Goal: Task Accomplishment & Management: Manage account settings

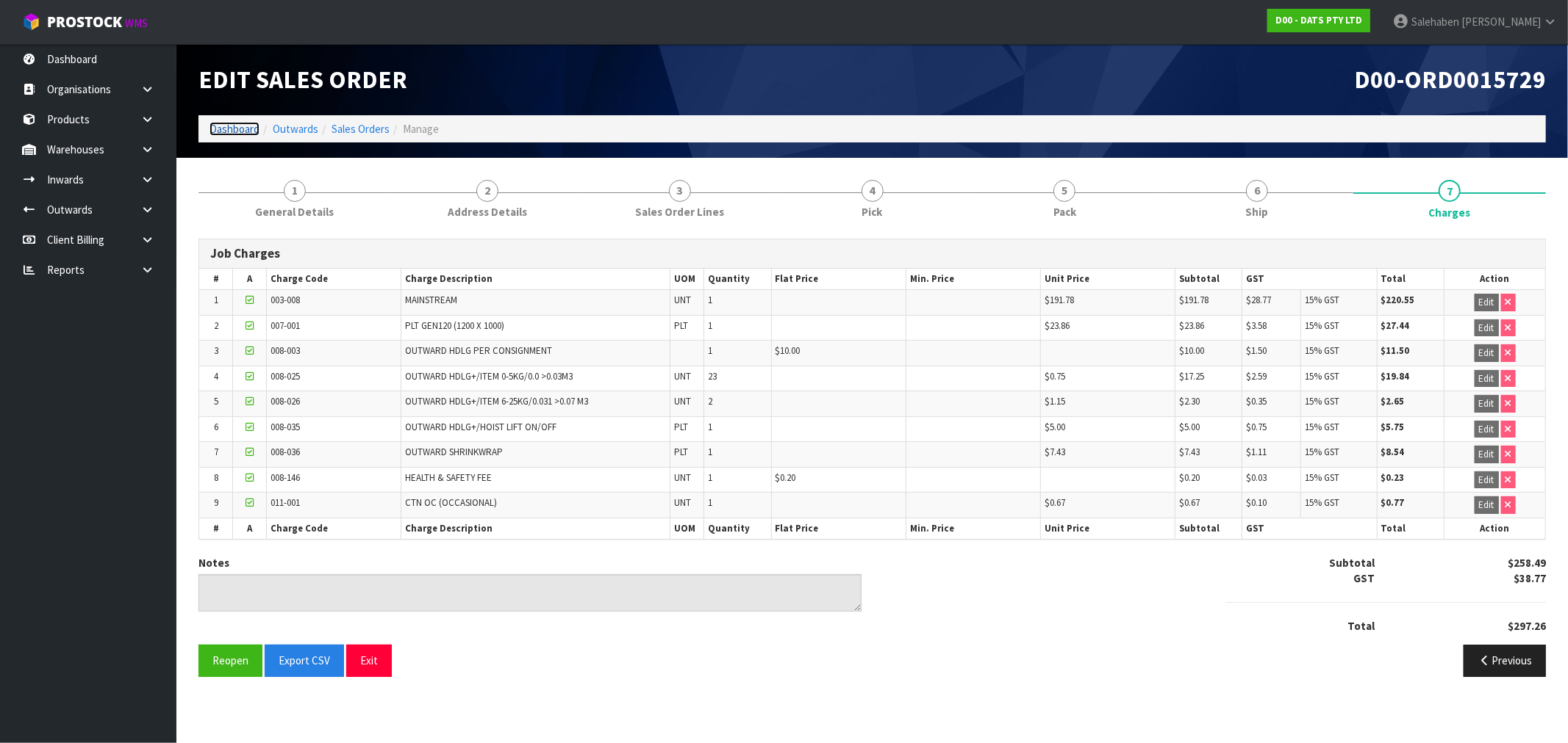
click at [230, 127] on link "Dashboard" at bounding box center [234, 129] width 50 height 14
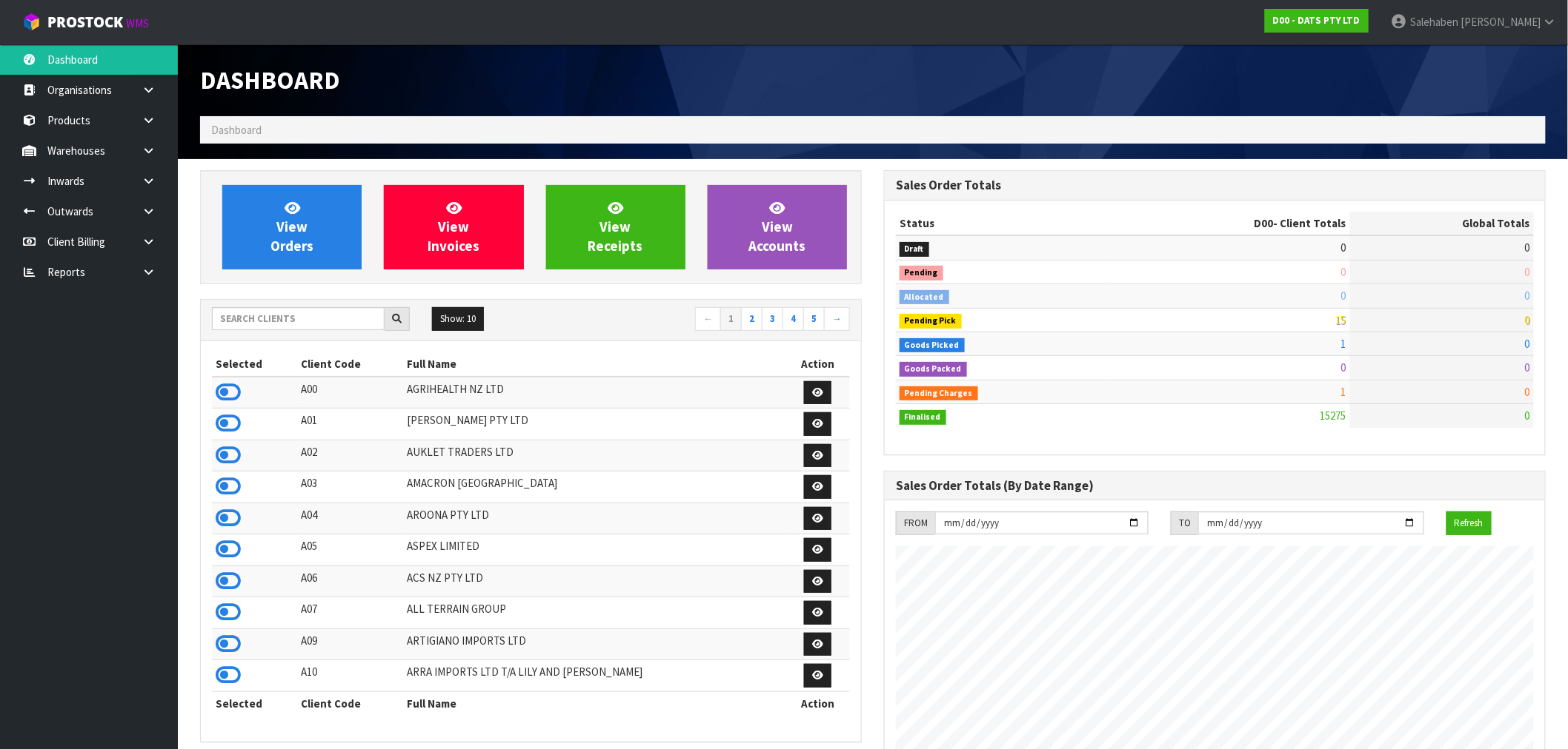
scroll to position [1122, 684]
click at [259, 318] on input "text" at bounding box center [298, 318] width 172 height 23
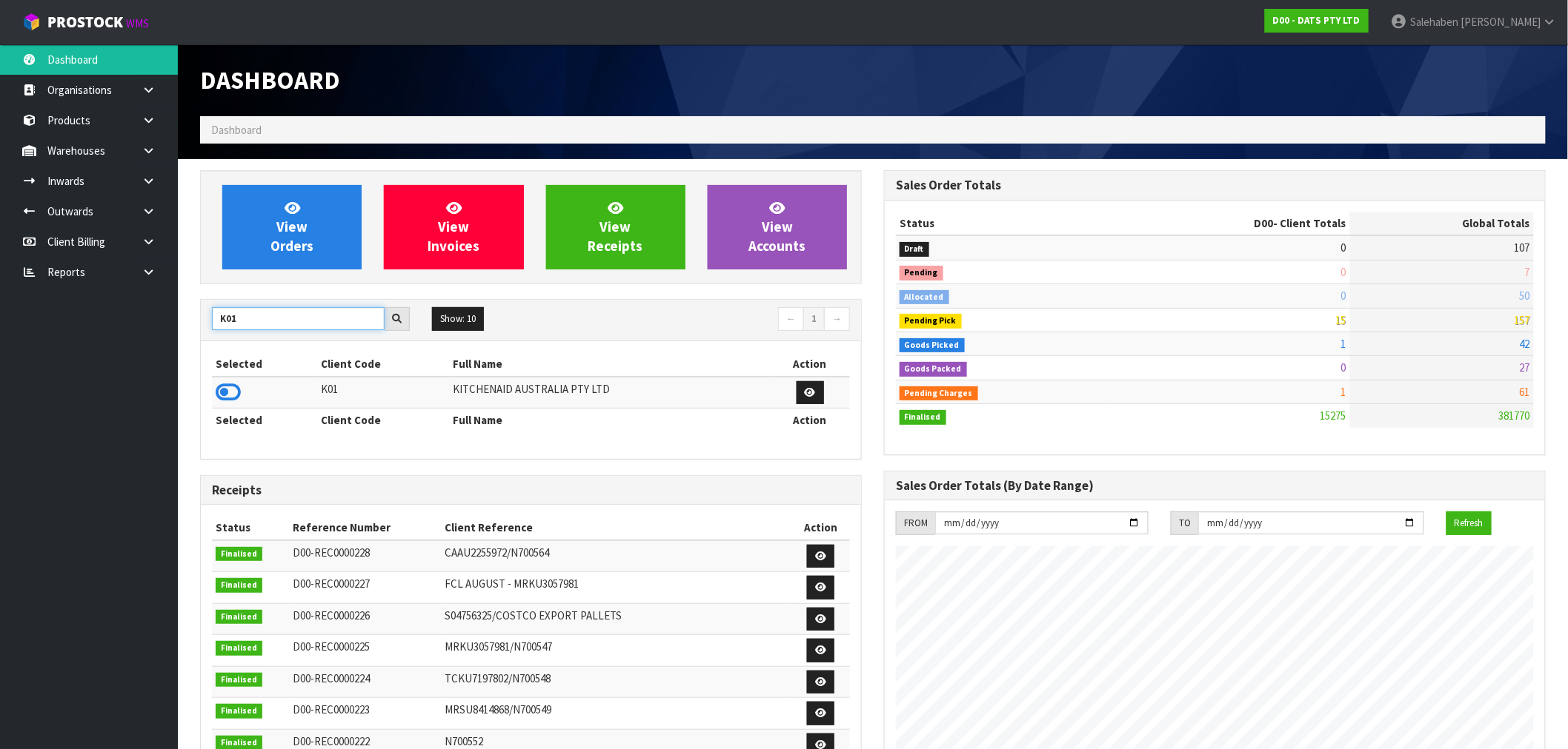
type input "K01"
click at [232, 398] on icon at bounding box center [228, 393] width 25 height 22
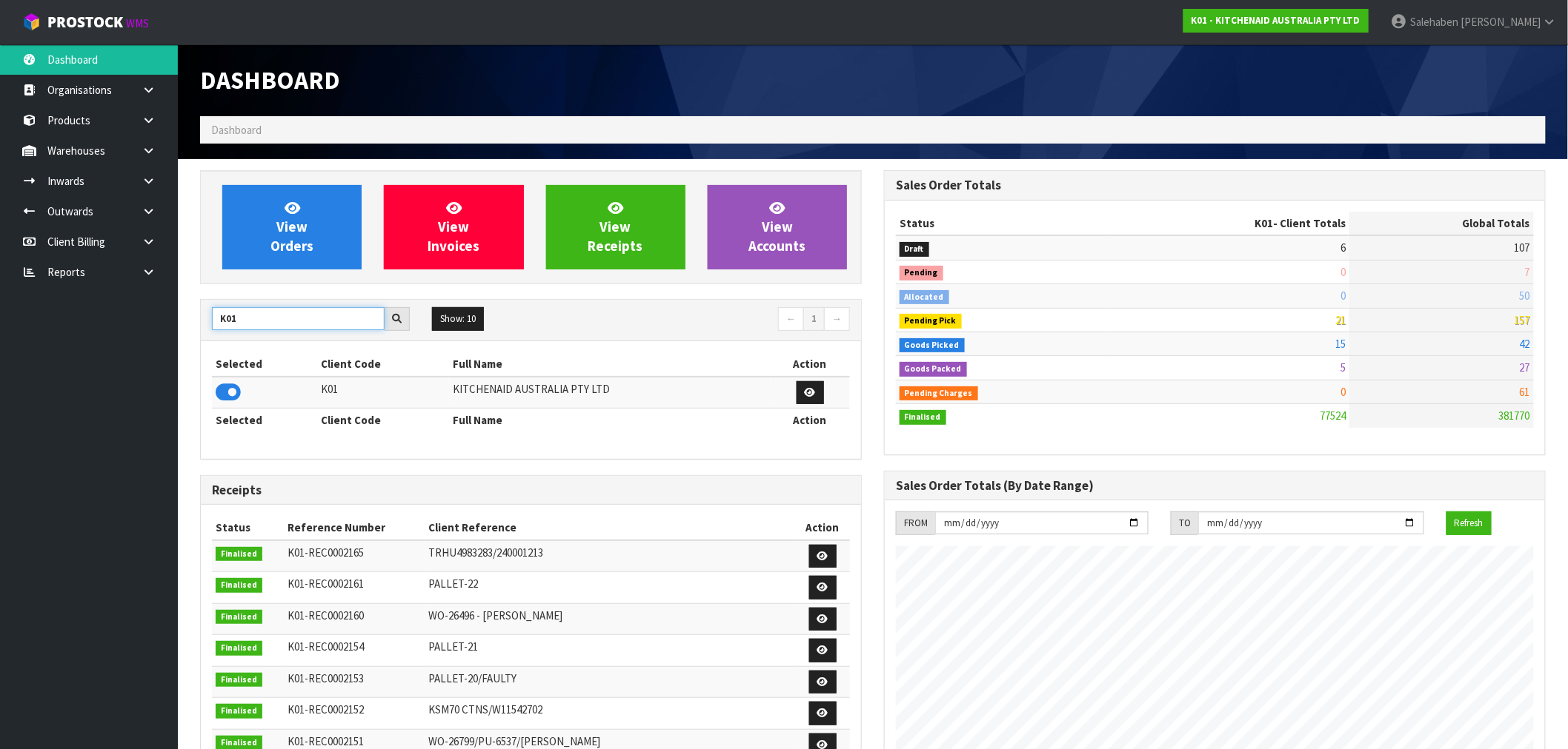
drag, startPoint x: 216, startPoint y: 324, endPoint x: 160, endPoint y: 336, distance: 57.3
click at [166, 334] on body "Toggle navigation ProStock WMS K01 - KITCHENAID AUSTRALIA PTY LTD Salehaben Pat…" at bounding box center [784, 374] width 1568 height 749
type input "S08"
click at [234, 398] on icon at bounding box center [228, 393] width 25 height 22
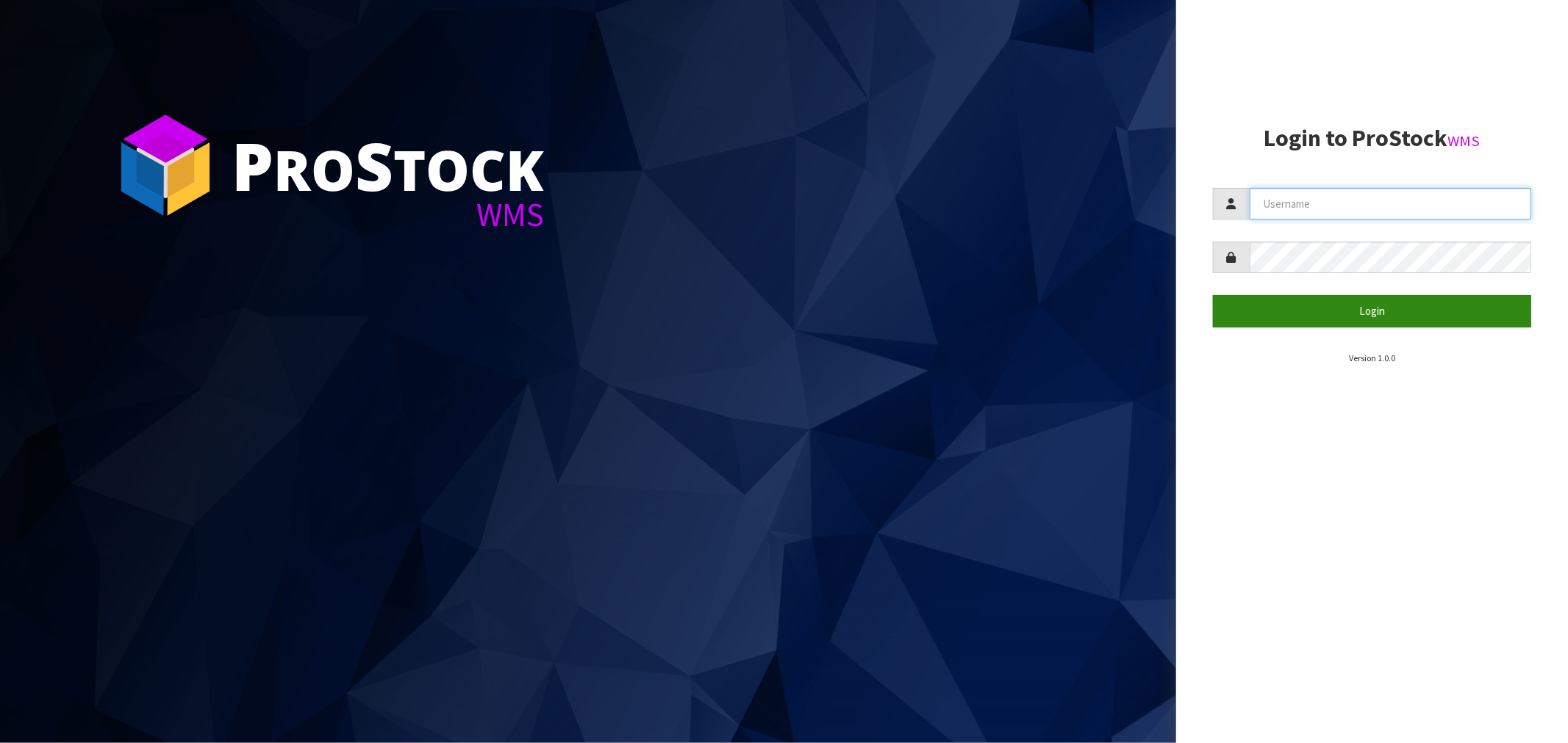
type input "Salehaben@cwl.co.nz"
click at [1372, 305] on button "Login" at bounding box center [1372, 311] width 318 height 32
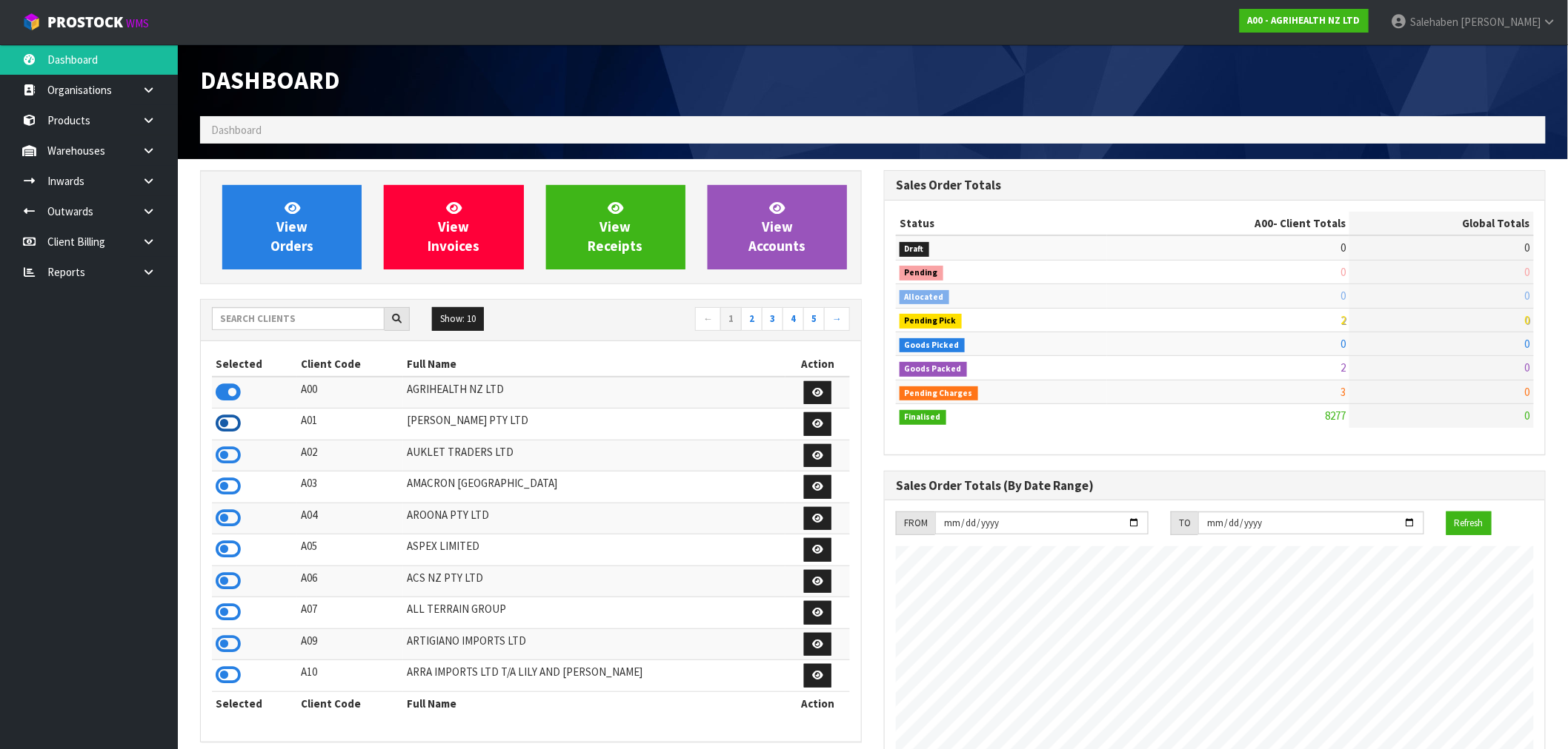
scroll to position [1122, 684]
click at [302, 314] on input "text" at bounding box center [298, 318] width 172 height 23
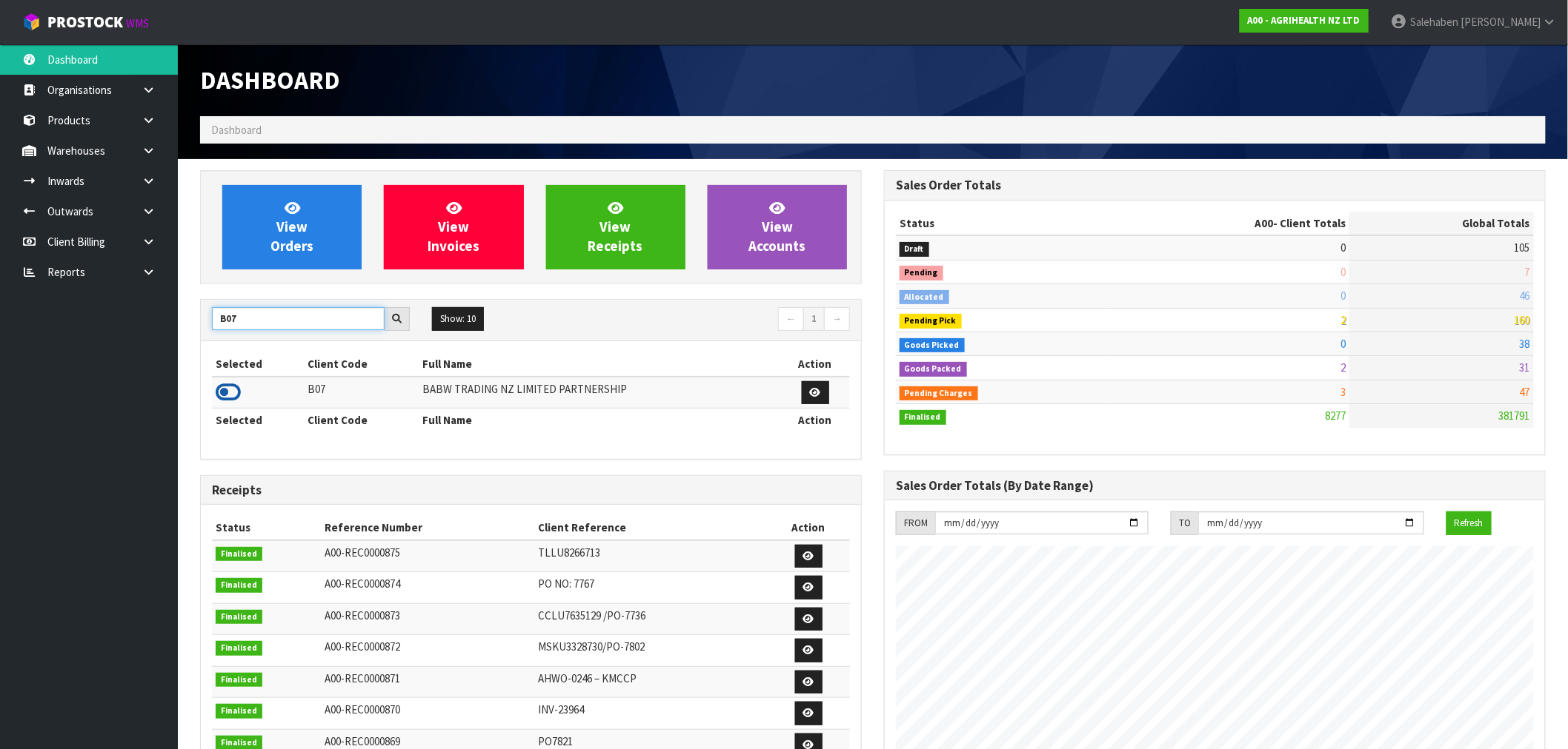
type input "B07"
click at [225, 391] on icon at bounding box center [228, 393] width 25 height 22
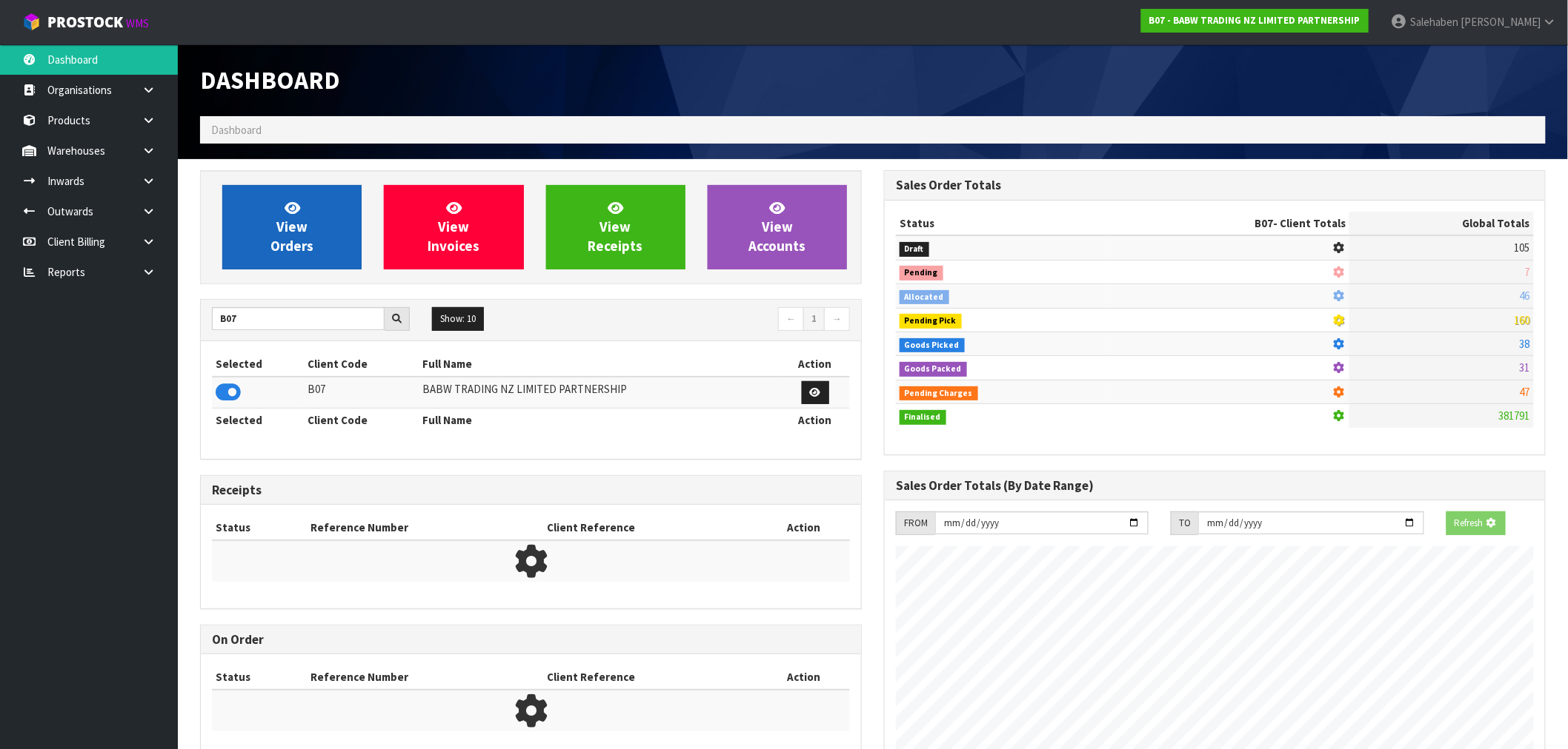
scroll to position [923, 684]
click at [283, 242] on span "View Orders" at bounding box center [292, 226] width 43 height 56
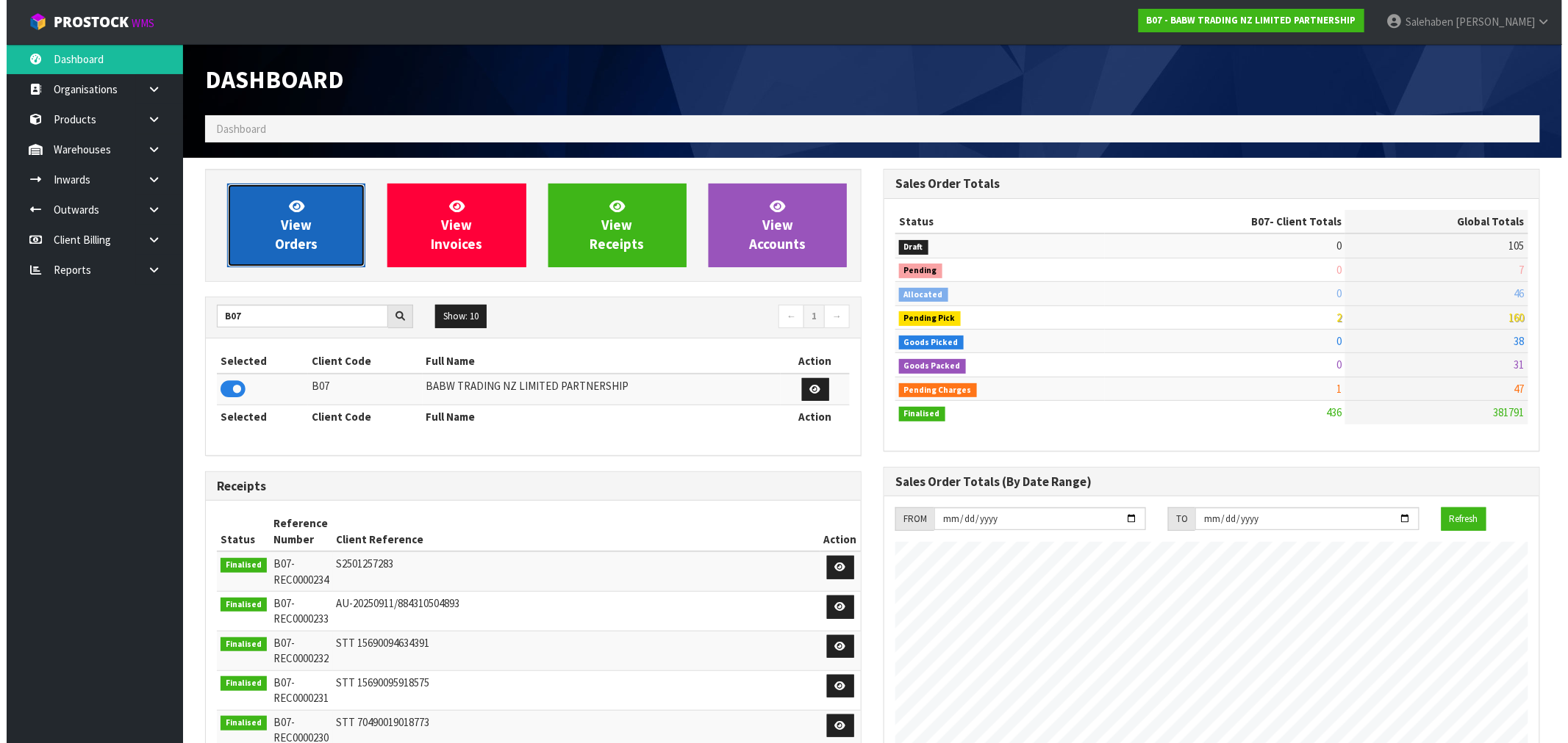
scroll to position [1113, 679]
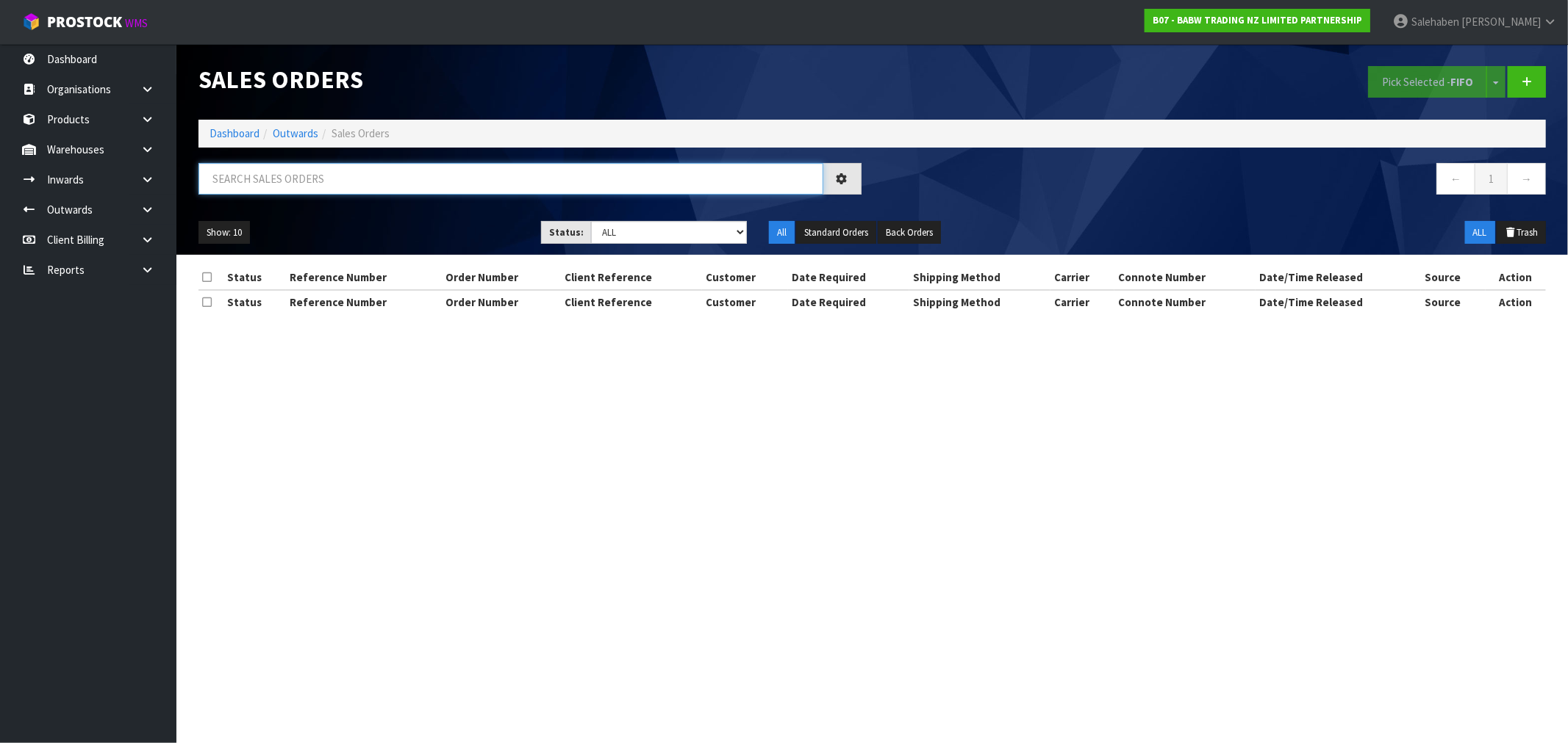
click at [265, 180] on input "text" at bounding box center [511, 178] width 625 height 32
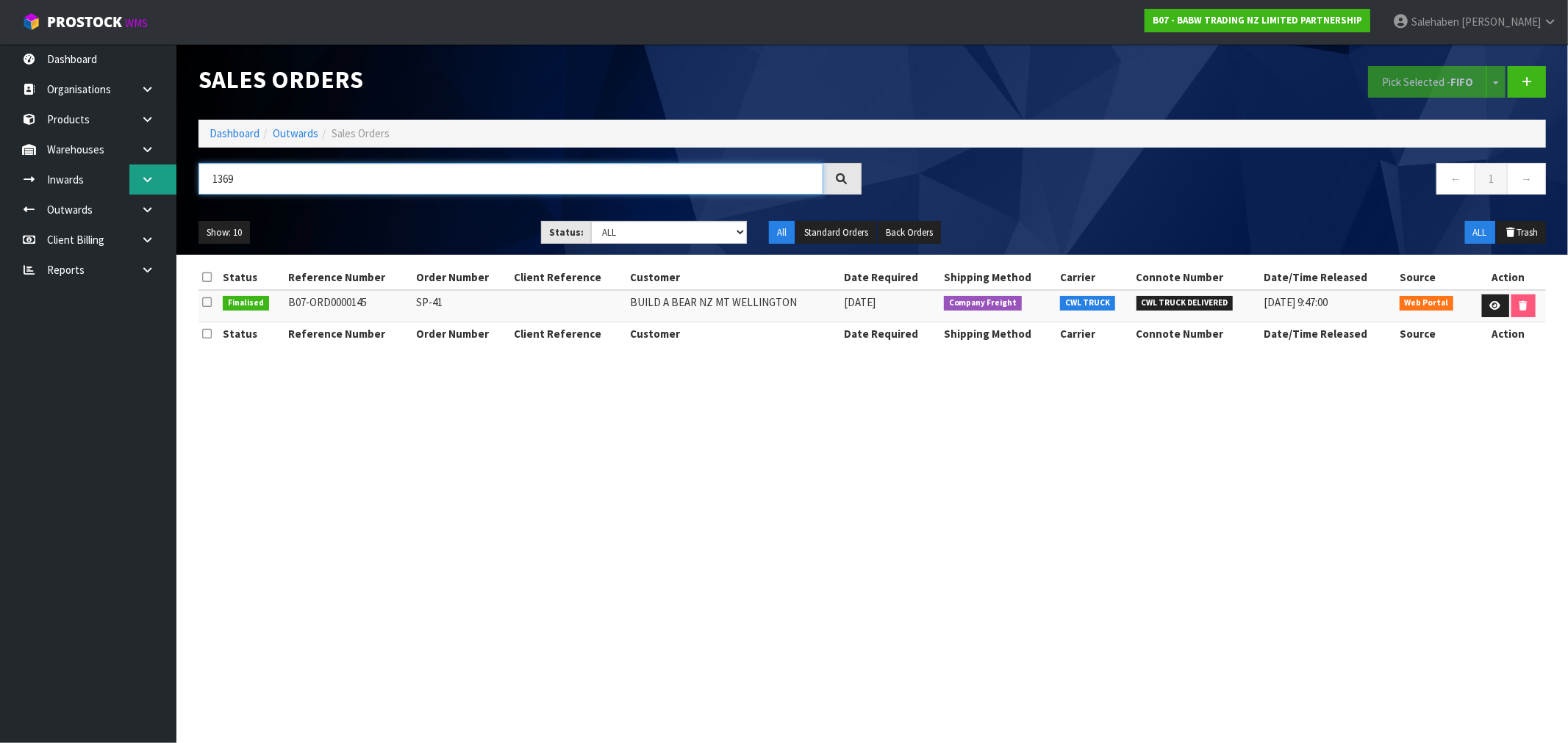
drag, startPoint x: 239, startPoint y: 177, endPoint x: 169, endPoint y: 192, distance: 71.6
click at [174, 194] on body "Toggle navigation ProStock WMS B07 - BABW TRADING NZ LIMITED PARTNERSHIP Saleha…" at bounding box center [784, 371] width 1568 height 743
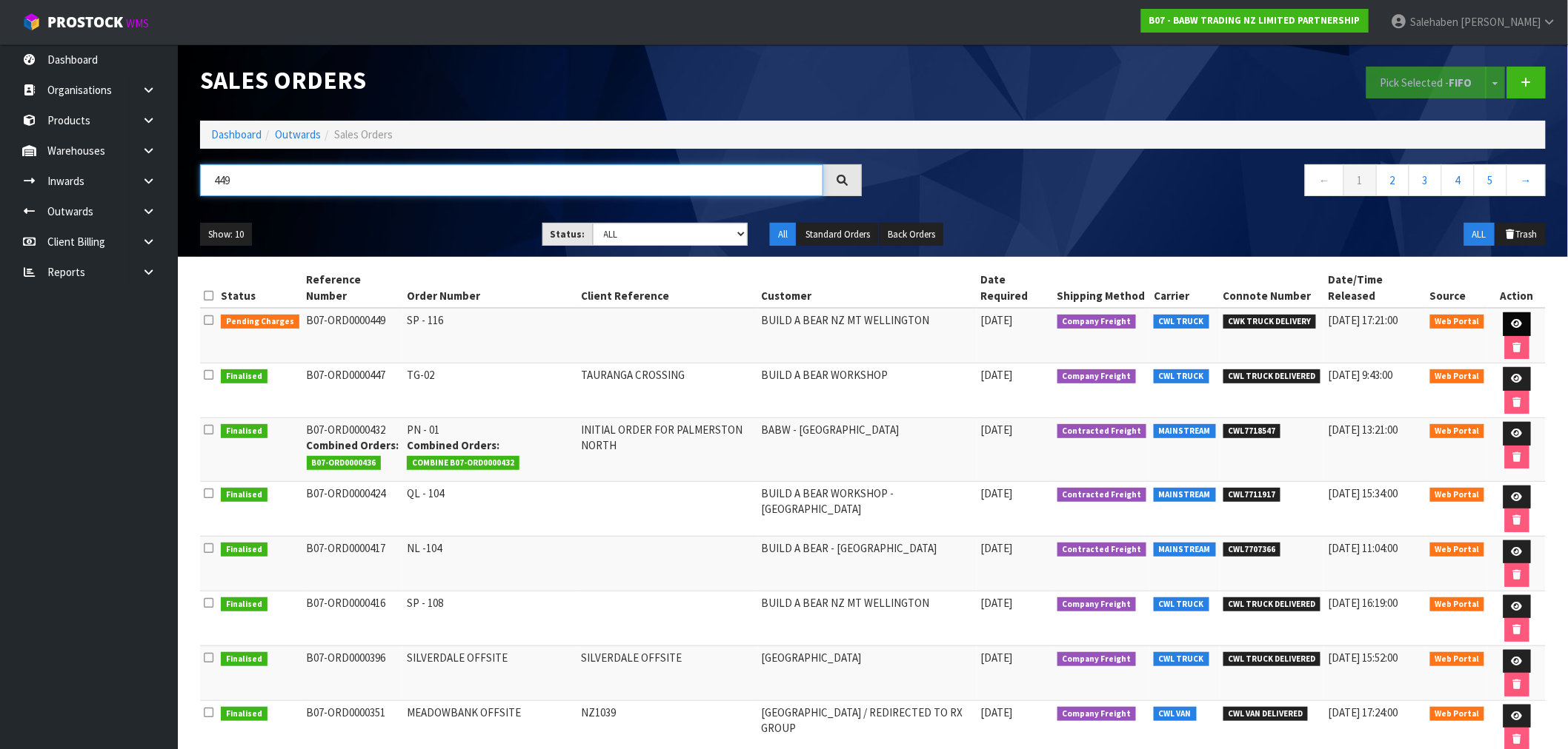
type input "449"
click at [1513, 319] on icon at bounding box center [1517, 324] width 11 height 10
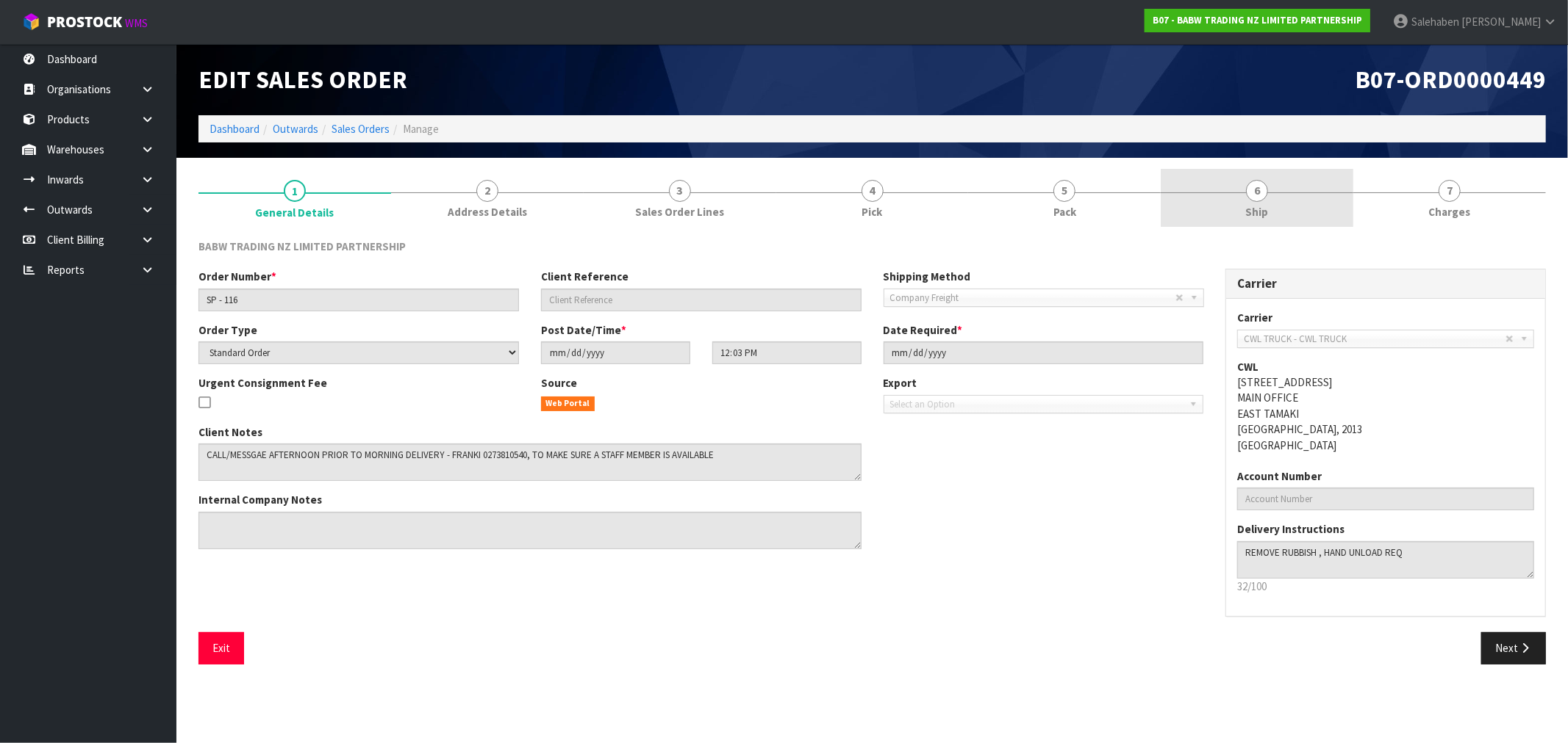
click at [1248, 196] on span "6" at bounding box center [1257, 191] width 22 height 22
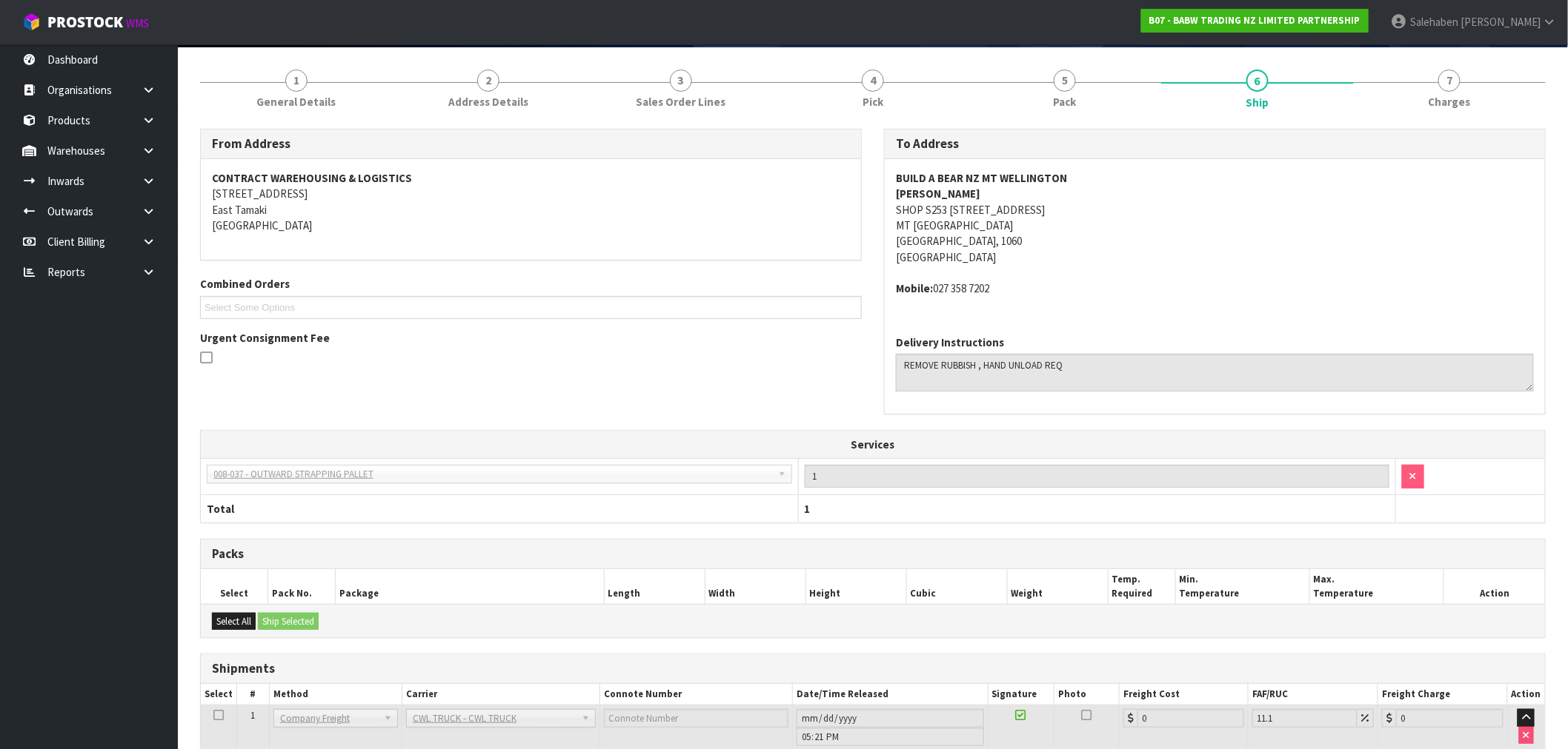
scroll to position [235, 0]
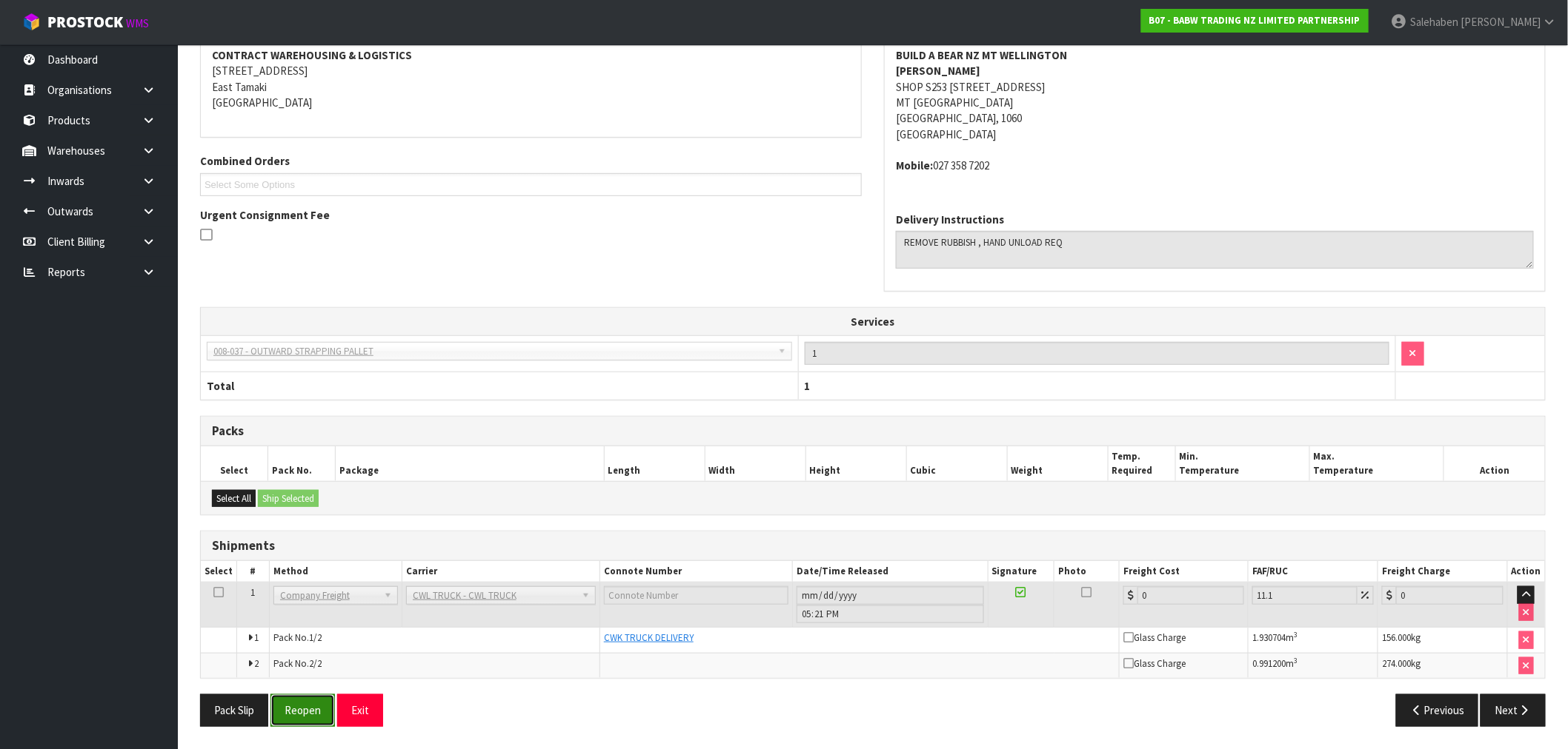
click at [307, 714] on button "Reopen" at bounding box center [302, 710] width 65 height 32
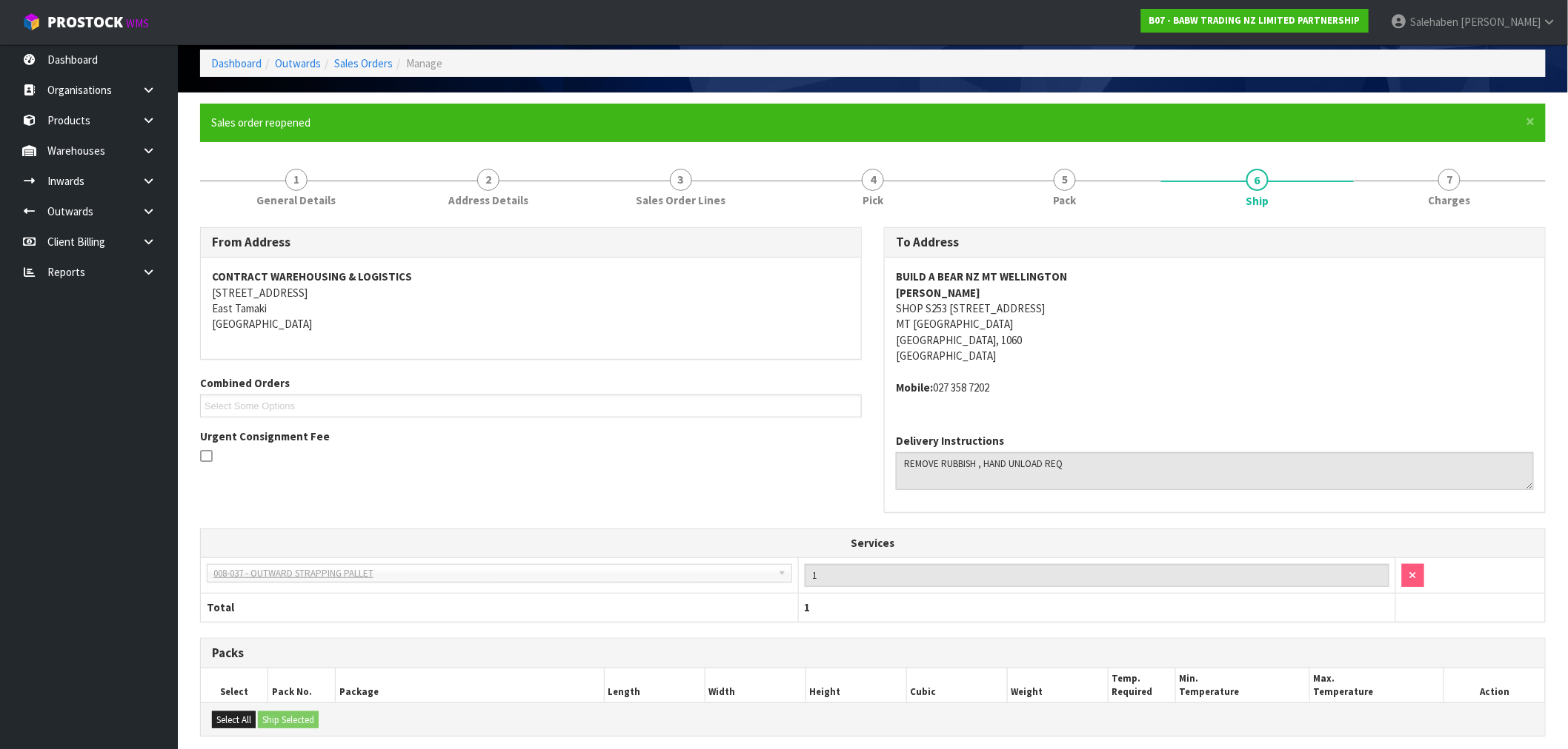
scroll to position [289, 0]
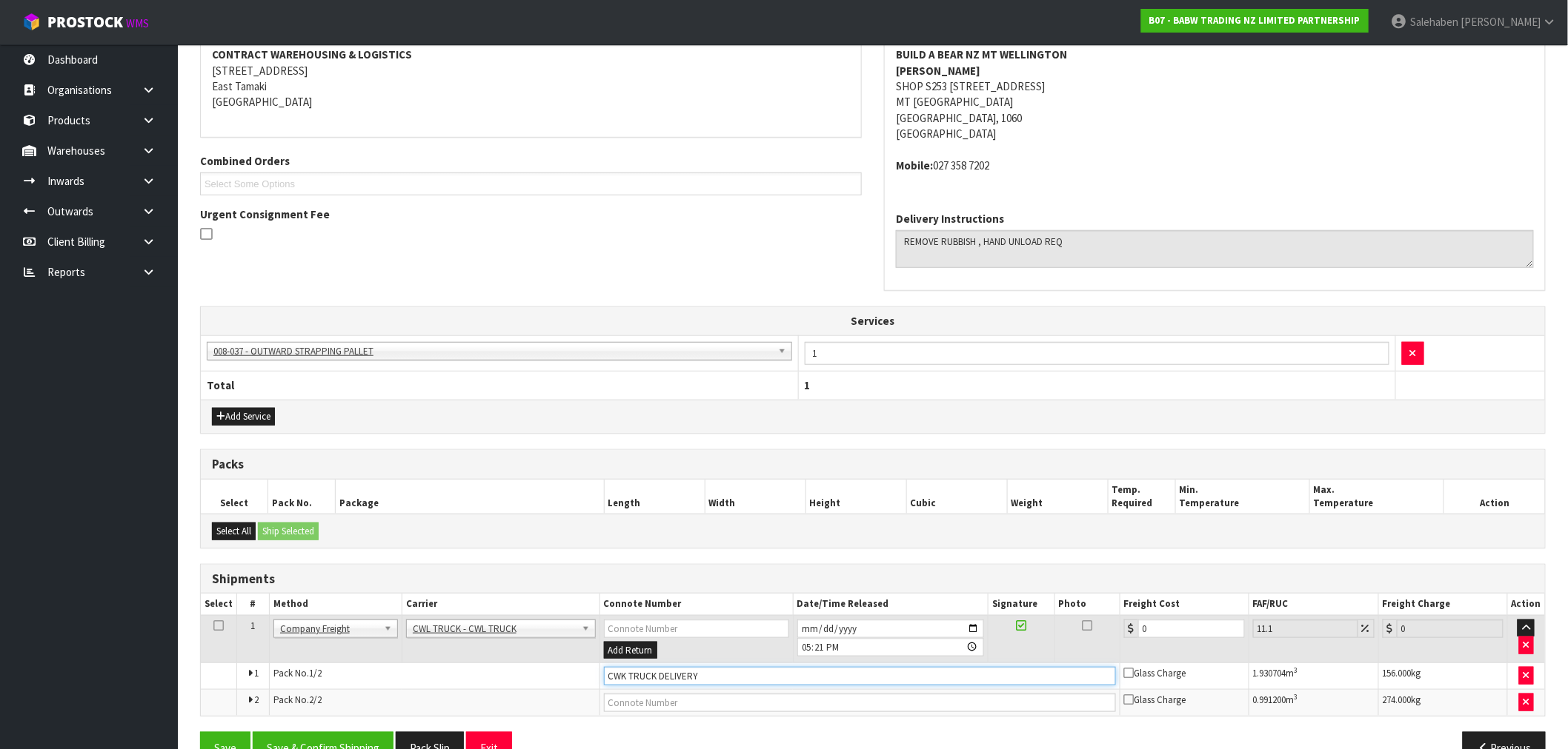
click at [714, 674] on input "CWK TRUCK DELIVERY" at bounding box center [859, 676] width 512 height 19
type input "CWK TRUCK DELIVERED"
click at [1117, 643] on tr "1 Client Local Pickup Customer Local Pickup Company Freight Contracted Freight …" at bounding box center [872, 639] width 1344 height 48
type input "1"
type input "1.11"
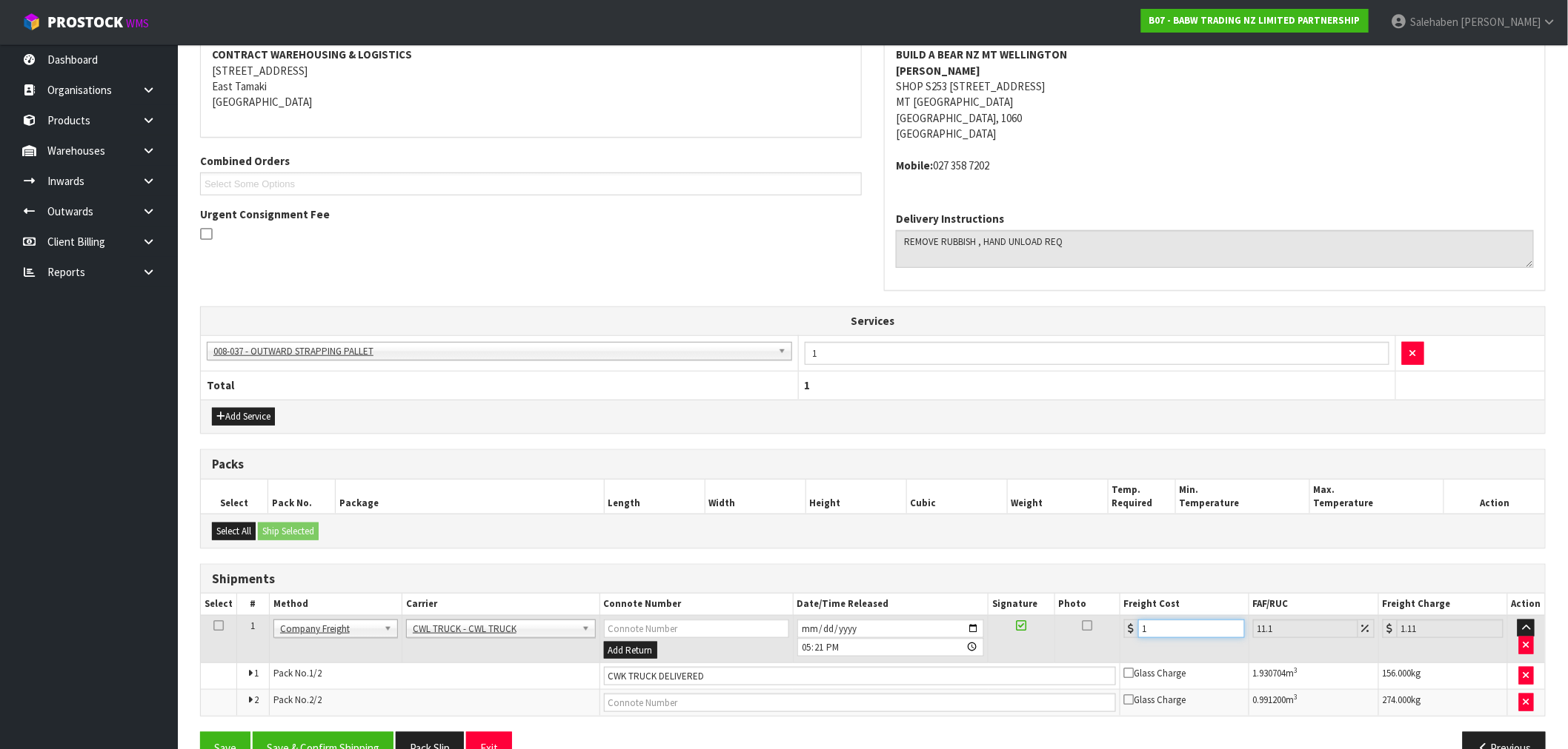
type input "19"
type input "21.11"
type input "195"
type input "216.65"
type input "195.8"
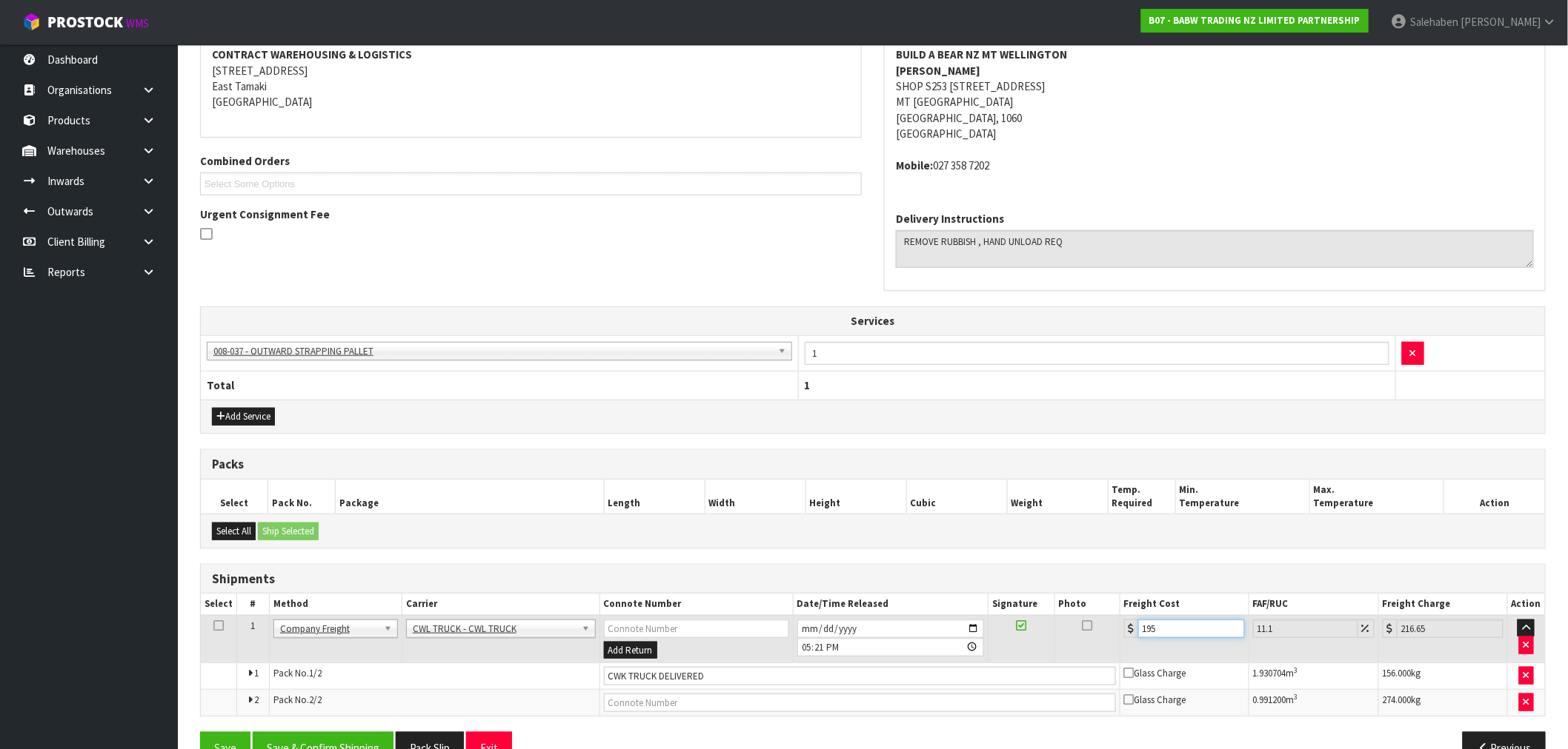
type input "217.53"
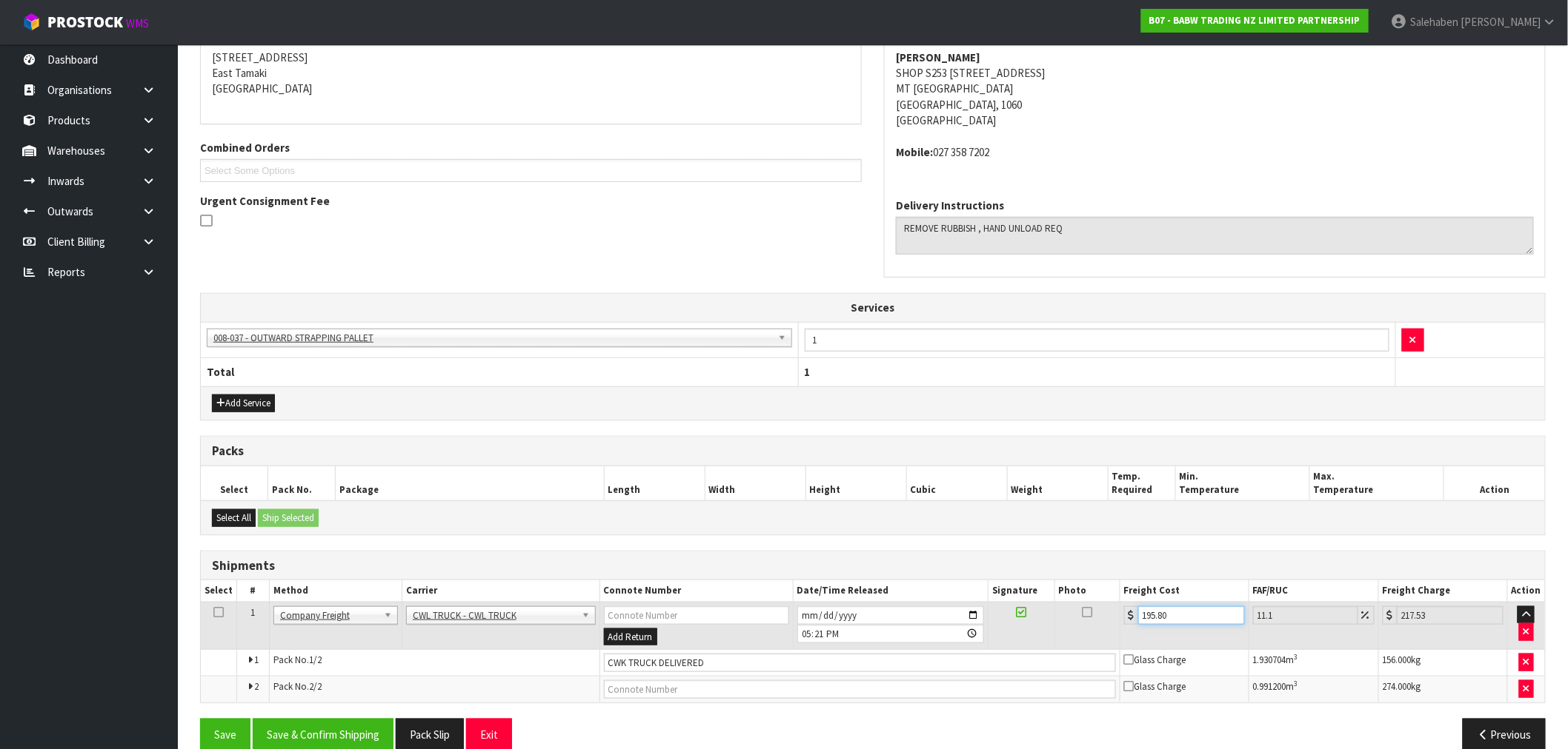
scroll to position [327, 0]
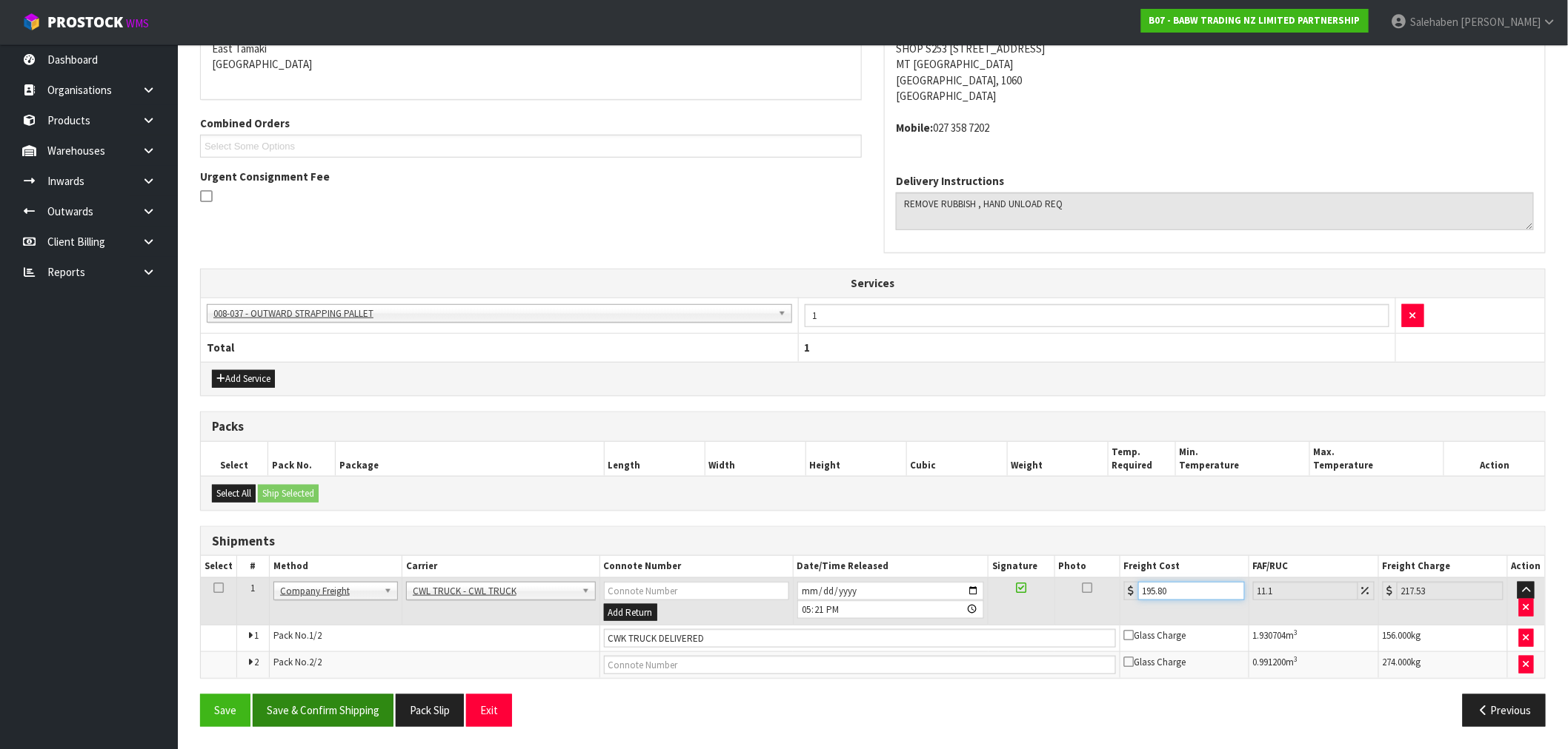
type input "195.80"
click at [349, 710] on button "Save & Confirm Shipping" at bounding box center [323, 710] width 141 height 32
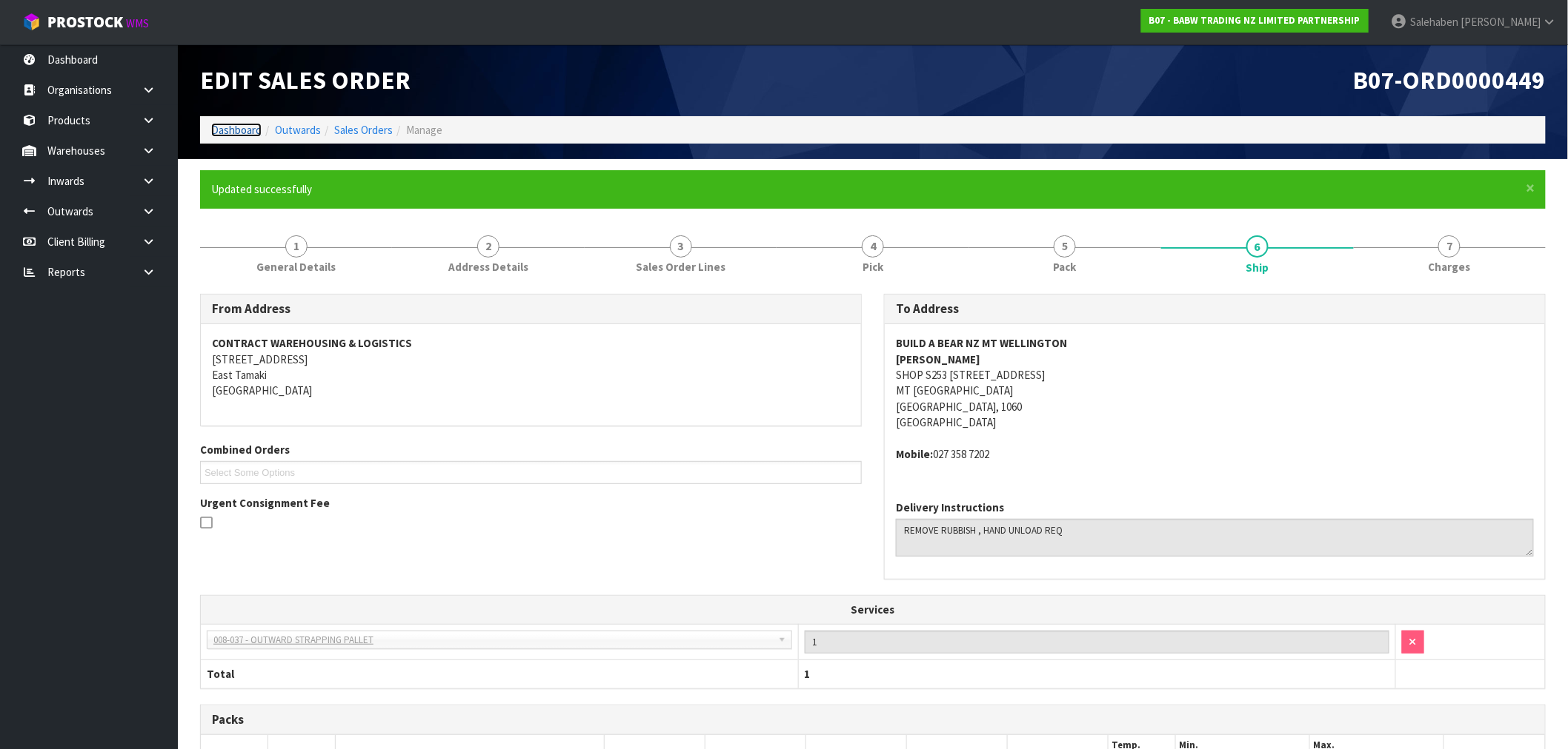
click at [224, 125] on link "Dashboard" at bounding box center [236, 130] width 51 height 14
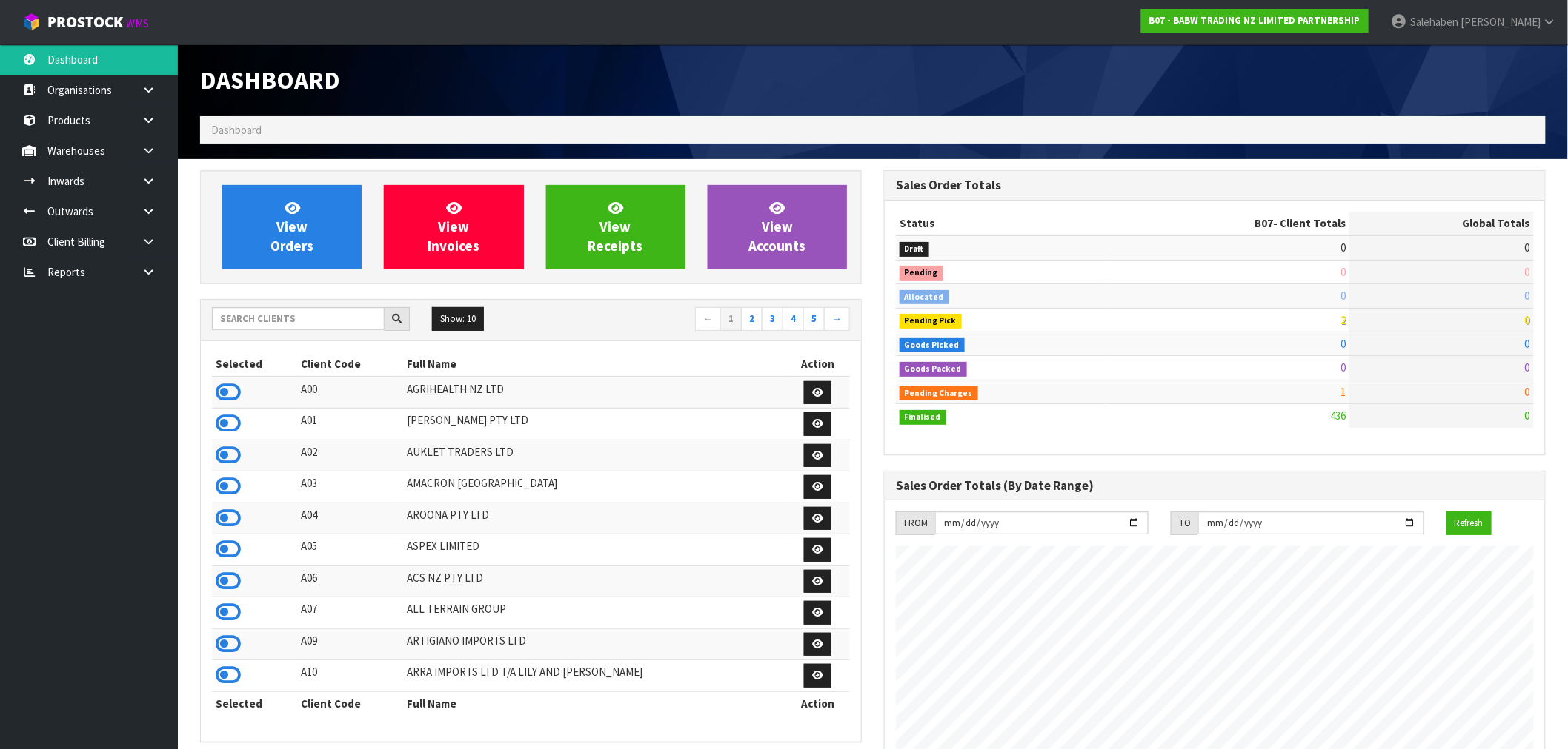
scroll to position [1122, 684]
click at [227, 318] on input "text" at bounding box center [298, 318] width 172 height 23
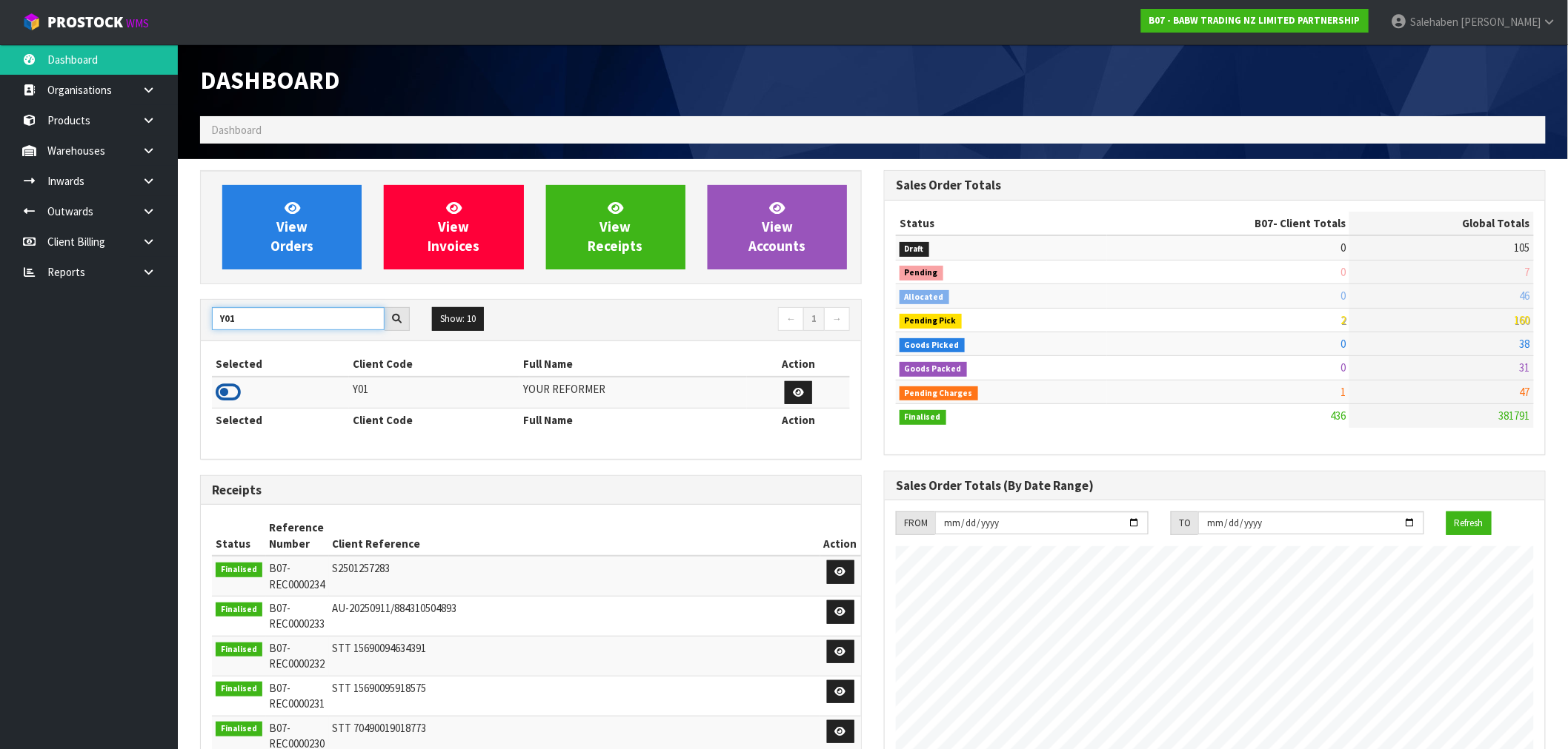
type input "Y01"
click at [230, 393] on icon at bounding box center [228, 393] width 25 height 22
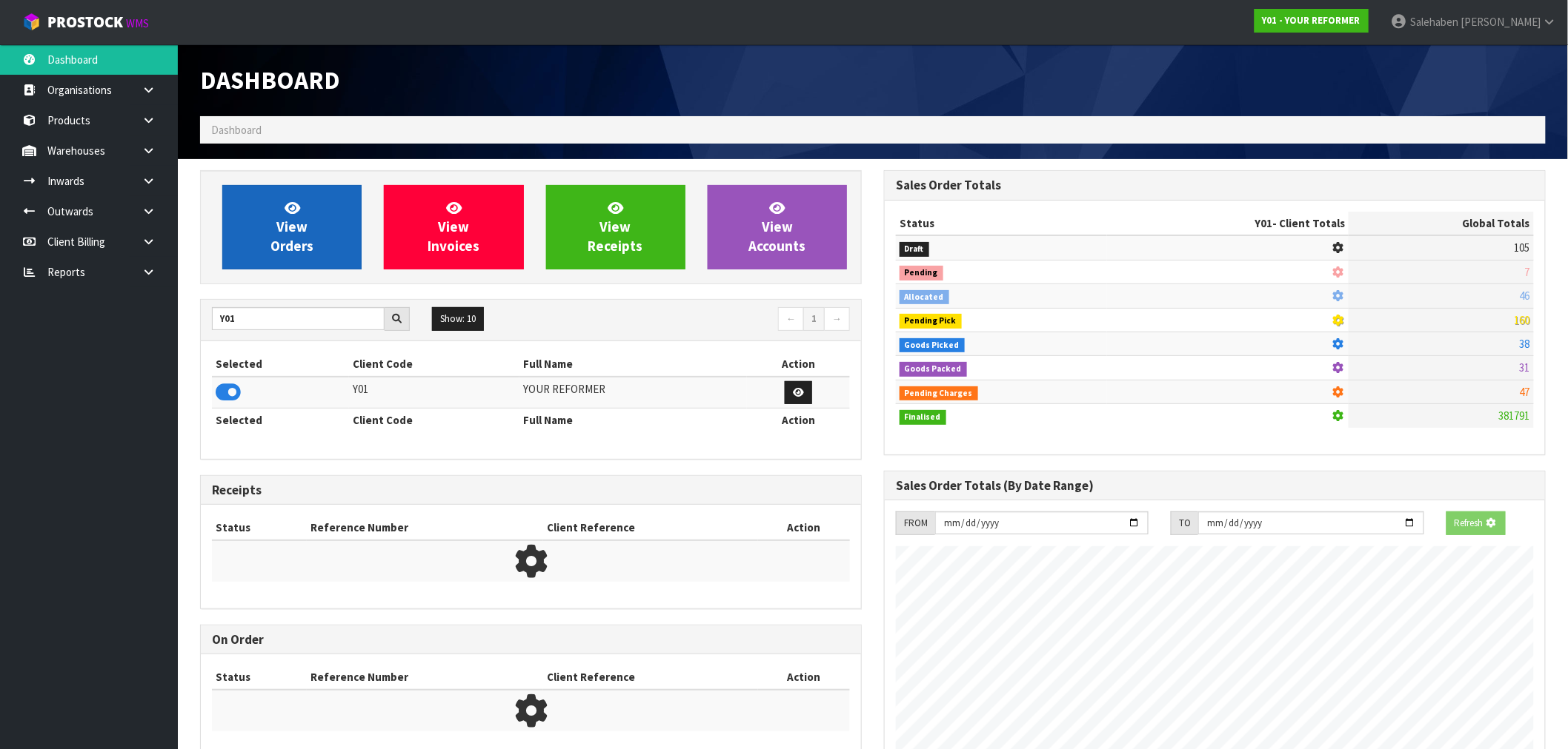
scroll to position [923, 684]
click at [282, 266] on link "View Orders" at bounding box center [292, 227] width 140 height 85
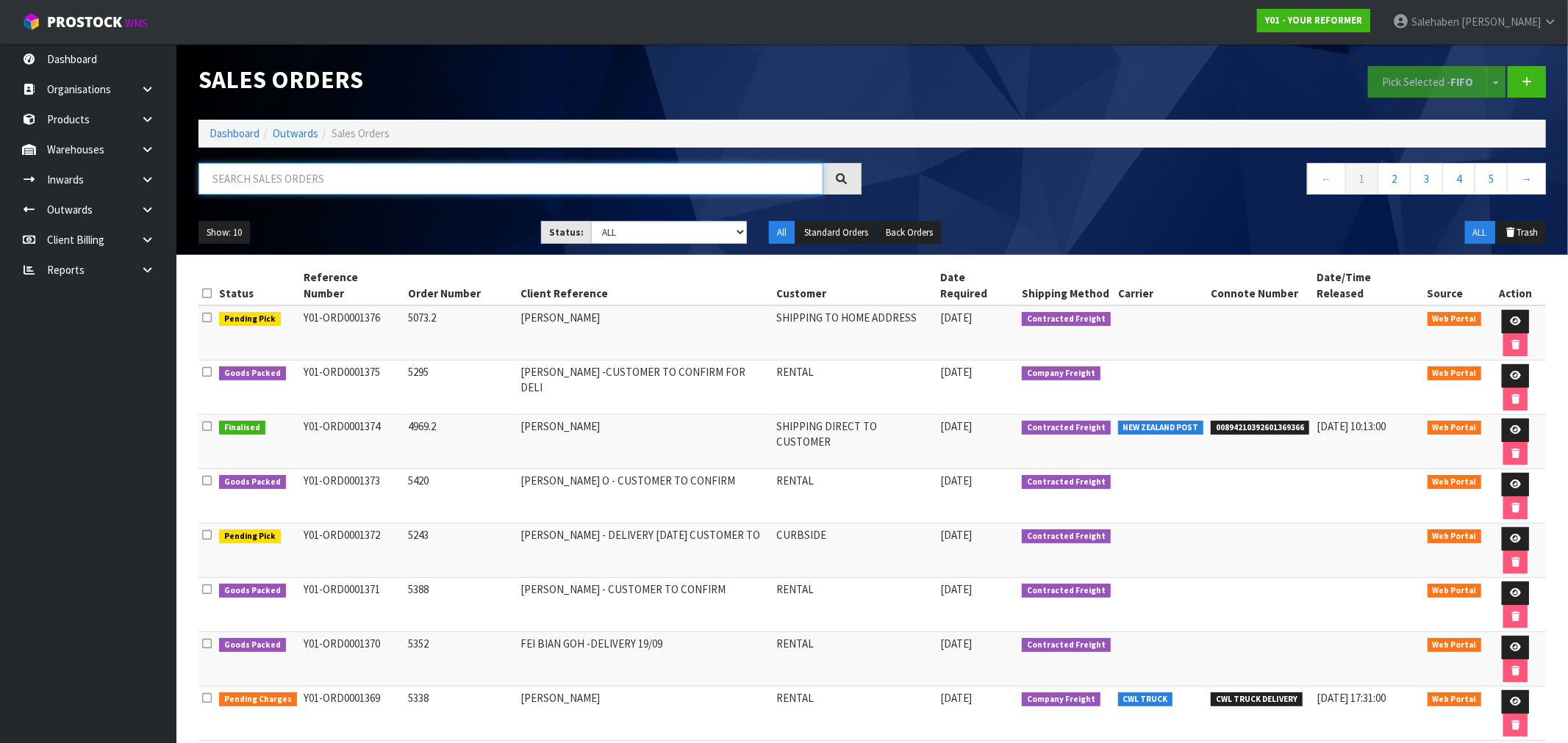
click at [315, 183] on input "text" at bounding box center [511, 178] width 625 height 32
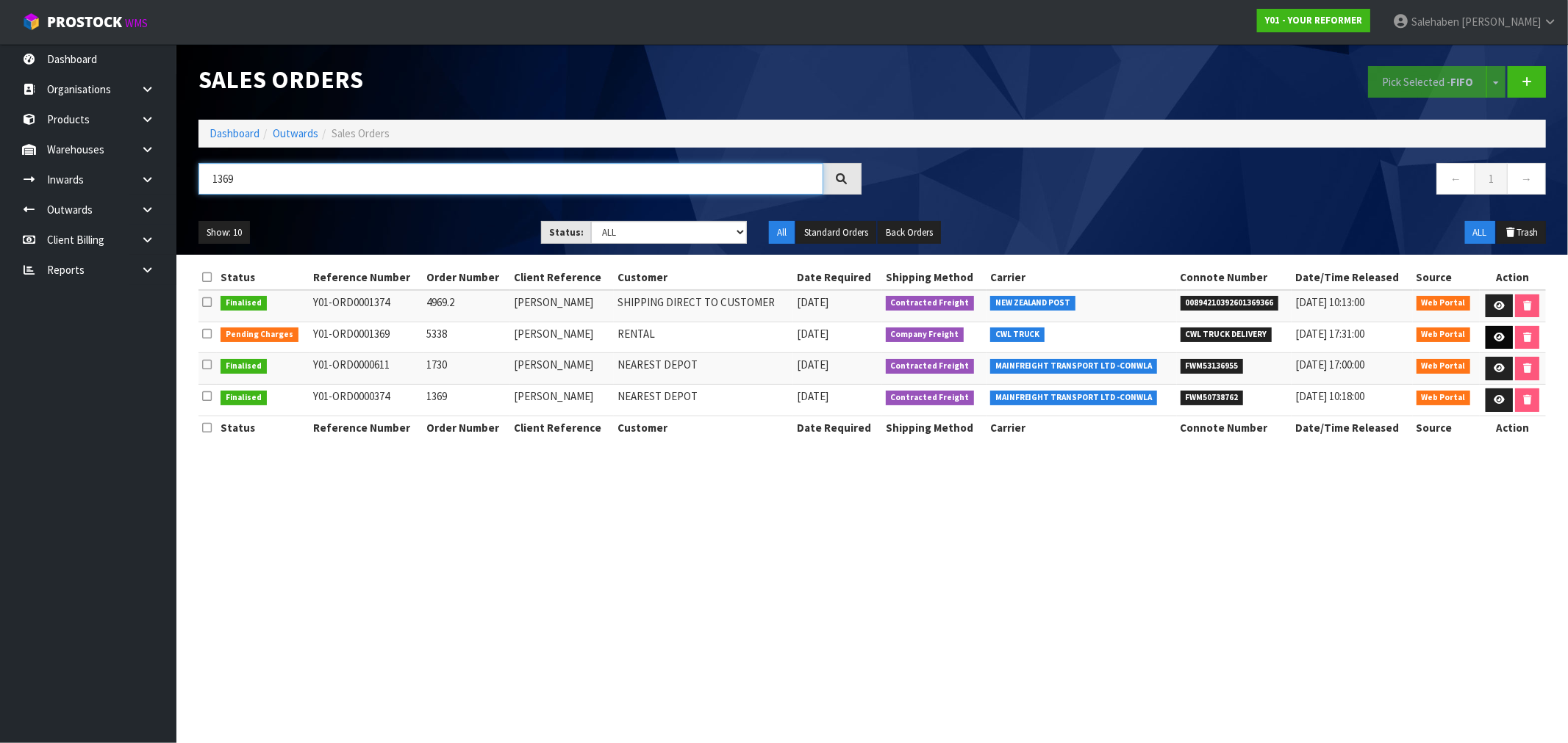
type input "1369"
click at [1494, 337] on icon at bounding box center [1499, 337] width 11 height 10
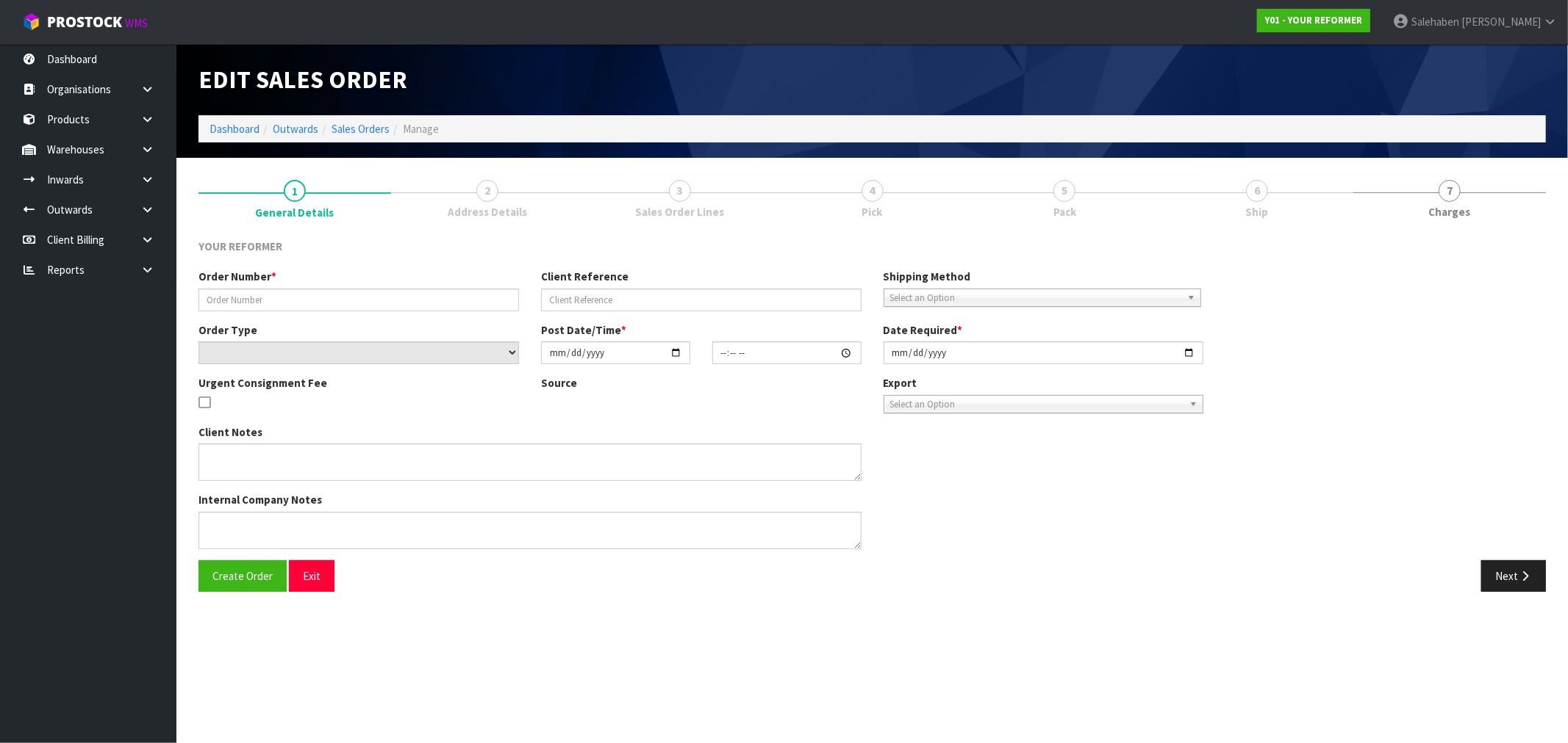
type input "5338"
type input "[PERSON_NAME]"
select select "number:0"
type input "2025-09-15"
type input "12:51:00.000"
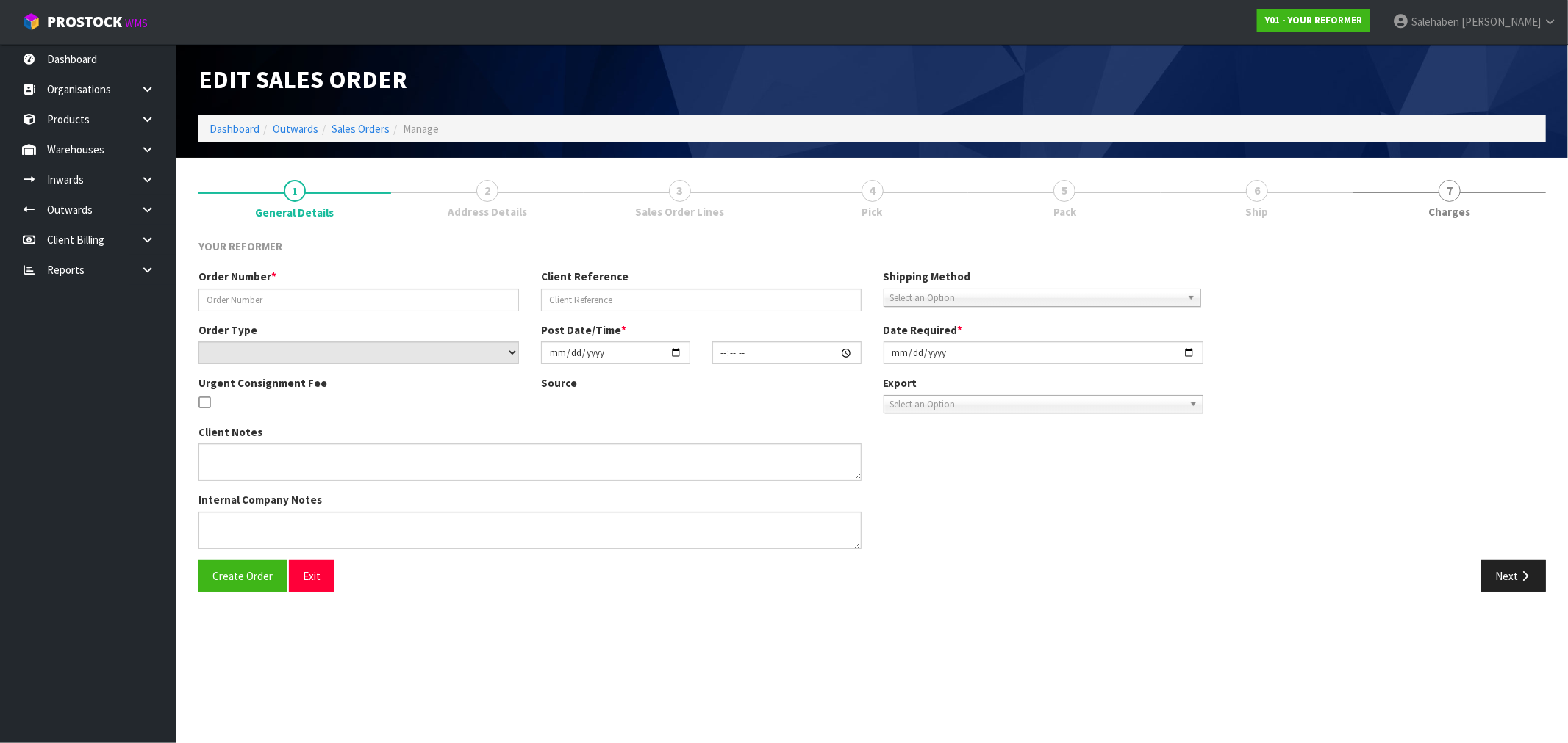
type input "2025-09-16"
type textarea "KENDALL GOODWIN 17 ANGIANGI CRESCENT AUK BEACHLANDS 2571 NEW ZEALAND +64 210 82…"
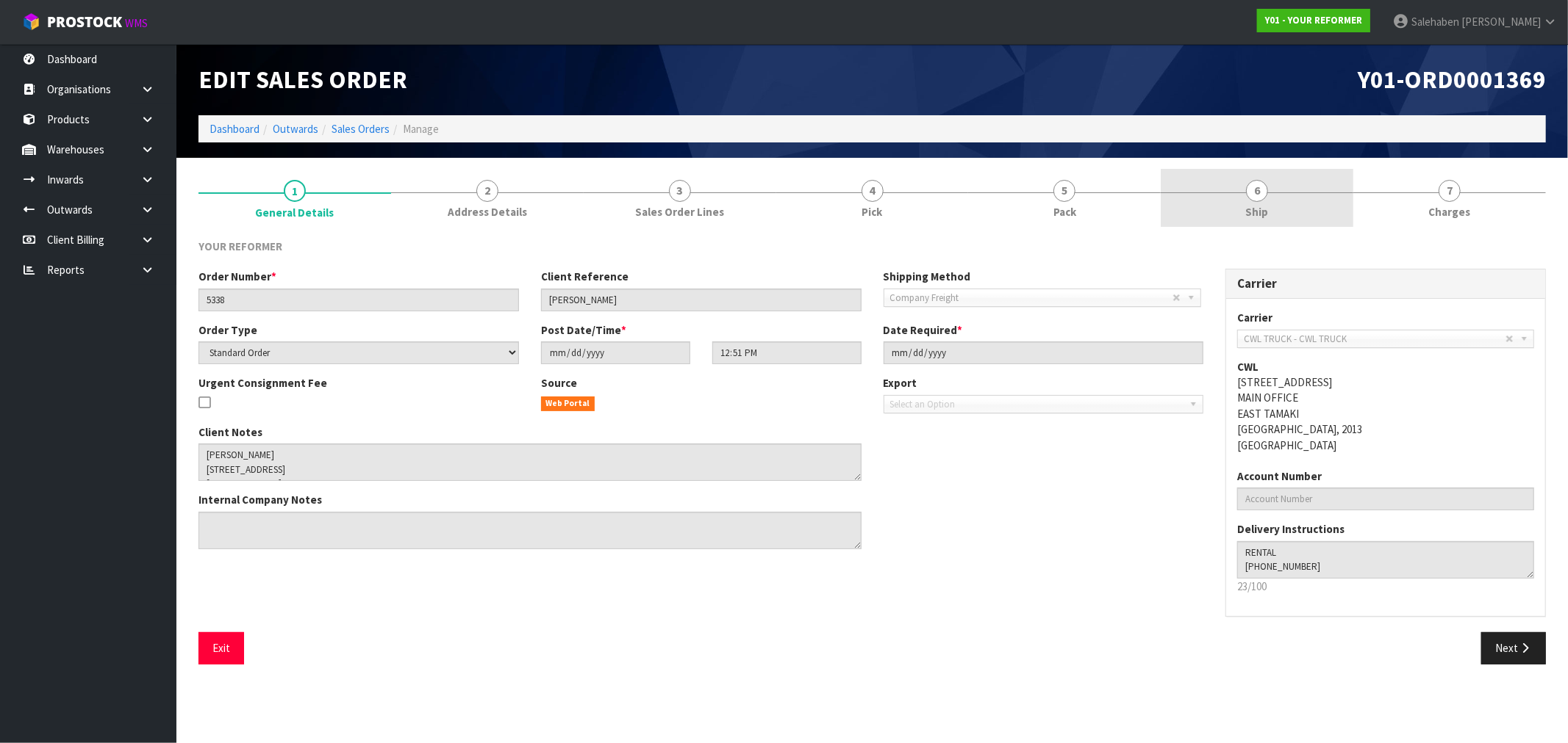
click at [1254, 211] on span "Ship" at bounding box center [1257, 211] width 23 height 15
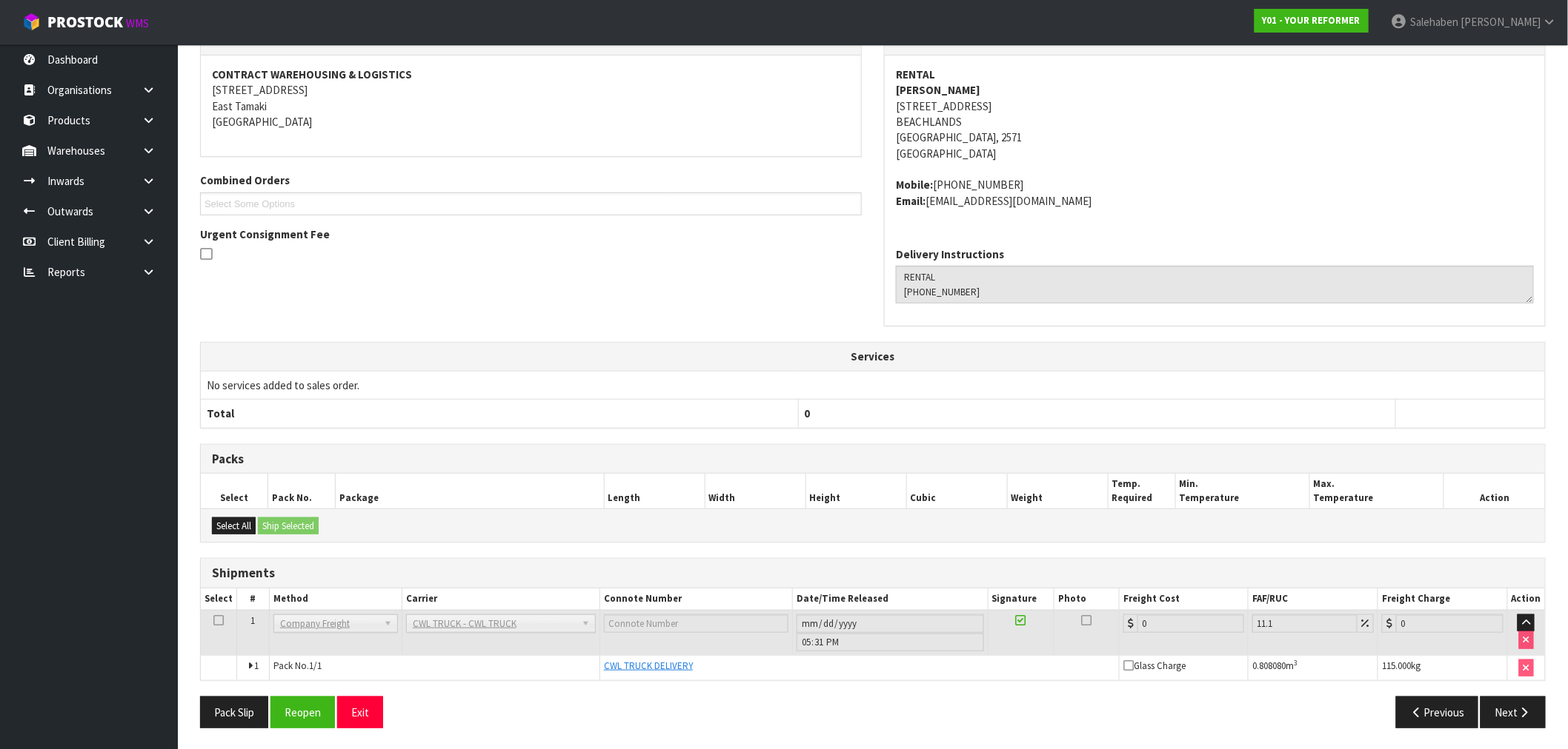
scroll to position [217, 0]
click at [313, 710] on button "Reopen" at bounding box center [302, 711] width 65 height 32
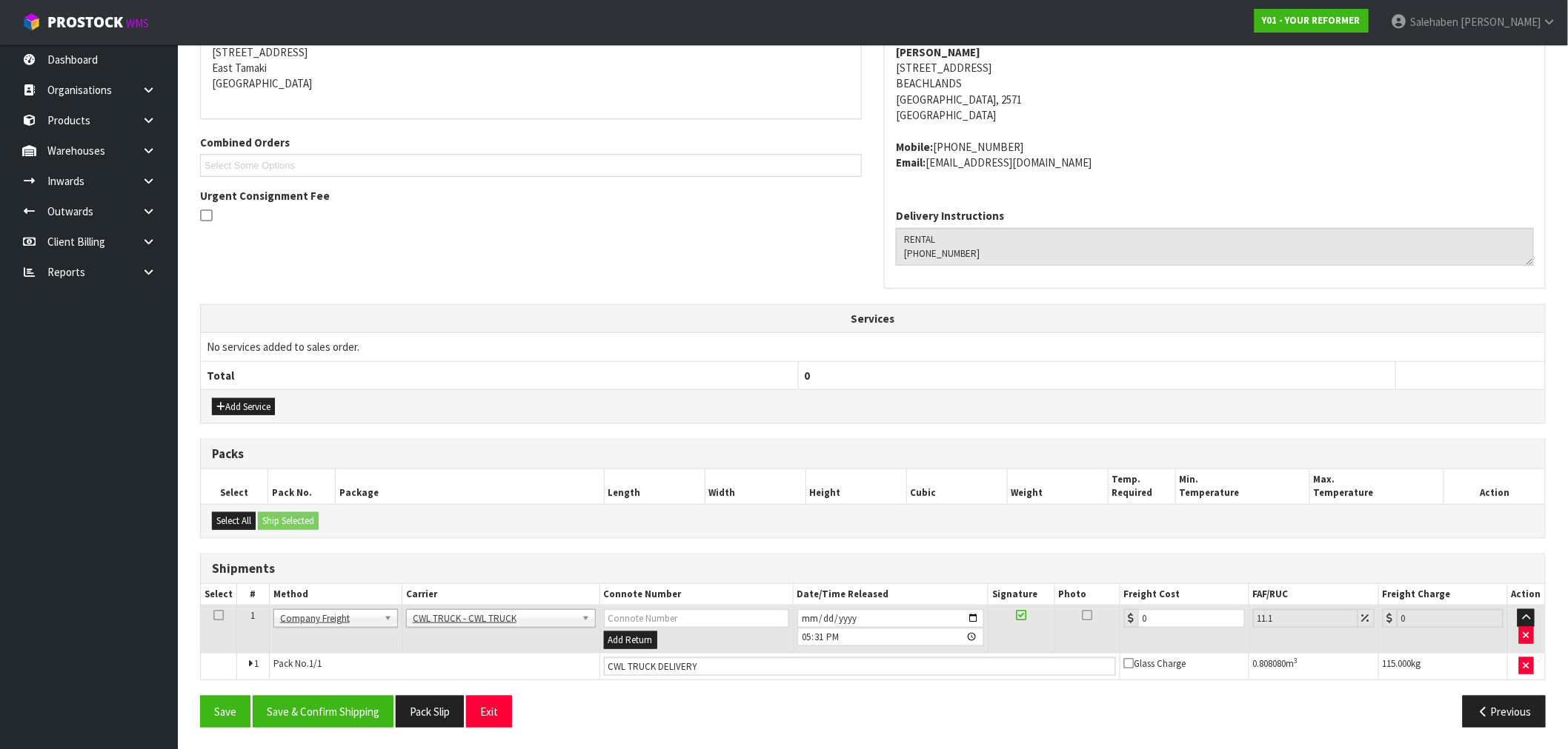
scroll to position [308, 0]
click at [717, 663] on input "CWL TRUCK DELIVERY" at bounding box center [859, 666] width 512 height 19
type input "CWL TRUCK DELIVERED"
click at [1105, 645] on tr "1 Client Local Pickup Customer Local Pickup Company Freight Contracted Freight …" at bounding box center [872, 629] width 1344 height 48
type input "1"
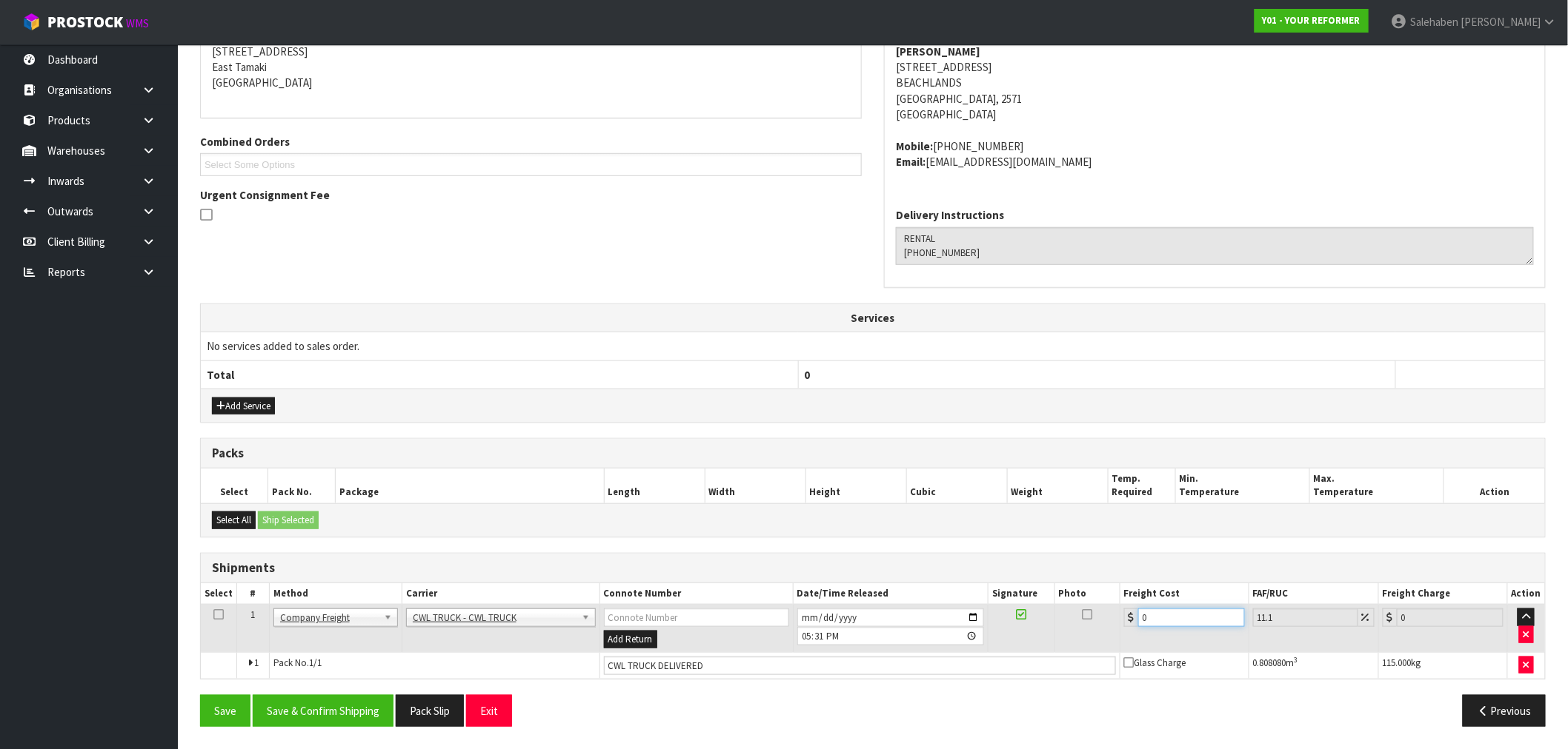
type input "1.11"
type input "16"
type input "17.78"
type input "168"
type input "186.65"
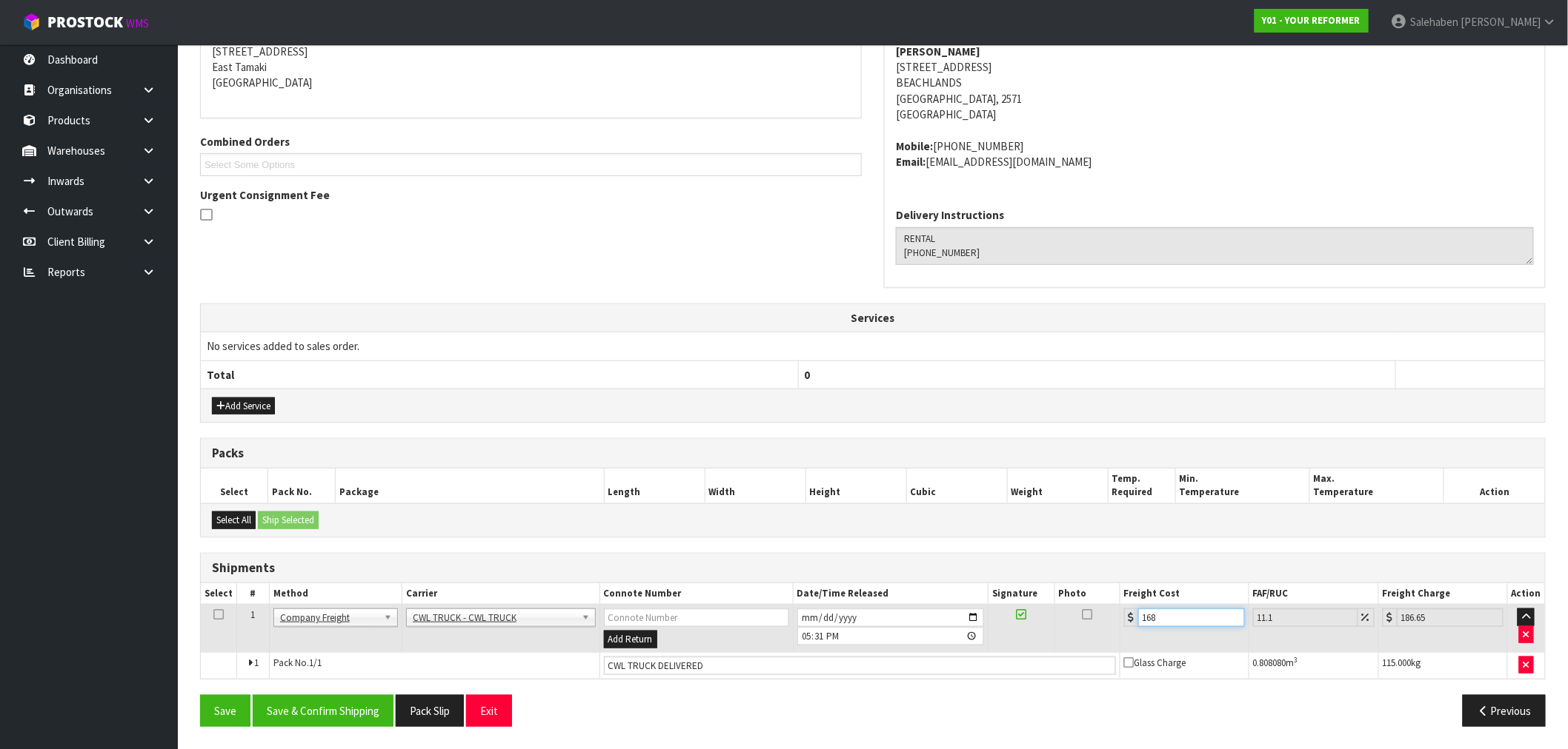
type input "168.5"
type input "187.2"
type input "168.50"
click at [351, 713] on button "Save & Confirm Shipping" at bounding box center [323, 711] width 141 height 32
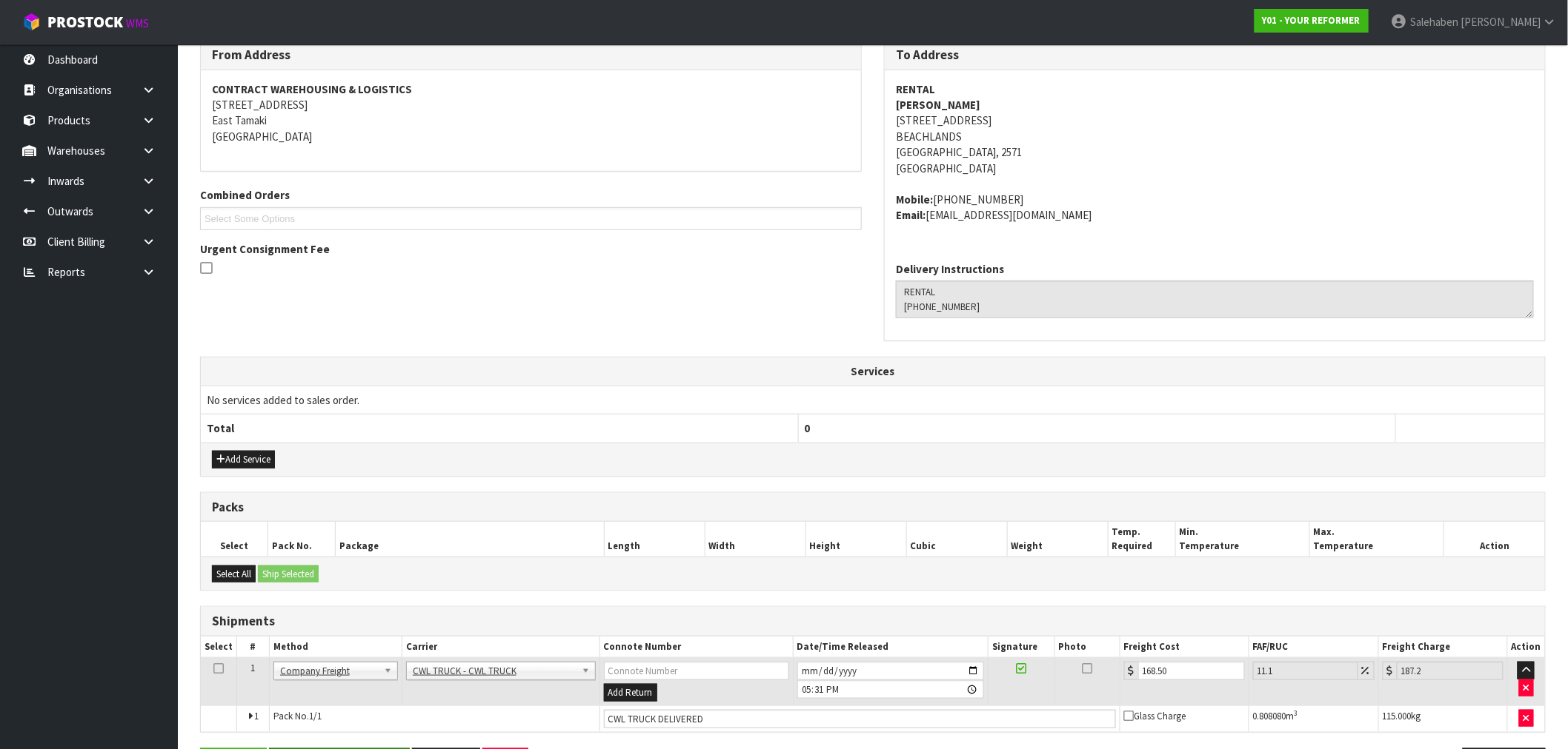
scroll to position [0, 0]
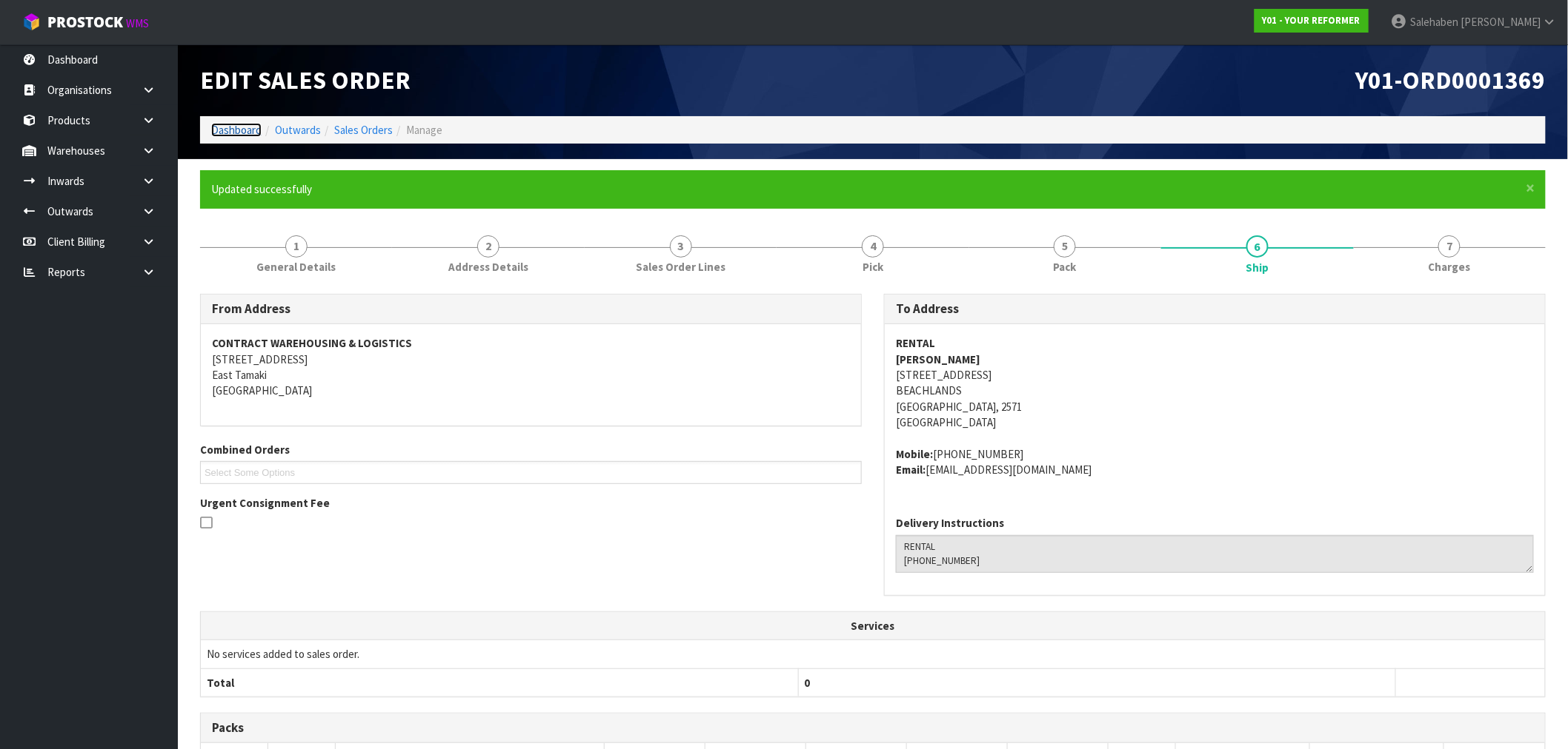
click at [230, 132] on link "Dashboard" at bounding box center [236, 130] width 51 height 14
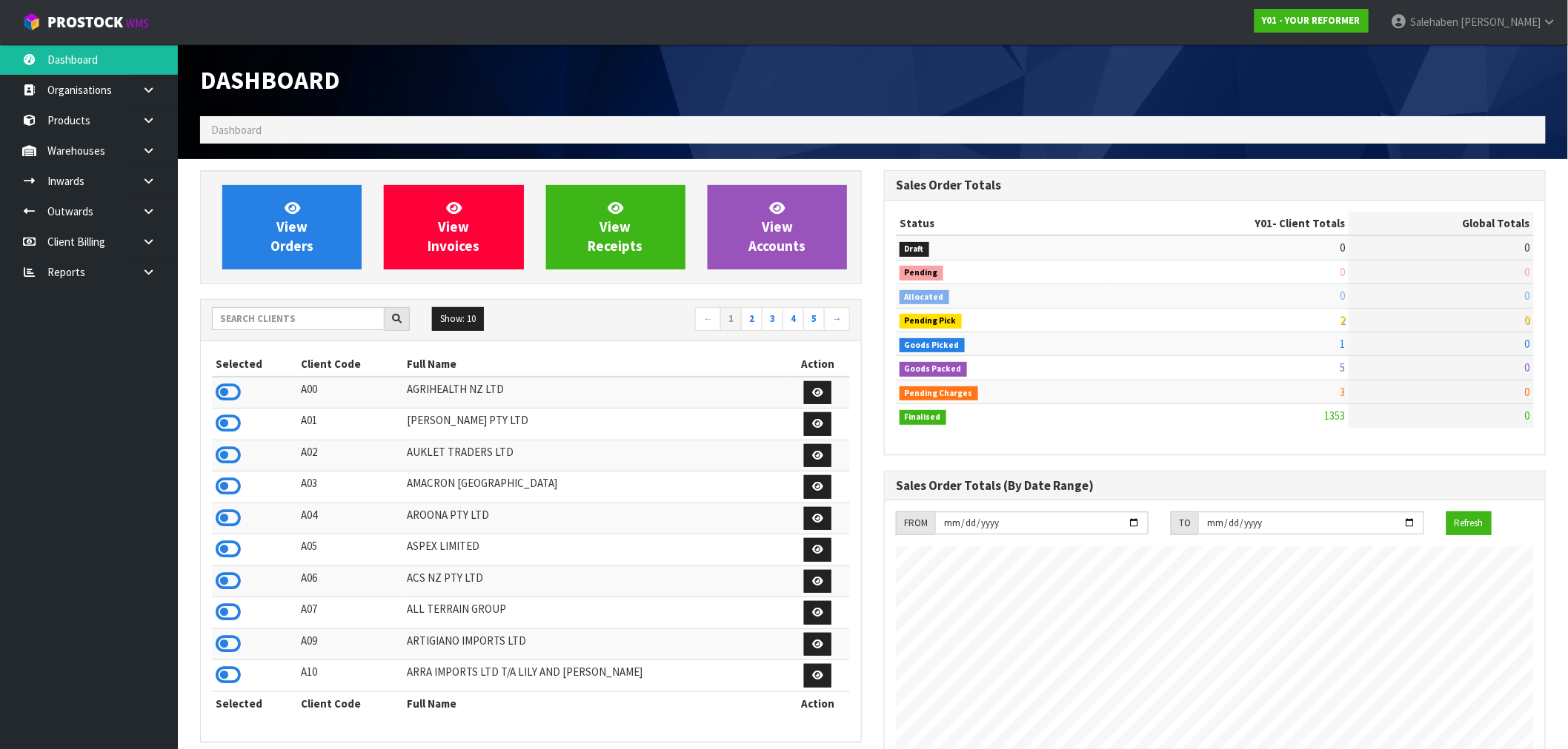
scroll to position [1122, 684]
click at [252, 324] on input "text" at bounding box center [298, 318] width 172 height 23
drag, startPoint x: 263, startPoint y: 316, endPoint x: 253, endPoint y: 320, distance: 10.8
click at [260, 316] on input "text" at bounding box center [298, 318] width 172 height 23
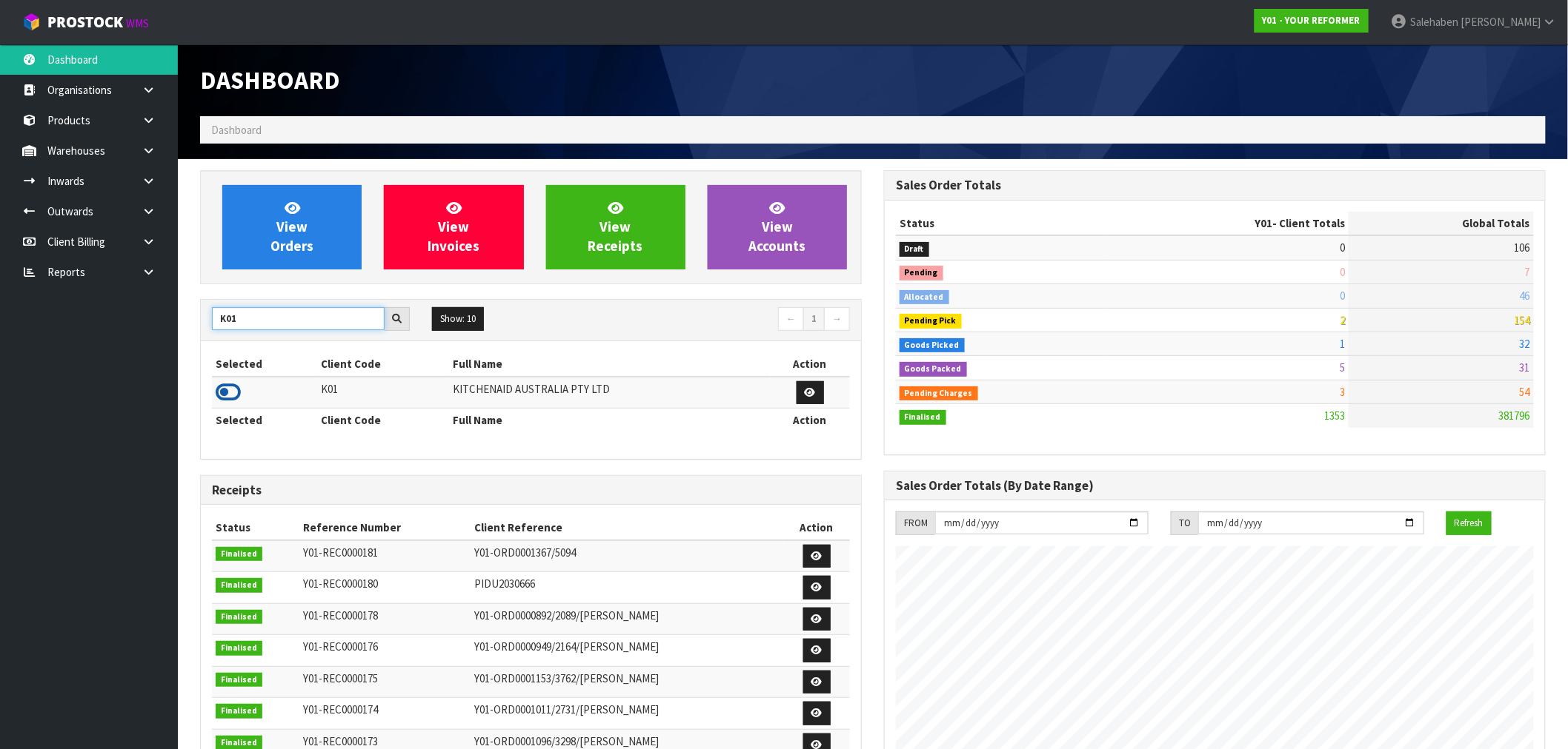
type input "K01"
click at [232, 387] on icon at bounding box center [228, 393] width 25 height 22
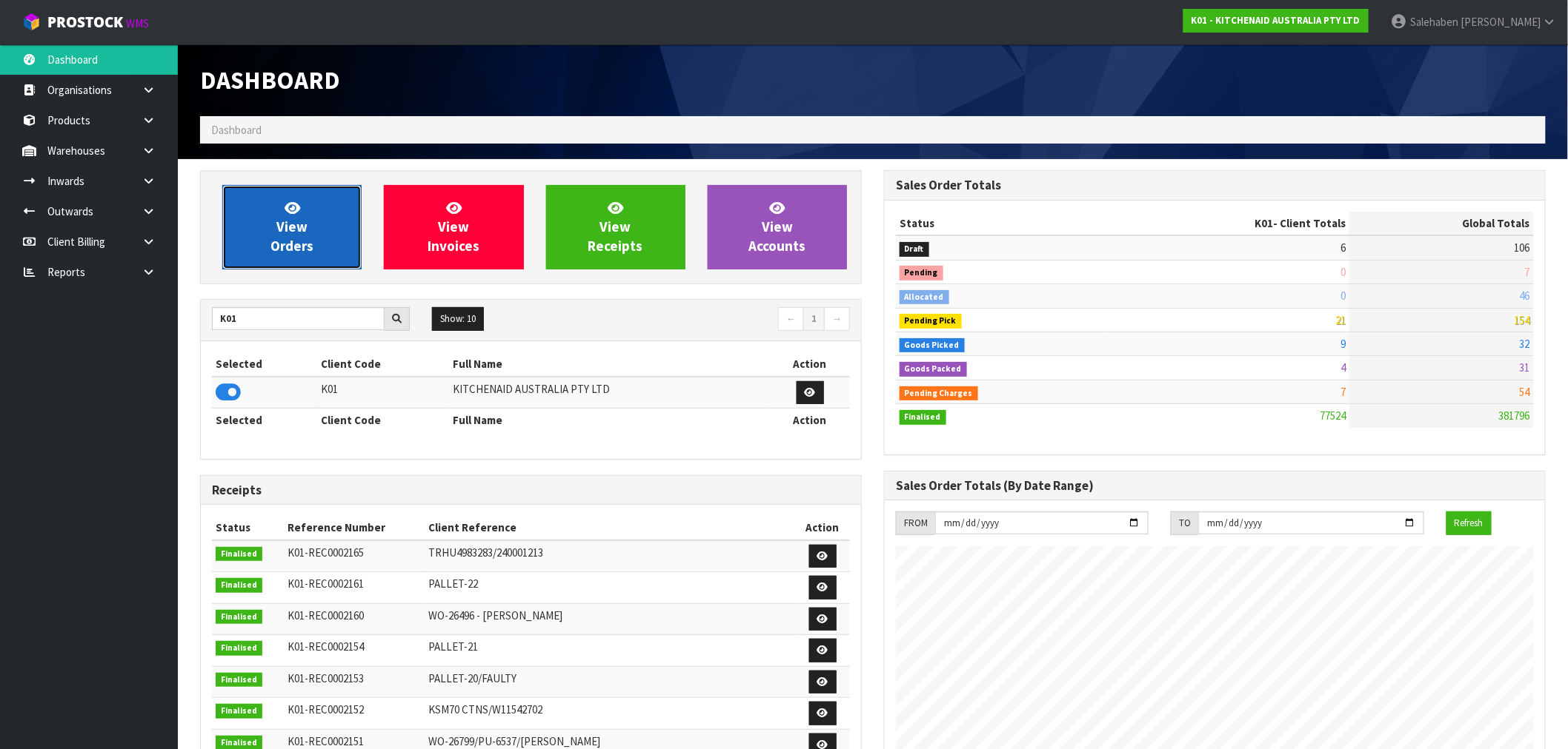
click at [285, 232] on span "View Orders" at bounding box center [292, 226] width 43 height 56
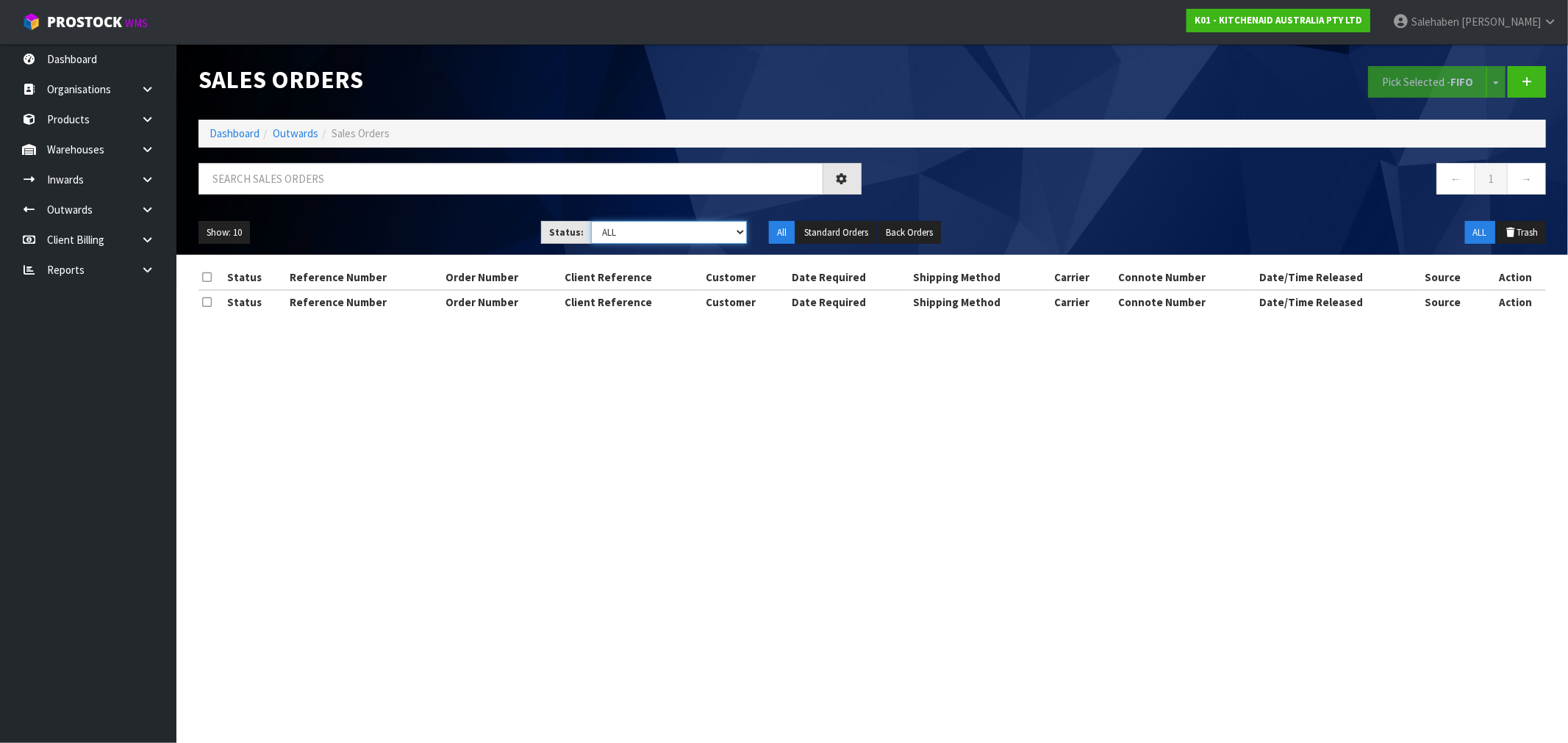
click at [673, 226] on select "Draft Pending Allocated Pending Pick Goods Picked Goods Packed Pending Charges …" at bounding box center [668, 232] width 155 height 23
select select "string:4"
click at [591, 221] on select "Draft Pending Allocated Pending Pick Goods Picked Goods Packed Pending Charges …" at bounding box center [668, 232] width 155 height 23
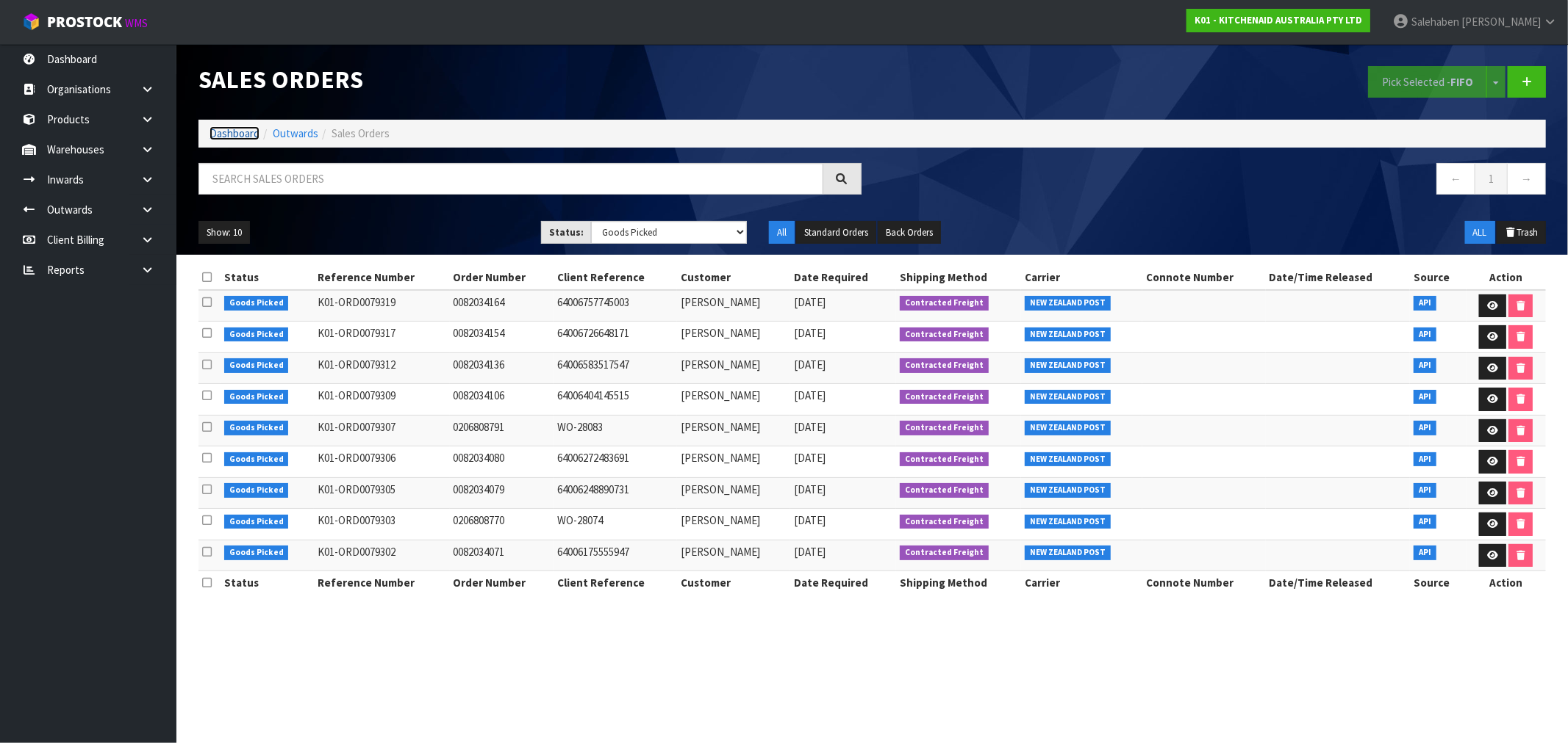
click at [236, 128] on link "Dashboard" at bounding box center [234, 133] width 50 height 14
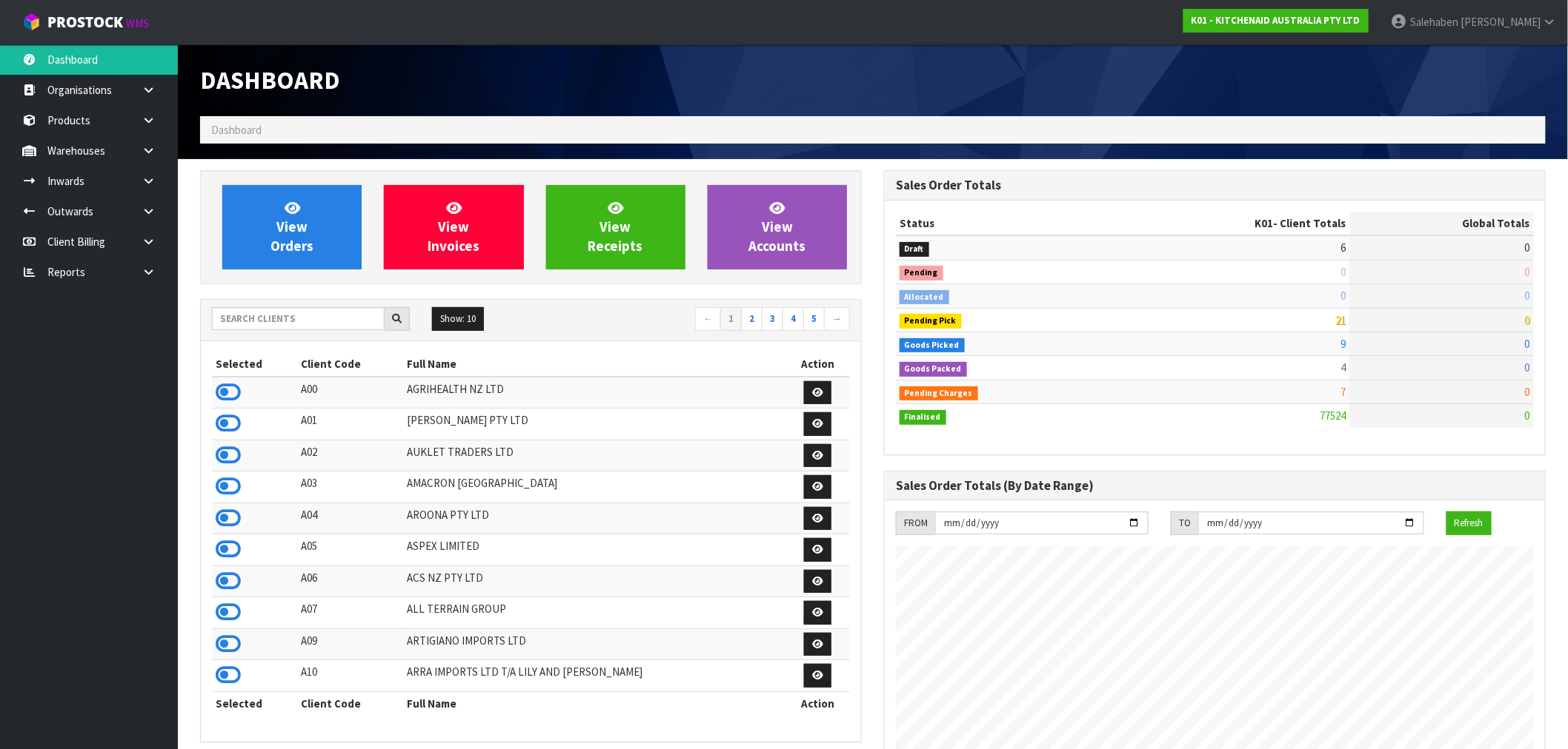
scroll to position [1122, 684]
click at [342, 321] on input "text" at bounding box center [298, 318] width 172 height 23
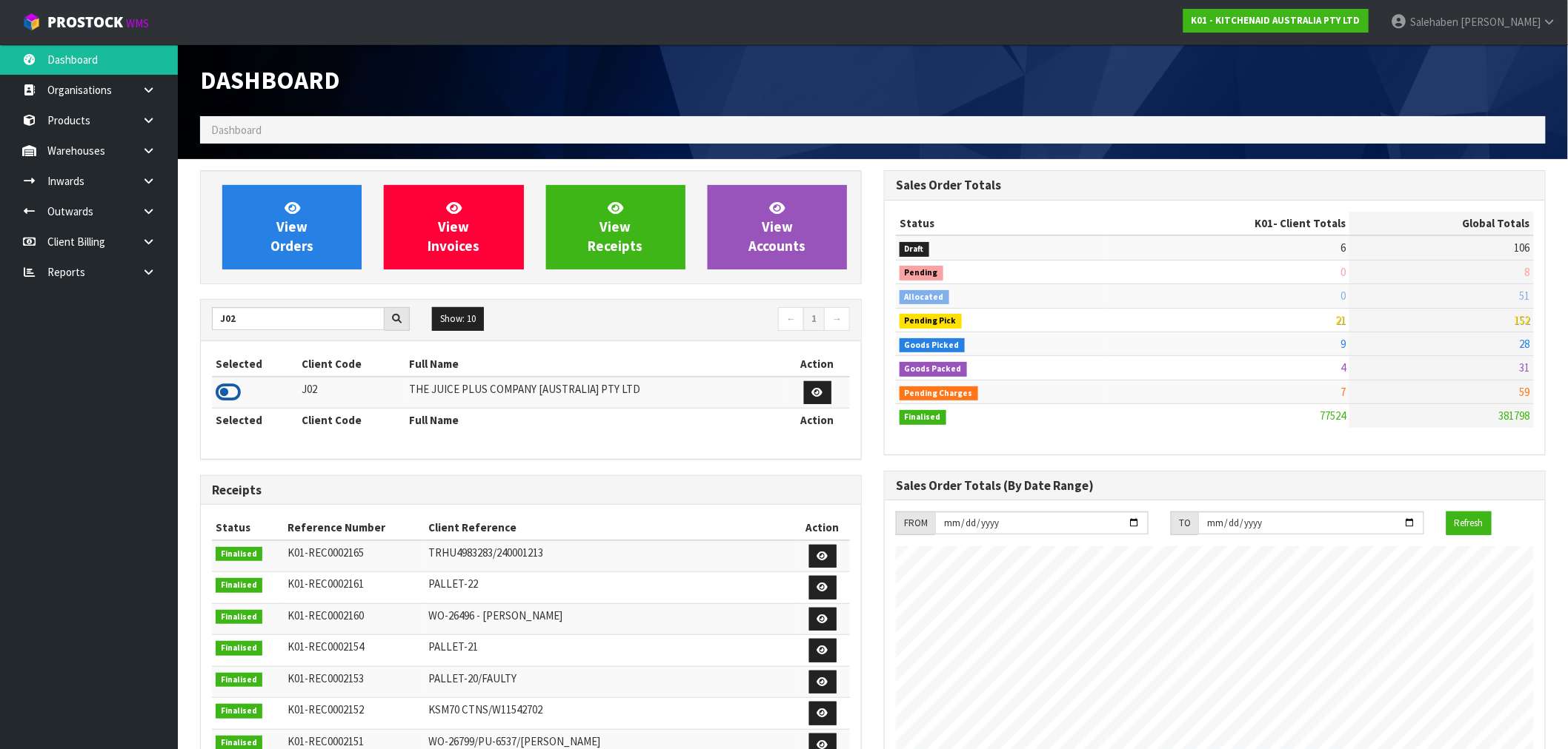
click at [218, 396] on icon at bounding box center [228, 393] width 25 height 22
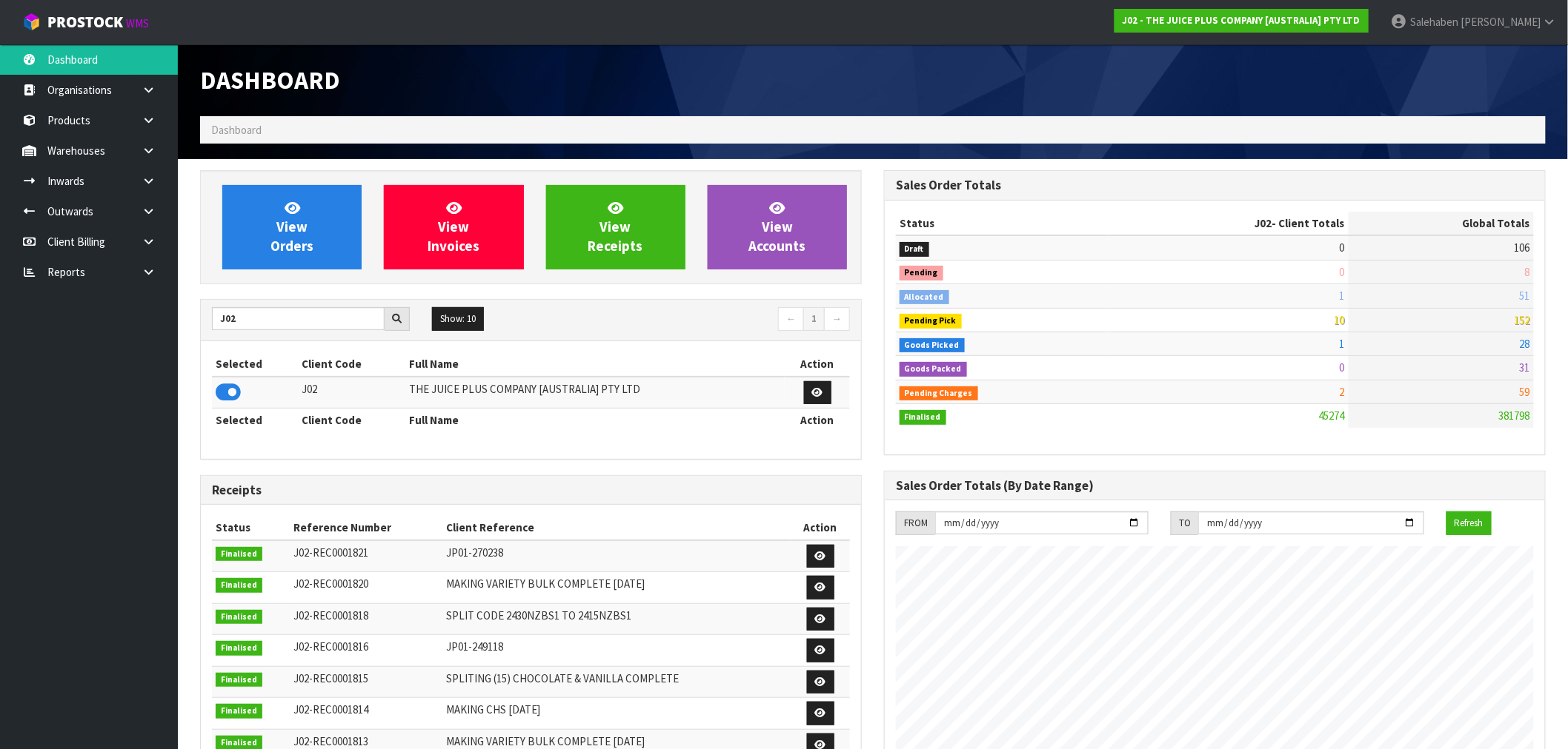
click at [920, 300] on span "Allocated" at bounding box center [924, 298] width 50 height 15
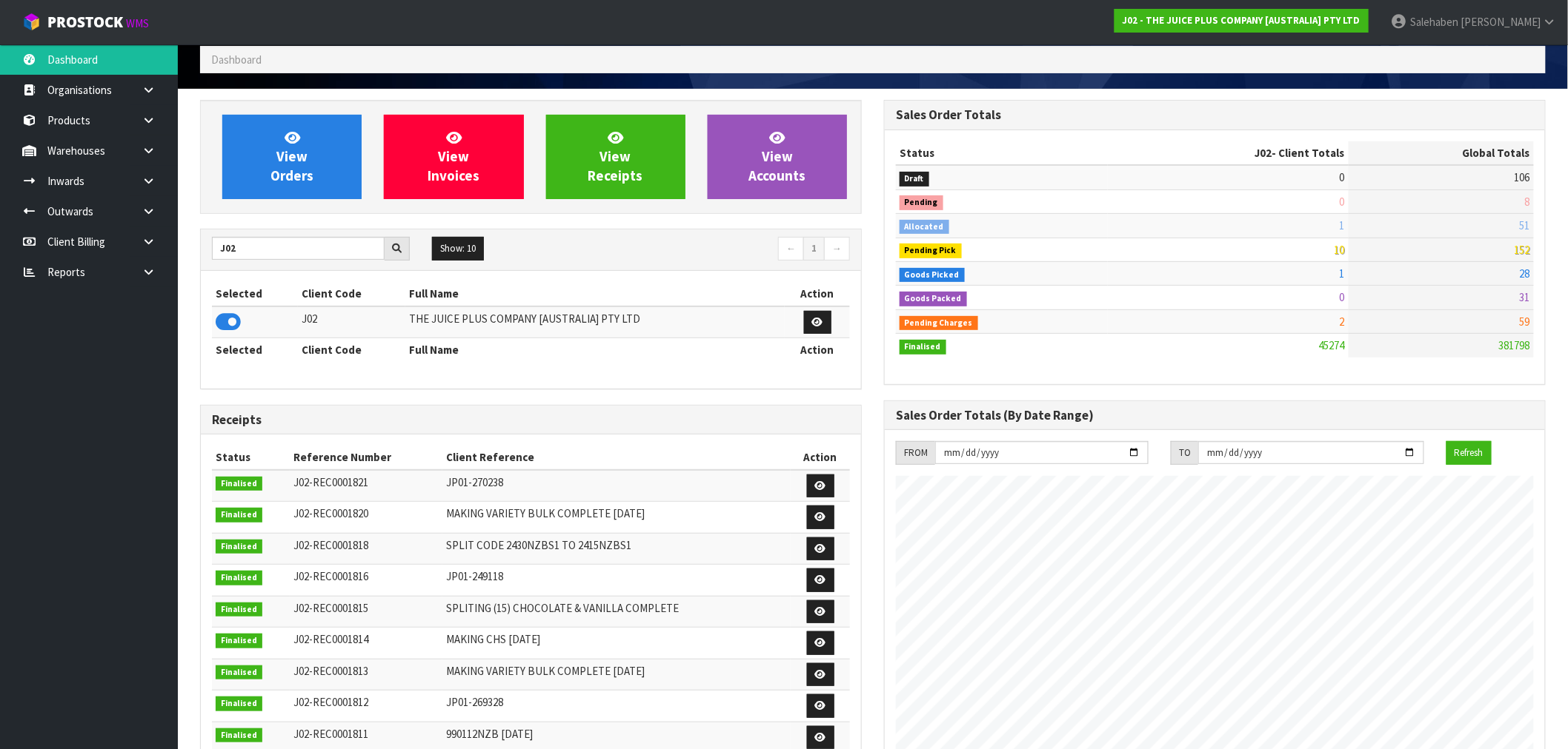
scroll to position [0, 0]
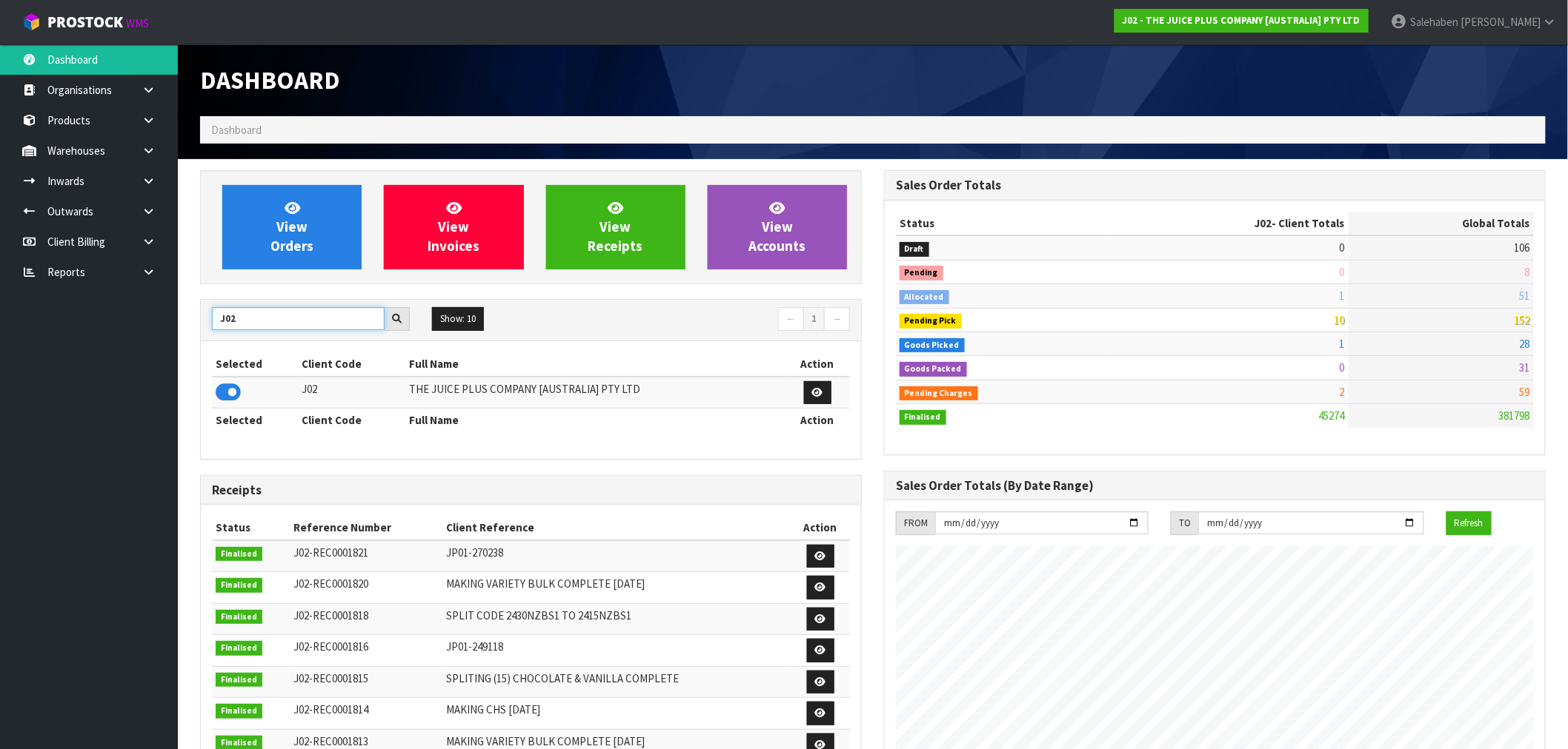
drag, startPoint x: 240, startPoint y: 320, endPoint x: 140, endPoint y: 323, distance: 100.0
click at [140, 324] on body "Toggle navigation ProStock WMS J02 - THE JUICE PLUS COMPANY [AUSTRALIA] PTY LTD…" at bounding box center [784, 374] width 1568 height 749
type input "S08"
click at [225, 390] on icon at bounding box center [228, 393] width 25 height 22
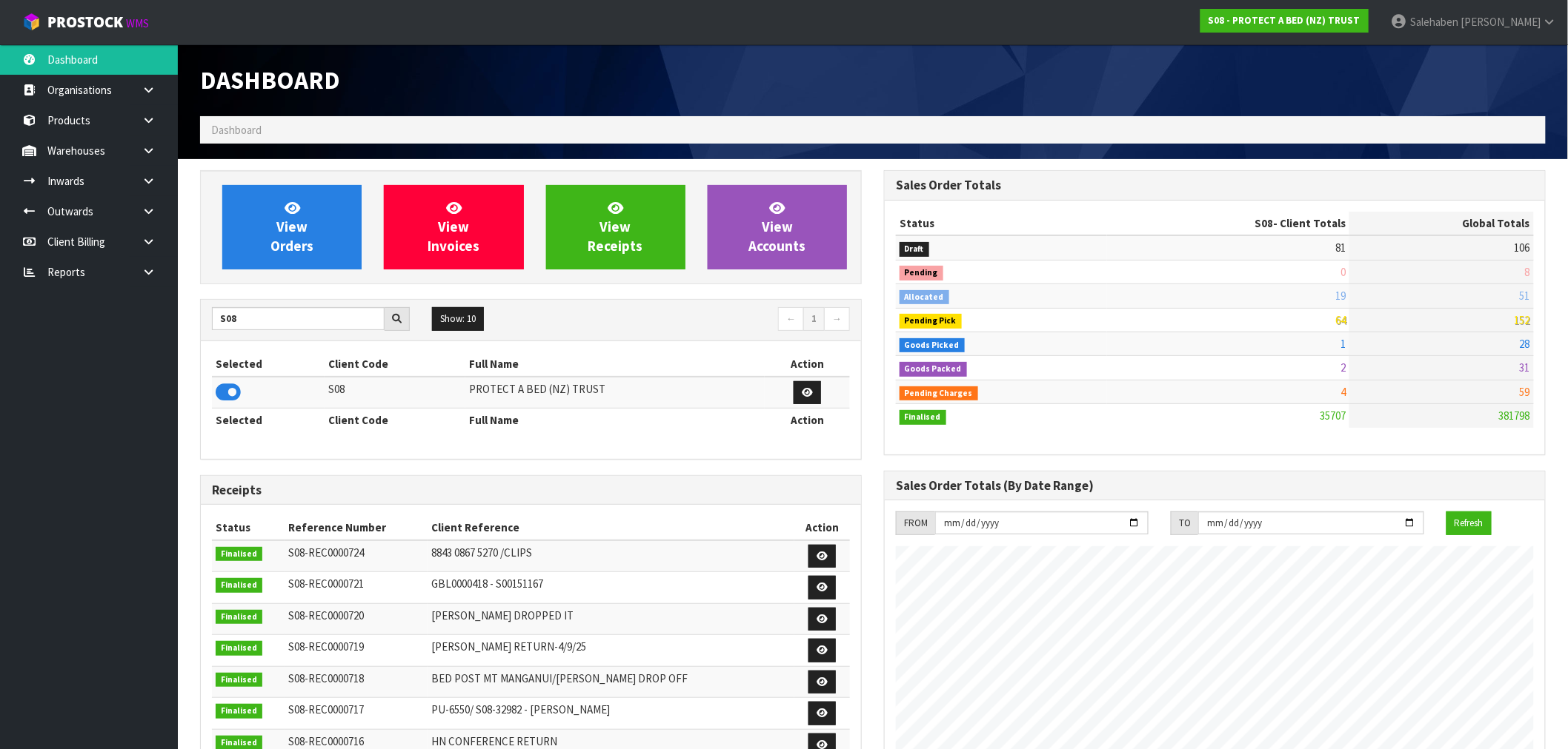
scroll to position [1122, 684]
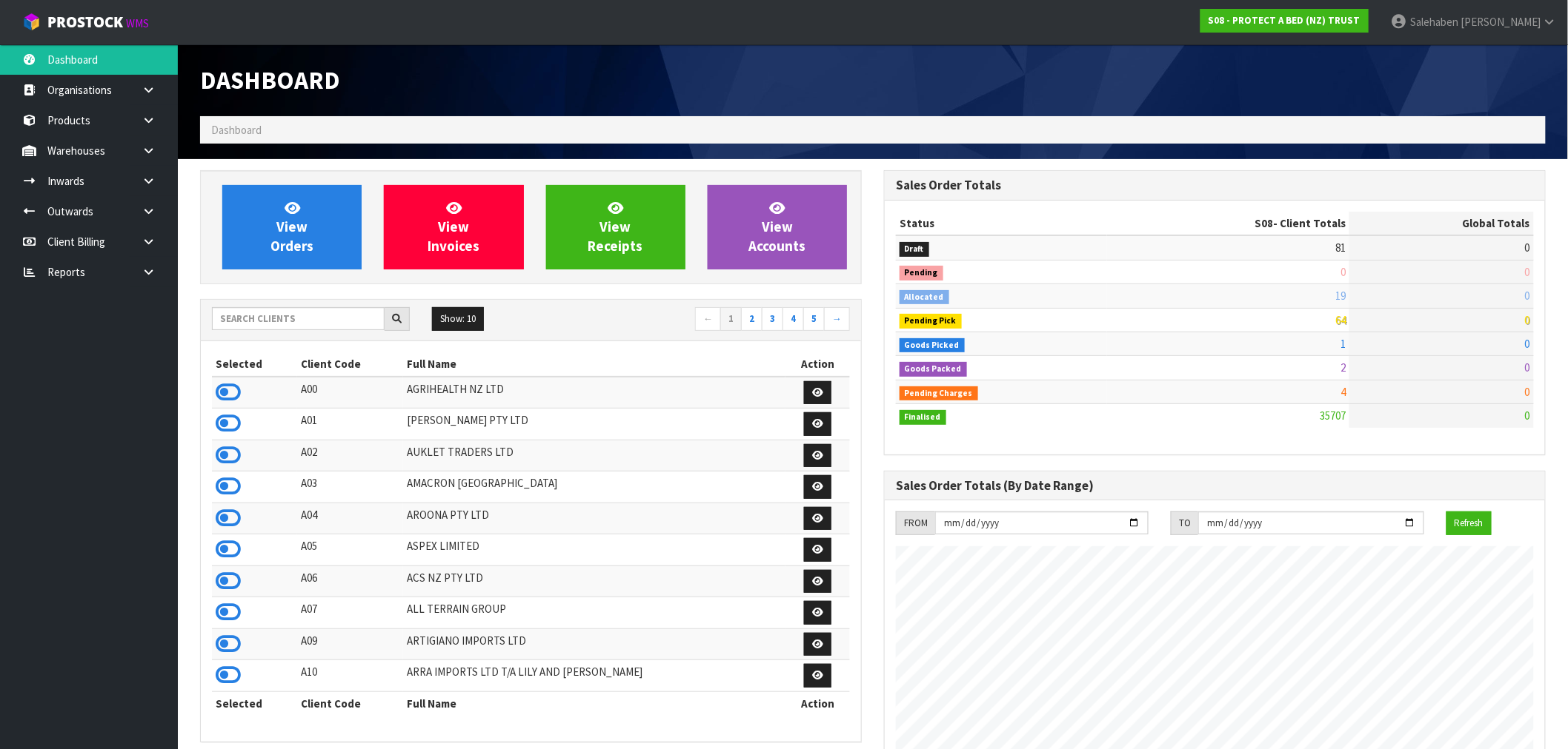
scroll to position [1122, 684]
drag, startPoint x: 360, startPoint y: 317, endPoint x: 360, endPoint y: 305, distance: 12.0
click at [361, 313] on input "text" at bounding box center [298, 318] width 172 height 23
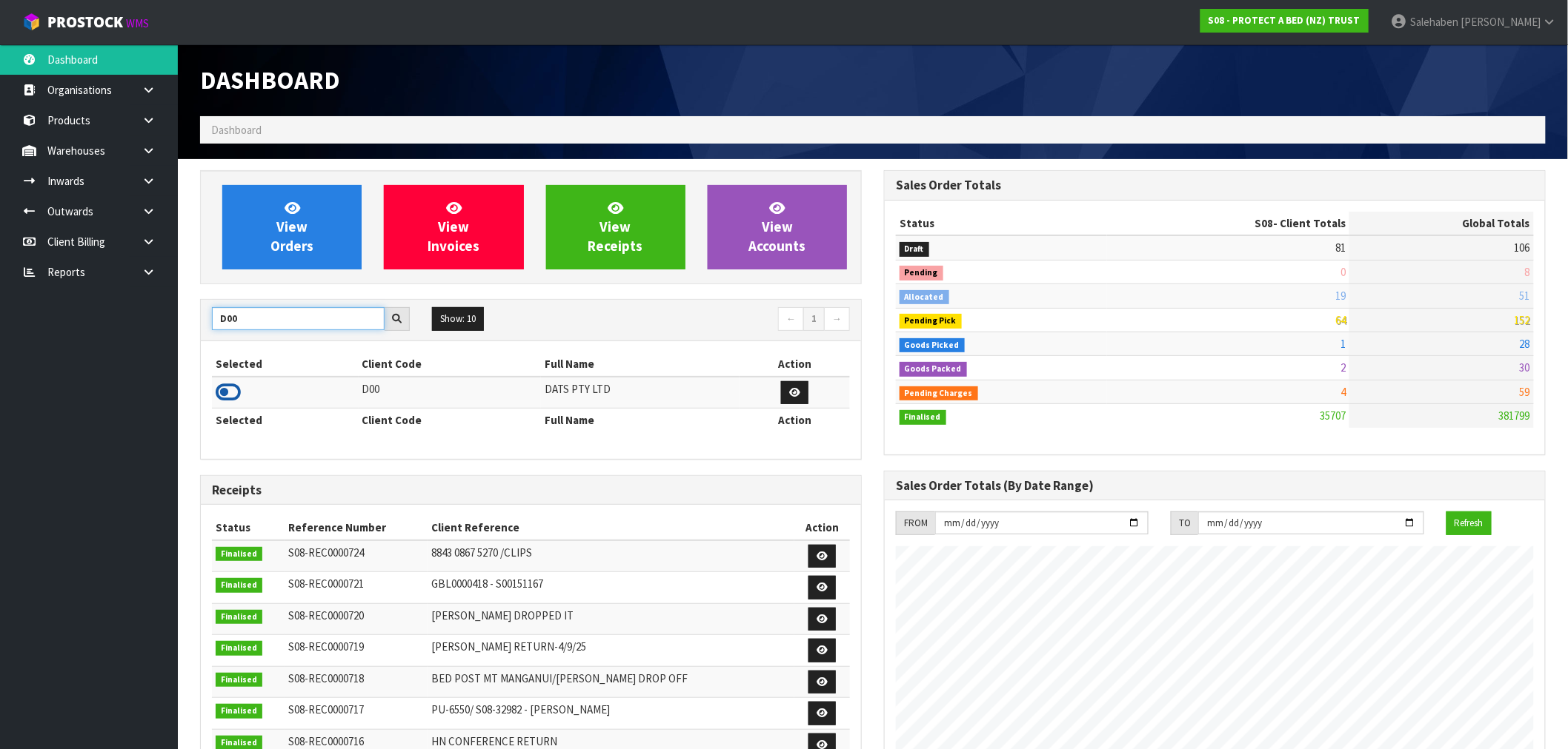
type input "D00"
click at [233, 390] on icon at bounding box center [228, 393] width 25 height 22
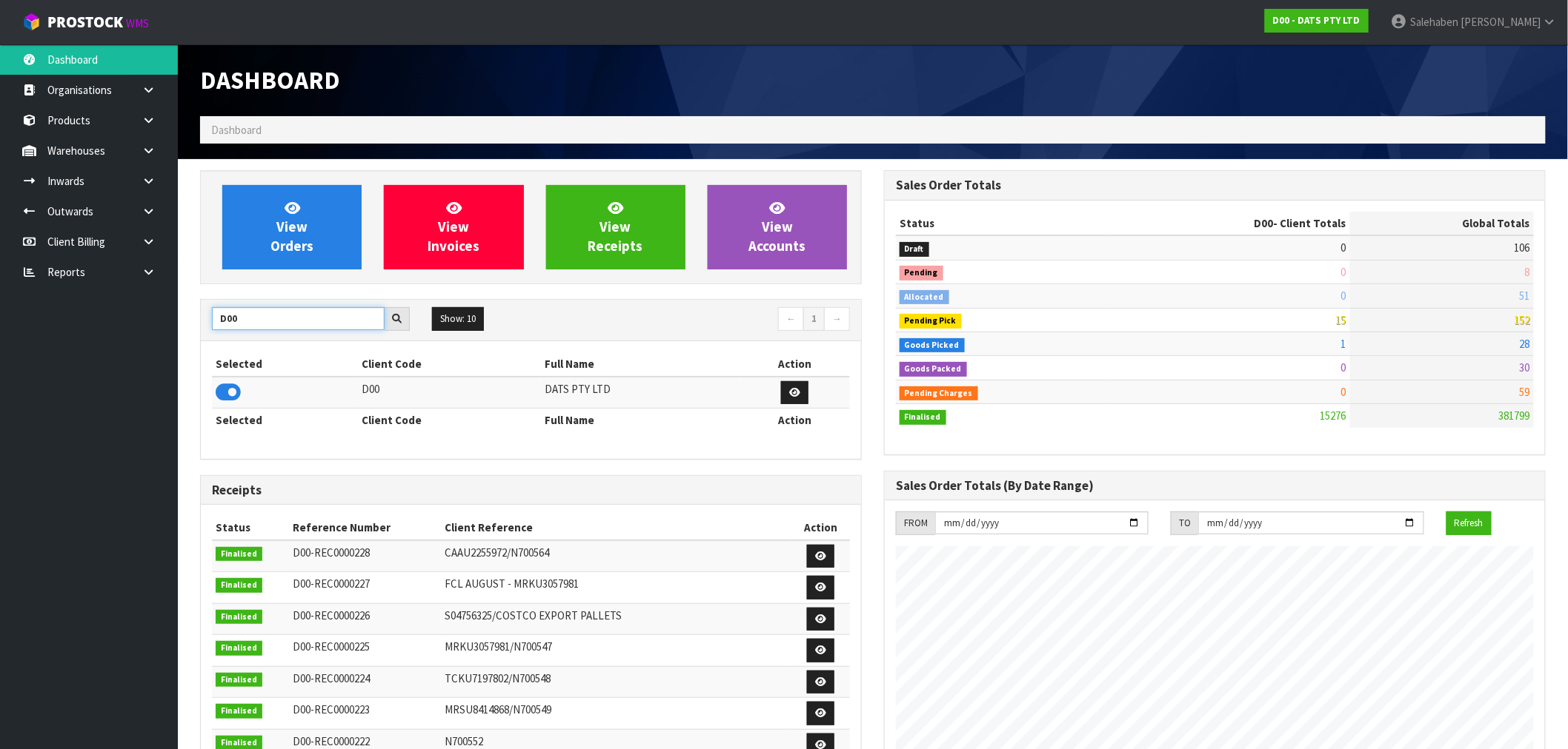
drag, startPoint x: 237, startPoint y: 323, endPoint x: 174, endPoint y: 344, distance: 66.4
click at [175, 344] on body "Toggle navigation ProStock WMS D00 - DATS PTY LTD Salehaben Patel Logout Dashbo…" at bounding box center [784, 374] width 1568 height 749
type input "A16"
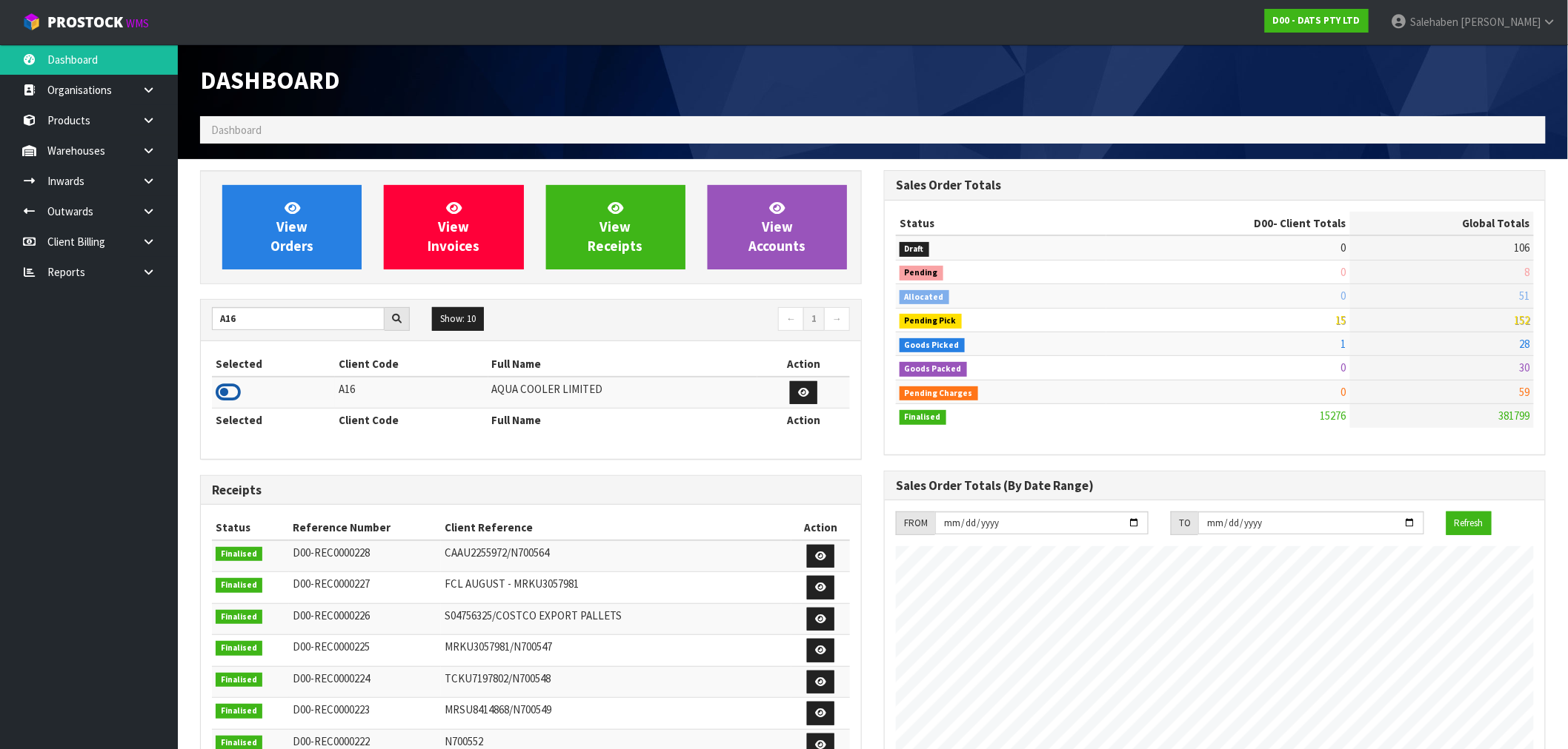
click at [225, 390] on icon at bounding box center [228, 393] width 25 height 22
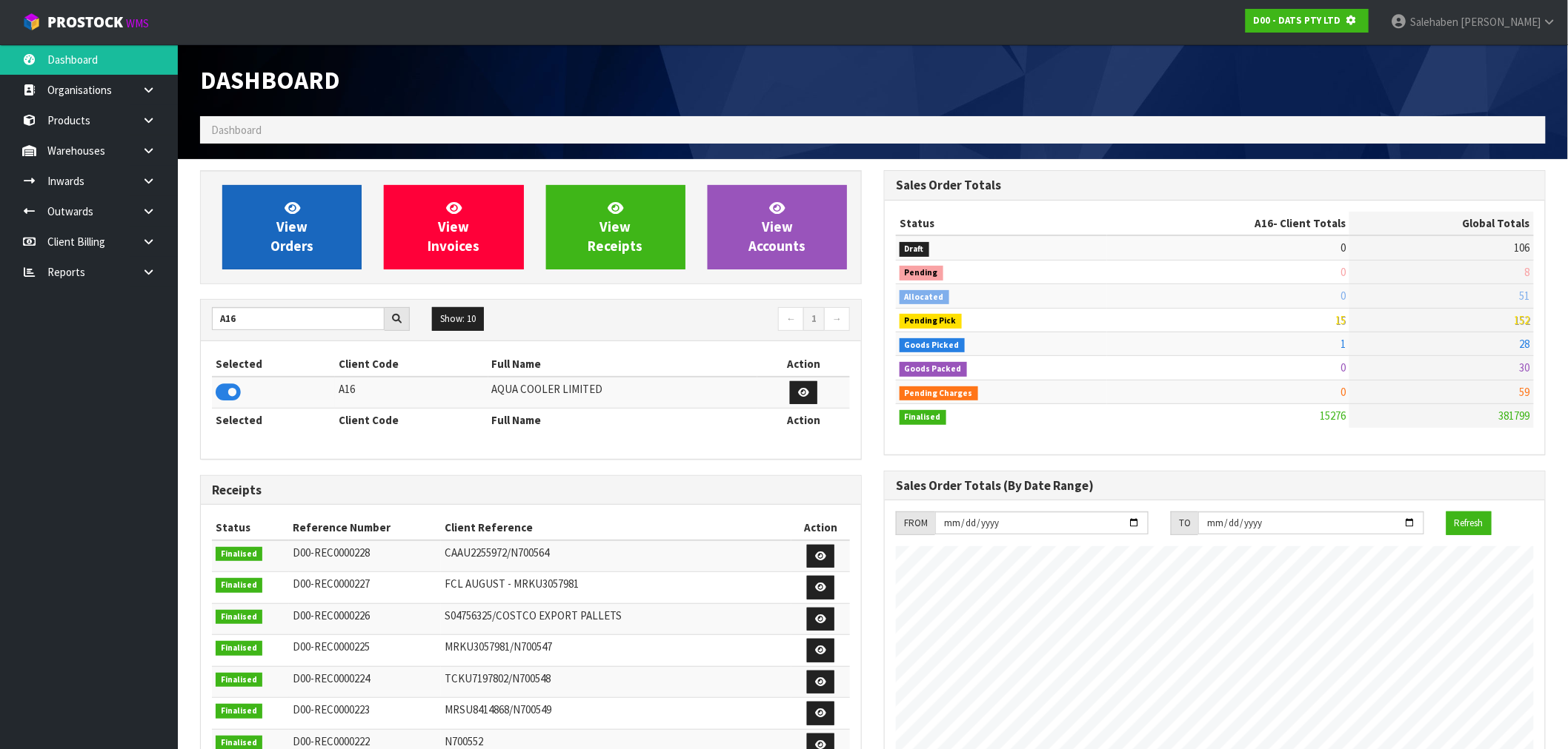
scroll to position [923, 684]
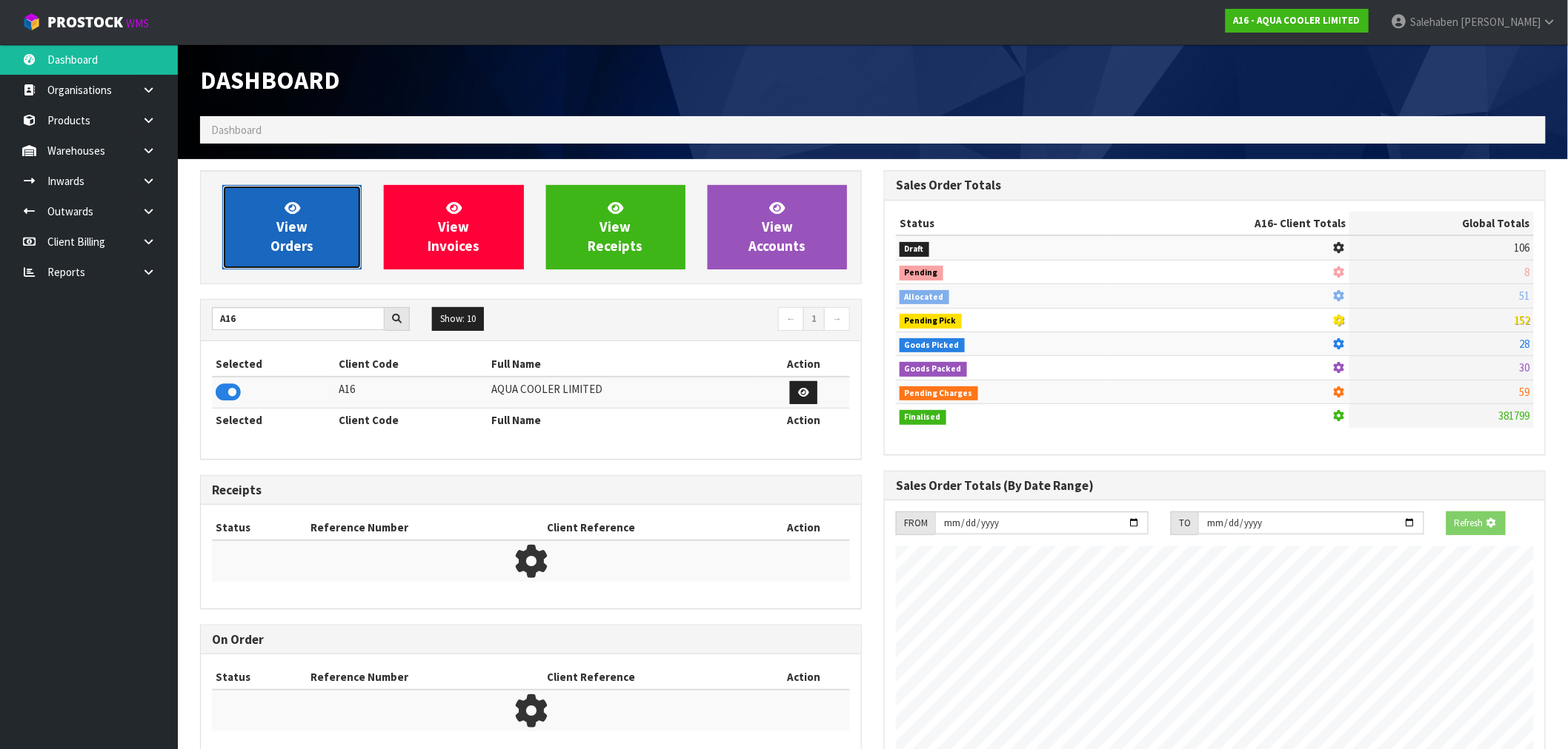
click at [325, 203] on link "View Orders" at bounding box center [292, 227] width 140 height 85
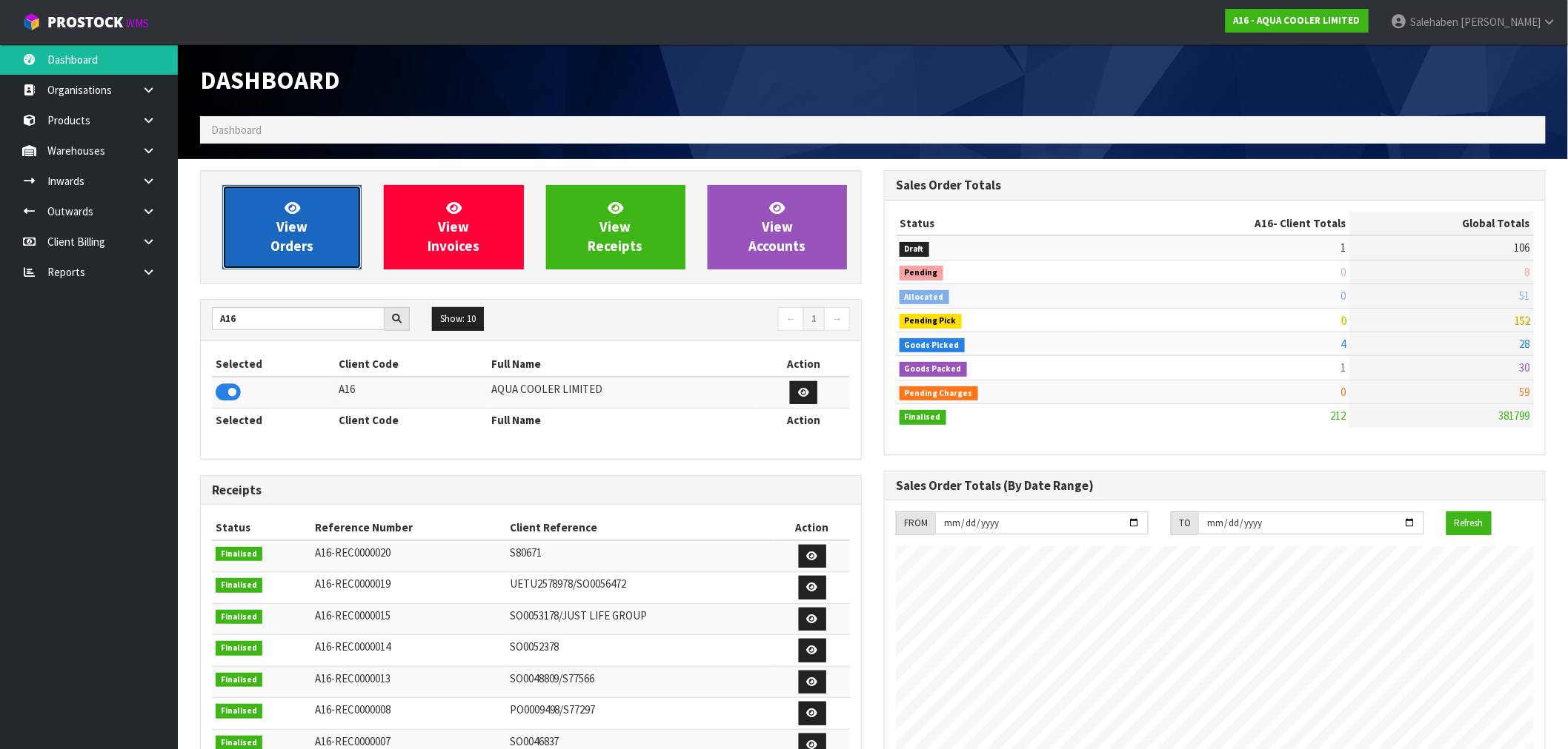
scroll to position [1218, 684]
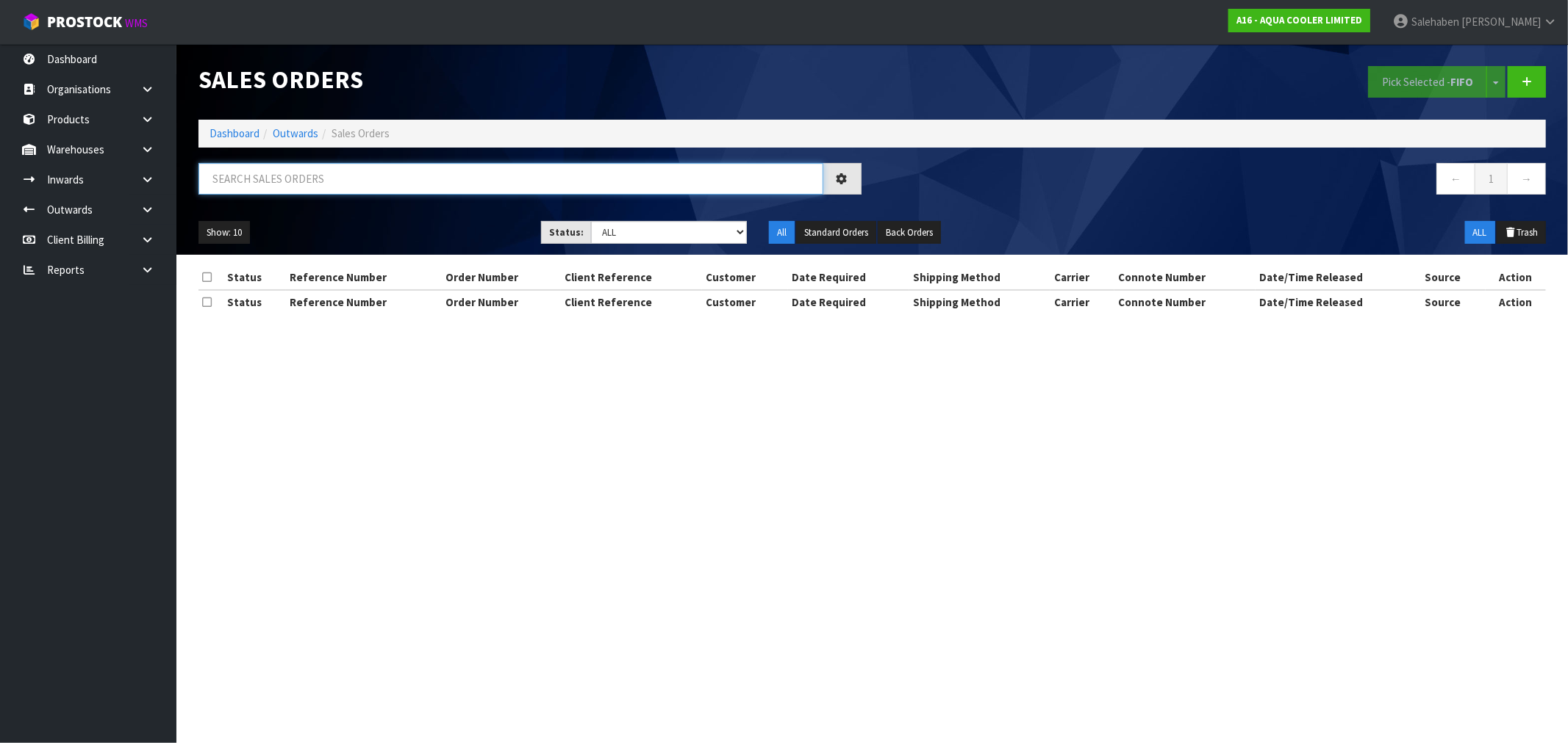
click at [283, 173] on input "text" at bounding box center [511, 178] width 625 height 32
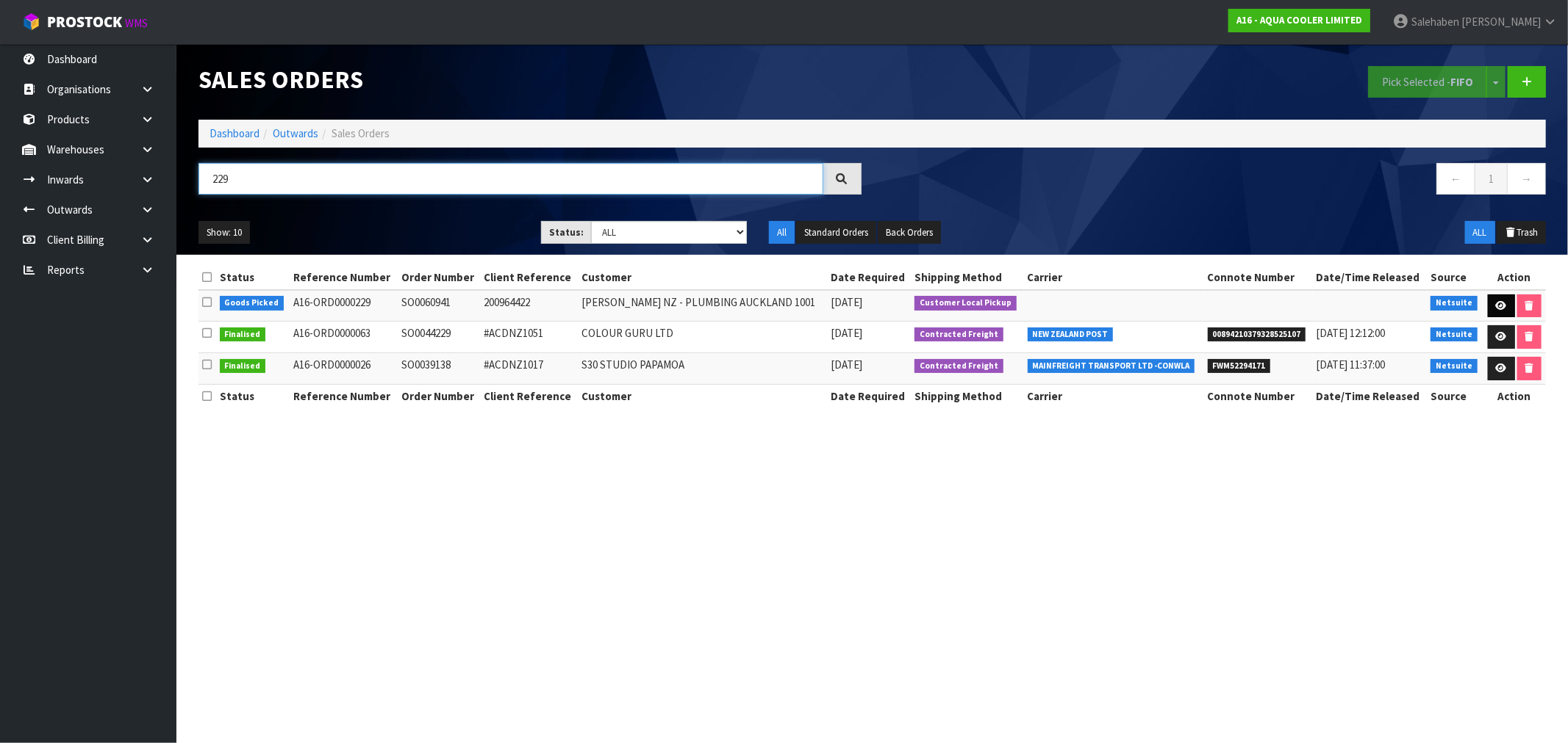
type input "229"
click at [1489, 305] on link at bounding box center [1501, 306] width 27 height 24
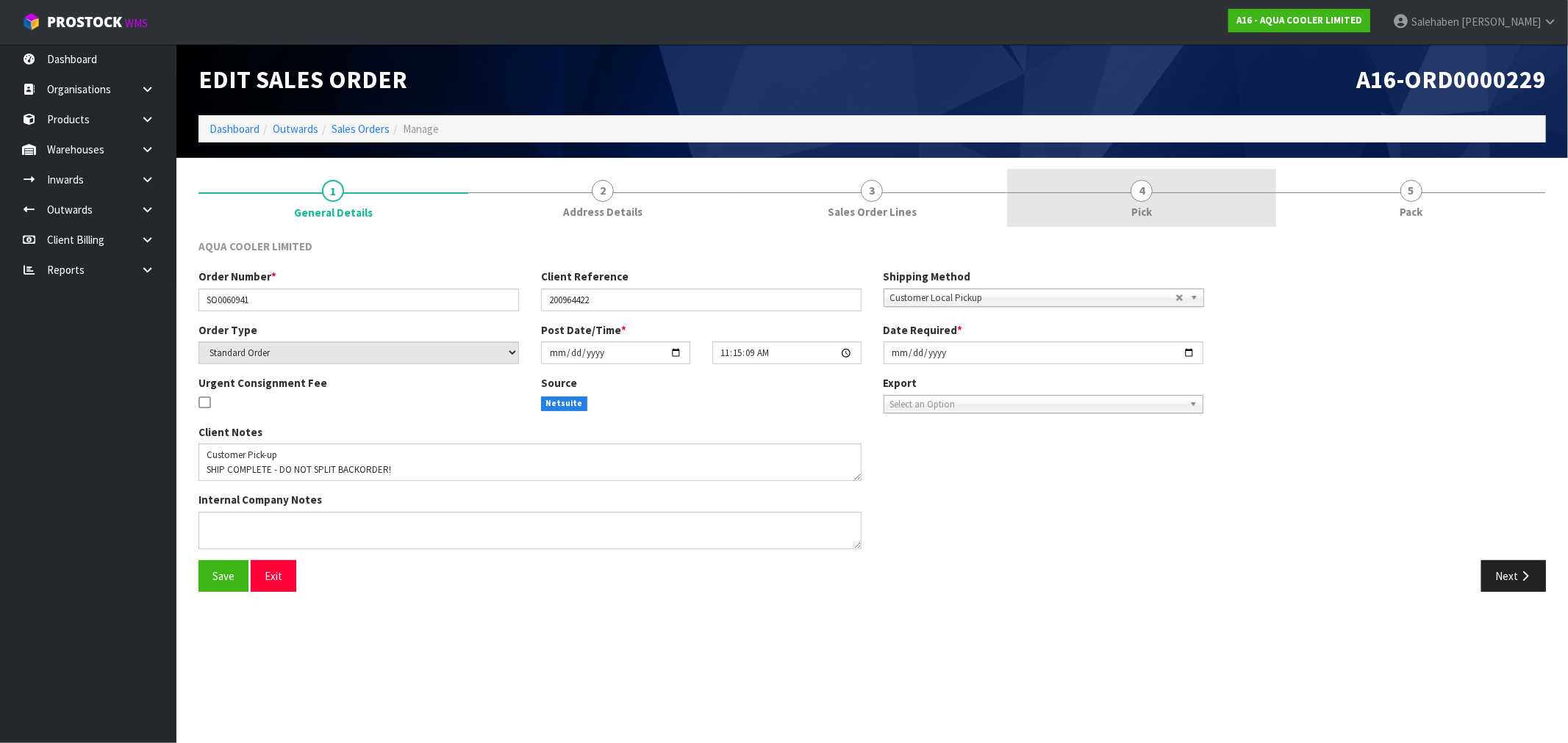
click at [1129, 208] on link "4 Pick" at bounding box center [1142, 197] width 270 height 58
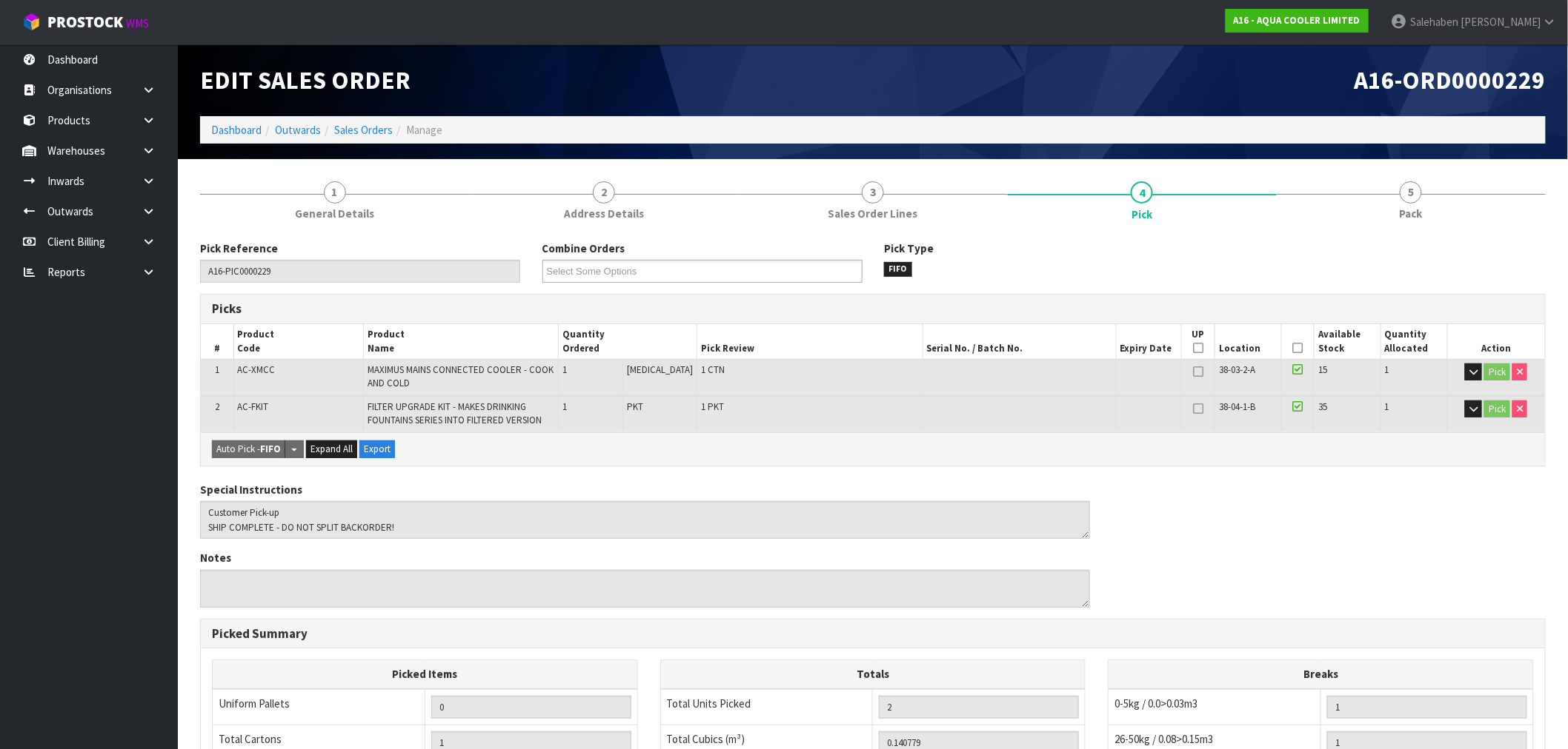
drag, startPoint x: 1294, startPoint y: 336, endPoint x: 1289, endPoint y: 348, distance: 13.0
click at [1294, 336] on th "Picked" at bounding box center [1298, 341] width 33 height 35
click at [1293, 349] on icon at bounding box center [1298, 348] width 10 height 1
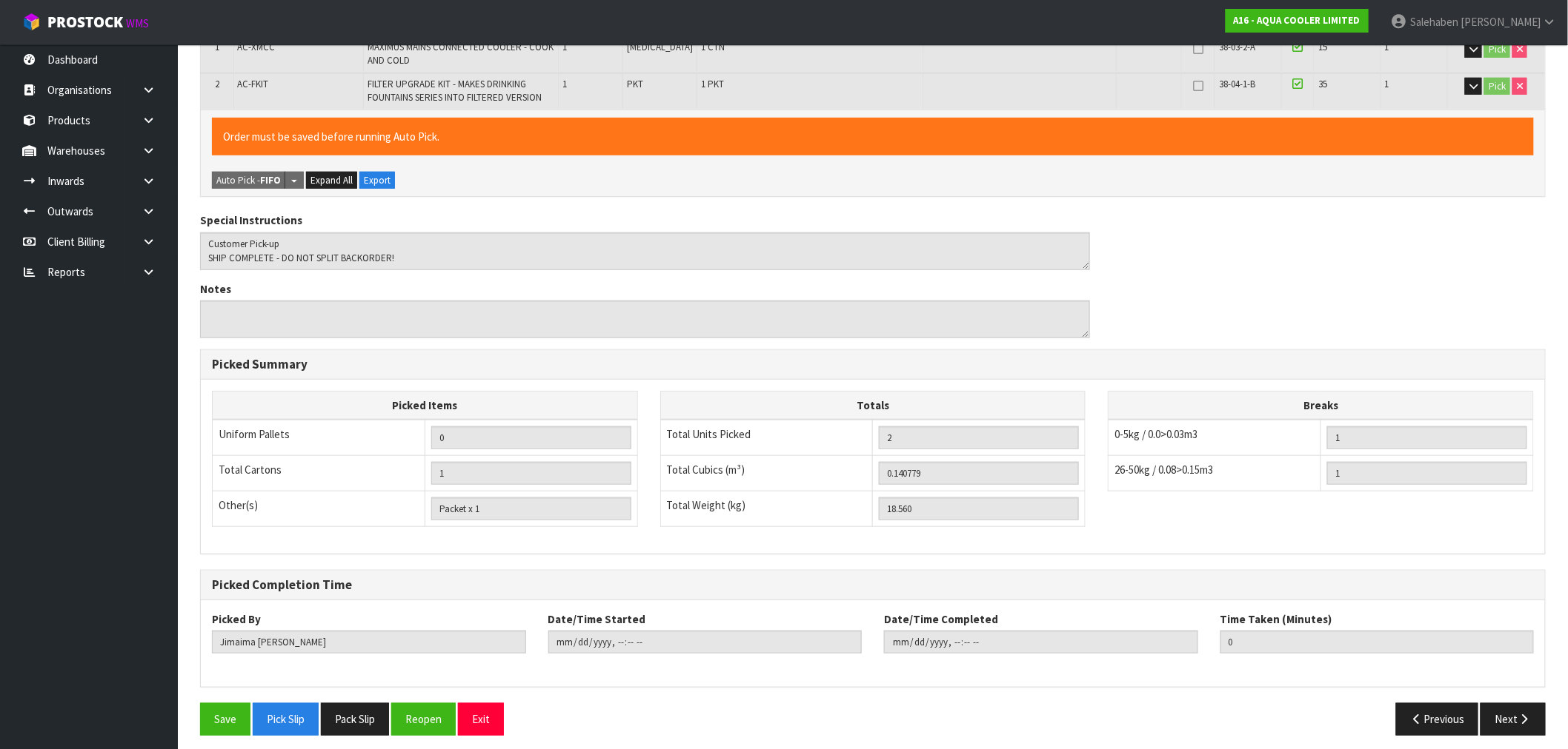
scroll to position [330, 0]
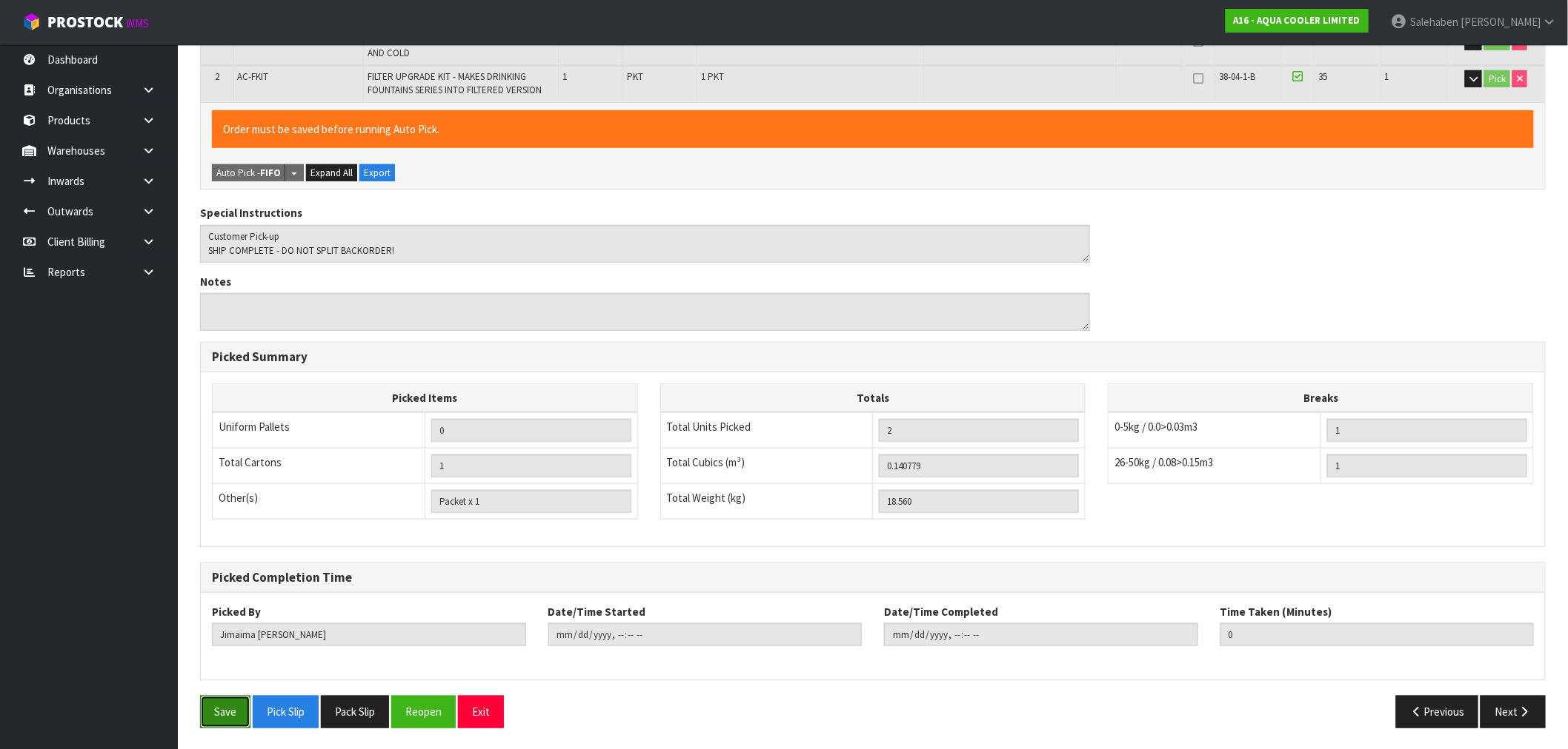
click at [231, 712] on button "Save" at bounding box center [225, 712] width 51 height 32
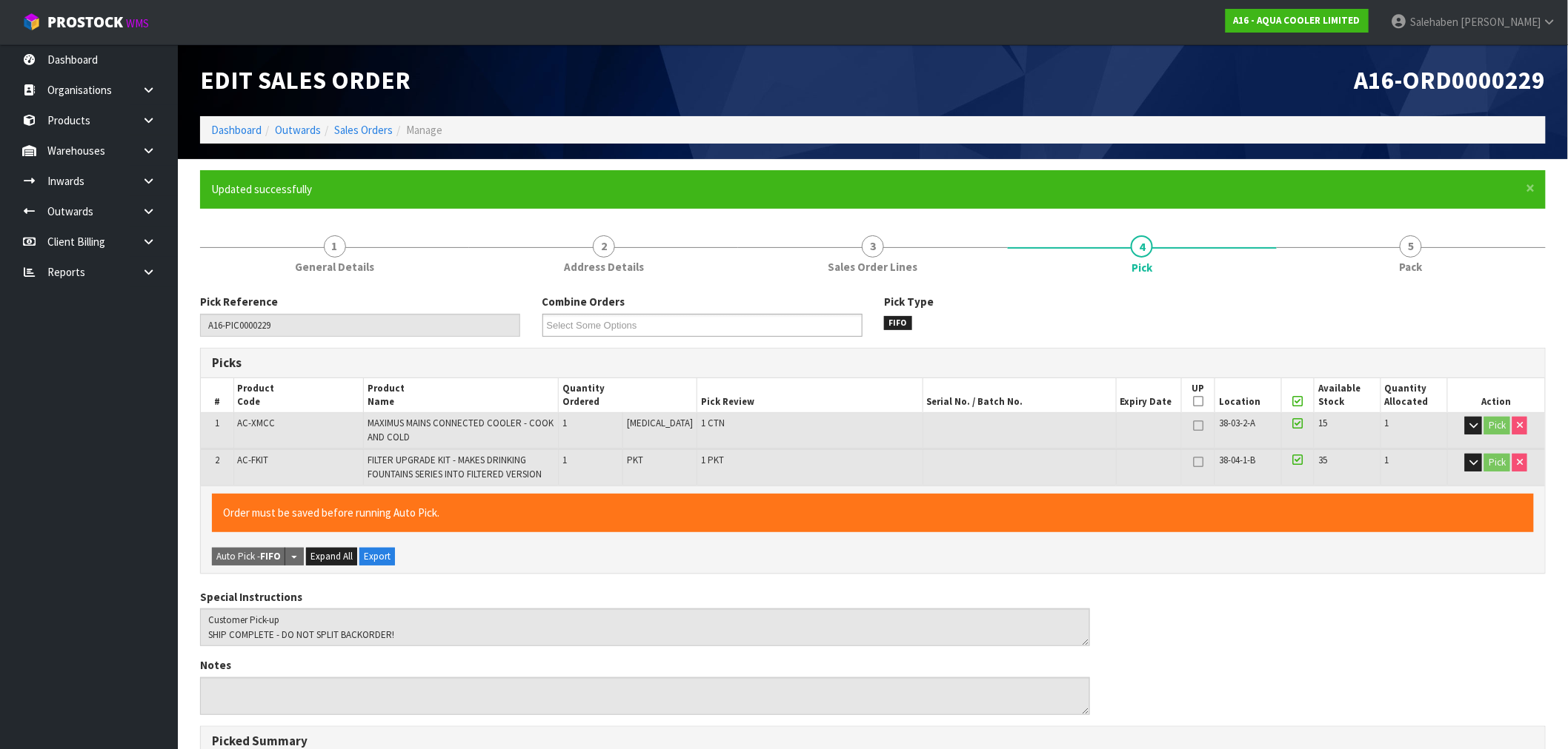
type input "Salehaben Patel"
type input "2025-09-18T15:11:45"
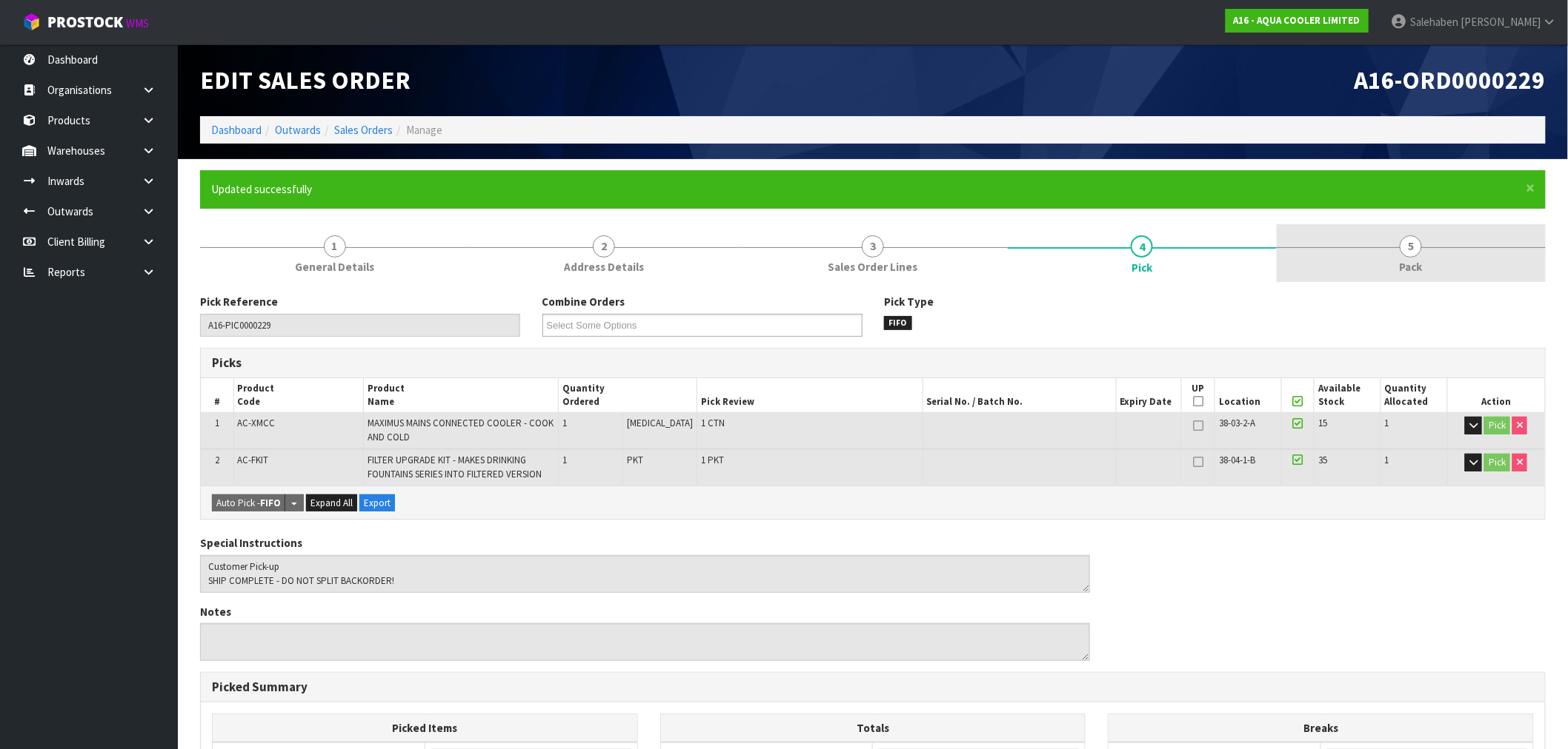
click at [1415, 250] on span "5" at bounding box center [1411, 246] width 22 height 22
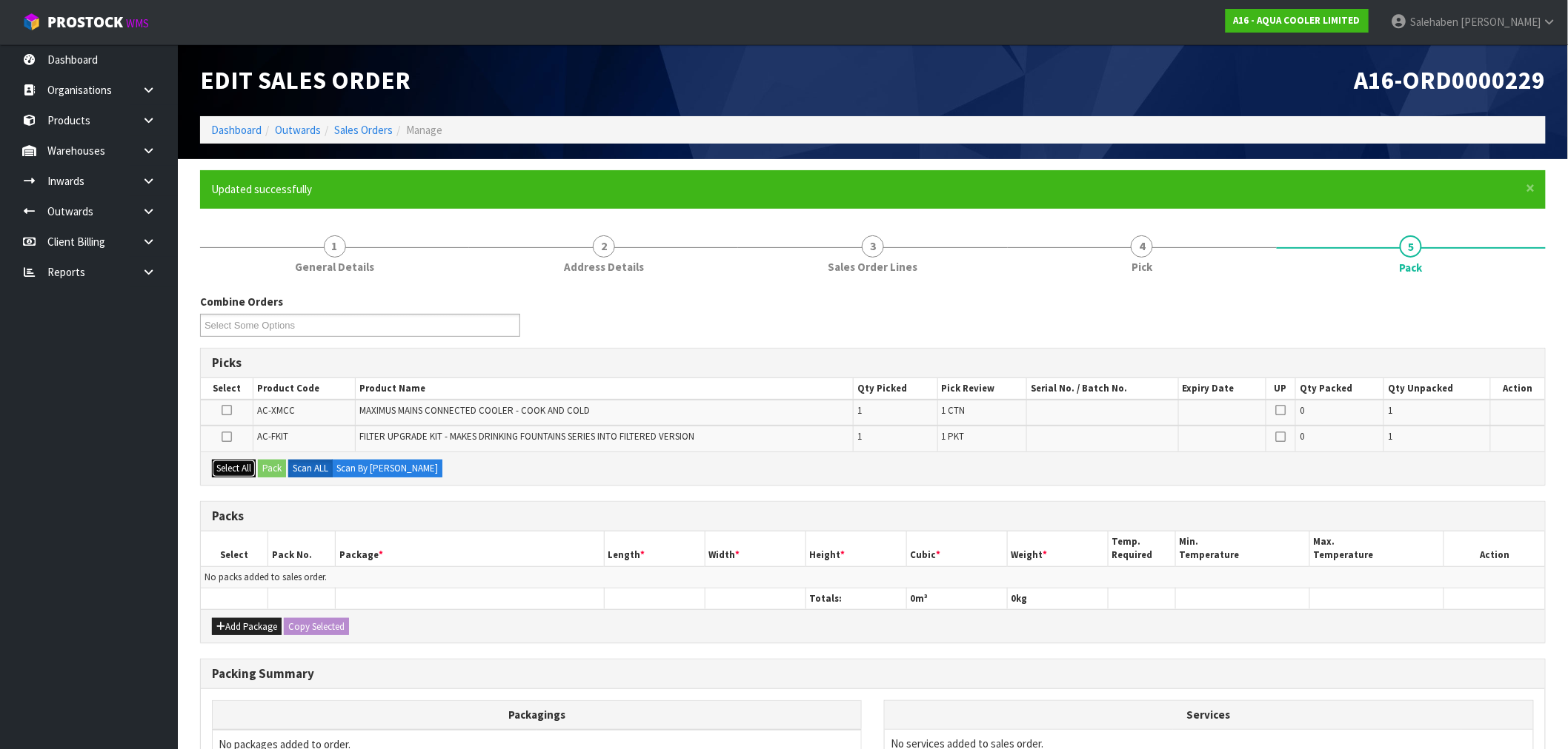
drag, startPoint x: 230, startPoint y: 470, endPoint x: 267, endPoint y: 467, distance: 37.1
click at [231, 469] on button "Select All" at bounding box center [233, 468] width 44 height 18
click at [279, 467] on button "Pack" at bounding box center [272, 468] width 28 height 18
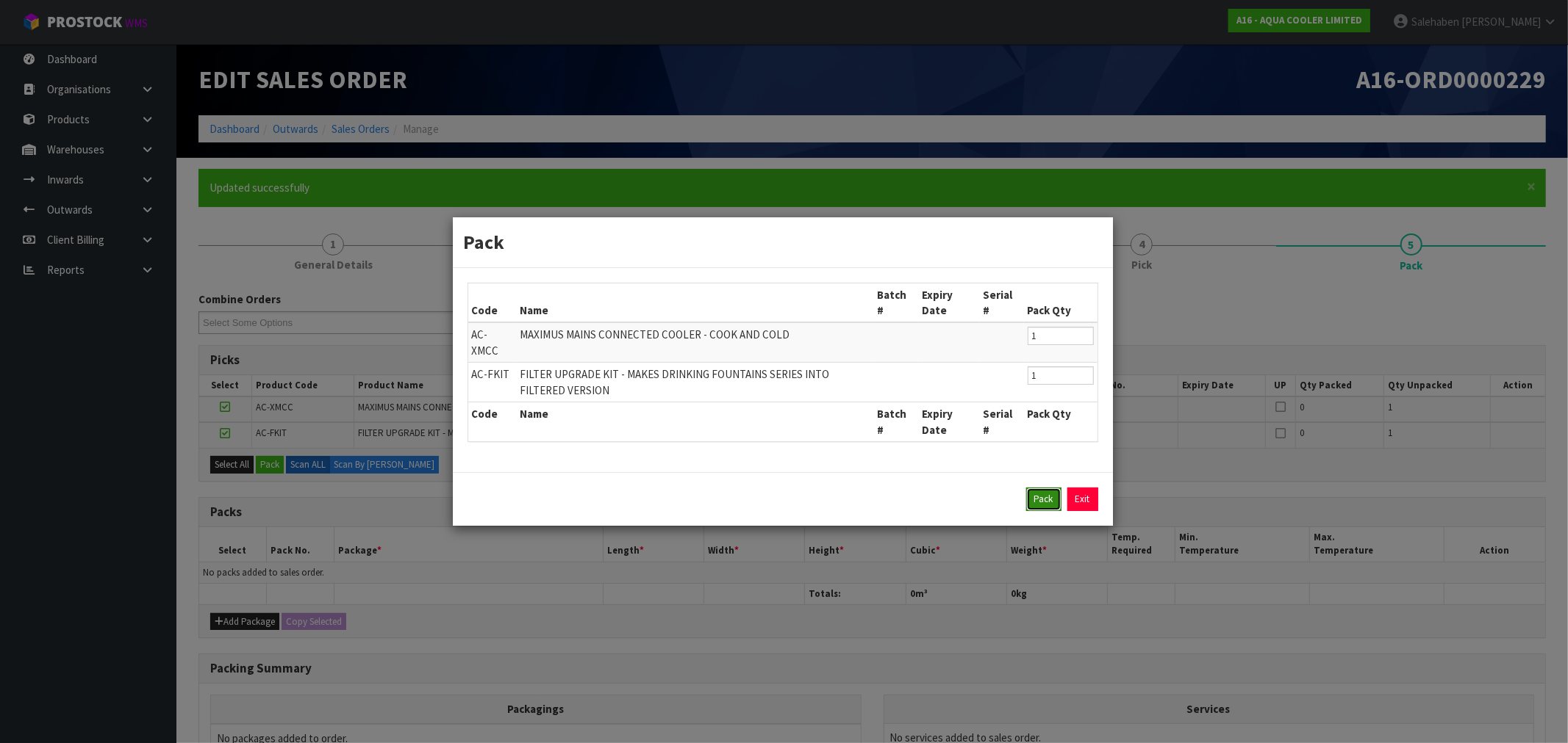
click at [1046, 501] on button "Pack" at bounding box center [1043, 499] width 35 height 24
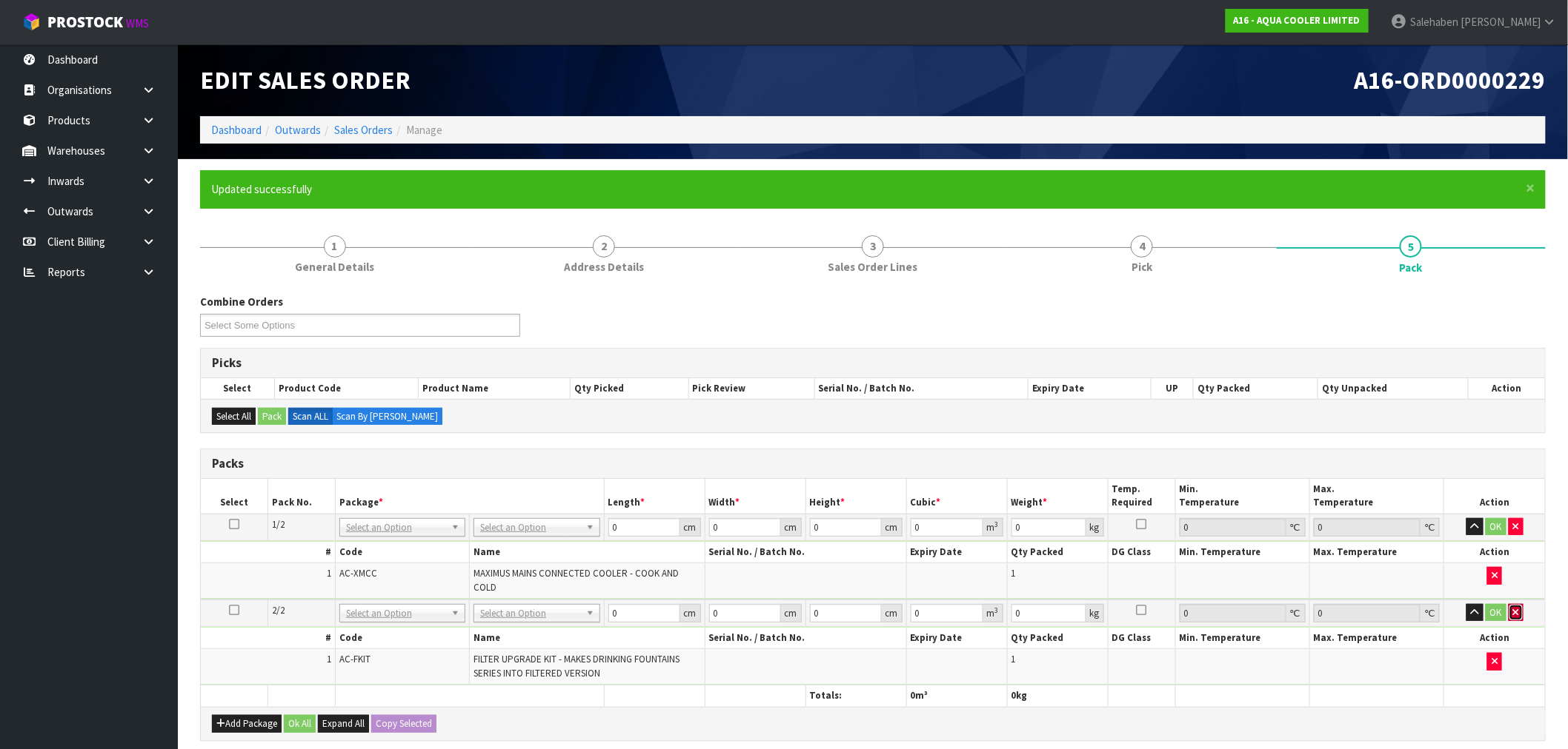
click at [1520, 605] on button "button" at bounding box center [1516, 613] width 15 height 18
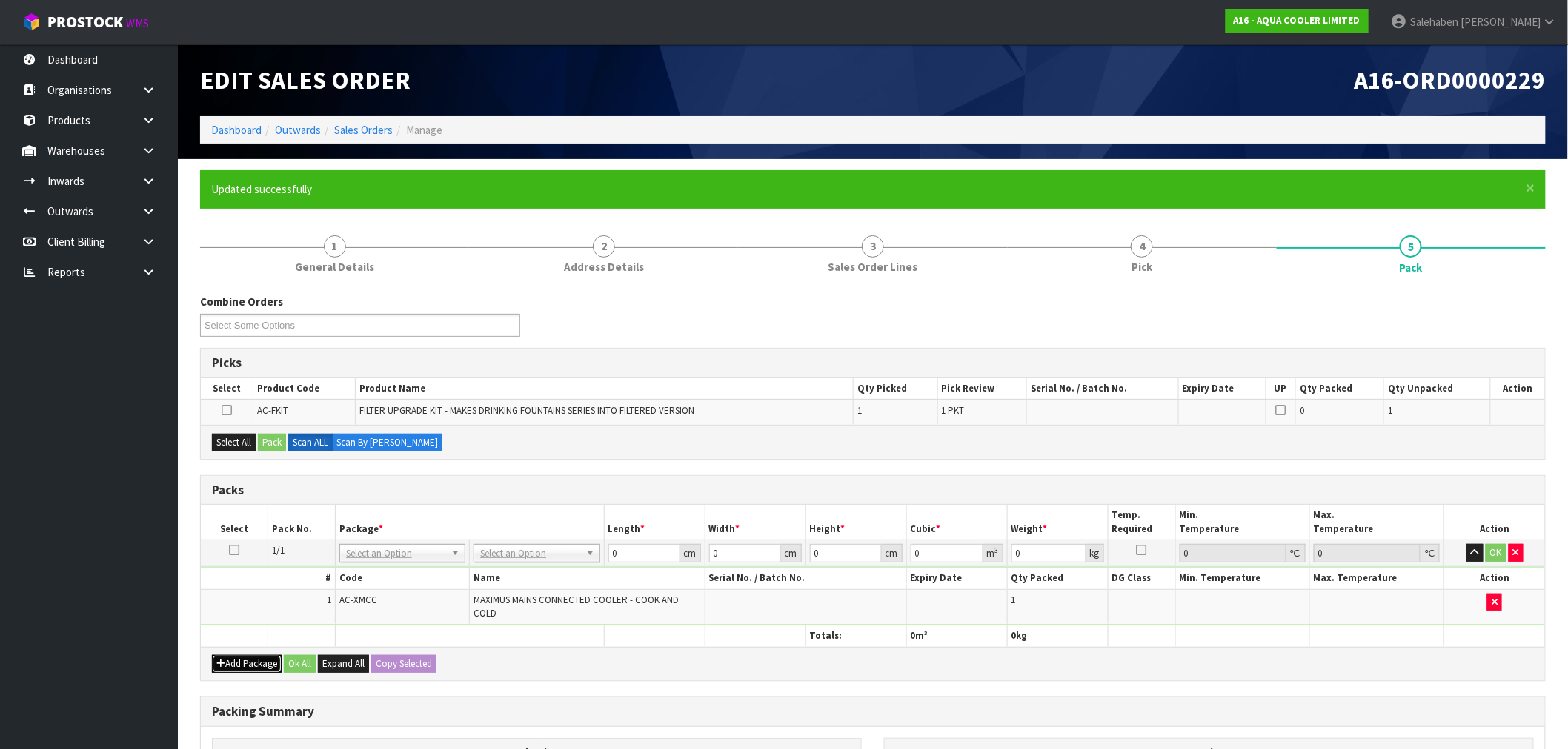
click at [231, 655] on button "Add Package" at bounding box center [247, 664] width 70 height 18
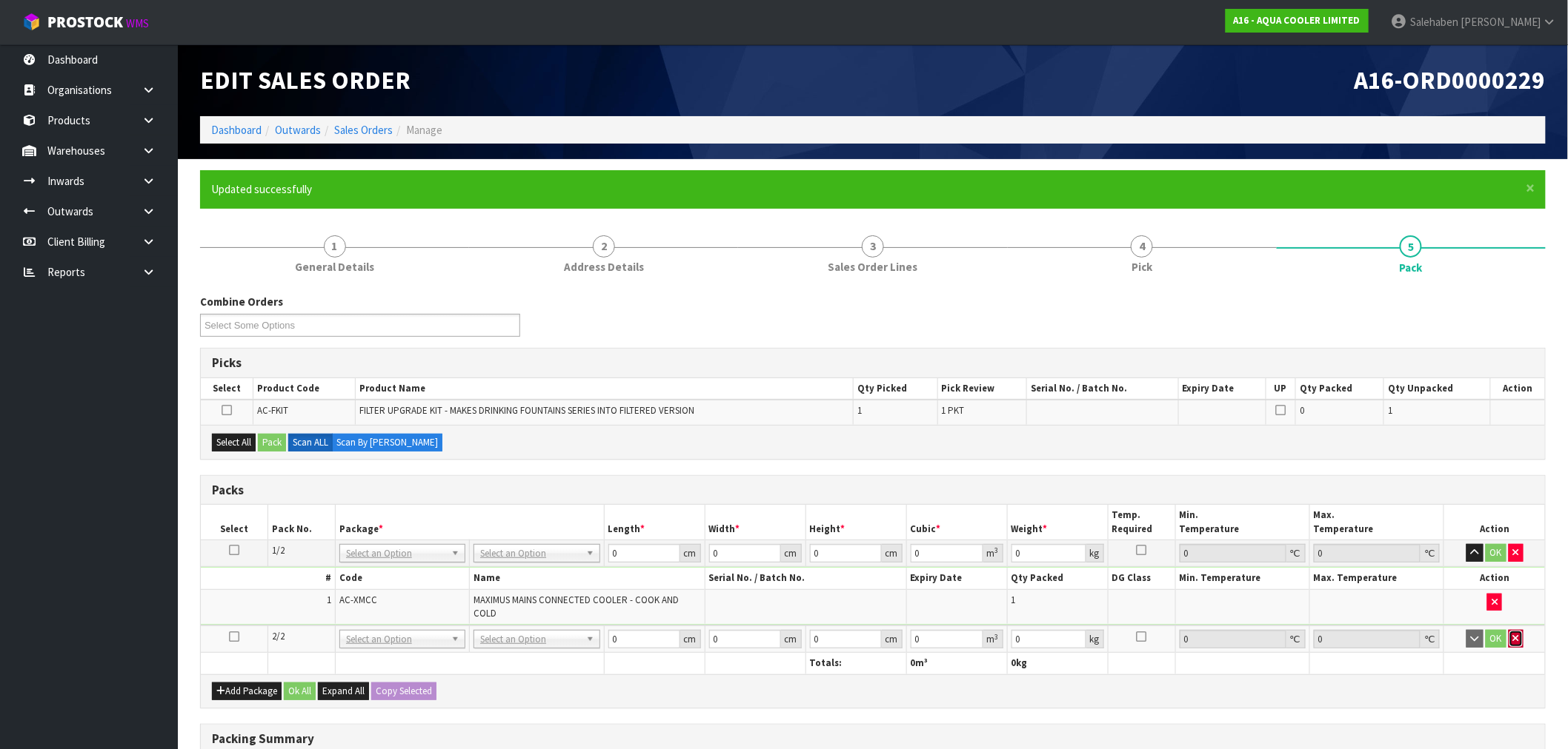
click at [1514, 634] on icon "button" at bounding box center [1516, 638] width 6 height 10
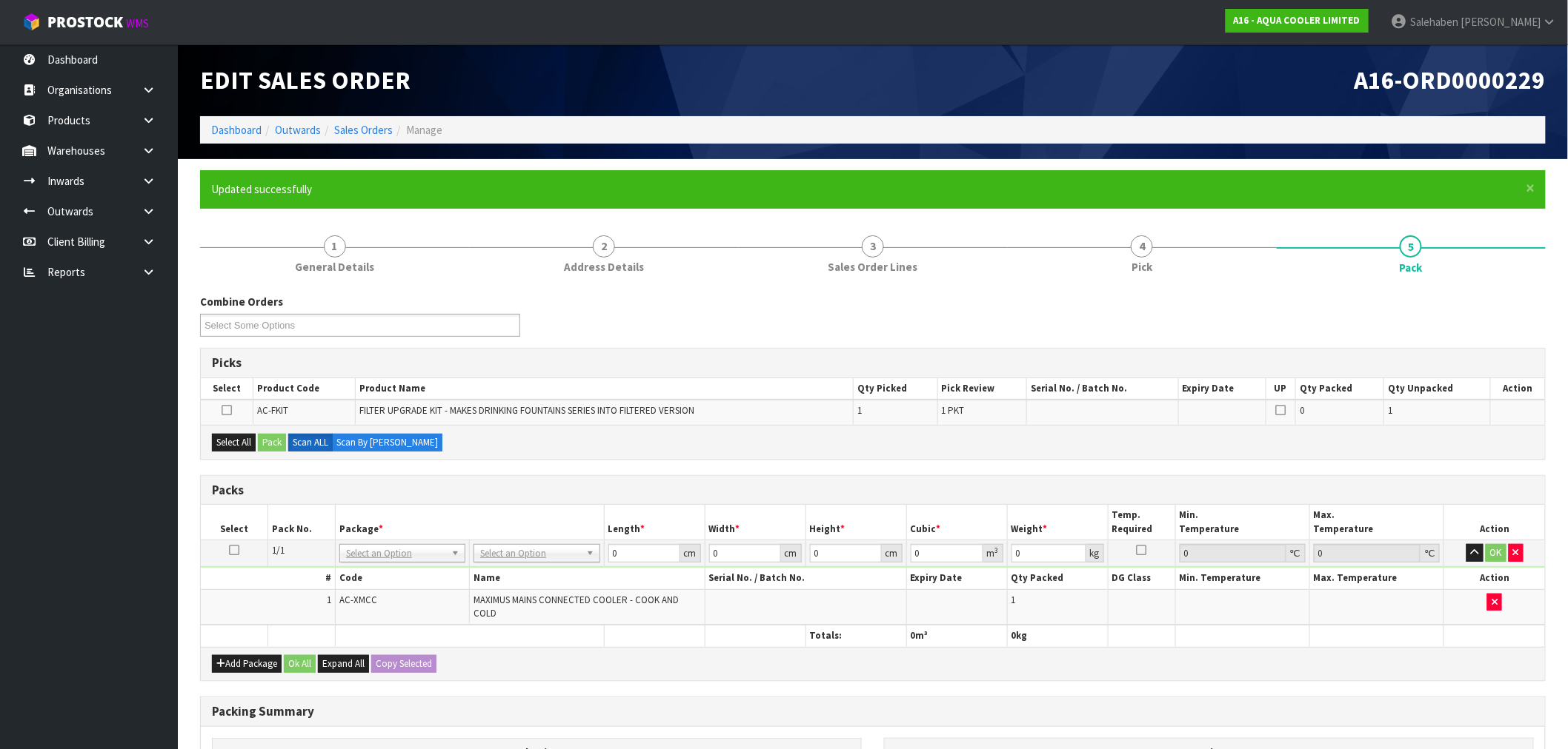
click at [232, 551] on icon at bounding box center [234, 550] width 10 height 1
drag, startPoint x: 227, startPoint y: 439, endPoint x: 256, endPoint y: 456, distance: 33.6
click at [228, 439] on button "Select All" at bounding box center [233, 443] width 44 height 18
click at [289, 437] on div "Select All Pack Scan ALL Scan By Quantity" at bounding box center [872, 442] width 1344 height 33
click at [274, 441] on button "Pack" at bounding box center [272, 443] width 28 height 18
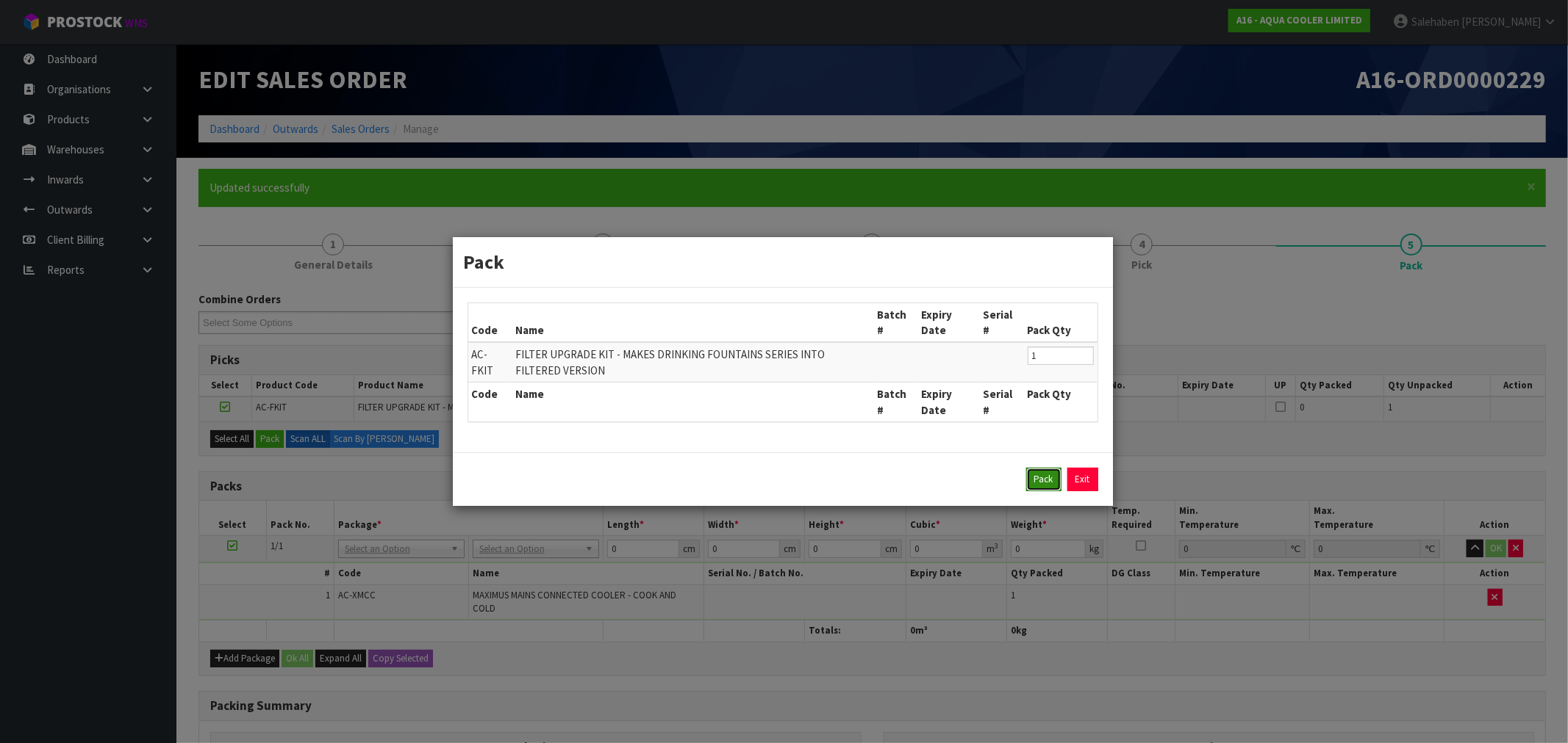
click at [1040, 481] on button "Pack" at bounding box center [1043, 479] width 35 height 24
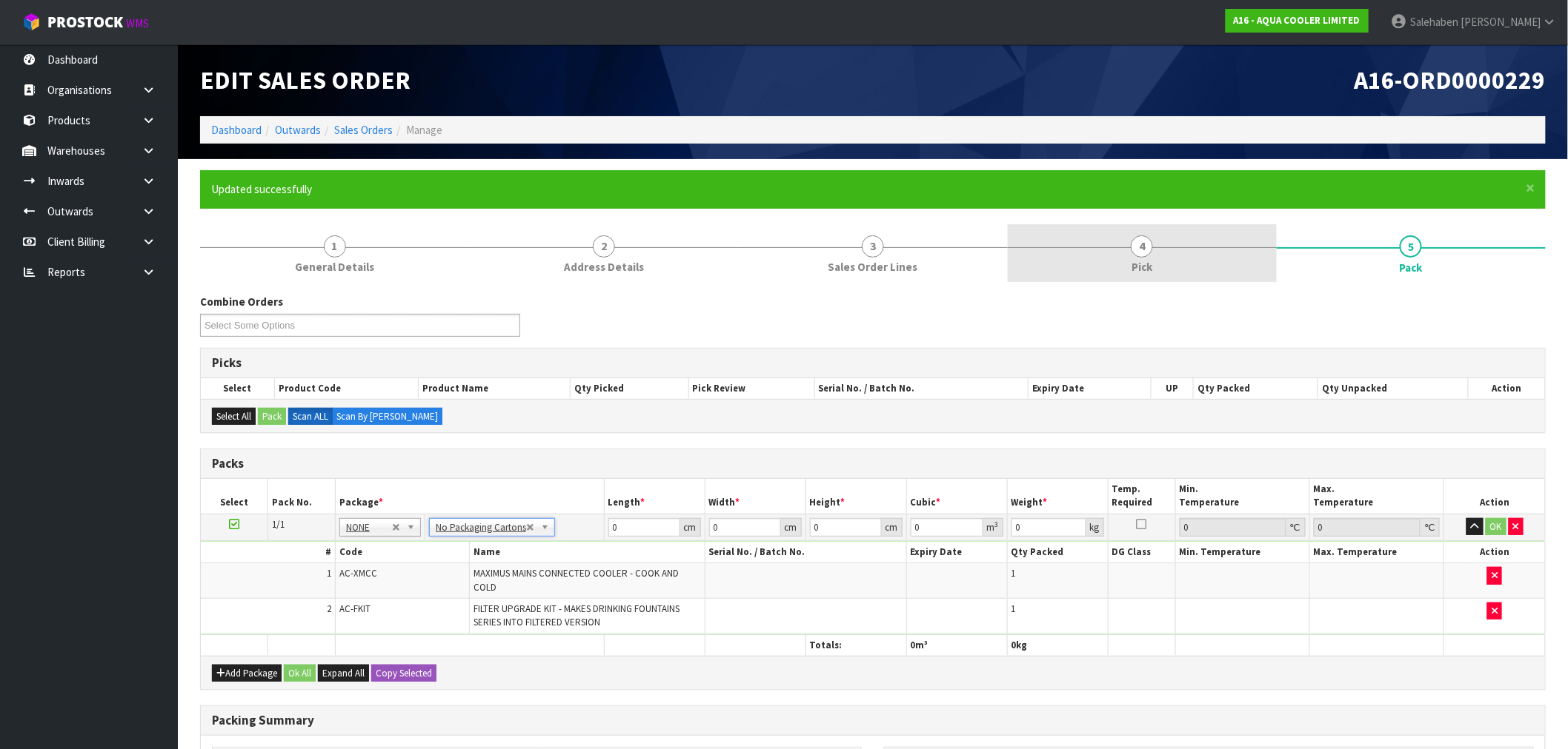
click at [1138, 255] on span "4" at bounding box center [1142, 246] width 22 height 22
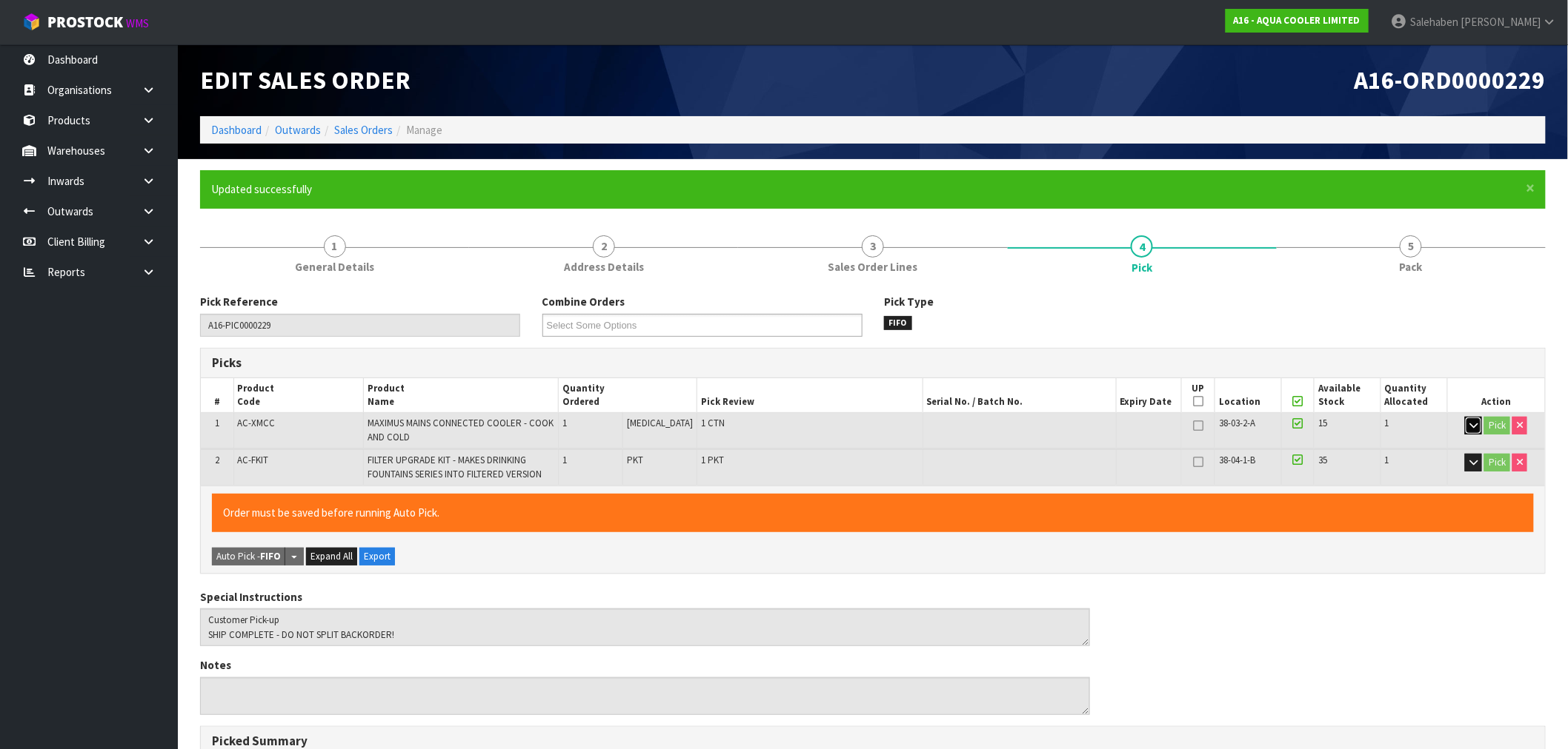
click at [1474, 426] on icon "button" at bounding box center [1473, 425] width 8 height 10
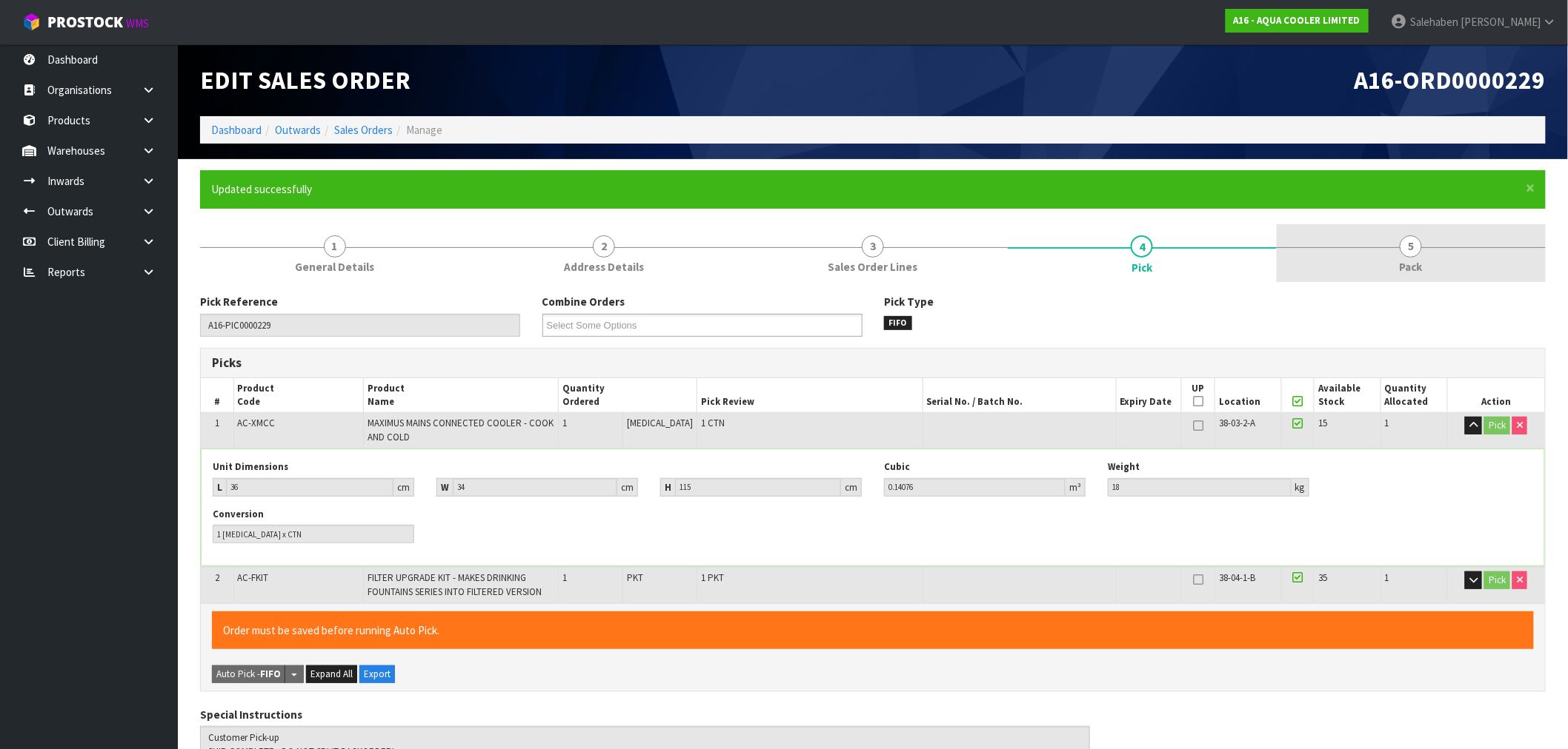
click at [1408, 261] on span "Pack" at bounding box center [1411, 266] width 23 height 16
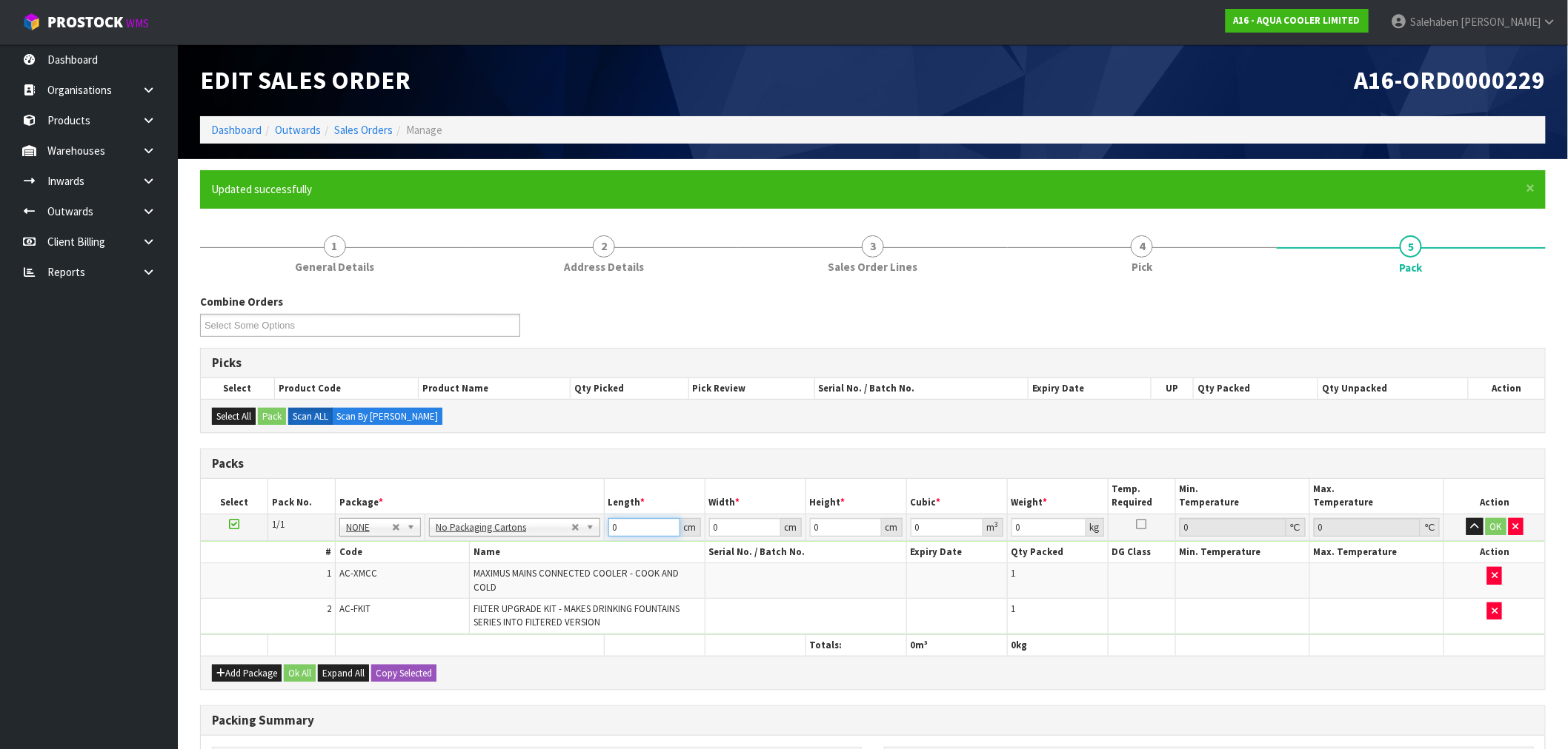
drag, startPoint x: 628, startPoint y: 526, endPoint x: 515, endPoint y: 553, distance: 116.2
click at [521, 555] on tbody "1/1 NONE 007-001 007-002 007-004 007-009 007-013 007-014 007-015 007-017 007-01…" at bounding box center [872, 574] width 1344 height 121
type input "36"
type input "1"
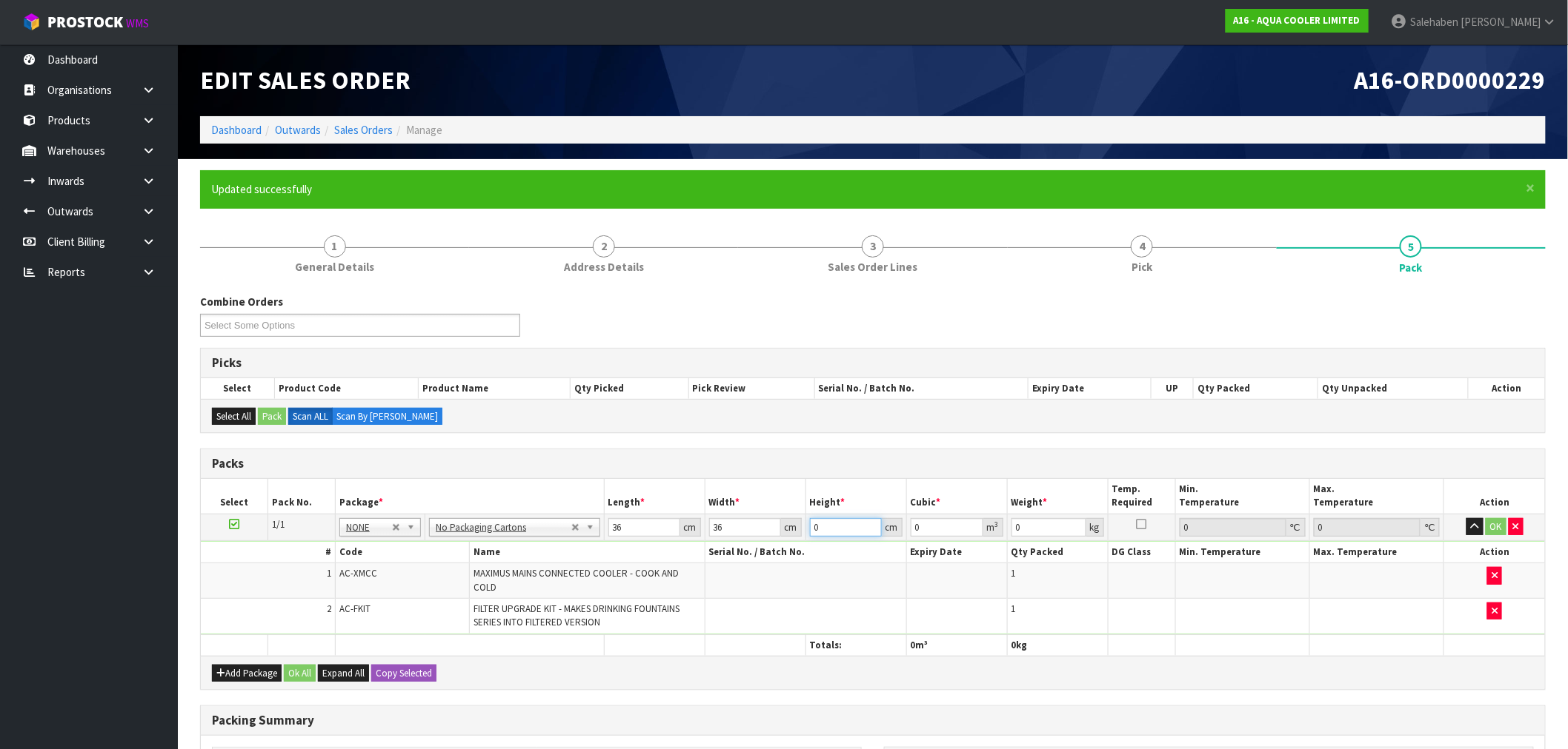
type input "0.001296"
type input "12"
type input "0.015552"
type input "120"
type input "0.15552"
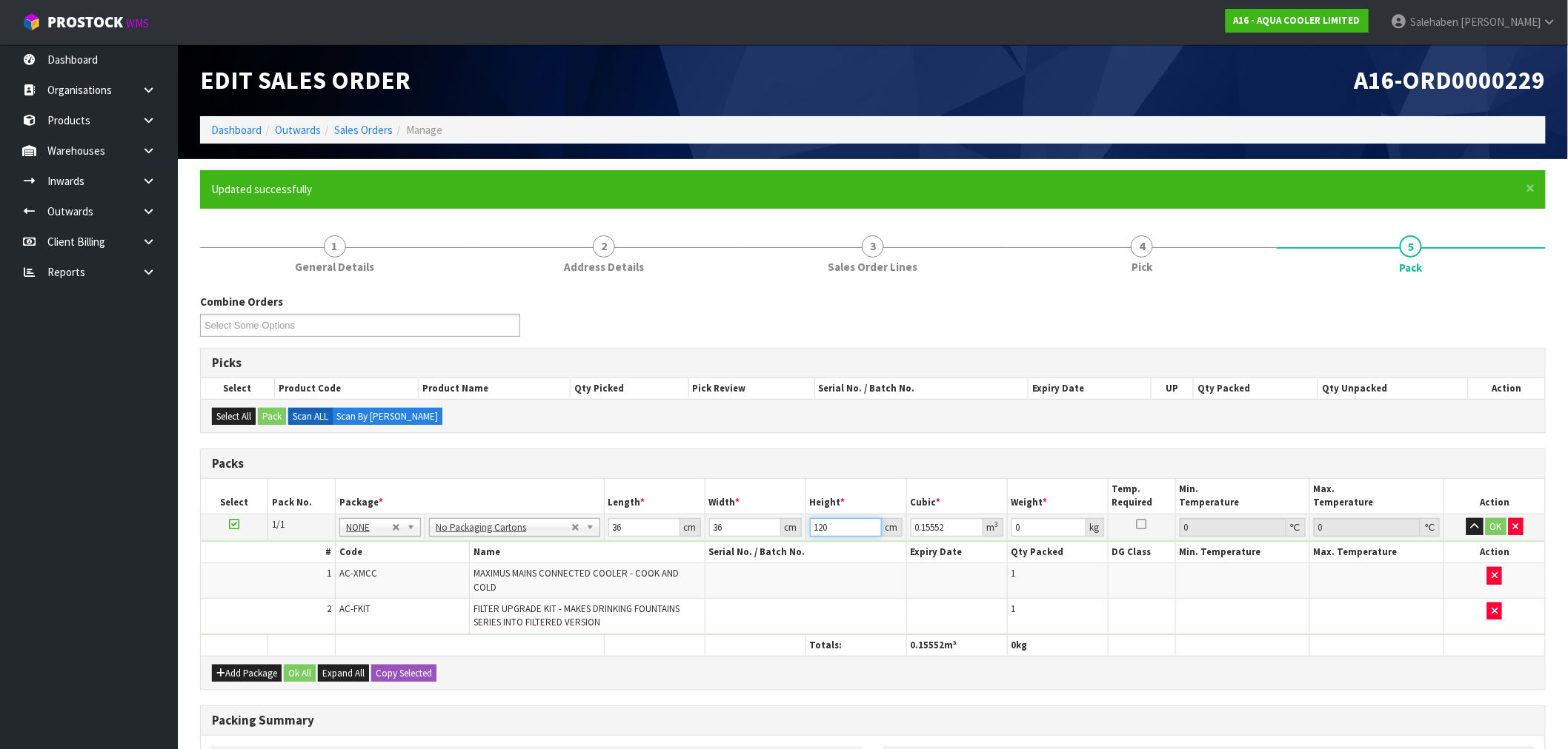
type input "120"
type input "19"
click at [300, 665] on button "Ok All" at bounding box center [299, 674] width 32 height 18
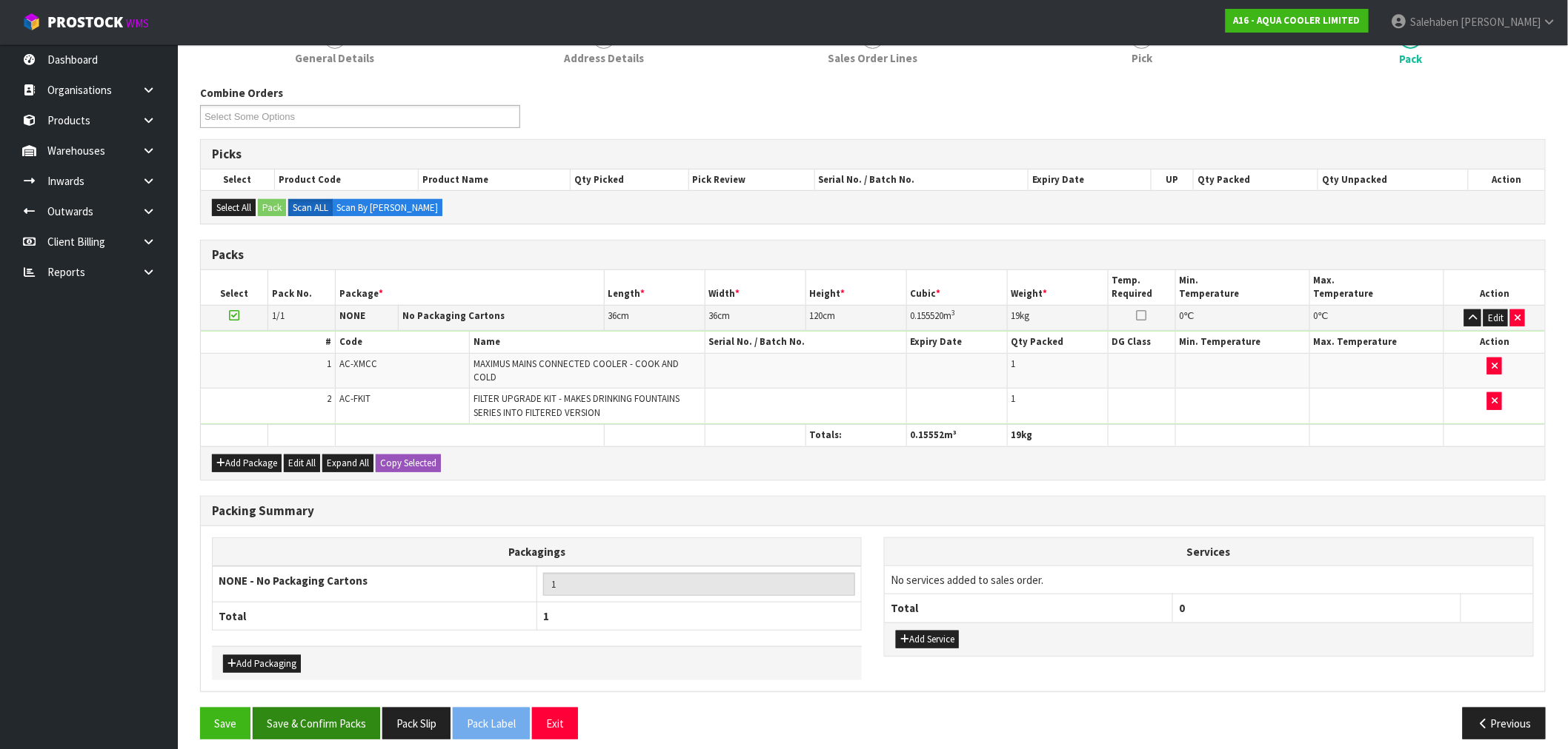
scroll to position [211, 0]
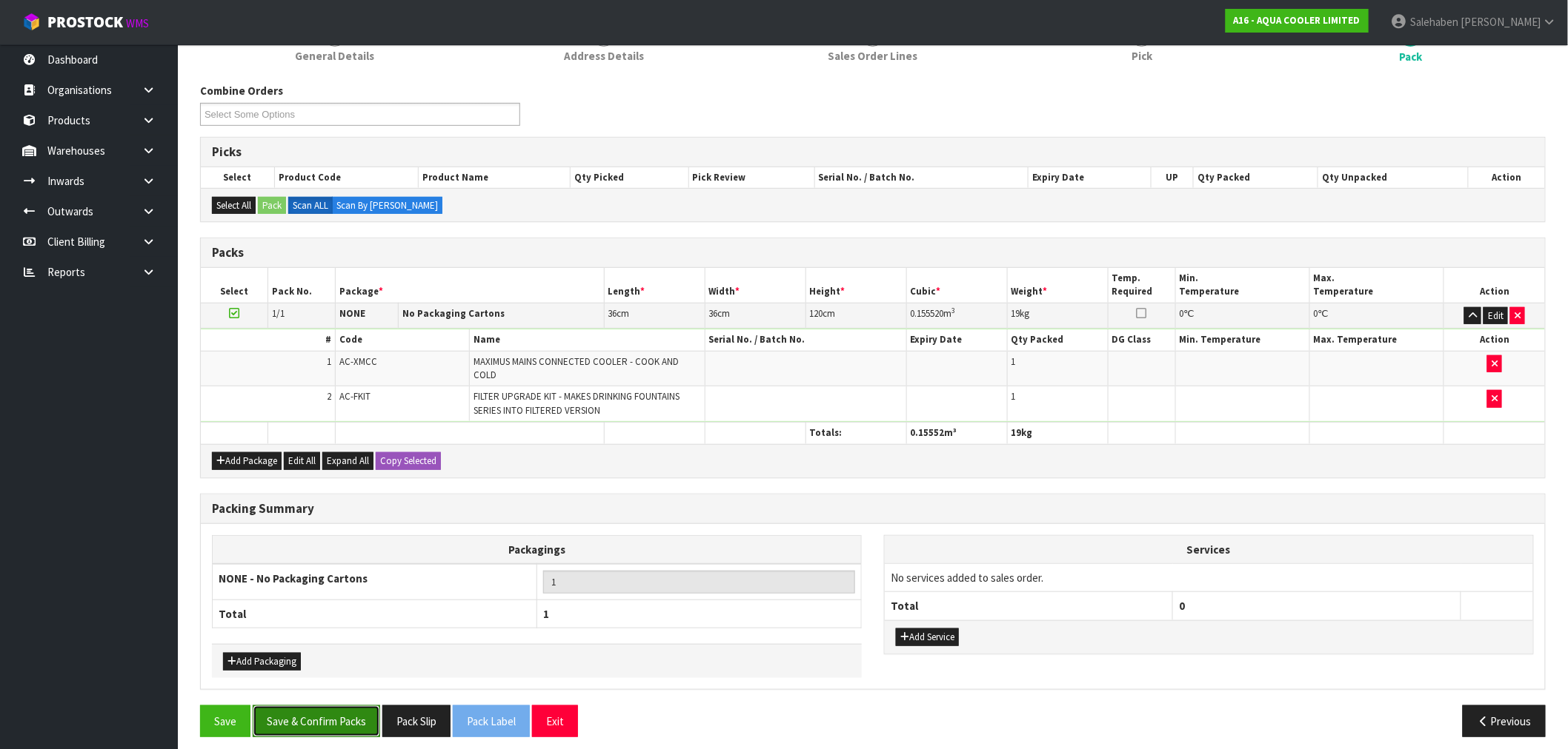
click at [294, 713] on button "Save & Confirm Packs" at bounding box center [316, 722] width 128 height 32
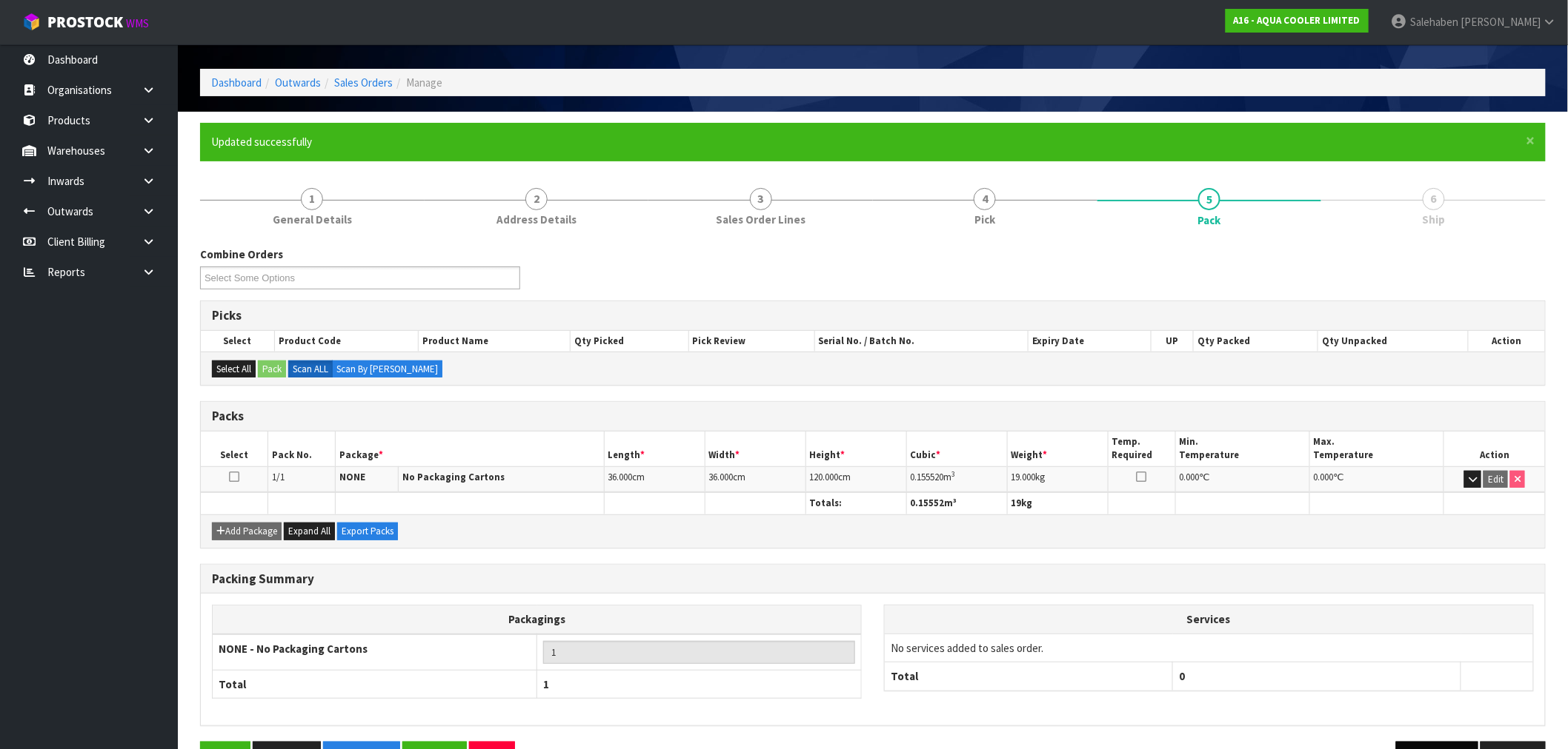
scroll to position [94, 0]
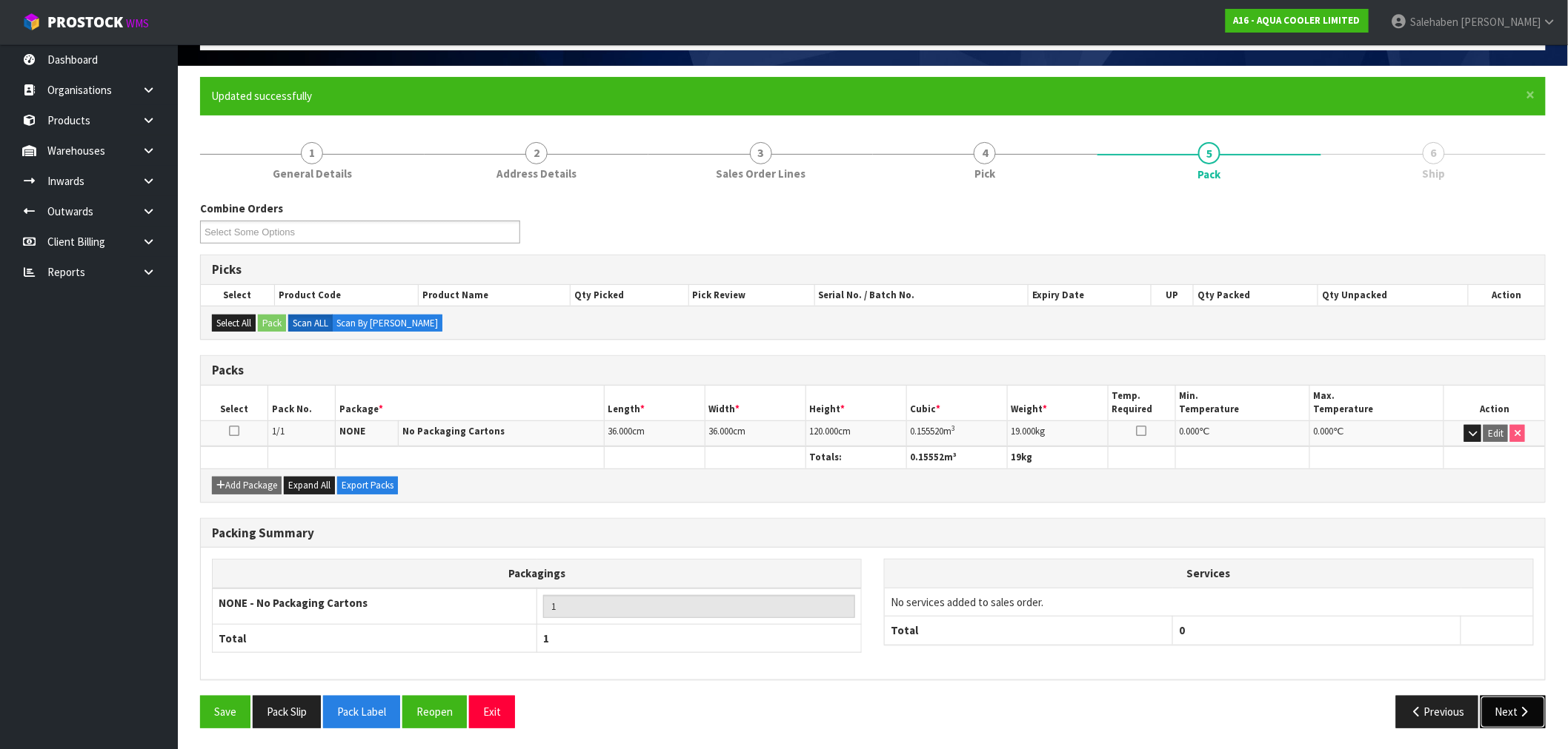
drag, startPoint x: 1505, startPoint y: 704, endPoint x: 1477, endPoint y: 705, distance: 28.0
click at [1505, 704] on button "Next" at bounding box center [1513, 712] width 65 height 32
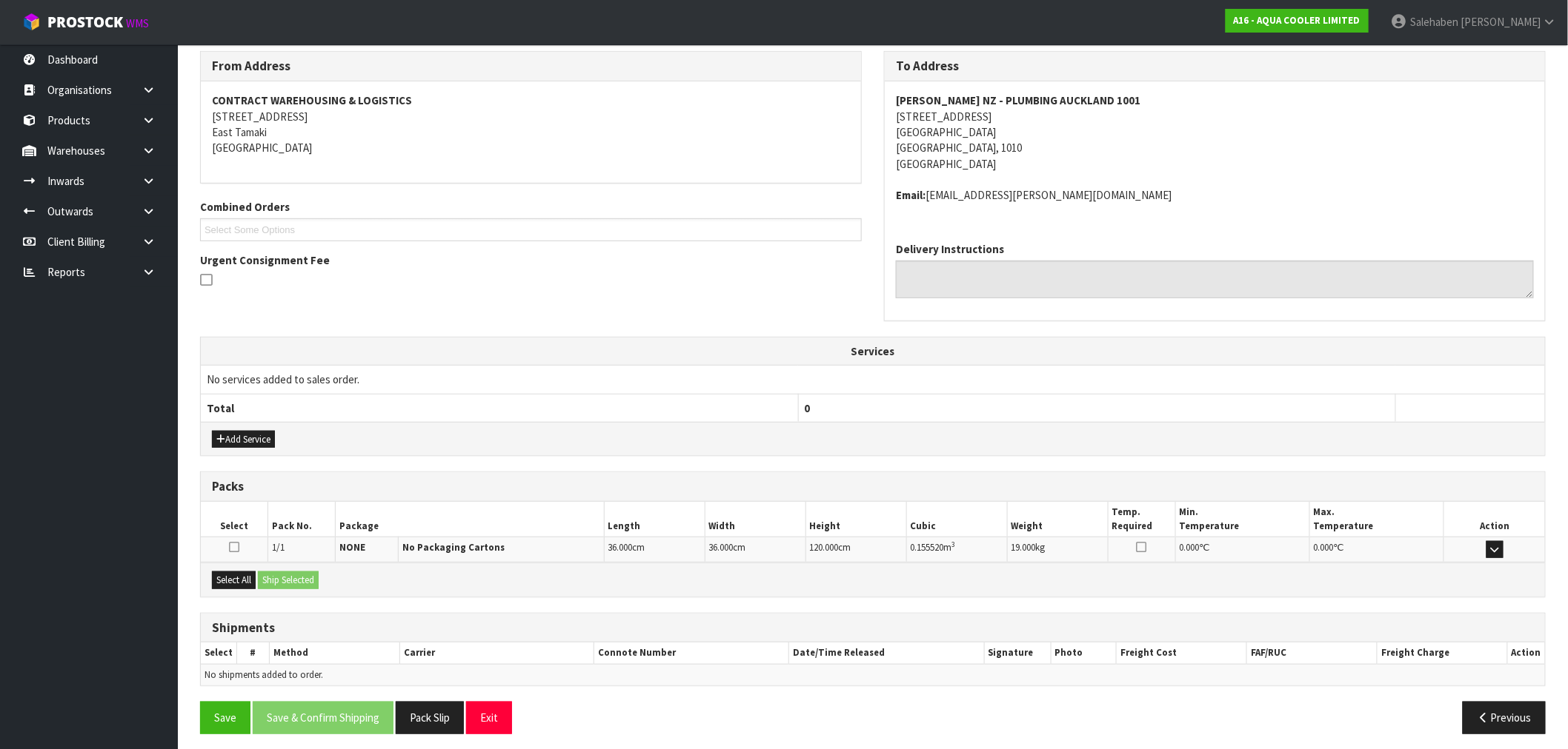
scroll to position [249, 0]
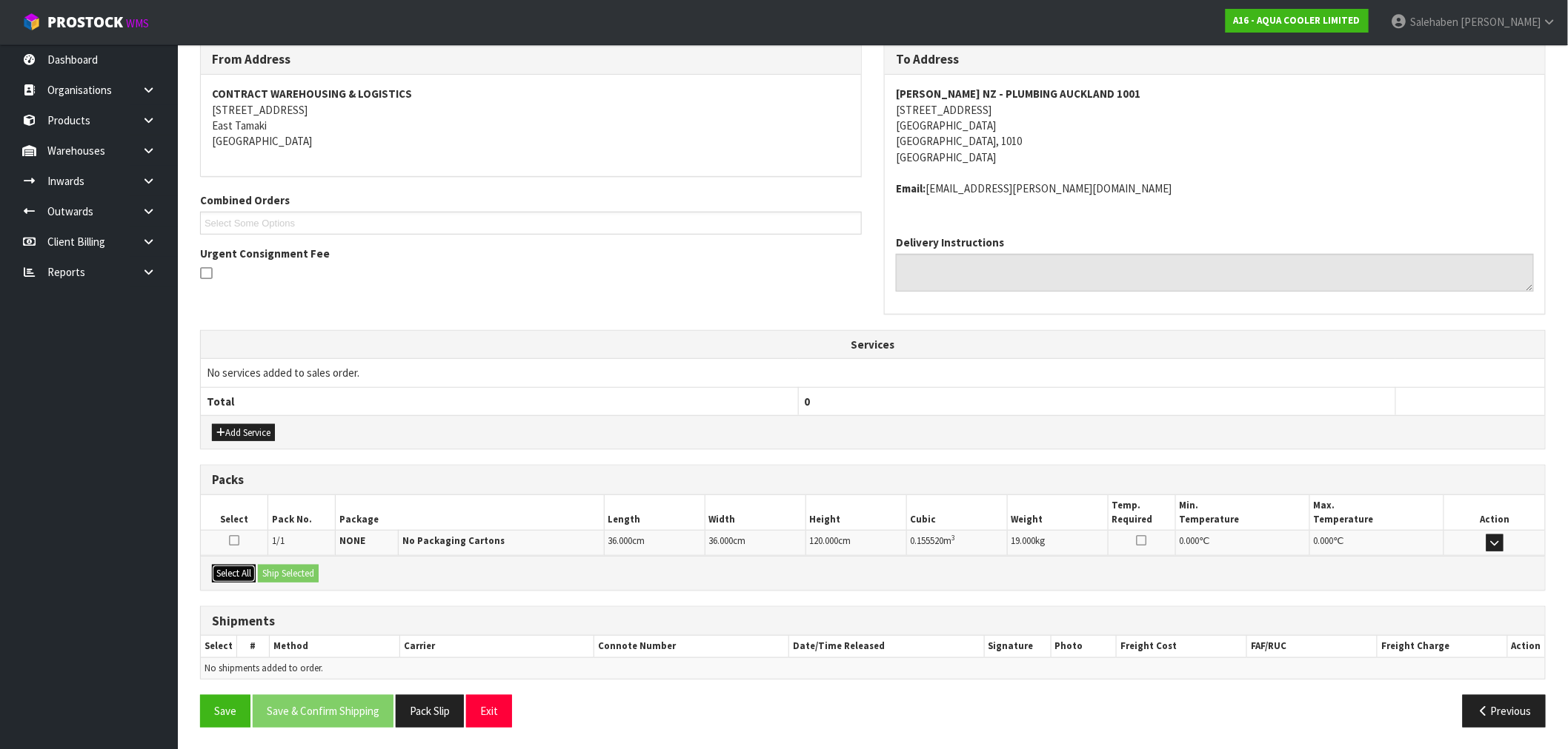
click at [238, 572] on button "Select All" at bounding box center [233, 574] width 44 height 18
click at [295, 572] on button "Ship Selected" at bounding box center [288, 574] width 61 height 18
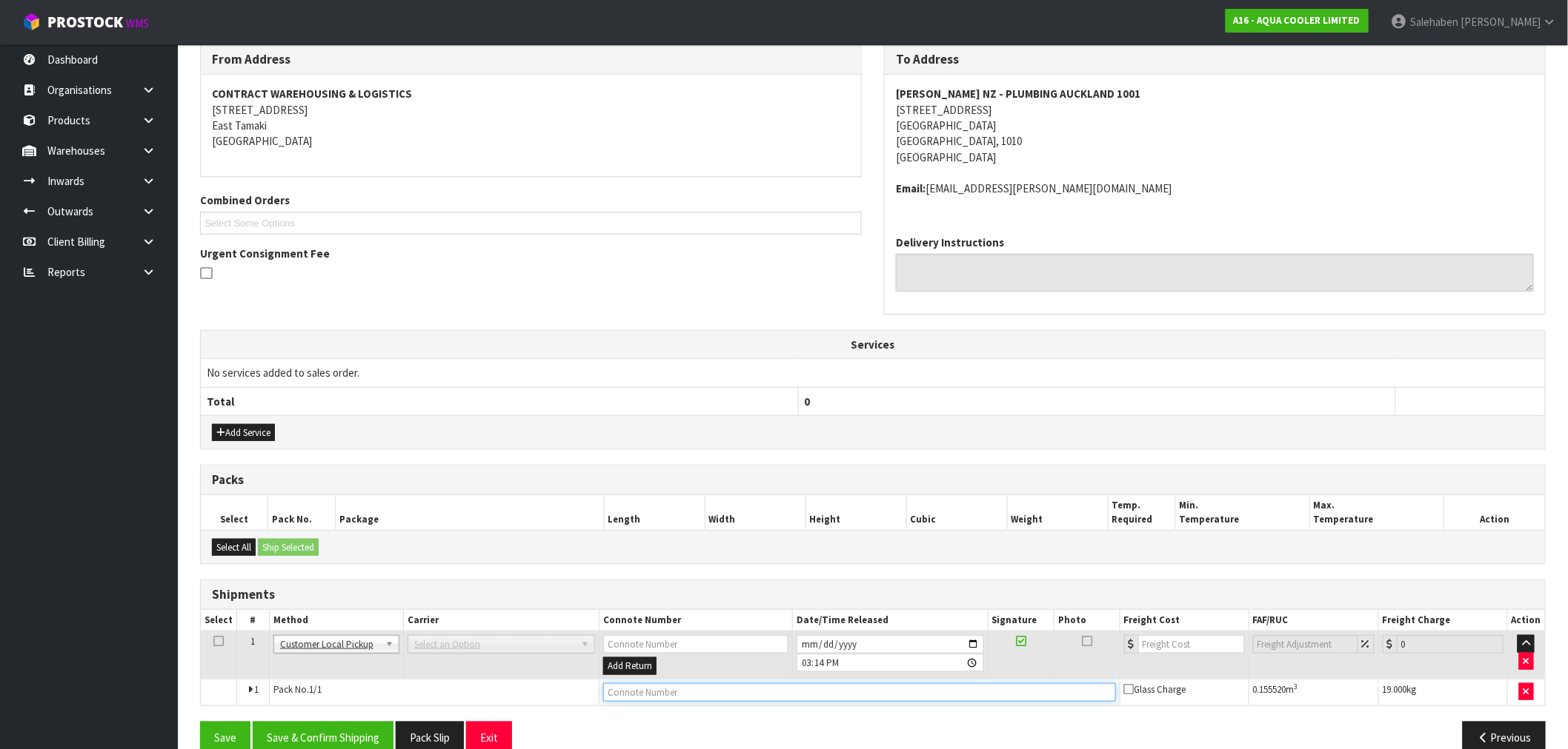
click at [655, 697] on input "text" at bounding box center [859, 693] width 513 height 19
type input "CUSTOMER COLLECTED"
click at [329, 738] on button "Save & Confirm Shipping" at bounding box center [323, 738] width 141 height 32
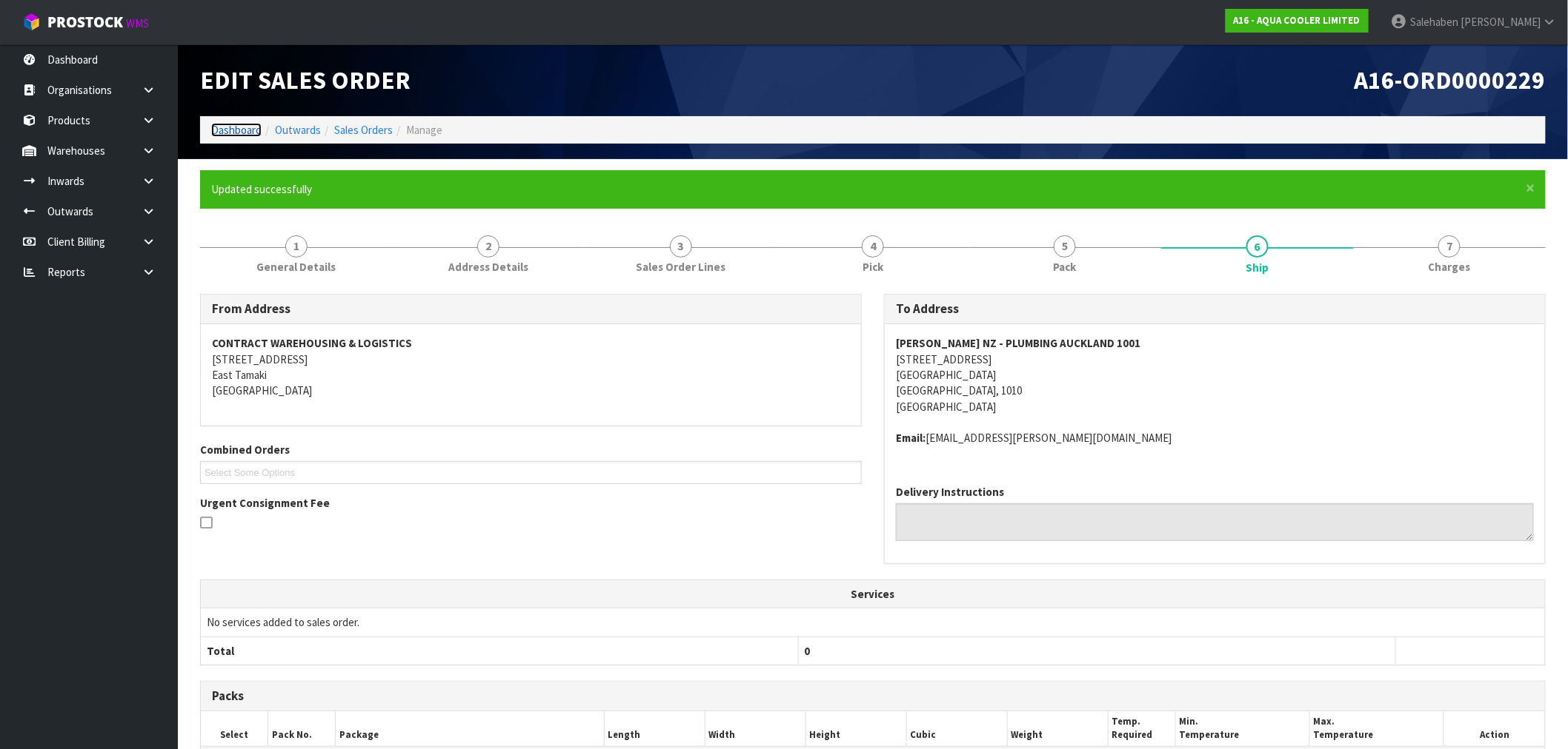
click at [237, 131] on link "Dashboard" at bounding box center [236, 130] width 51 height 14
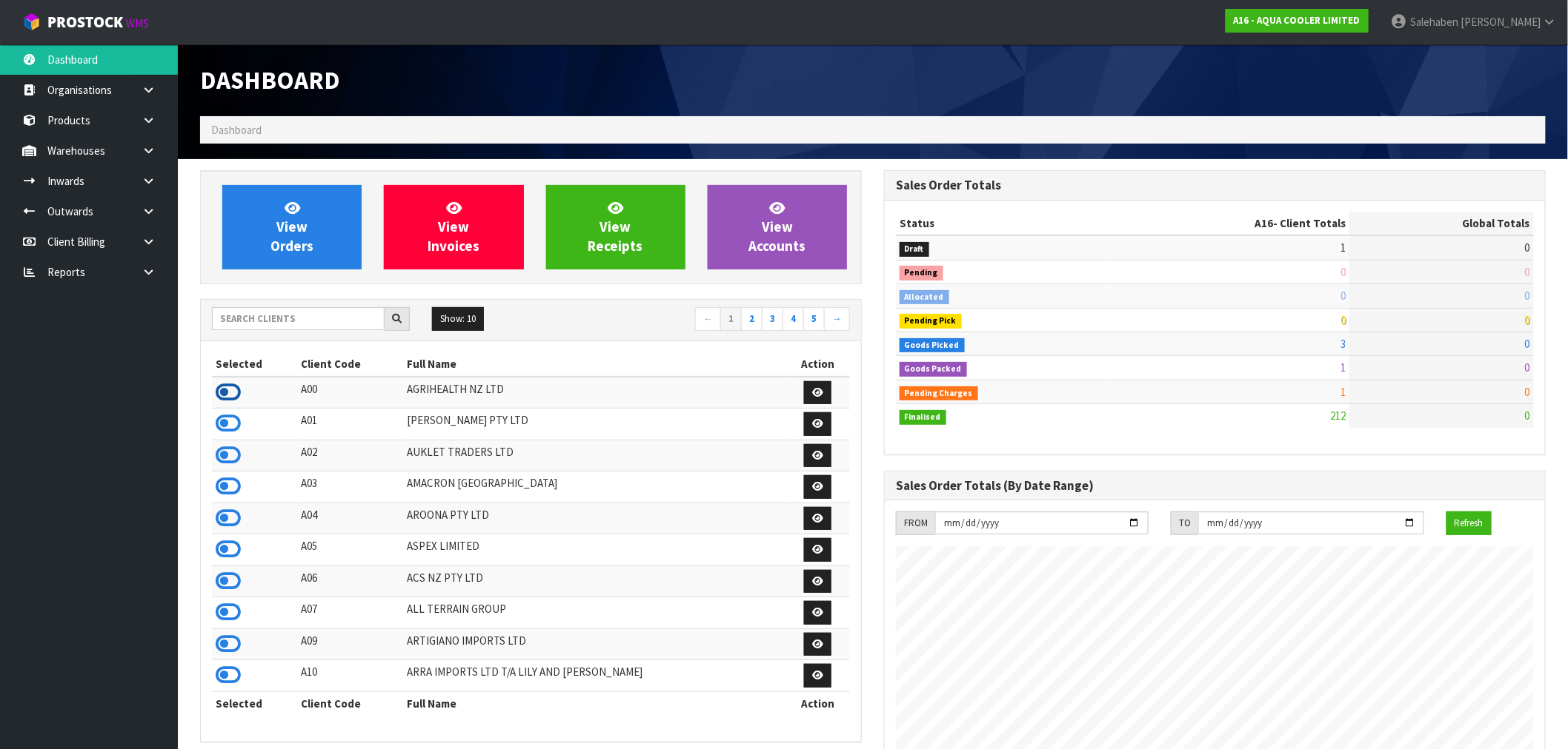
scroll to position [739210, 740199]
click at [218, 391] on icon at bounding box center [228, 393] width 25 height 22
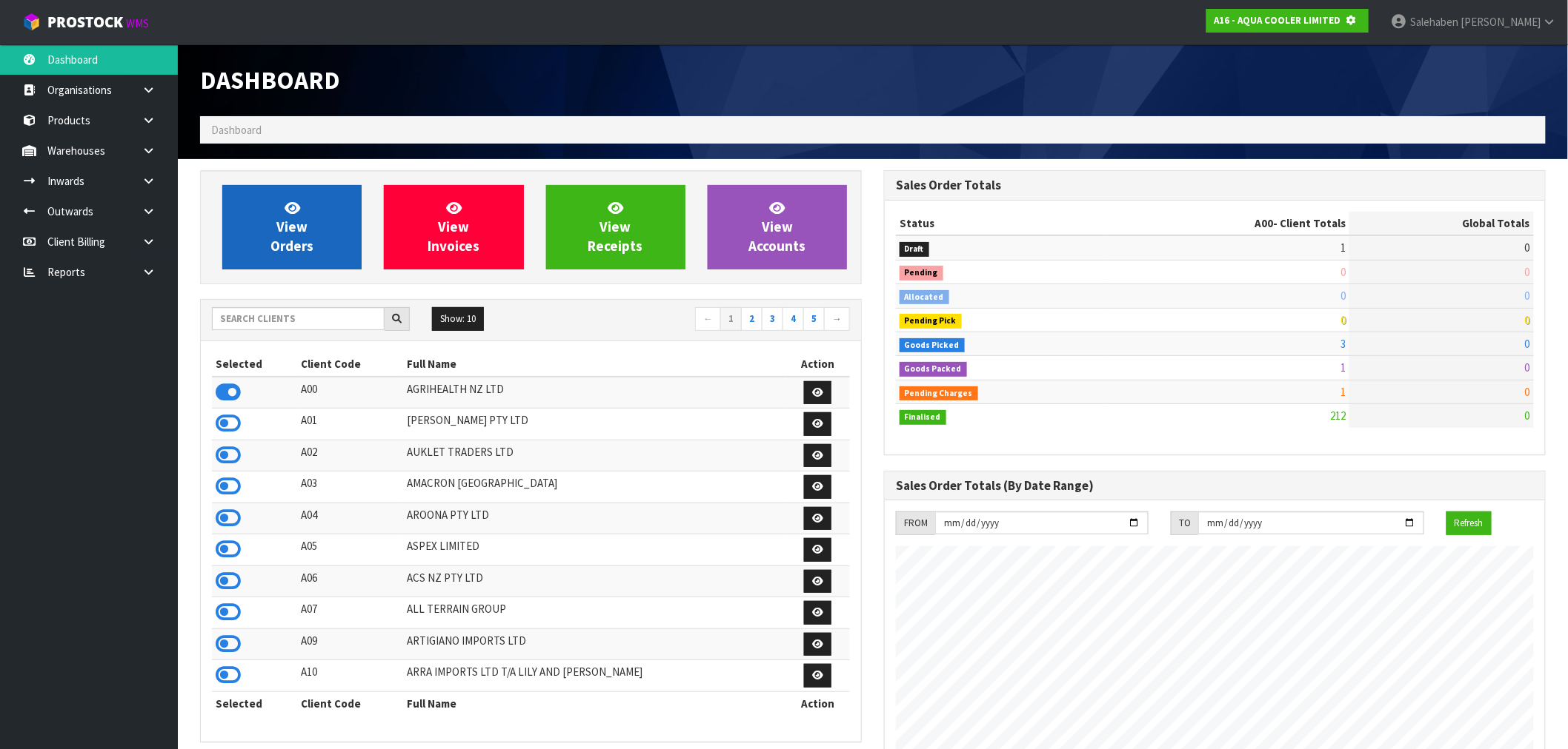
scroll to position [739504, 740199]
click at [256, 216] on link "View Orders" at bounding box center [292, 227] width 140 height 85
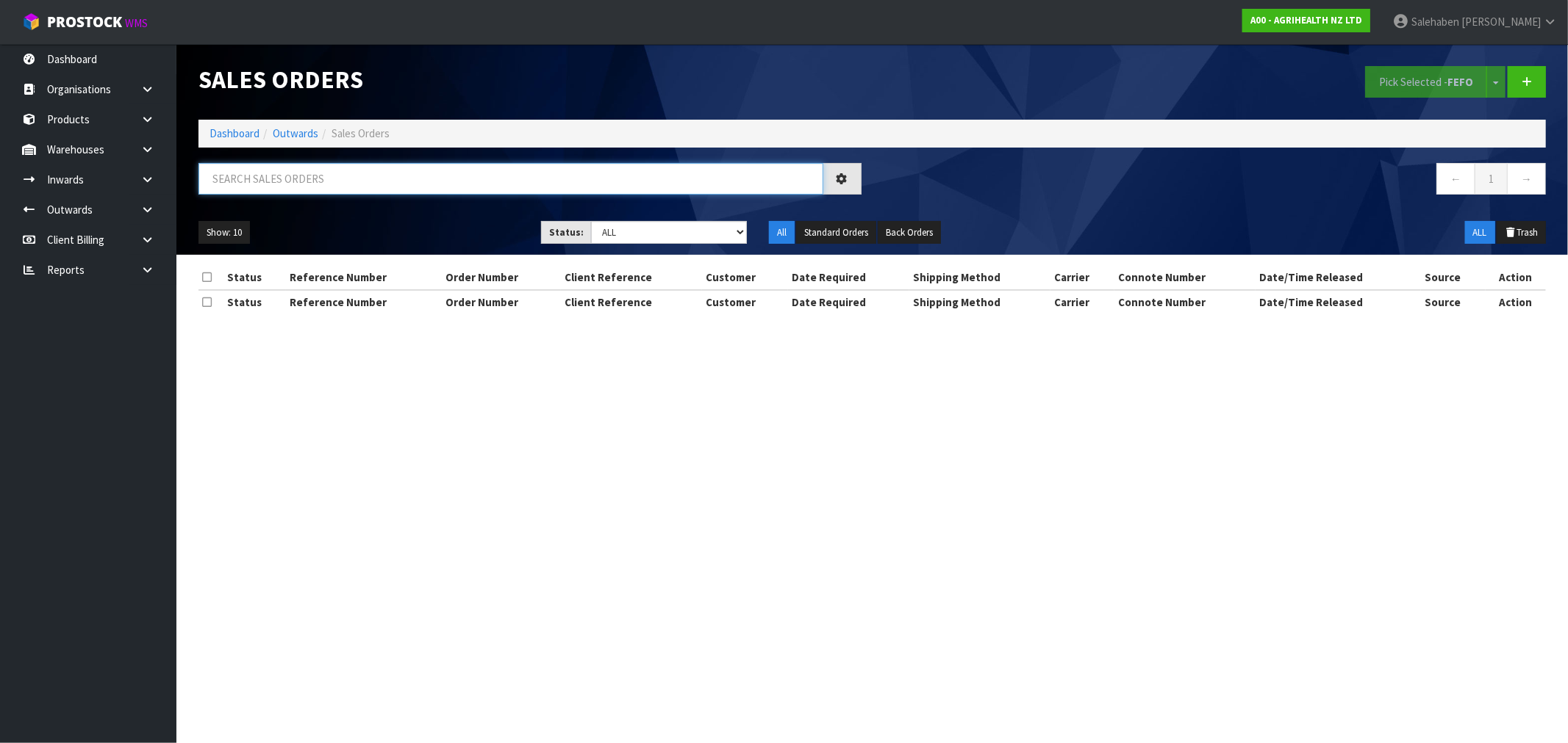
click at [253, 177] on input "text" at bounding box center [511, 178] width 625 height 32
paste input "FWM58601822"
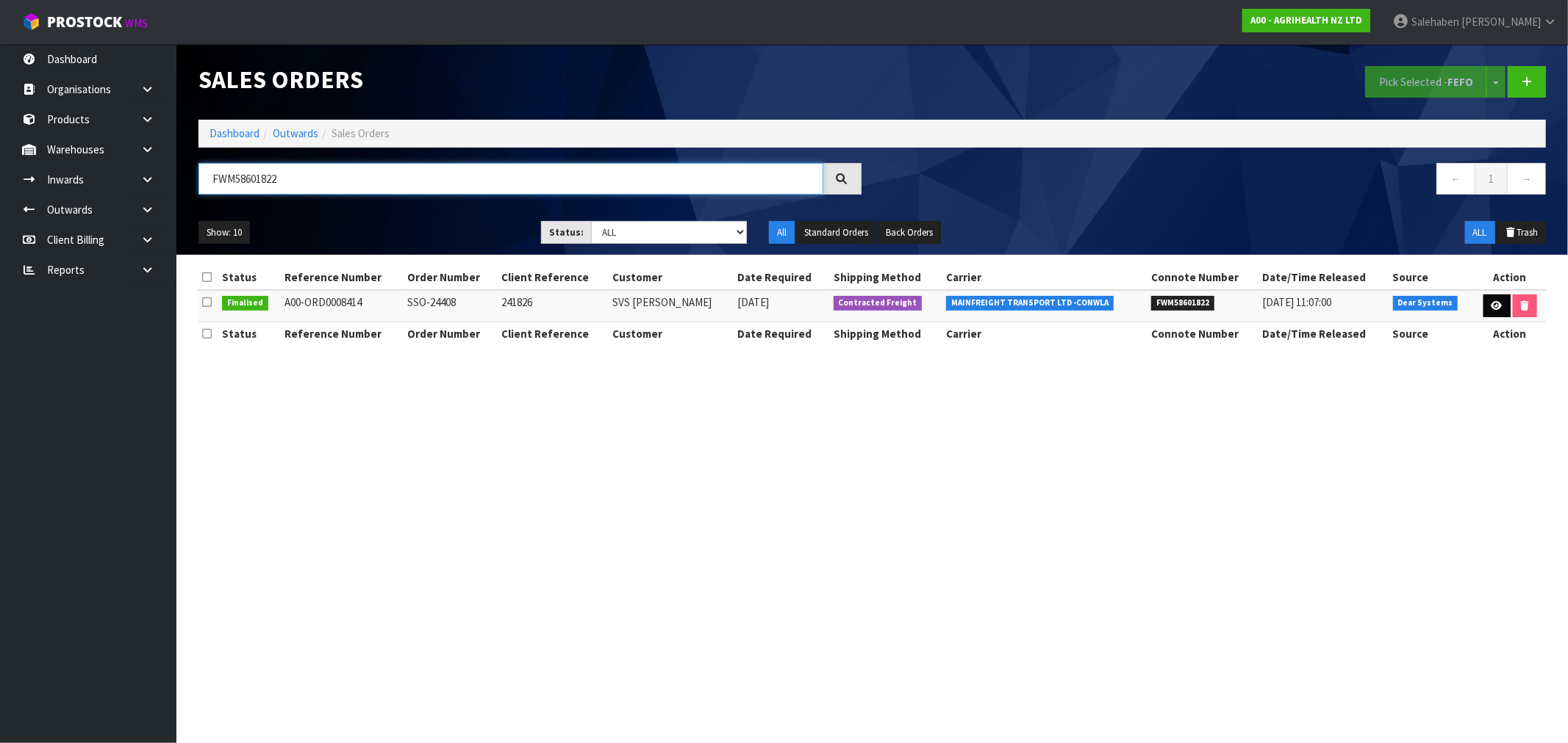
type input "FWM58601822"
click at [1493, 301] on link at bounding box center [1497, 306] width 27 height 24
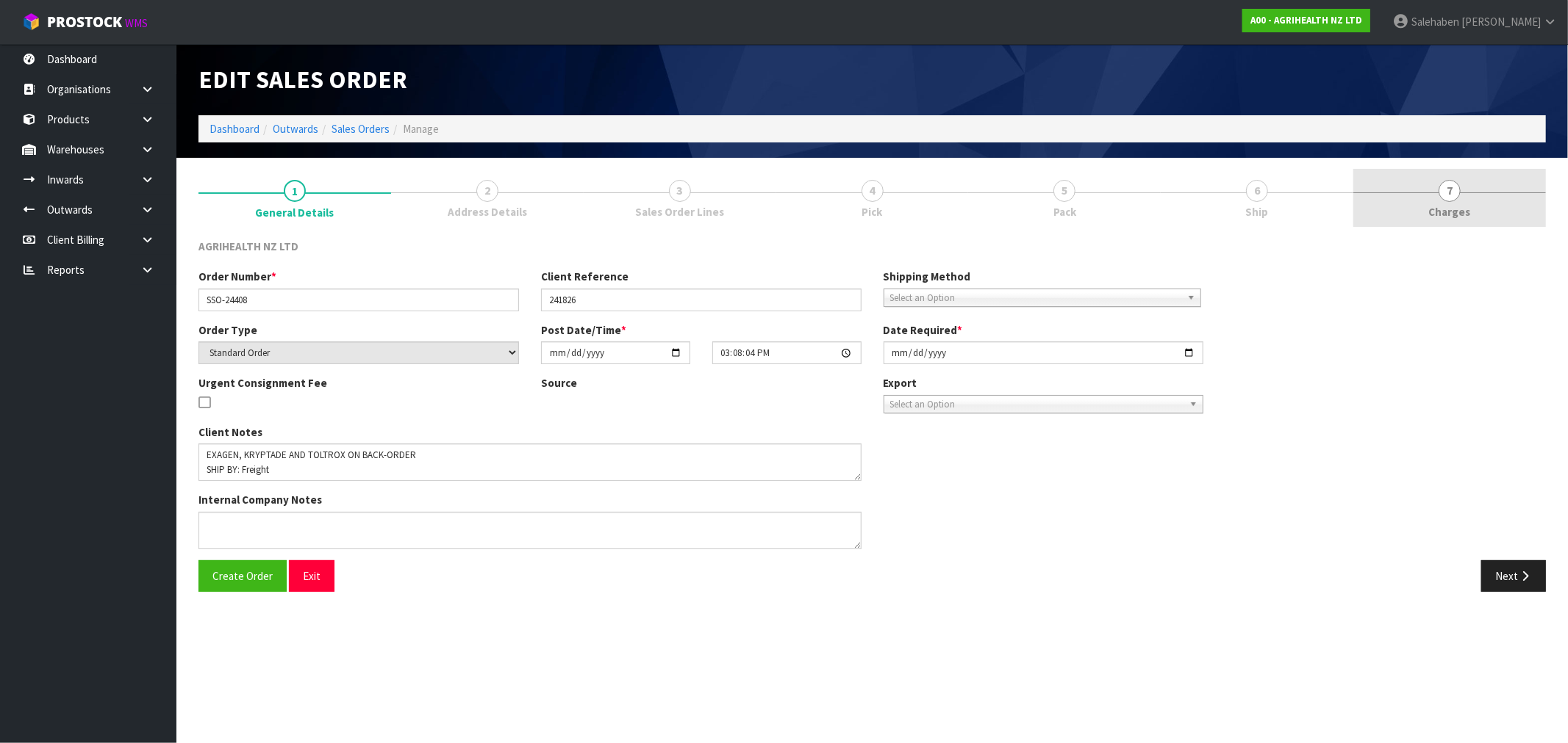
click at [1428, 210] on link "7 [GEOGRAPHIC_DATA]" at bounding box center [1449, 197] width 192 height 58
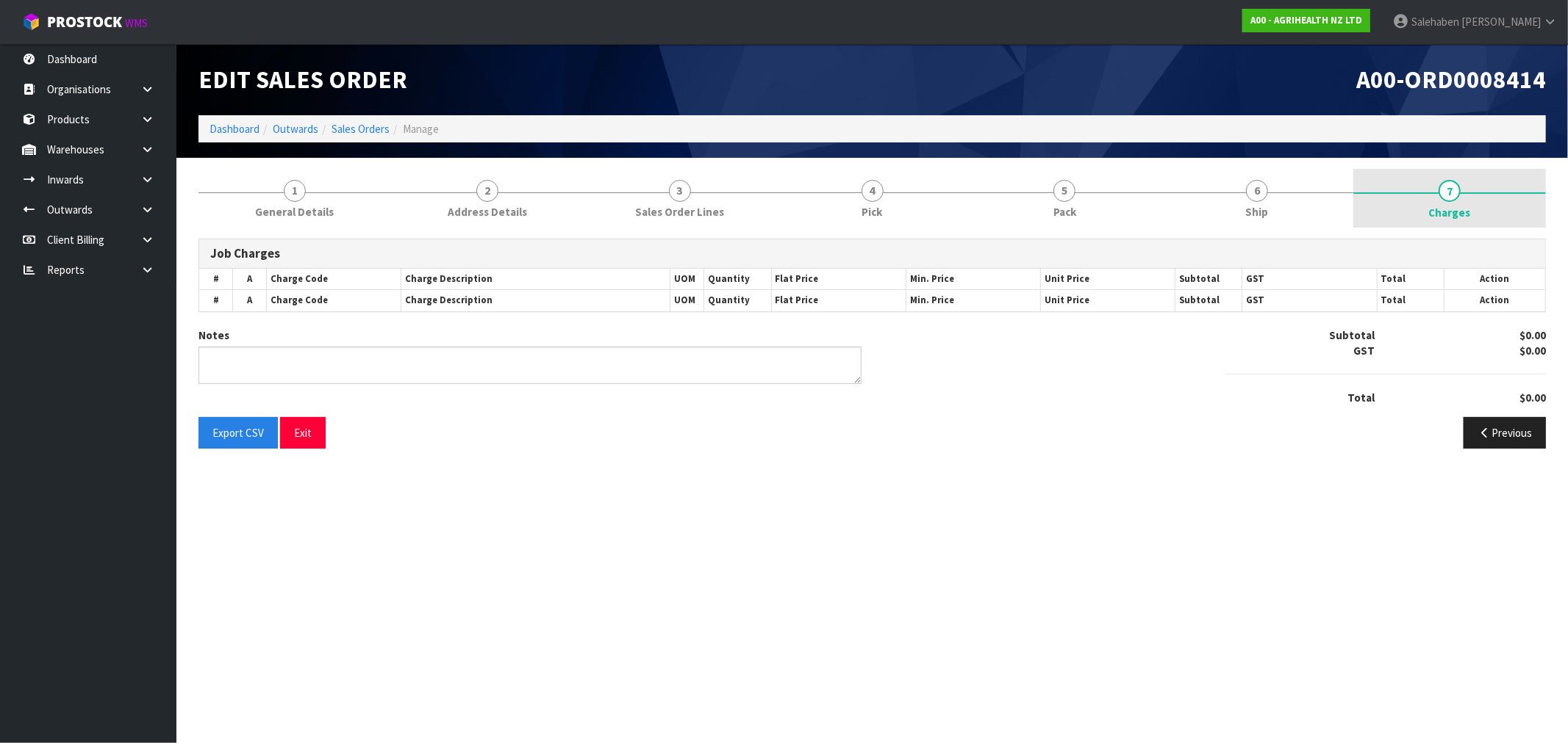
type textarea "REST OF THE STOCKS WAS PACKED TOGETHER WITH THE SAME PALLET."
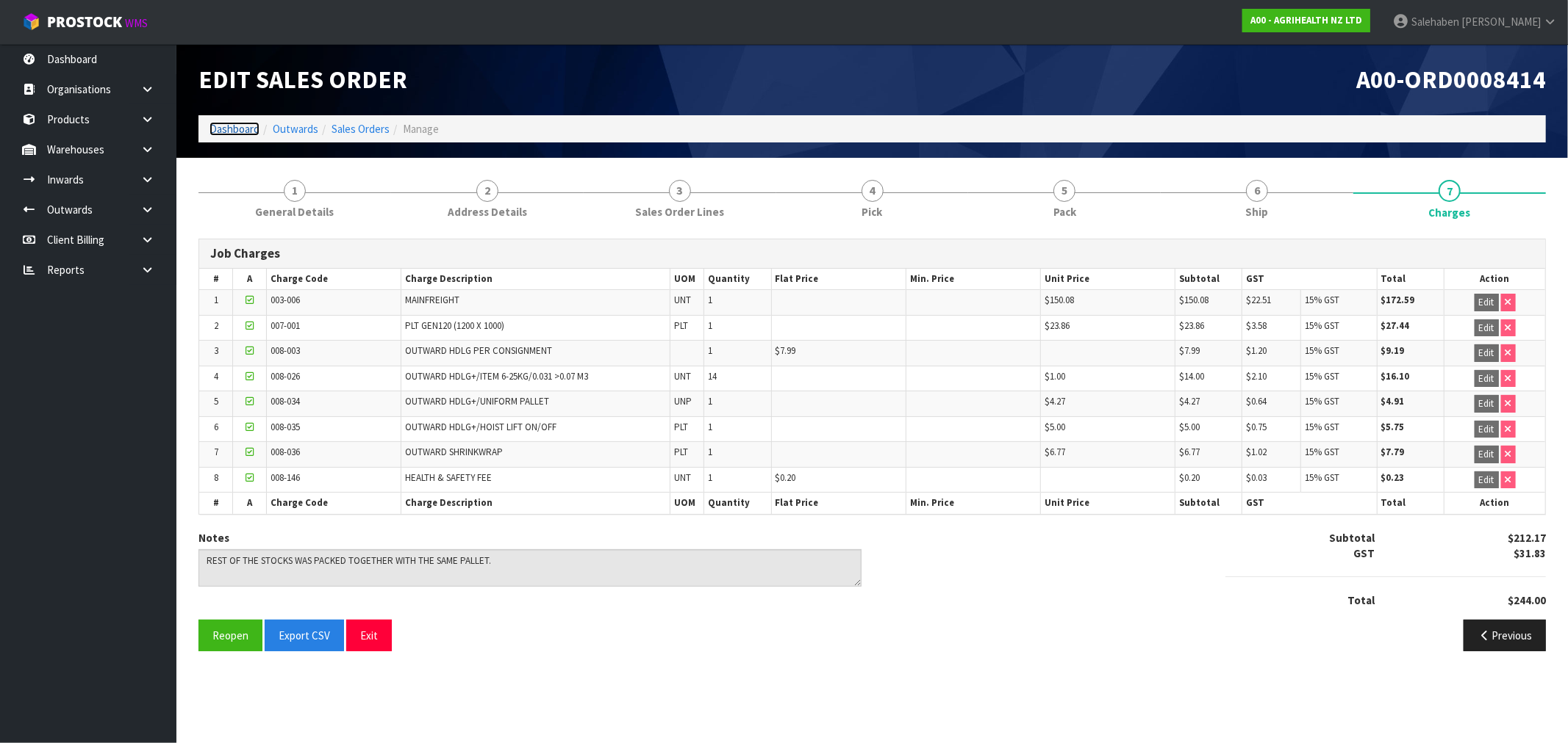
click at [224, 122] on link "Dashboard" at bounding box center [234, 129] width 50 height 14
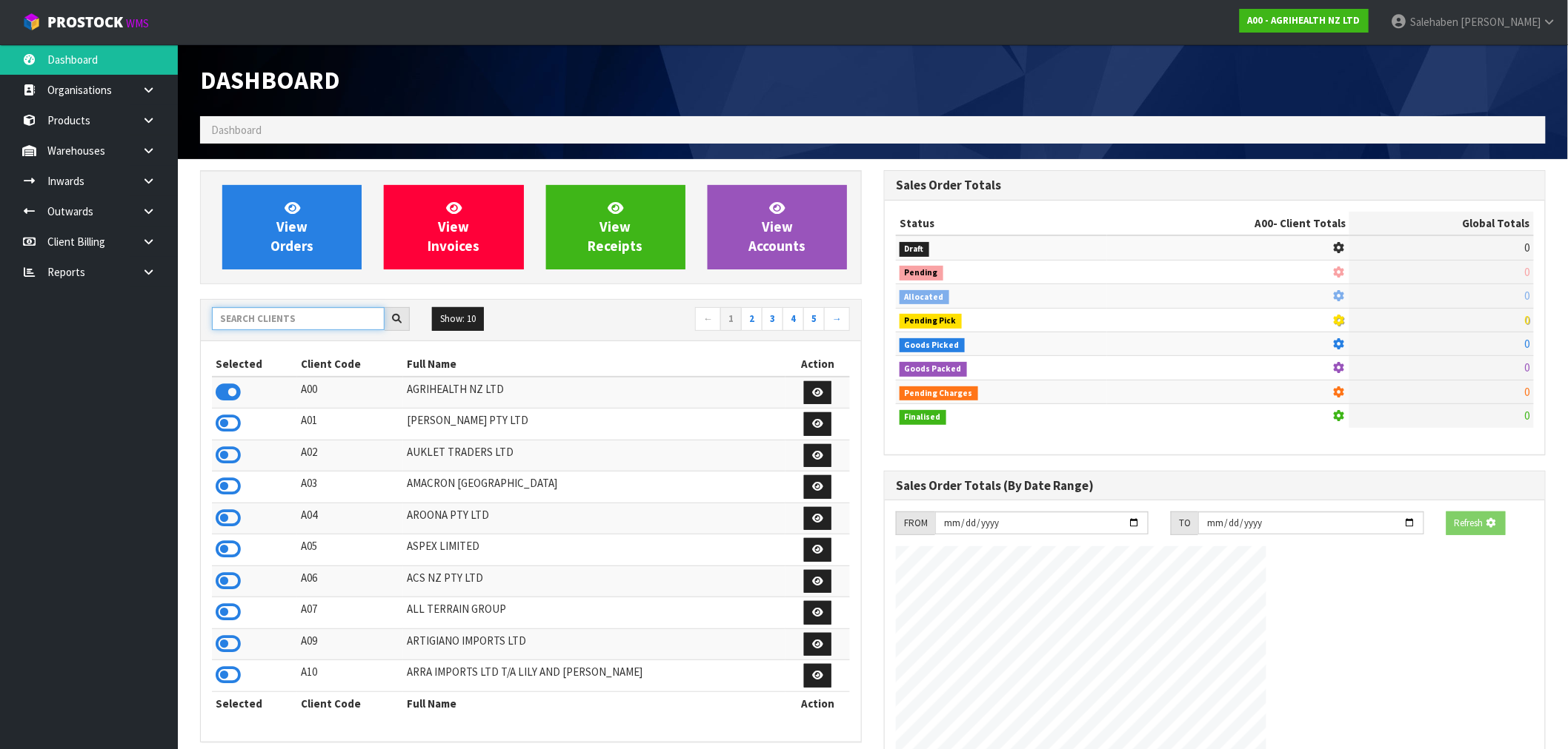
click at [276, 318] on input "text" at bounding box center [298, 318] width 172 height 23
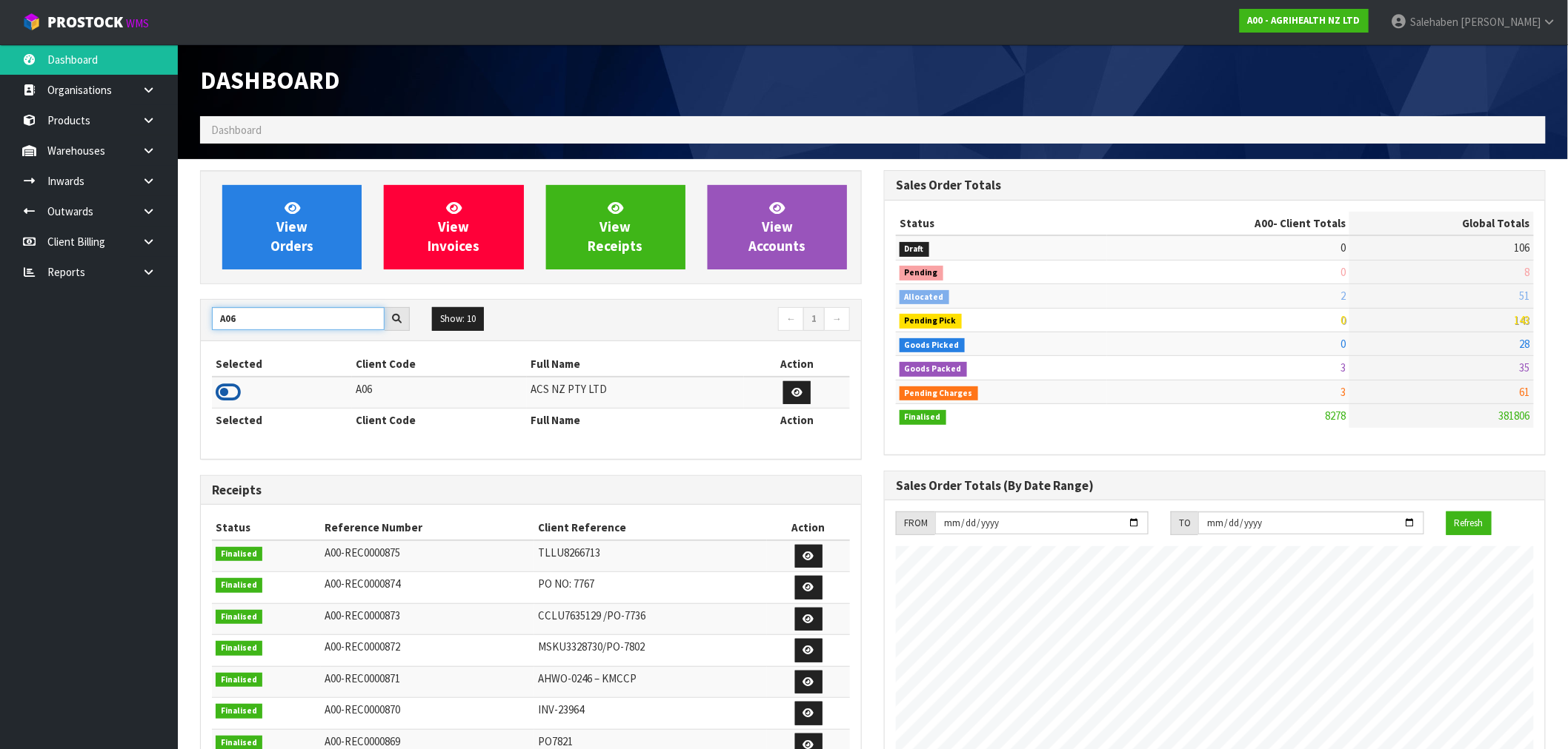
type input "A06"
click at [235, 396] on icon at bounding box center [228, 393] width 25 height 22
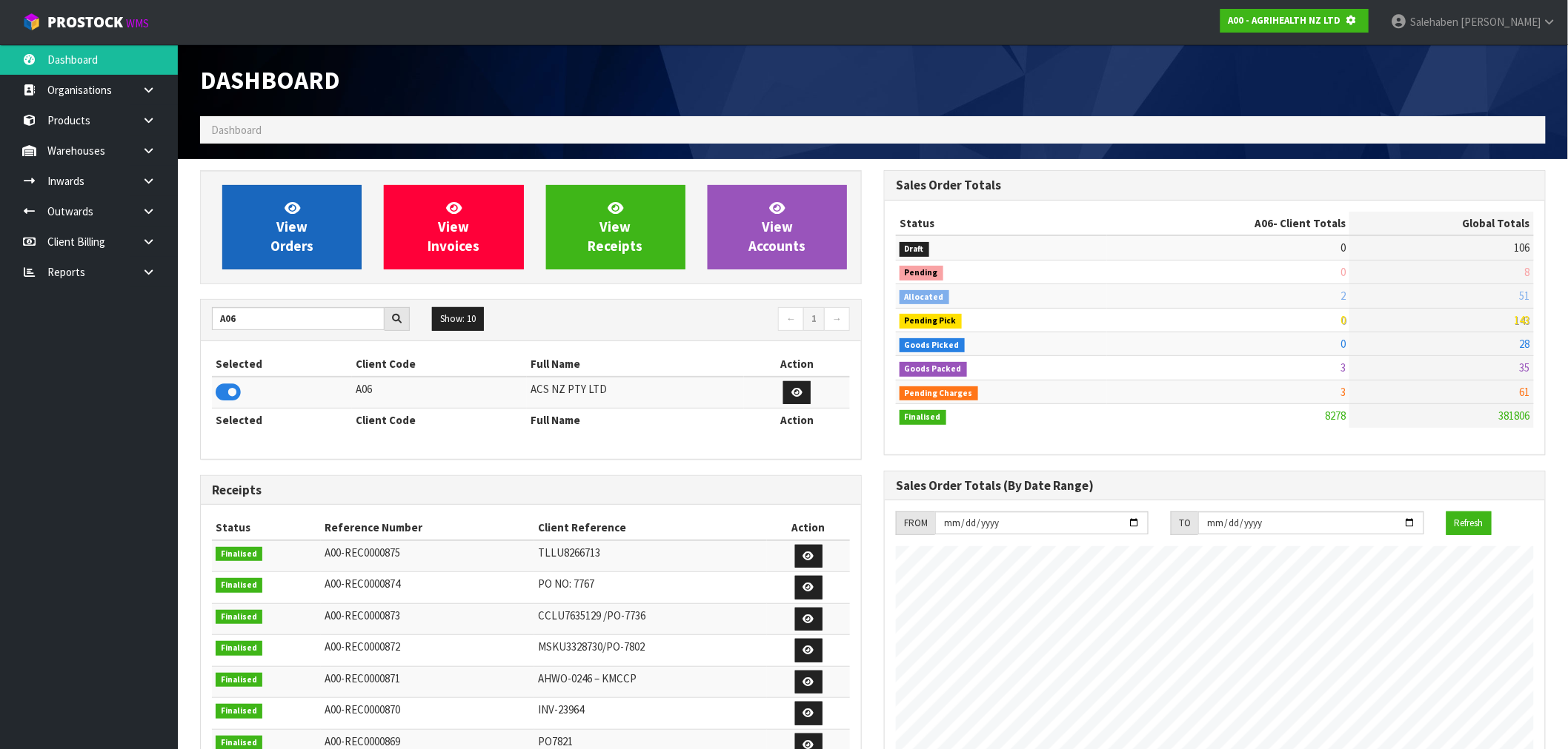
scroll to position [739504, 740199]
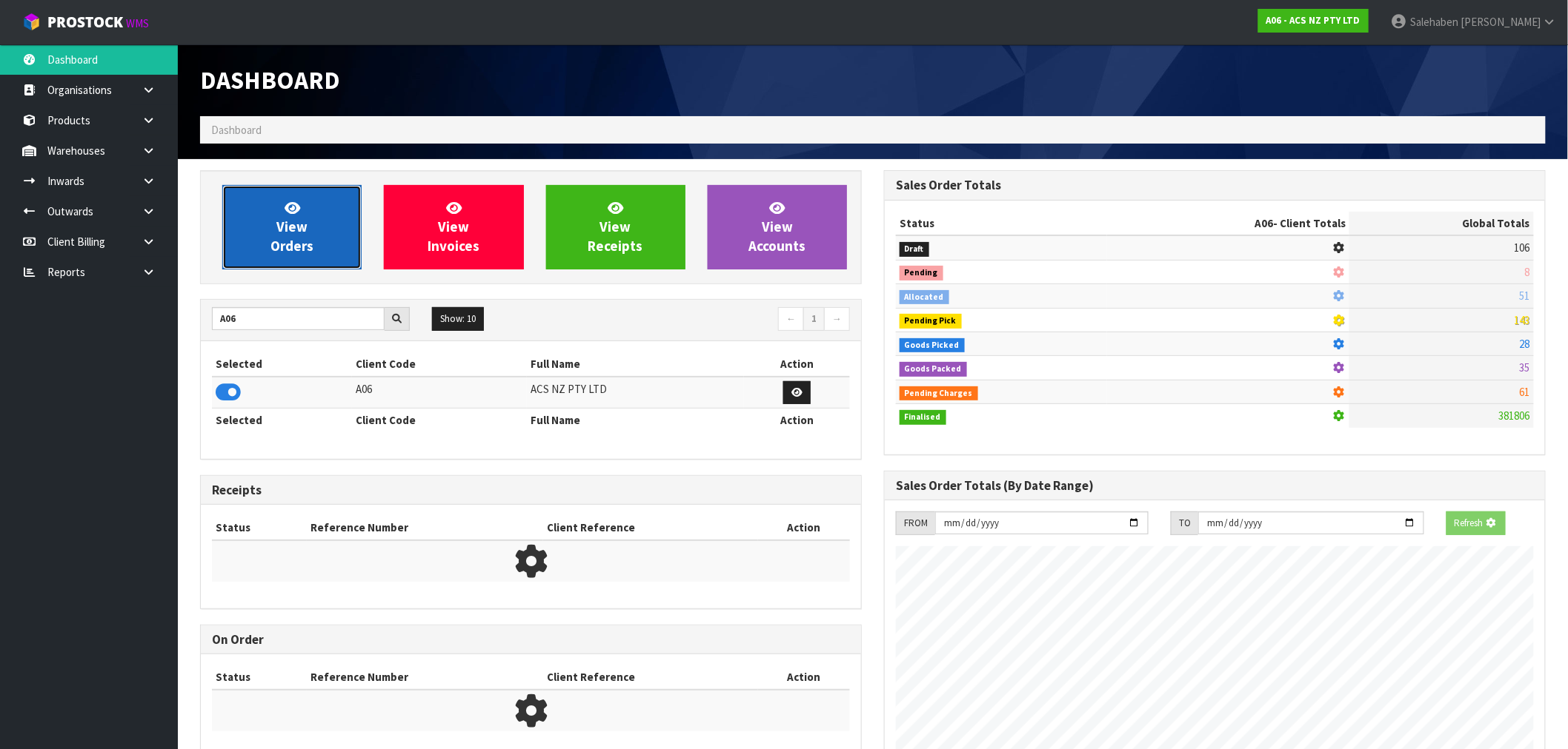
click at [317, 246] on link "View Orders" at bounding box center [292, 227] width 140 height 85
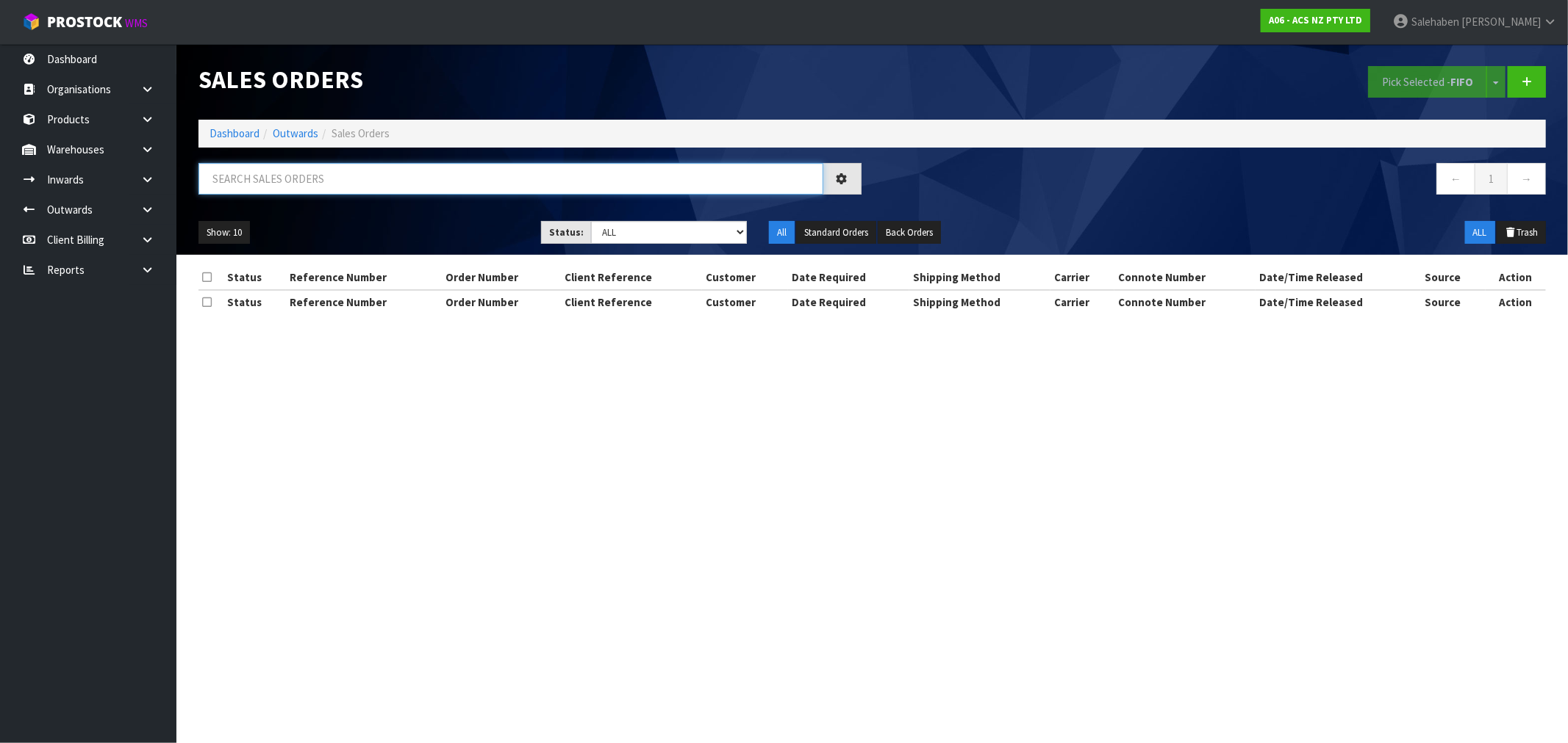
click at [380, 186] on input "text" at bounding box center [511, 178] width 625 height 32
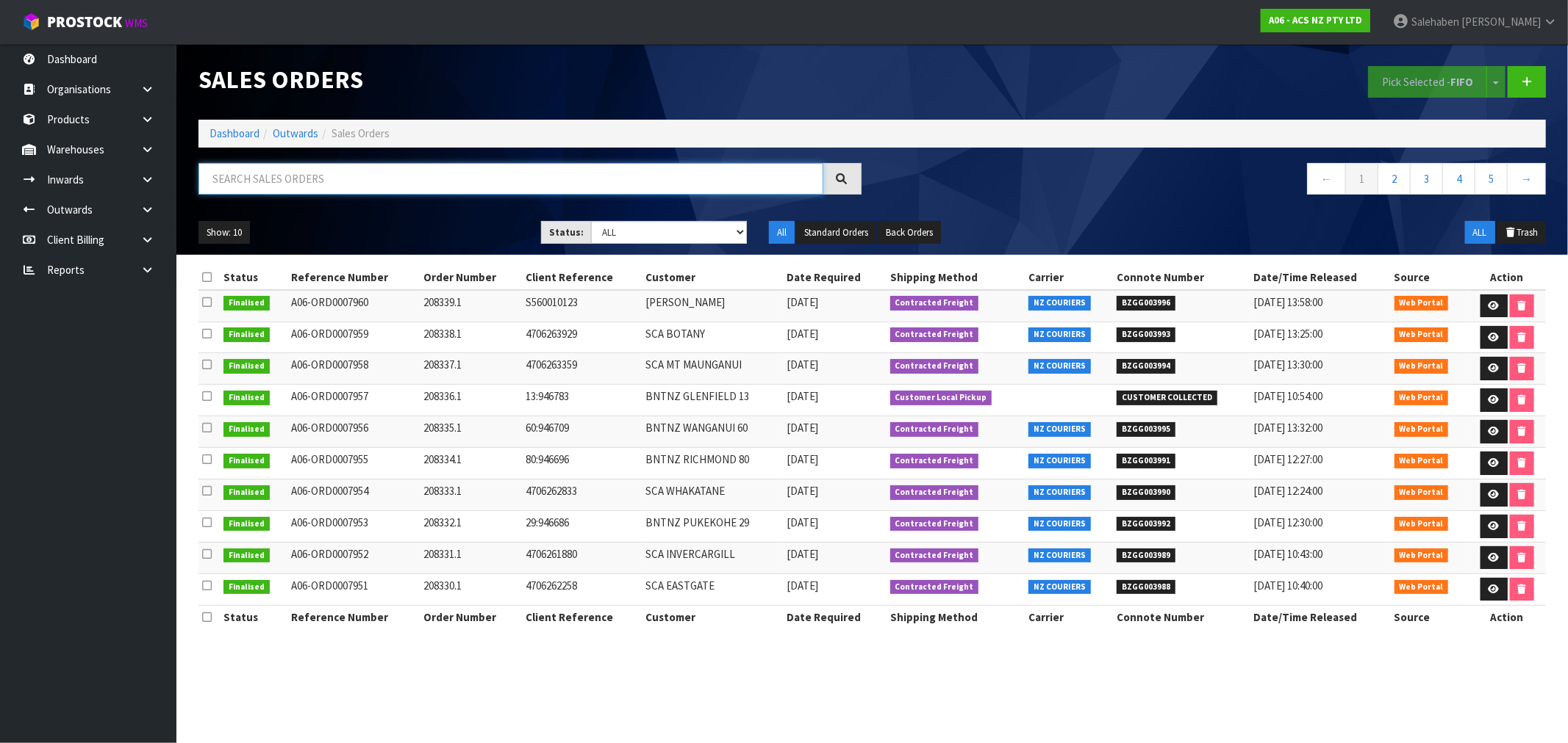
paste input "FWM58629321"
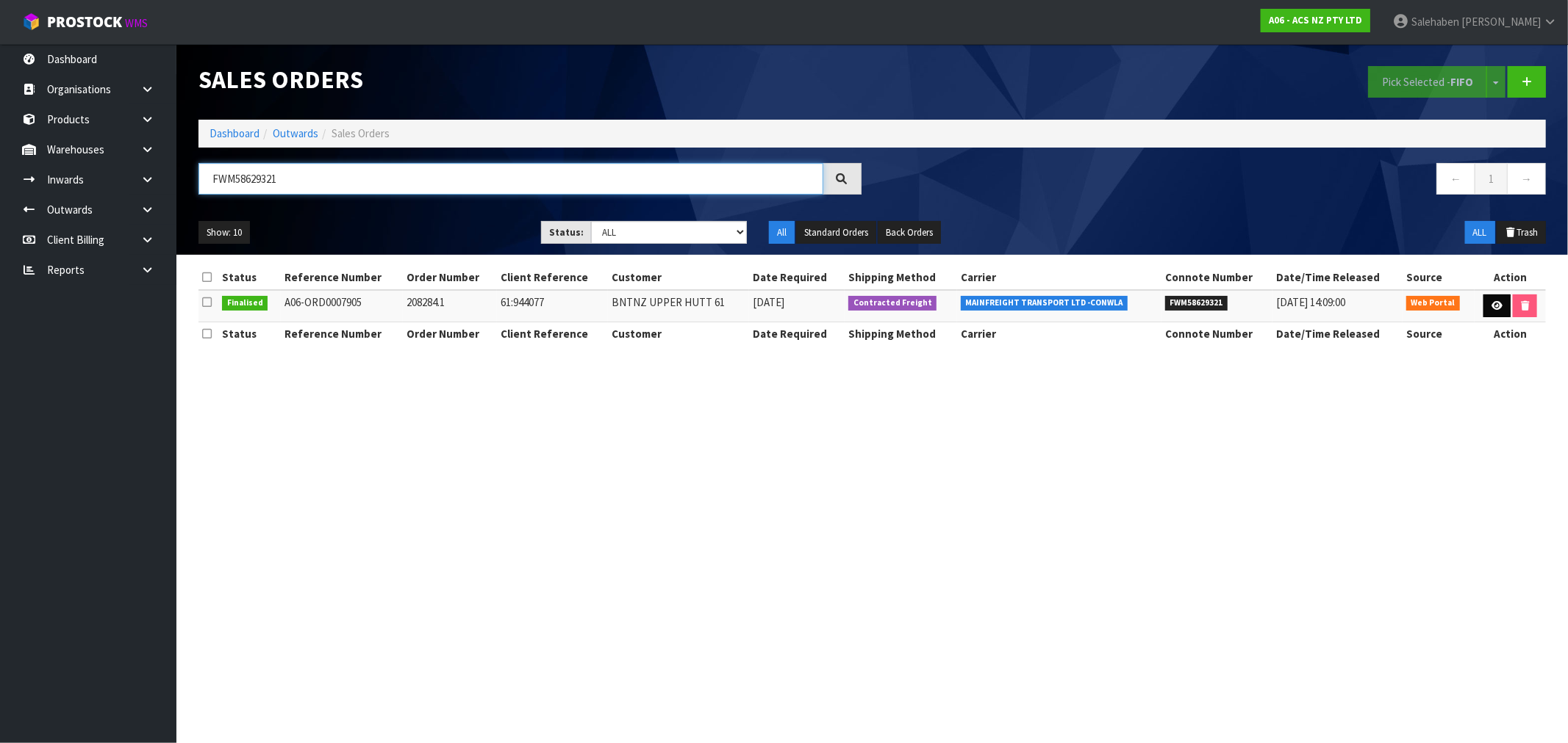
type input "FWM58629321"
click at [1496, 304] on icon at bounding box center [1497, 306] width 11 height 10
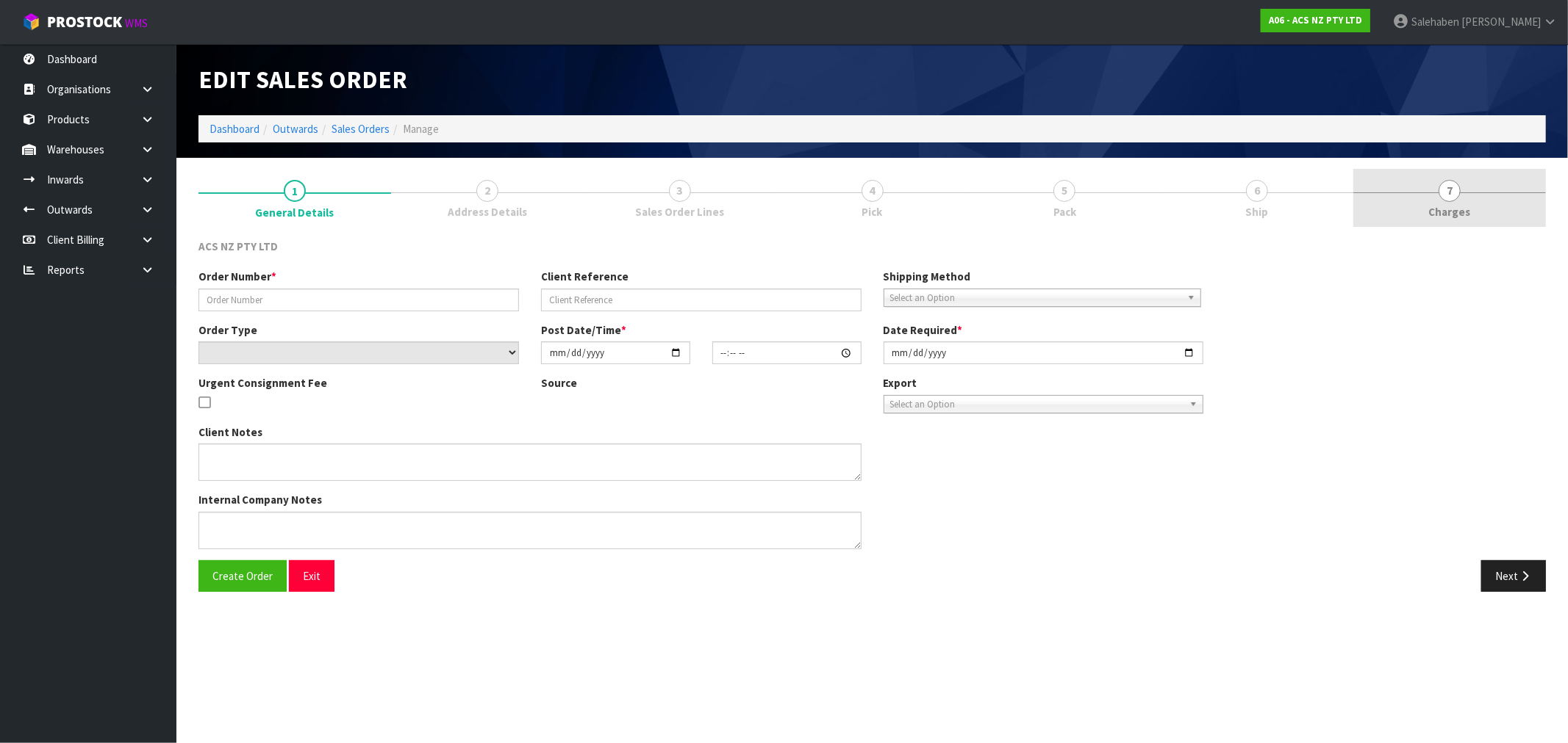
click at [1458, 200] on link "7 [GEOGRAPHIC_DATA]" at bounding box center [1449, 197] width 192 height 58
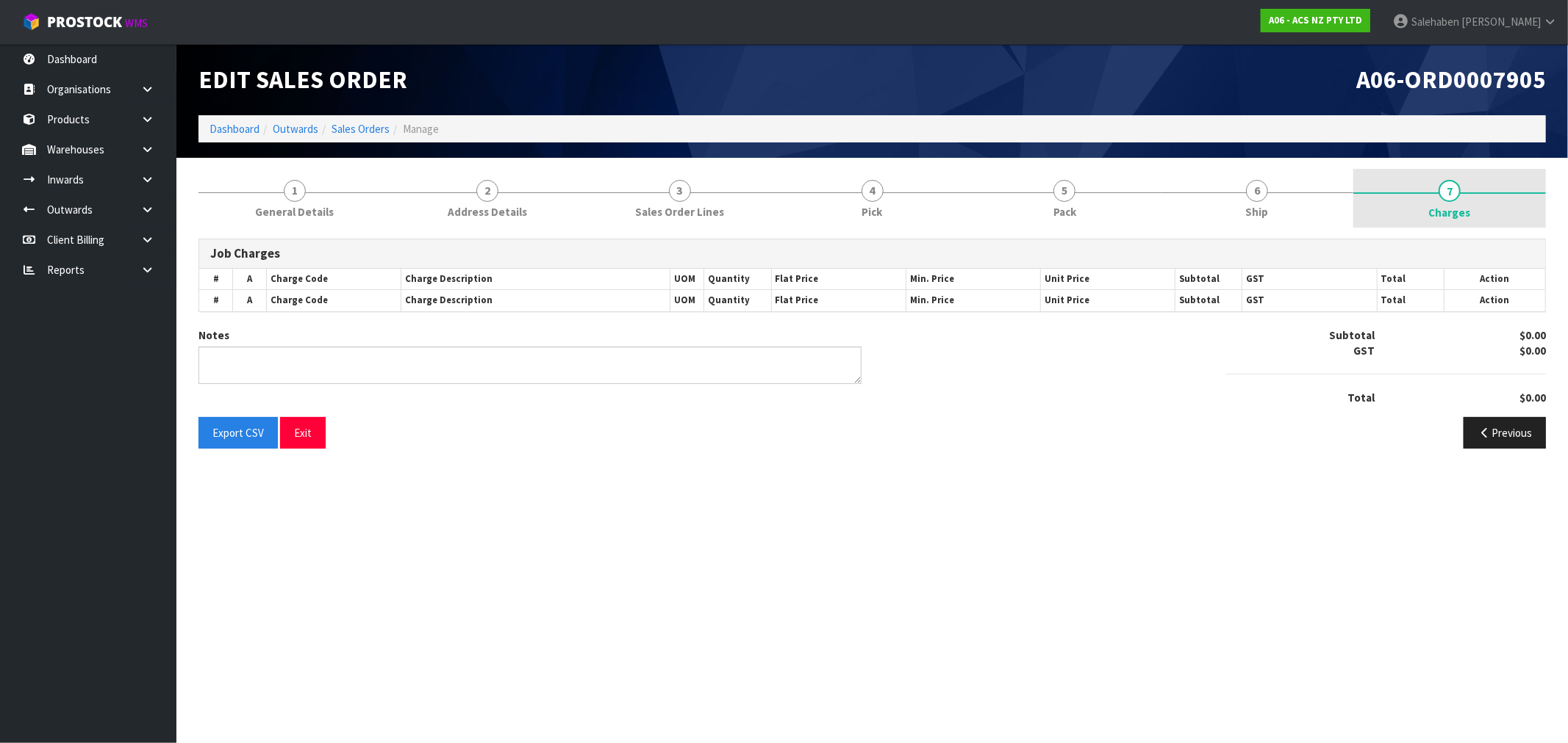
click at [1460, 208] on span "Charges" at bounding box center [1449, 212] width 42 height 15
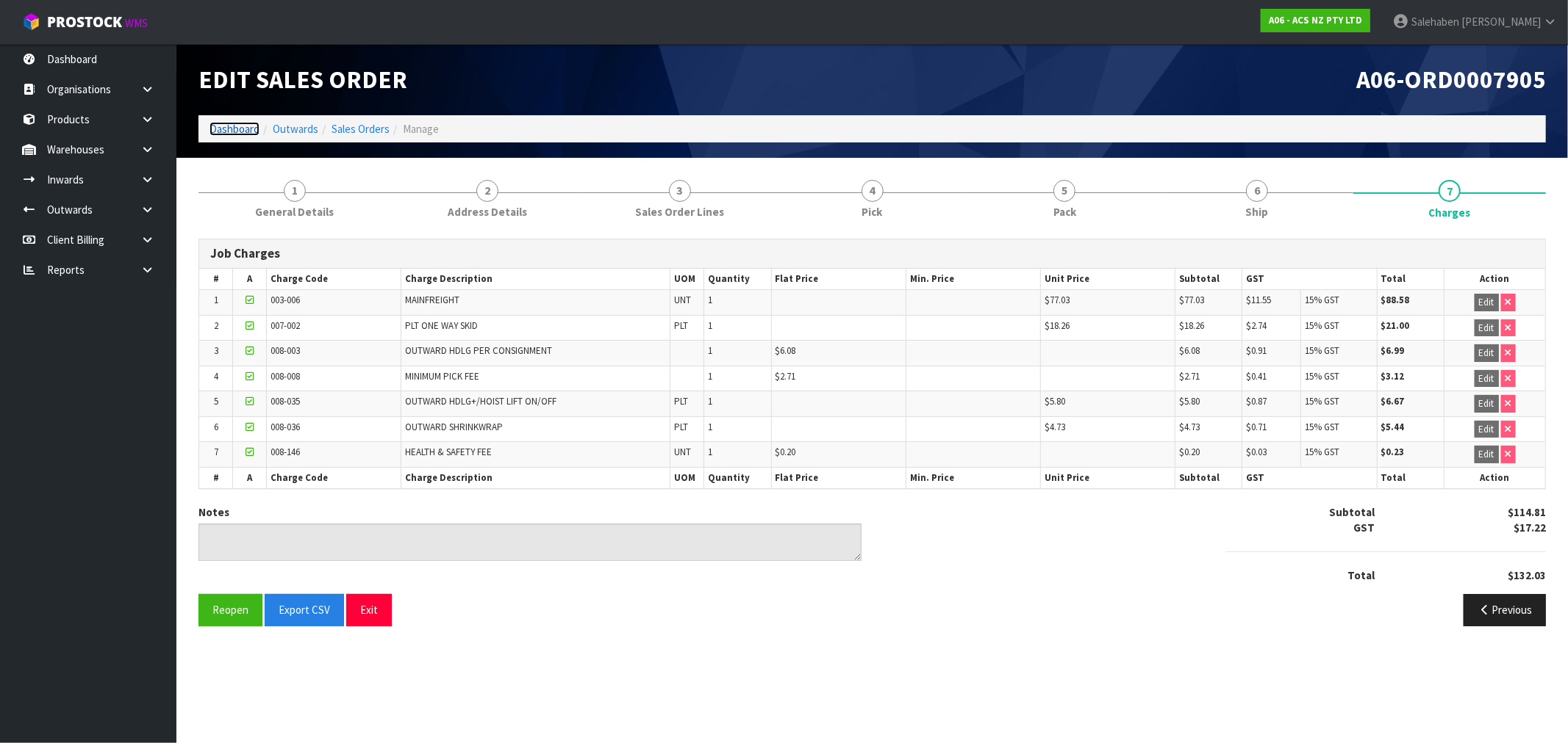
click at [233, 127] on link "Dashboard" at bounding box center [234, 129] width 50 height 14
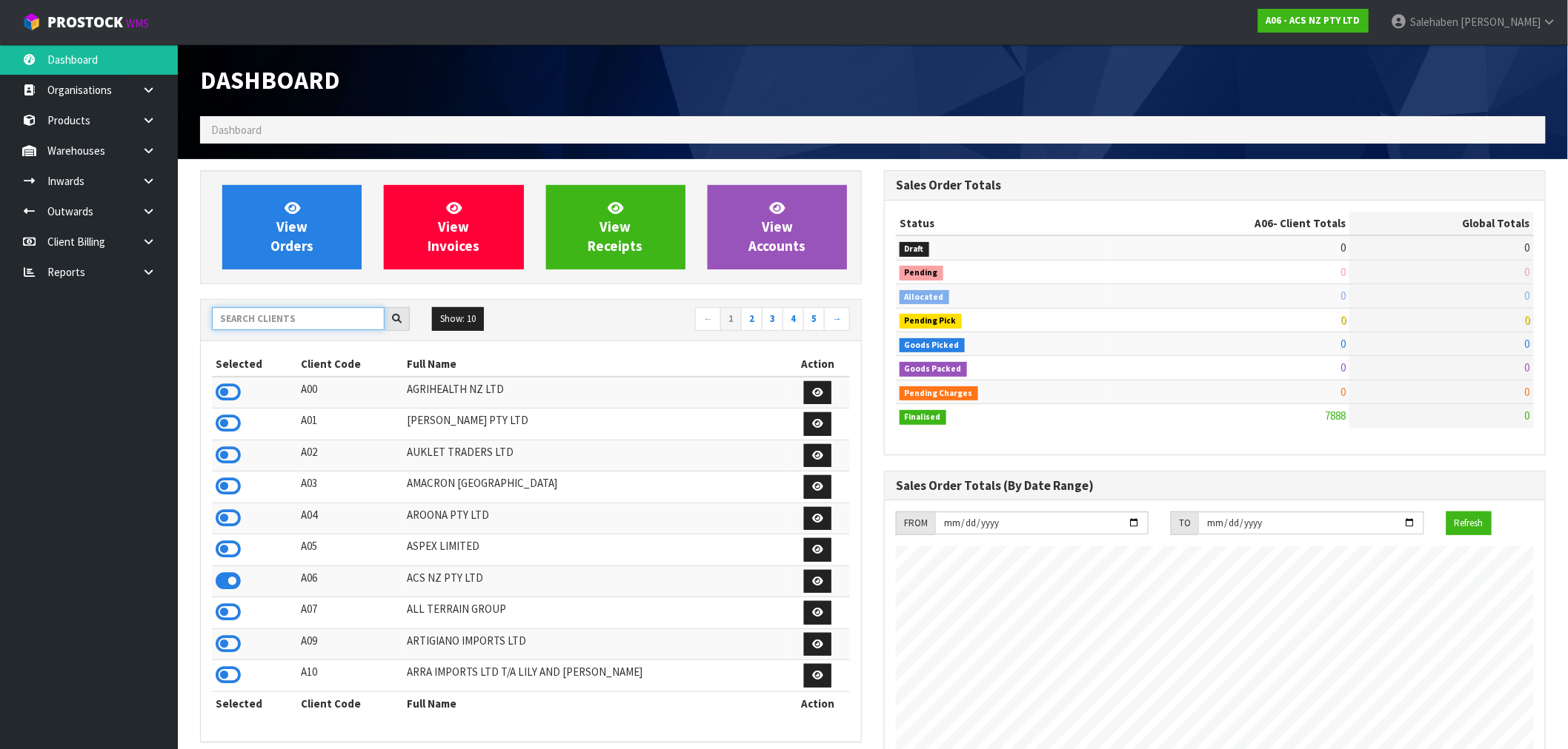
scroll to position [1122, 684]
click at [255, 315] on input "text" at bounding box center [298, 318] width 172 height 23
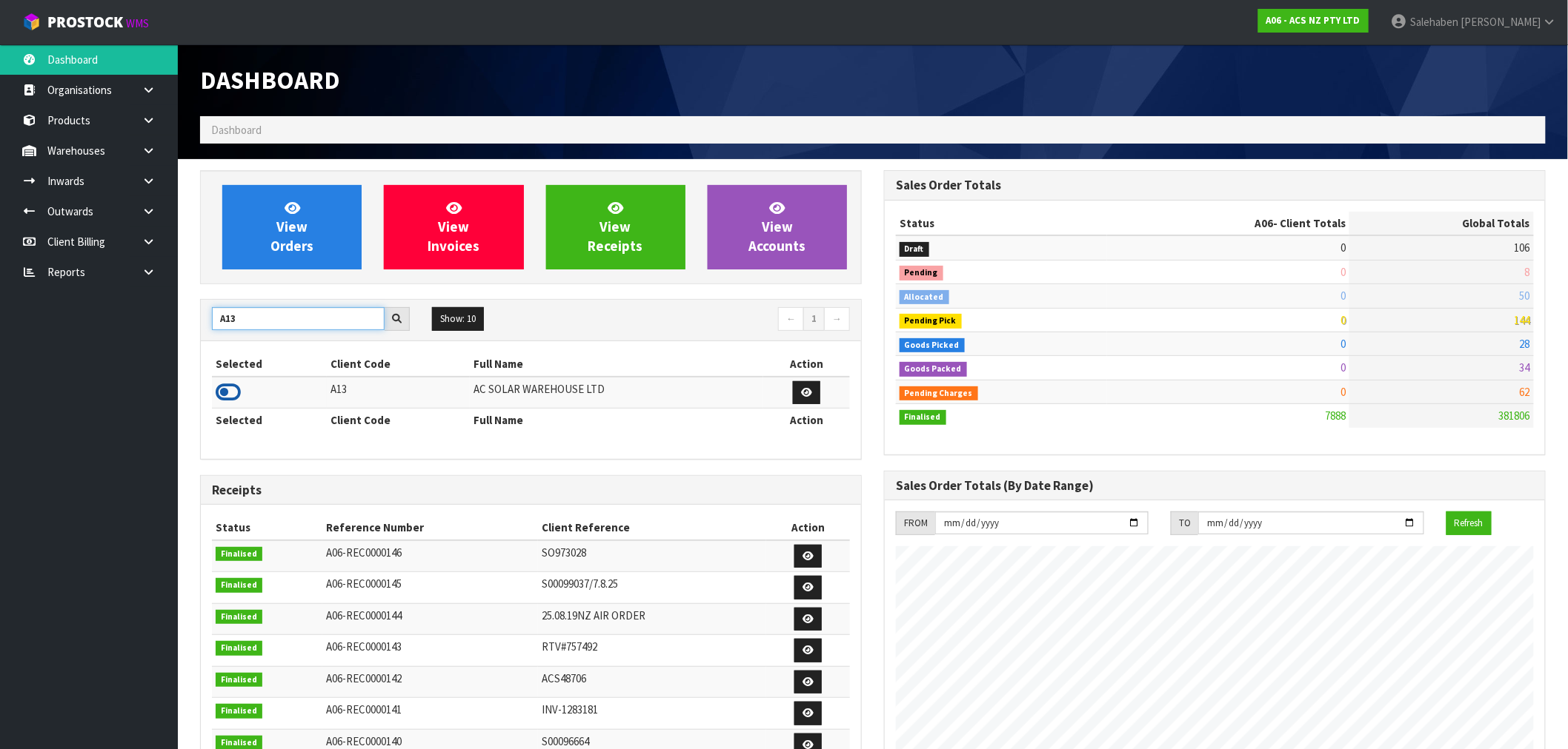
type input "A13"
drag, startPoint x: 222, startPoint y: 403, endPoint x: 228, endPoint y: 398, distance: 7.8
click at [224, 402] on icon at bounding box center [228, 393] width 25 height 22
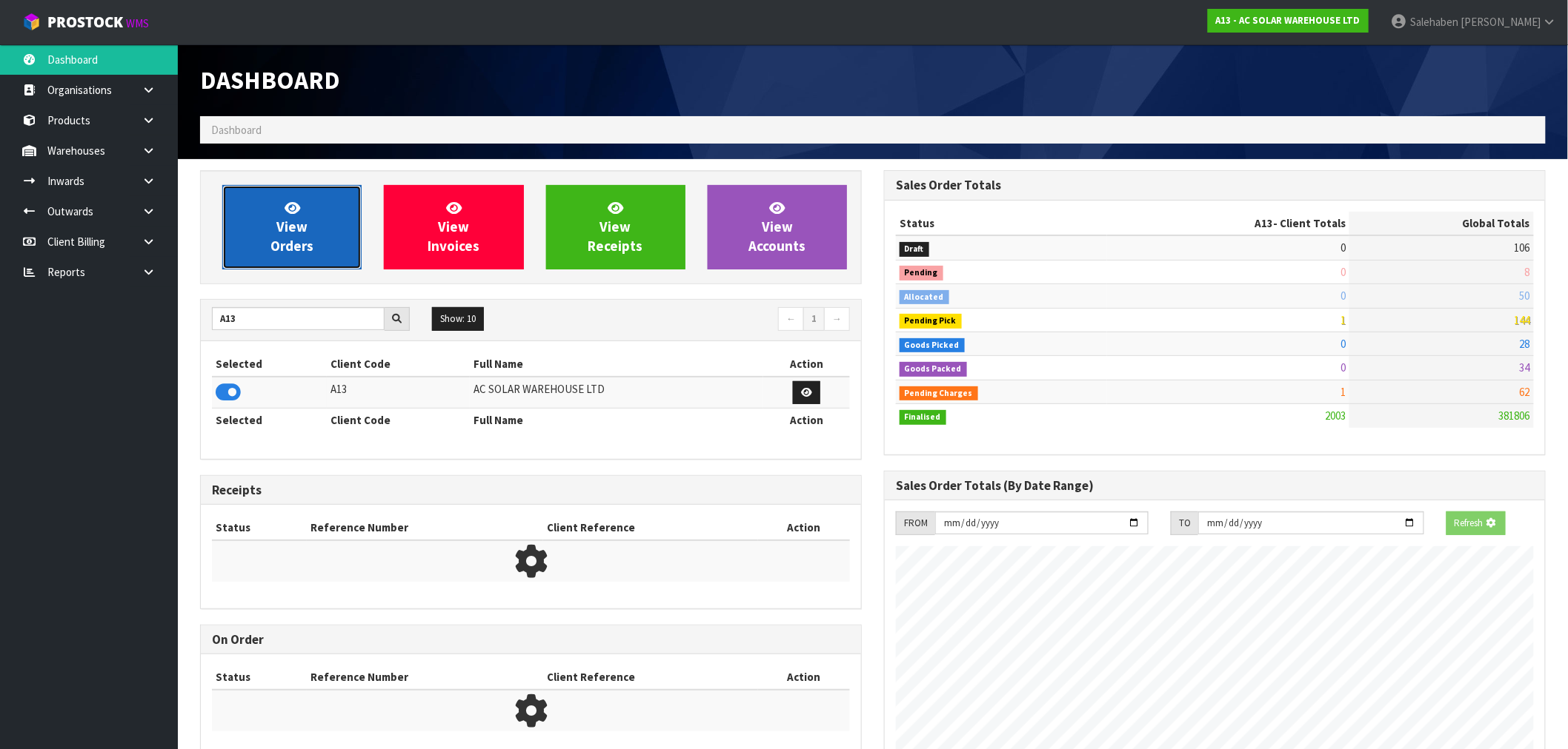
click at [306, 246] on span "View Orders" at bounding box center [292, 226] width 43 height 56
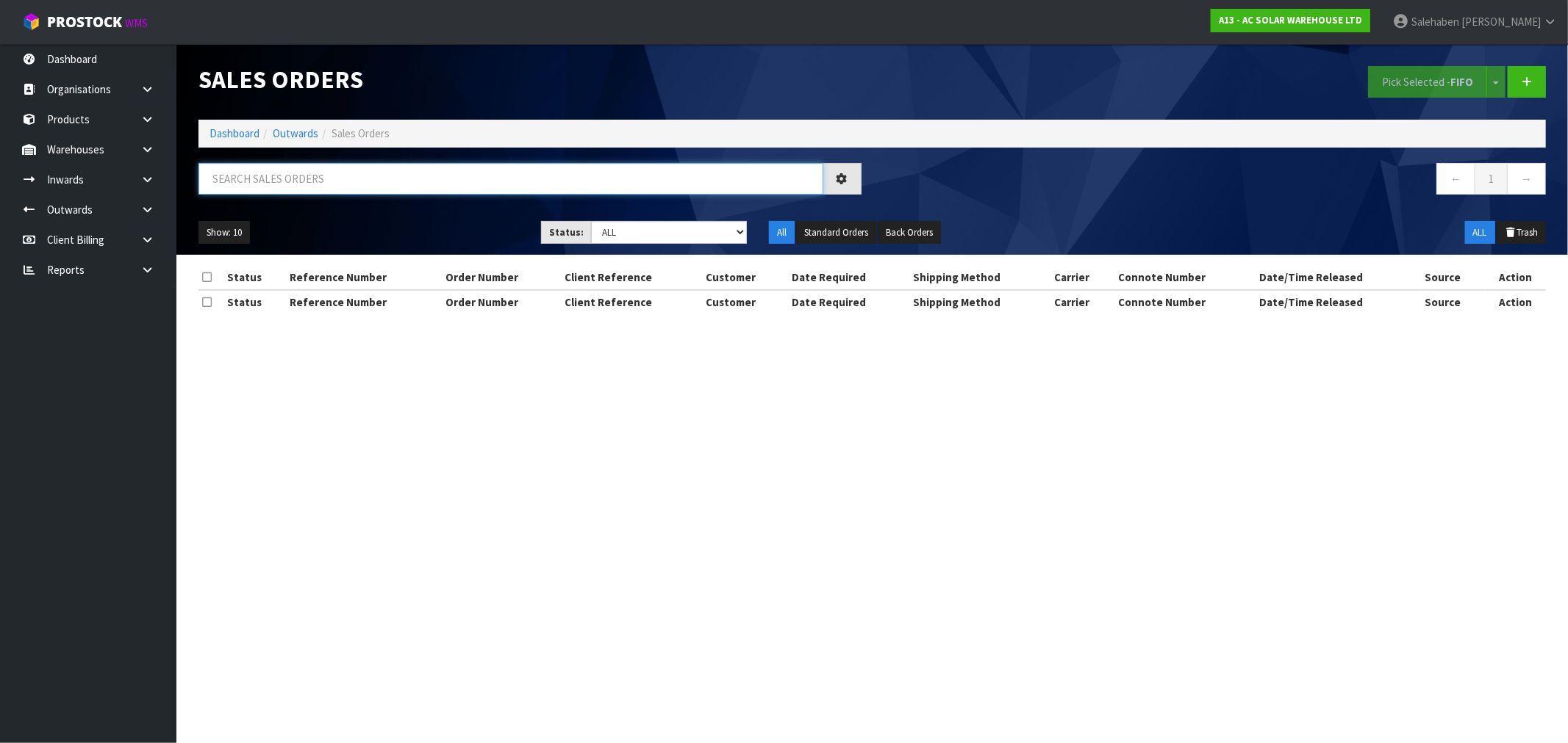
click at [405, 183] on input "text" at bounding box center [511, 178] width 625 height 32
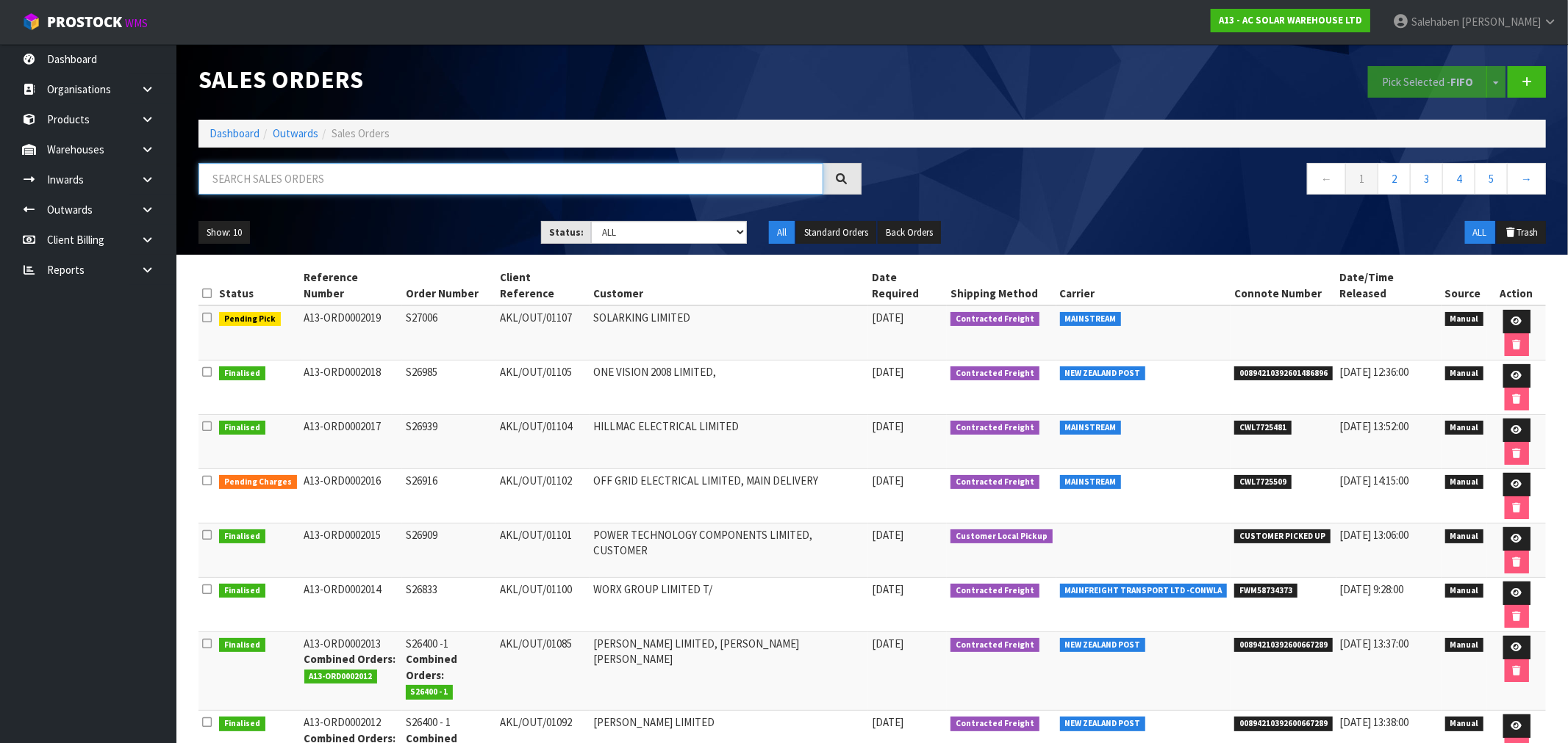
paste input "FWM58607724"
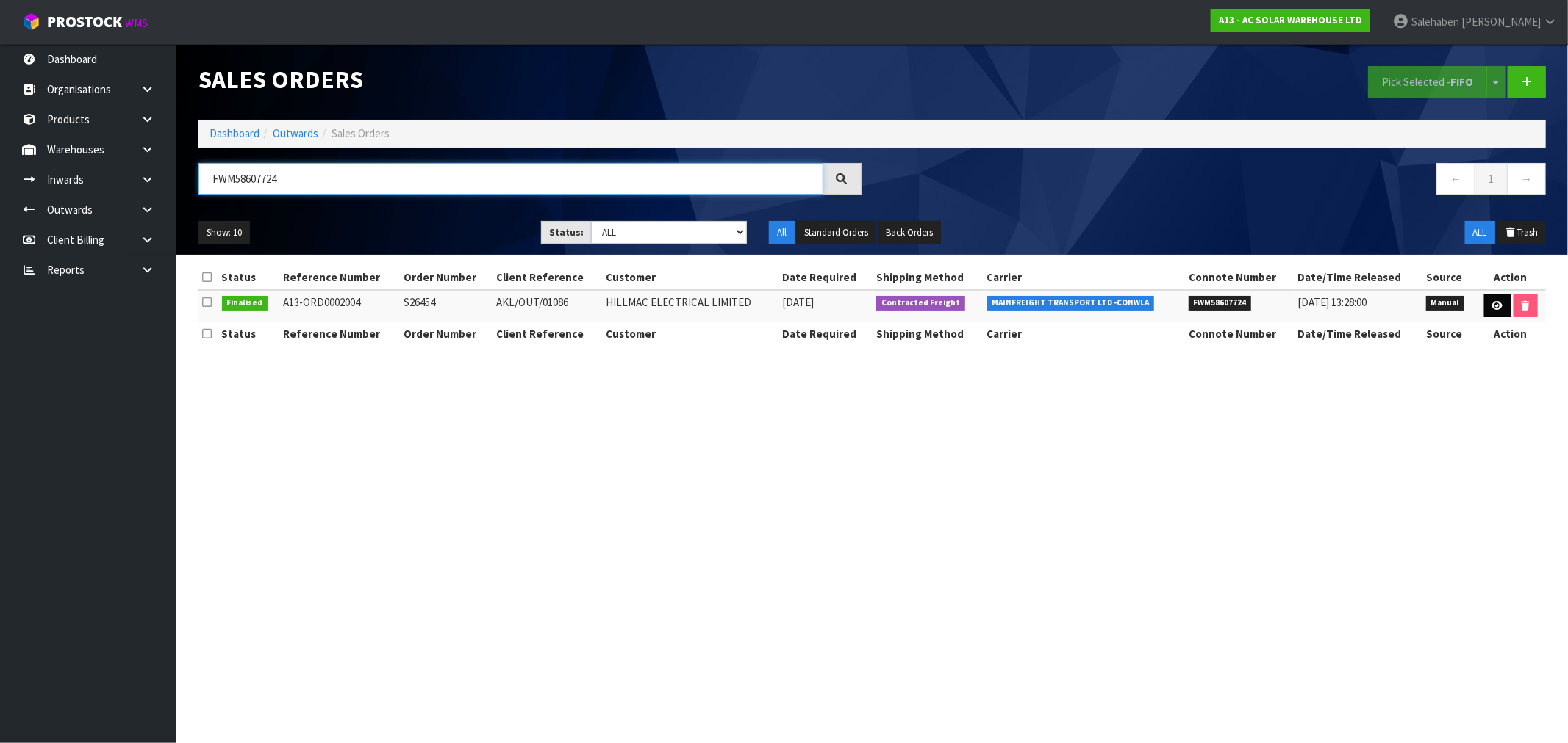
type input "FWM58607724"
click at [1501, 311] on link at bounding box center [1497, 306] width 27 height 24
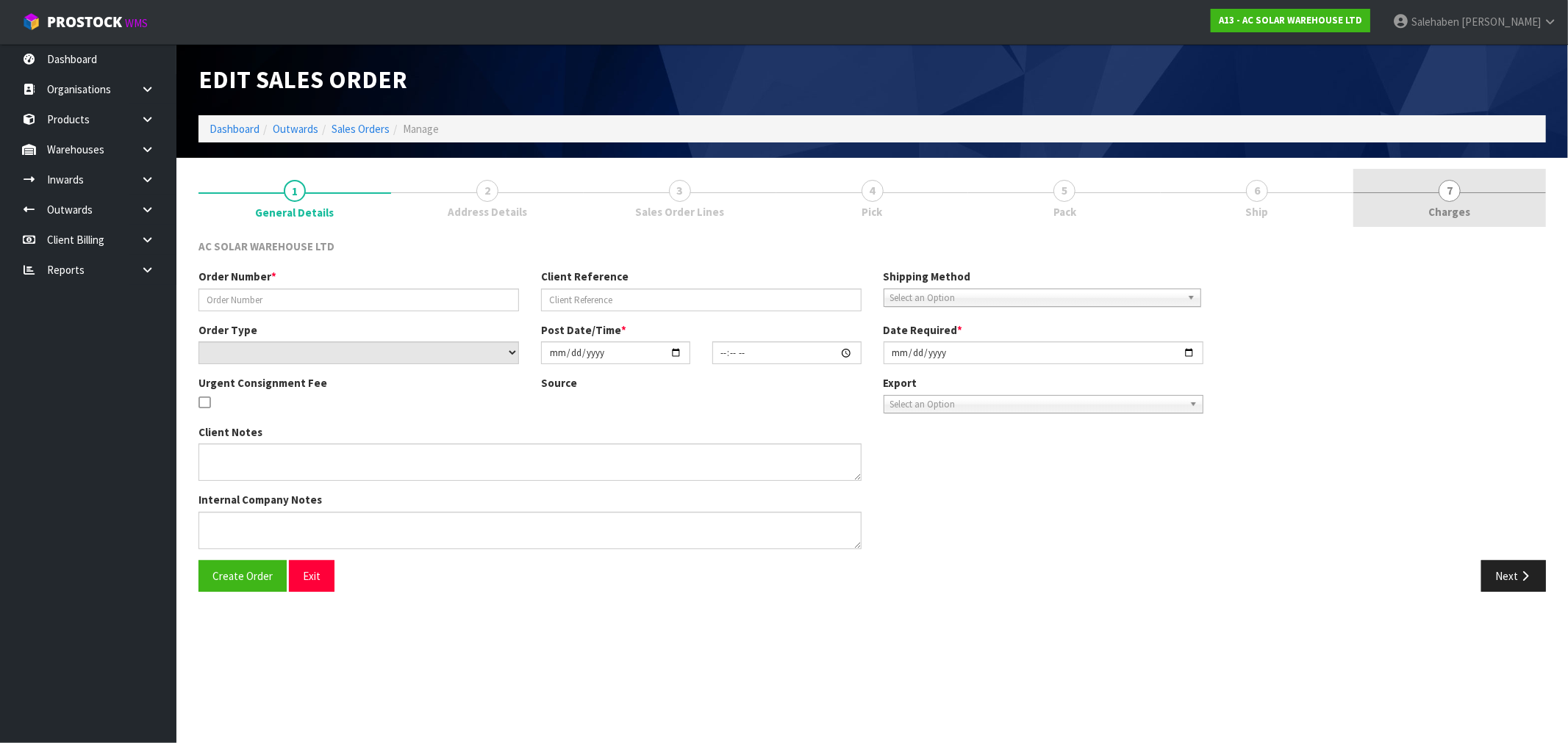
type input "S26454"
type input "AKL/OUT/01086"
select select "number:0"
type input "[DATE]"
type input "15:05:00.000"
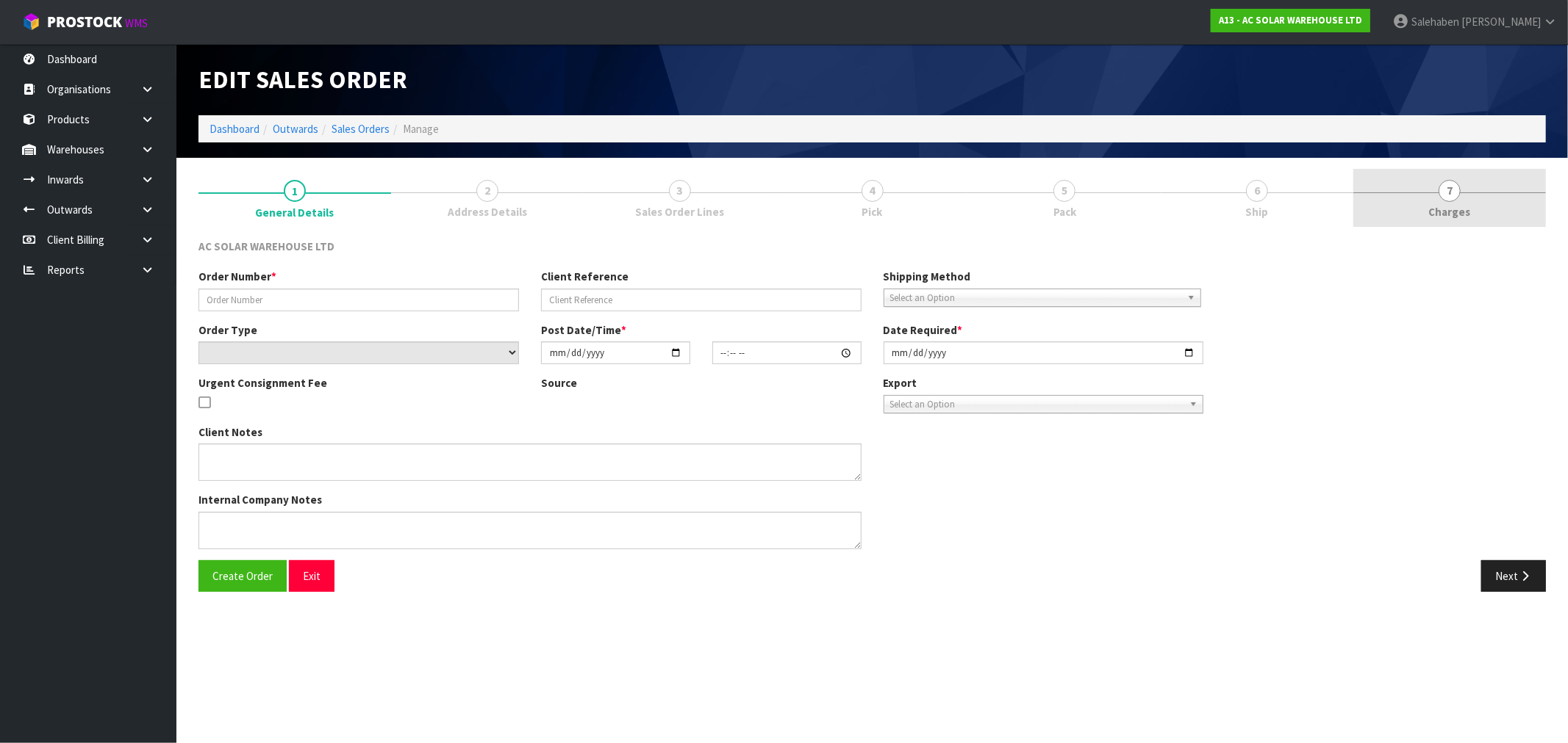
type input "[DATE]"
type textarea "SEND WITH MAINFREIGHT"
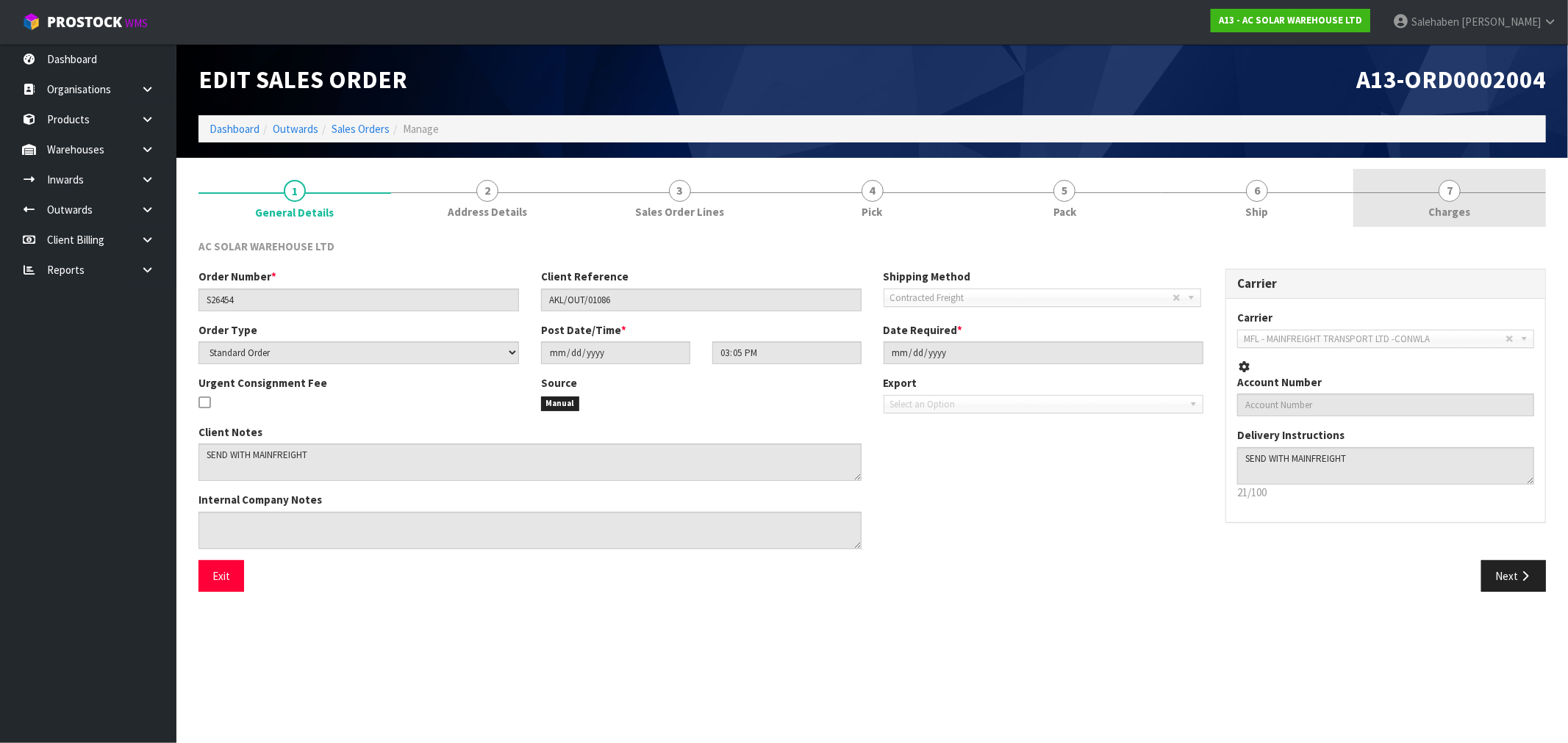
click at [1454, 215] on span "Charges" at bounding box center [1449, 211] width 42 height 15
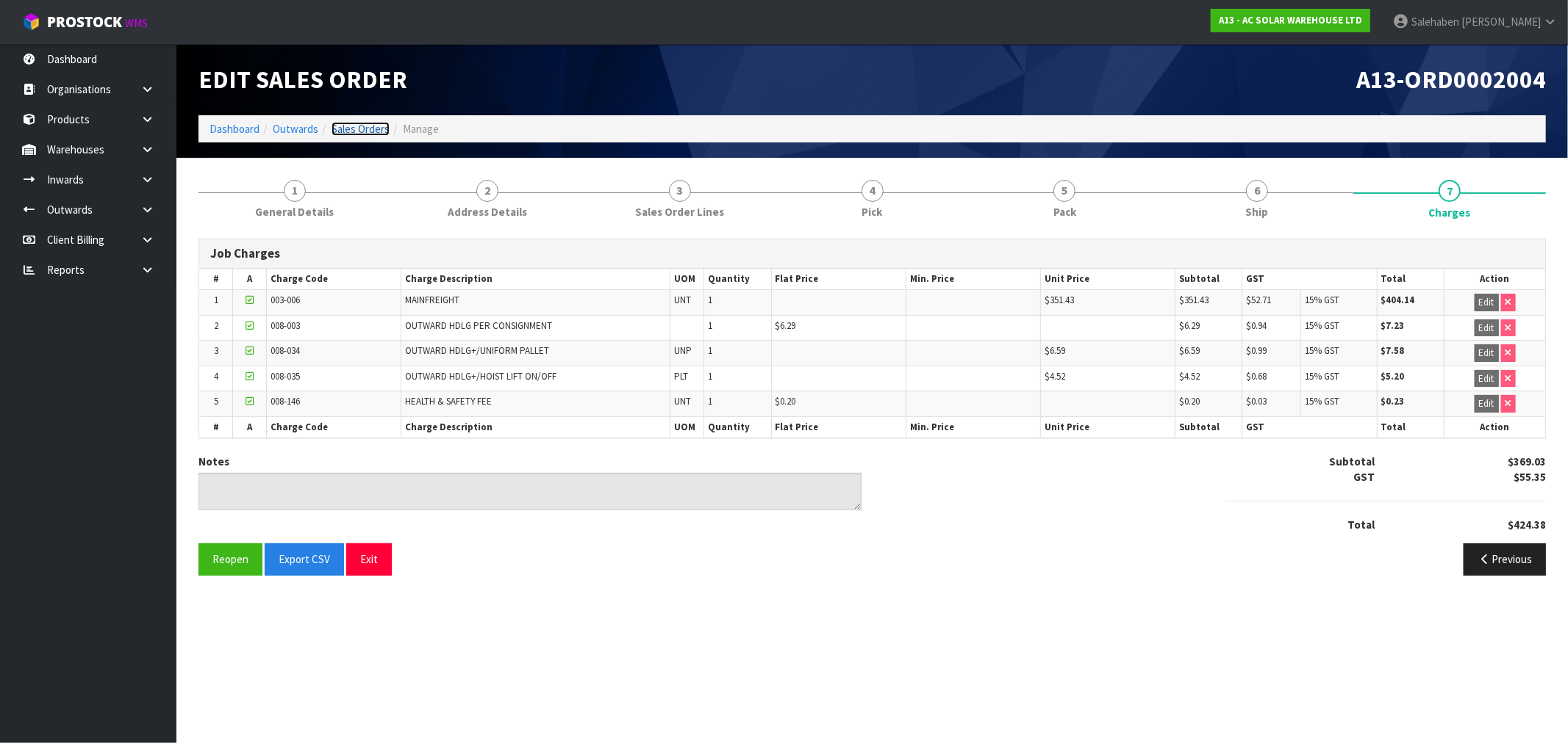
click at [360, 129] on link "Sales Orders" at bounding box center [360, 129] width 58 height 14
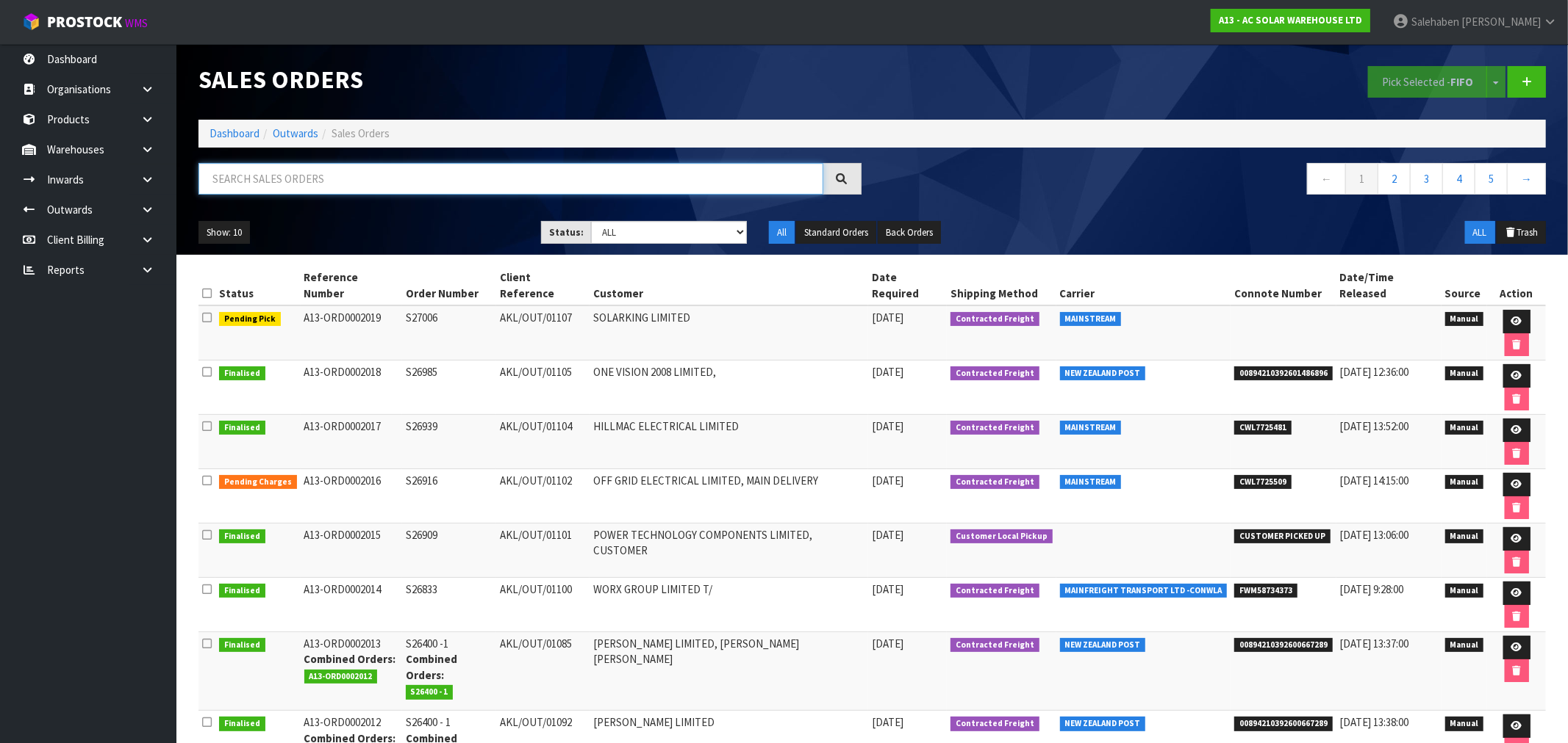
click at [326, 186] on input "text" at bounding box center [511, 178] width 625 height 32
paste input "FWM58609194"
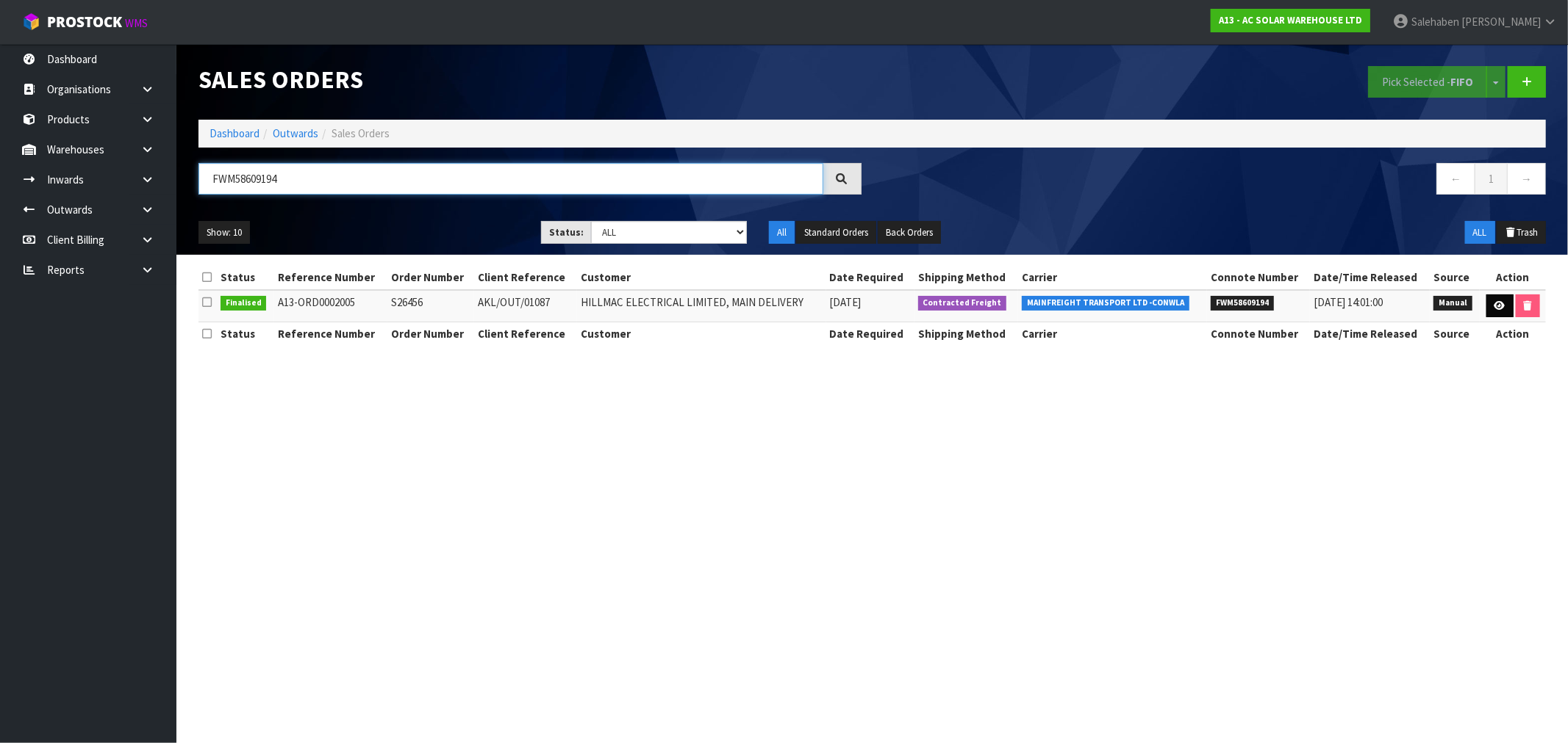
type input "FWM58609194"
click at [1499, 305] on icon at bounding box center [1499, 306] width 11 height 10
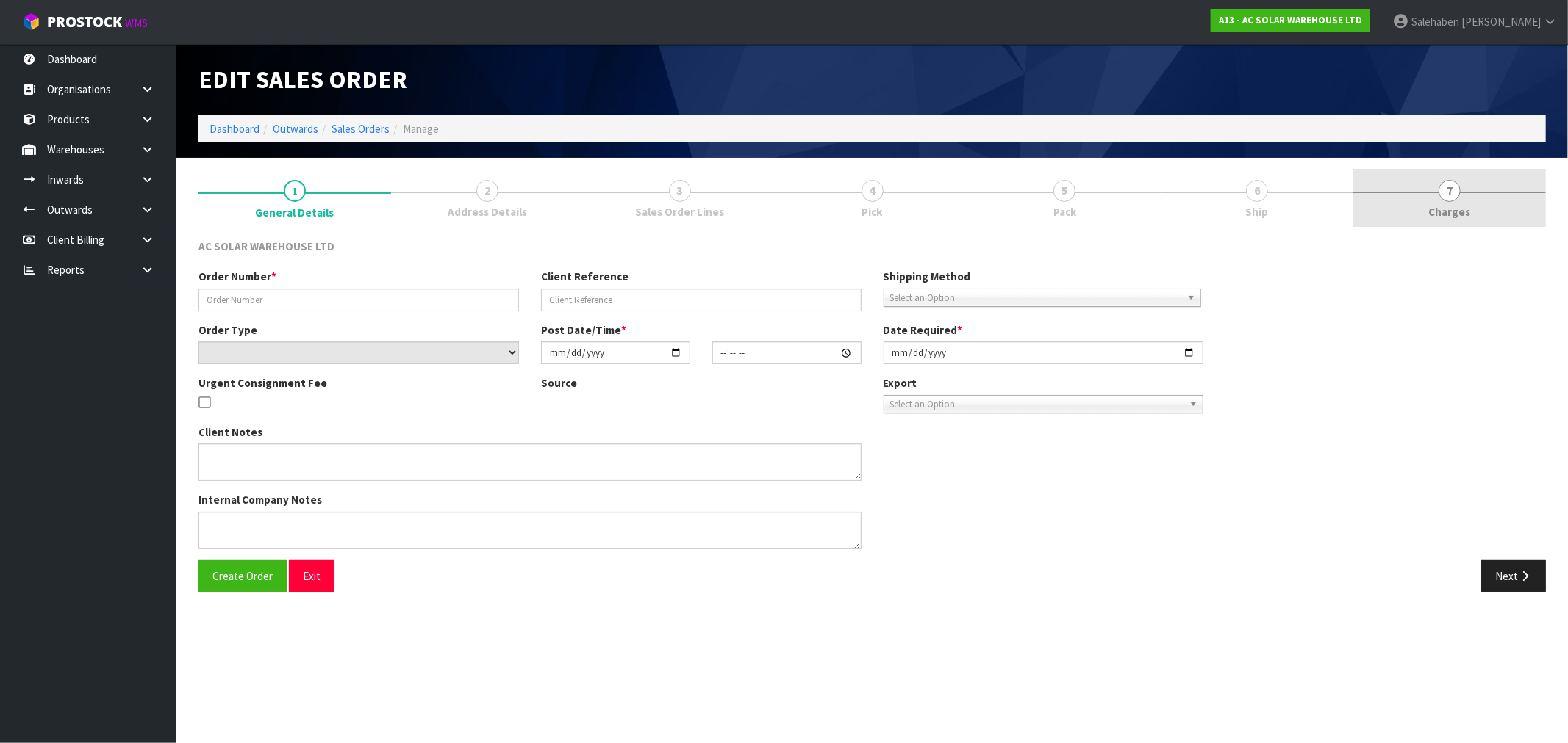
type input "S26456"
type input "AKL/OUT/01087"
select select "number:0"
type input "[DATE]"
type input "08:36:00.000"
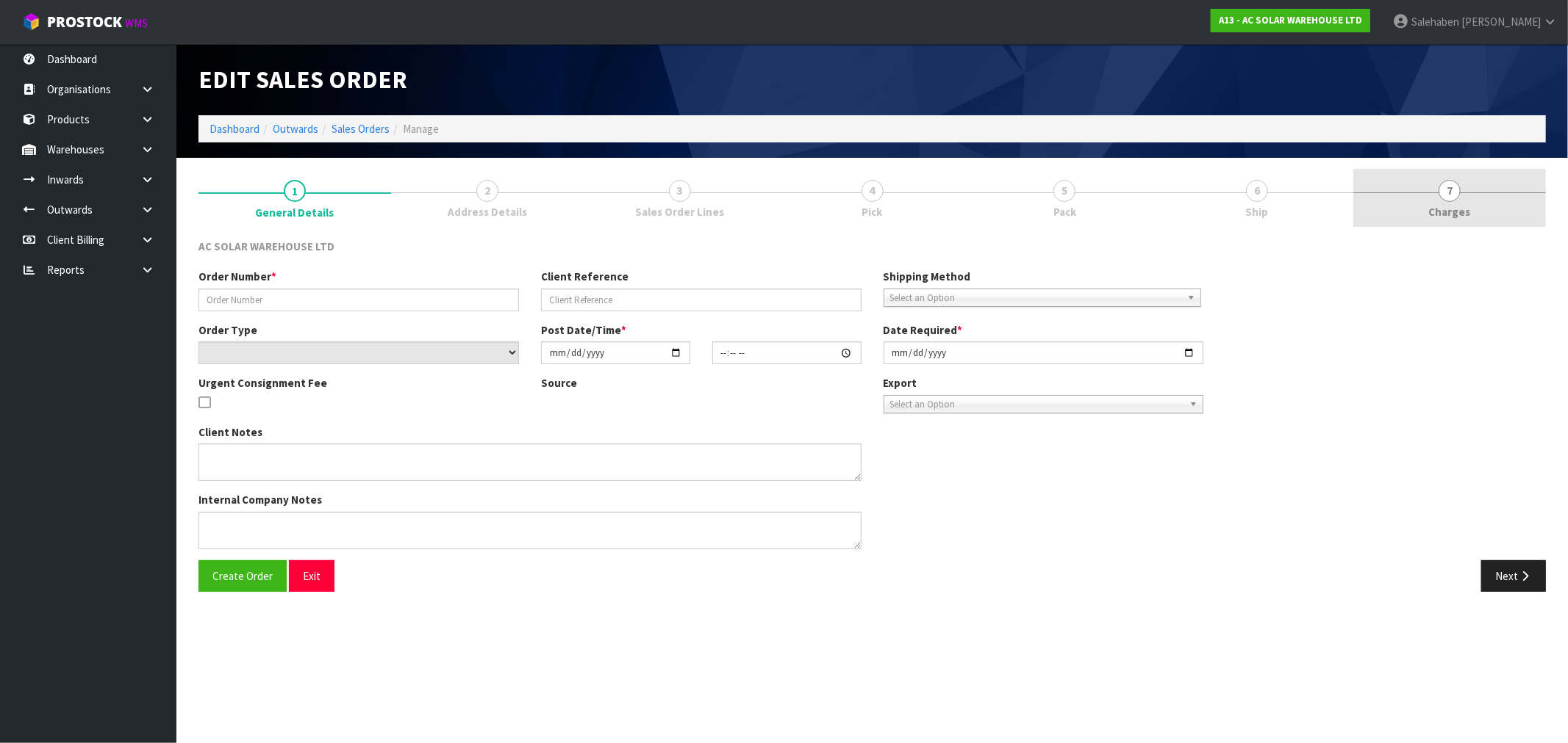
type input "[DATE]"
type textarea "SEND WITH MAINFREIGHT"
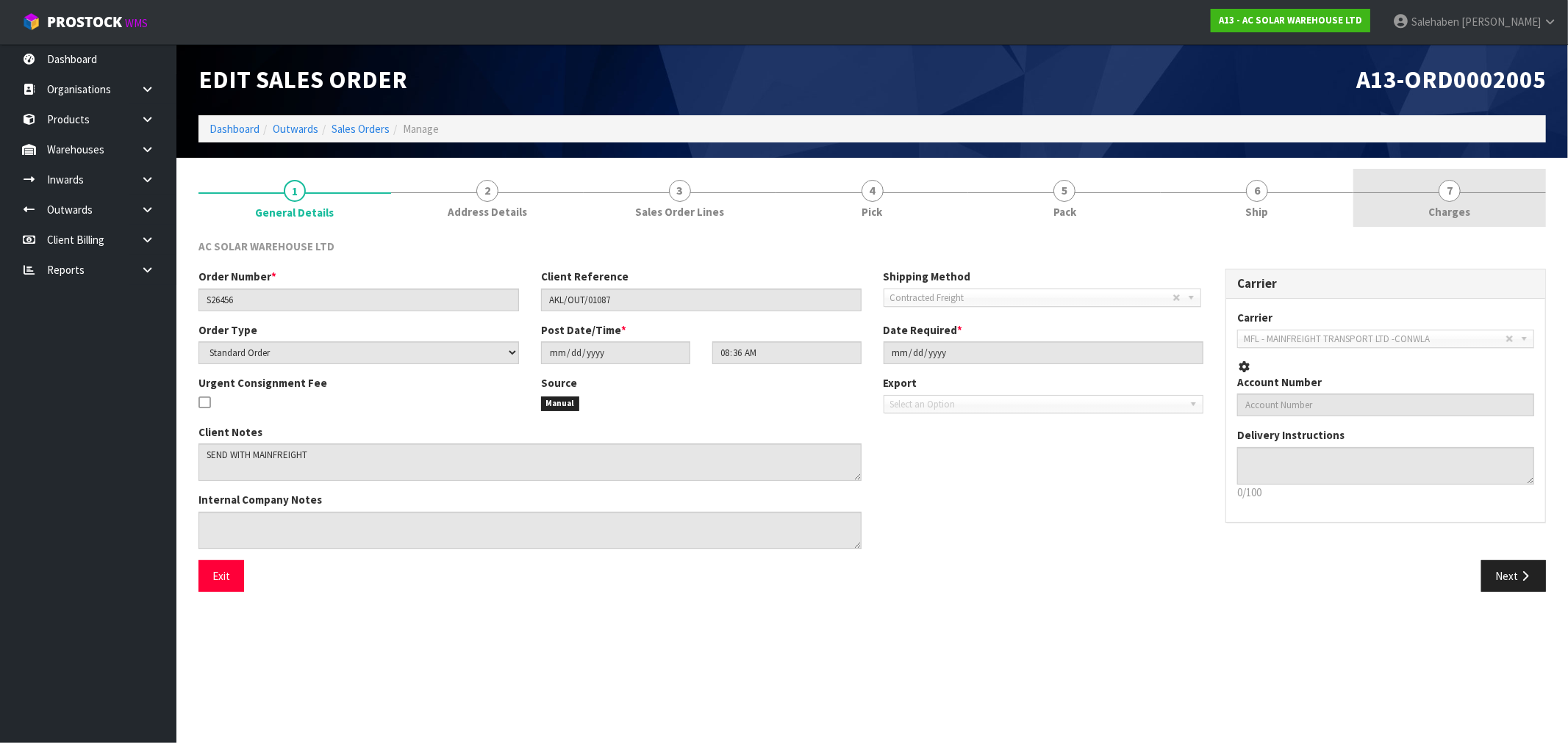
click at [1442, 213] on span "Charges" at bounding box center [1449, 211] width 42 height 15
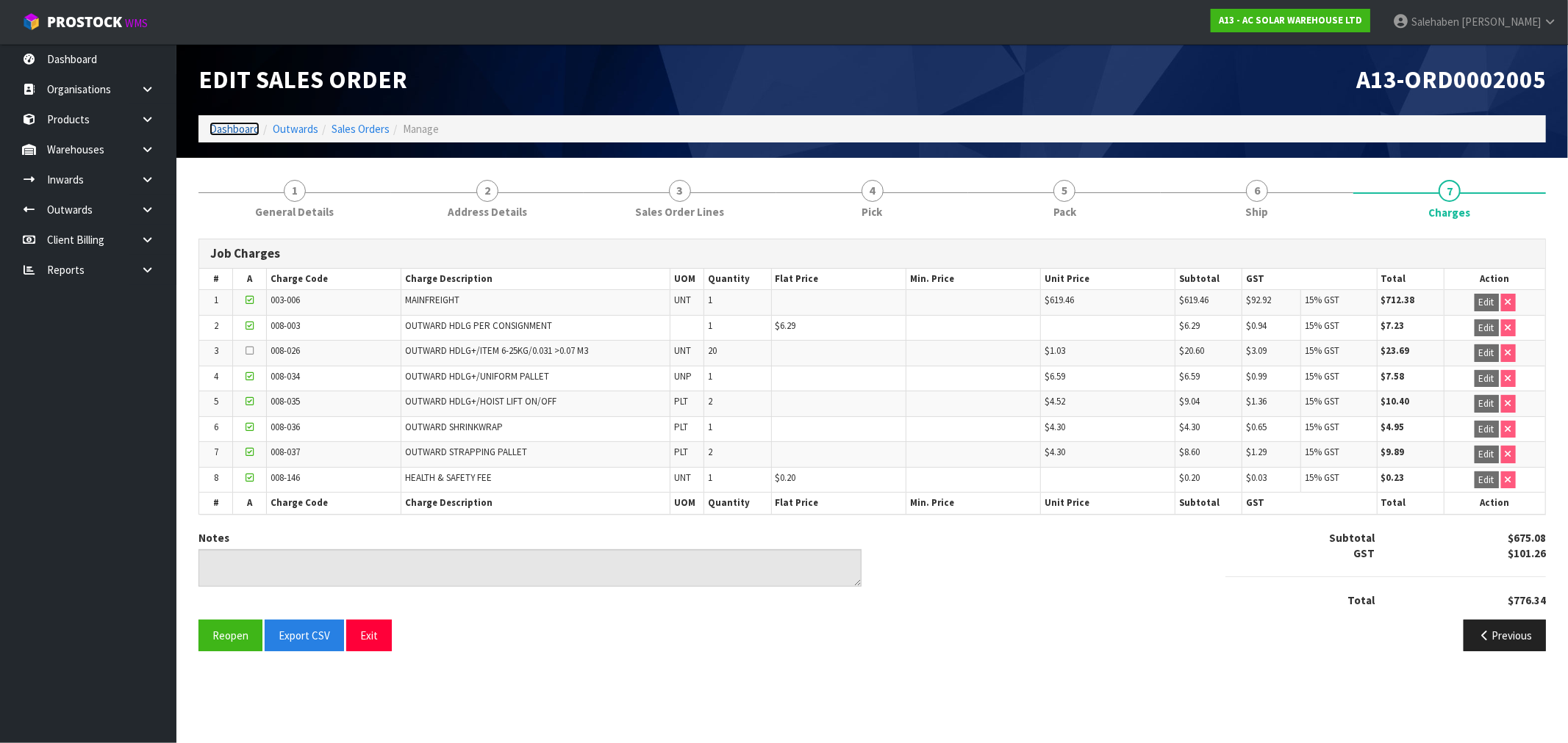
click at [234, 122] on link "Dashboard" at bounding box center [234, 129] width 50 height 14
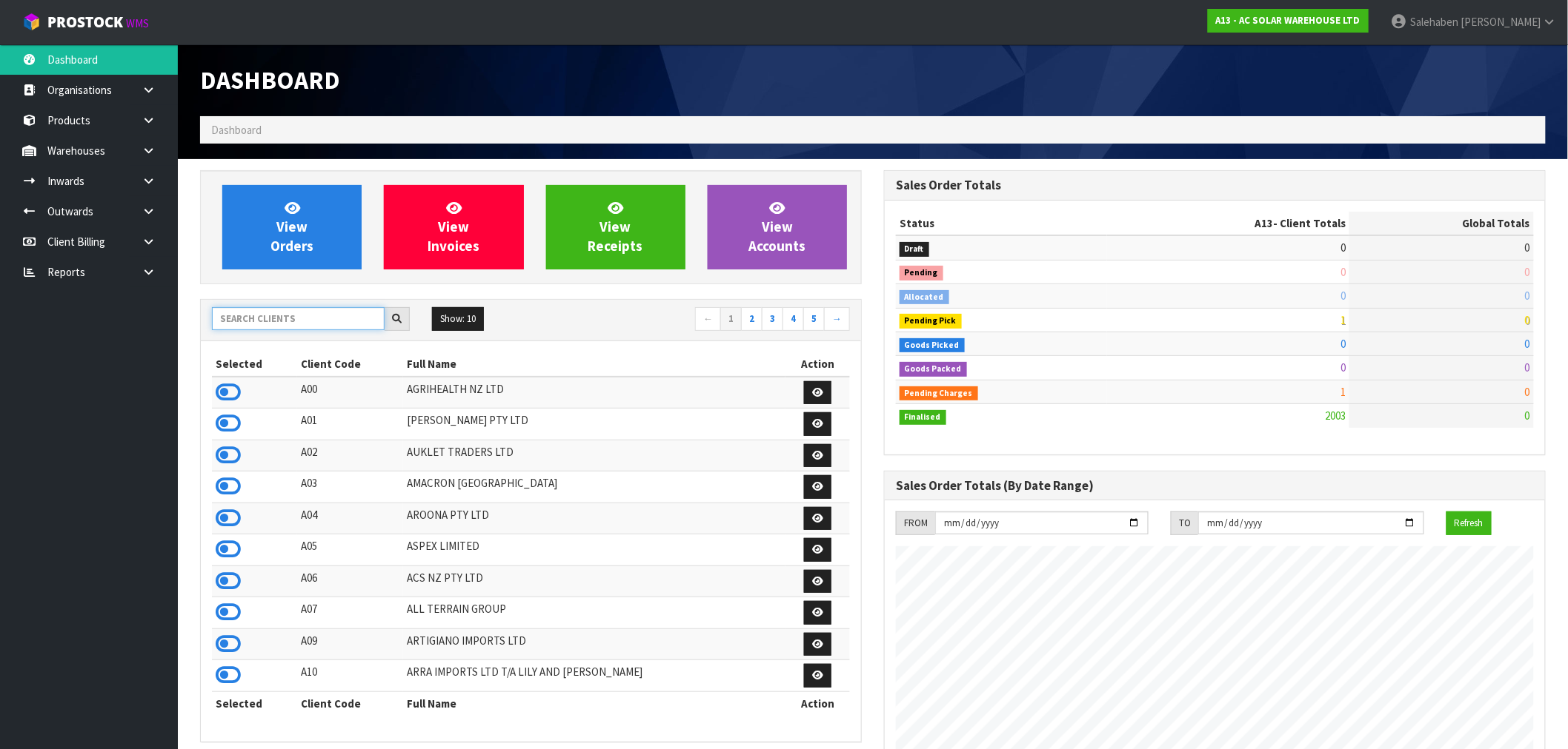
click at [283, 323] on input "text" at bounding box center [298, 318] width 172 height 23
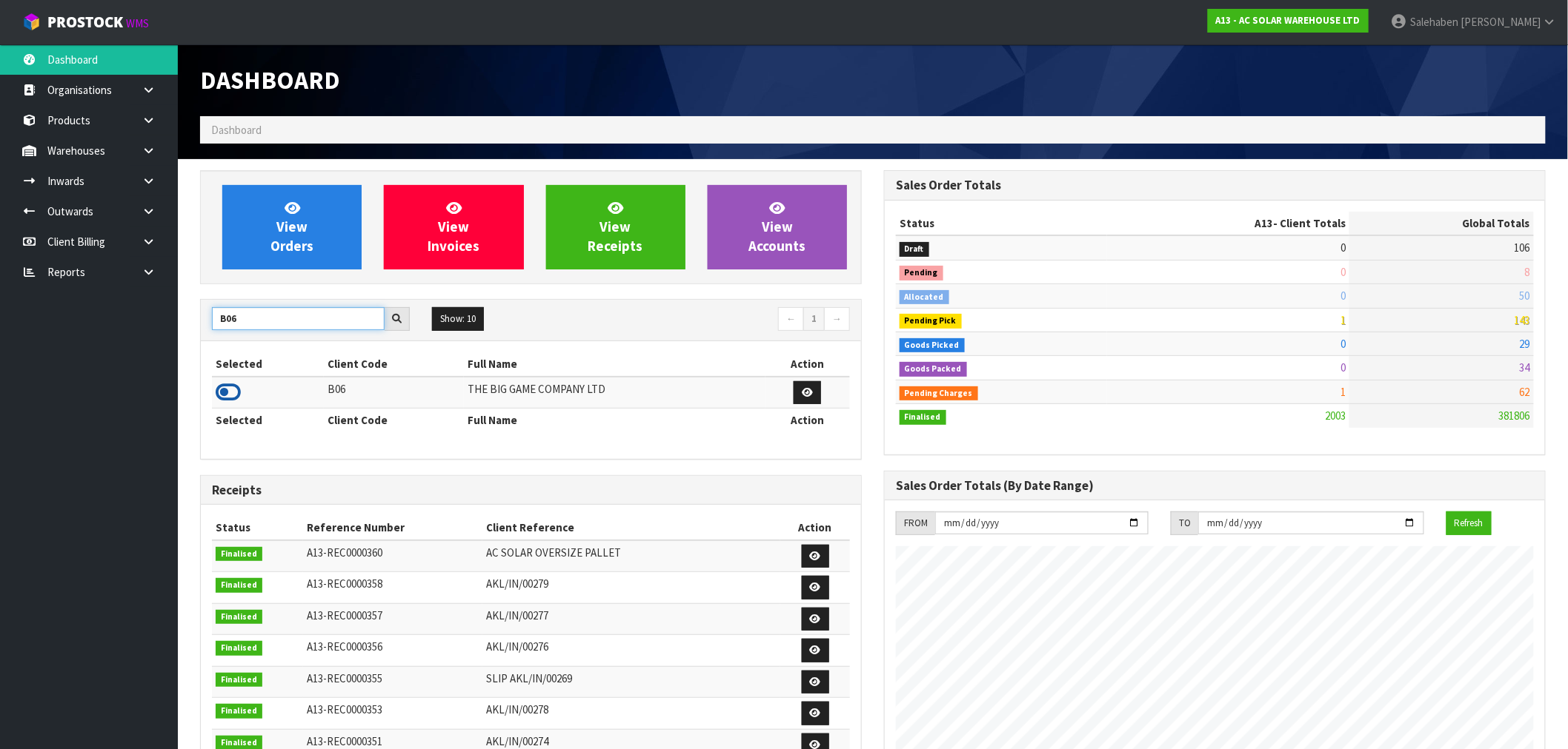
type input "B06"
click at [228, 390] on icon at bounding box center [228, 393] width 25 height 22
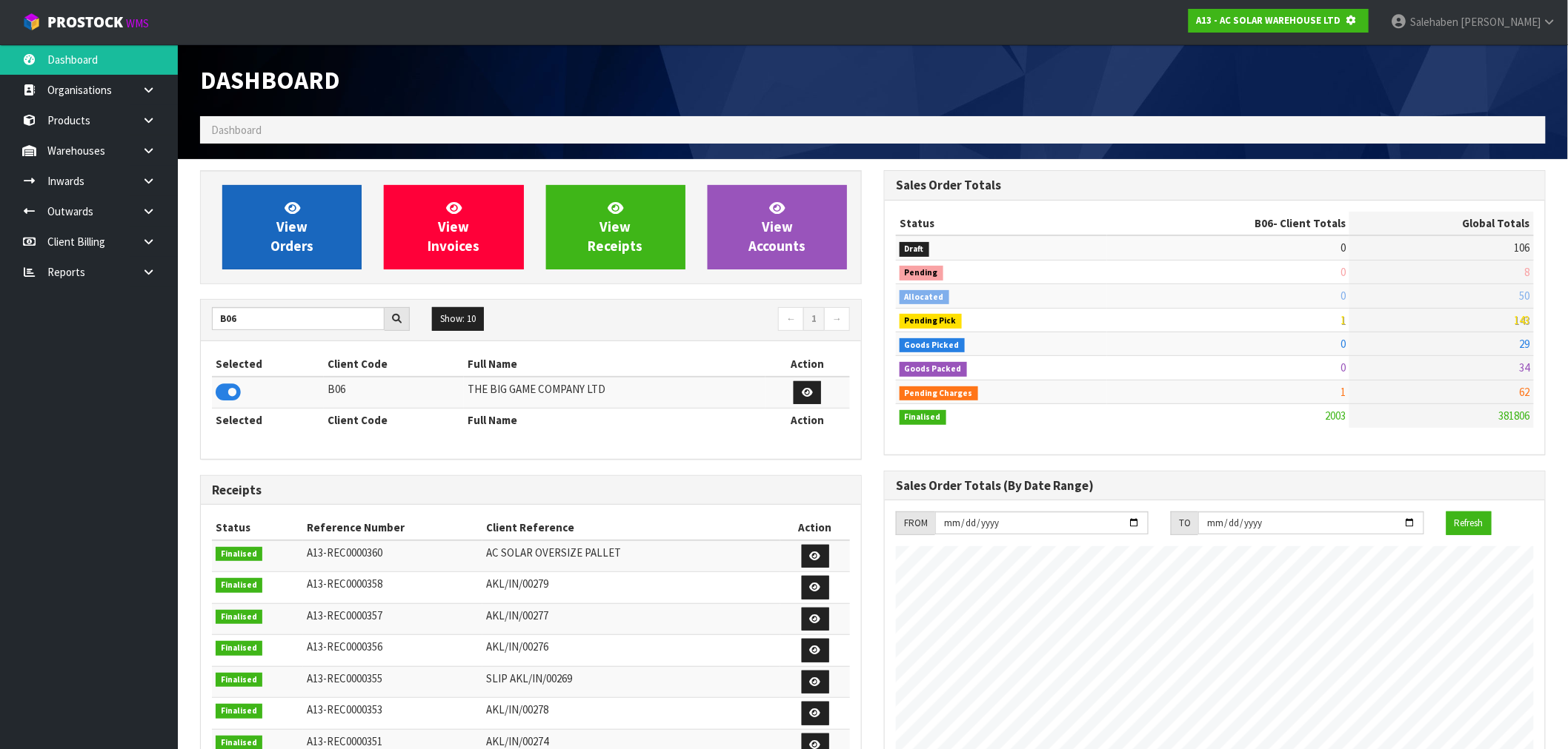
scroll to position [739504, 740199]
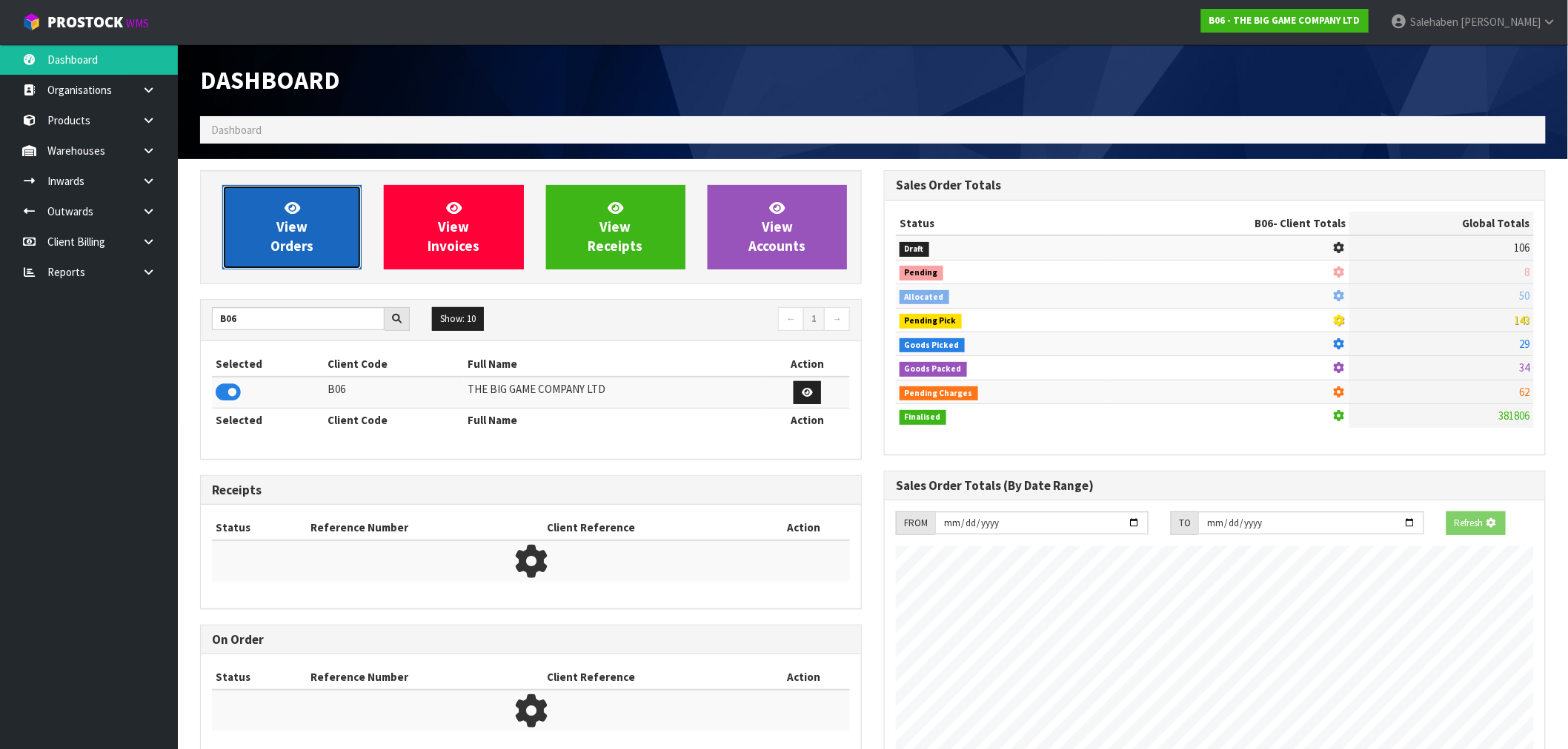
click at [302, 257] on link "View Orders" at bounding box center [292, 227] width 140 height 85
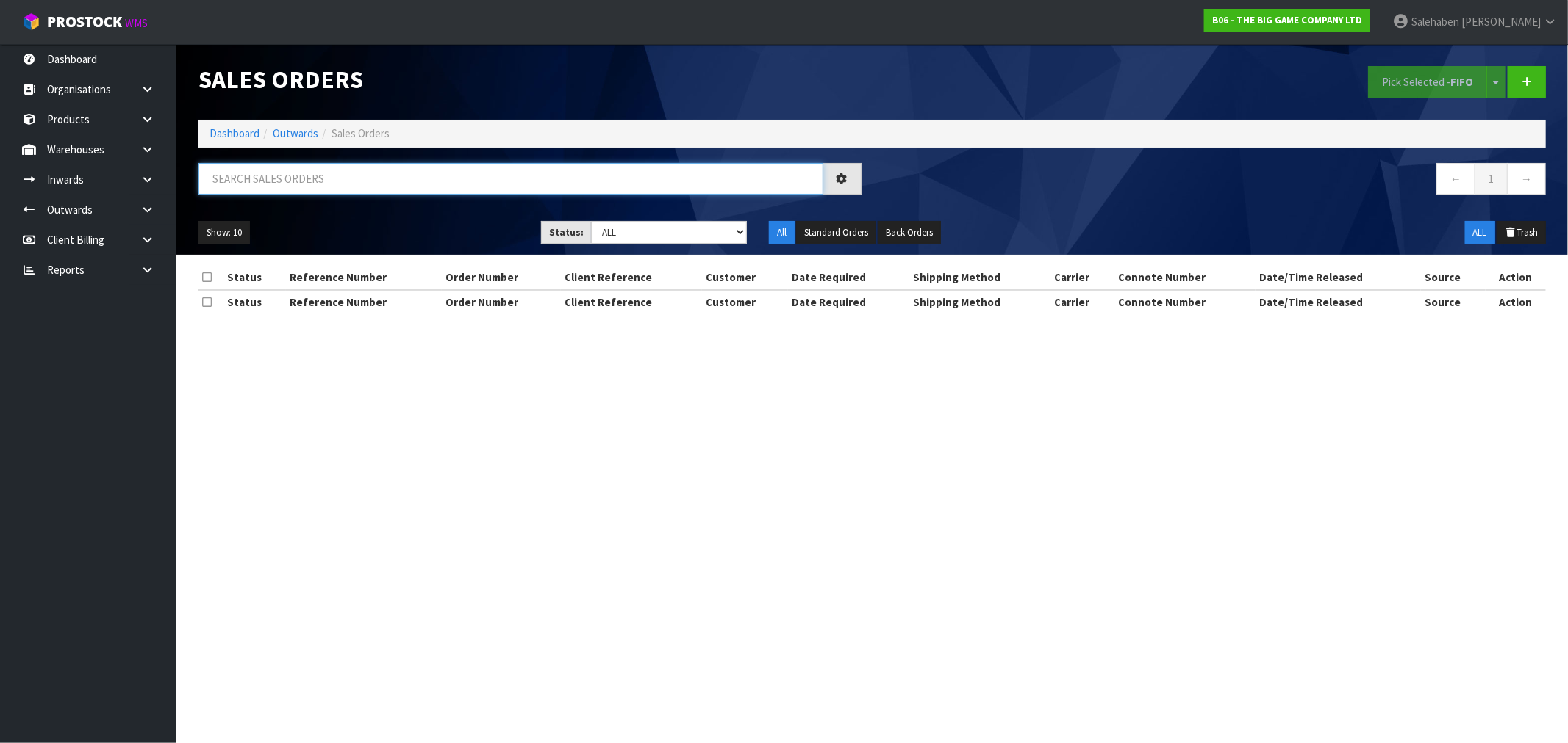
click at [427, 183] on input "text" at bounding box center [511, 178] width 625 height 32
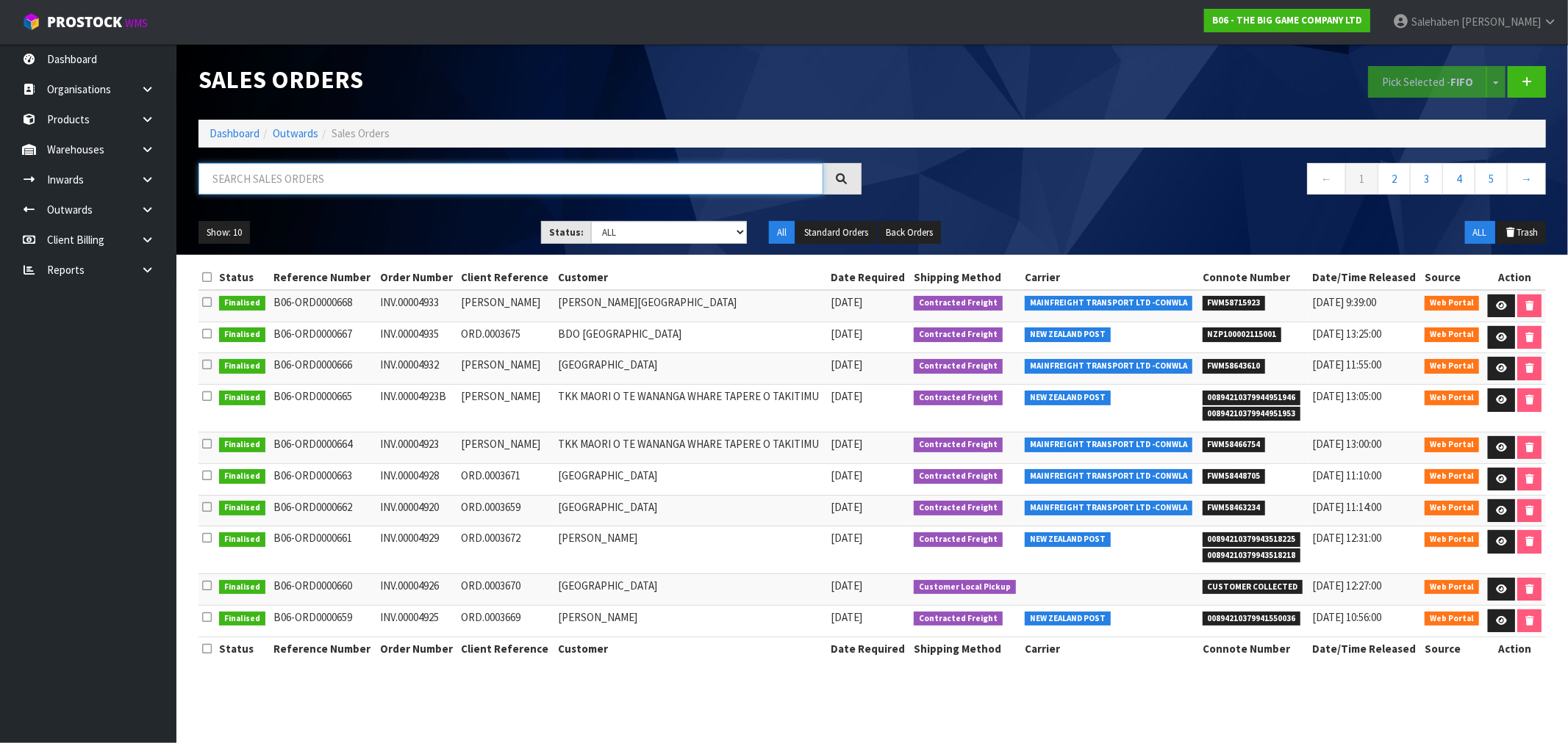
paste input "FWM58643610"
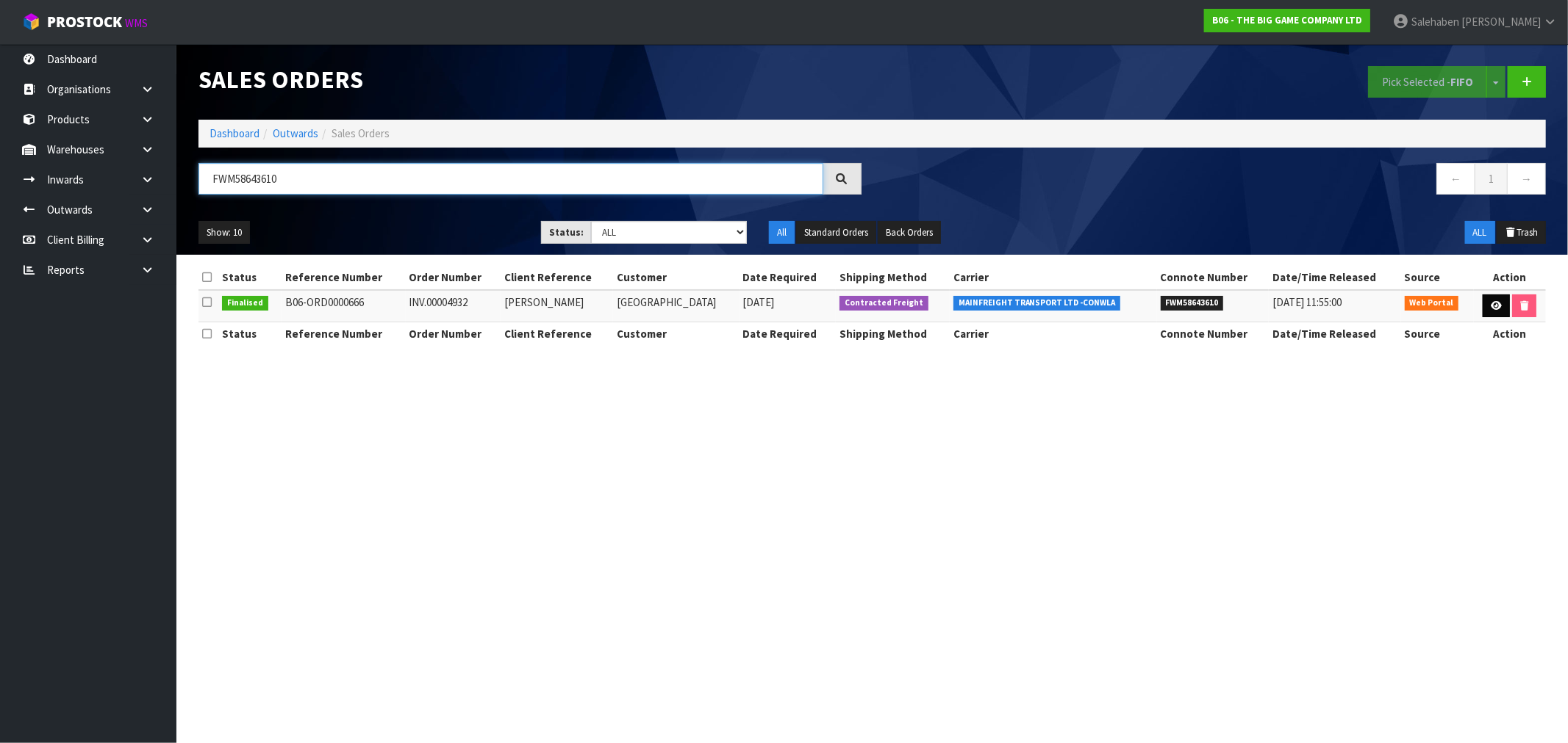
type input "FWM58643610"
click at [1494, 309] on icon at bounding box center [1496, 306] width 11 height 10
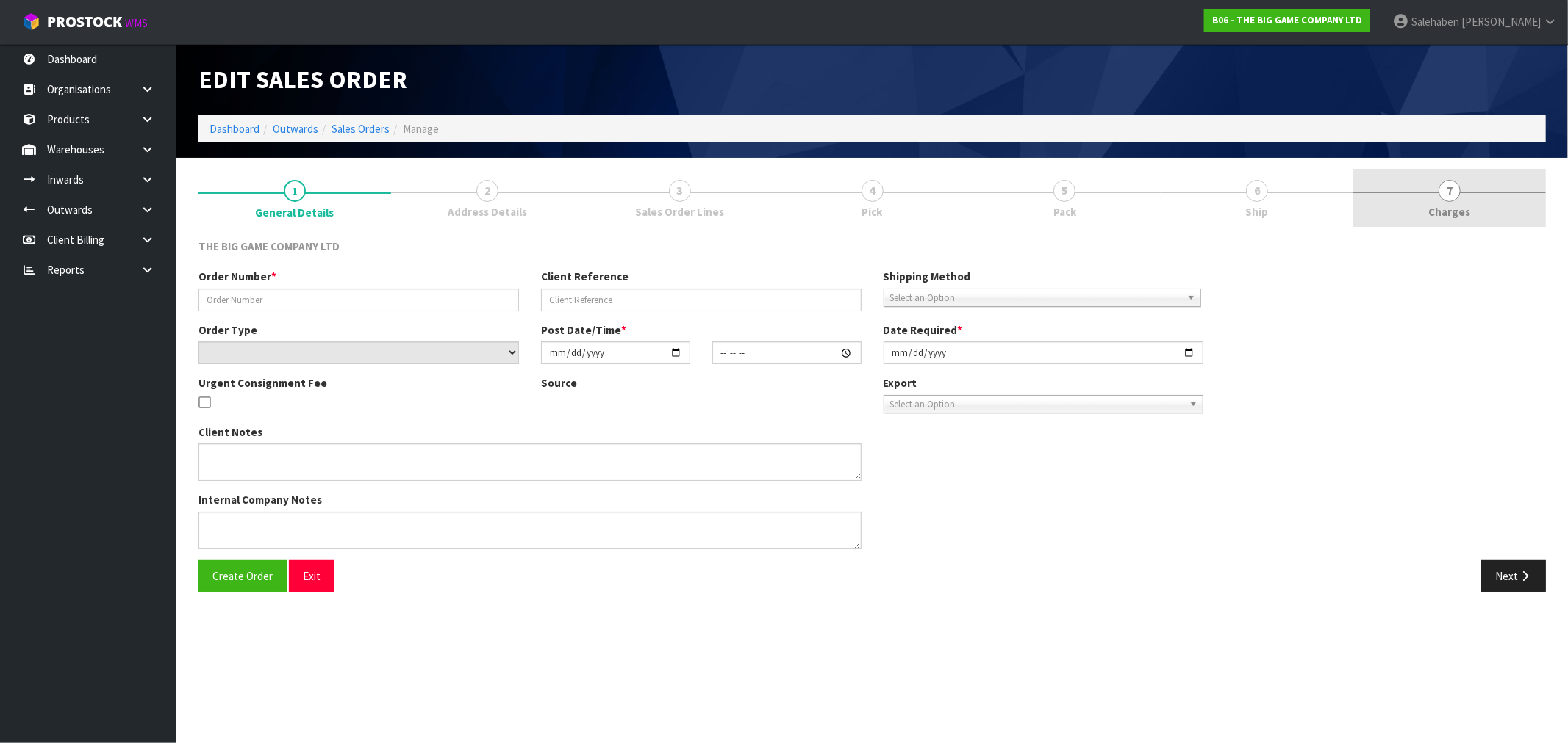
type input "INV.00004932"
type input "GEOFF STEYN"
select select "number:0"
type input "[DATE]"
type input "13:21:00.000"
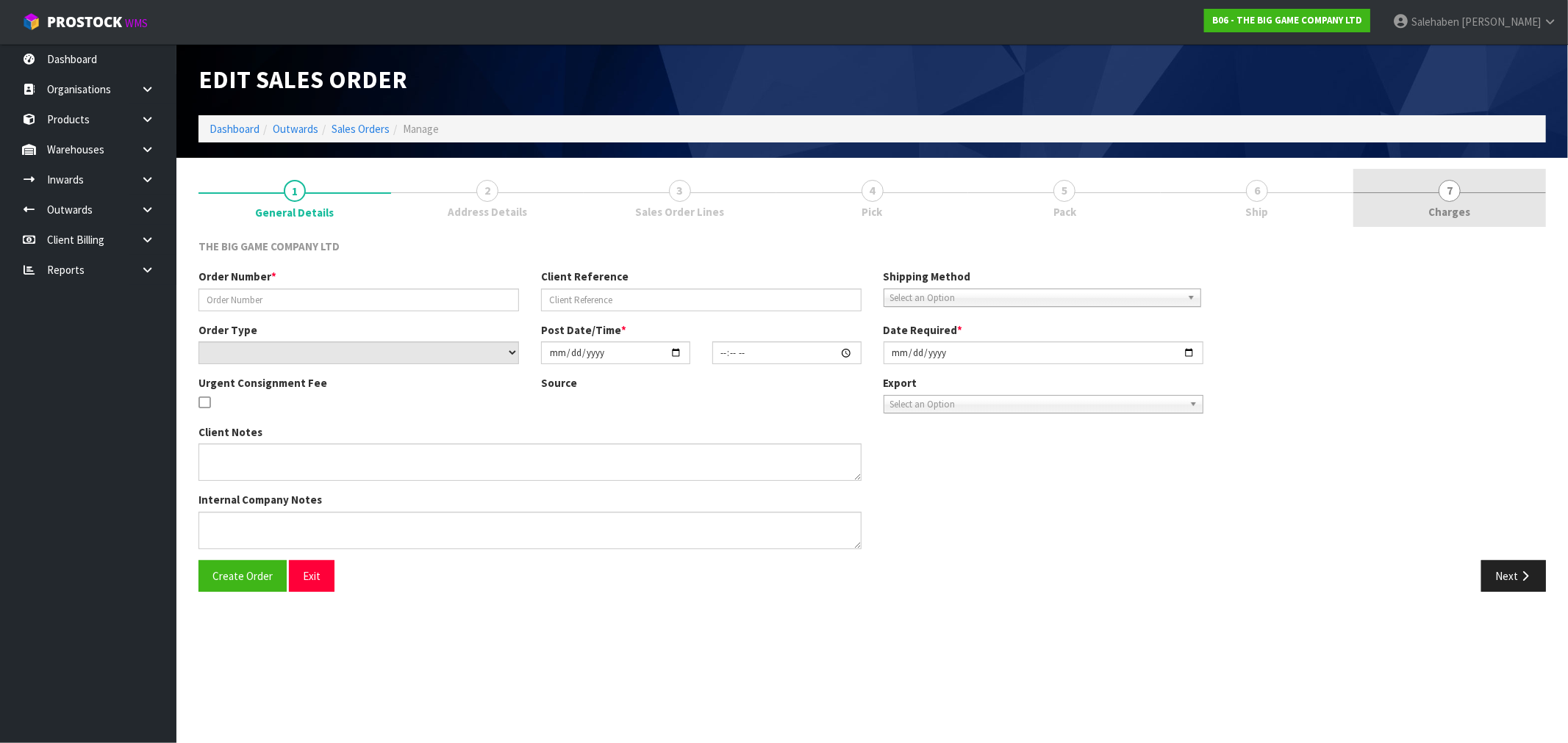
type input "2025-09-11"
click at [1445, 200] on span "7" at bounding box center [1449, 191] width 22 height 22
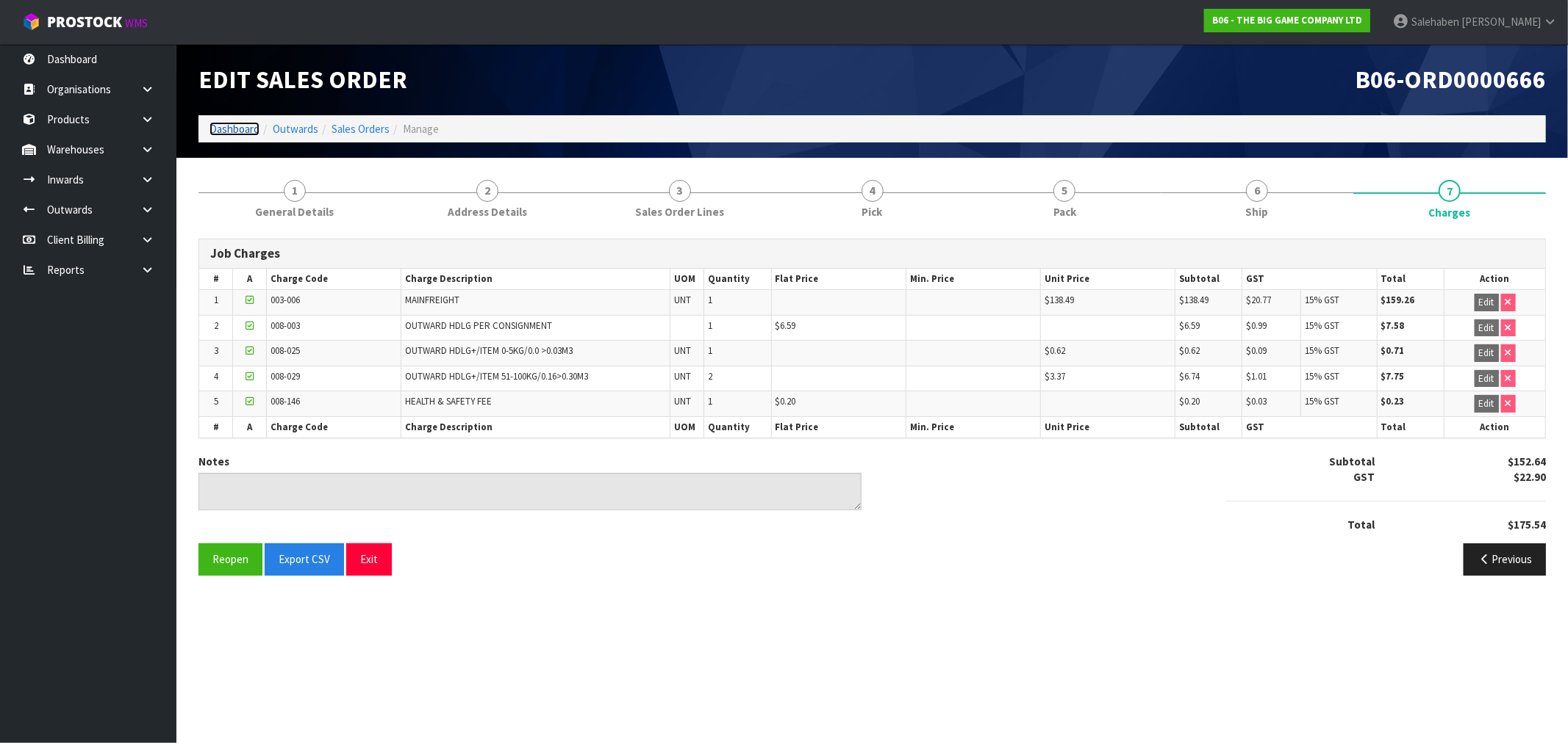
click at [228, 134] on link "Dashboard" at bounding box center [234, 129] width 50 height 14
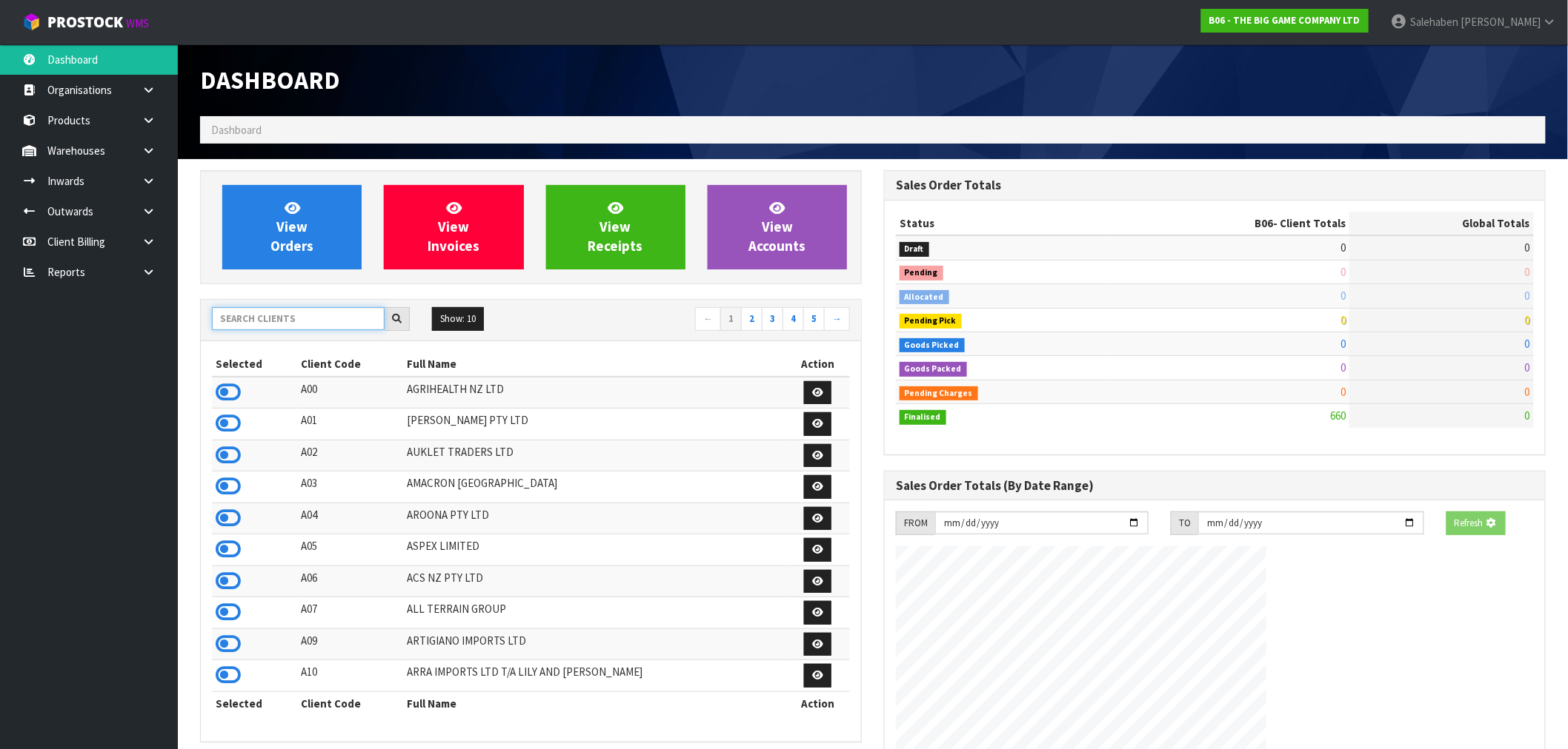
click at [238, 328] on input "text" at bounding box center [298, 318] width 172 height 23
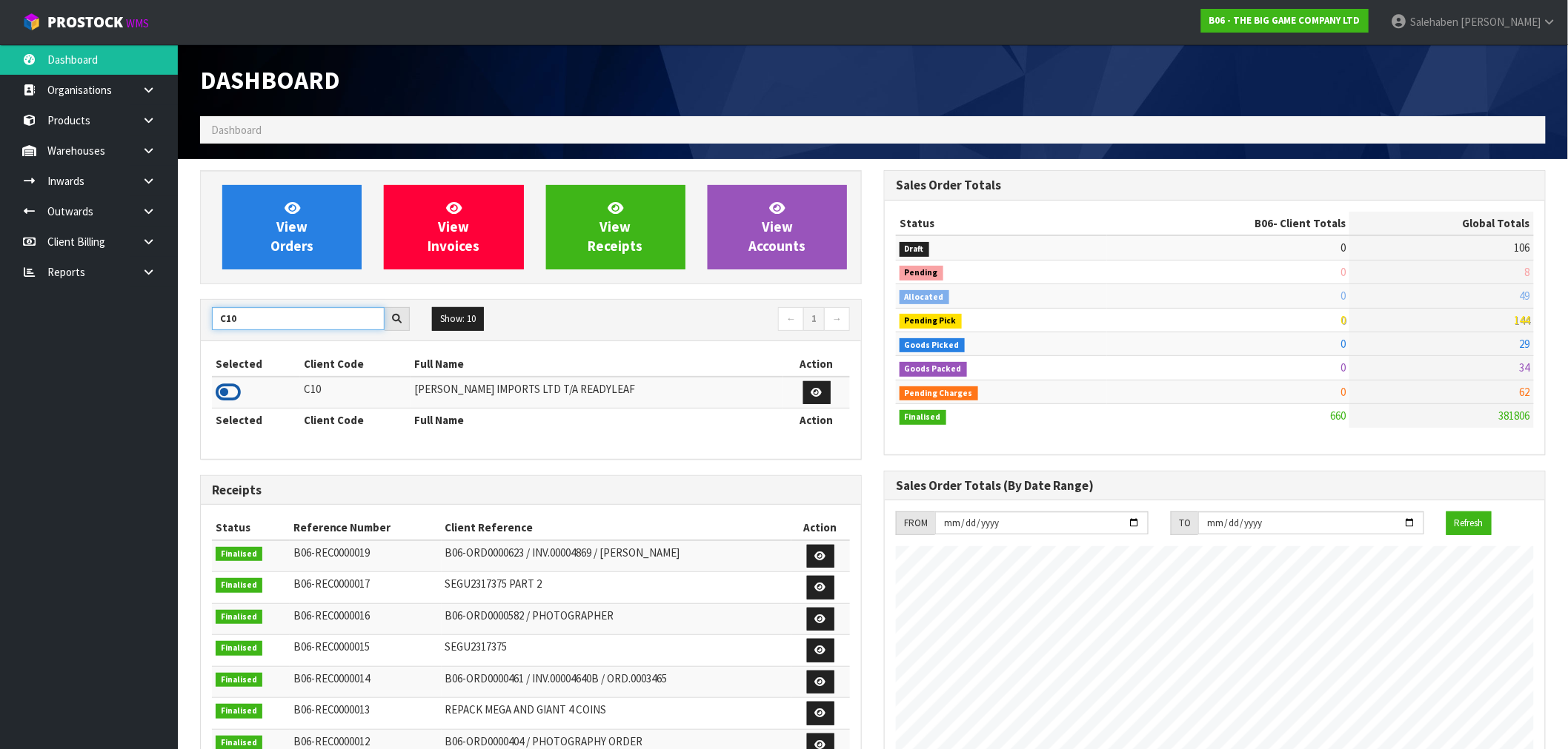
type input "C10"
click at [222, 391] on icon at bounding box center [228, 393] width 25 height 22
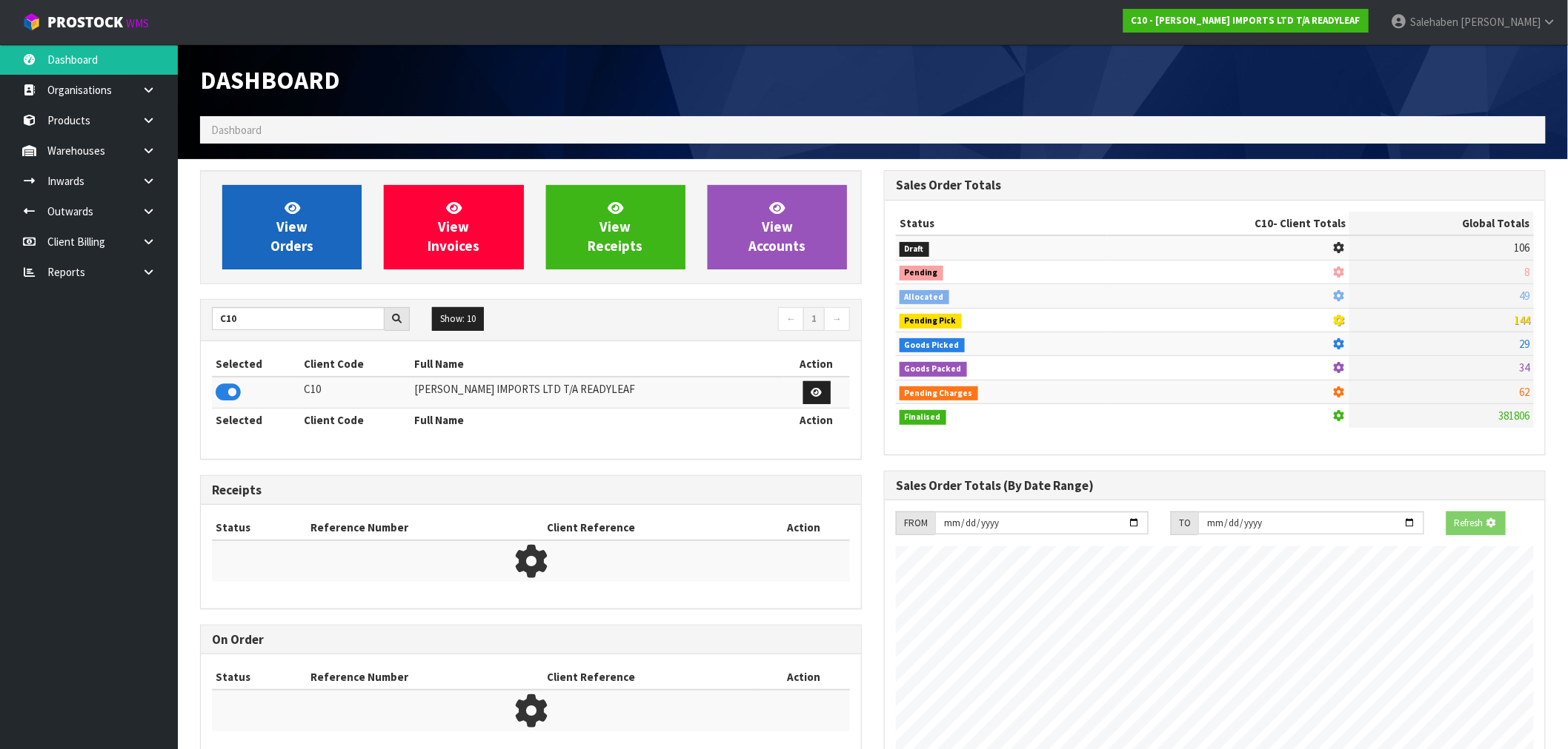
scroll to position [739504, 740199]
click at [311, 203] on link "View Orders" at bounding box center [292, 227] width 140 height 85
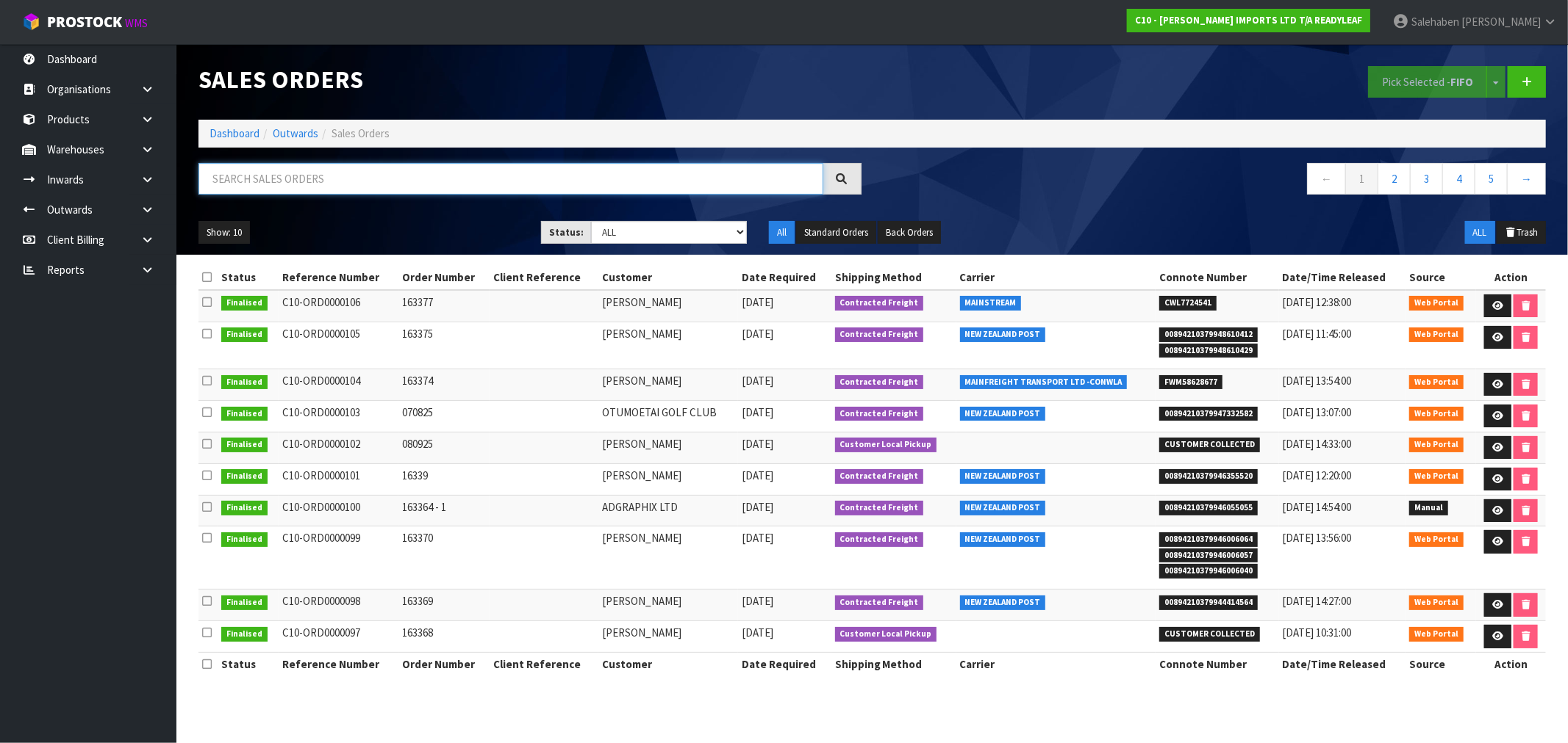
click at [348, 186] on input "text" at bounding box center [511, 178] width 625 height 32
paste input "FWM58628677"
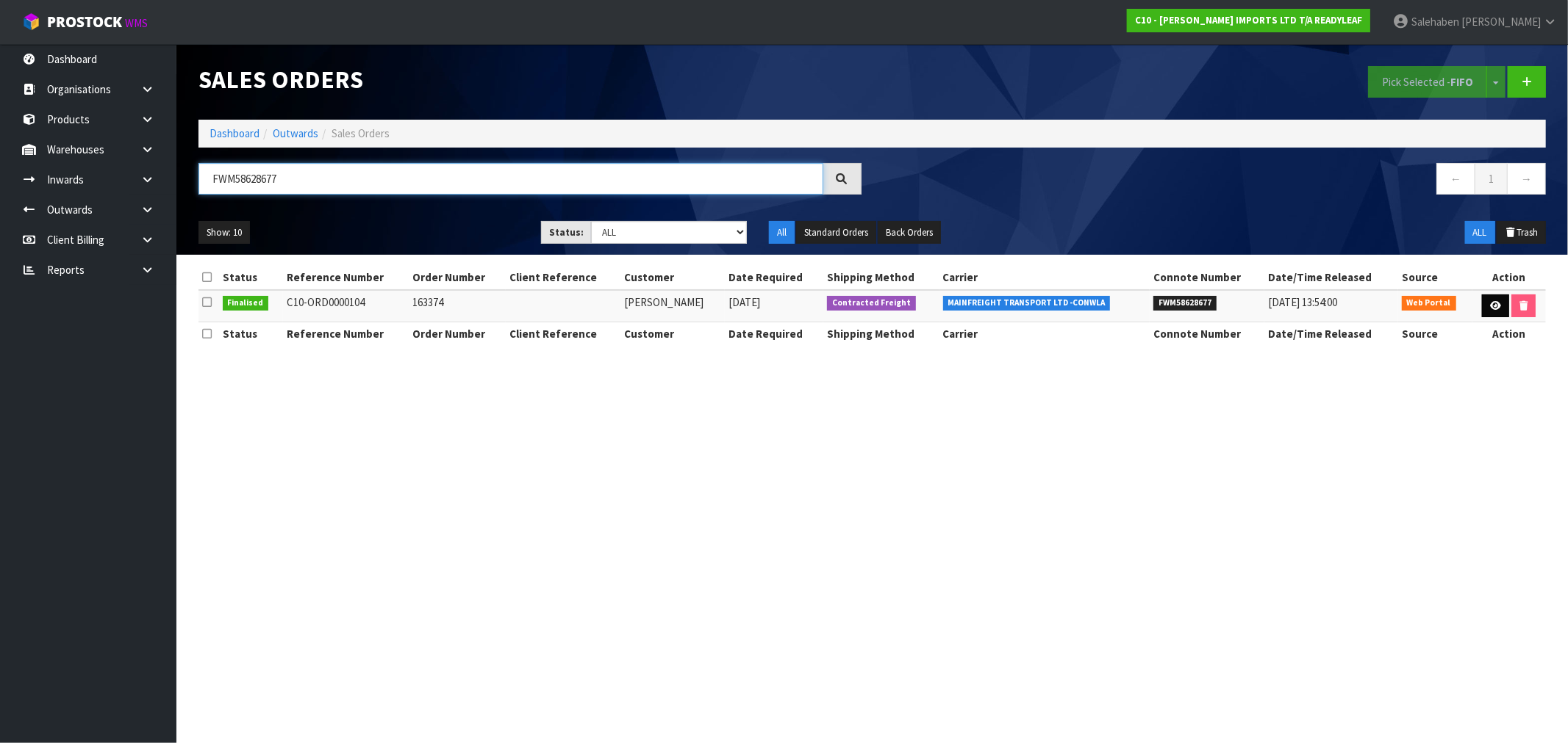
type input "FWM58628677"
click at [1490, 306] on icon at bounding box center [1495, 306] width 11 height 10
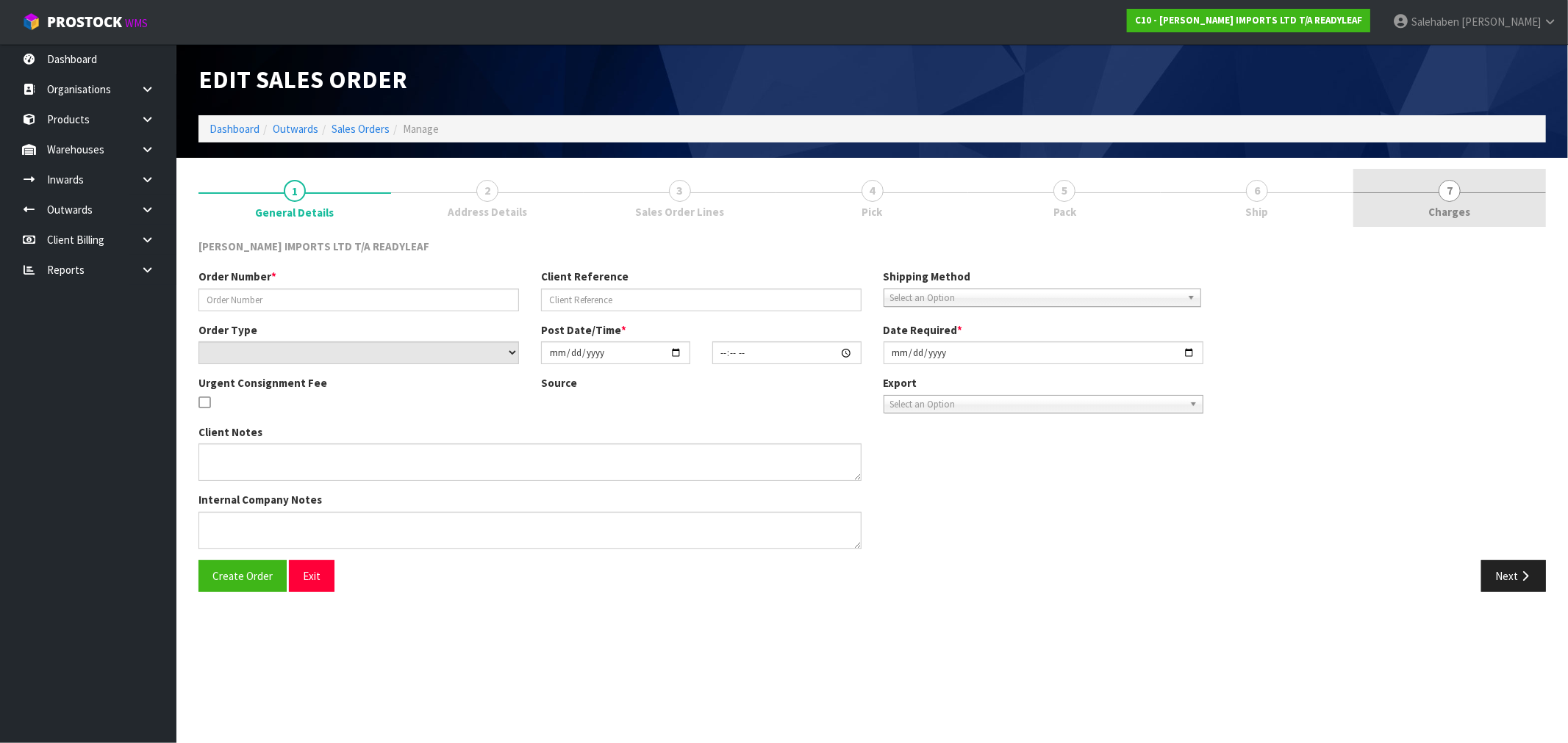
type input "163374"
select select "number:0"
type input "[DATE]"
type input "20:57:00.000"
type input "2025-09-12"
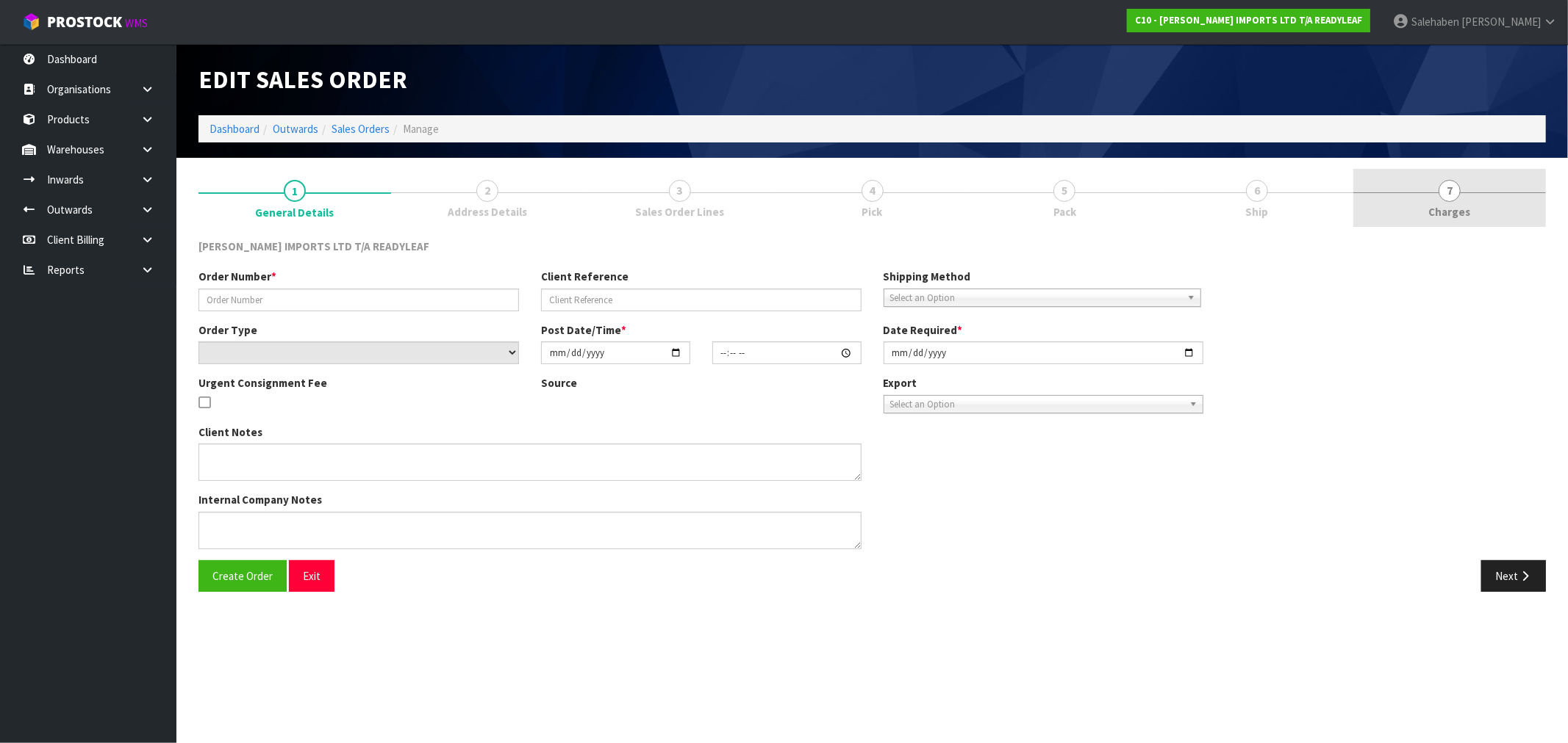
type textarea "PLEASE ENSURE THIS IS SENT ON THE CHEAPEST FREIGHT POSSIBLE, PLEASE"
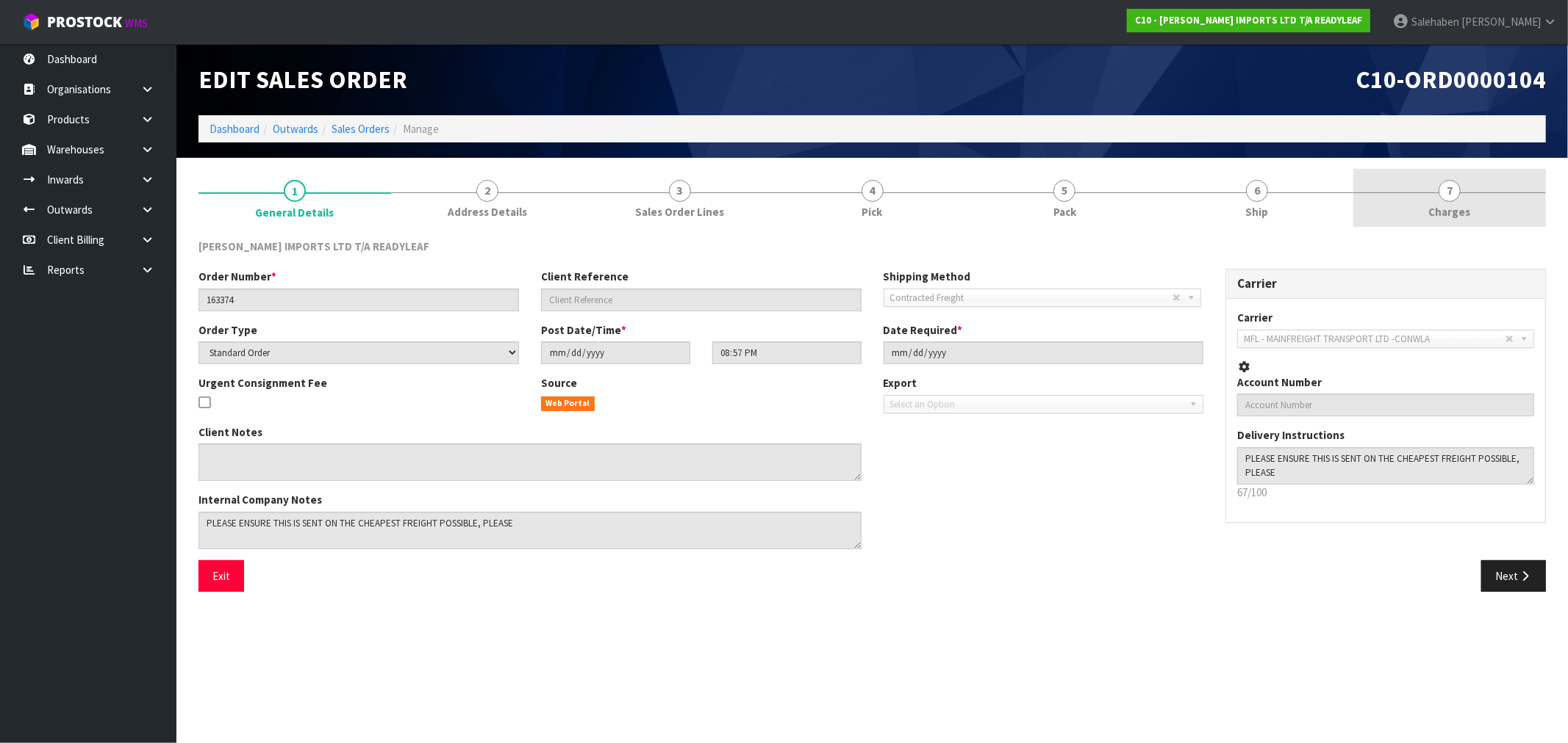
click at [1452, 208] on span "Charges" at bounding box center [1449, 211] width 42 height 15
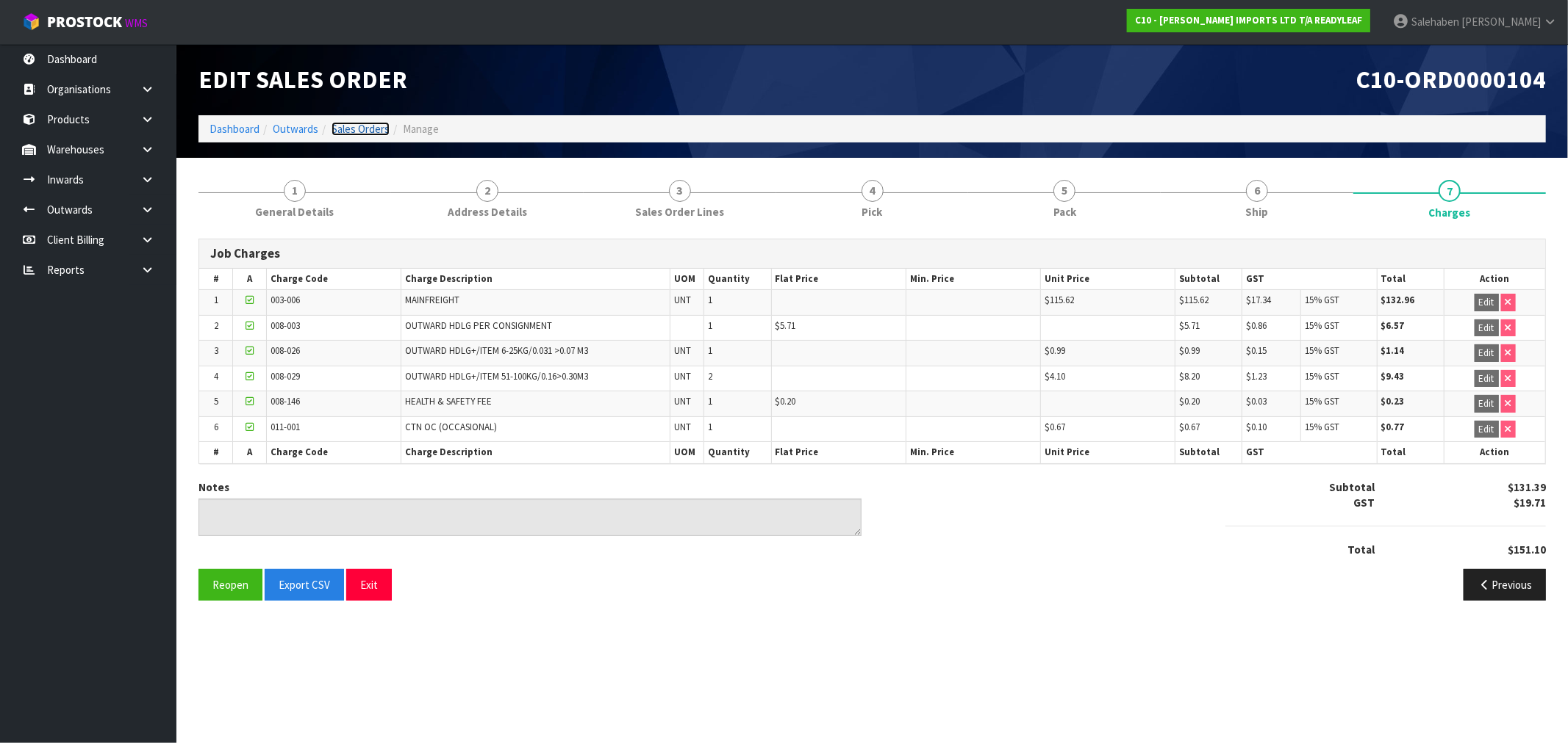
click at [344, 131] on link "Sales Orders" at bounding box center [360, 129] width 58 height 14
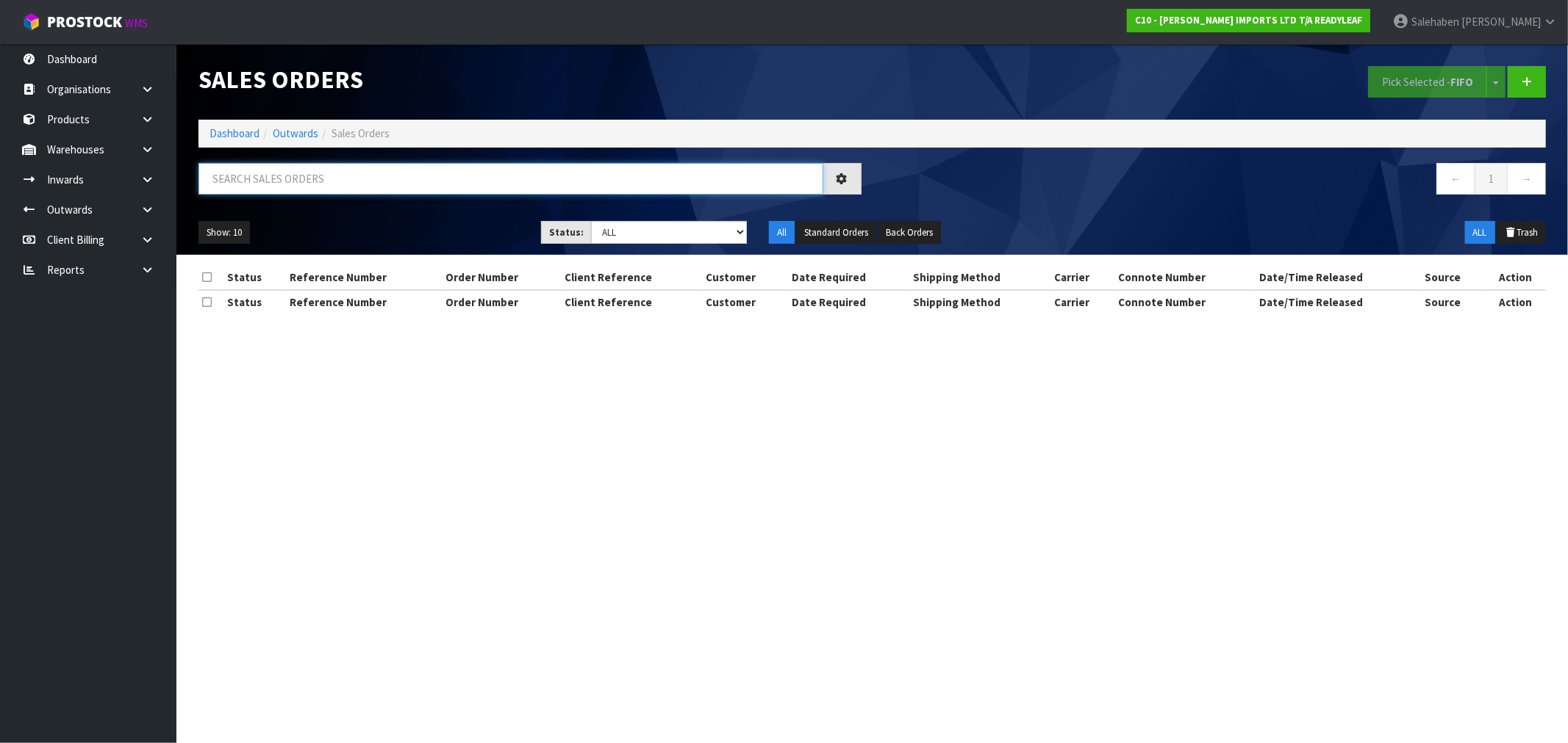
click at [240, 165] on input "text" at bounding box center [511, 178] width 625 height 32
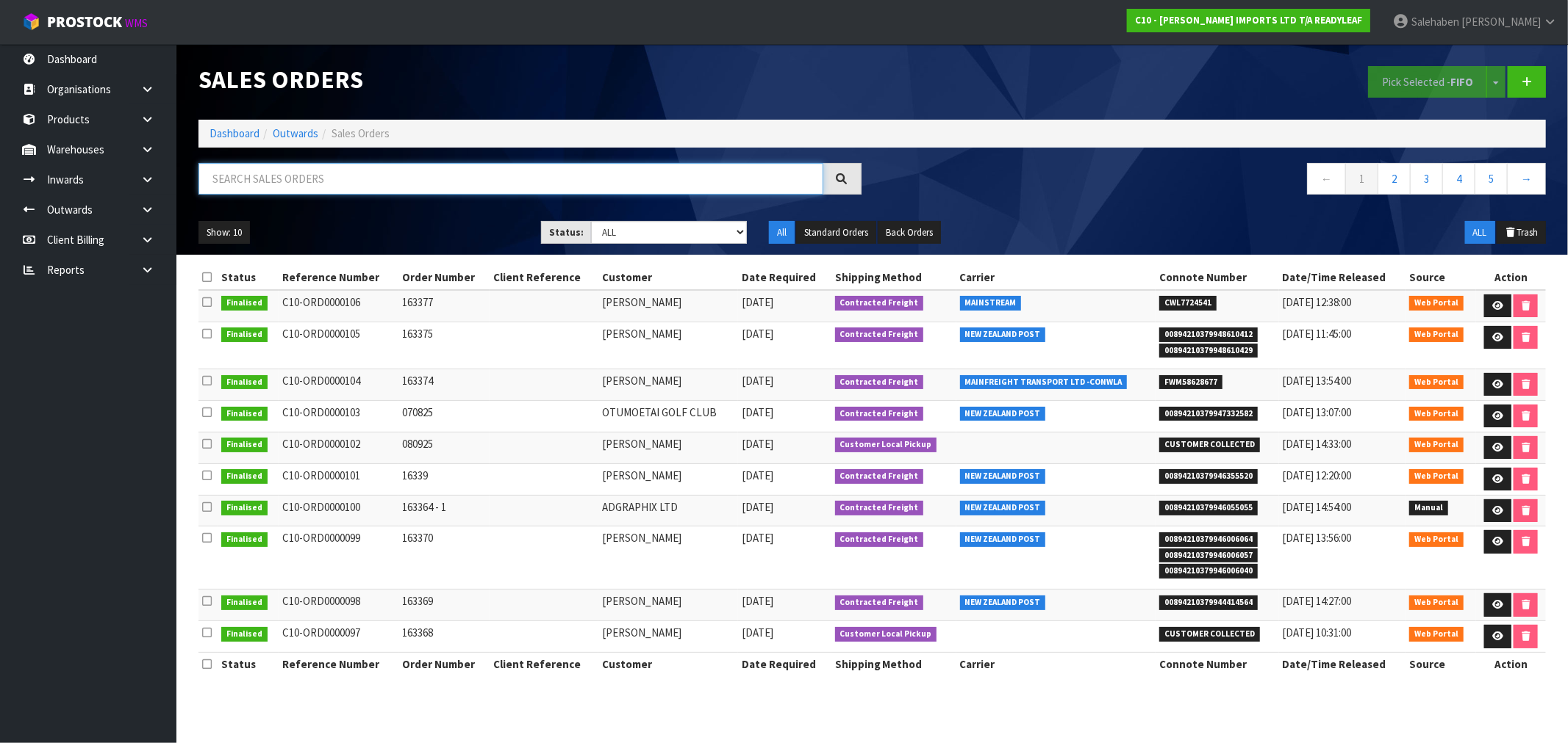
paste input "FWM58618189"
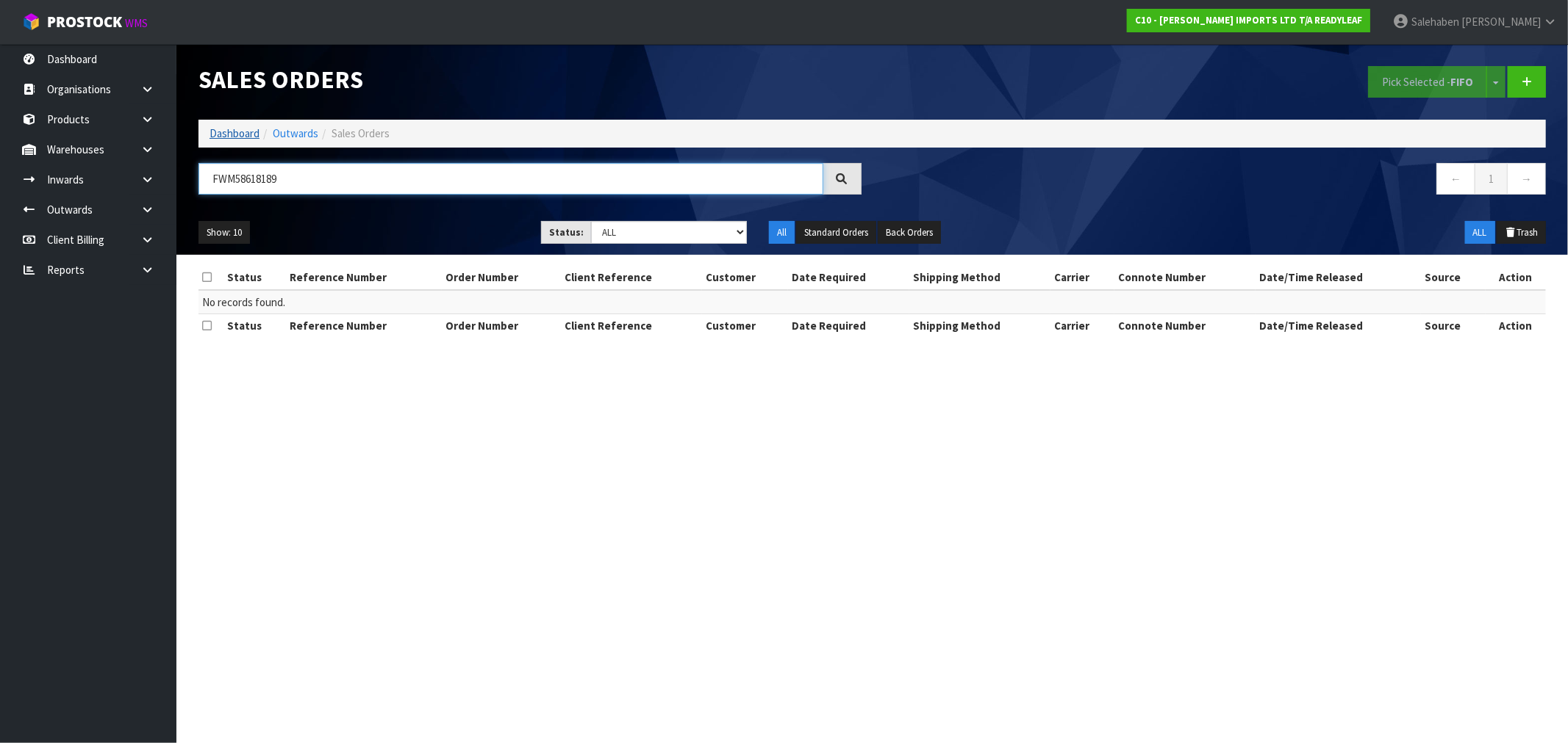
type input "FWM58618189"
click at [248, 133] on link "Dashboard" at bounding box center [234, 133] width 50 height 14
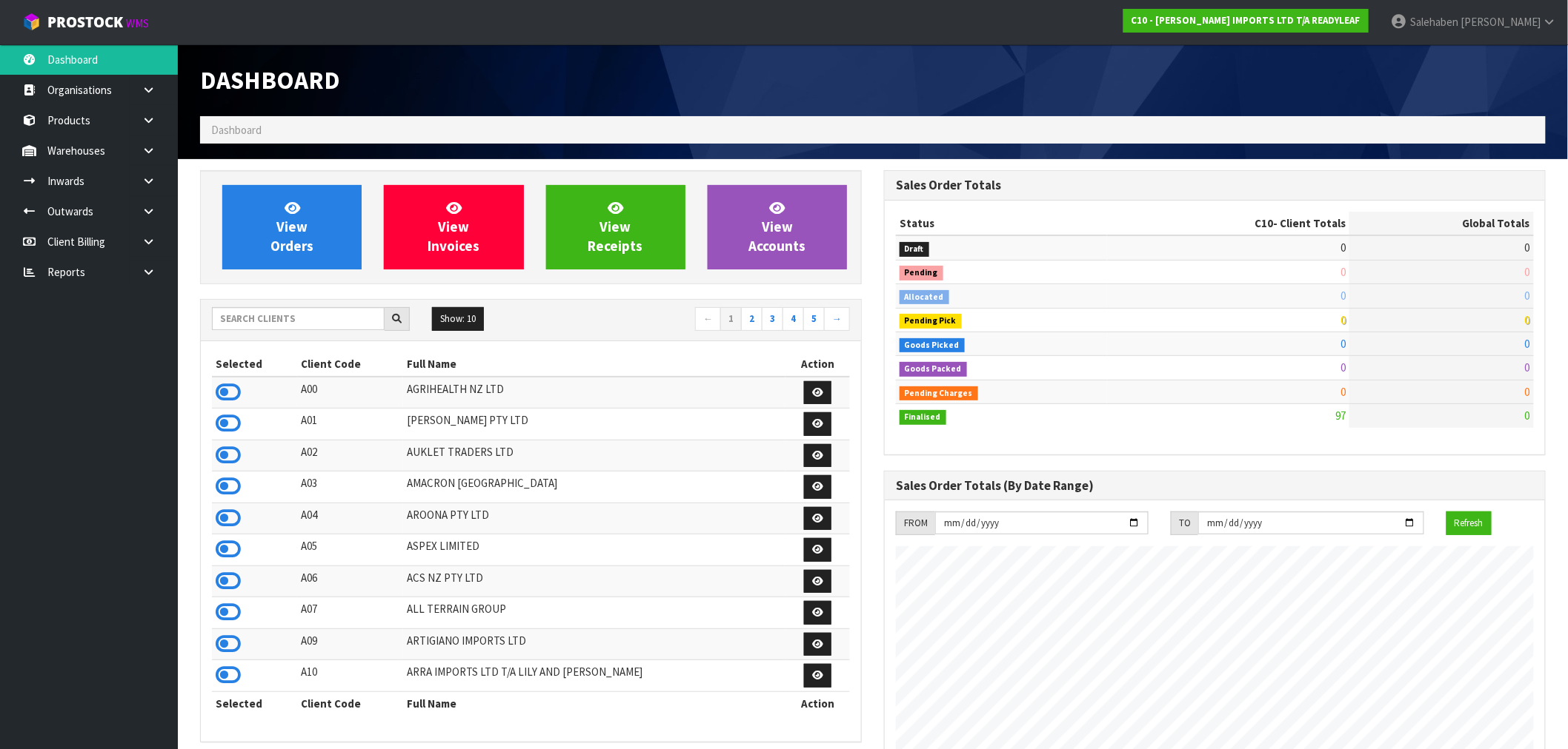
scroll to position [906, 684]
click at [249, 321] on input "text" at bounding box center [298, 318] width 172 height 23
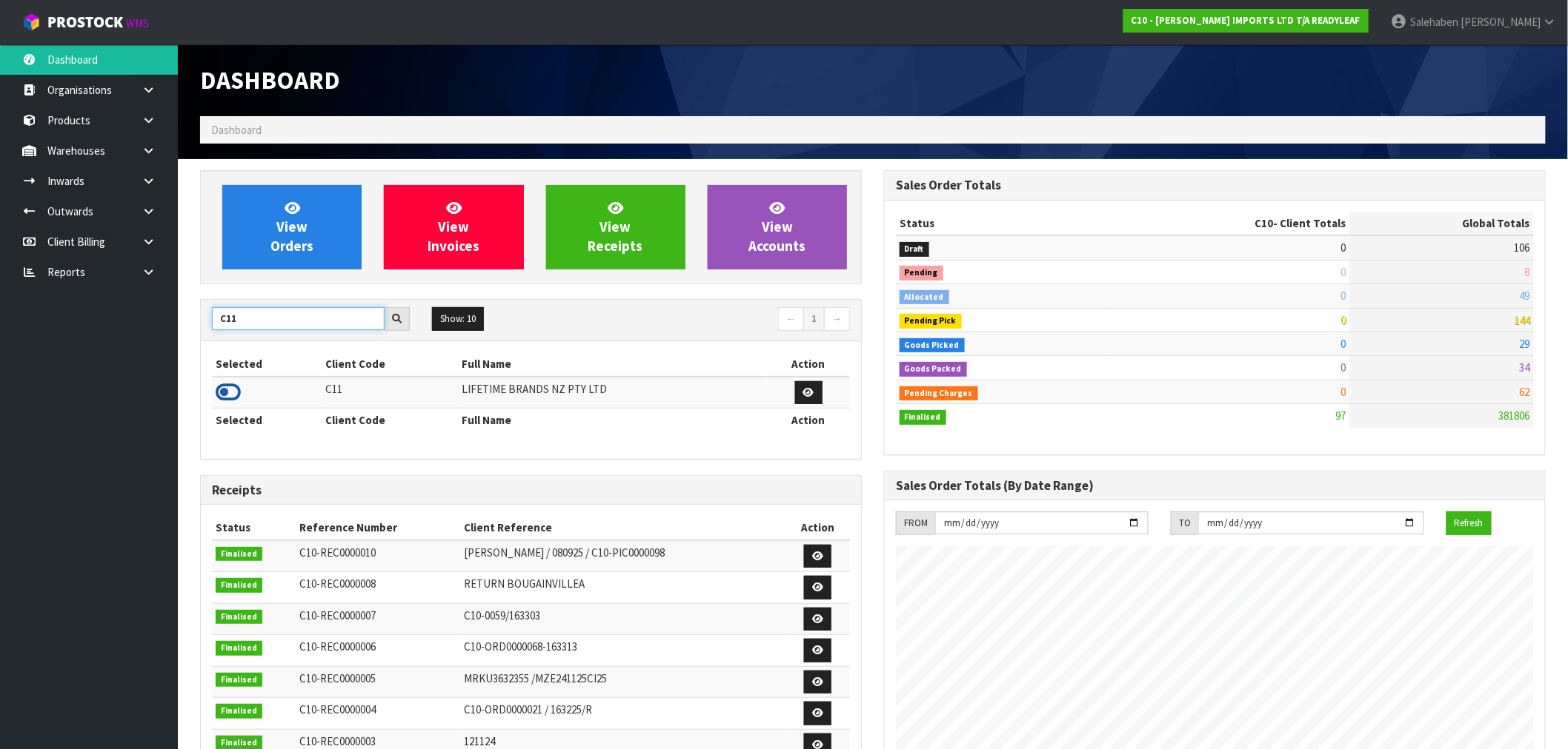
type input "C11"
click at [234, 389] on icon at bounding box center [228, 393] width 25 height 22
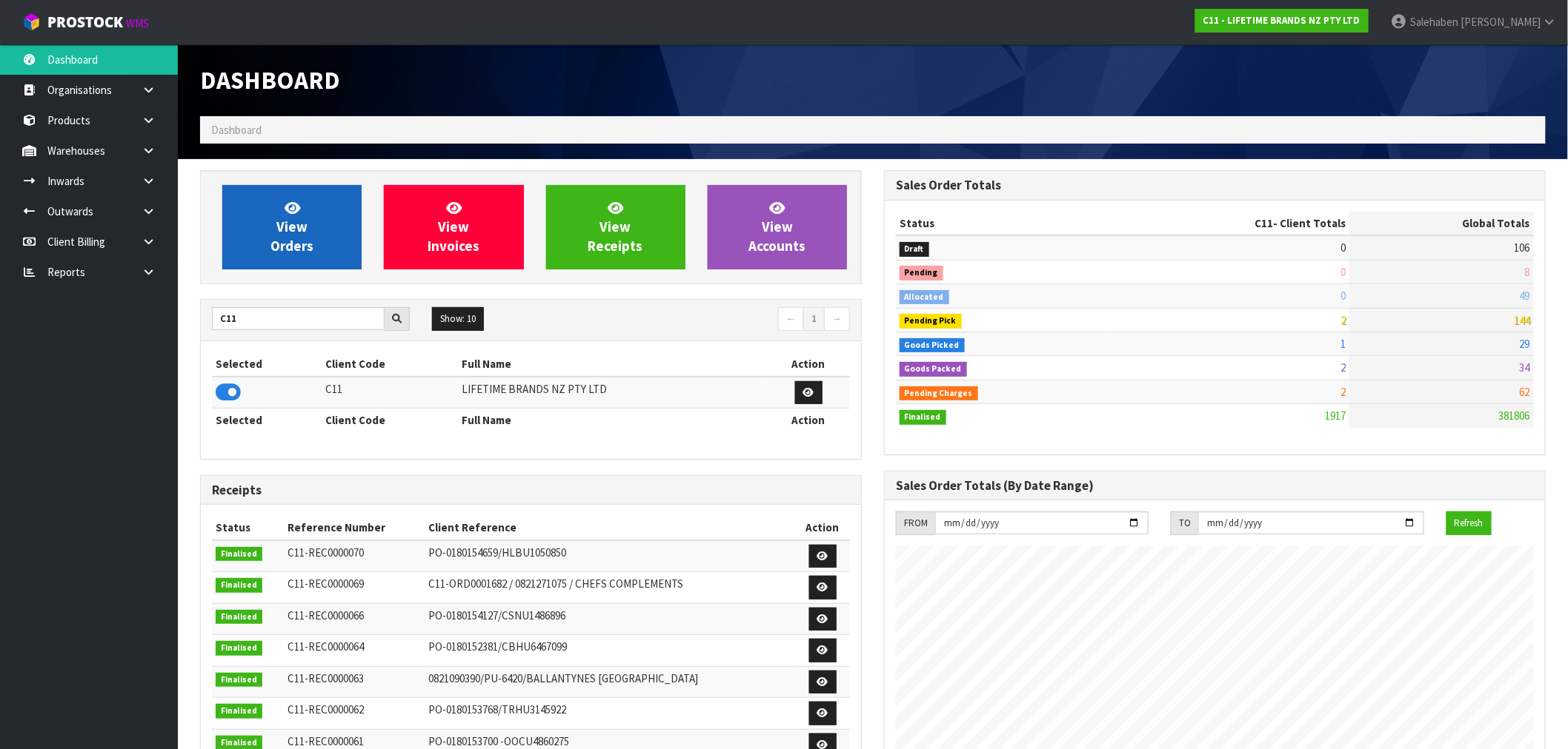
scroll to position [1122, 684]
click at [322, 246] on link "View Orders" at bounding box center [292, 227] width 140 height 85
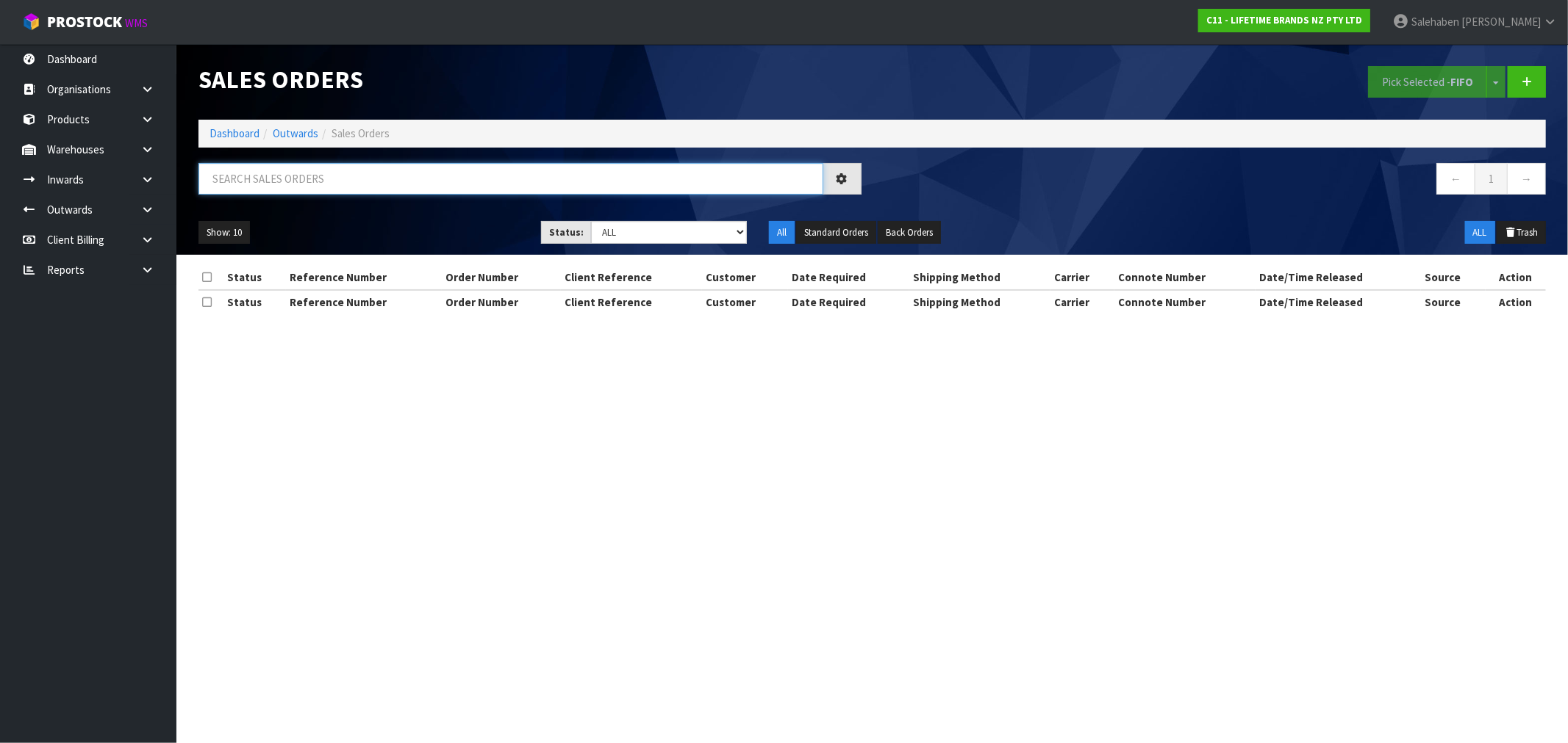
click at [502, 173] on input "text" at bounding box center [511, 178] width 625 height 32
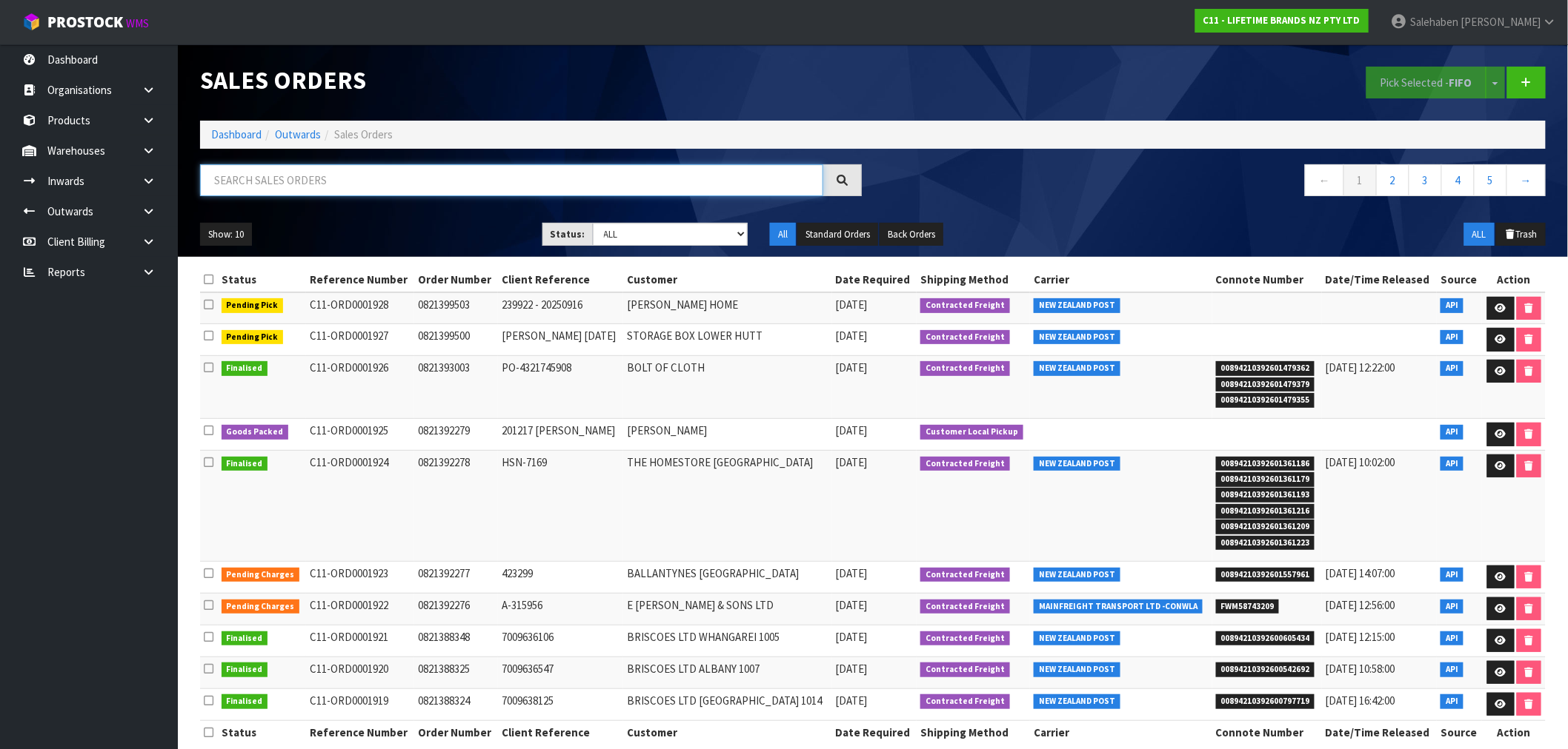
paste input "FWM58618189"
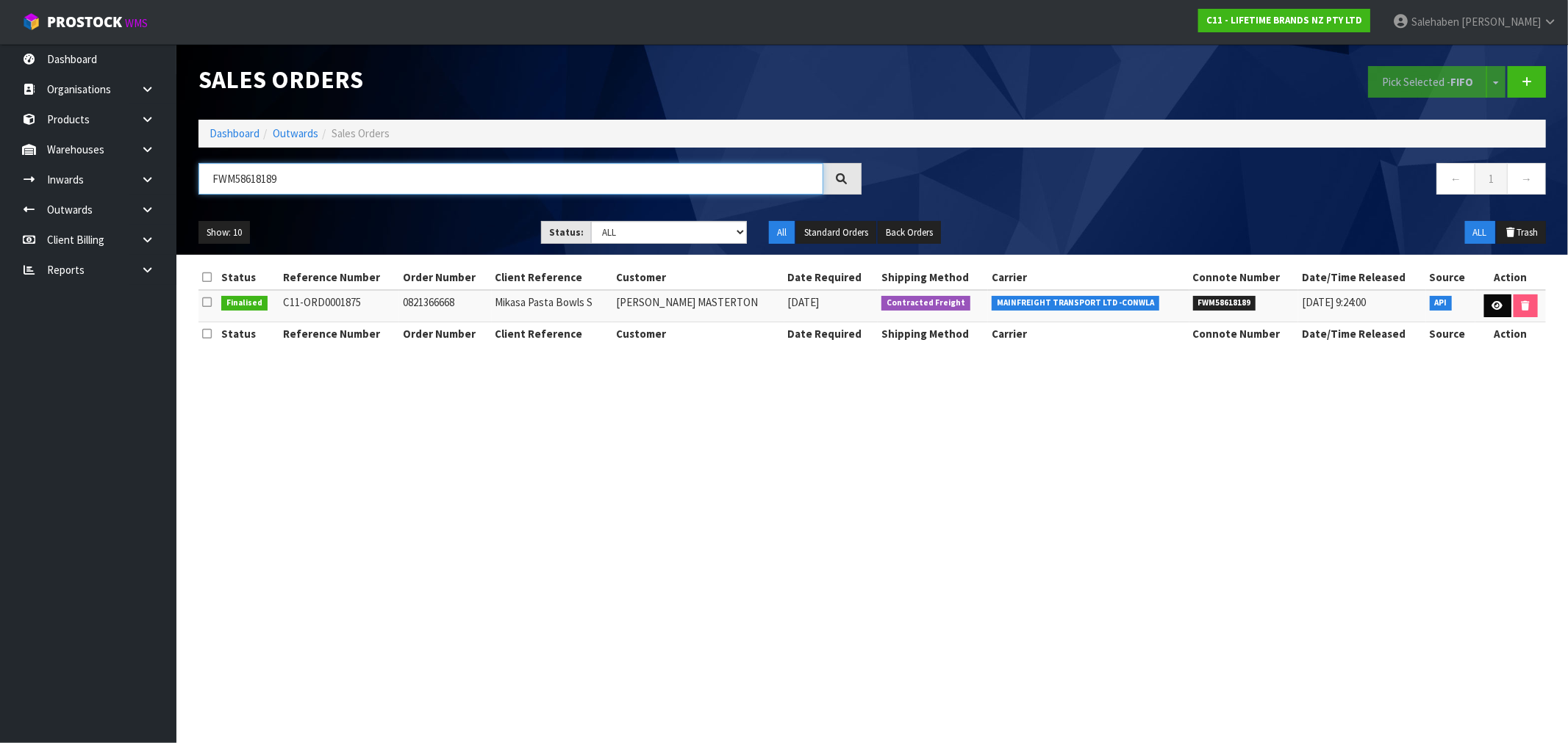
type input "FWM58618189"
click at [1494, 305] on icon at bounding box center [1497, 306] width 11 height 10
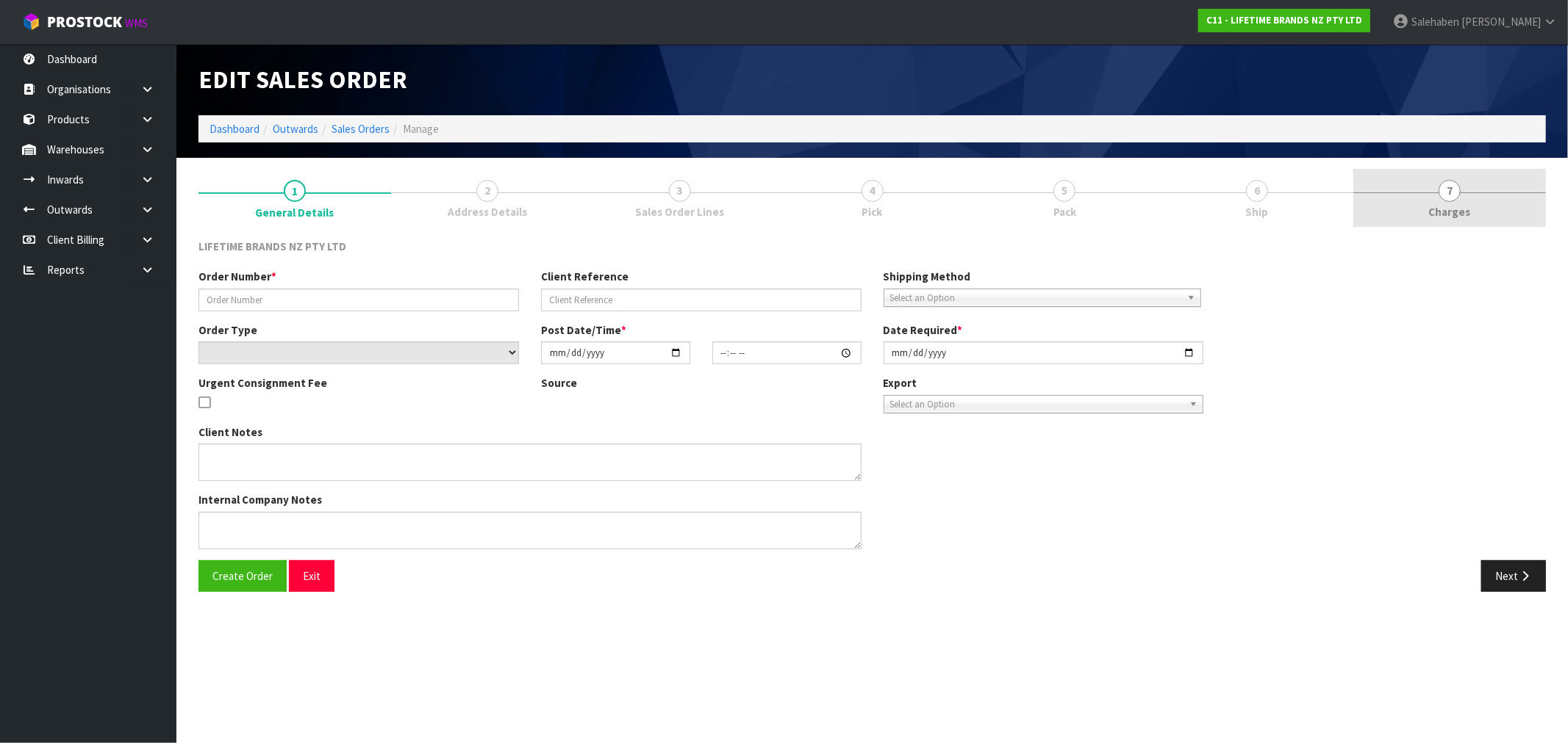
type input "0821366668"
type input "Mikasa Pasta Bowls S"
select select "number:0"
type input "[DATE]"
type input "07:19:03.000"
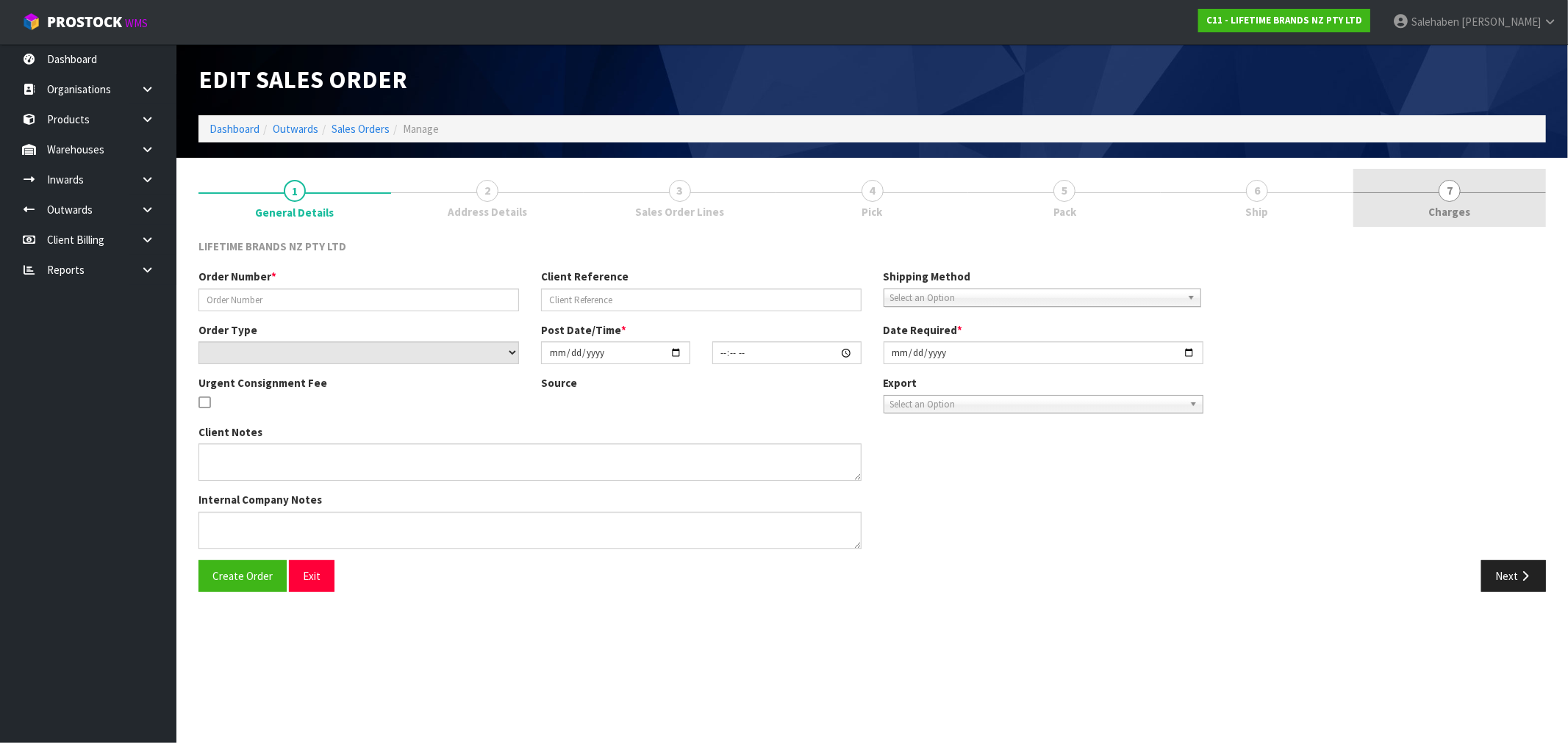
type input "[DATE]"
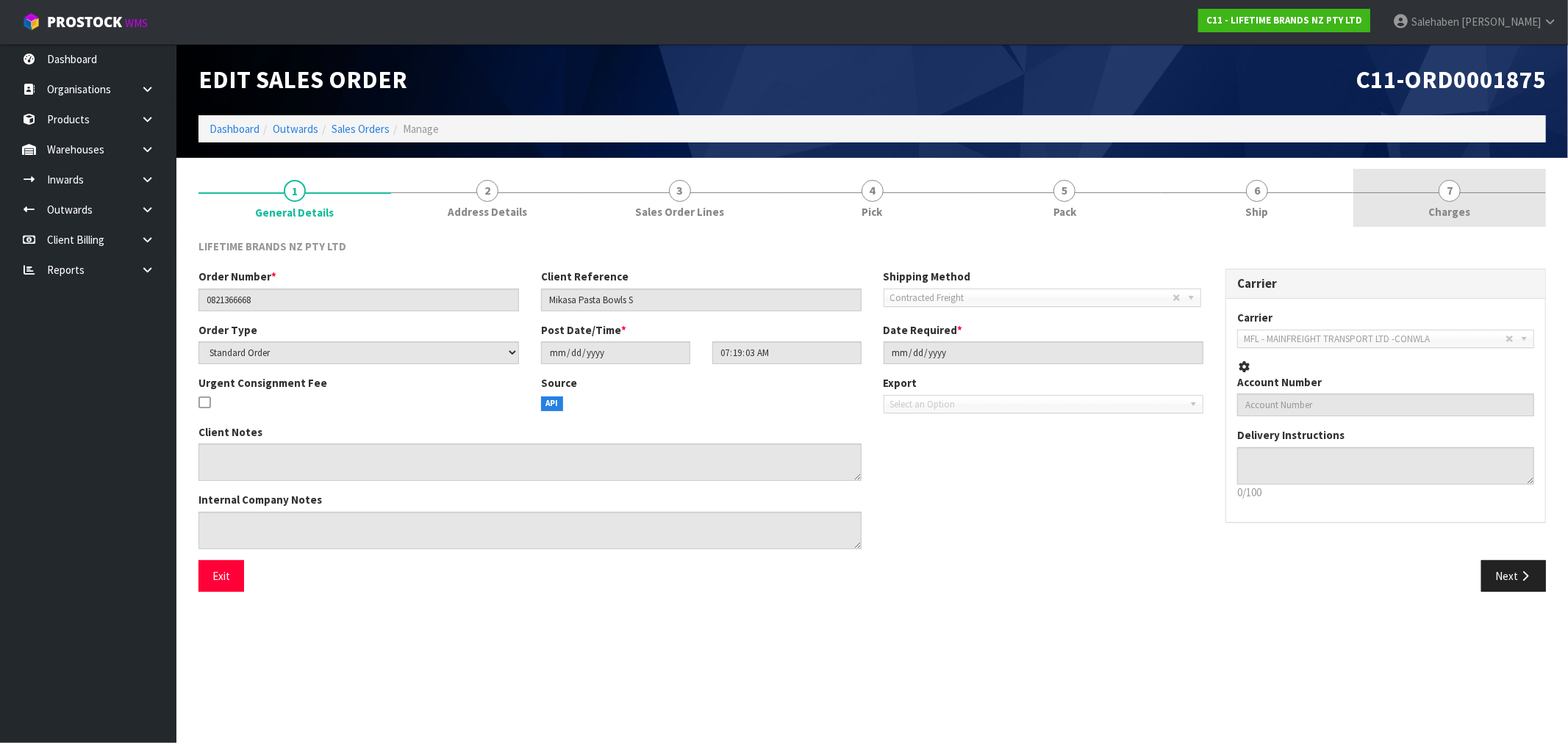
click at [1446, 209] on span "Charges" at bounding box center [1449, 211] width 42 height 15
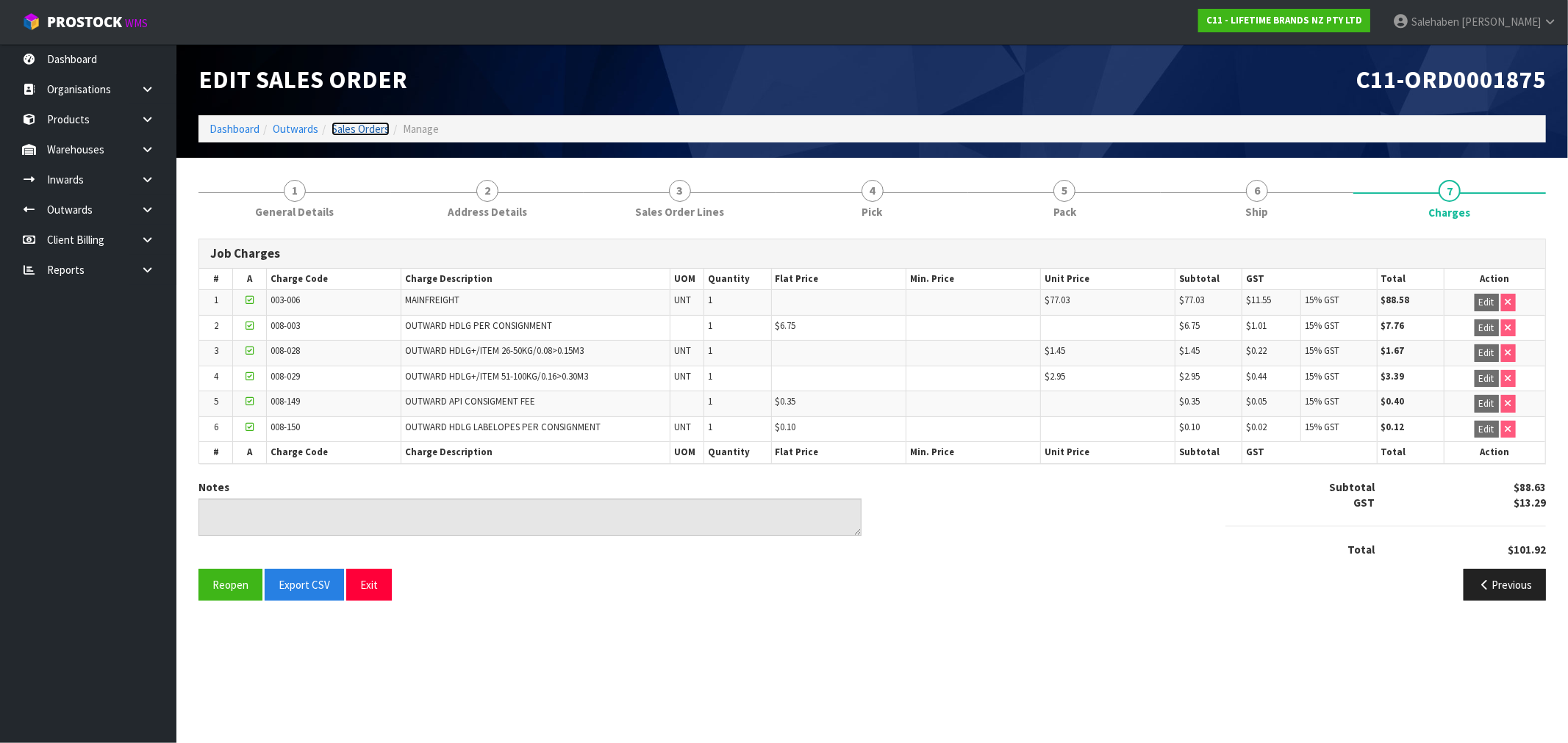
click at [343, 123] on link "Sales Orders" at bounding box center [360, 129] width 58 height 14
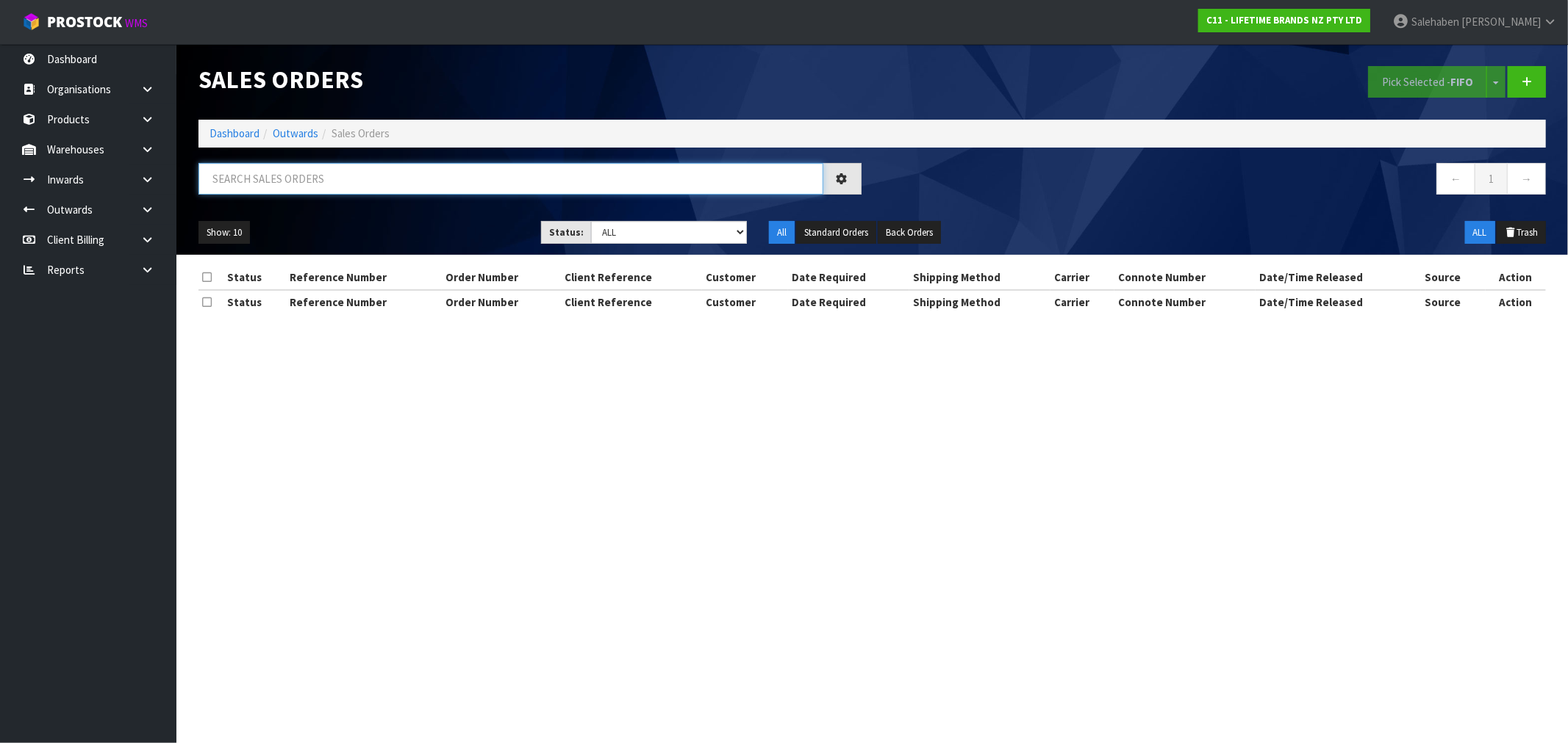
click at [259, 173] on input "text" at bounding box center [511, 178] width 625 height 32
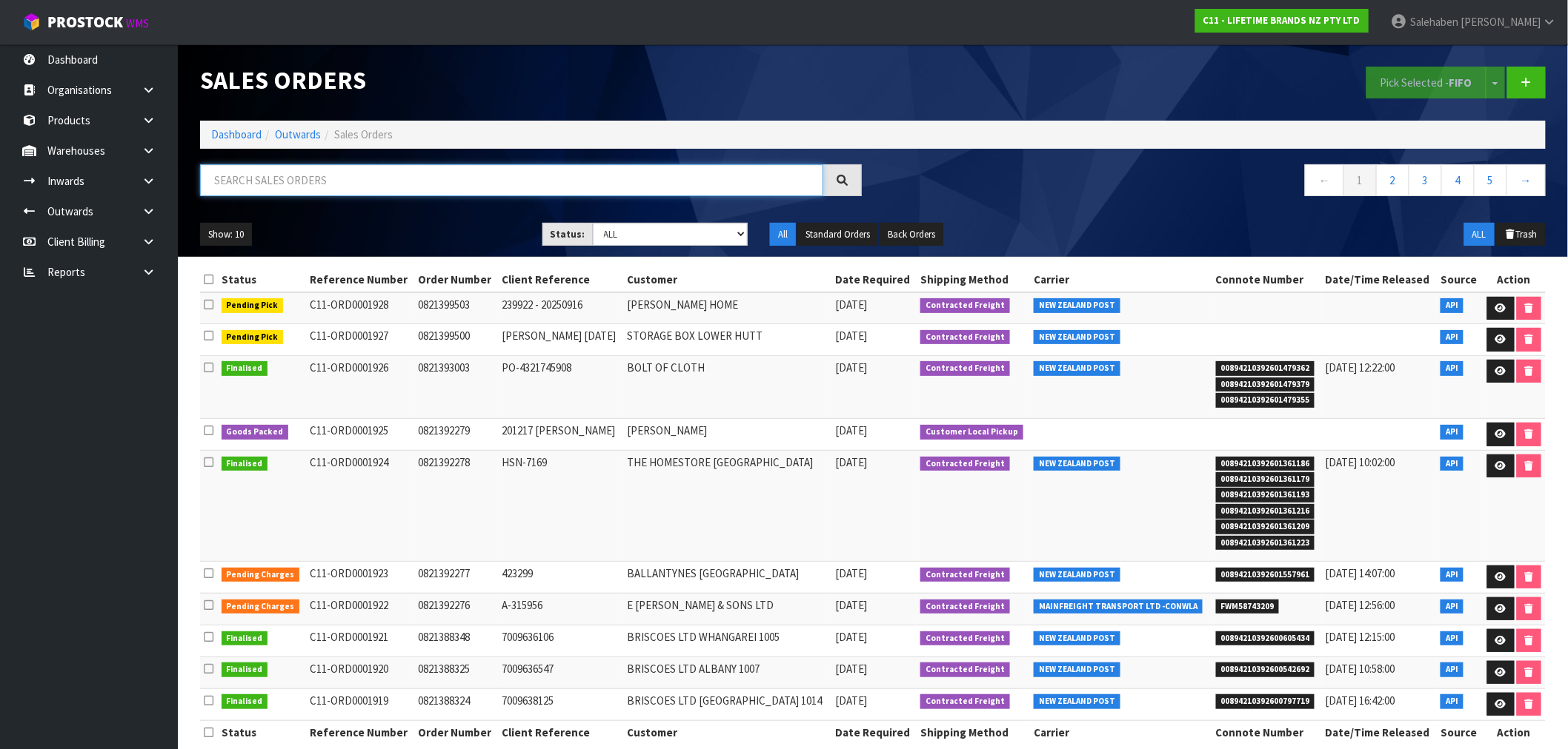
paste input "FWM58637900"
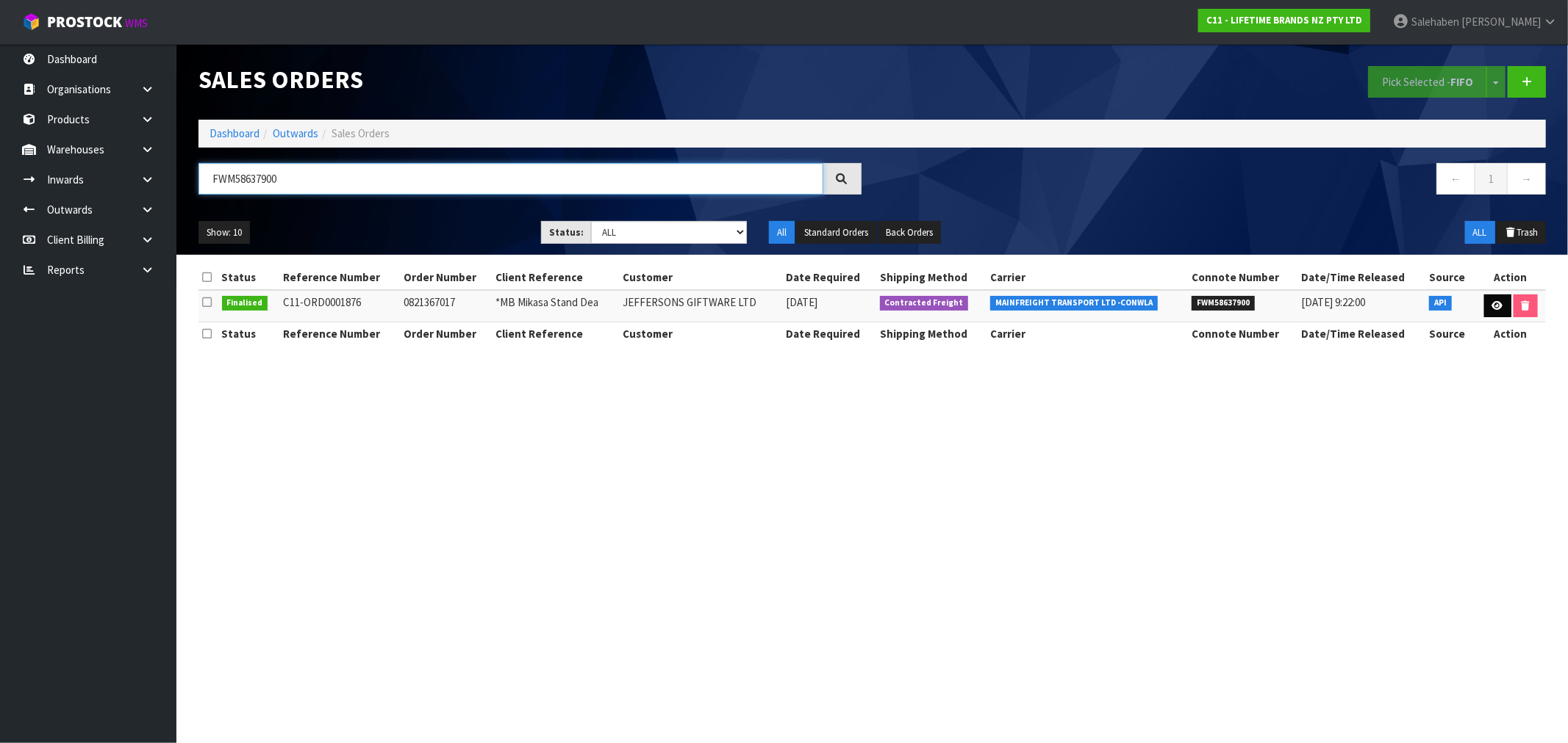
type input "FWM58637900"
drag, startPoint x: 1498, startPoint y: 305, endPoint x: 1483, endPoint y: 312, distance: 16.6
click at [1497, 305] on icon at bounding box center [1497, 306] width 11 height 10
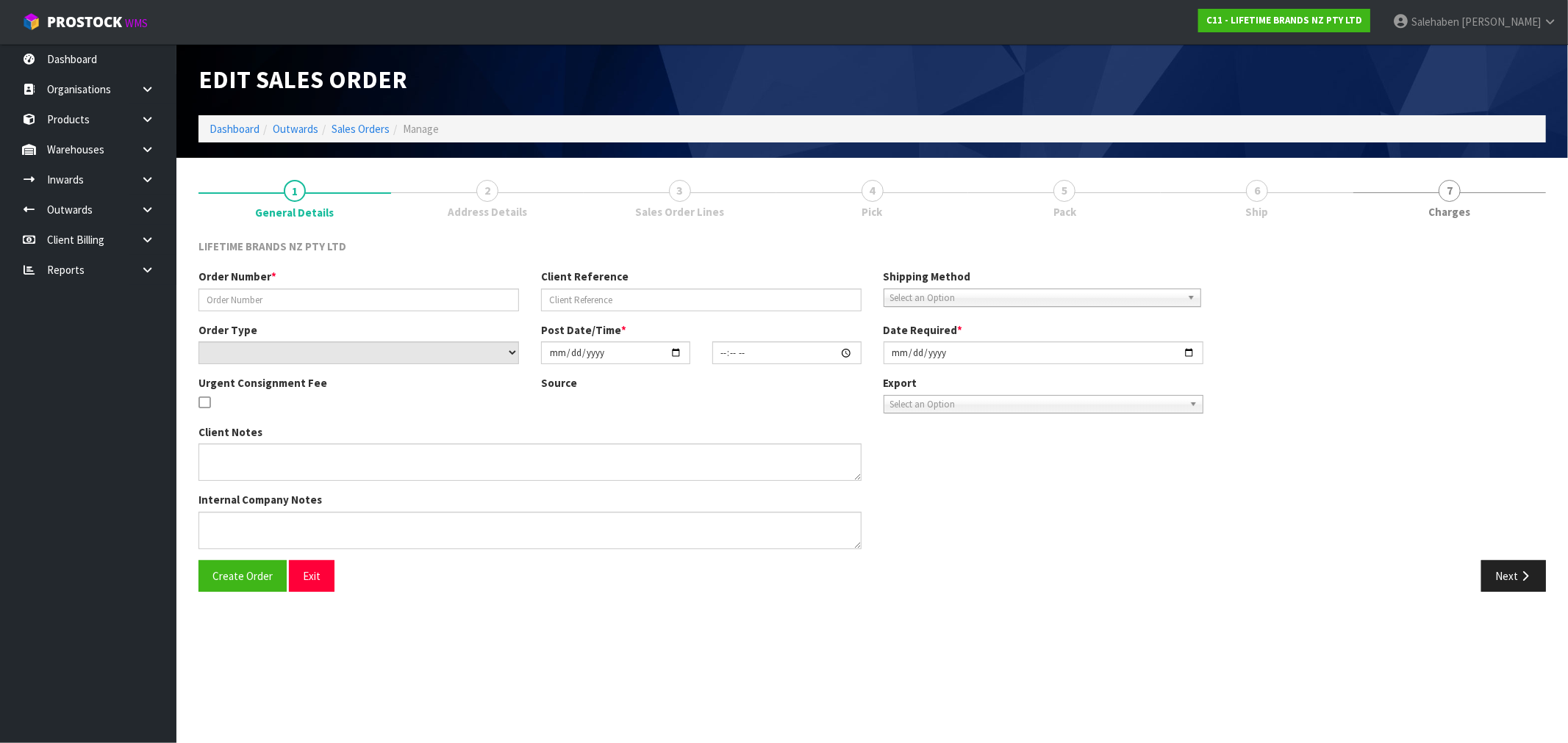
type input "0821367017"
type input "*MB Mikasa Stand Dea"
select select "number:0"
type input "[DATE]"
type input "10:23:53.000"
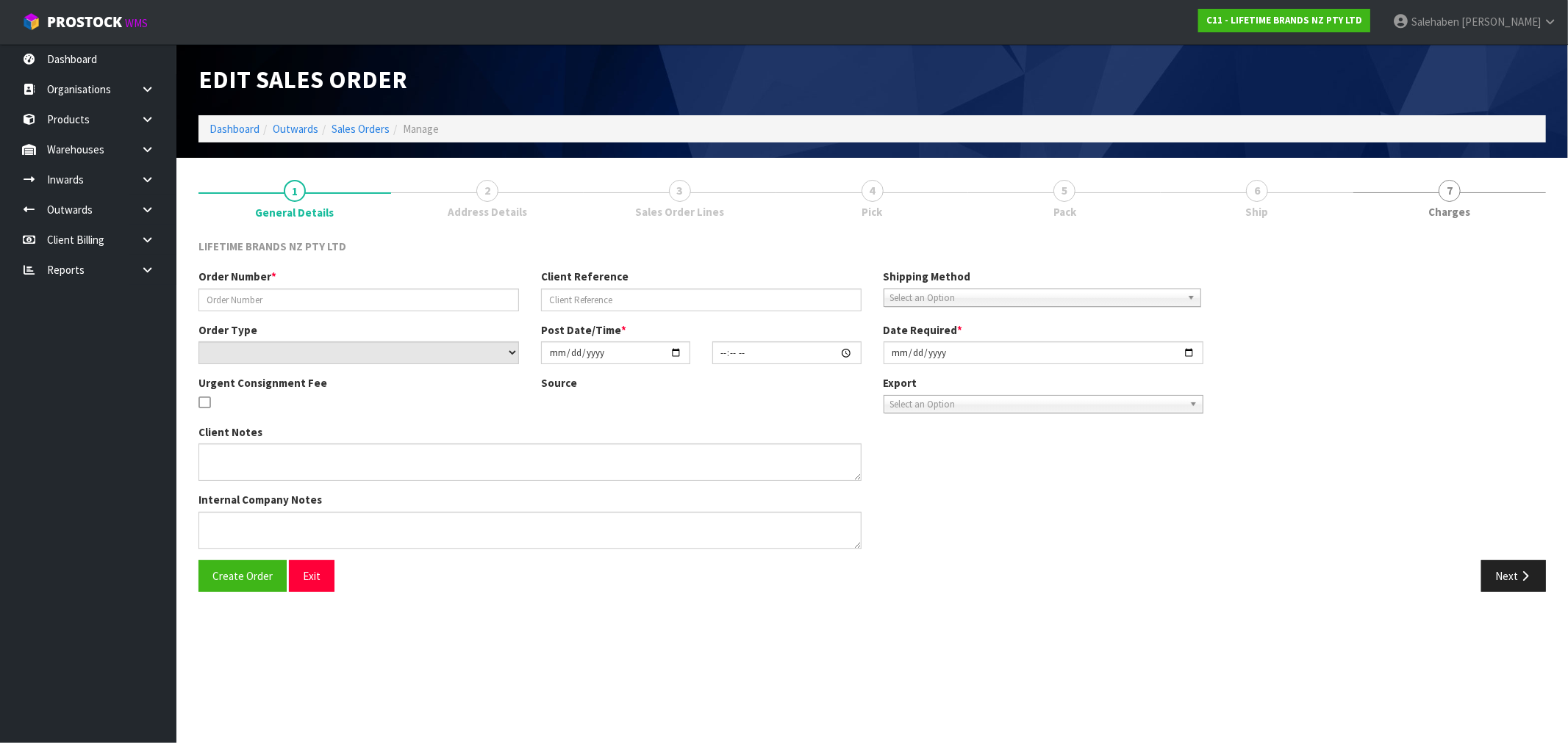
type input "[DATE]"
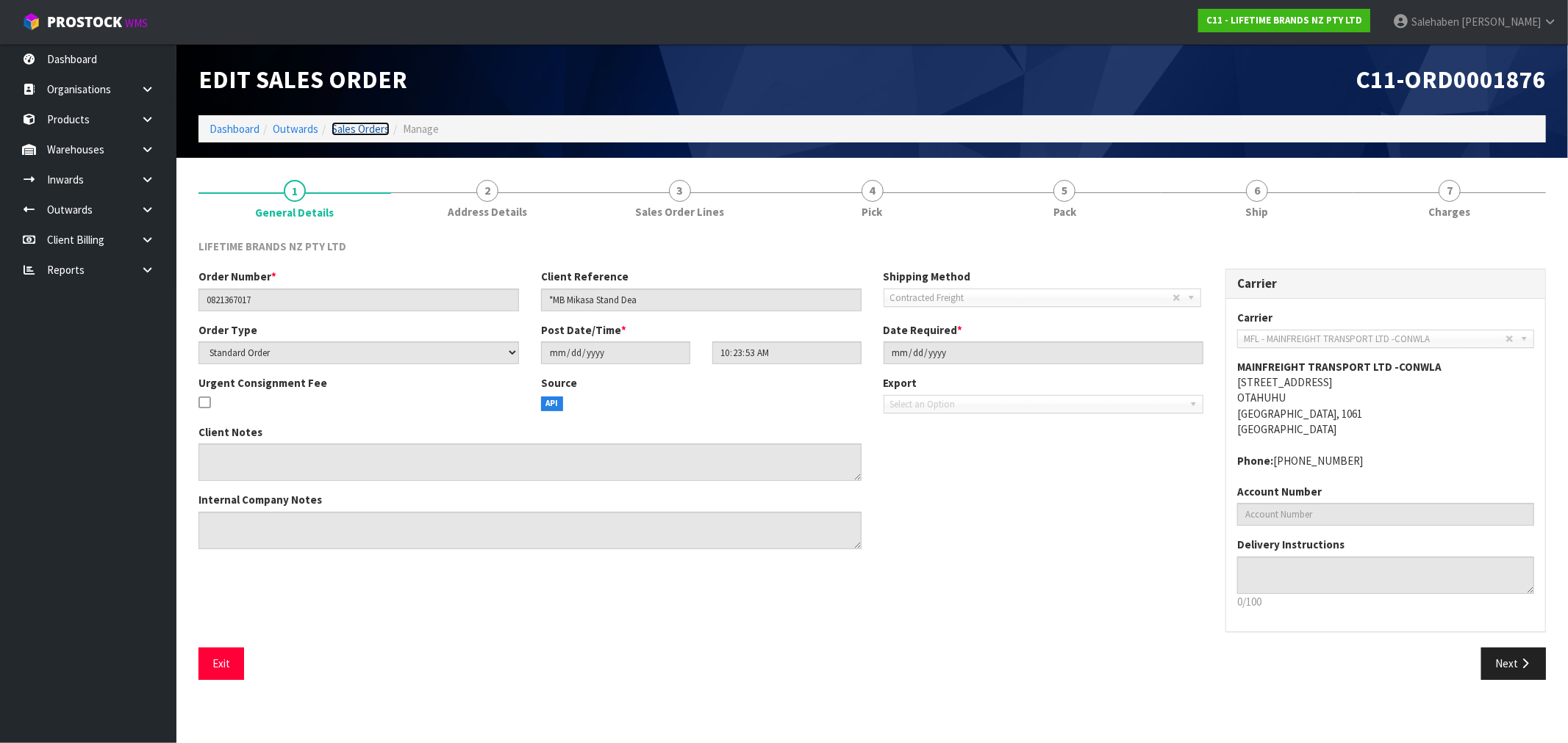
click at [370, 130] on link "Sales Orders" at bounding box center [360, 129] width 58 height 14
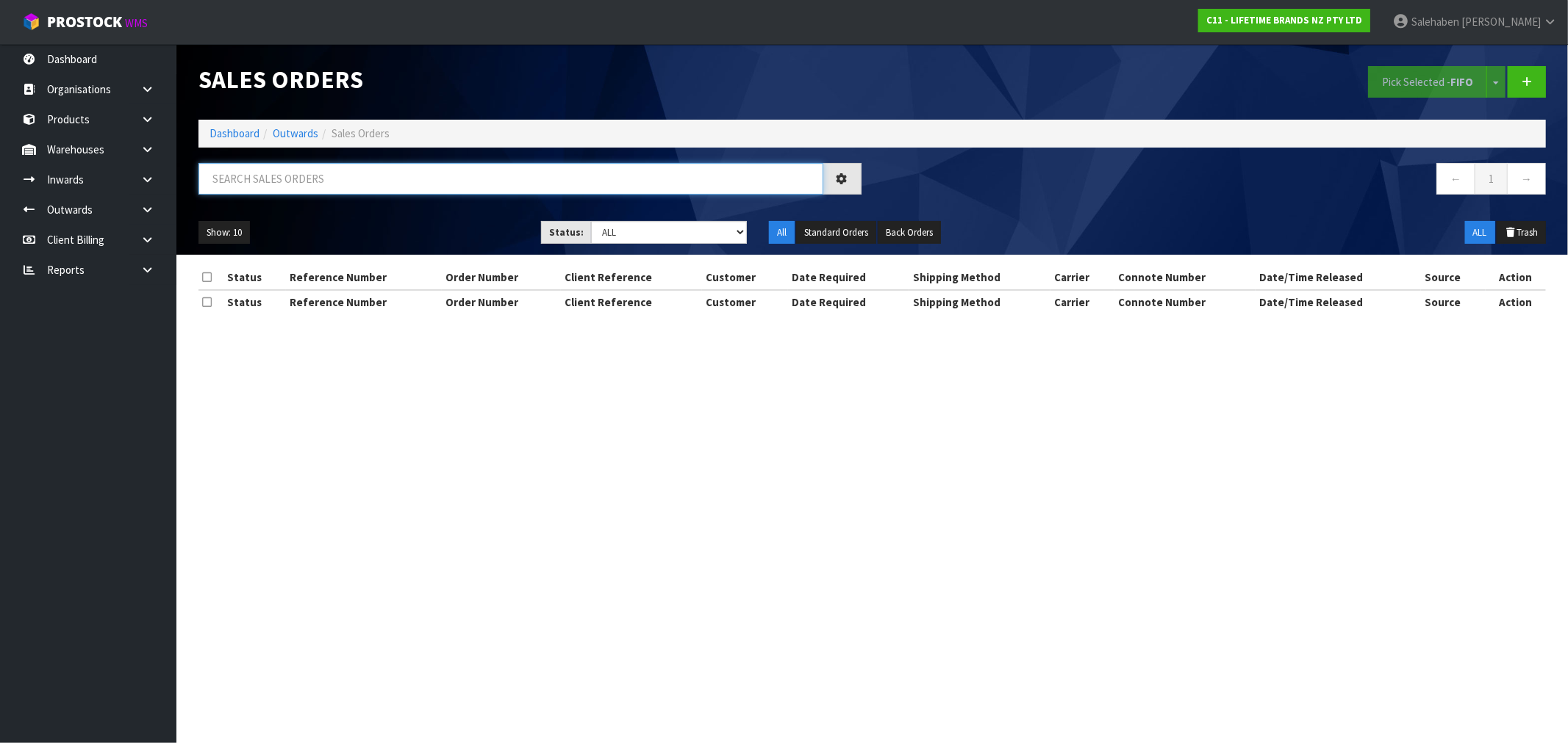
click at [373, 181] on input "text" at bounding box center [511, 178] width 625 height 32
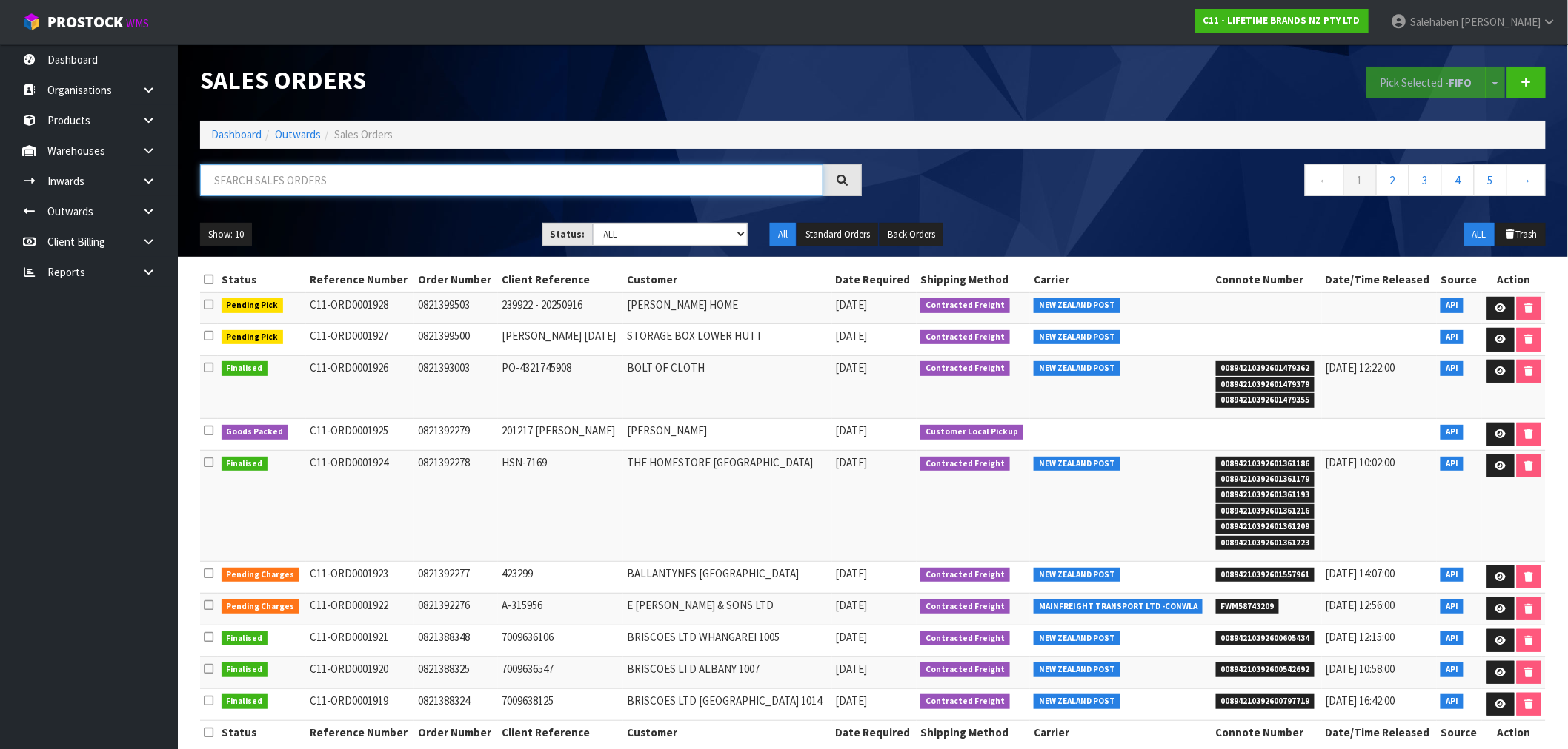
paste input "FWM58637900"
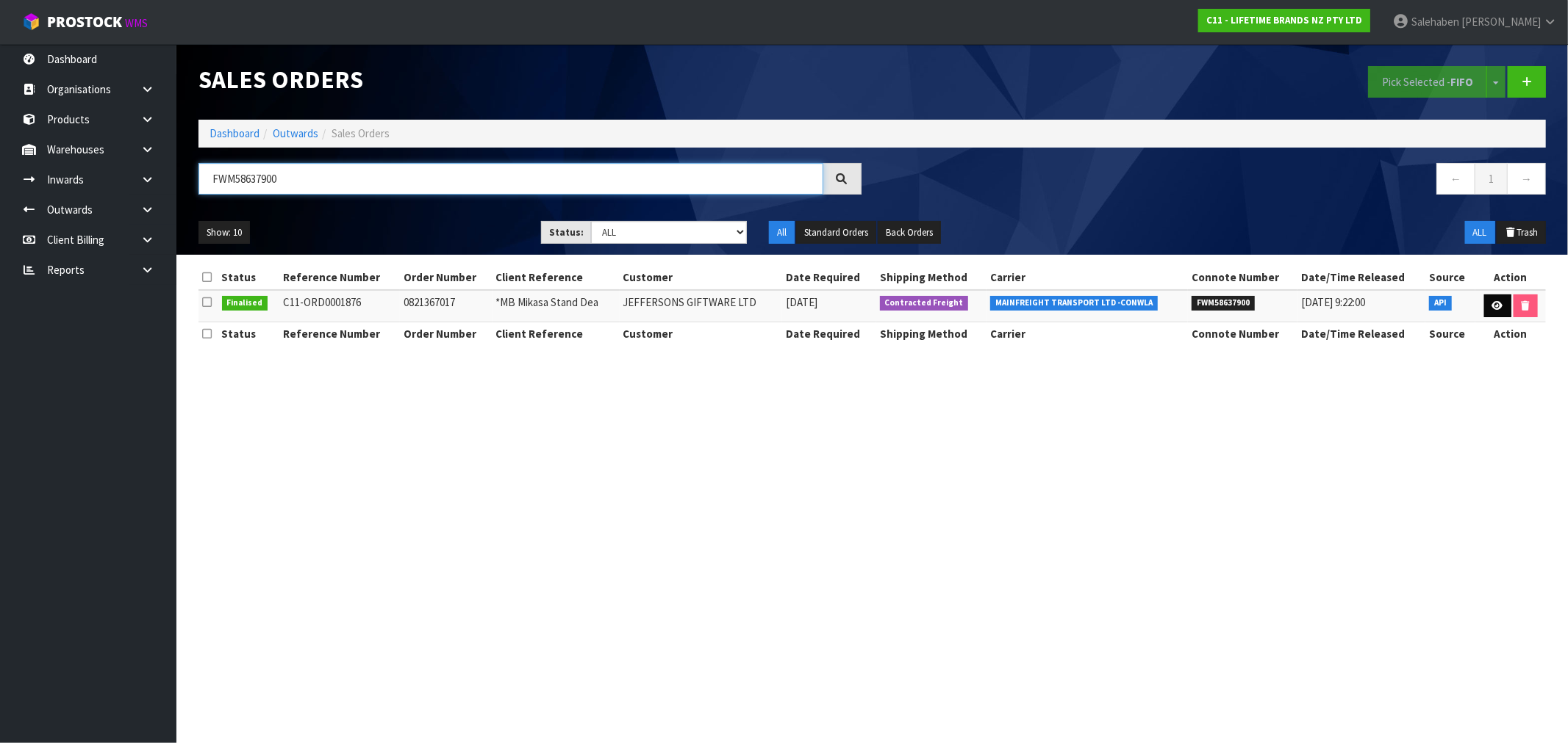
type input "FWM58637900"
click at [1502, 300] on link at bounding box center [1497, 306] width 27 height 24
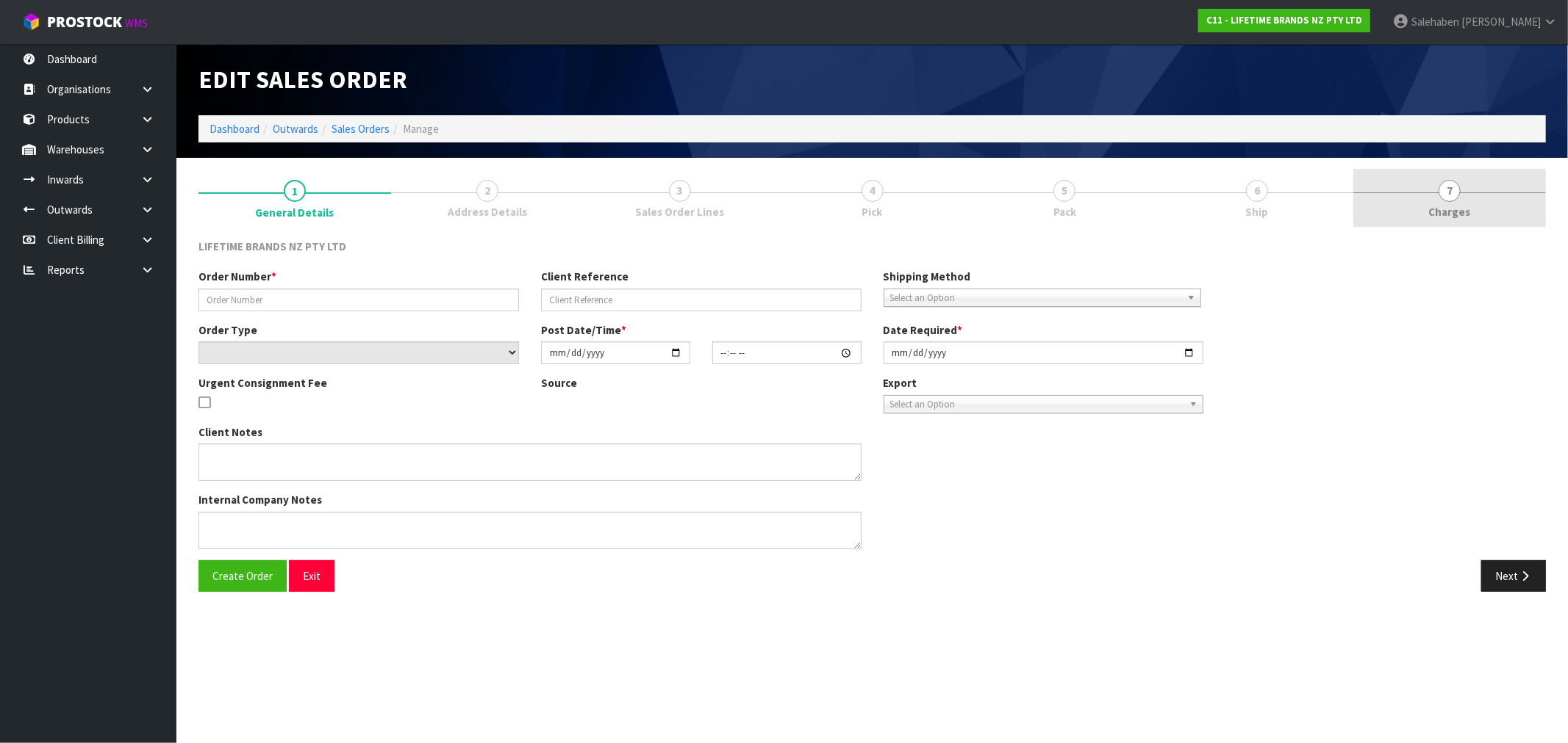
type input "0821367017"
type input "*MB Mikasa Stand Dea"
select select "number:0"
type input "[DATE]"
type input "10:23:53.000"
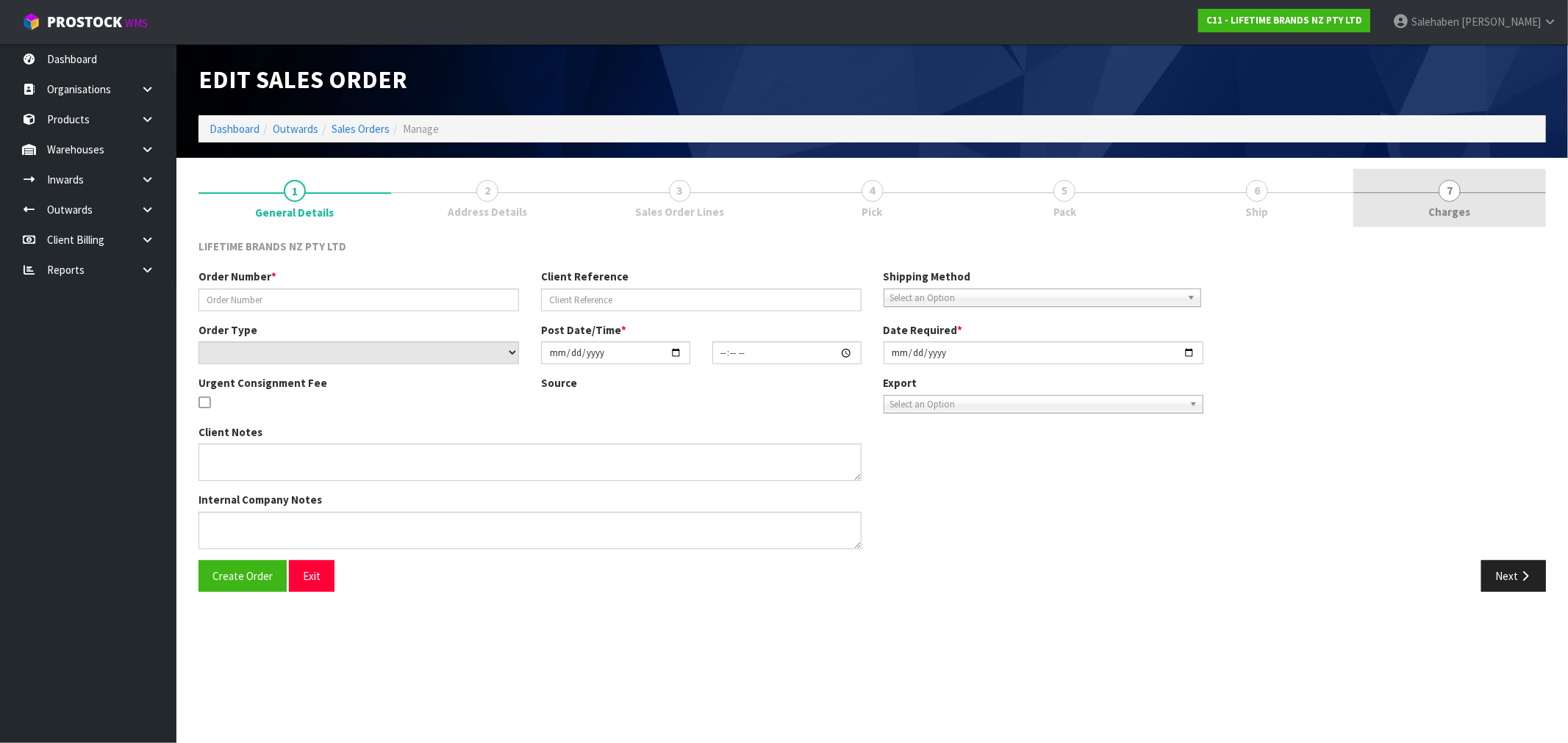
type input "[DATE]"
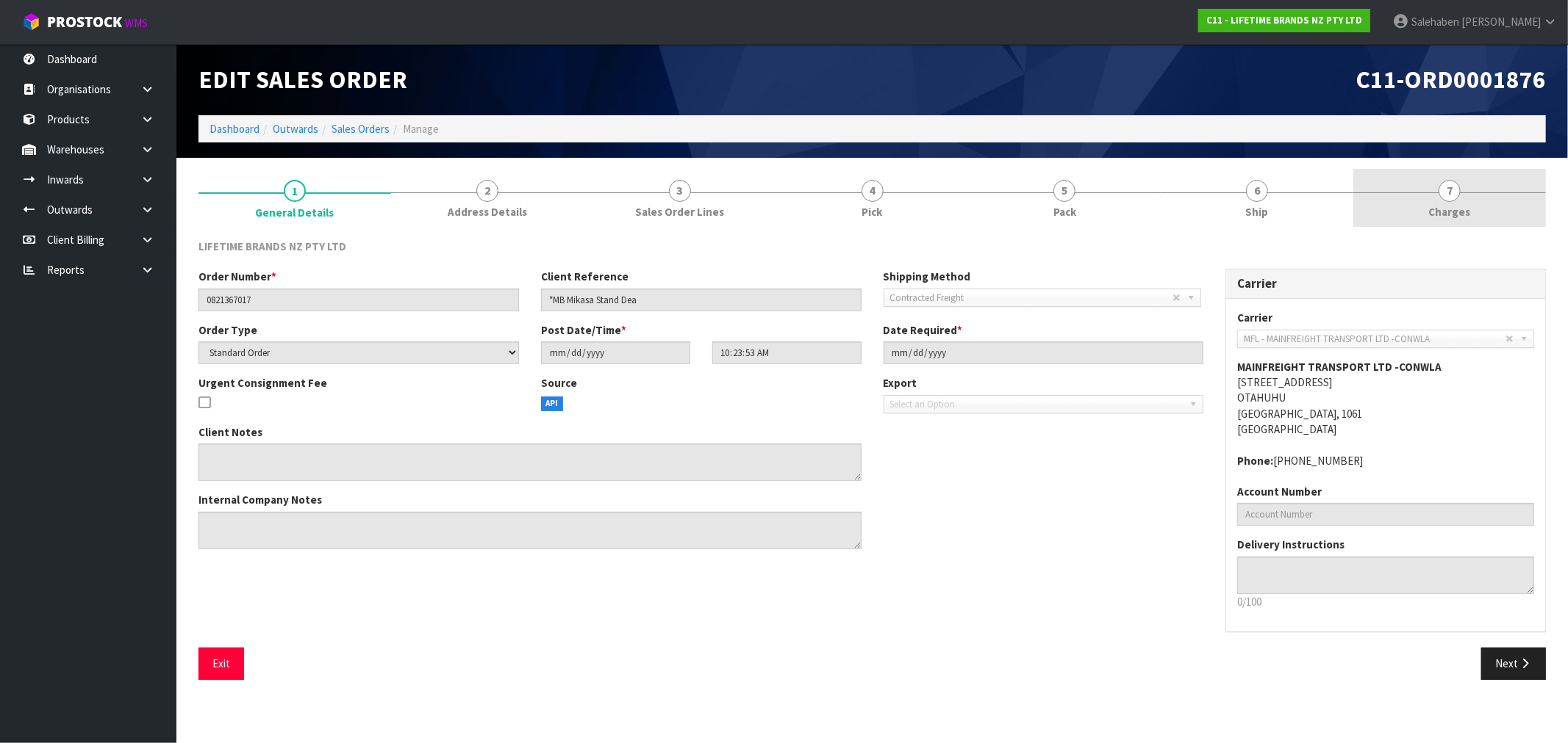
click at [1457, 204] on span "Charges" at bounding box center [1449, 211] width 42 height 15
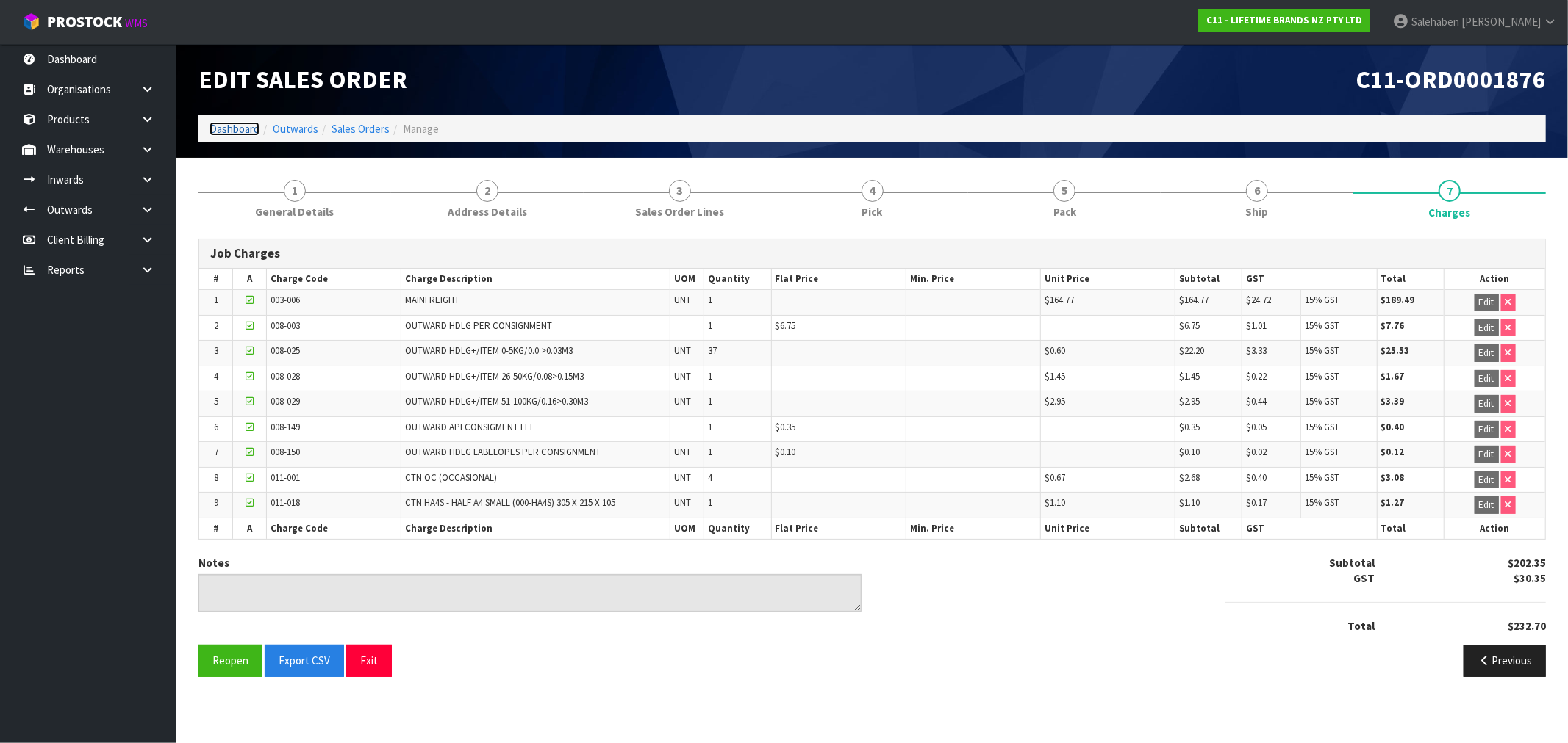
click at [241, 126] on link "Dashboard" at bounding box center [234, 129] width 50 height 14
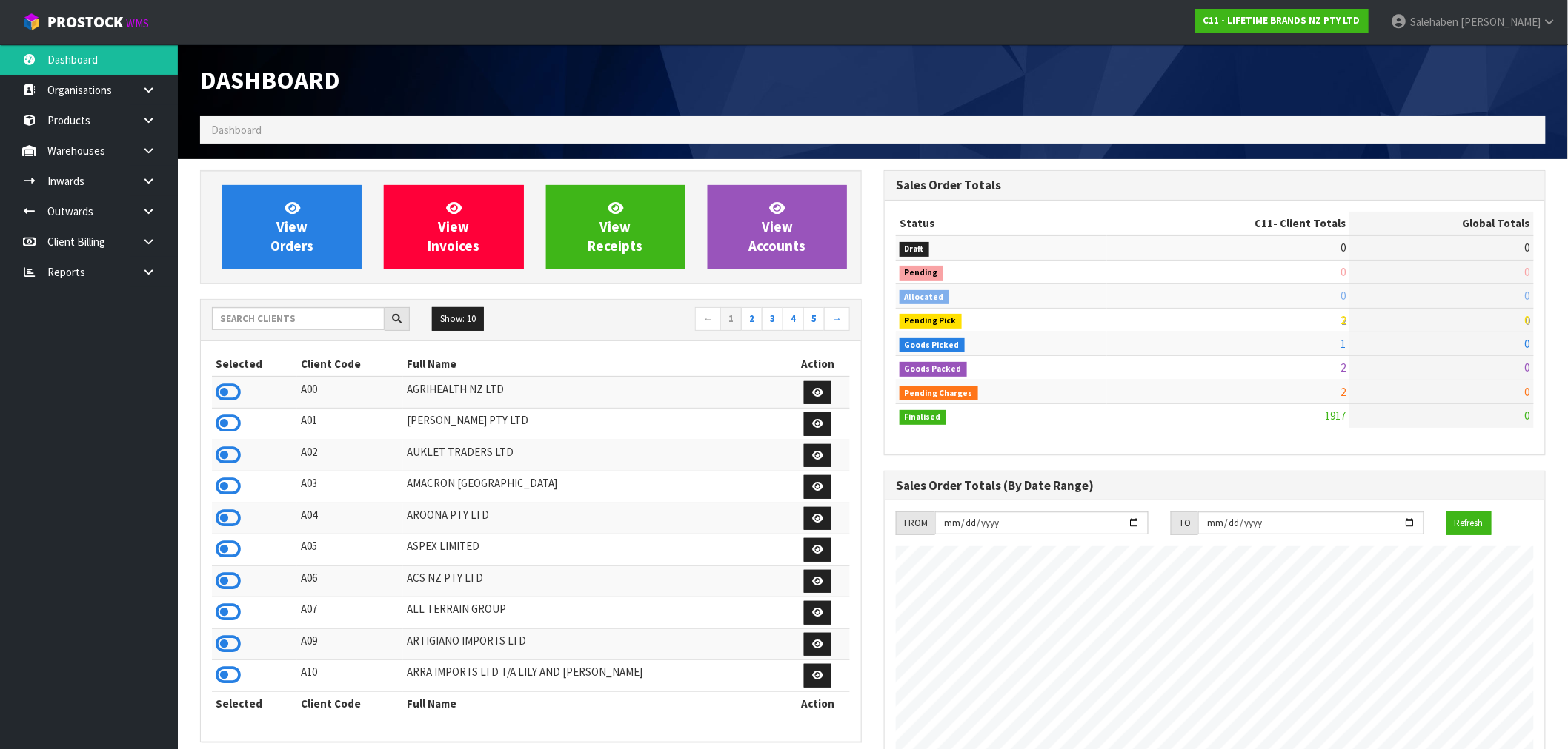
scroll to position [1122, 684]
click at [239, 315] on input "text" at bounding box center [298, 318] width 172 height 23
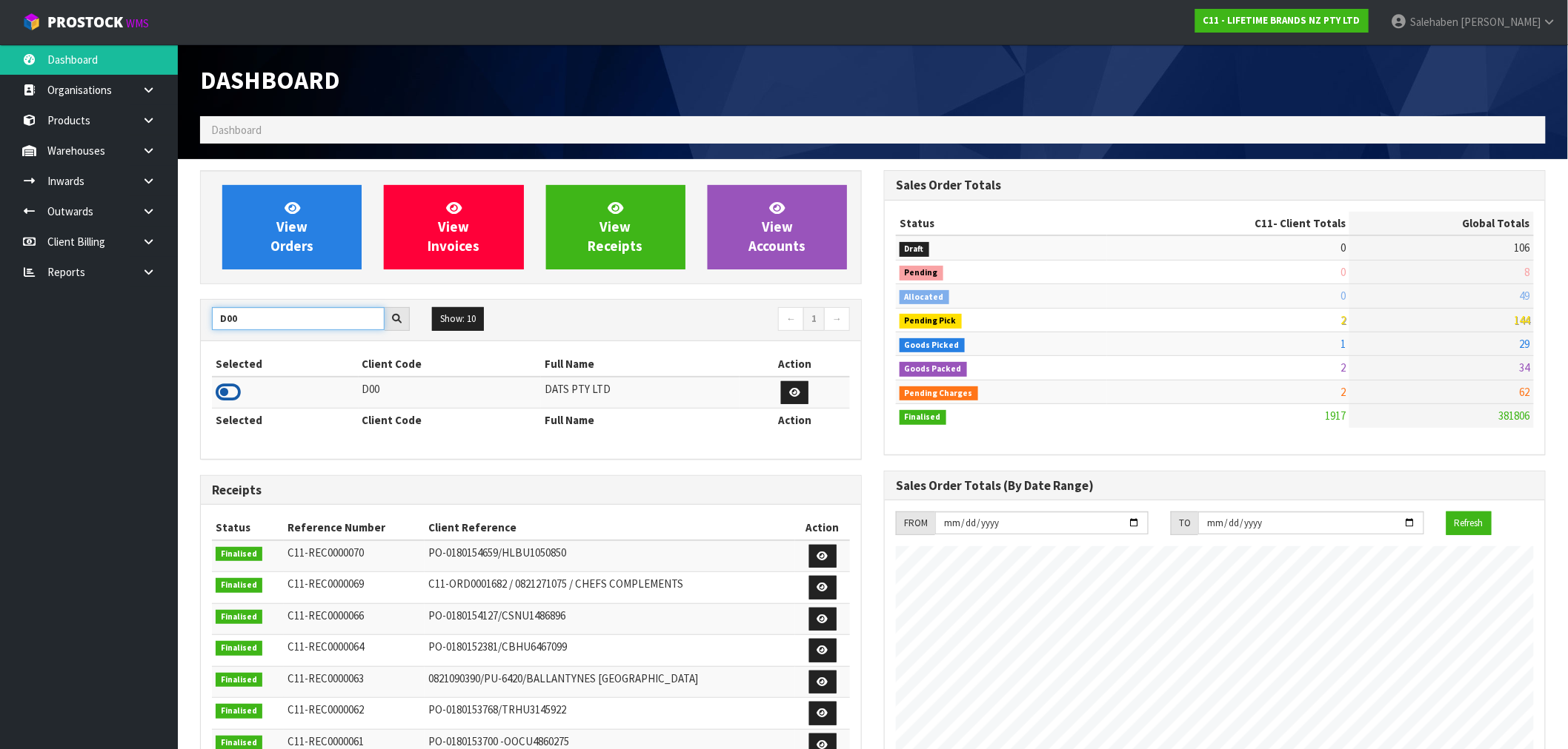
type input "D00"
click at [223, 396] on icon at bounding box center [228, 393] width 25 height 22
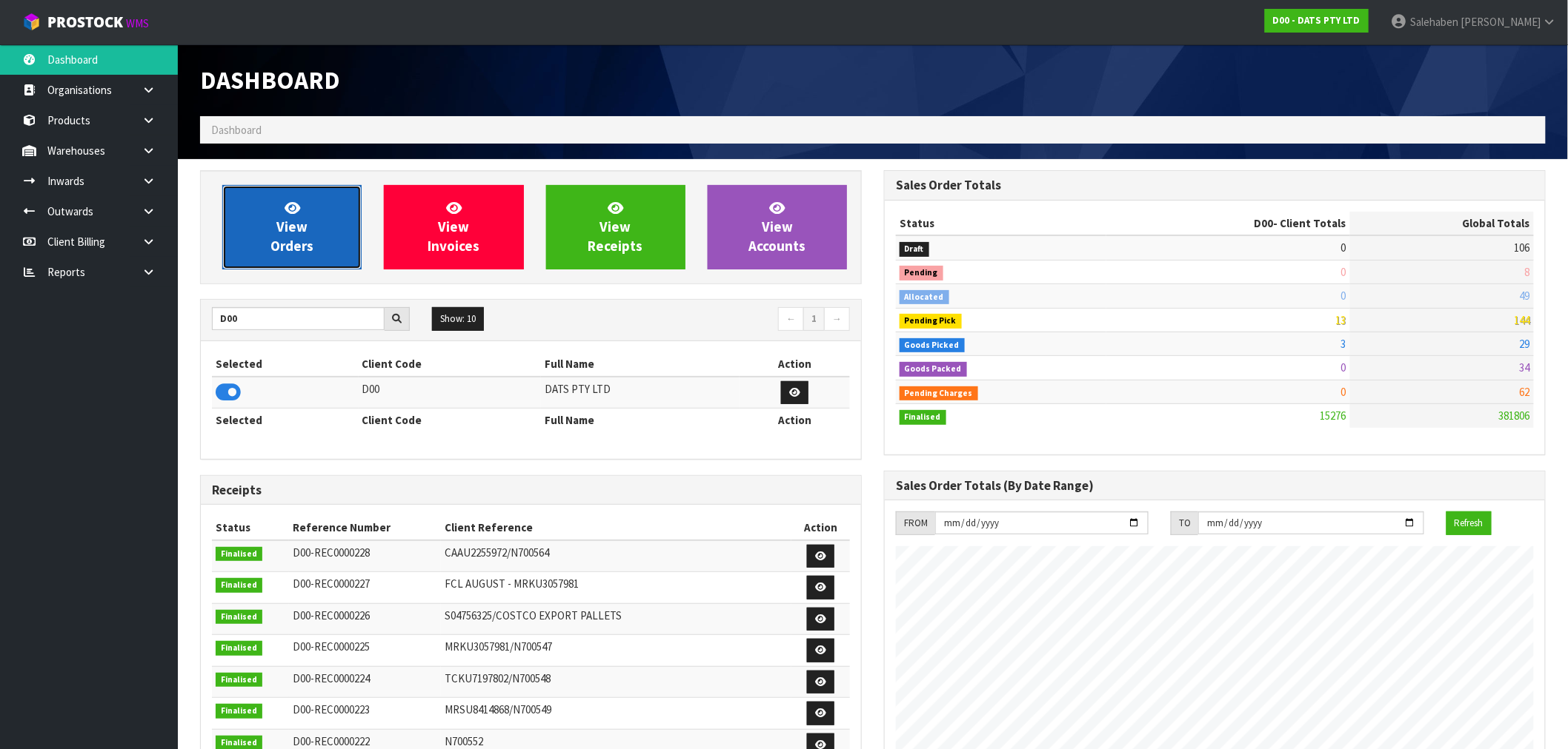
click at [283, 228] on span "View Orders" at bounding box center [292, 226] width 43 height 56
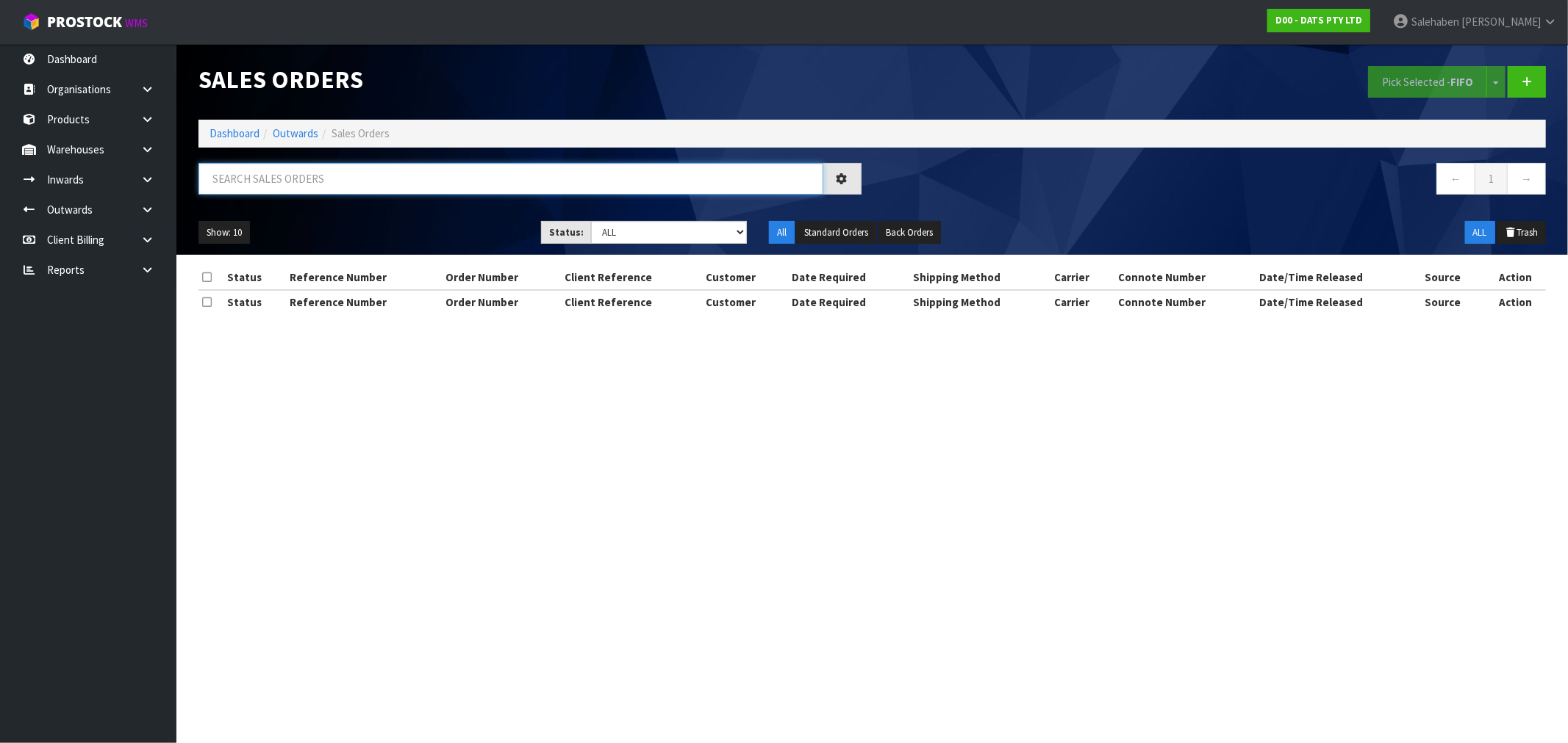
drag, startPoint x: 436, startPoint y: 167, endPoint x: 421, endPoint y: 187, distance: 25.0
click at [436, 169] on input "text" at bounding box center [511, 178] width 625 height 32
paste input "FWM58637705"
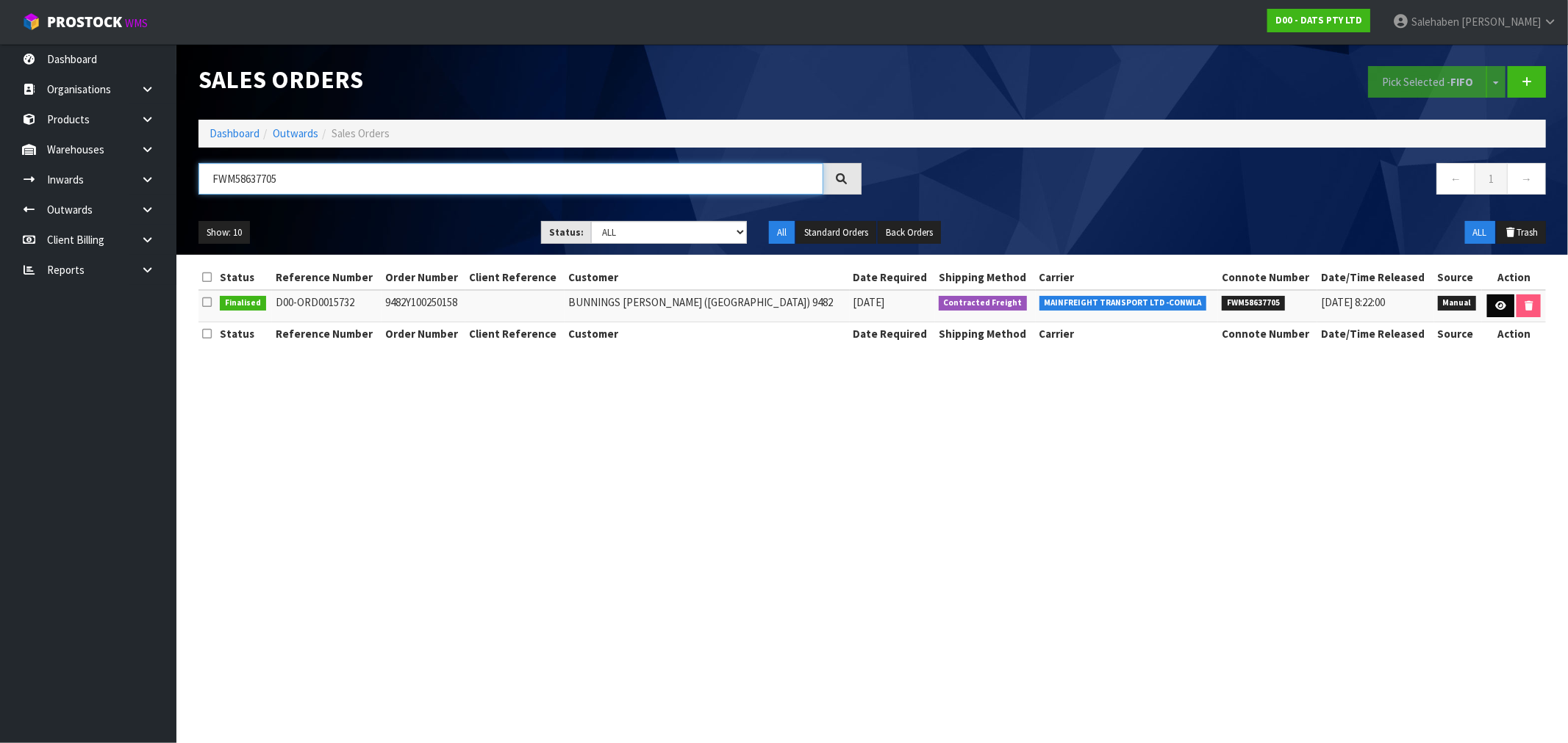
type input "FWM58637705"
click at [1497, 297] on link at bounding box center [1500, 306] width 27 height 24
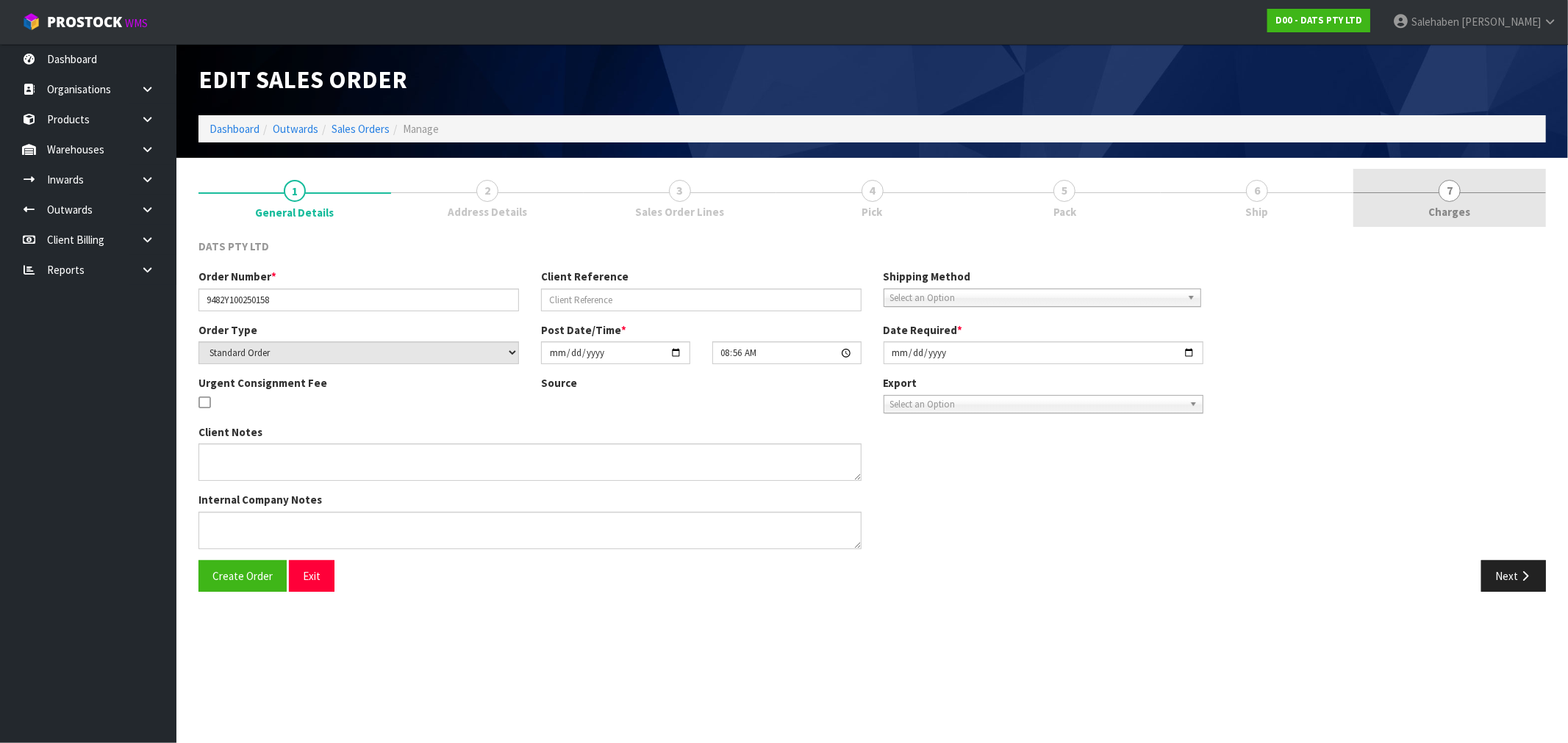
click at [1449, 216] on span "Charges" at bounding box center [1449, 211] width 42 height 15
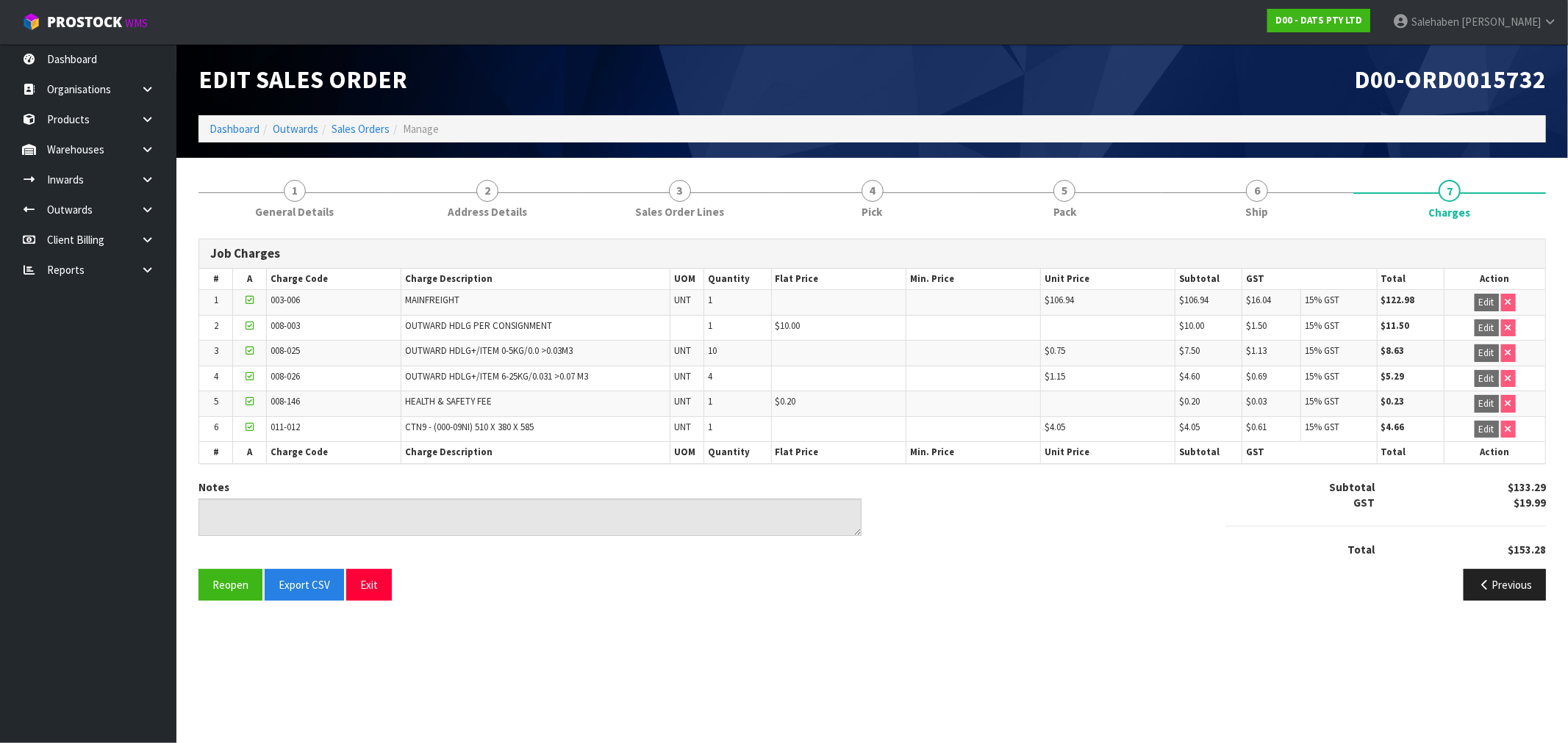
click at [363, 136] on li "Sales Orders" at bounding box center [354, 129] width 71 height 15
click at [347, 127] on link "Sales Orders" at bounding box center [360, 129] width 58 height 14
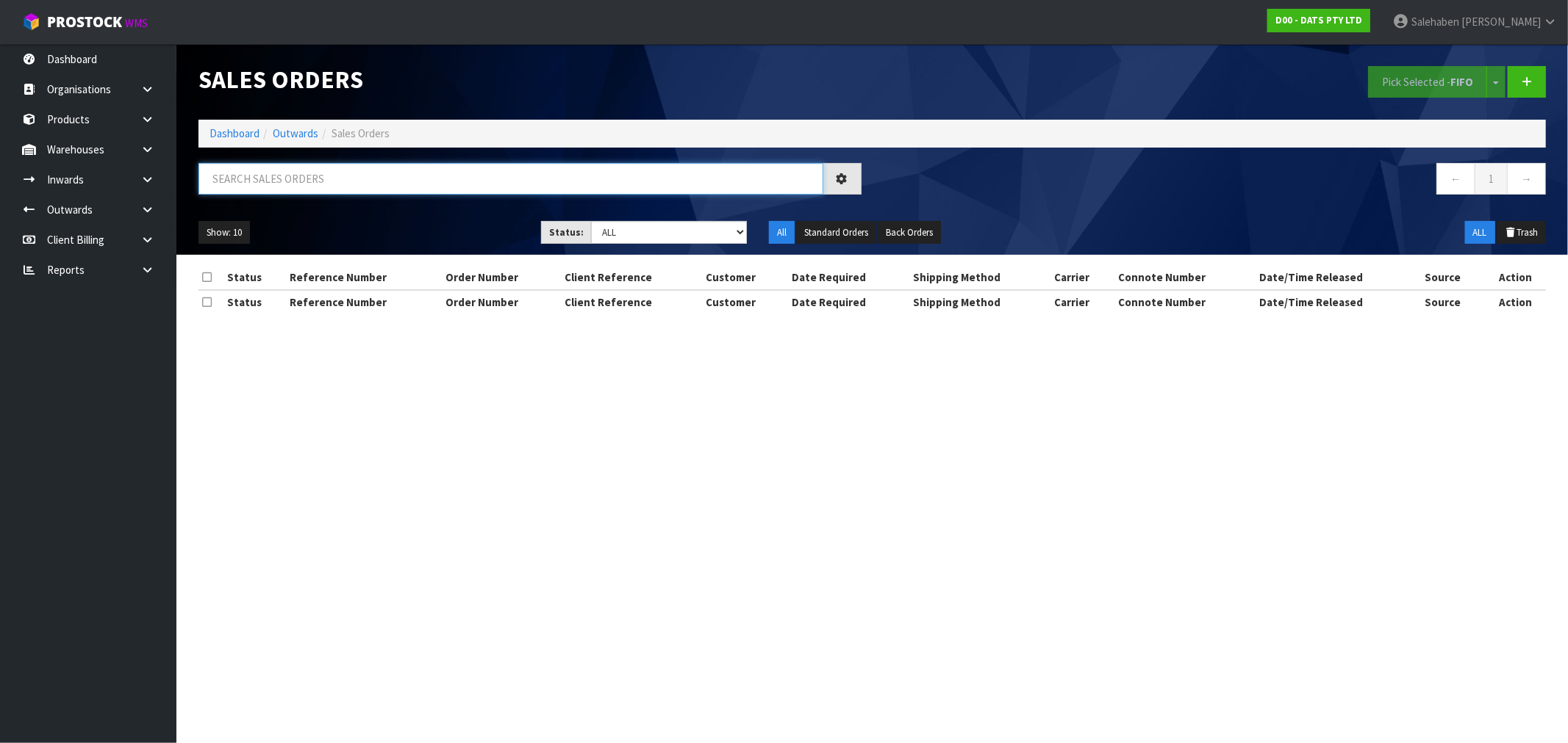
click at [239, 186] on input "text" at bounding box center [511, 178] width 625 height 32
paste input "FWM58659397"
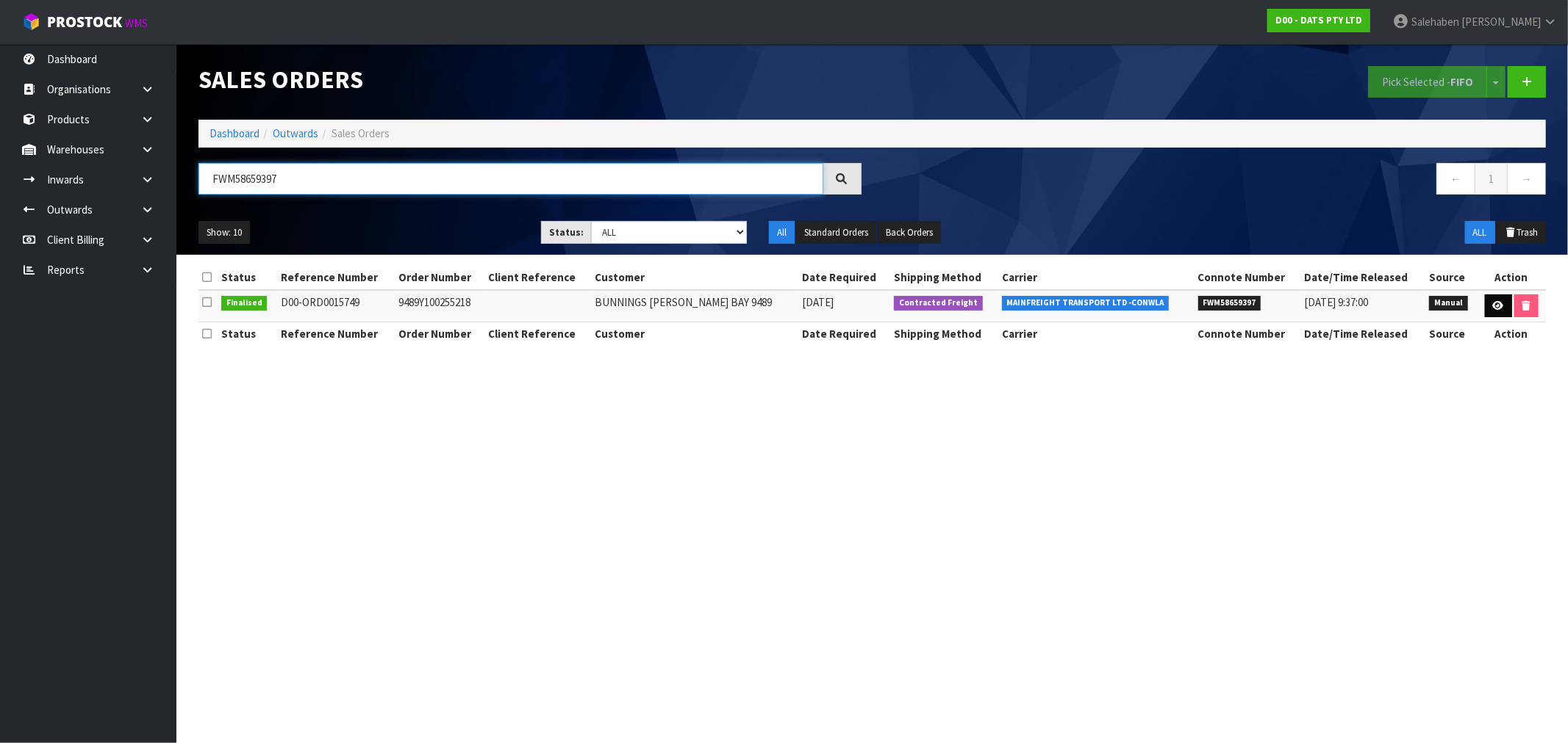
type input "FWM58659397"
click at [1493, 306] on icon at bounding box center [1498, 306] width 11 height 10
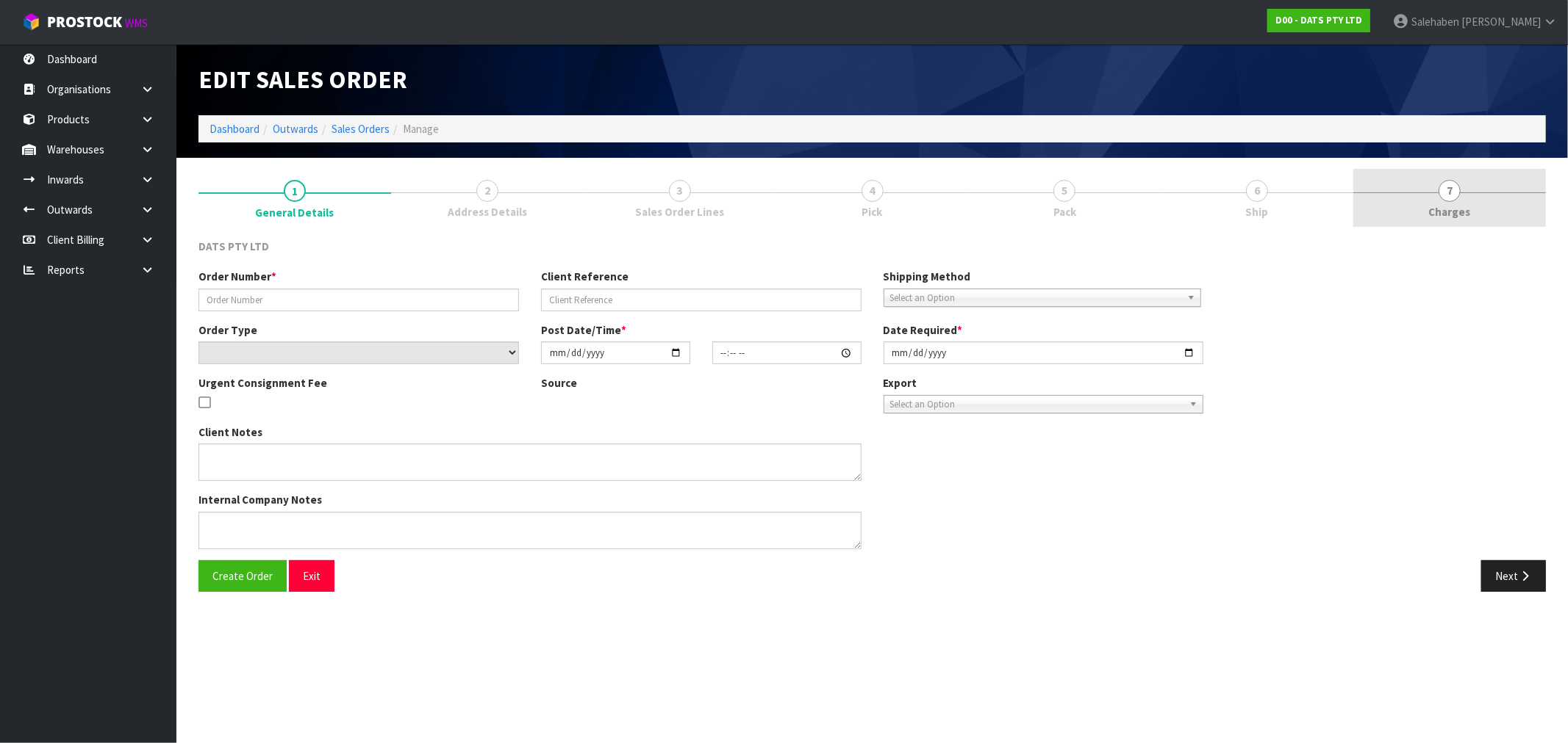
type input "9489Y100255218"
select select "number:0"
type input "2025-09-11"
type input "10:01:00.000"
type input "2025-09-11"
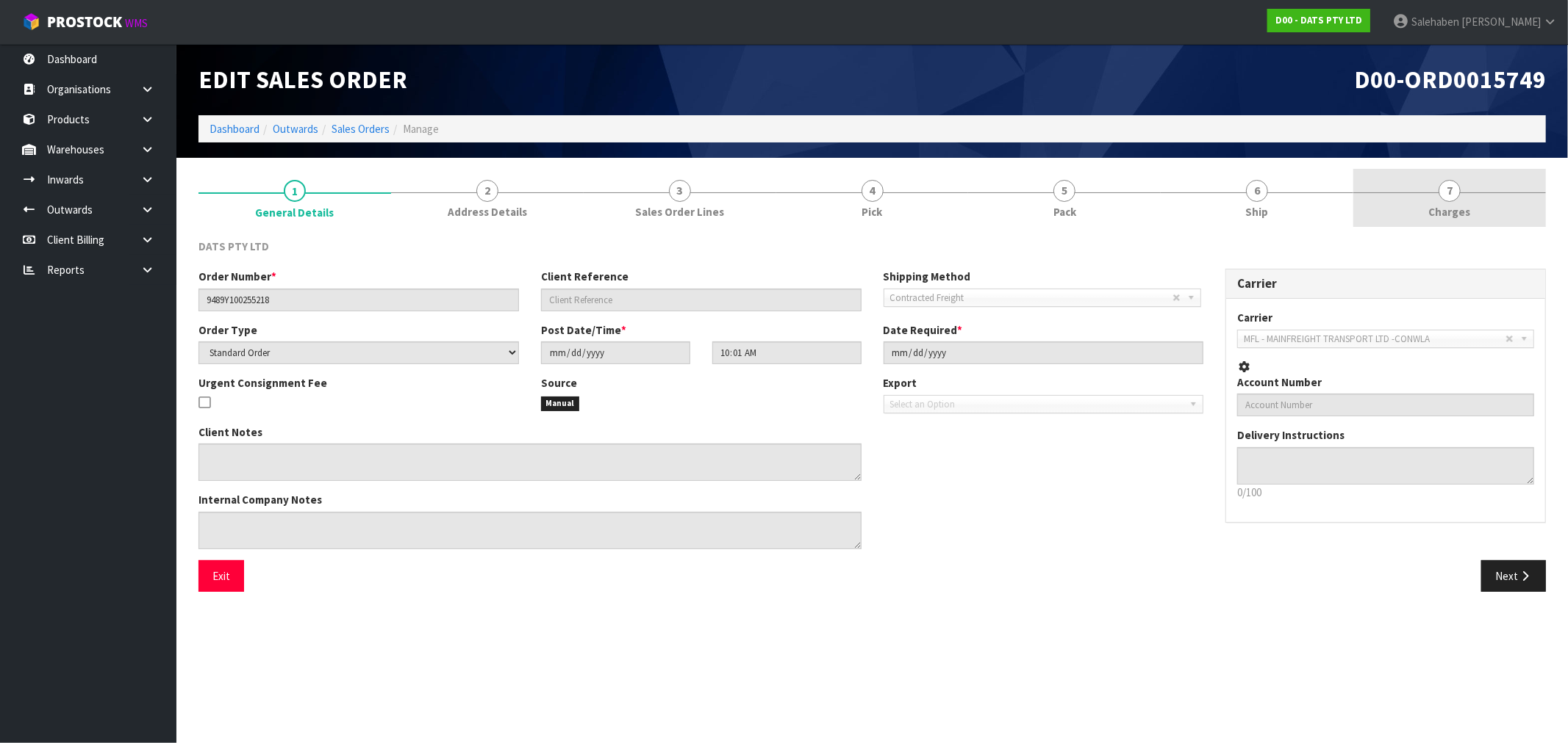
click at [1460, 205] on span "Charges" at bounding box center [1449, 211] width 42 height 15
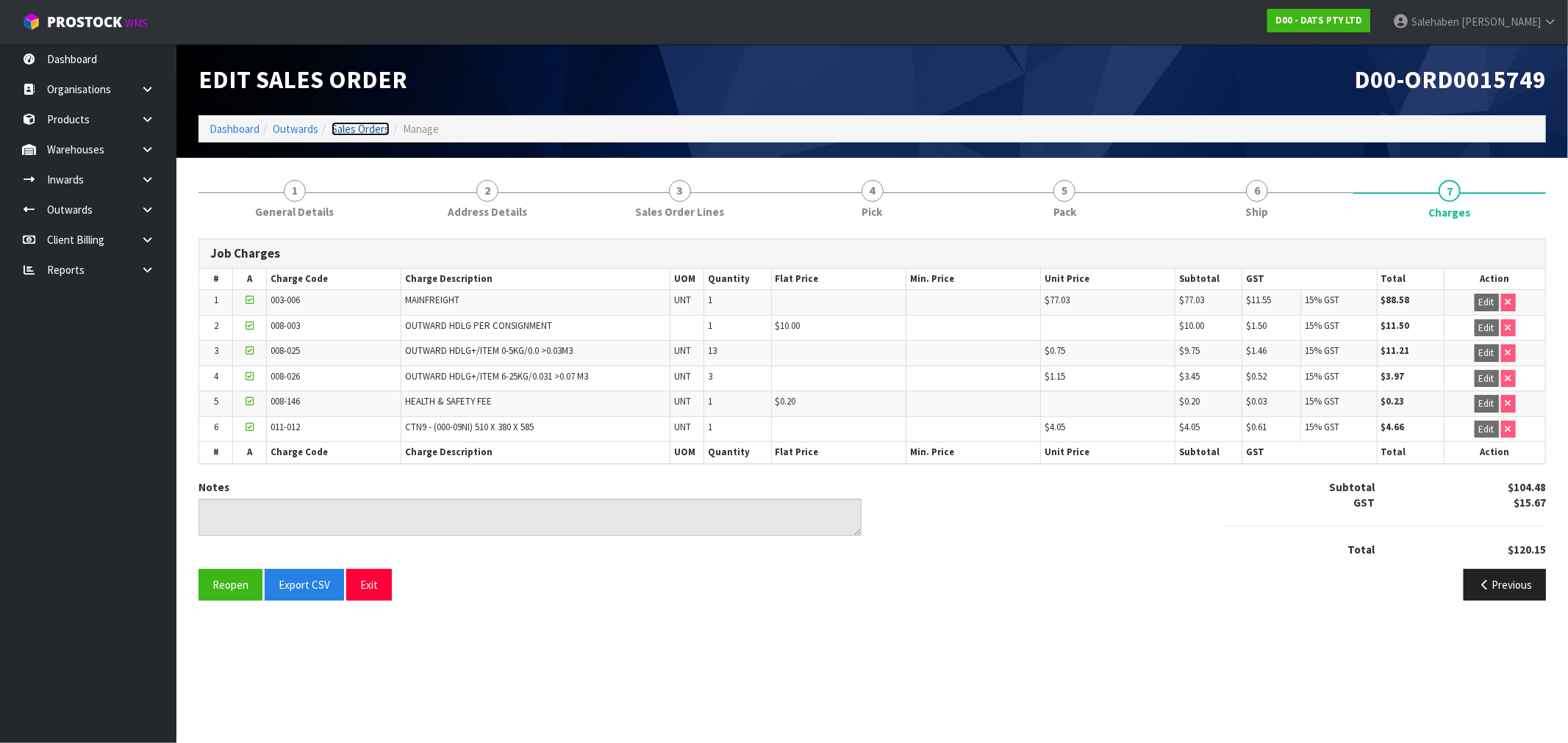
click at [362, 127] on link "Sales Orders" at bounding box center [360, 129] width 58 height 14
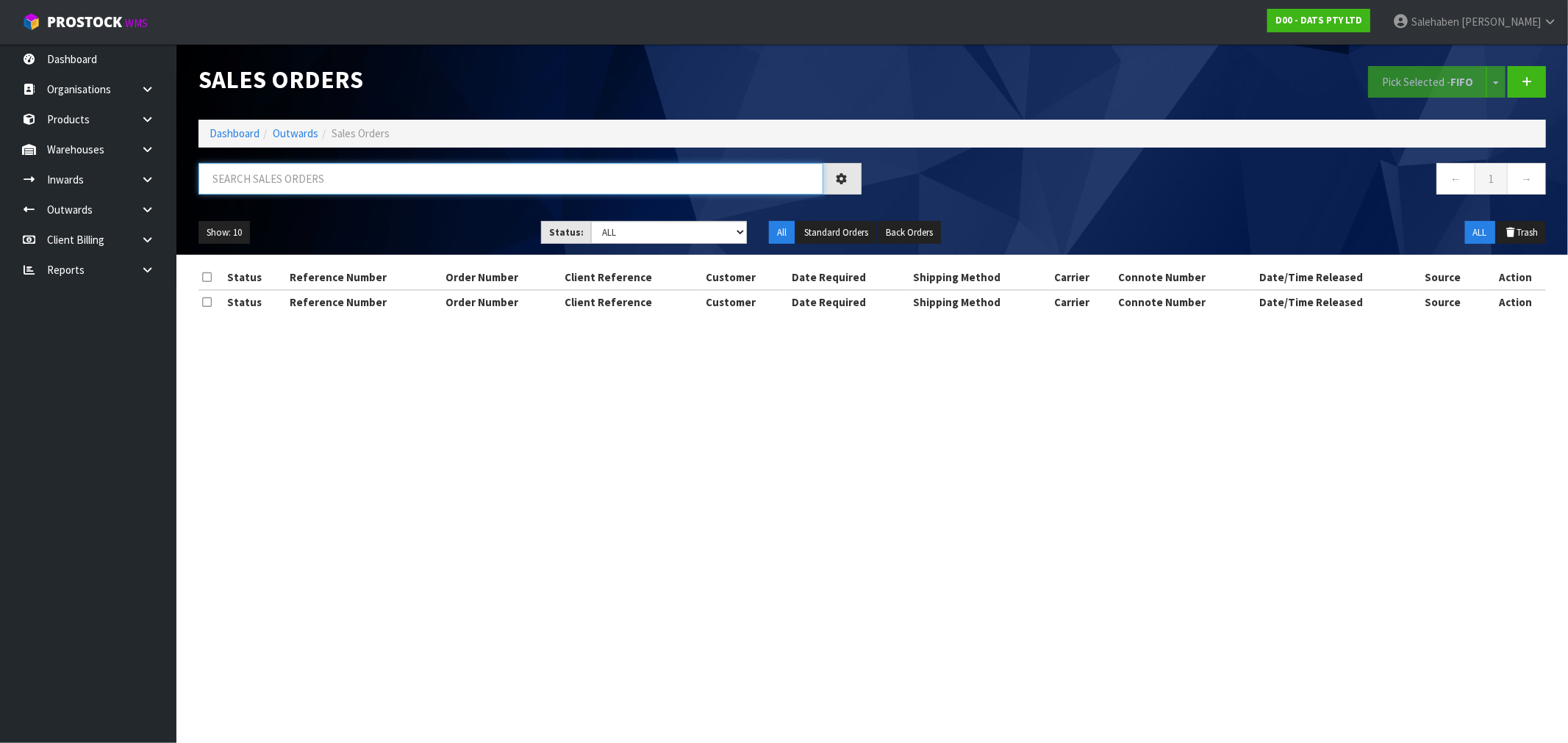
click at [251, 172] on input "text" at bounding box center [511, 178] width 625 height 32
paste input "FWM58600061"
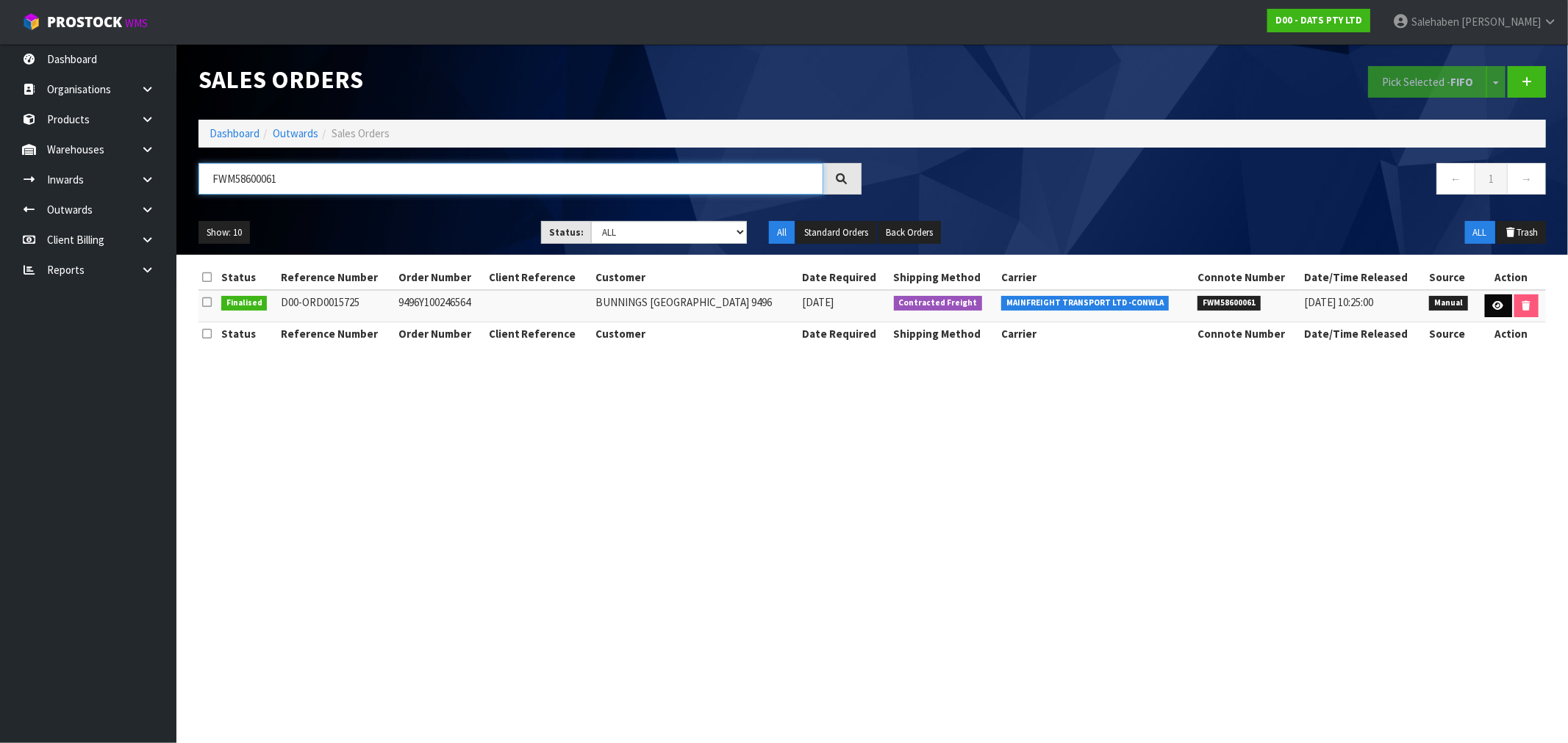
type input "FWM58600061"
click at [1494, 303] on icon at bounding box center [1498, 306] width 11 height 10
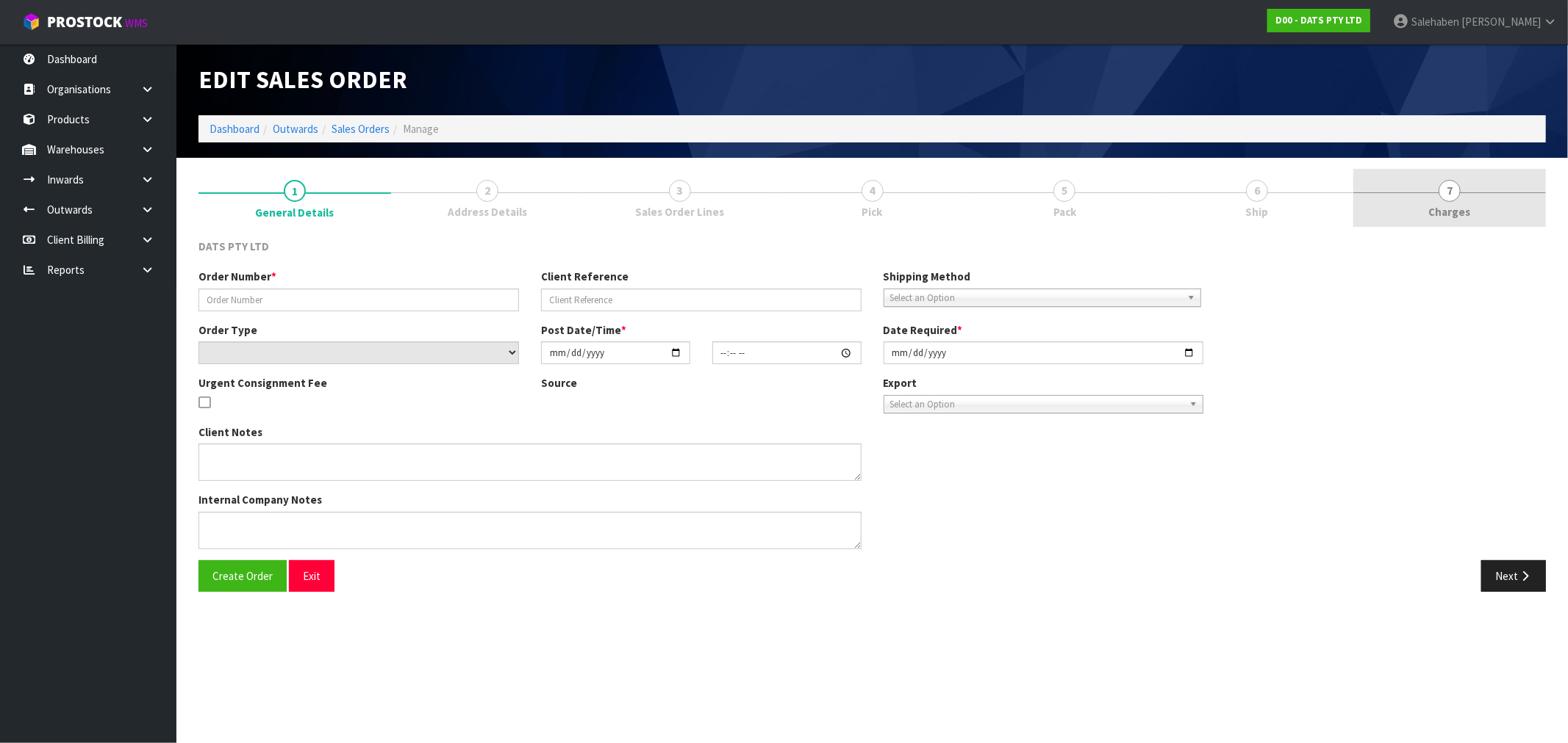
type input "9496Y100246564"
select select "number:0"
type input "[DATE]"
type input "09:05:00.000"
type input "[DATE]"
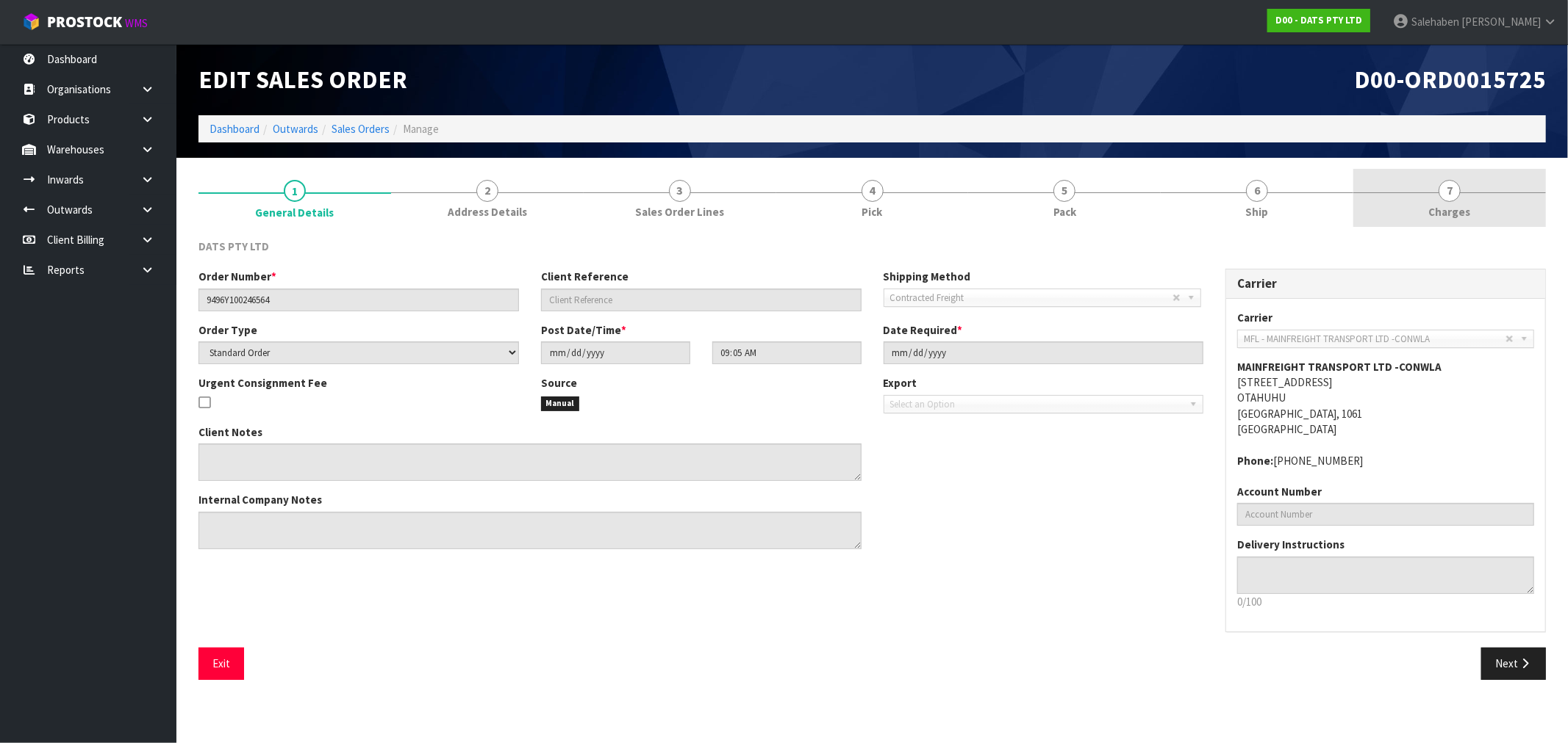
click at [1446, 204] on span "Charges" at bounding box center [1449, 211] width 42 height 15
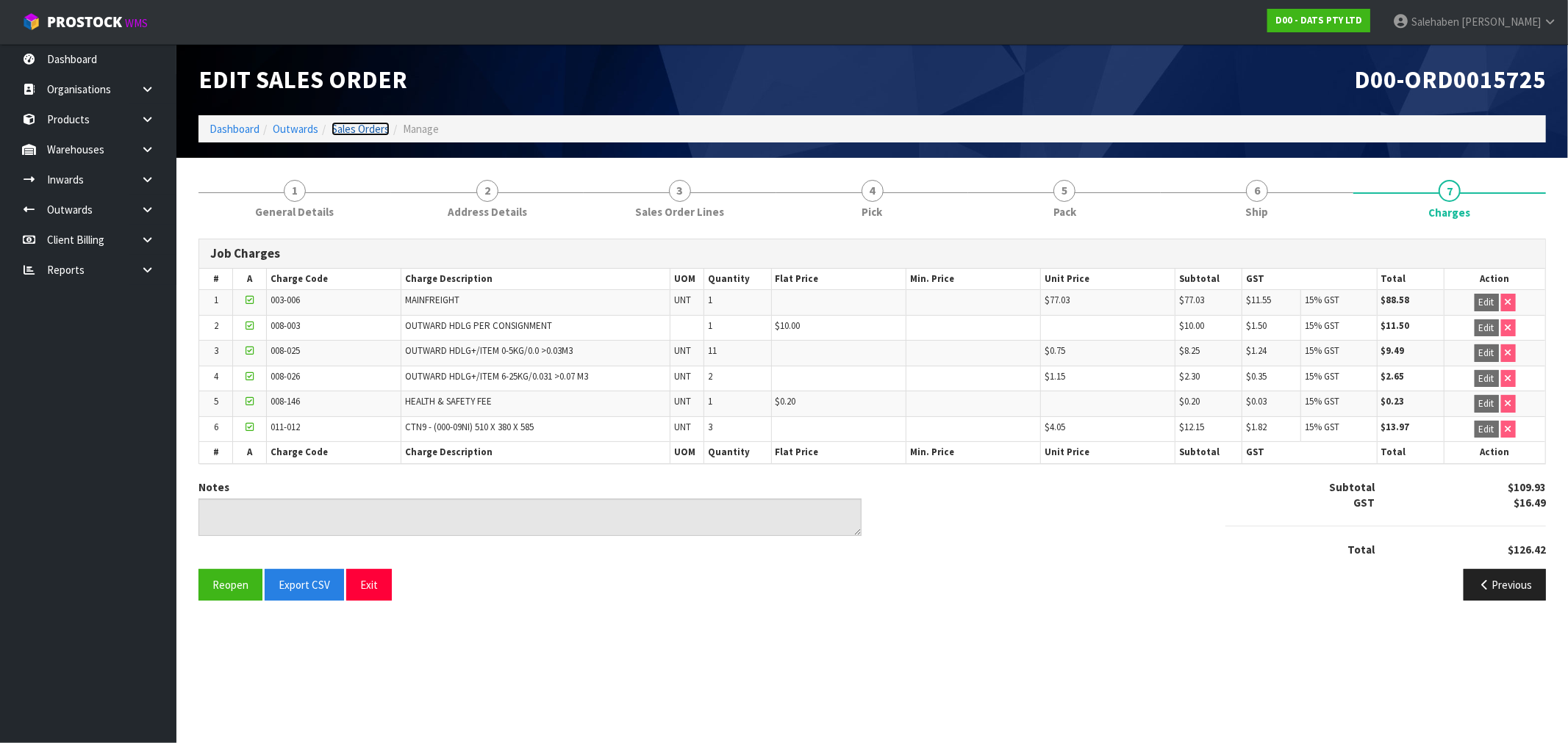
click at [351, 130] on link "Sales Orders" at bounding box center [360, 129] width 58 height 14
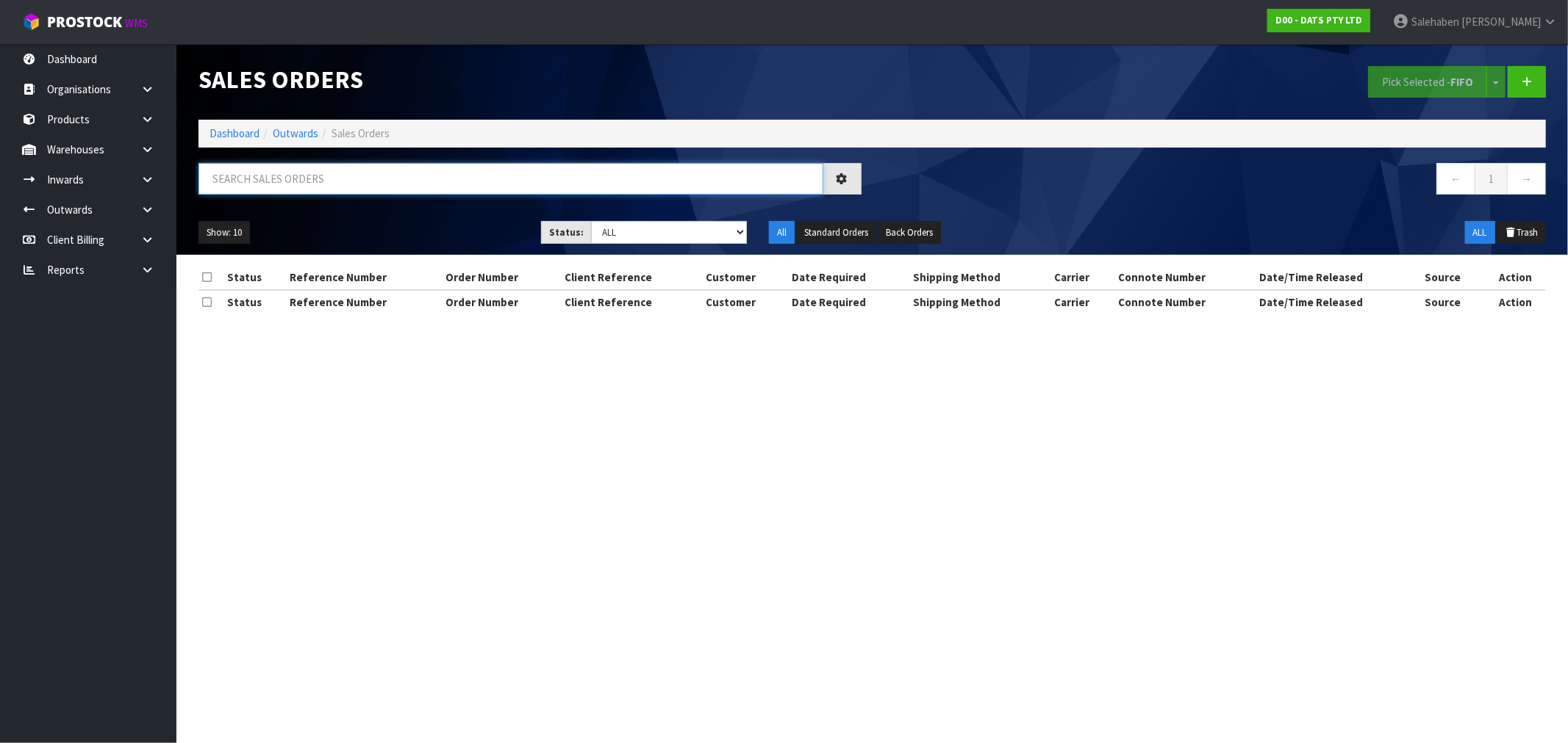
click at [230, 179] on input "text" at bounding box center [511, 178] width 625 height 32
paste input "FWM58579872"
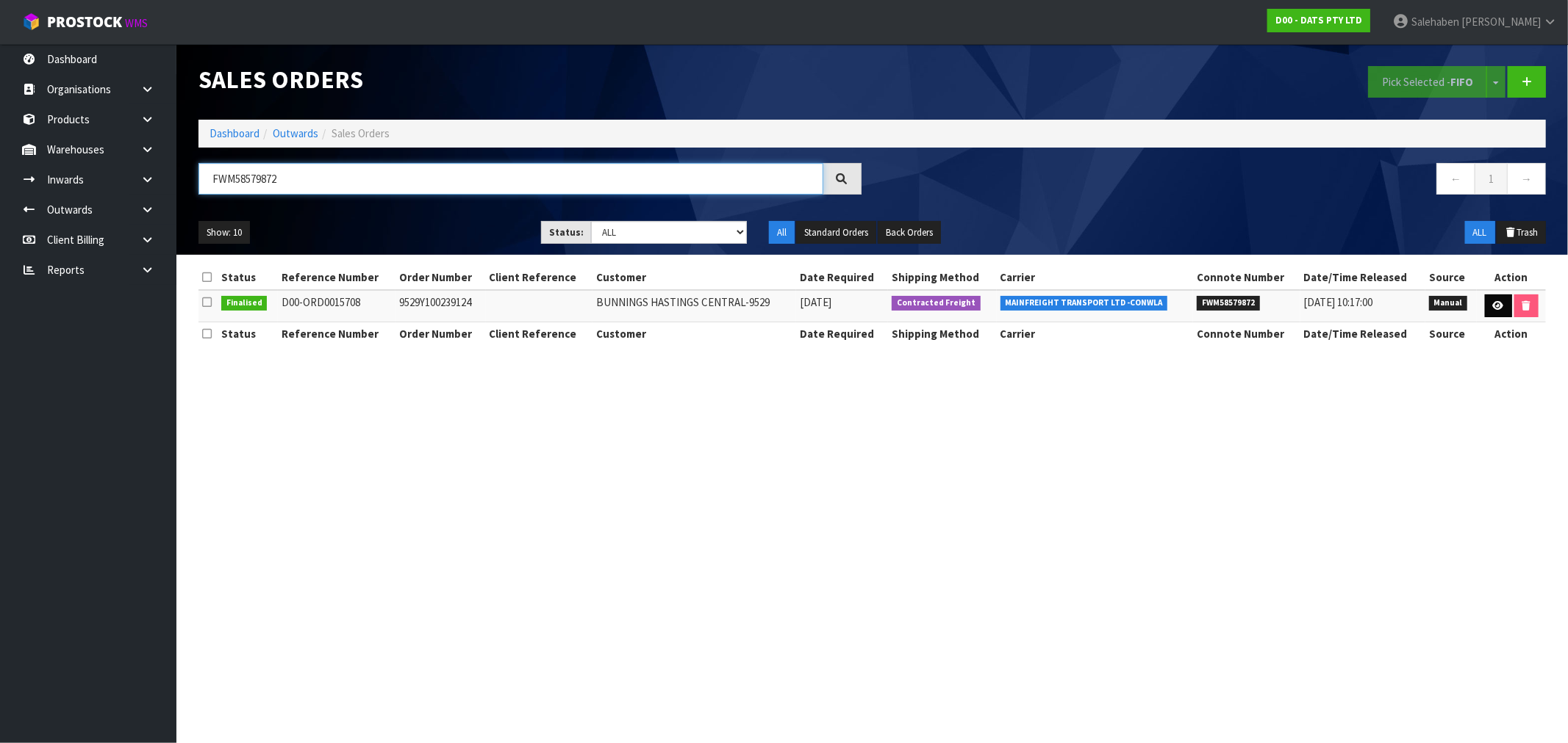
type input "FWM58579872"
click at [1497, 300] on link at bounding box center [1498, 306] width 27 height 24
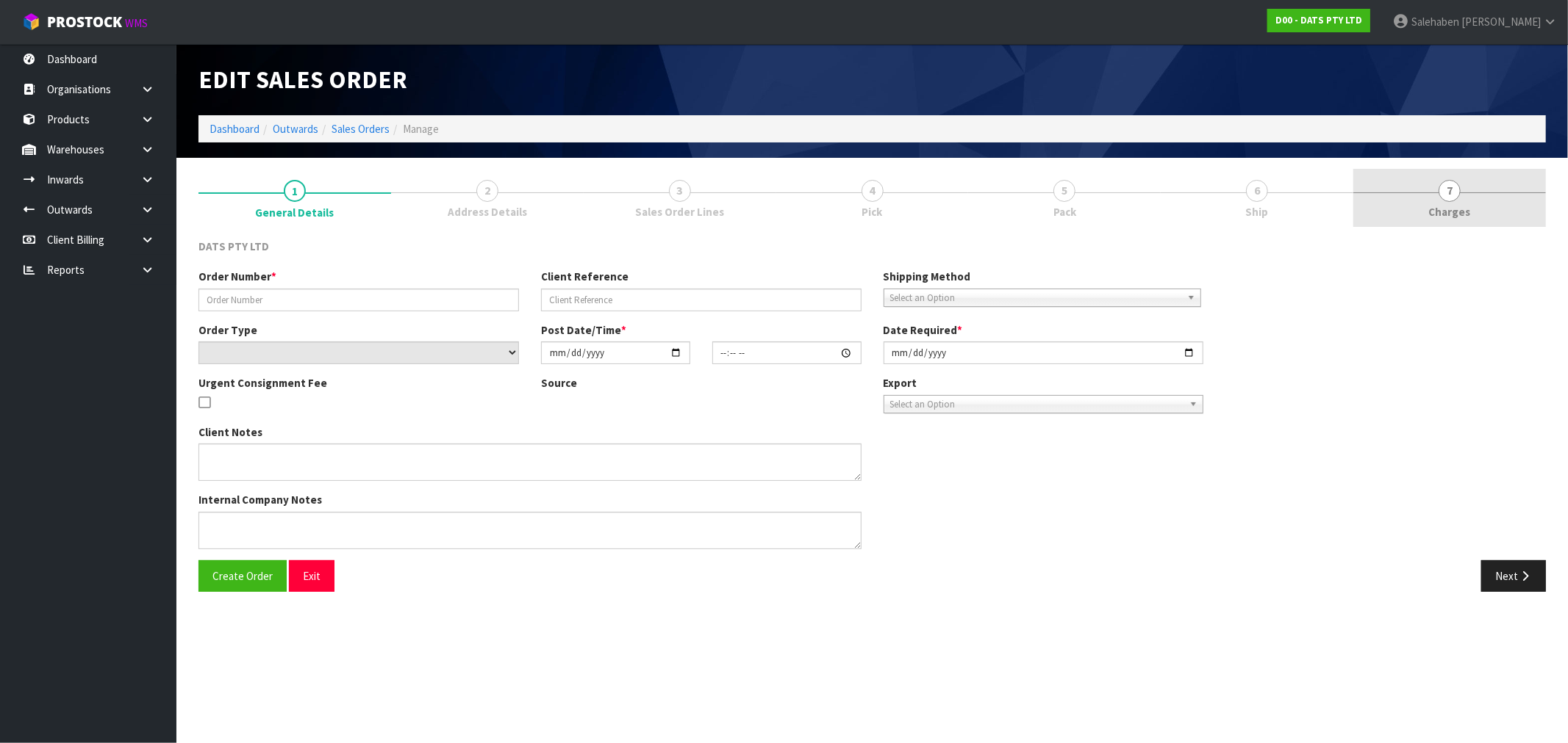
type input "9529Y100239124"
select select "number:0"
type input "2025-09-04"
type input "09:38:00.000"
type input "2025-09-04"
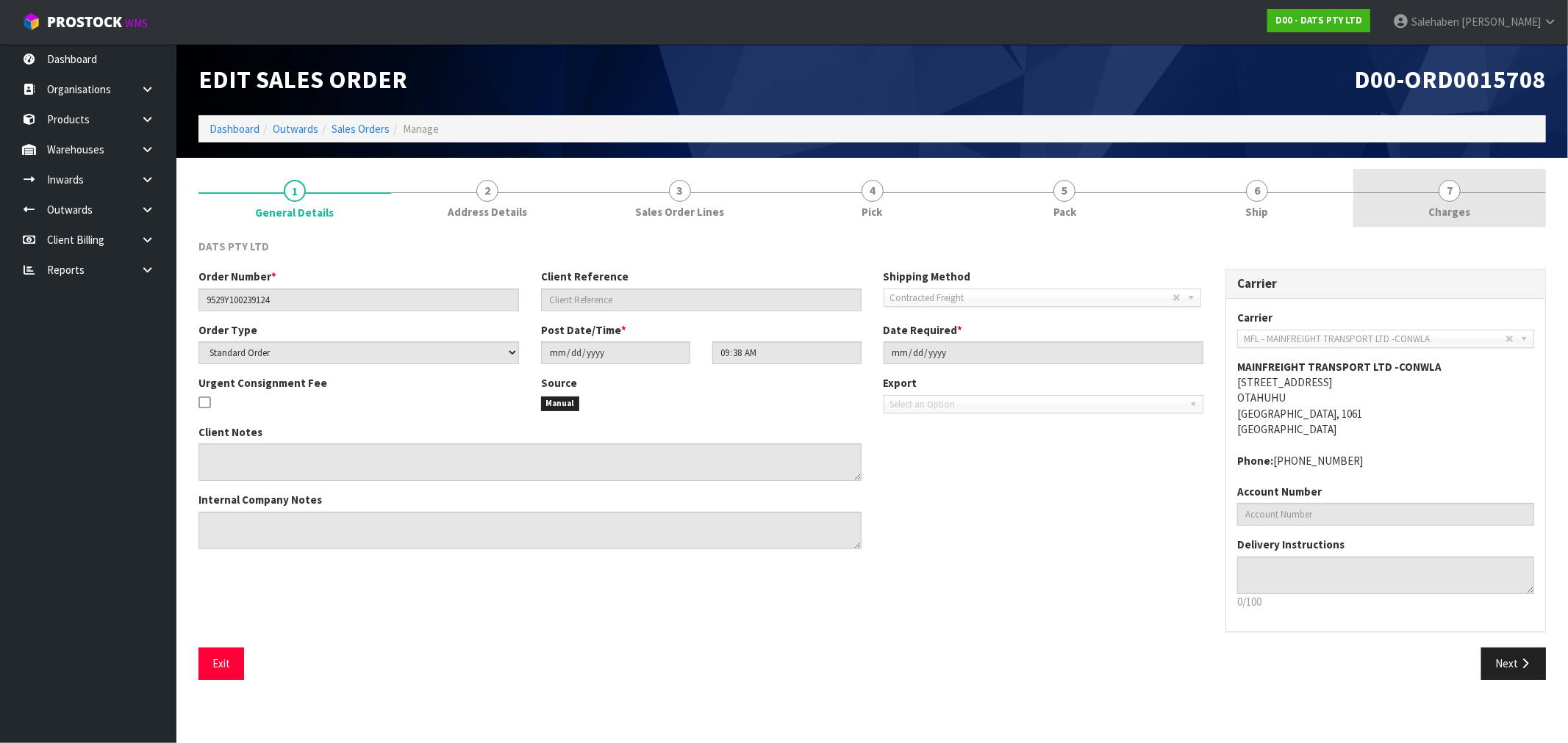
click at [1443, 210] on span "Charges" at bounding box center [1449, 211] width 42 height 15
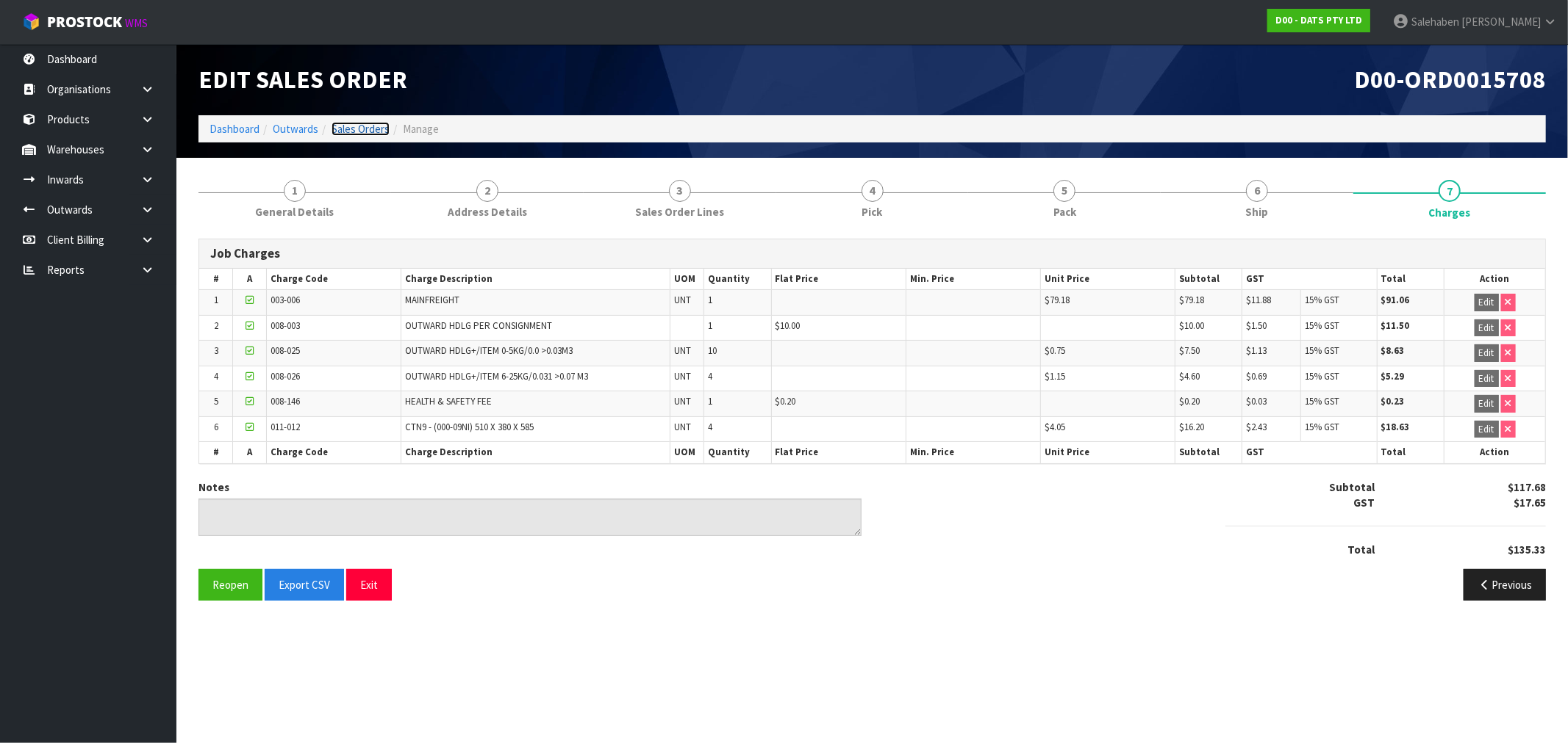
click at [374, 130] on link "Sales Orders" at bounding box center [360, 129] width 58 height 14
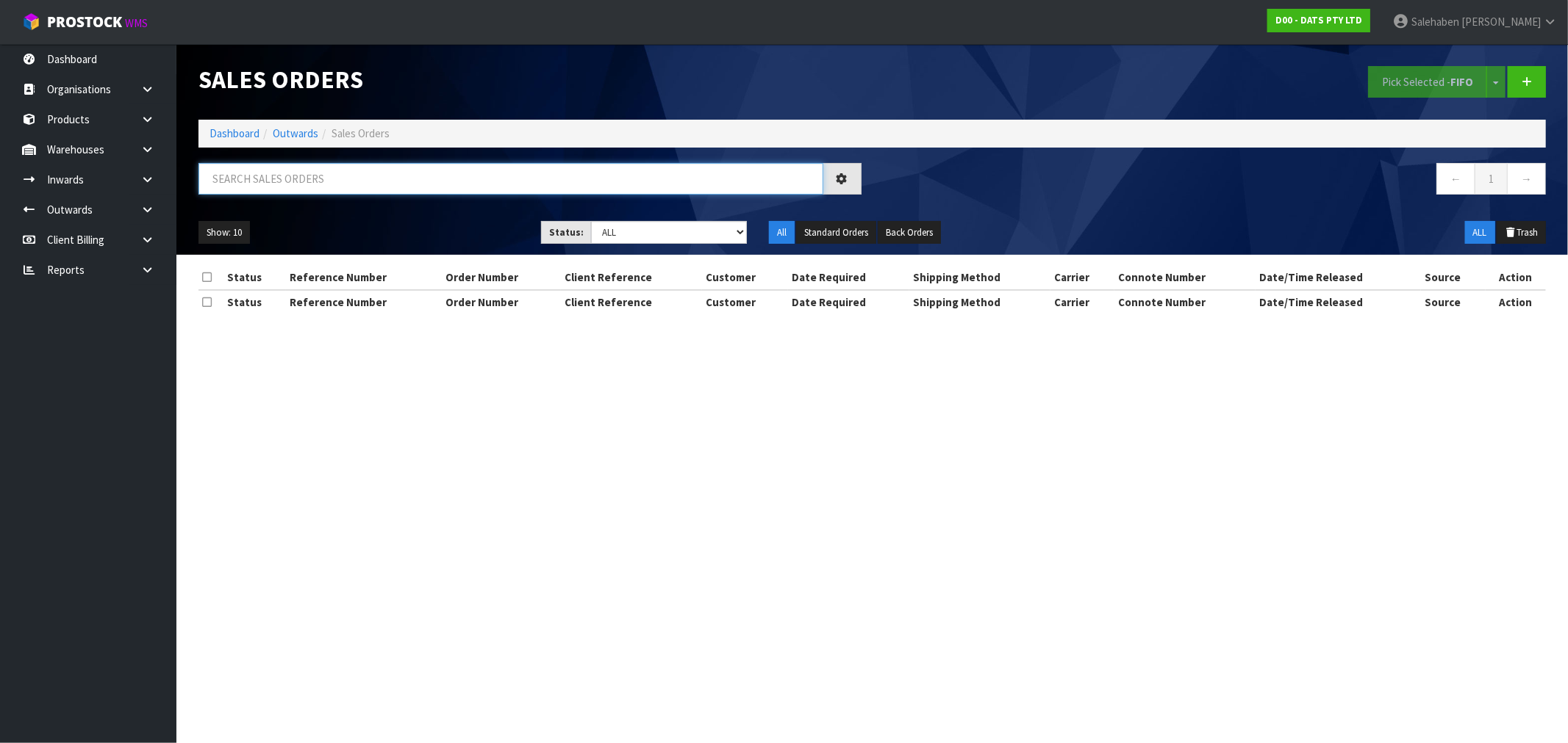
click at [266, 188] on input "text" at bounding box center [511, 178] width 625 height 32
paste input "FWM58659631"
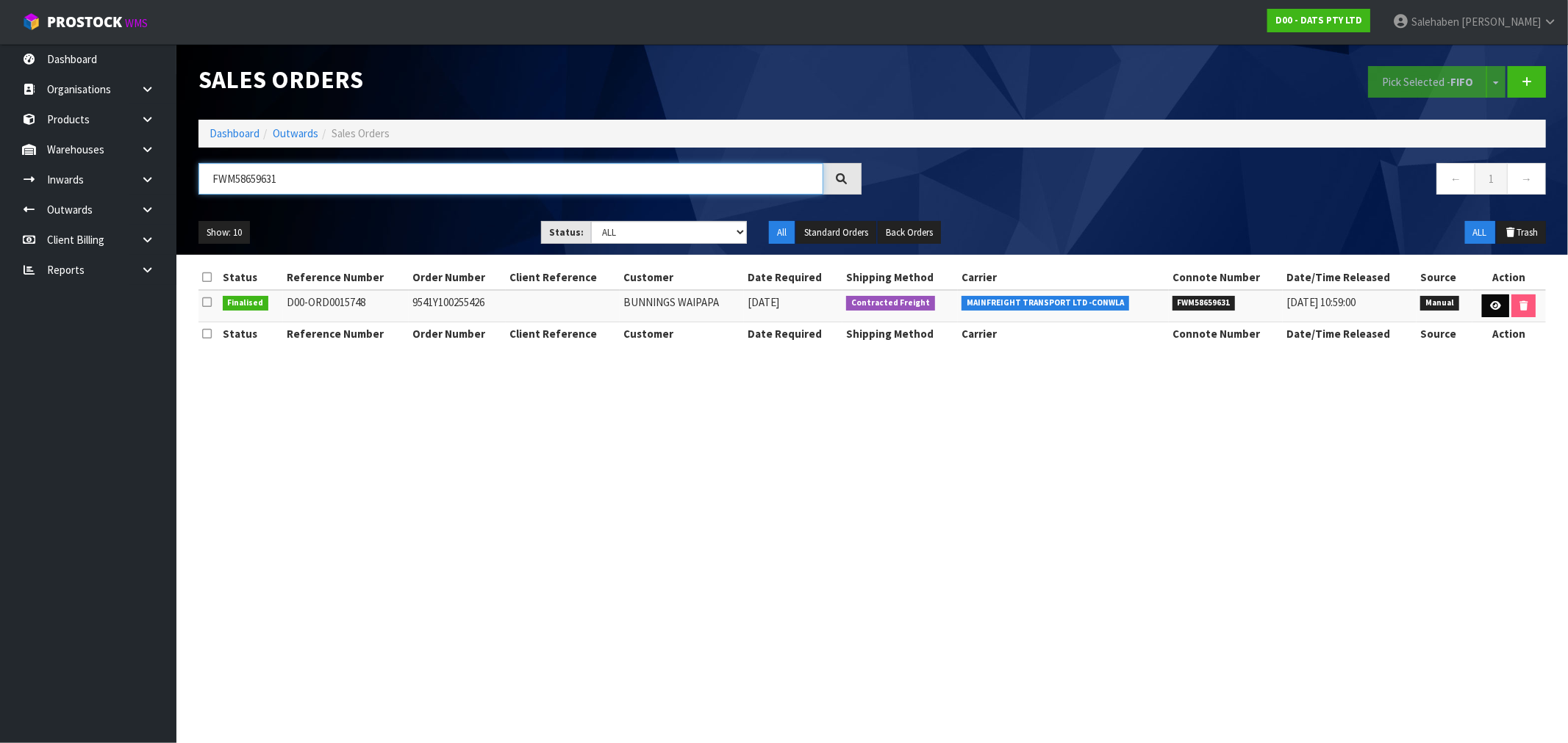
type input "FWM58659631"
click at [1490, 306] on icon at bounding box center [1495, 306] width 11 height 10
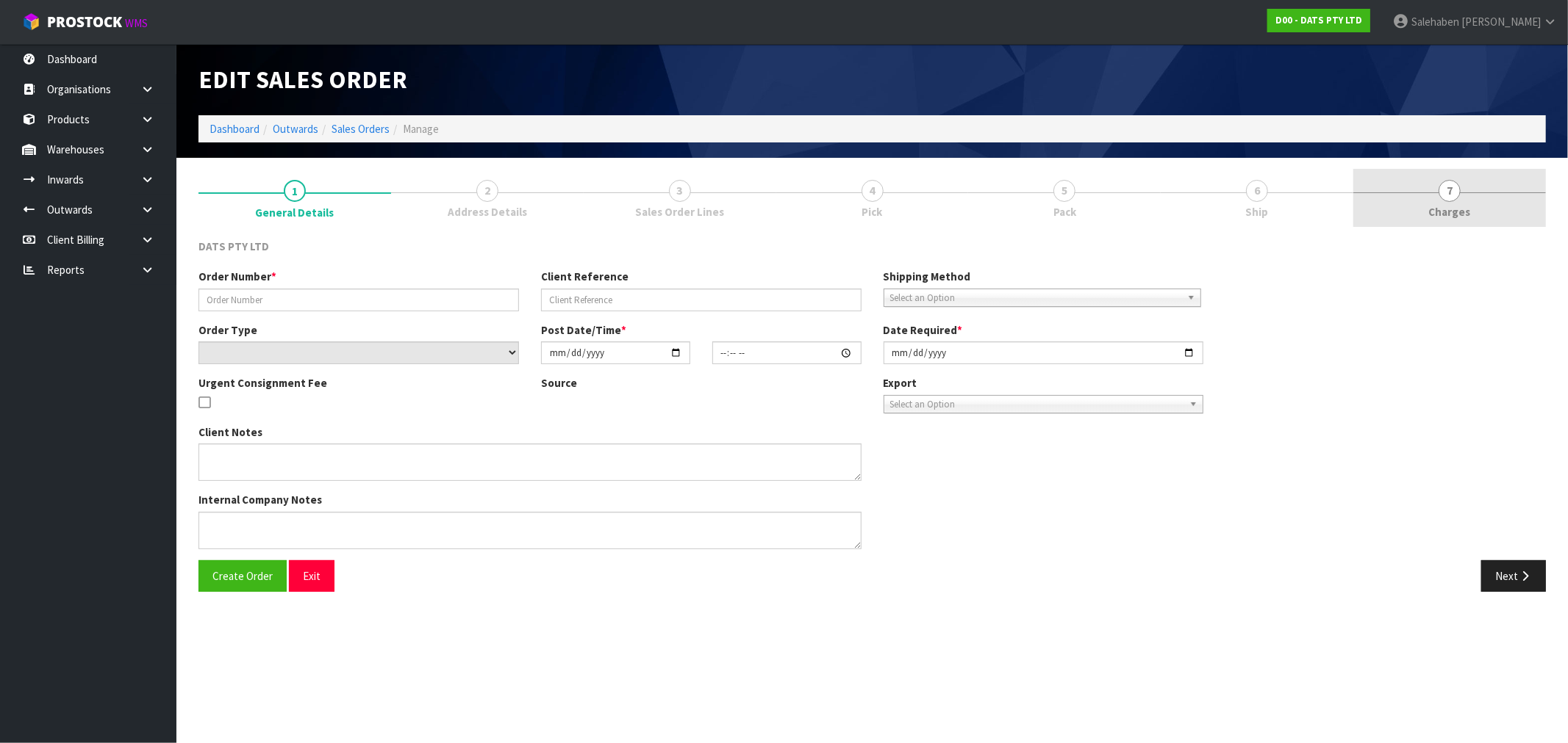
type input "9541Y100255426"
select select "number:0"
type input "2025-09-11"
type input "09:56:00.000"
type input "2025-09-11"
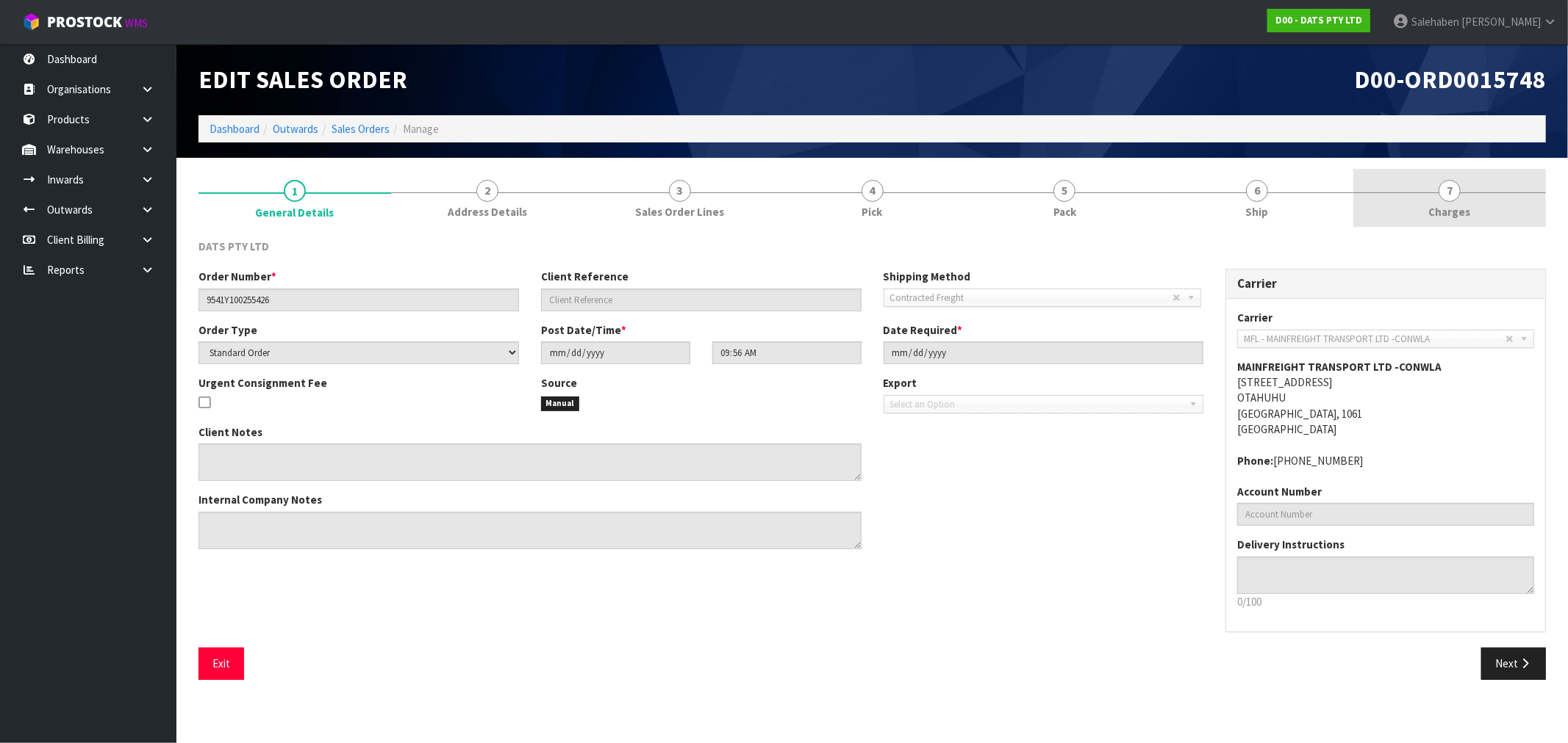
click at [1442, 208] on span "Charges" at bounding box center [1449, 211] width 42 height 15
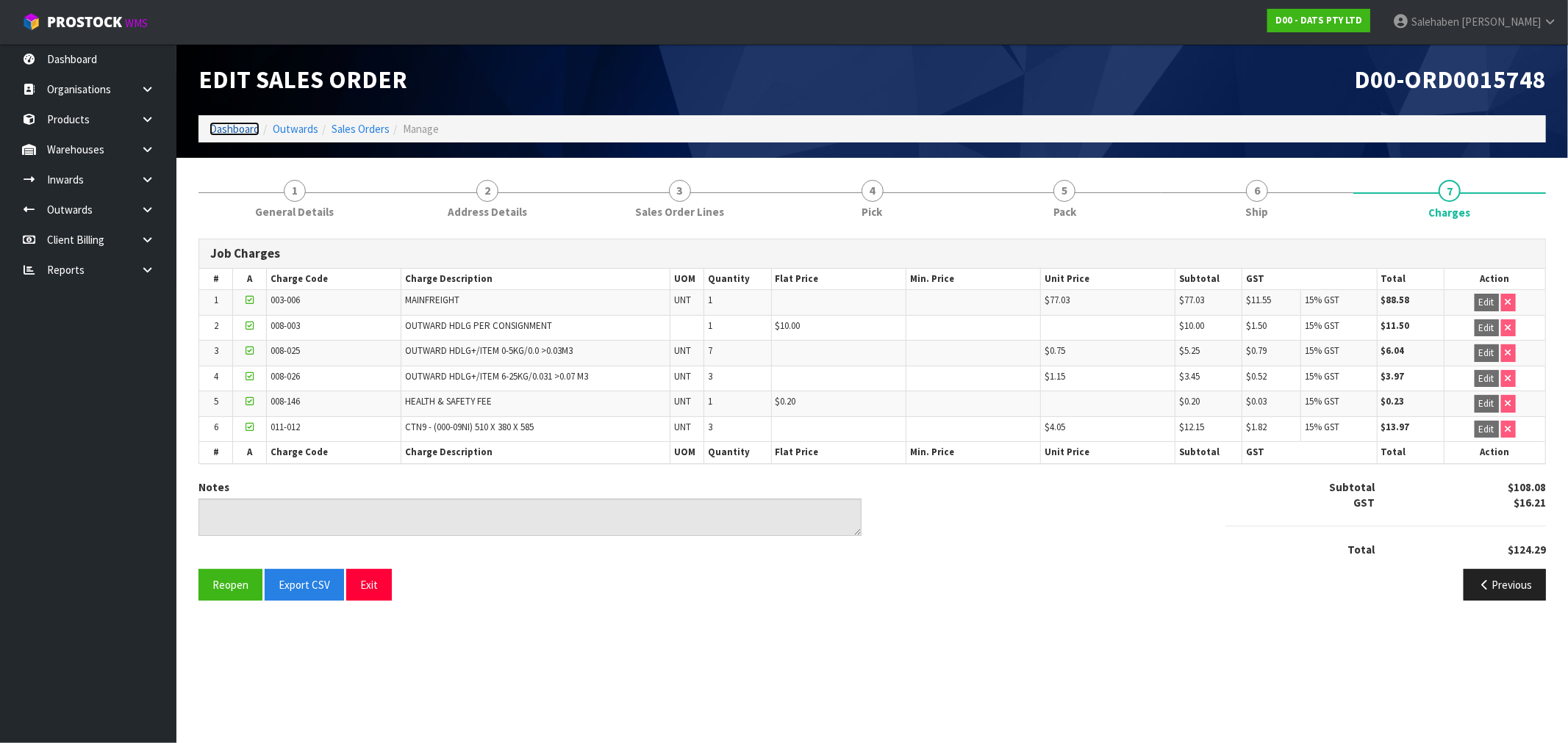
click at [248, 127] on link "Dashboard" at bounding box center [234, 129] width 50 height 14
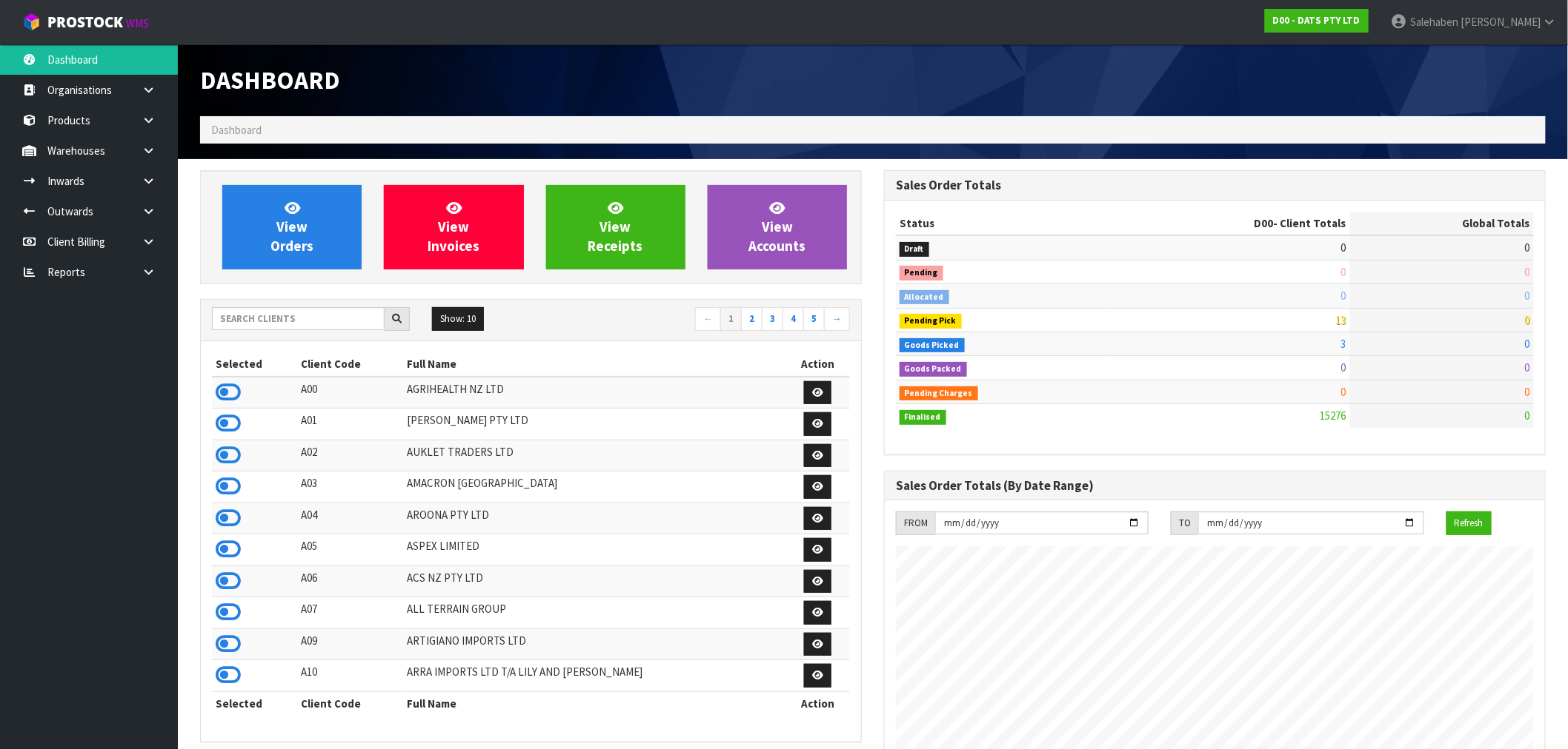
scroll to position [1122, 684]
click at [261, 319] on input "text" at bounding box center [298, 318] width 172 height 23
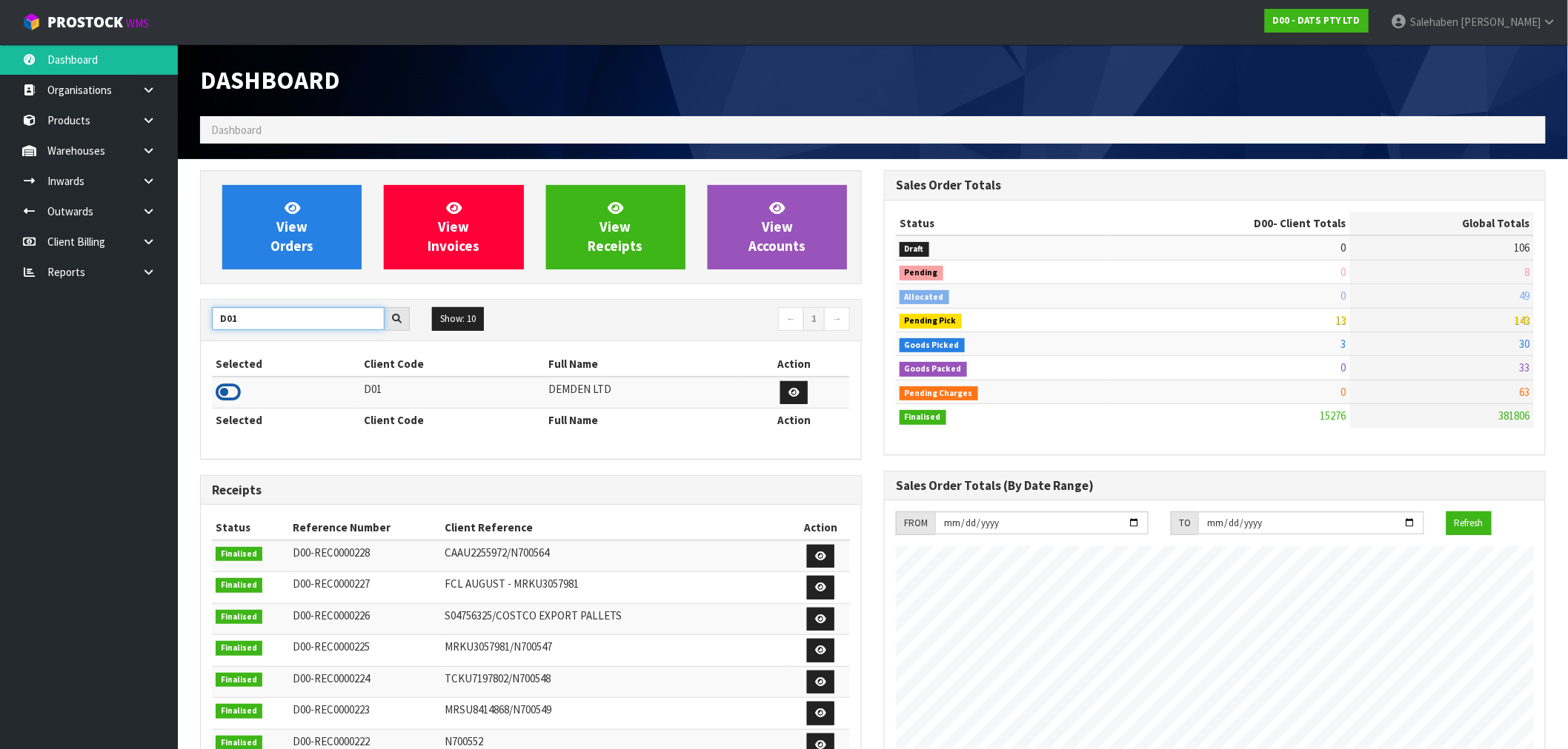
type input "D01"
click at [224, 395] on icon at bounding box center [228, 393] width 25 height 22
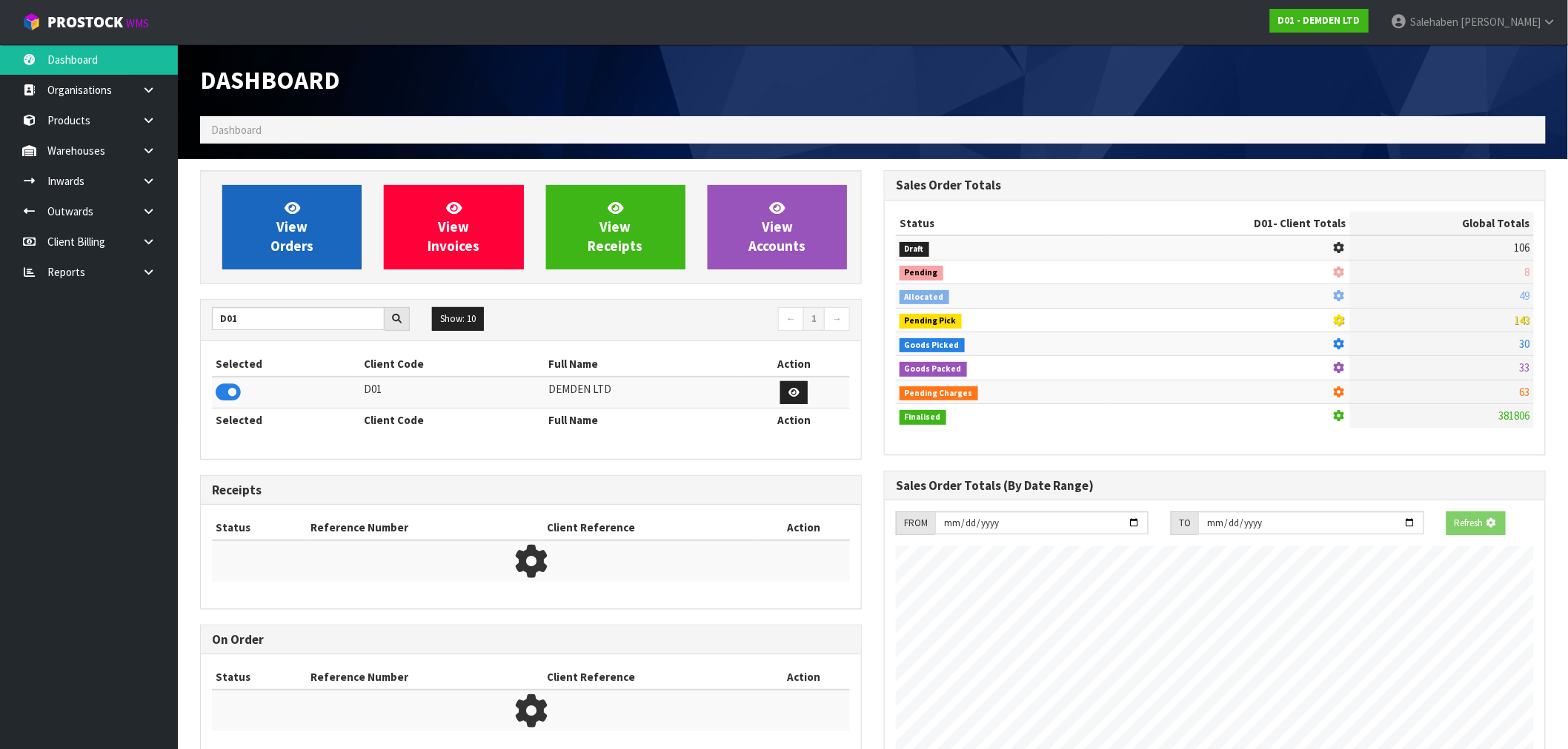
scroll to position [739504, 740199]
click at [322, 235] on link "View Orders" at bounding box center [292, 227] width 140 height 85
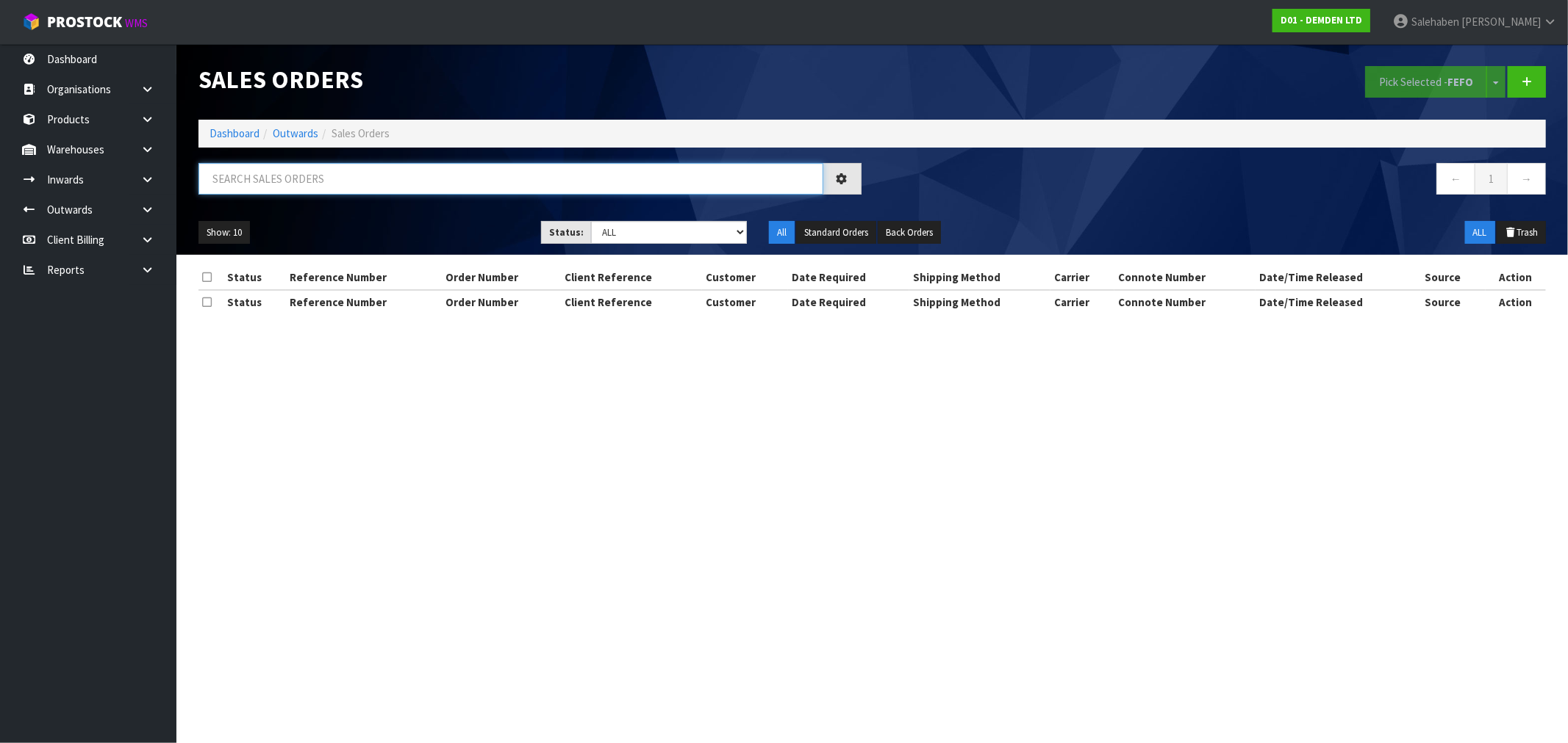
click at [497, 173] on input "text" at bounding box center [511, 178] width 625 height 32
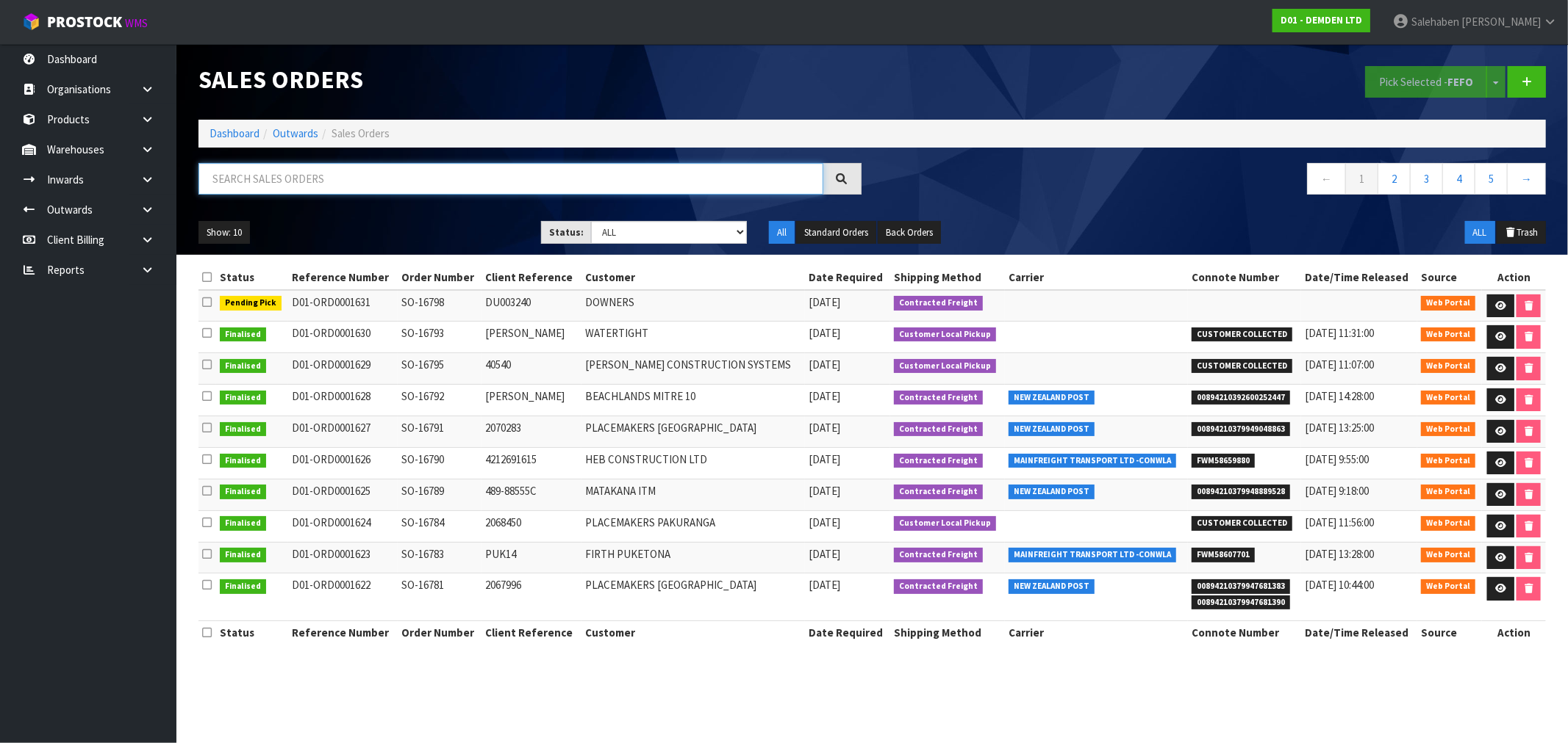
paste input "FWM58607701"
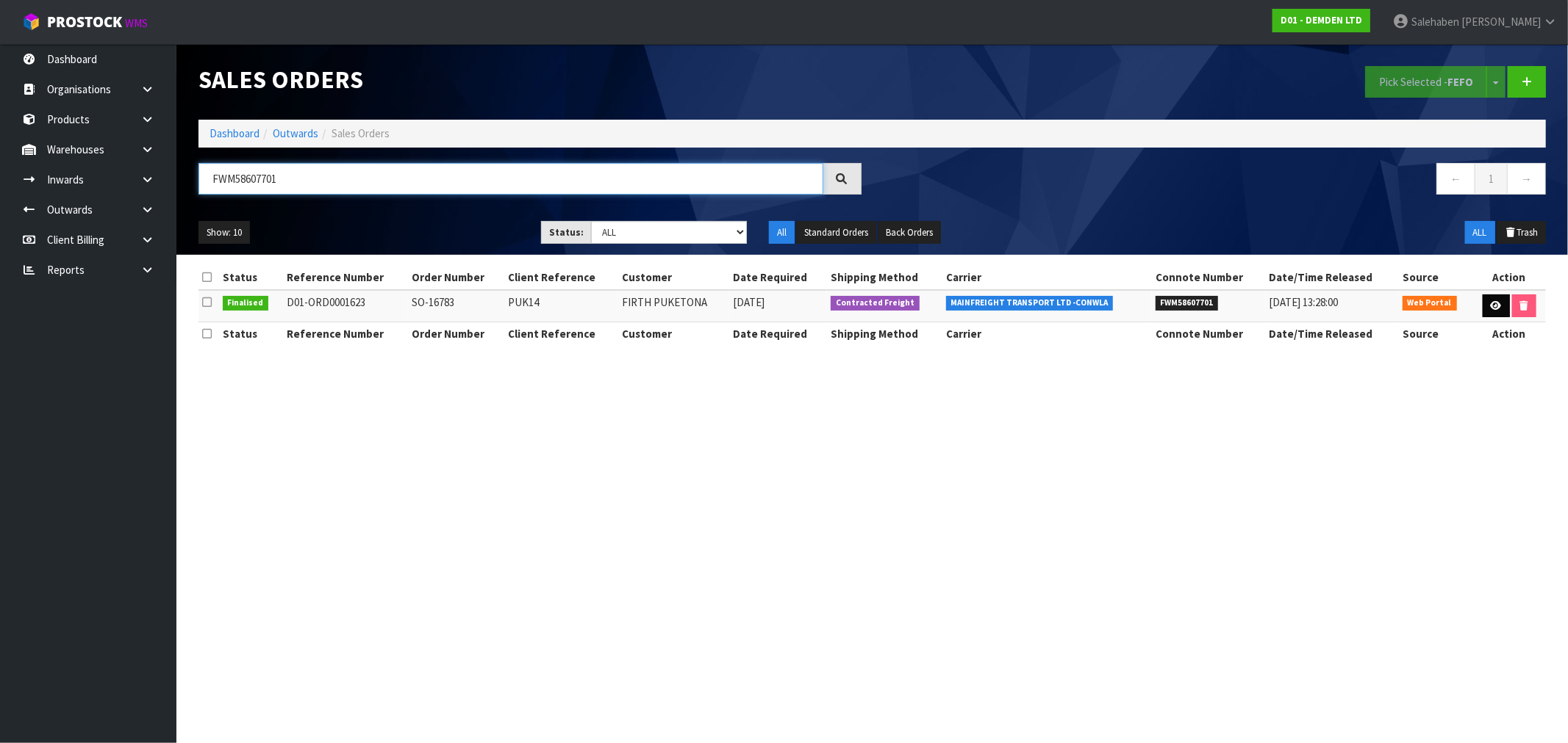
type input "FWM58607701"
click at [1491, 303] on icon at bounding box center [1496, 306] width 11 height 10
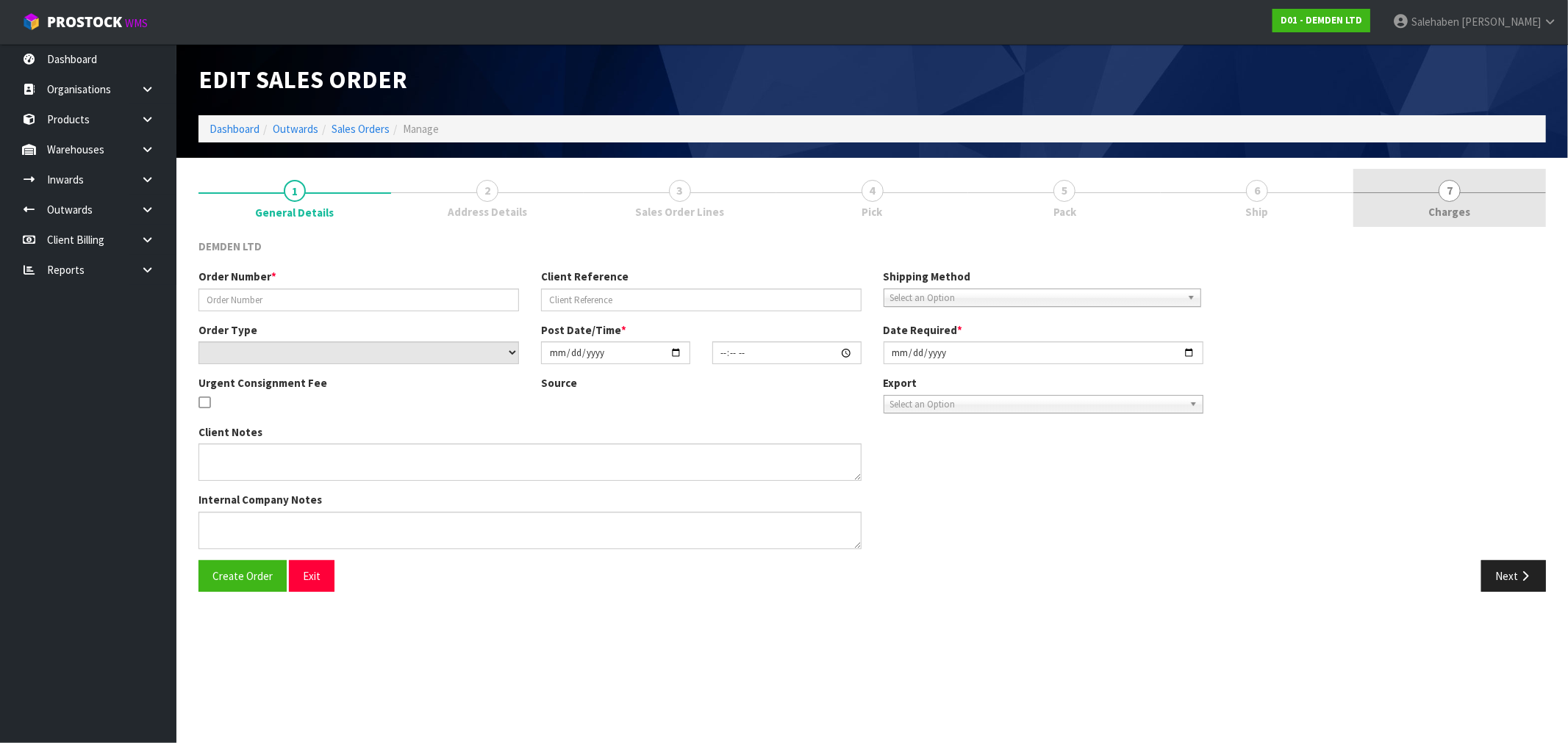
type input "SO-16783"
type input "PUK14"
select select "number:0"
type input "[DATE]"
type input "09:47:00.000"
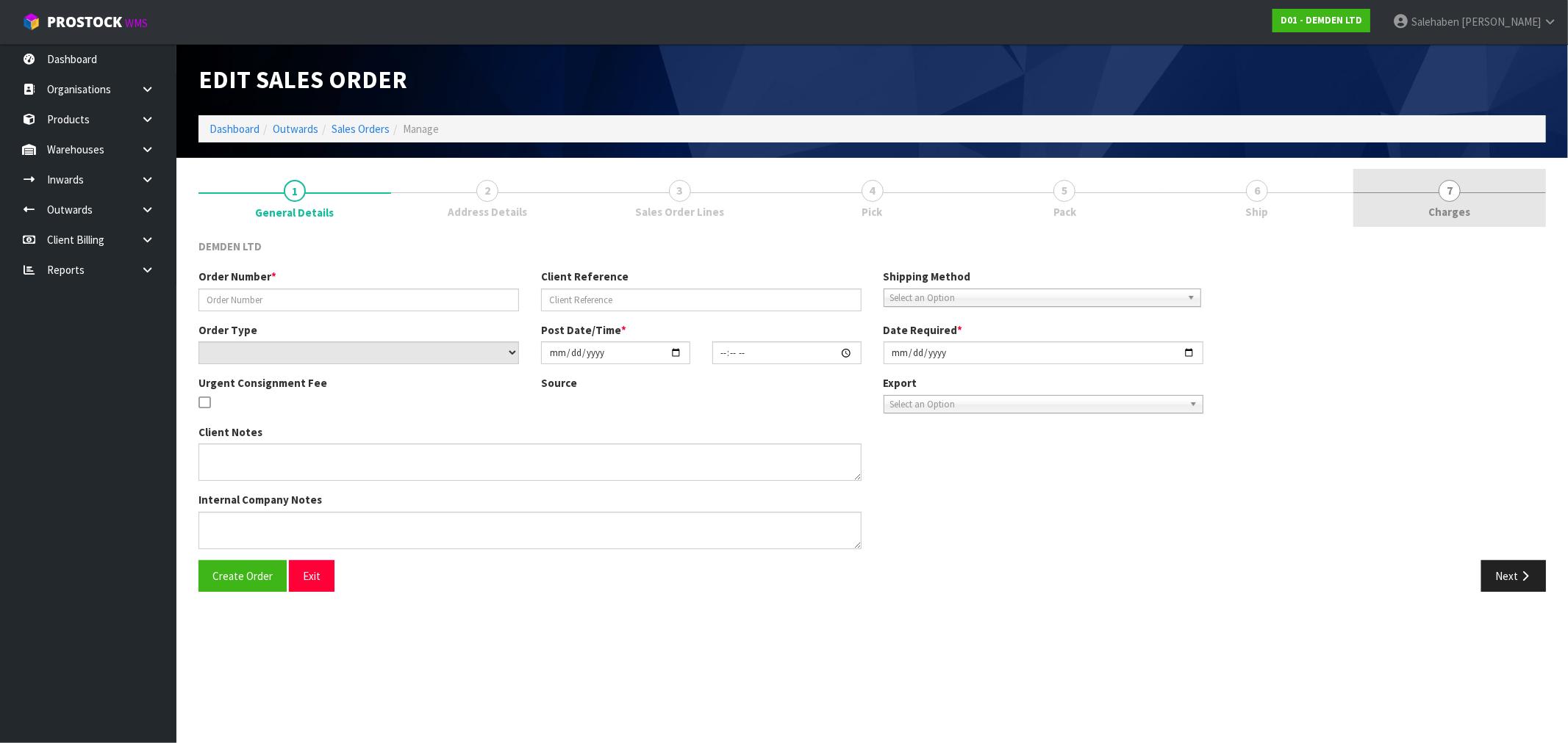
type input "[DATE]"
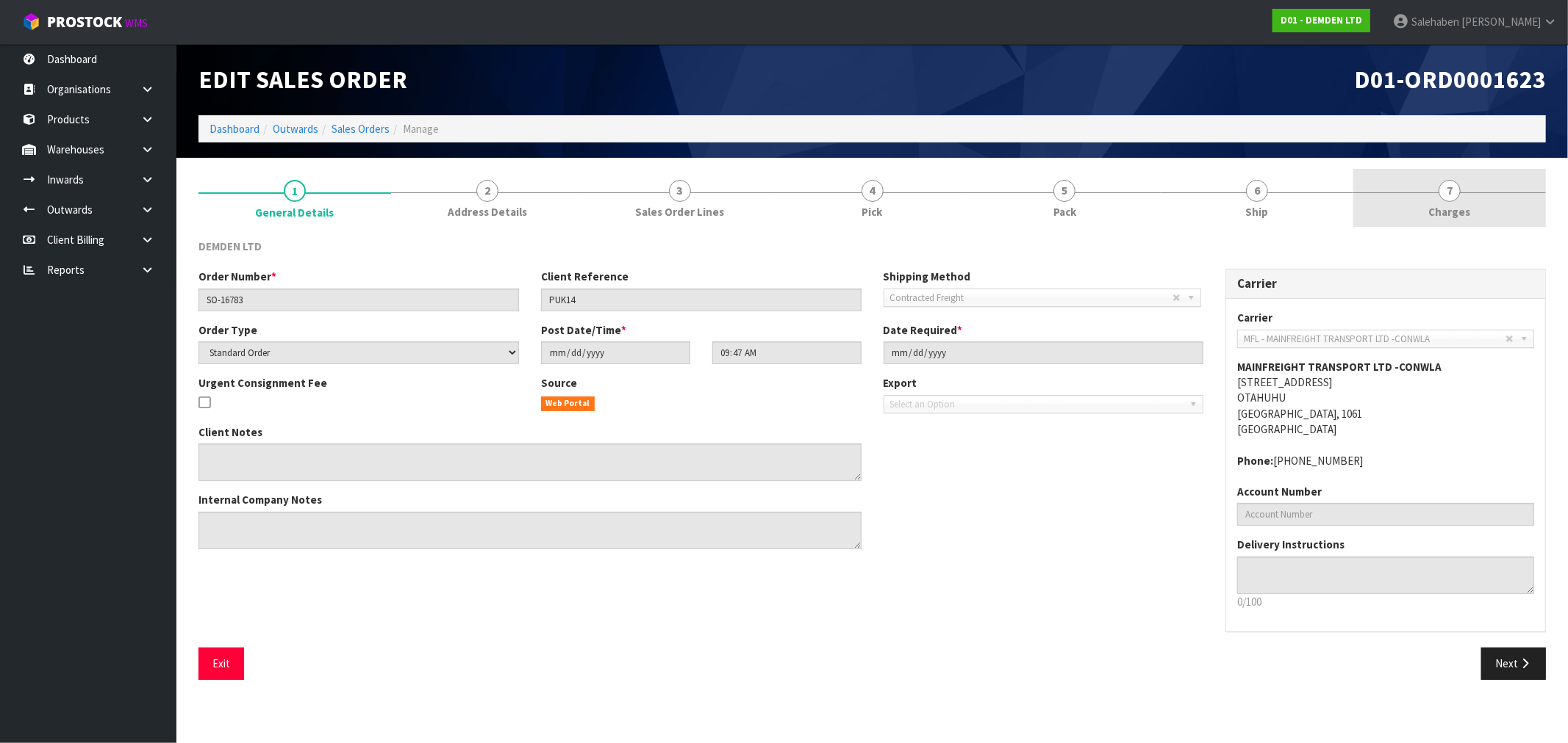
click at [1441, 210] on span "Charges" at bounding box center [1449, 211] width 42 height 15
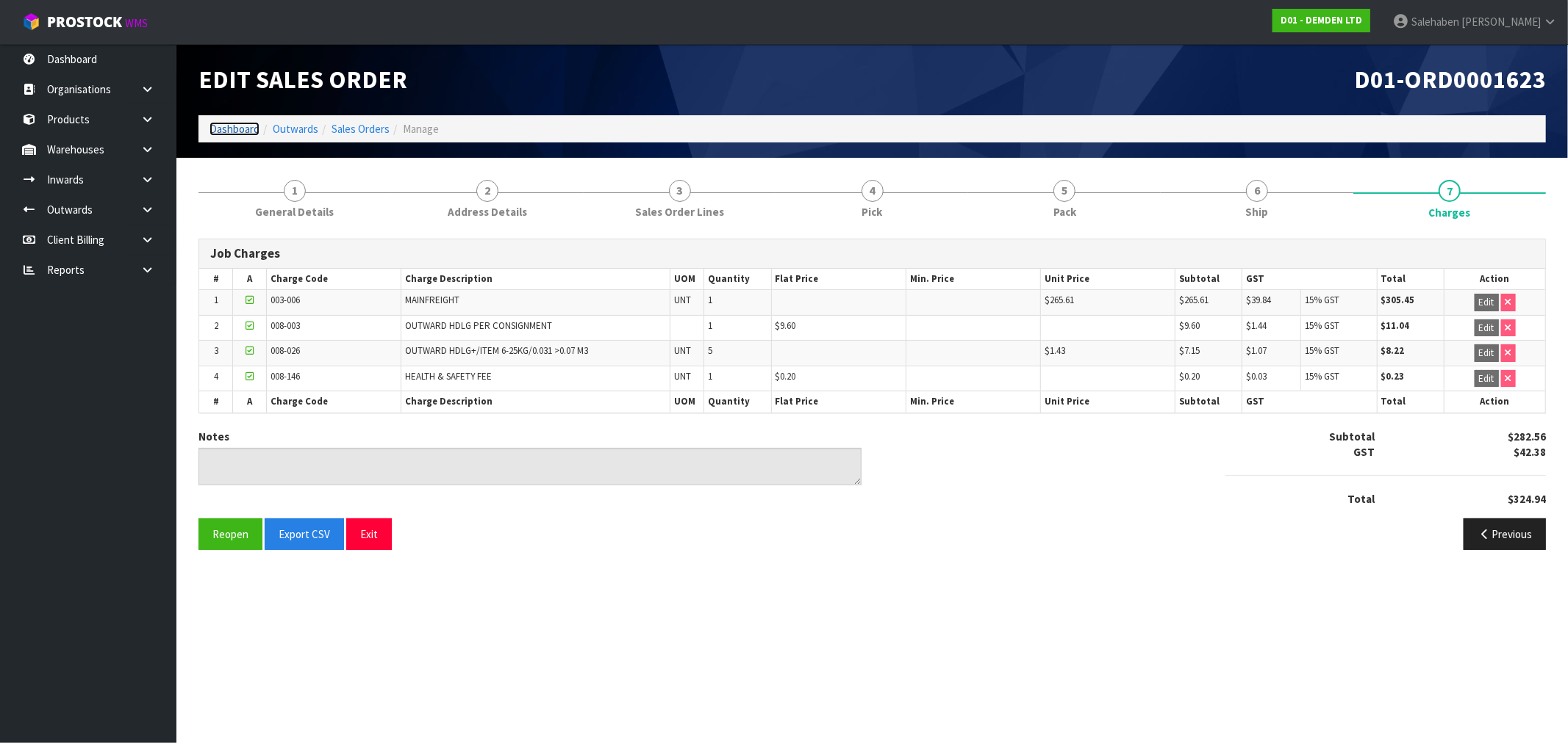
click at [239, 125] on link "Dashboard" at bounding box center [234, 129] width 50 height 14
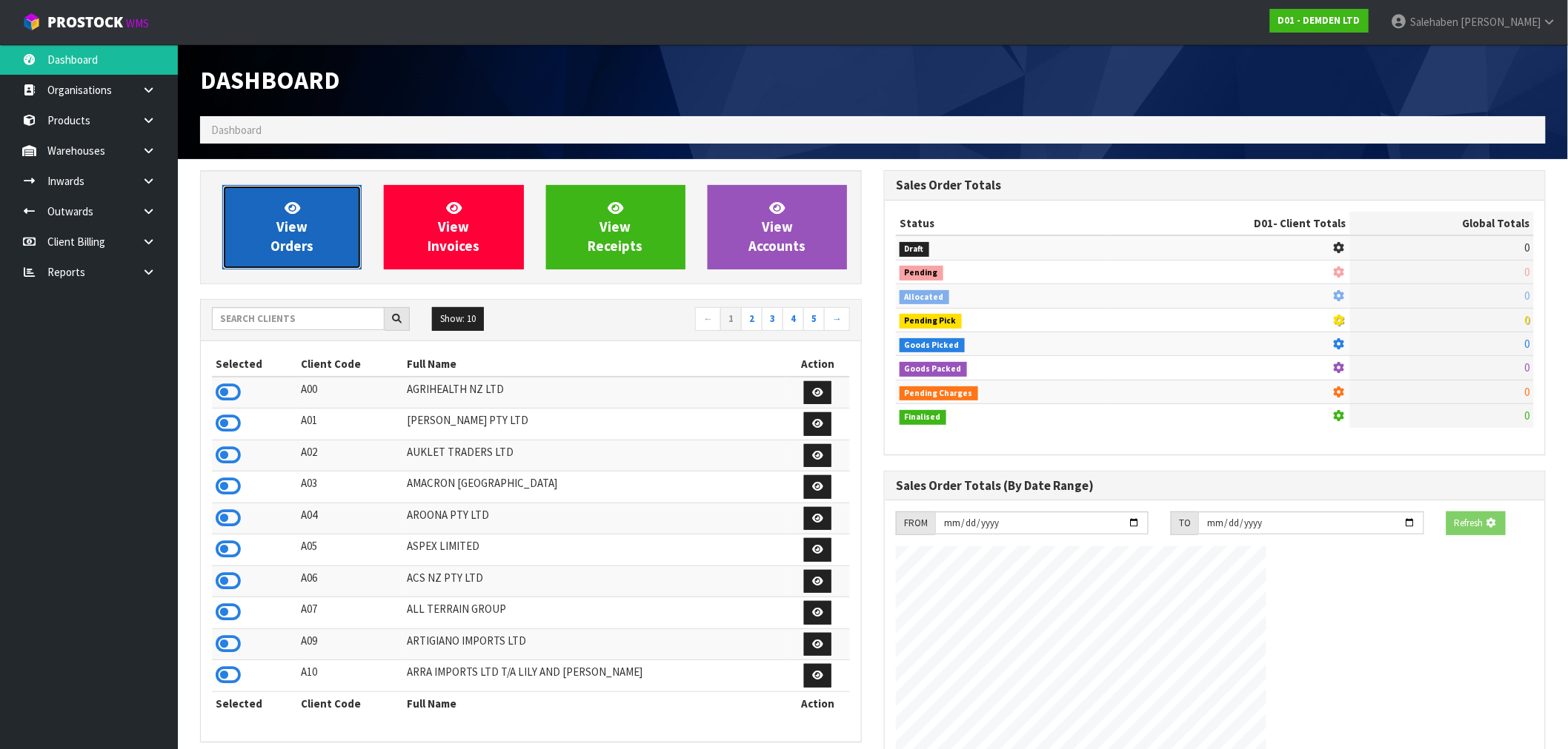
click at [313, 209] on link "View Orders" at bounding box center [292, 227] width 140 height 85
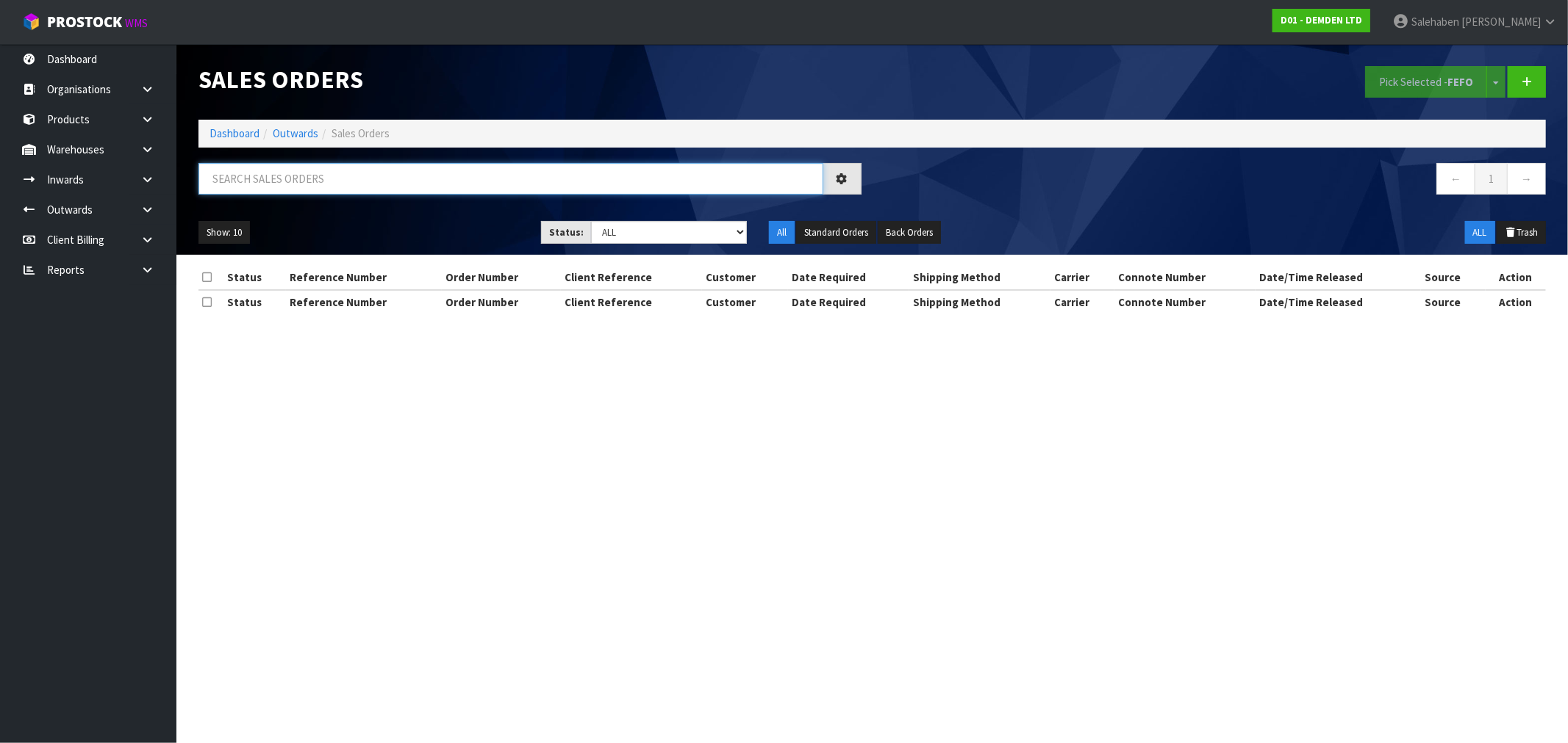
click at [360, 172] on input "text" at bounding box center [511, 178] width 625 height 32
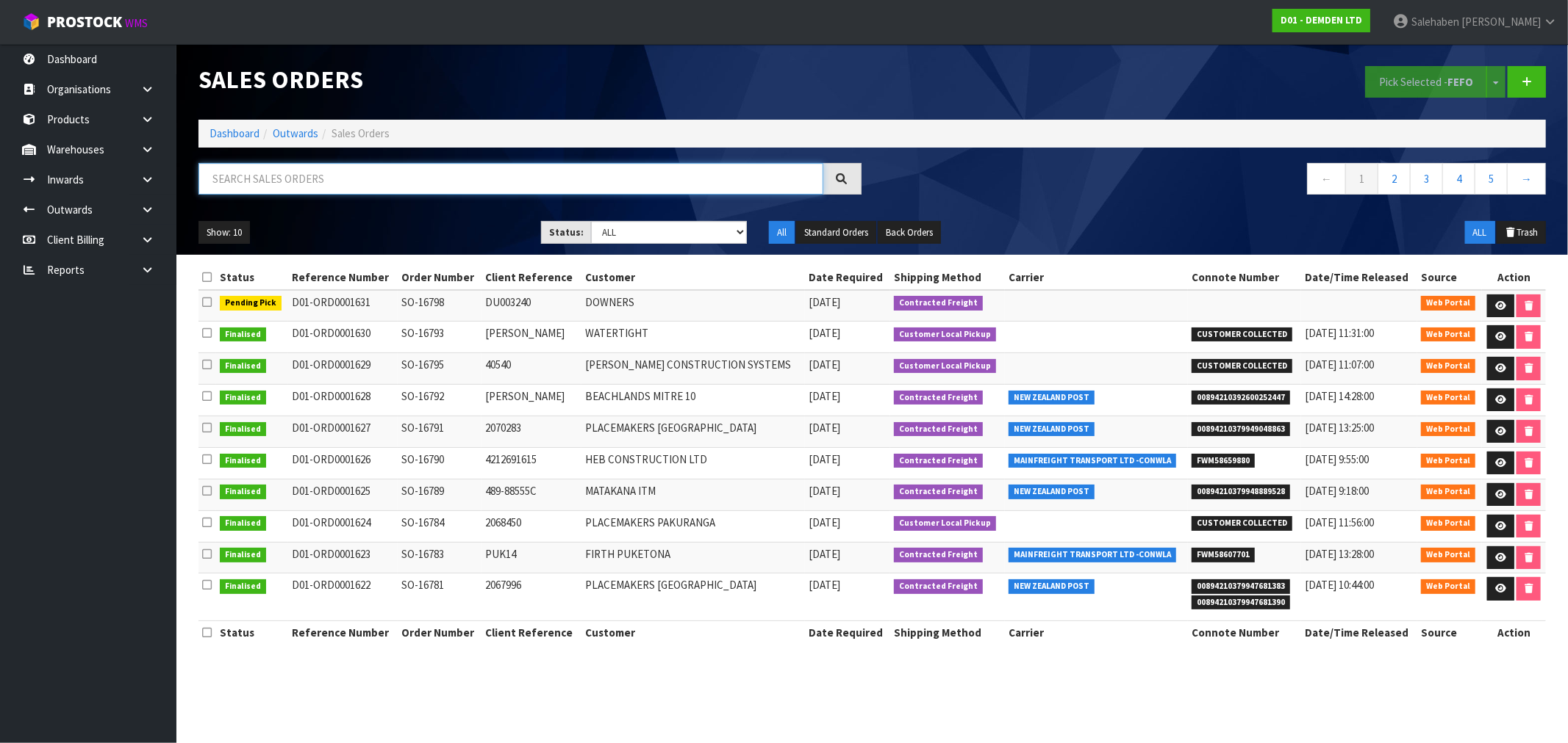
paste input "FWM58659880"
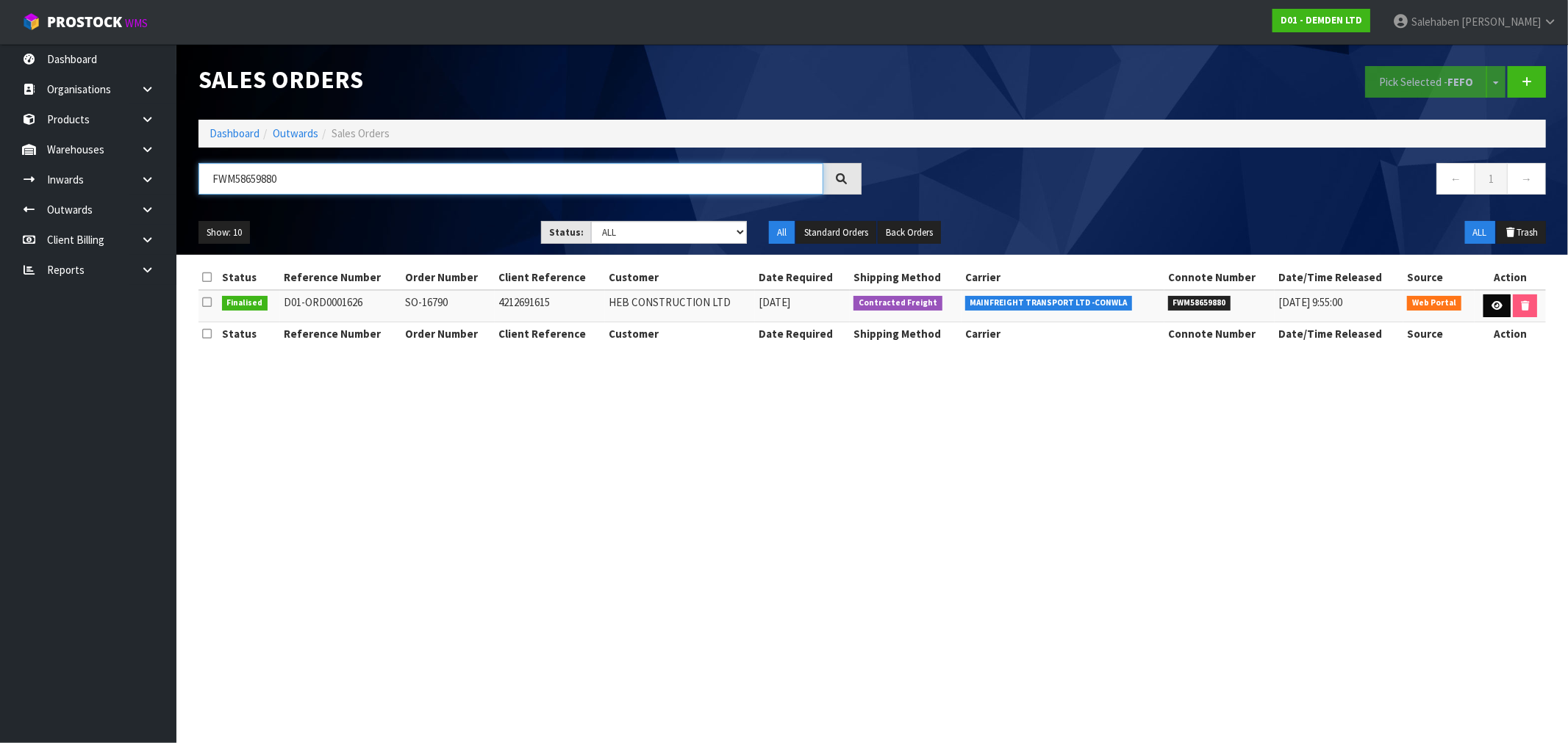
type input "FWM58659880"
click at [1495, 299] on link at bounding box center [1497, 306] width 27 height 24
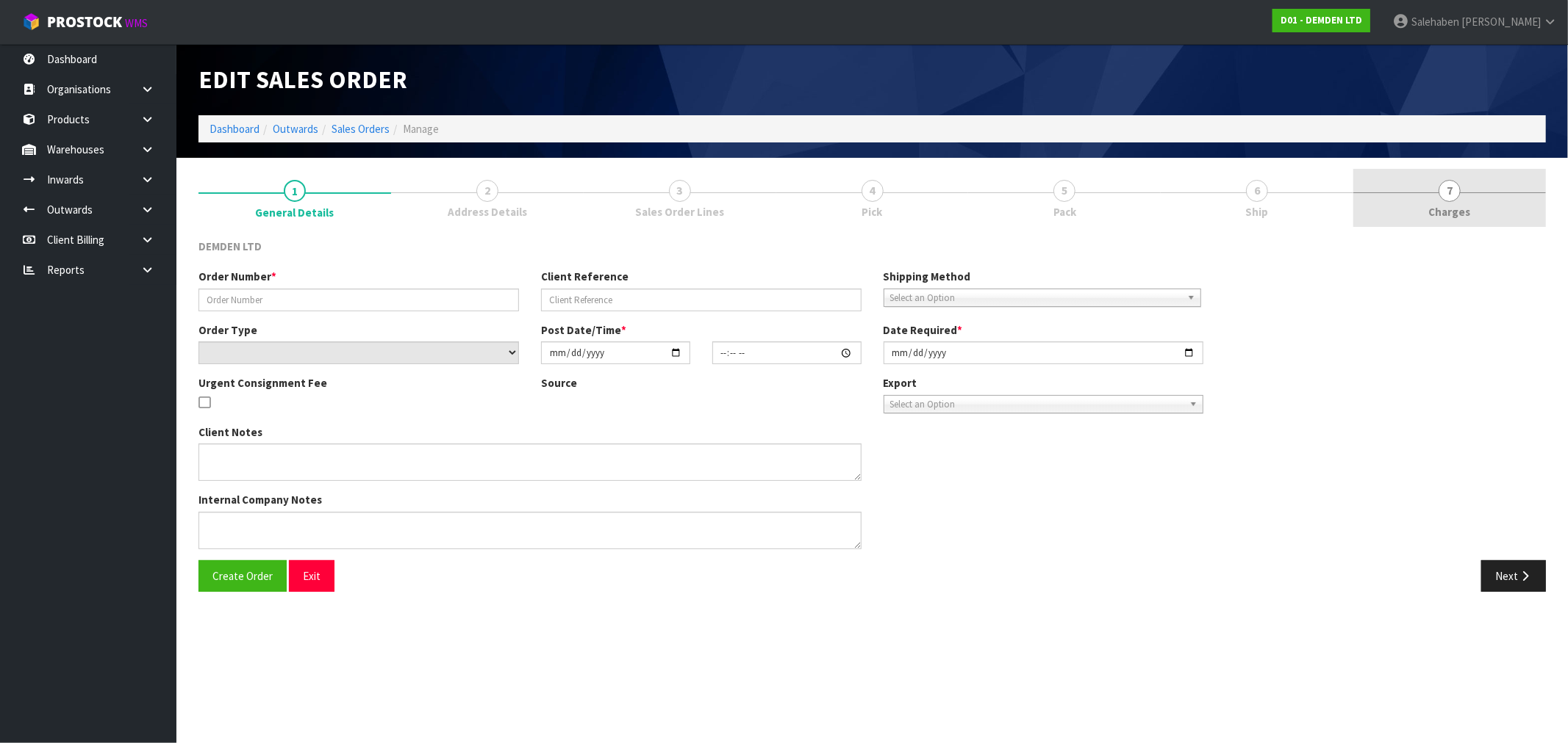
click at [1449, 200] on span "7" at bounding box center [1449, 191] width 22 height 22
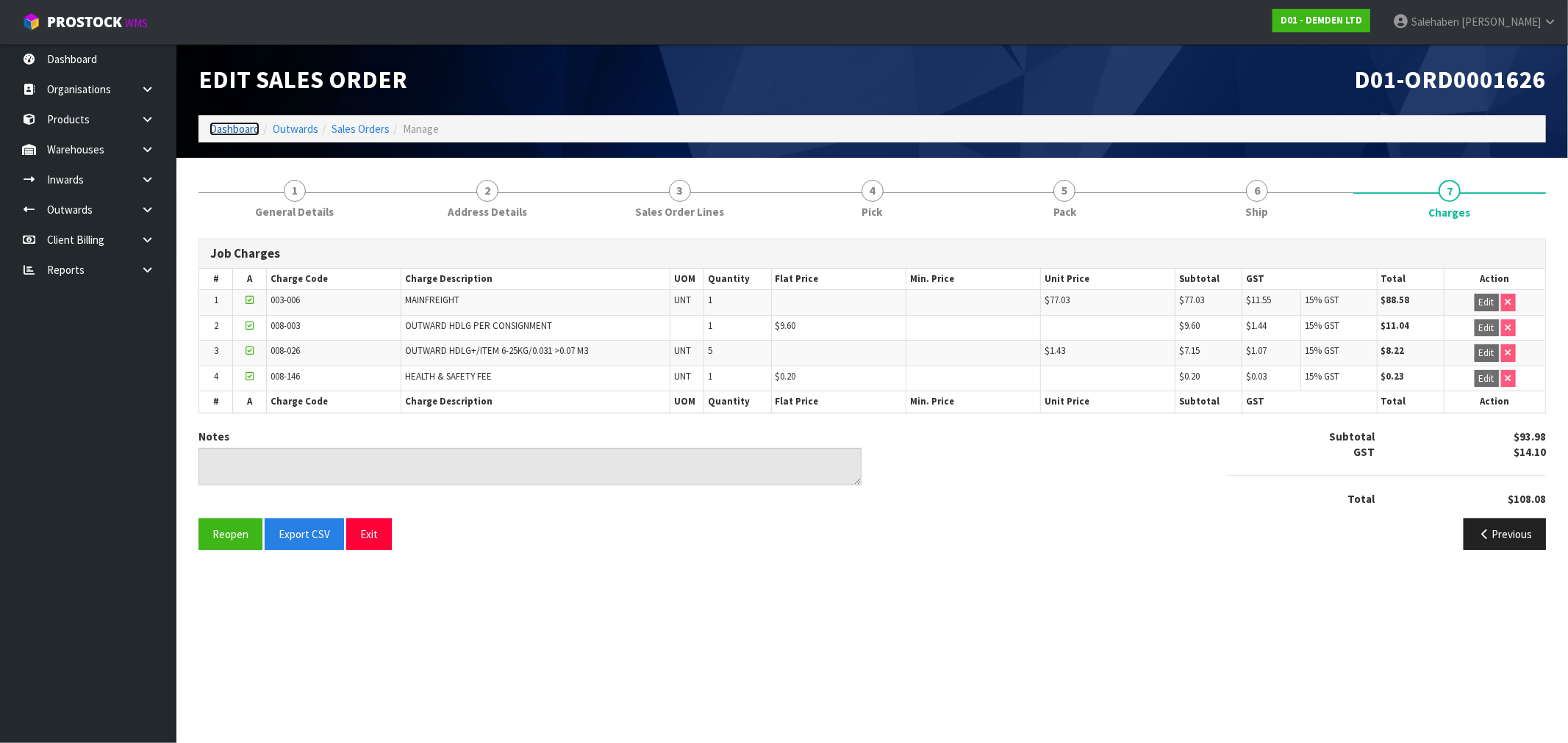
click at [224, 131] on link "Dashboard" at bounding box center [234, 129] width 50 height 14
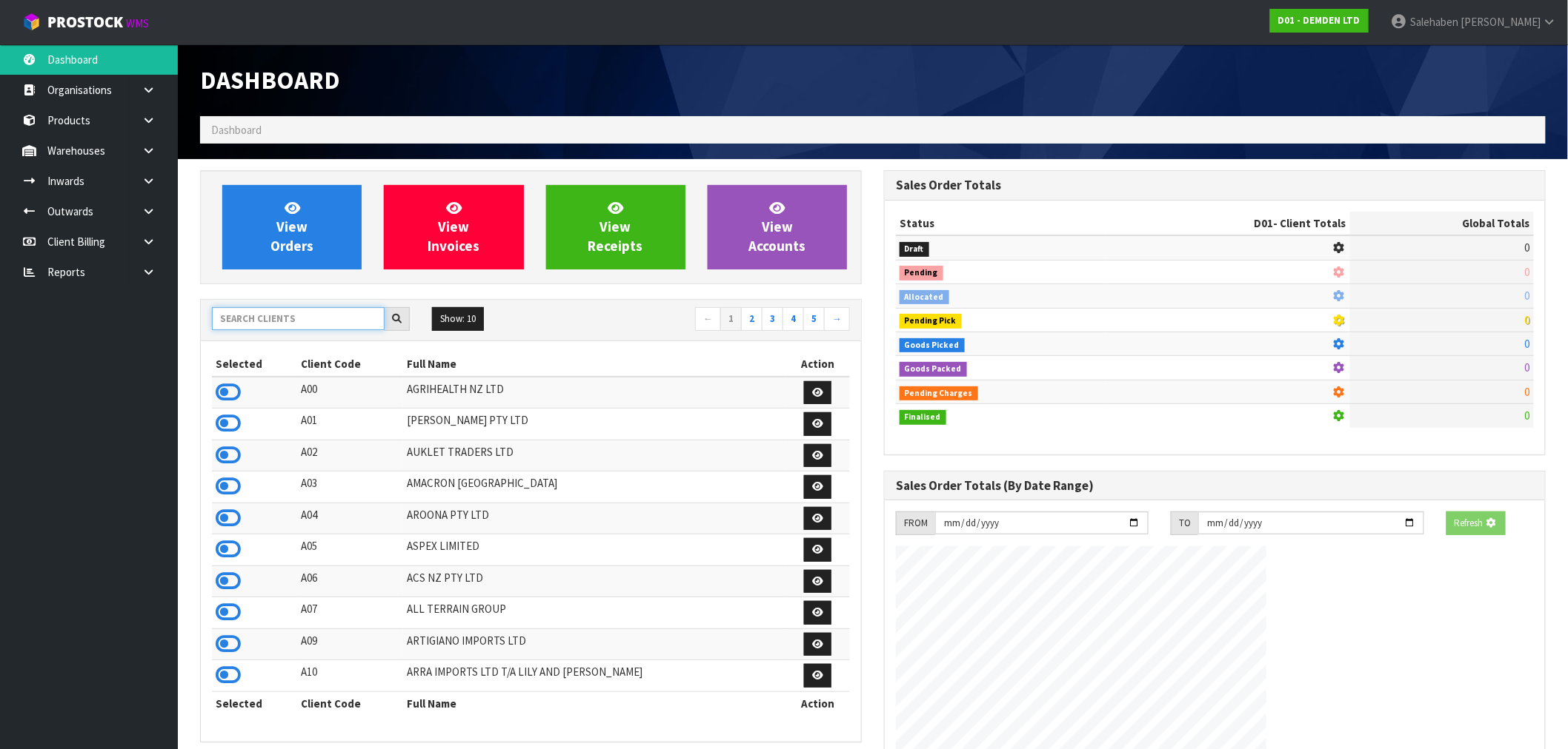
click at [293, 324] on input "text" at bounding box center [298, 318] width 172 height 23
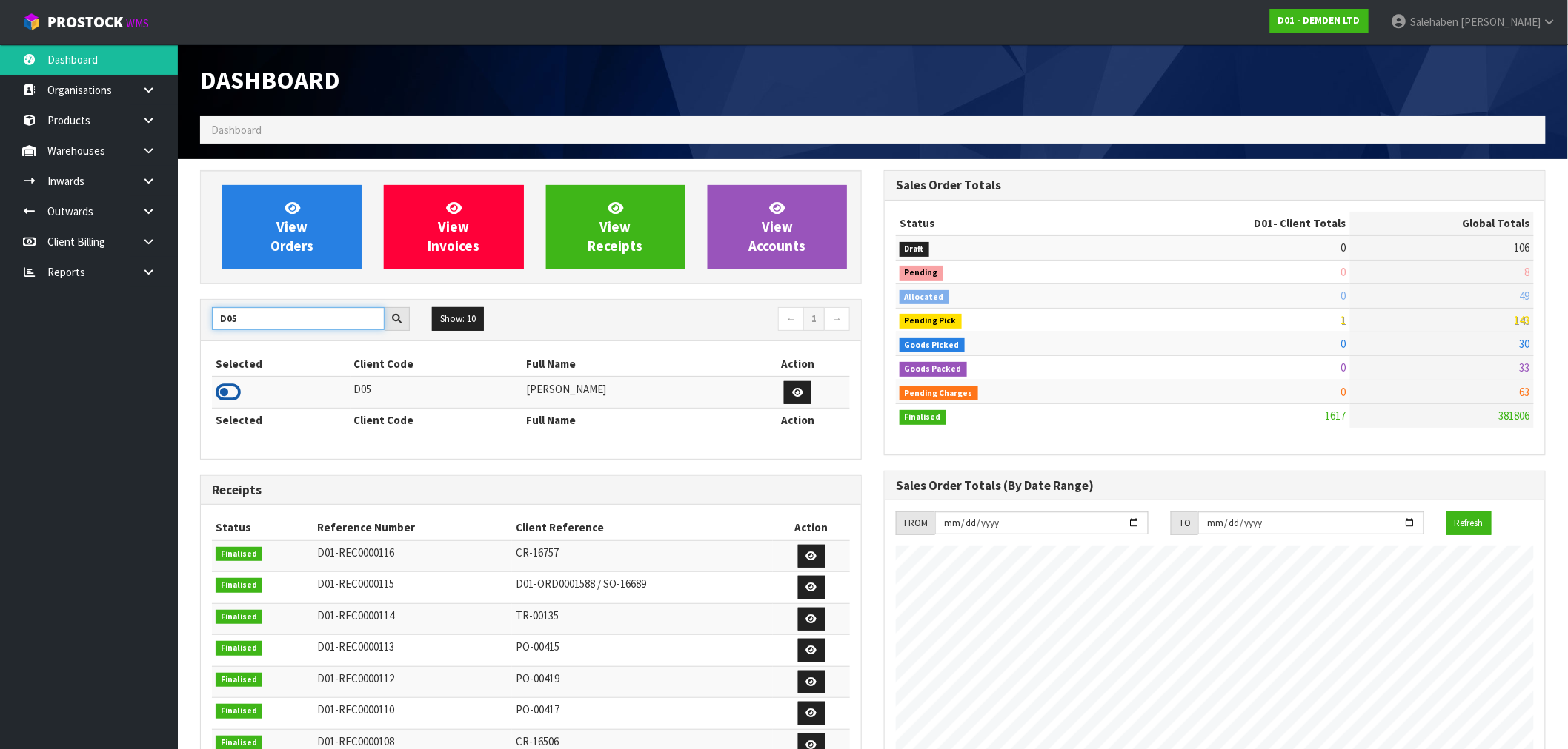
type input "D05"
click at [232, 391] on icon at bounding box center [228, 393] width 25 height 22
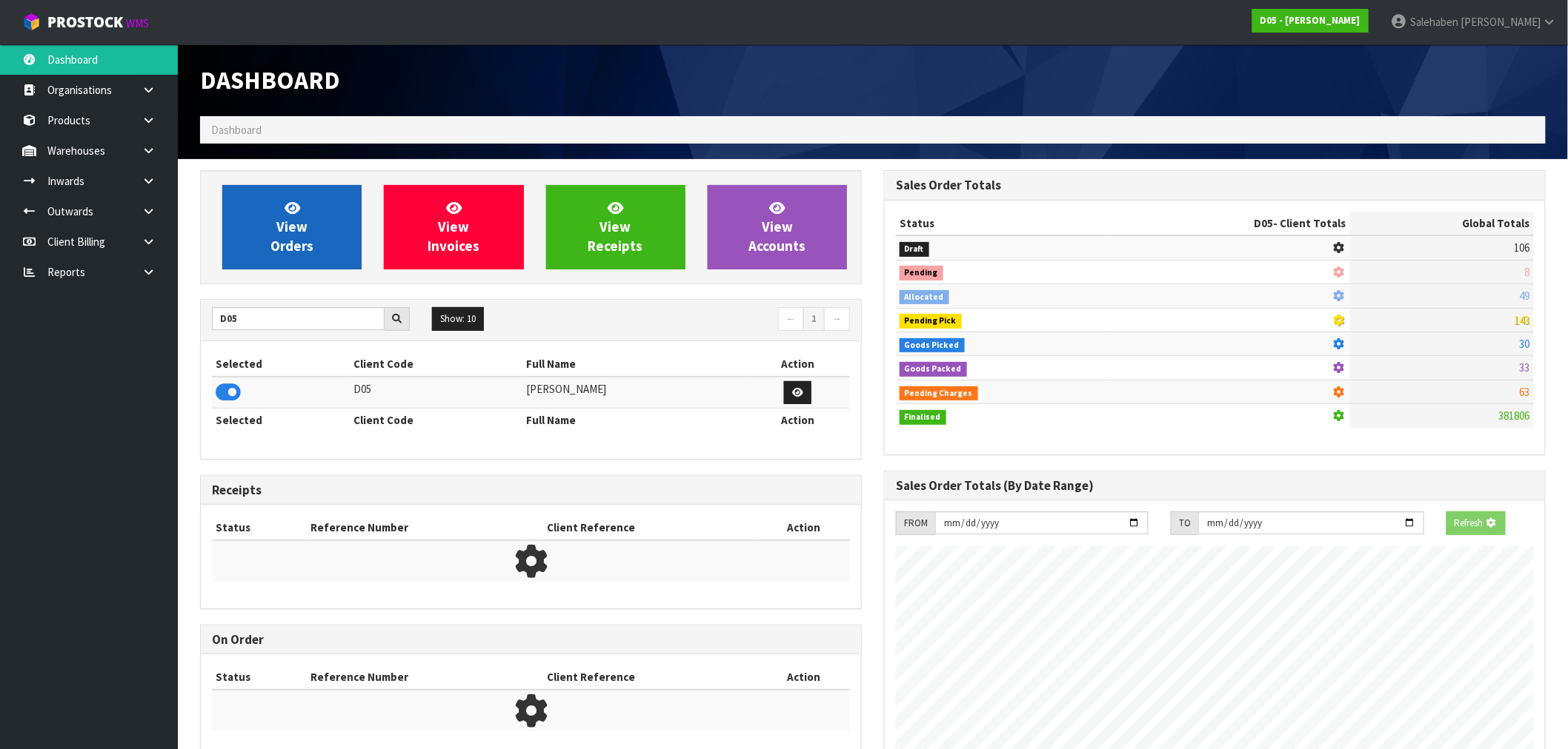
scroll to position [739504, 740199]
click at [321, 216] on link "View Orders" at bounding box center [292, 227] width 140 height 85
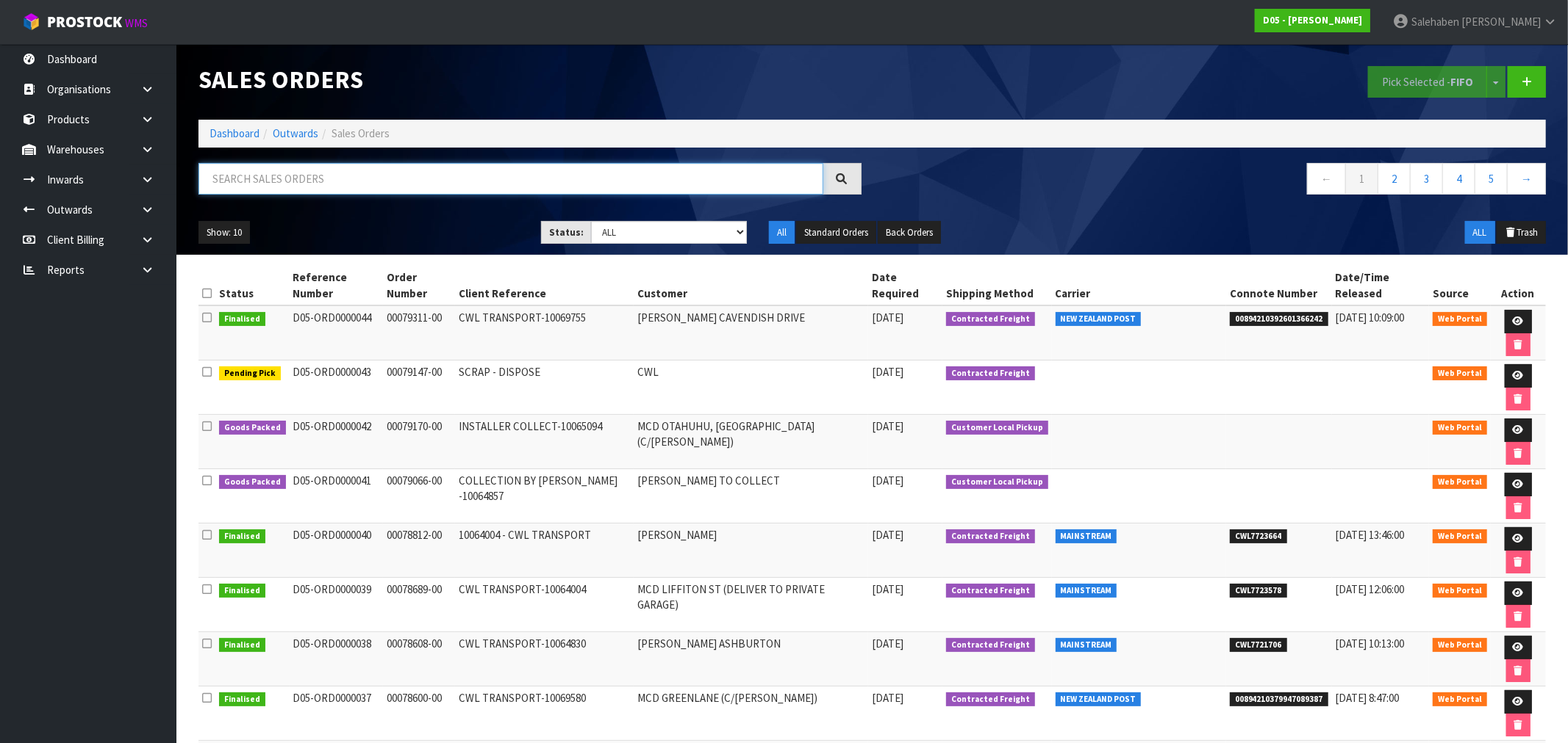
click at [429, 176] on input "text" at bounding box center [511, 178] width 625 height 32
paste input "FWM58580546"
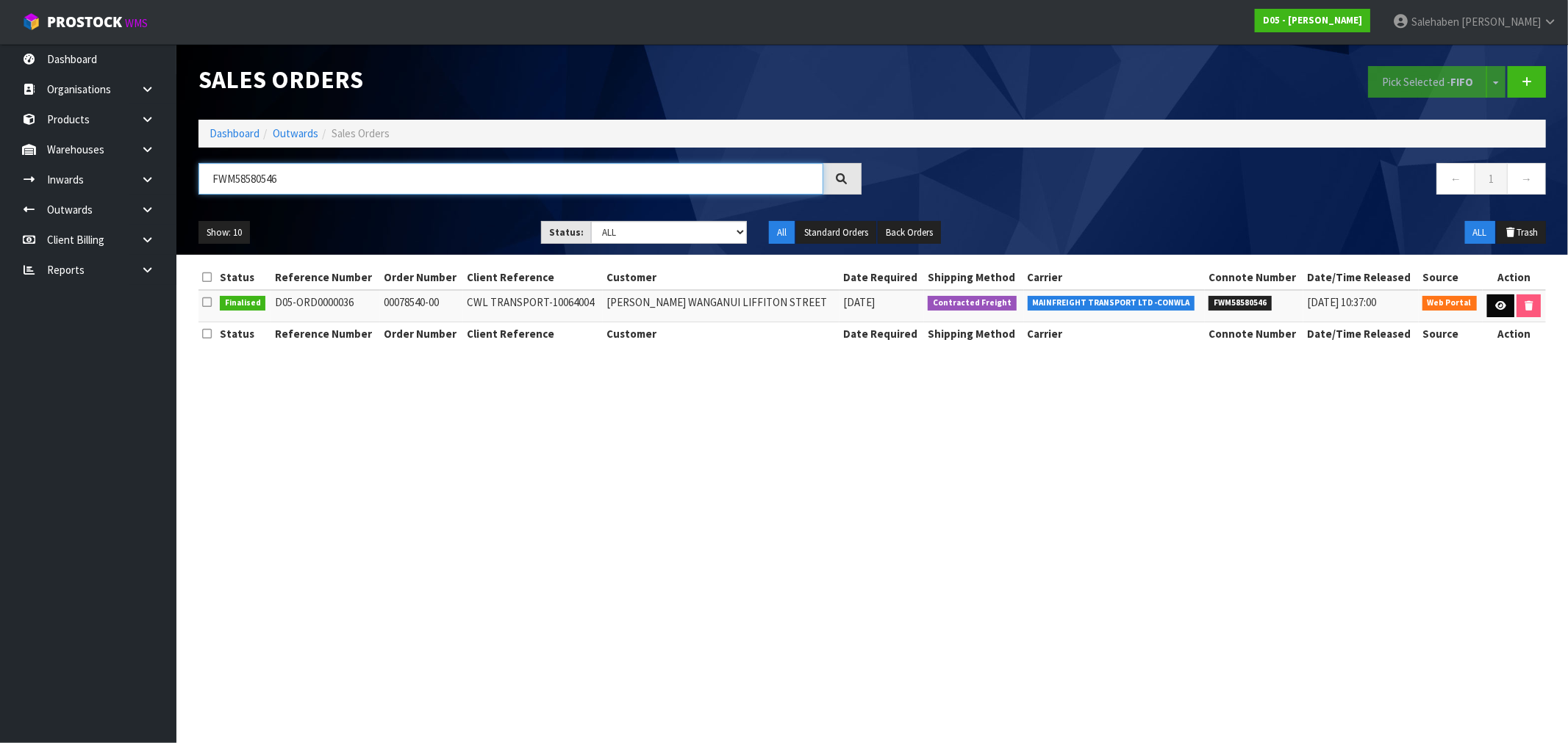
type input "FWM58580546"
click at [1504, 306] on link at bounding box center [1500, 306] width 27 height 24
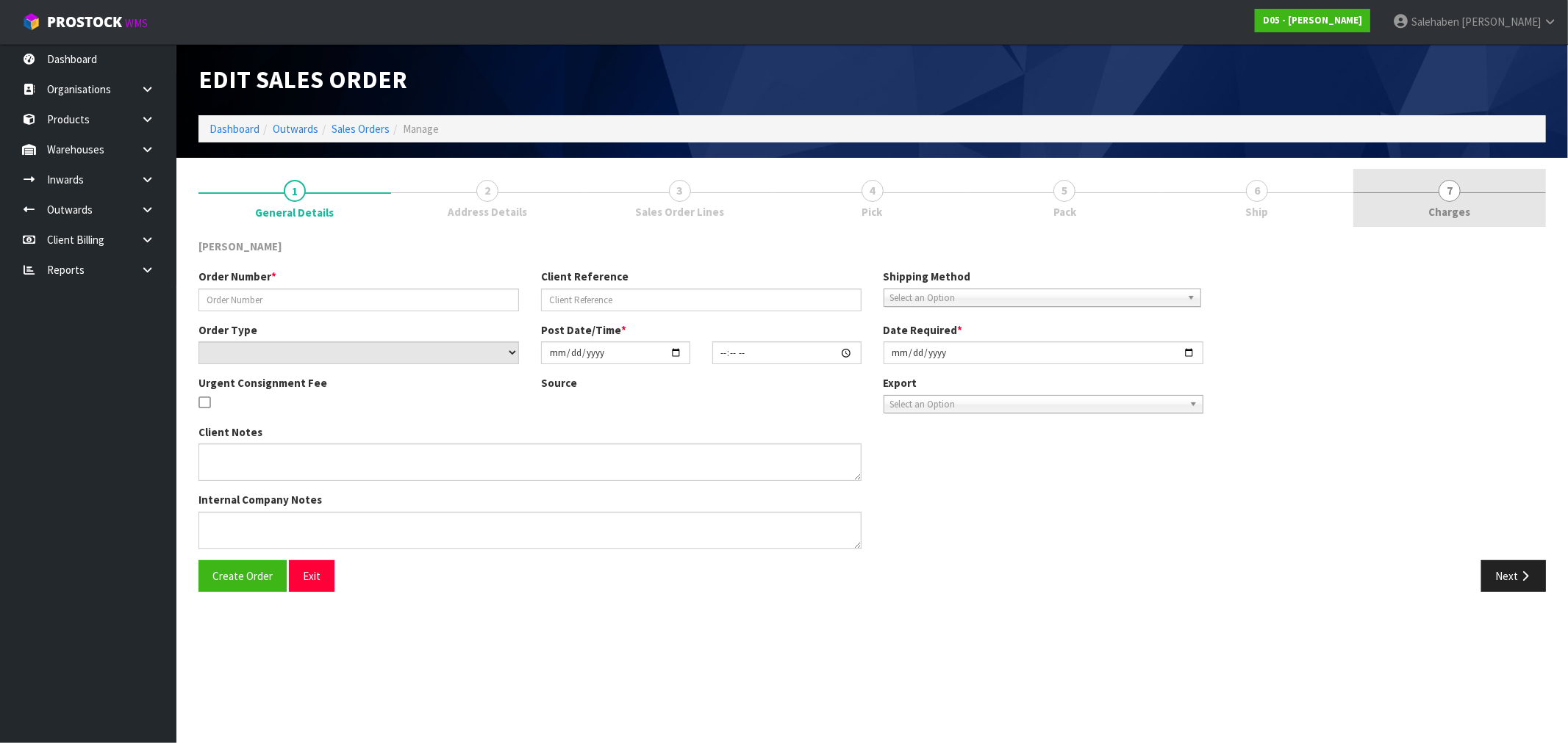
type input "00078540-00"
type input "CWL TRANSPORT-10064004"
select select "number:0"
type input "2025-09-04"
type input "10:51:00.000"
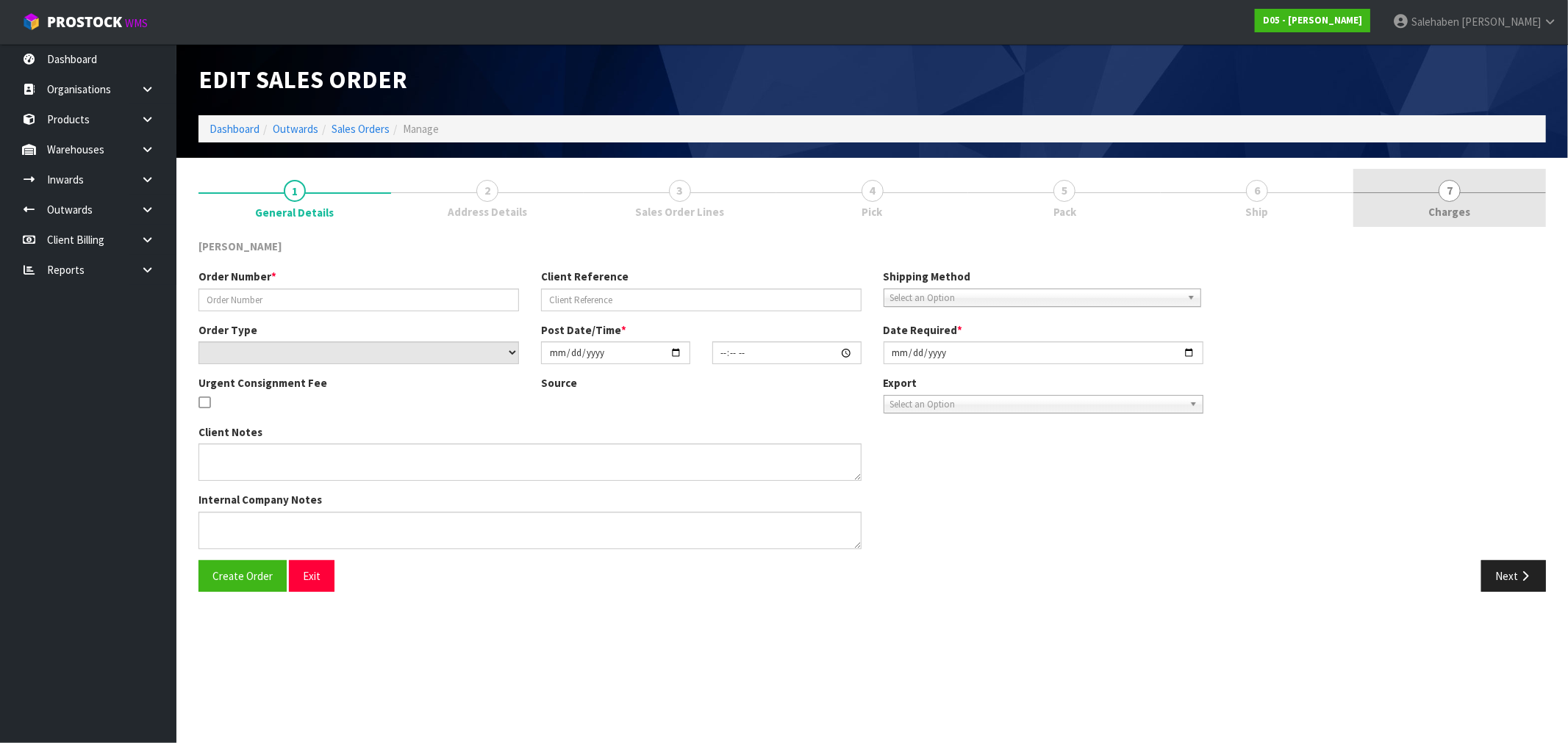
type input "2025-09-15"
type textarea "NO FORKLIFT ON SITE DDD 15/9"
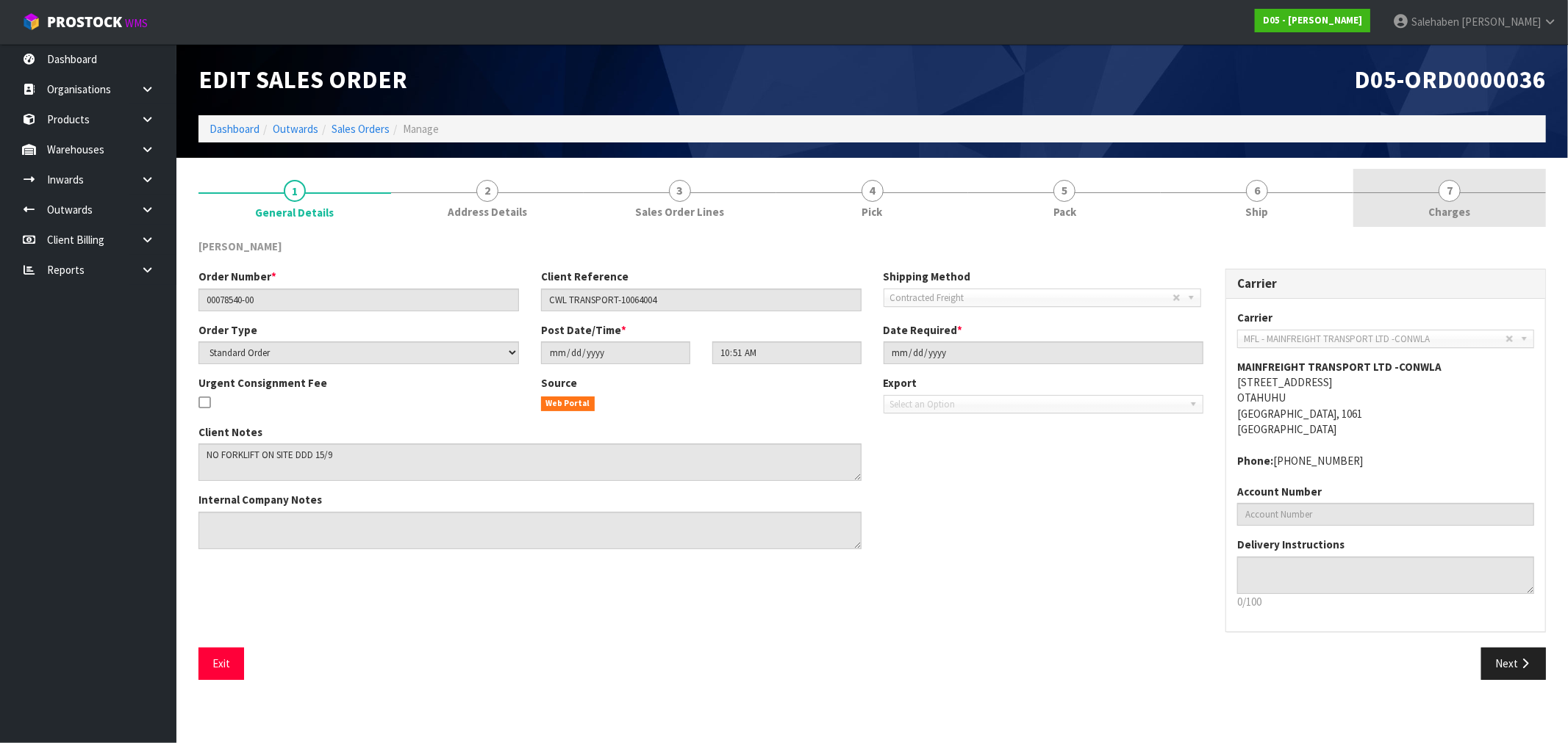
click at [1456, 211] on span "Charges" at bounding box center [1449, 211] width 42 height 15
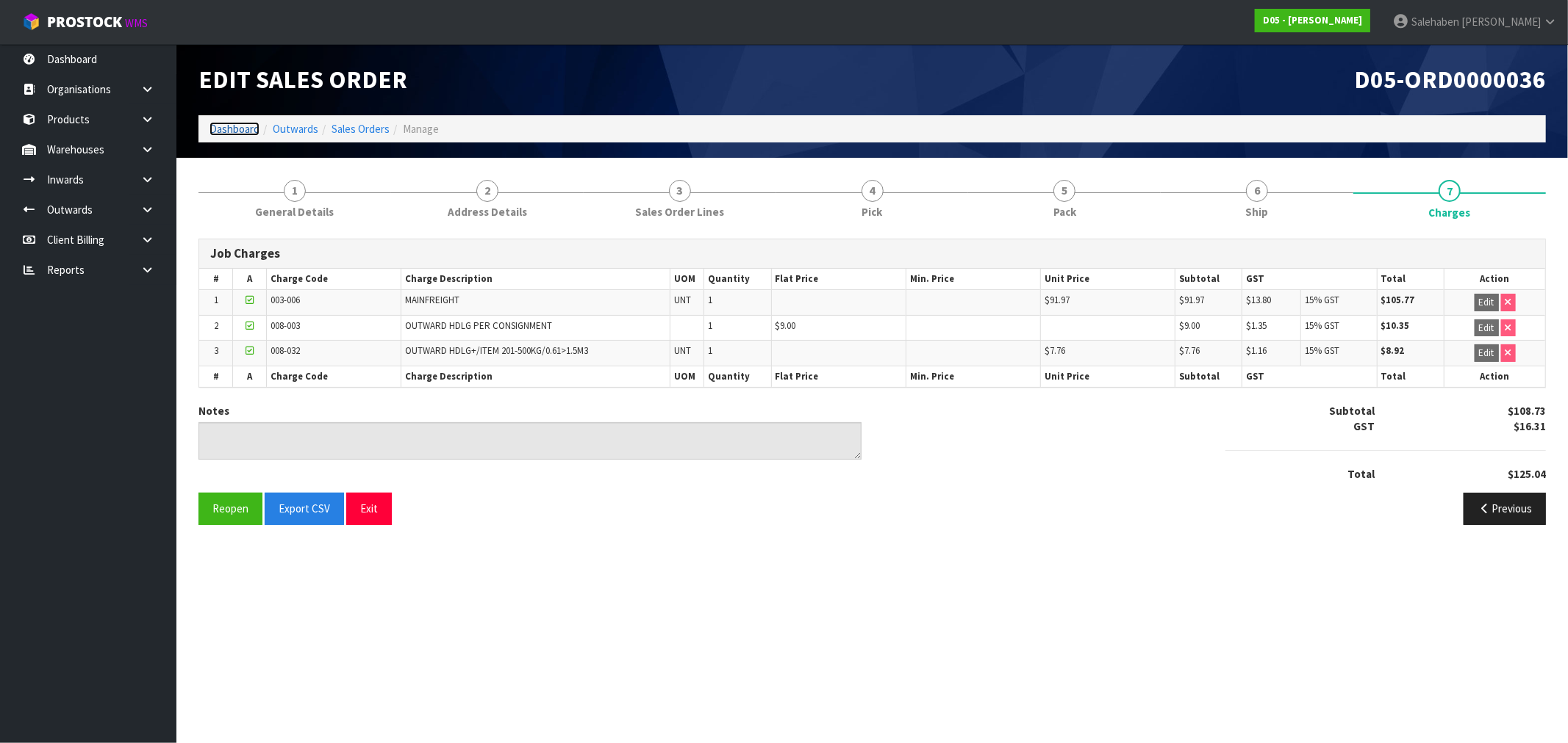
click at [246, 135] on link "Dashboard" at bounding box center [234, 129] width 50 height 14
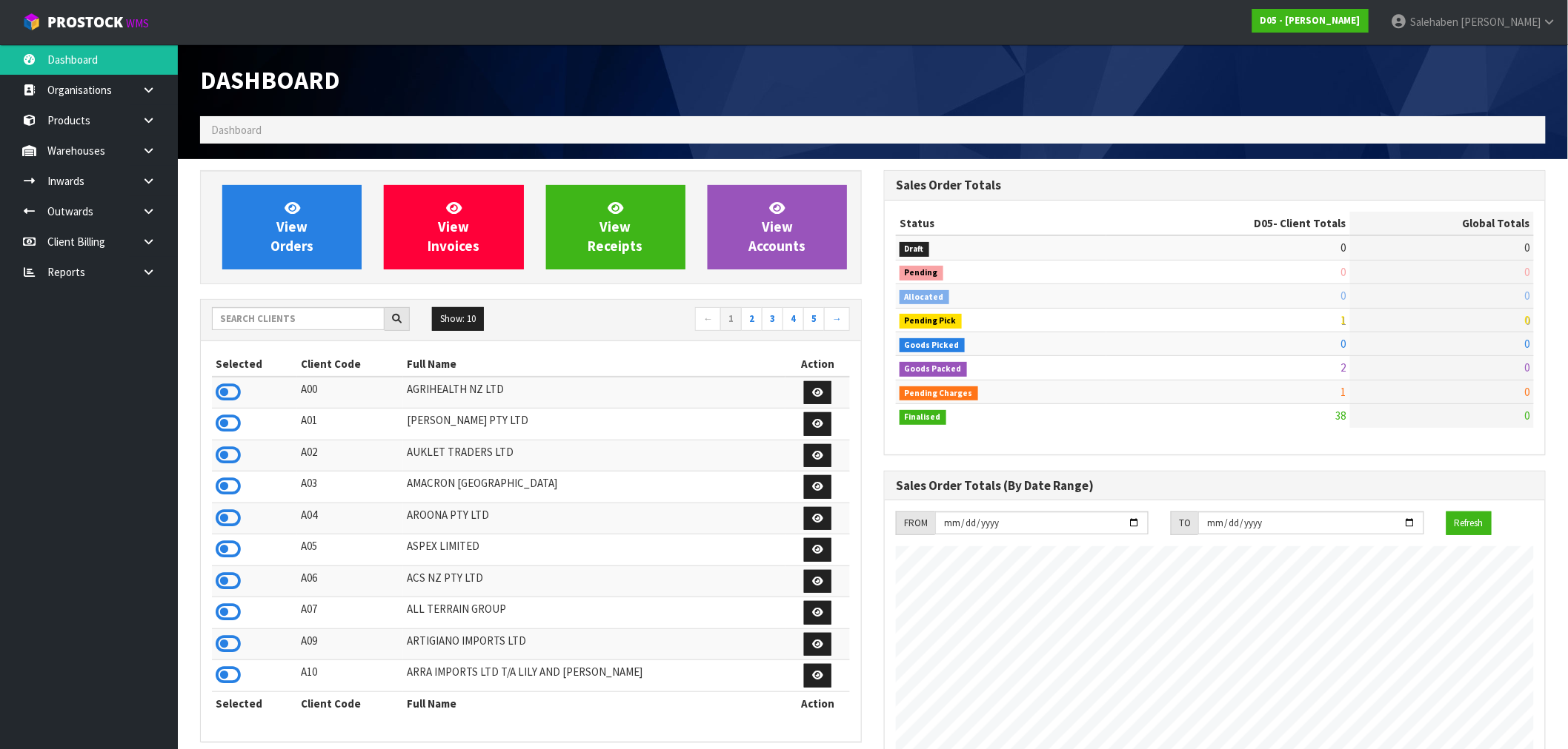
scroll to position [1026, 684]
click at [260, 321] on input "text" at bounding box center [298, 318] width 172 height 23
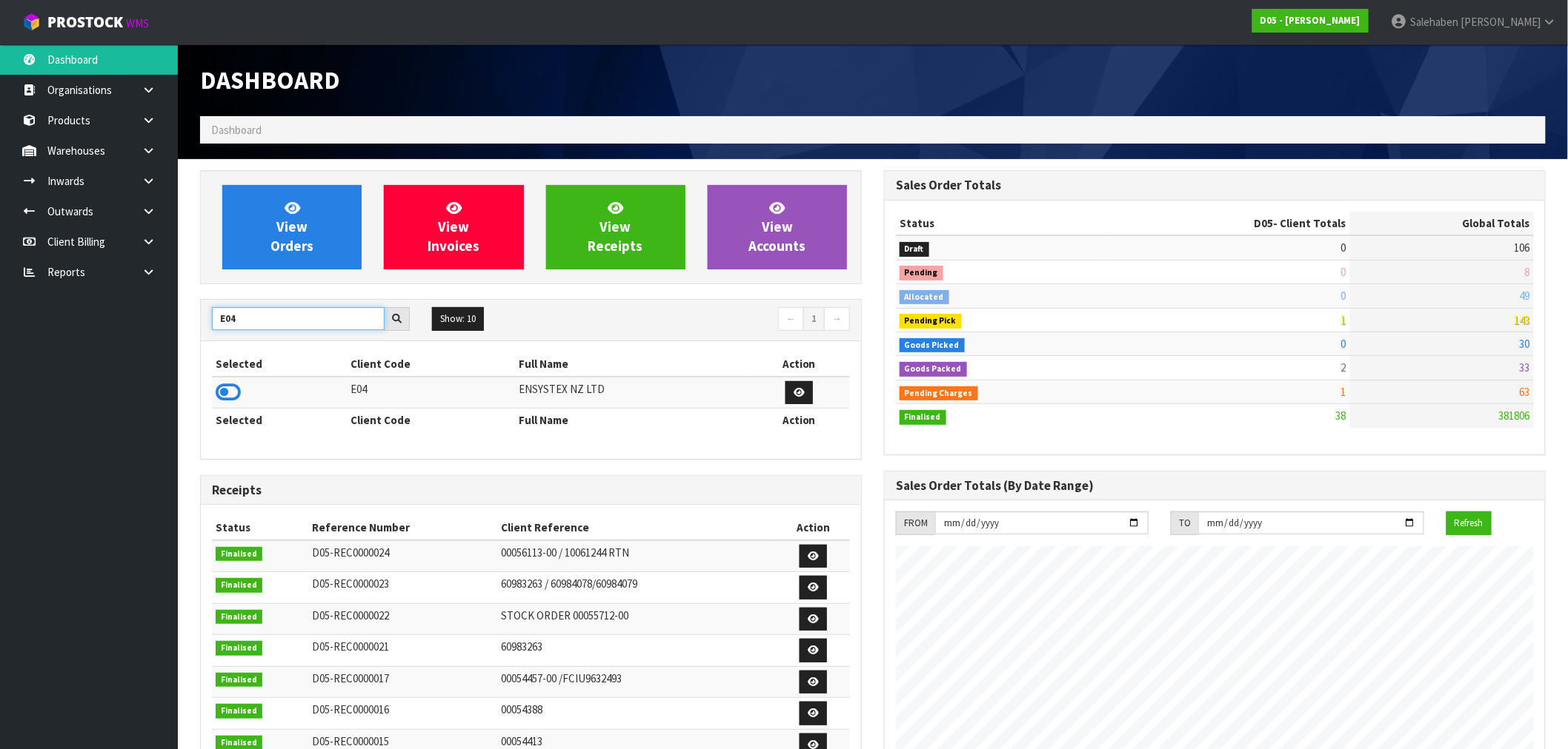
type input "E04"
click at [227, 405] on td at bounding box center [279, 393] width 135 height 32
click at [228, 398] on icon at bounding box center [228, 393] width 25 height 22
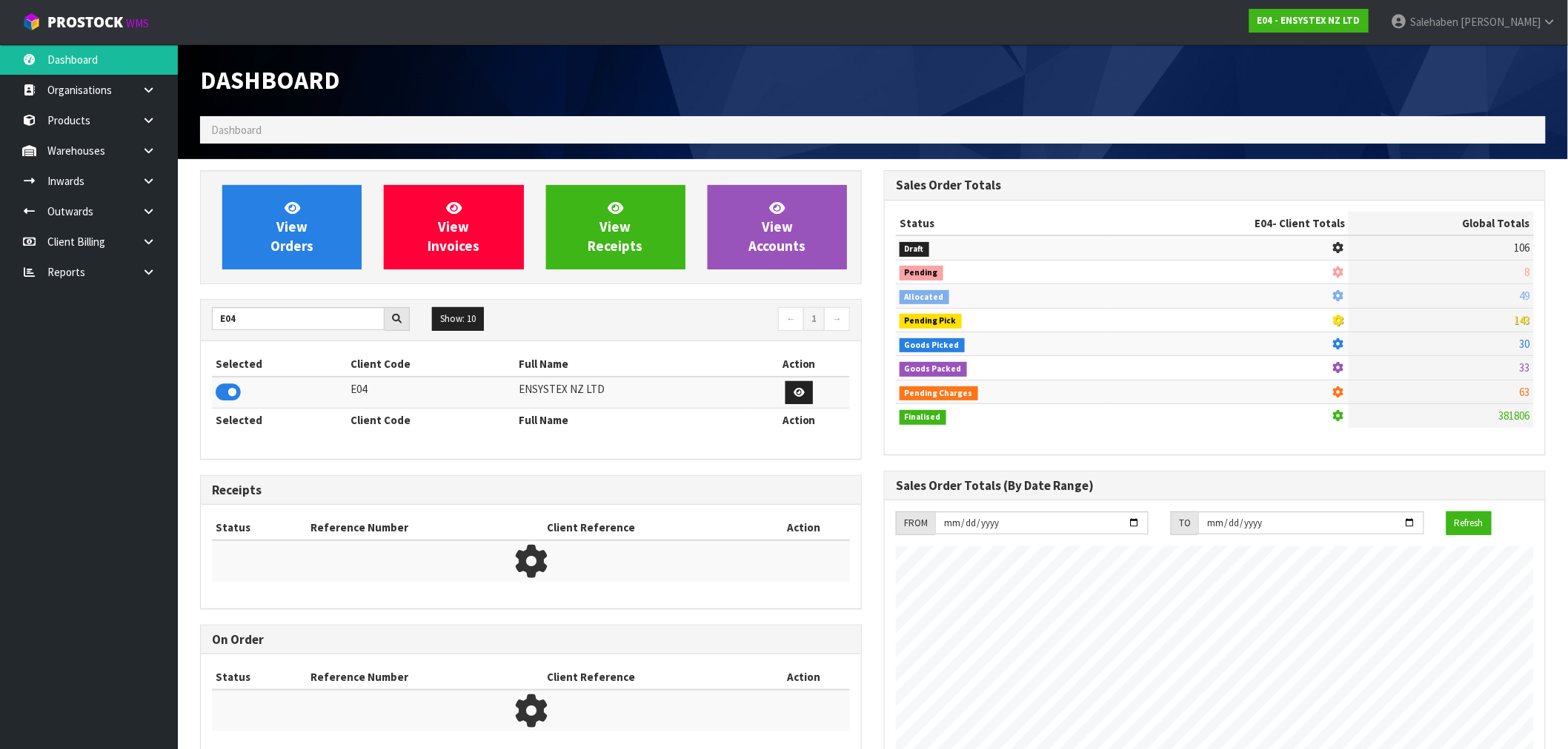
scroll to position [1122, 684]
click at [309, 275] on div "View Orders View Invoices View Receipts View Accounts" at bounding box center [530, 227] width 662 height 114
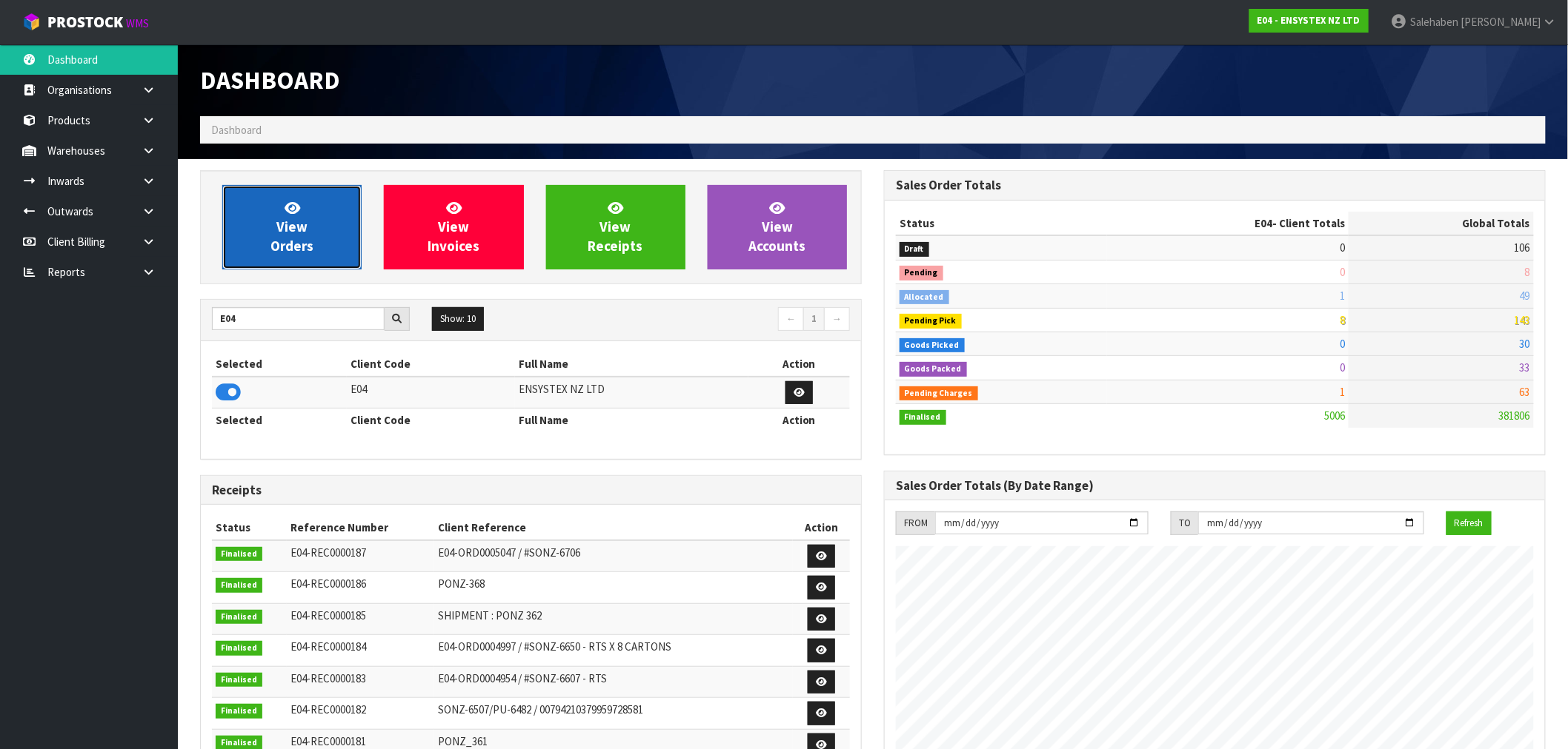
click at [348, 241] on link "View Orders" at bounding box center [292, 227] width 140 height 85
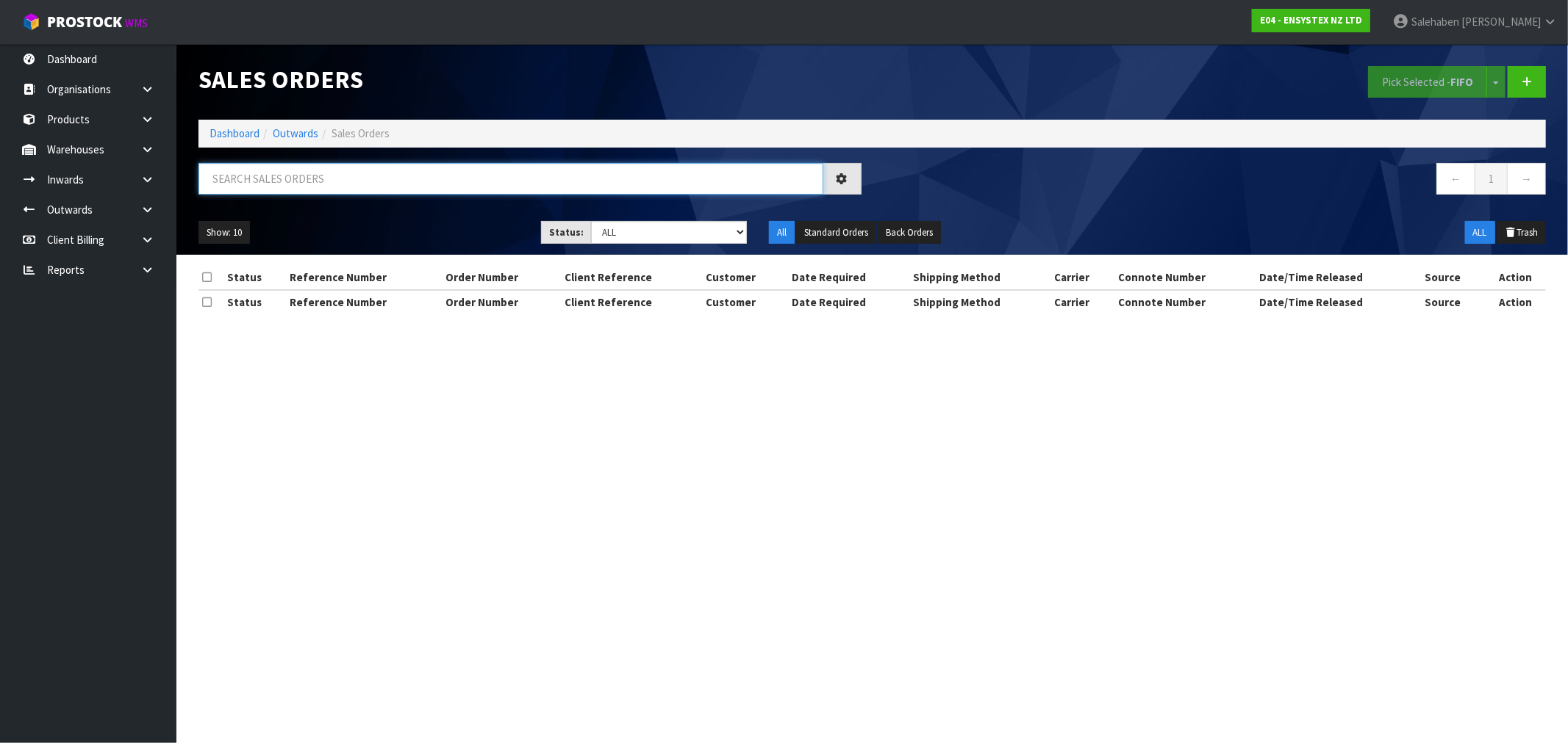
click at [510, 177] on input "text" at bounding box center [511, 178] width 625 height 32
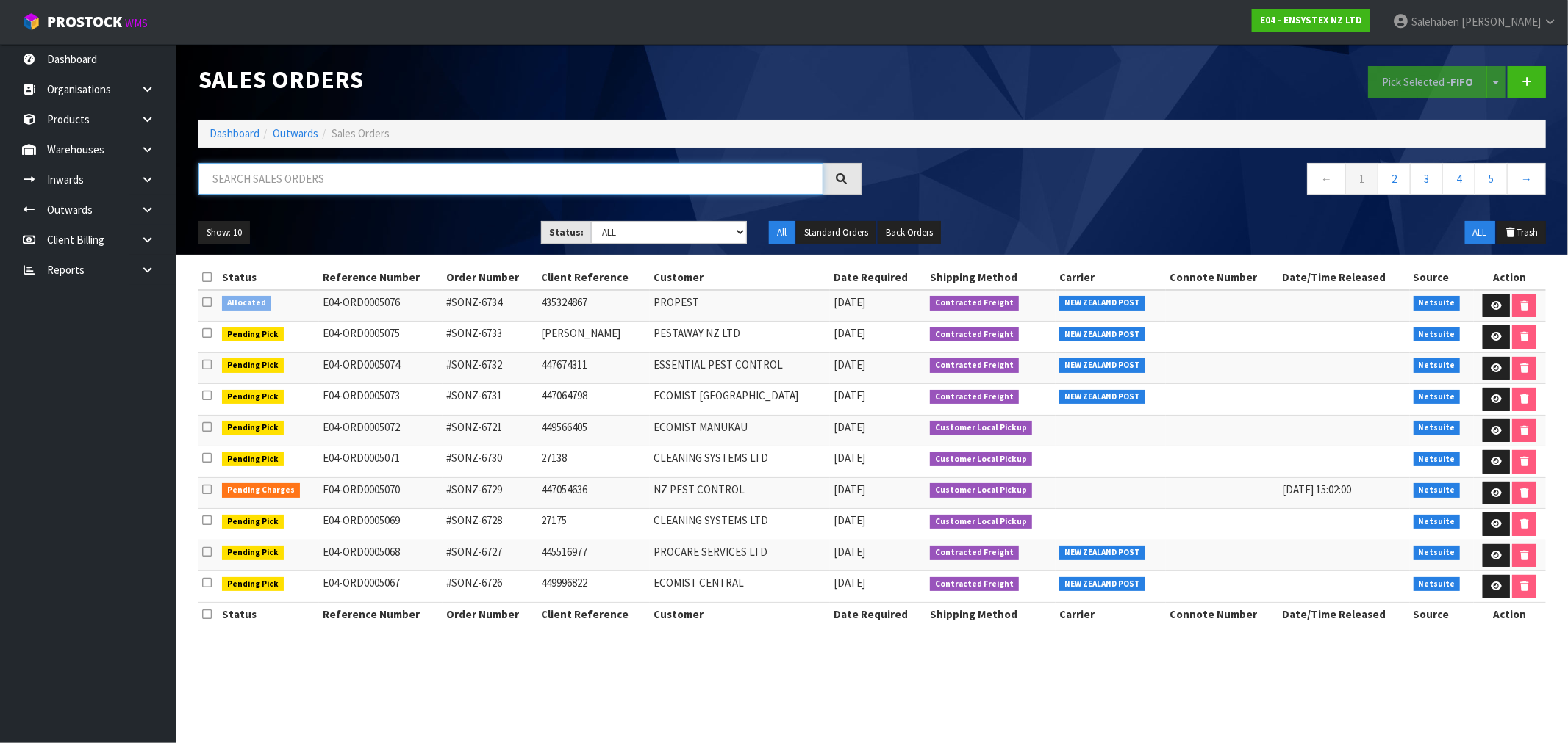
paste input "FWM58641475"
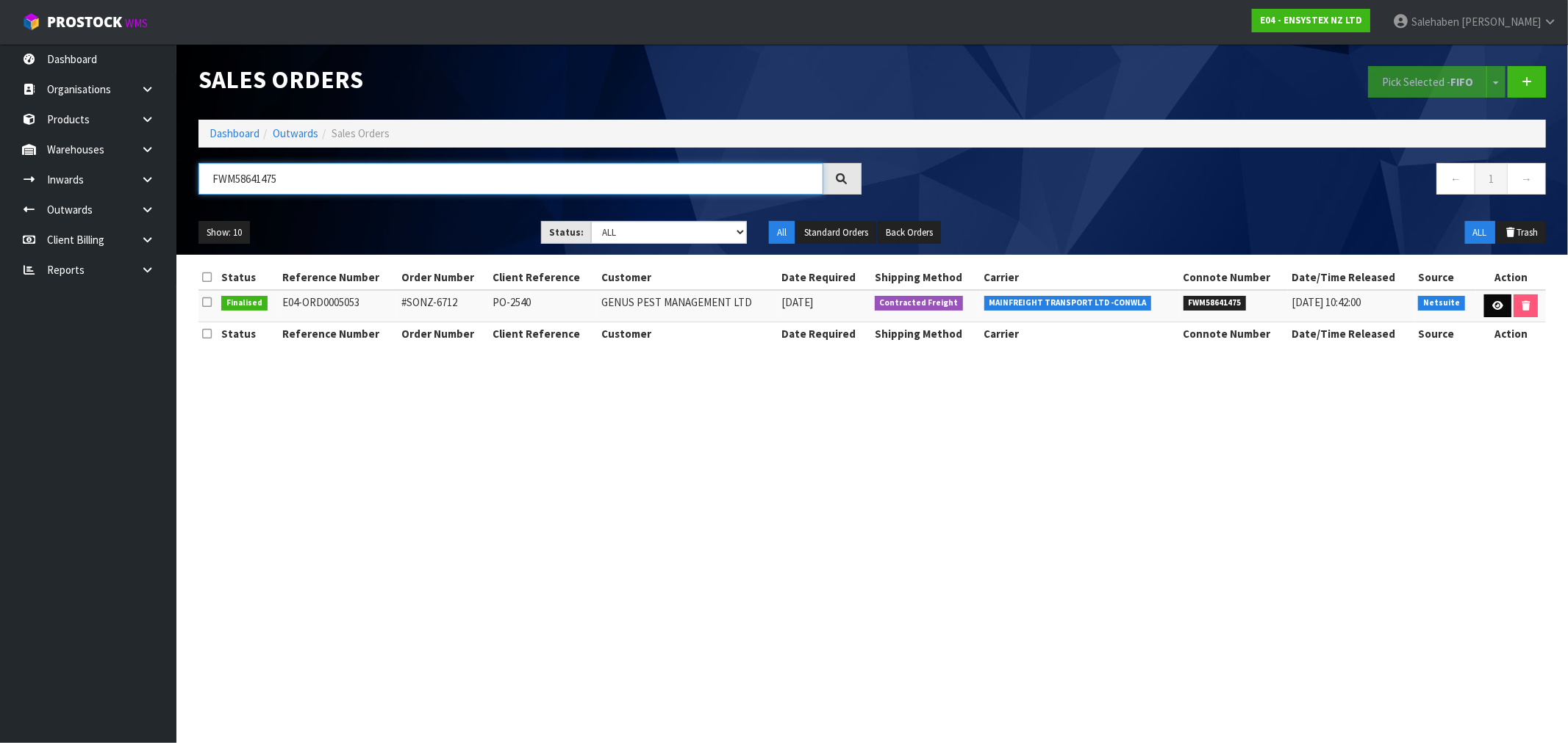
type input "FWM58641475"
click at [1497, 304] on icon at bounding box center [1497, 306] width 11 height 10
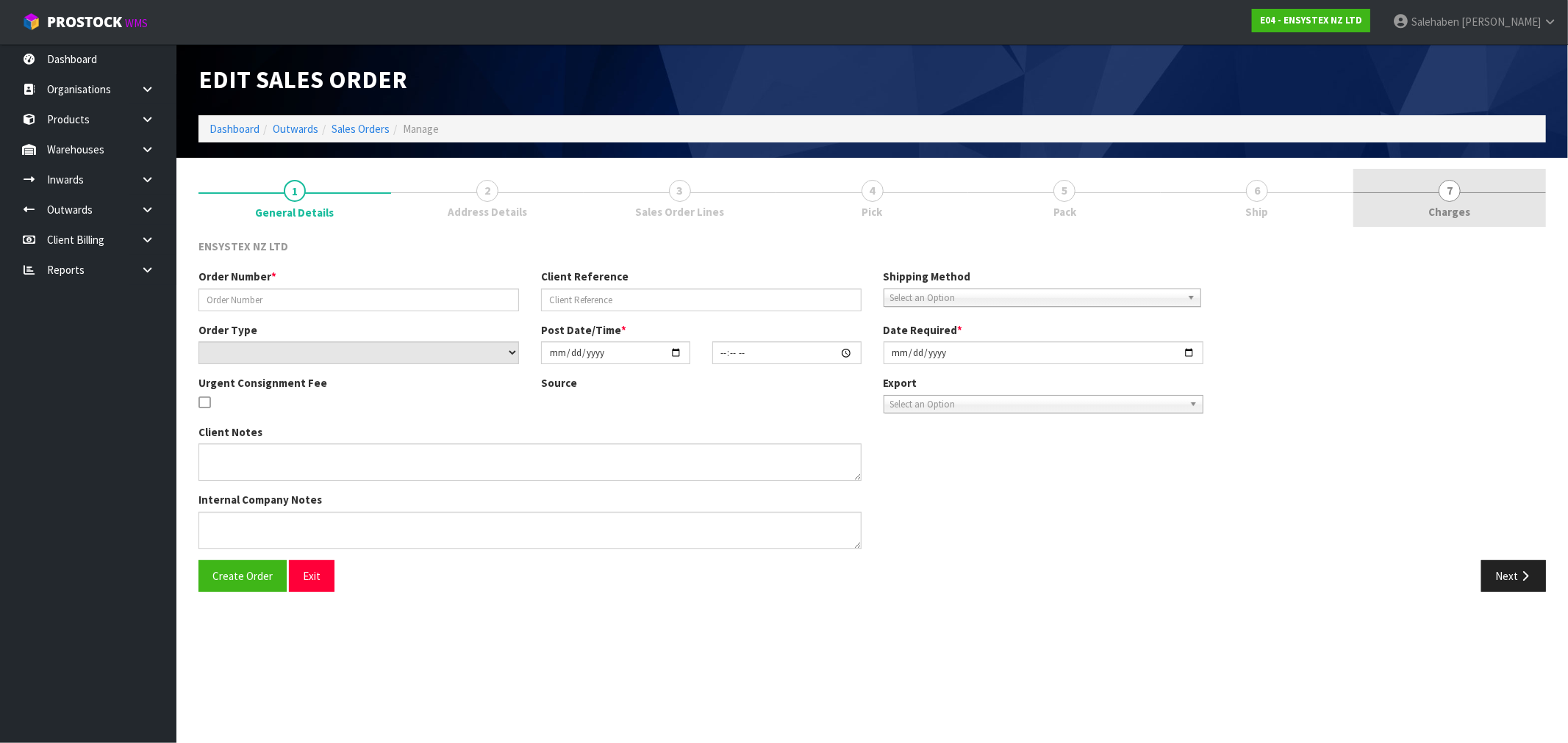
type input "#SONZ-6712"
type input "PO-2540"
select select "number:0"
type input "[DATE]"
type input "16:00:15.000"
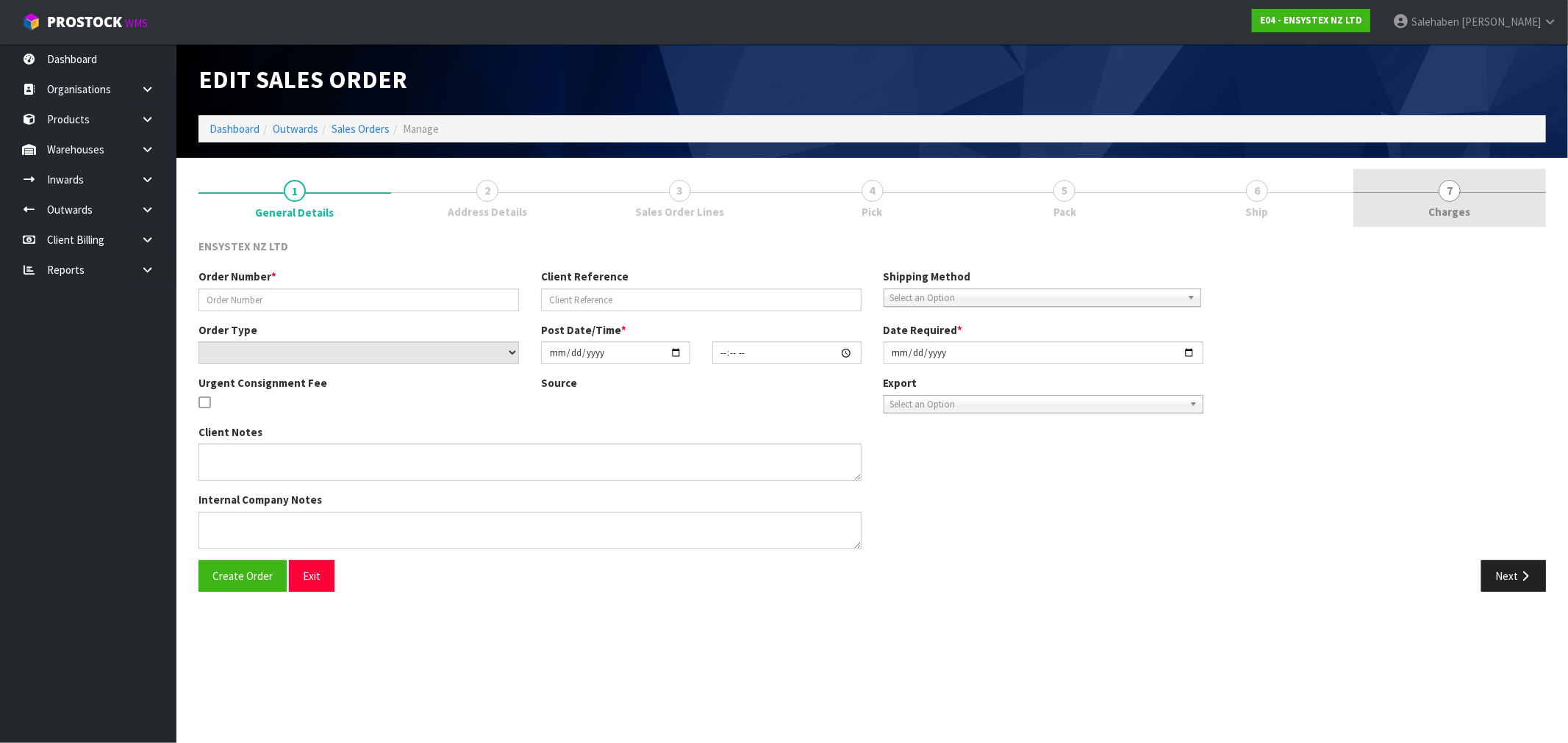
type input "2025-09-11"
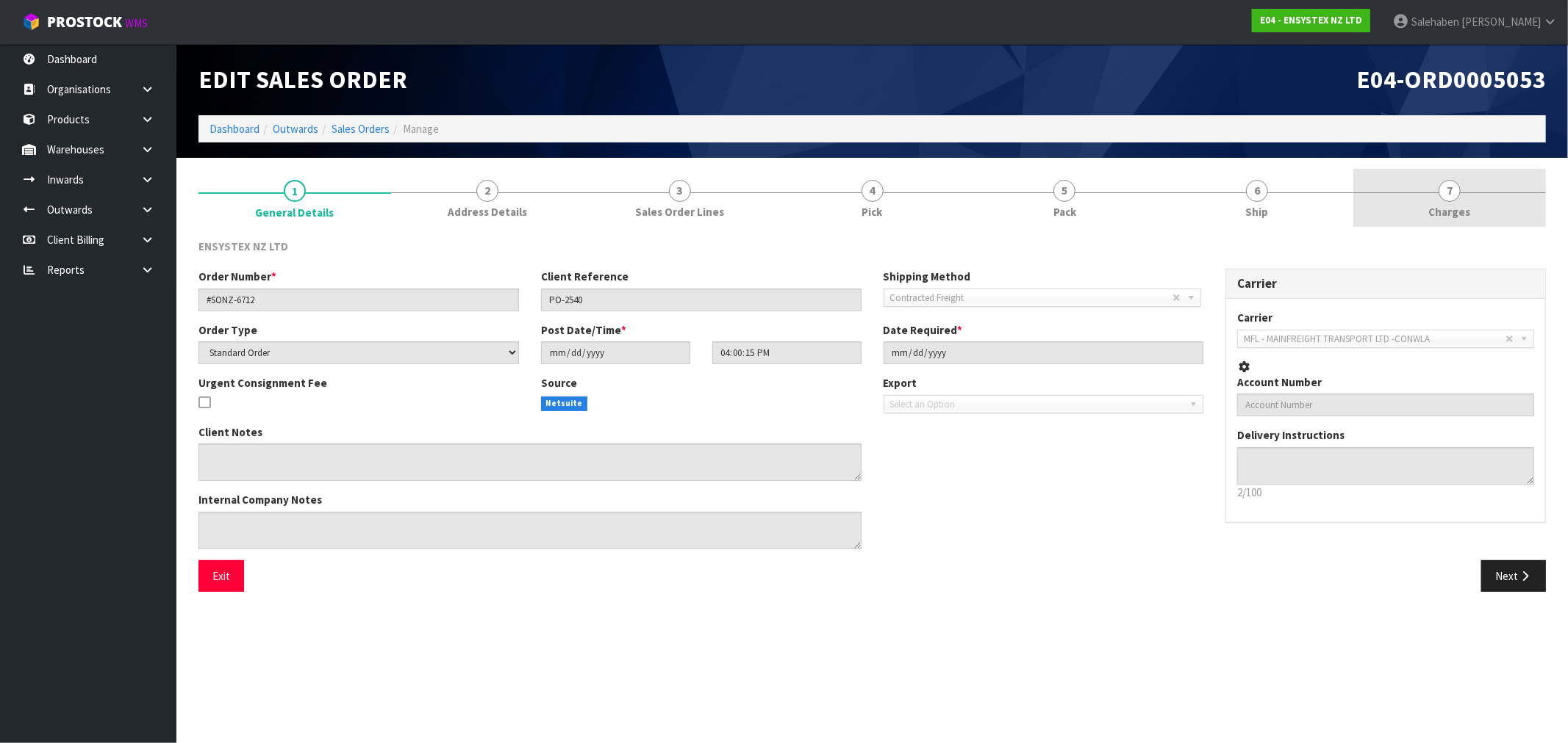
click at [1435, 198] on link "7 [GEOGRAPHIC_DATA]" at bounding box center [1449, 197] width 192 height 58
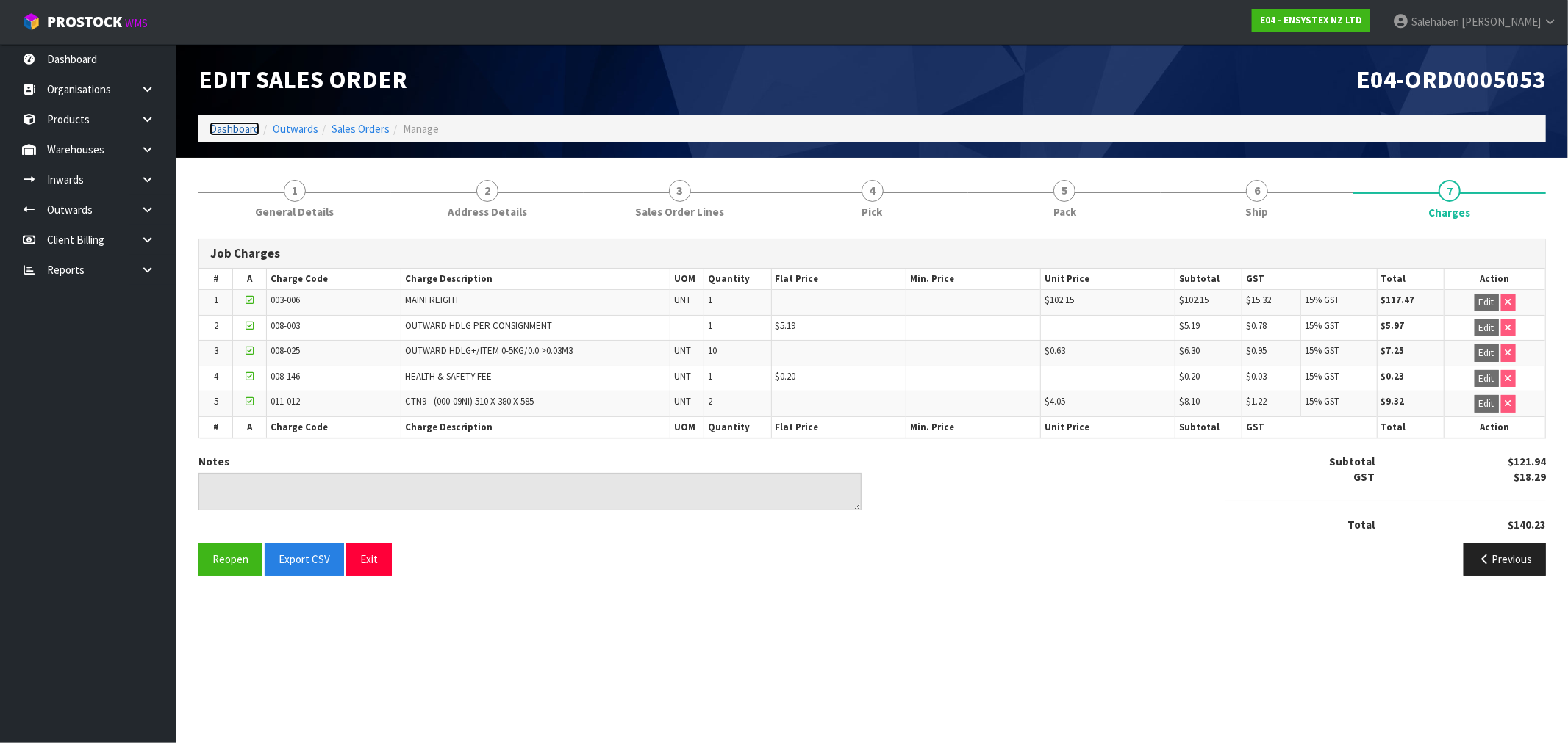
click at [230, 133] on link "Dashboard" at bounding box center [234, 129] width 50 height 14
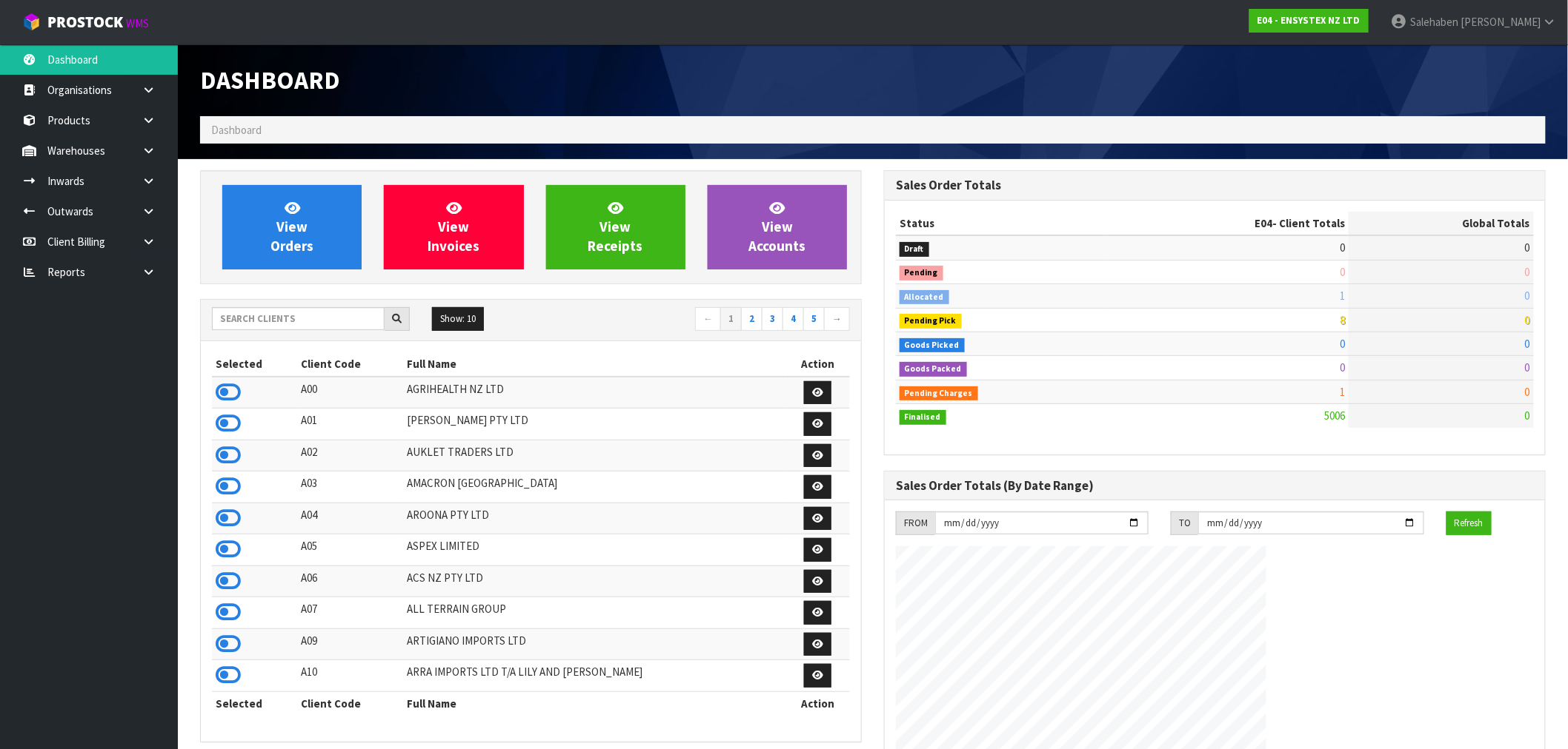
scroll to position [1122, 684]
click at [270, 315] on input "text" at bounding box center [298, 318] width 172 height 23
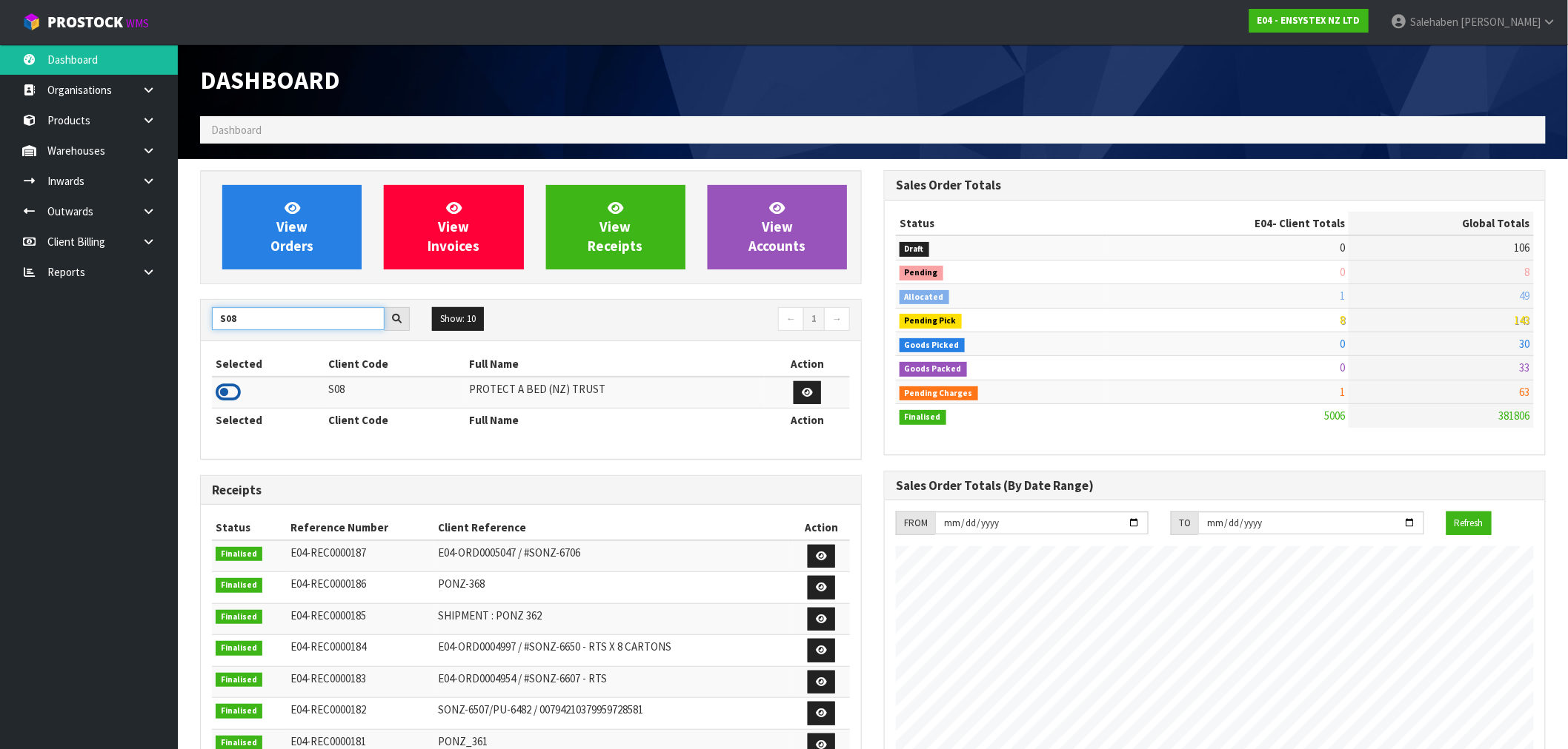
type input "S08"
click at [232, 393] on icon at bounding box center [228, 393] width 25 height 22
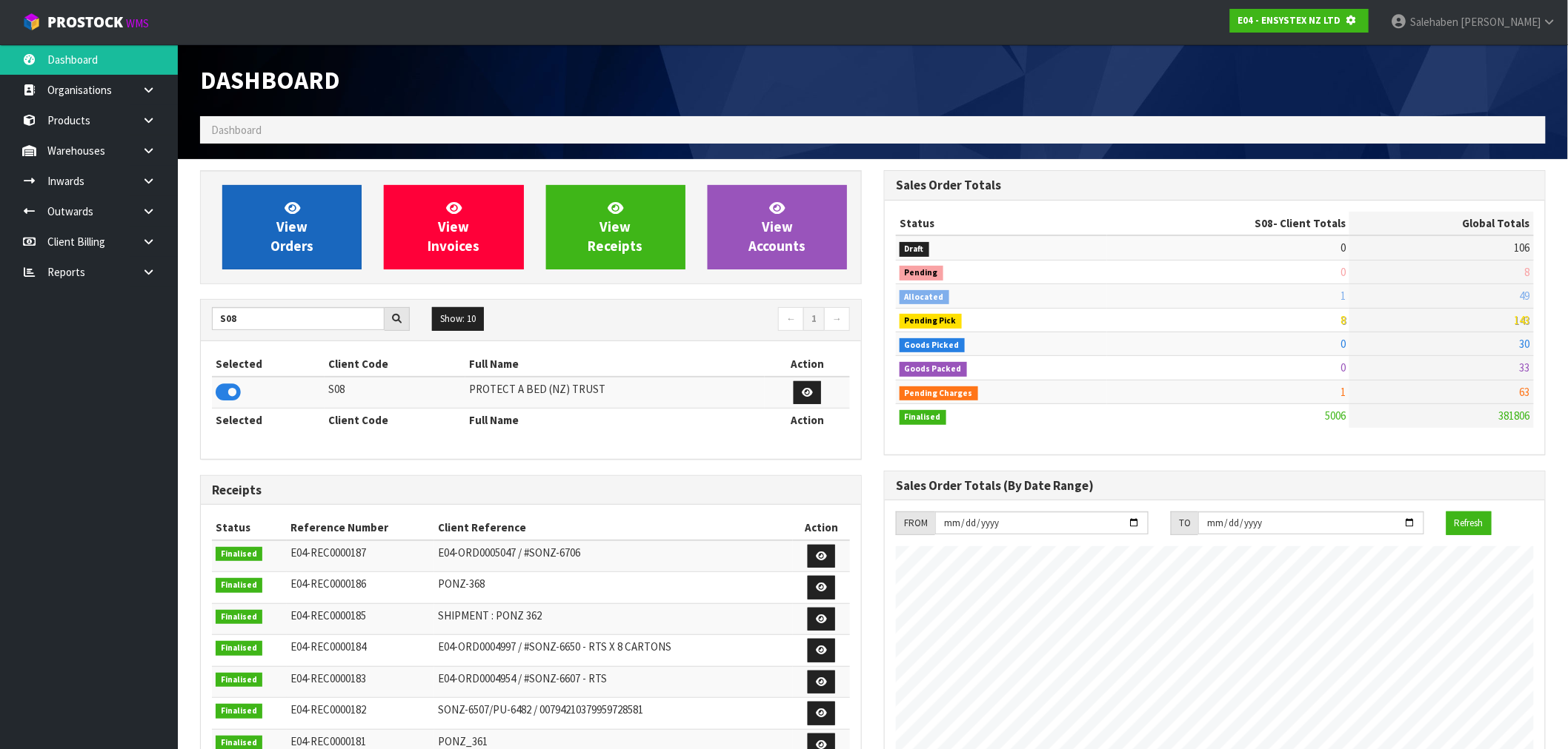
scroll to position [739504, 740199]
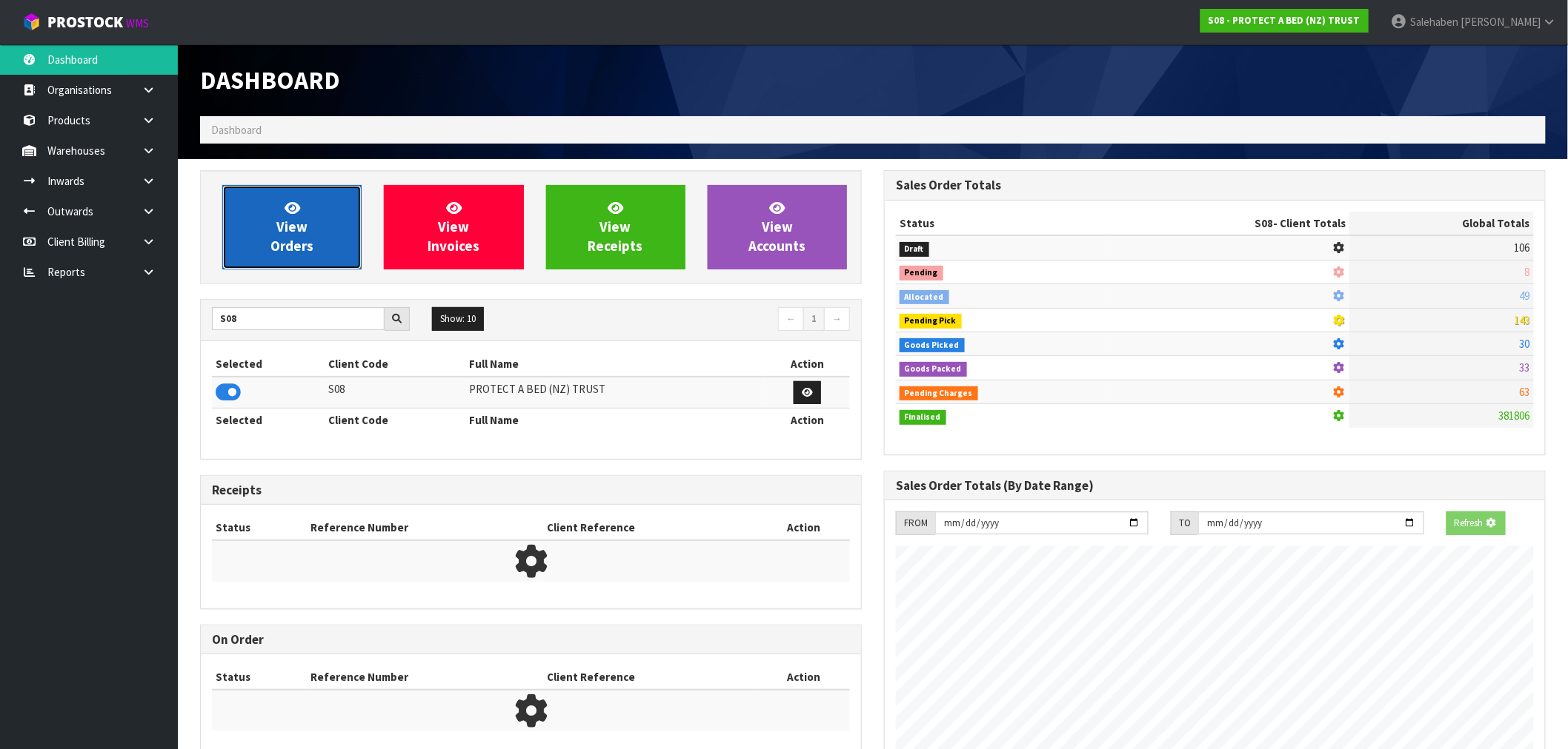
click at [332, 259] on link "View Orders" at bounding box center [292, 227] width 140 height 85
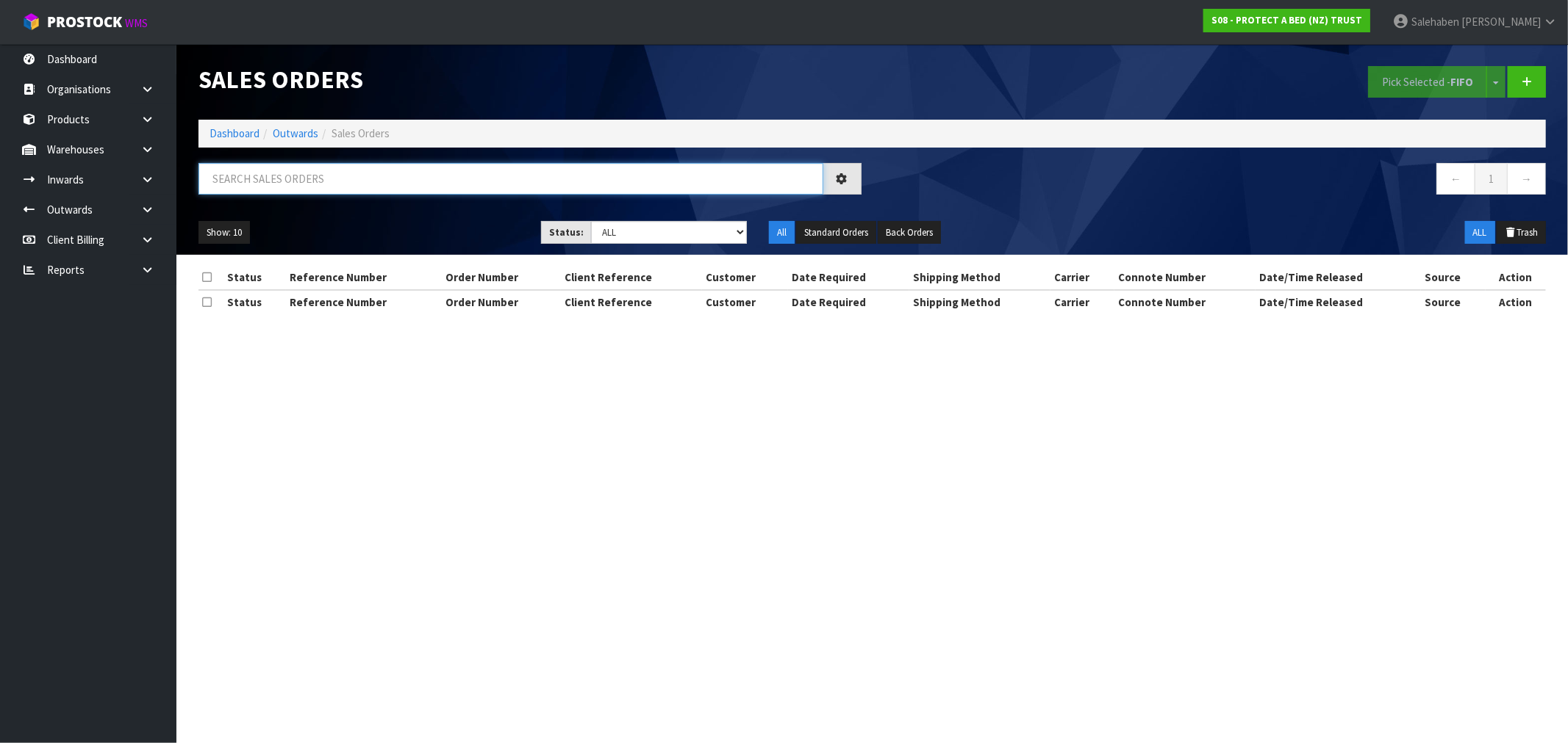
click at [545, 181] on input "text" at bounding box center [511, 178] width 625 height 32
paste input "FWM58627545"
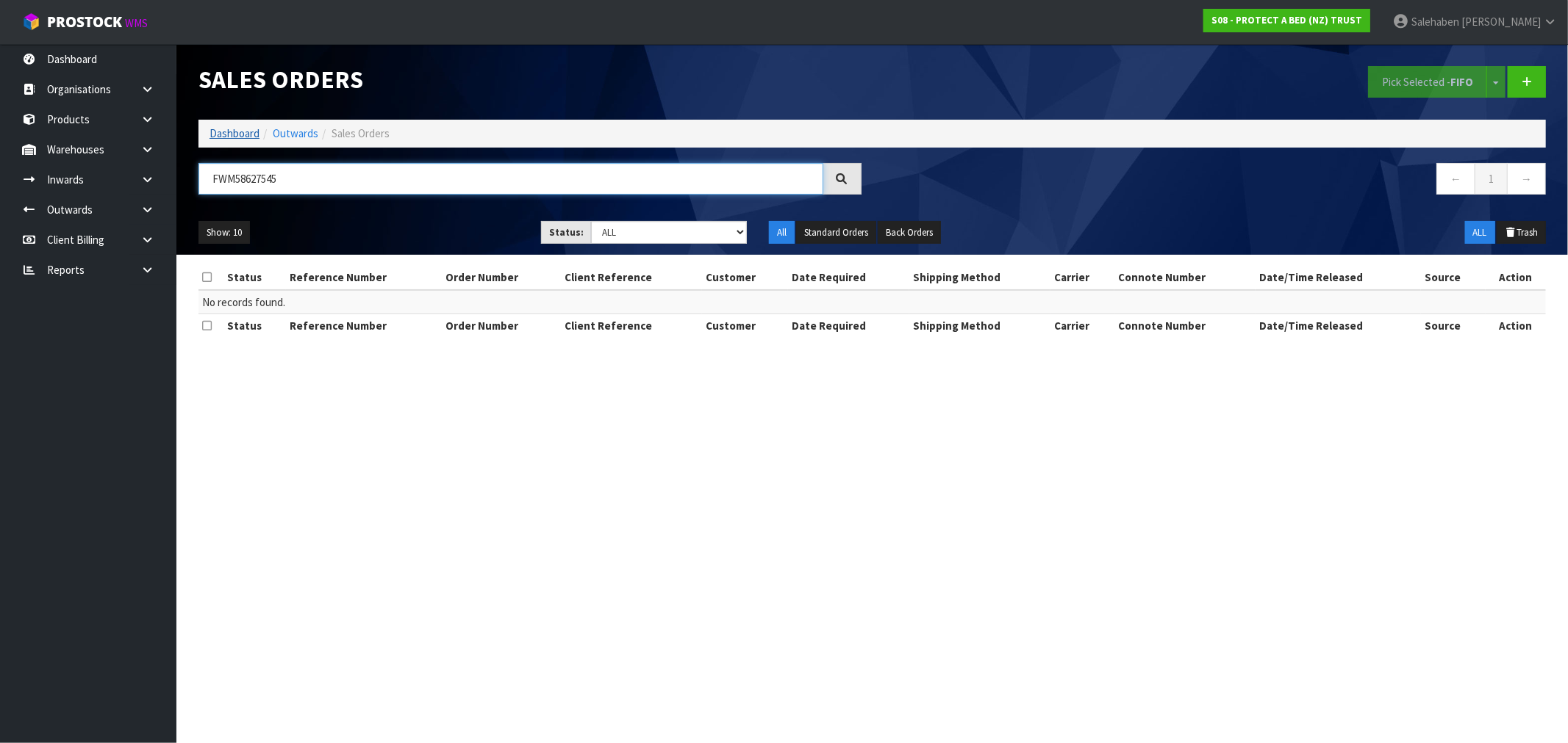
type input "FWM58627545"
click at [228, 135] on link "Dashboard" at bounding box center [234, 133] width 50 height 14
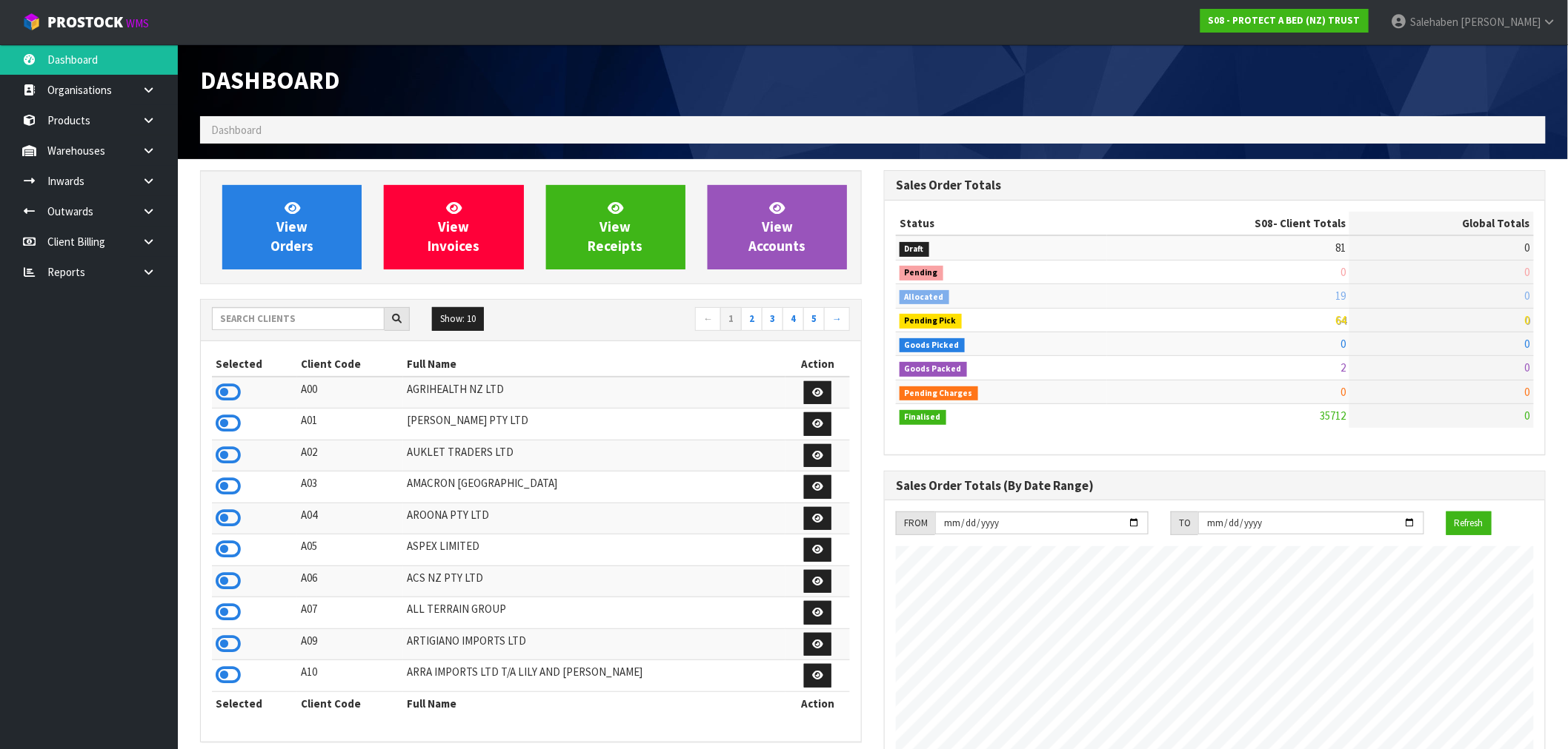
scroll to position [1122, 684]
click at [282, 319] on input "text" at bounding box center [298, 318] width 172 height 23
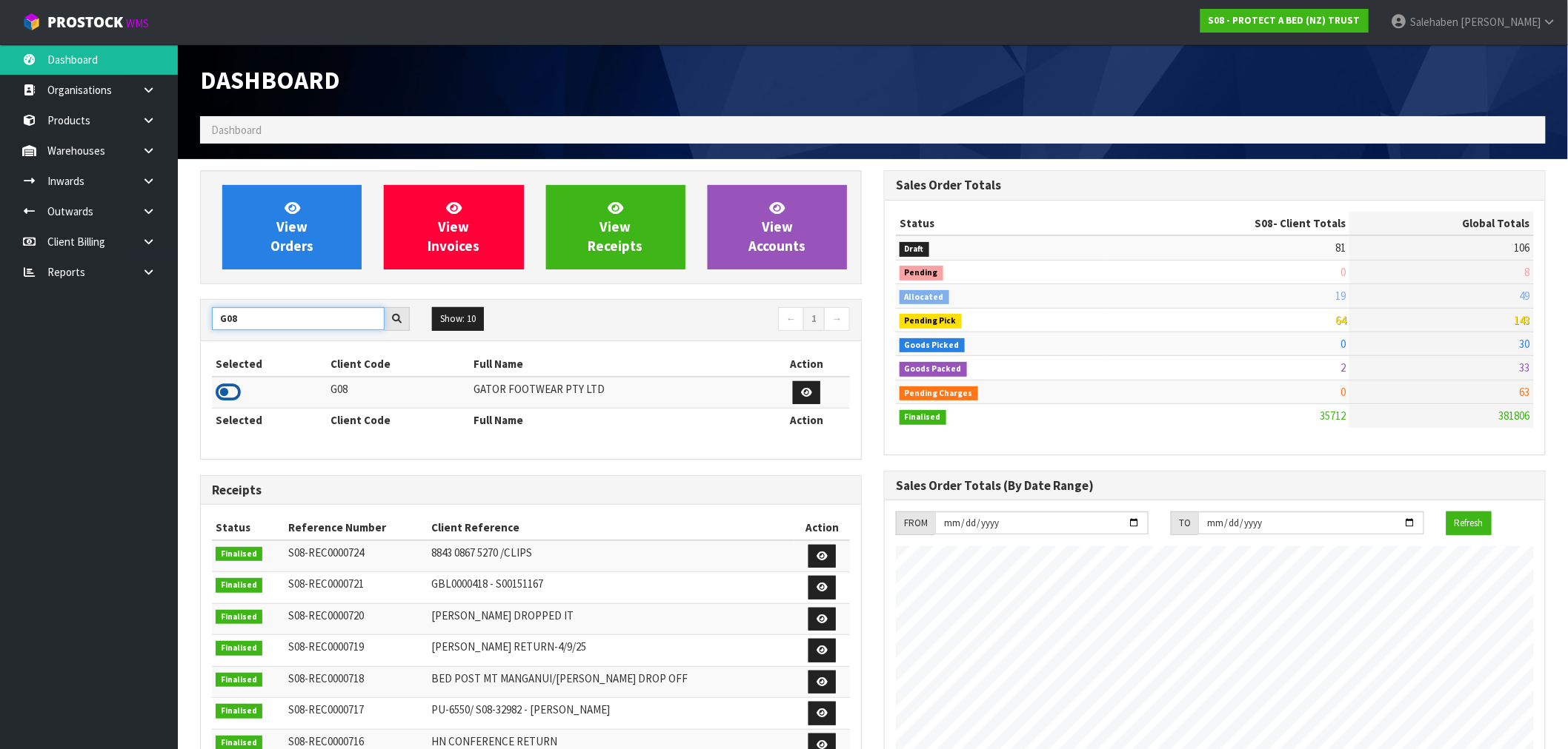
type input "G08"
click at [227, 390] on icon at bounding box center [228, 393] width 25 height 22
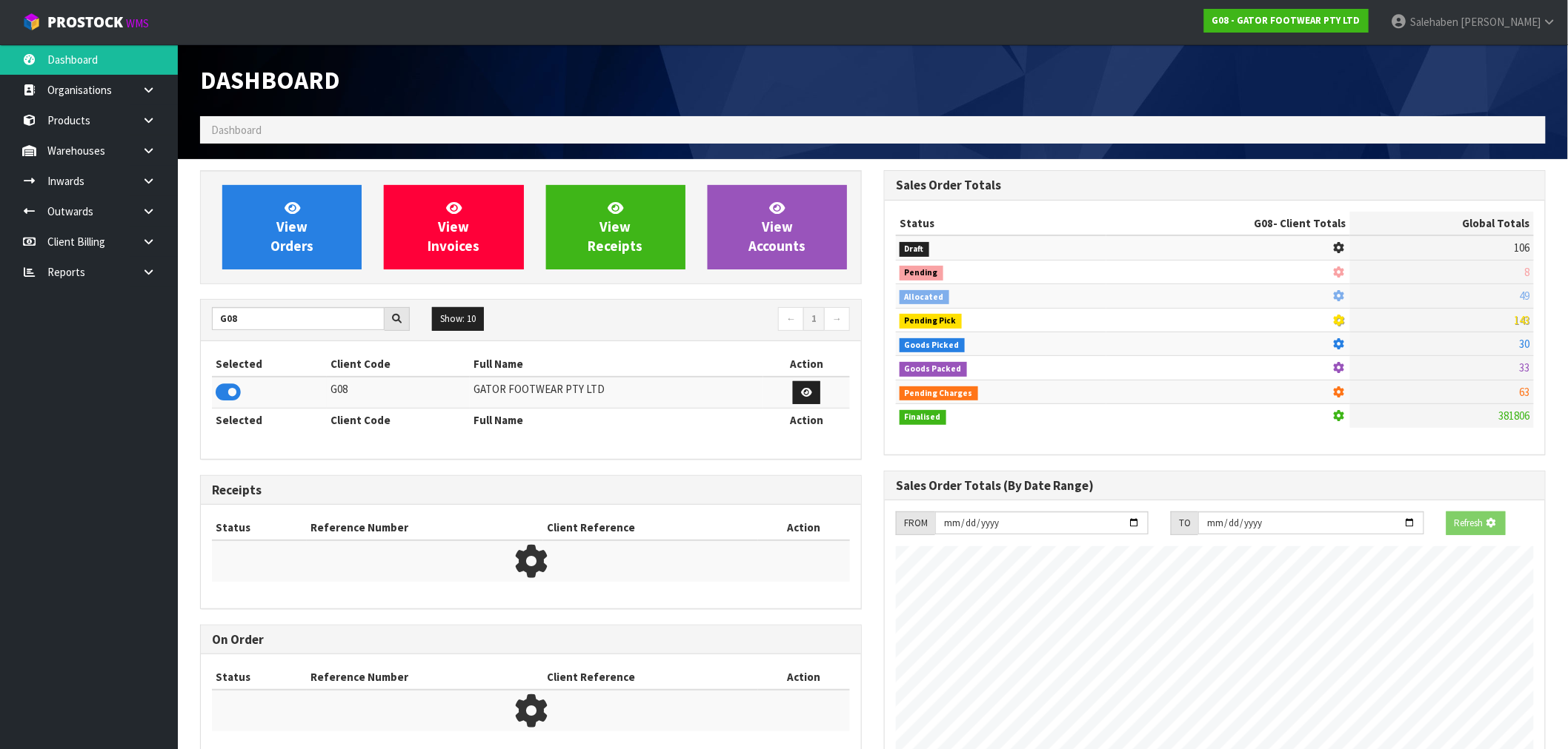
scroll to position [1002, 684]
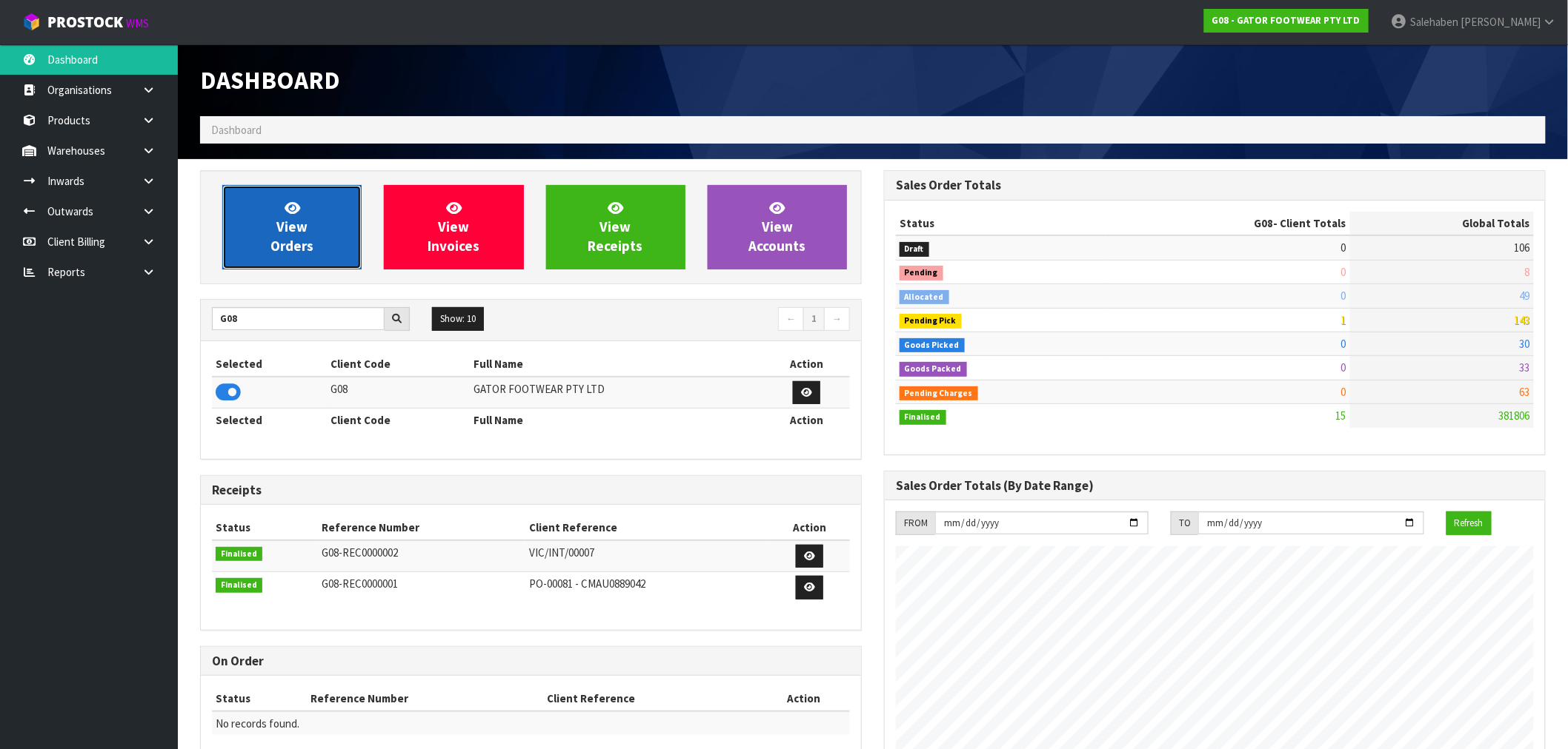
click at [313, 254] on link "View Orders" at bounding box center [292, 227] width 140 height 85
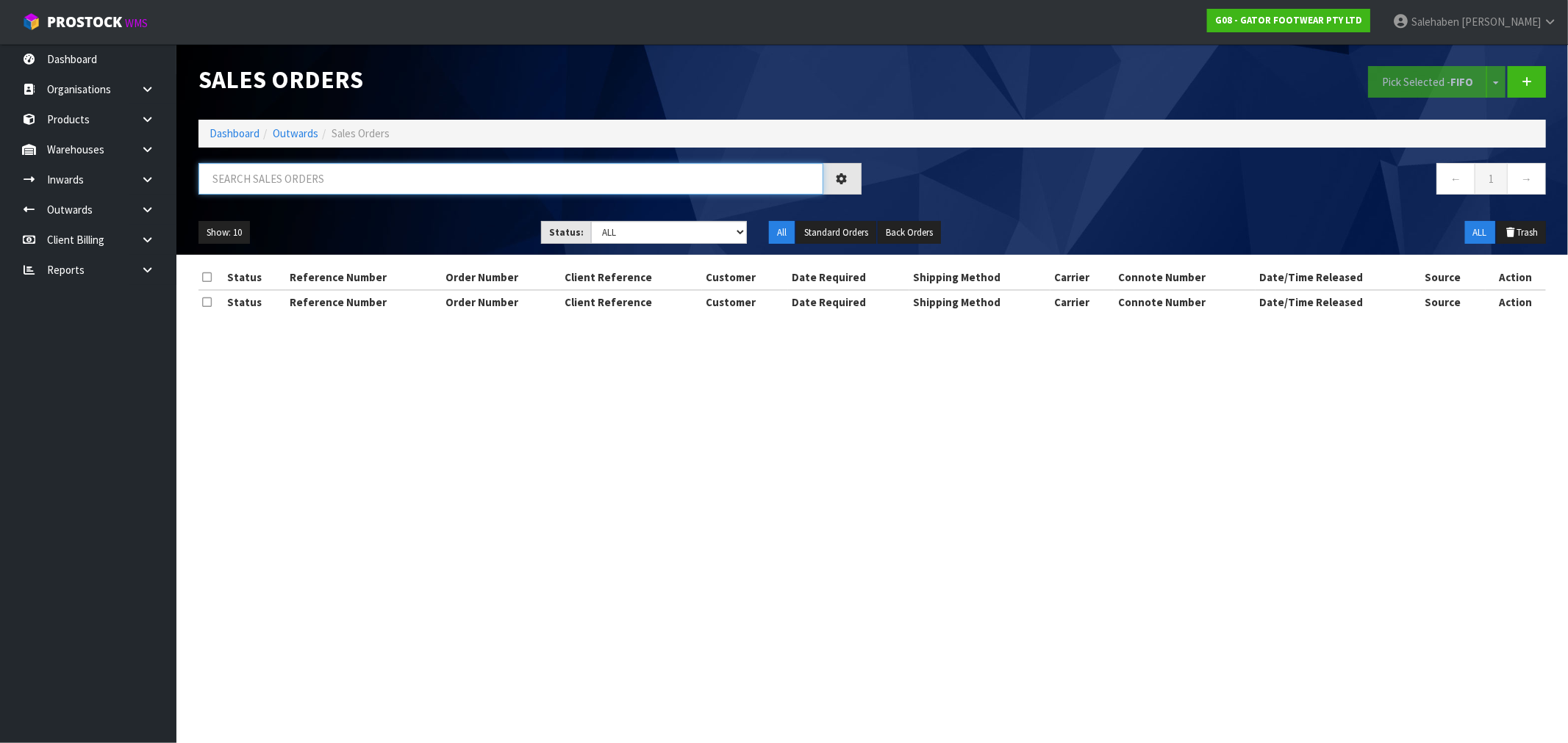
click at [421, 173] on input "text" at bounding box center [511, 178] width 625 height 32
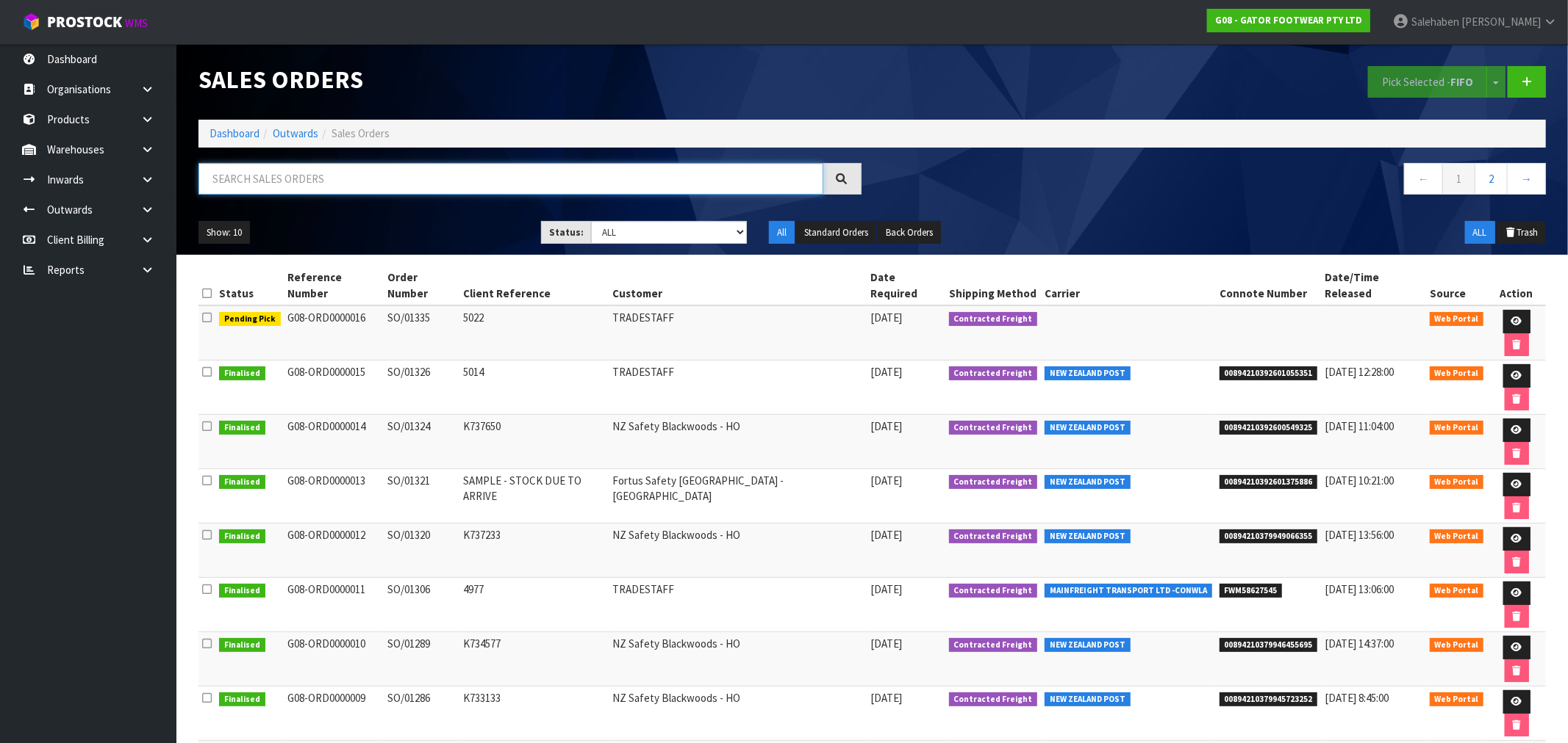
paste input "FWM58627545"
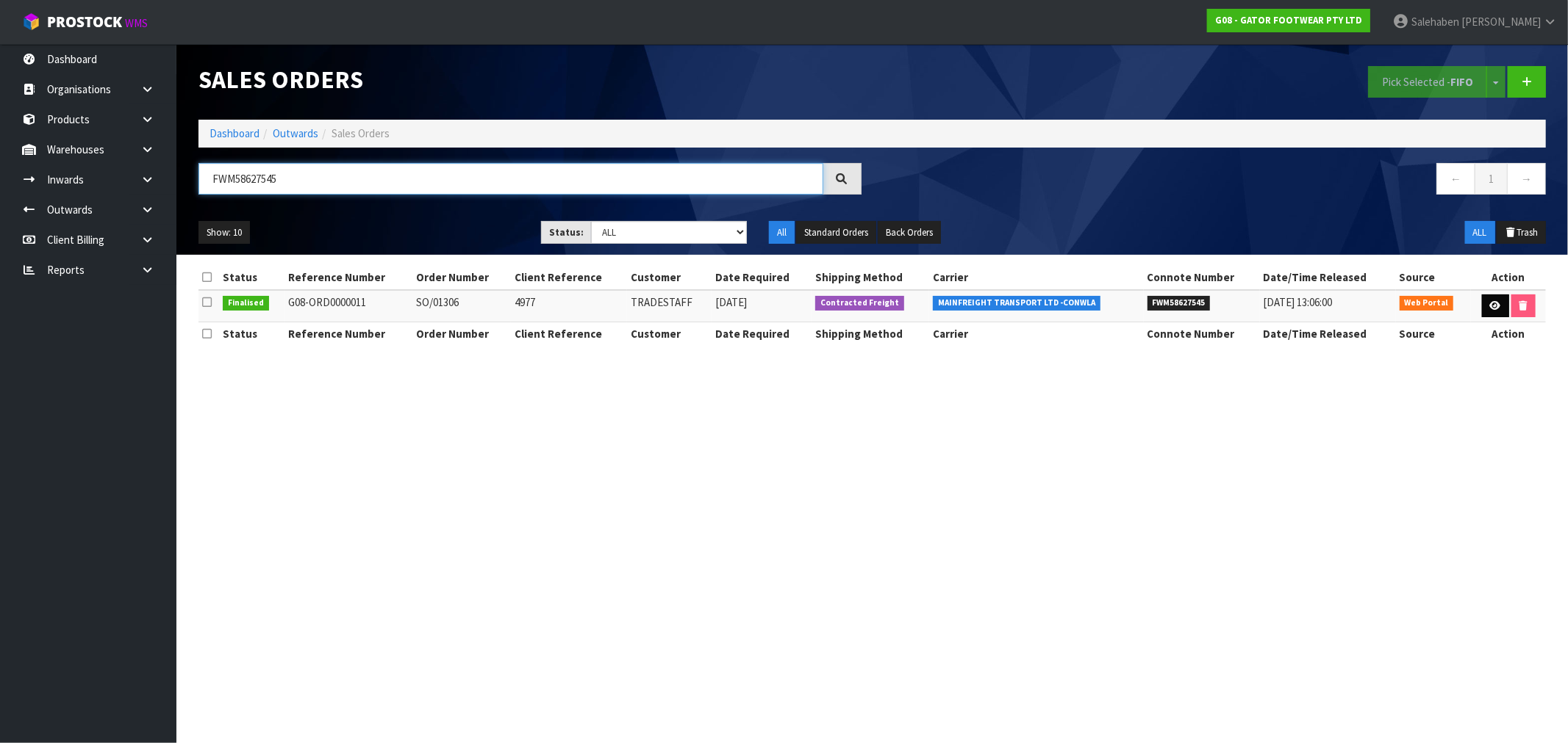
type input "FWM58627545"
click at [1490, 298] on link at bounding box center [1495, 306] width 27 height 24
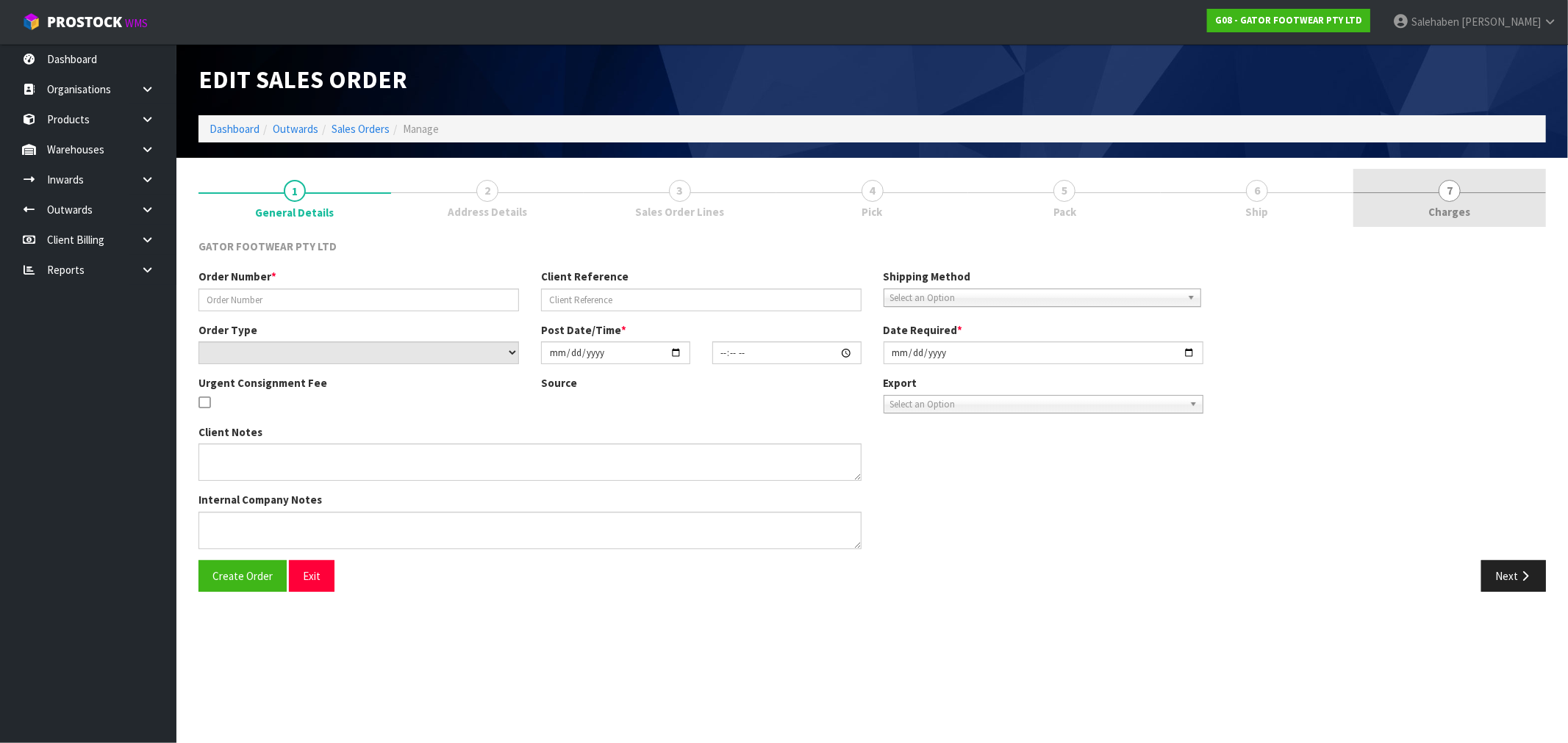
click at [1446, 189] on span "7" at bounding box center [1449, 191] width 22 height 22
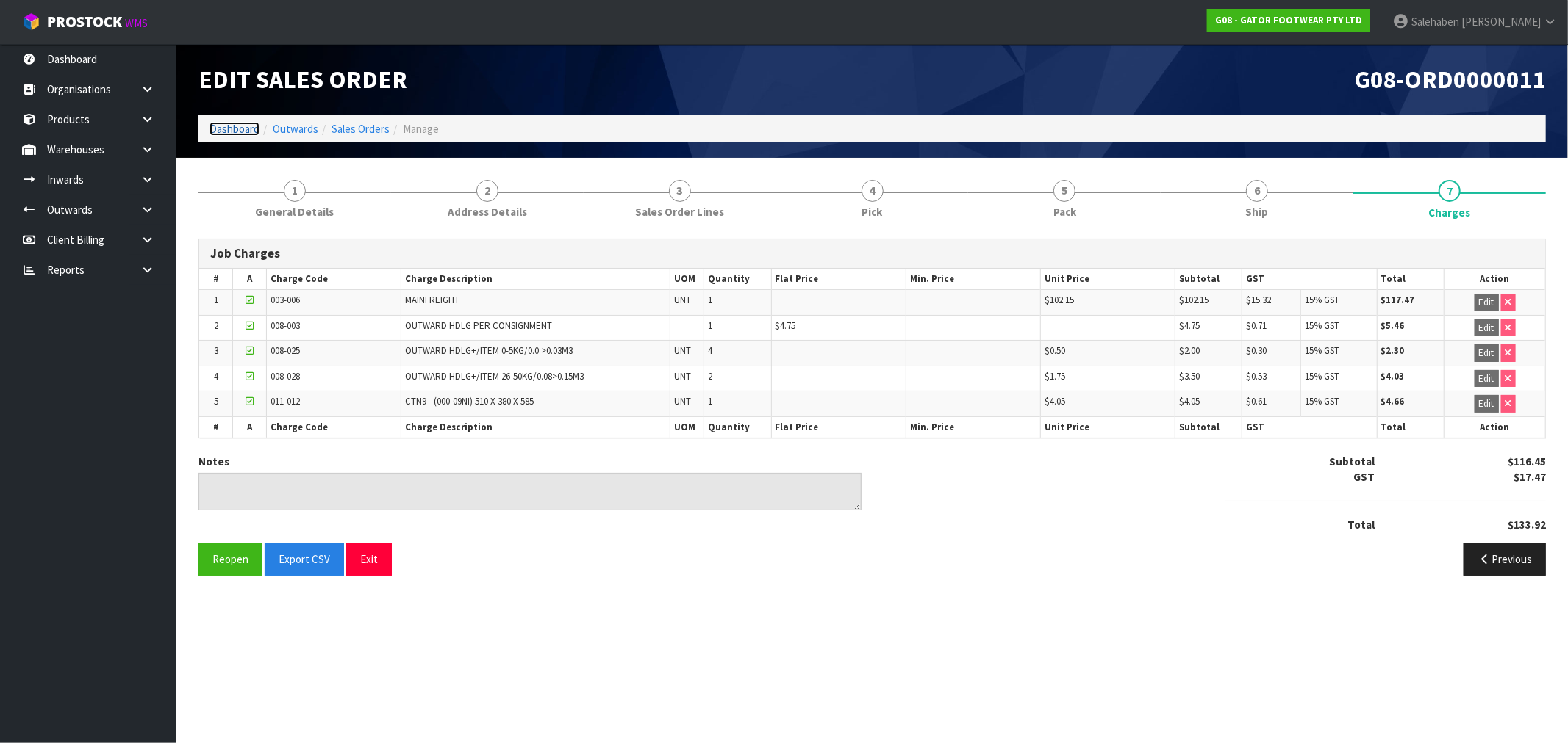
click at [240, 127] on link "Dashboard" at bounding box center [234, 129] width 50 height 14
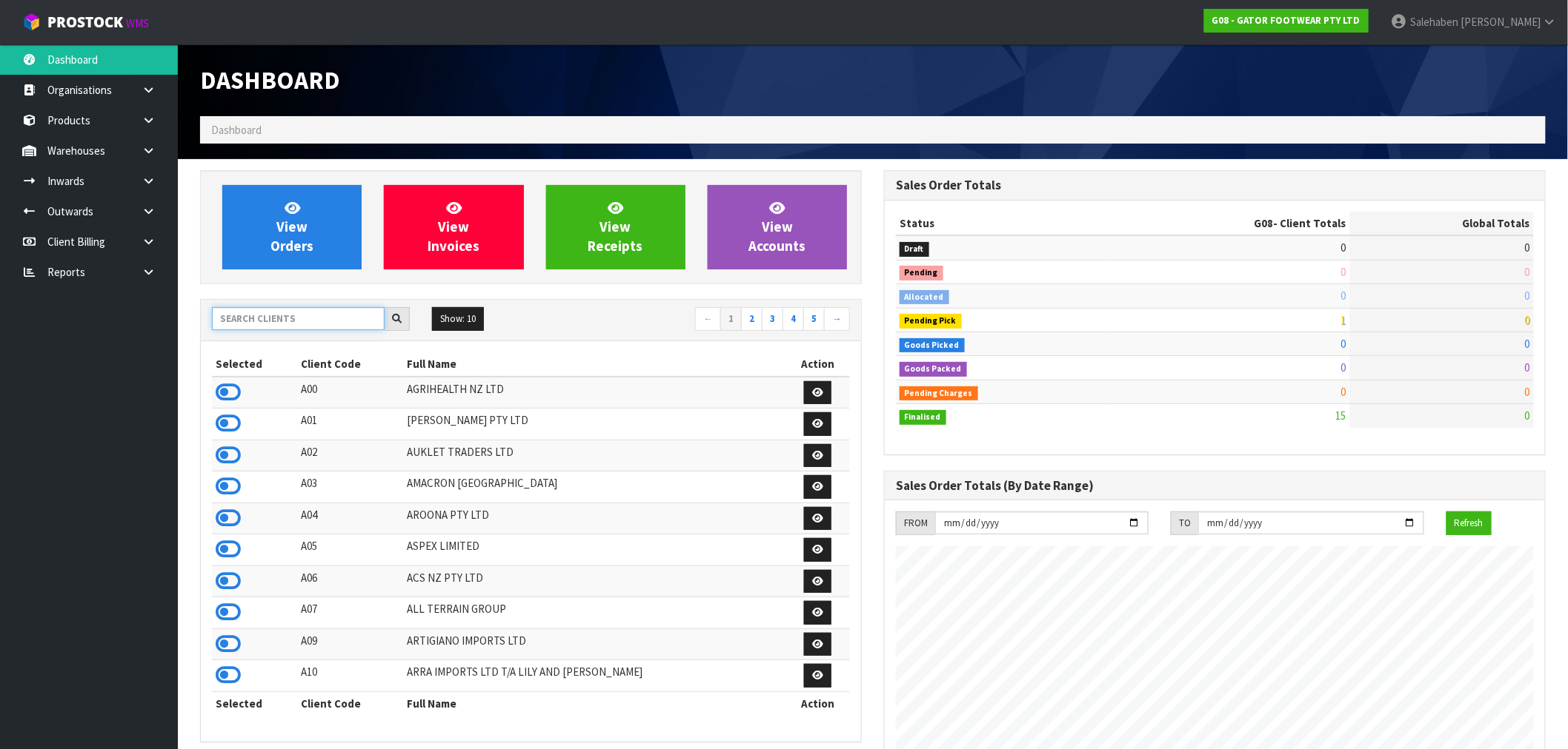
click at [301, 314] on input "text" at bounding box center [298, 318] width 172 height 23
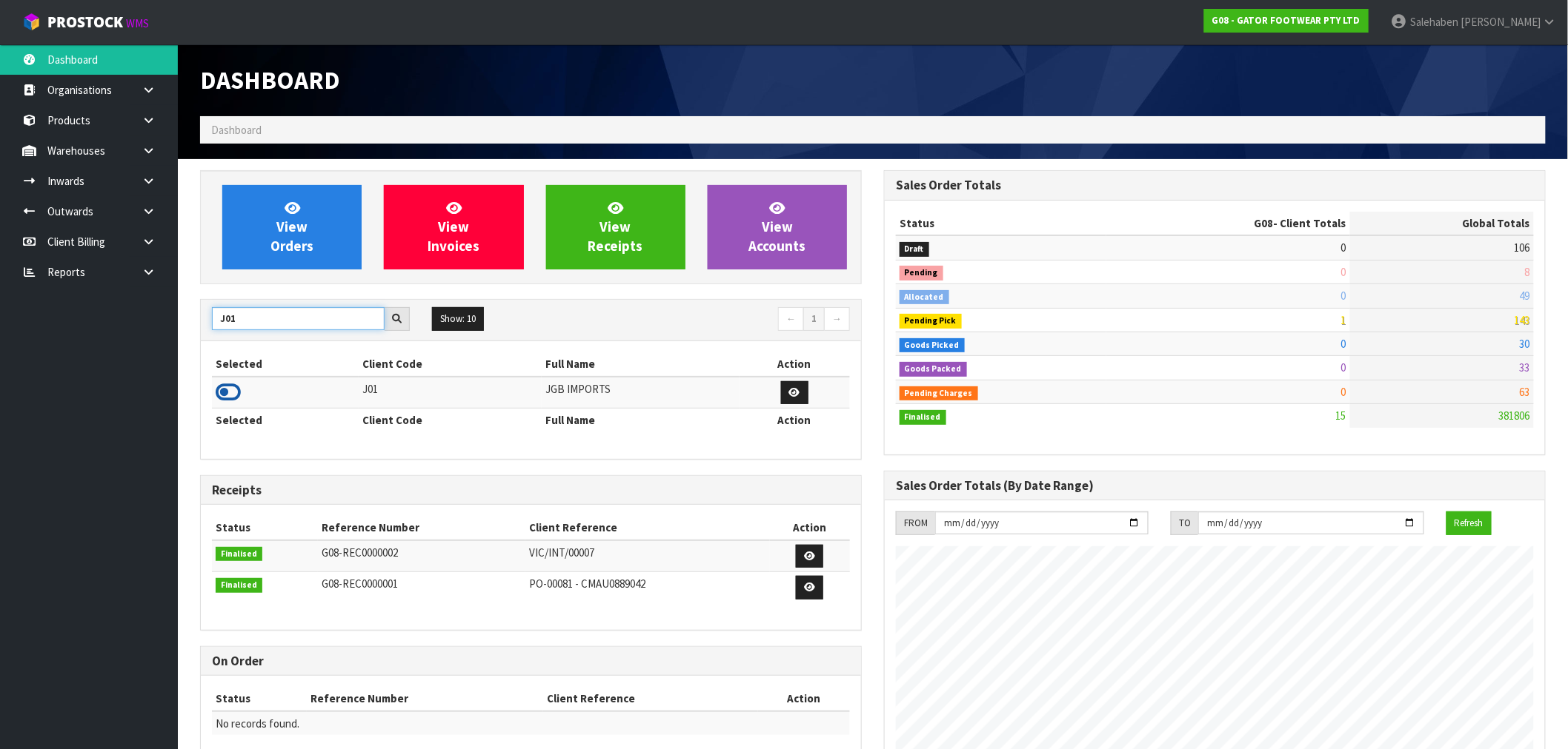
type input "J01"
click at [215, 390] on icon at bounding box center [228, 393] width 25 height 22
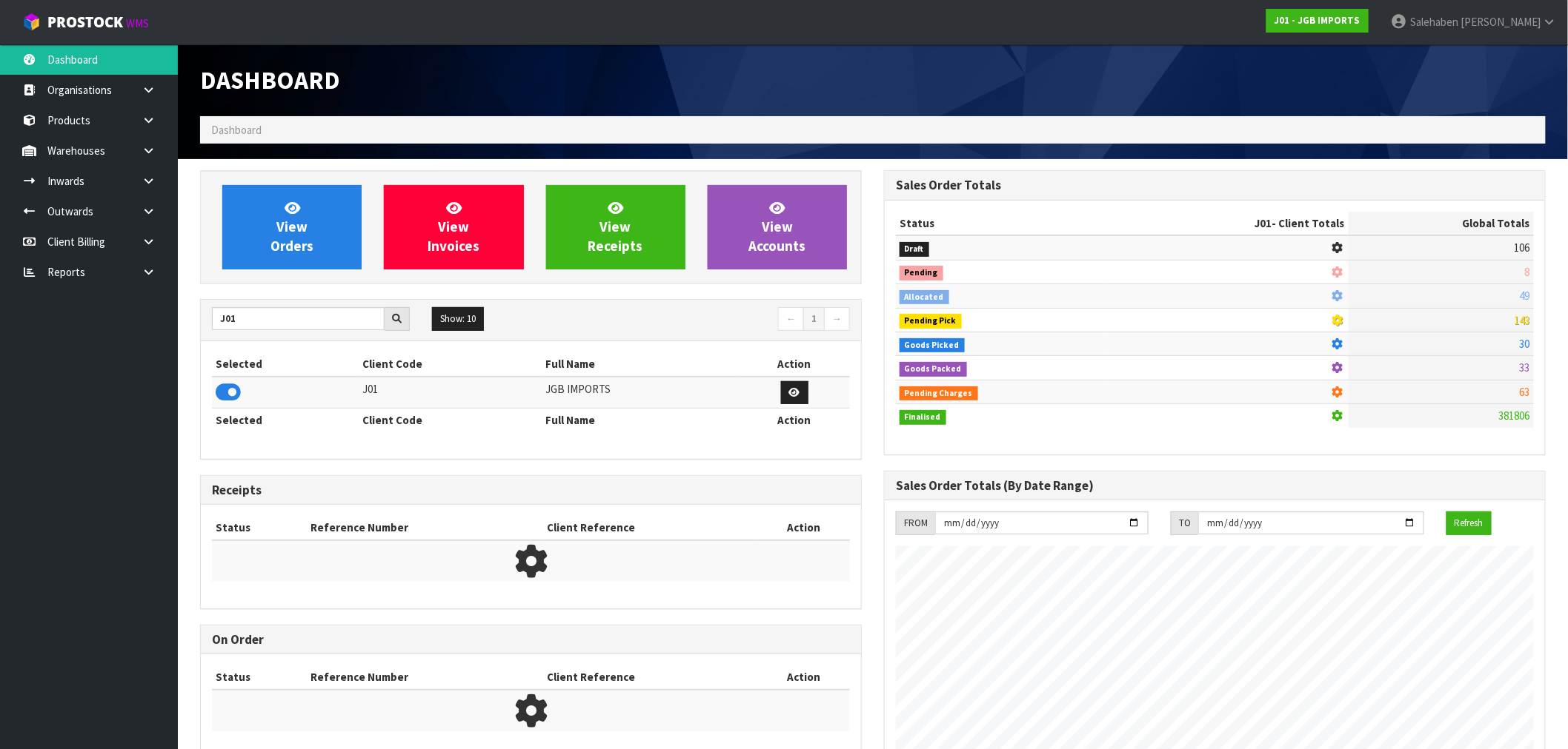
scroll to position [1122, 684]
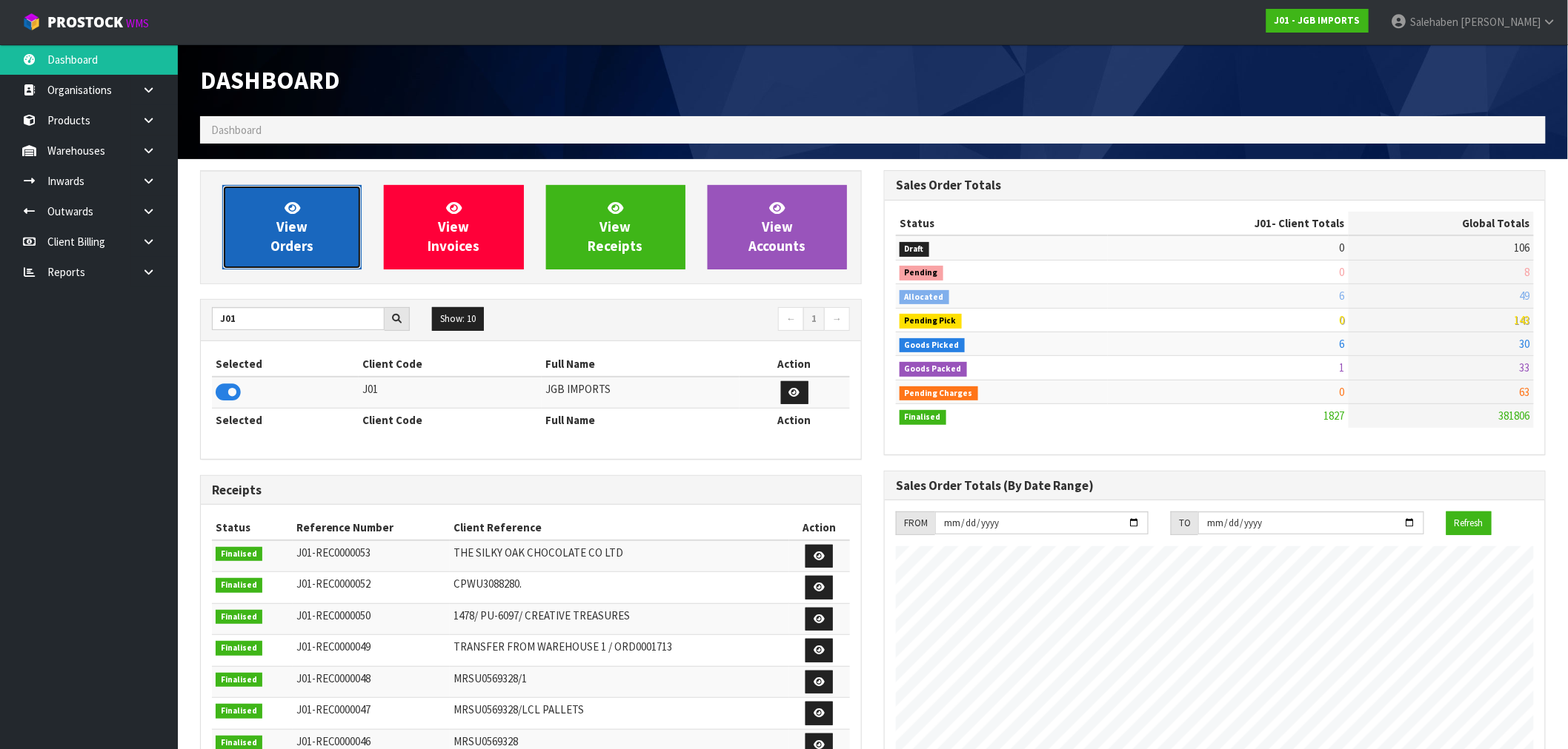
click at [316, 220] on link "View Orders" at bounding box center [292, 227] width 140 height 85
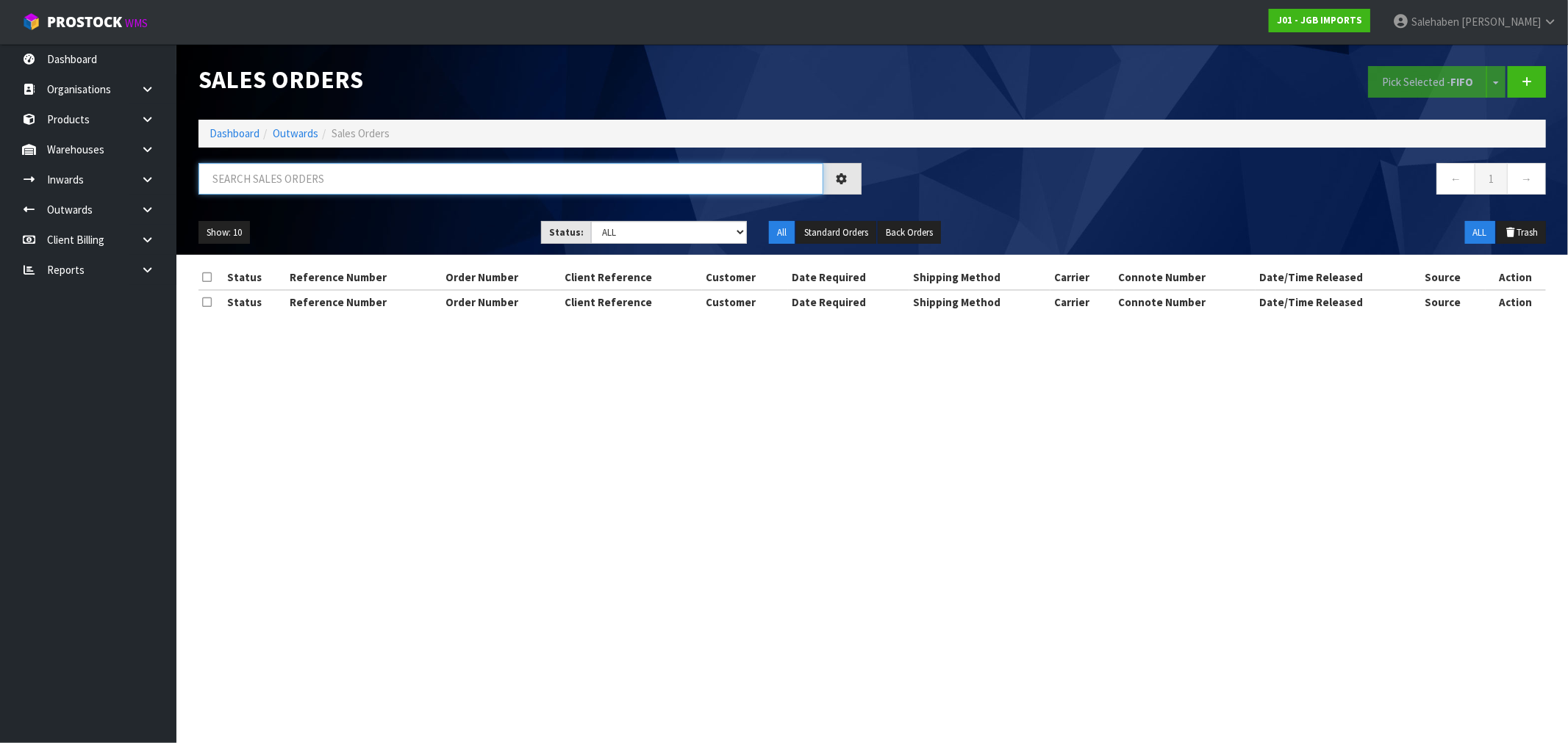
click at [413, 178] on input "text" at bounding box center [511, 178] width 625 height 32
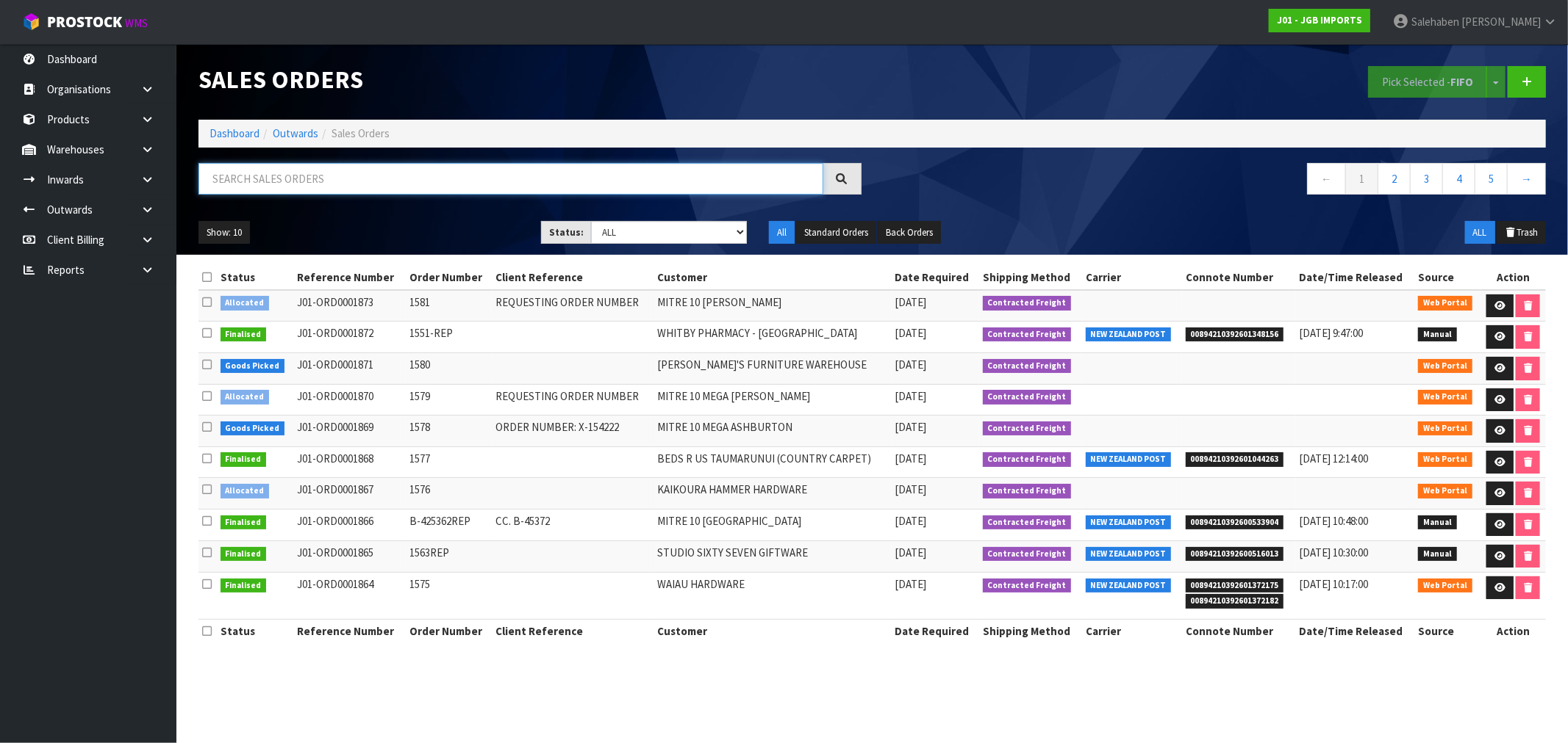
paste input "FWM58571960"
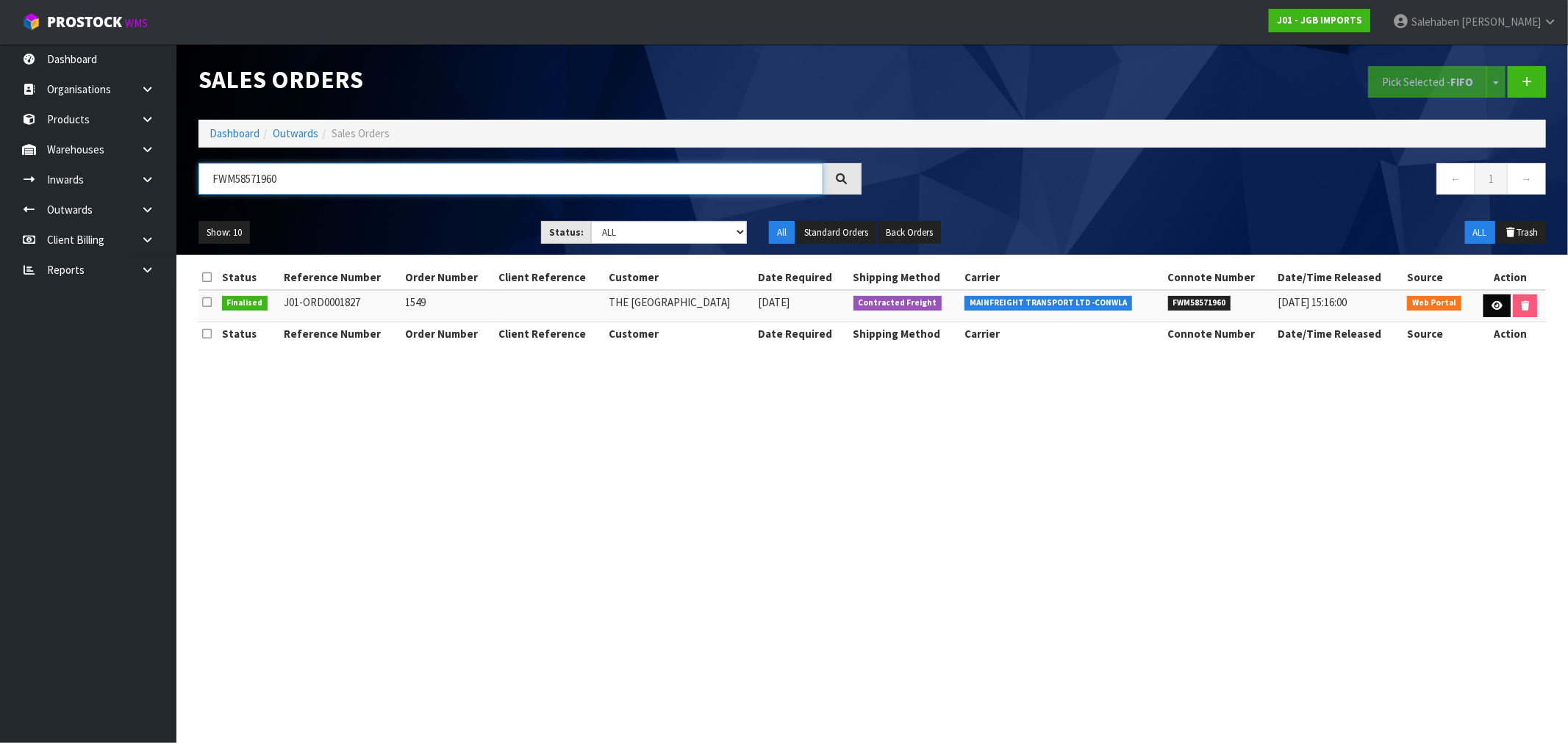
type input "FWM58571960"
click at [1491, 309] on icon at bounding box center [1497, 306] width 11 height 10
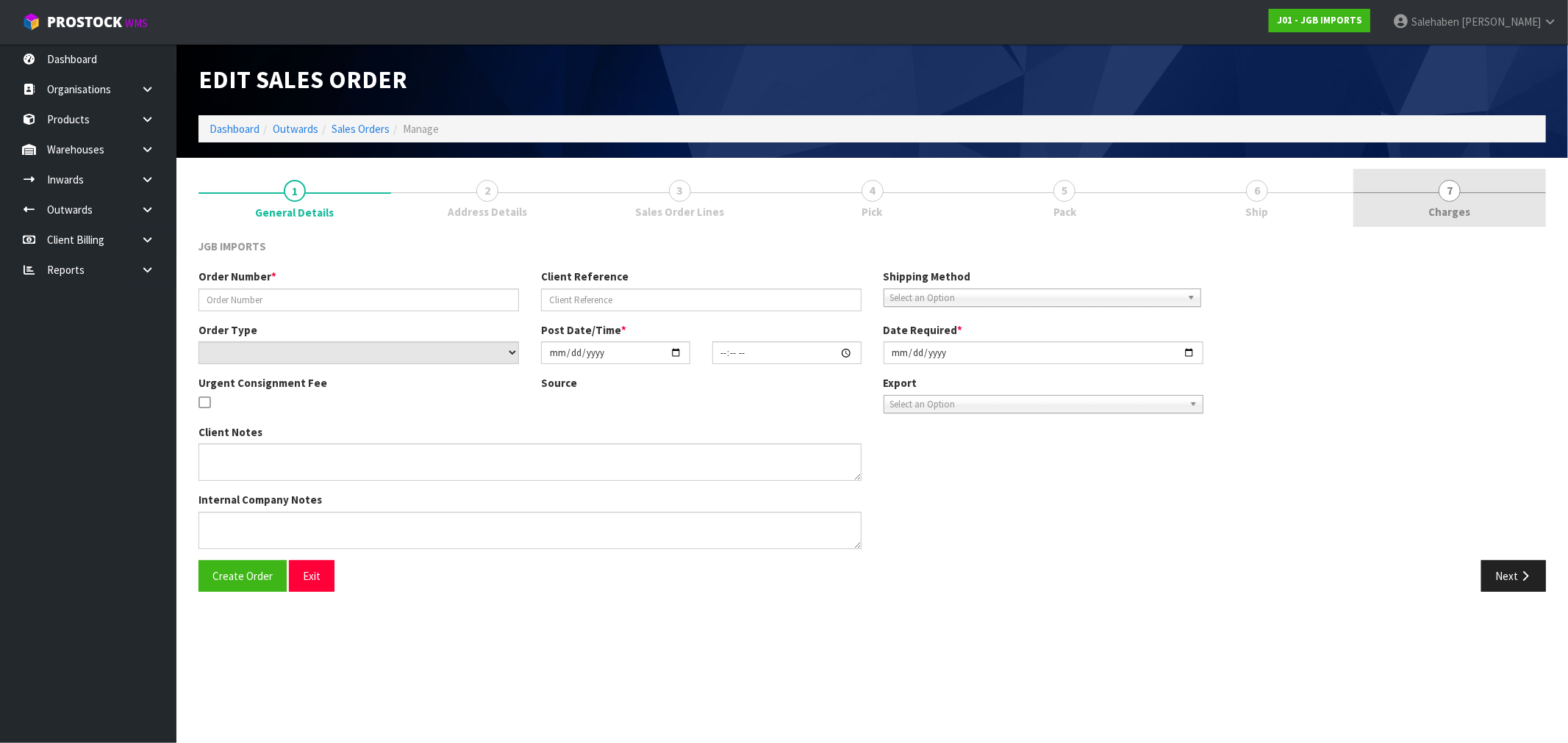
type input "1549"
select select "number:0"
type input "2025-08-29"
type input "13:15:00.000"
type input "2025-09-04"
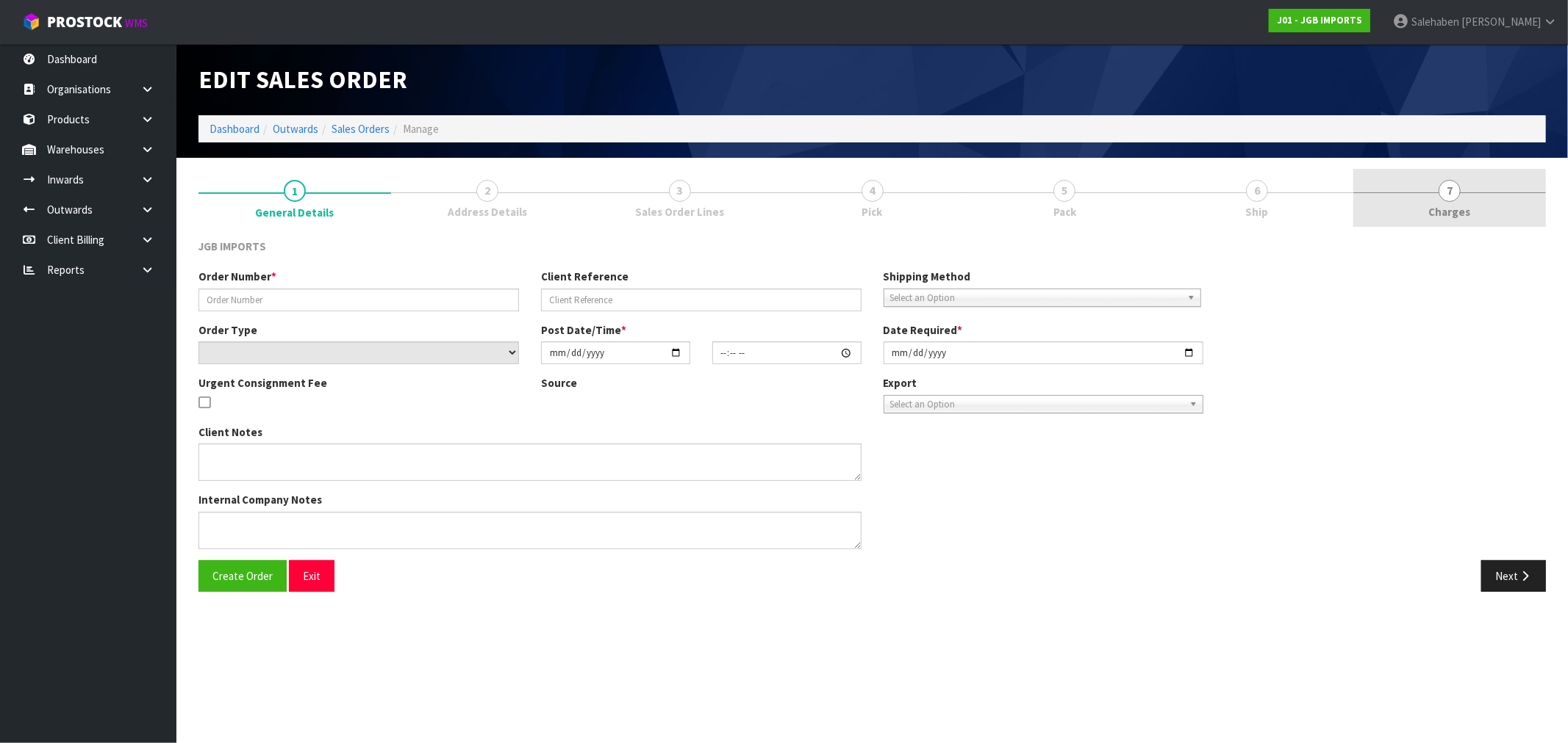
type textarea "THE FIRST ITEM…9Q14S019I…PLEASE SEND FREE. IT REPLACES A PREVIOUSLY SENT DAMAGE…"
type textarea "REMOVED 1 X JGB3101 AS ITEM WAS FOUND DAMAGED IN LOCATION"
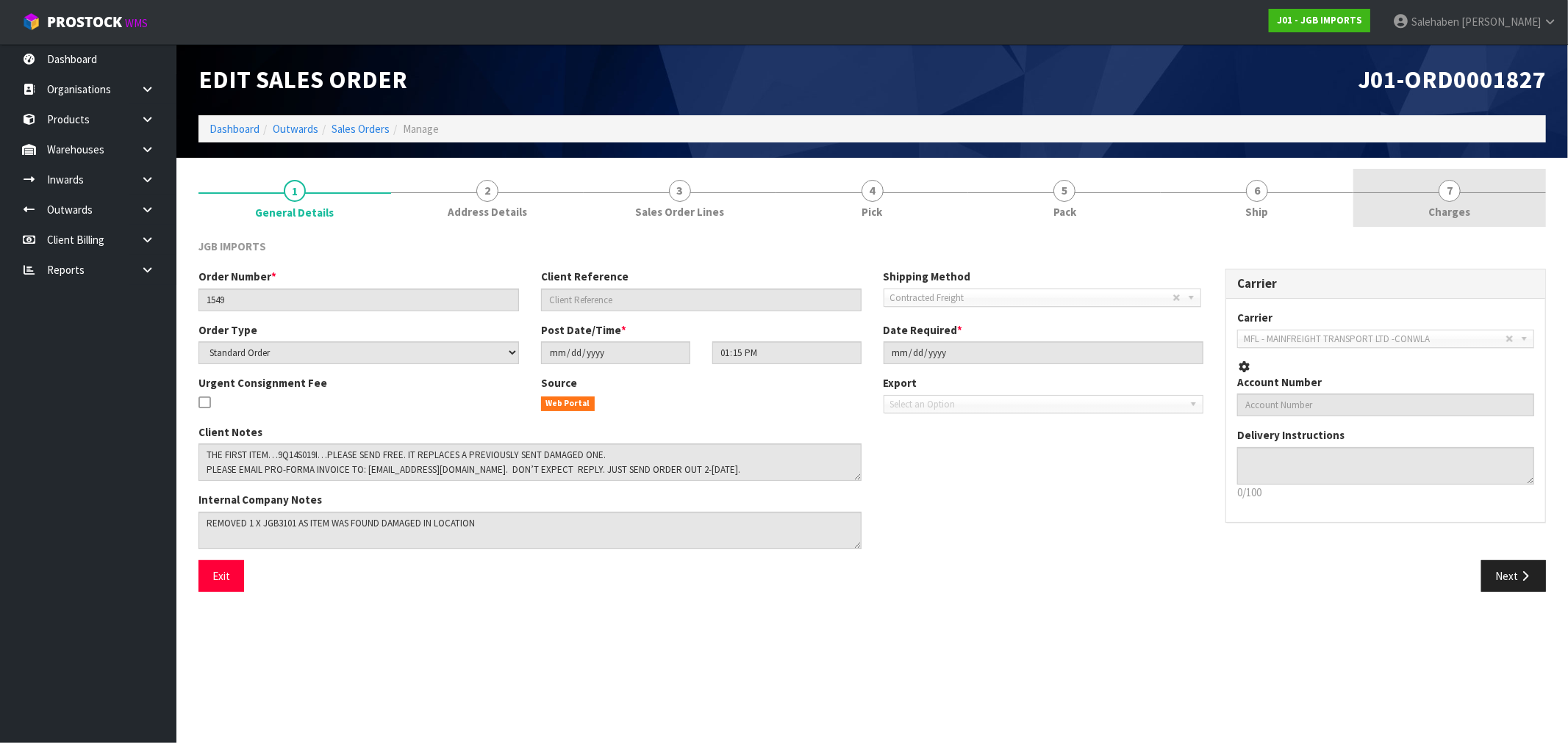
click at [1444, 209] on span "Charges" at bounding box center [1449, 211] width 42 height 15
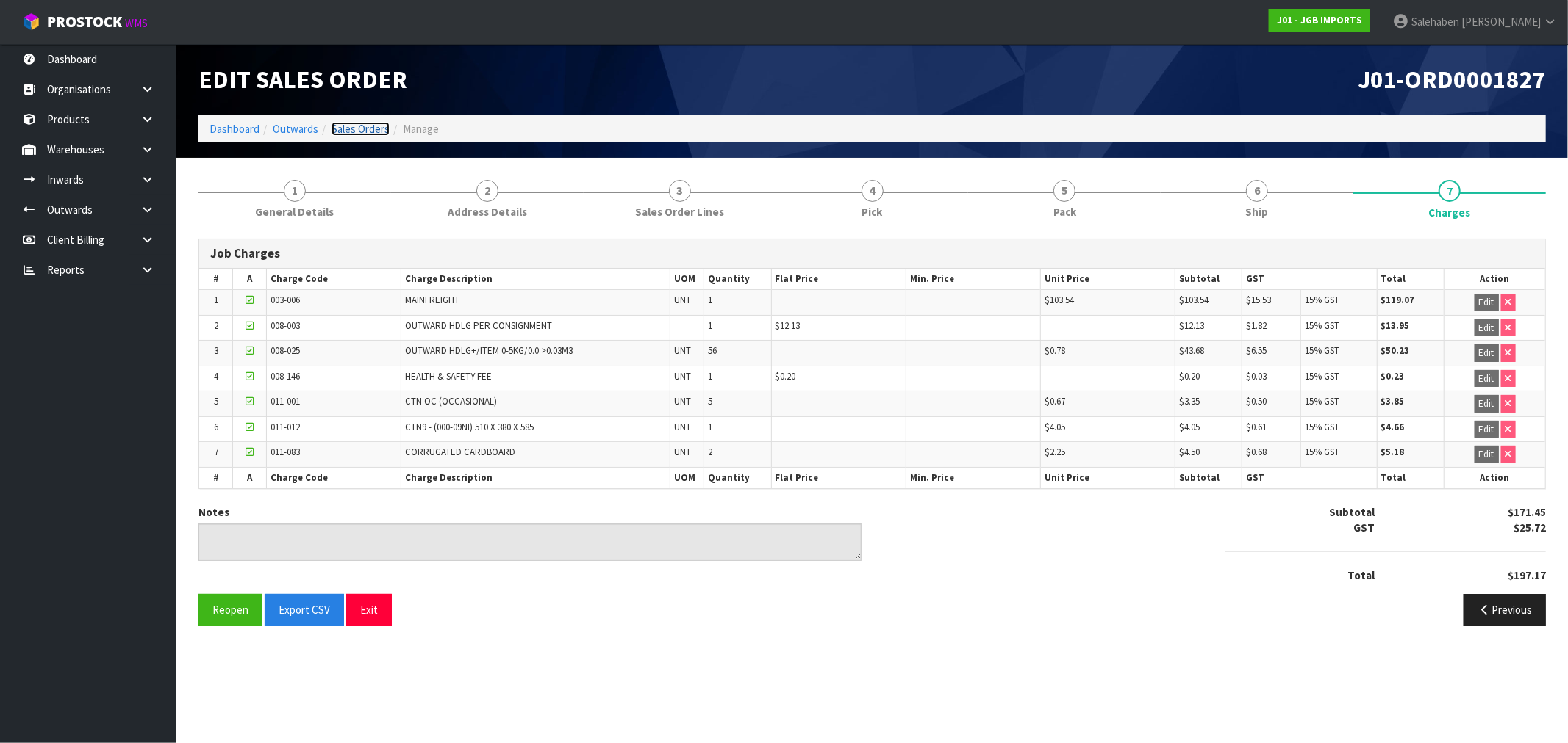
click at [360, 127] on link "Sales Orders" at bounding box center [360, 129] width 58 height 14
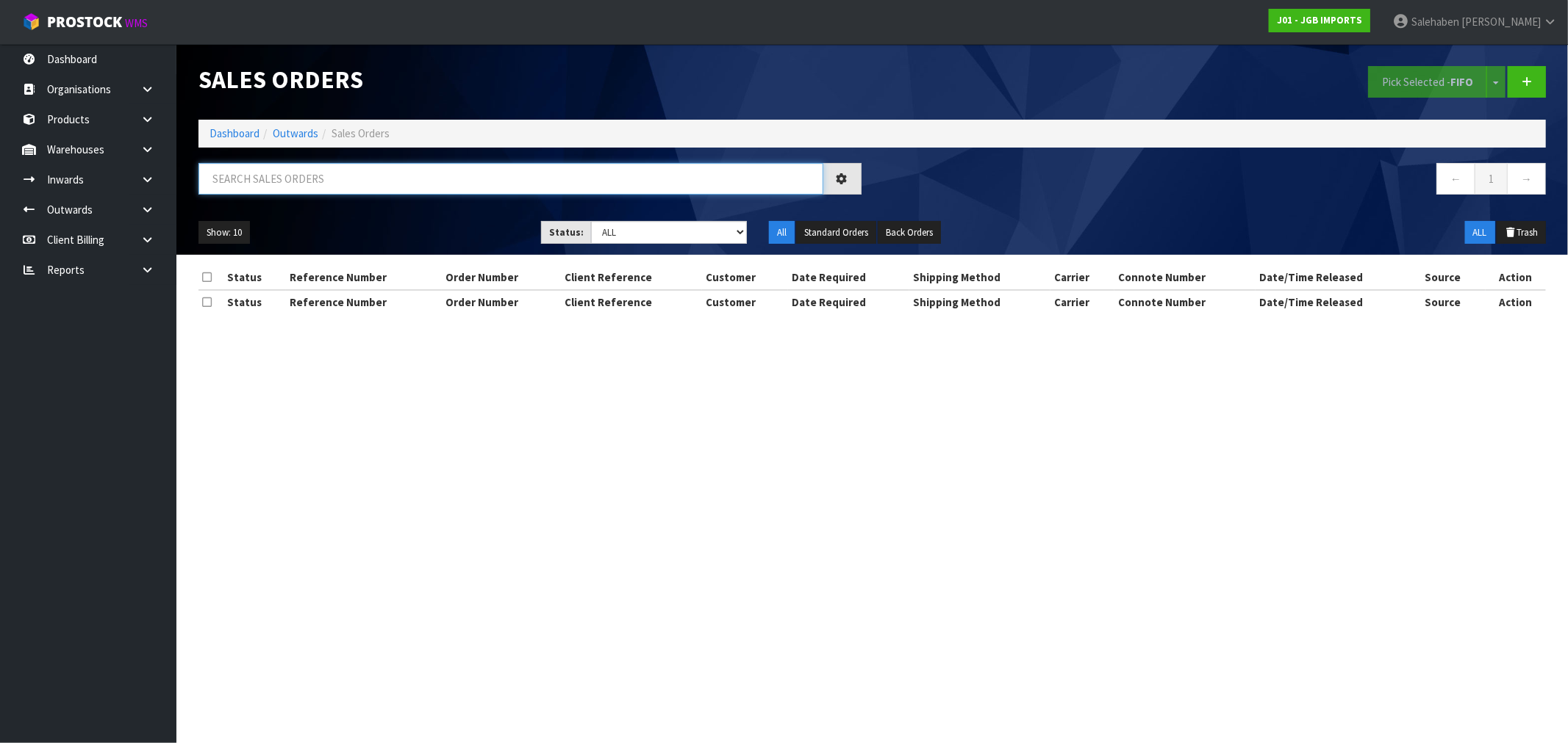
click at [333, 188] on input "text" at bounding box center [511, 178] width 625 height 32
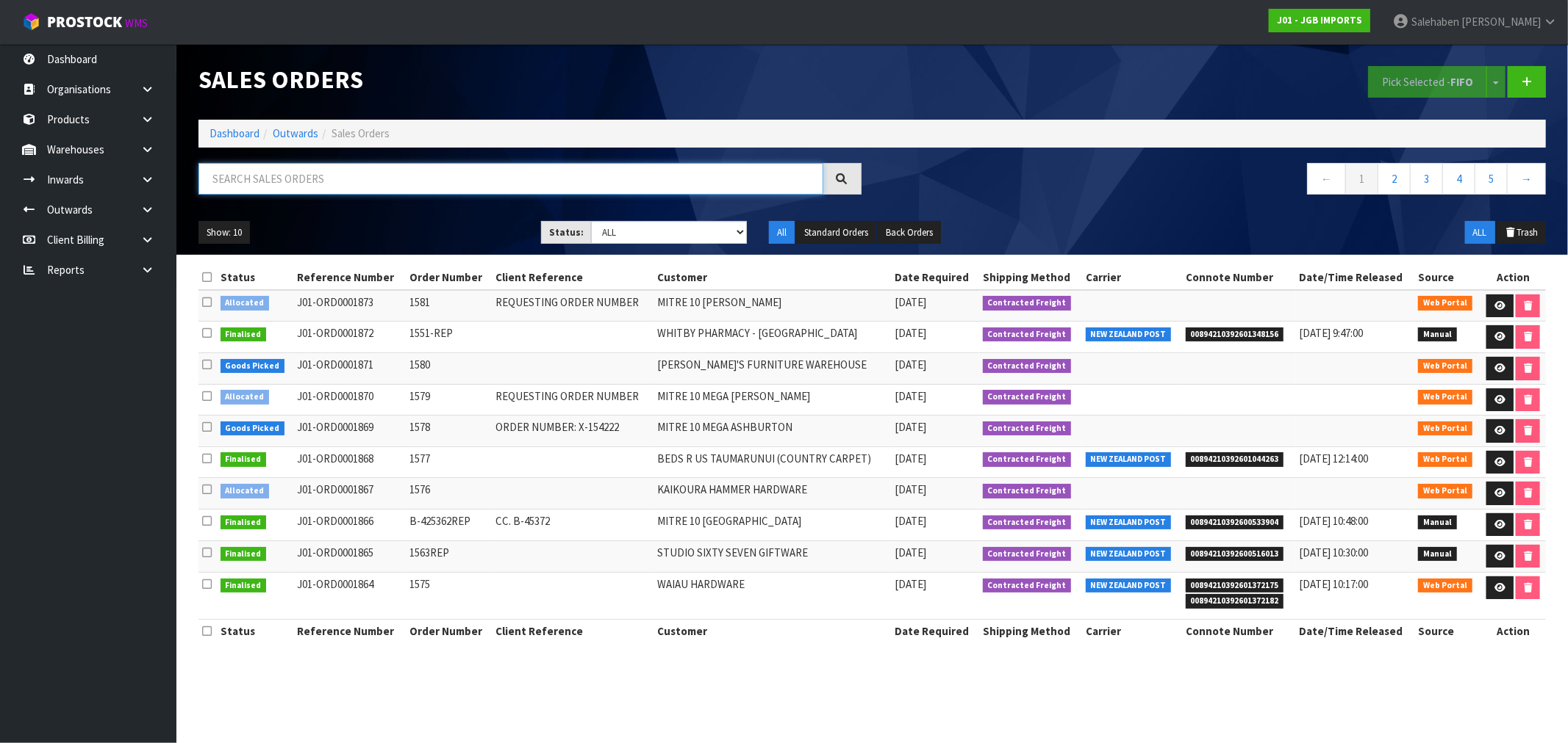
paste input "FWM58602399"
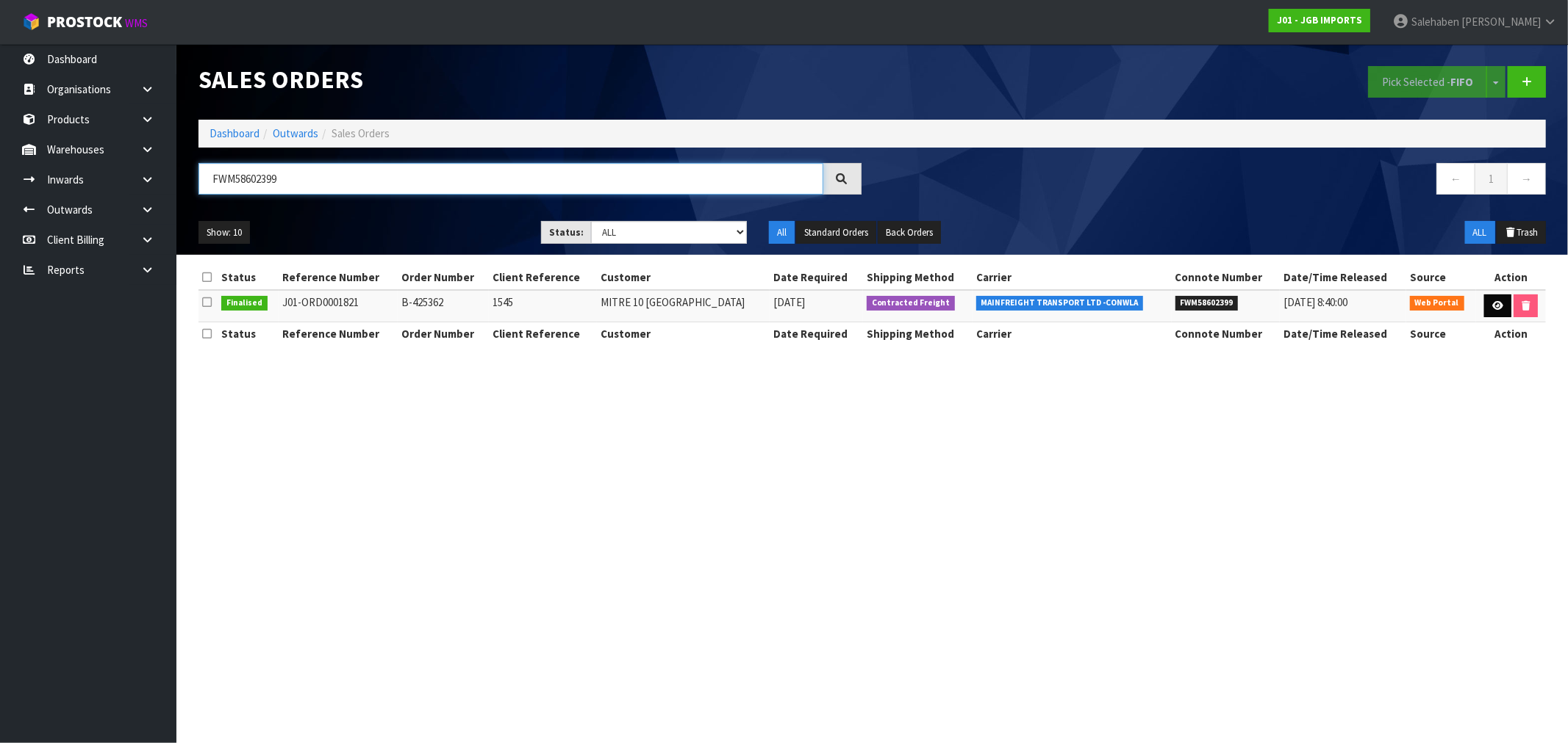
type input "FWM58602399"
click at [1493, 300] on link at bounding box center [1497, 306] width 27 height 24
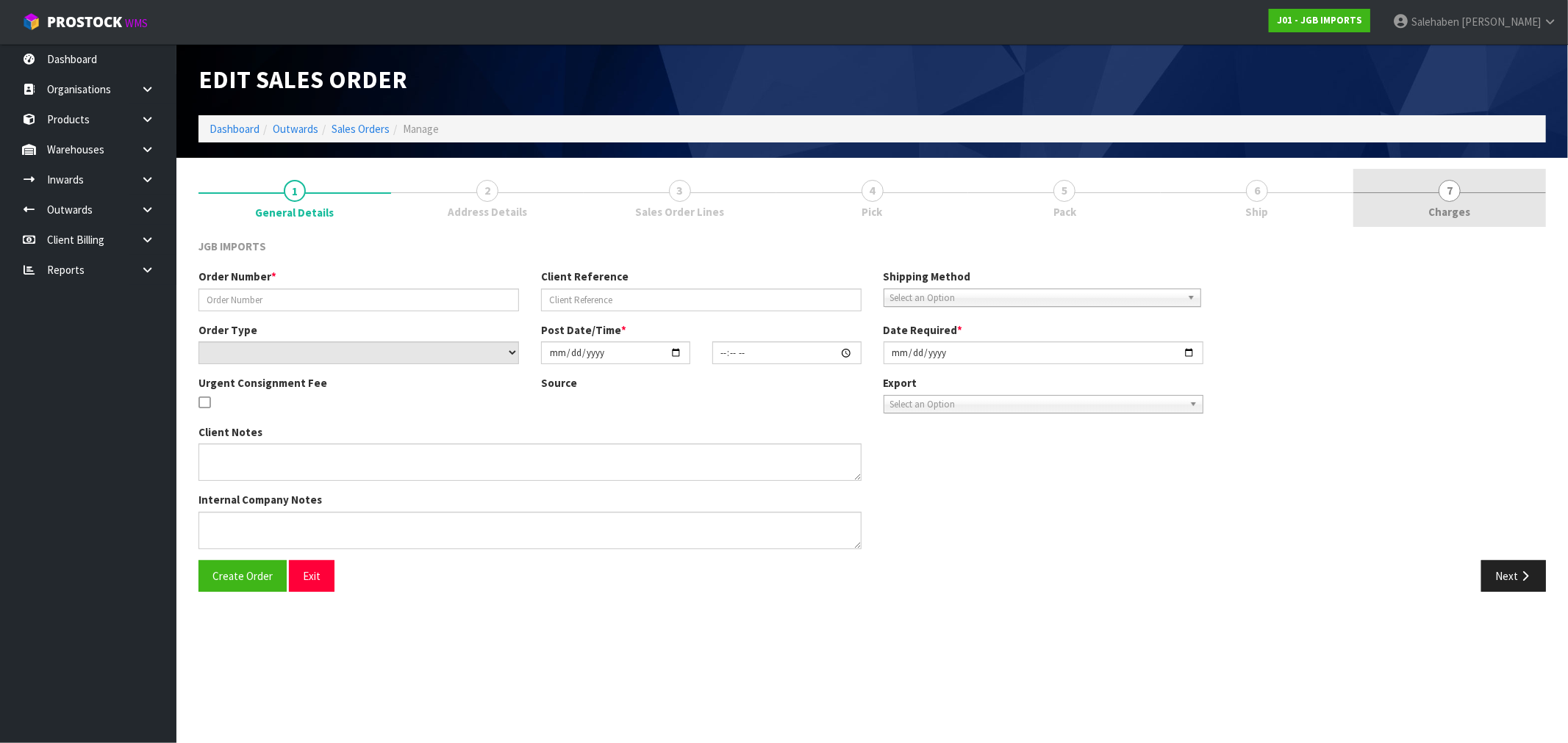
type input "B-425362"
type input "1545"
select select "number:0"
type input "2025-08-27"
type input "16:33:00.000"
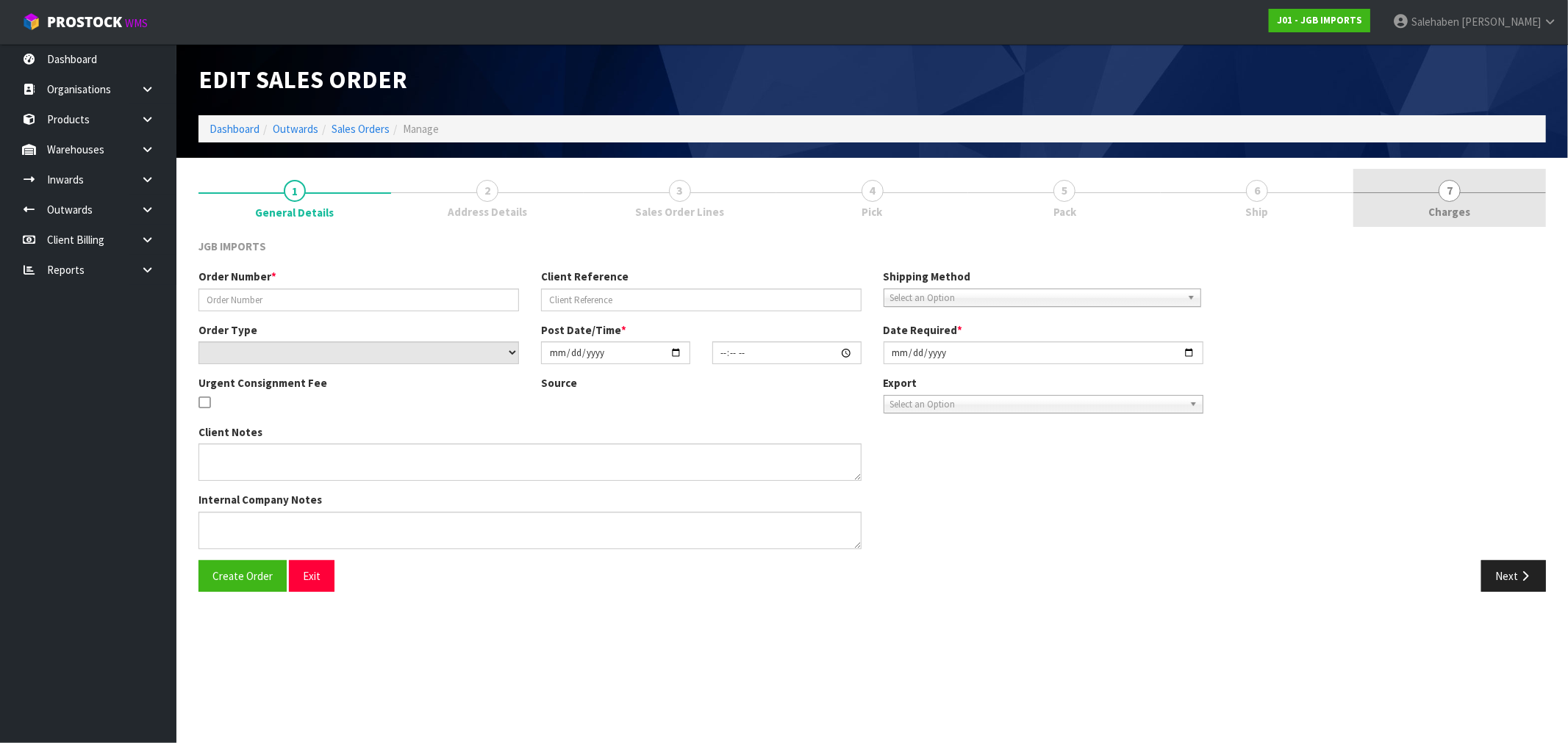
type input "[DATE]"
type textarea "PLEASE REQUEST ORDER NUMBER BY SENDING PRO-FORMA TO: KEVIN.HERLIHY@MITRE10.CO.NZ"
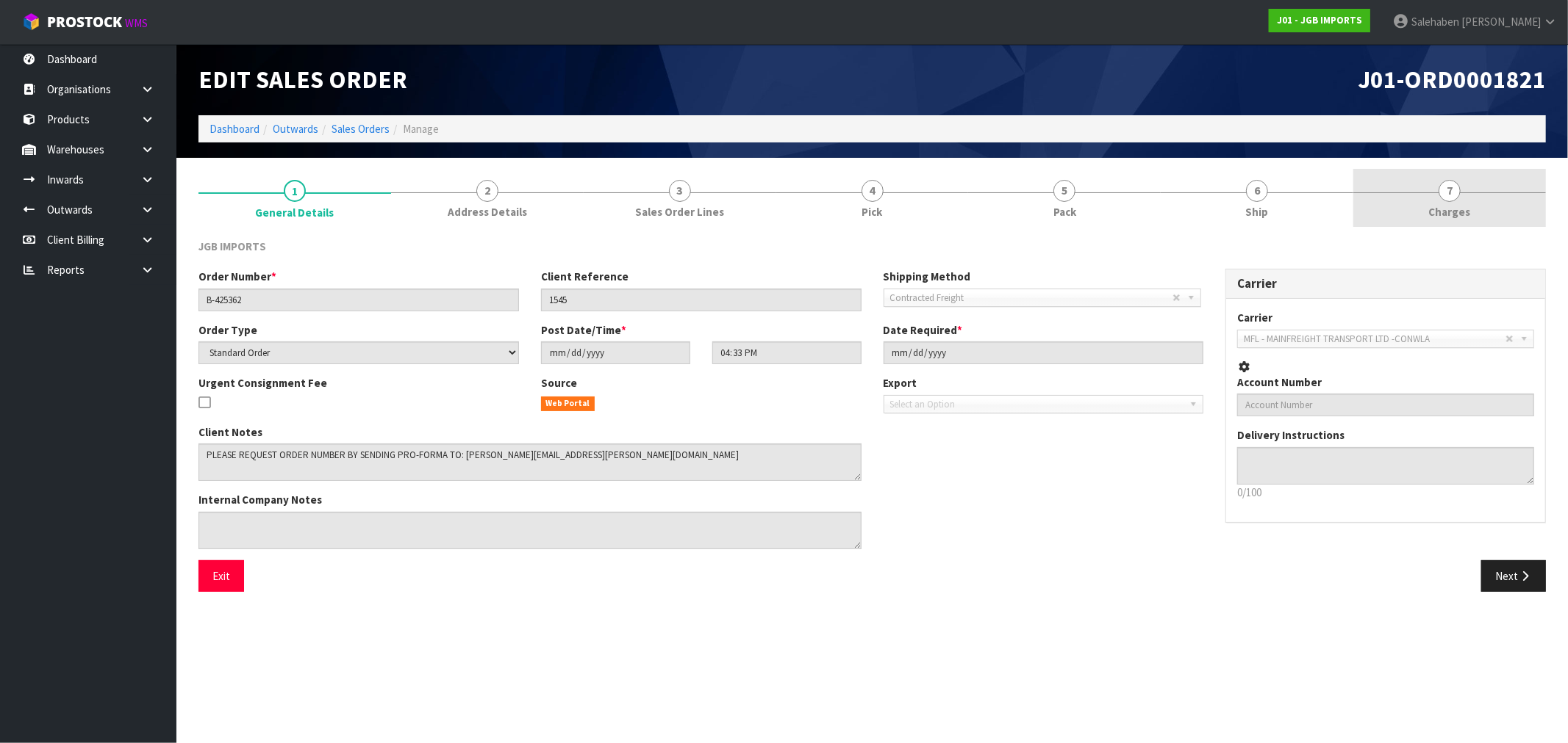
click at [1466, 200] on link "7 [GEOGRAPHIC_DATA]" at bounding box center [1449, 197] width 192 height 58
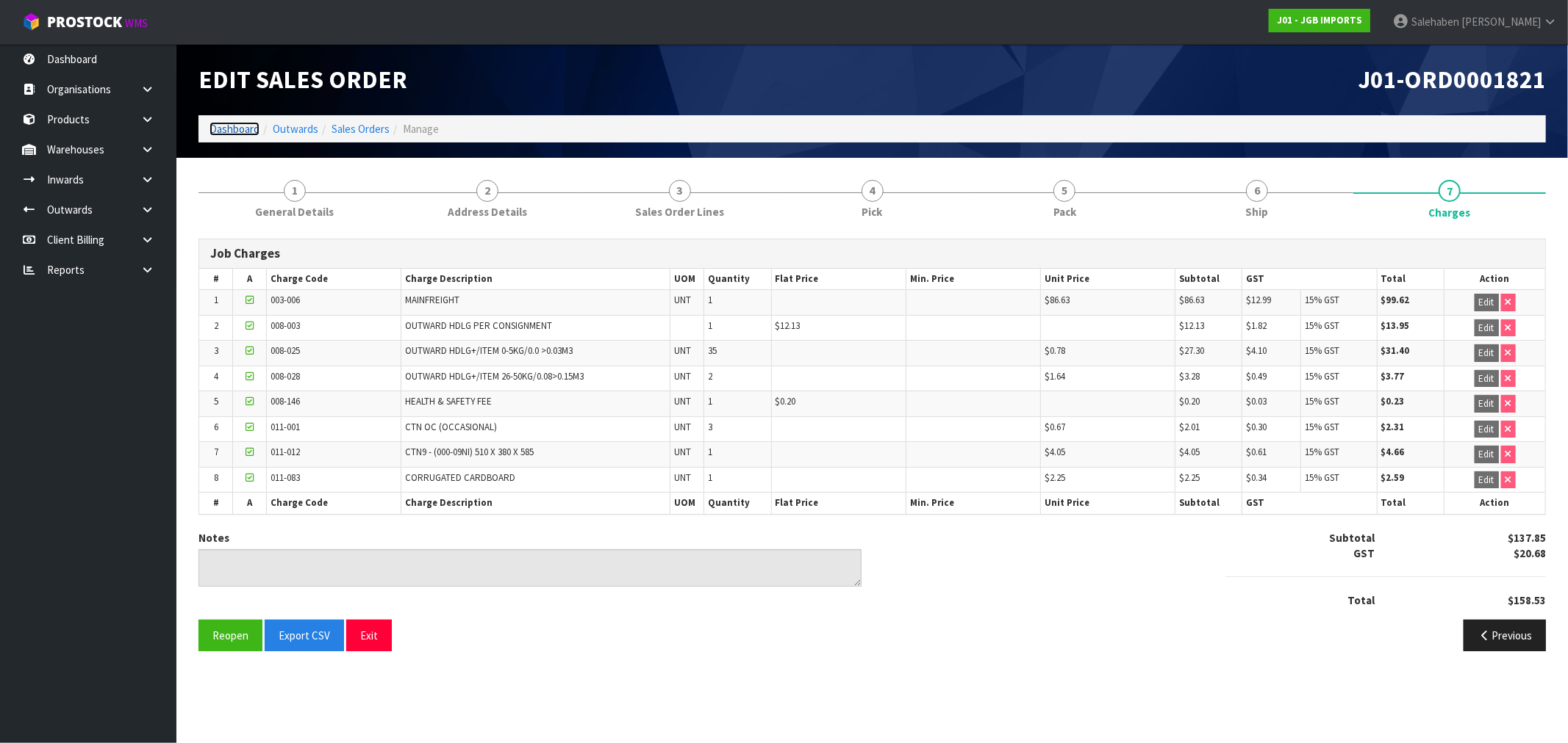
click at [248, 127] on link "Dashboard" at bounding box center [234, 129] width 50 height 14
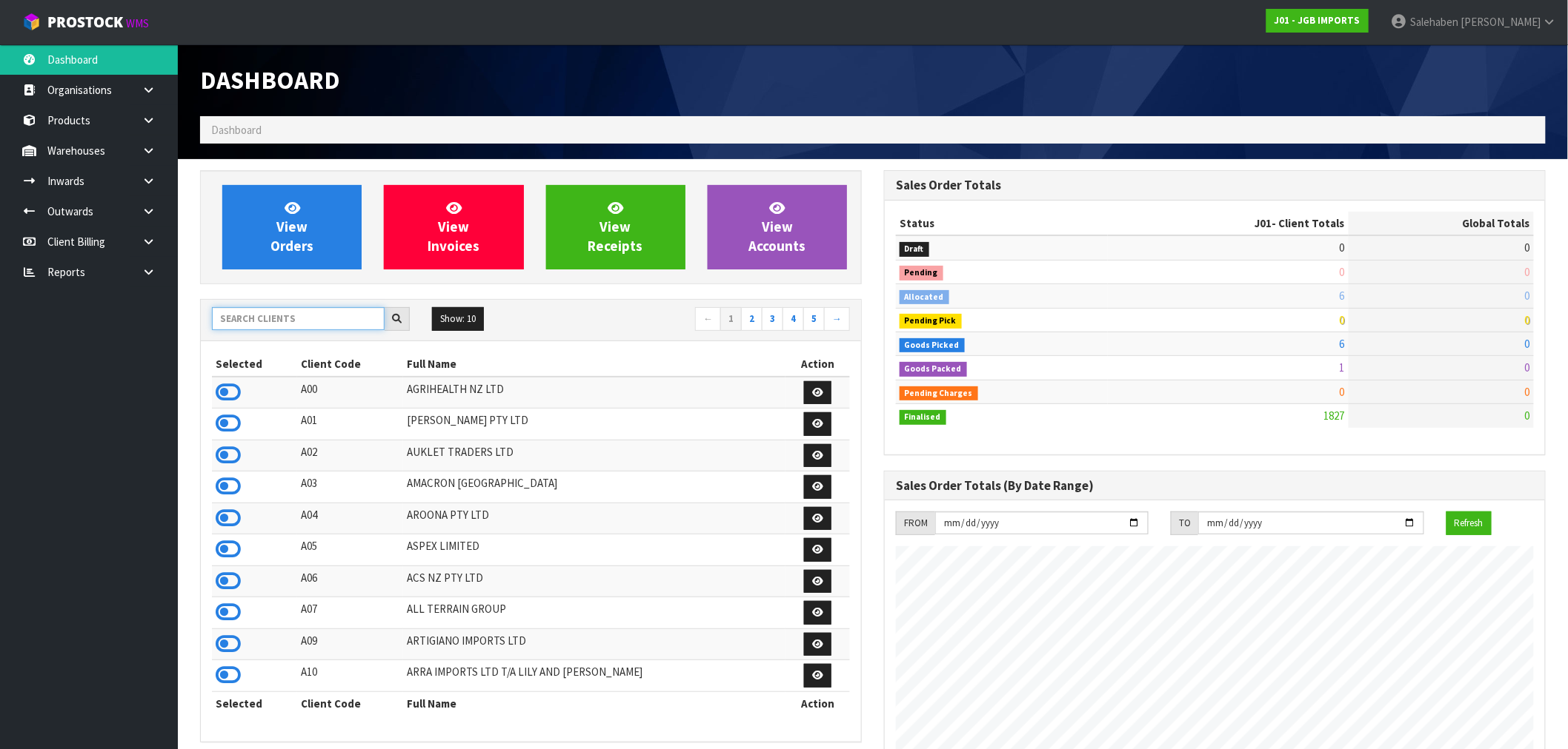
scroll to position [1122, 684]
click at [351, 317] on input "text" at bounding box center [298, 318] width 172 height 23
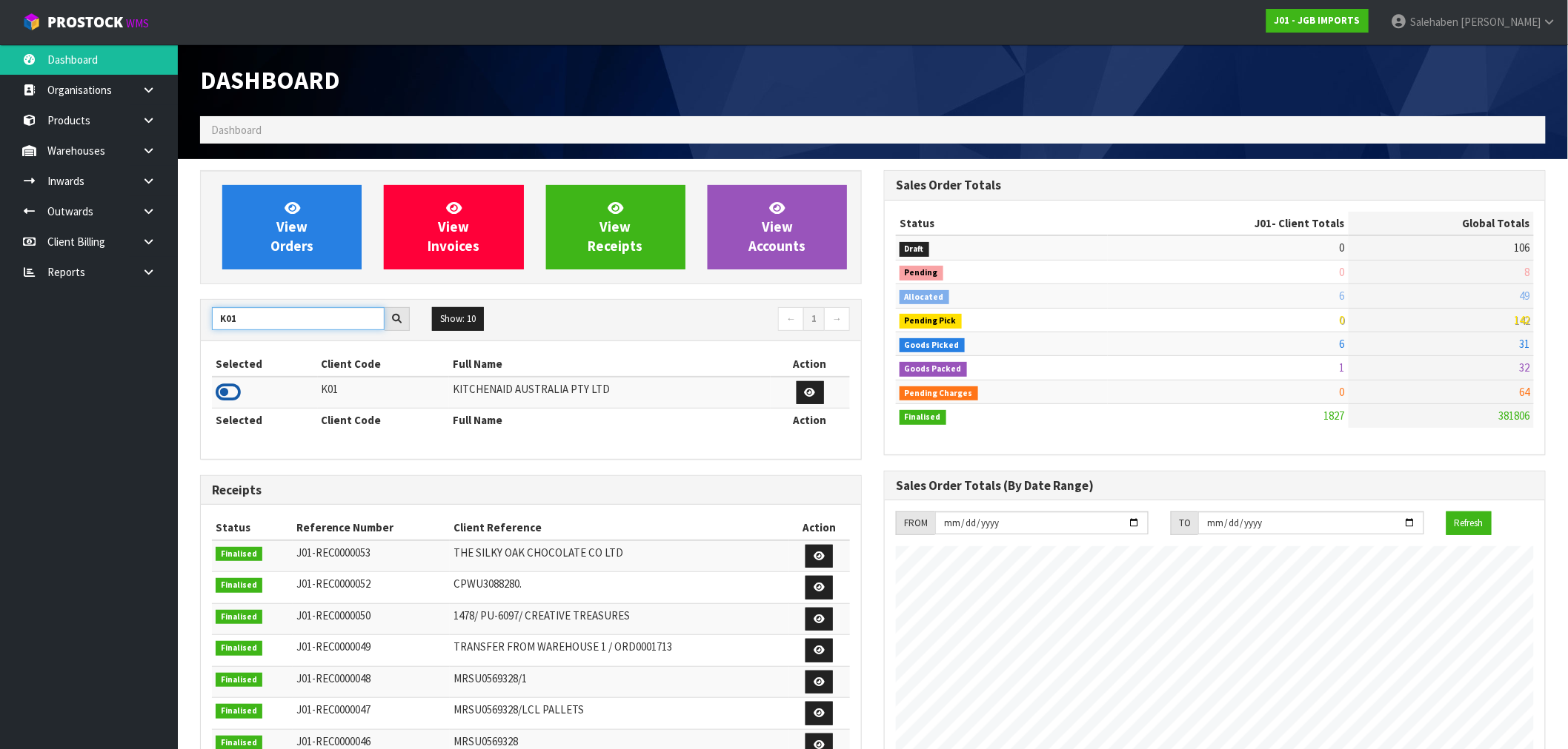
type input "K01"
click at [233, 388] on icon at bounding box center [228, 393] width 25 height 22
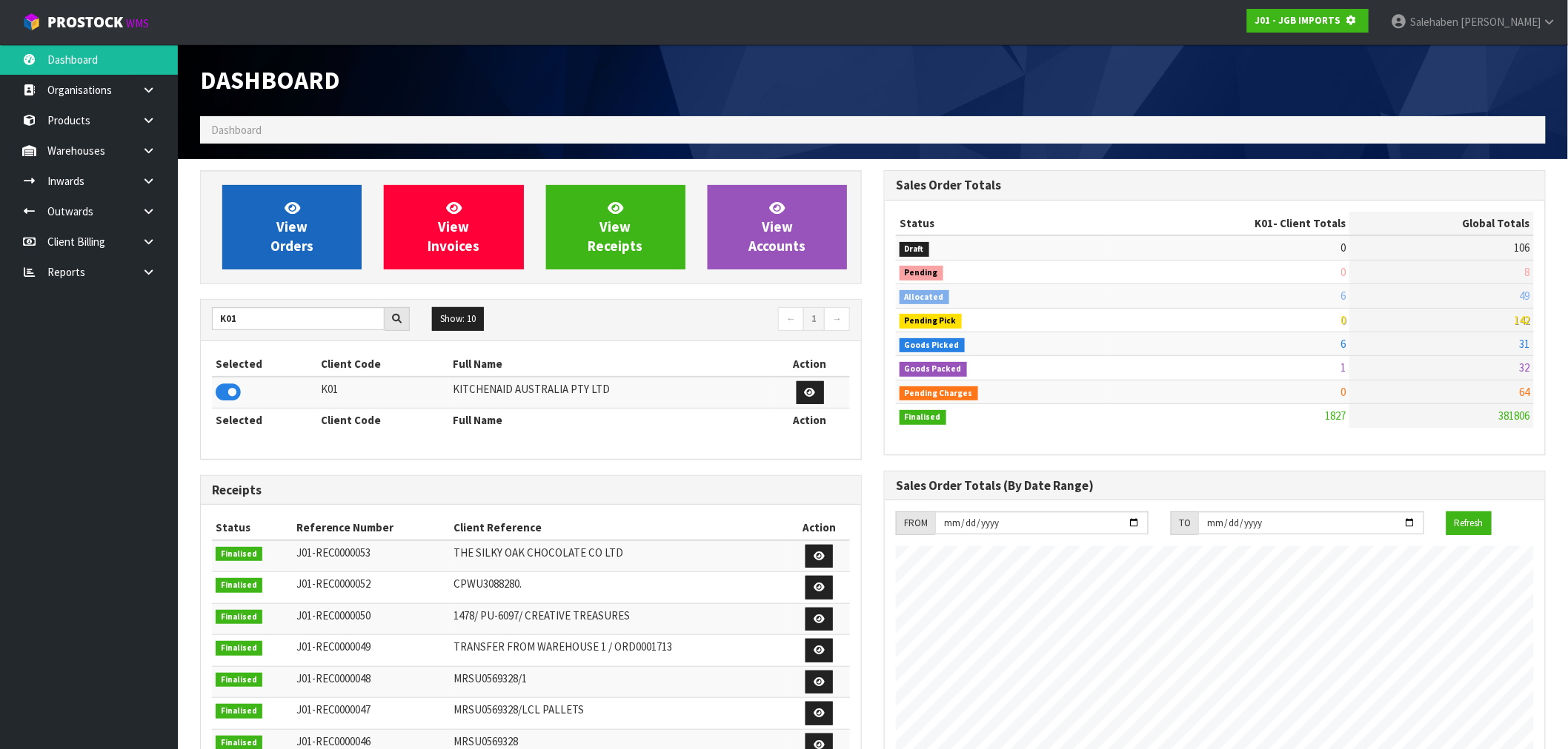
scroll to position [739504, 740199]
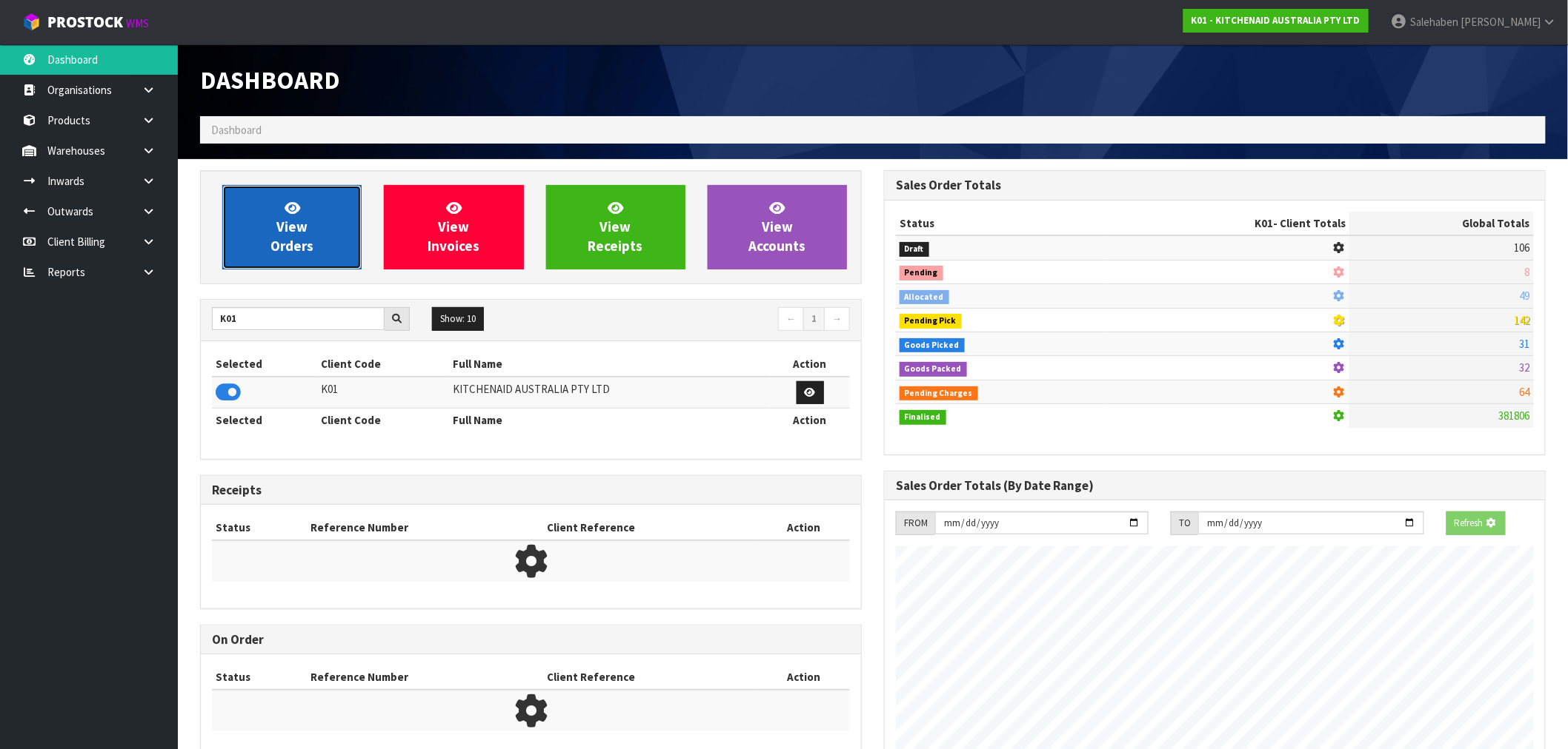
click at [316, 229] on link "View Orders" at bounding box center [292, 227] width 140 height 85
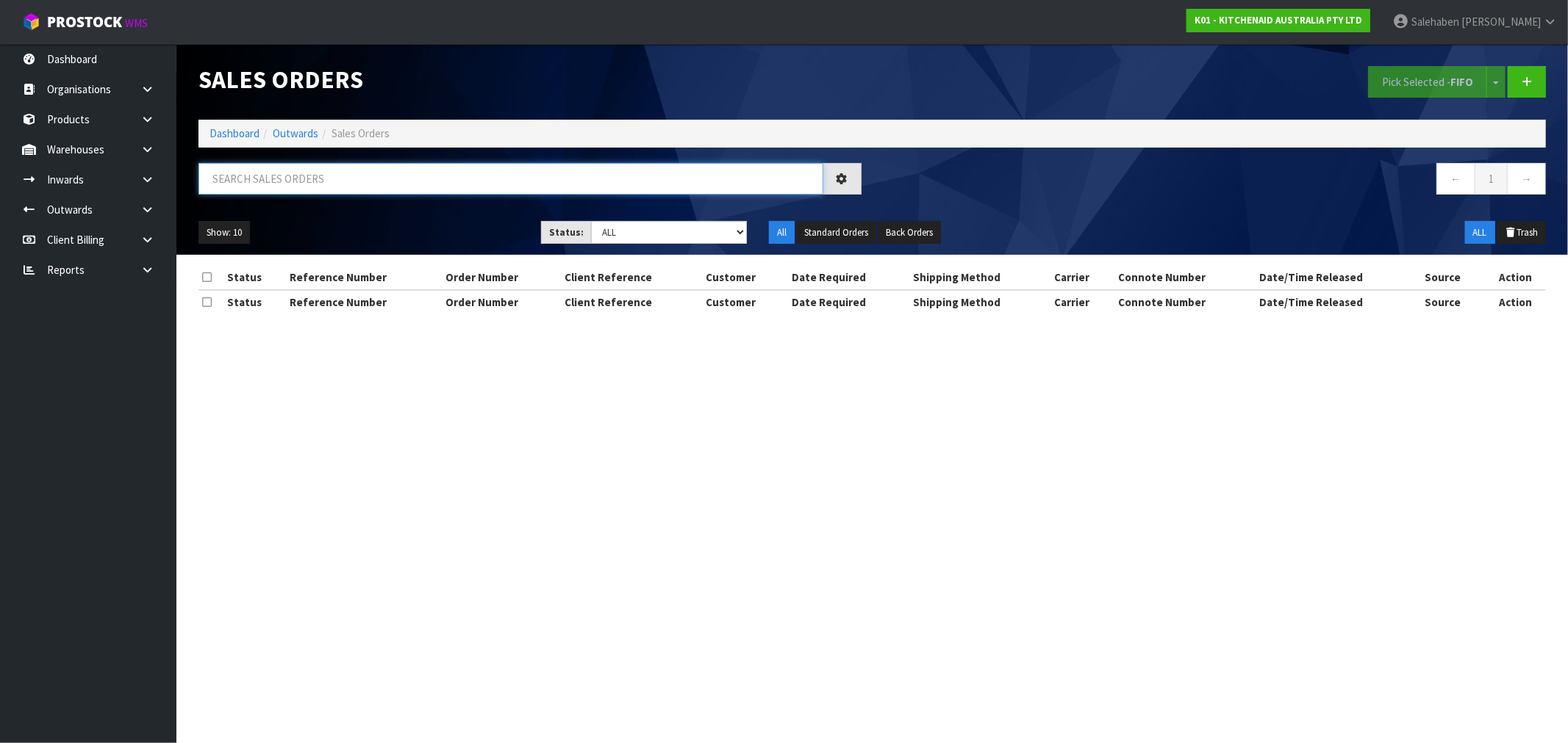
click at [460, 171] on input "text" at bounding box center [511, 178] width 625 height 32
paste input "FWM58630916"
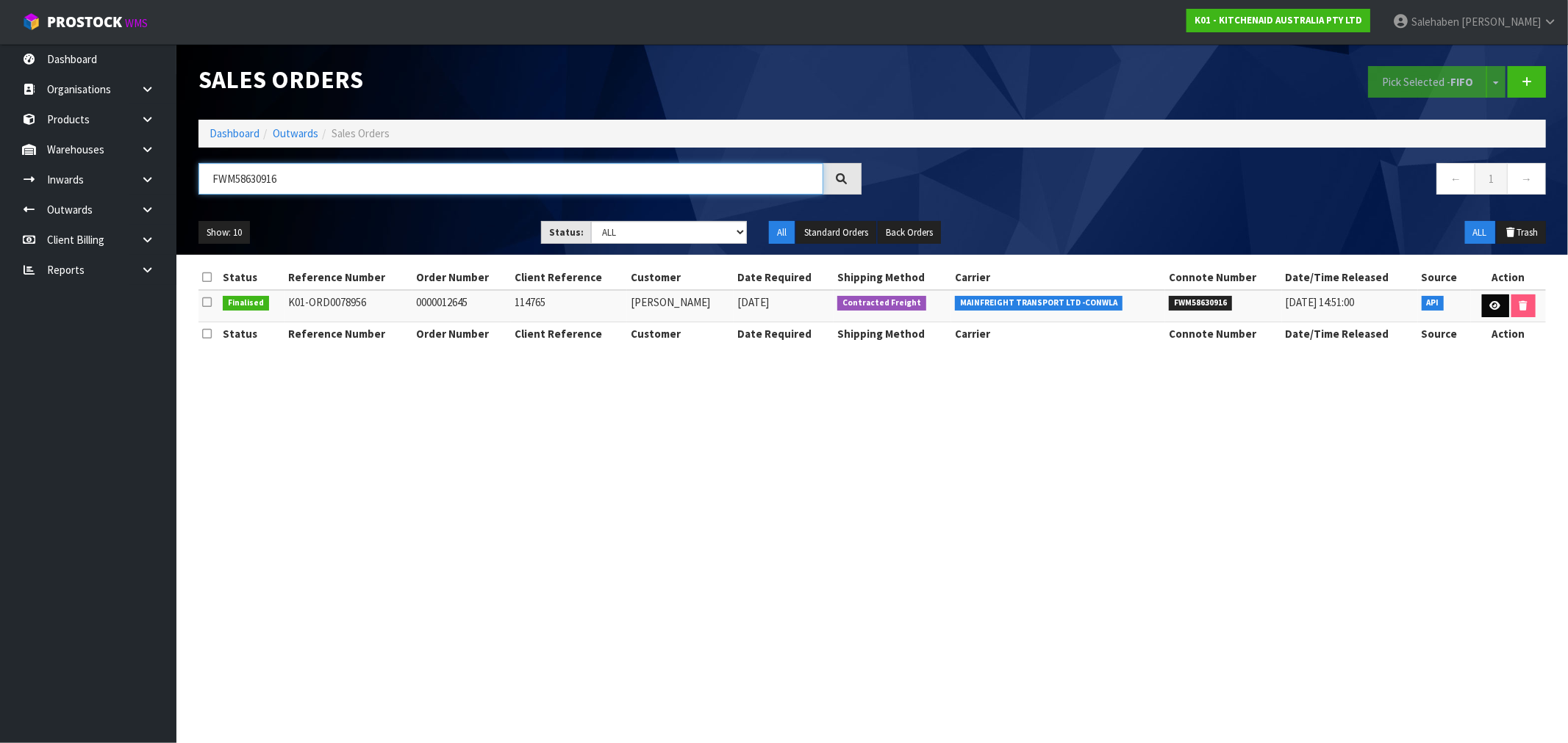
type input "FWM58630916"
click at [1497, 309] on icon at bounding box center [1495, 306] width 11 height 10
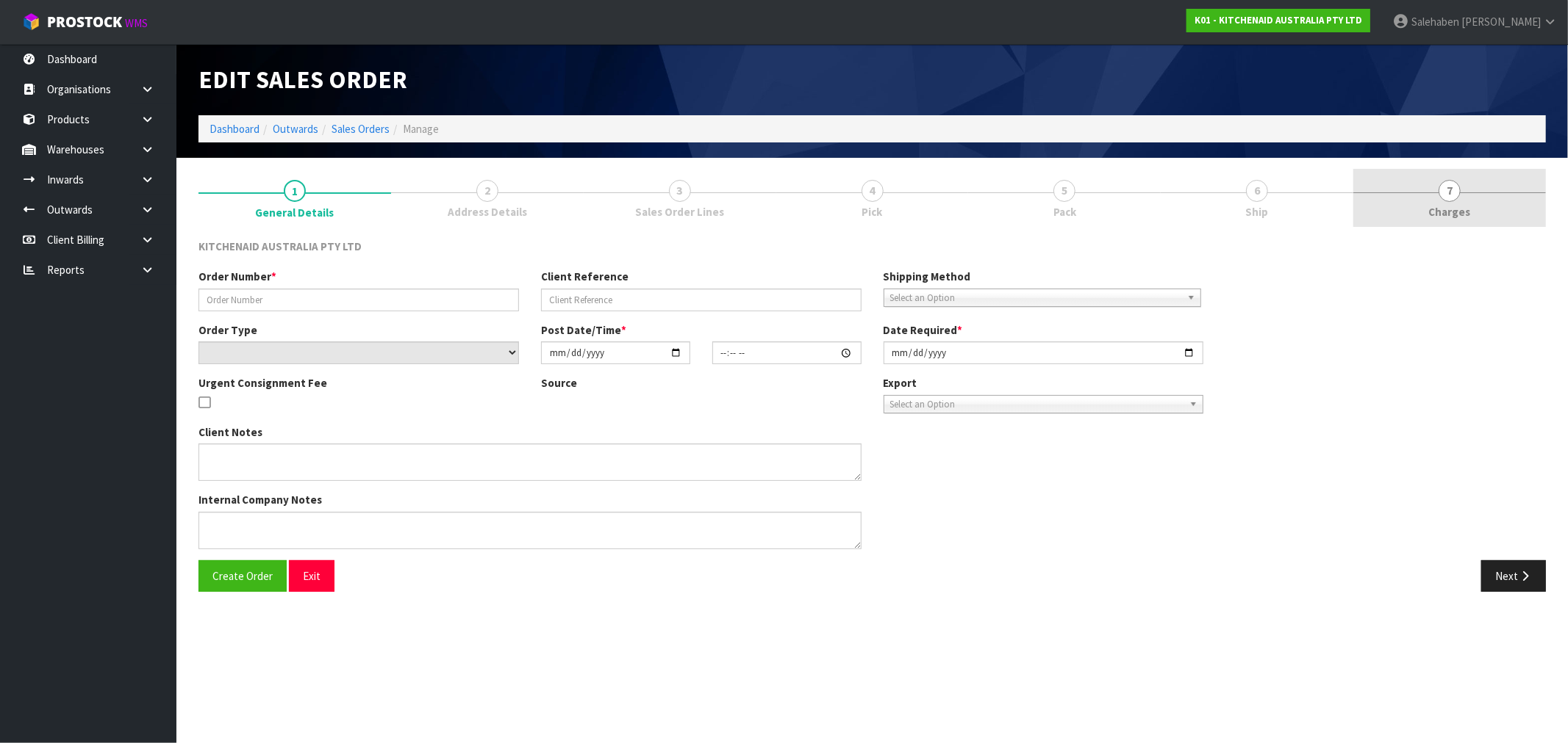
type input "0000012645"
type input "114765"
select select "number:0"
type input "[DATE]"
type input "19:36:48.000"
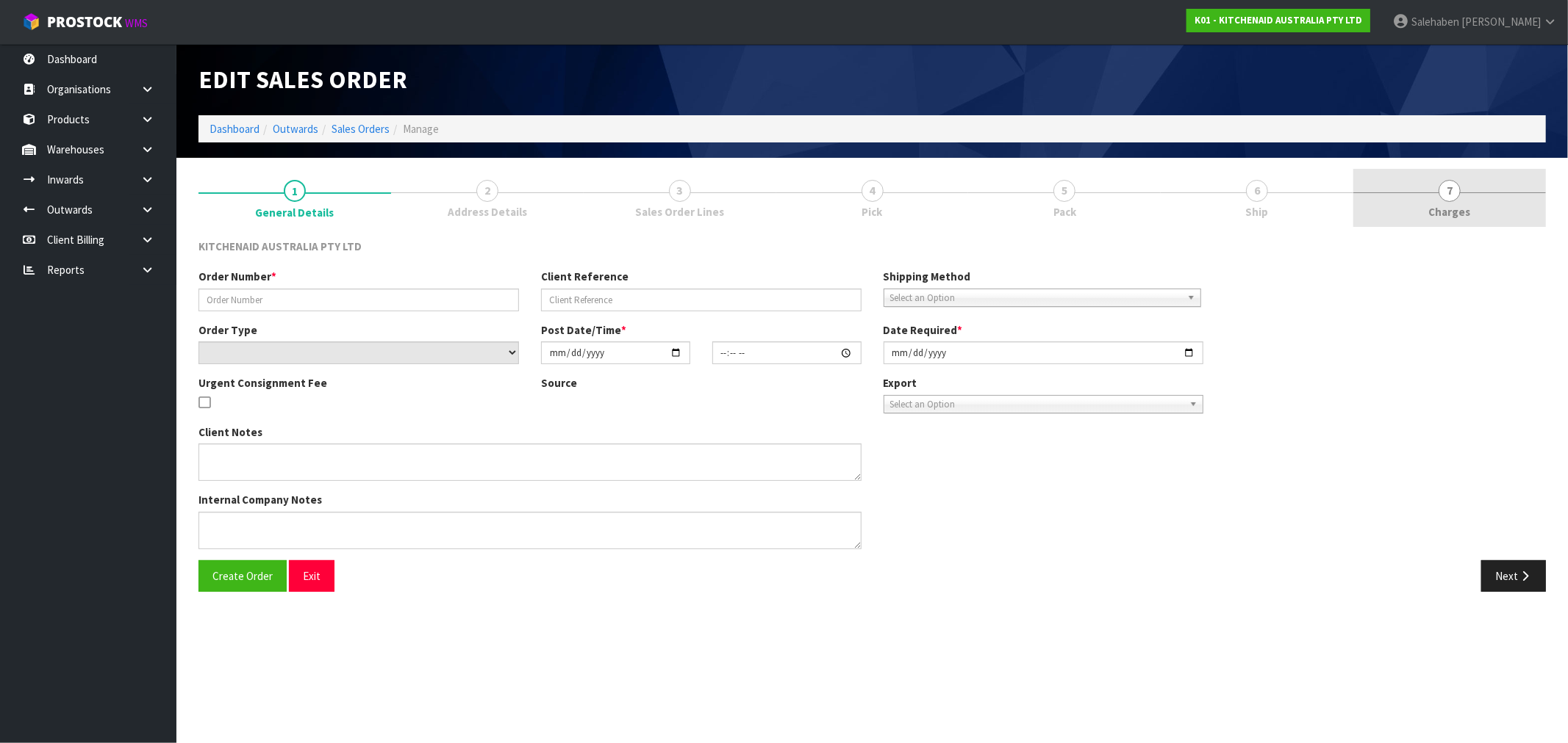
type input "[DATE]"
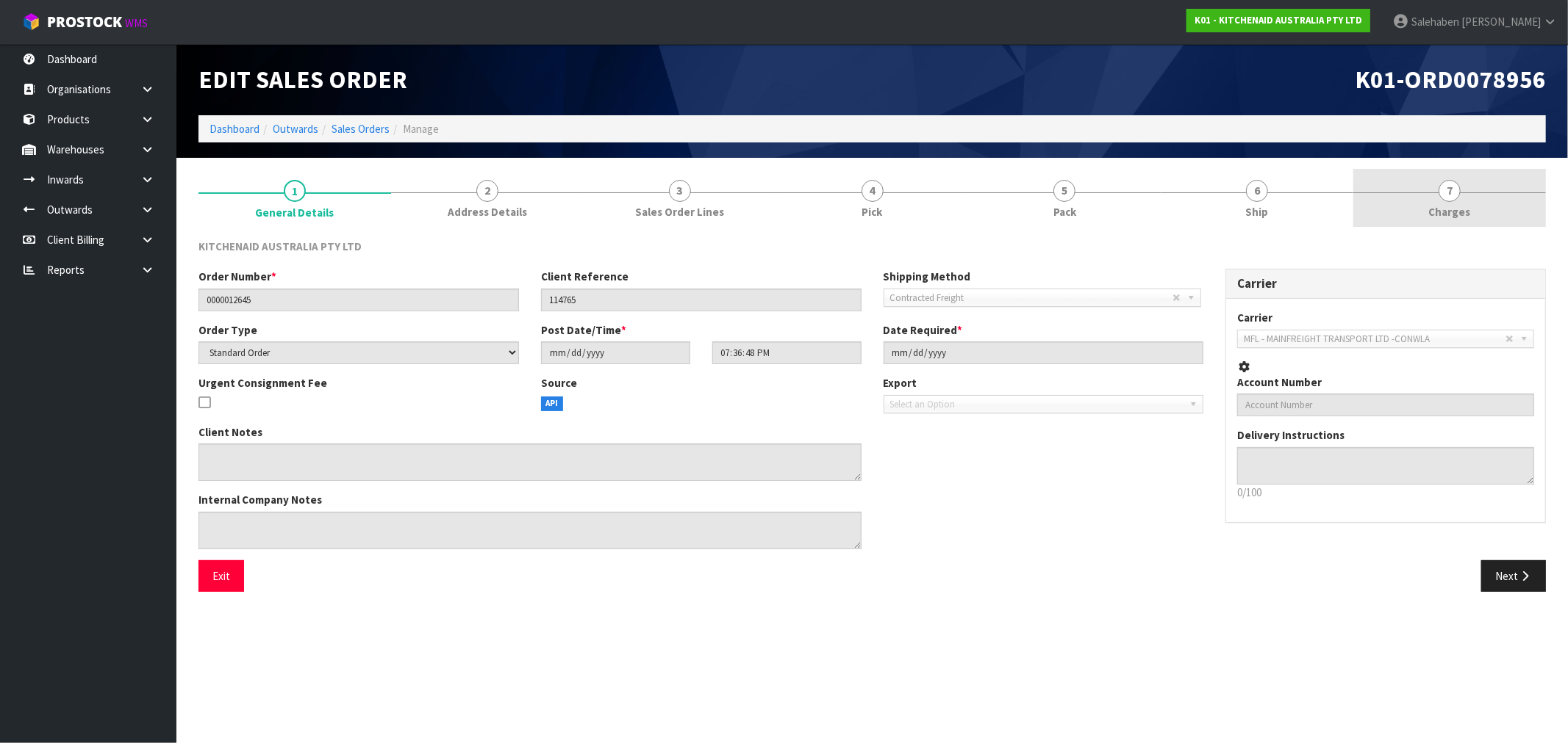
click at [1454, 208] on span "Charges" at bounding box center [1449, 211] width 42 height 15
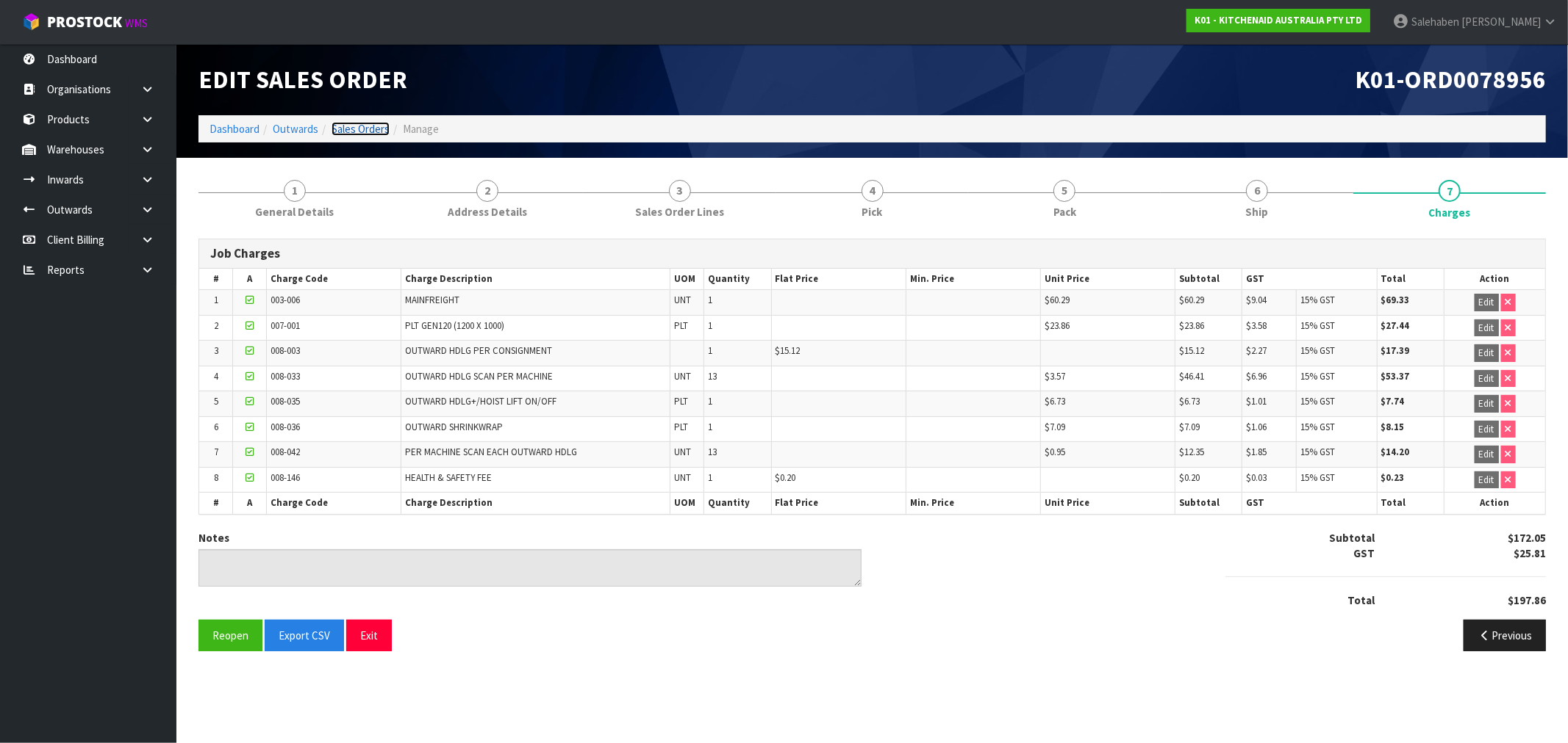
click at [374, 128] on link "Sales Orders" at bounding box center [360, 129] width 58 height 14
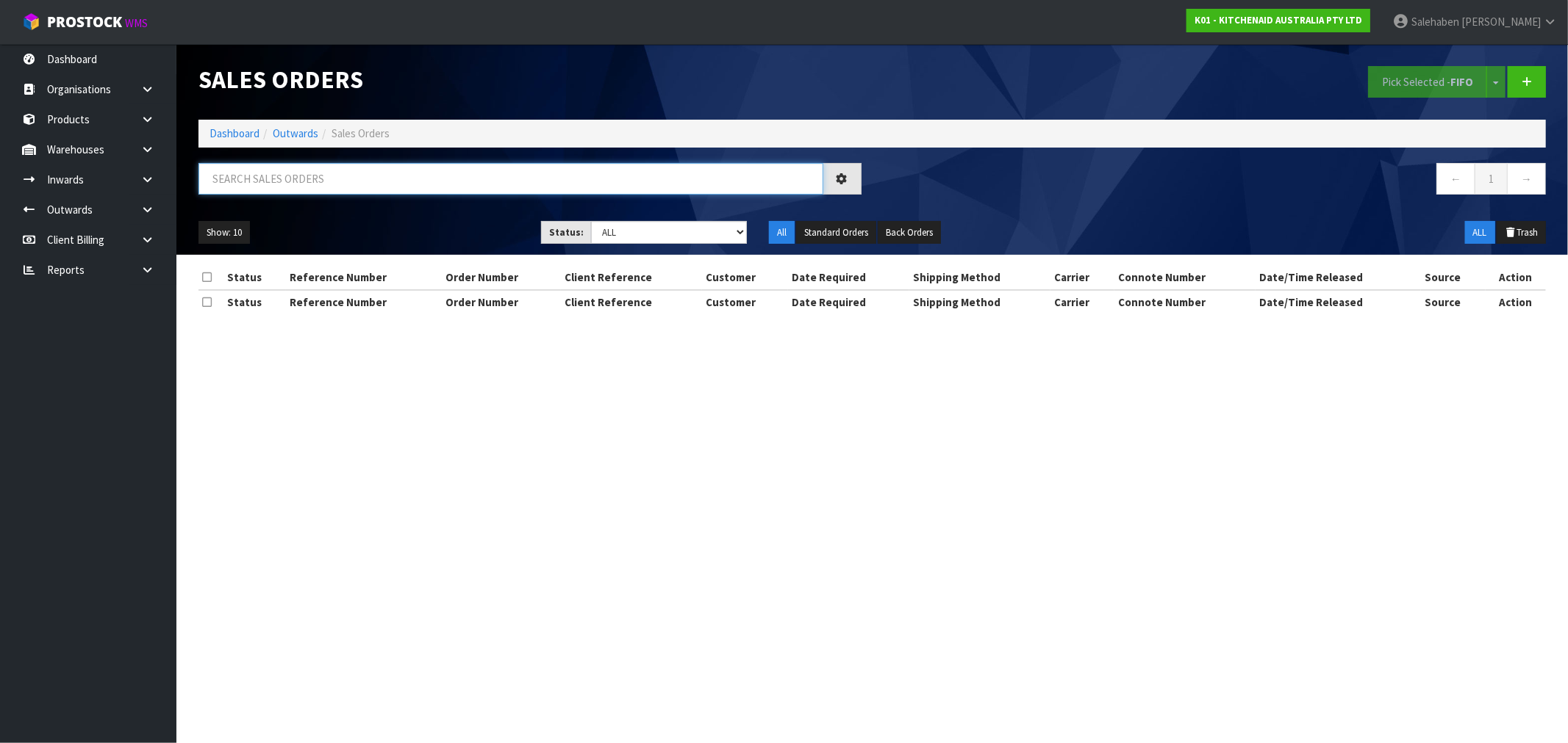
drag, startPoint x: 232, startPoint y: 192, endPoint x: 237, endPoint y: 176, distance: 16.8
click at [232, 191] on input "text" at bounding box center [511, 178] width 625 height 32
paste input "FWM58667669"
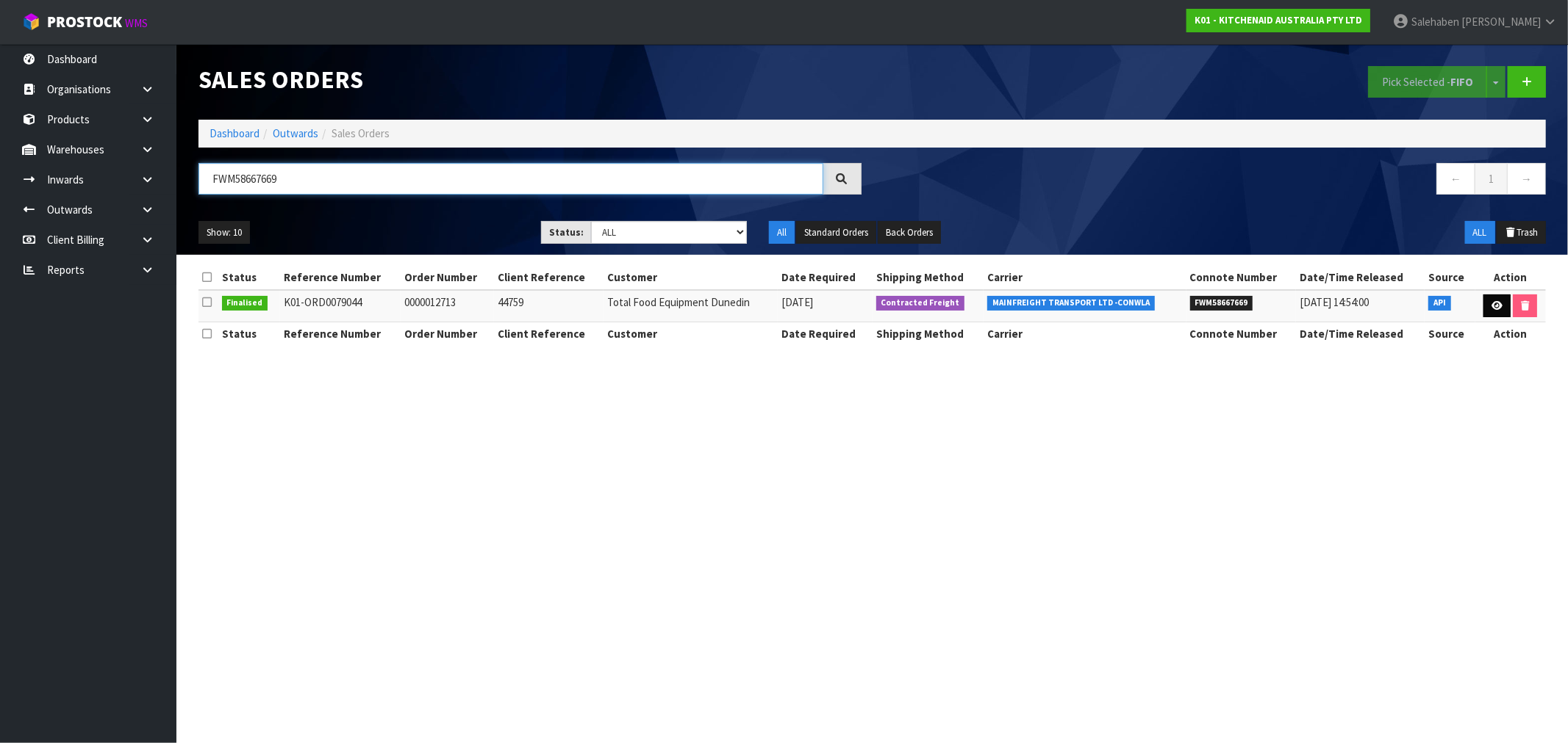
type input "FWM58667669"
click at [1493, 307] on icon at bounding box center [1497, 306] width 11 height 10
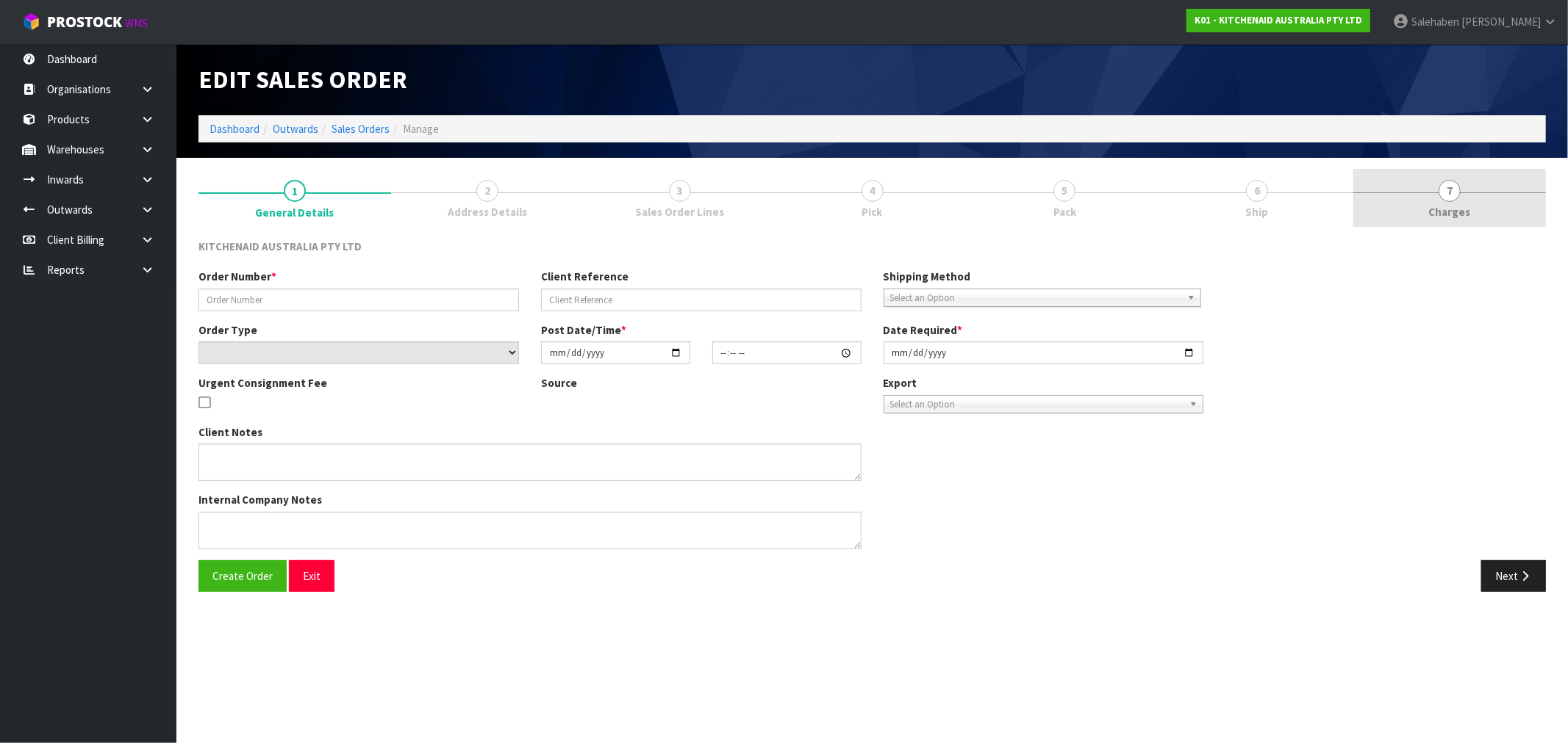
type input "0000012713"
type input "44759"
select select "number:0"
type input "2025-09-11"
type input "17:36:47.000"
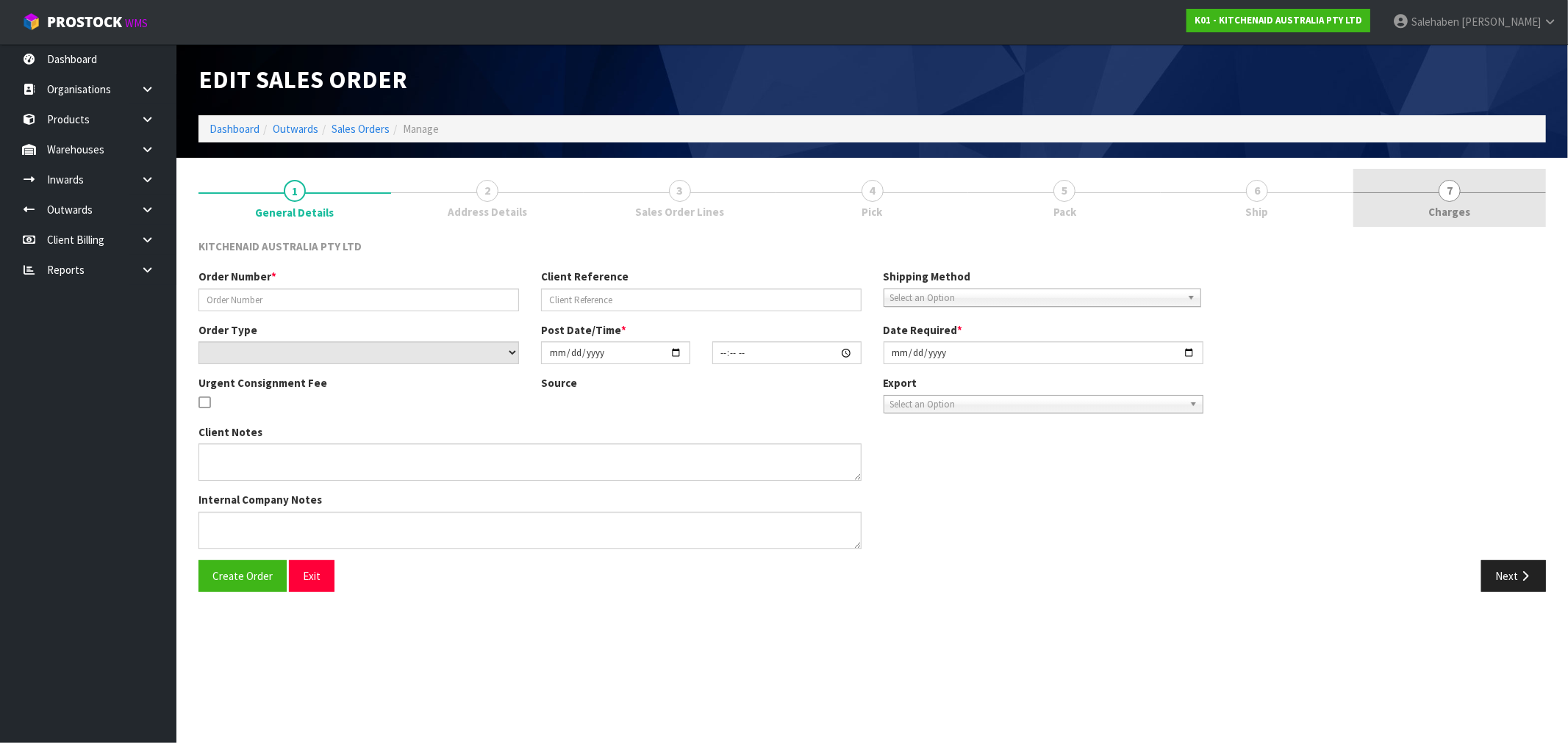
type input "2025-09-11"
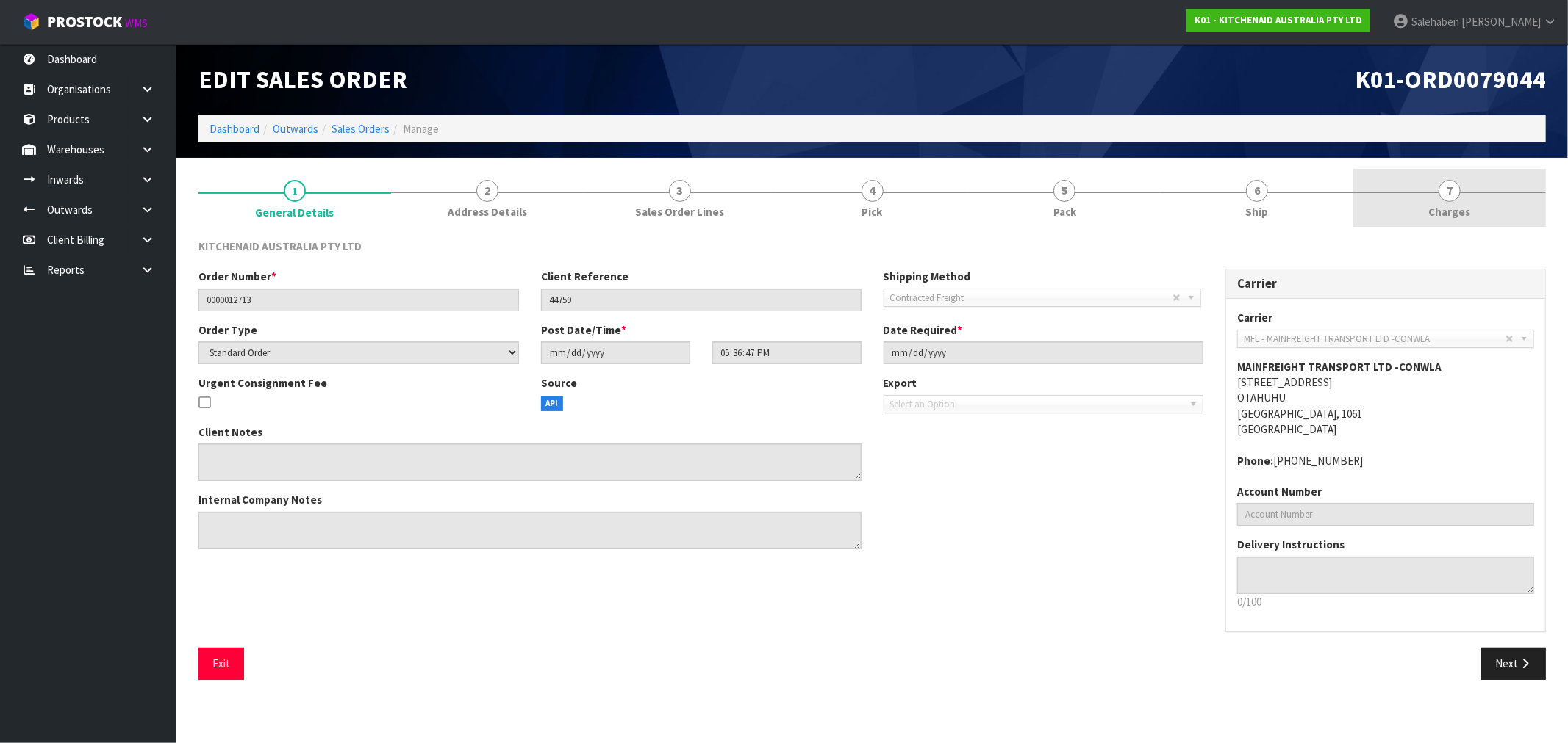
click at [1445, 204] on span "Charges" at bounding box center [1449, 211] width 42 height 15
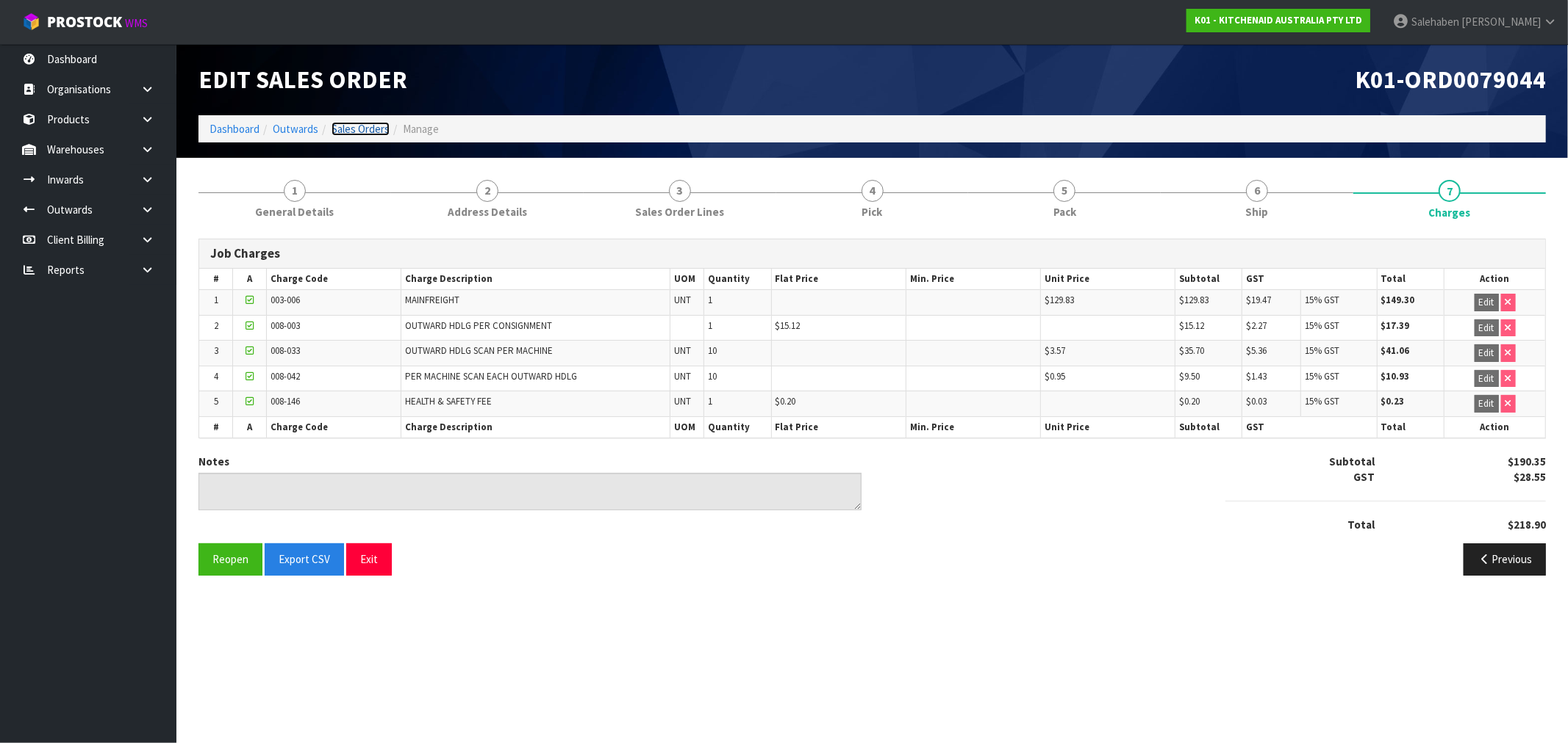
click at [364, 130] on link "Sales Orders" at bounding box center [360, 129] width 58 height 14
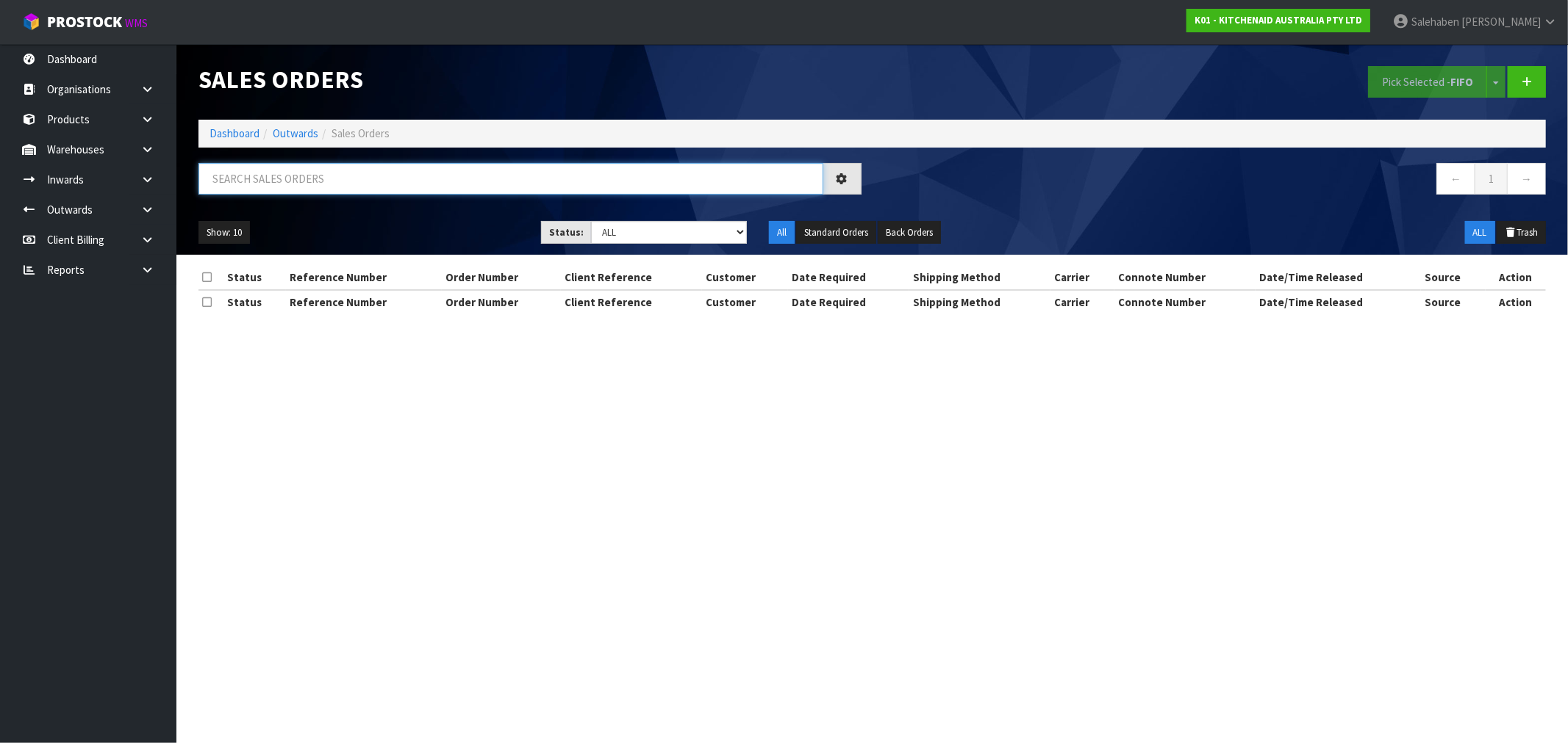
click at [253, 172] on input "text" at bounding box center [511, 178] width 625 height 32
paste input "FWM58615776"
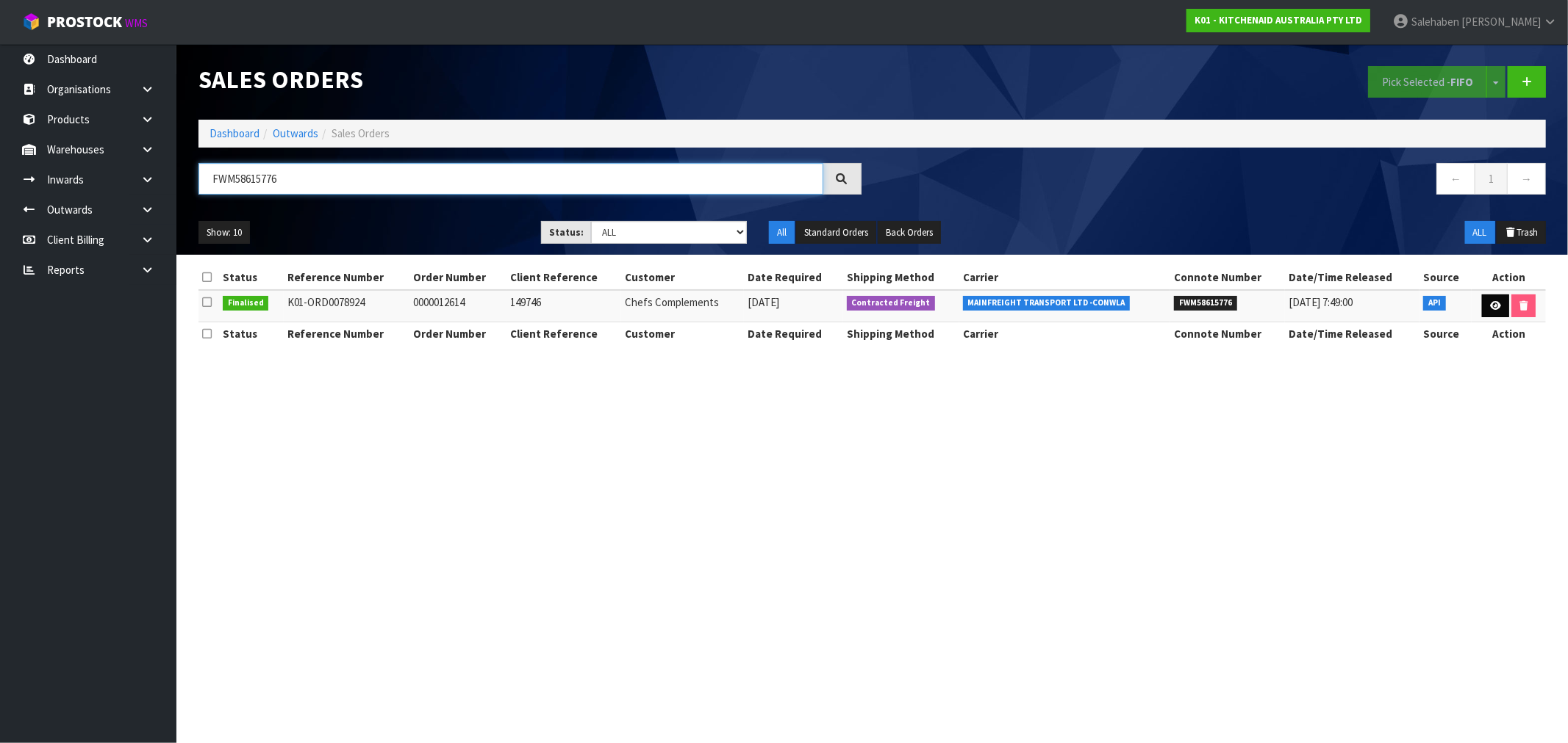
type input "FWM58615776"
click at [1497, 303] on icon at bounding box center [1495, 306] width 11 height 10
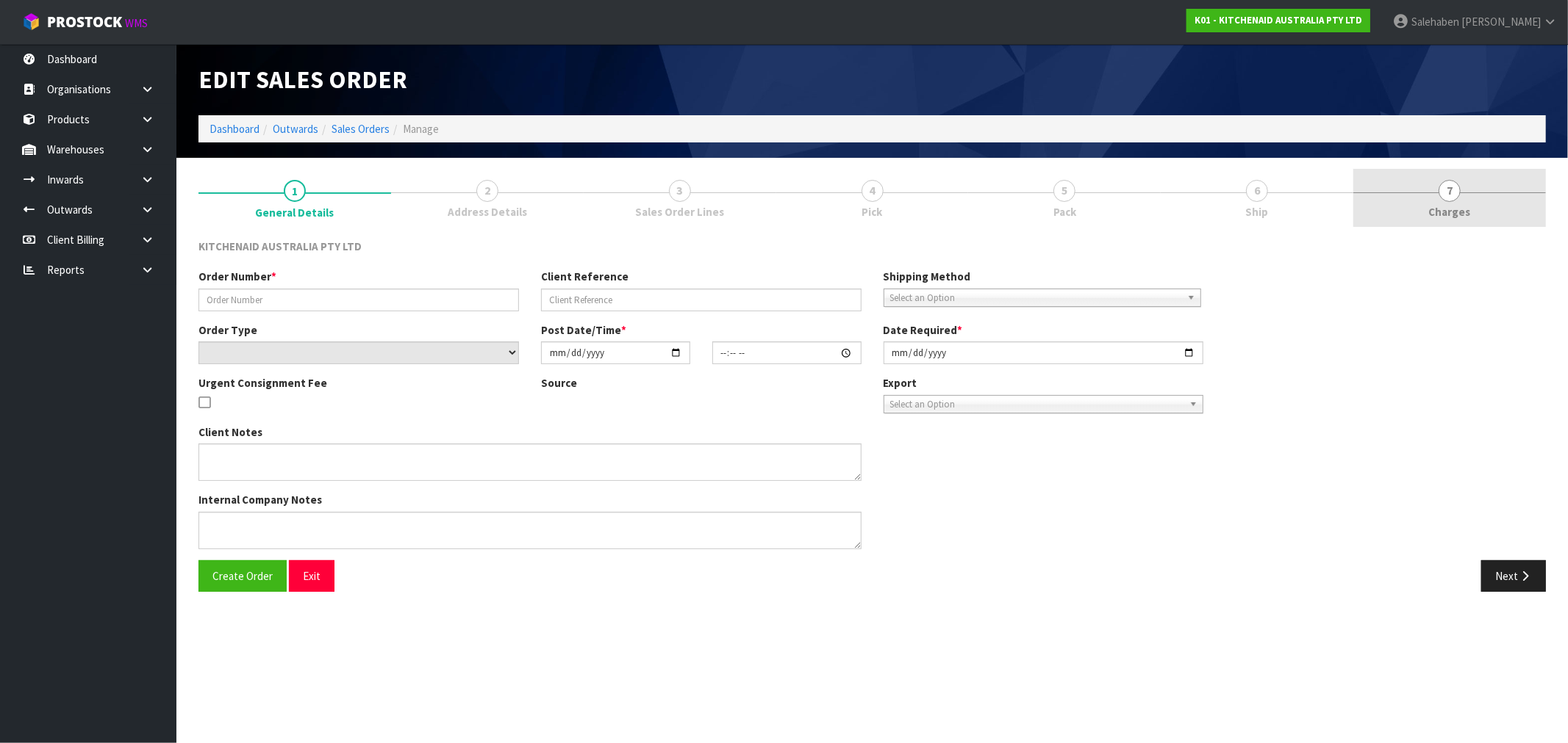
type input "0000012614"
type input "149746"
select select "number:0"
type input "[DATE]"
type input "11:35:39.000"
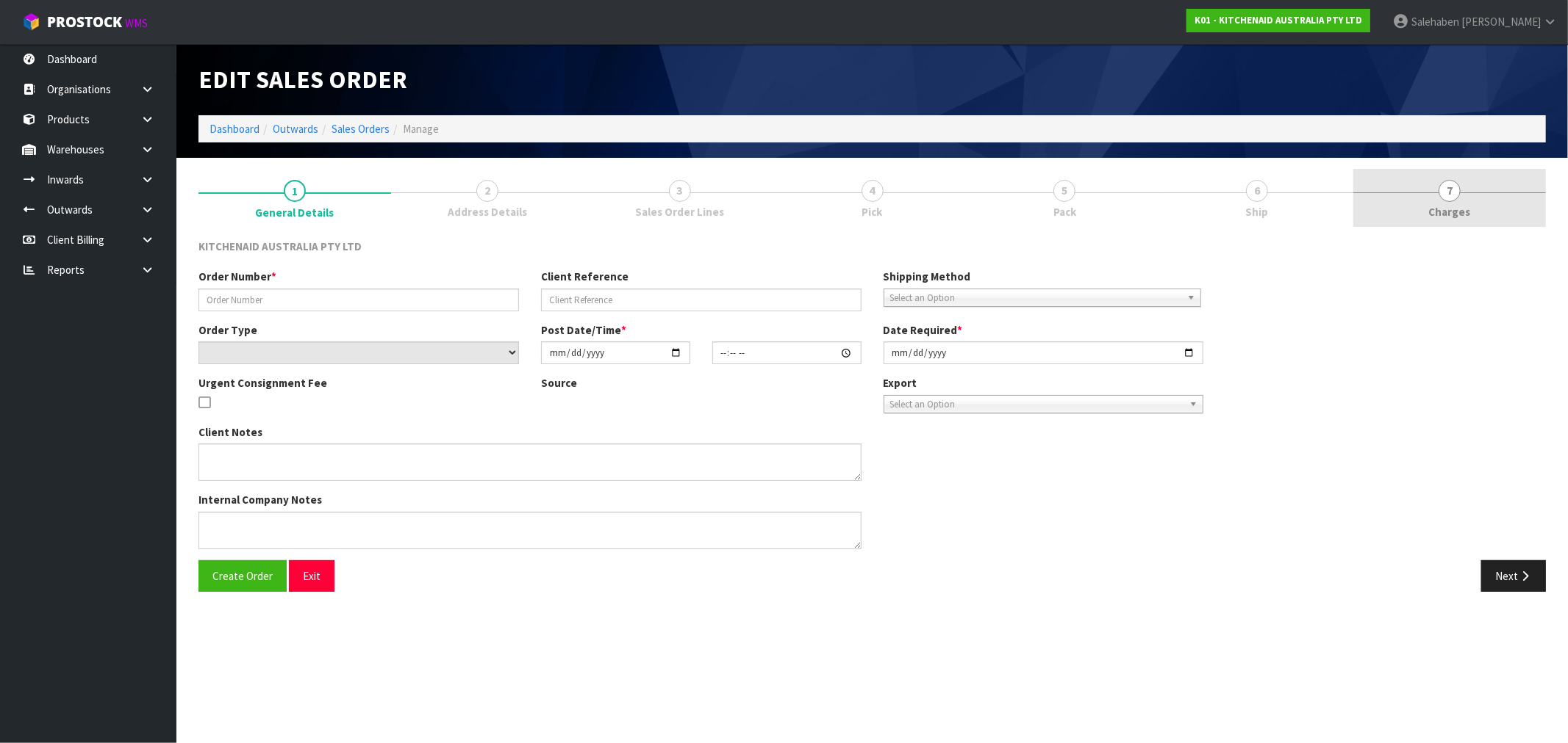
type input "[DATE]"
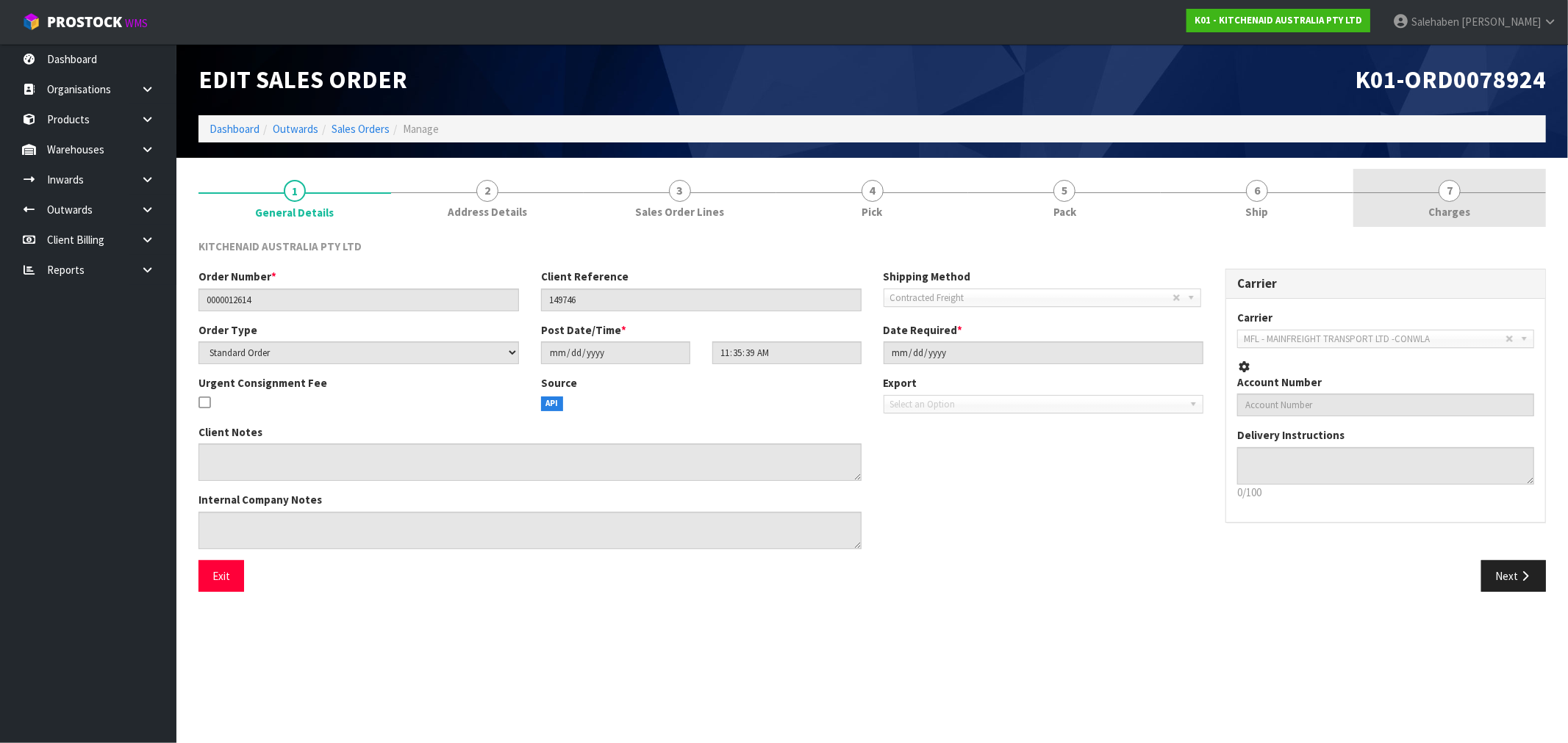
click at [1448, 206] on span "Charges" at bounding box center [1449, 211] width 42 height 15
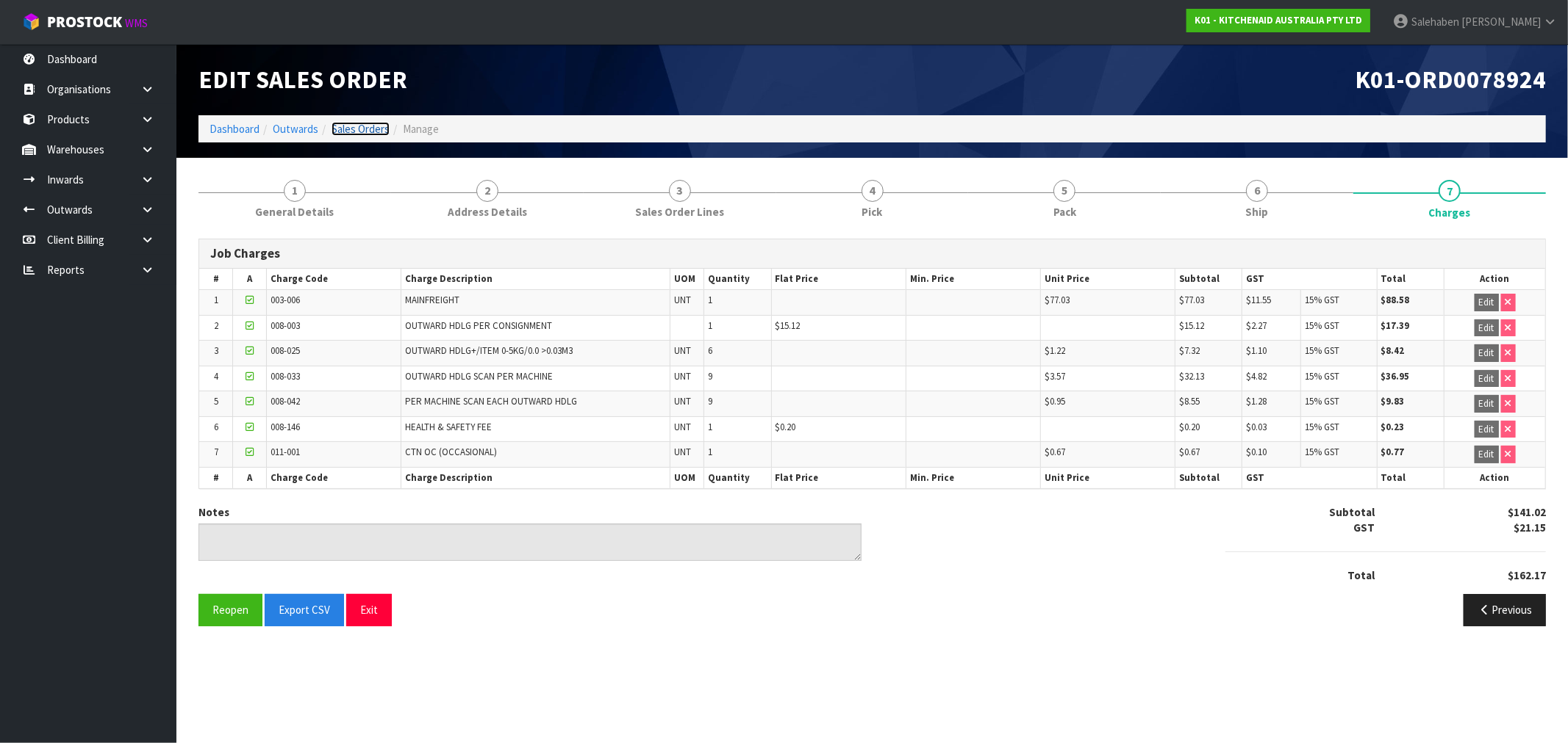
click at [354, 125] on link "Sales Orders" at bounding box center [360, 129] width 58 height 14
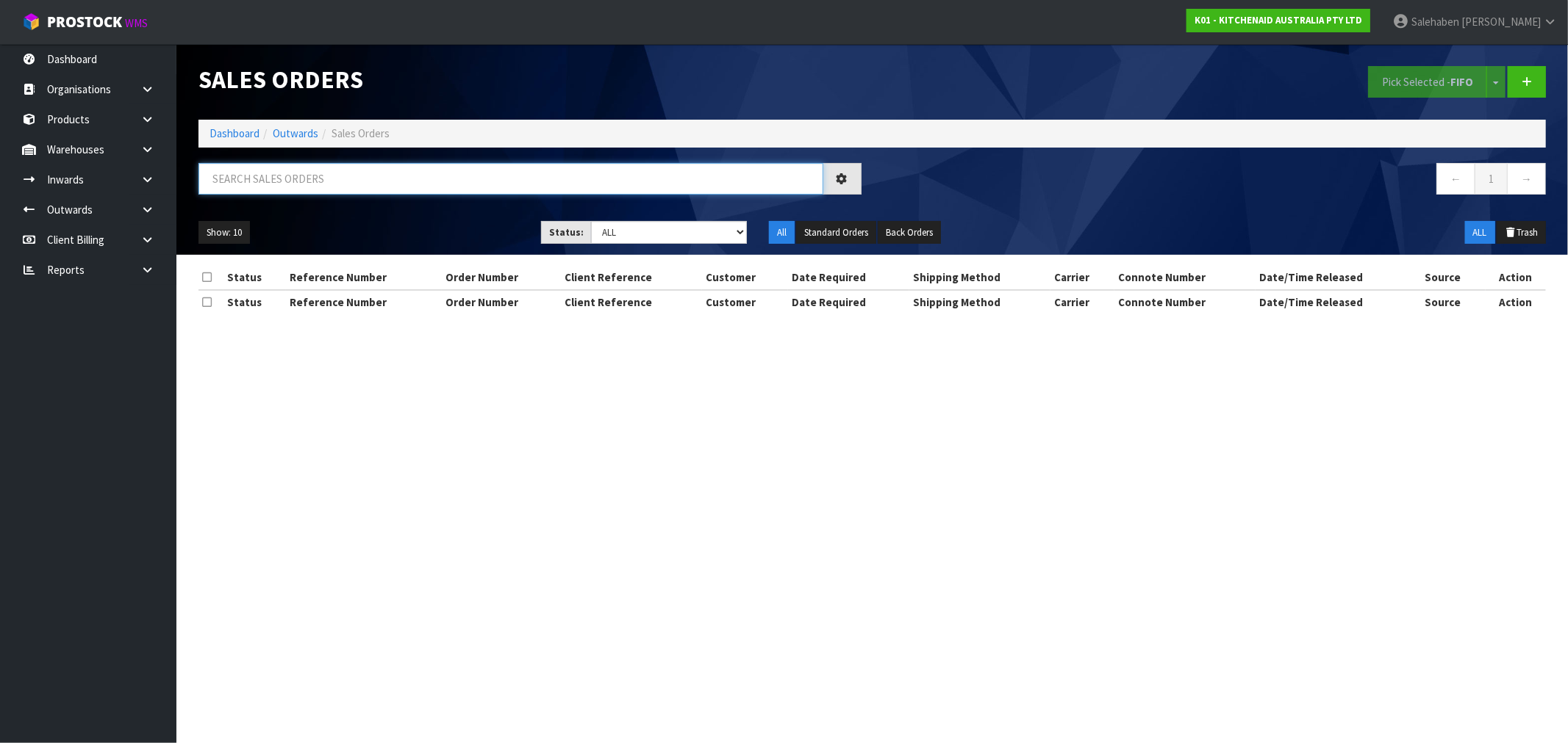
click at [251, 176] on input "text" at bounding box center [511, 178] width 625 height 32
paste input "FWM58620079"
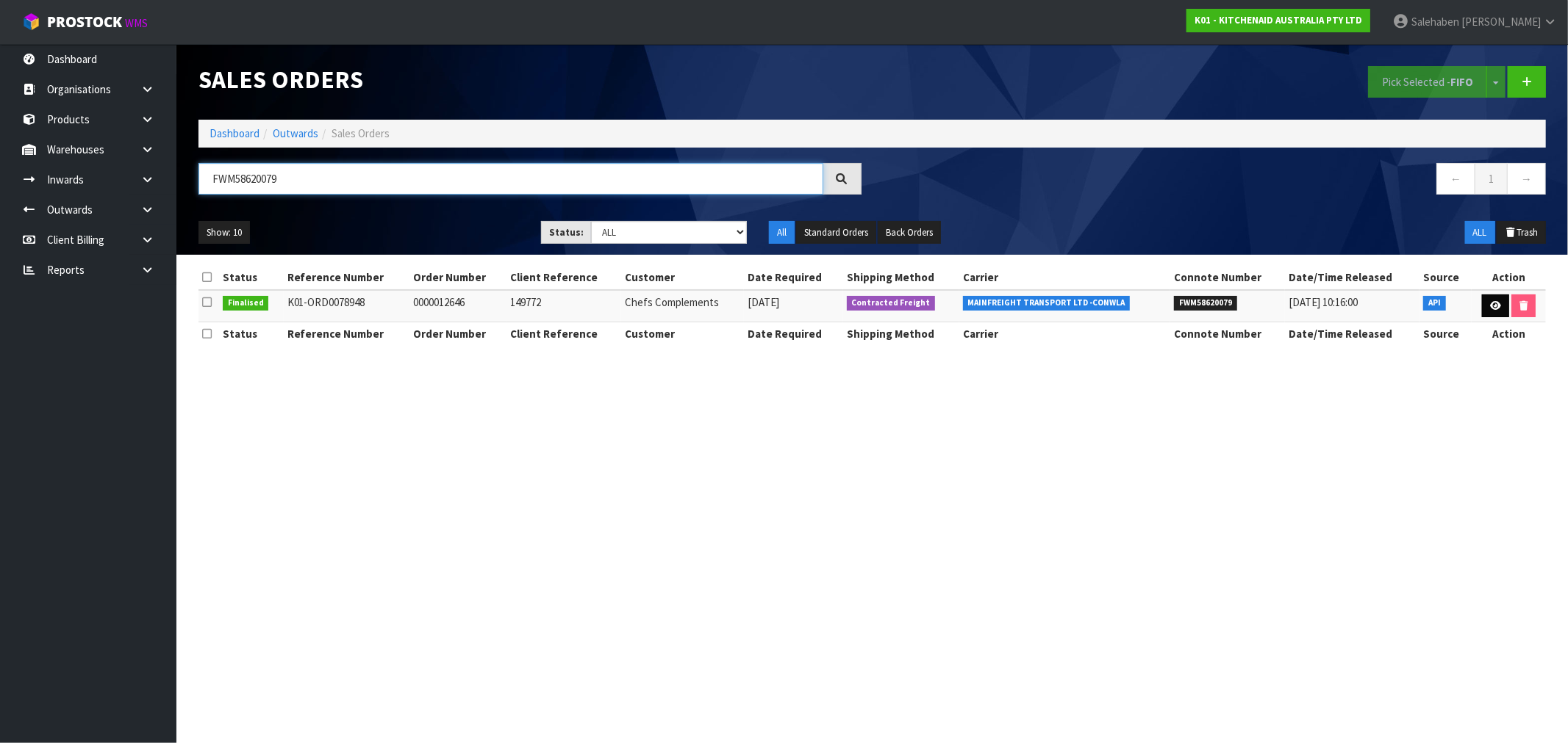
type input "FWM58620079"
click at [1502, 302] on link at bounding box center [1495, 306] width 27 height 24
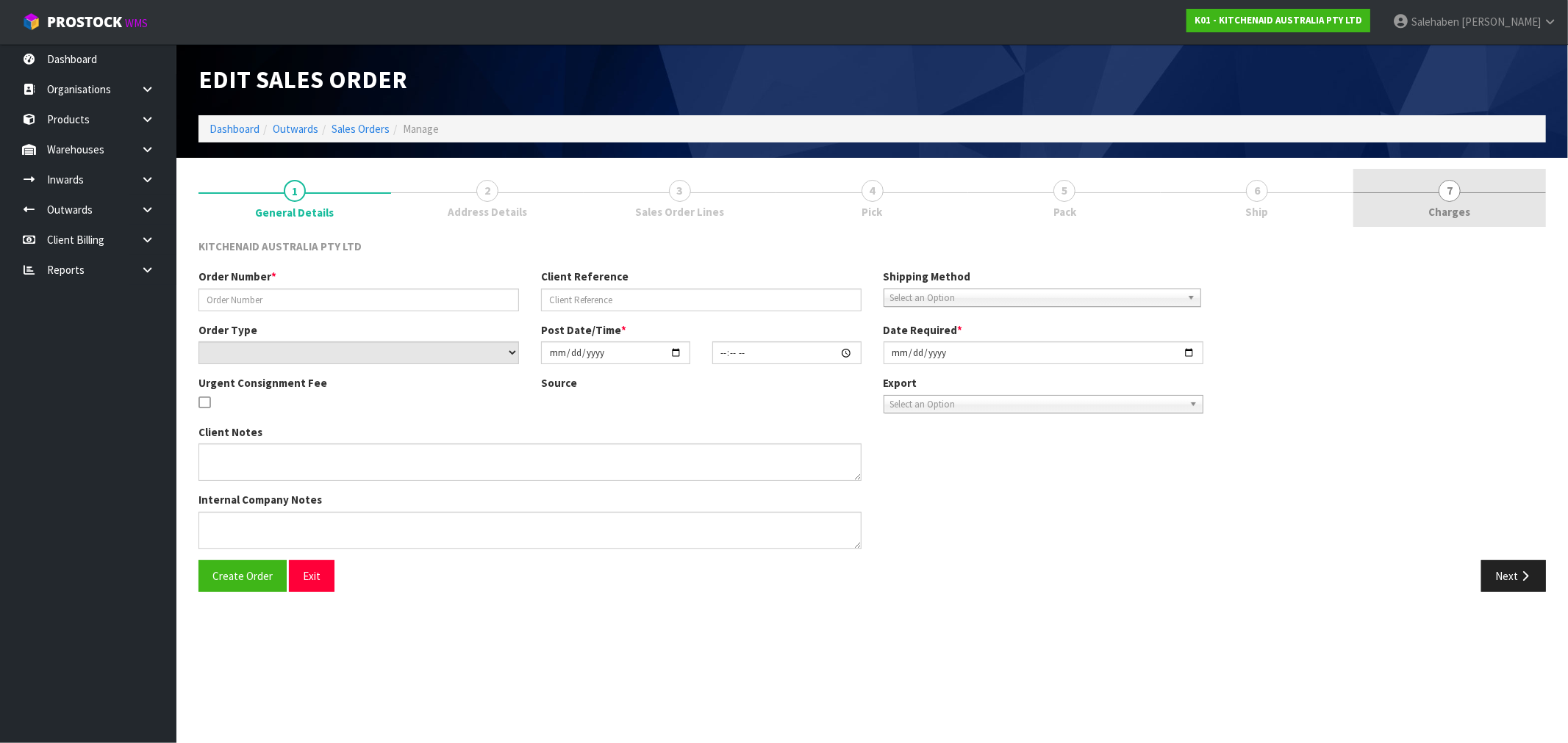
type input "0000012646"
type input "149772"
select select "number:0"
type input "[DATE]"
type input "15:36:37.000"
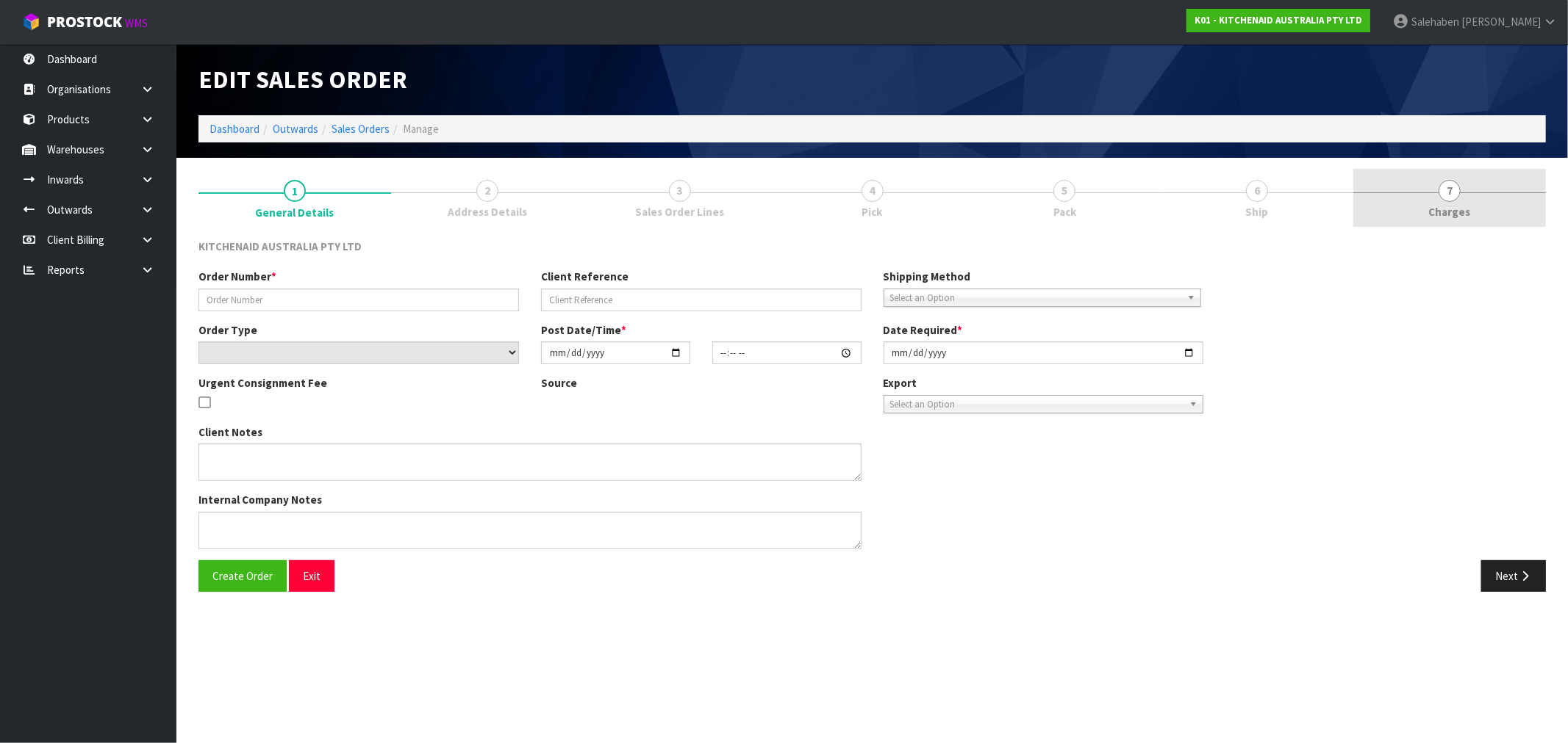
type input "[DATE]"
click at [1446, 204] on span "Charges" at bounding box center [1449, 211] width 42 height 15
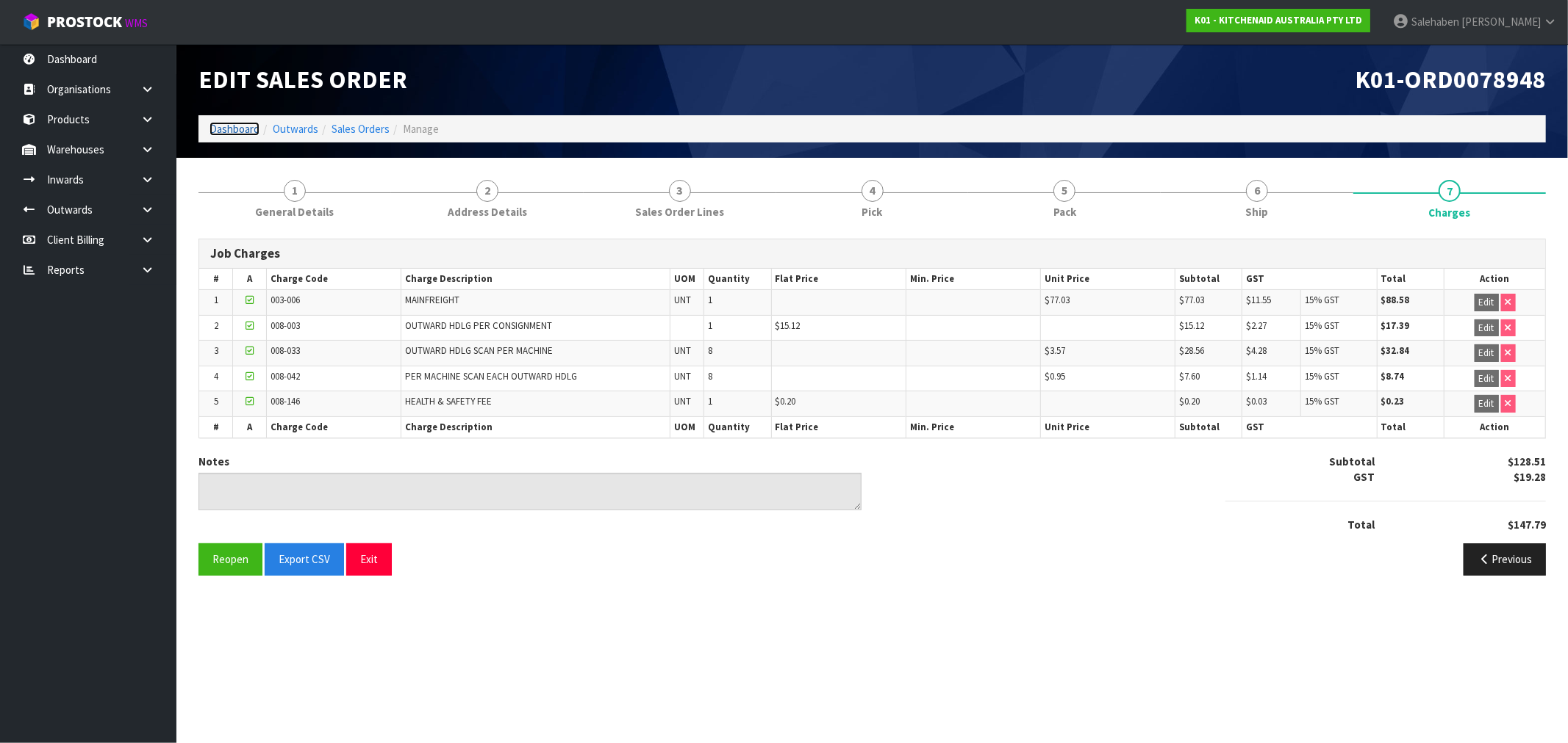
click at [218, 130] on link "Dashboard" at bounding box center [234, 129] width 50 height 14
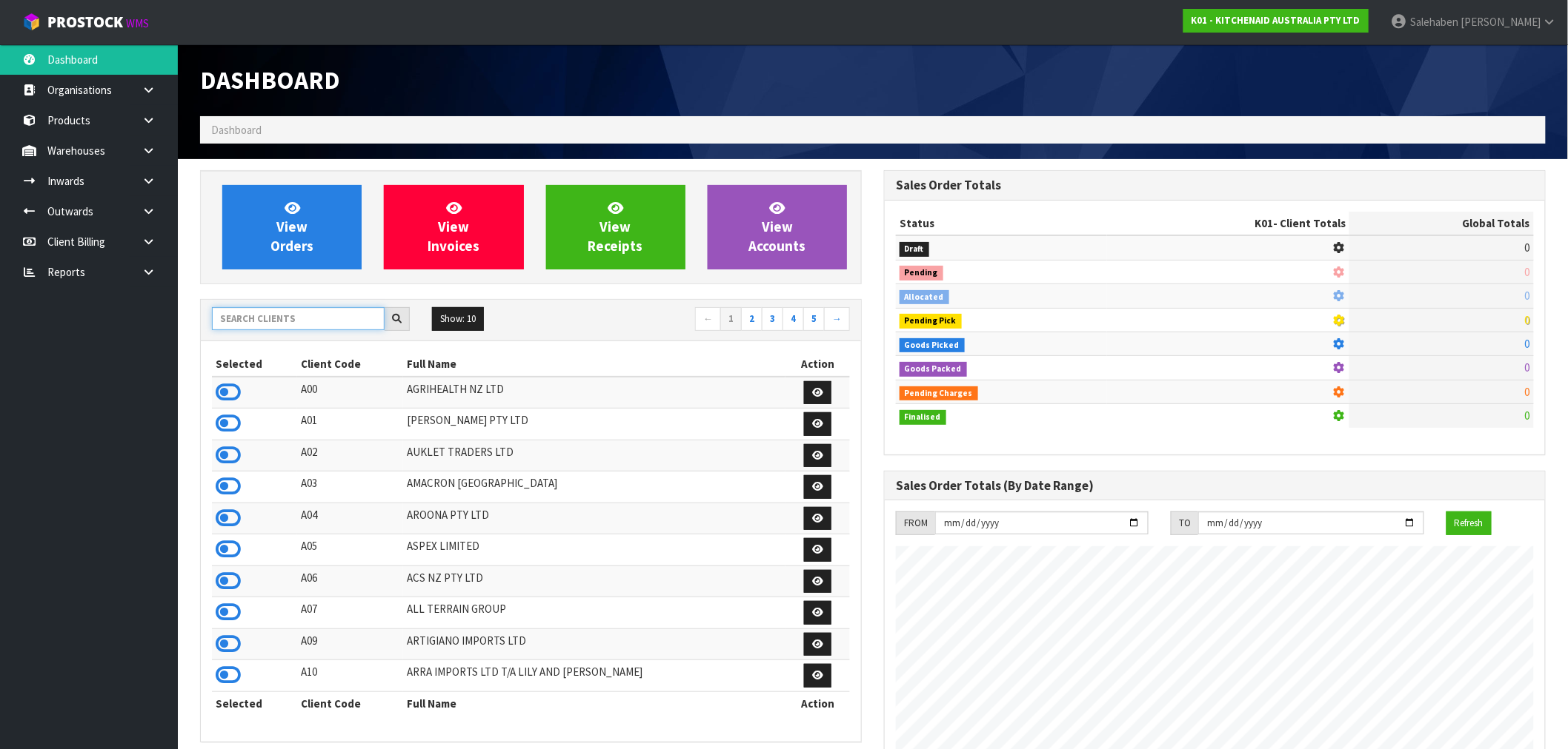
scroll to position [923, 684]
click at [258, 319] on input "text" at bounding box center [298, 318] width 172 height 23
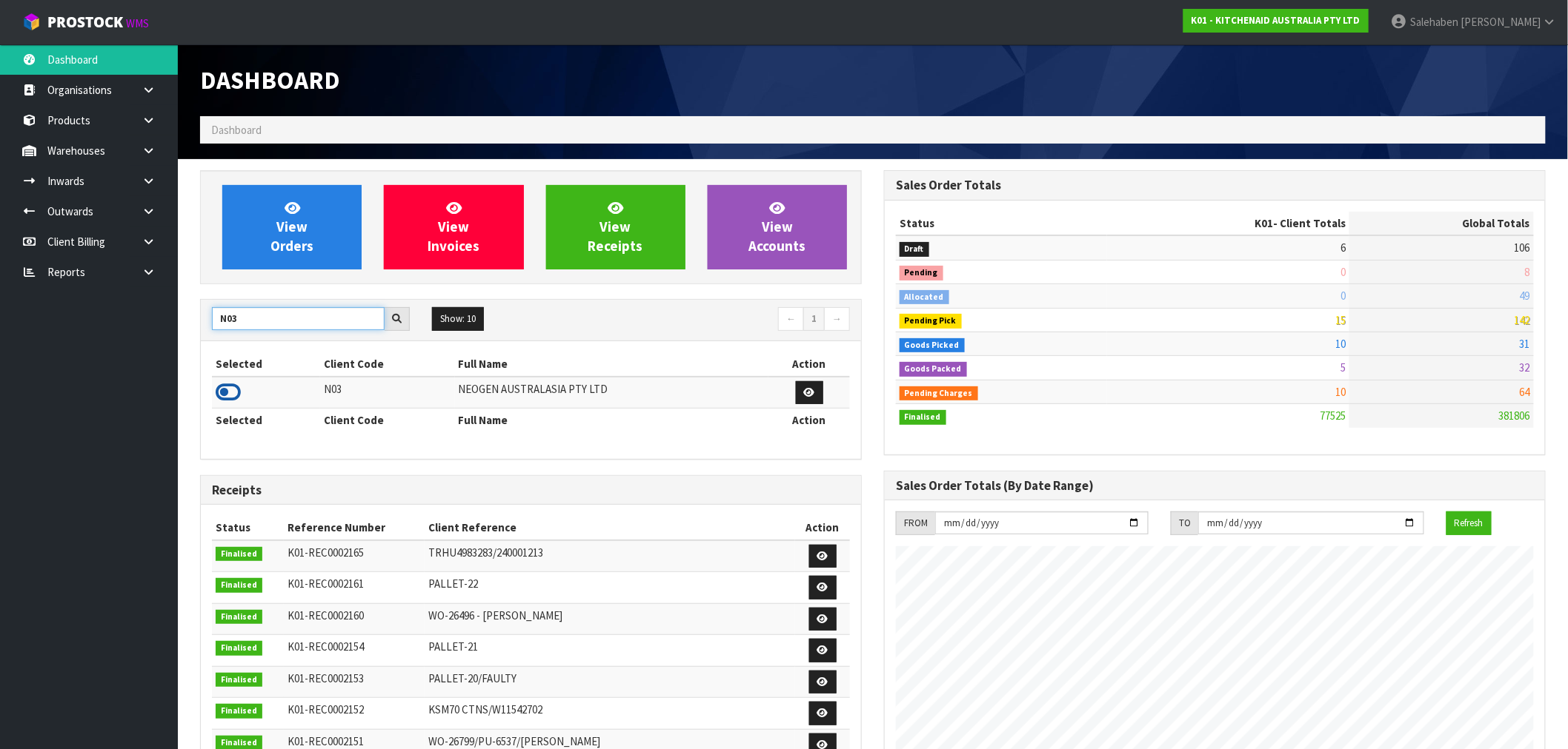
type input "N03"
click at [232, 382] on icon at bounding box center [228, 393] width 25 height 22
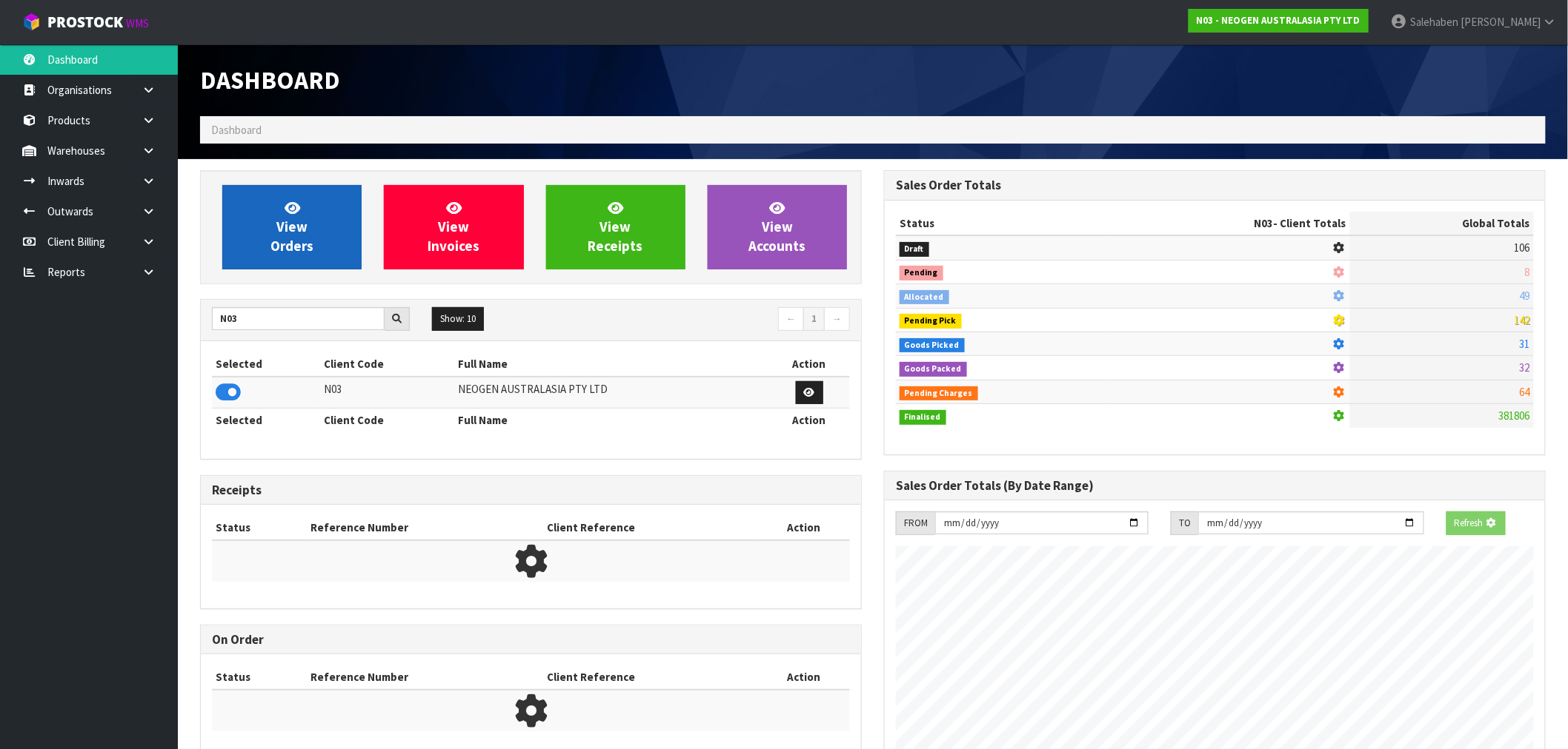
scroll to position [923, 684]
click at [359, 249] on link "View Orders" at bounding box center [292, 227] width 140 height 85
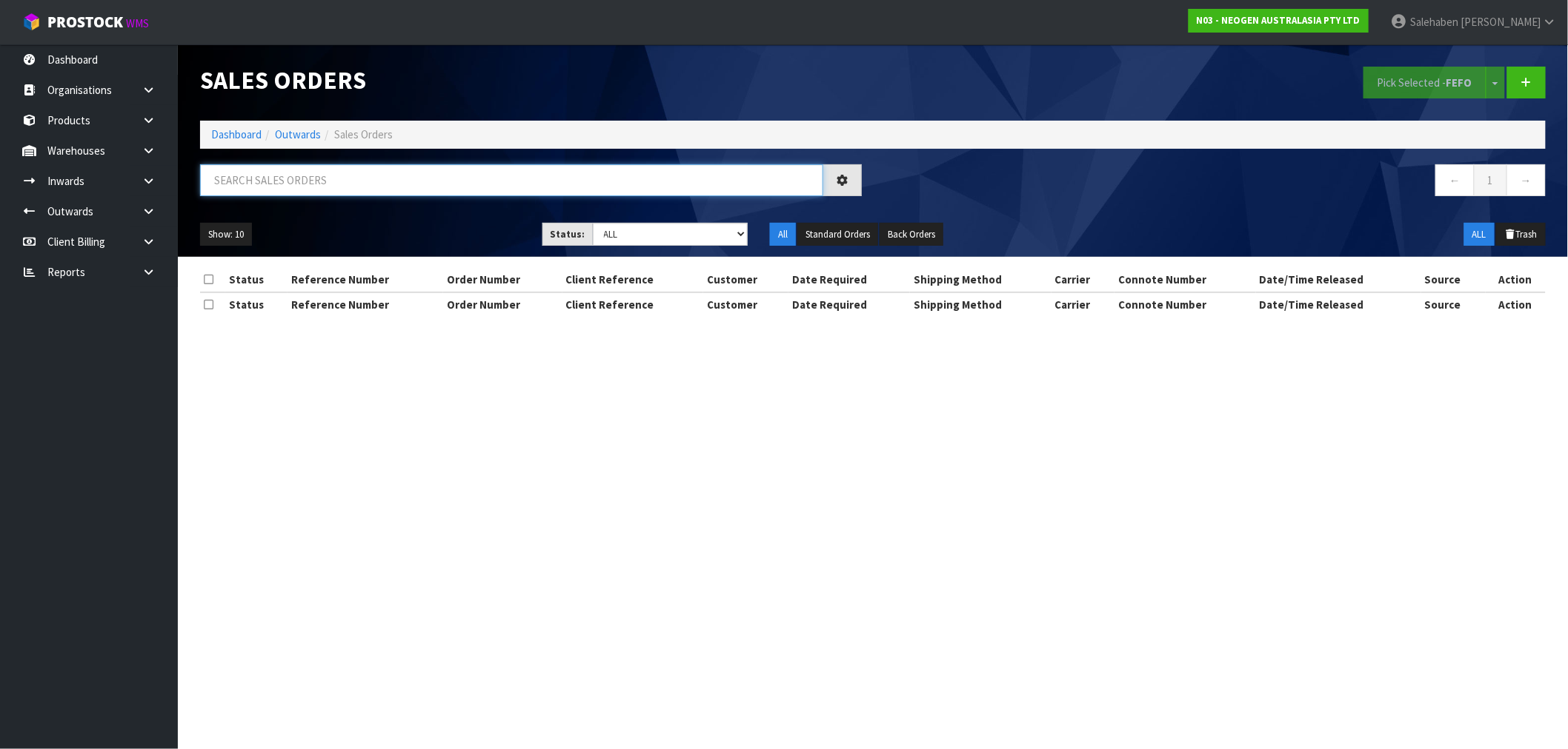
click at [544, 174] on input "text" at bounding box center [511, 180] width 623 height 32
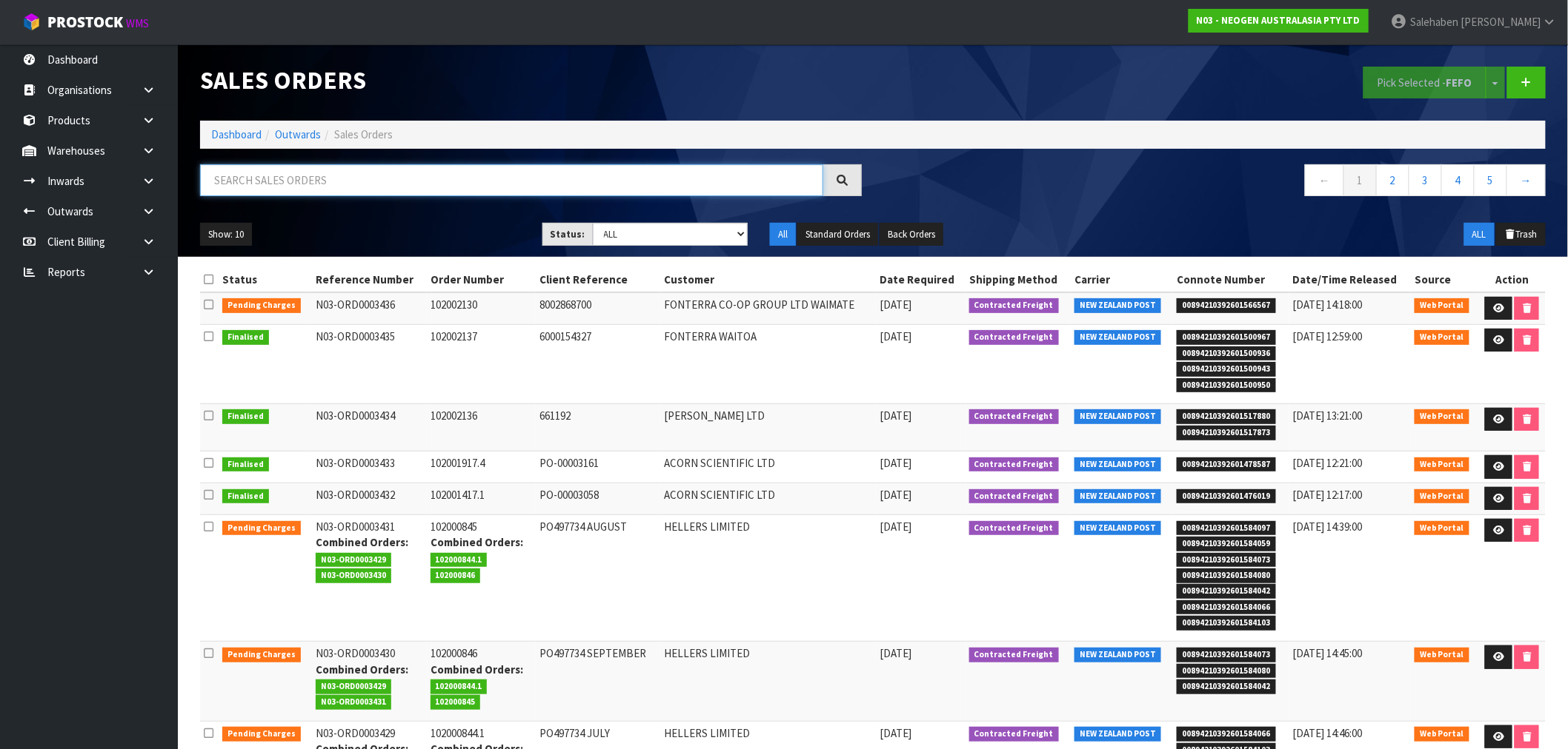
paste input "FWM58610485"
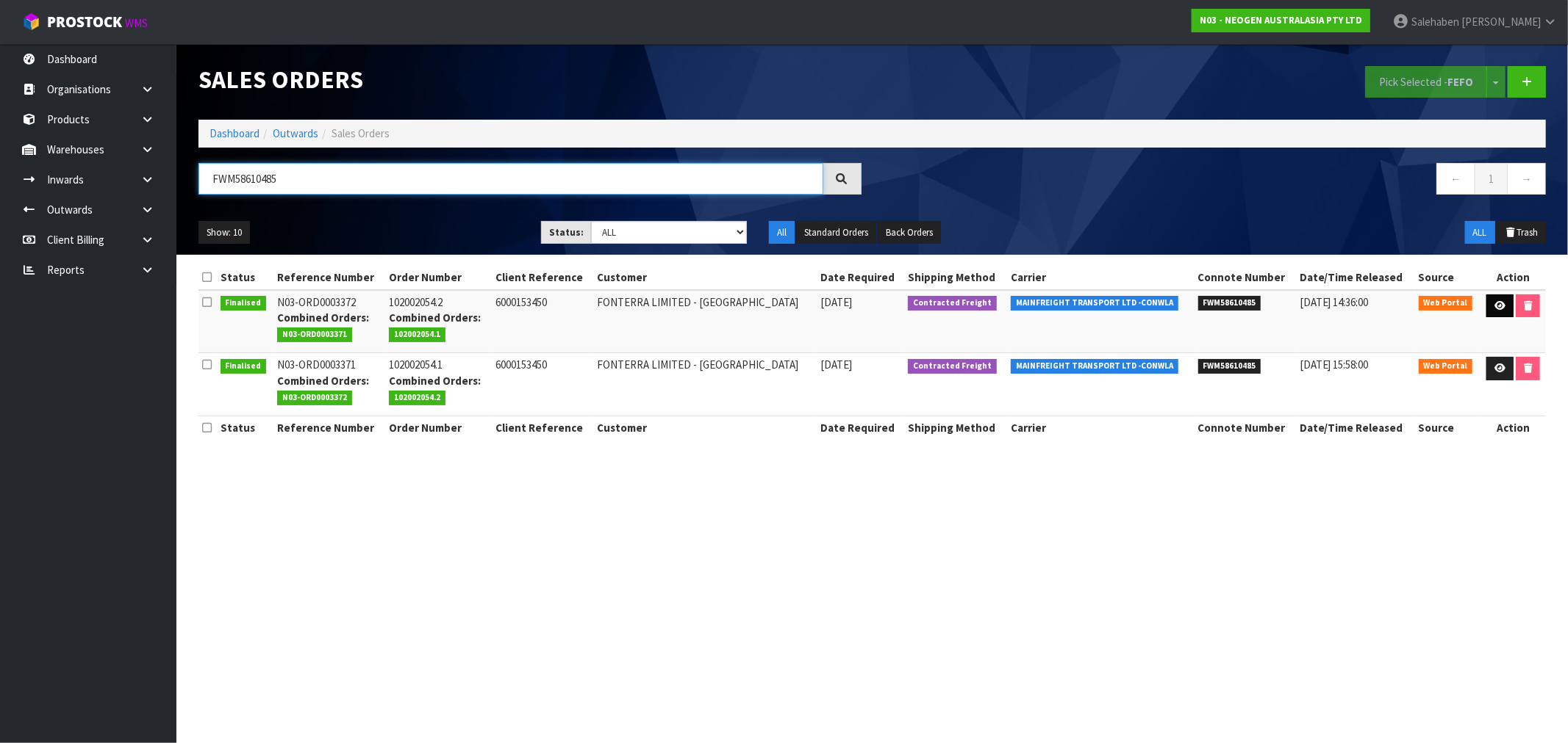
type input "FWM58610485"
click at [1502, 309] on link at bounding box center [1499, 306] width 27 height 24
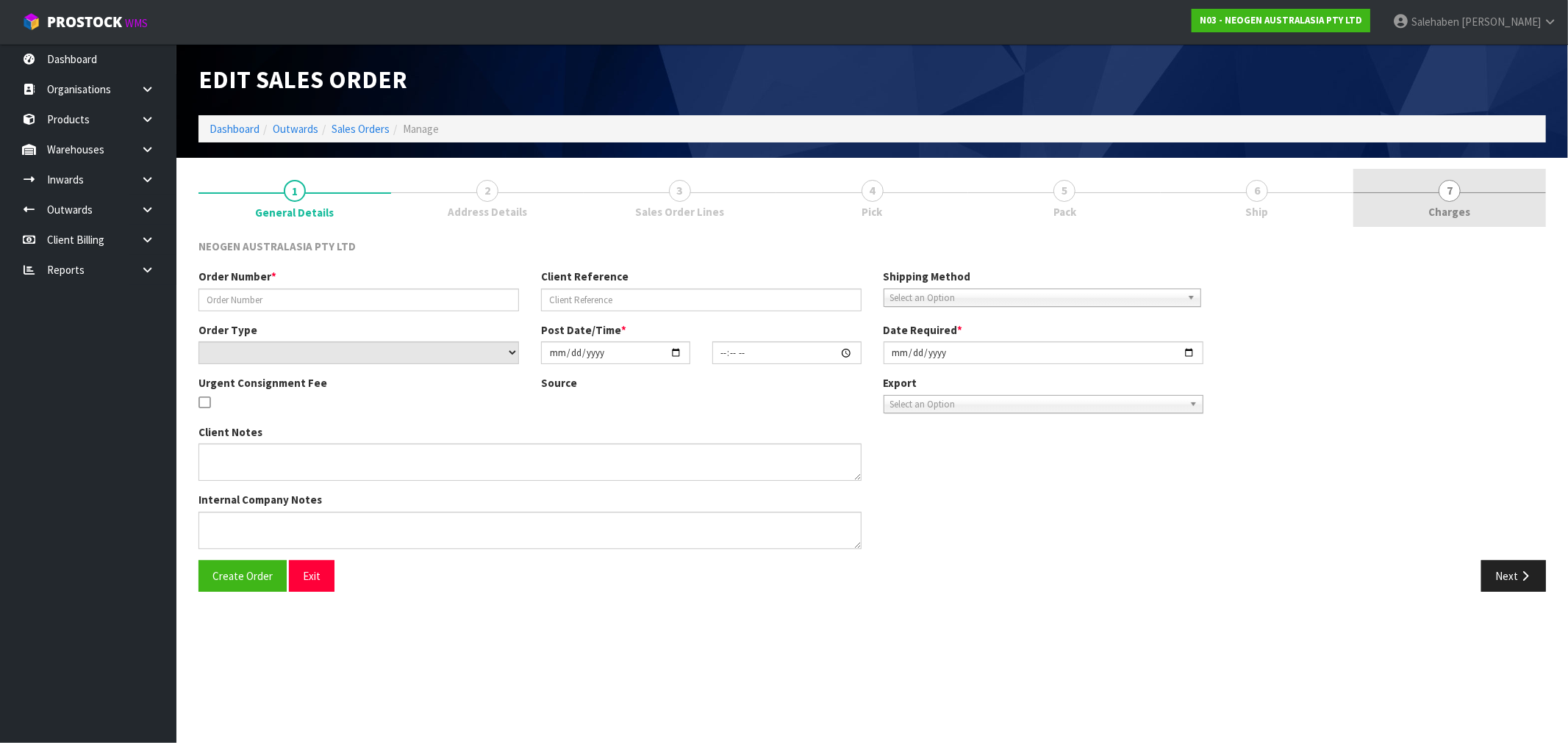
type input "102002054.2"
type input "6000153450"
select select "number:0"
type input "[DATE]"
type input "10:34:00.000"
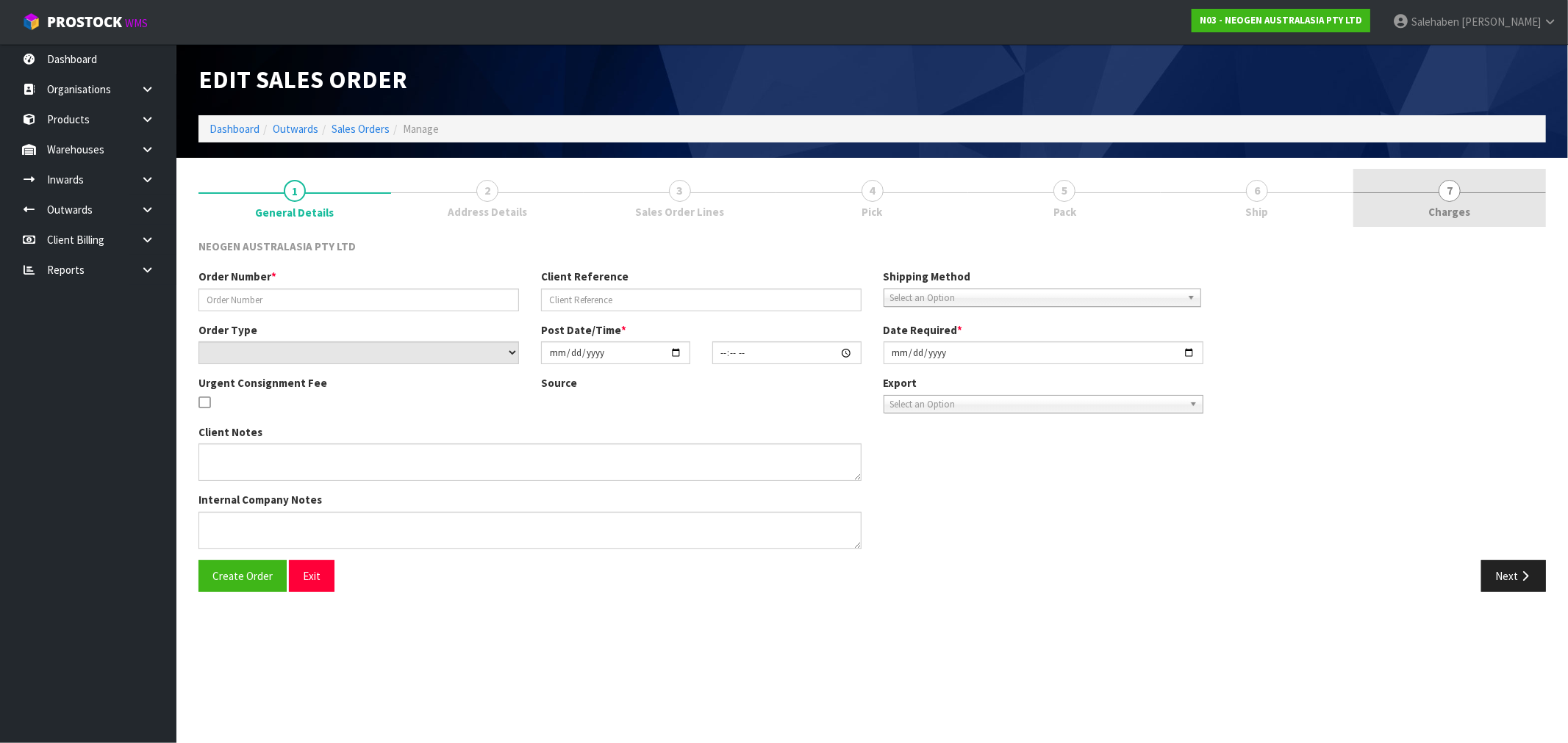
type input "[DATE]"
click at [1460, 216] on span "Charges" at bounding box center [1449, 211] width 42 height 15
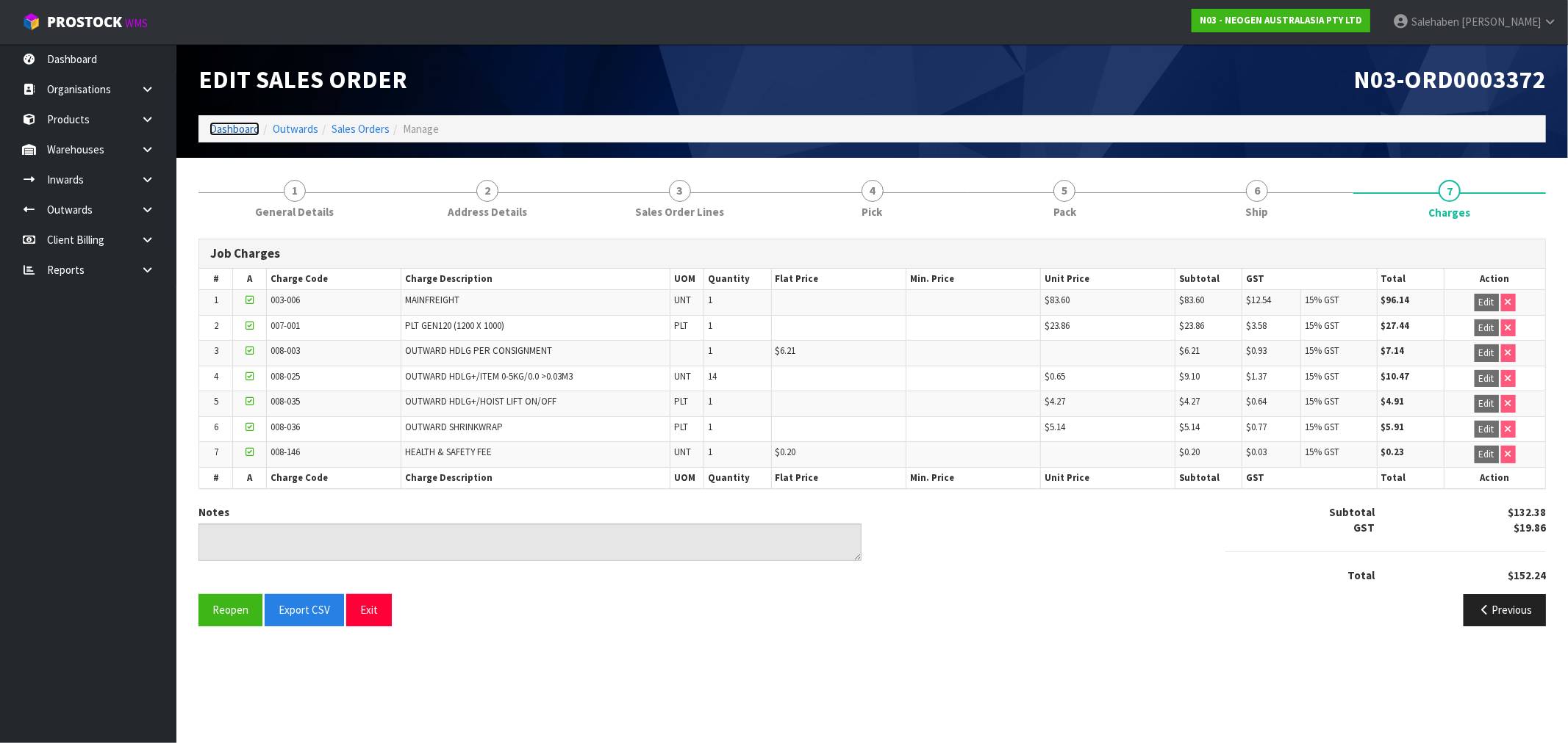
click at [229, 125] on link "Dashboard" at bounding box center [234, 129] width 50 height 14
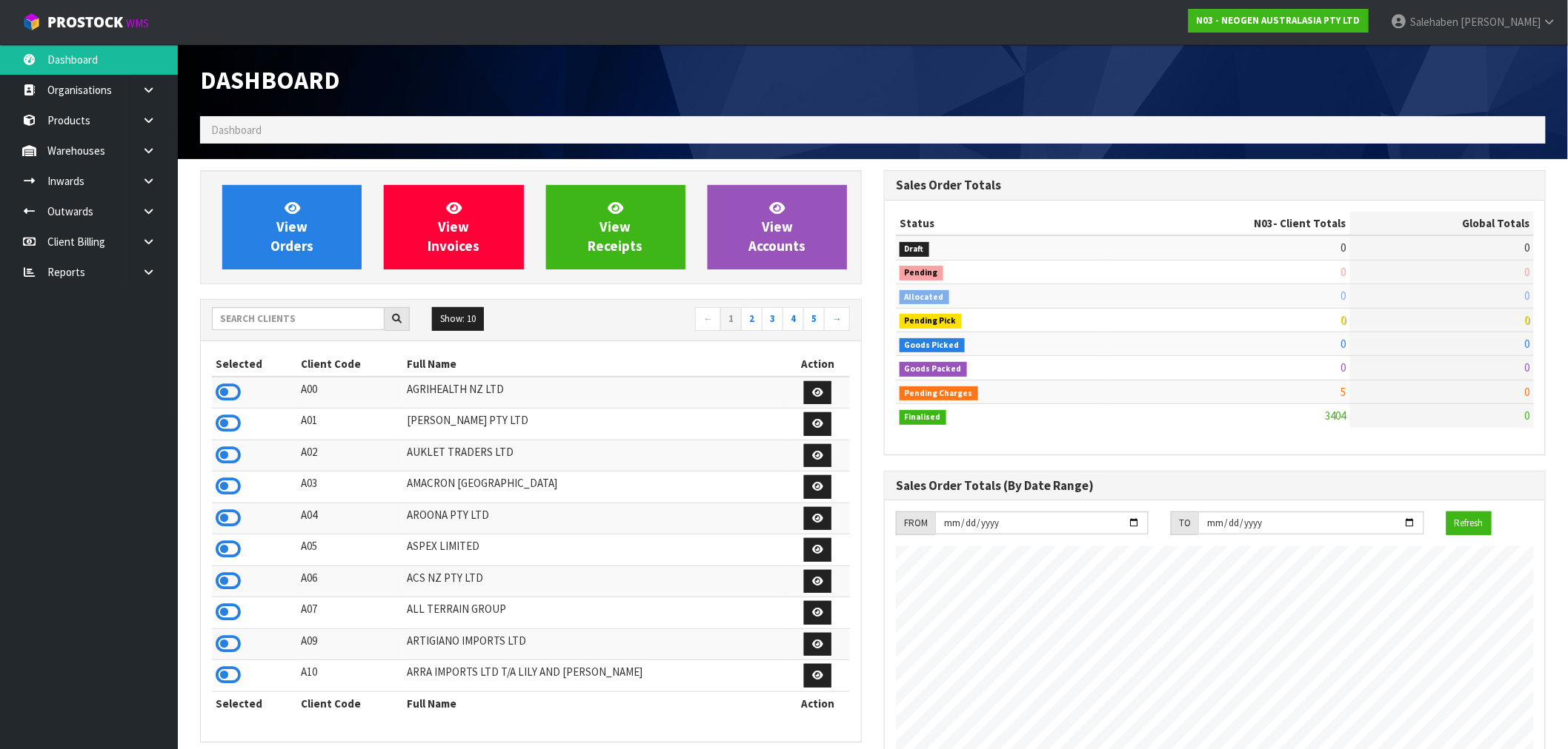
scroll to position [1122, 684]
click at [256, 324] on input "text" at bounding box center [298, 318] width 172 height 23
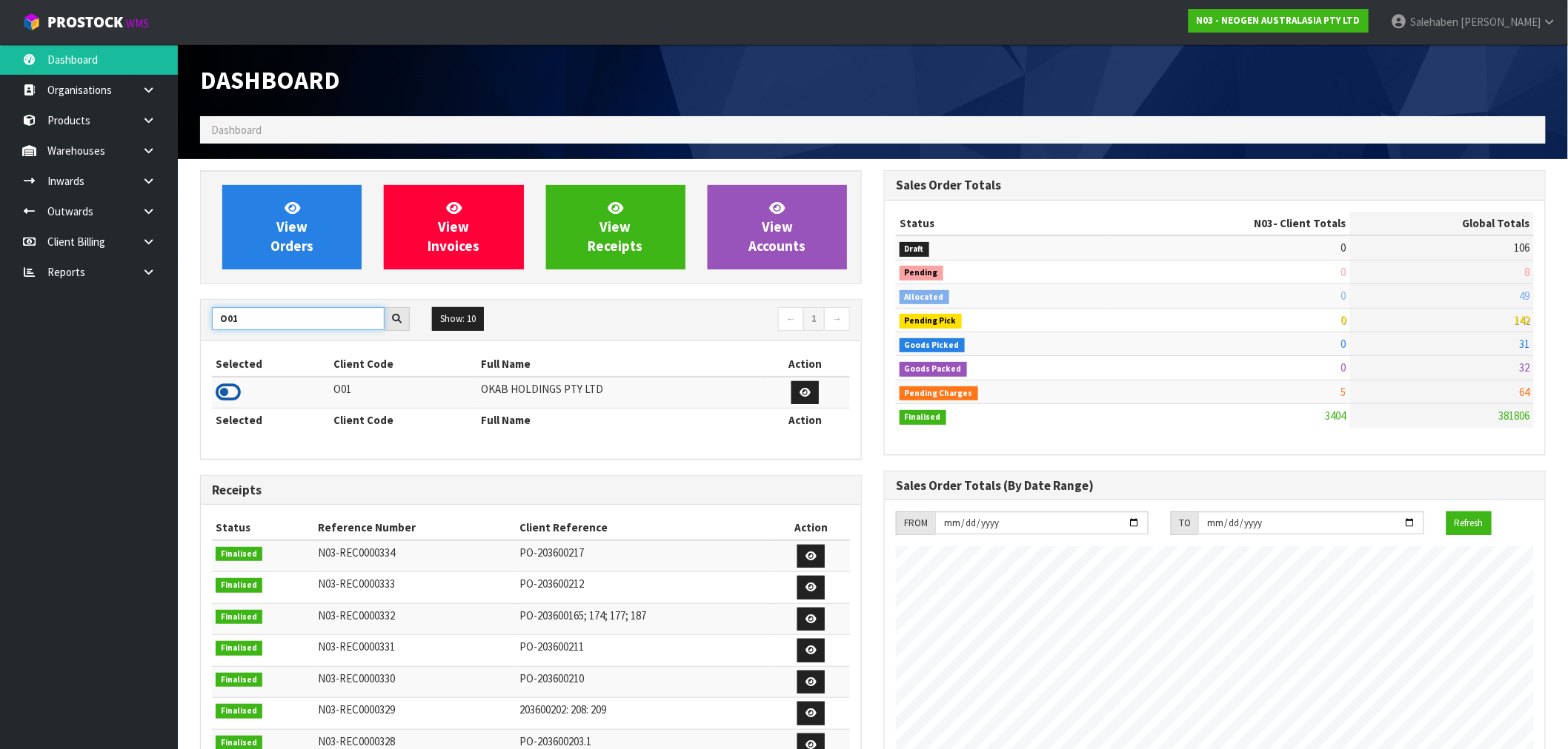
type input "O01"
click at [234, 390] on icon at bounding box center [228, 393] width 25 height 22
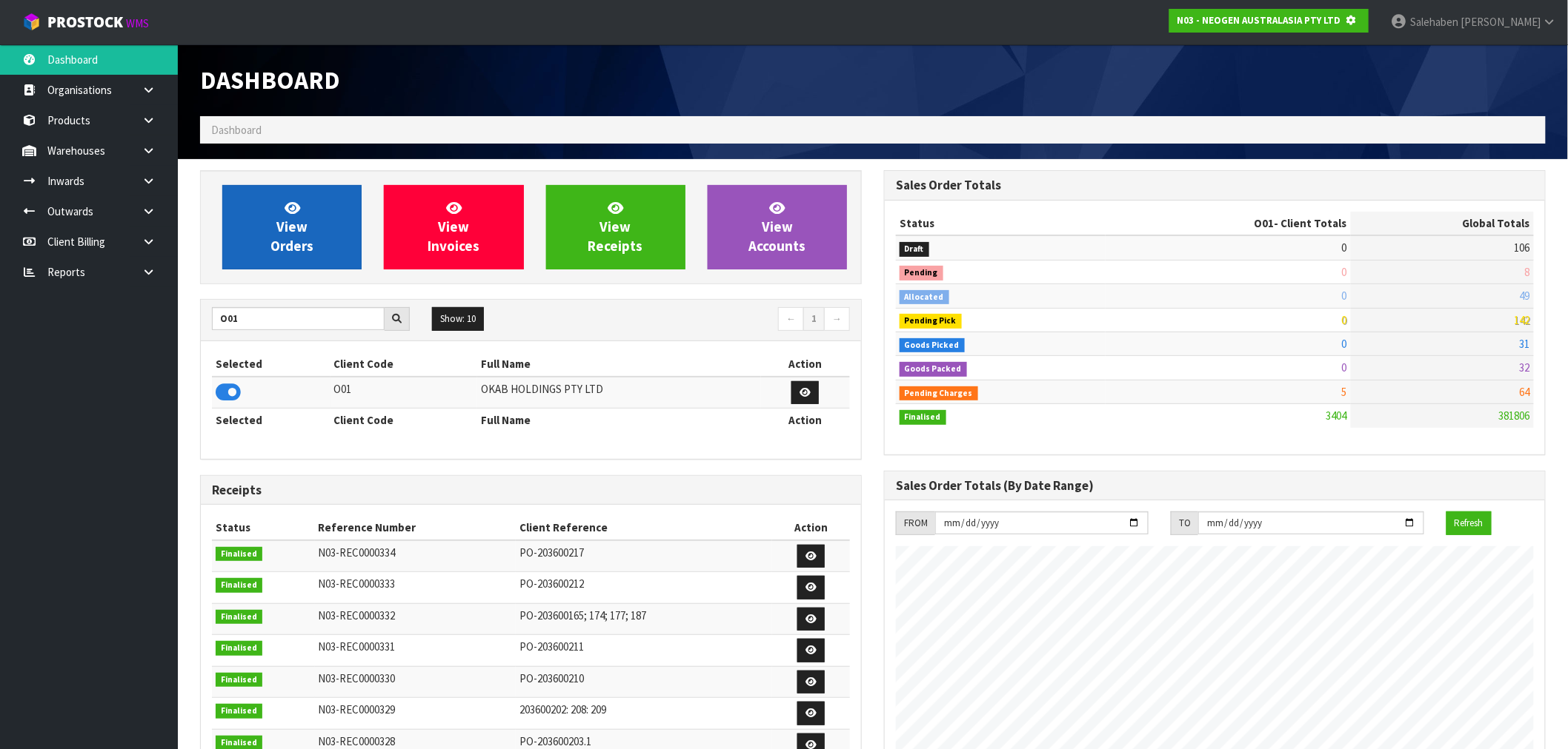
scroll to position [923, 684]
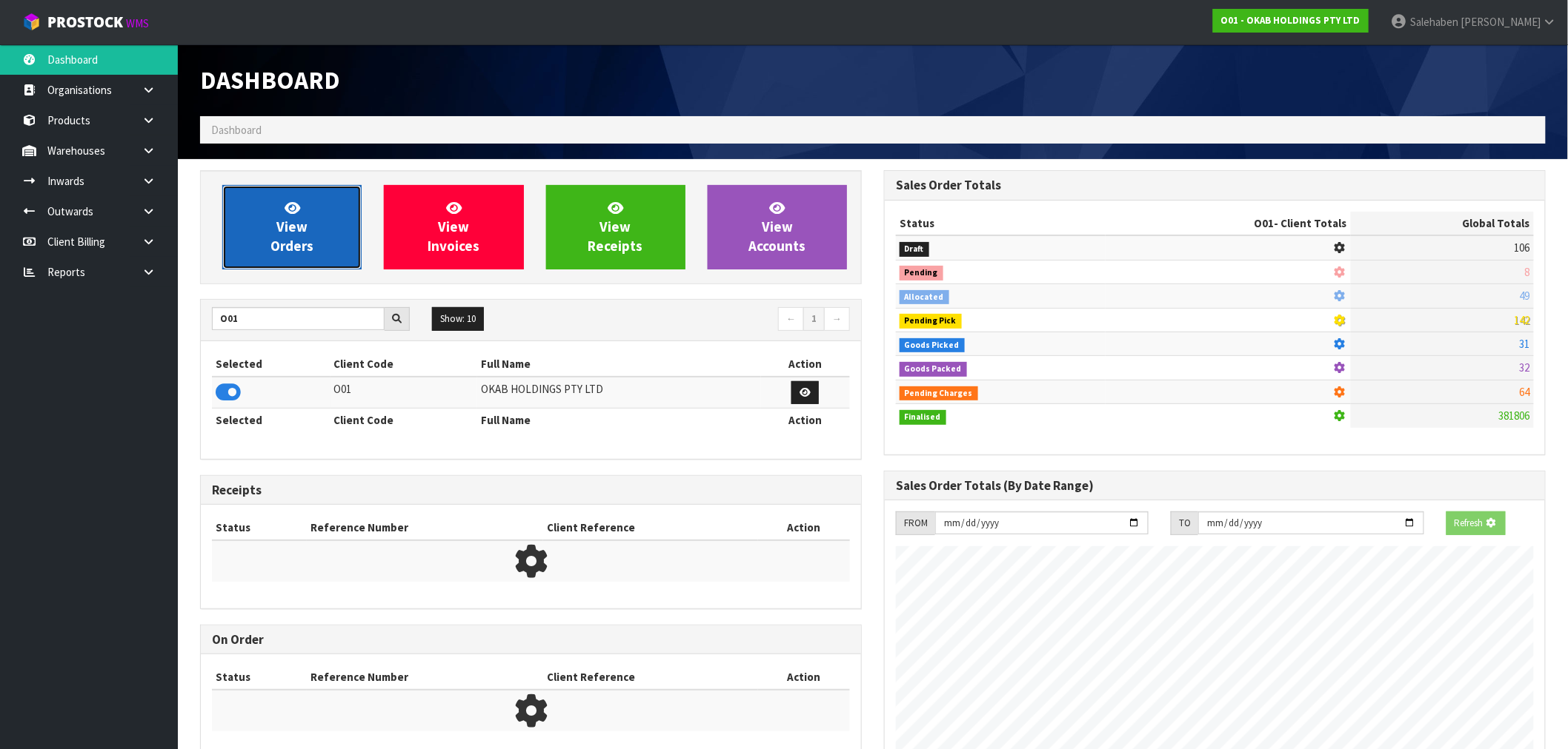
click at [308, 252] on span "View Orders" at bounding box center [292, 226] width 43 height 56
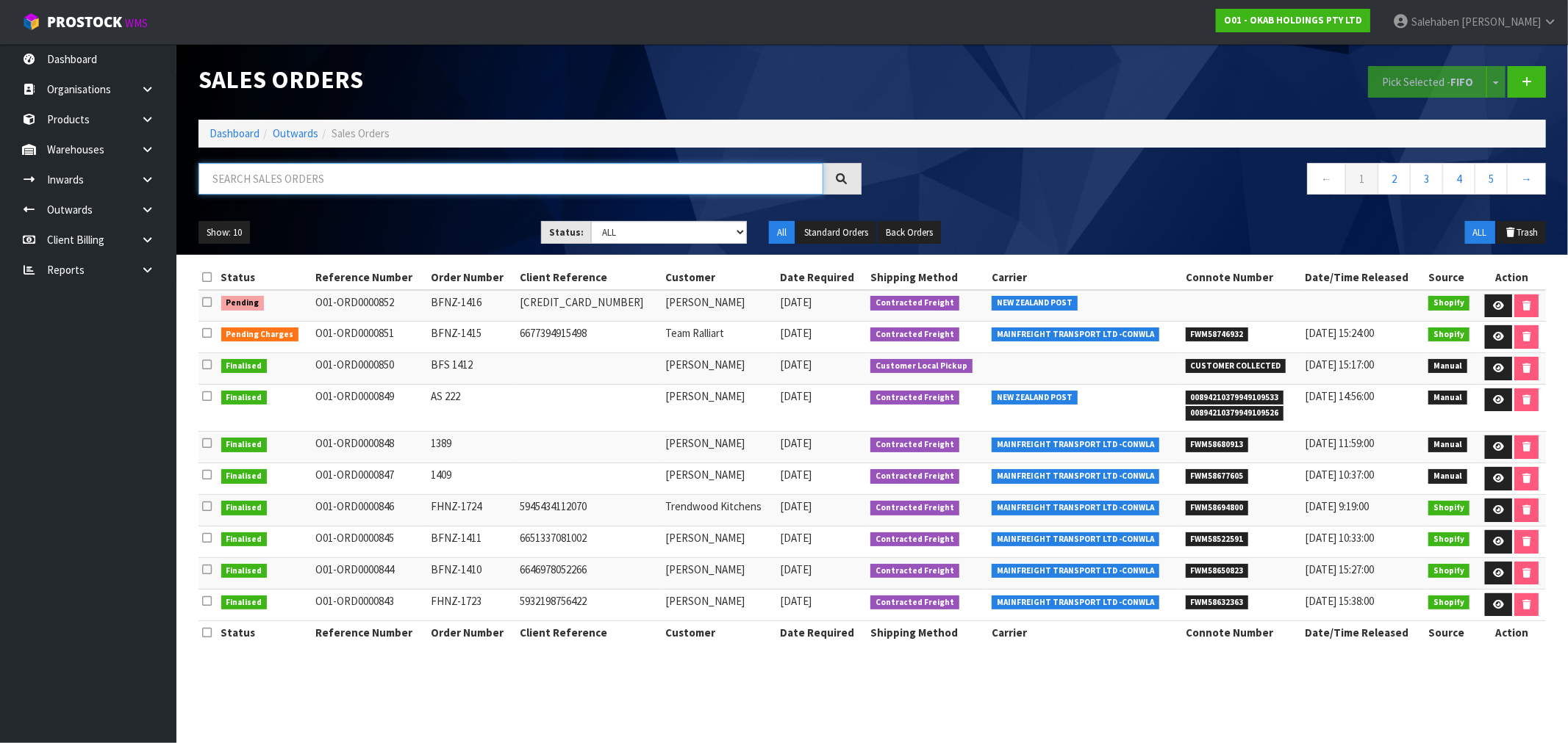
drag, startPoint x: 560, startPoint y: 163, endPoint x: 561, endPoint y: 177, distance: 14.0
click at [561, 173] on input "text" at bounding box center [511, 178] width 625 height 32
paste input "FWM58647123"
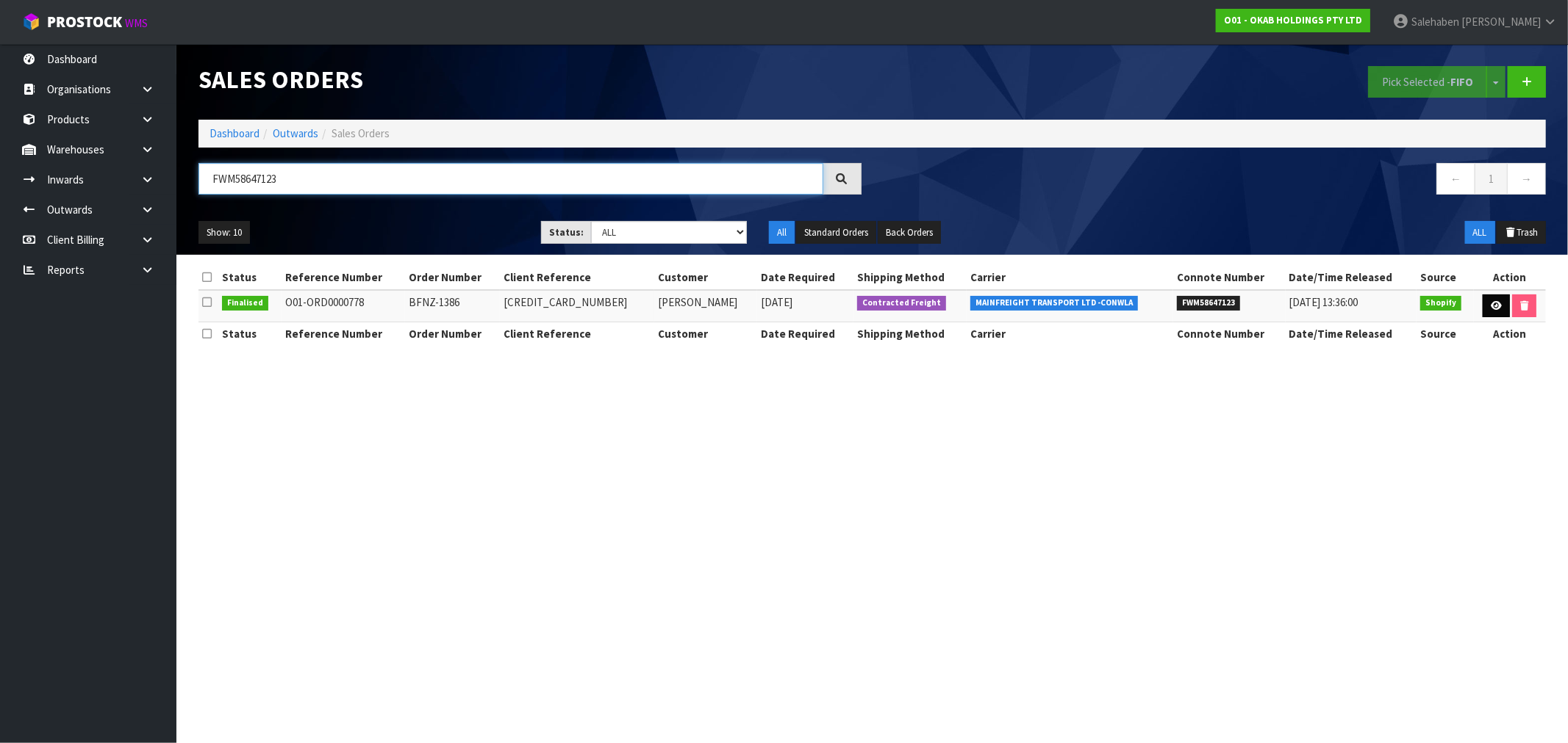
type input "FWM58647123"
click at [1492, 309] on icon at bounding box center [1496, 306] width 11 height 10
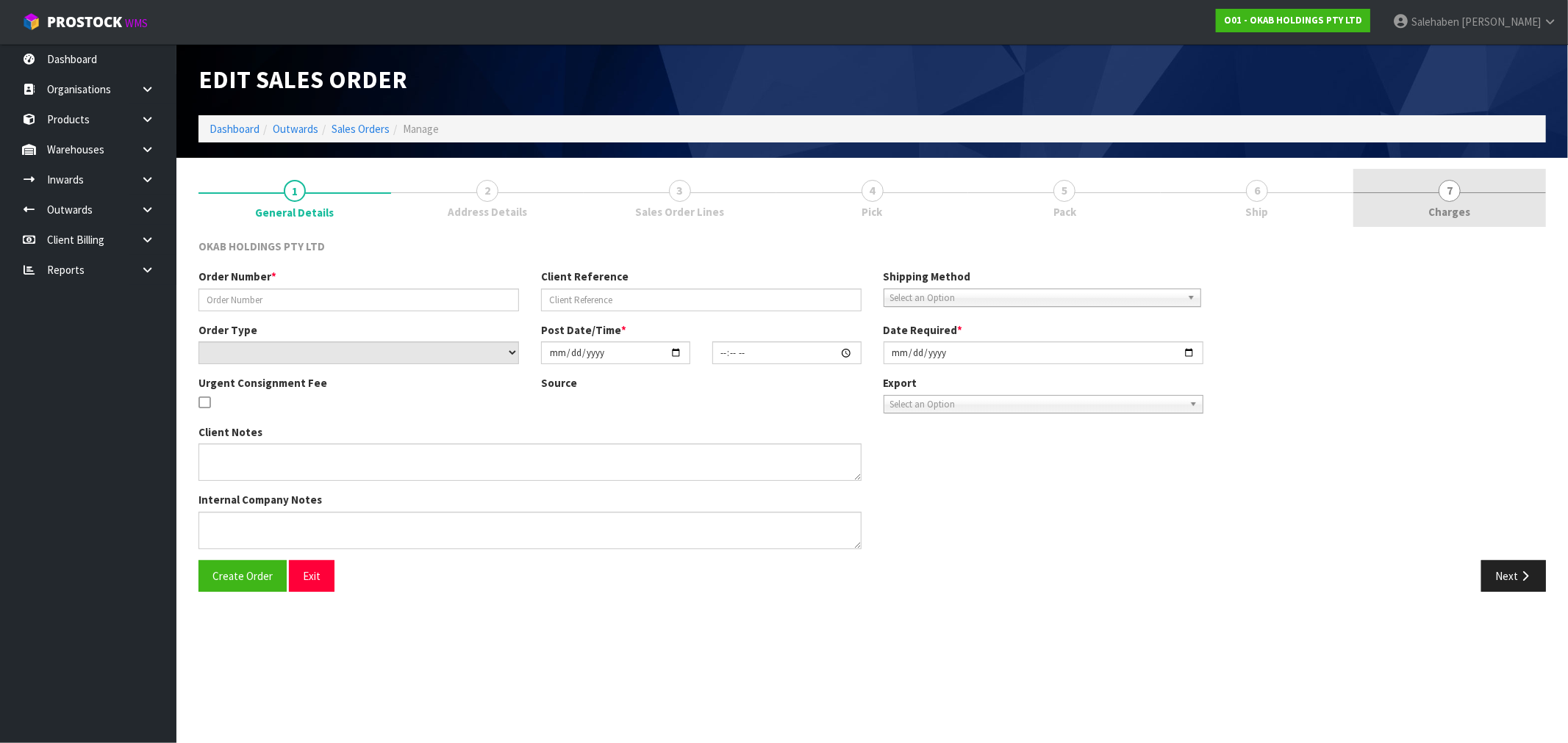
type input "BFNZ-1386"
type input "6483533136042"
select select "number:0"
type input "2025-05-12"
type input "12:34:57.000"
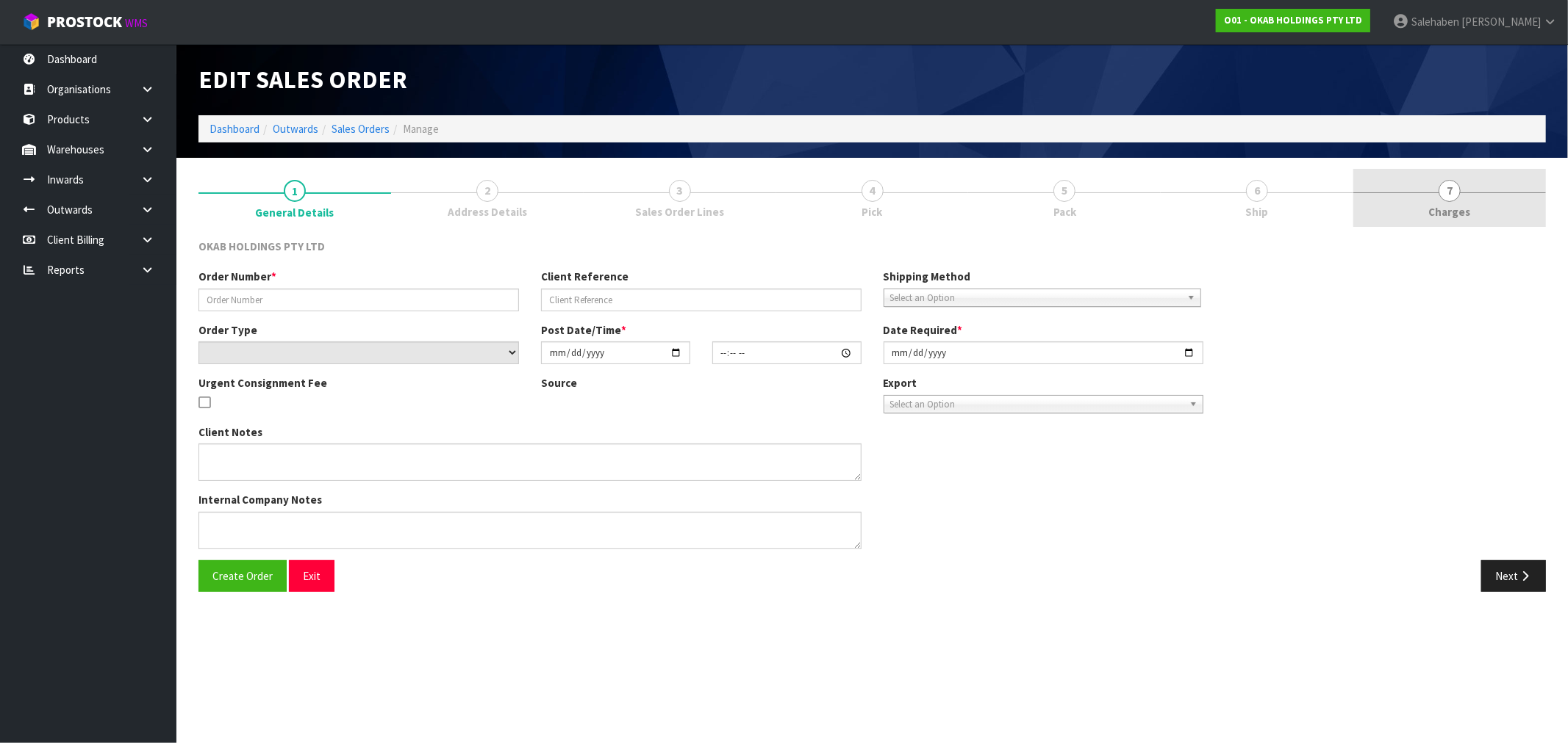
type input "[DATE]"
type textarea "#1386 12 MAY AT 8:34 AM SUZANNE COOKE ONLINE STORE $945.00 COMPLETEPAID ATTENTI…"
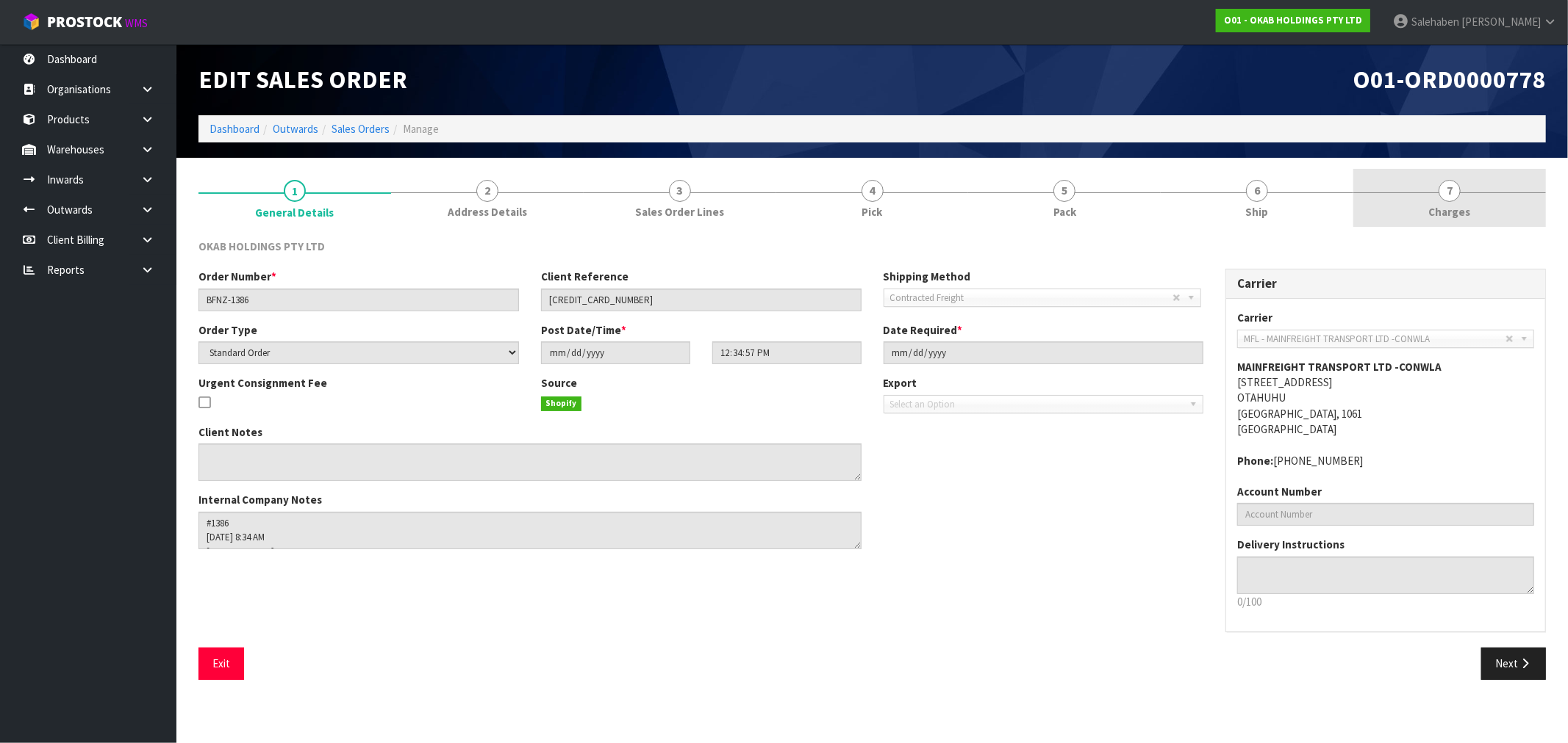
click at [1452, 211] on span "Charges" at bounding box center [1449, 211] width 42 height 15
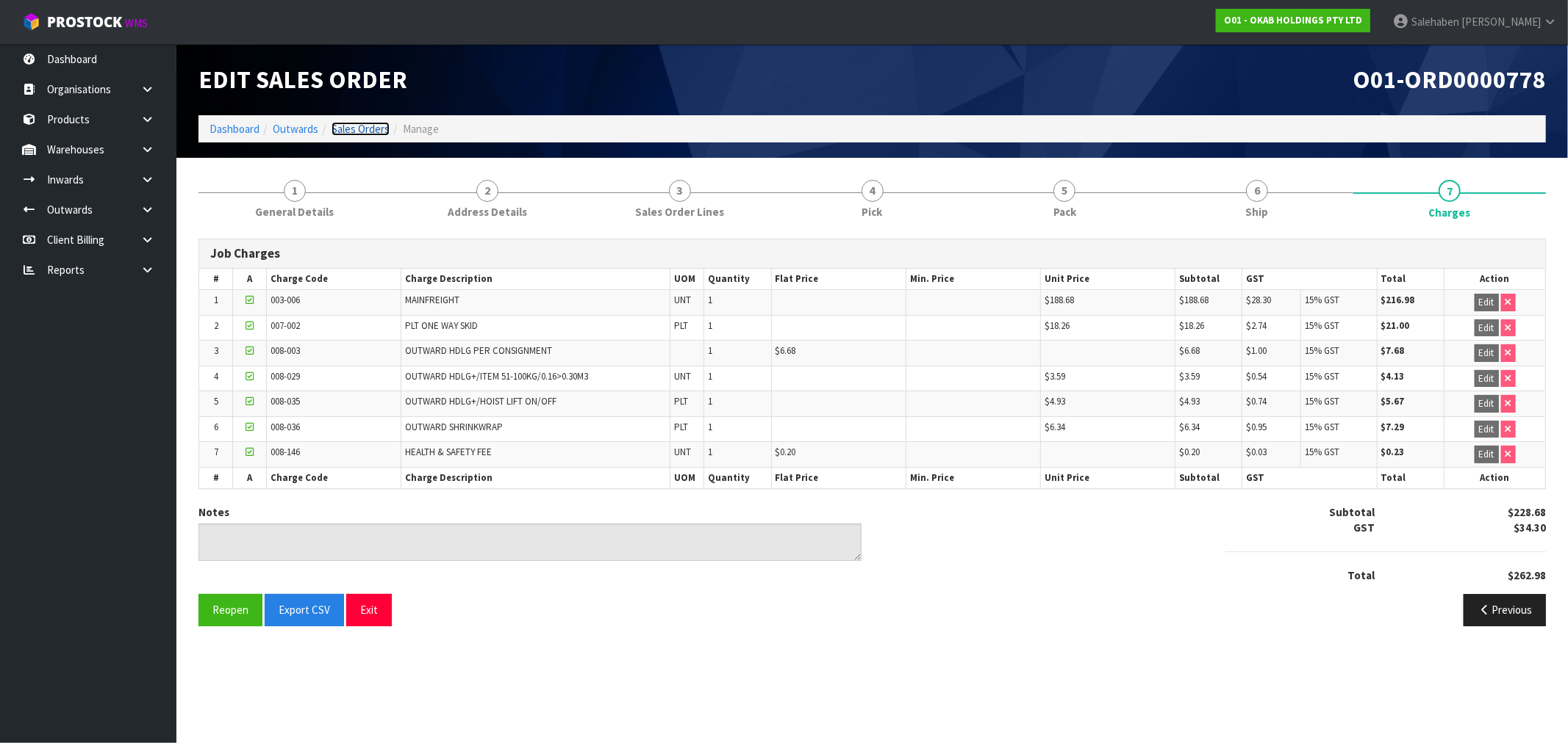
click at [363, 129] on link "Sales Orders" at bounding box center [360, 129] width 58 height 14
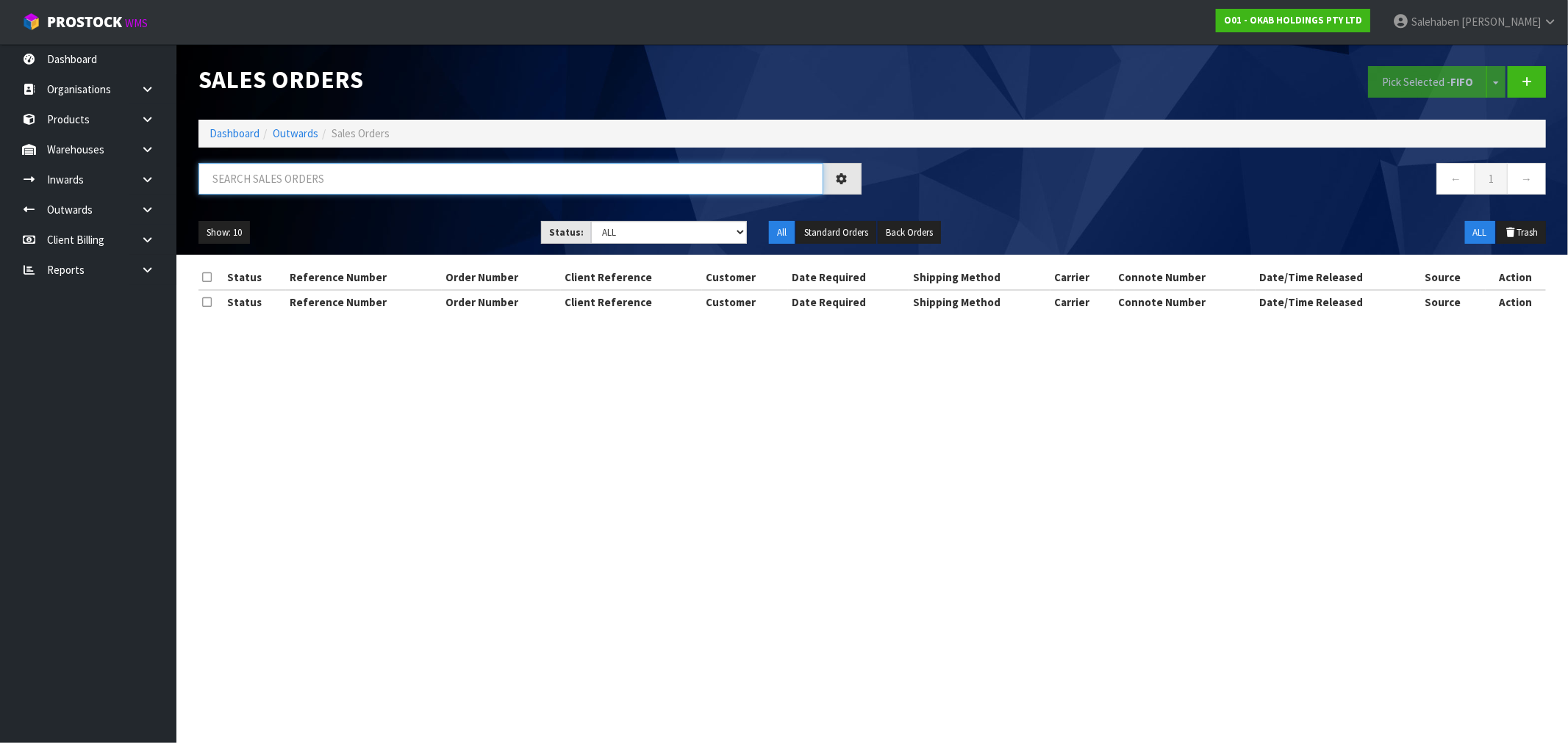
click at [341, 174] on input "text" at bounding box center [511, 178] width 625 height 32
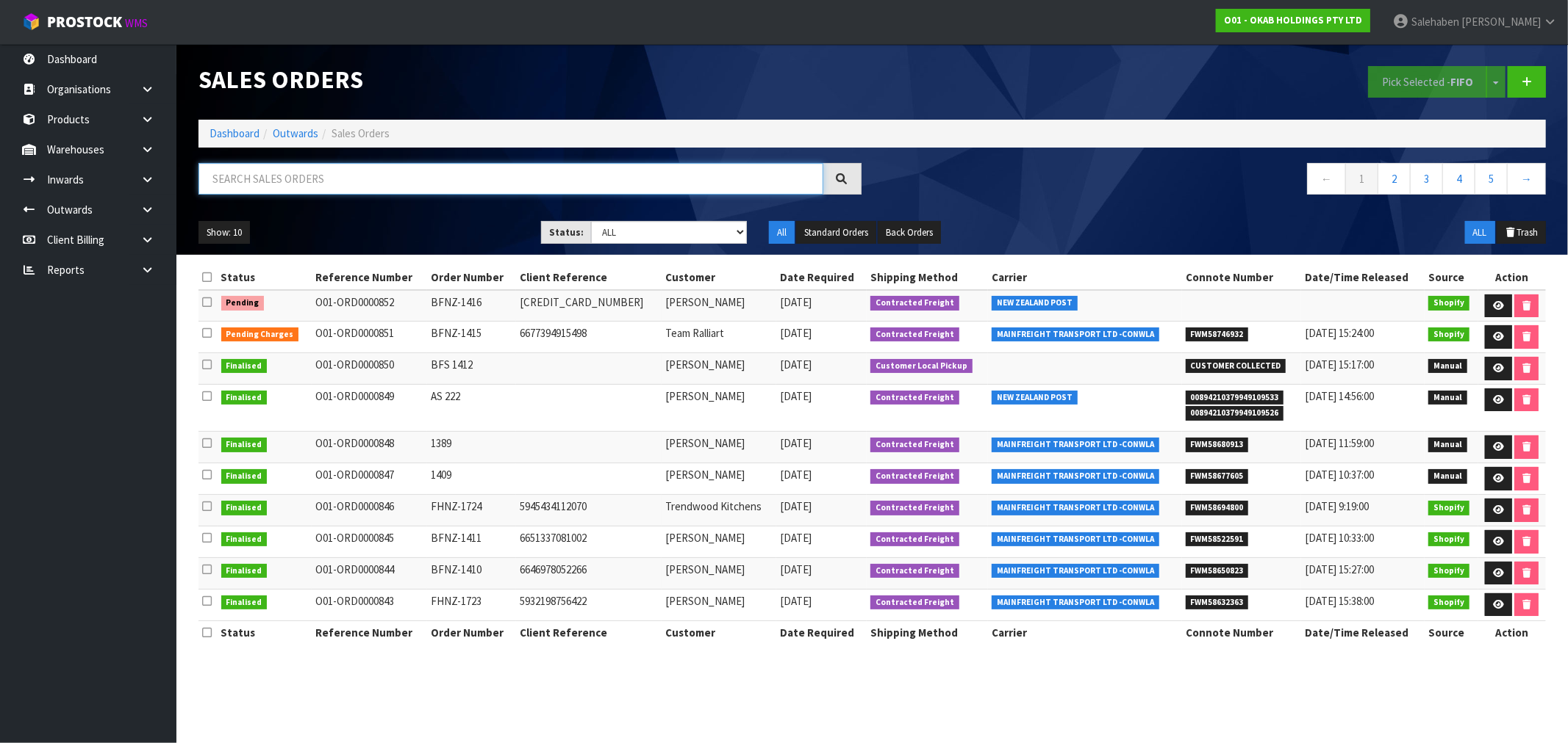
paste input "FWM58646911"
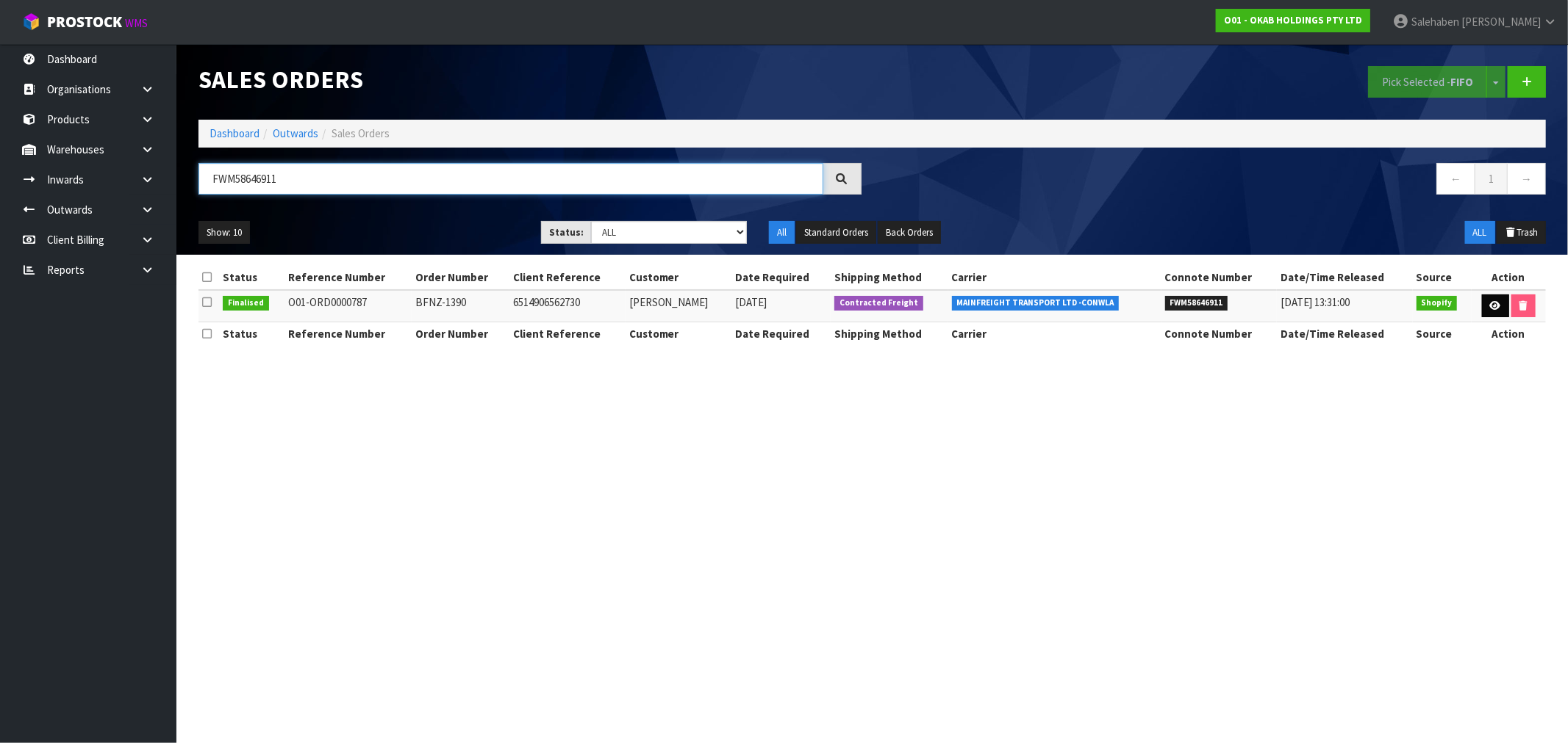
type input "FWM58646911"
click at [1490, 306] on icon at bounding box center [1495, 306] width 11 height 10
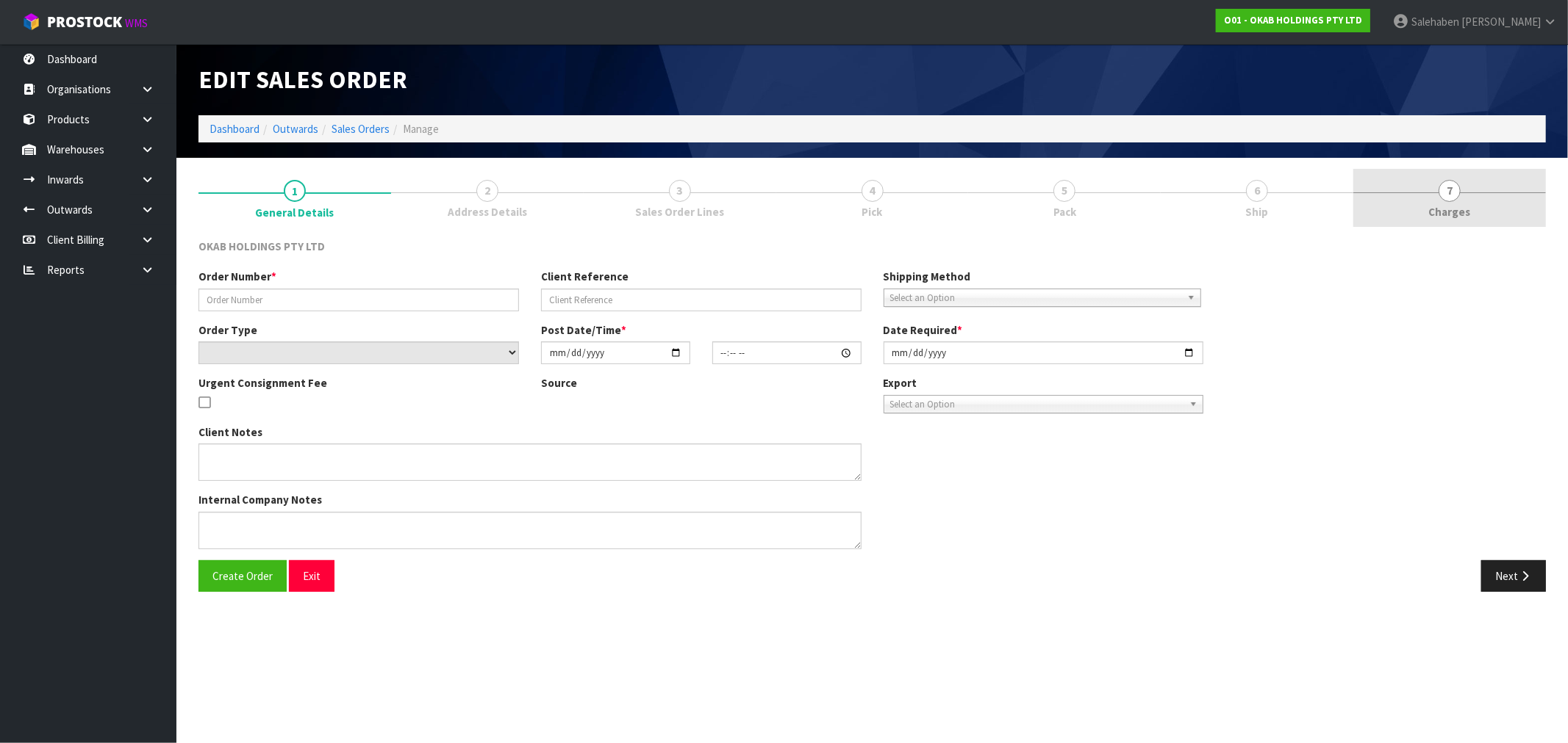
type input "BFNZ-1390"
type input "6514906562730"
select select "number:0"
type input "2025-06-04"
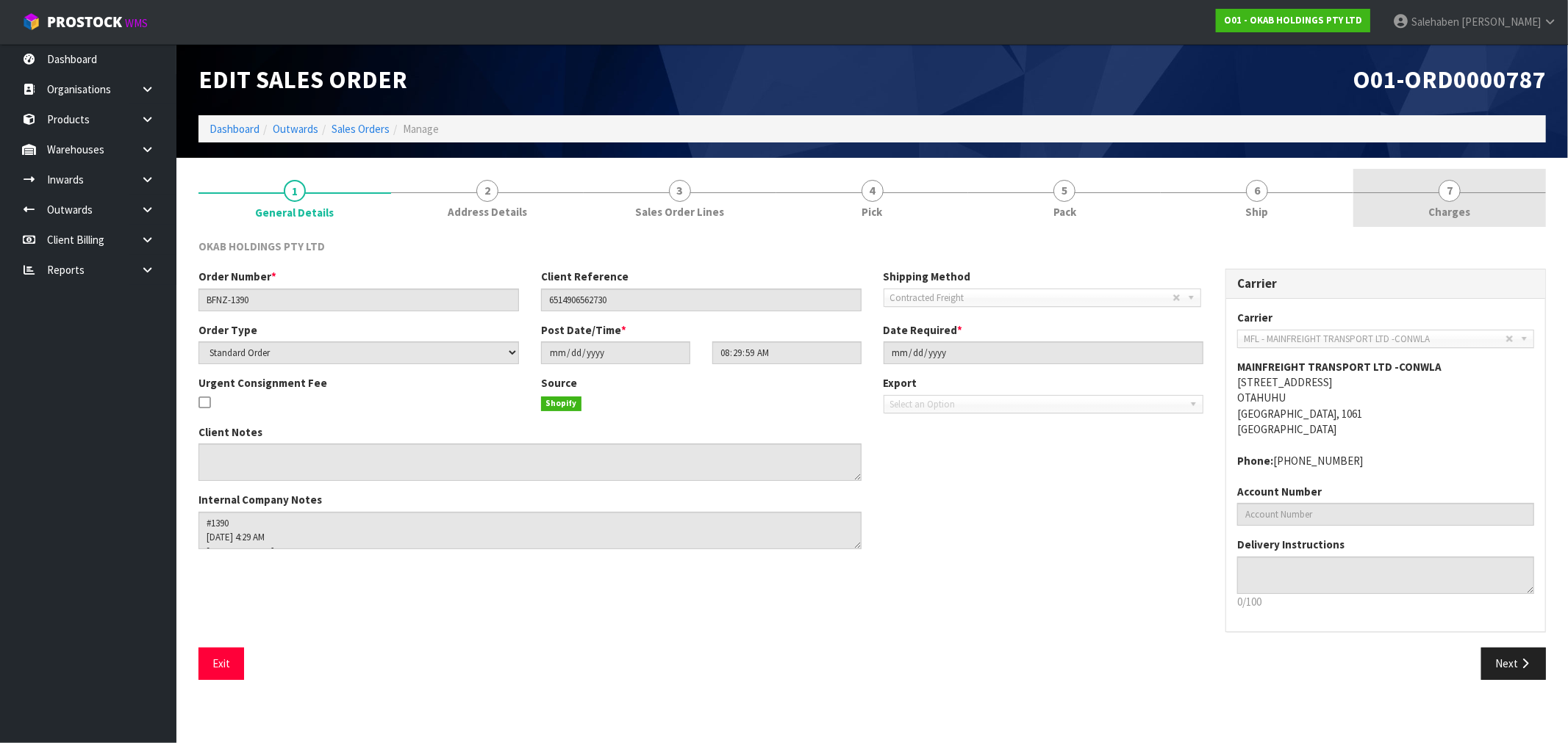
click at [1456, 205] on span "Charges" at bounding box center [1449, 211] width 42 height 15
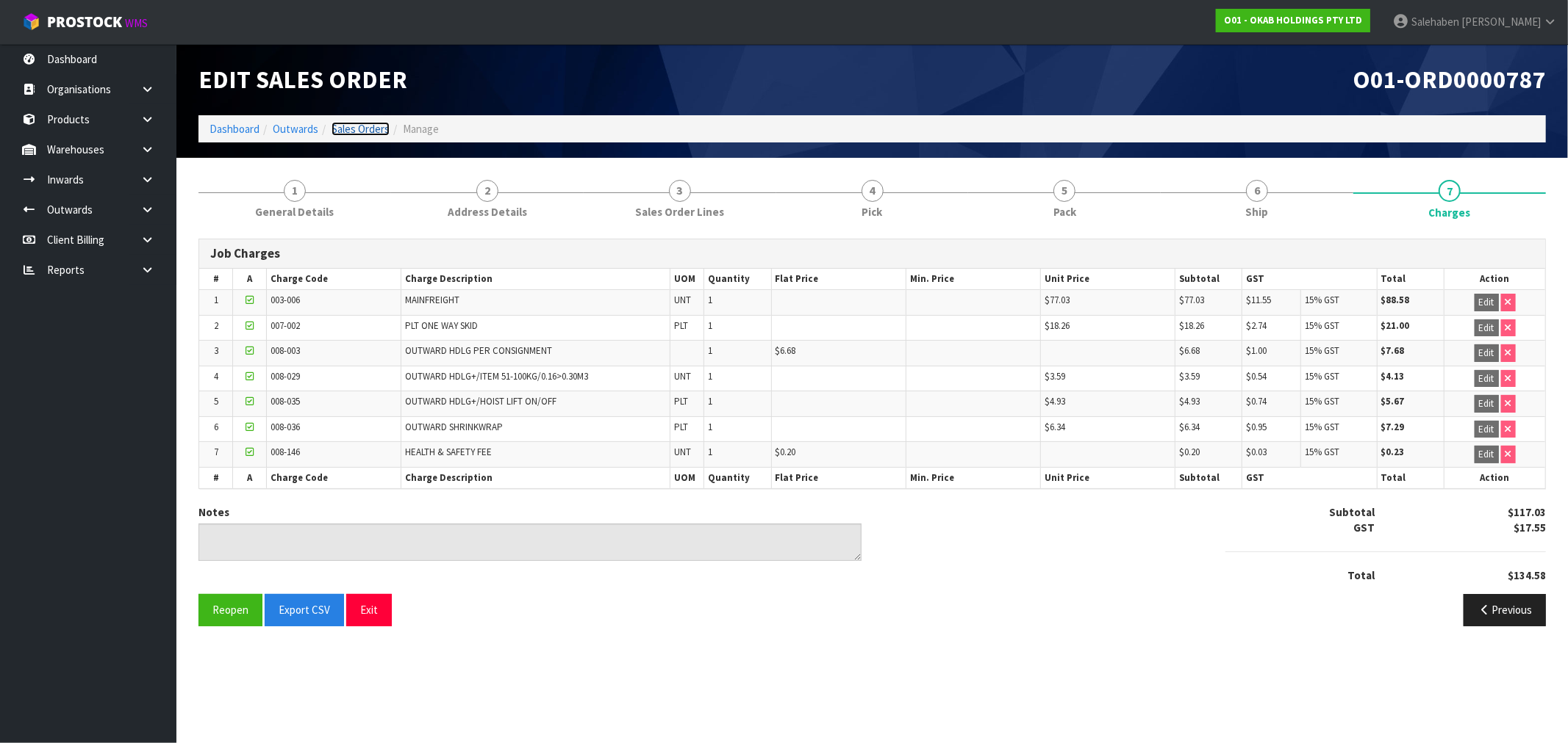
click at [370, 125] on link "Sales Orders" at bounding box center [360, 129] width 58 height 14
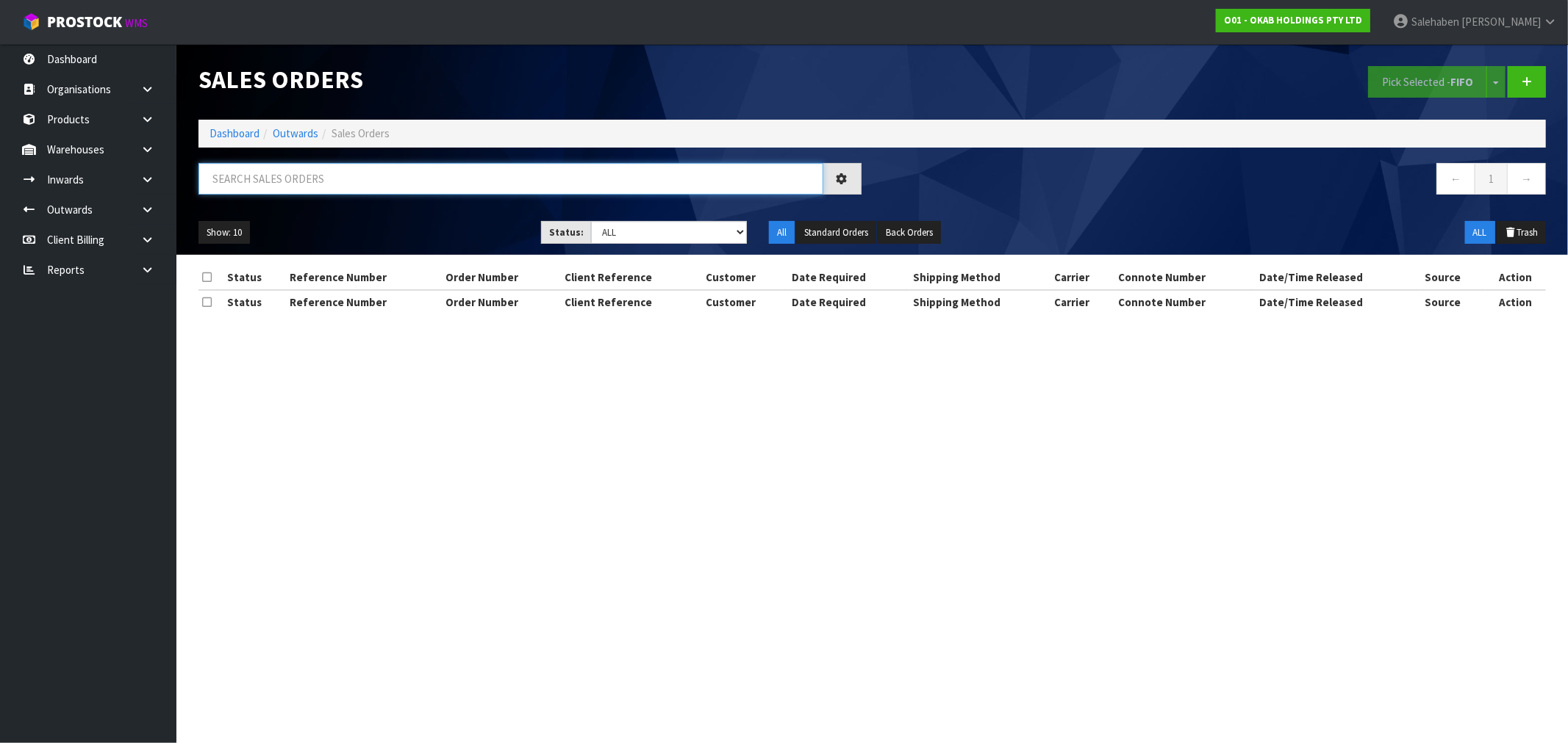
click at [374, 173] on input "text" at bounding box center [511, 178] width 625 height 32
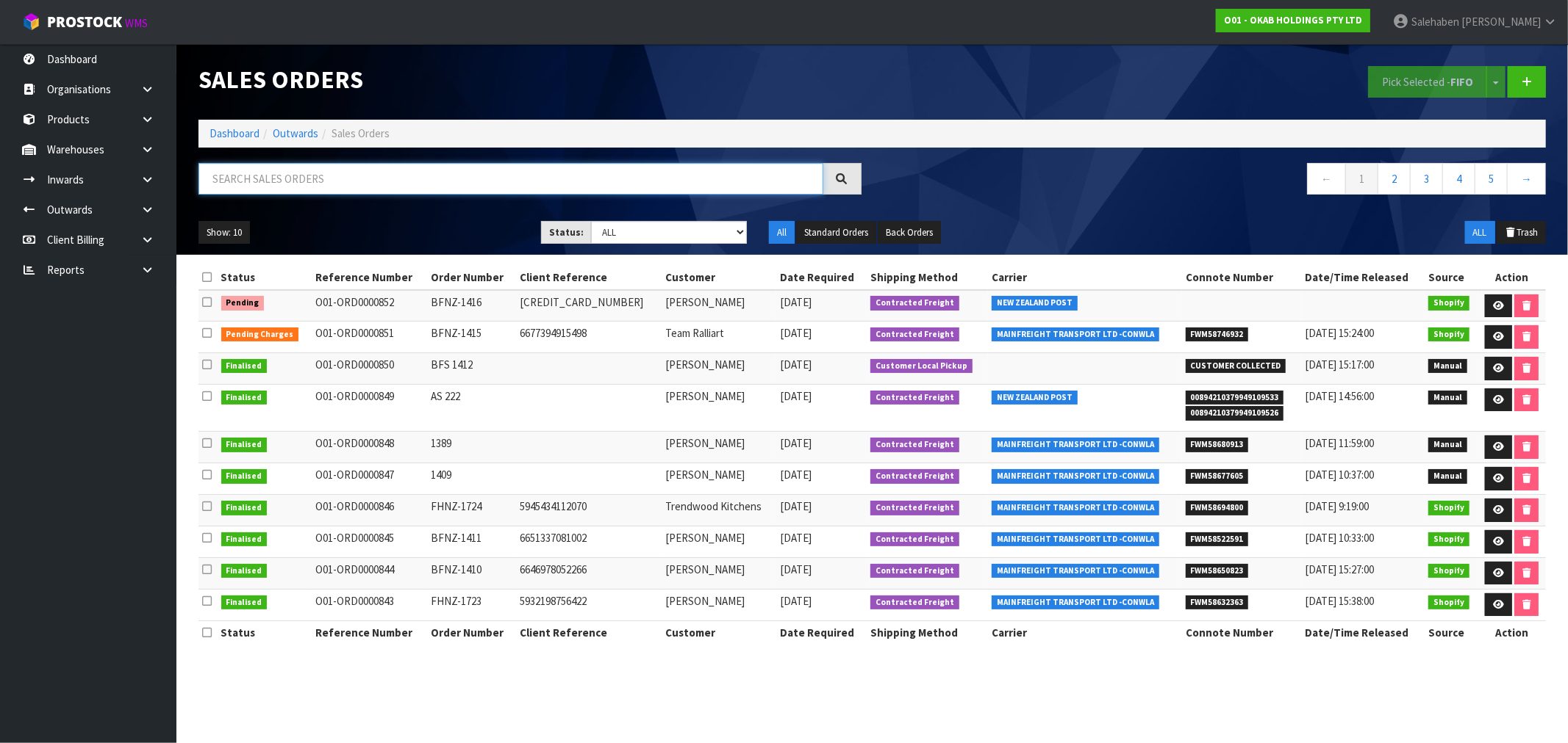
paste input "FWM58646490"
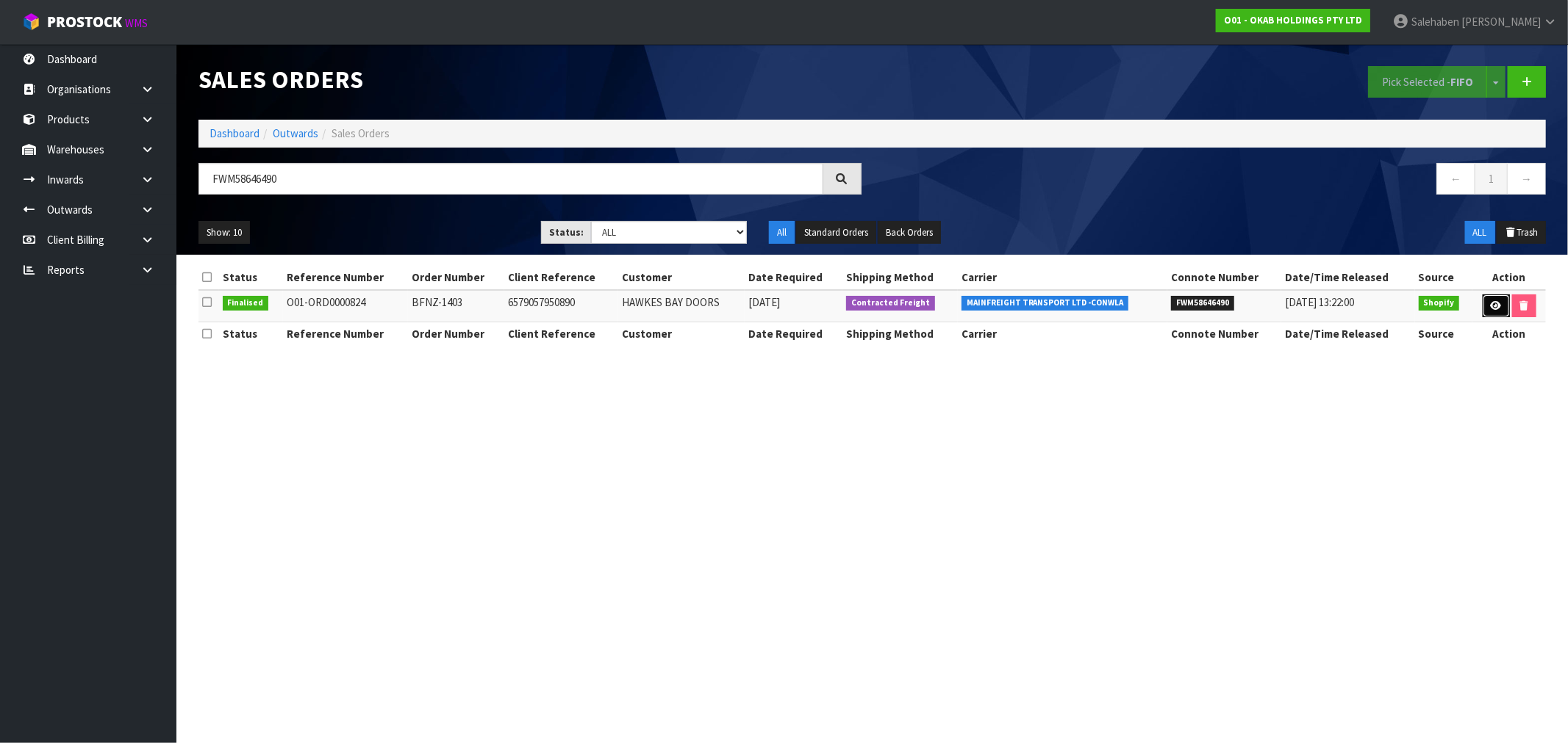
click at [1495, 309] on icon at bounding box center [1496, 306] width 11 height 10
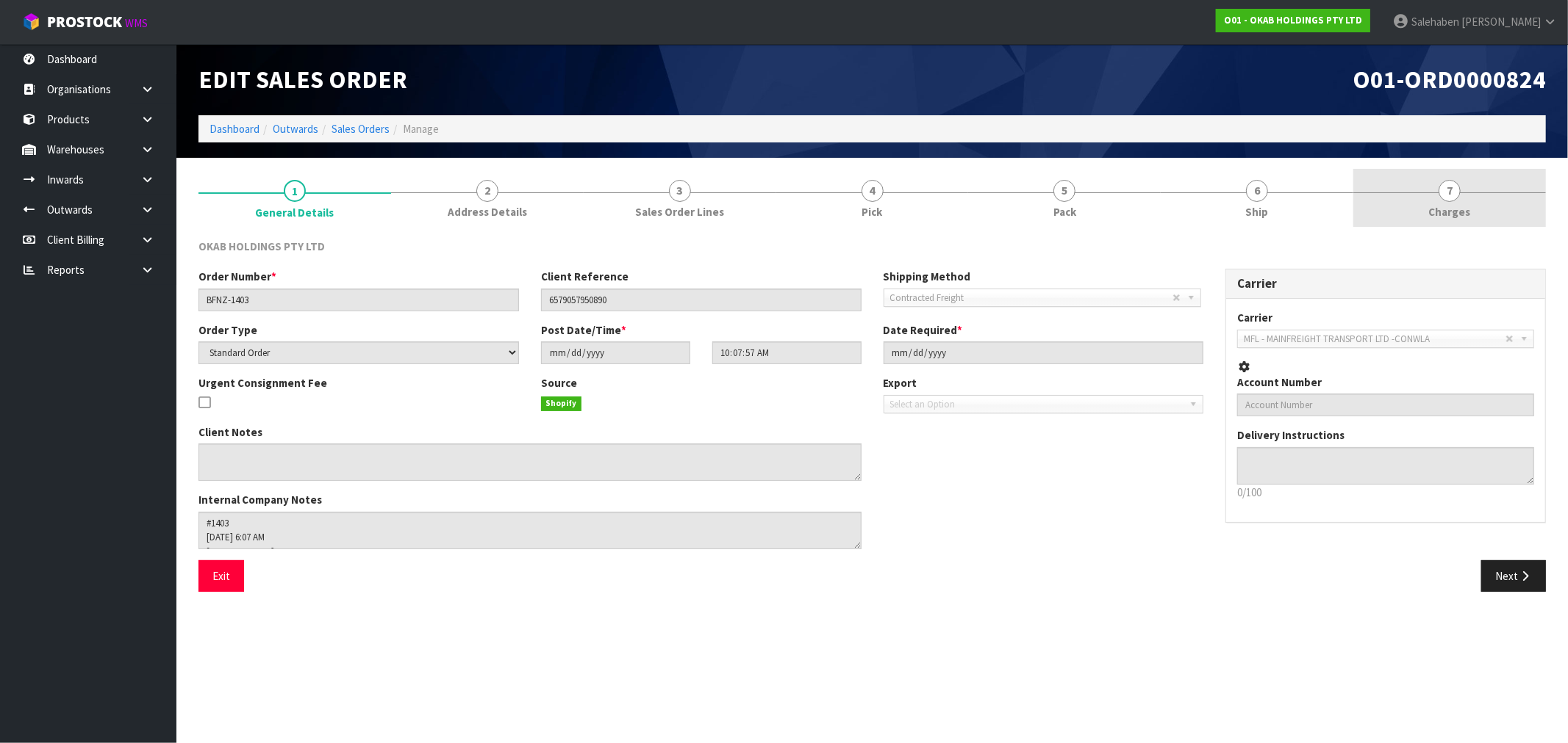
click at [1452, 216] on span "Charges" at bounding box center [1449, 211] width 42 height 15
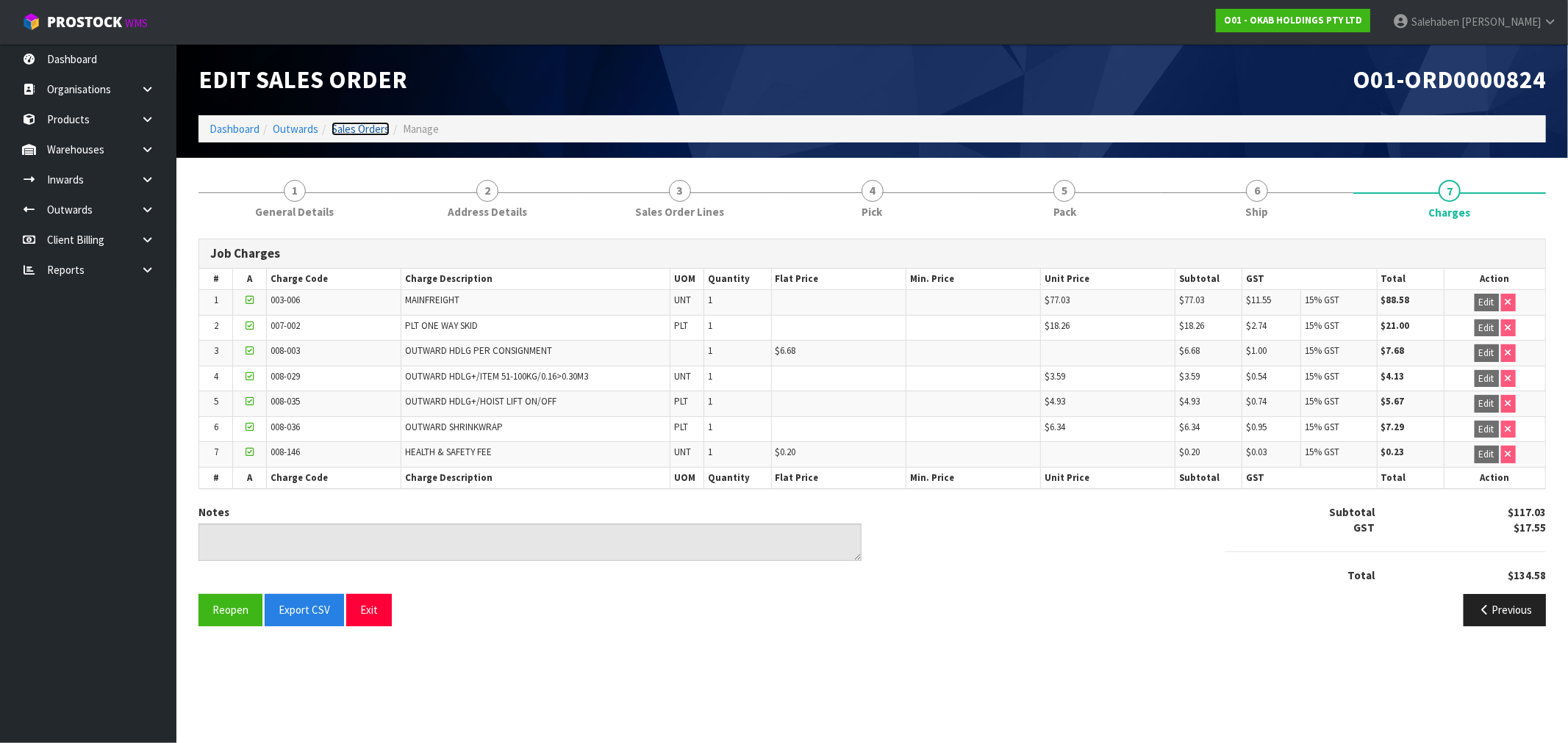
click at [349, 128] on link "Sales Orders" at bounding box center [360, 129] width 58 height 14
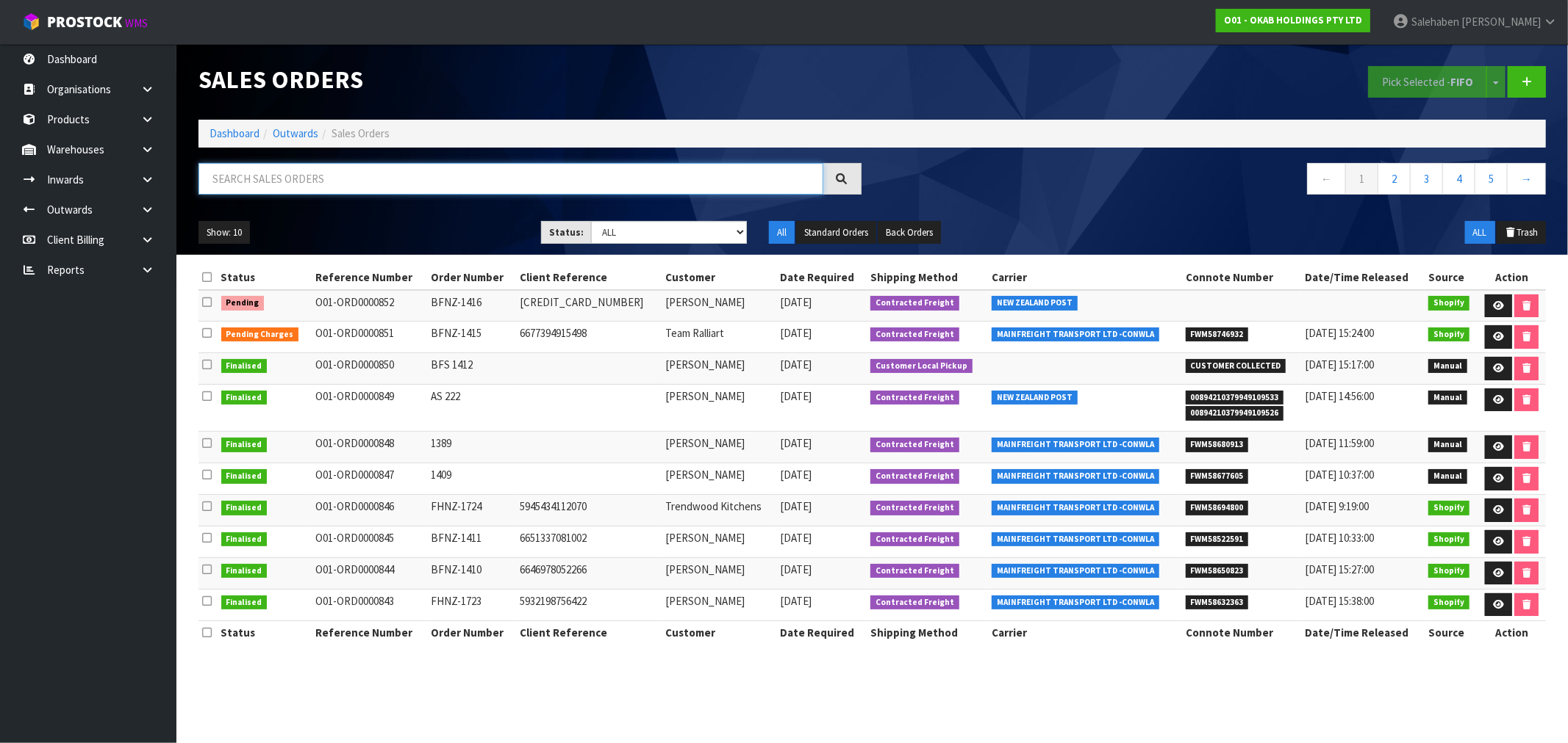
click at [324, 174] on input "text" at bounding box center [511, 178] width 625 height 32
paste input "FWM58650823"
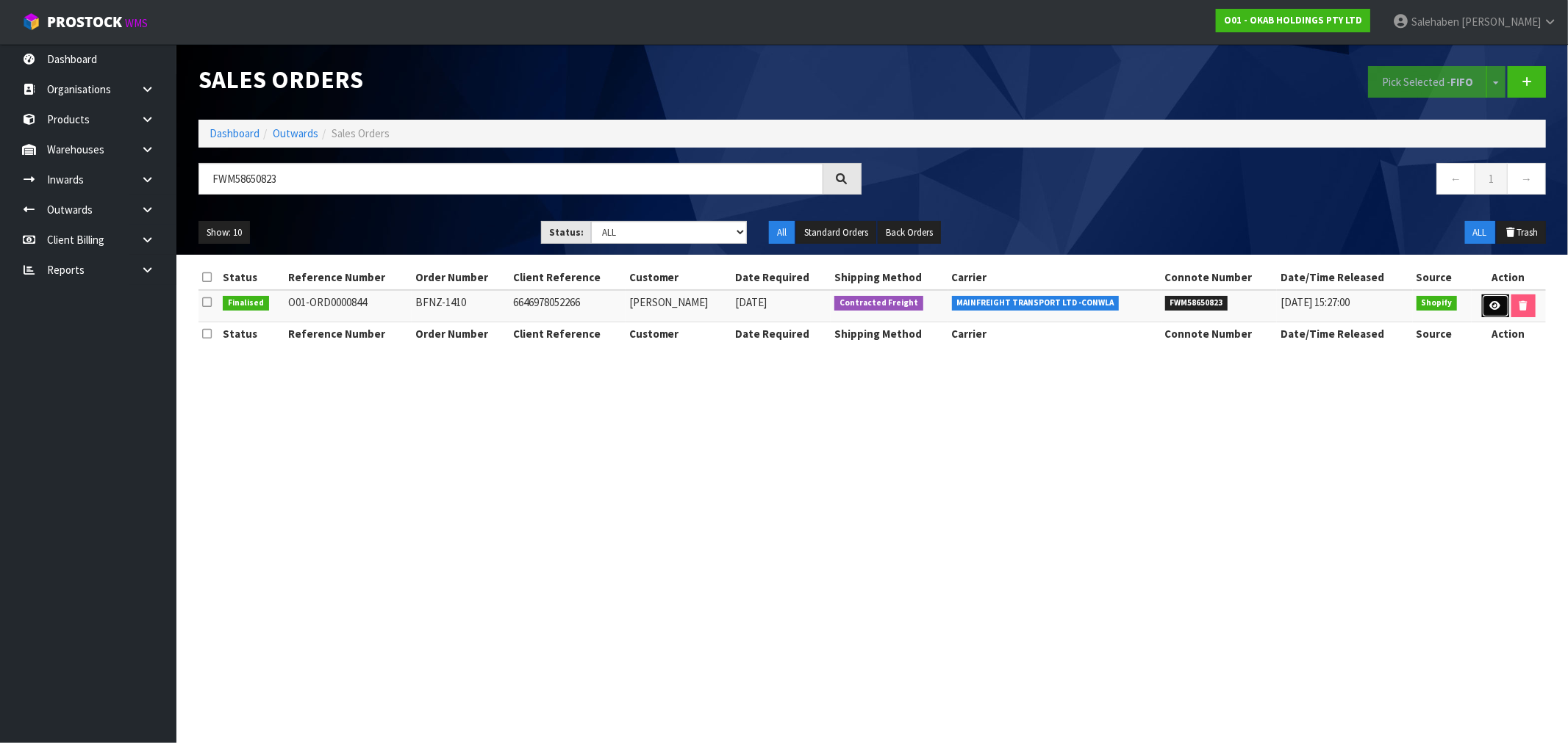
click at [1492, 309] on icon at bounding box center [1495, 306] width 11 height 10
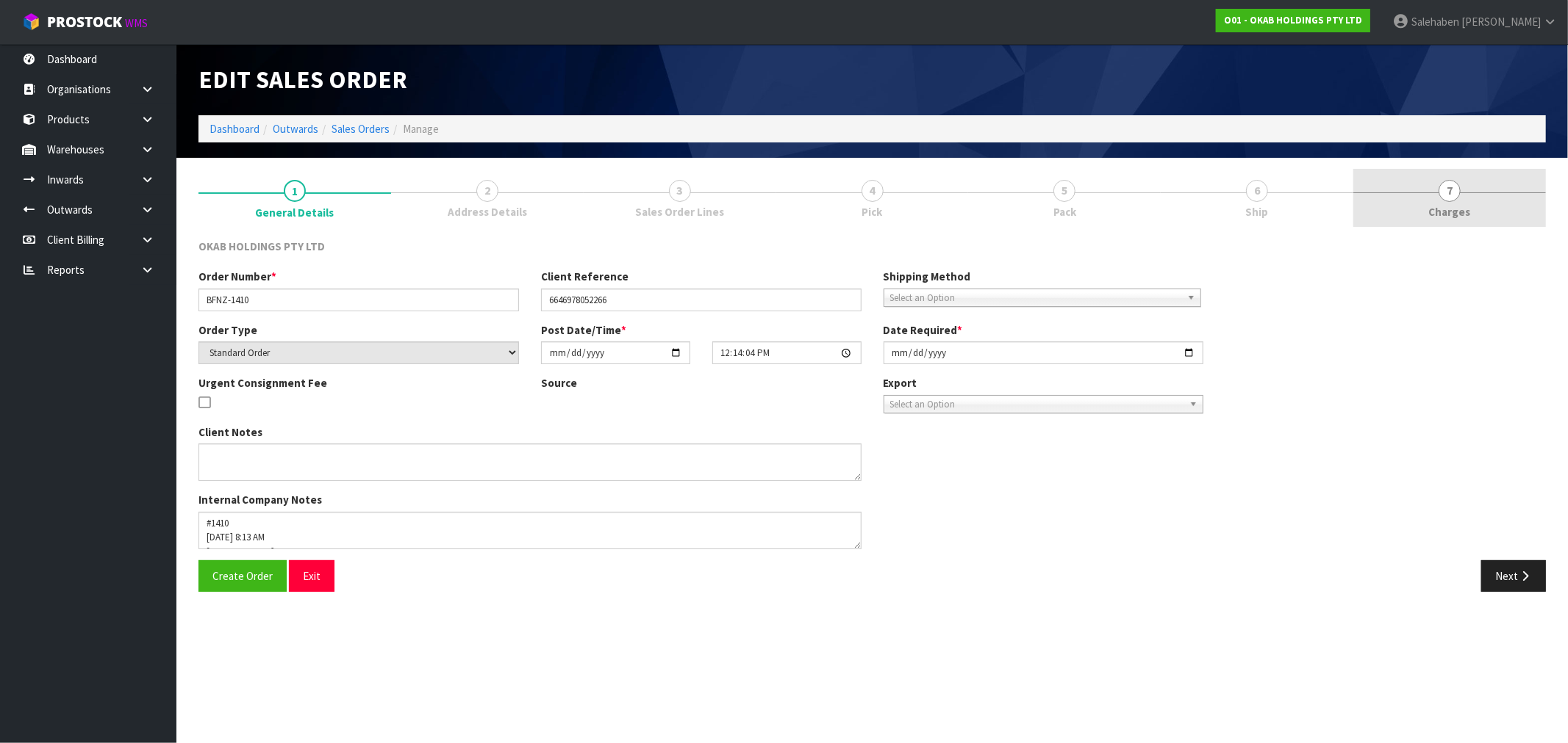
click at [1445, 204] on span "Charges" at bounding box center [1449, 211] width 42 height 15
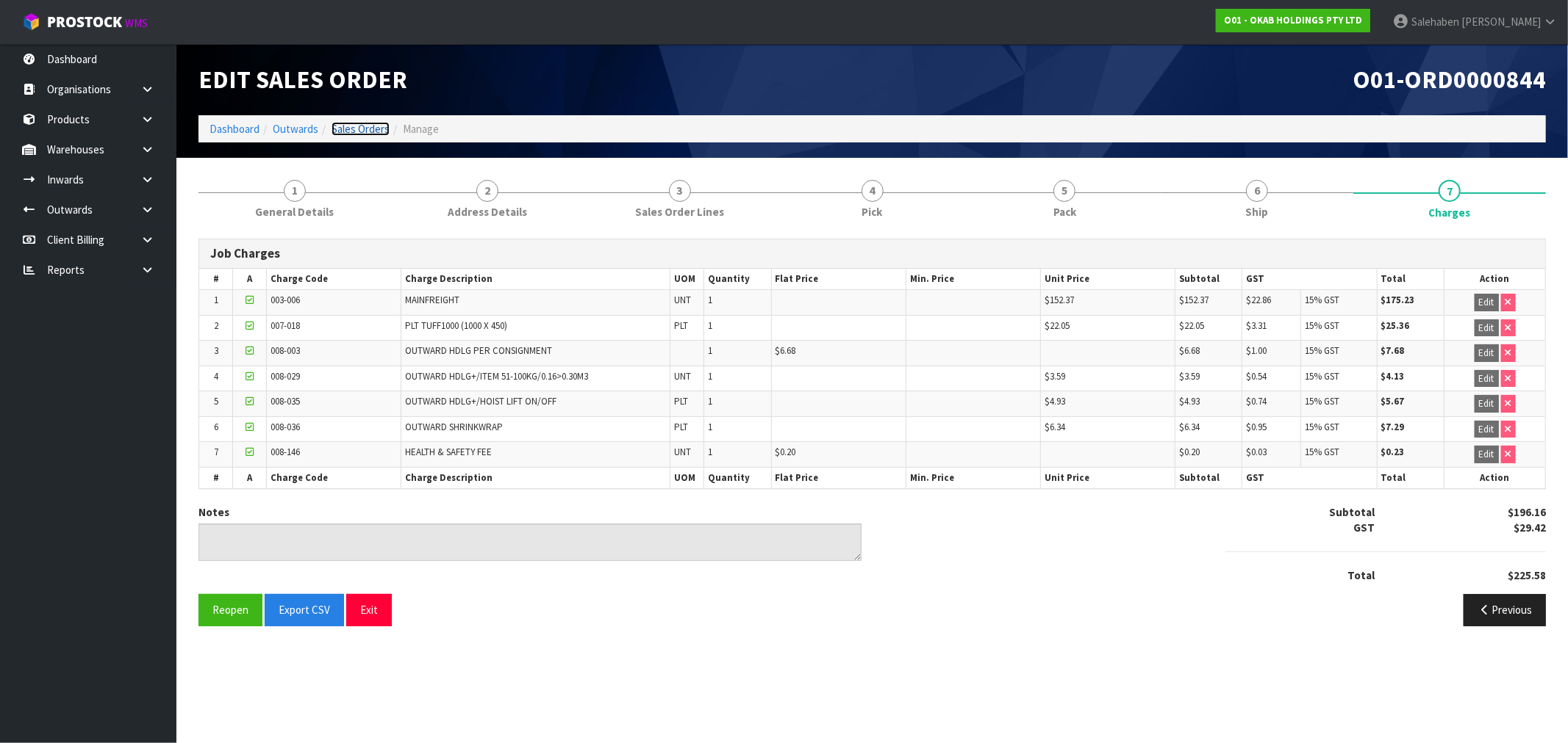
click at [356, 133] on link "Sales Orders" at bounding box center [360, 129] width 58 height 14
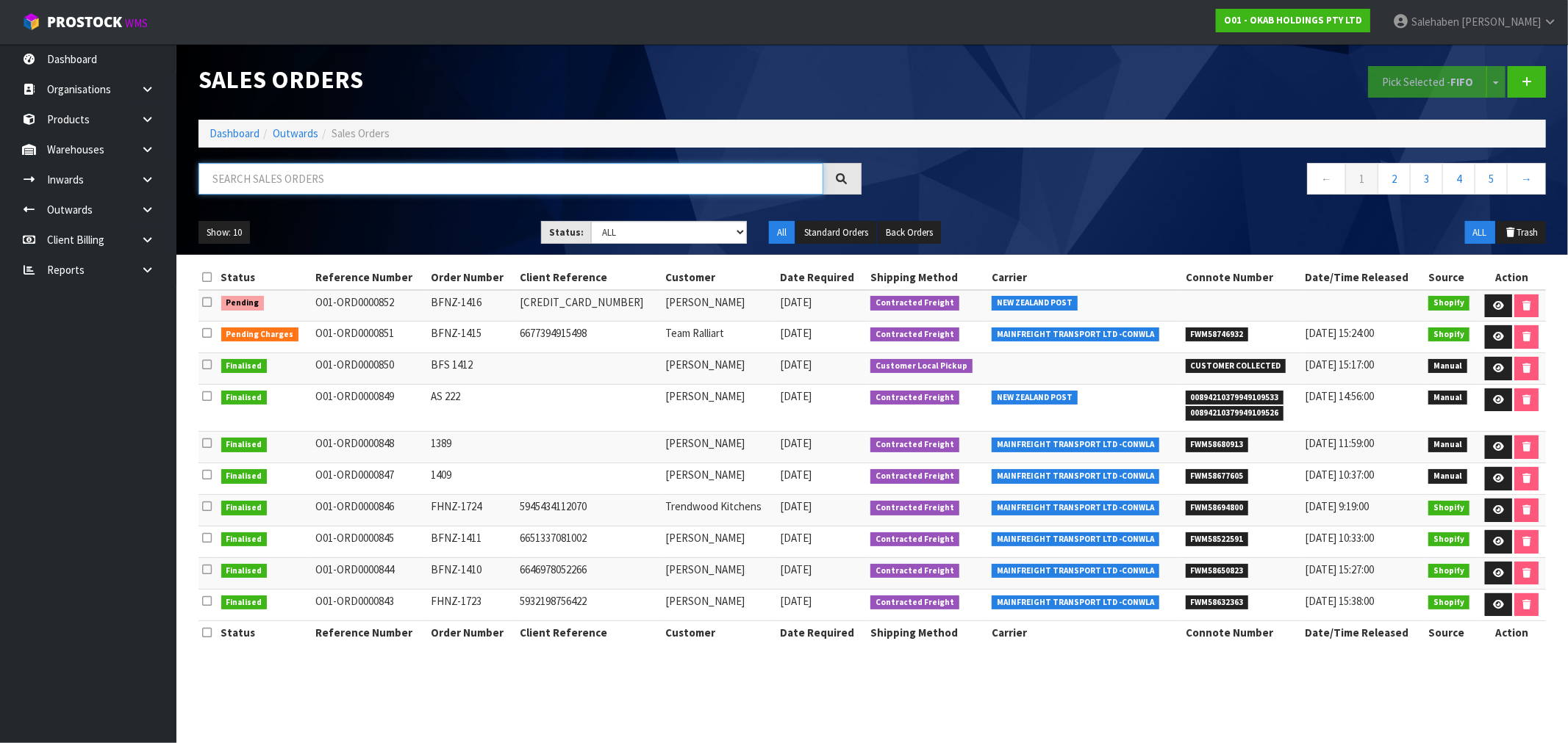
click at [364, 180] on input "text" at bounding box center [511, 178] width 625 height 32
paste input "FWM58667538"
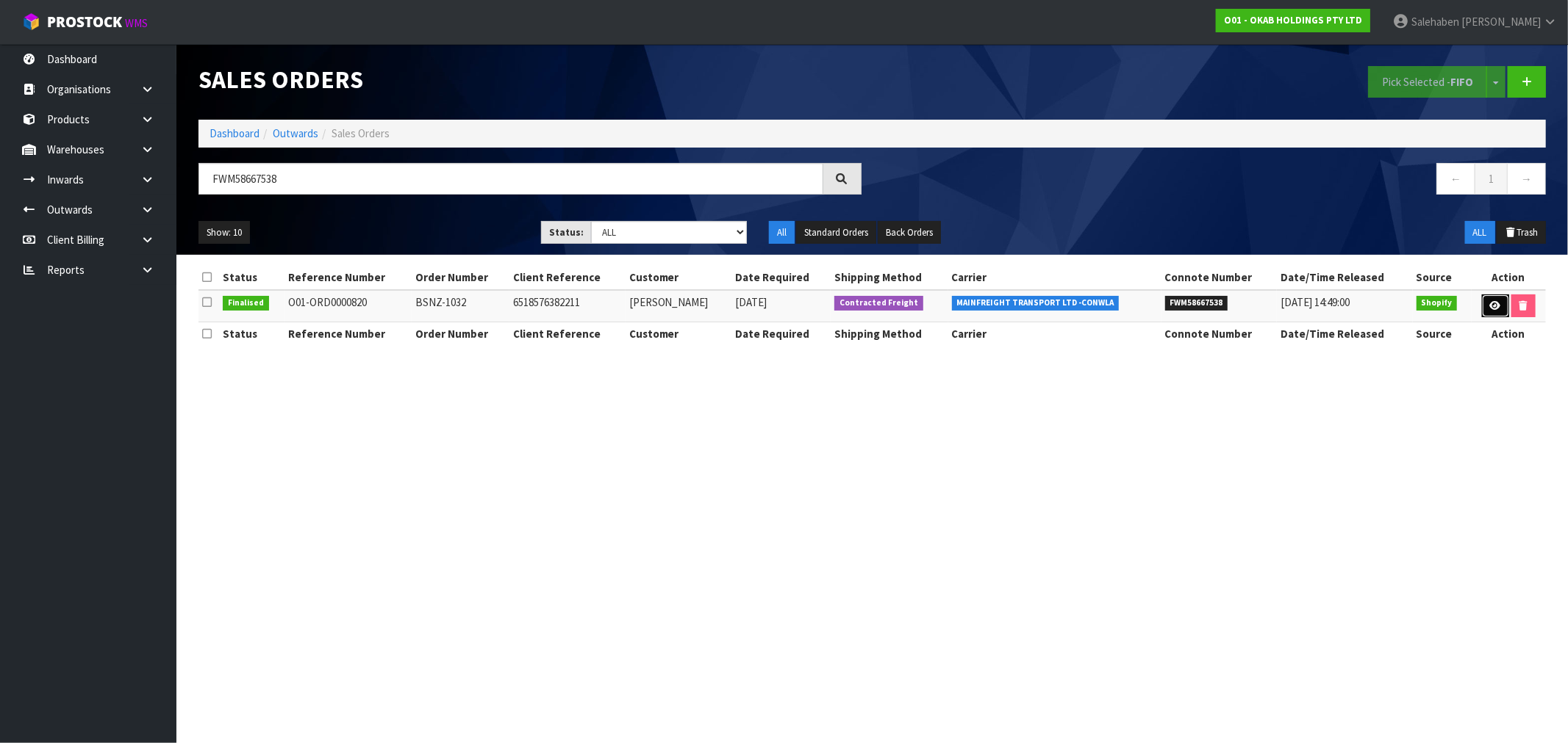
click at [1490, 303] on icon at bounding box center [1495, 306] width 11 height 10
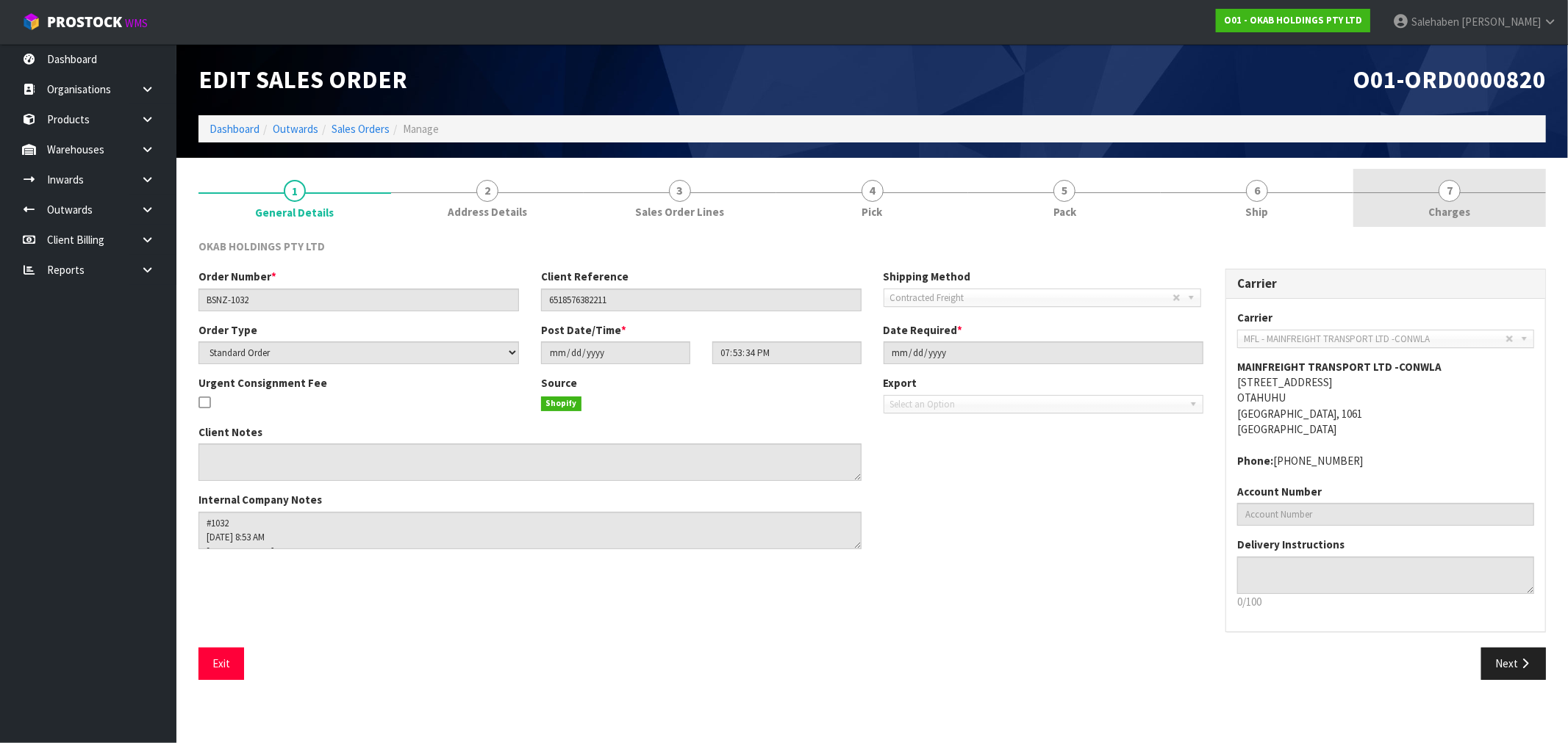
click at [1454, 194] on span "7" at bounding box center [1449, 191] width 22 height 22
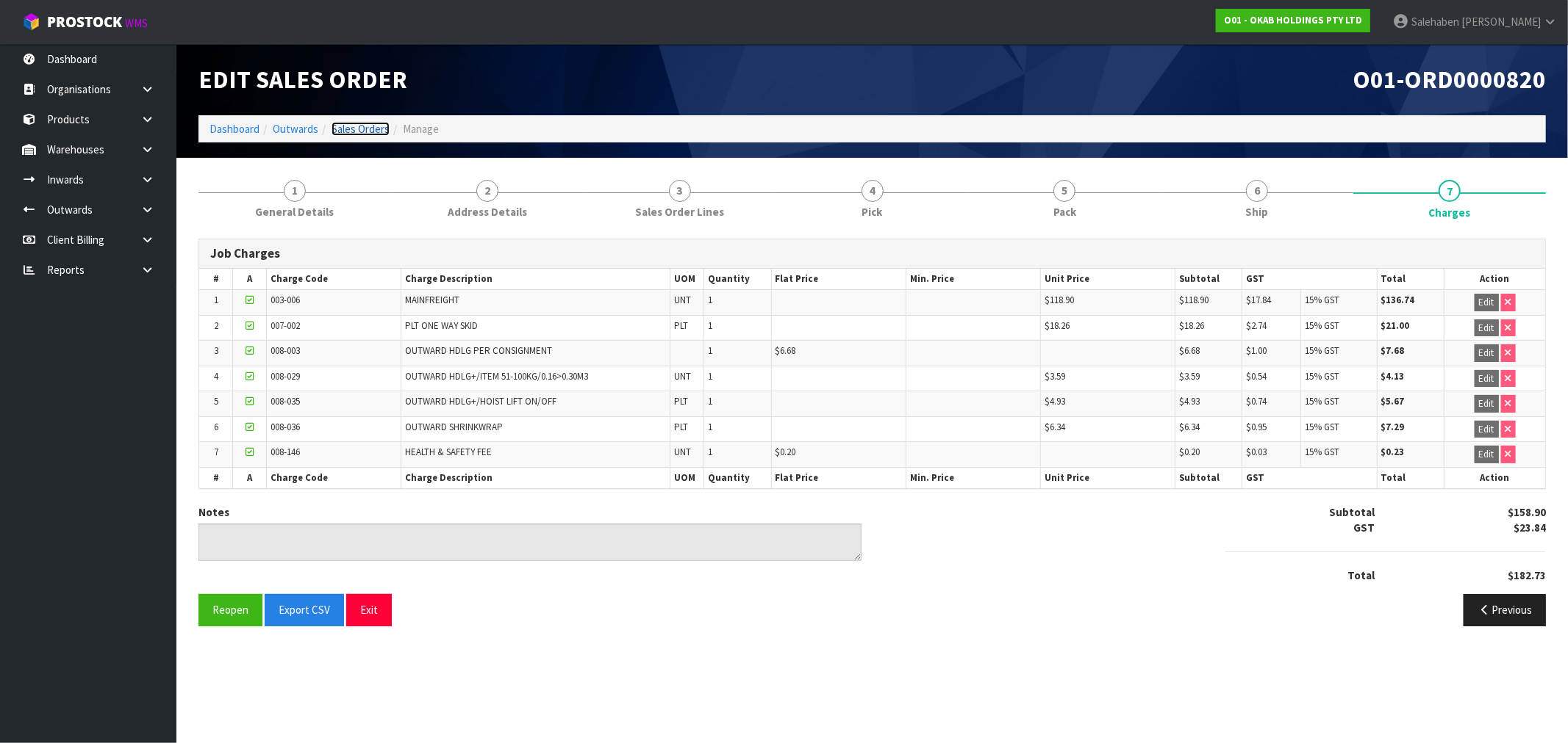
click at [360, 123] on link "Sales Orders" at bounding box center [360, 129] width 58 height 14
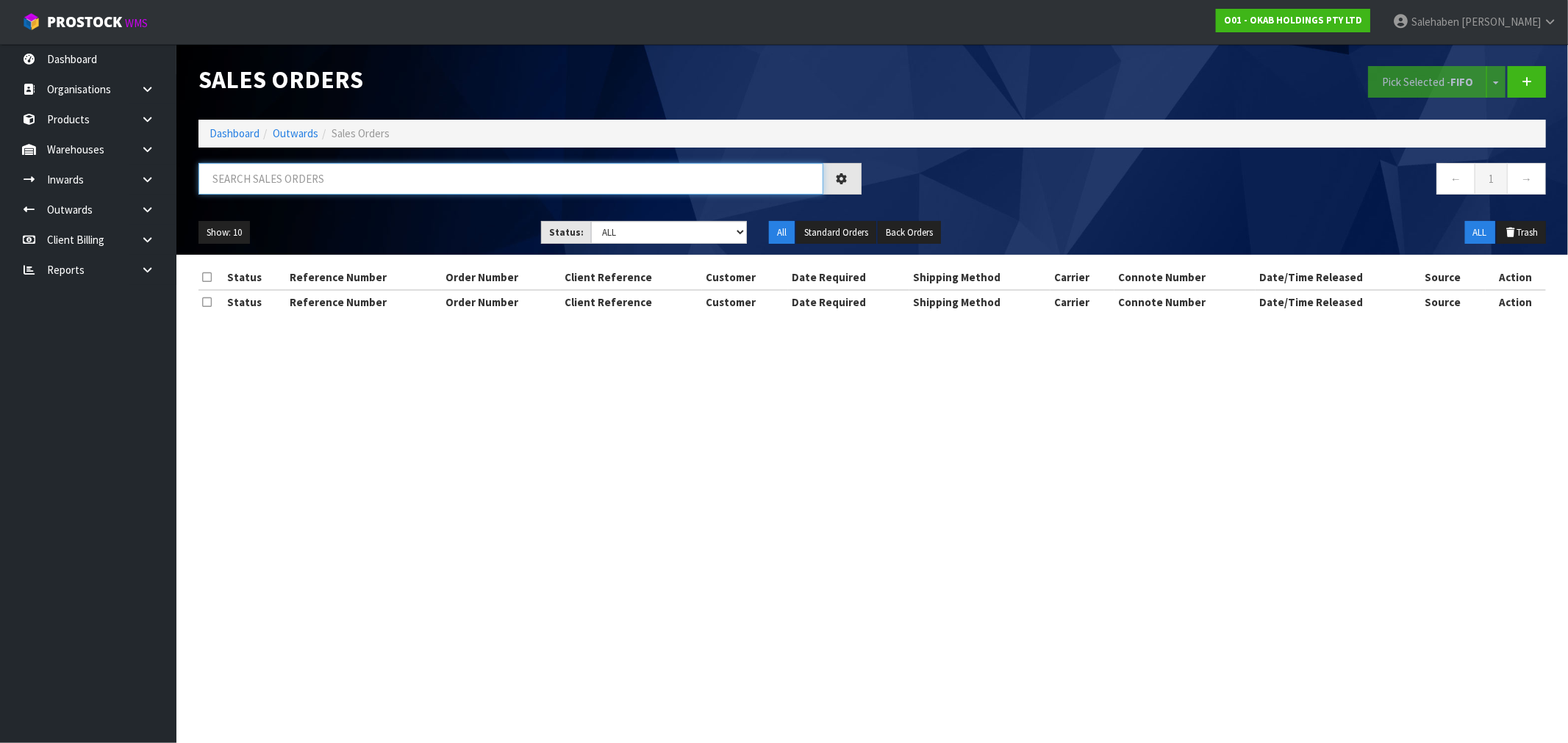
click at [299, 177] on input "text" at bounding box center [511, 178] width 625 height 32
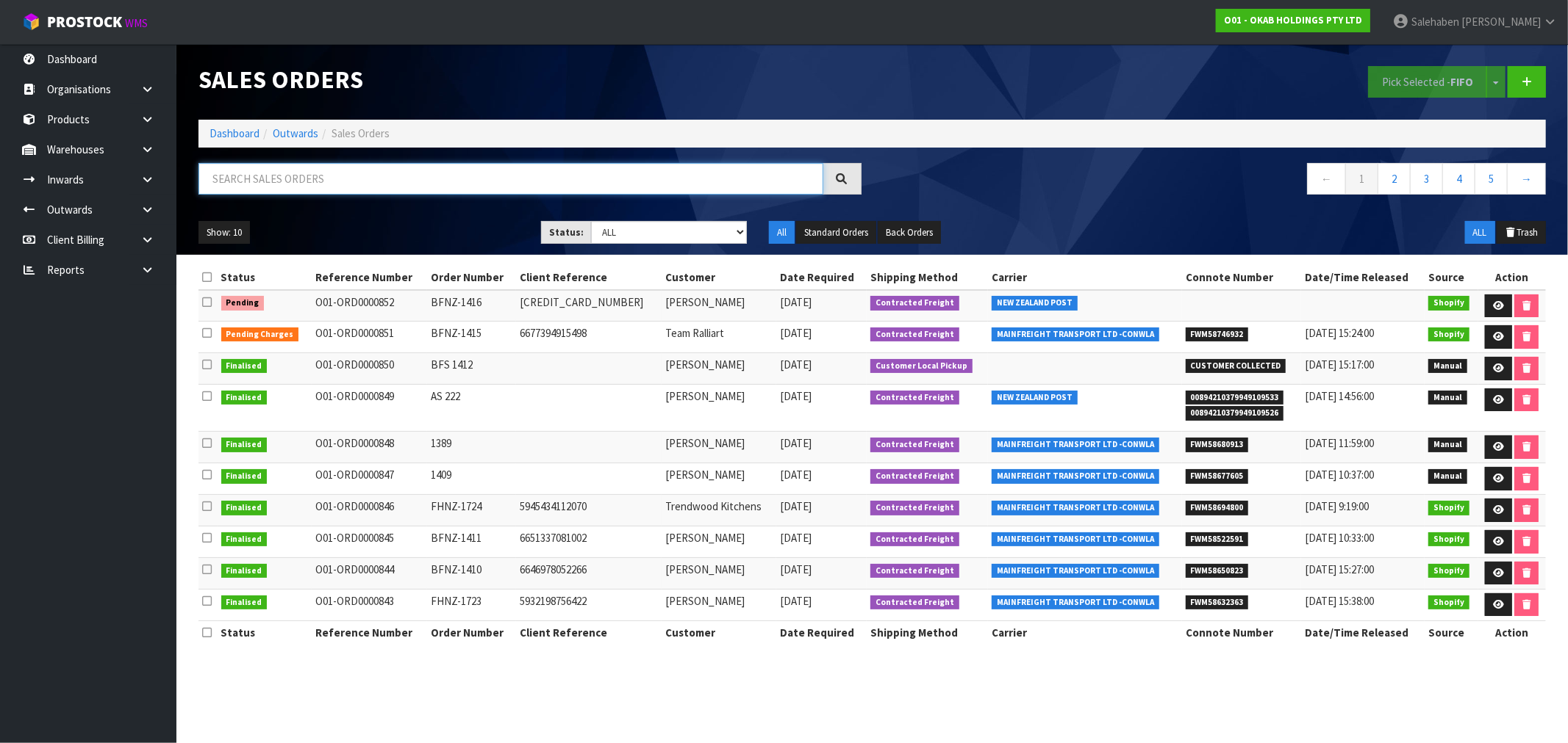
paste input "FWM58667200"
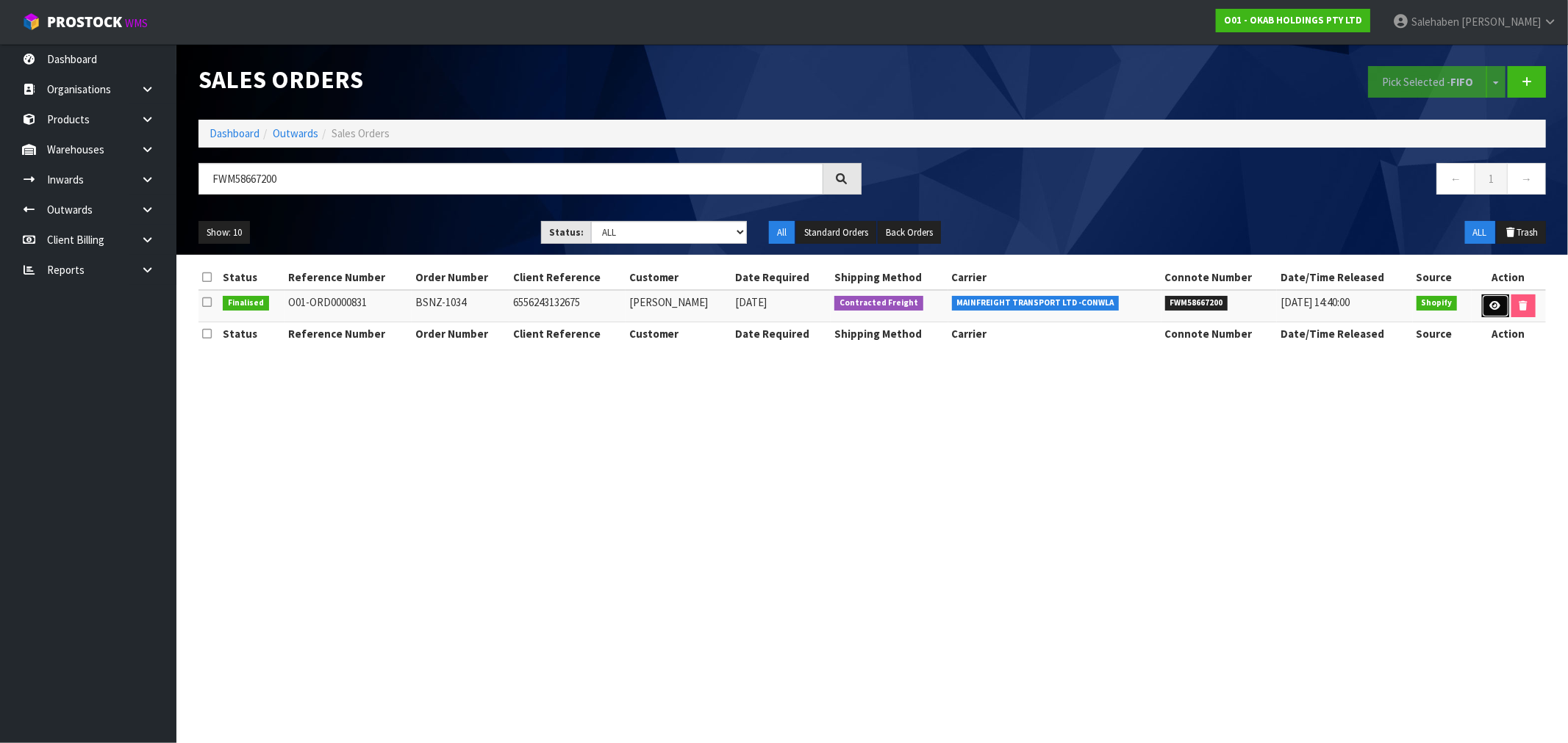
click at [1490, 301] on icon at bounding box center [1495, 306] width 11 height 10
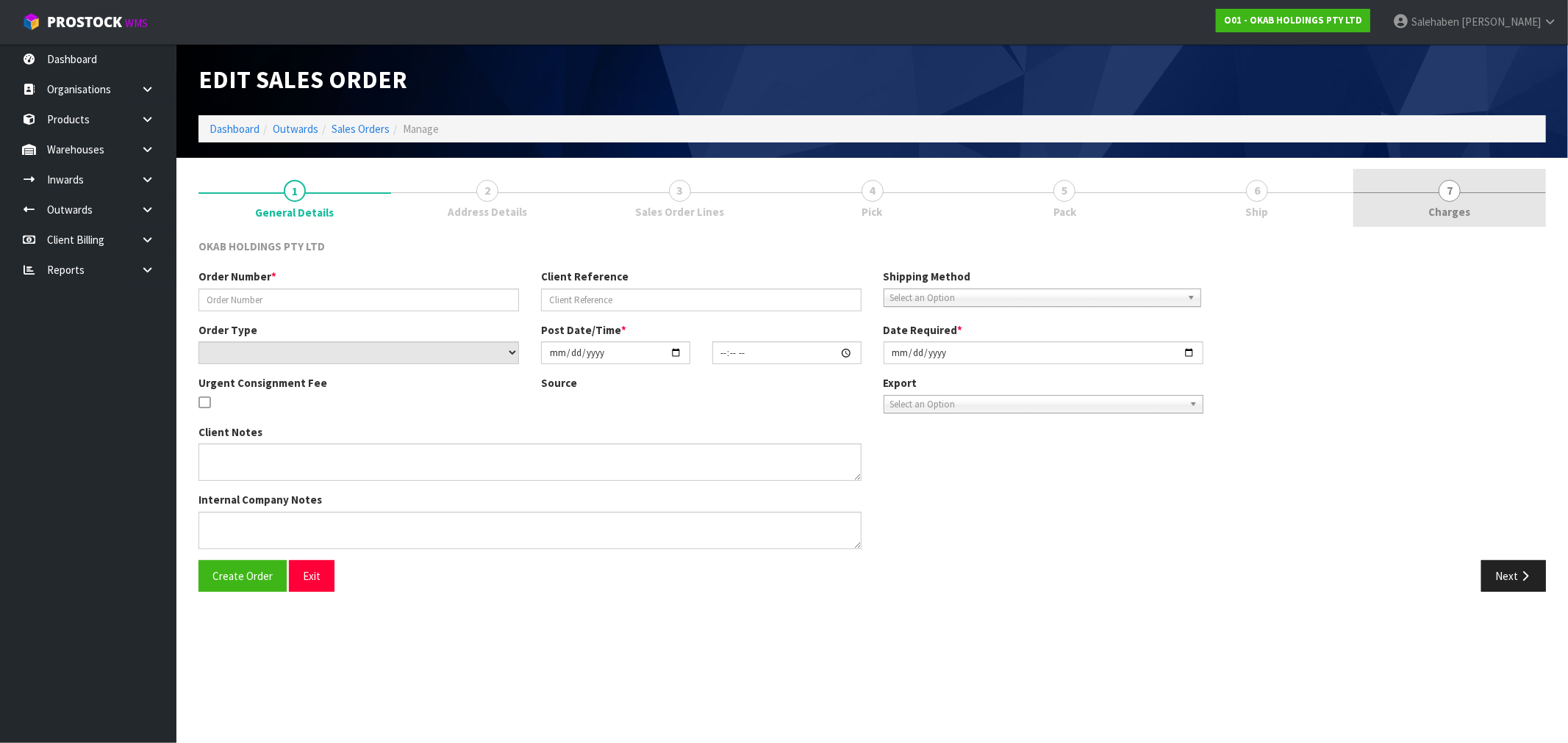
click at [1448, 191] on span "7" at bounding box center [1449, 191] width 22 height 22
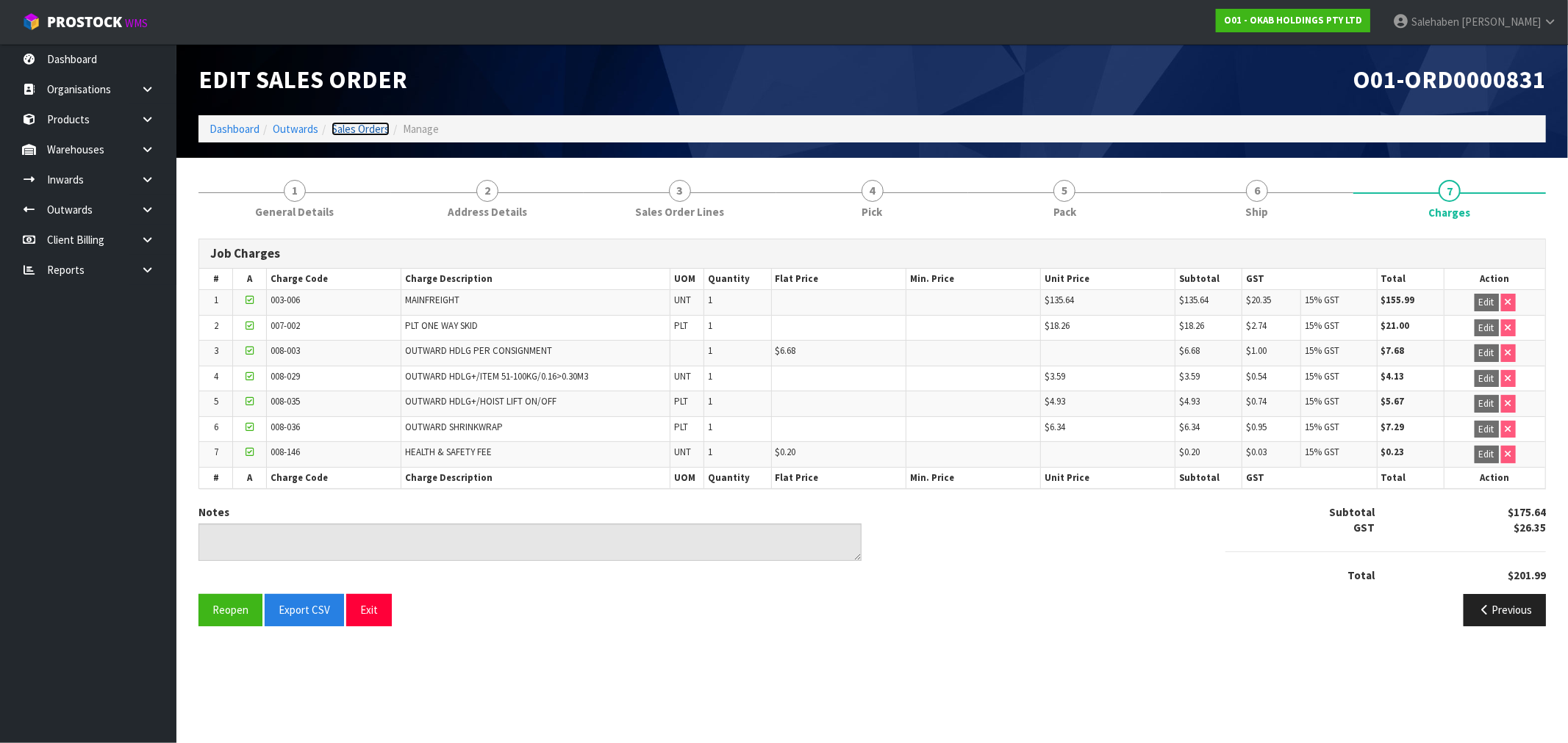
click at [350, 126] on link "Sales Orders" at bounding box center [360, 129] width 58 height 14
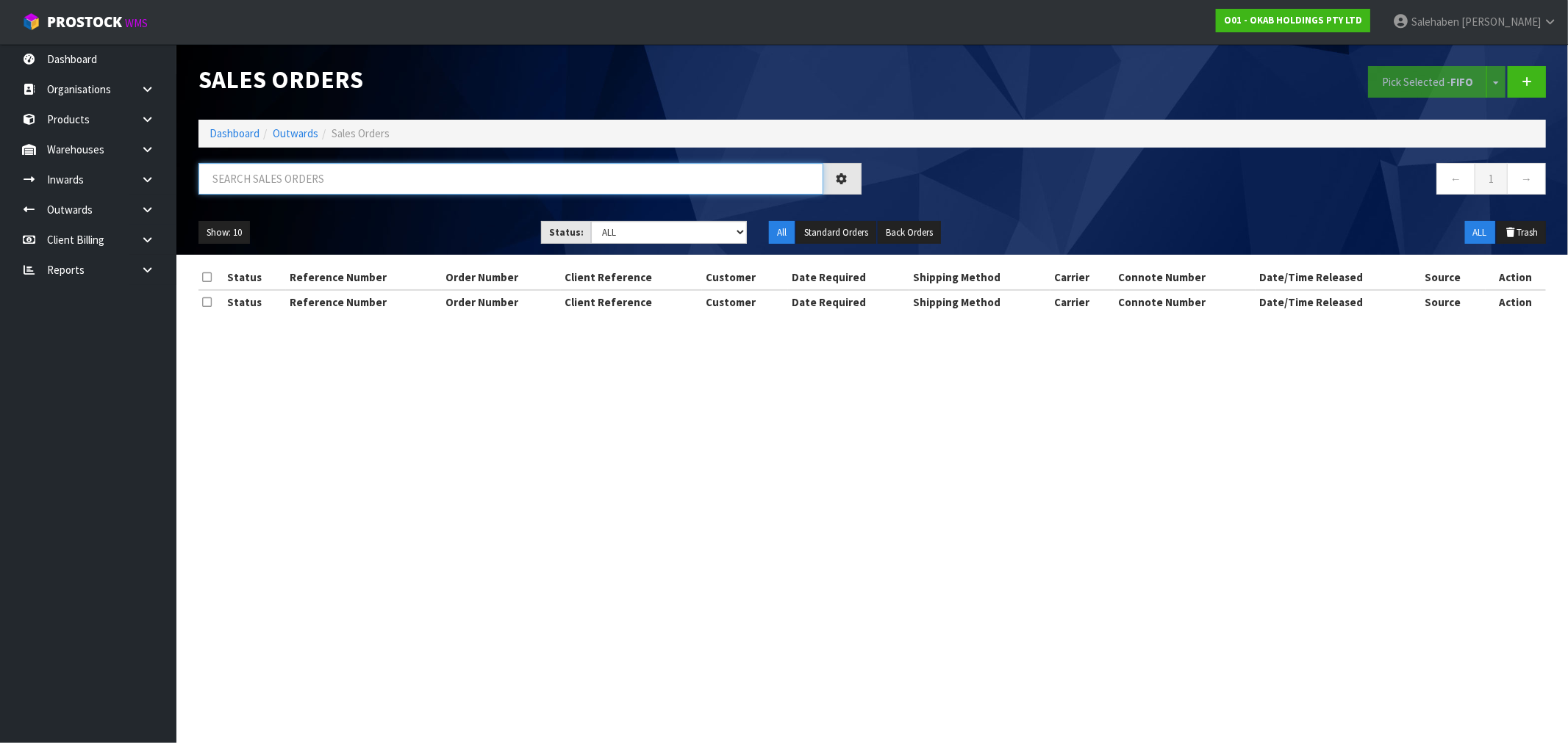
click at [304, 181] on input "text" at bounding box center [511, 178] width 625 height 32
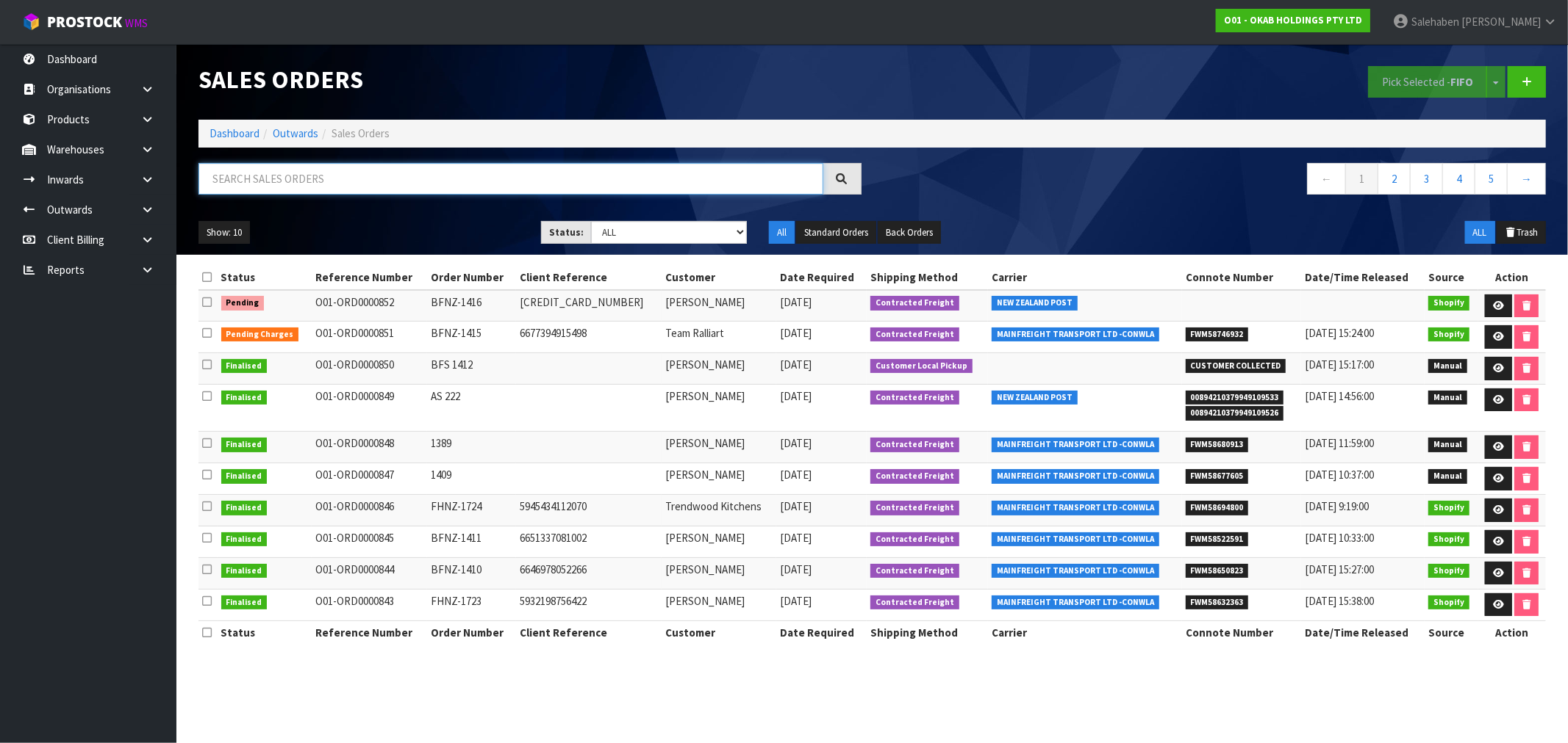
paste input "FWM58667351"
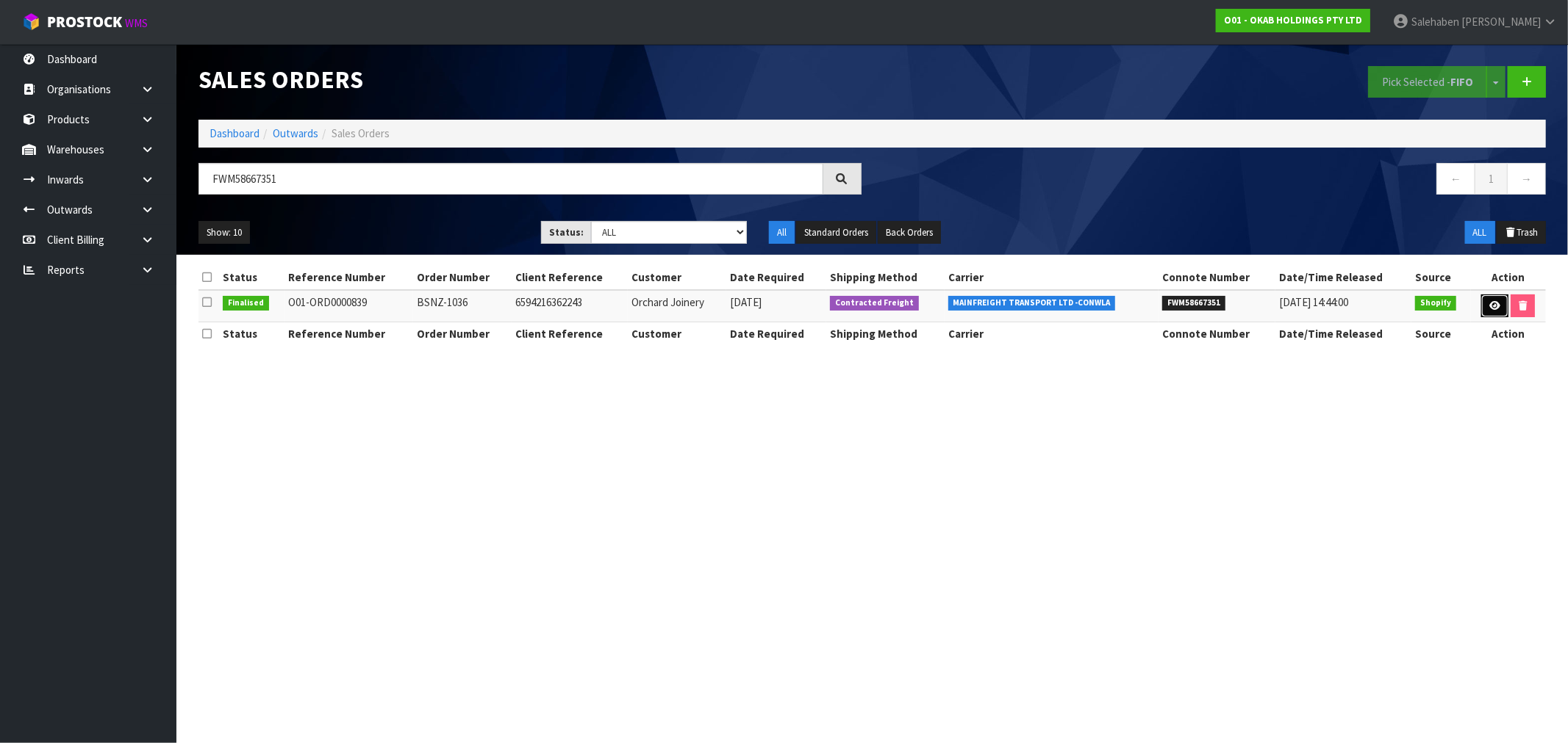
click at [1497, 305] on icon at bounding box center [1494, 306] width 11 height 10
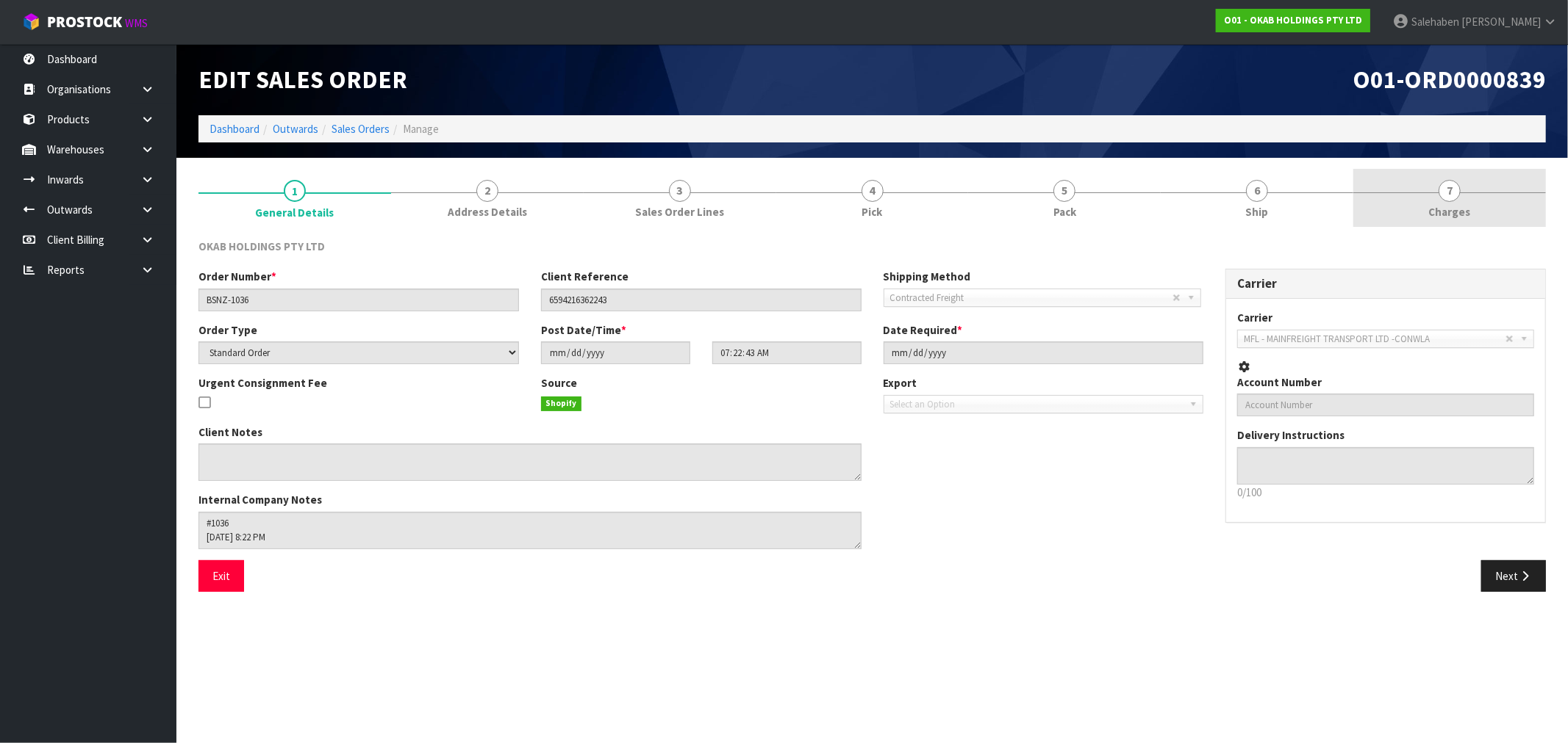
click at [1451, 211] on span "Charges" at bounding box center [1449, 211] width 42 height 15
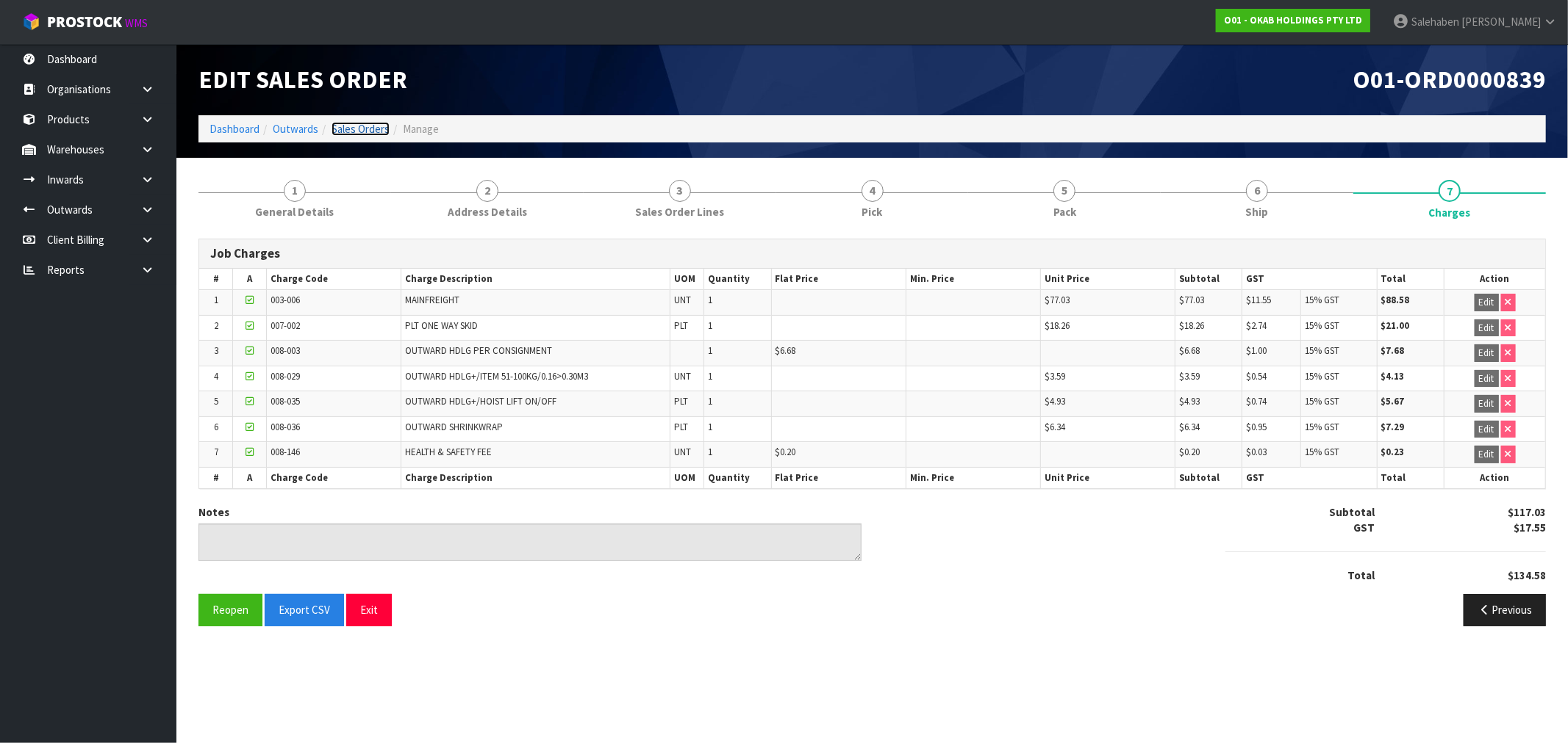
click at [363, 128] on link "Sales Orders" at bounding box center [360, 129] width 58 height 14
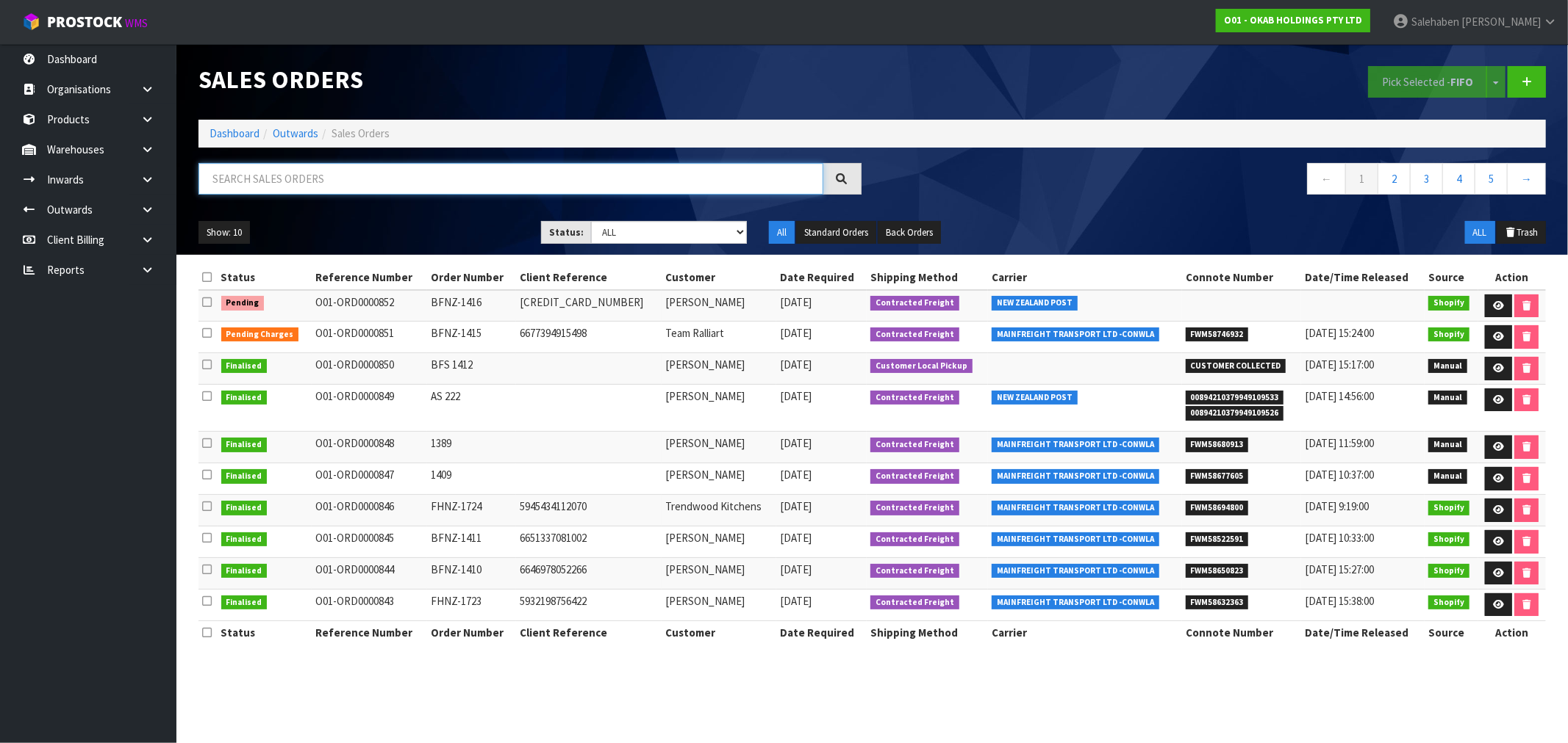
click at [354, 186] on input "text" at bounding box center [511, 178] width 625 height 32
paste input "FWM58650398"
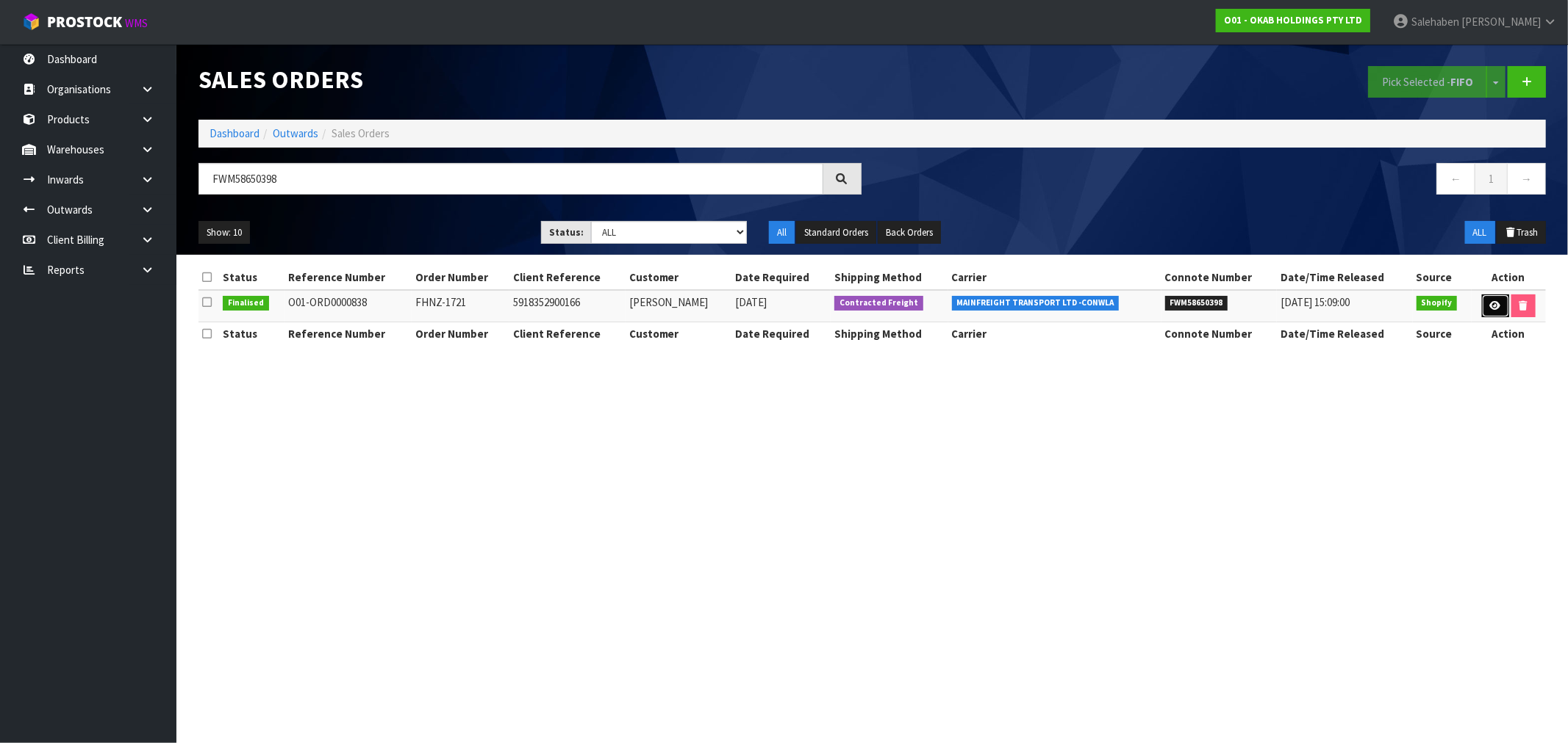
click at [1494, 302] on icon at bounding box center [1495, 306] width 11 height 10
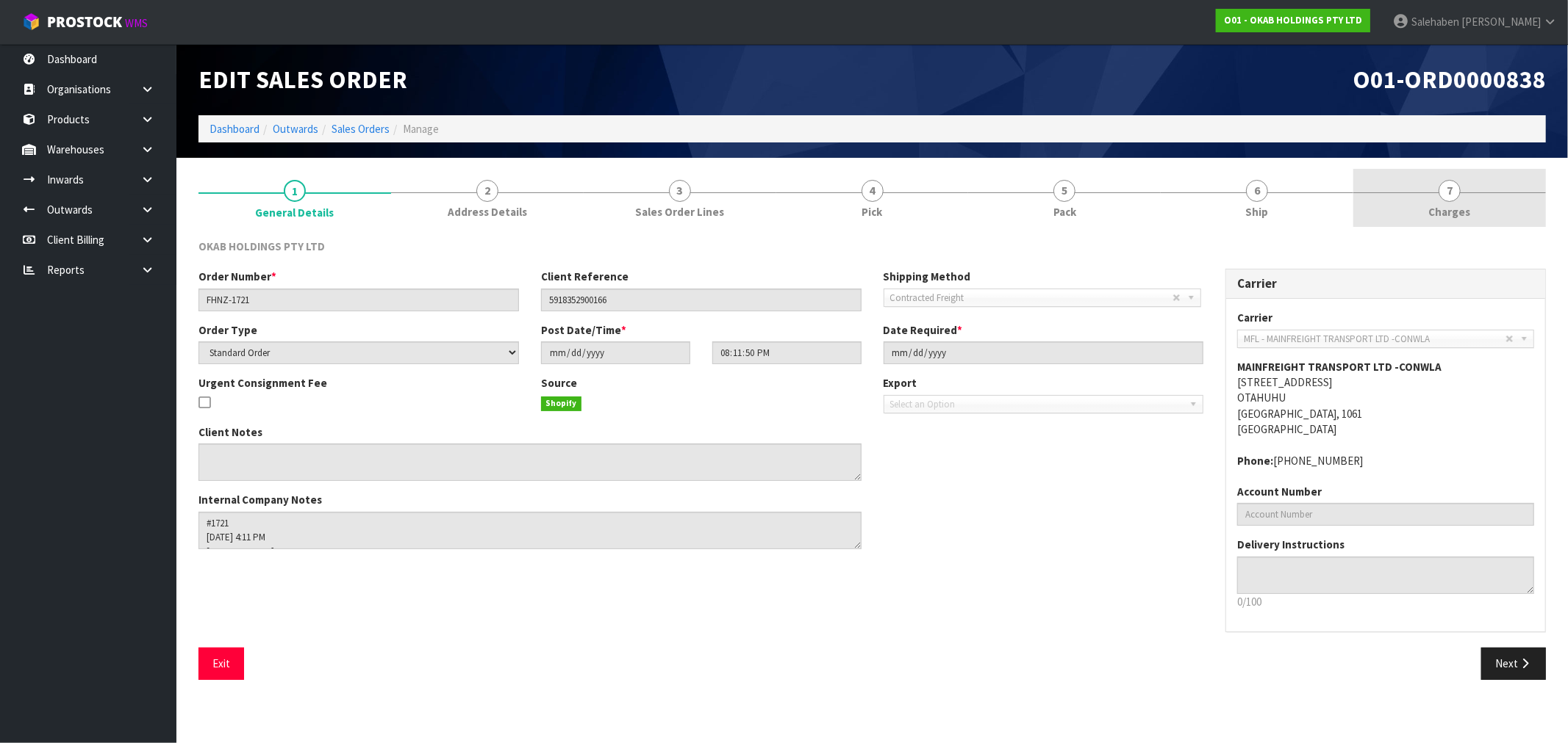
click at [1446, 208] on span "Charges" at bounding box center [1449, 211] width 42 height 15
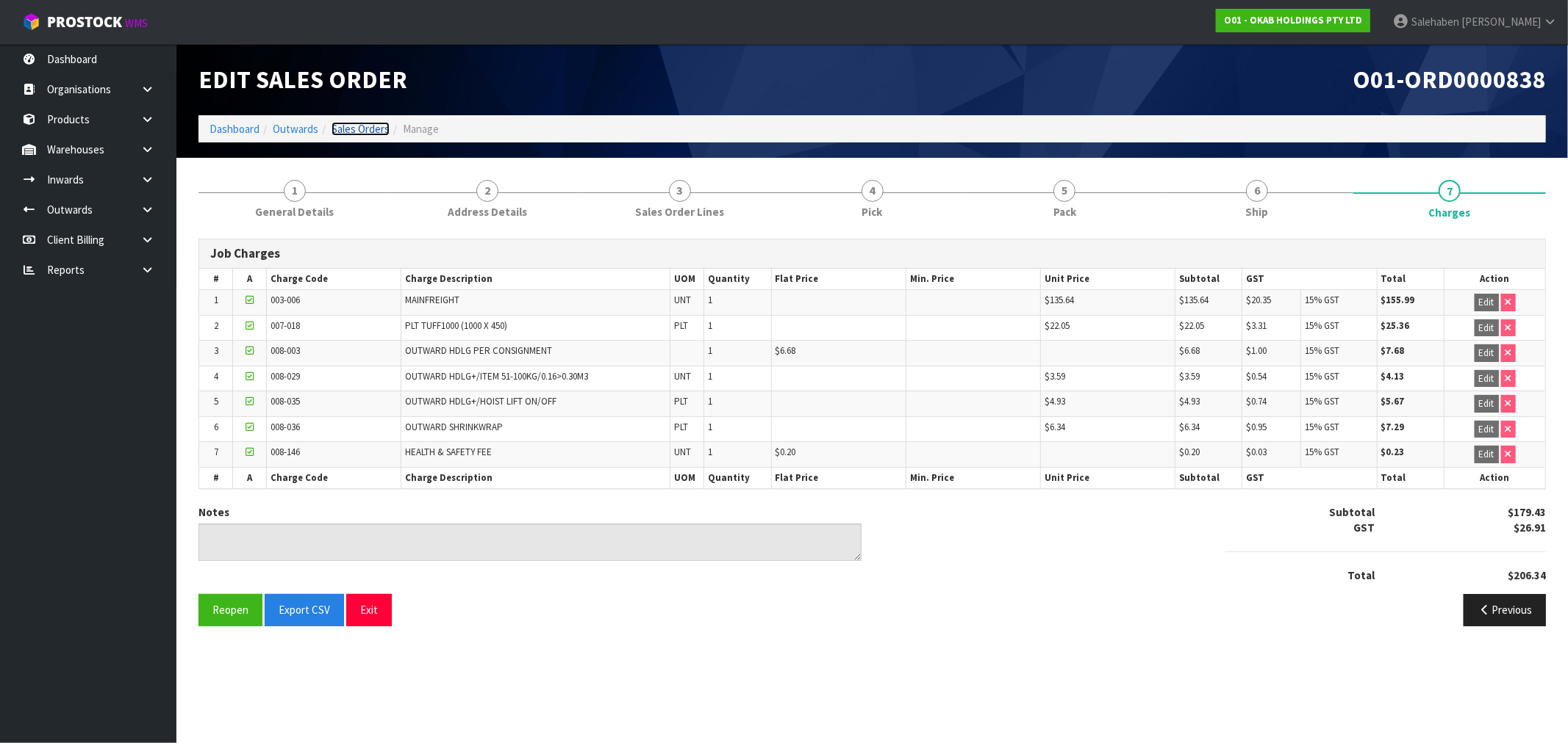
click at [363, 127] on link "Sales Orders" at bounding box center [360, 129] width 58 height 14
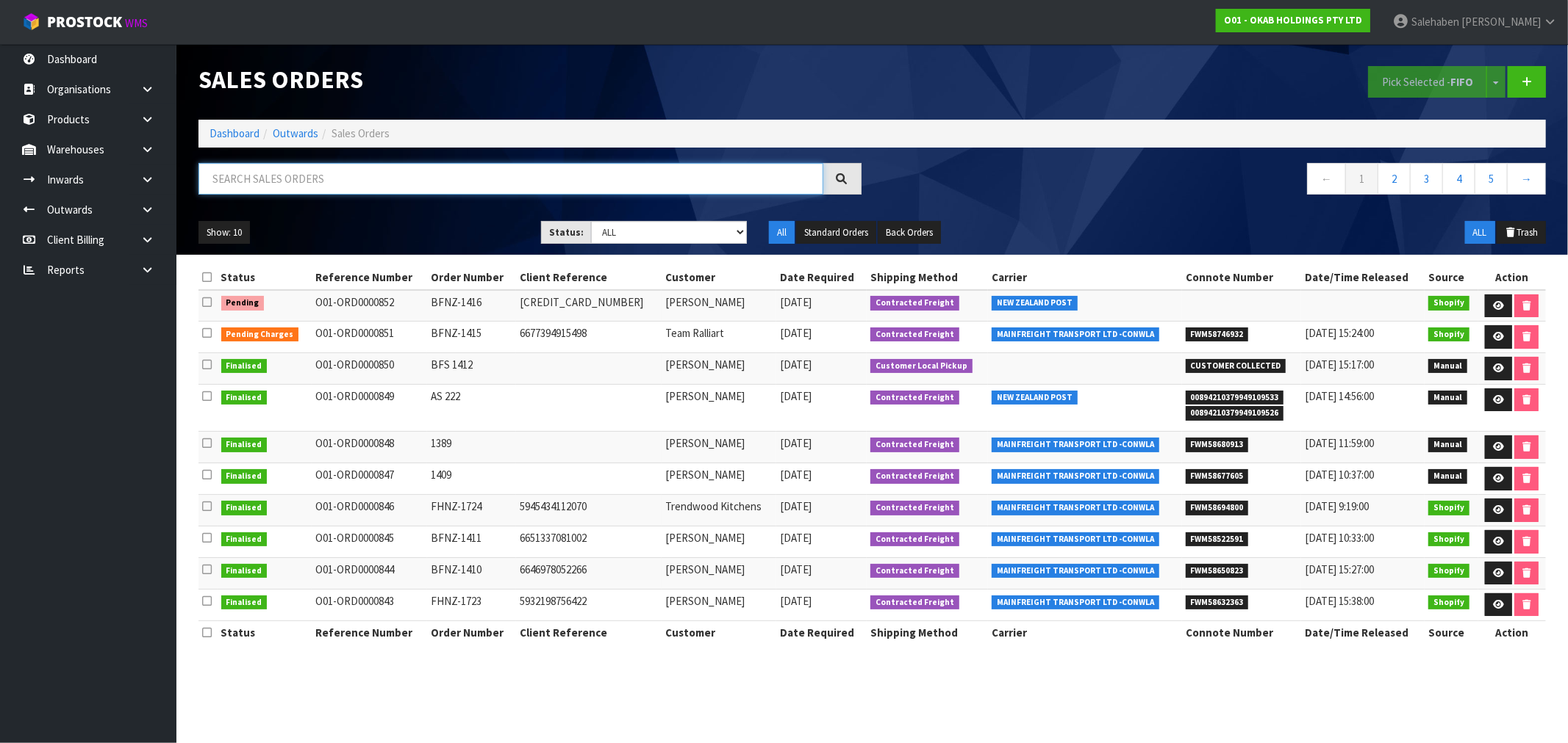
click at [284, 177] on input "text" at bounding box center [511, 178] width 625 height 32
paste input "FWM58632363"
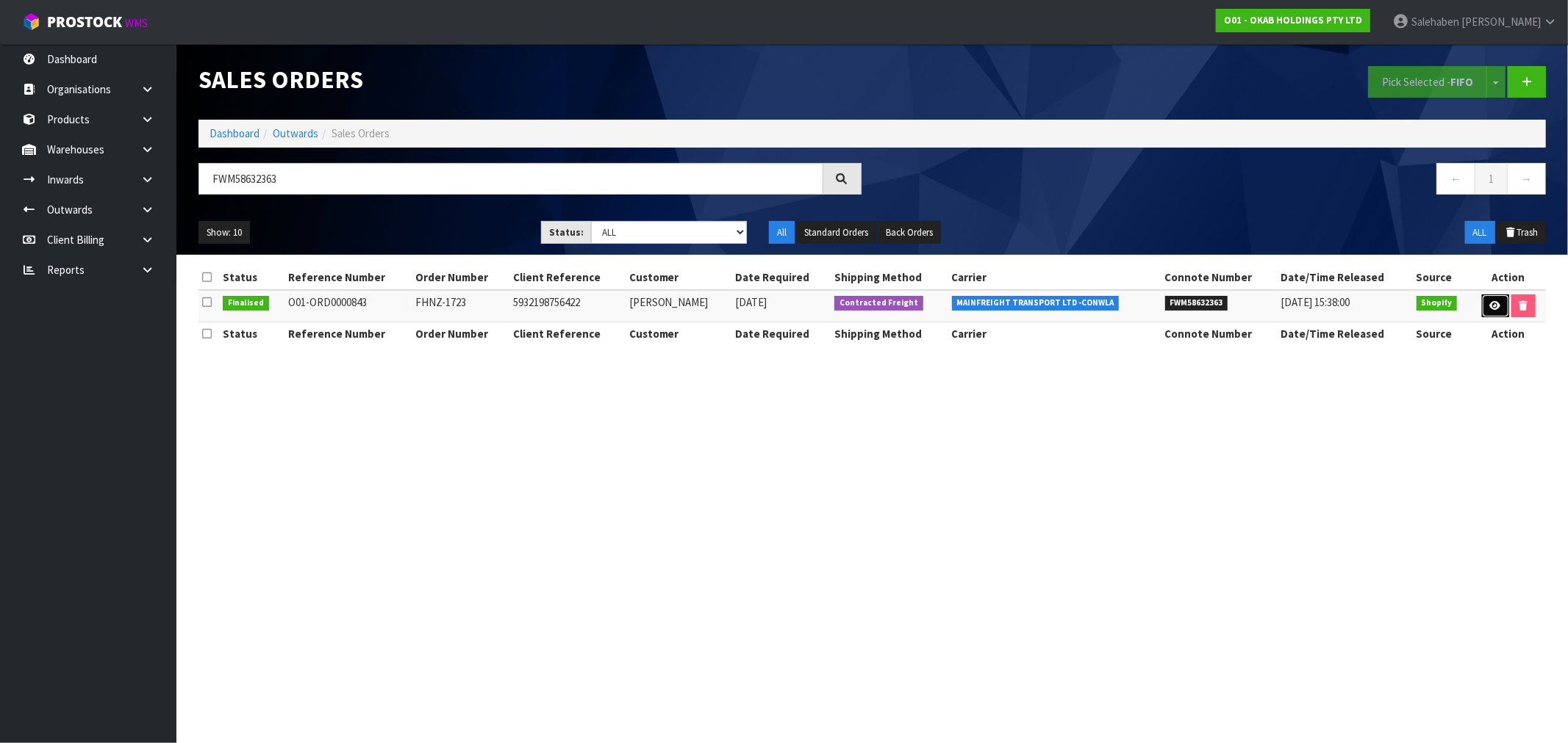
click at [1485, 298] on link at bounding box center [1495, 306] width 27 height 24
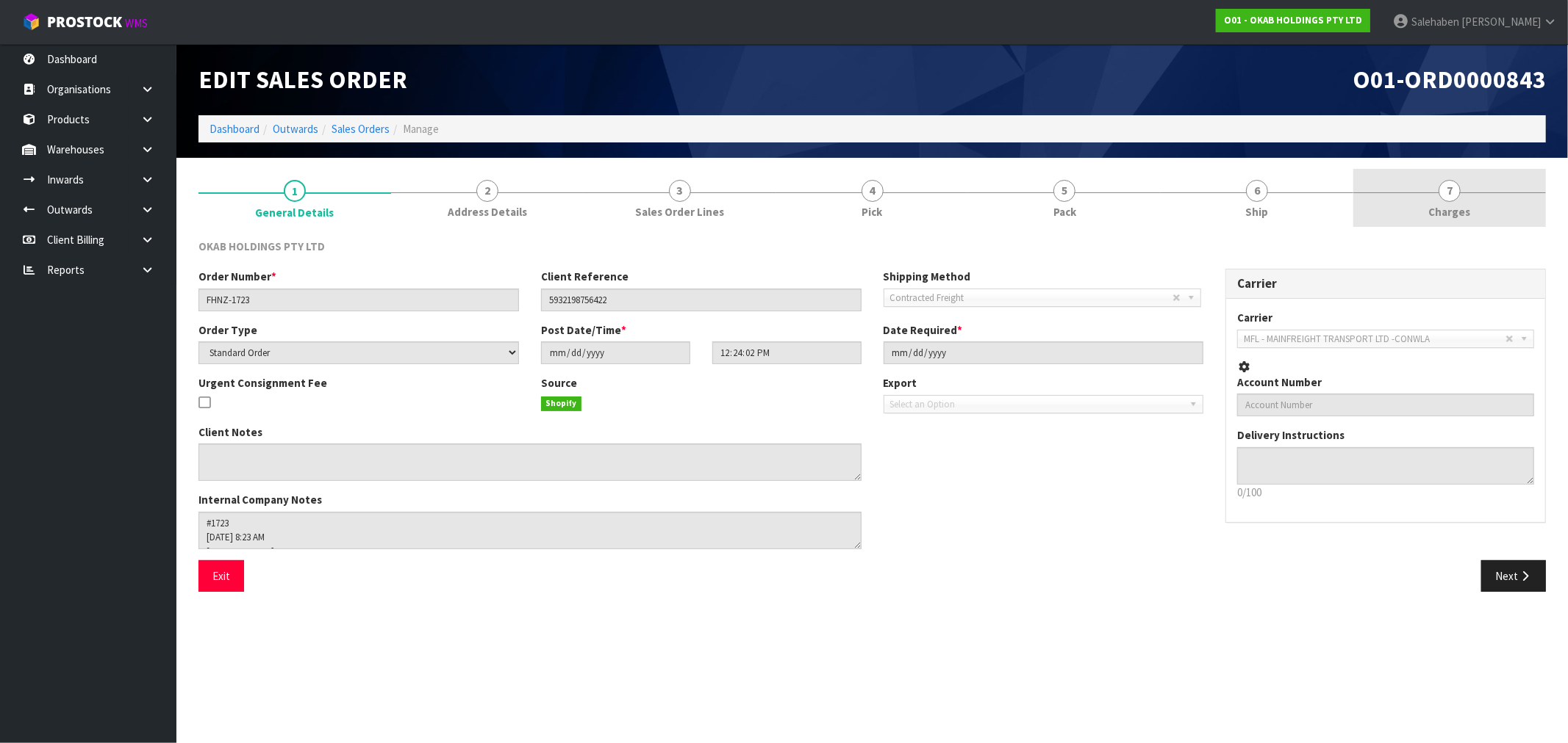
drag, startPoint x: 1445, startPoint y: 199, endPoint x: 1437, endPoint y: 192, distance: 10.6
click at [1443, 199] on span "7" at bounding box center [1449, 191] width 22 height 22
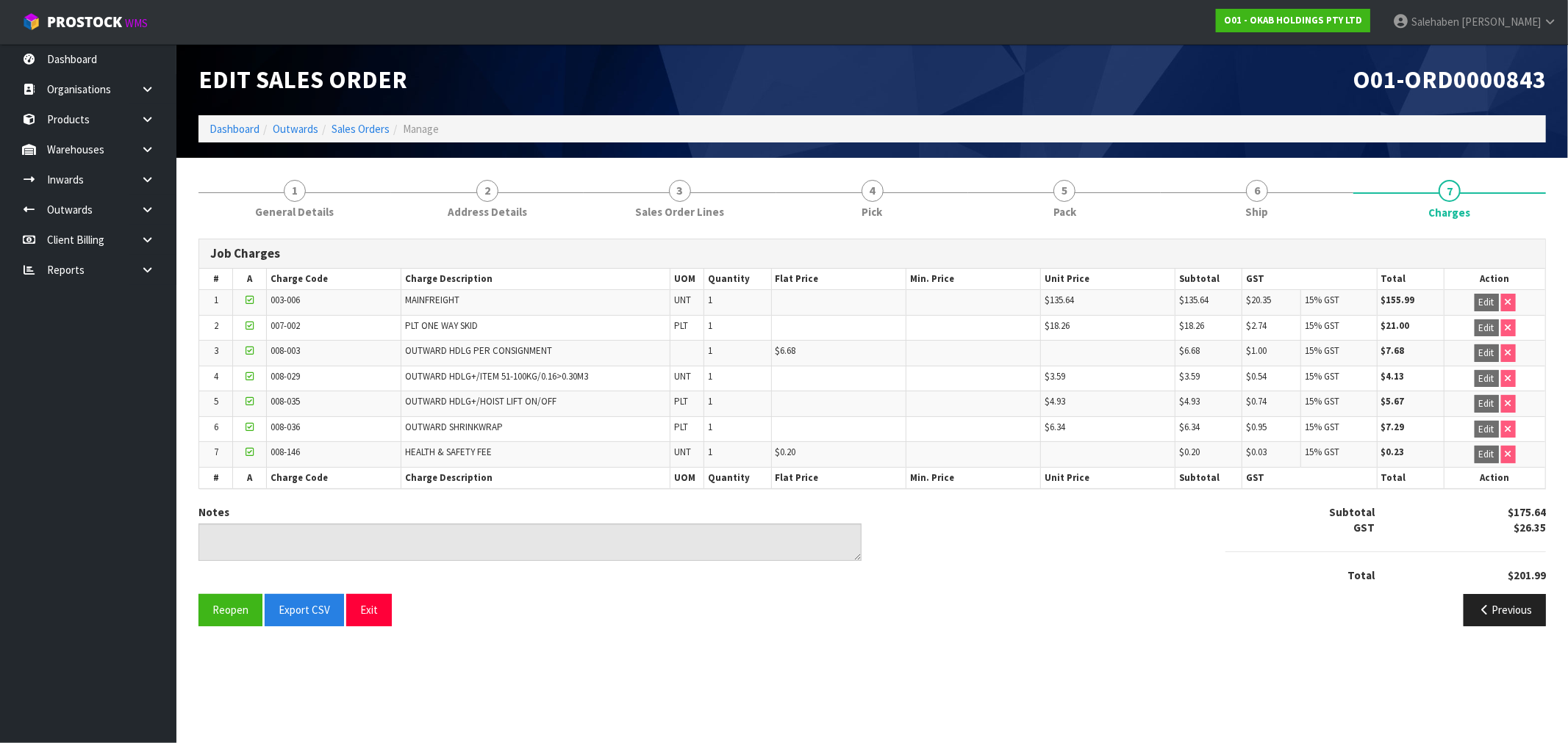
click at [233, 119] on ol "Dashboard Outwards Sales Orders Manage" at bounding box center [872, 129] width 1347 height 27
click at [220, 127] on link "Dashboard" at bounding box center [234, 129] width 50 height 14
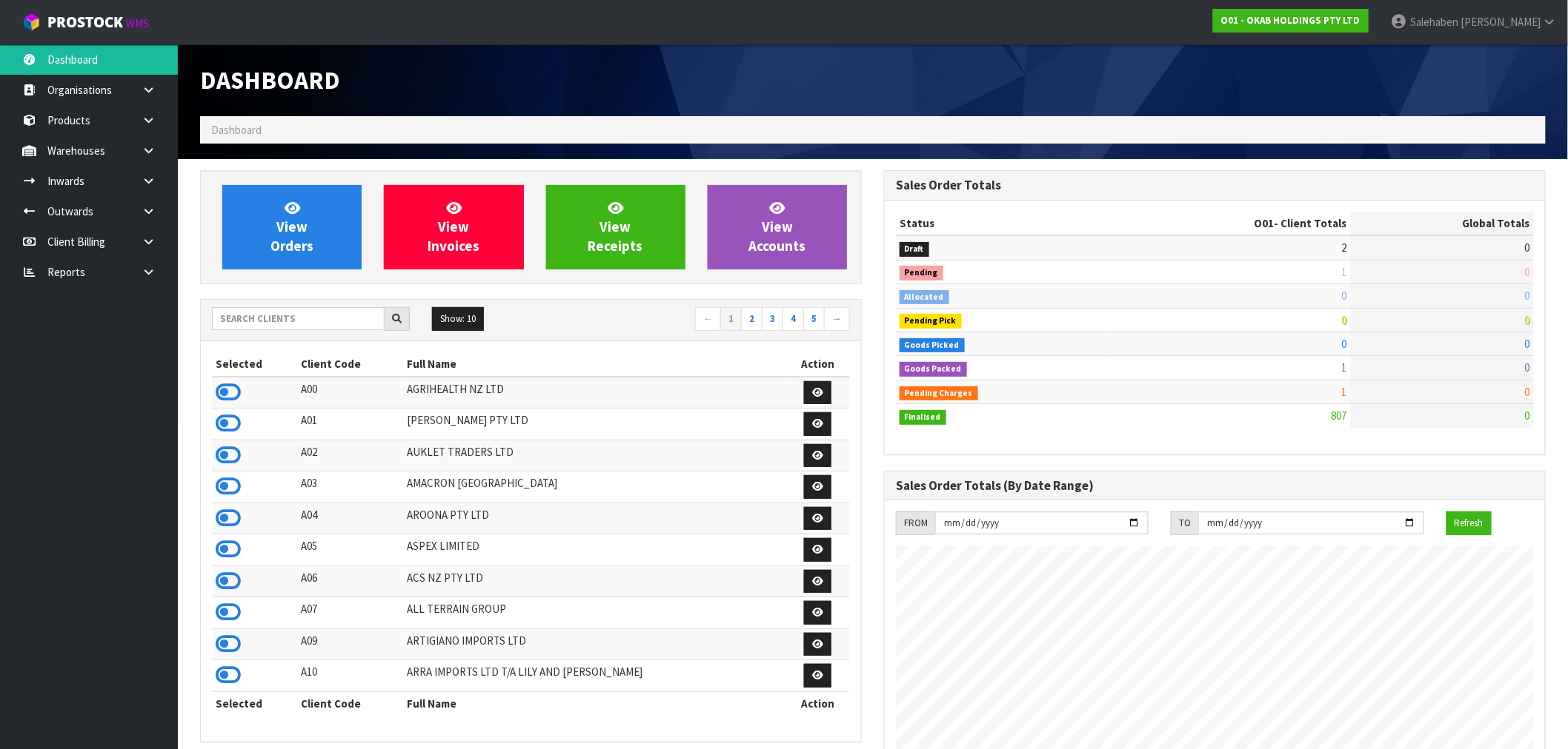
scroll to position [1185, 684]
click at [311, 330] on div at bounding box center [310, 319] width 198 height 24
click at [317, 319] on input "text" at bounding box center [298, 318] width 172 height 23
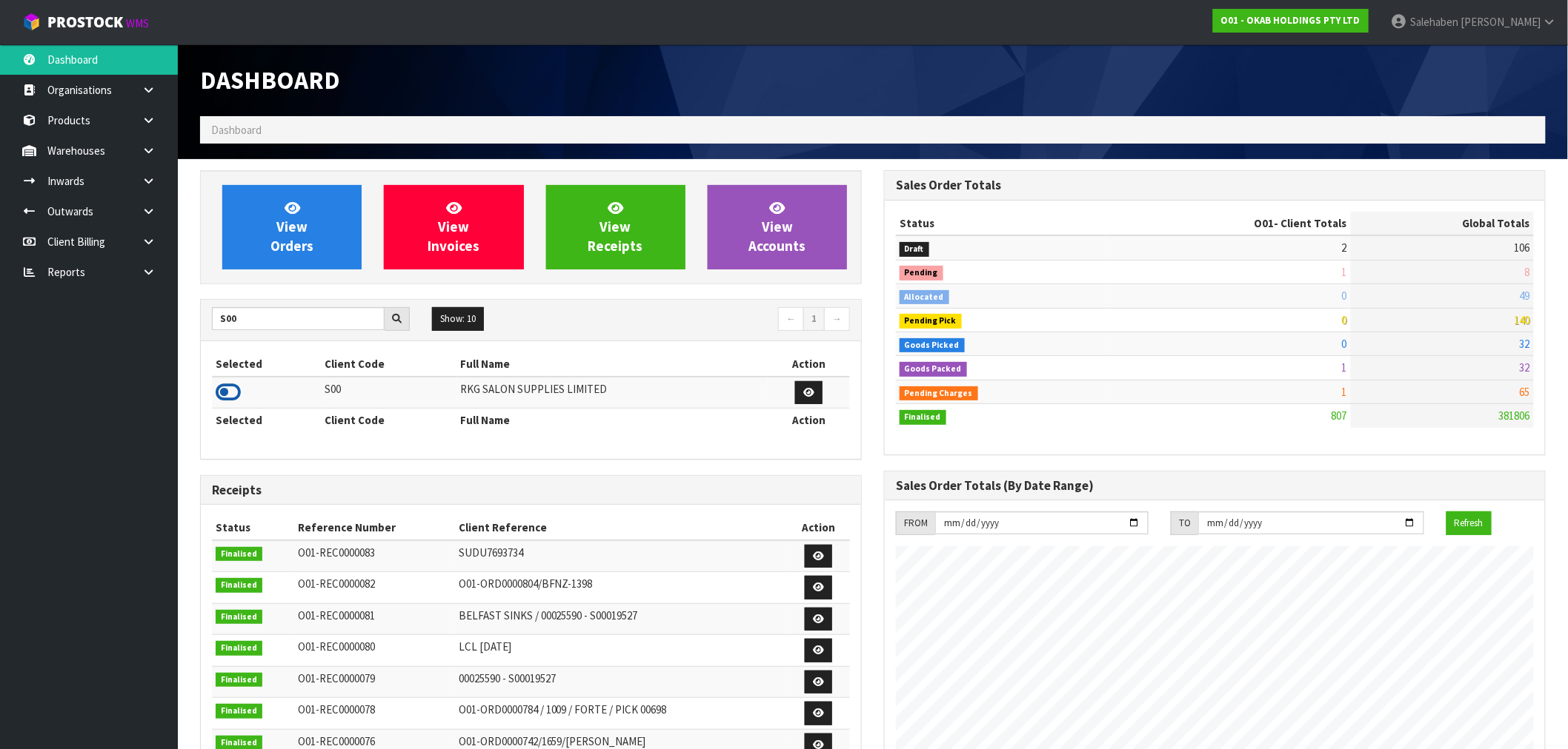
click at [232, 387] on icon at bounding box center [228, 393] width 25 height 22
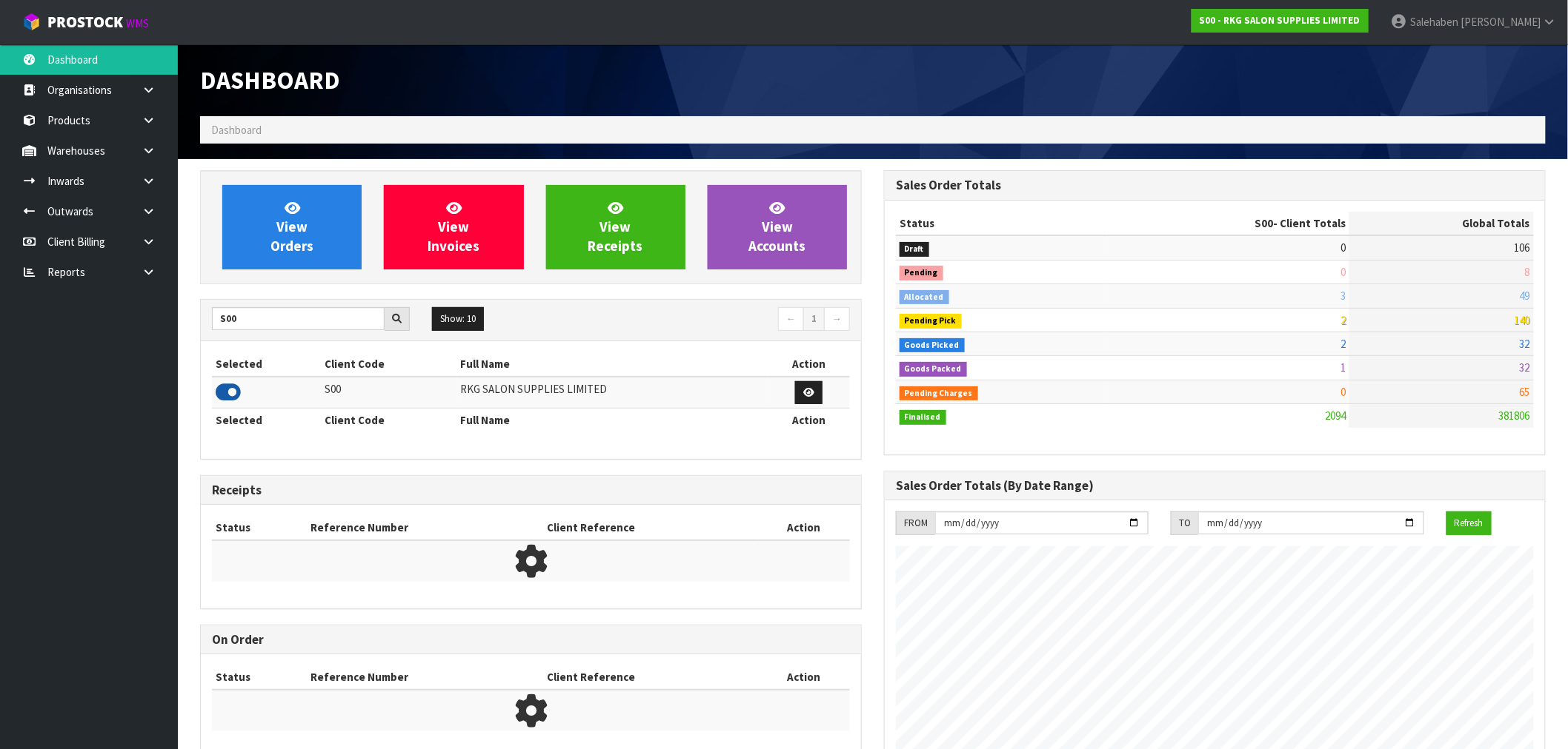
scroll to position [1122, 684]
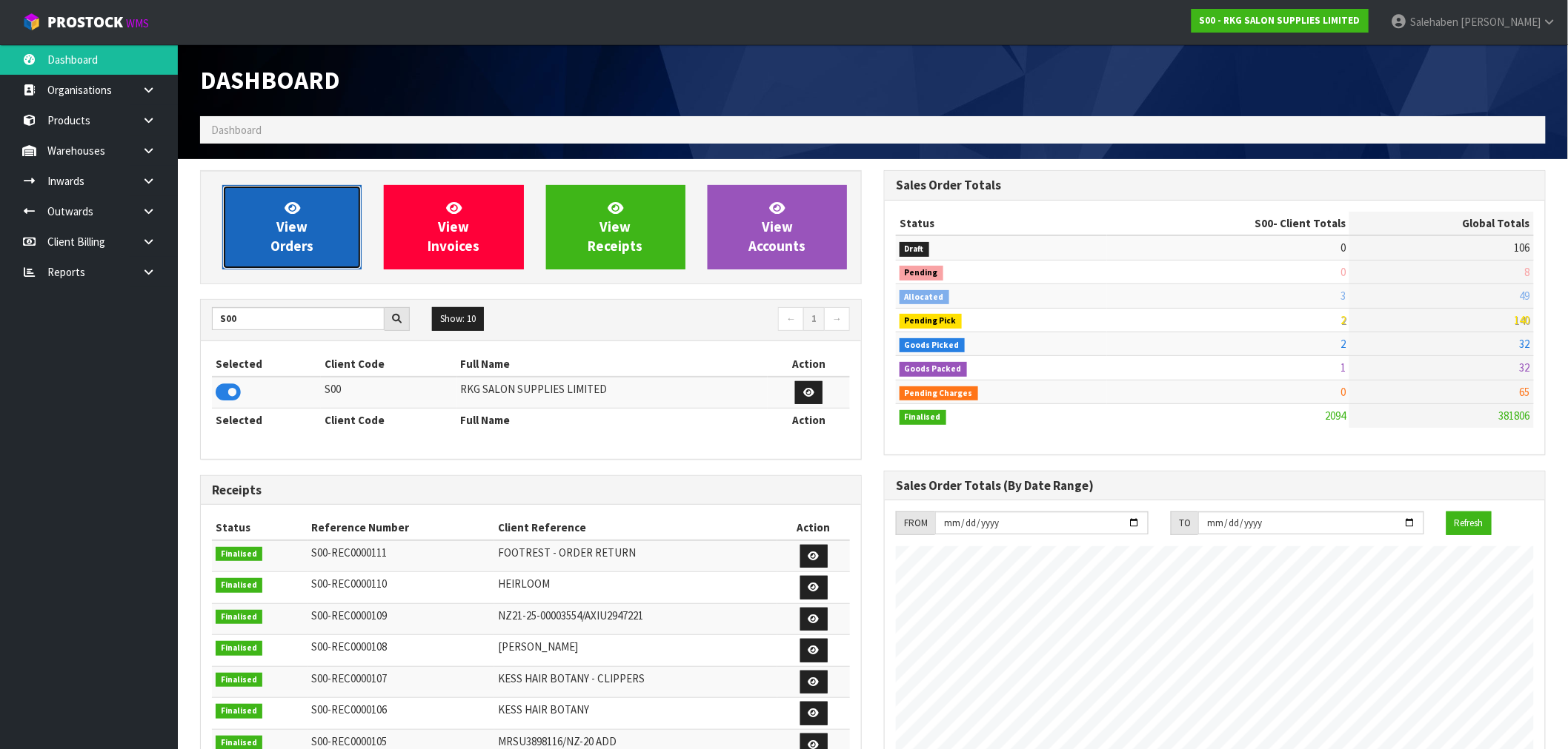
click at [294, 220] on span "View Orders" at bounding box center [292, 226] width 43 height 56
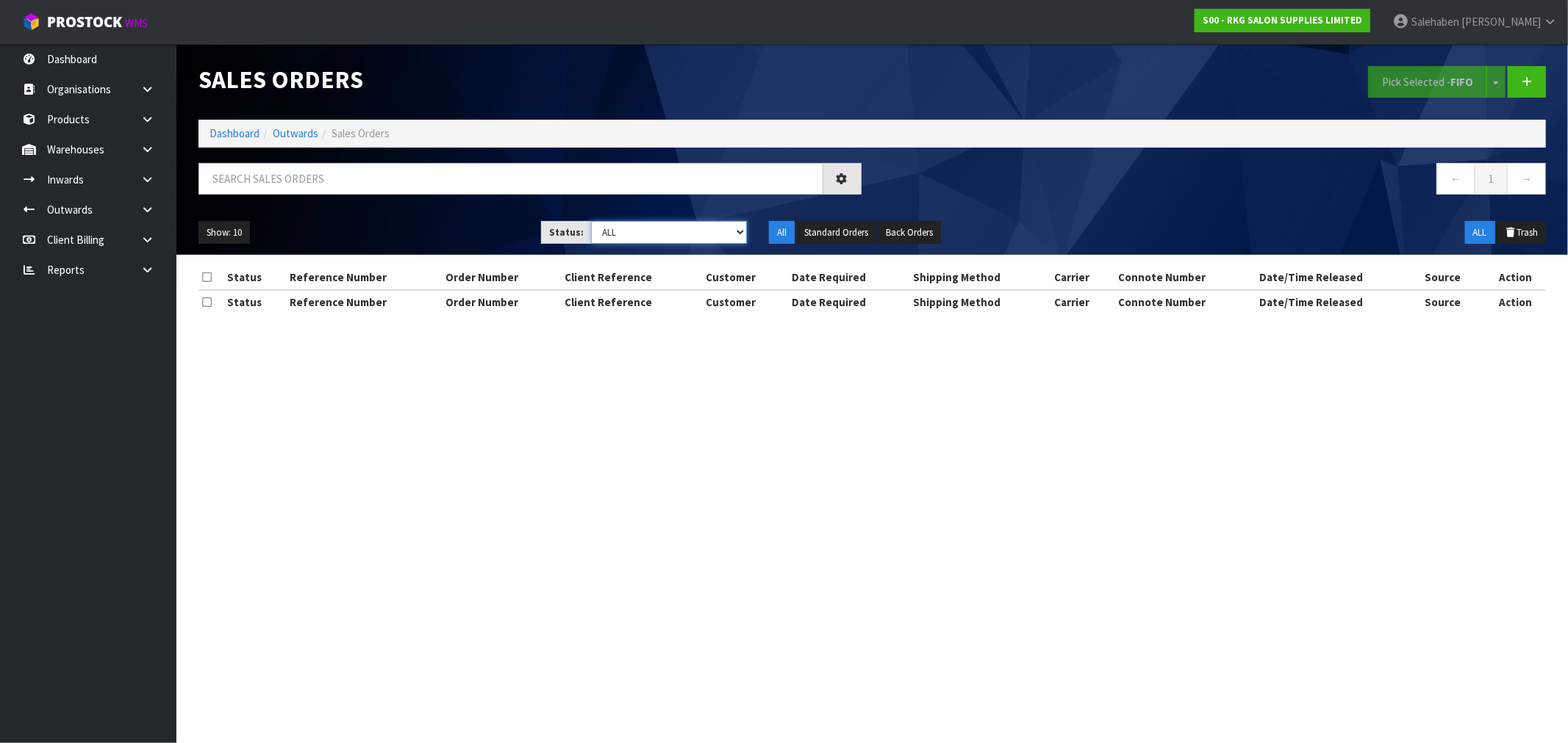
click at [625, 239] on select "Draft Pending Allocated Pending Pick Goods Picked Goods Packed Pending Charges …" at bounding box center [668, 232] width 155 height 23
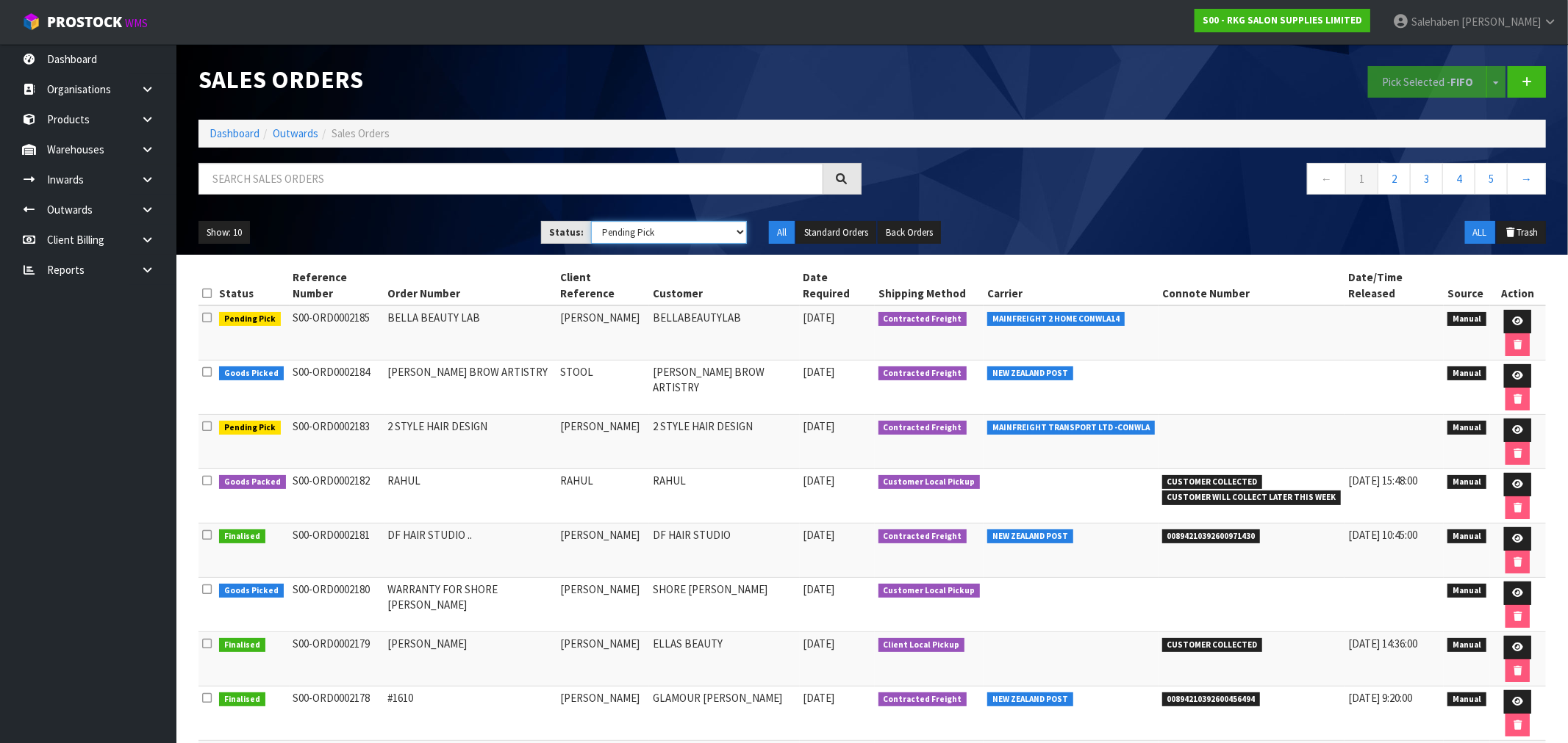
click at [591, 221] on select "Draft Pending Allocated Pending Pick Goods Picked Goods Packed Pending Charges …" at bounding box center [668, 232] width 155 height 23
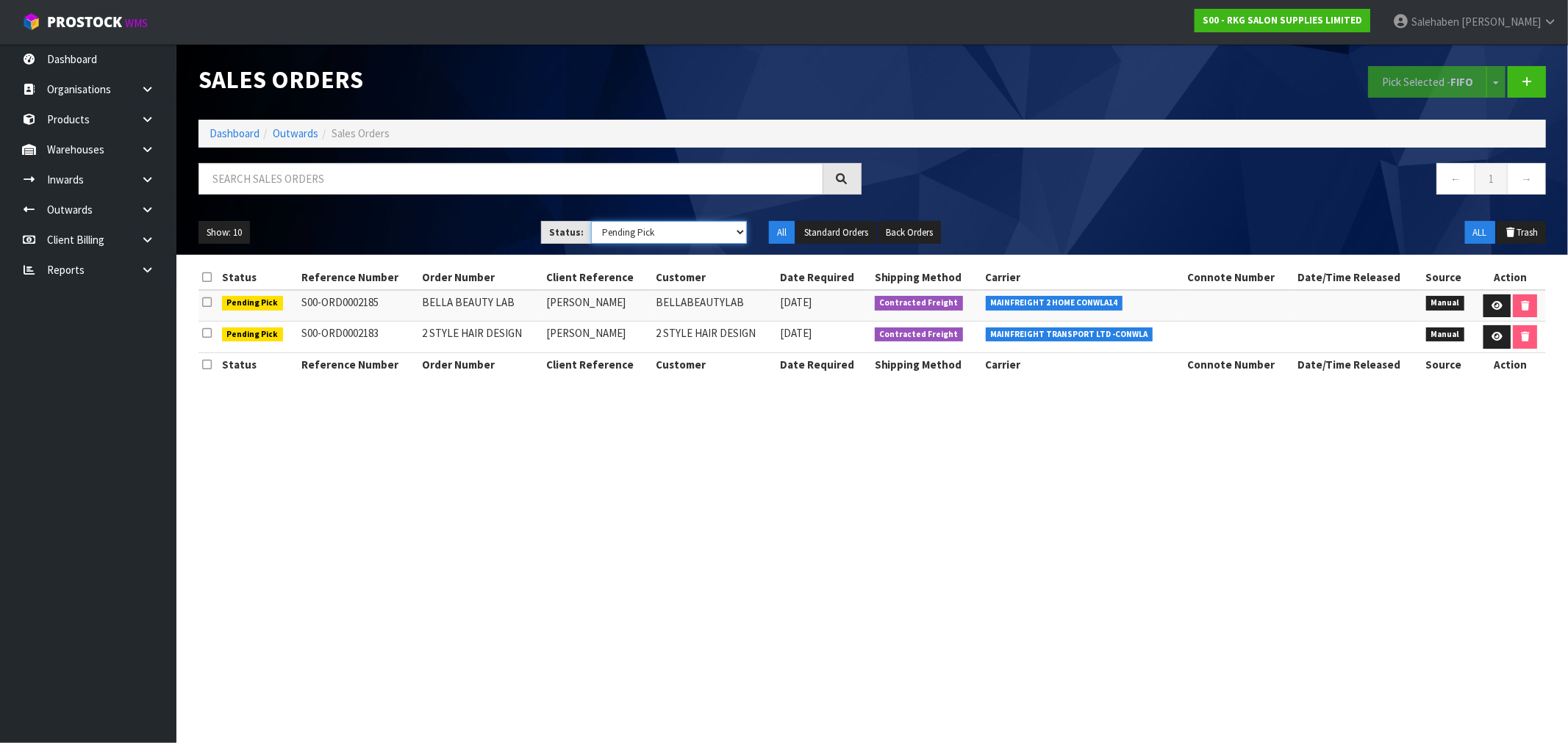
click at [668, 235] on select "Draft Pending Allocated Pending Pick Goods Picked Goods Packed Pending Charges …" at bounding box center [668, 232] width 155 height 23
click at [591, 221] on select "Draft Pending Allocated Pending Pick Goods Picked Goods Packed Pending Charges …" at bounding box center [668, 232] width 155 height 23
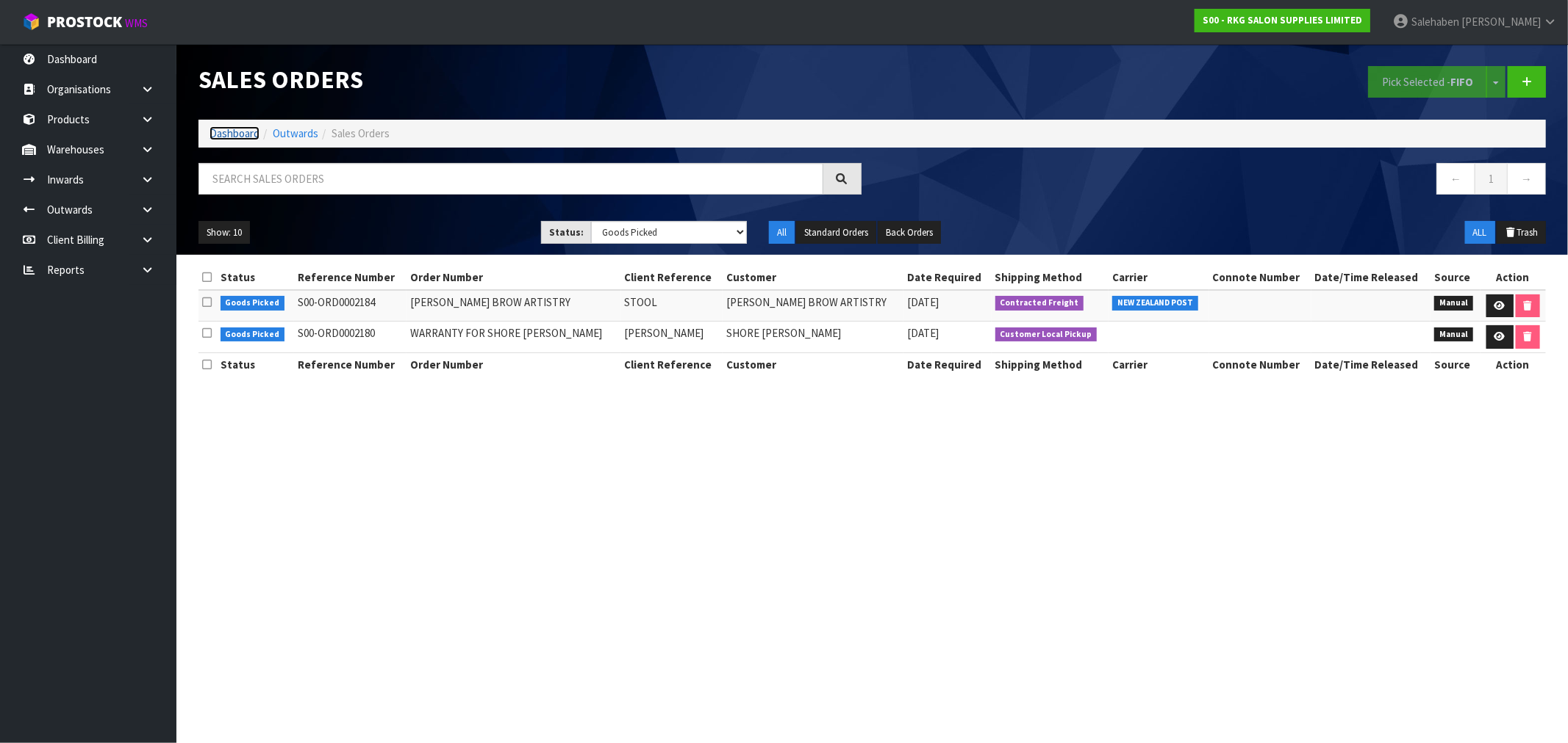
click at [225, 128] on link "Dashboard" at bounding box center [234, 133] width 50 height 14
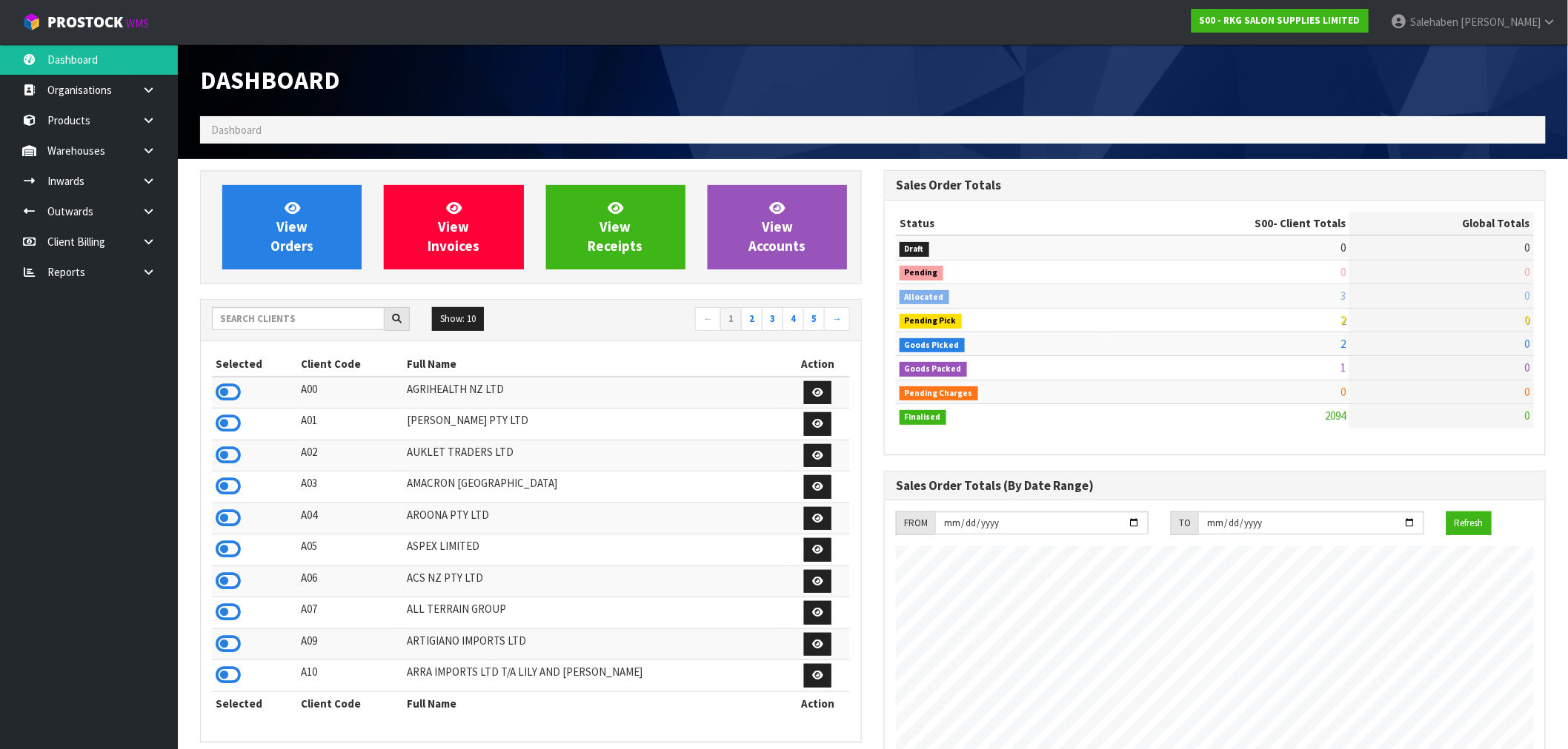
scroll to position [1122, 684]
click at [267, 327] on input "text" at bounding box center [298, 318] width 172 height 23
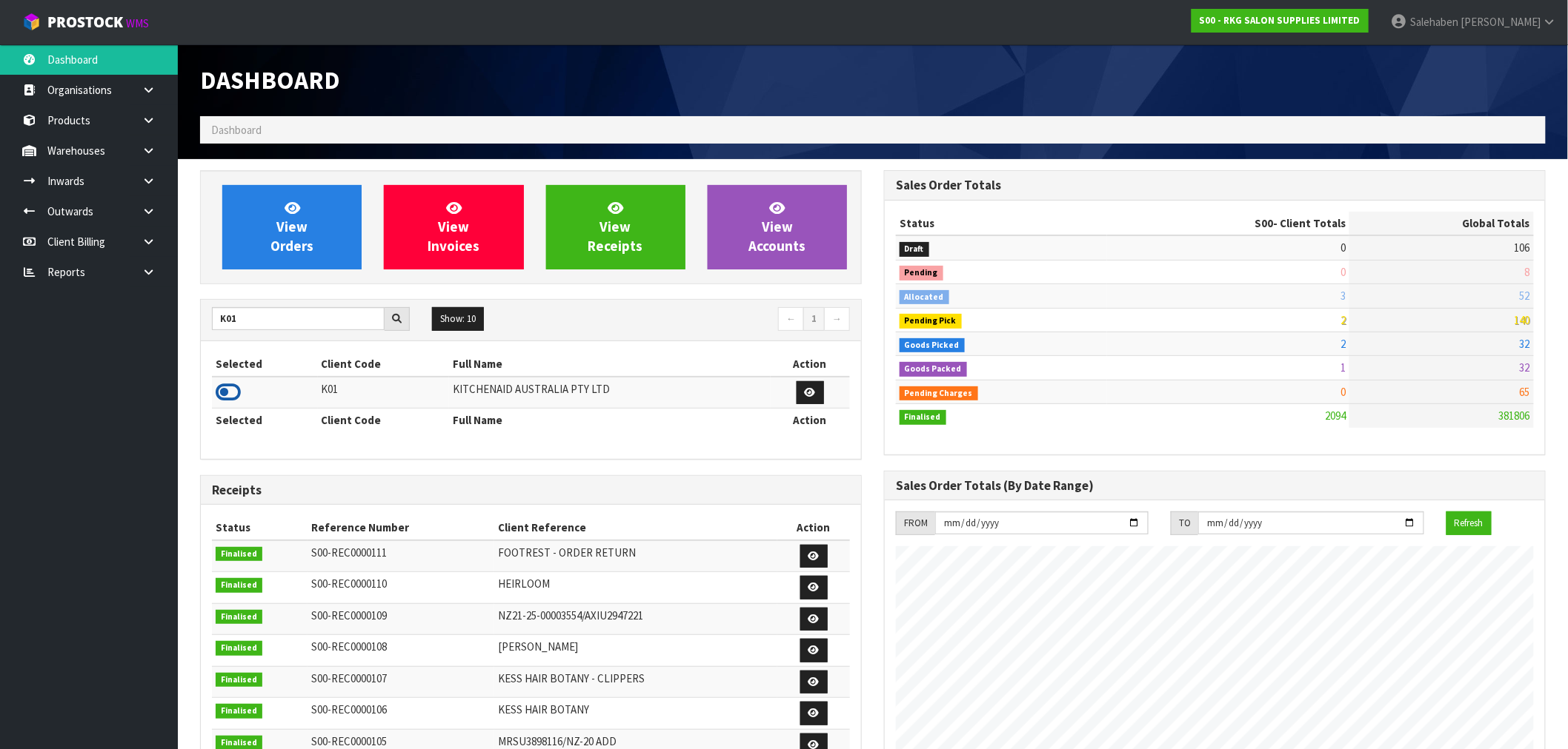
click at [233, 396] on icon at bounding box center [228, 393] width 25 height 22
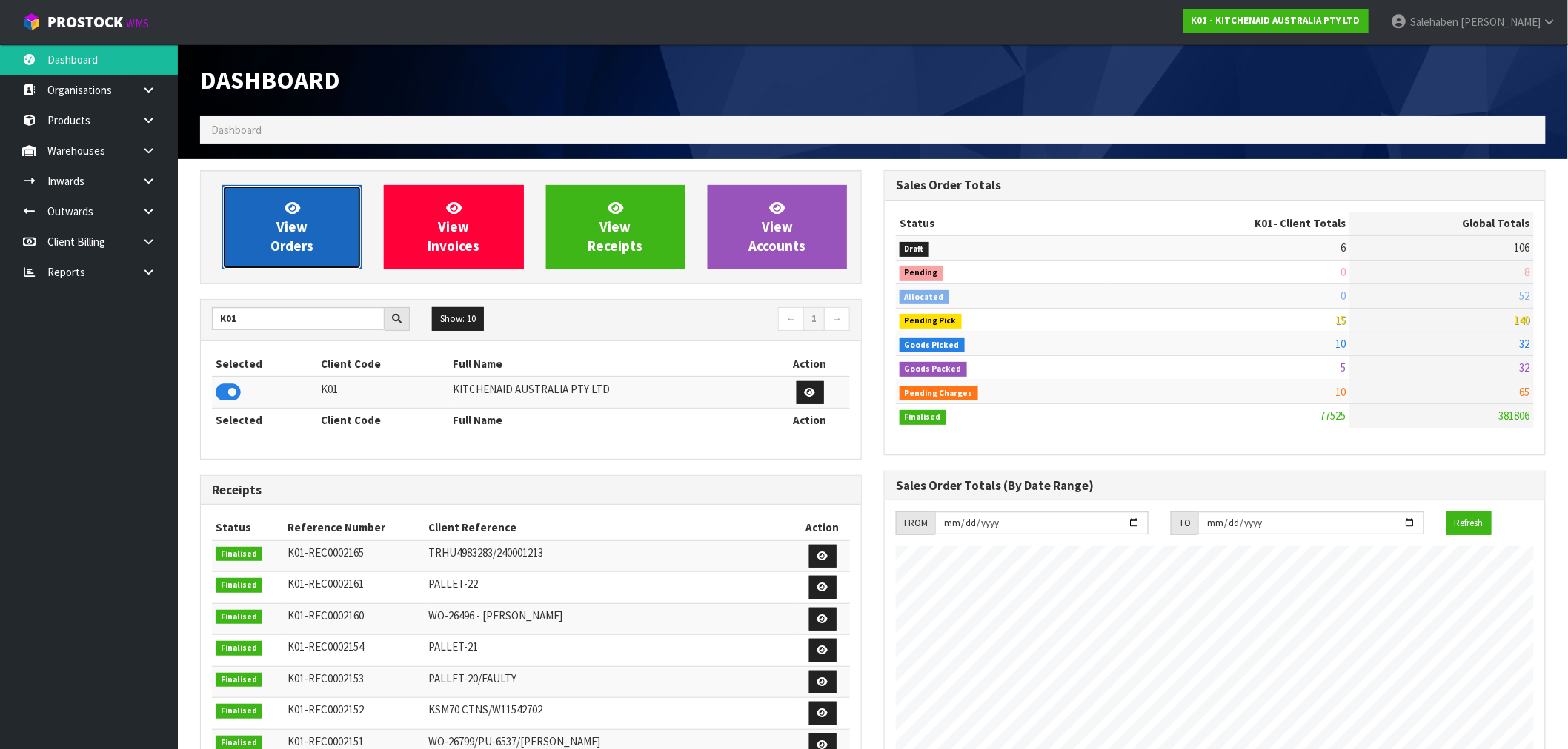
click at [299, 232] on span "View Orders" at bounding box center [292, 226] width 43 height 56
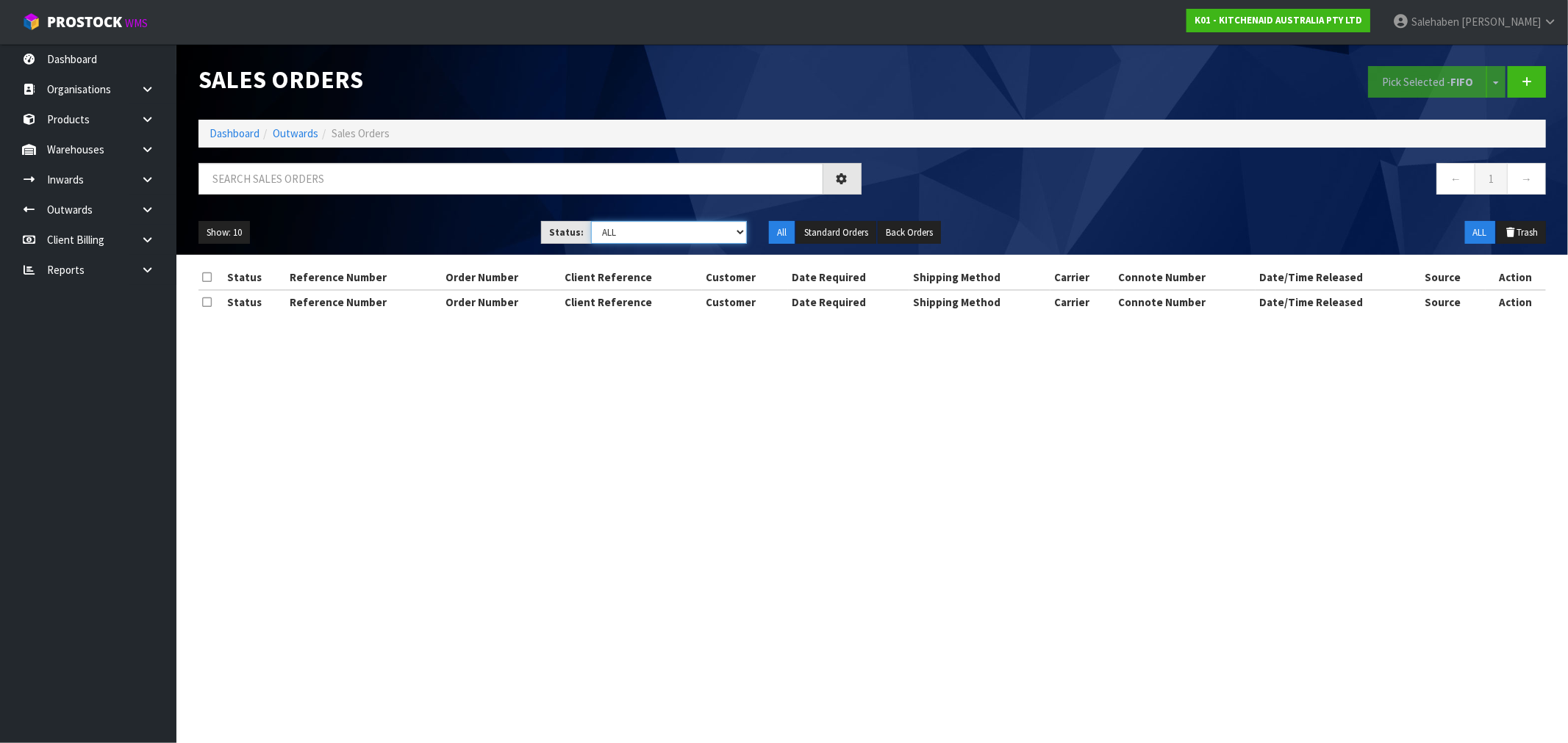
click at [620, 225] on select "Draft Pending Allocated Pending Pick Goods Picked Goods Packed Pending Charges …" at bounding box center [668, 232] width 155 height 23
click at [591, 221] on select "Draft Pending Allocated Pending Pick Goods Picked Goods Packed Pending Charges …" at bounding box center [668, 232] width 155 height 23
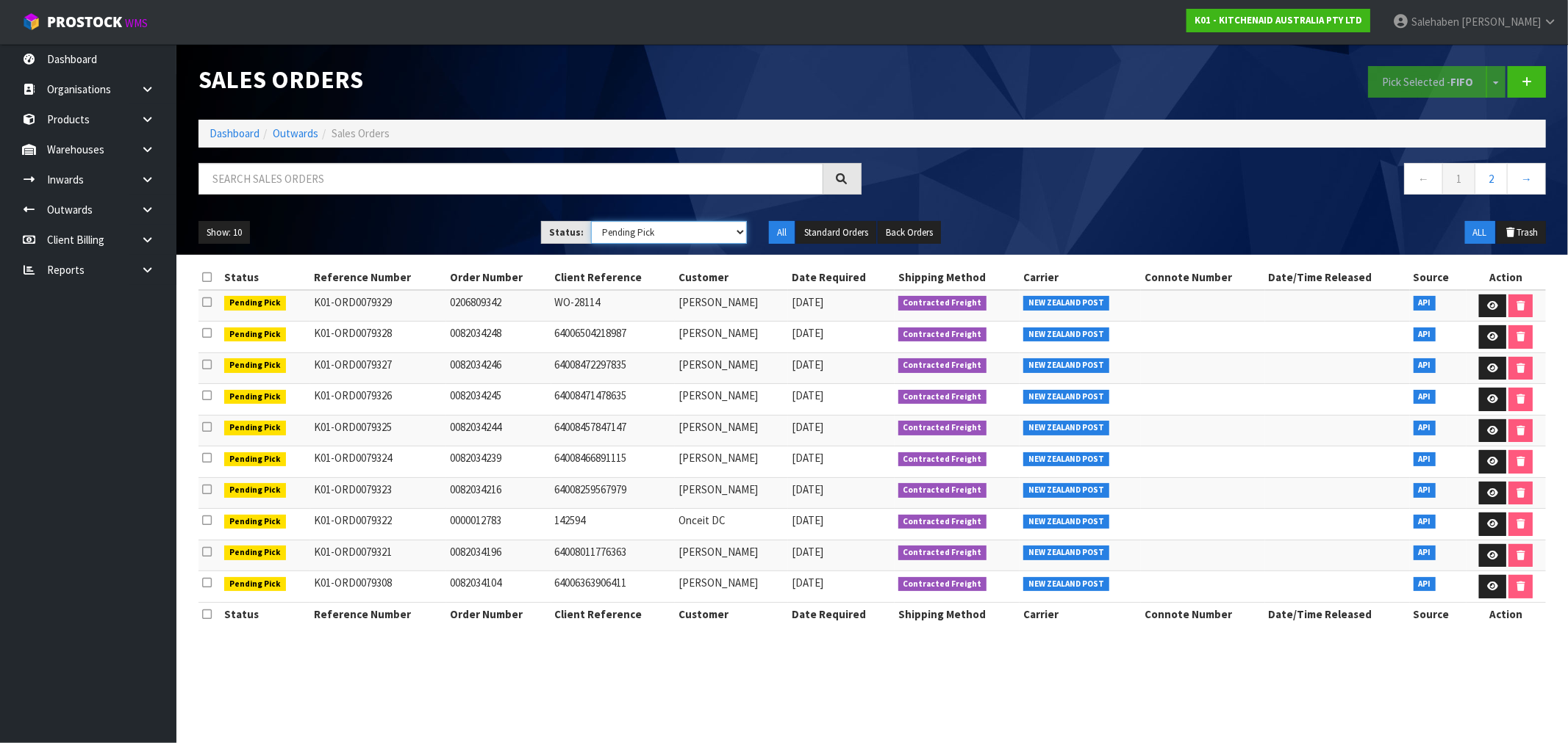
drag, startPoint x: 669, startPoint y: 237, endPoint x: 659, endPoint y: 243, distance: 11.7
click at [669, 237] on select "Draft Pending Allocated Pending Pick Goods Picked Goods Packed Pending Charges …" at bounding box center [668, 232] width 155 height 23
click at [1002, 188] on nav "← 1 2 3 4 5 →" at bounding box center [1215, 180] width 663 height 36
click at [234, 231] on button "Show: 10" at bounding box center [224, 233] width 52 height 24
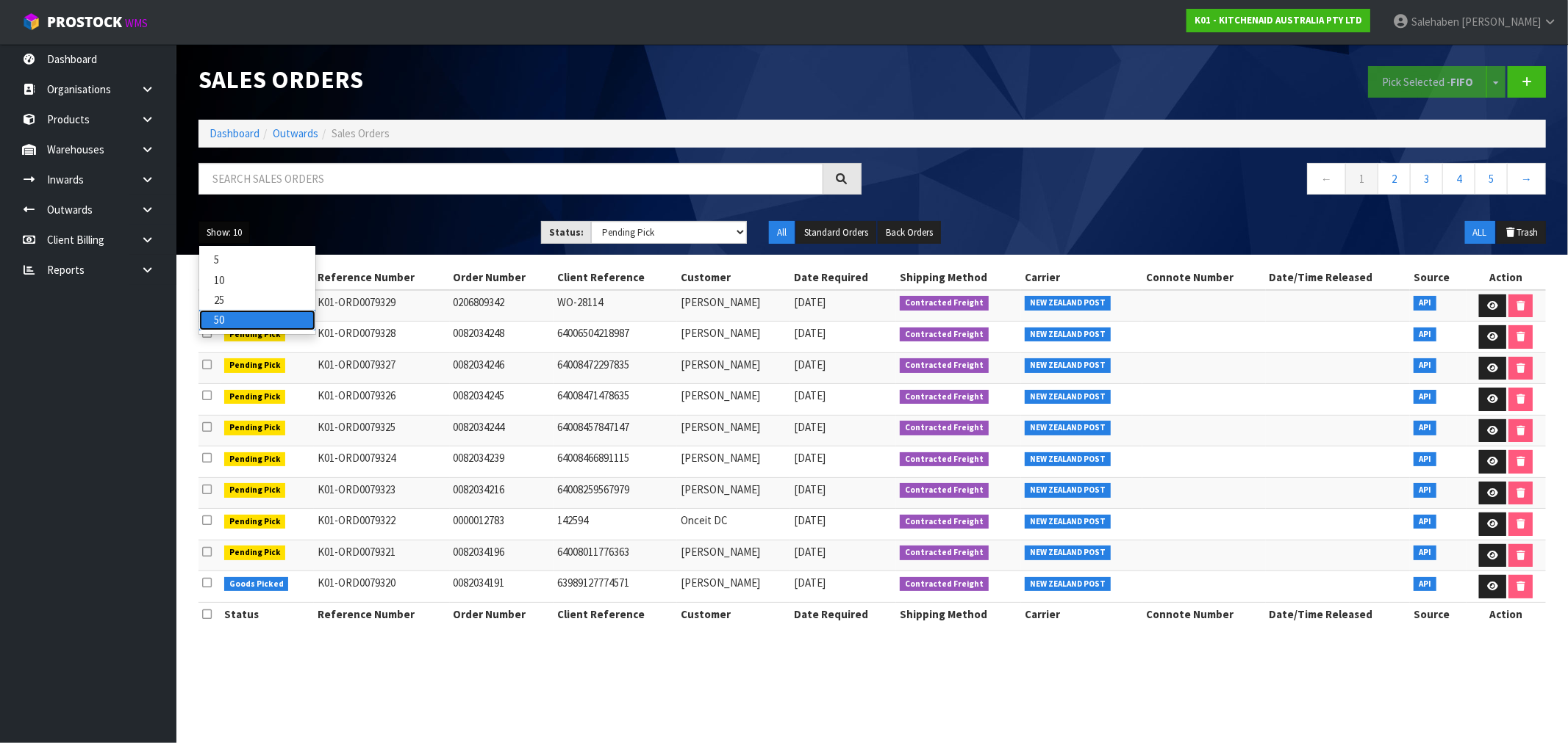
click at [222, 324] on link "50" at bounding box center [257, 320] width 116 height 20
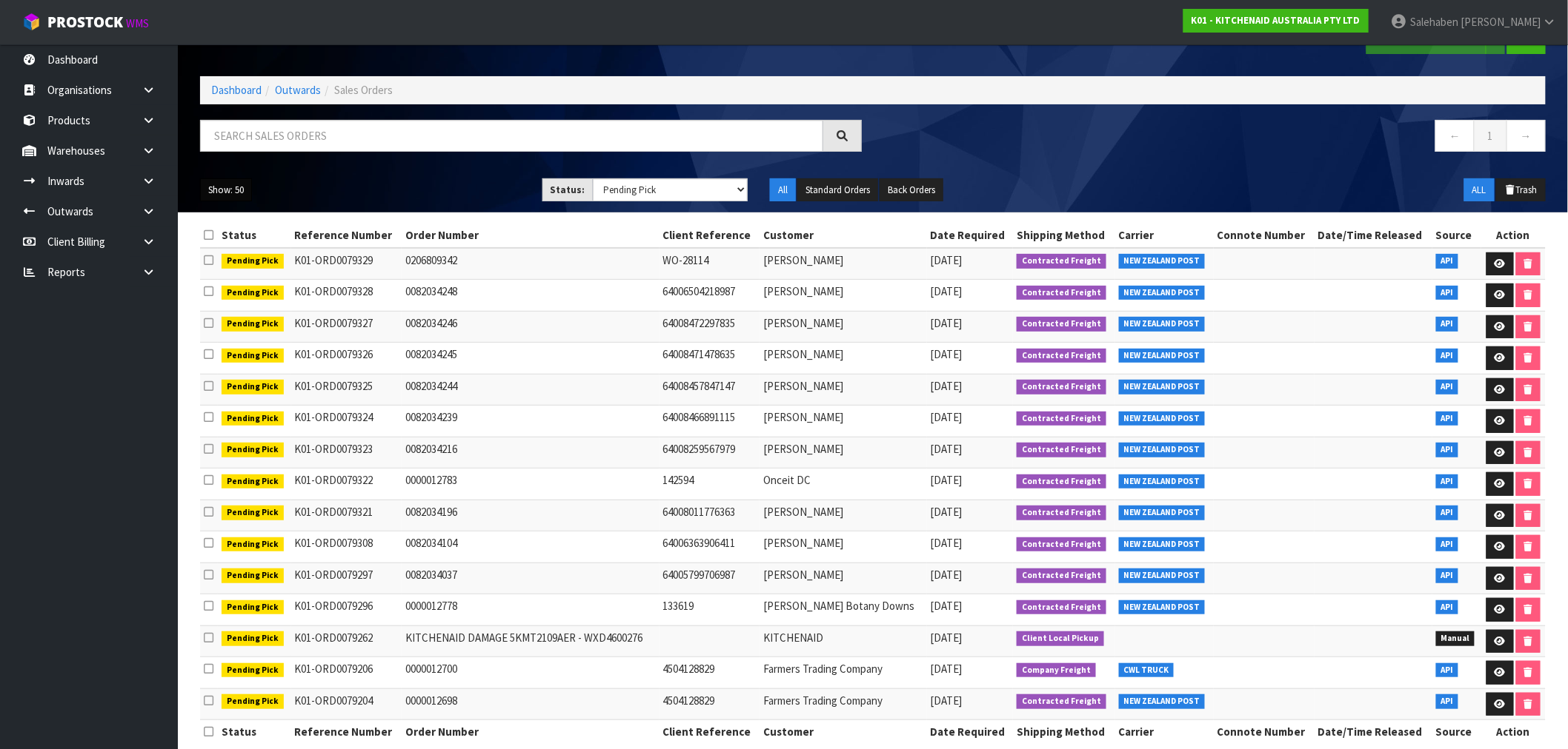
scroll to position [69, 0]
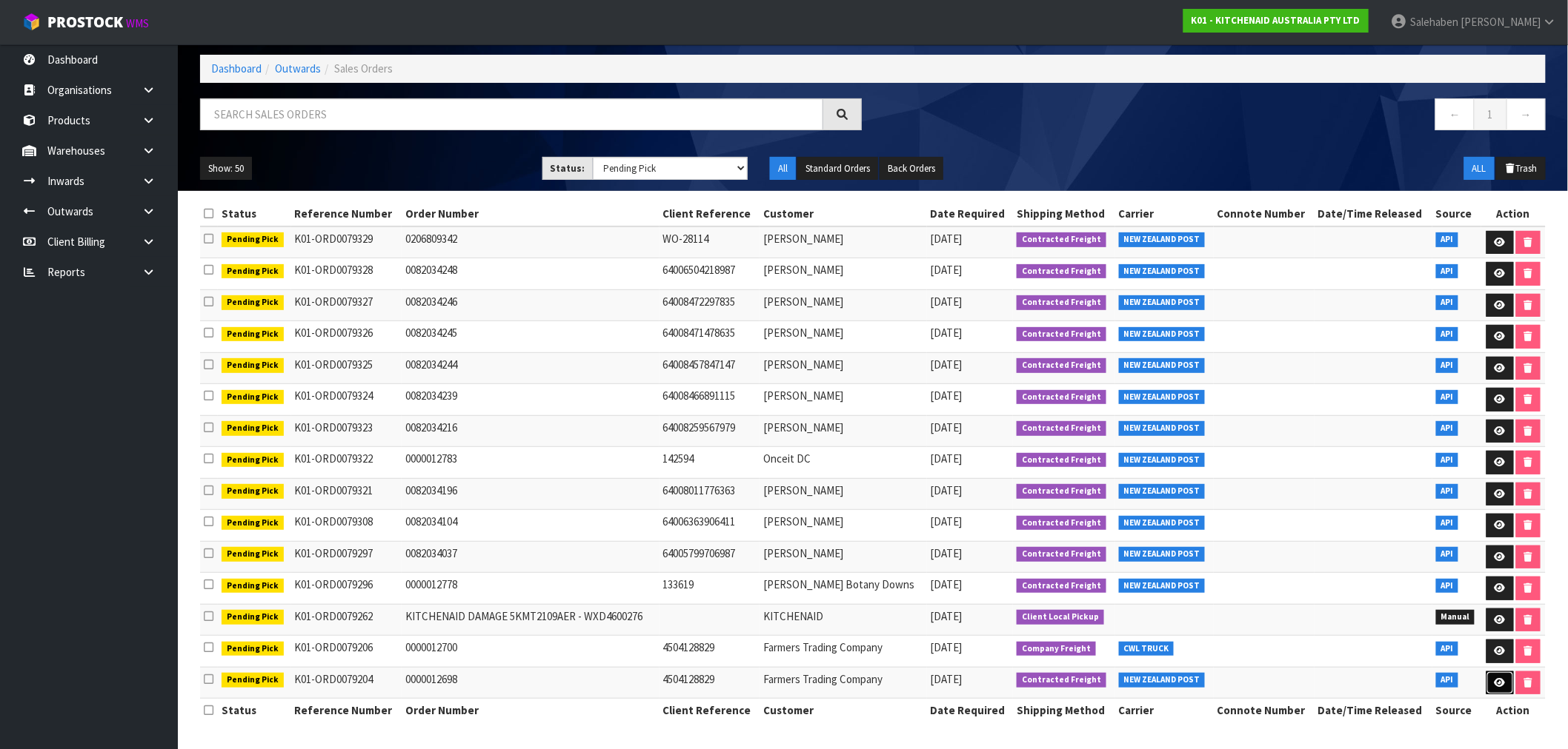
click at [1505, 677] on link at bounding box center [1500, 684] width 27 height 24
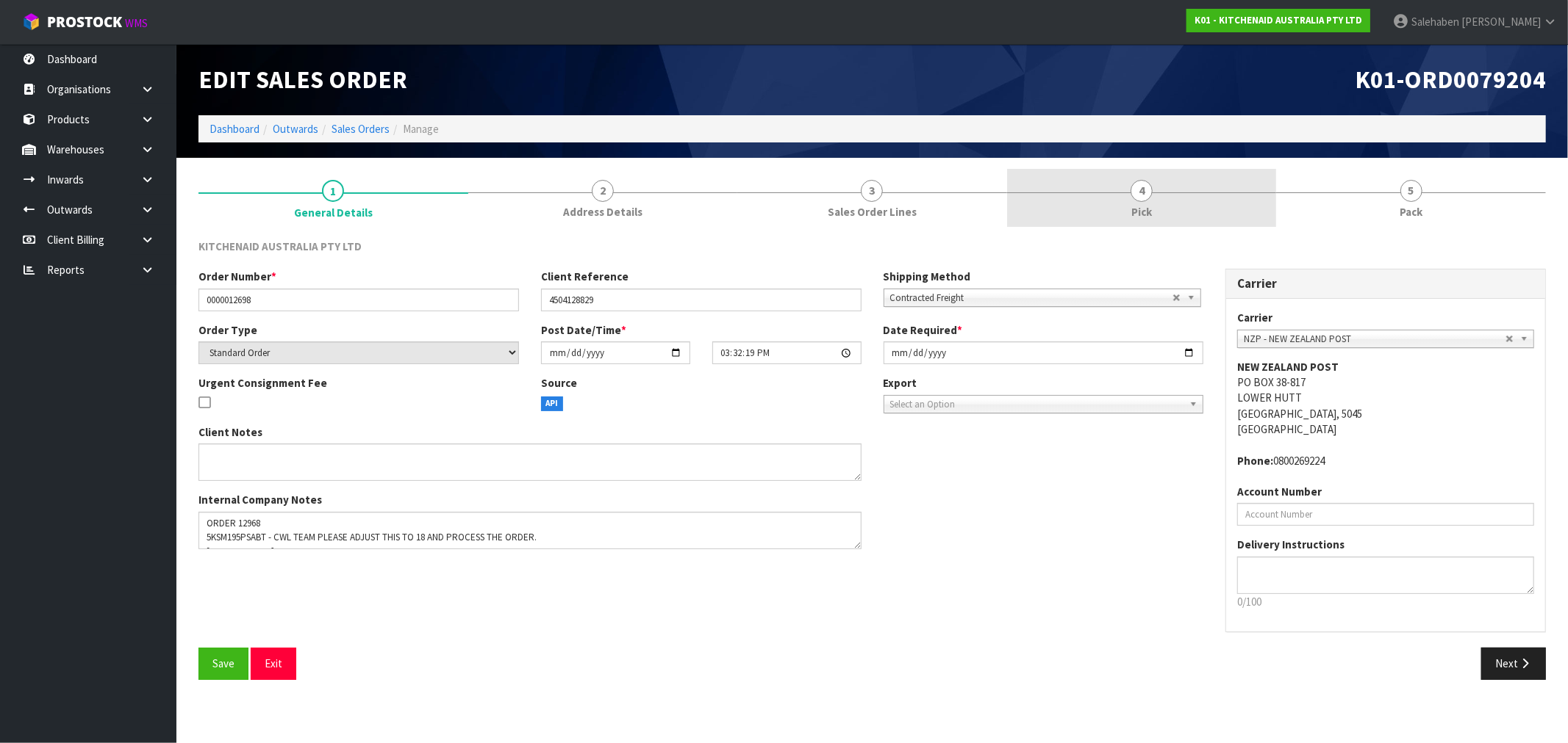
drag, startPoint x: 1144, startPoint y: 193, endPoint x: 1135, endPoint y: 194, distance: 9.1
click at [1145, 193] on span "4" at bounding box center [1141, 191] width 22 height 22
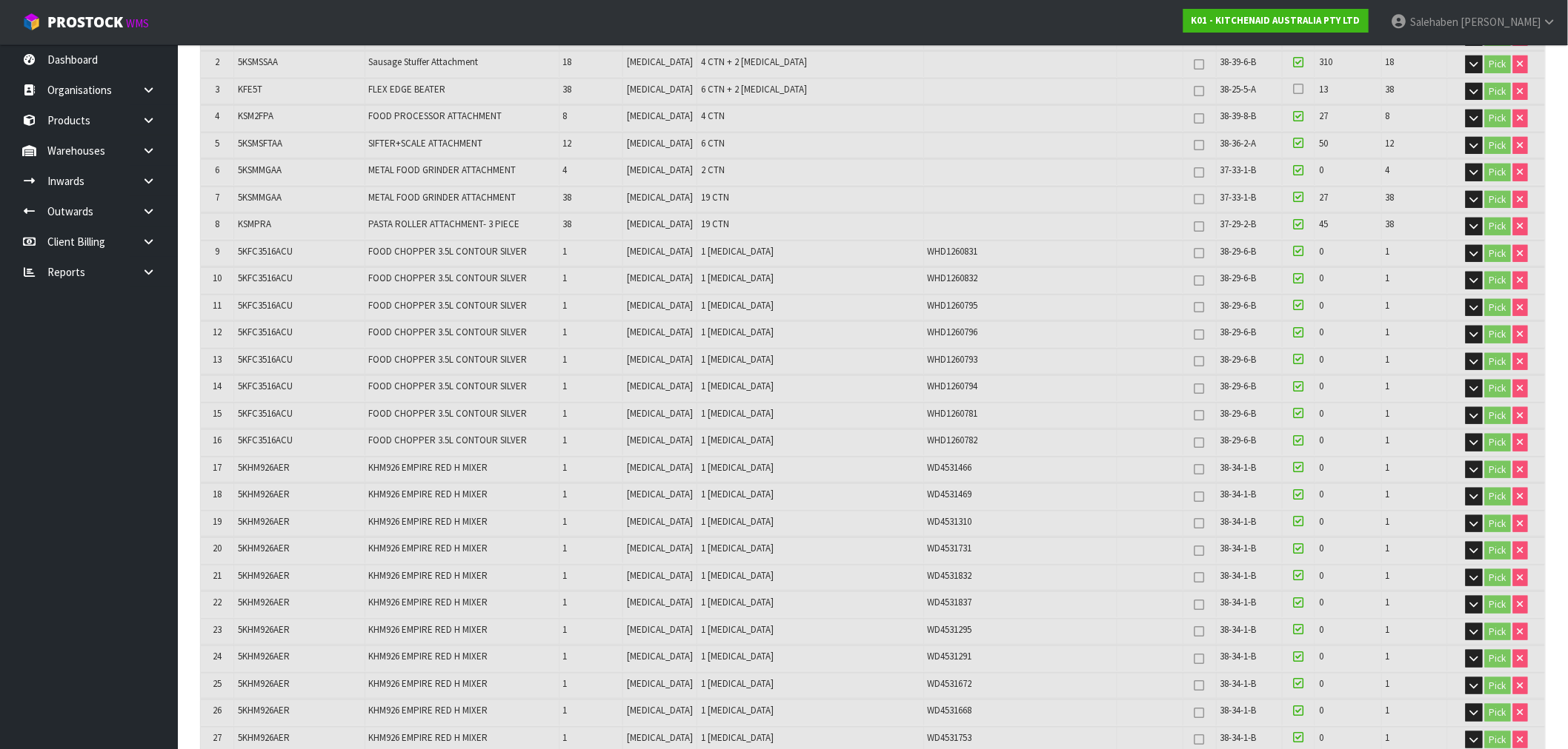
scroll to position [246, 0]
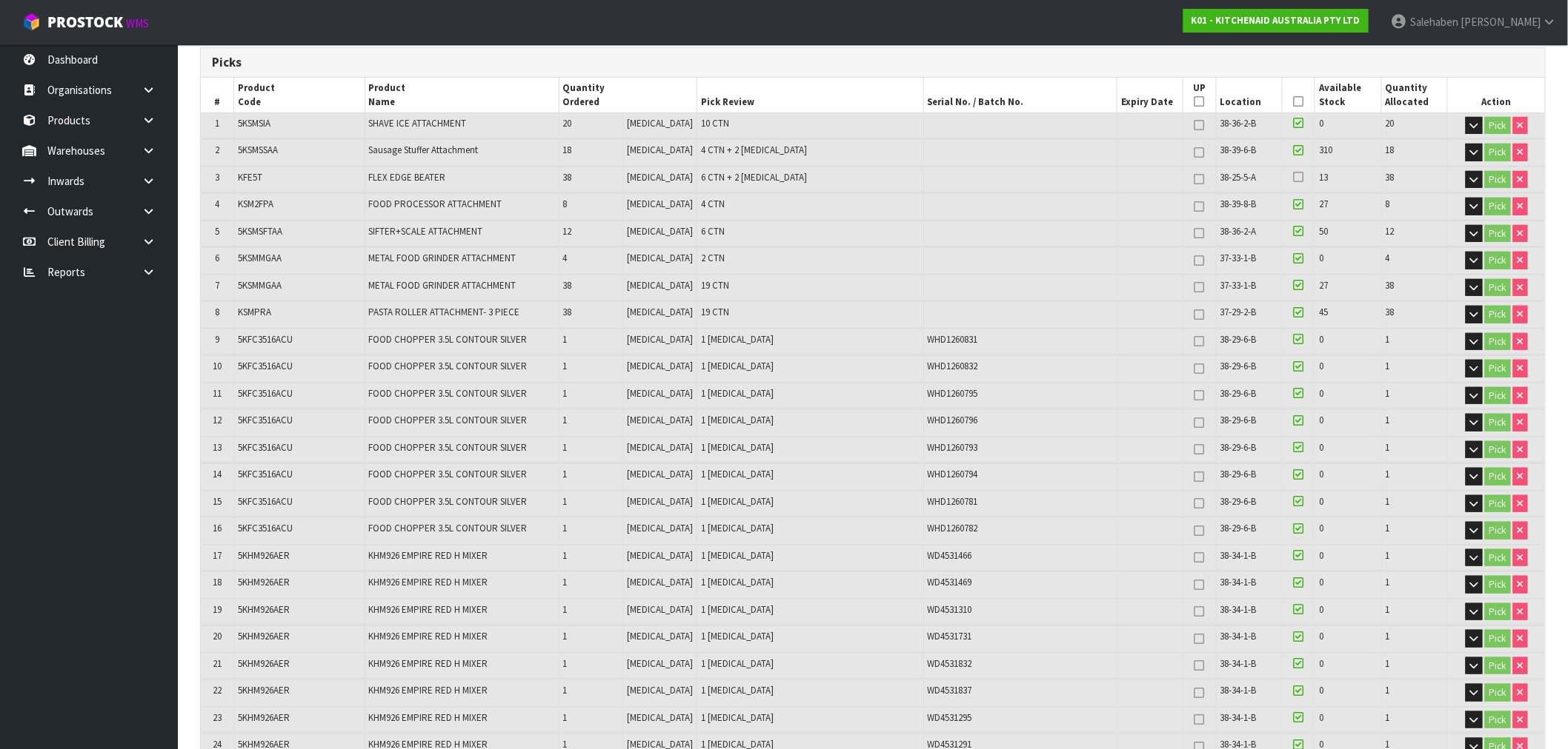
click at [1294, 102] on icon at bounding box center [1299, 102] width 10 height 1
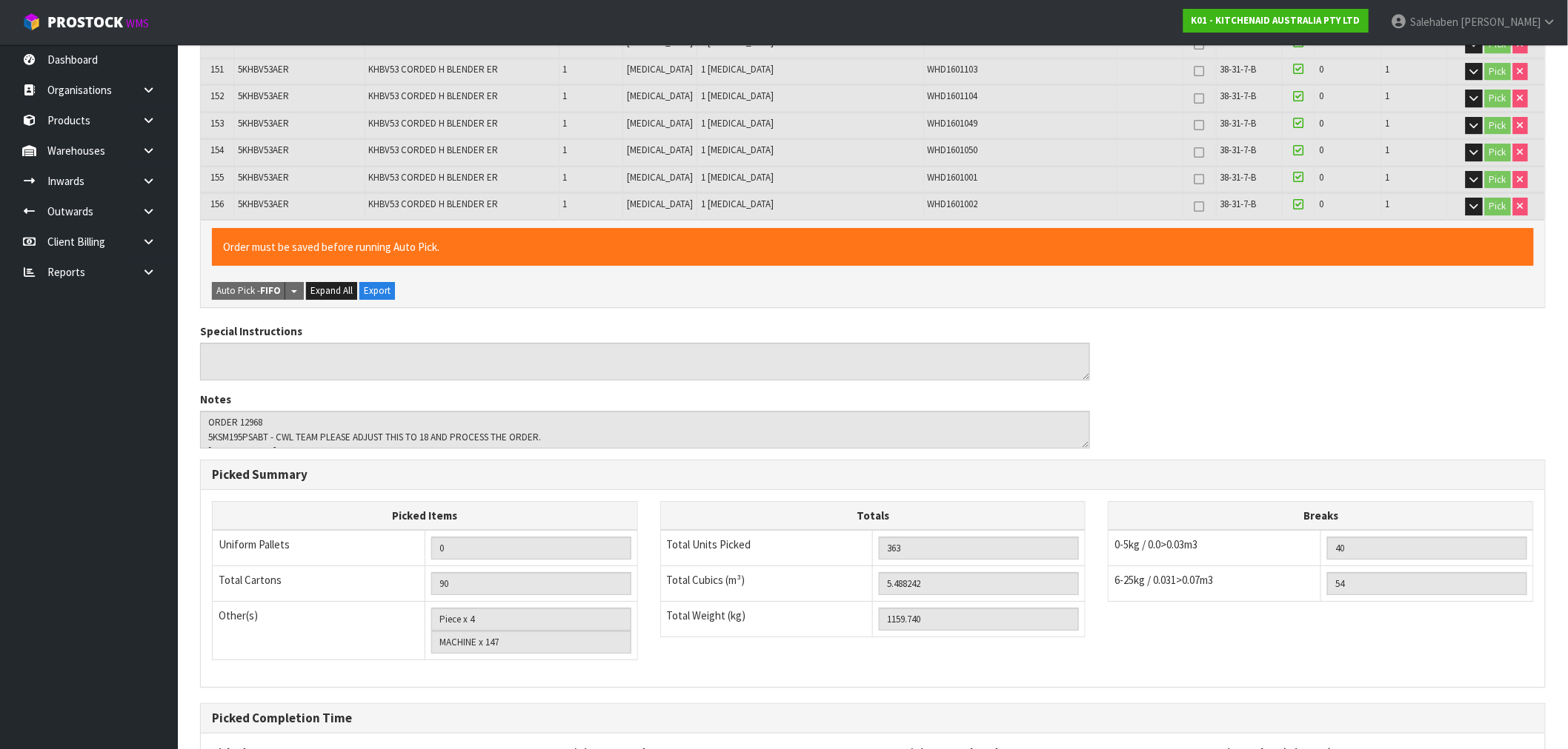
scroll to position [4430, 0]
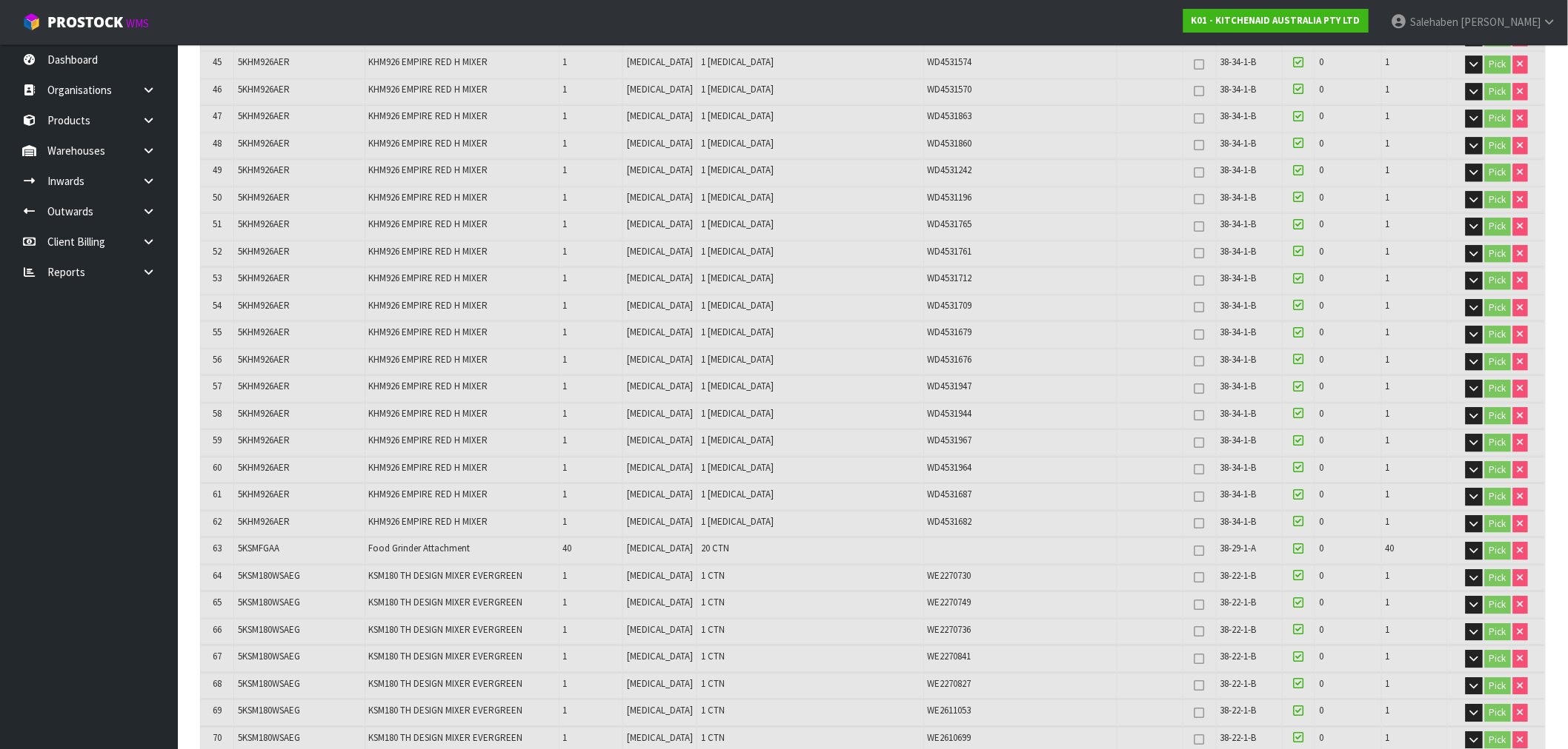
scroll to position [0, 0]
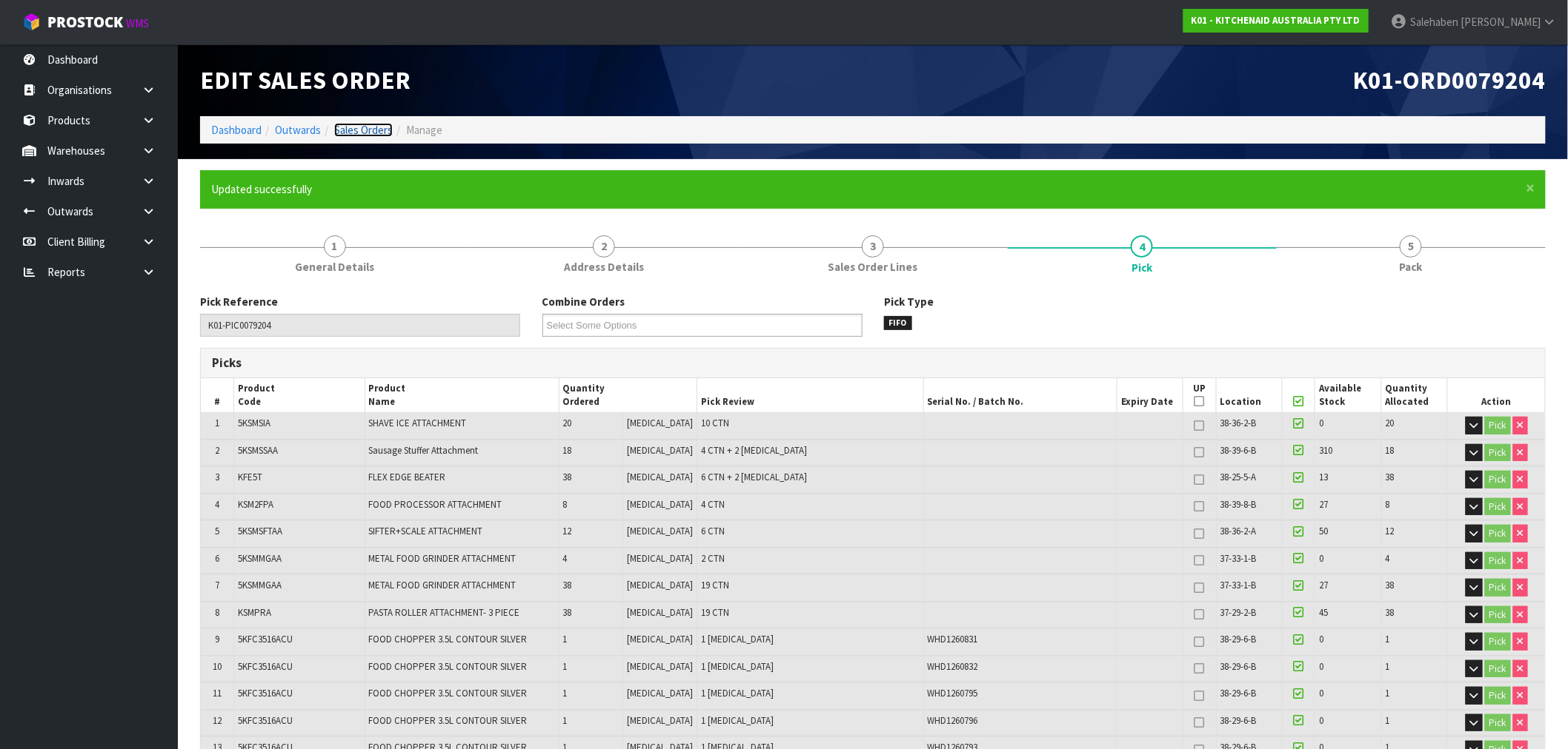
click at [376, 131] on link "Sales Orders" at bounding box center [363, 130] width 59 height 14
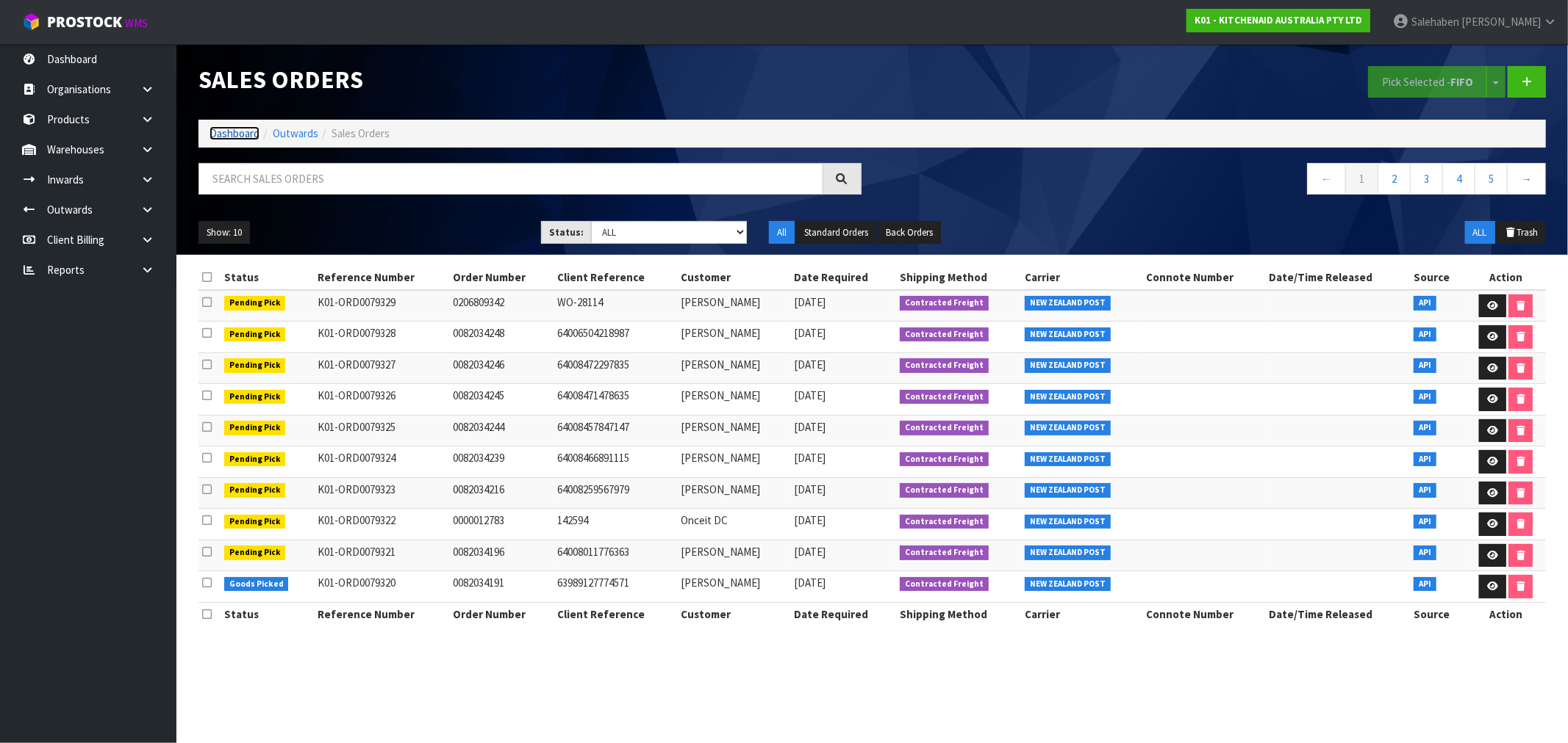
click at [225, 133] on link "Dashboard" at bounding box center [234, 133] width 50 height 14
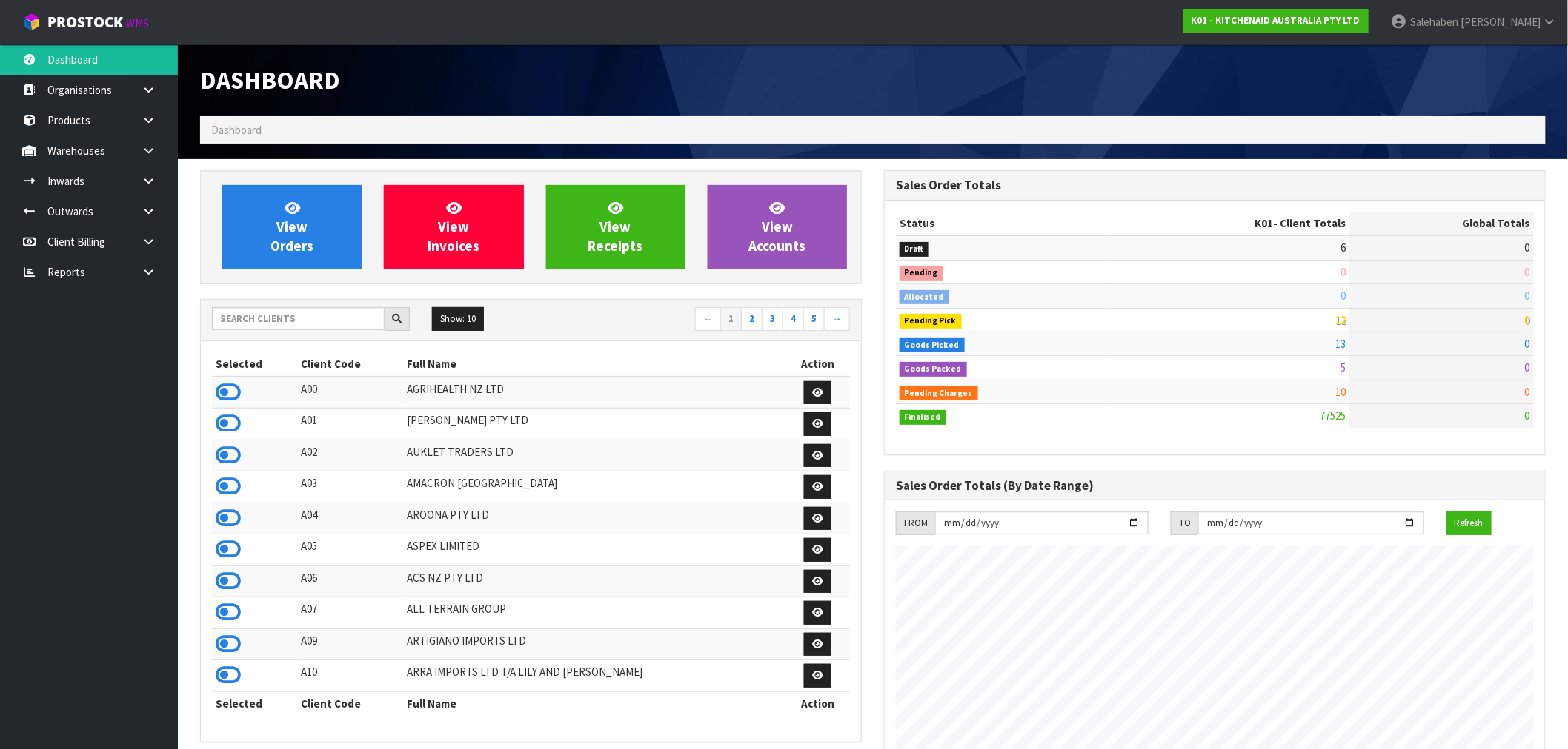
scroll to position [1122, 684]
click at [295, 324] on input "text" at bounding box center [298, 318] width 172 height 23
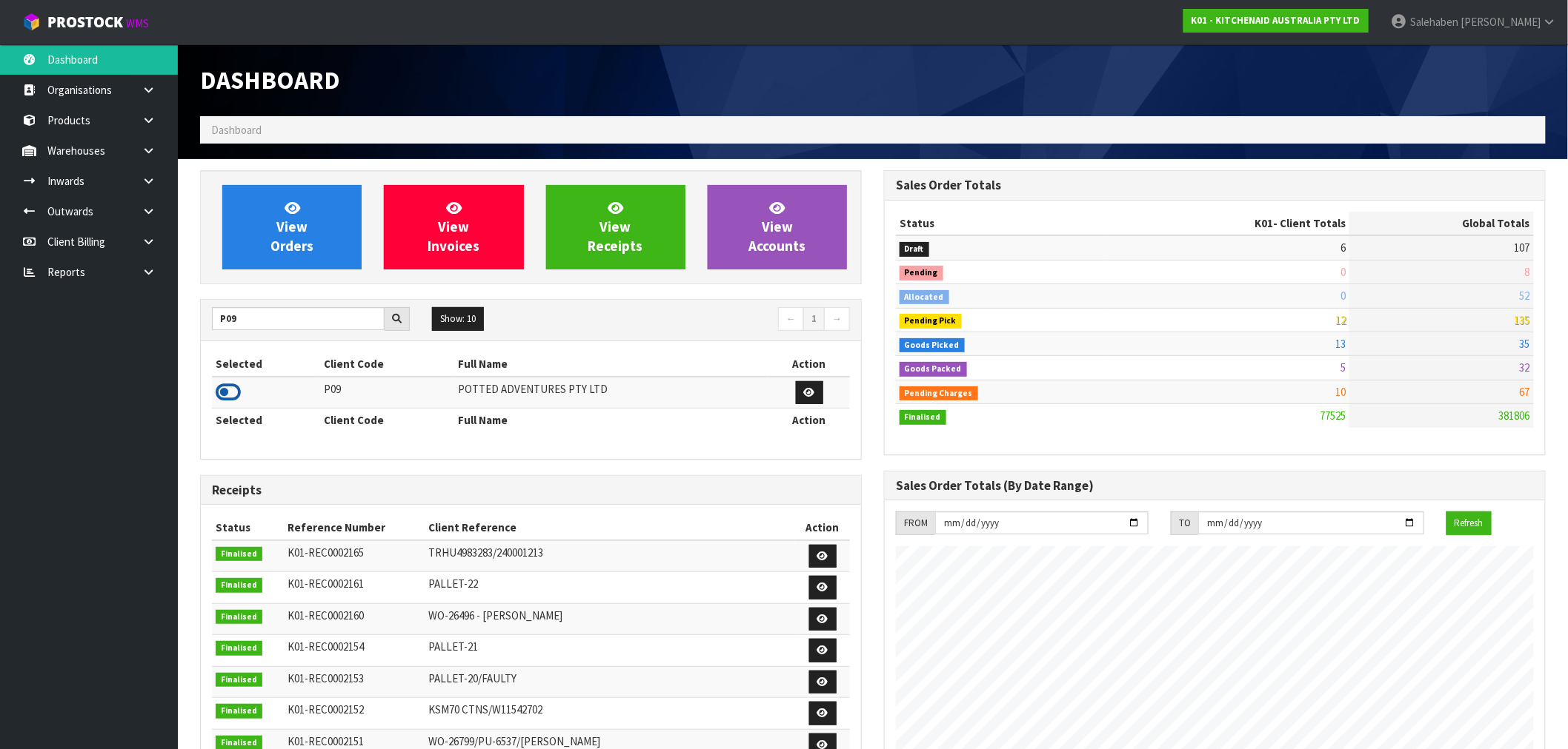
click at [224, 398] on icon at bounding box center [228, 393] width 25 height 22
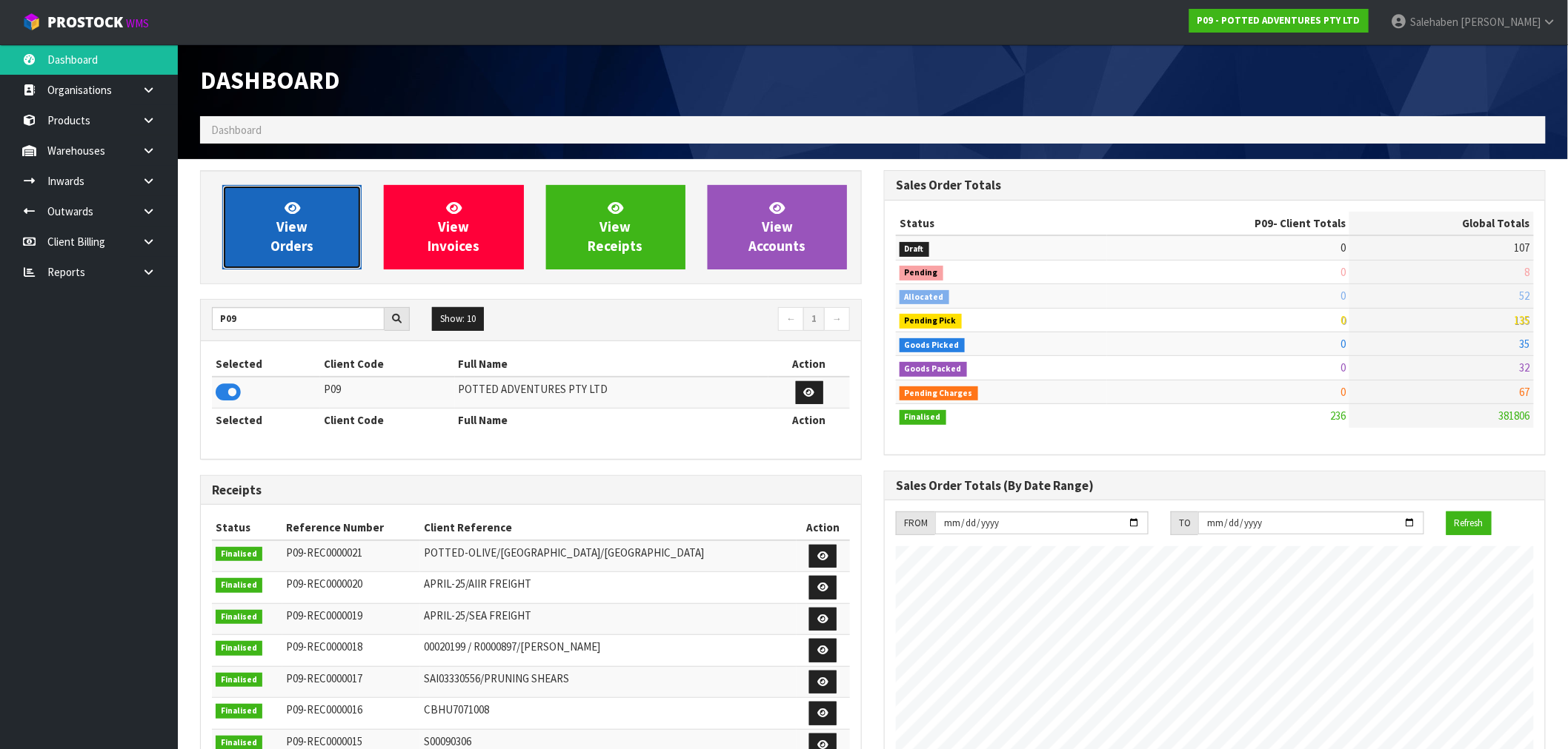
click at [265, 258] on link "View Orders" at bounding box center [292, 227] width 140 height 85
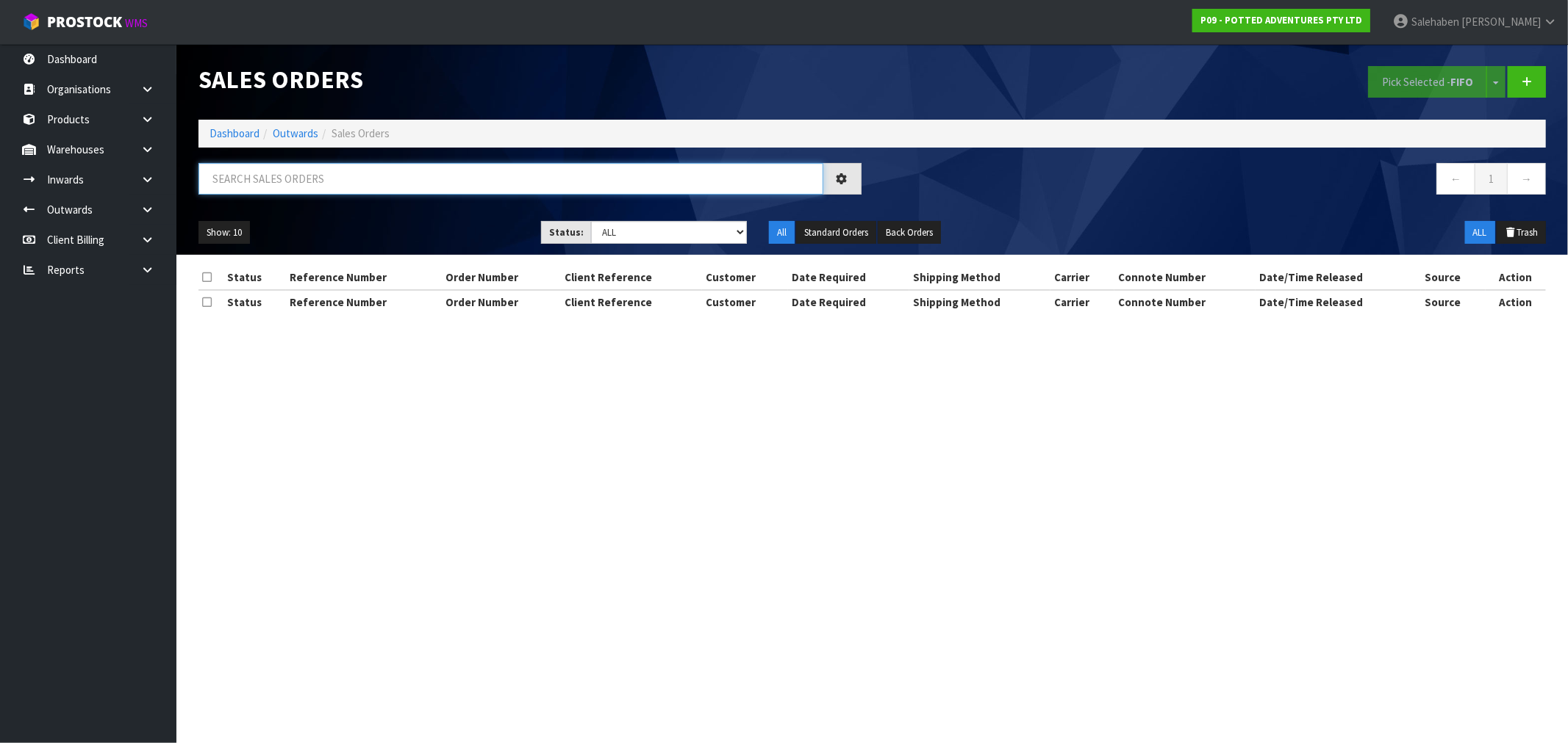
click at [360, 176] on input "text" at bounding box center [511, 178] width 625 height 32
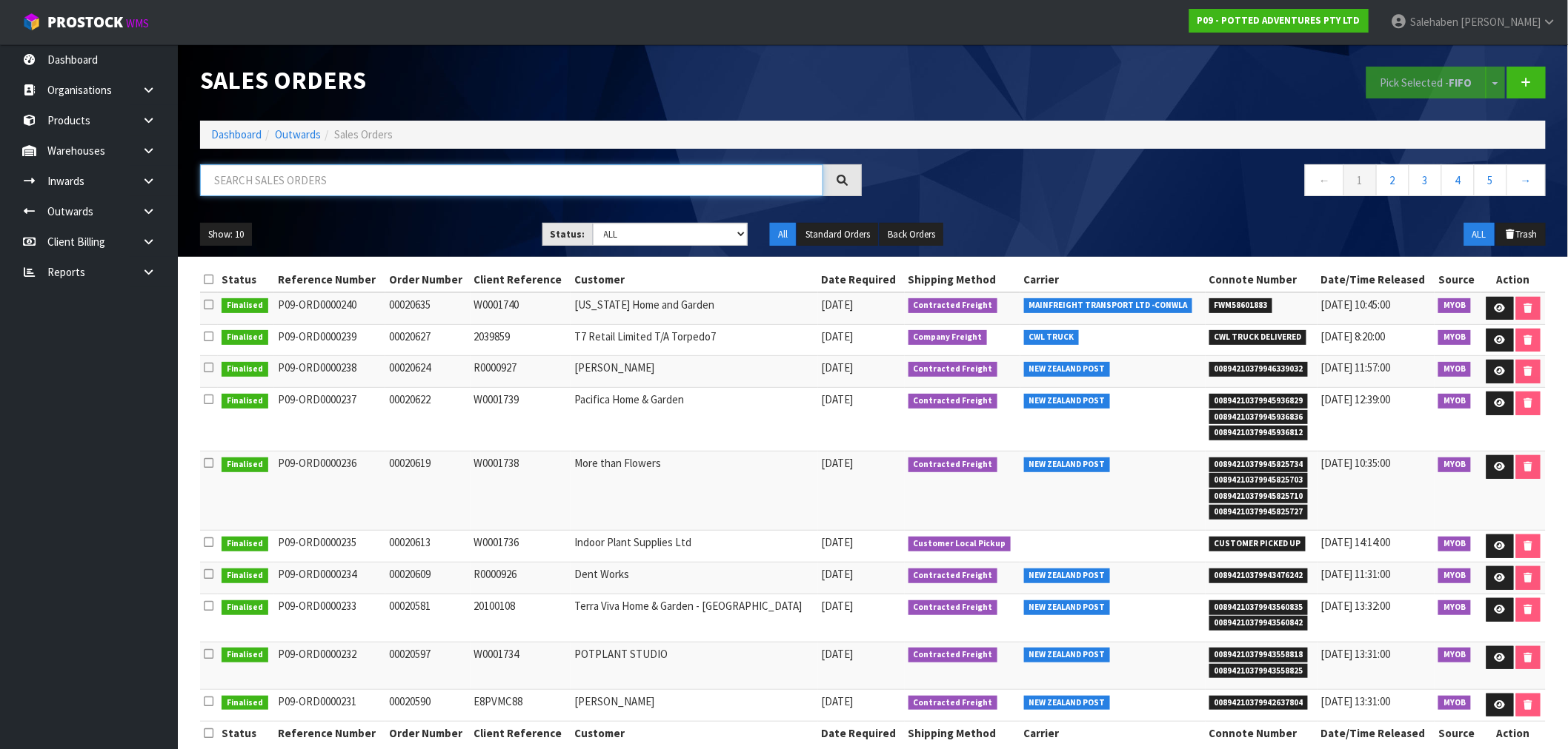
paste input "FWM58601883"
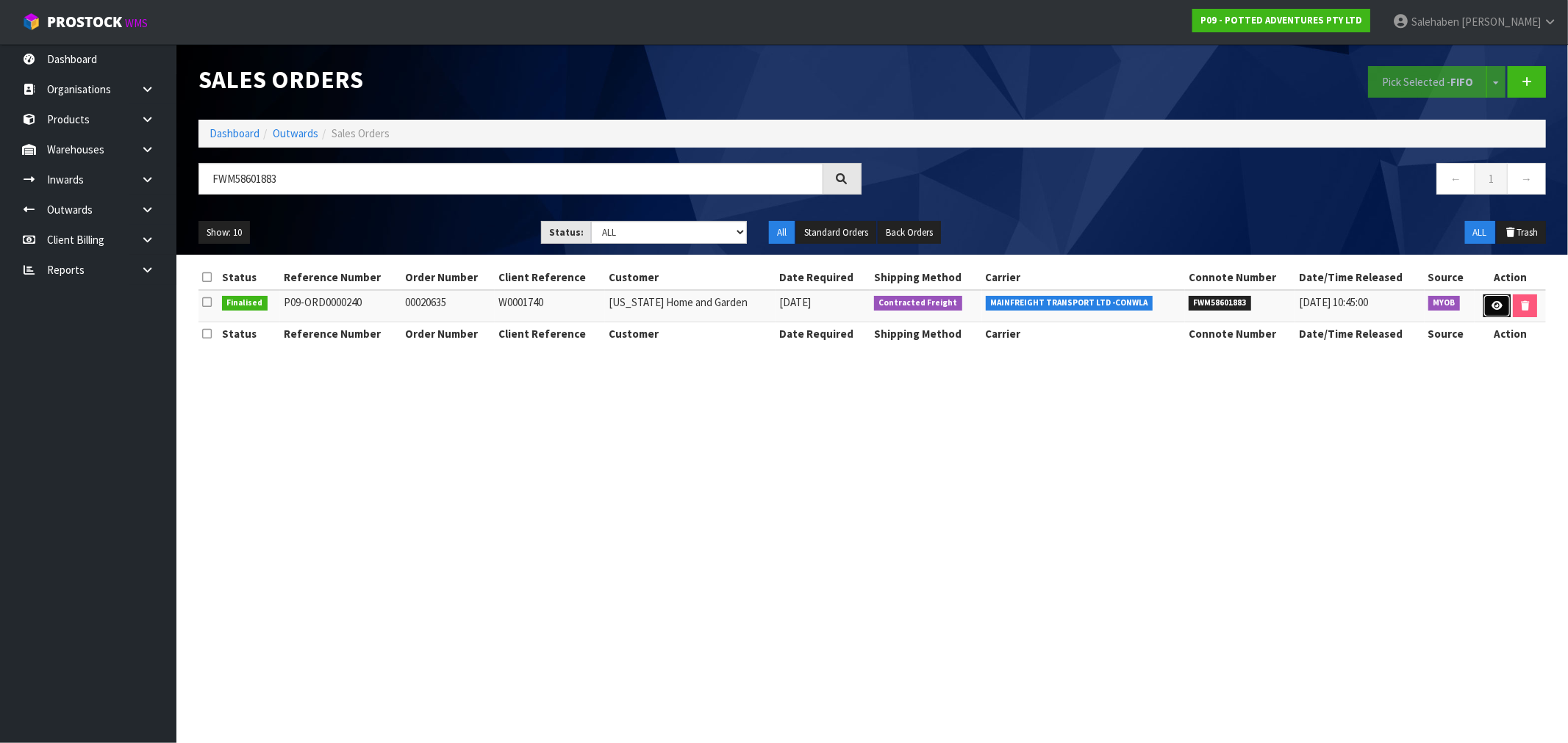
click at [1497, 303] on icon at bounding box center [1497, 306] width 11 height 10
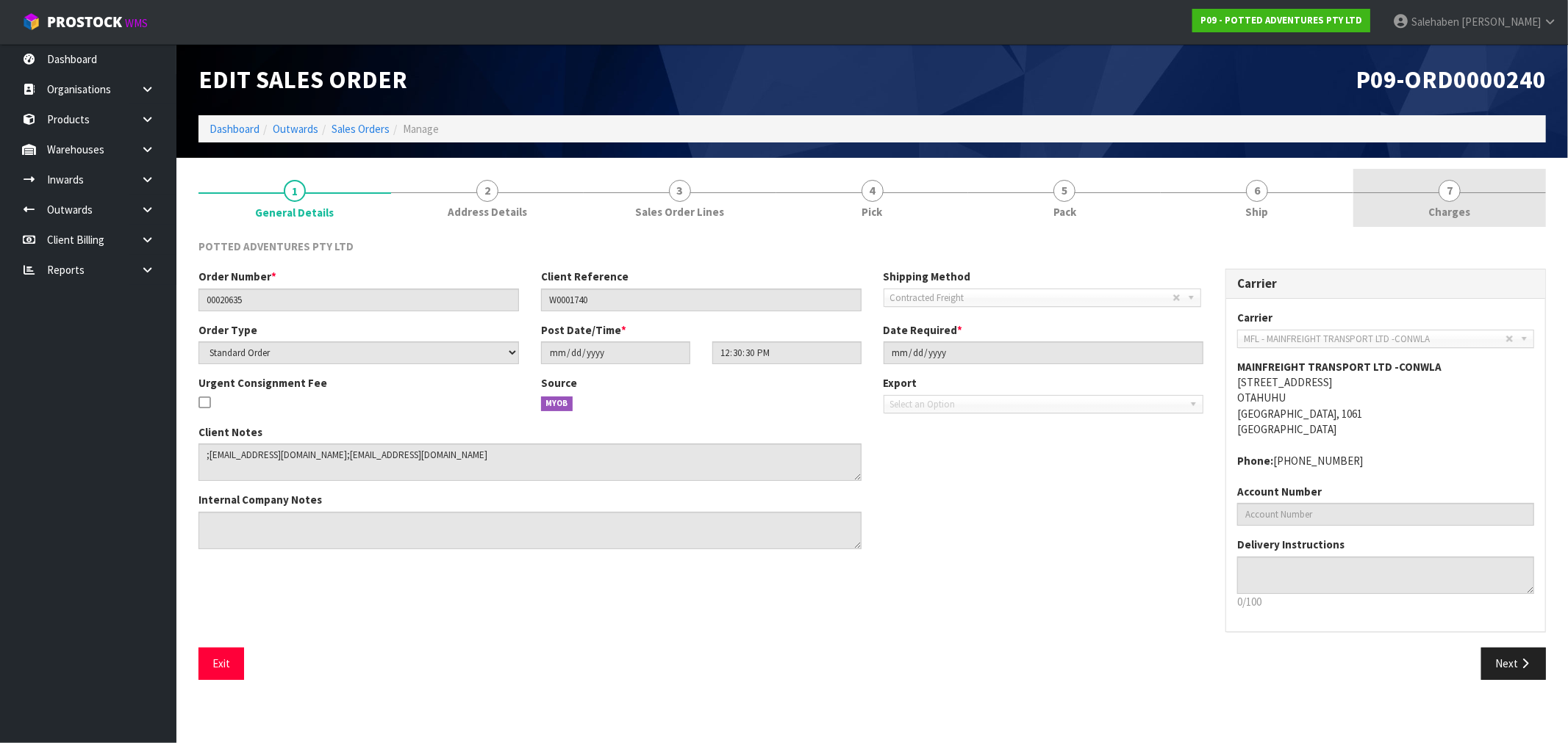
click at [1458, 210] on span "Charges" at bounding box center [1449, 211] width 42 height 15
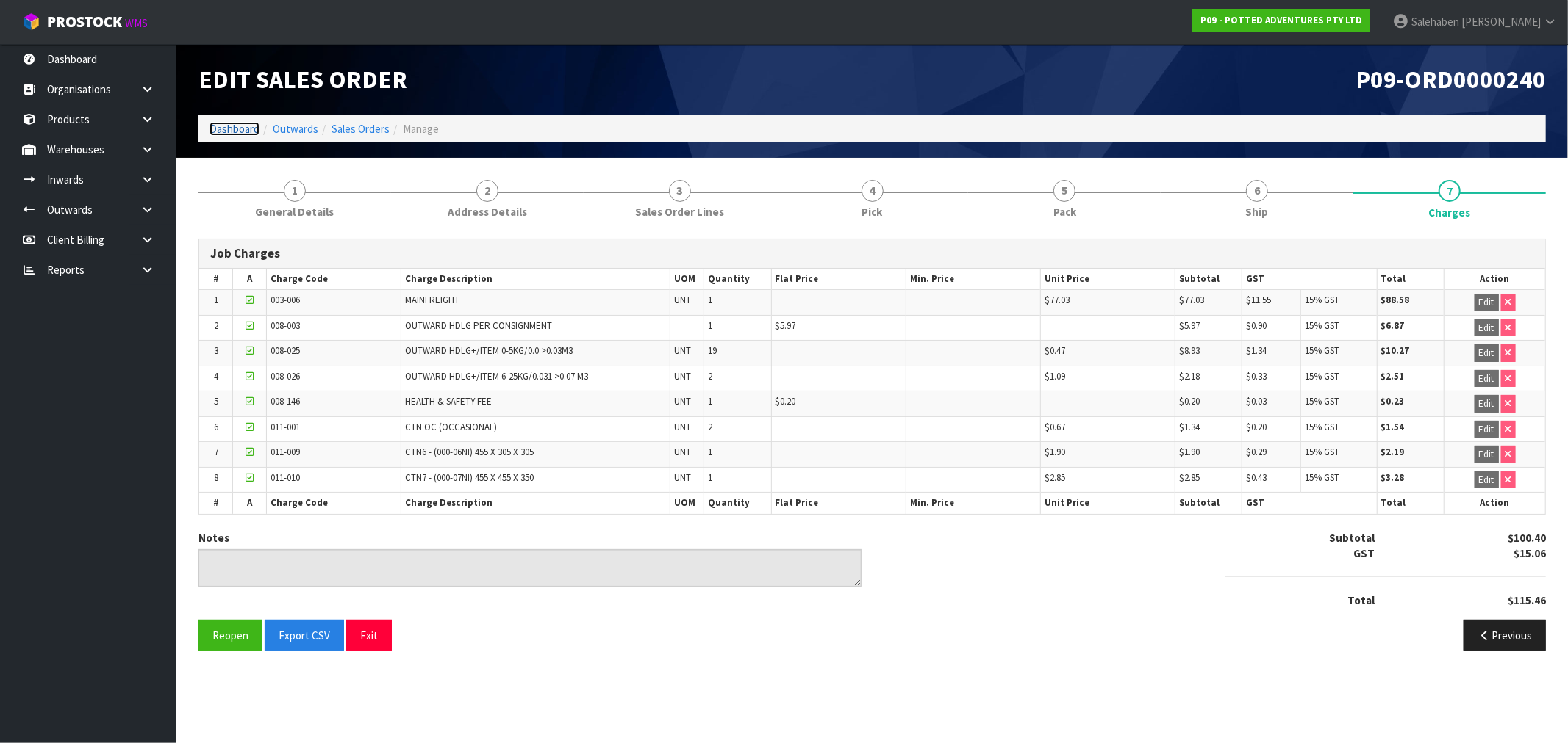
click at [228, 127] on link "Dashboard" at bounding box center [234, 129] width 50 height 14
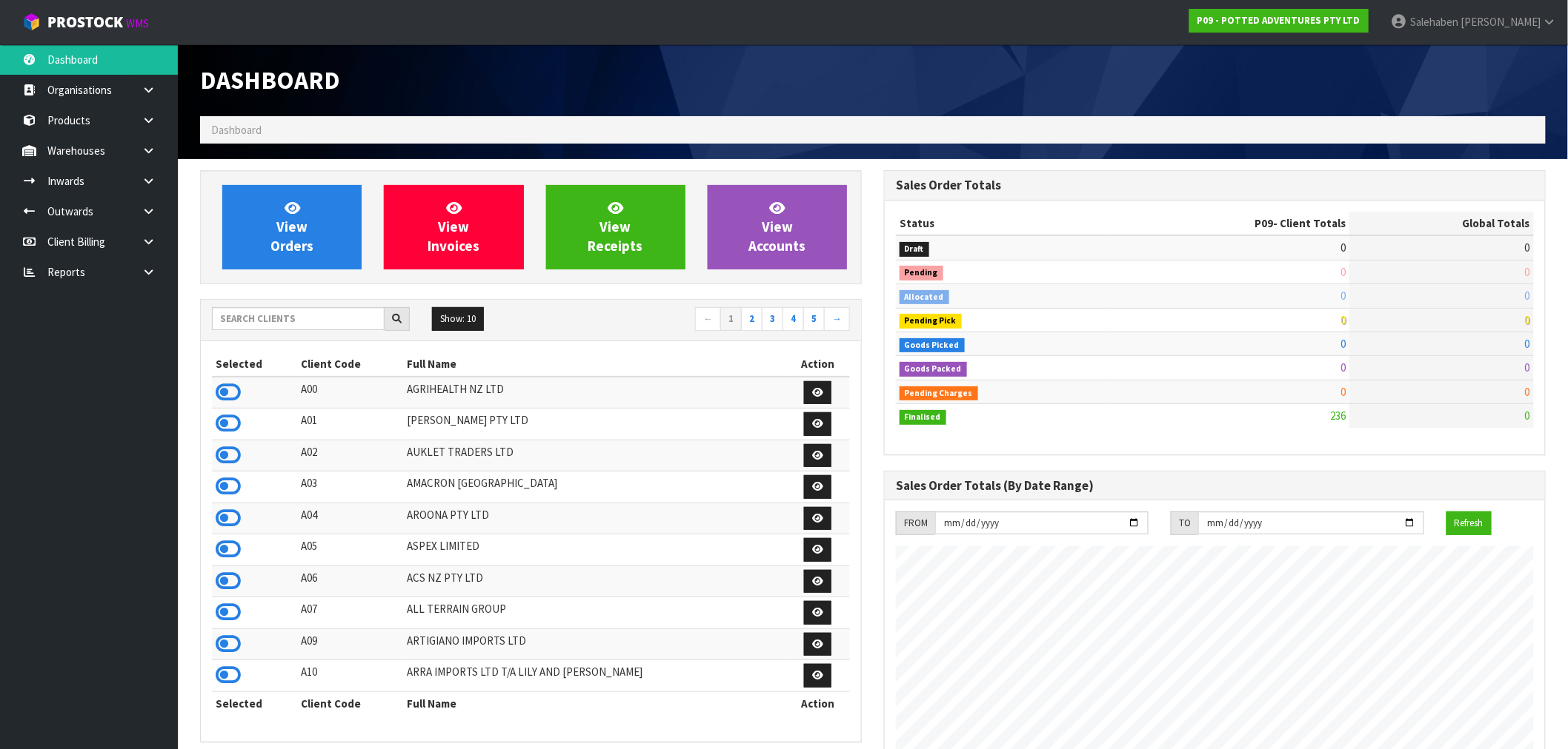
scroll to position [906, 684]
click at [244, 320] on input "text" at bounding box center [298, 318] width 172 height 23
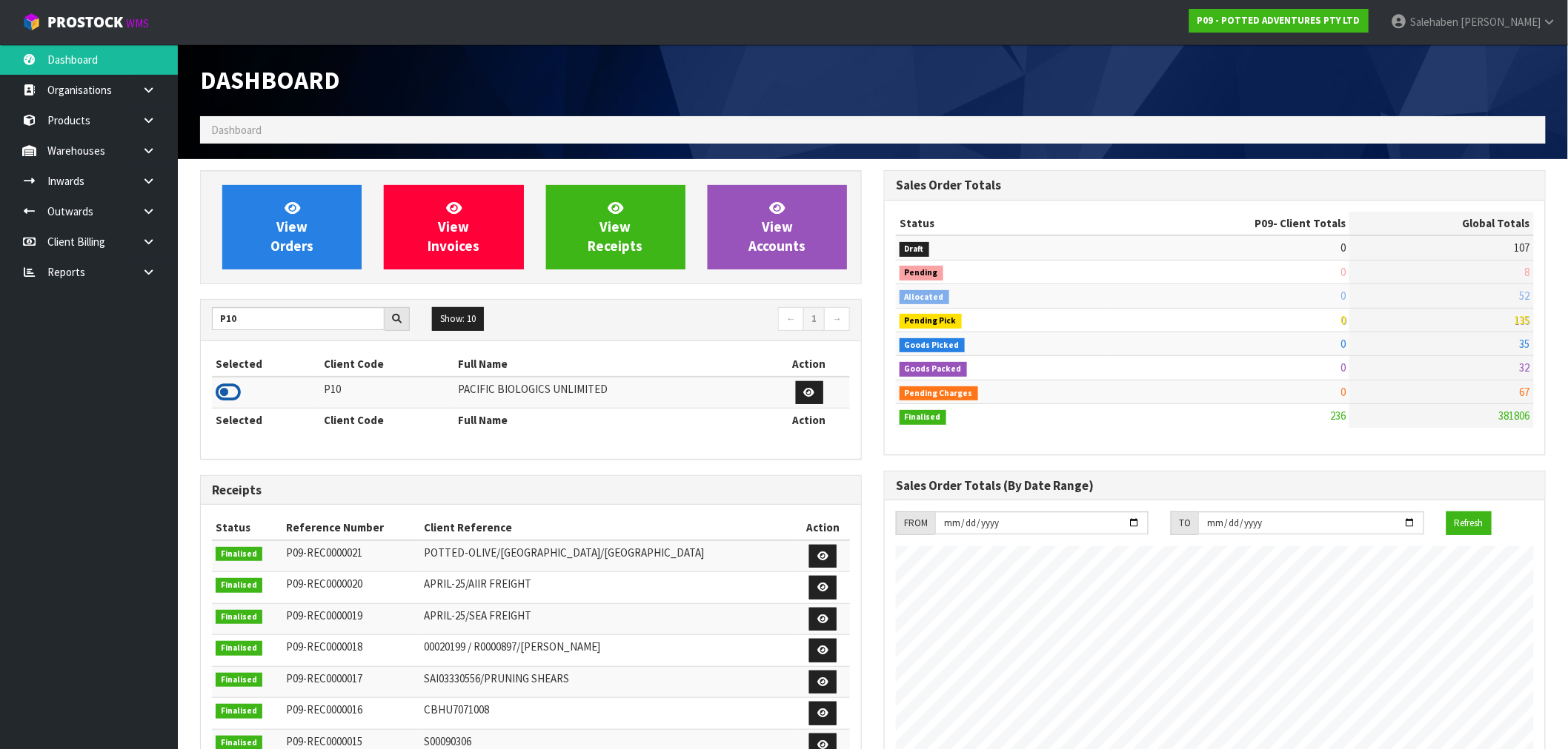
click at [230, 397] on icon at bounding box center [228, 393] width 25 height 22
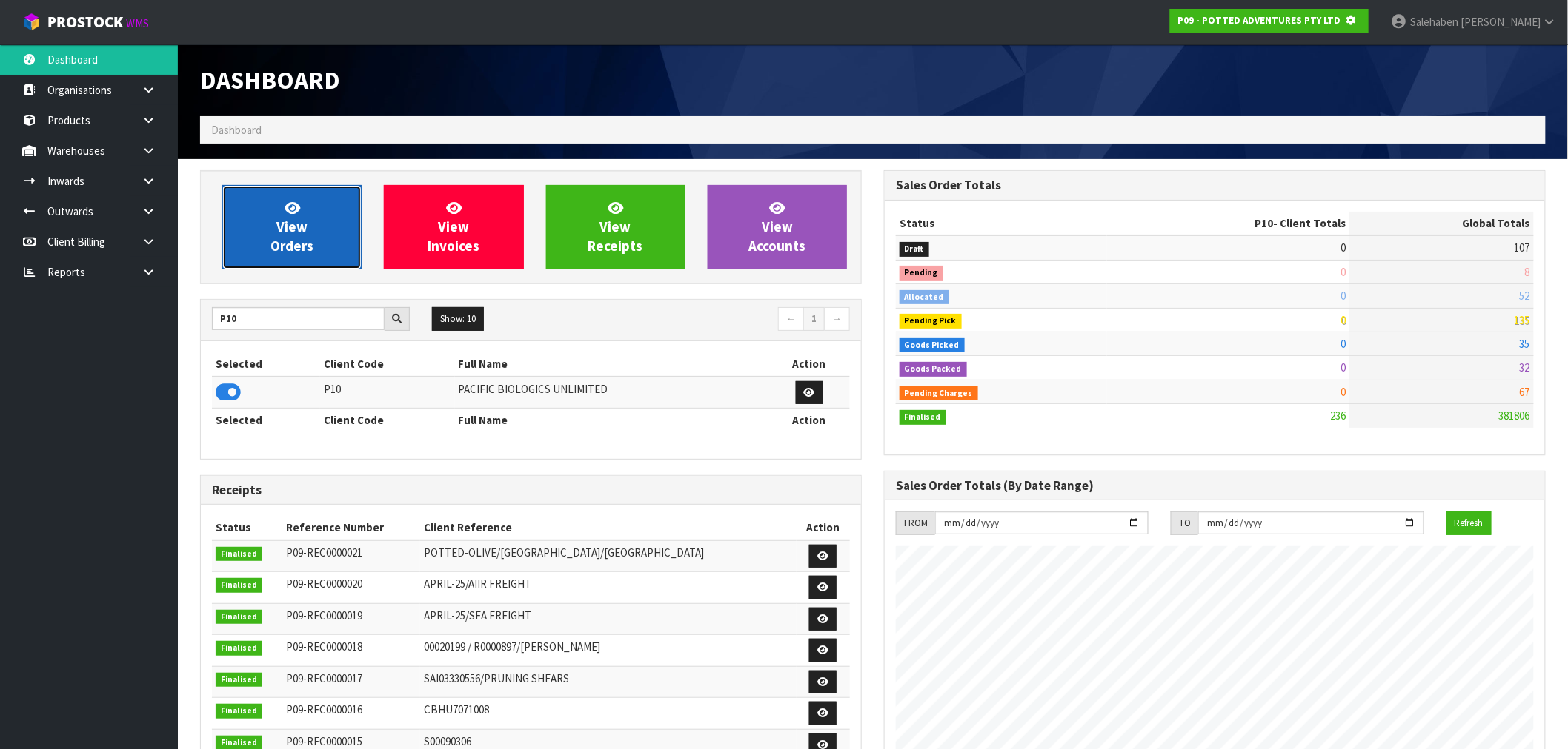
scroll to position [923, 684]
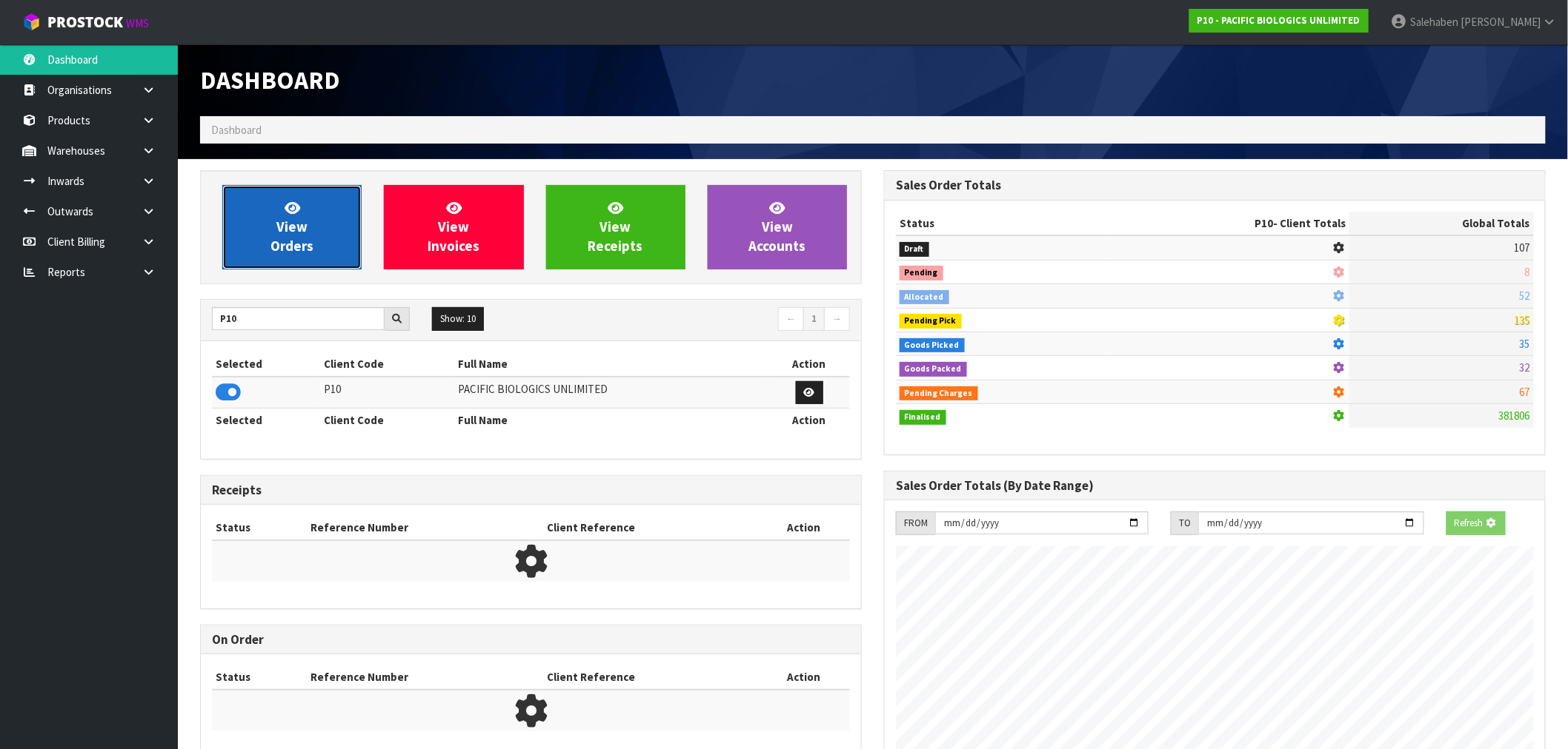
click at [319, 242] on link "View Orders" at bounding box center [292, 227] width 140 height 85
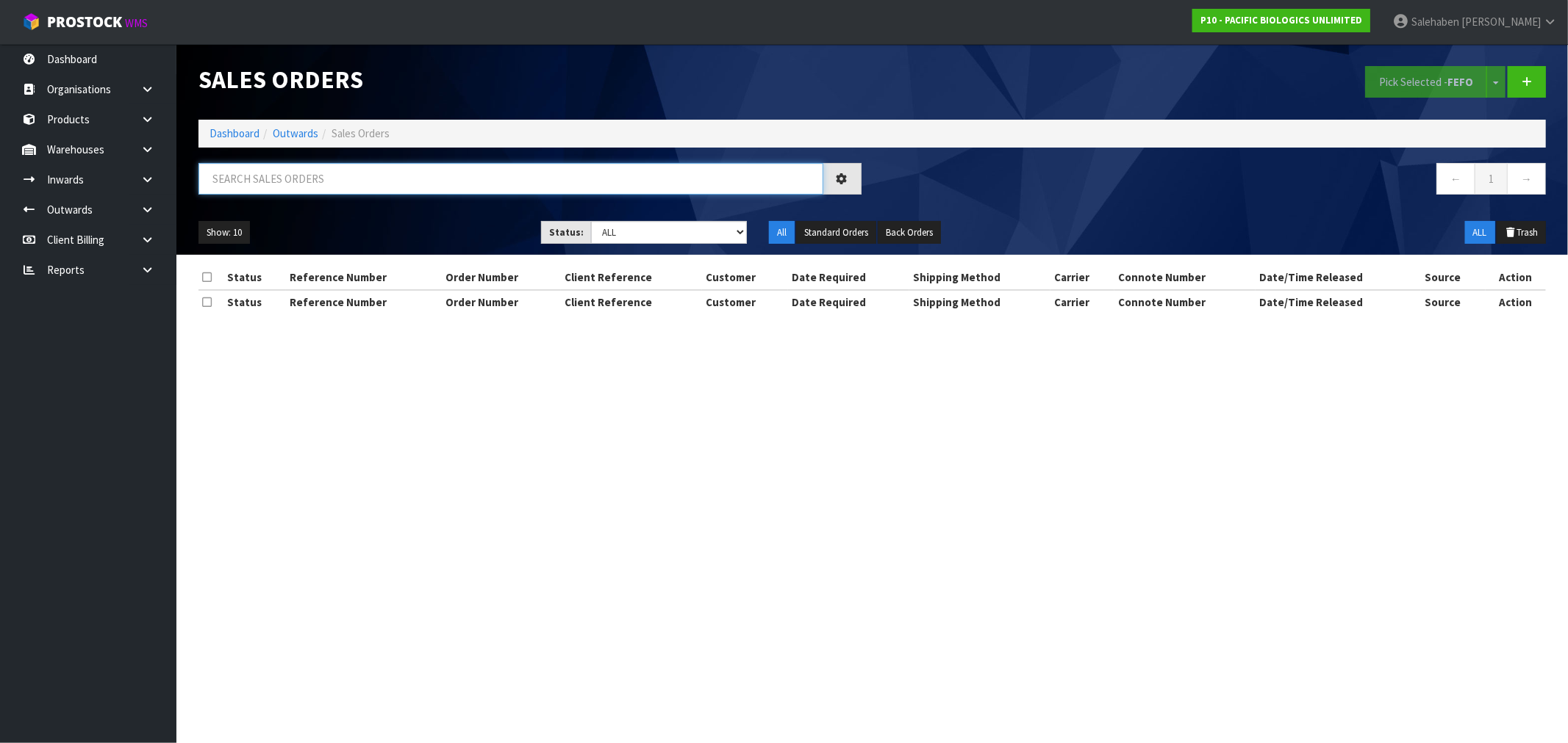
click at [530, 177] on input "text" at bounding box center [511, 178] width 625 height 32
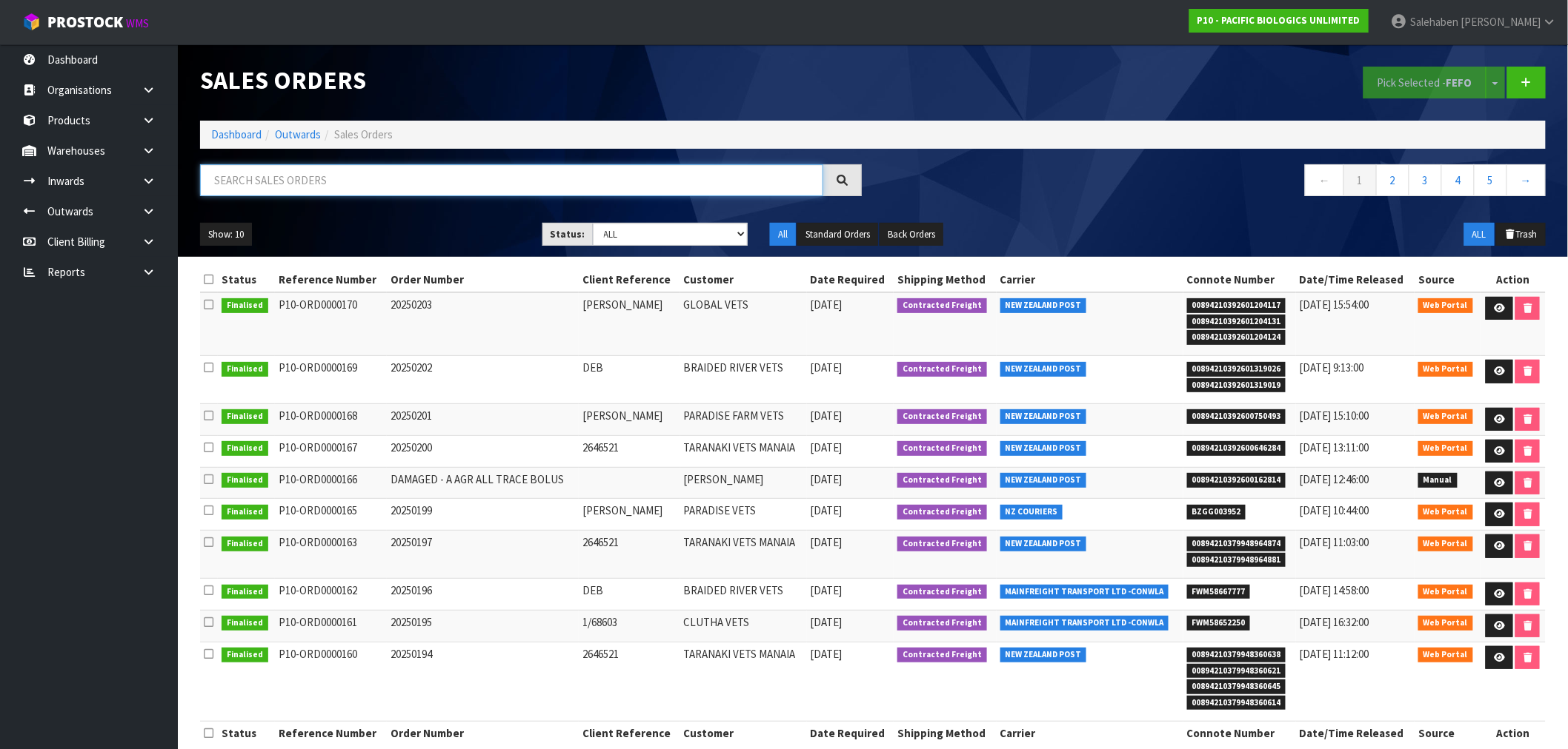
paste input "FWM58652250"
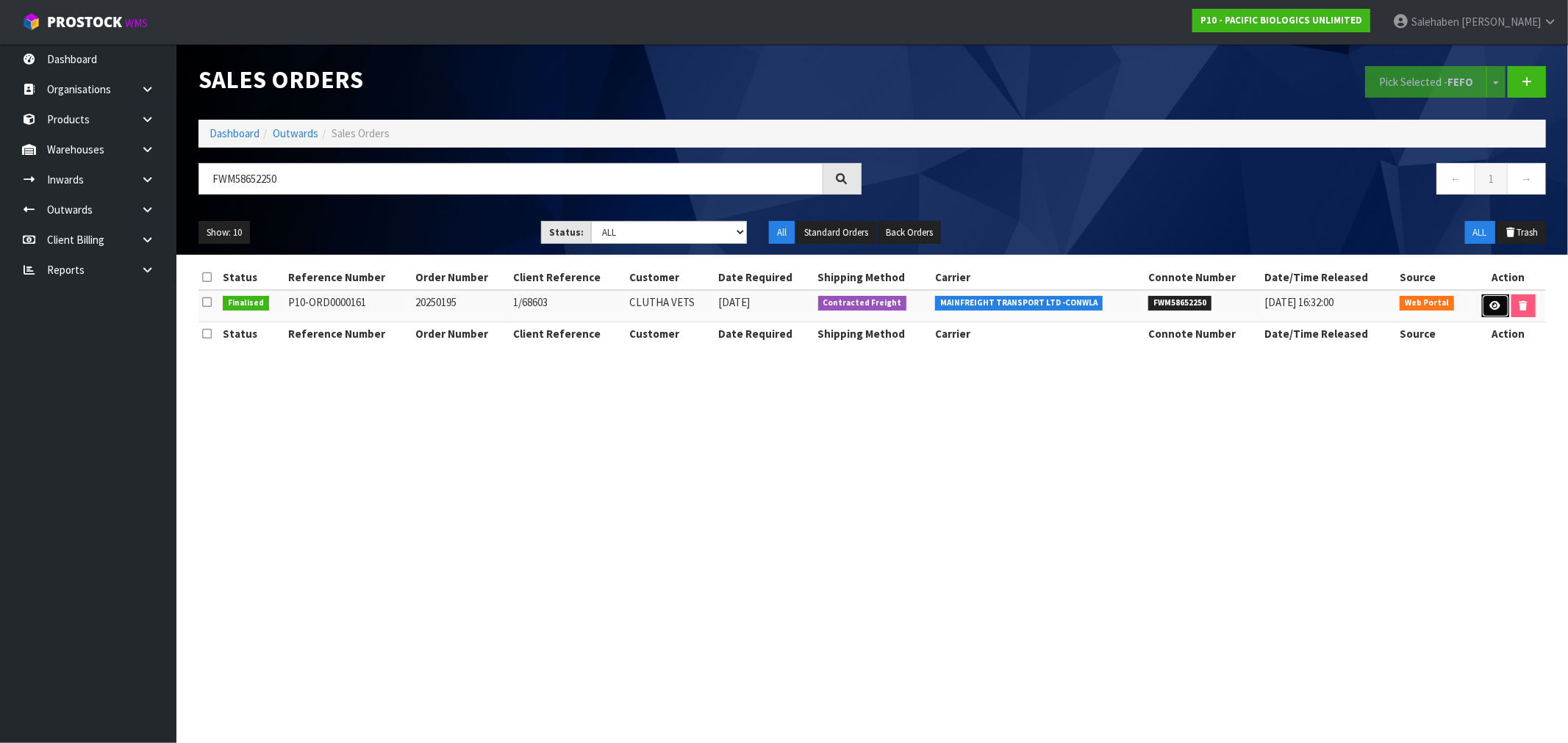
click at [1494, 297] on link at bounding box center [1495, 306] width 27 height 24
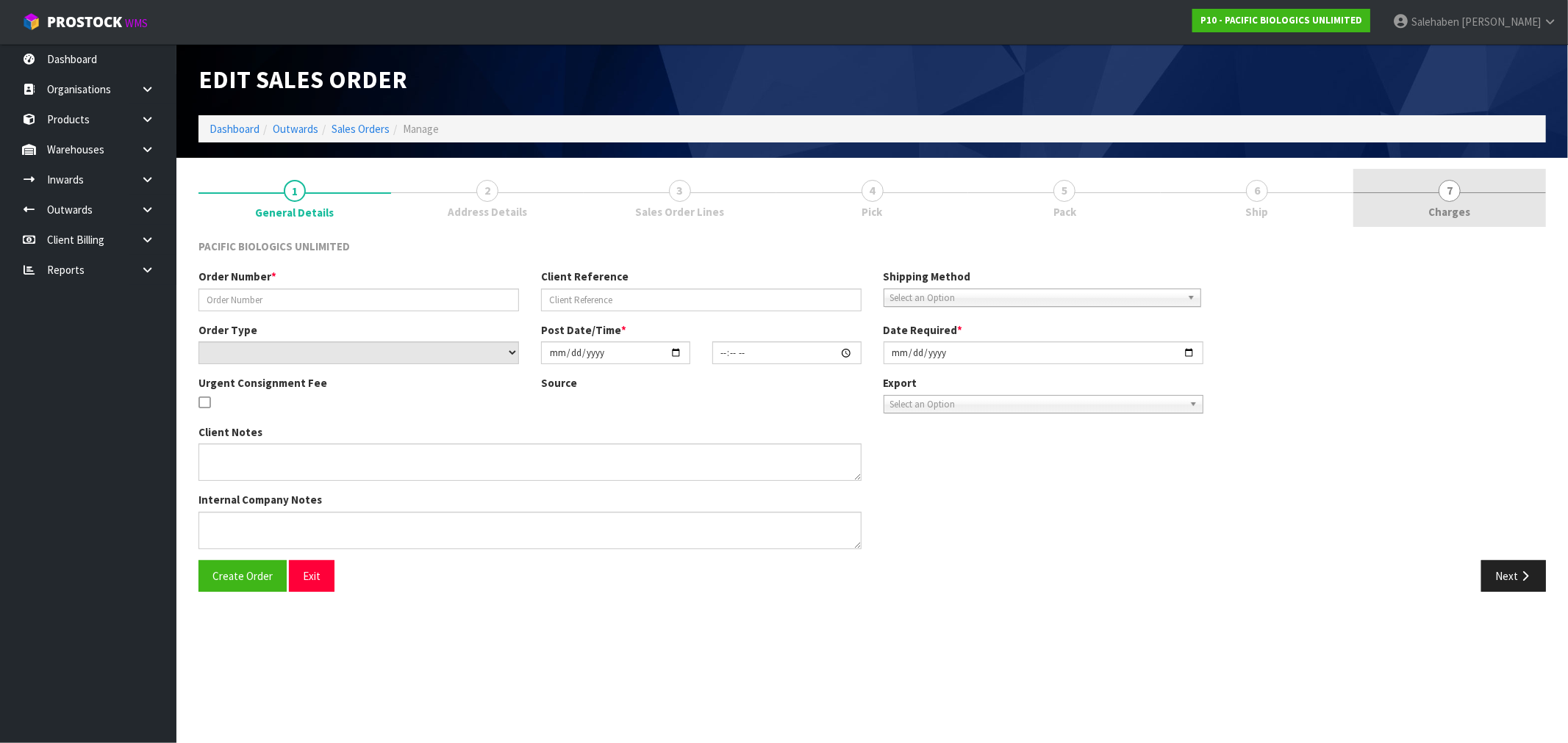
click at [1452, 200] on span "7" at bounding box center [1449, 191] width 22 height 22
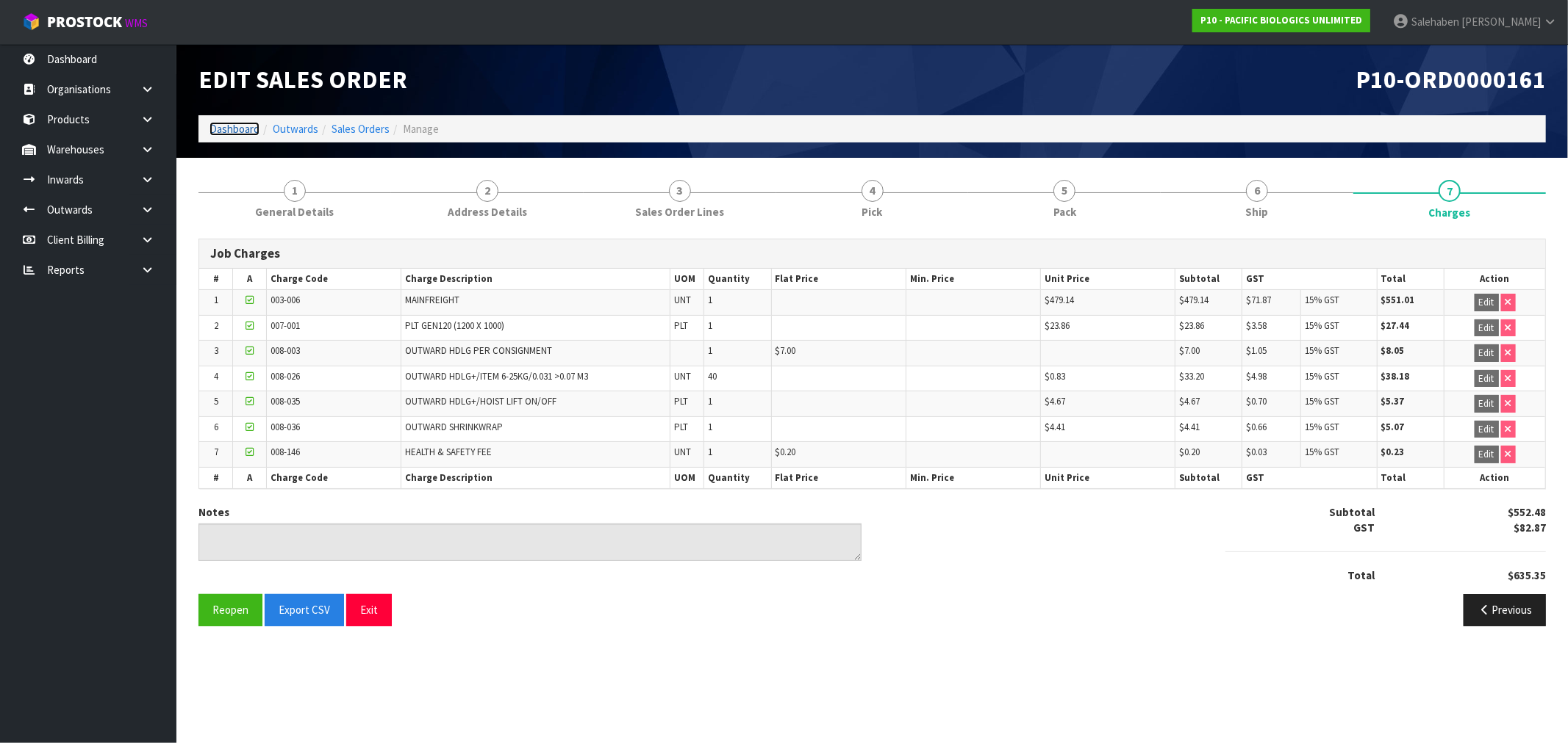
click at [230, 126] on link "Dashboard" at bounding box center [234, 129] width 50 height 14
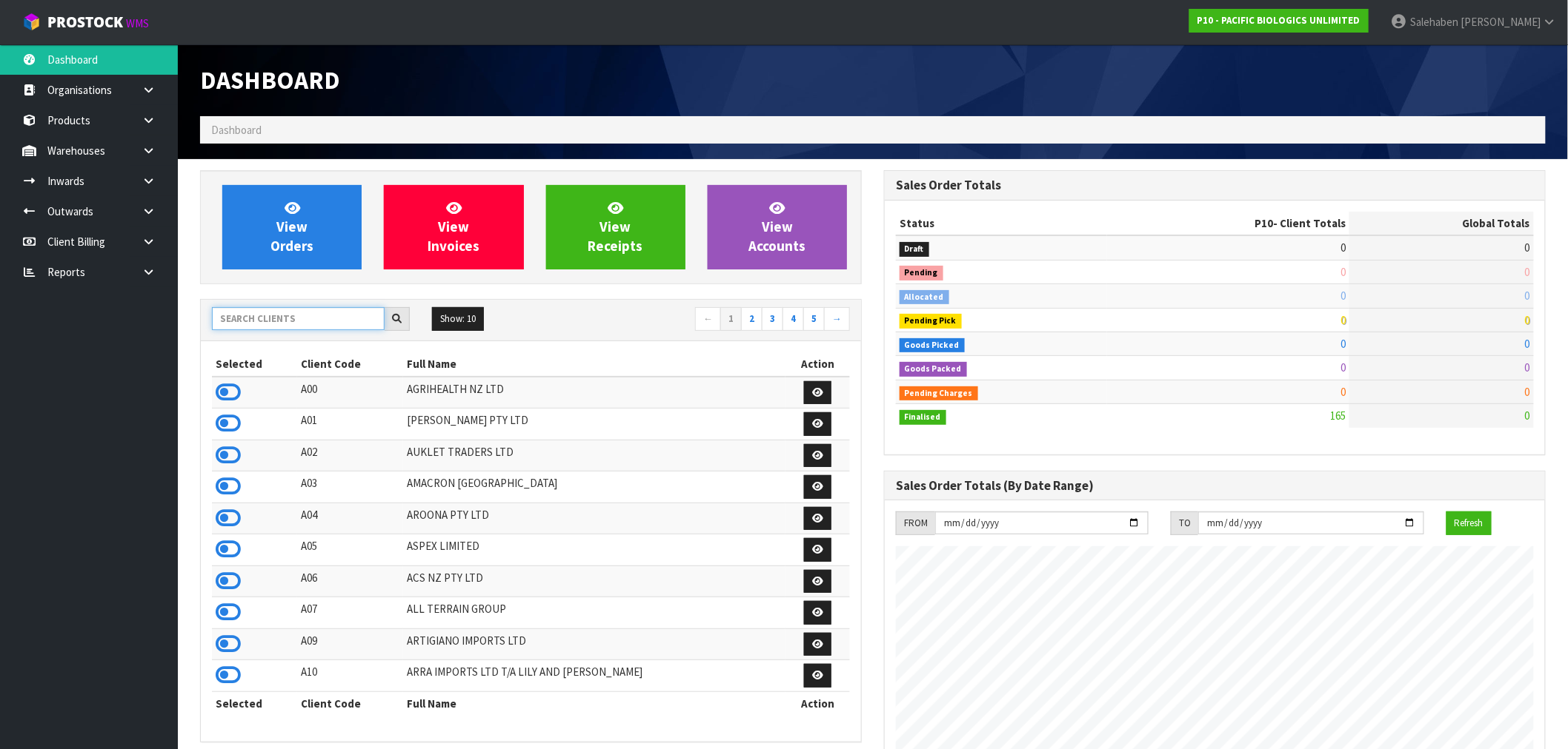
click at [223, 309] on input "text" at bounding box center [298, 318] width 172 height 23
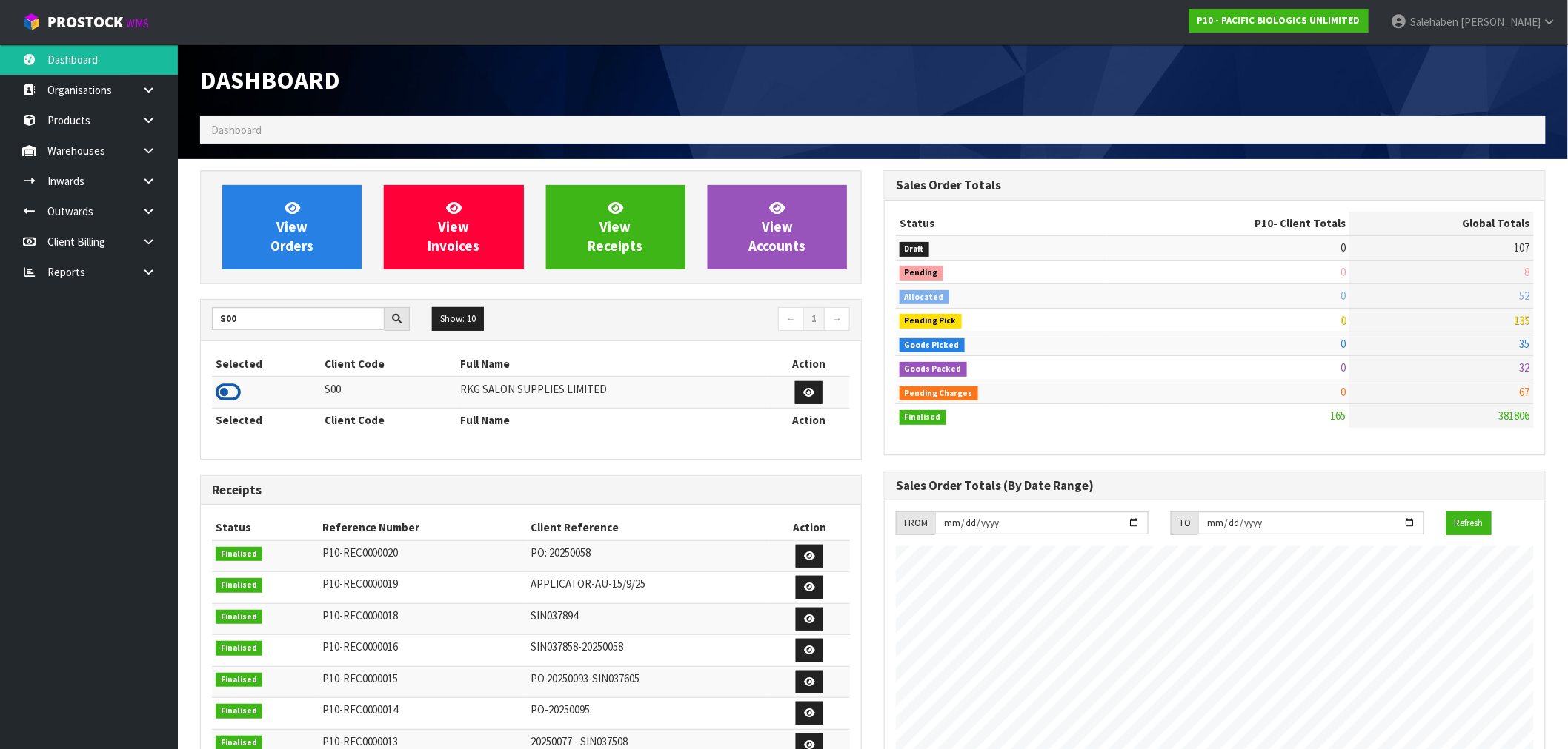
click at [226, 389] on icon at bounding box center [228, 393] width 25 height 22
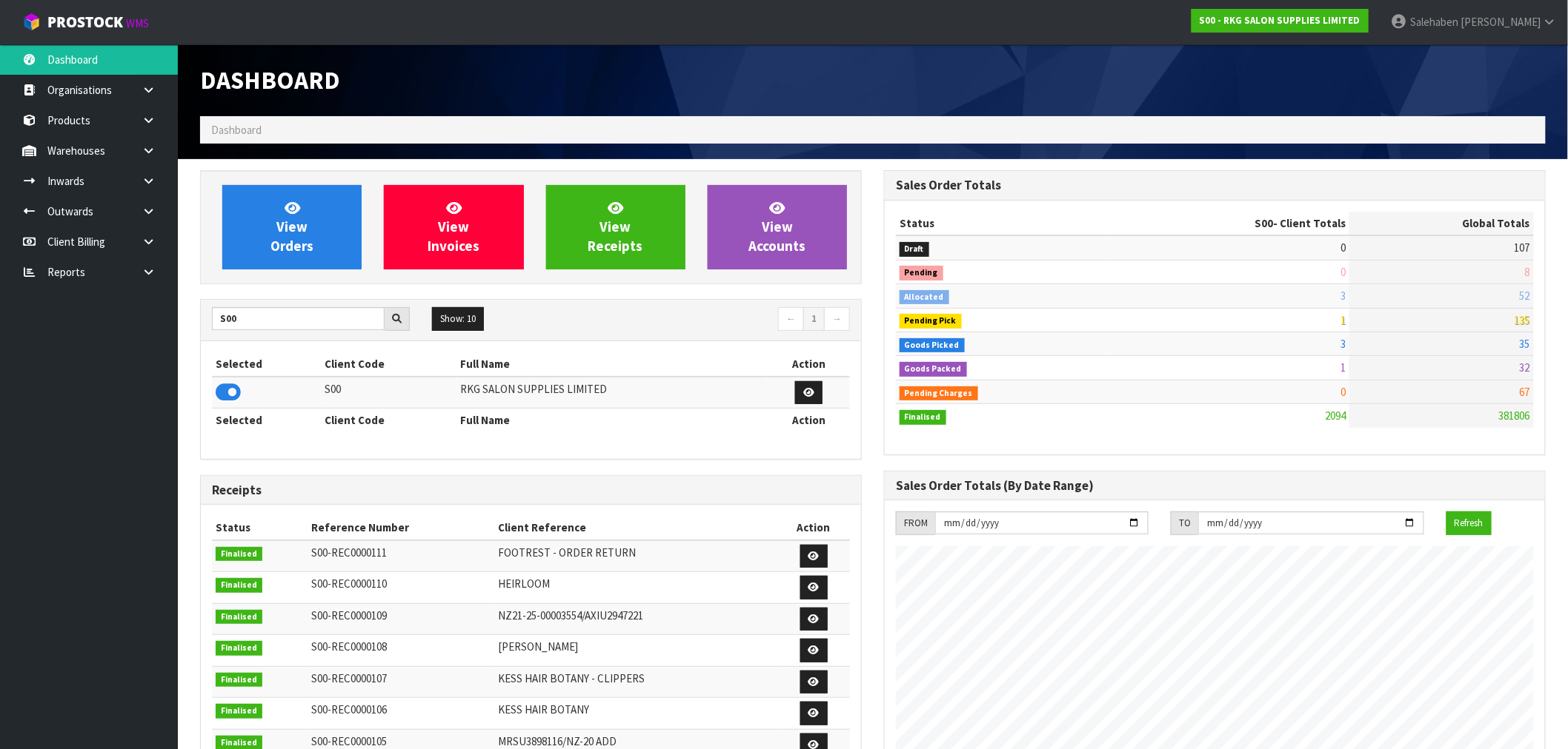
scroll to position [1122, 684]
click at [313, 230] on link "View Orders" at bounding box center [292, 227] width 140 height 85
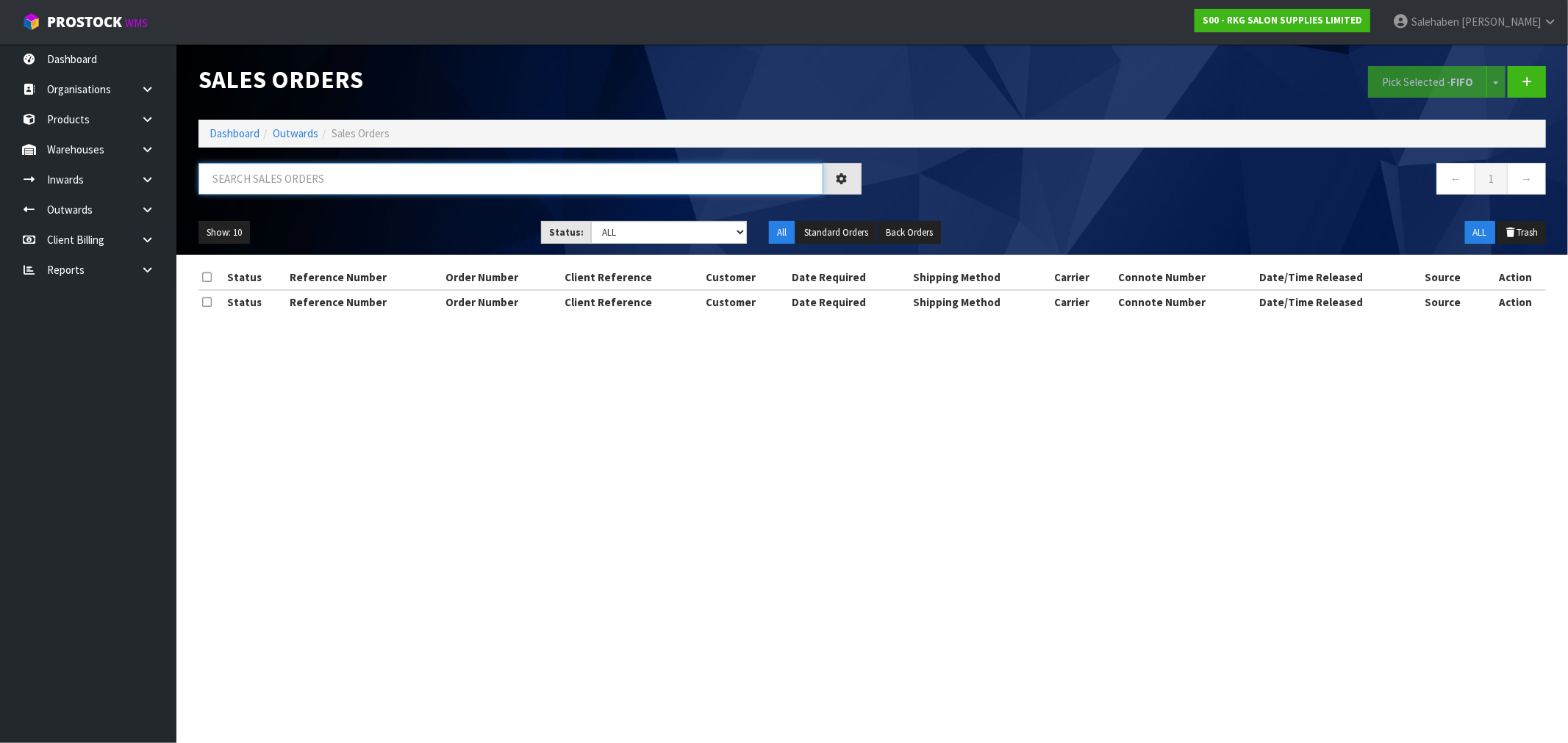
click at [409, 177] on input "text" at bounding box center [511, 178] width 625 height 32
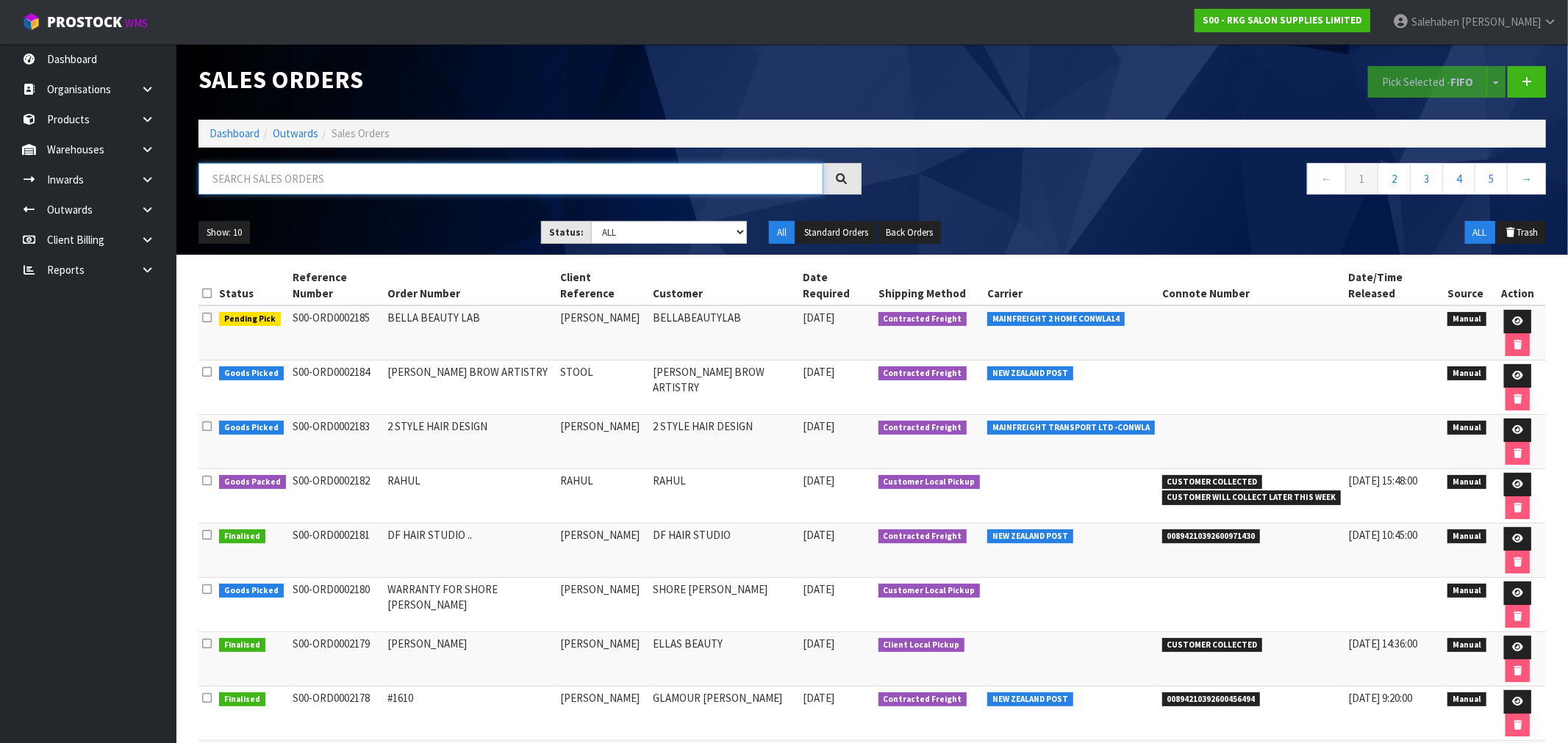
paste input "FWM58628379"
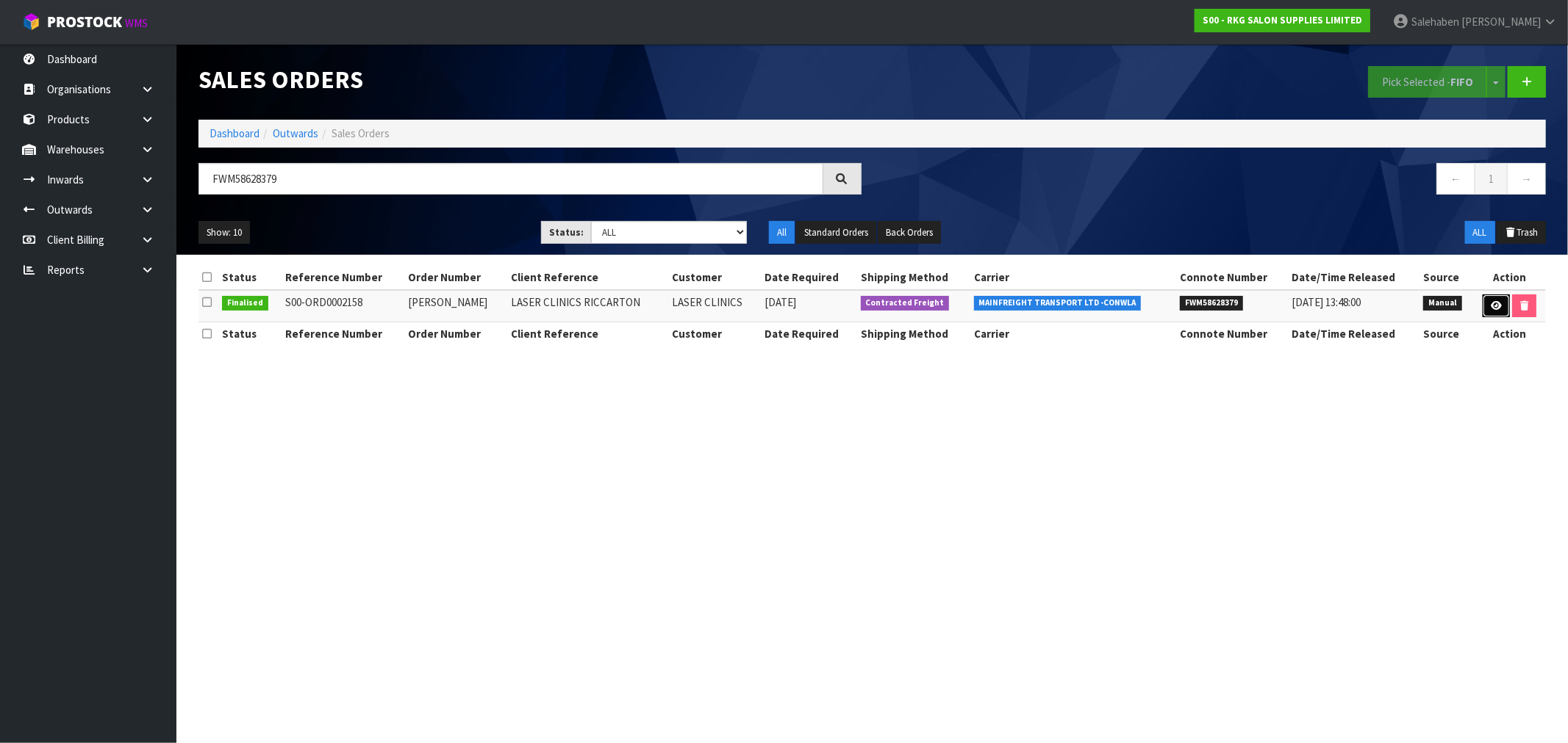
click at [1497, 301] on icon at bounding box center [1496, 306] width 11 height 10
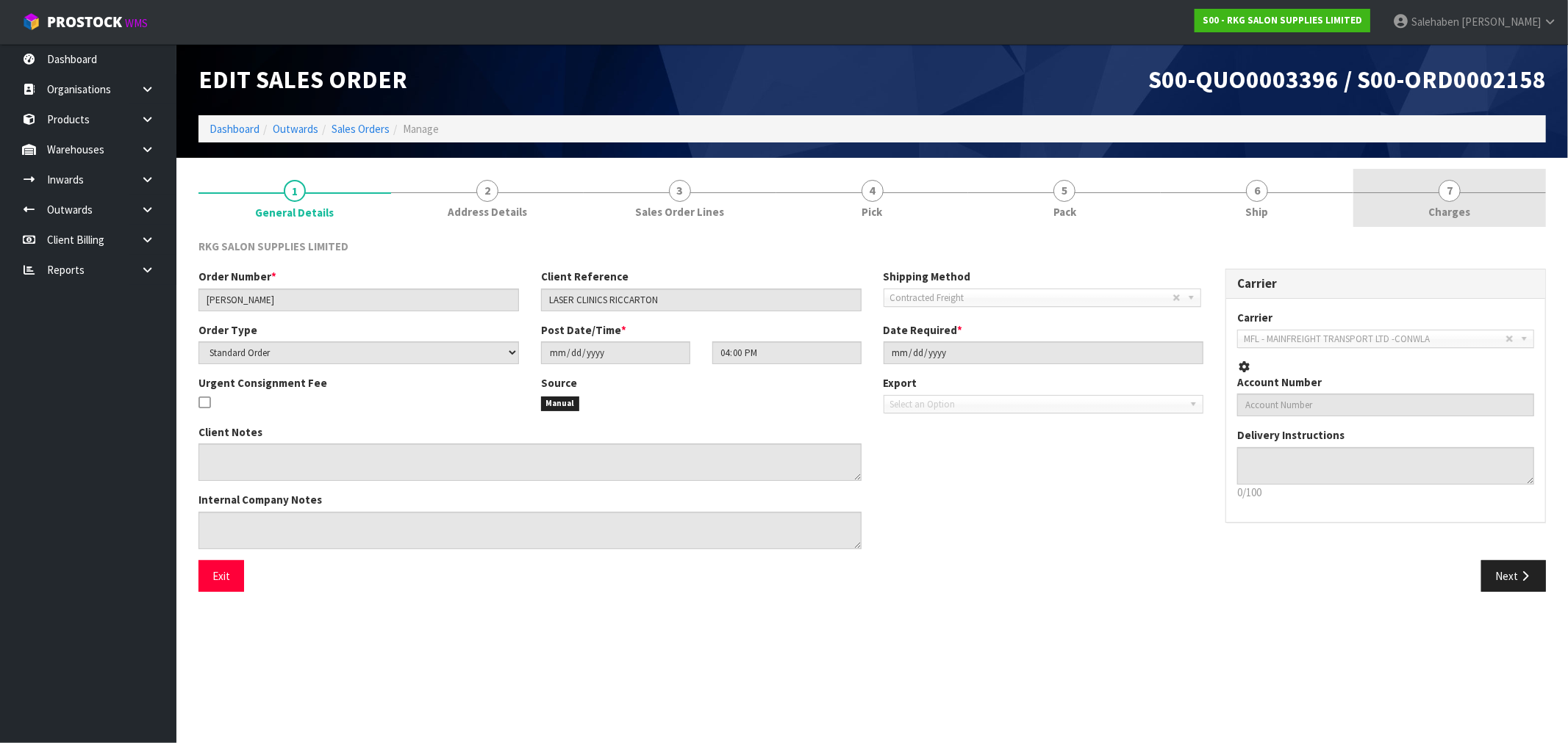
click at [1460, 200] on link "7 [GEOGRAPHIC_DATA]" at bounding box center [1449, 197] width 192 height 58
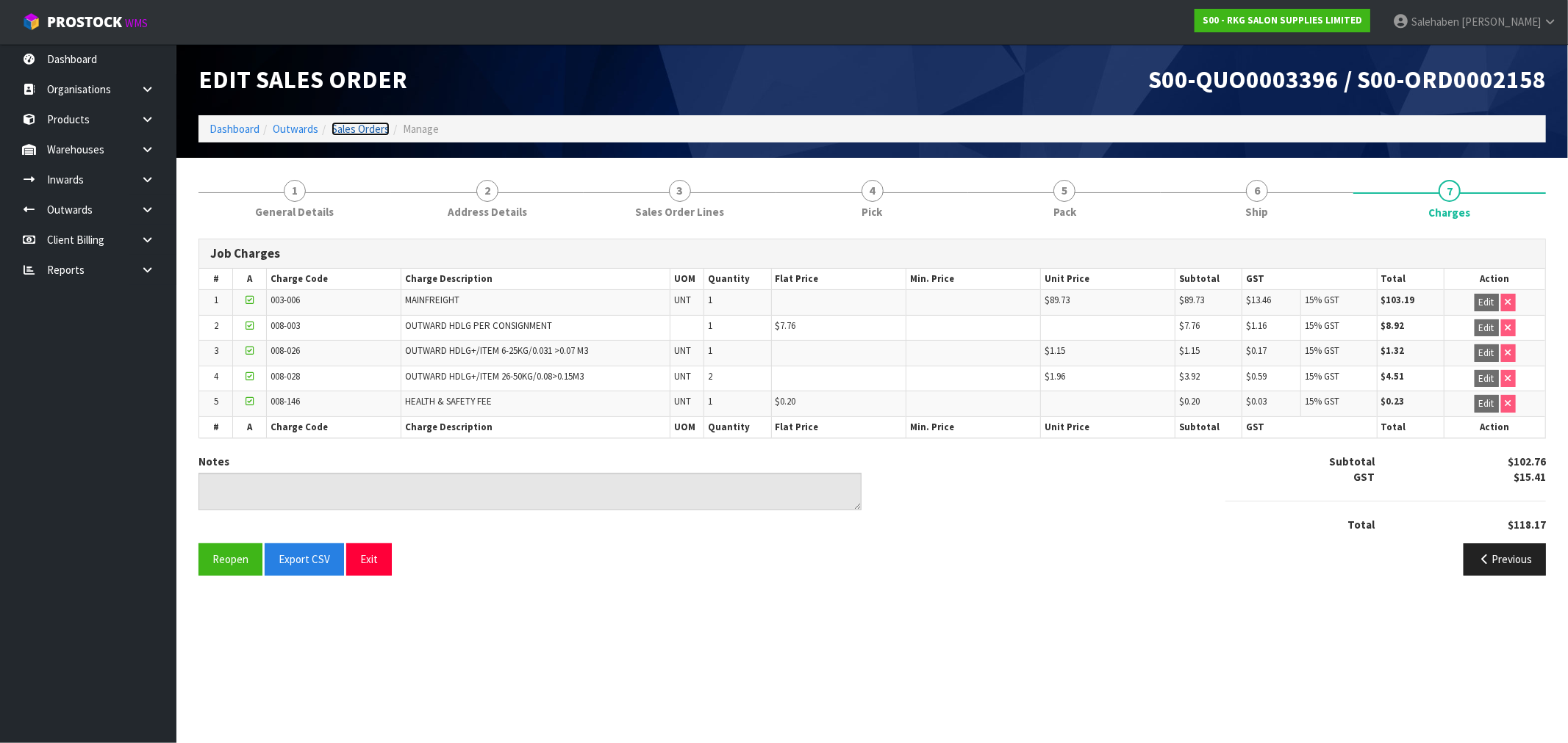
click at [373, 125] on link "Sales Orders" at bounding box center [360, 129] width 58 height 14
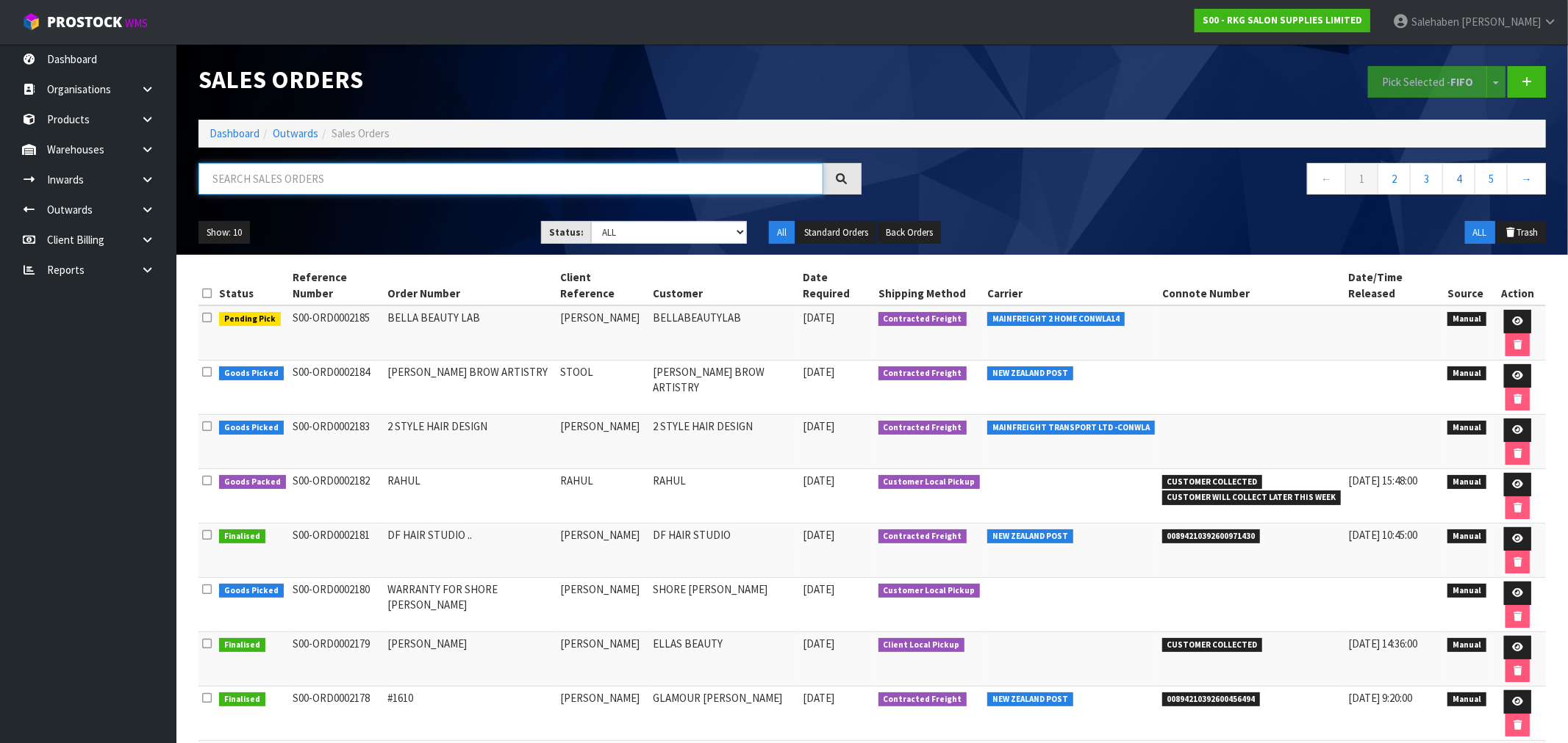
click at [362, 180] on input "text" at bounding box center [511, 178] width 625 height 32
paste input "FWM58609364"
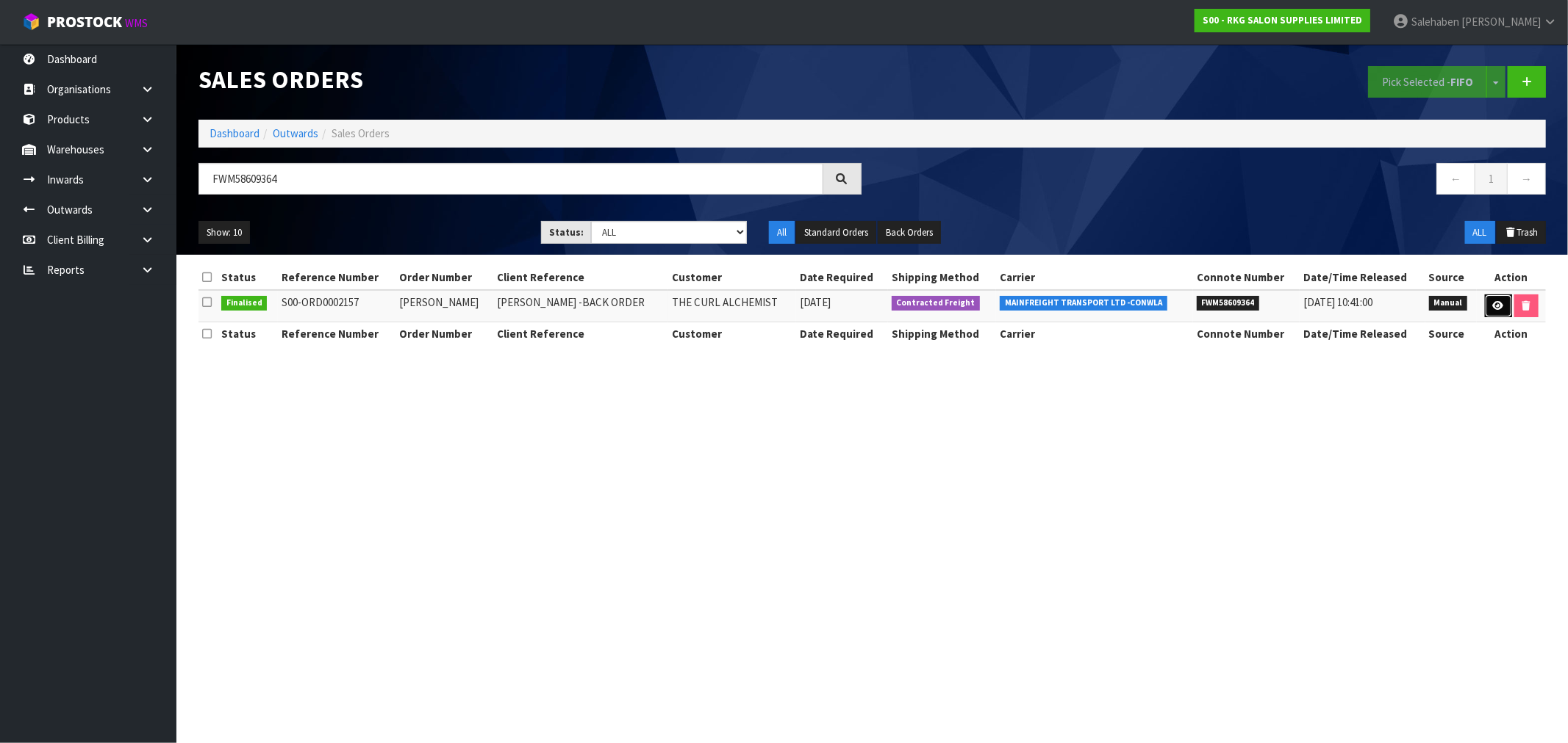
click at [1494, 307] on icon at bounding box center [1498, 306] width 11 height 10
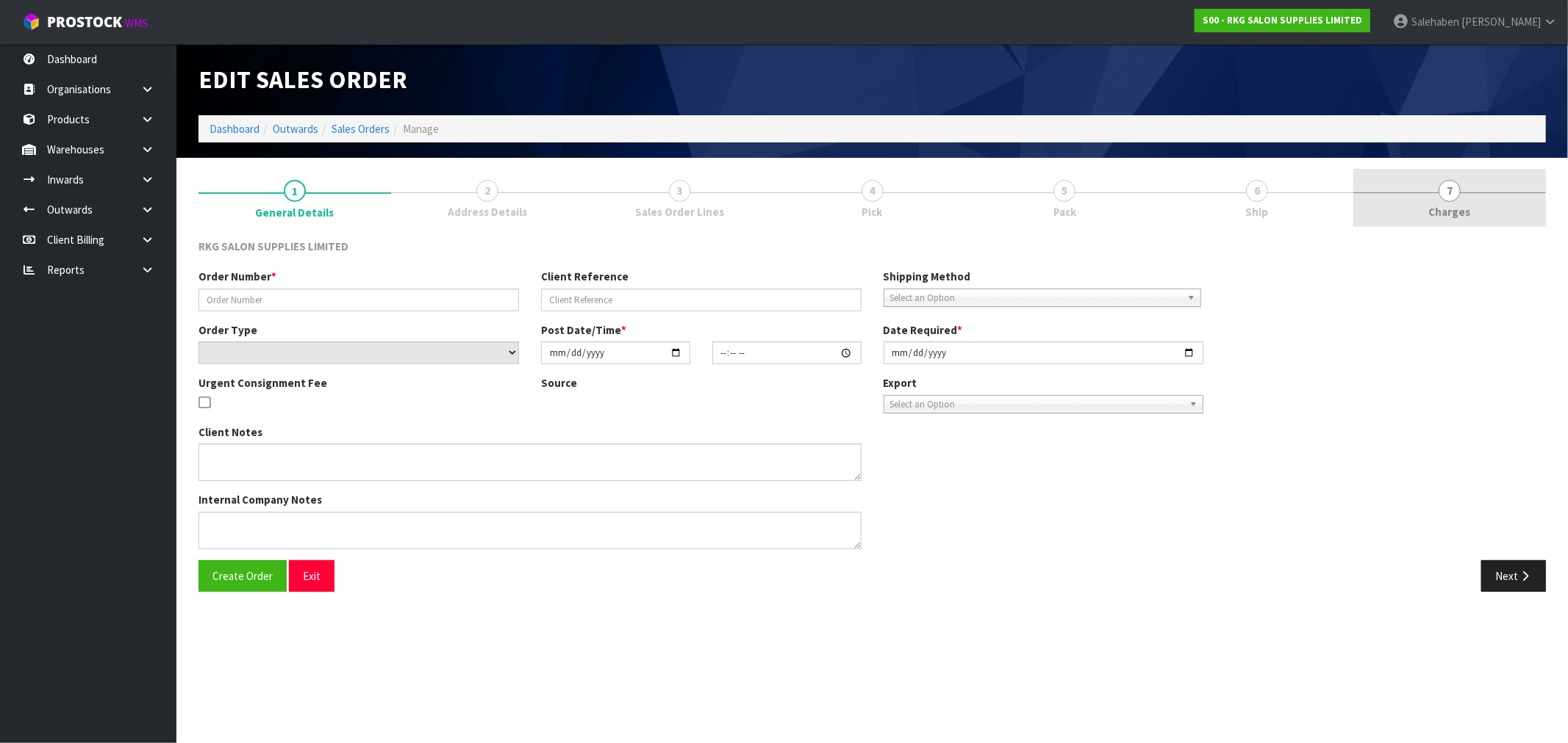
click at [1451, 213] on span "Charges" at bounding box center [1449, 211] width 42 height 15
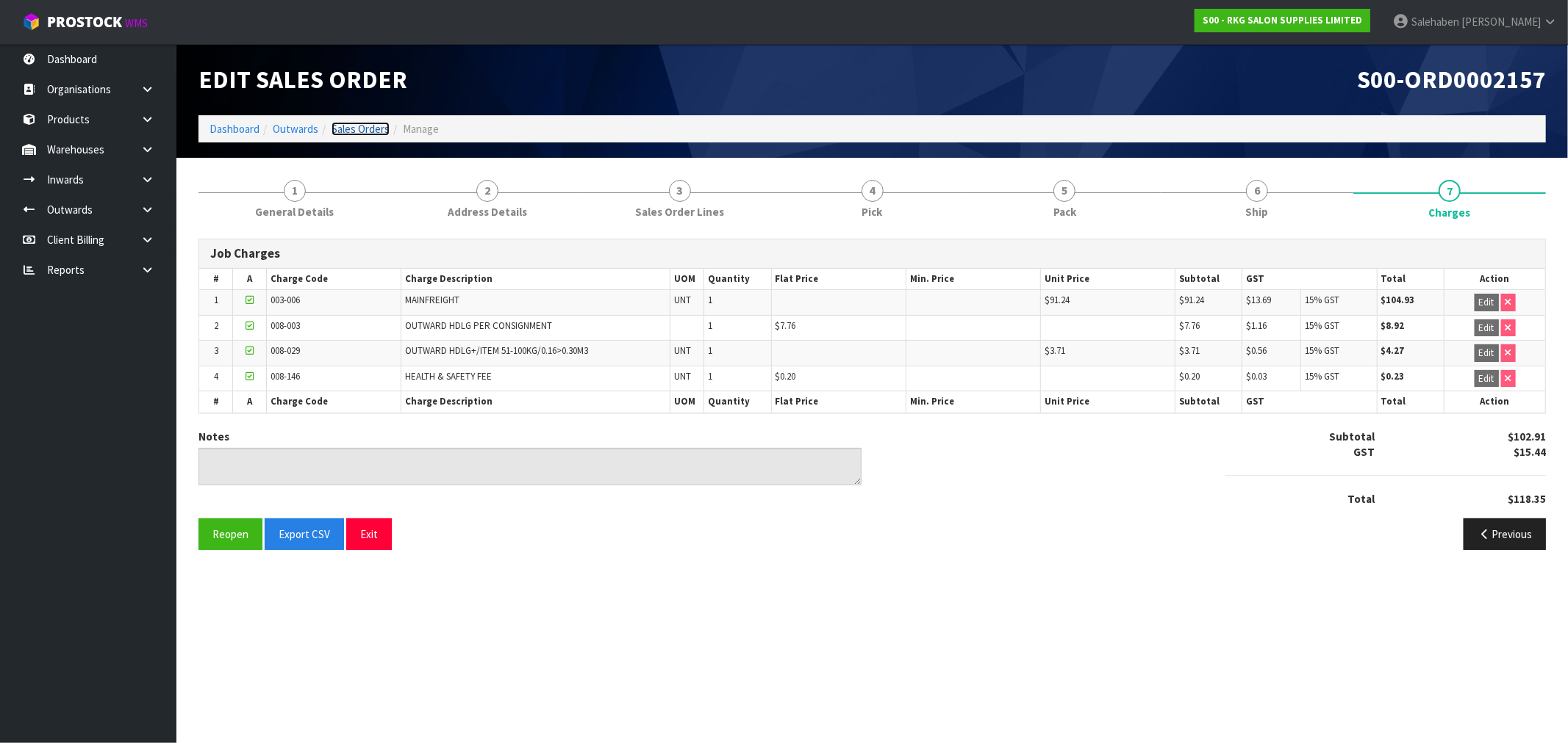
click at [354, 133] on link "Sales Orders" at bounding box center [360, 129] width 58 height 14
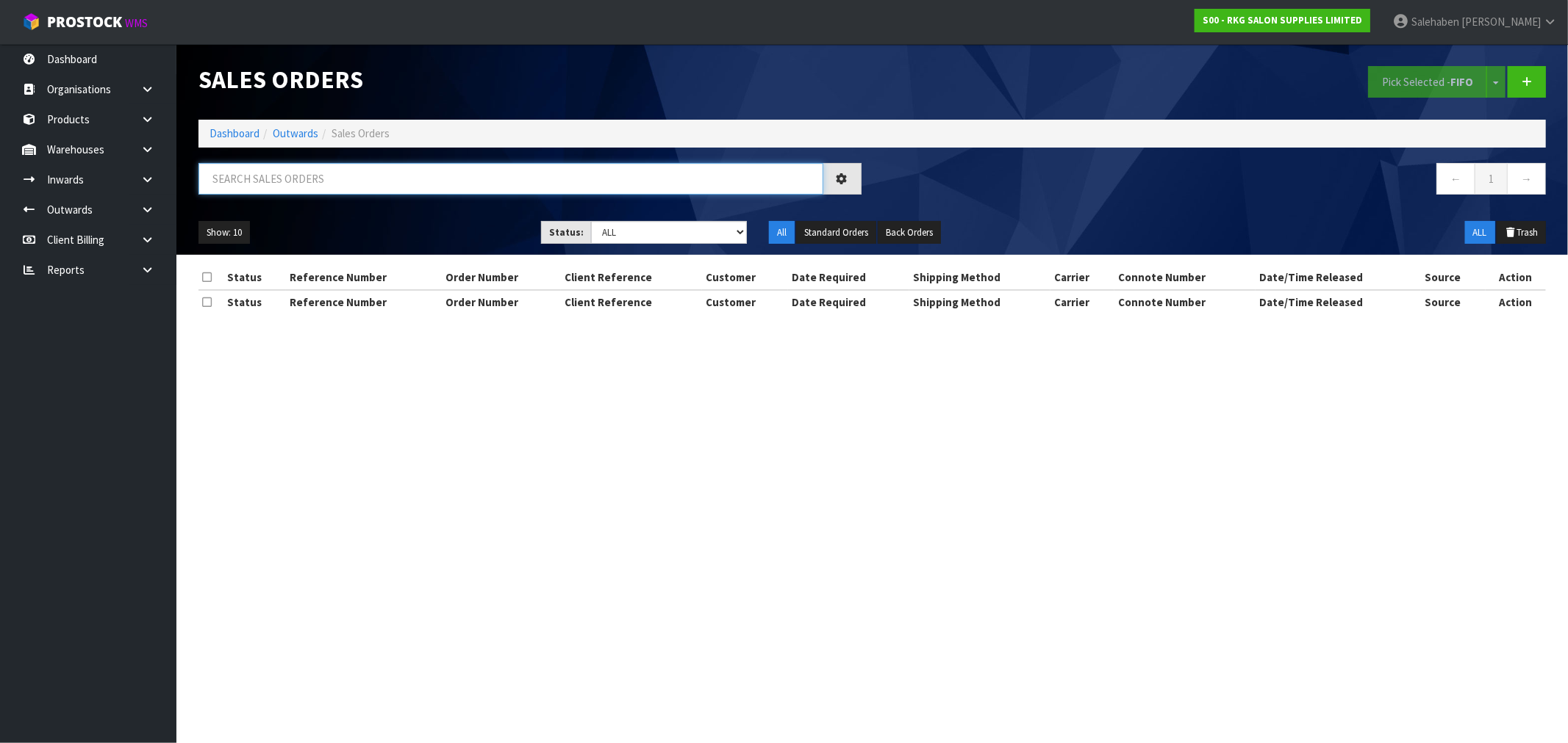
click at [263, 175] on input "text" at bounding box center [511, 178] width 625 height 32
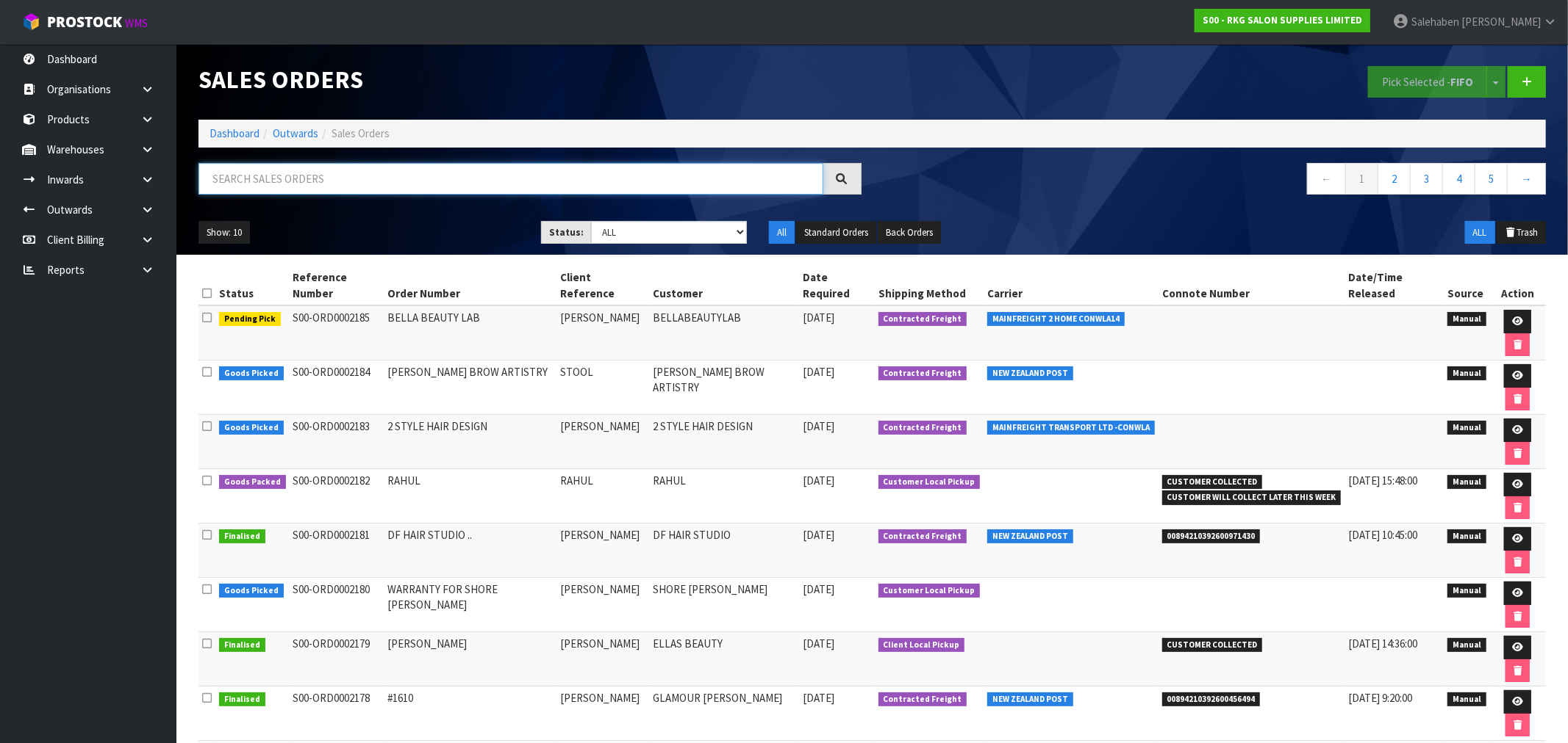
paste input "FWM58668804"
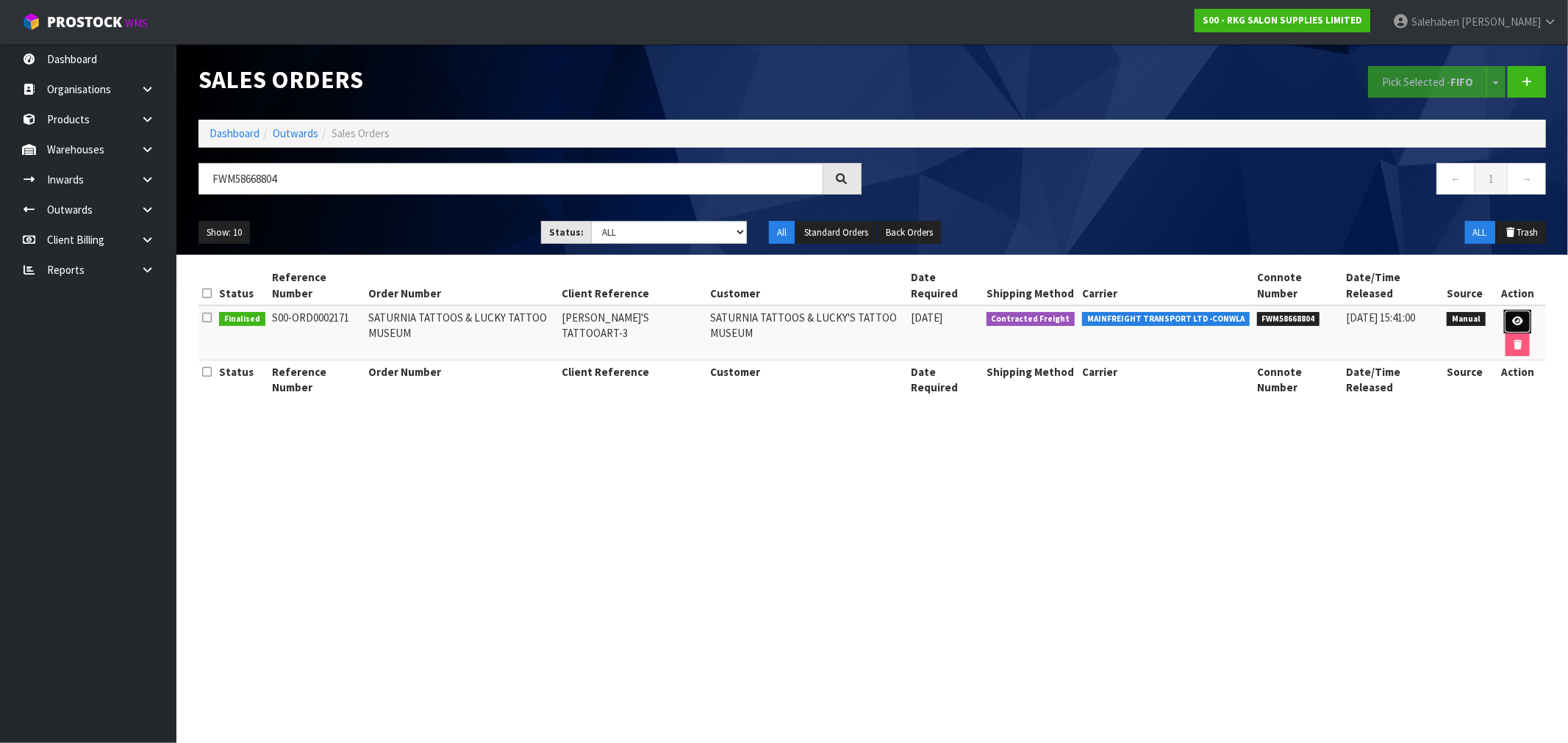
click at [1512, 322] on icon at bounding box center [1517, 321] width 11 height 10
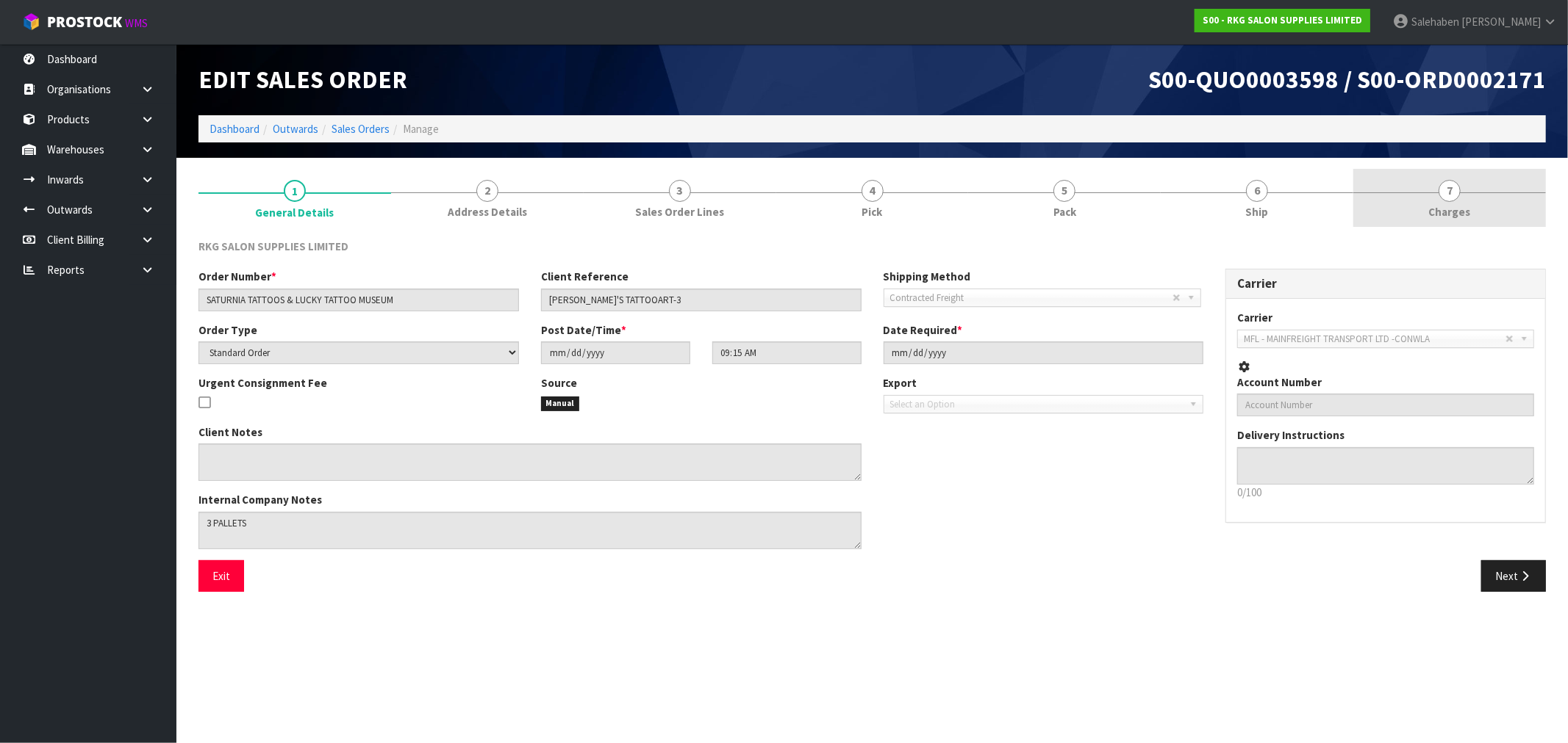
click at [1453, 208] on span "Charges" at bounding box center [1449, 211] width 42 height 15
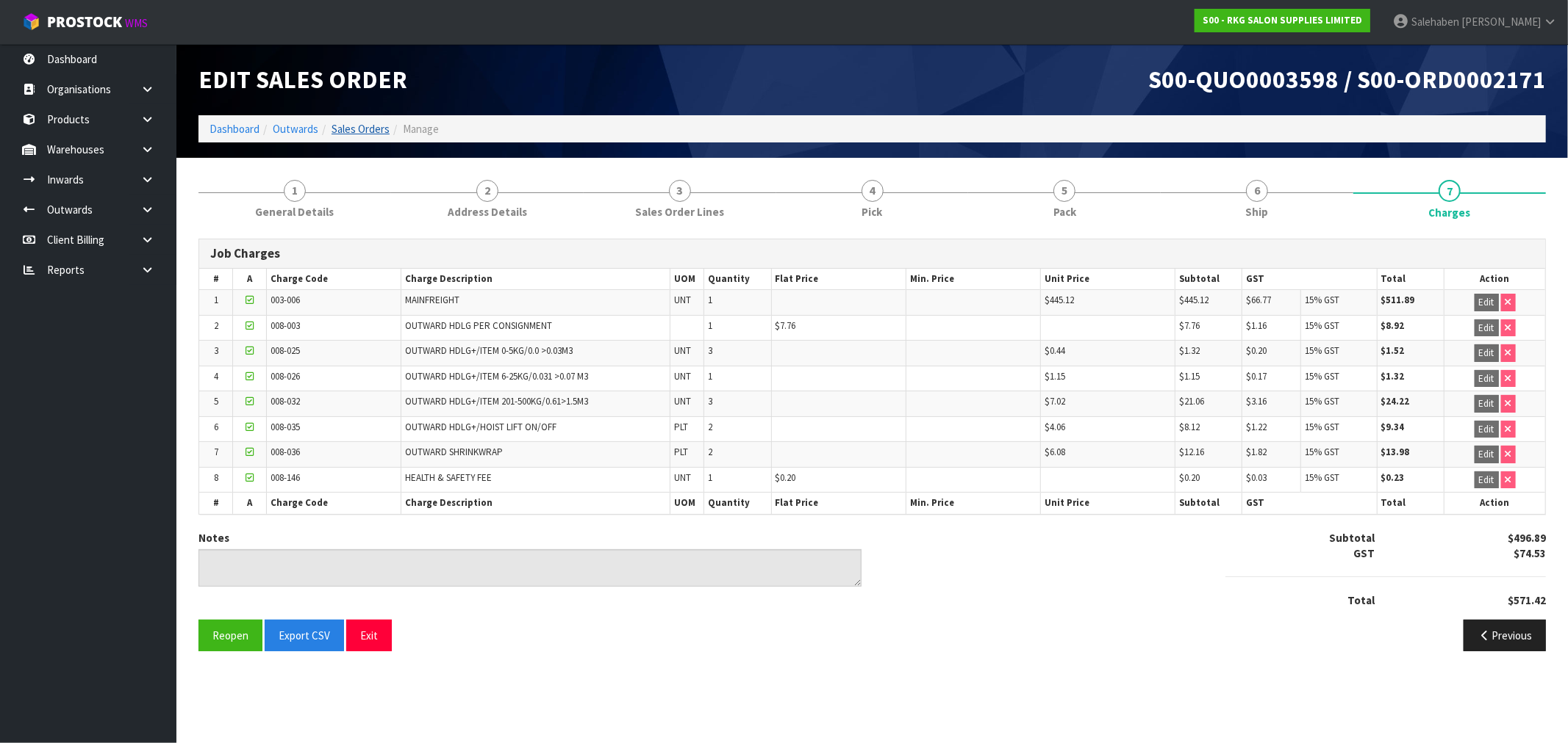
drag, startPoint x: 368, startPoint y: 116, endPoint x: 364, endPoint y: 124, distance: 8.9
click at [366, 120] on ol "Dashboard Outwards Sales Orders Manage" at bounding box center [872, 129] width 1347 height 27
click at [364, 124] on link "Sales Orders" at bounding box center [360, 129] width 58 height 14
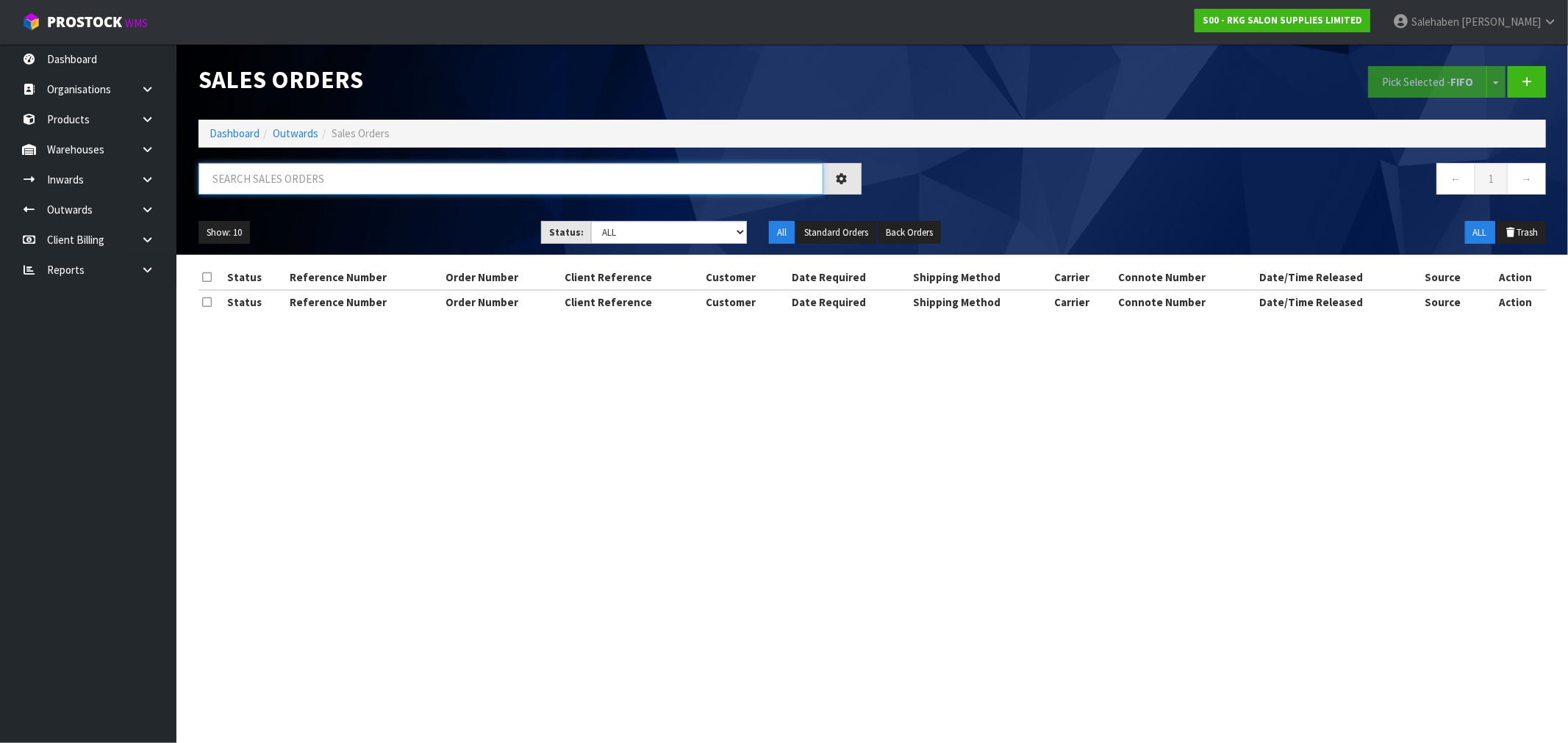
click at [315, 183] on input "text" at bounding box center [511, 178] width 625 height 32
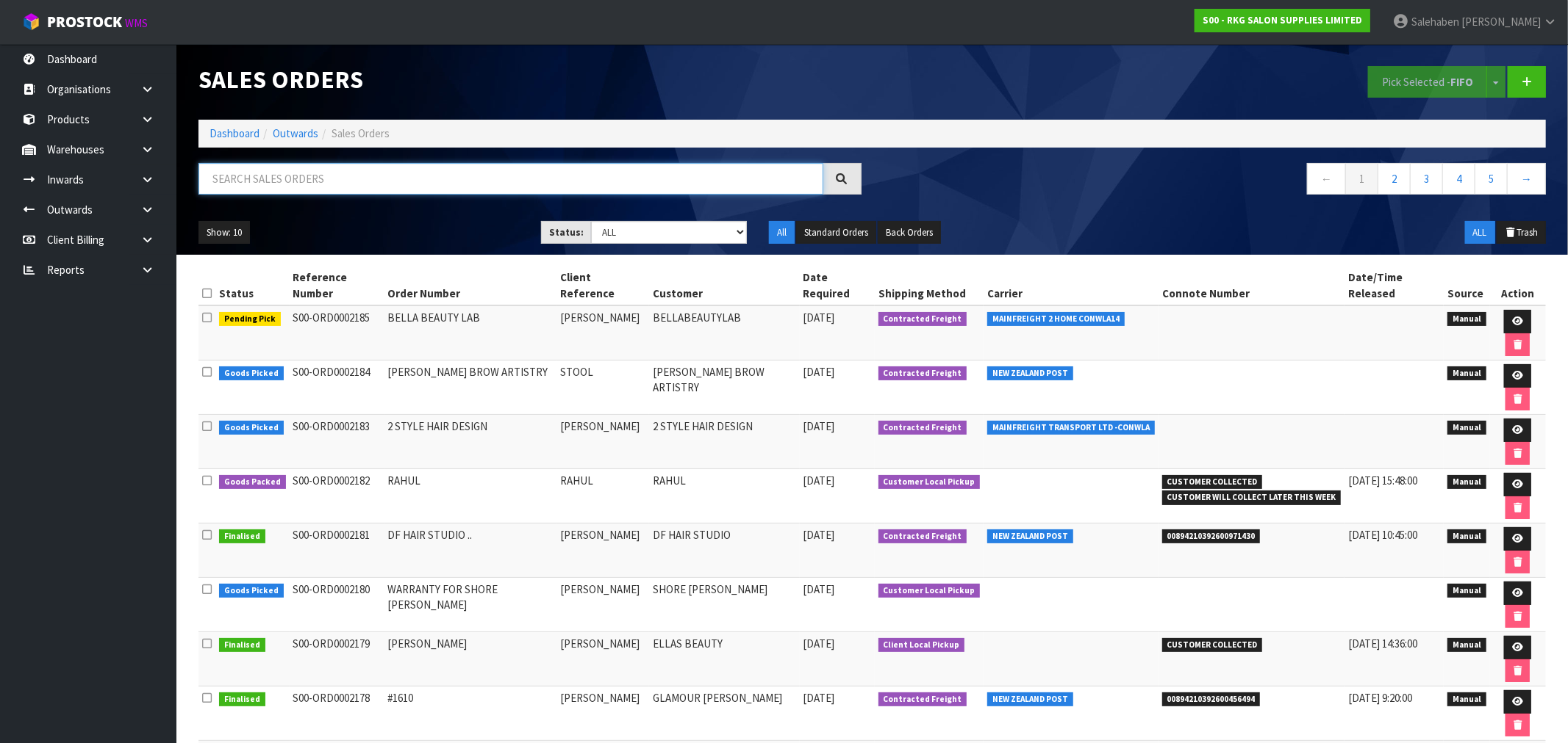
paste input "FWM58610264"
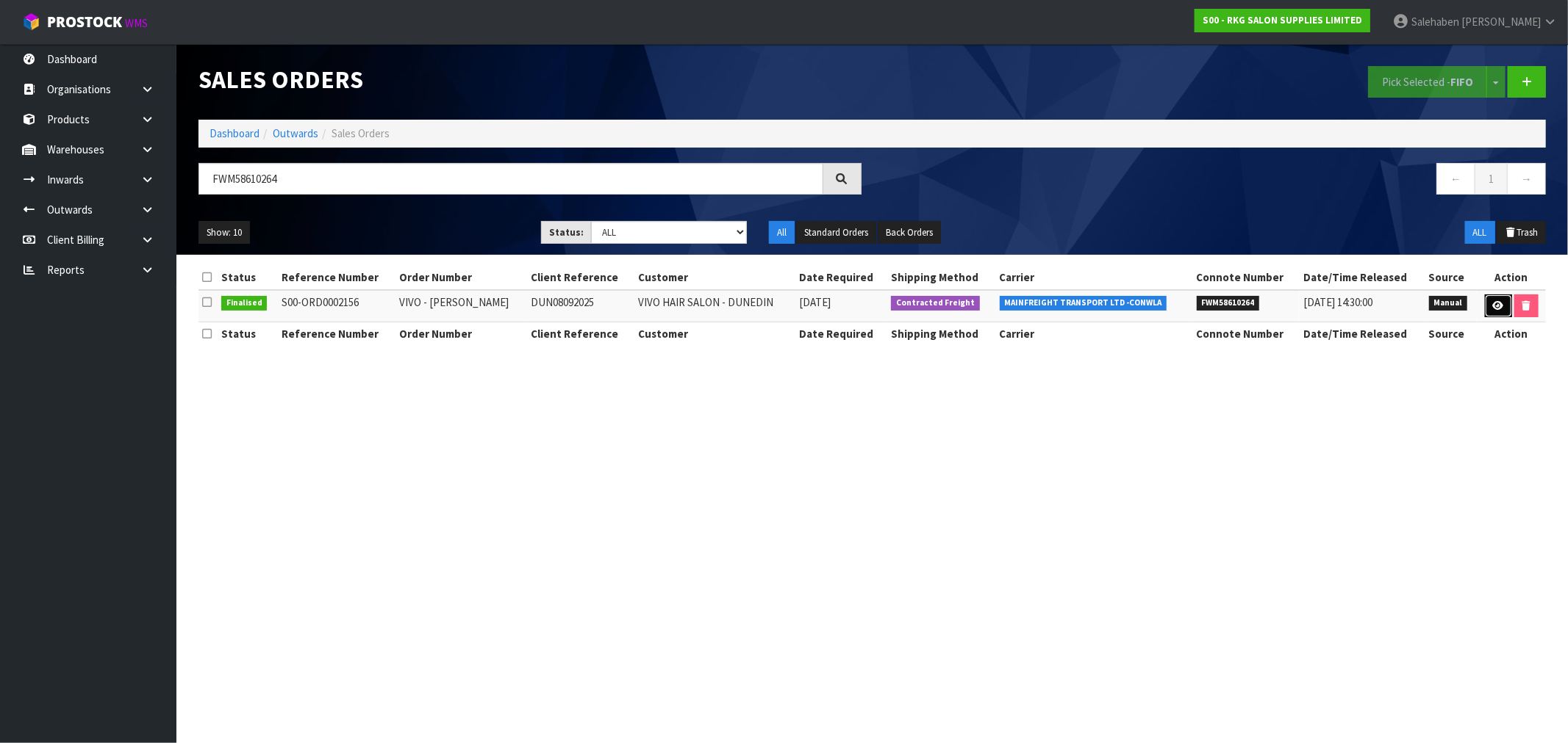
click at [1493, 307] on icon at bounding box center [1498, 306] width 11 height 10
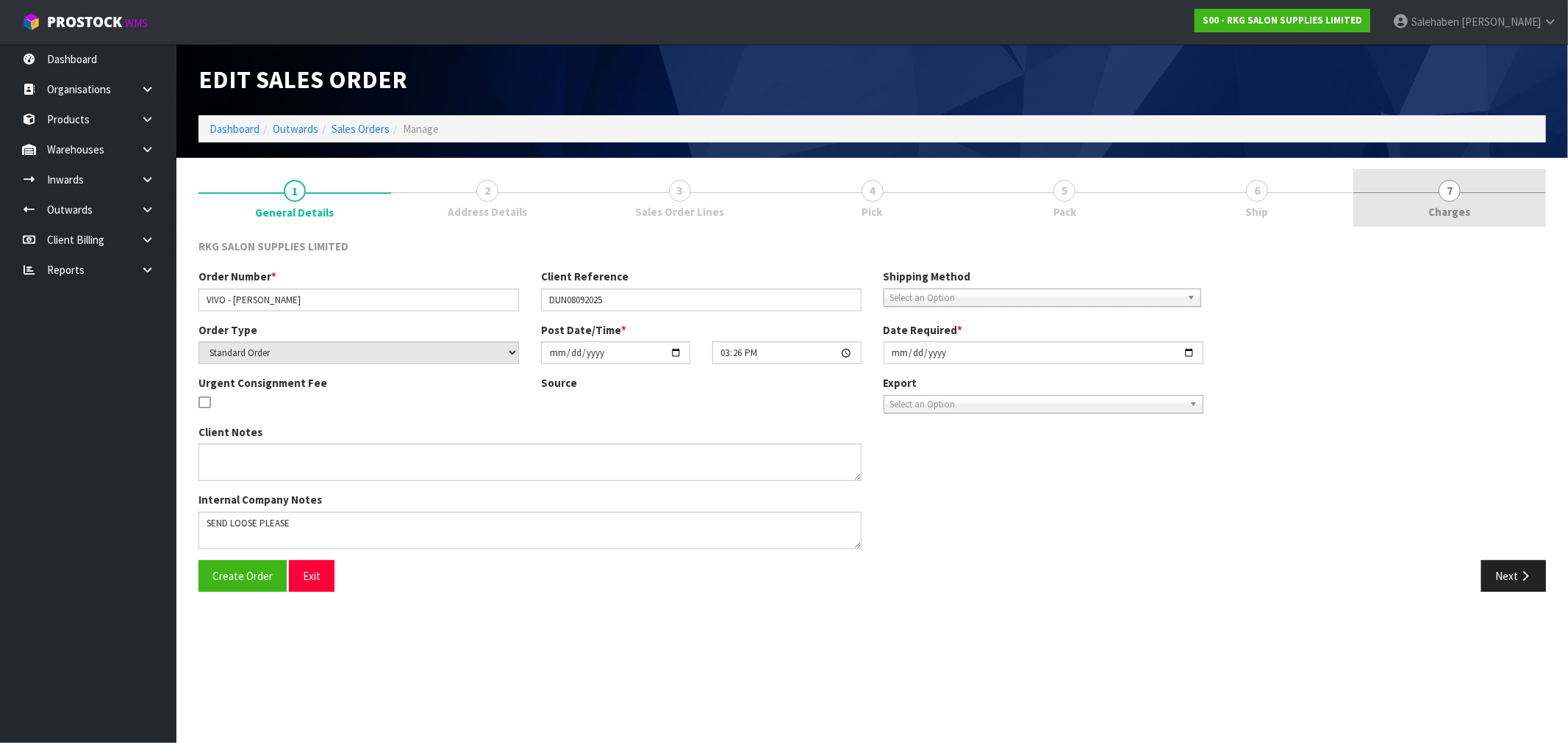
click at [1449, 209] on span "Charges" at bounding box center [1449, 211] width 42 height 15
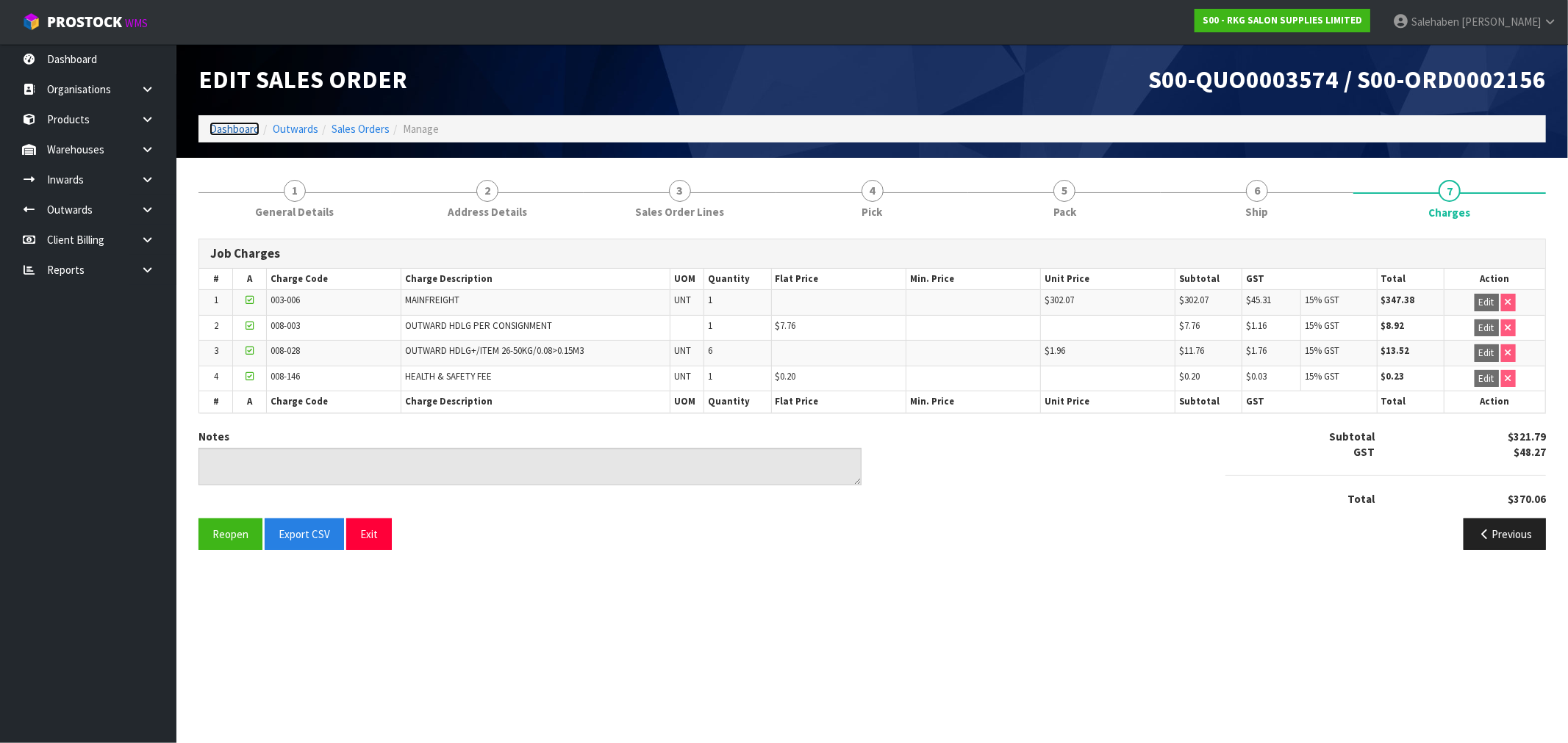
click at [238, 129] on link "Dashboard" at bounding box center [234, 129] width 50 height 14
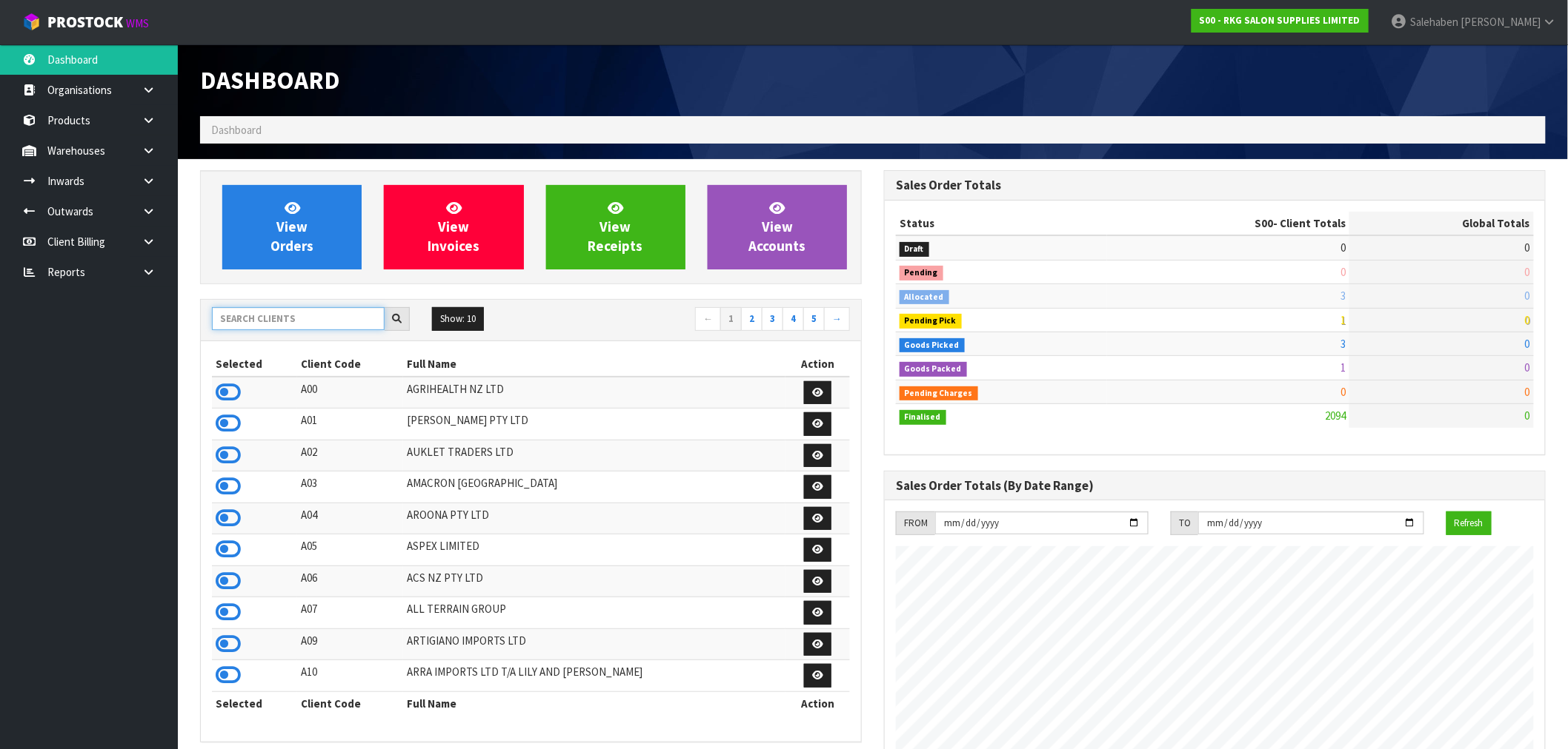
scroll to position [1122, 684]
click at [230, 318] on input "text" at bounding box center [298, 318] width 172 height 23
click at [309, 321] on input "text" at bounding box center [298, 318] width 172 height 23
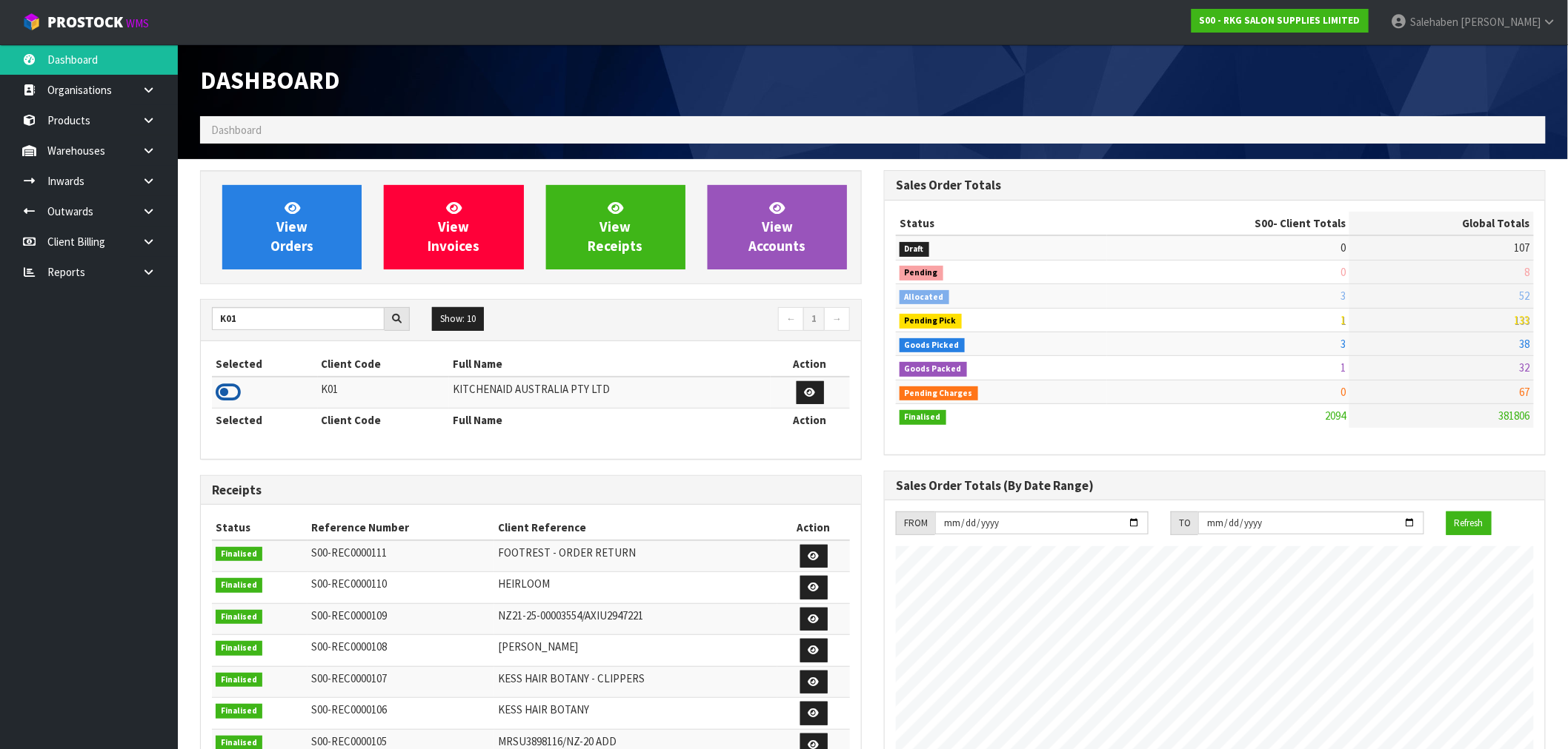
click at [234, 393] on icon at bounding box center [228, 393] width 25 height 22
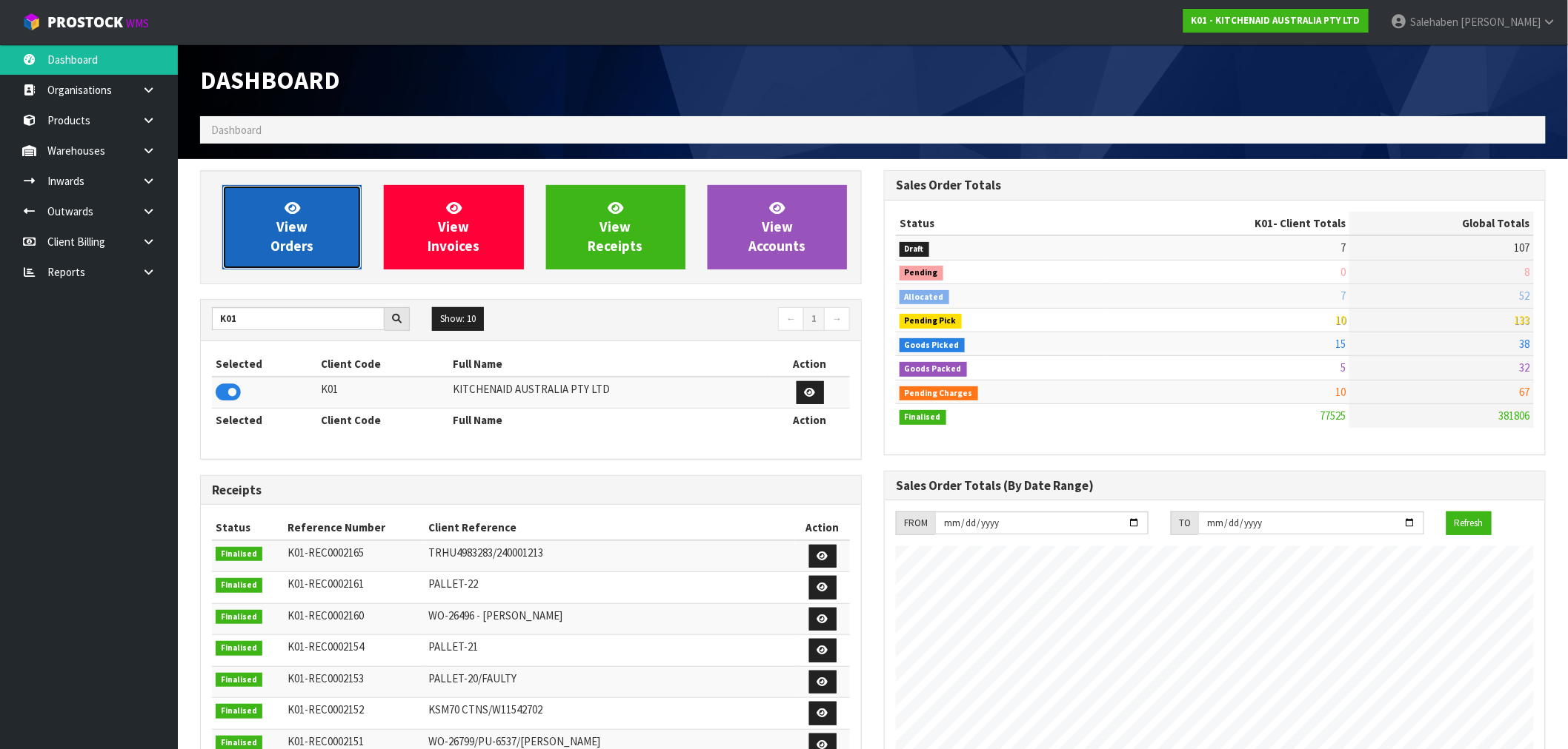
click at [293, 238] on span "View Orders" at bounding box center [292, 226] width 43 height 56
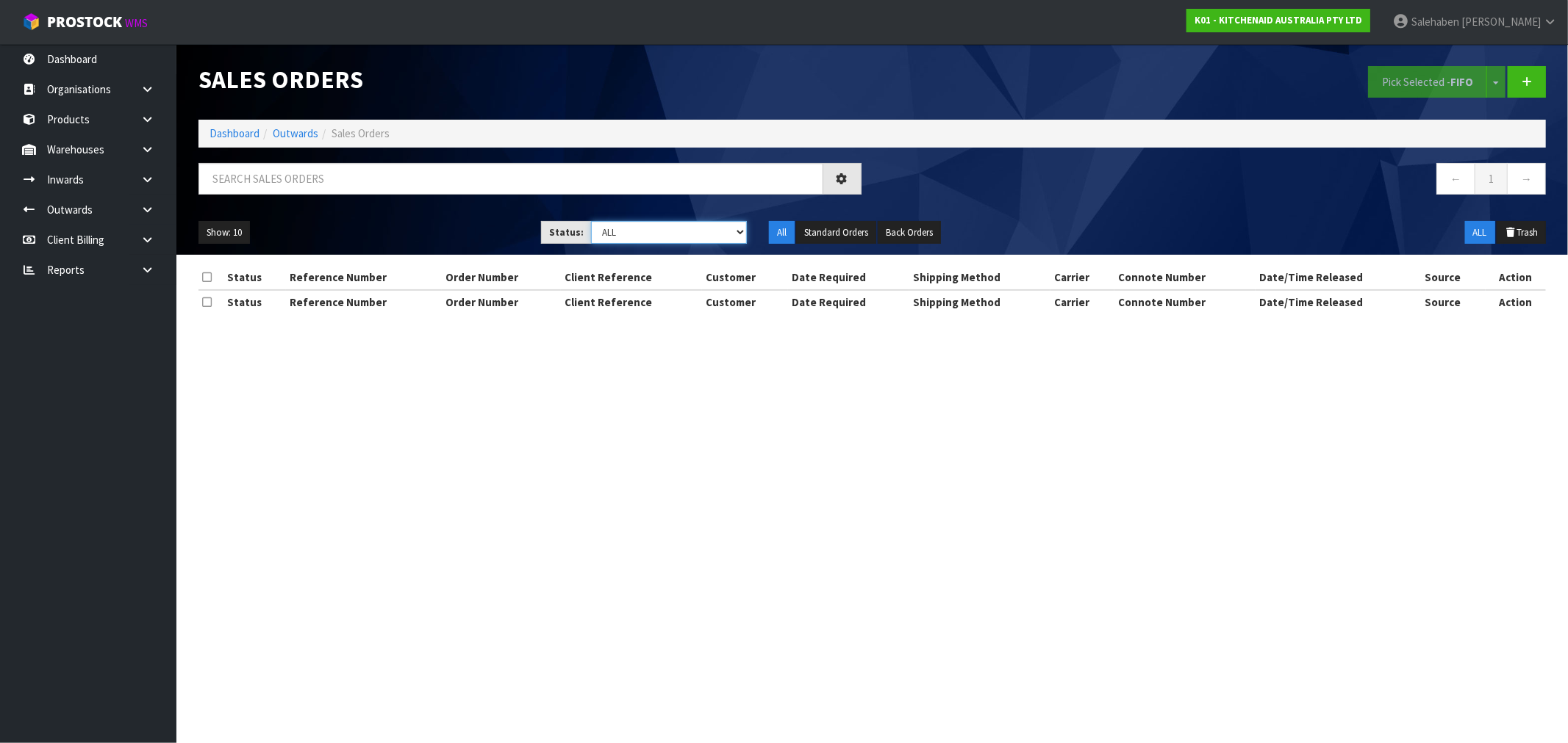
click at [689, 239] on select "Draft Pending Allocated Pending Pick Goods Picked Goods Packed Pending Charges …" at bounding box center [668, 232] width 155 height 23
click at [591, 221] on select "Draft Pending Allocated Pending Pick Goods Picked Goods Packed Pending Charges …" at bounding box center [668, 232] width 155 height 23
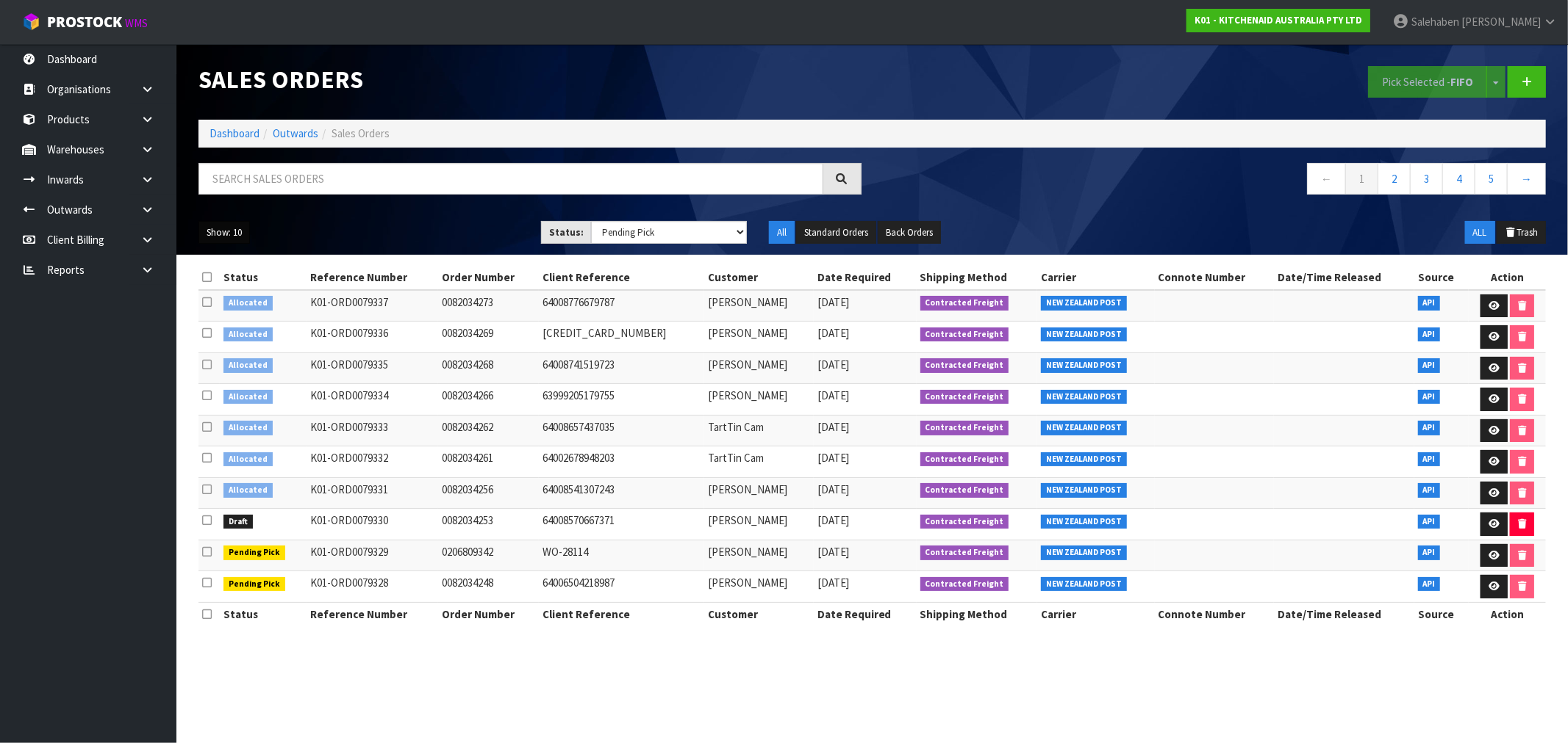
drag, startPoint x: 232, startPoint y: 231, endPoint x: 225, endPoint y: 242, distance: 13.0
click at [231, 233] on button "Show: 10" at bounding box center [224, 233] width 52 height 24
click at [234, 321] on link "50" at bounding box center [257, 320] width 116 height 20
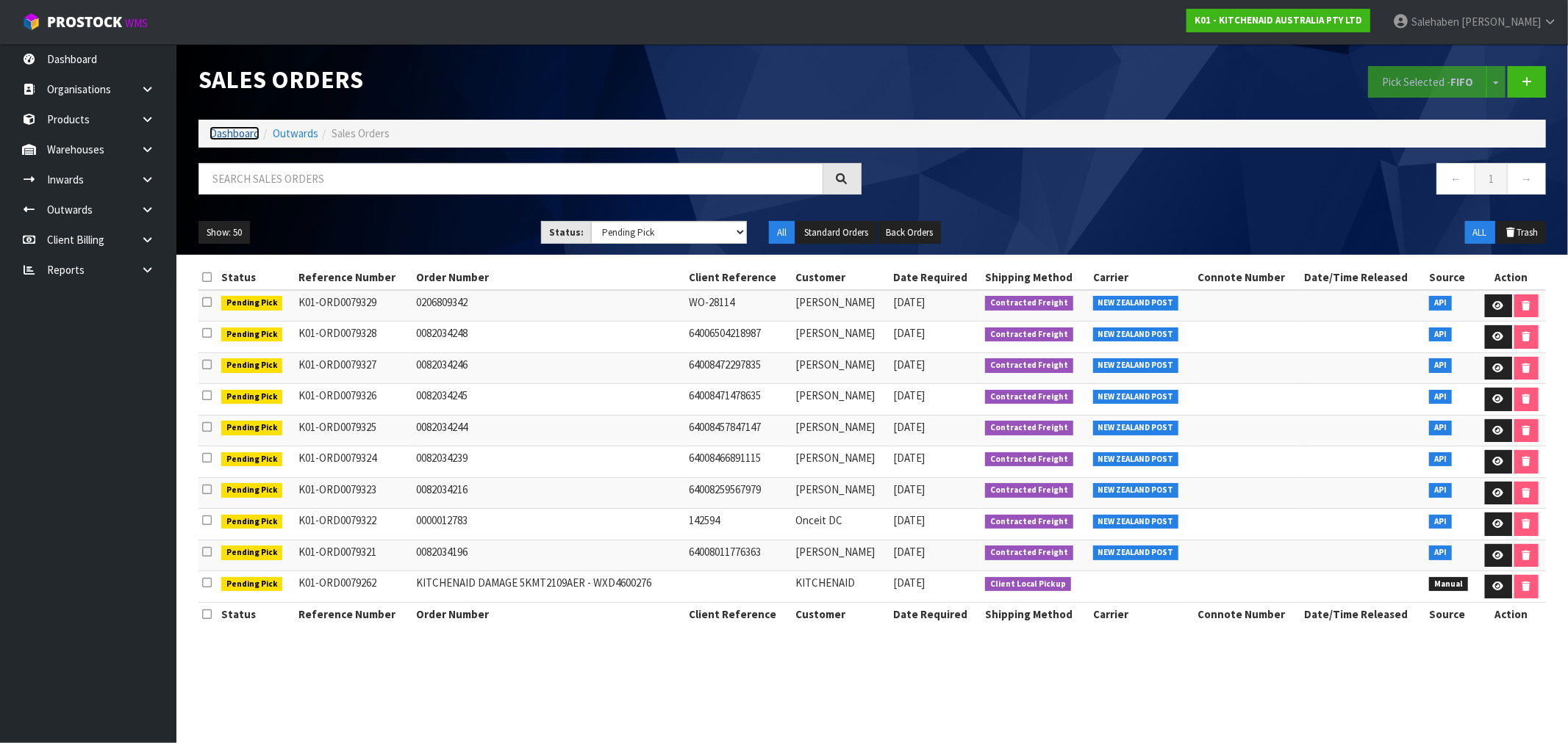
click at [241, 134] on link "Dashboard" at bounding box center [234, 133] width 50 height 14
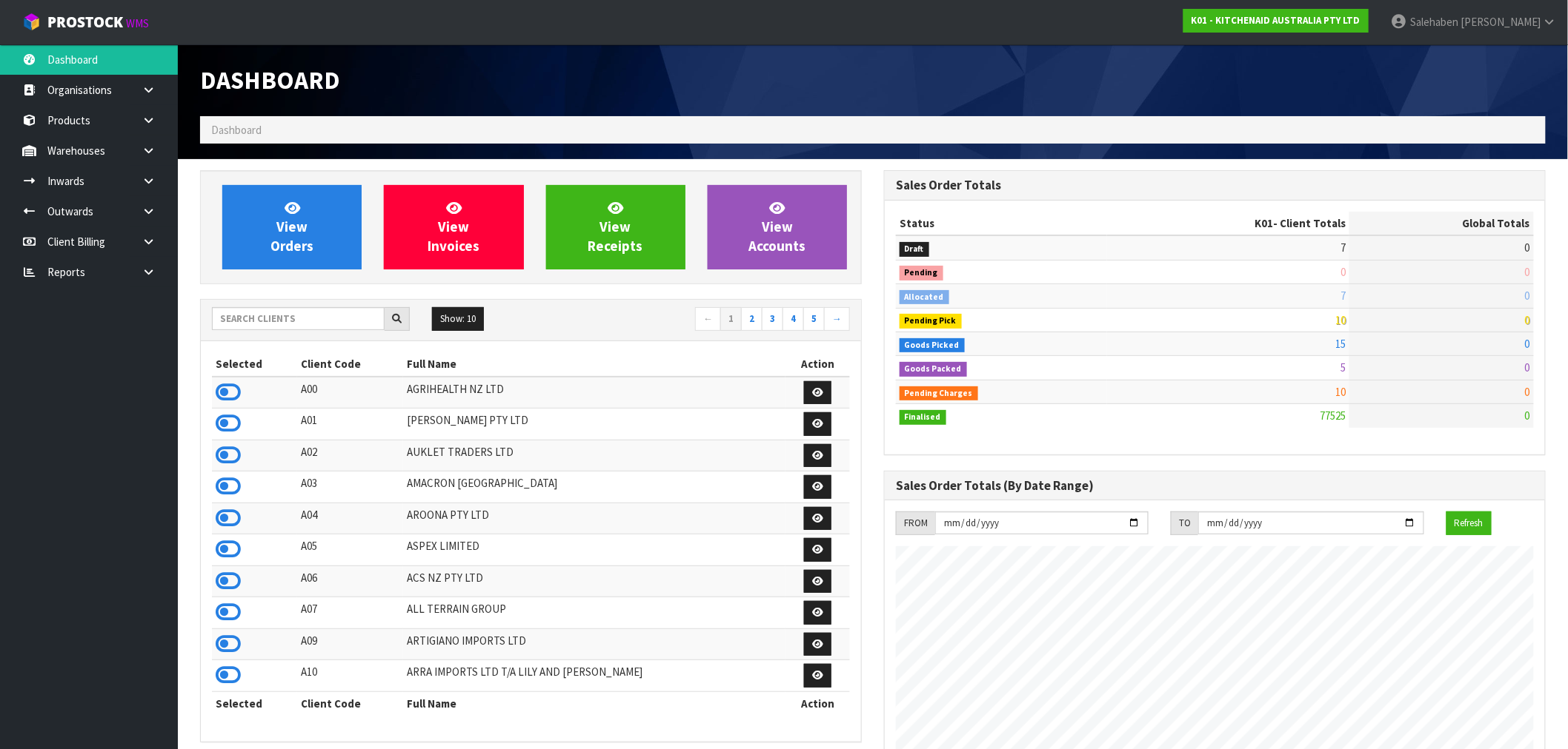
scroll to position [1122, 684]
click at [377, 312] on input "text" at bounding box center [298, 318] width 172 height 23
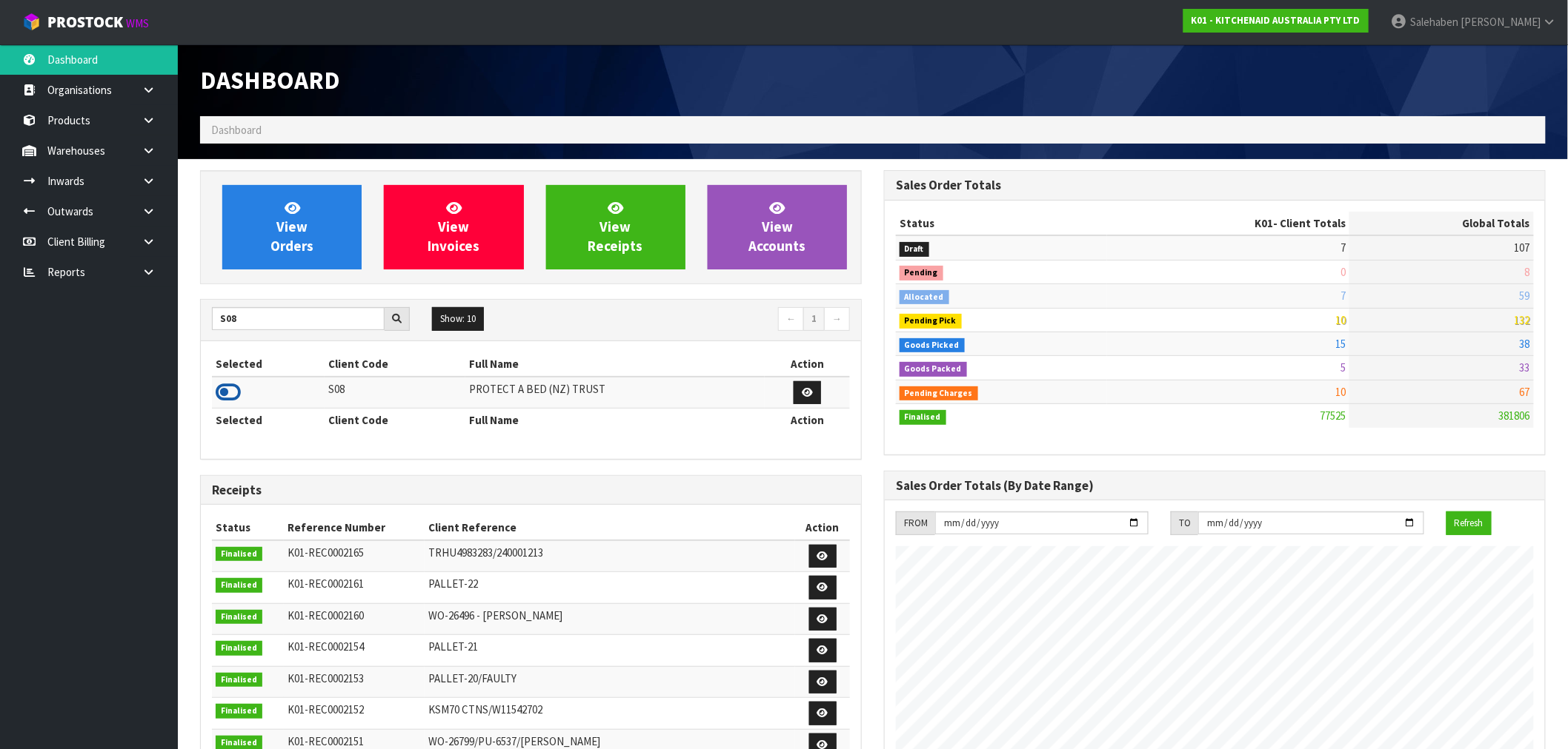
click at [222, 384] on icon at bounding box center [228, 393] width 25 height 22
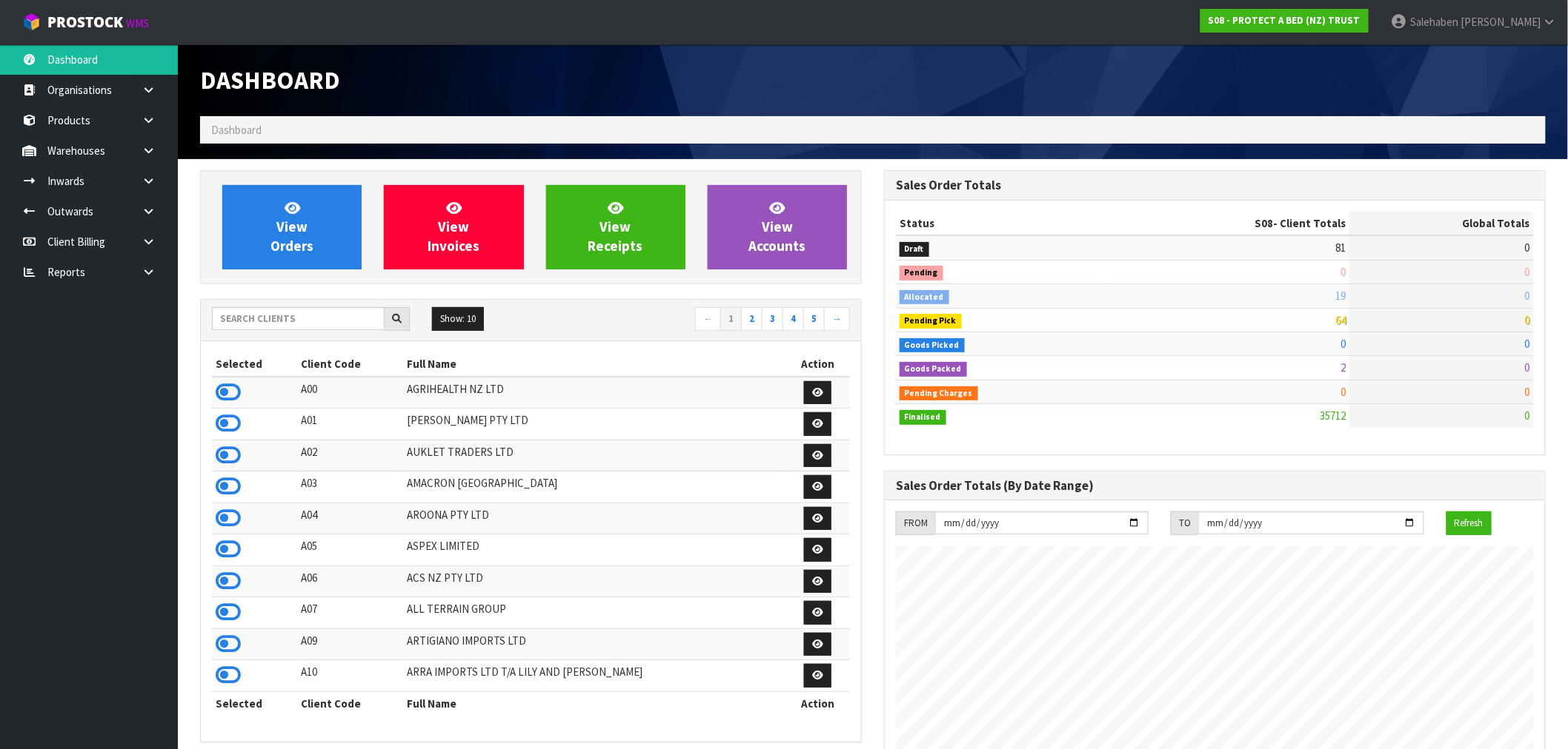
scroll to position [1122, 684]
click at [248, 323] on input "text" at bounding box center [298, 318] width 172 height 23
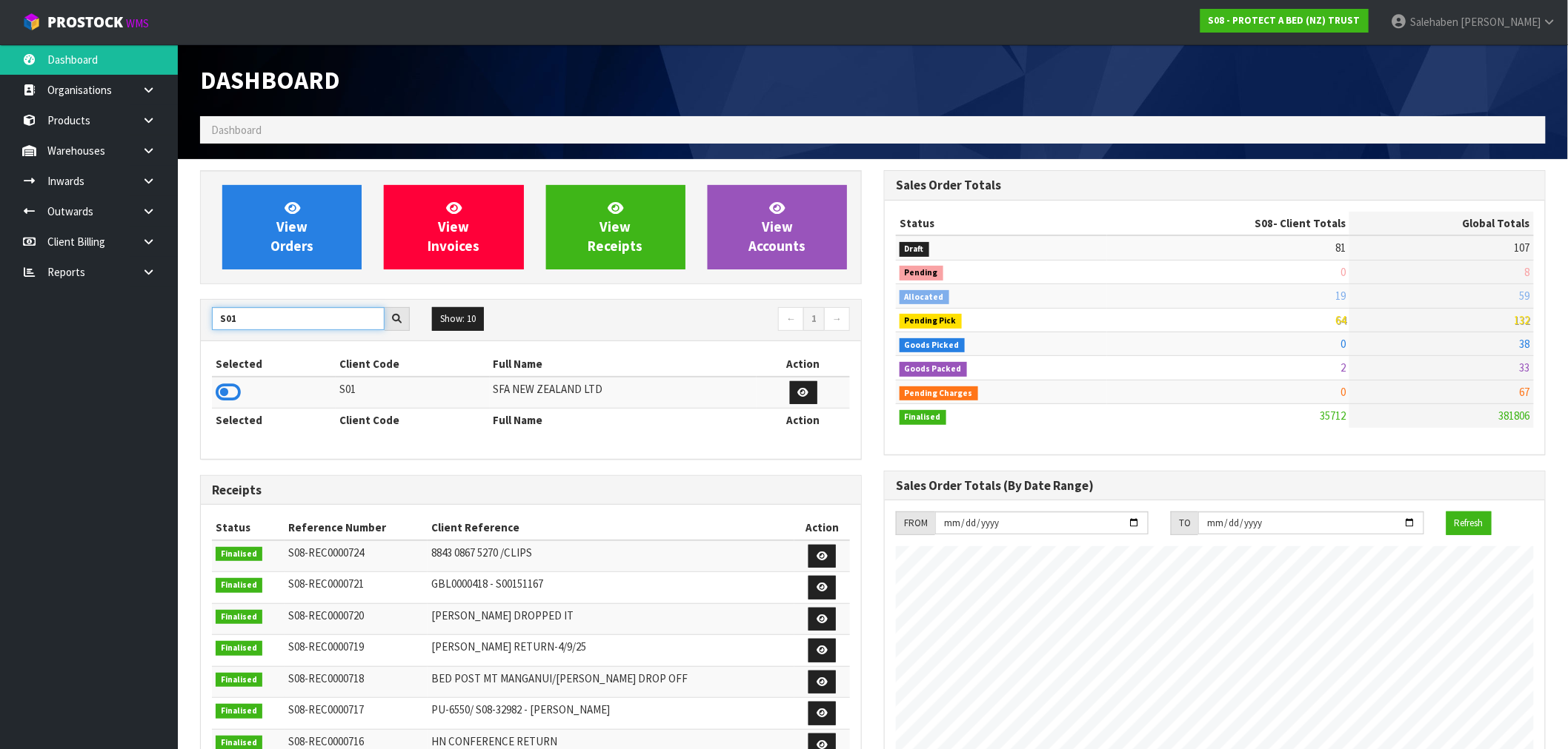
type input "S01"
click at [218, 399] on icon at bounding box center [228, 393] width 25 height 22
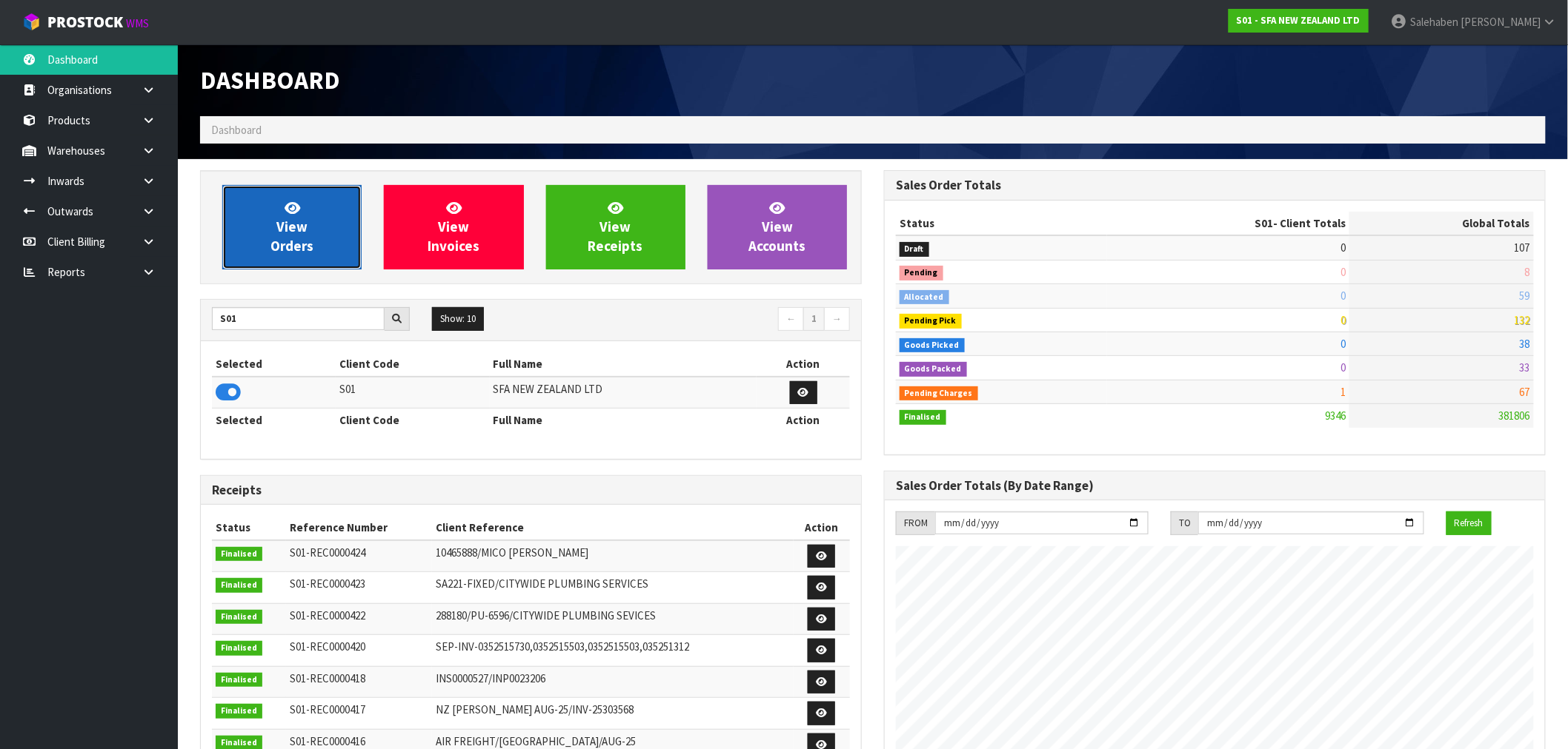
click at [285, 234] on span "View Orders" at bounding box center [292, 226] width 43 height 56
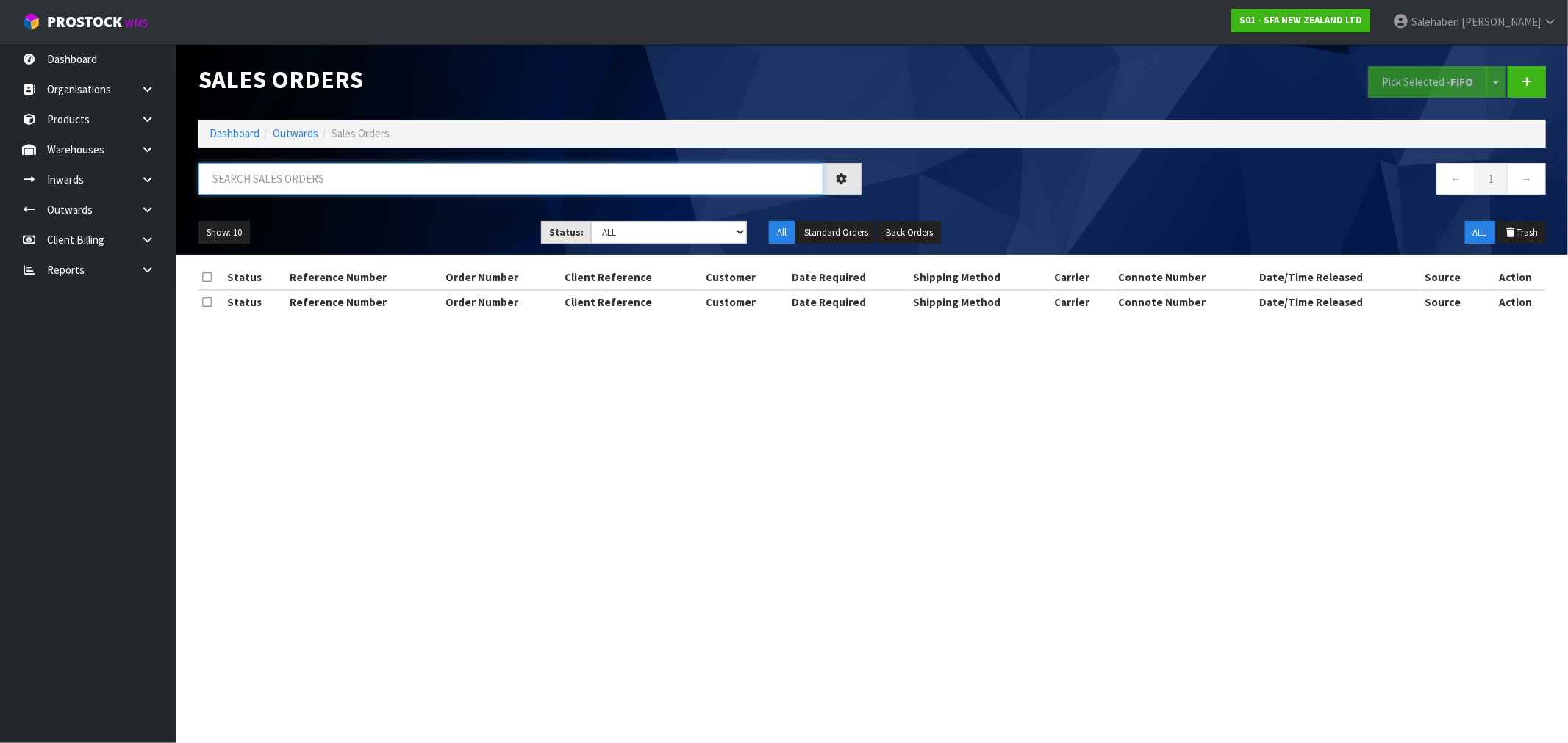
click at [371, 177] on input "text" at bounding box center [511, 178] width 625 height 32
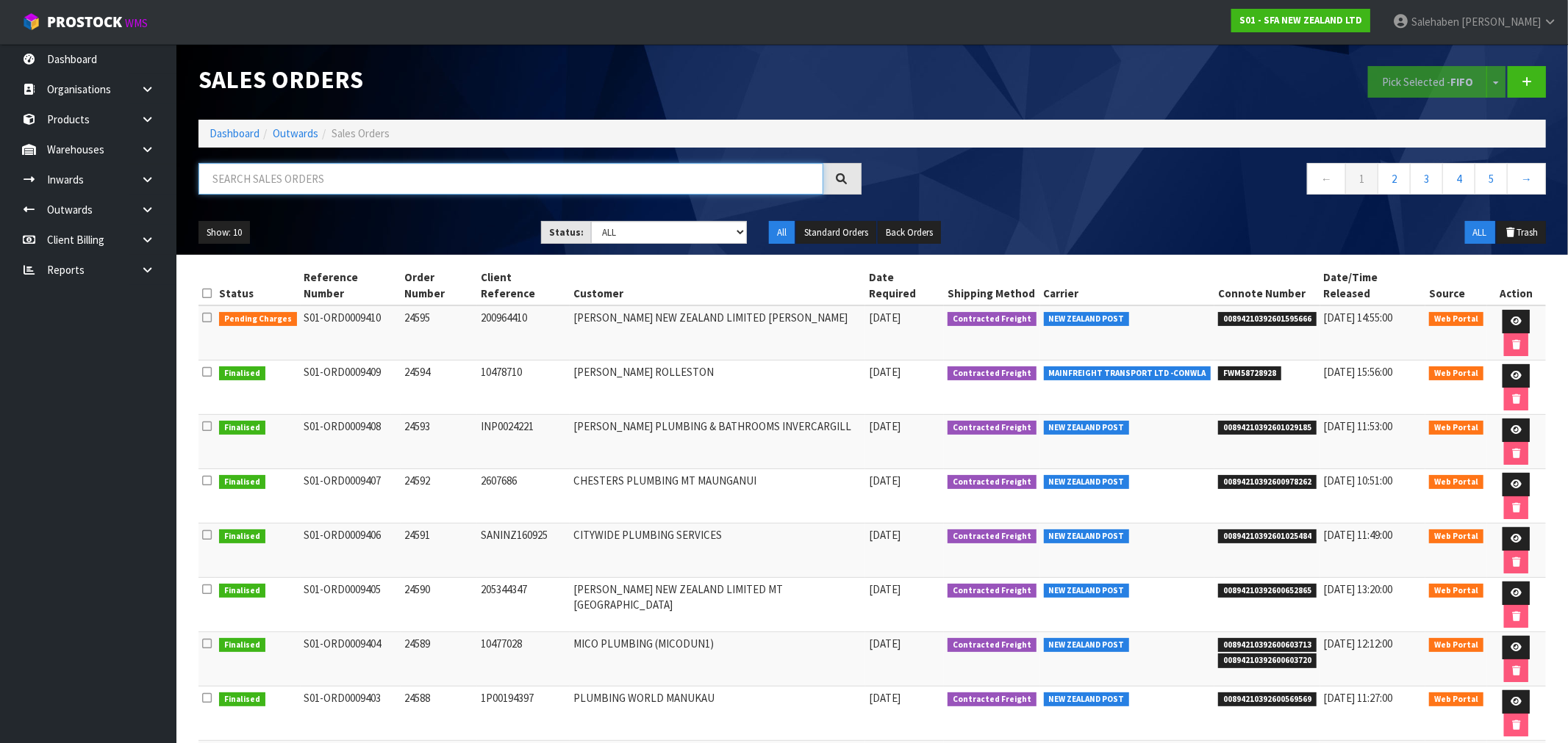
paste input "FWM58586055"
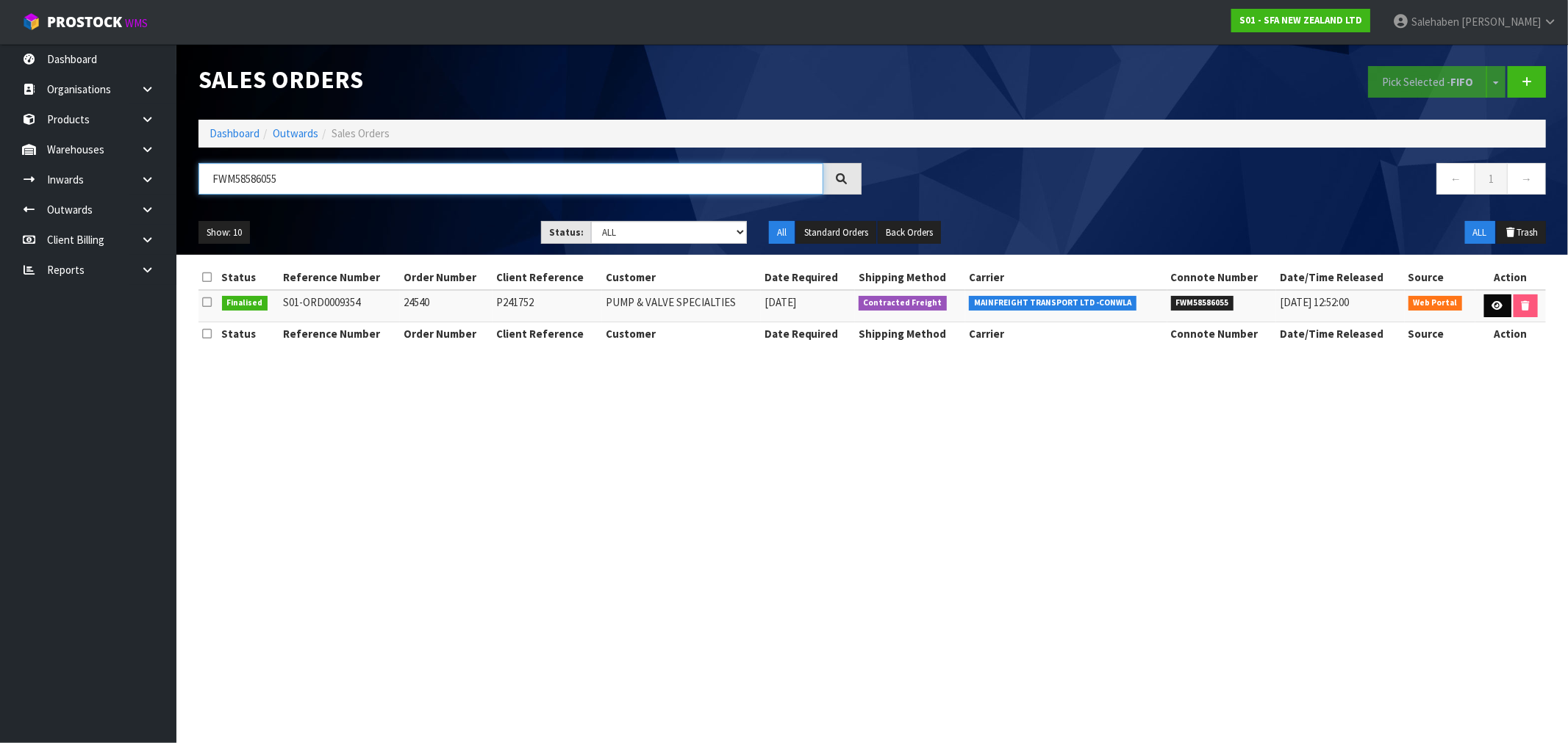
type input "FWM58586055"
click at [1497, 303] on icon at bounding box center [1497, 306] width 11 height 10
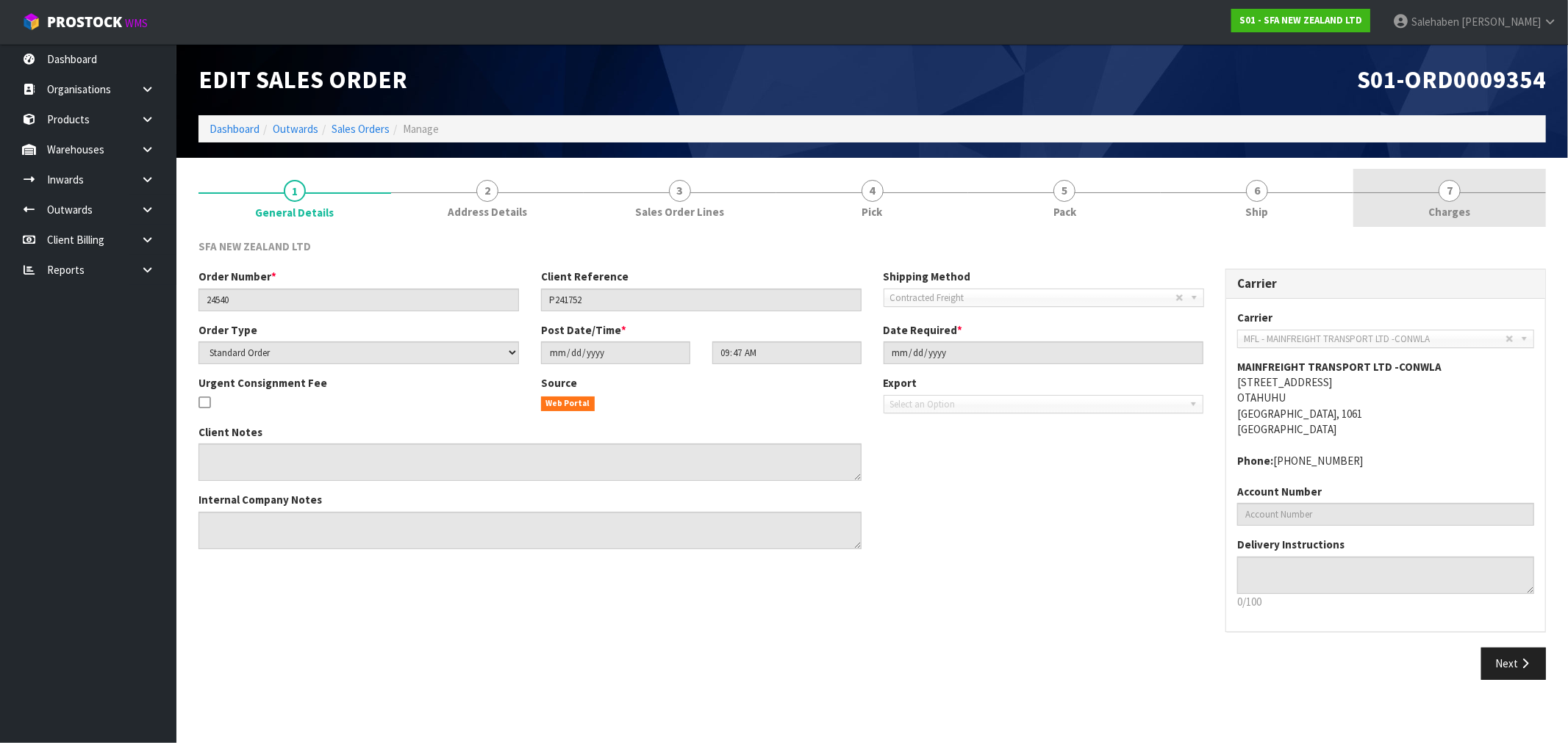
click at [1457, 213] on span "Charges" at bounding box center [1449, 211] width 42 height 15
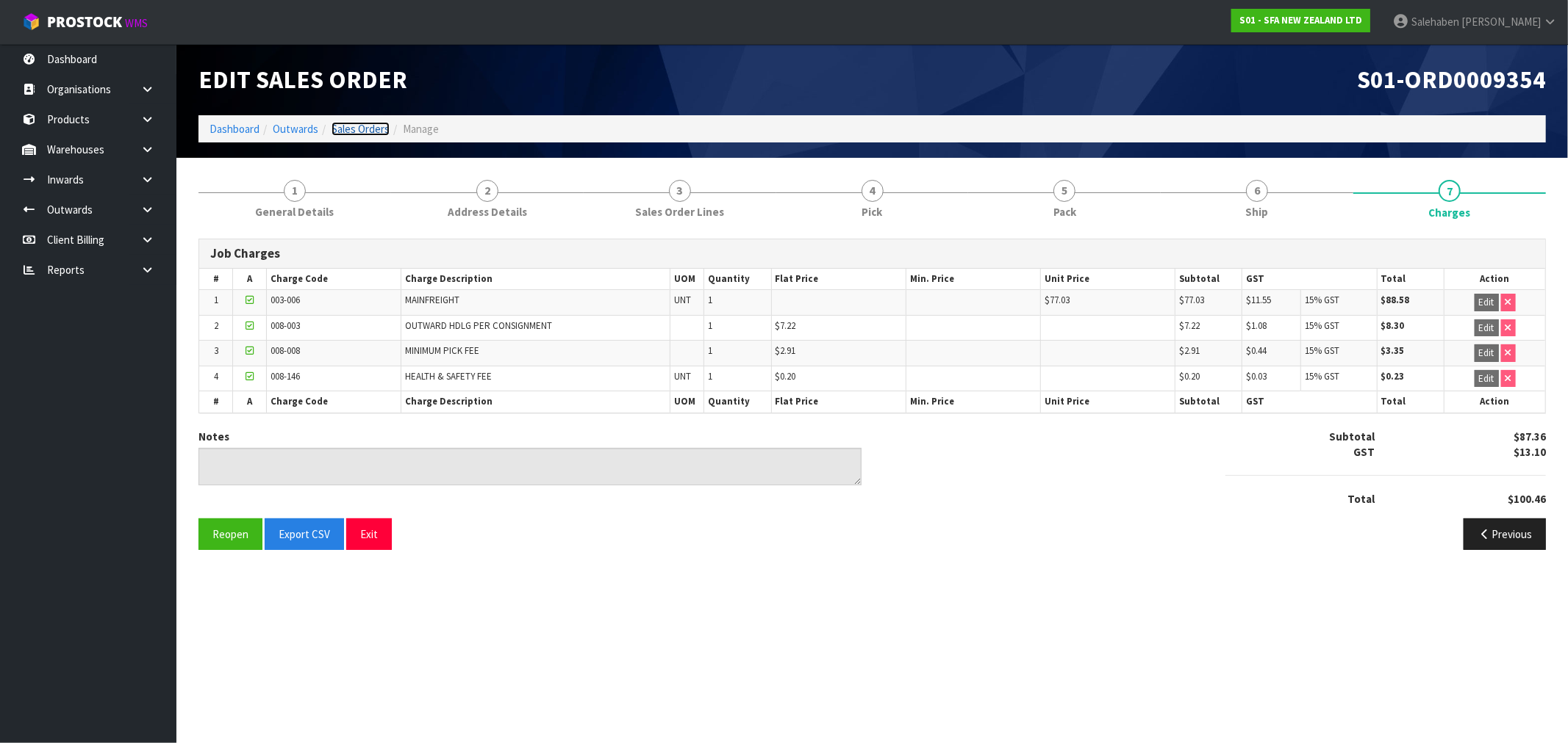
drag, startPoint x: 368, startPoint y: 129, endPoint x: 355, endPoint y: 136, distance: 14.8
click at [368, 129] on link "Sales Orders" at bounding box center [360, 129] width 58 height 14
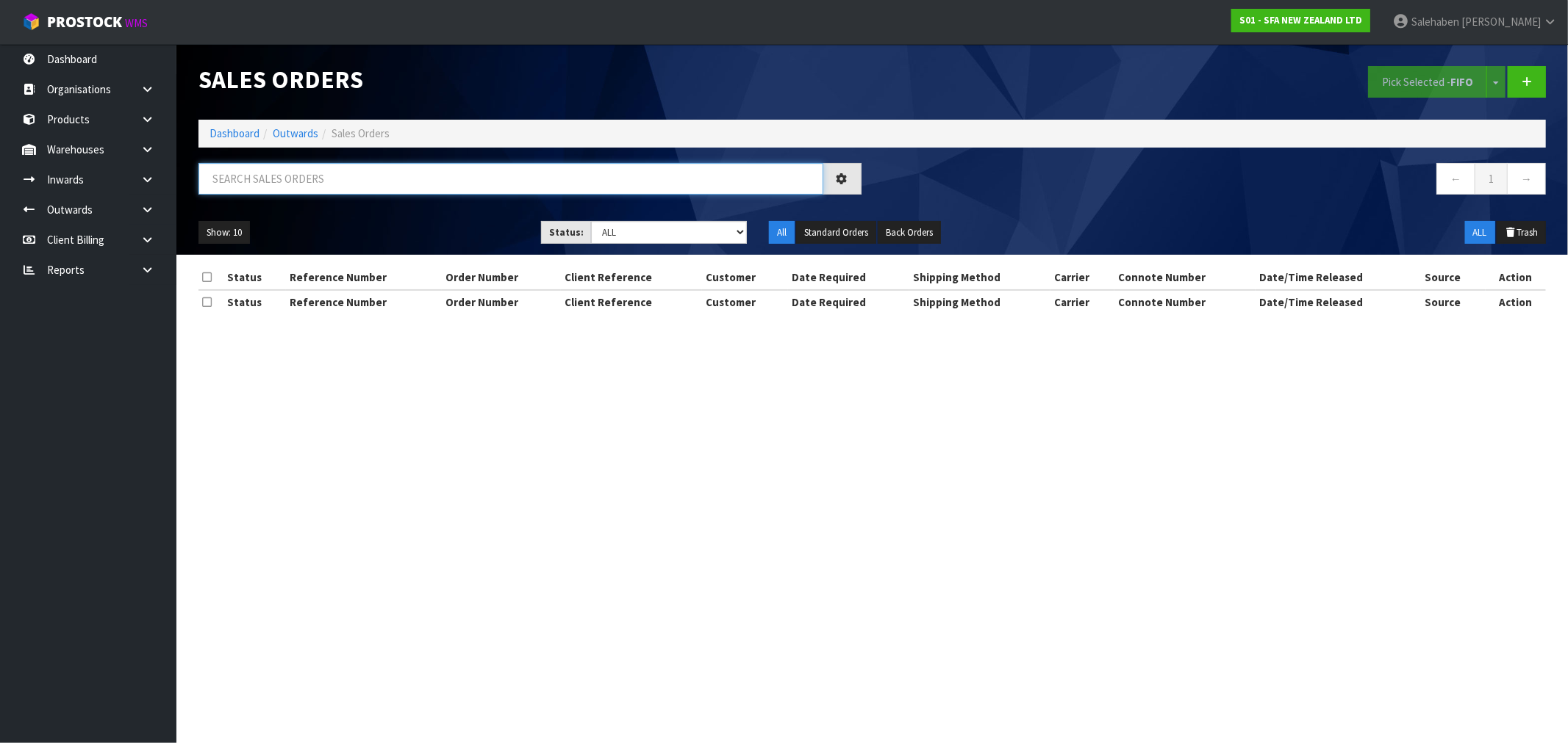
click at [240, 177] on input "text" at bounding box center [511, 178] width 625 height 32
paste input "FWM58591279"
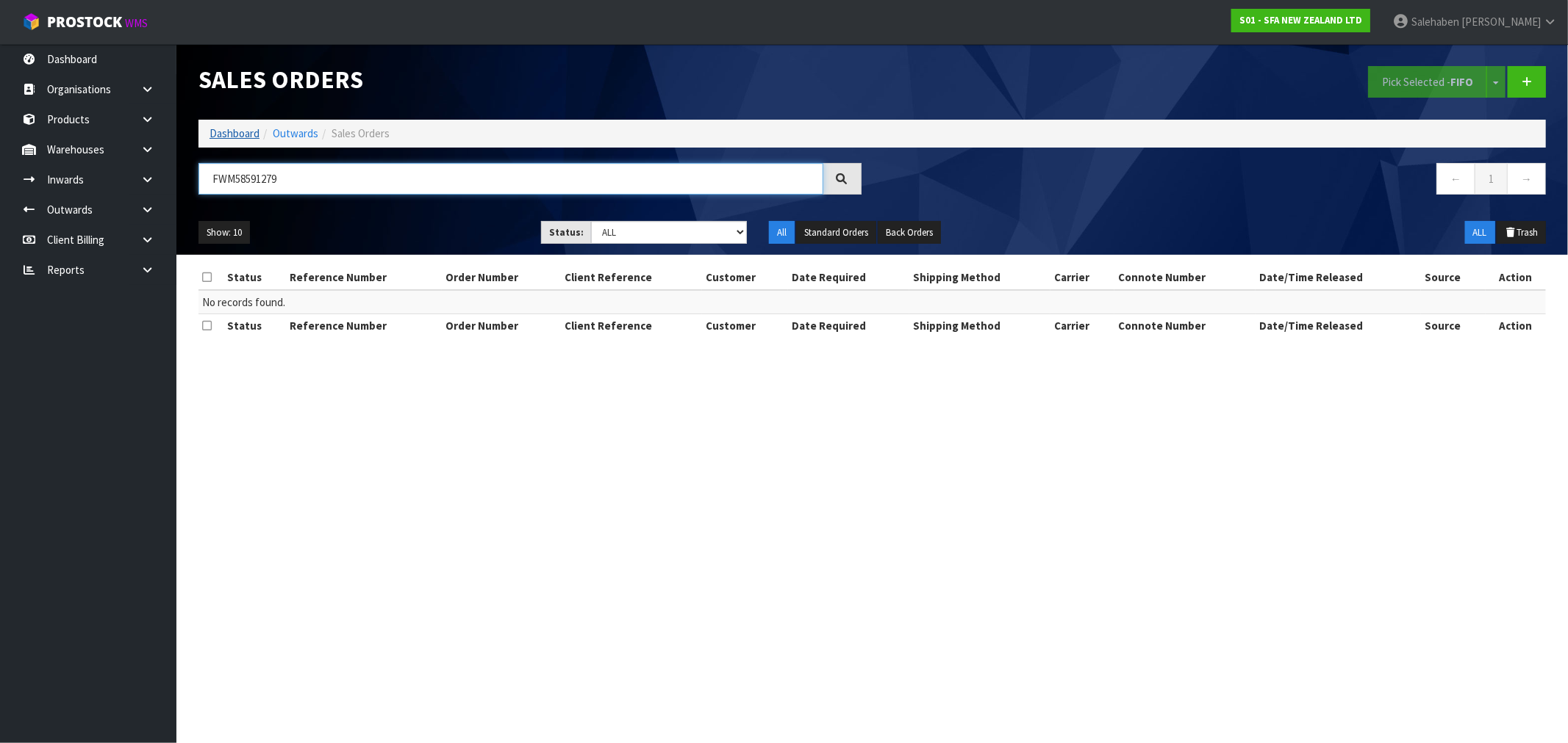
type input "FWM58591279"
click at [233, 133] on link "Dashboard" at bounding box center [234, 133] width 50 height 14
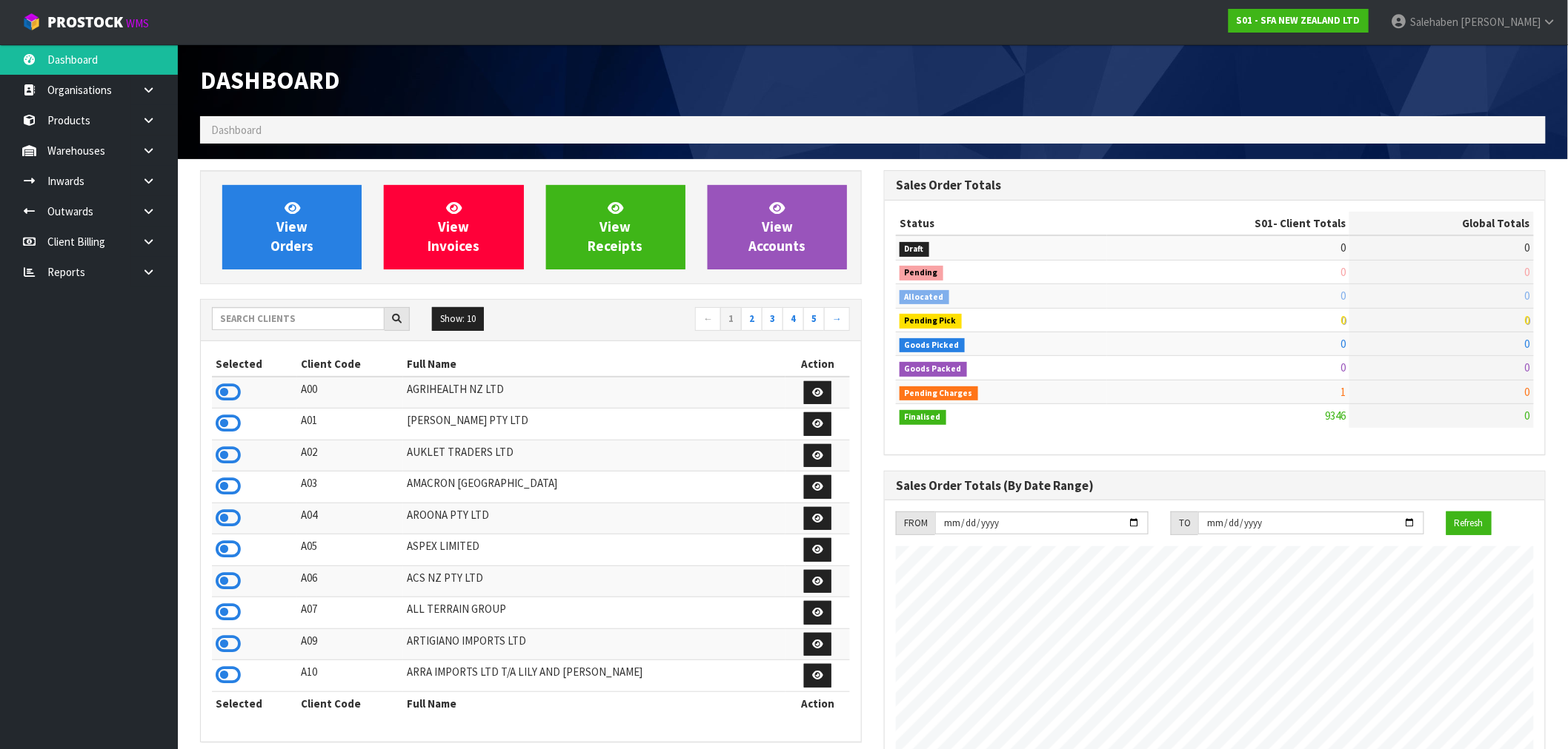
scroll to position [1122, 684]
click at [279, 323] on input "text" at bounding box center [298, 318] width 172 height 23
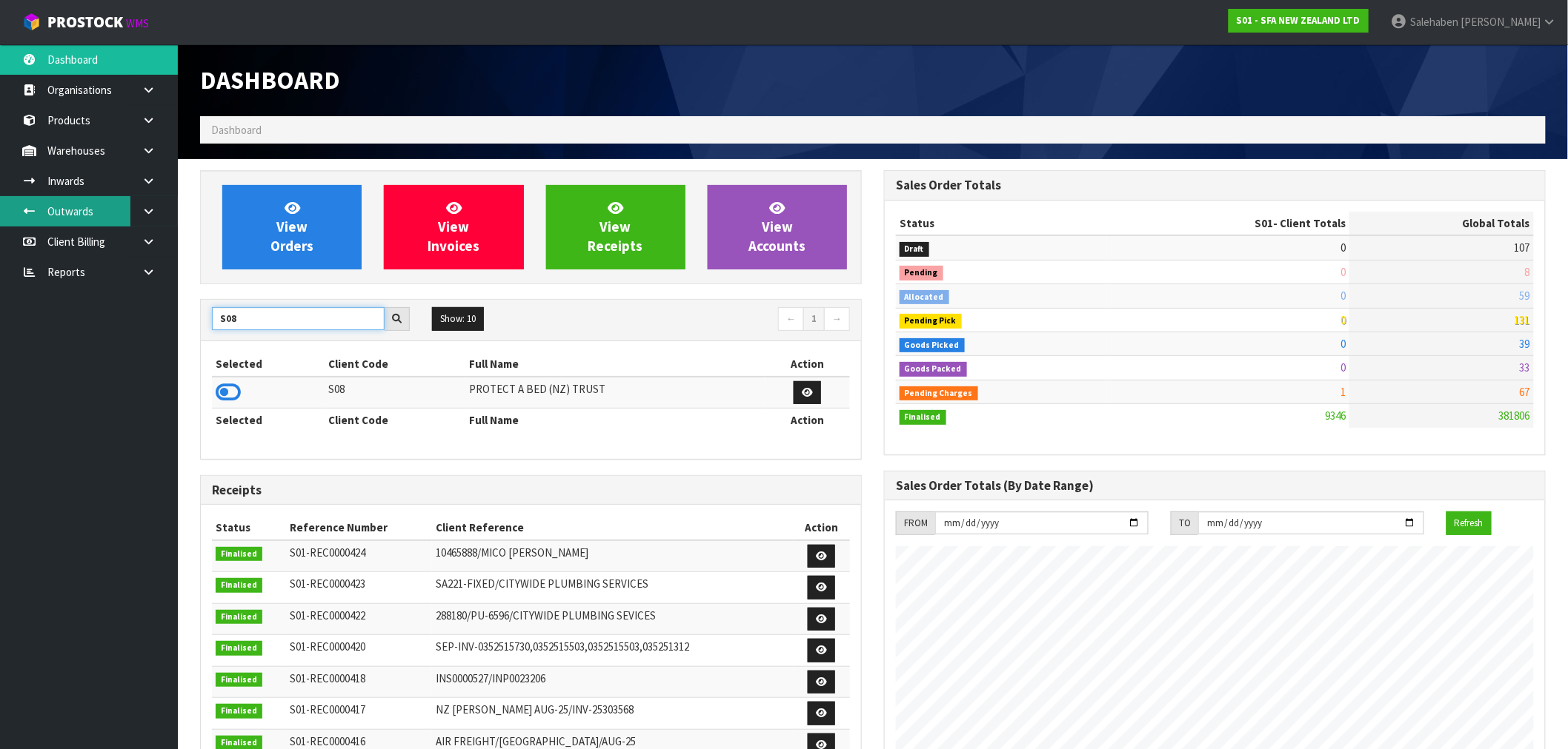
type input "S08"
click at [226, 393] on icon at bounding box center [228, 393] width 25 height 22
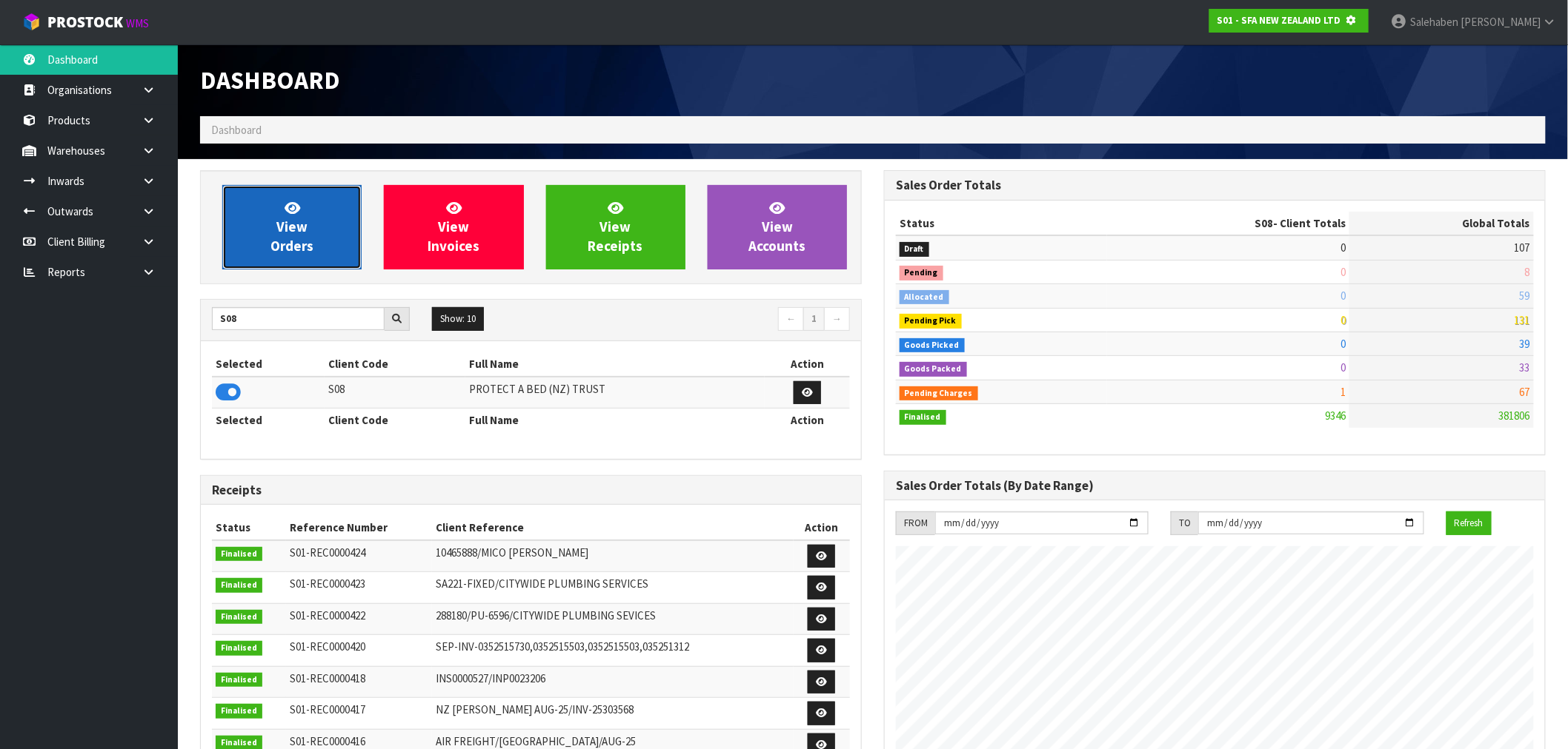
click at [294, 217] on span "View Orders" at bounding box center [292, 226] width 43 height 56
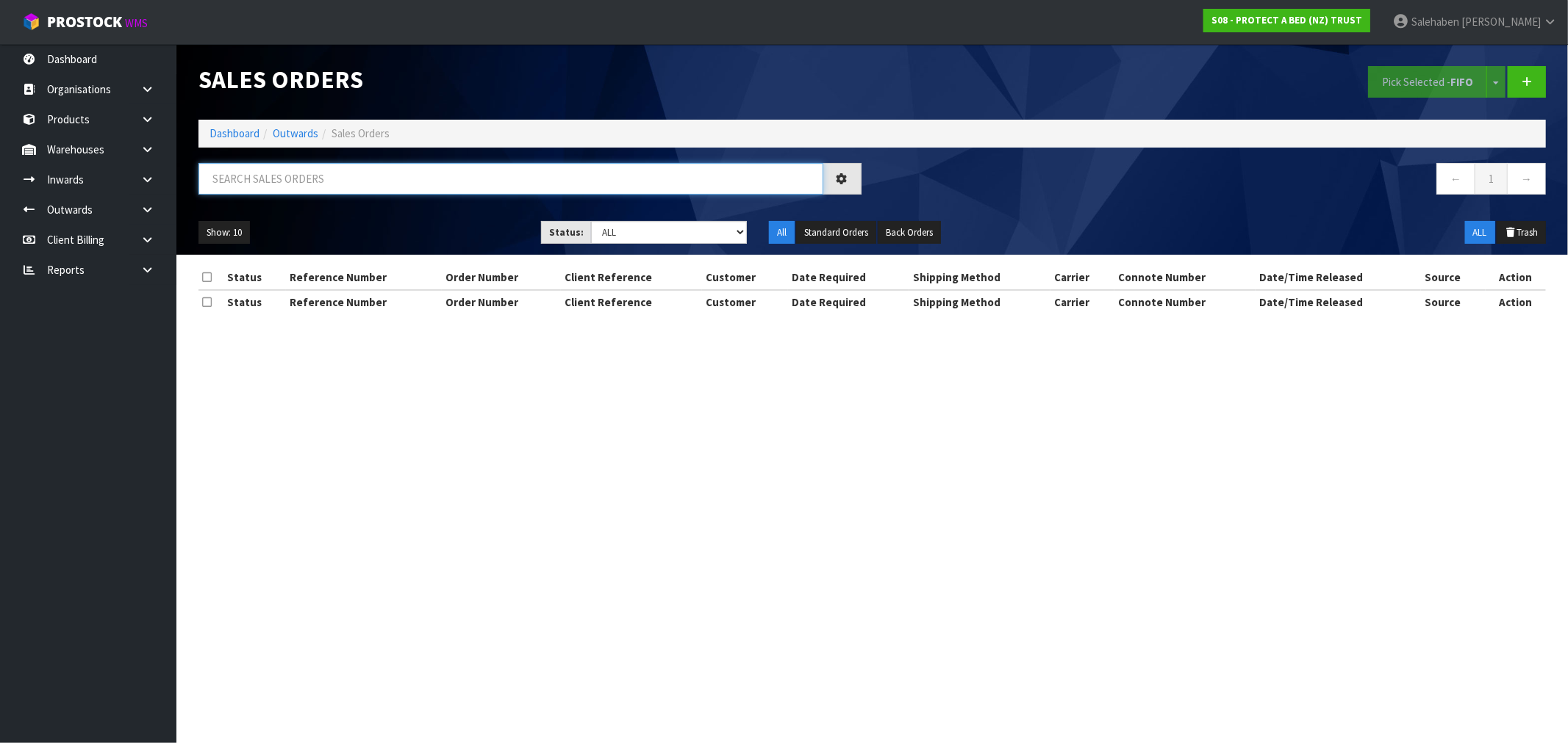
click at [293, 184] on input "text" at bounding box center [511, 178] width 625 height 32
paste input "FWM58591279"
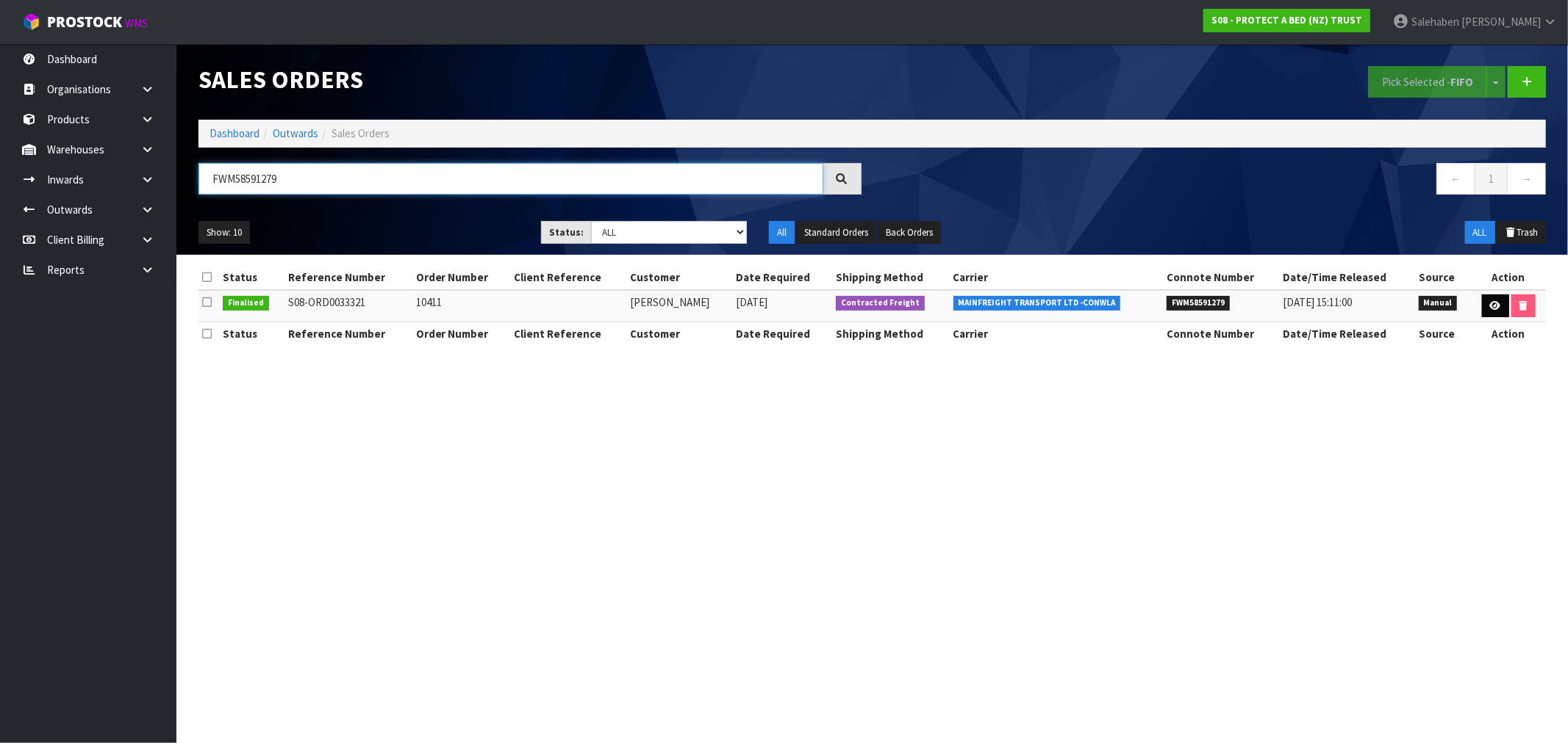
type input "FWM58591279"
click at [1493, 304] on icon at bounding box center [1495, 306] width 11 height 10
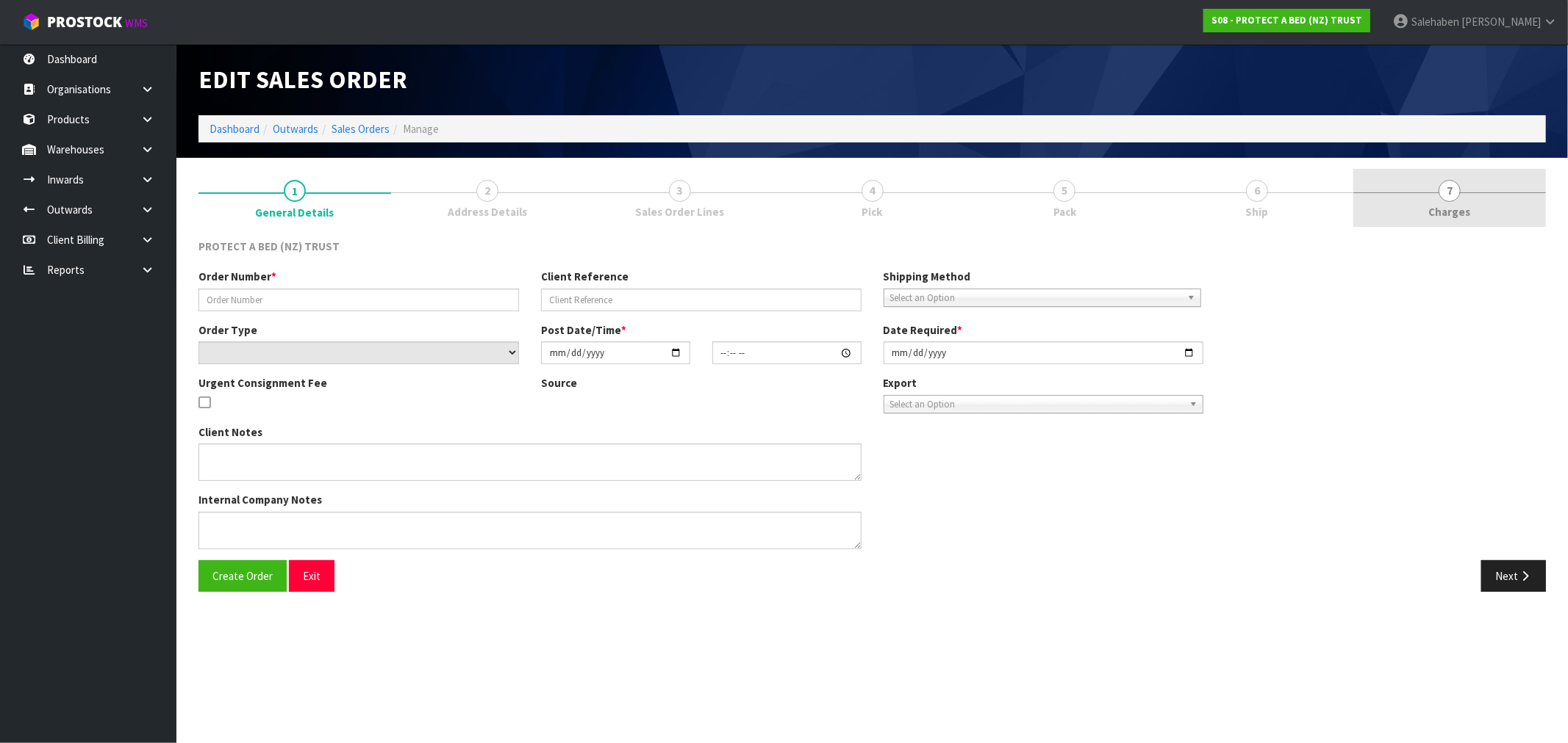
type input "10411"
select select "number:0"
type input "[DATE]"
type input "10:47:00.000"
type input "[DATE]"
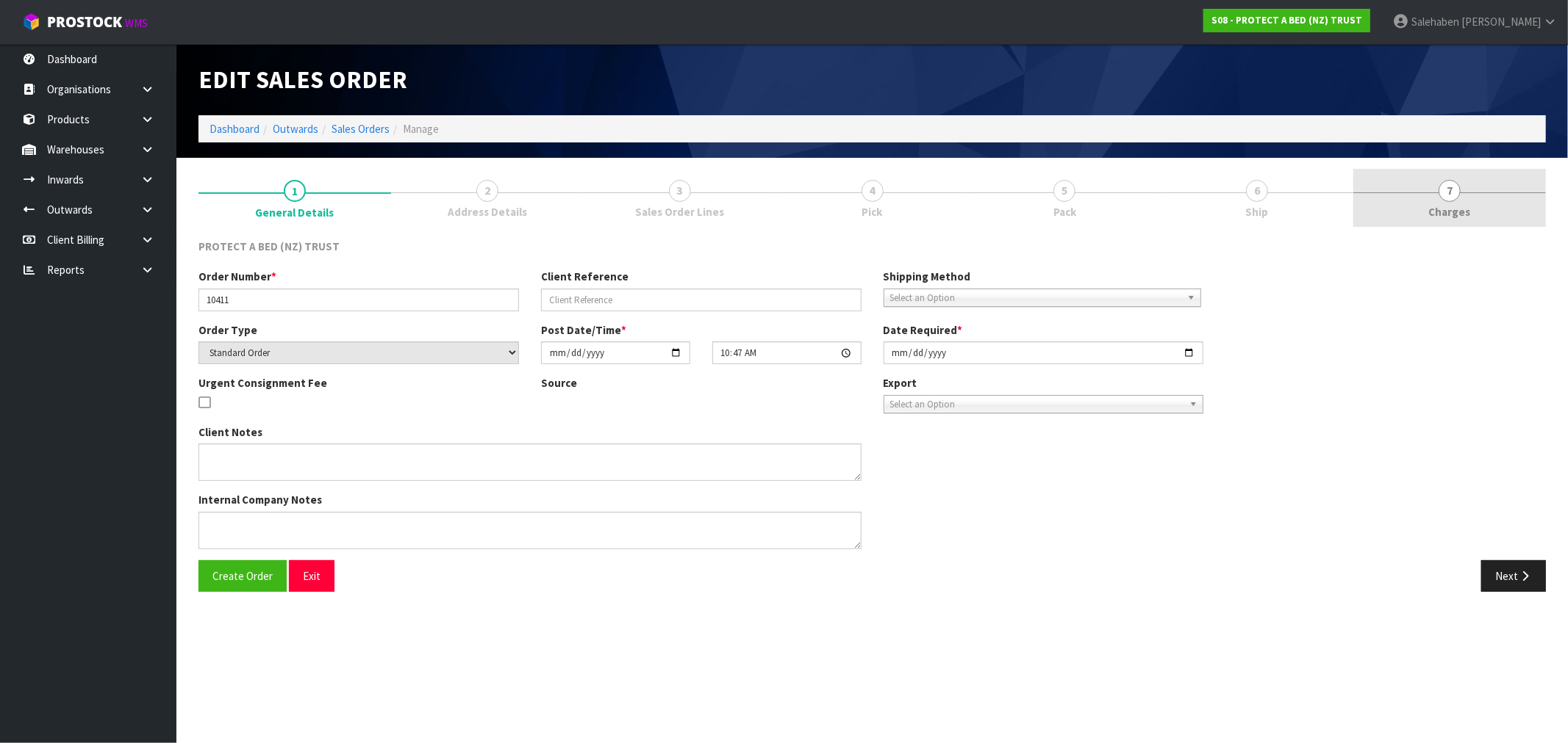
drag, startPoint x: 1452, startPoint y: 191, endPoint x: 1457, endPoint y: 181, distance: 11.2
click at [1457, 181] on span "7" at bounding box center [1449, 191] width 22 height 22
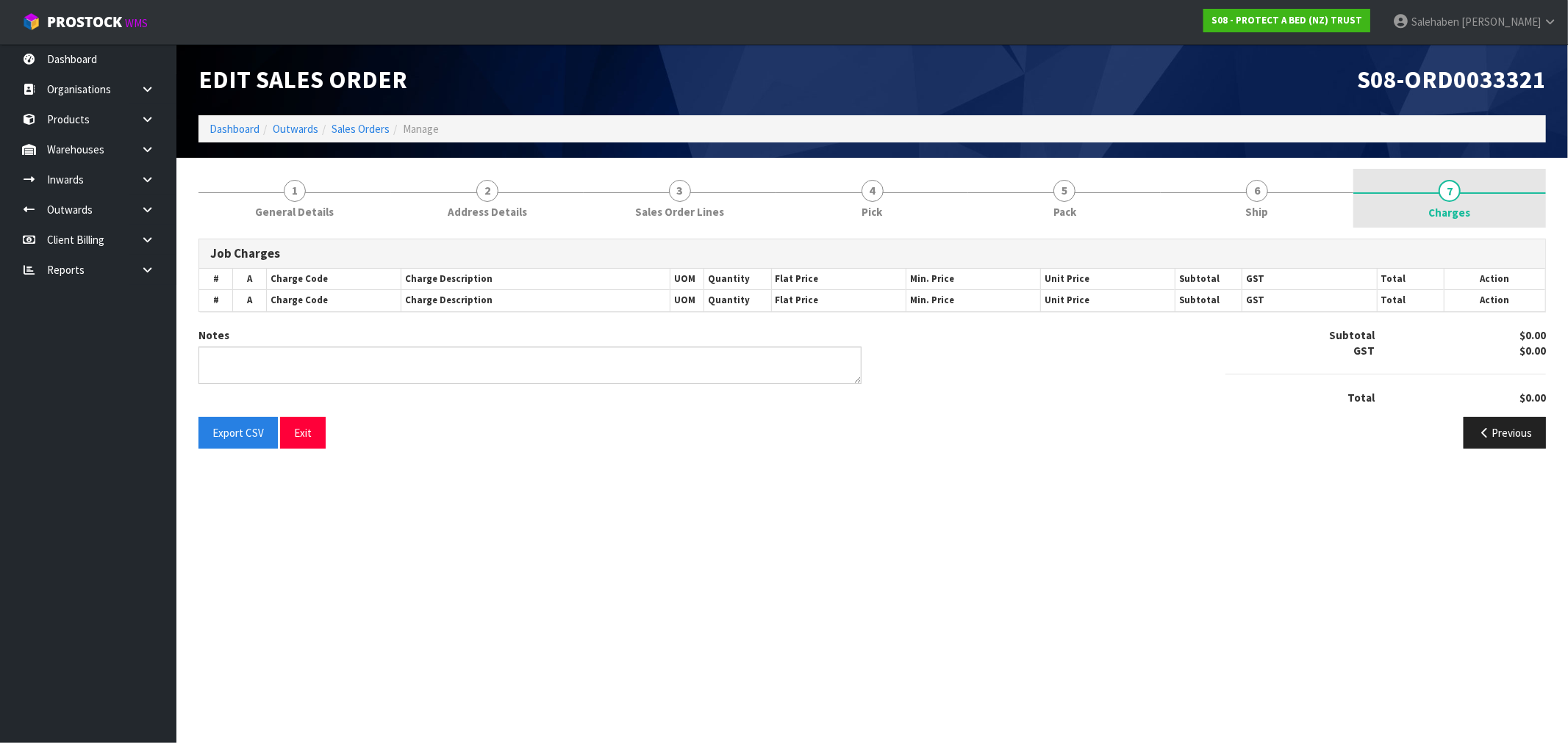
click at [1453, 194] on span "7" at bounding box center [1449, 191] width 22 height 22
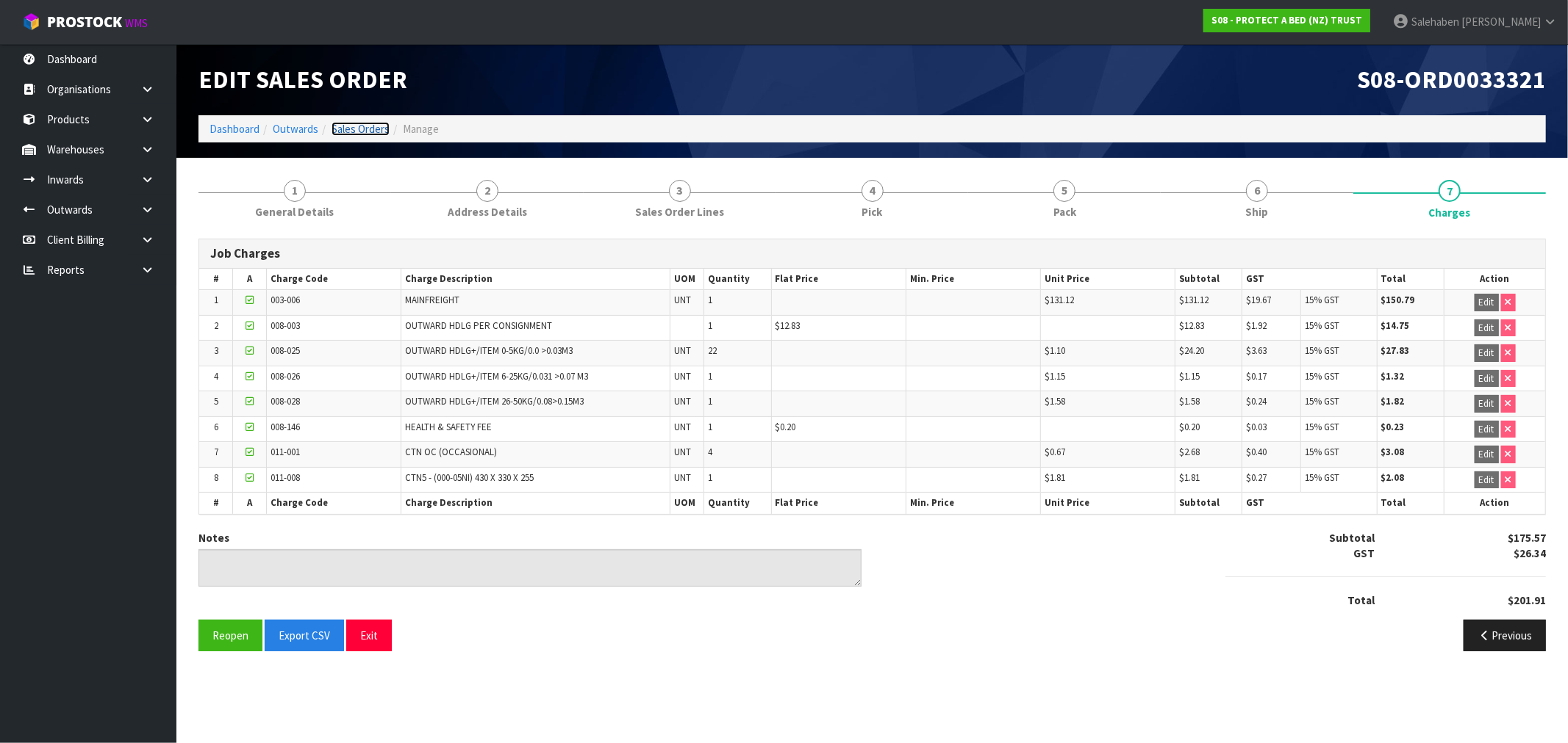
drag, startPoint x: 364, startPoint y: 128, endPoint x: 338, endPoint y: 141, distance: 29.1
click at [364, 128] on link "Sales Orders" at bounding box center [360, 129] width 58 height 14
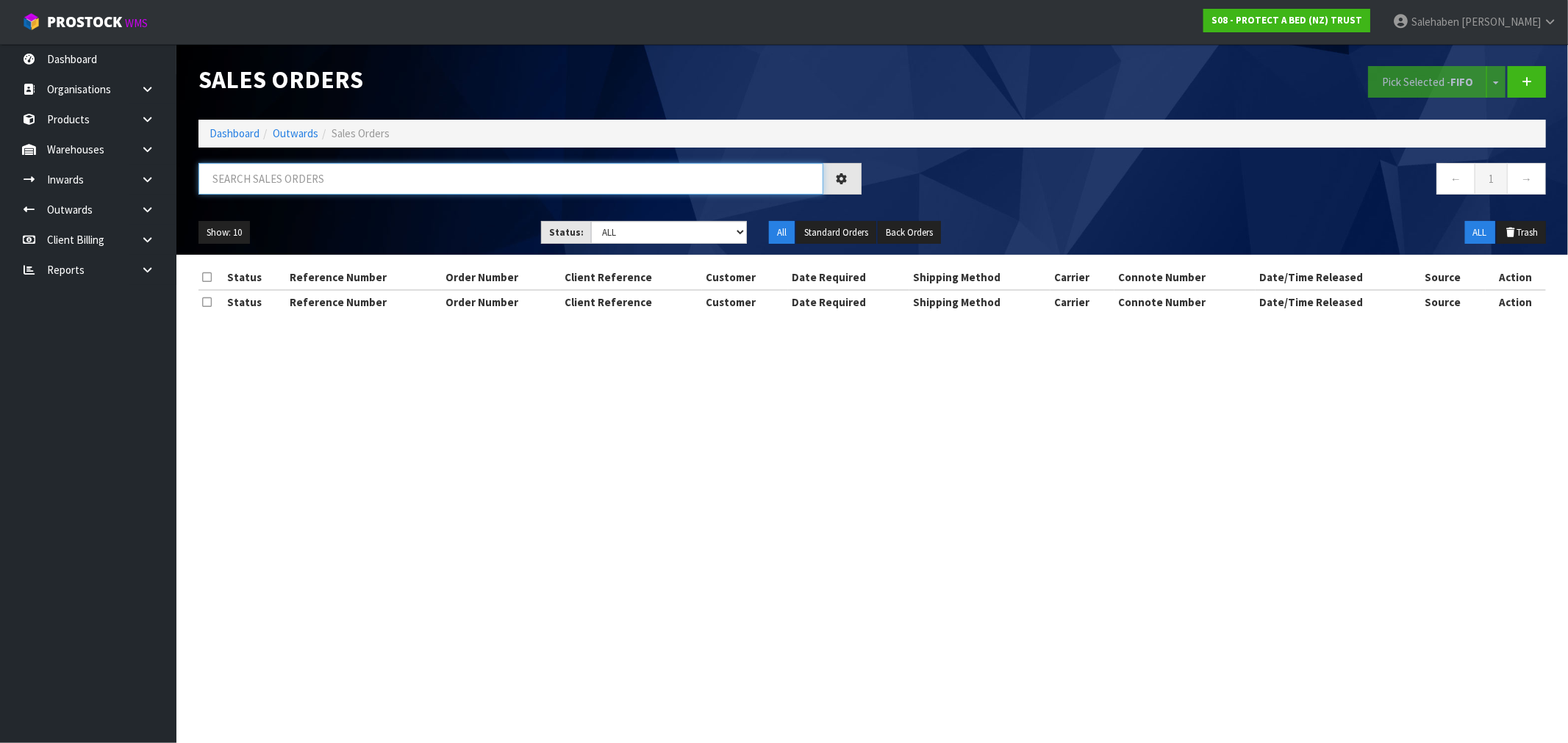
click at [257, 177] on input "text" at bounding box center [511, 178] width 625 height 32
paste input "FWM58597356"
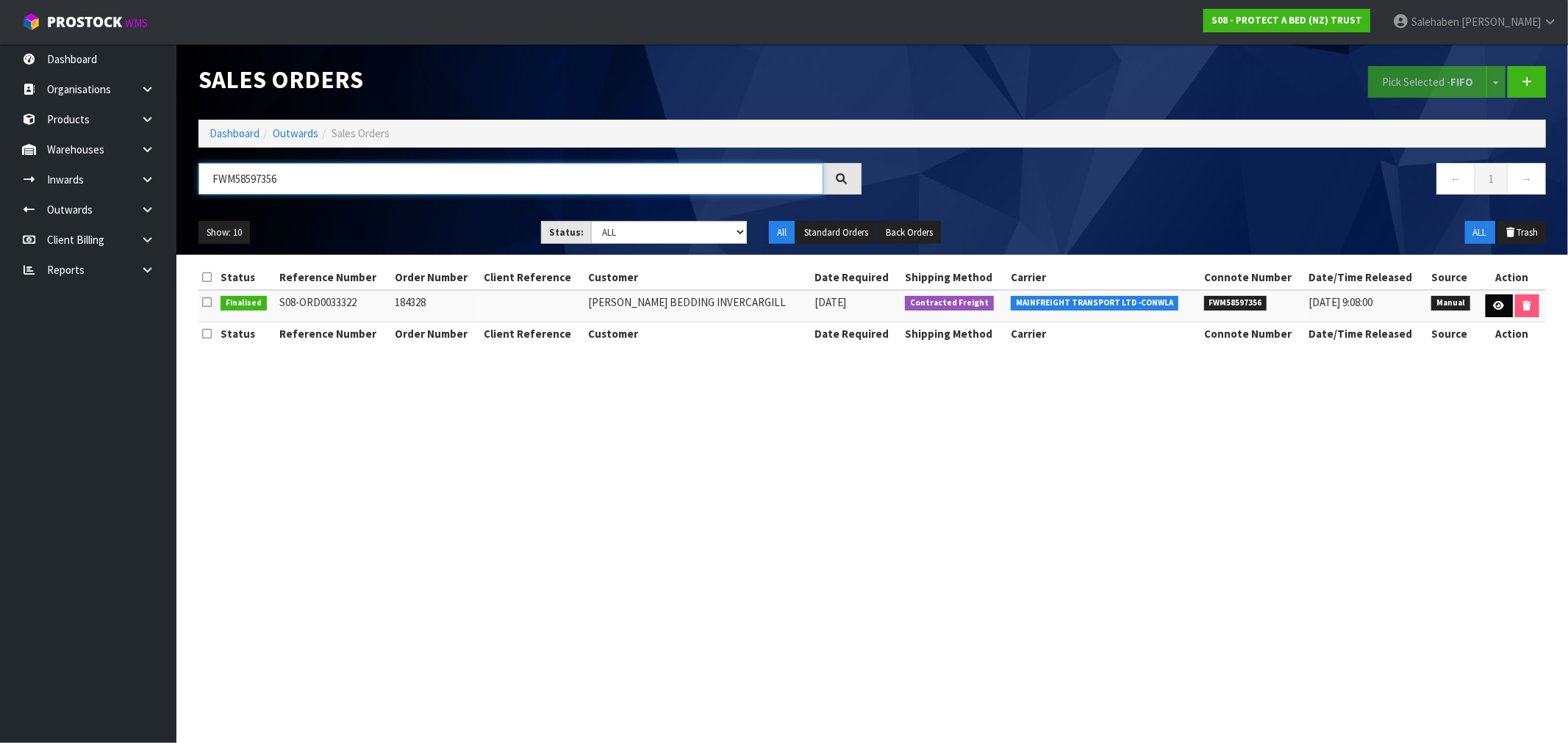
type input "FWM58597356"
click at [1488, 309] on link at bounding box center [1499, 306] width 27 height 24
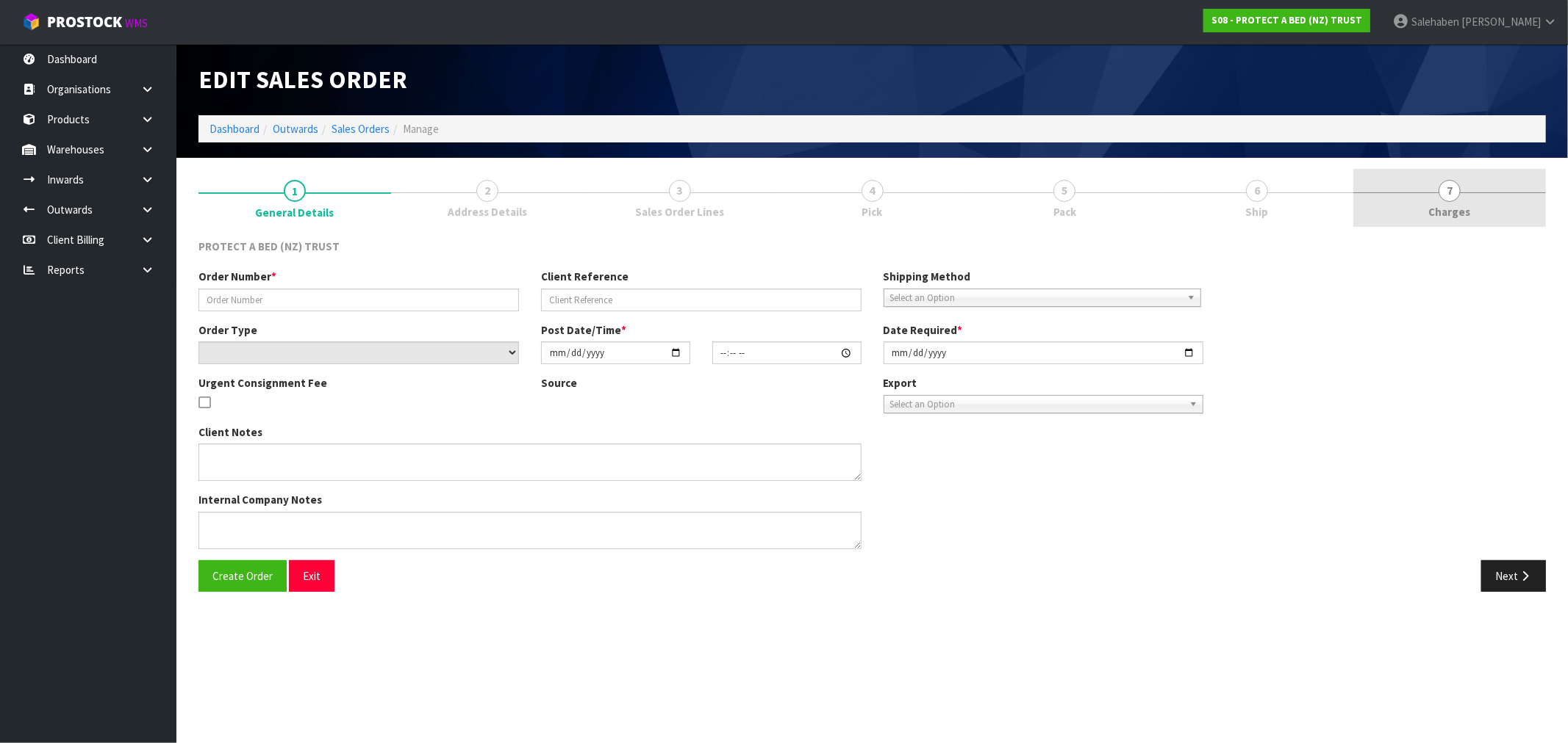
type input "184328"
select select "number:0"
type input "[DATE]"
type input "10:55:00.000"
type input "[DATE]"
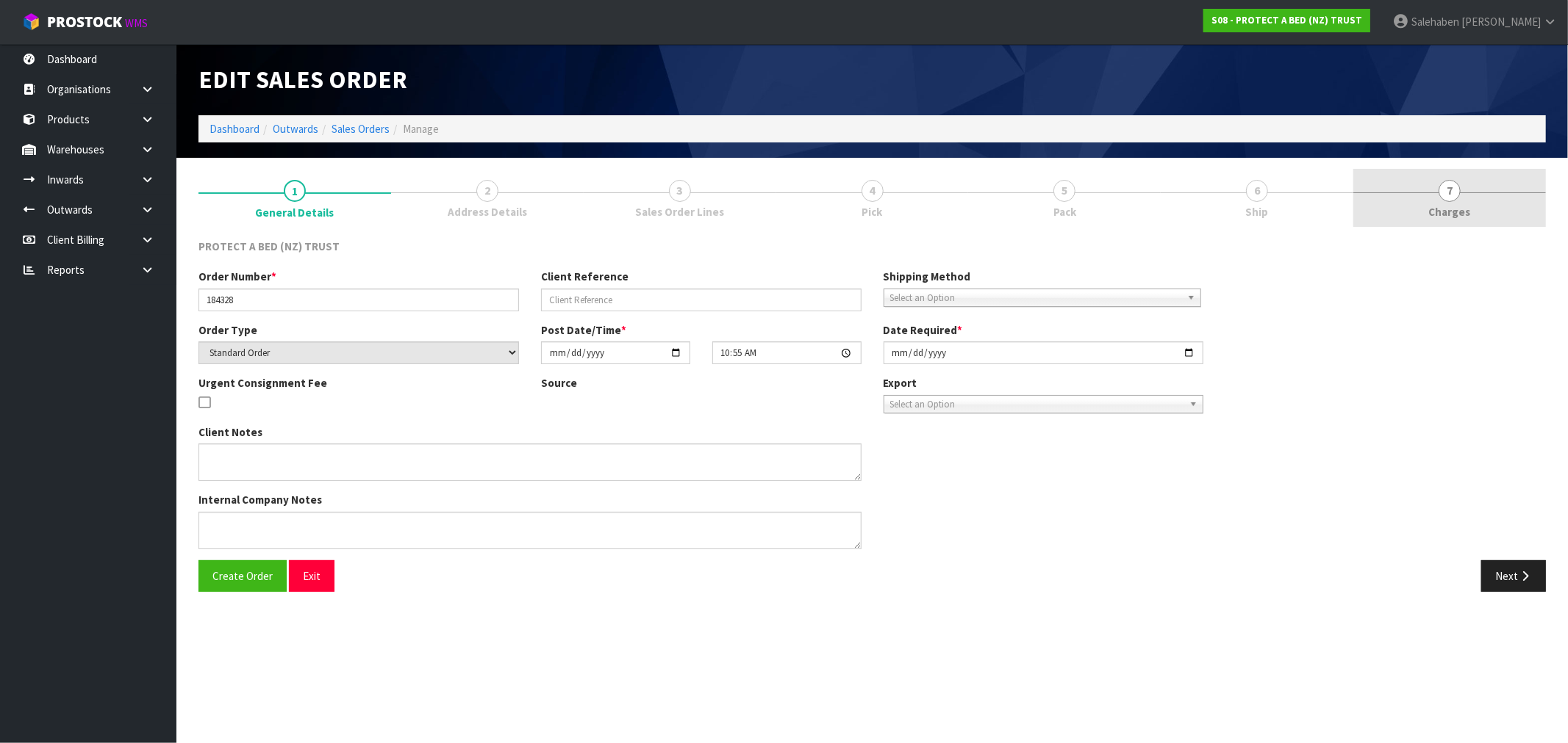
click at [1463, 209] on span "Charges" at bounding box center [1449, 211] width 42 height 15
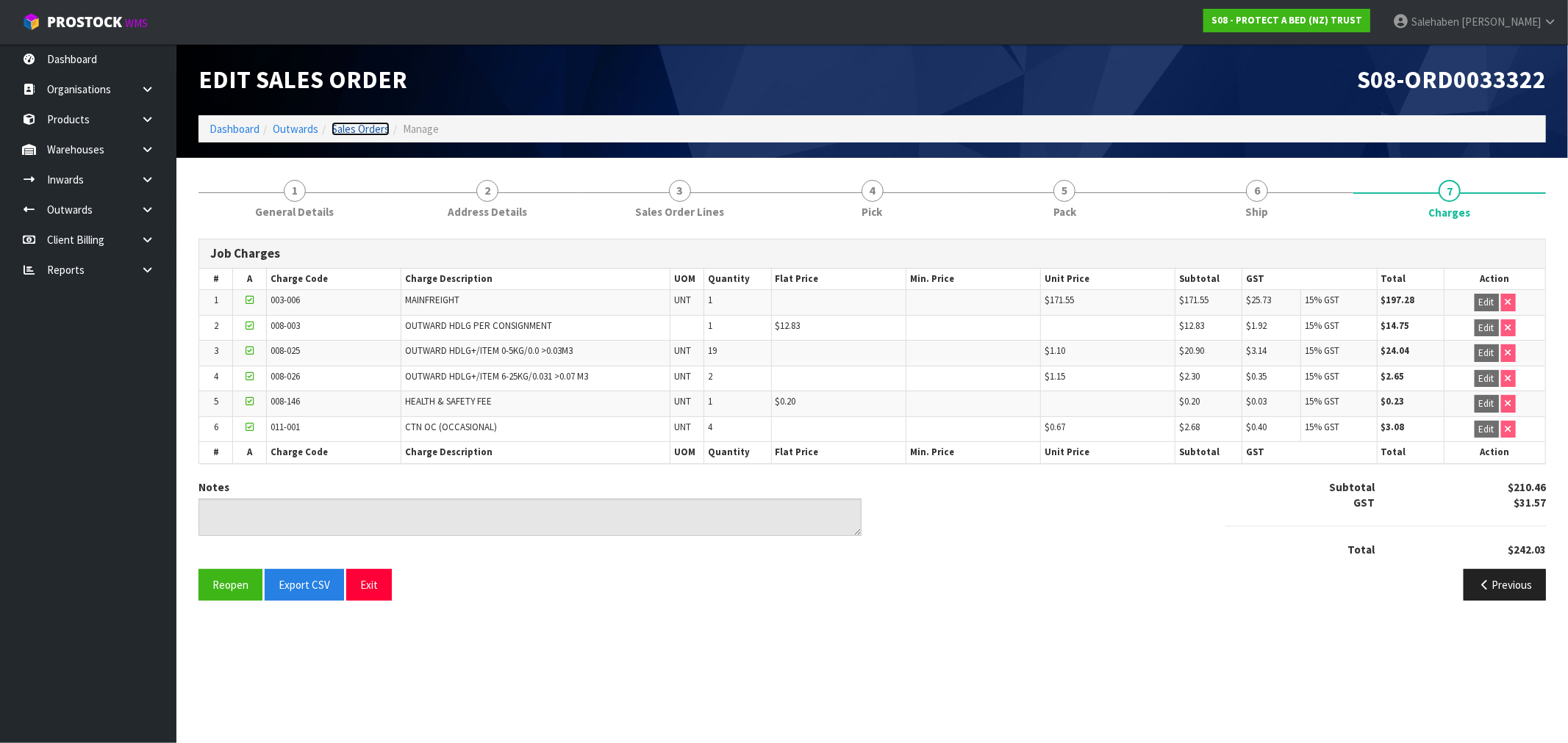
drag, startPoint x: 349, startPoint y: 124, endPoint x: 344, endPoint y: 133, distance: 10.3
click at [349, 124] on link "Sales Orders" at bounding box center [360, 129] width 58 height 14
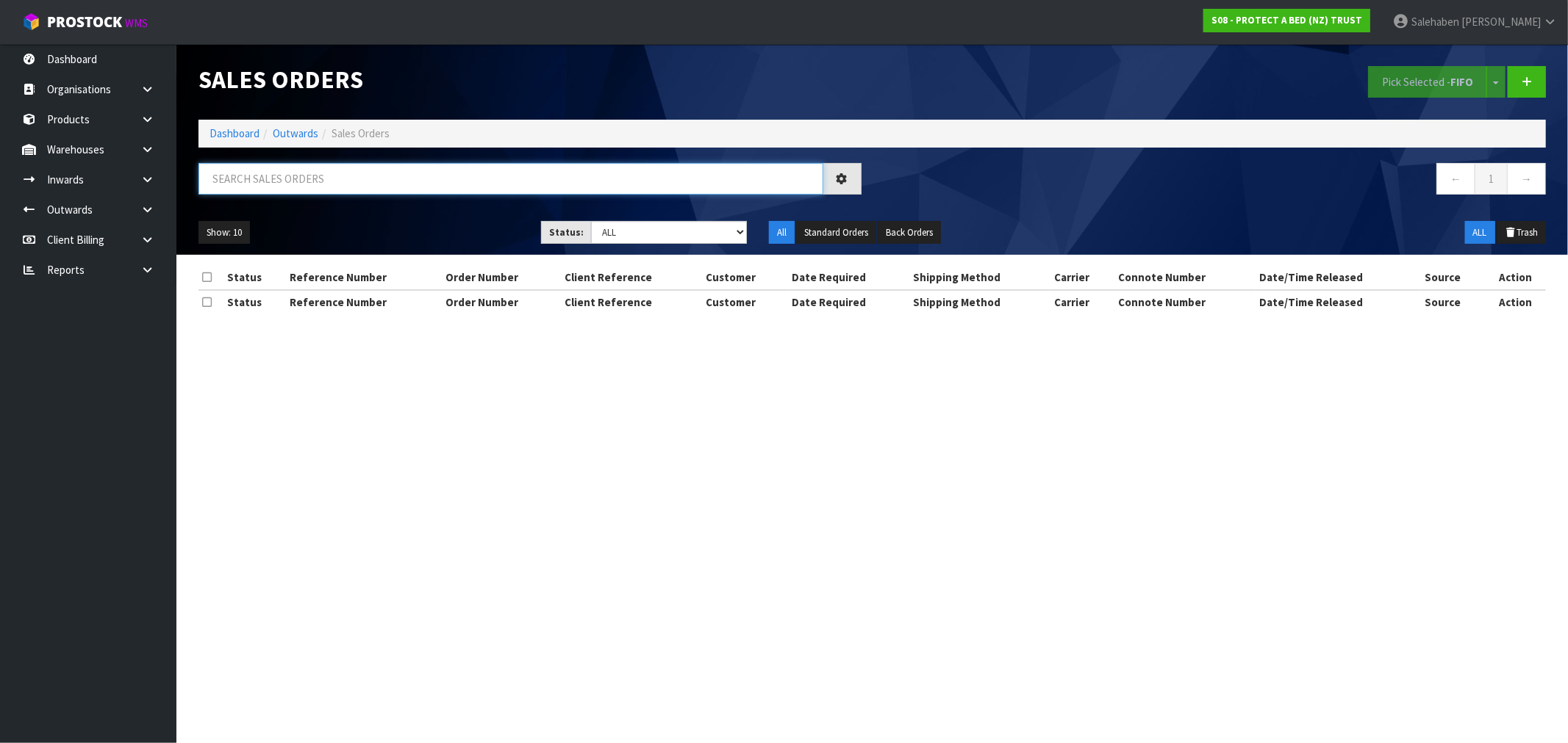
click at [278, 172] on input "text" at bounding box center [511, 178] width 625 height 32
paste input "FWM58638399"
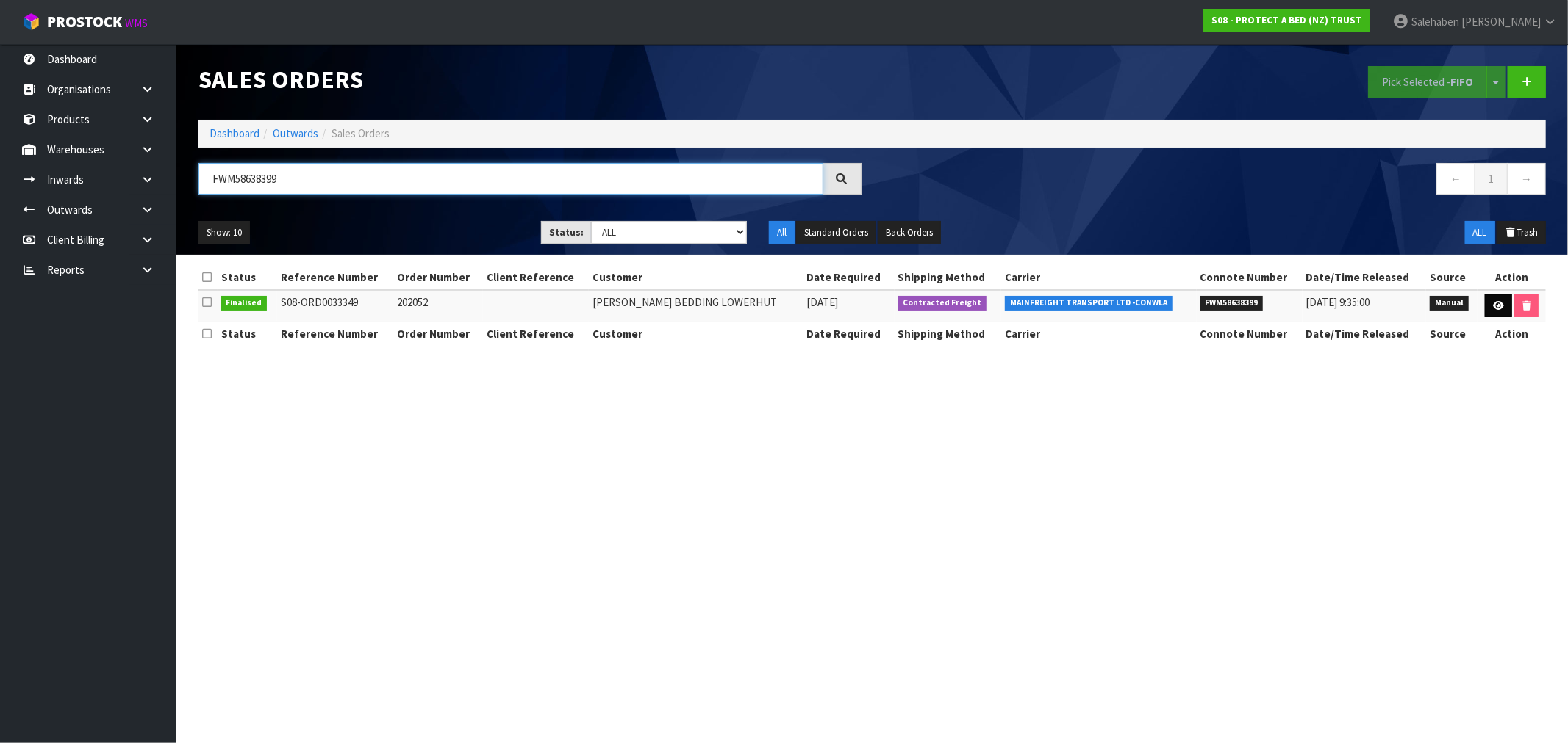
type input "FWM58638399"
click at [1496, 307] on icon at bounding box center [1498, 306] width 11 height 10
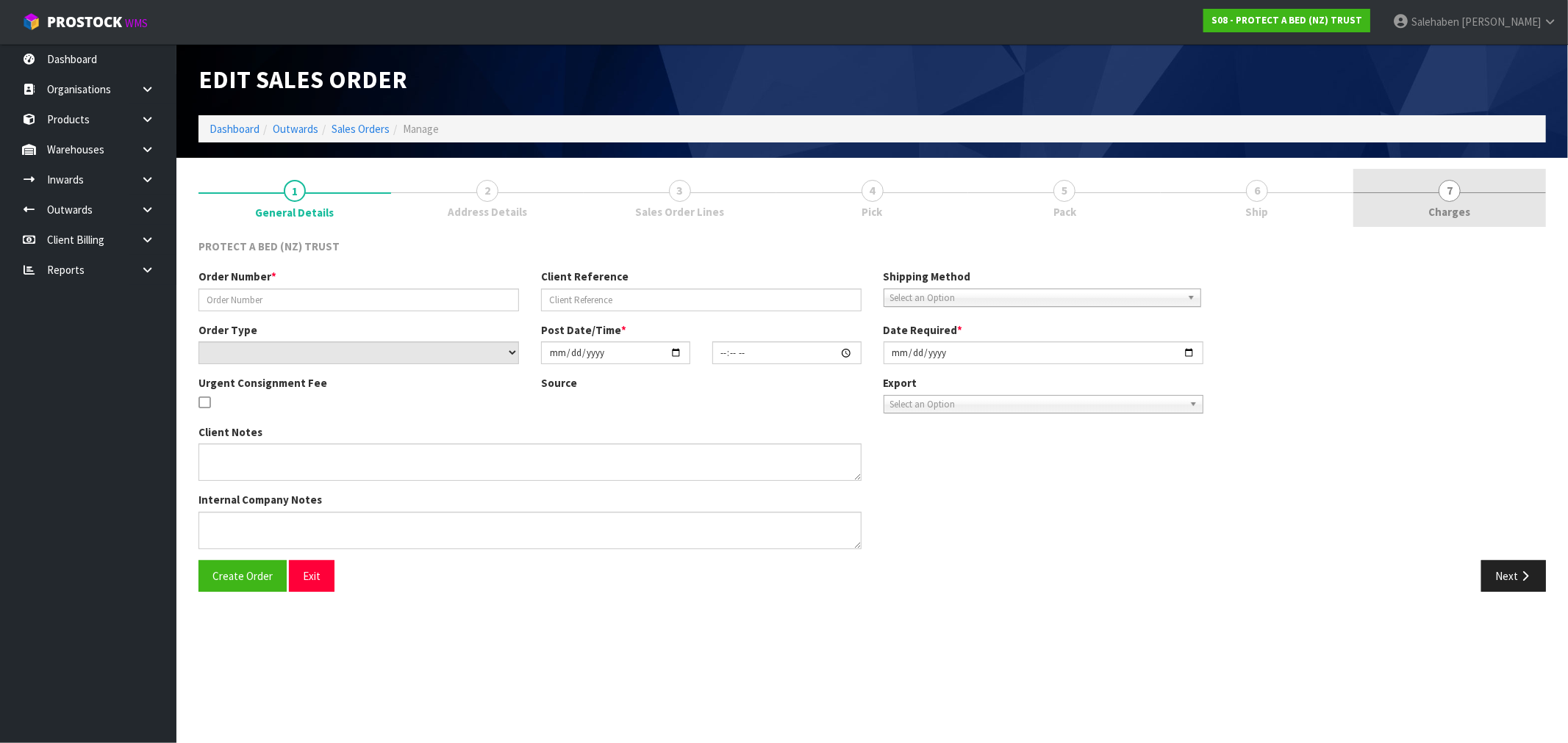
type input "202052"
select select "number:0"
type input "[DATE]"
type input "16:38:00.000"
type input "[DATE]"
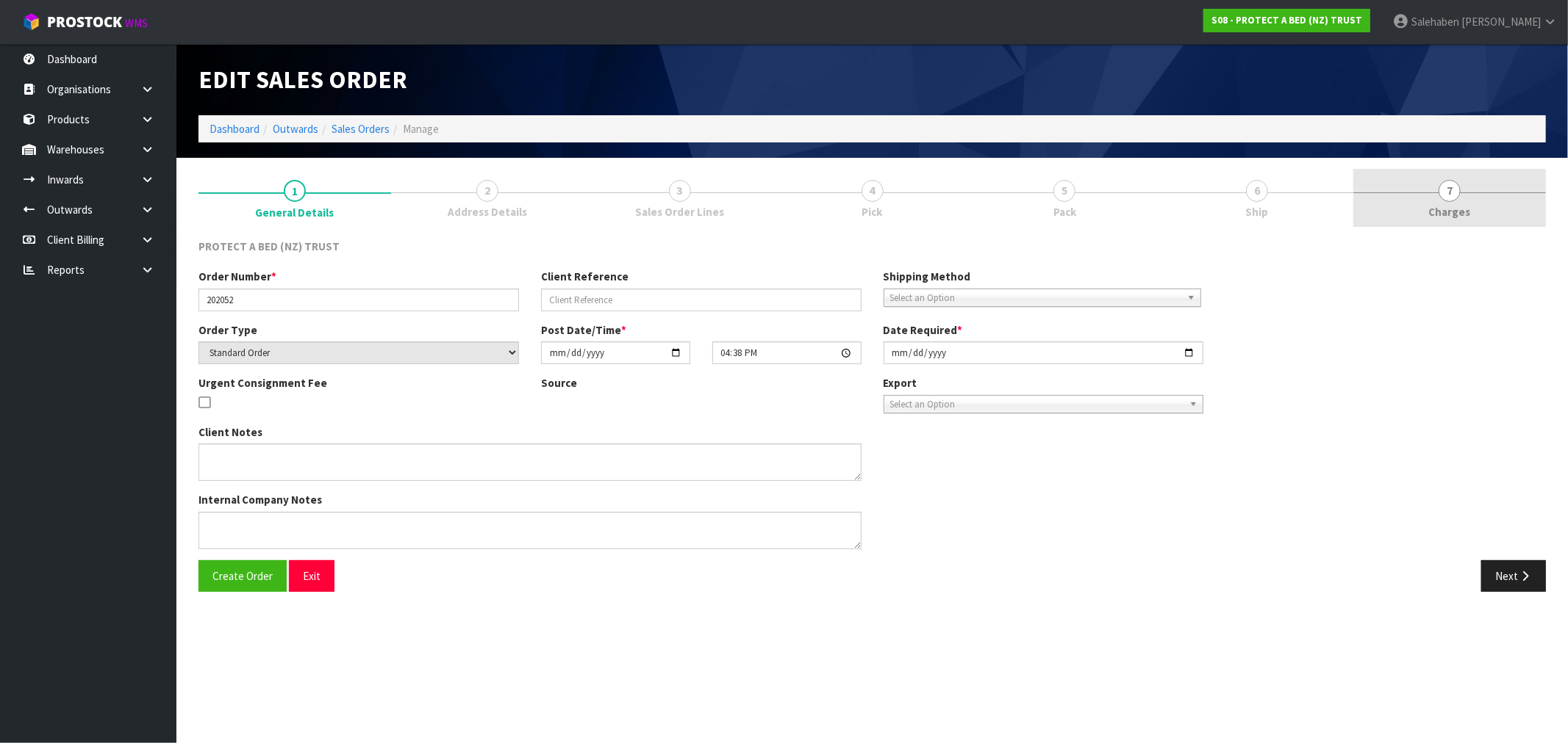
click at [1452, 204] on span "Charges" at bounding box center [1449, 211] width 42 height 15
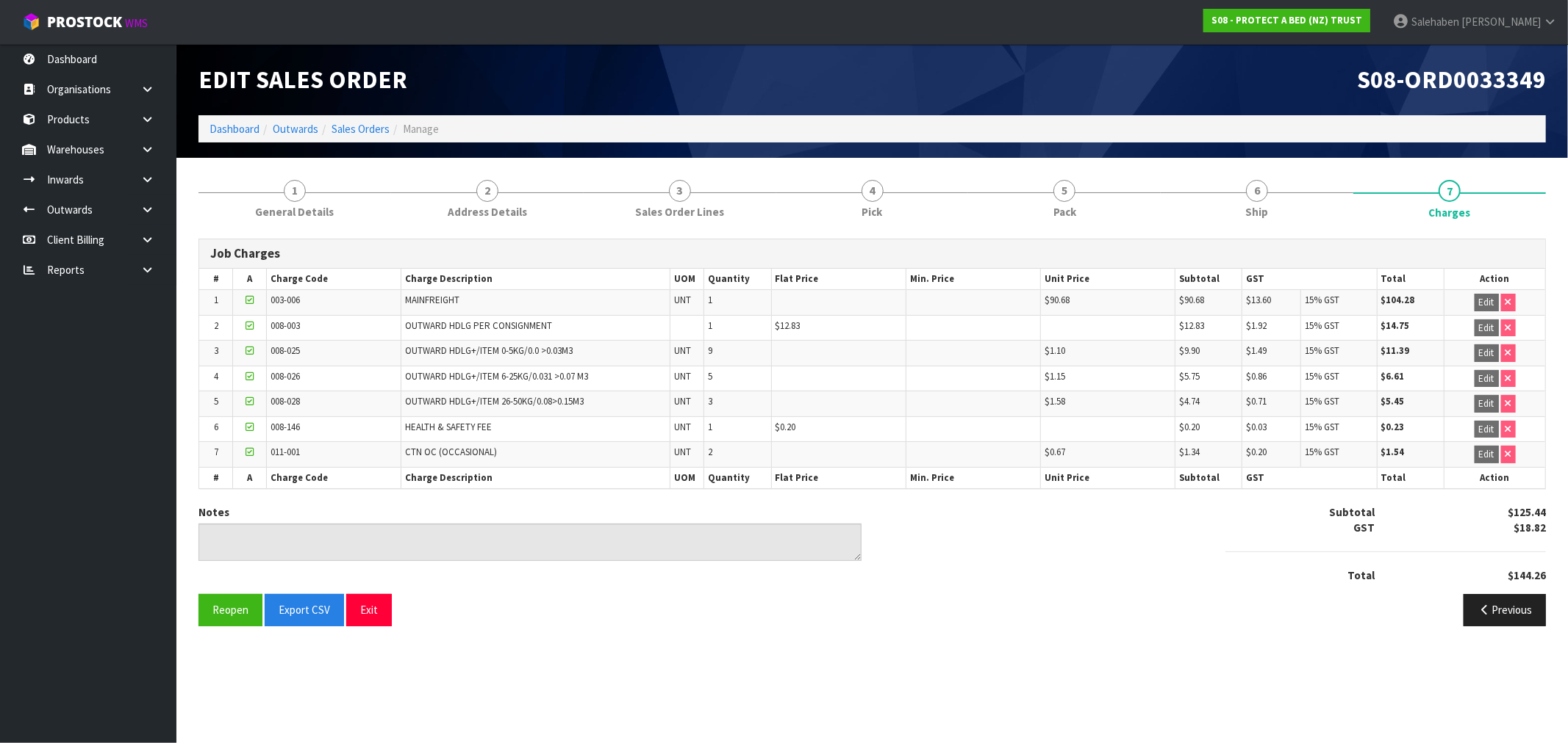
click at [357, 122] on li "Sales Orders" at bounding box center [354, 129] width 71 height 15
click at [346, 128] on link "Sales Orders" at bounding box center [360, 129] width 58 height 14
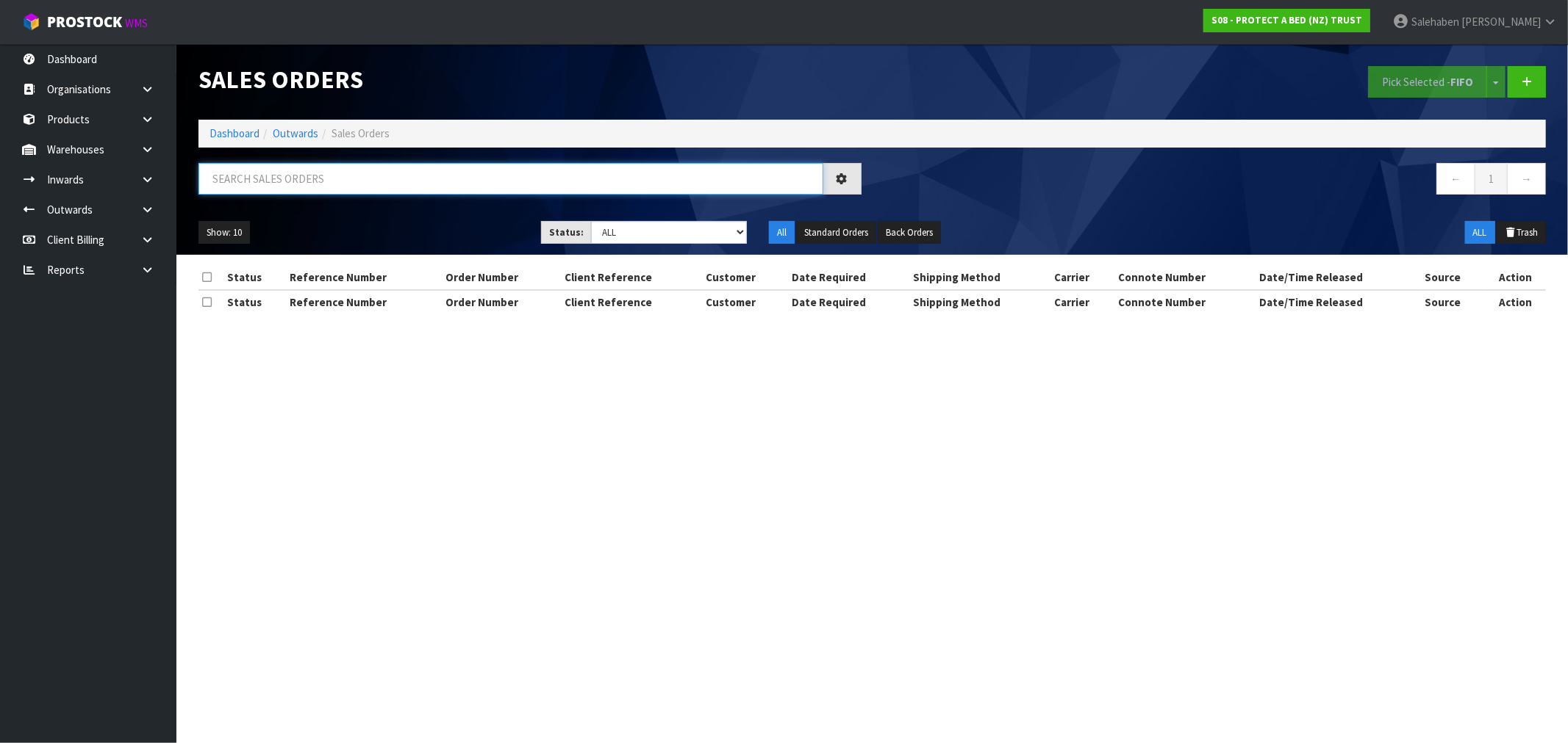
click at [258, 166] on input "text" at bounding box center [511, 178] width 625 height 32
paste input "FWM58589159"
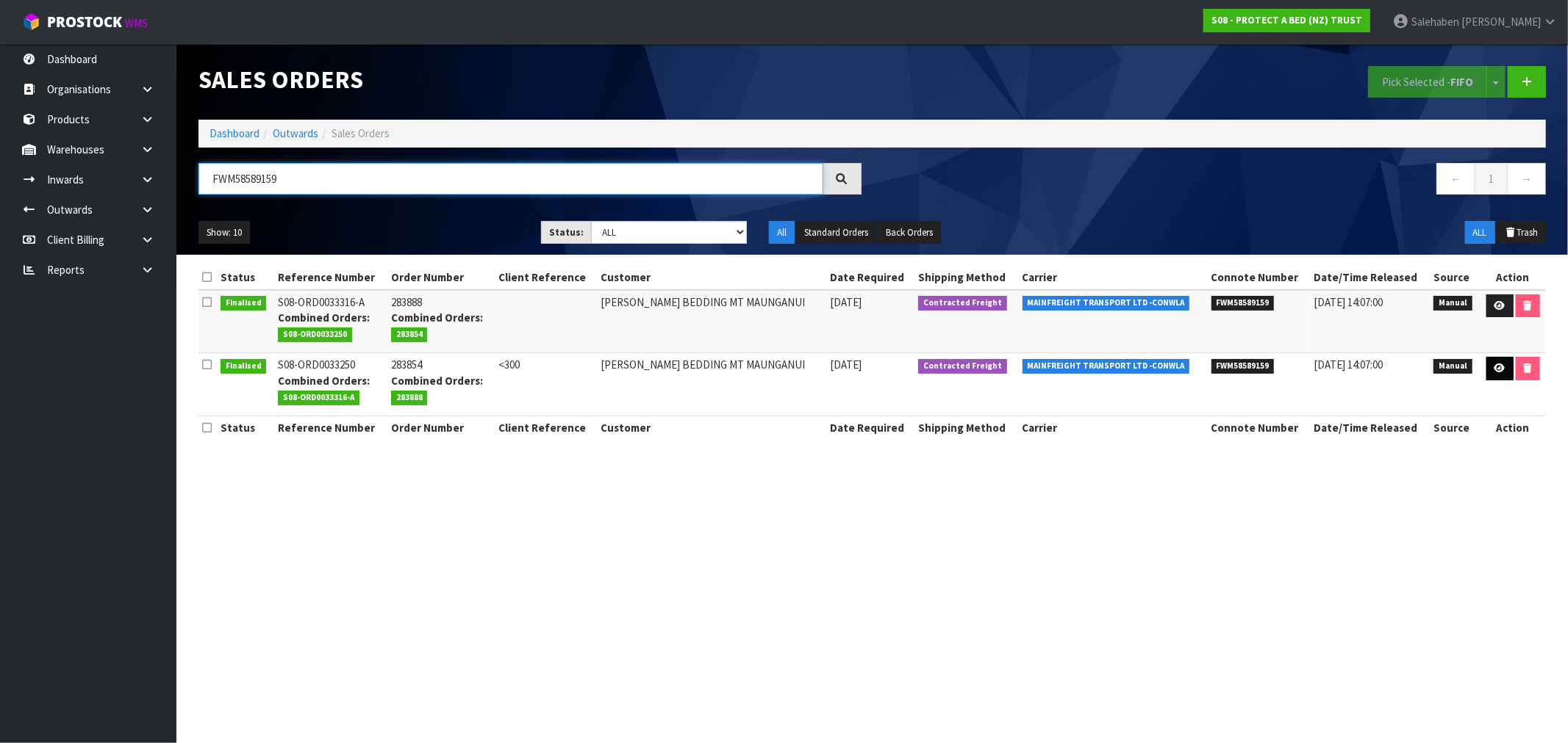
type input "FWM58589159"
click at [1505, 366] on link at bounding box center [1499, 369] width 27 height 24
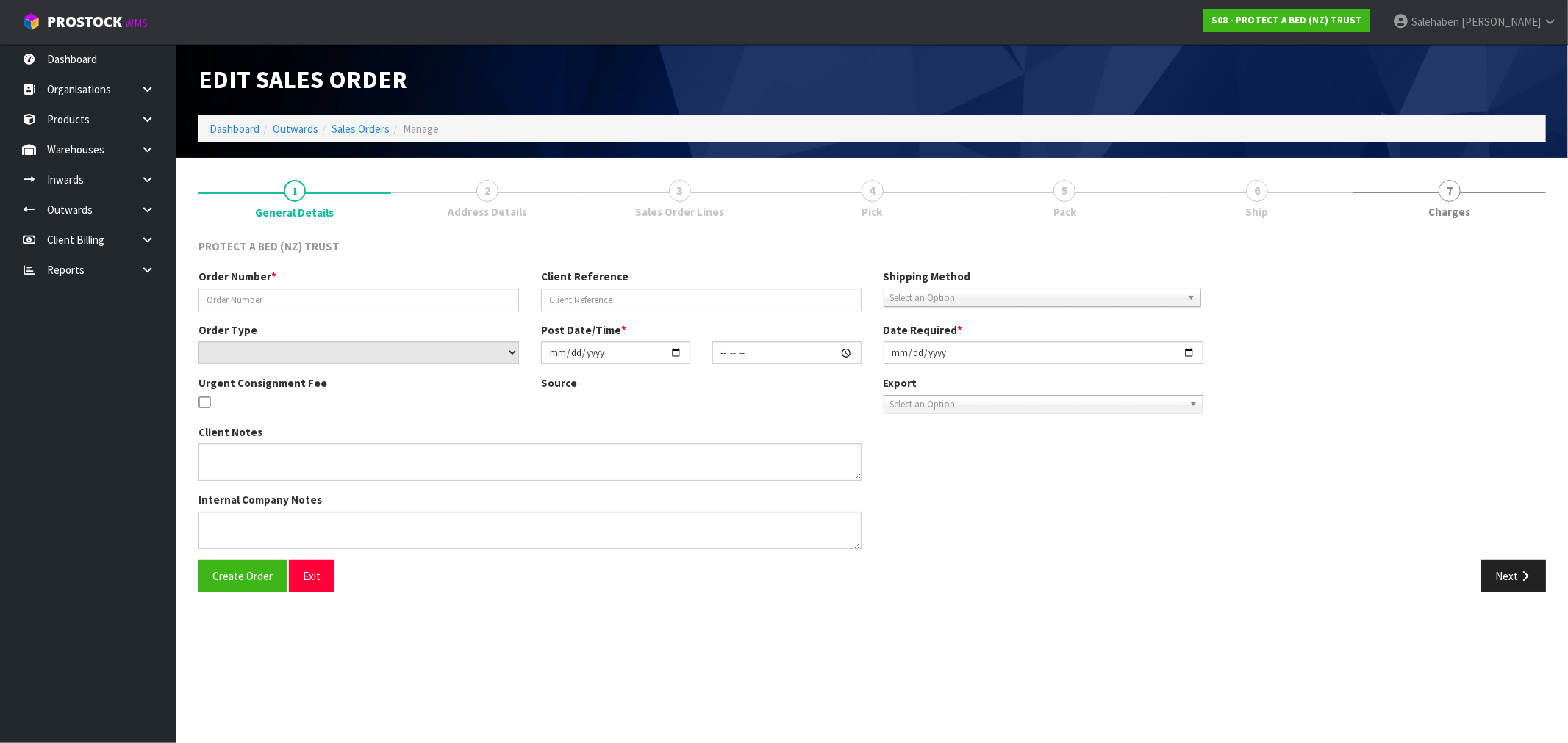
type input "283854"
type input "<300"
select select "number:0"
type input "[DATE]"
type input "12:20:00.000"
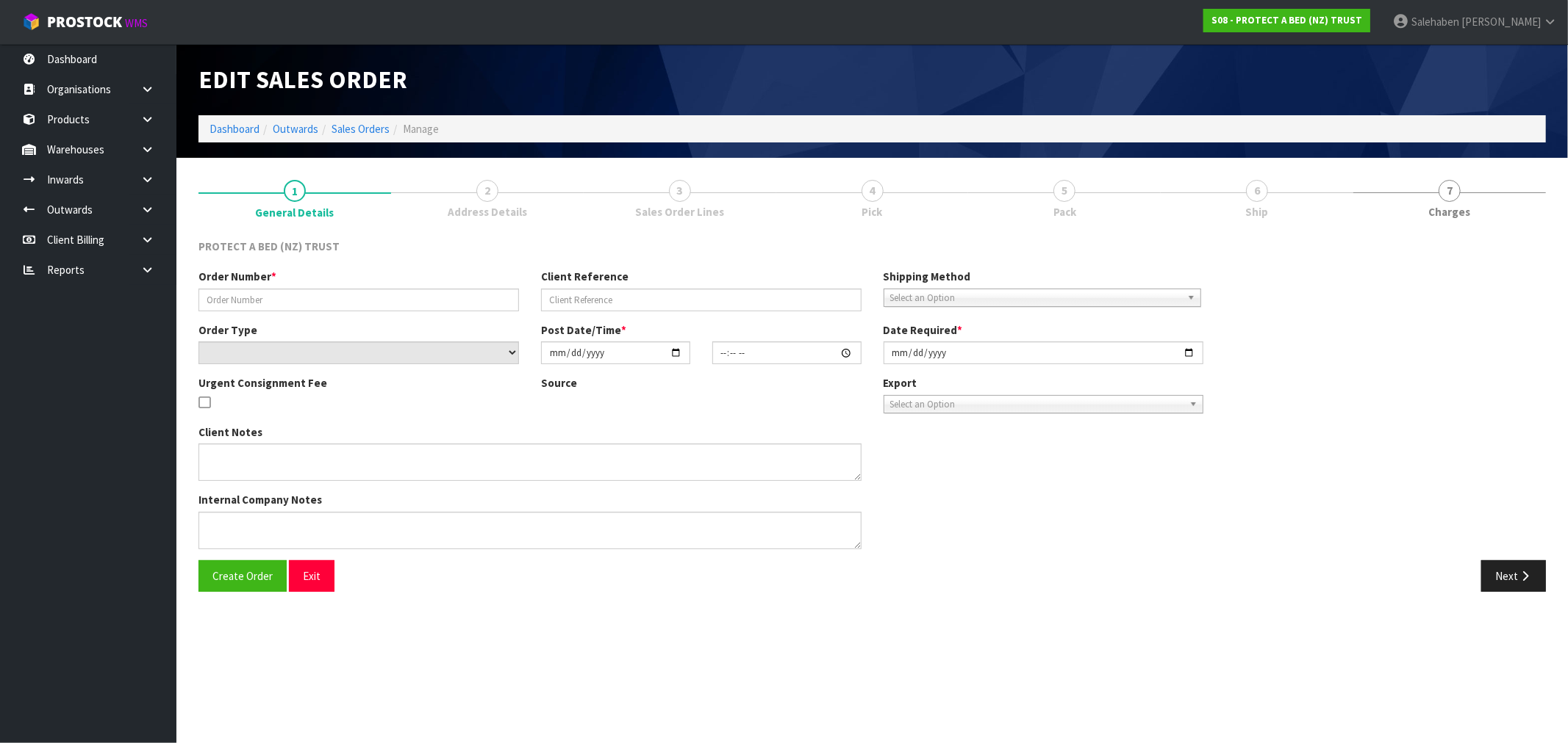
type input "[DATE]"
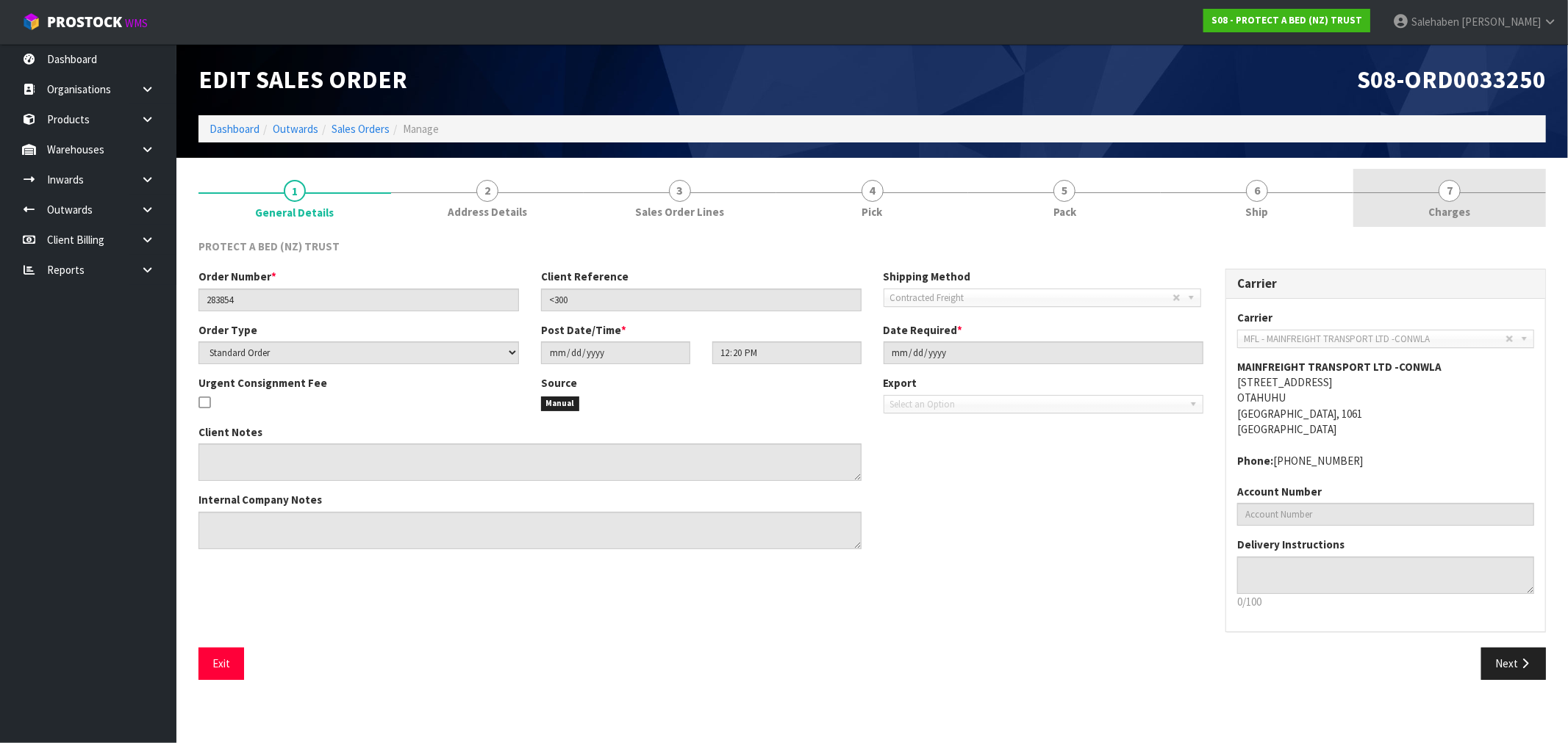
click at [1451, 207] on span "Charges" at bounding box center [1449, 211] width 42 height 15
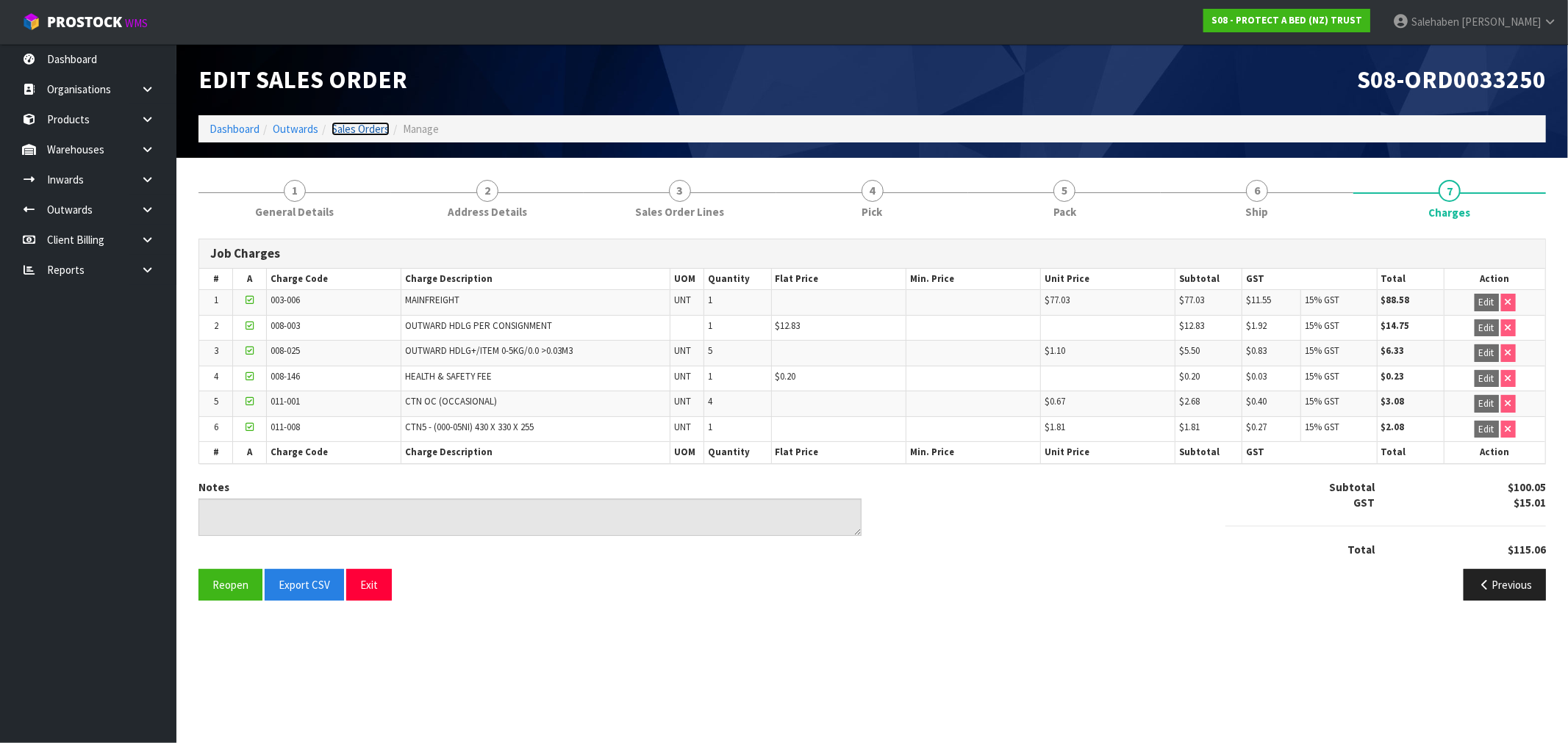
click at [357, 127] on link "Sales Orders" at bounding box center [360, 129] width 58 height 14
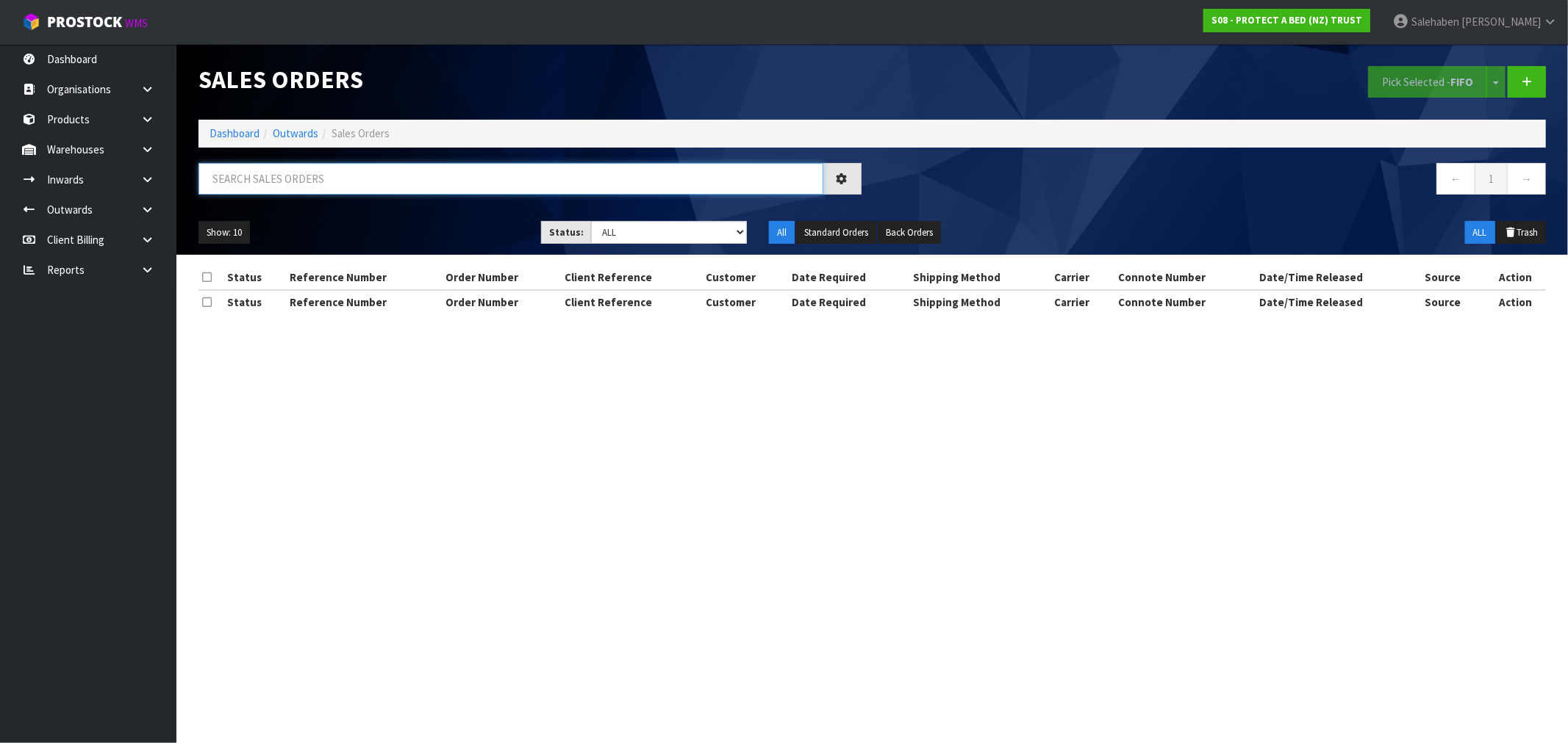
click at [254, 180] on input "text" at bounding box center [511, 178] width 625 height 32
paste input "FWM58656665"
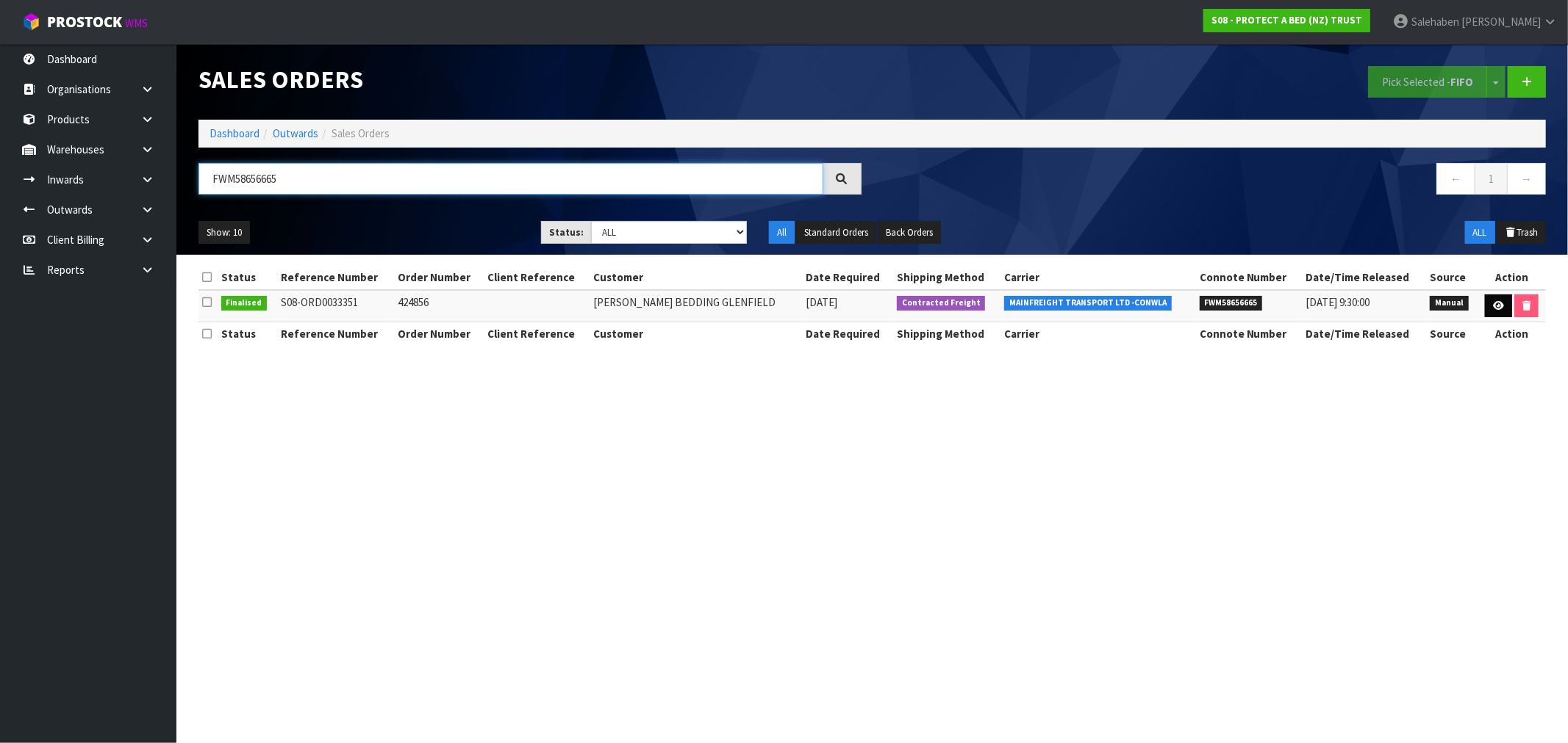
type input "FWM58656665"
click at [1493, 305] on icon at bounding box center [1498, 306] width 11 height 10
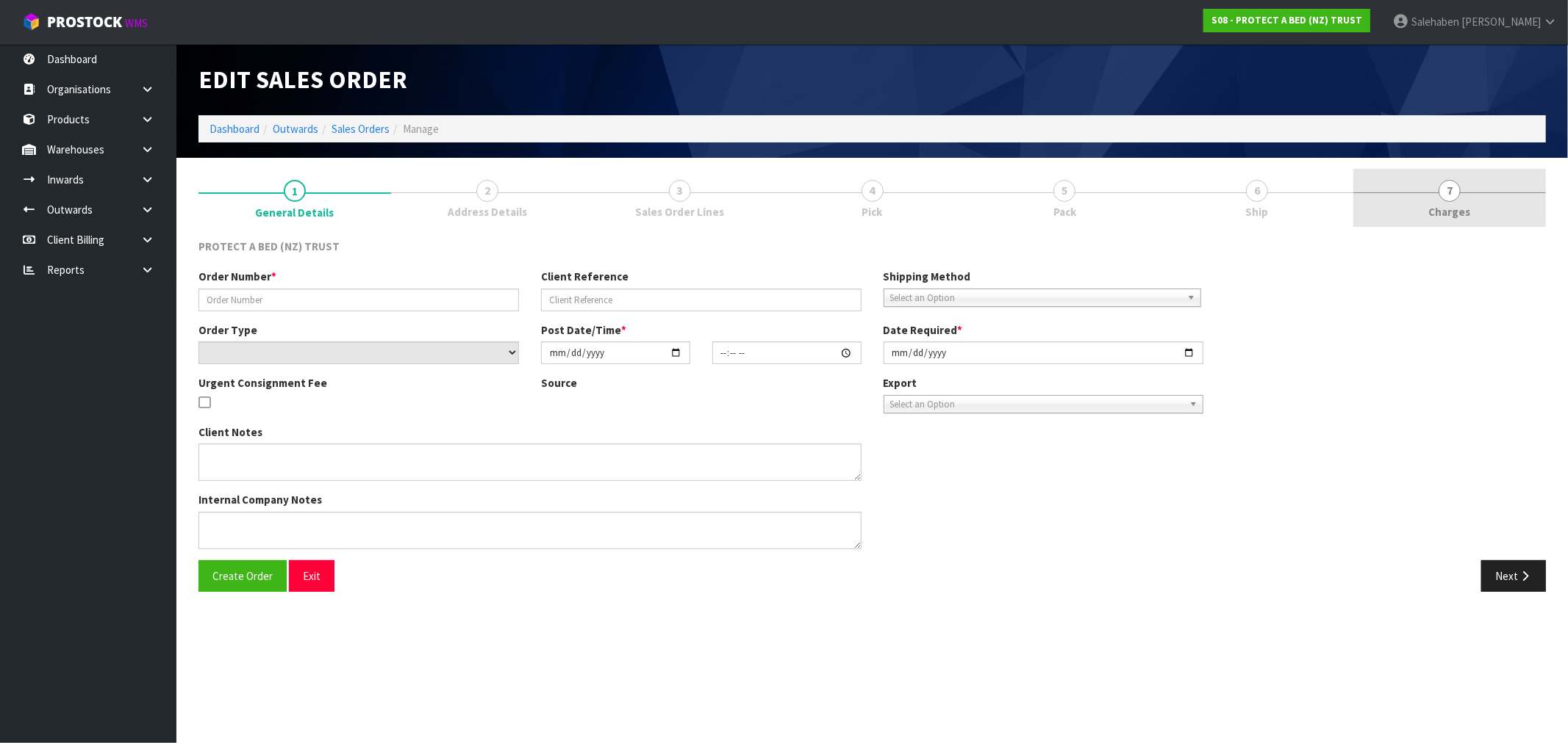
type input "424856"
select select "number:0"
type input "[DATE]"
type input "09:20:00.000"
type input "[DATE]"
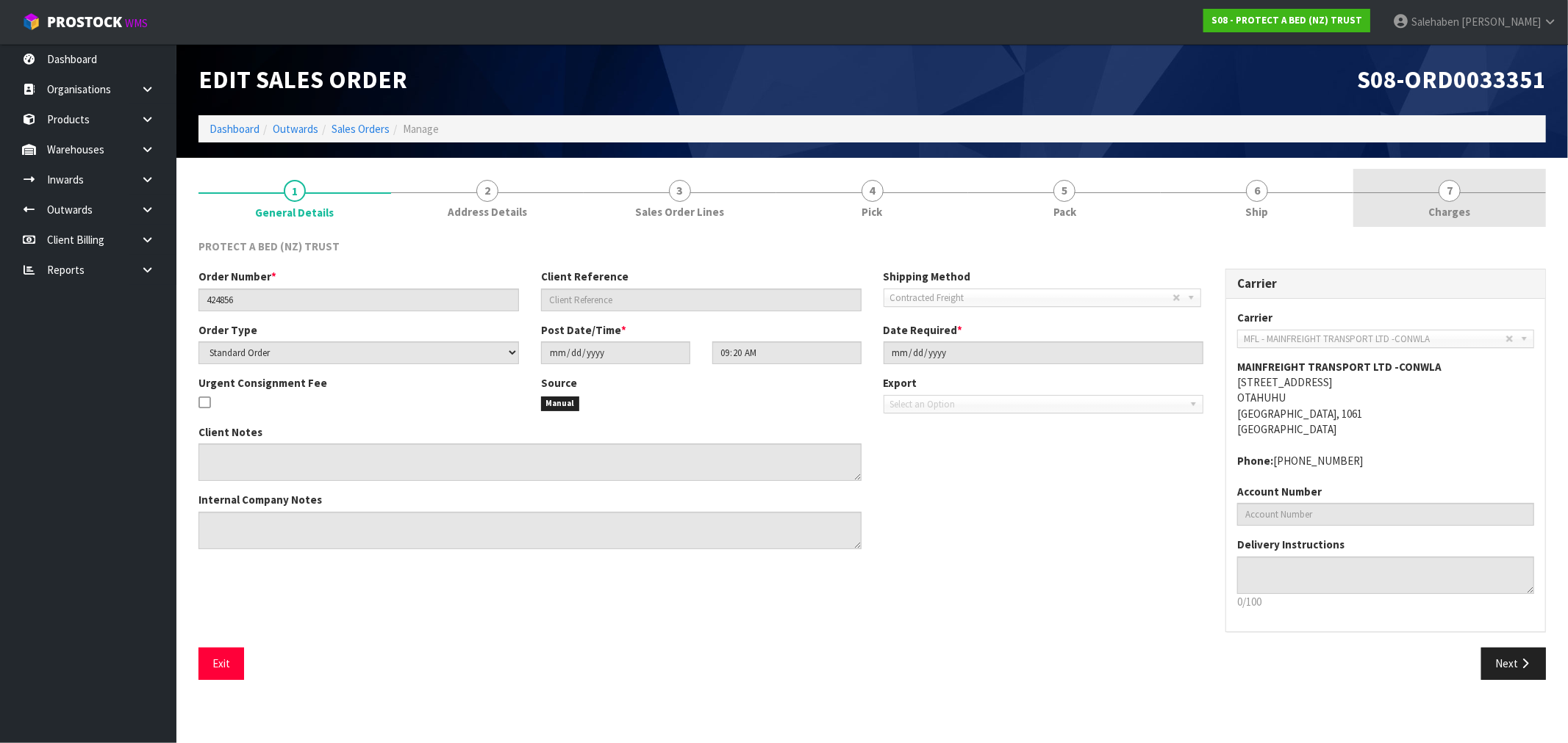
click at [1434, 211] on span "Charges" at bounding box center [1449, 211] width 42 height 15
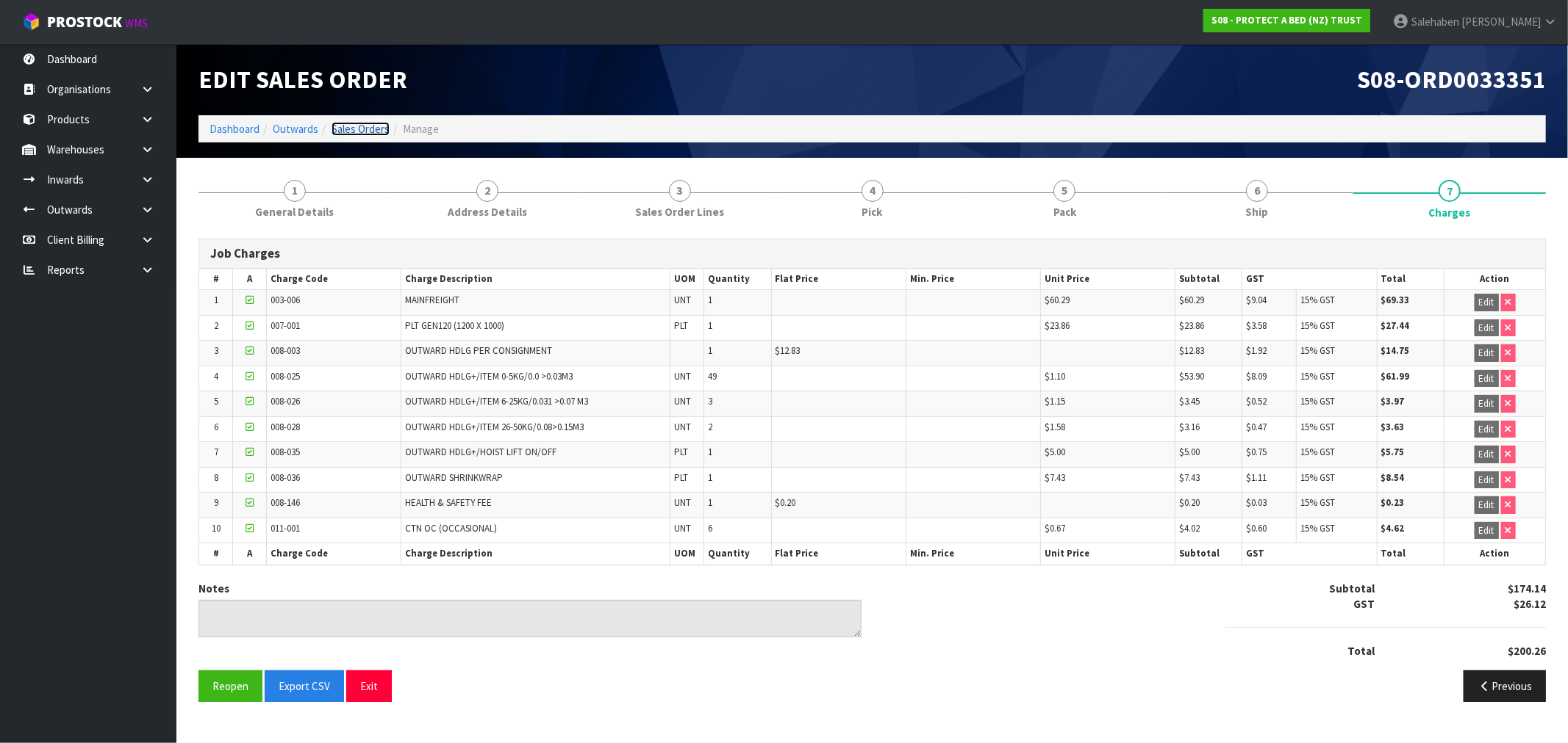
click at [361, 130] on link "Sales Orders" at bounding box center [360, 129] width 58 height 14
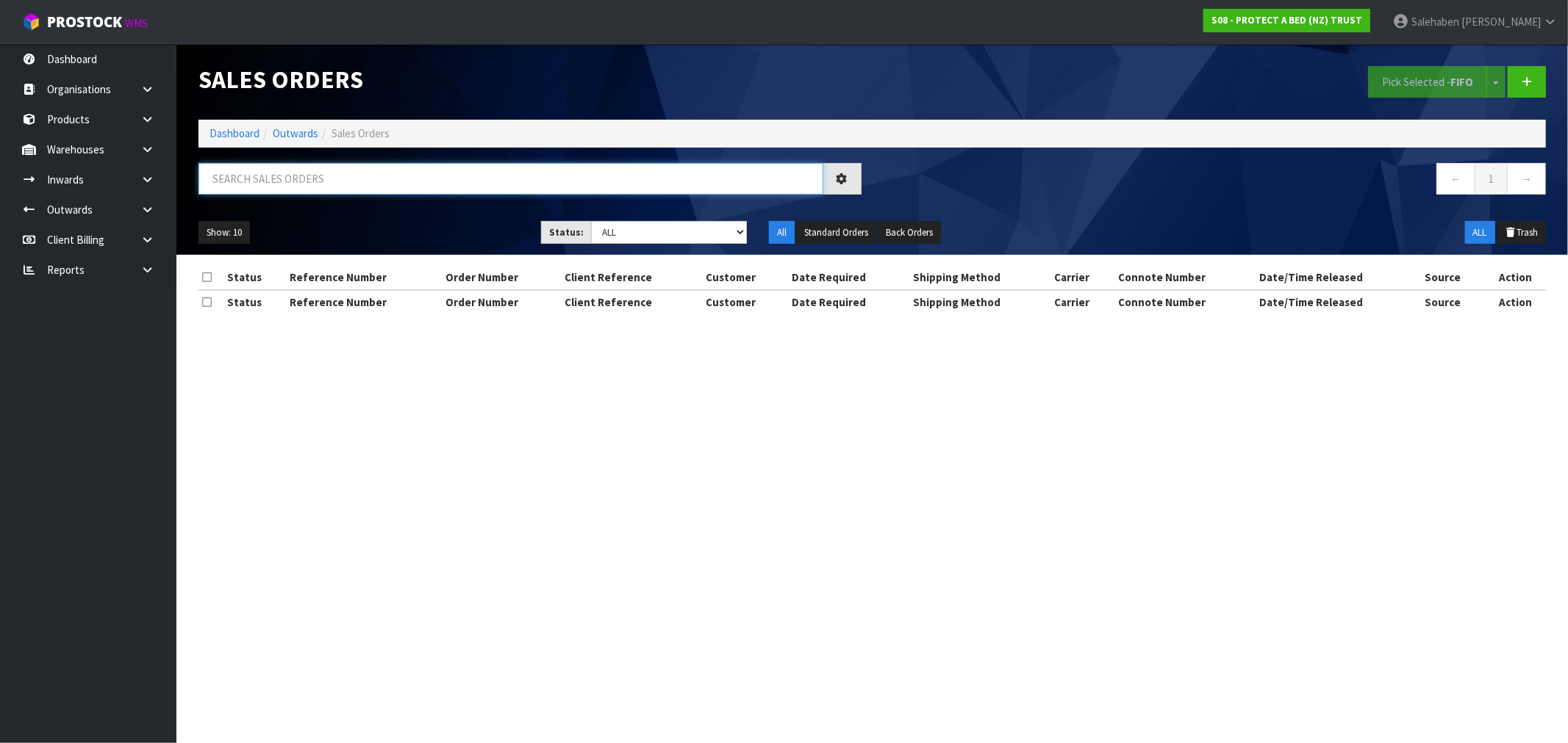
click at [347, 180] on input "text" at bounding box center [511, 178] width 625 height 32
paste input "FWM58629082"
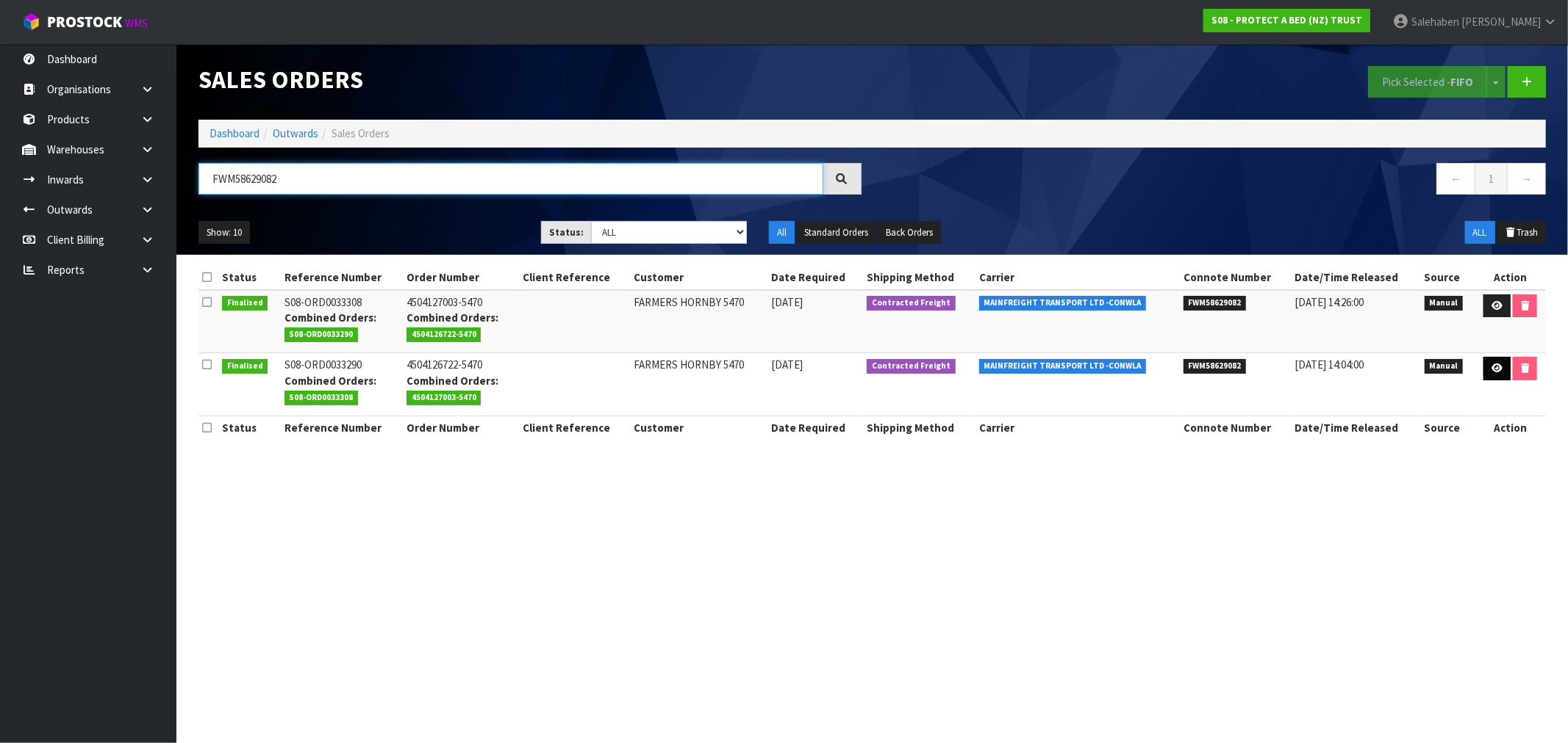
type input "FWM58629082"
click at [1488, 364] on link at bounding box center [1497, 369] width 27 height 24
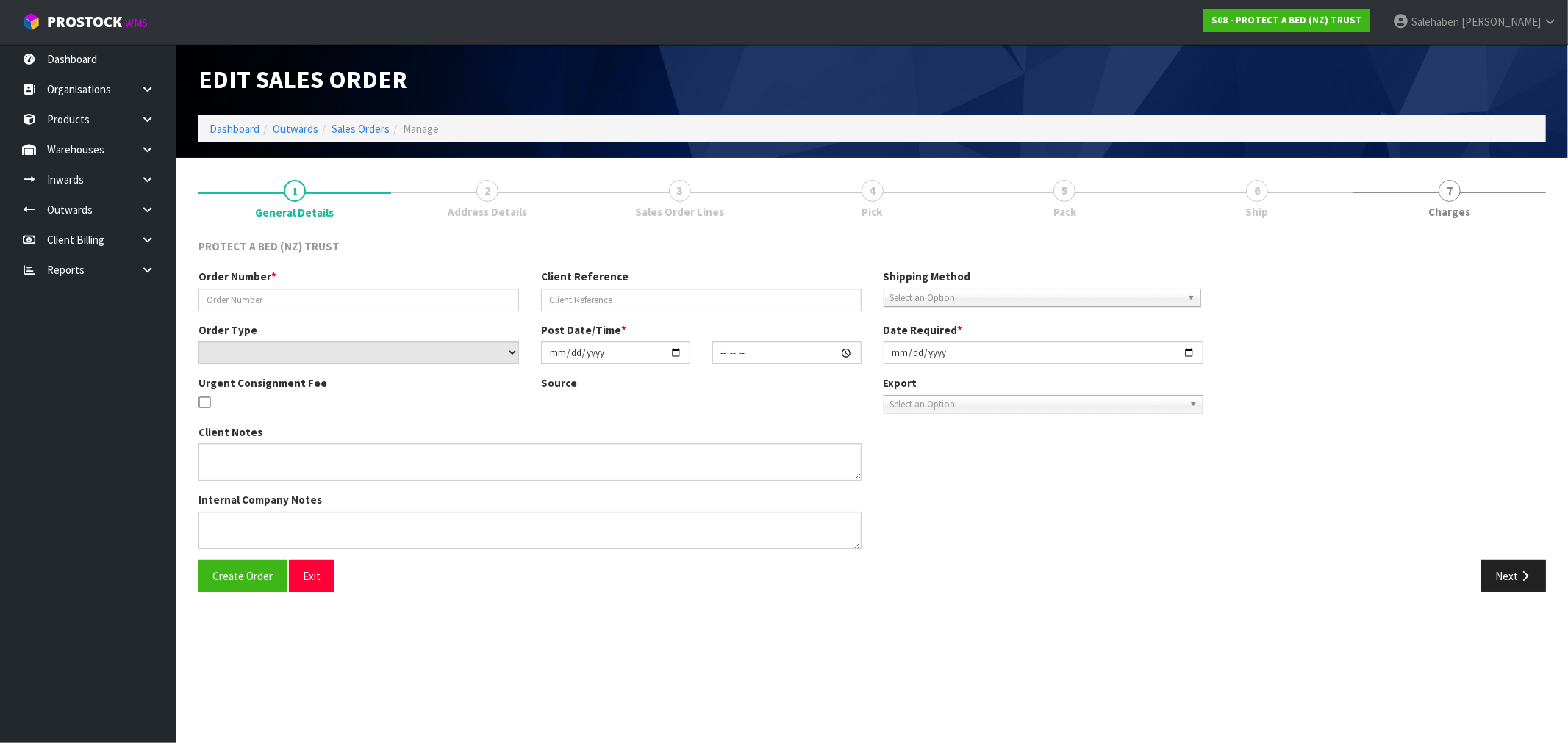
type input "4504126722-5470"
select select "number:0"
type input "[DATE]"
type input "09:22:00.000"
type input "[DATE]"
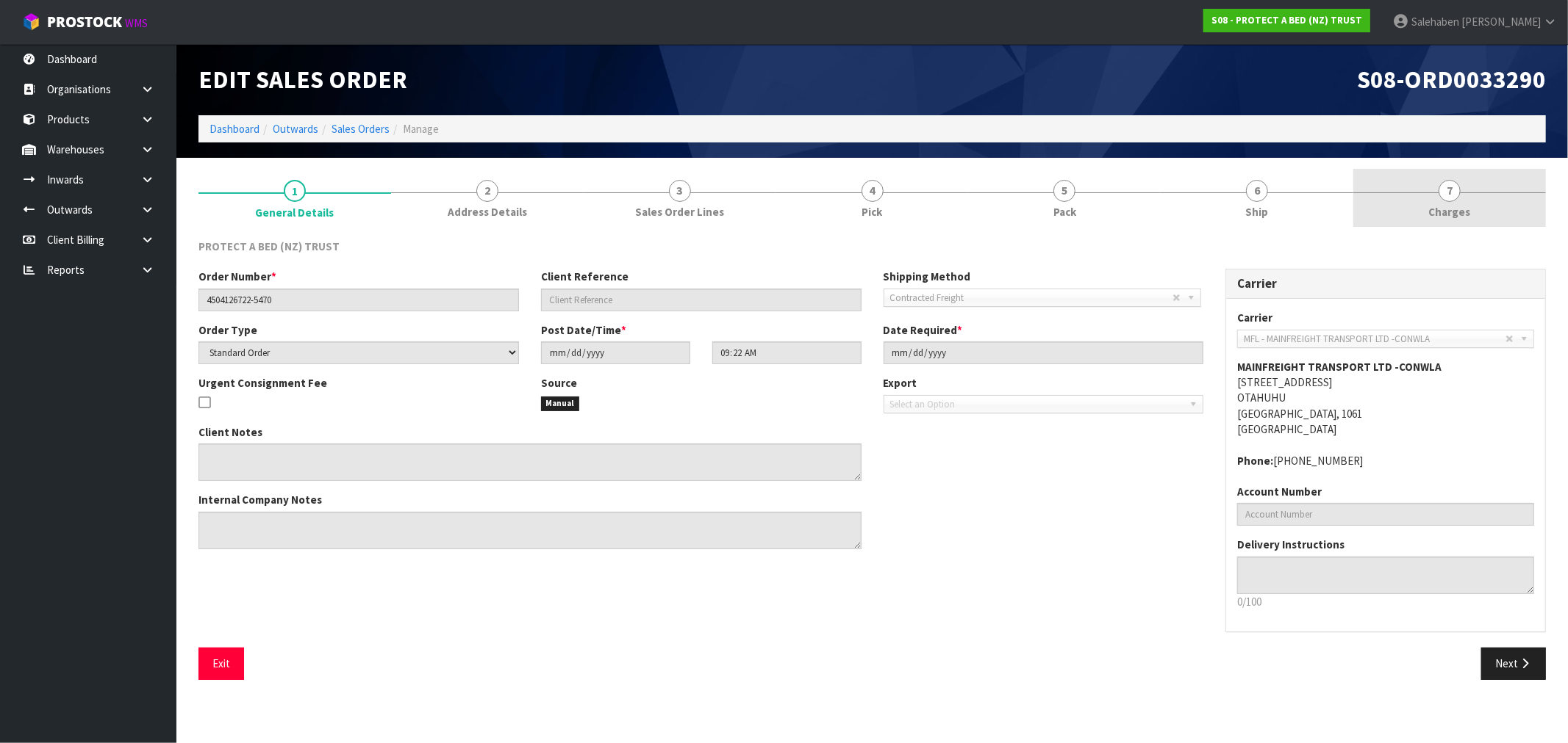
click at [1449, 204] on span "Charges" at bounding box center [1449, 211] width 42 height 15
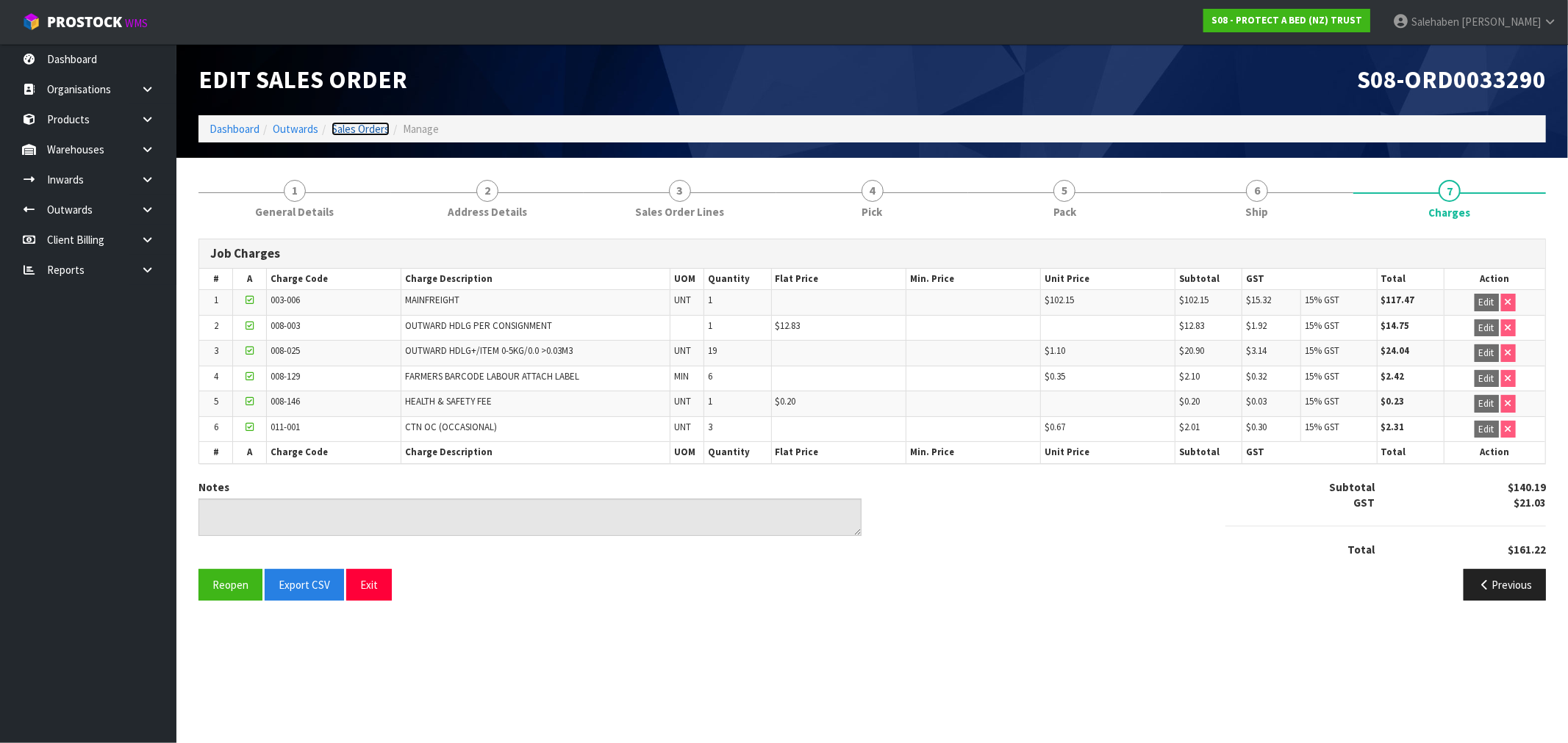
click at [349, 125] on link "Sales Orders" at bounding box center [360, 129] width 58 height 14
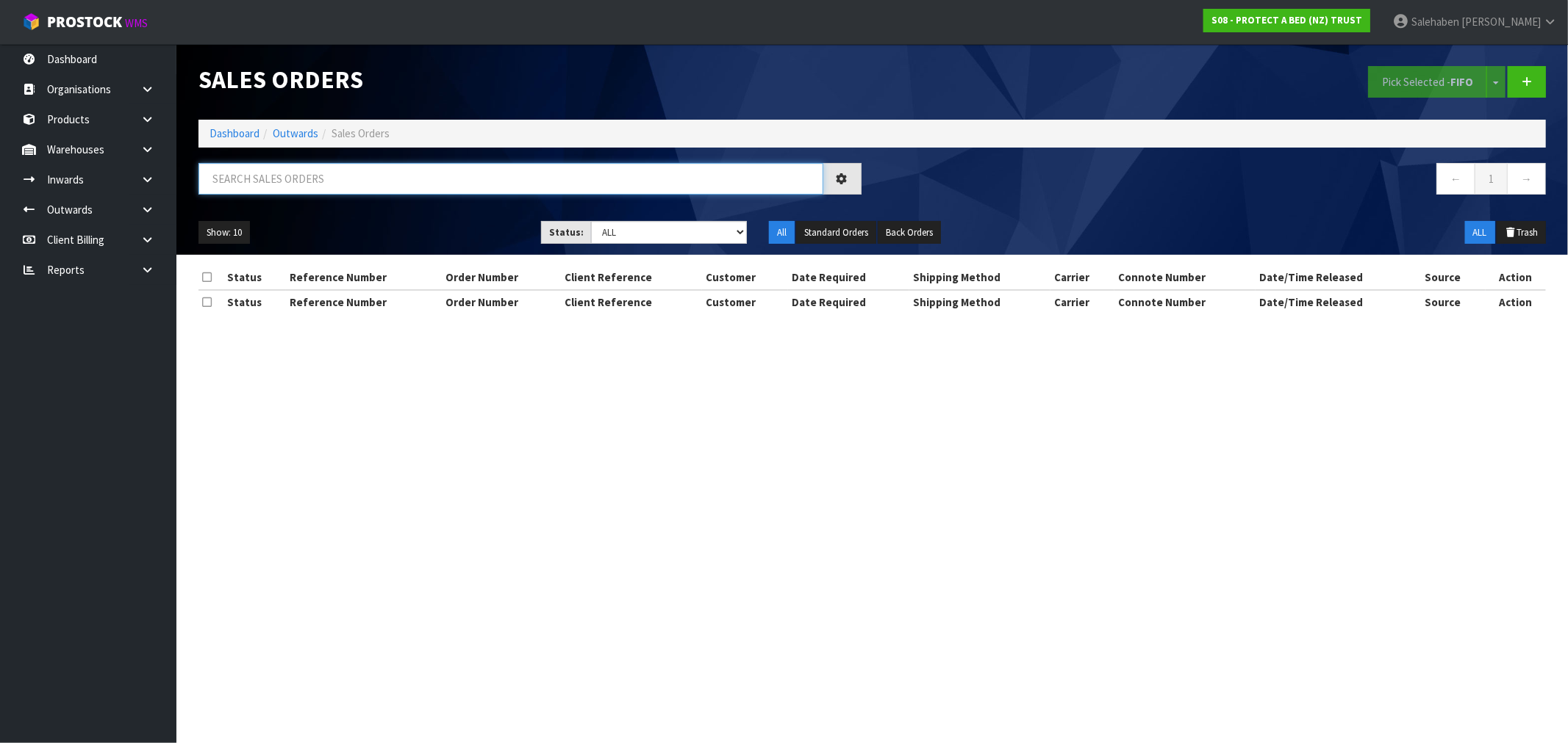
click at [353, 173] on input "text" at bounding box center [511, 178] width 625 height 32
paste input "FWM58656029"
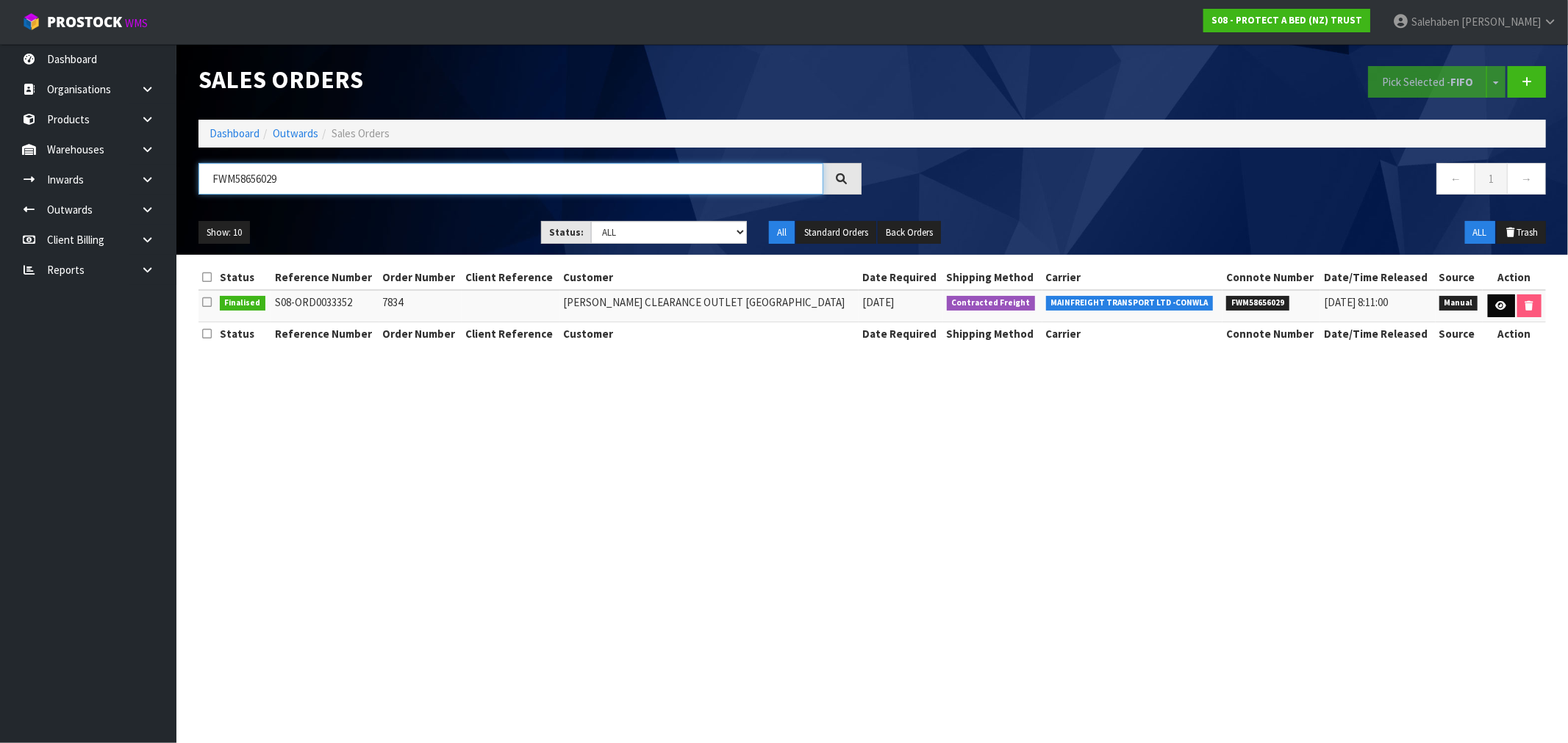
type input "FWM58656029"
click at [1498, 307] on icon at bounding box center [1501, 306] width 11 height 10
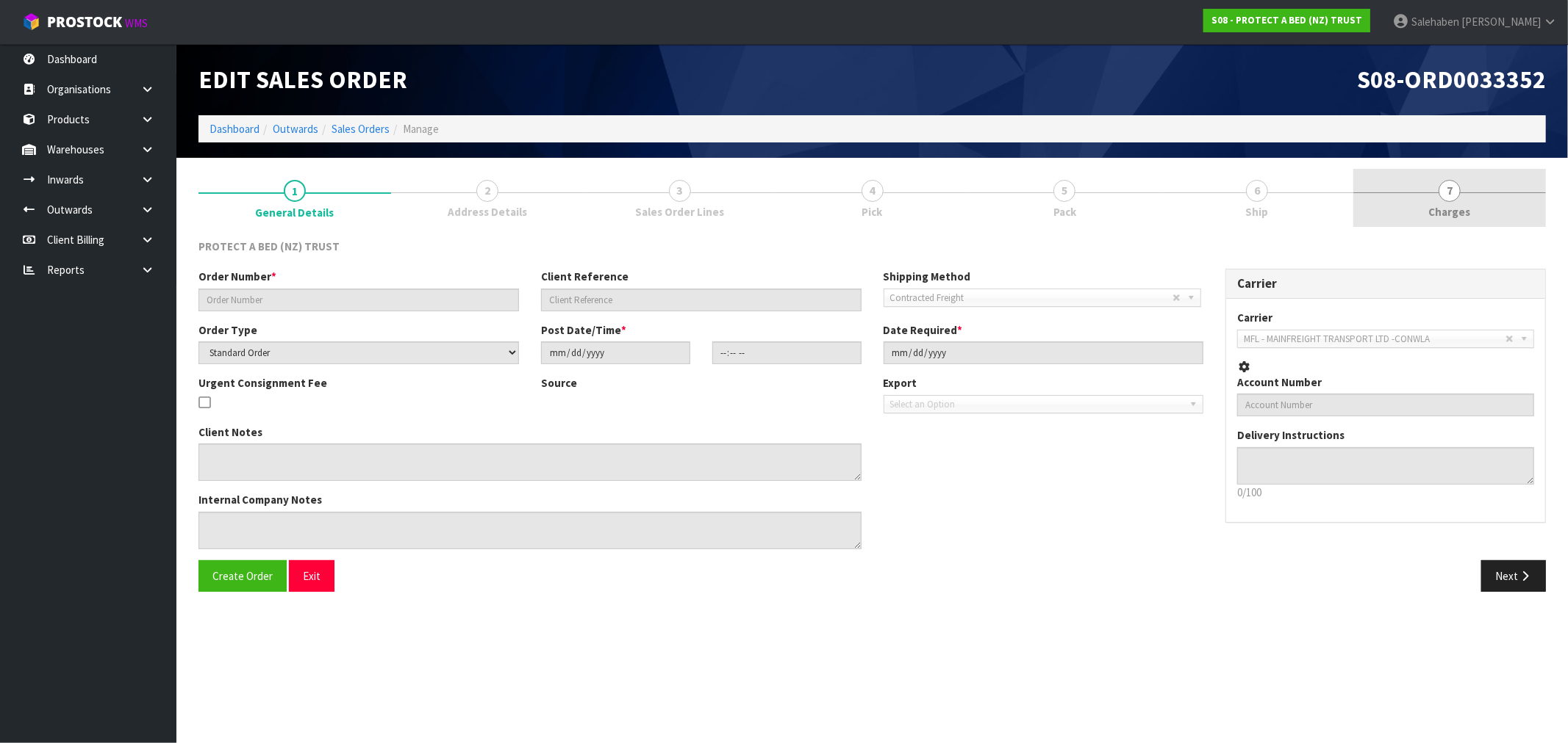
type input "7834"
select select "number:0"
type input "[DATE]"
type input "09:21:00.000"
type input "[DATE]"
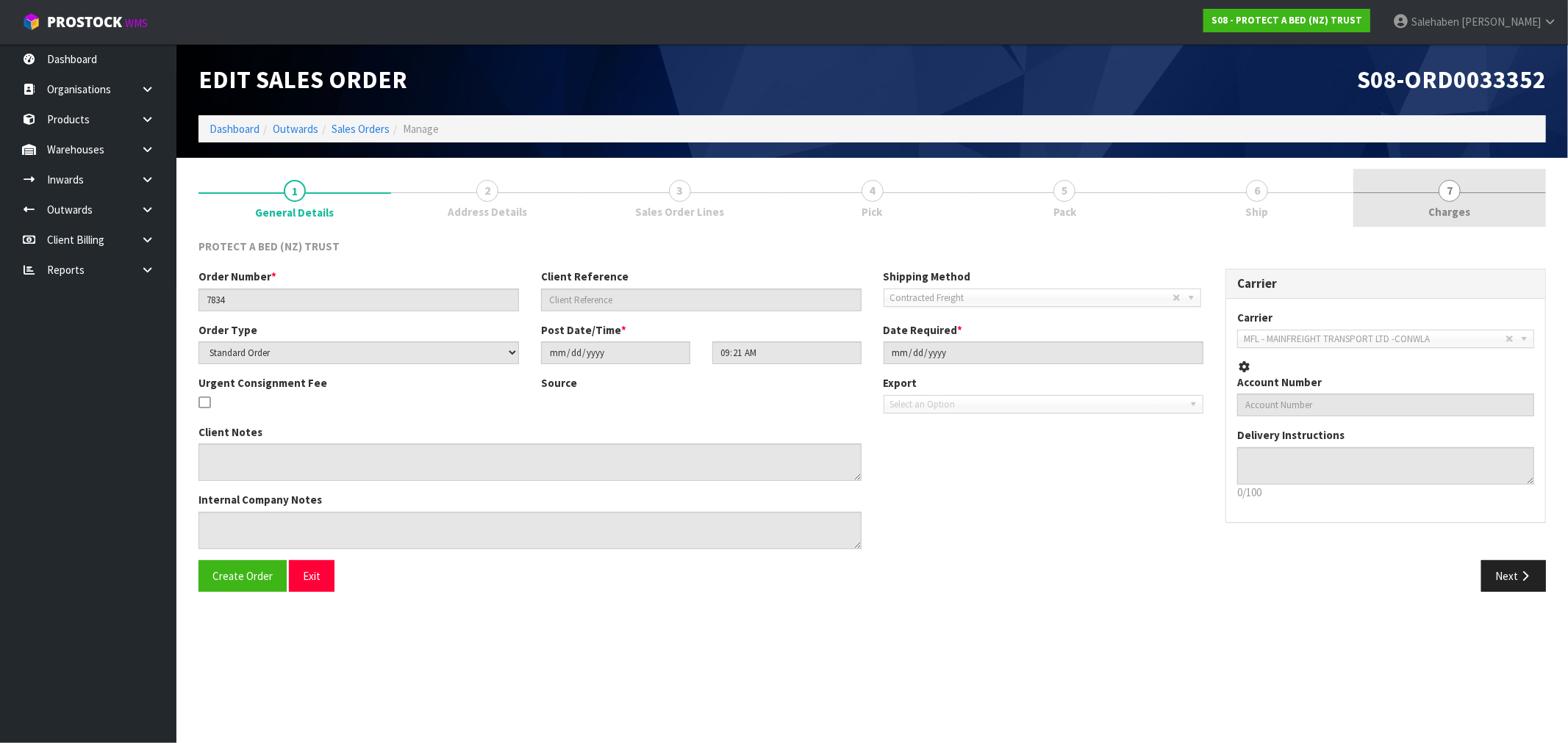
click at [1449, 207] on span "Charges" at bounding box center [1449, 211] width 42 height 15
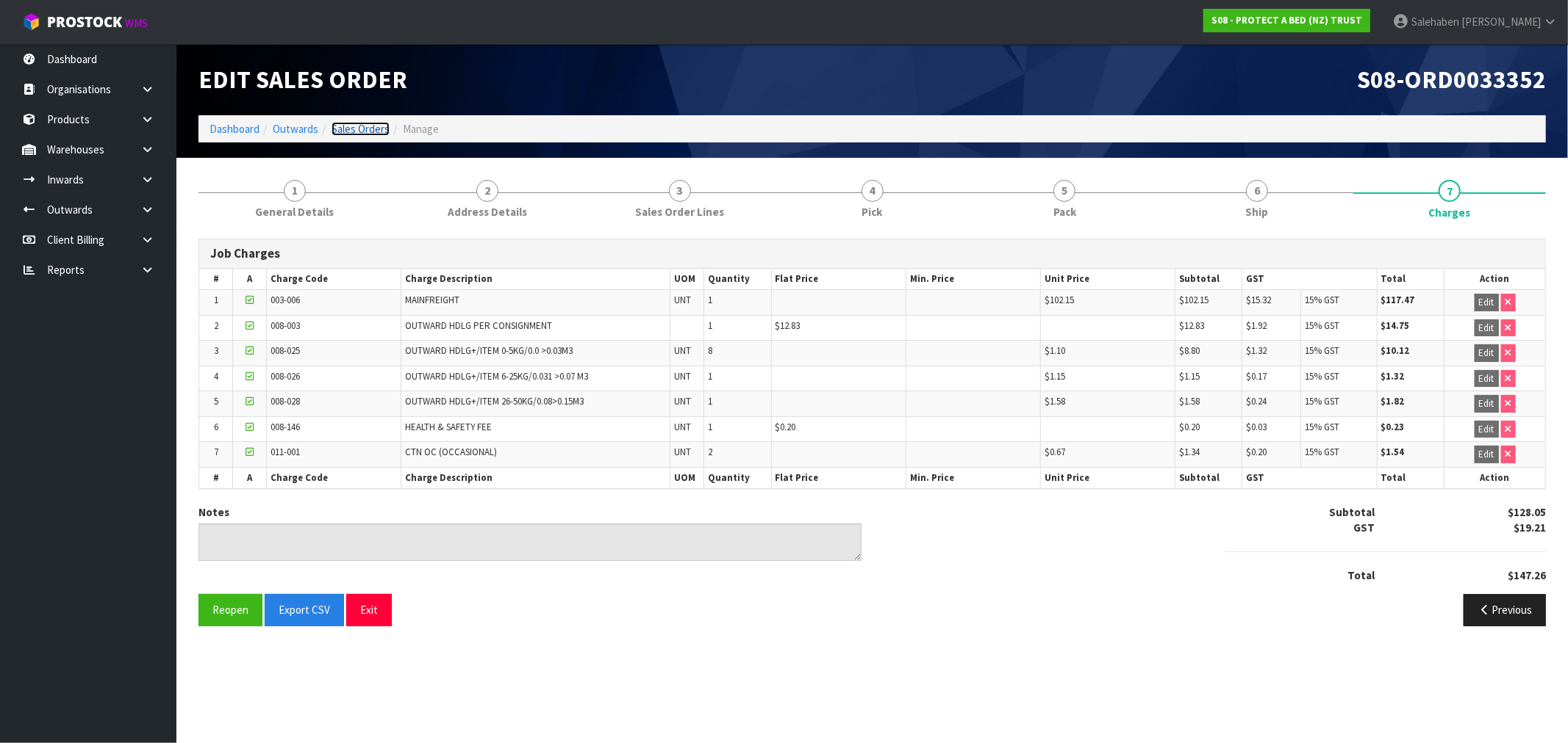
click at [349, 127] on link "Sales Orders" at bounding box center [360, 129] width 58 height 14
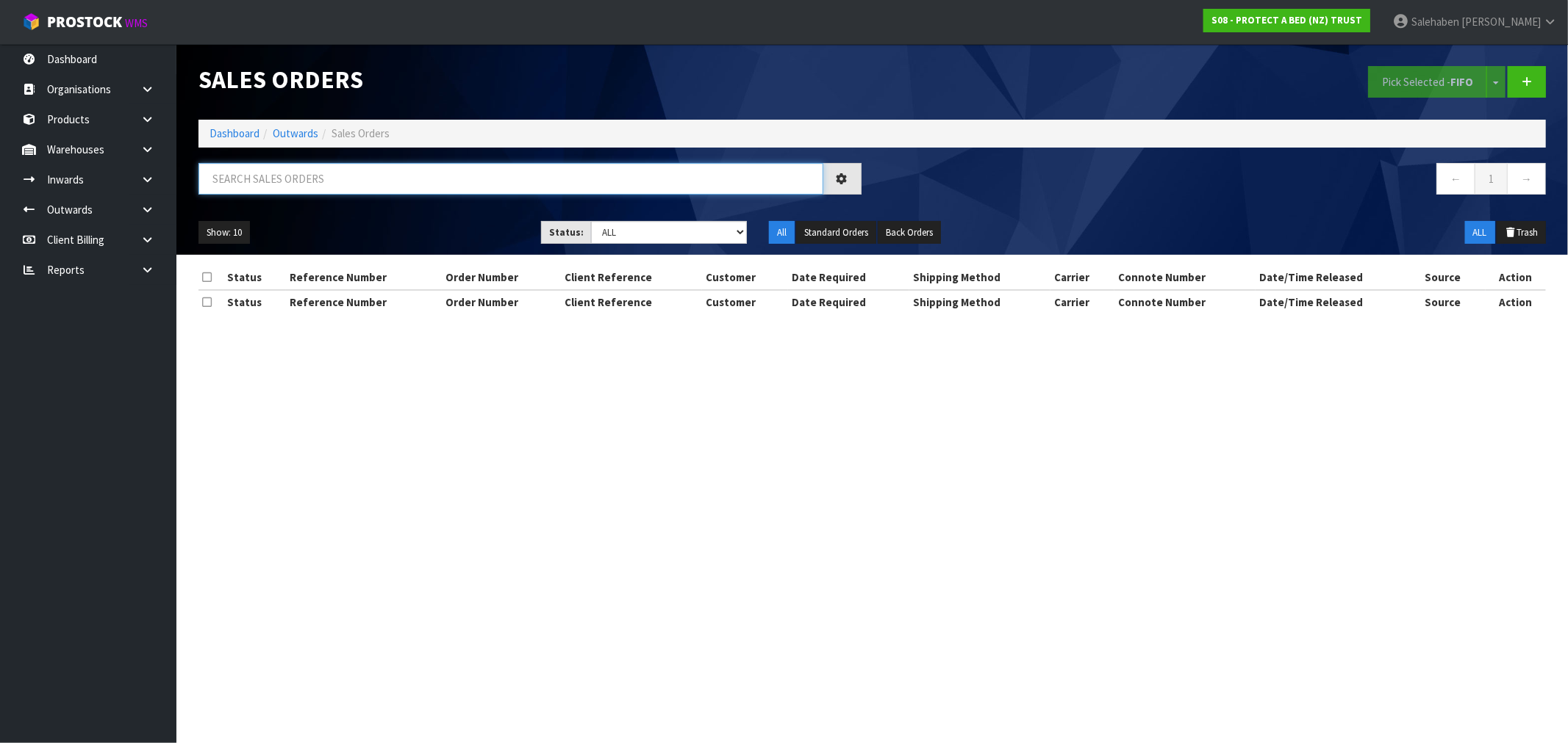
click at [289, 172] on input "text" at bounding box center [511, 178] width 625 height 32
paste input "FWM58597824"
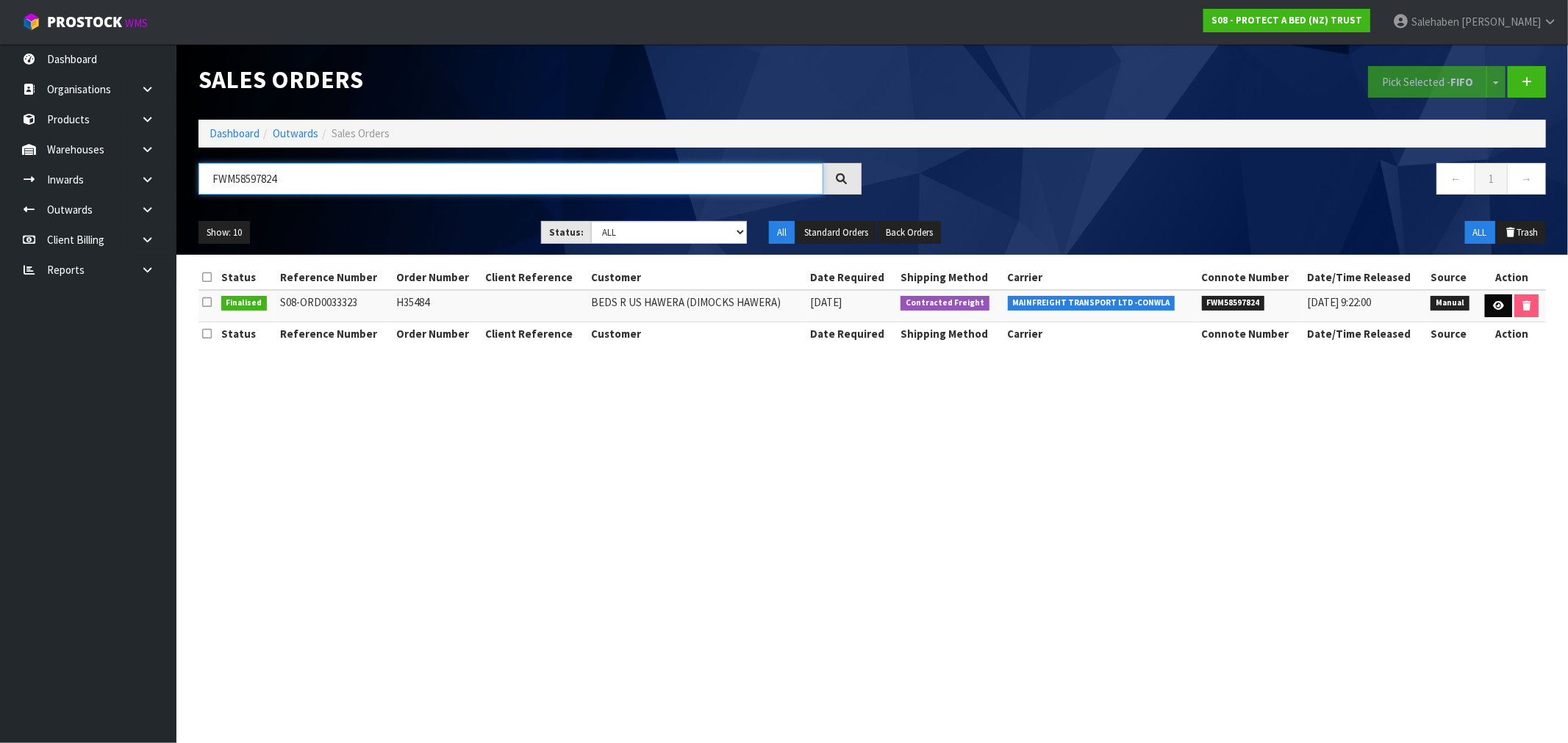
type input "FWM58597824"
click at [1497, 303] on icon at bounding box center [1498, 306] width 11 height 10
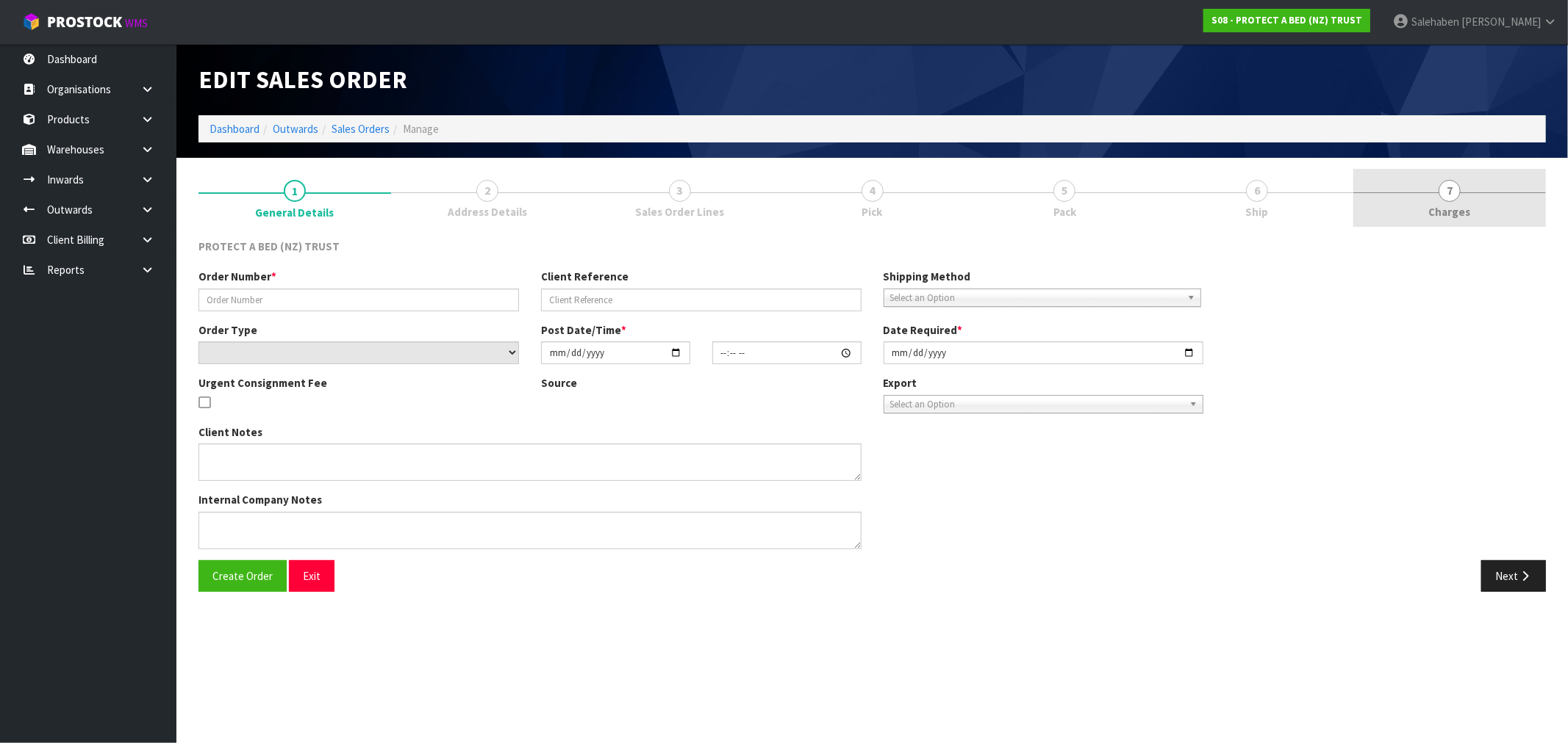
type input "H35484"
select select "number:0"
type input "[DATE]"
type input "11:09:00.000"
type input "[DATE]"
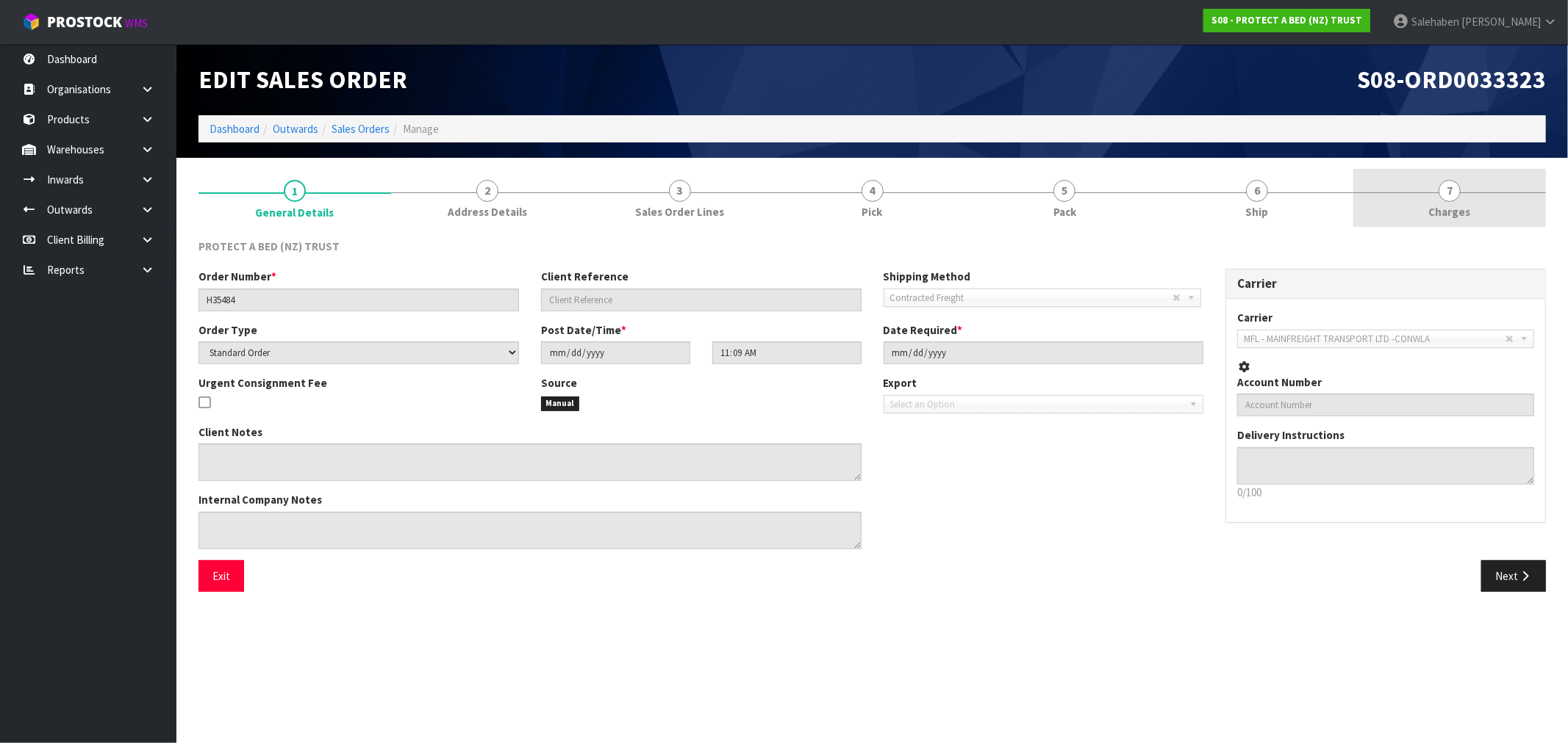
click at [1436, 207] on span "Charges" at bounding box center [1449, 211] width 42 height 15
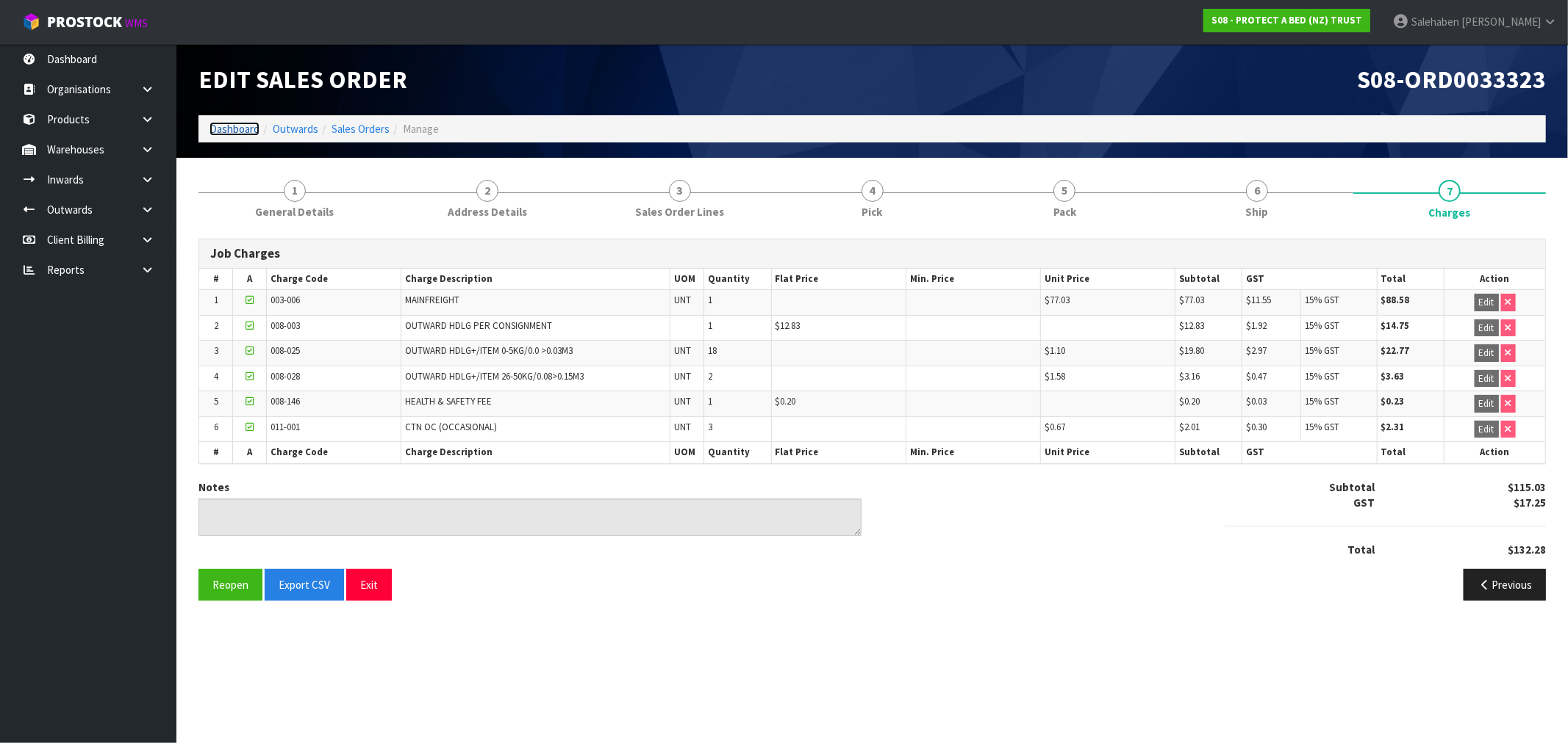
click at [223, 131] on link "Dashboard" at bounding box center [234, 129] width 50 height 14
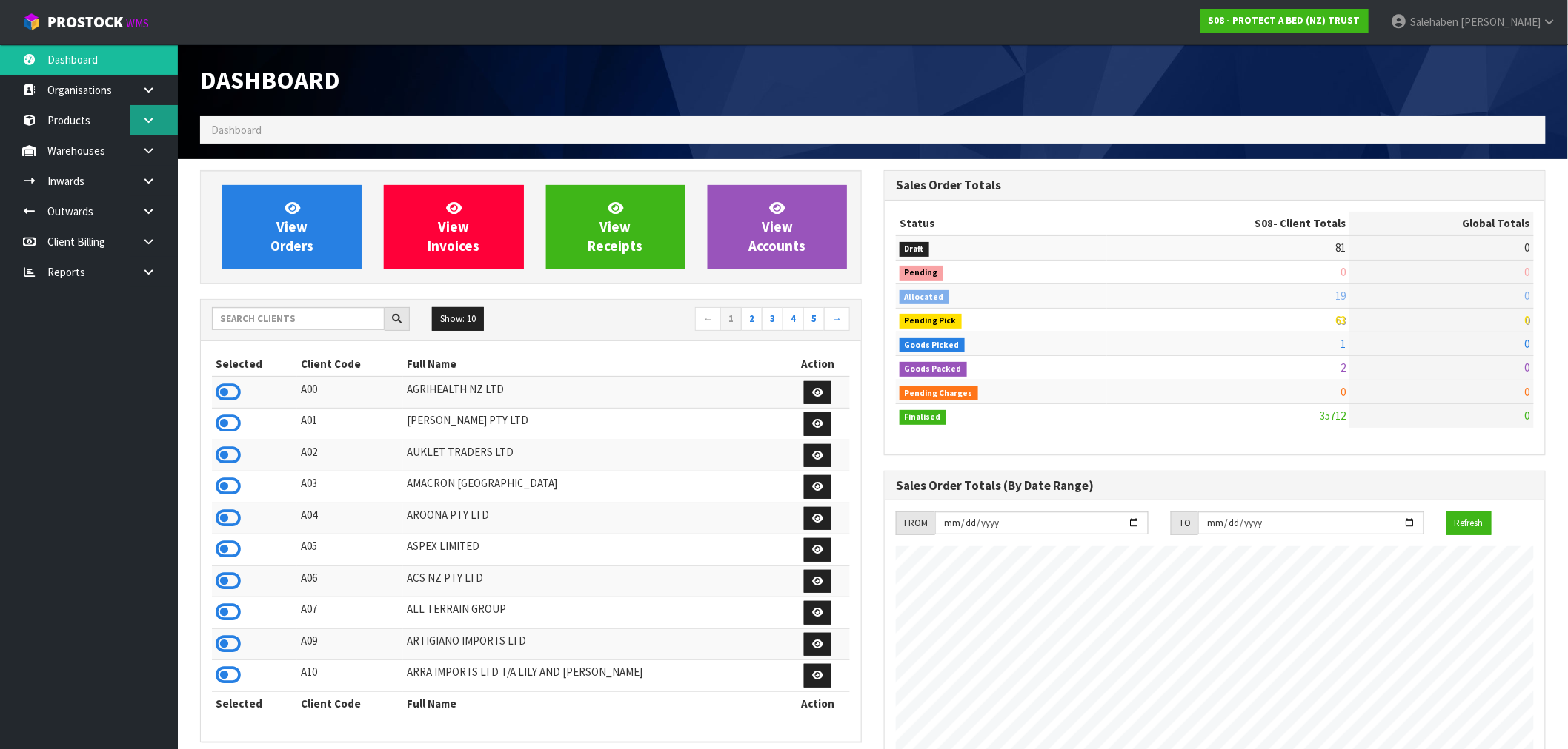
scroll to position [1122, 684]
click at [268, 329] on input "text" at bounding box center [298, 318] width 172 height 23
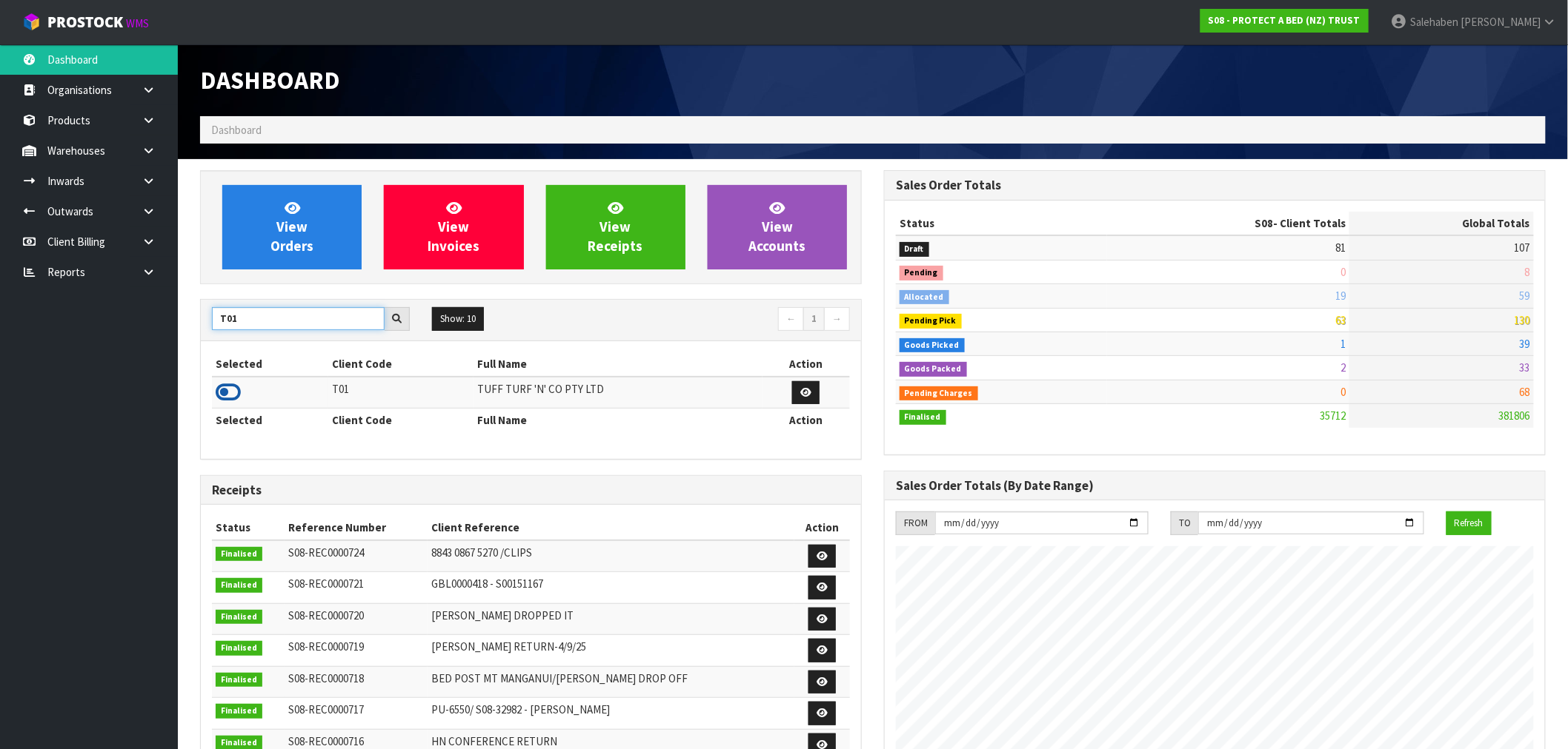
type input "T01"
click at [225, 388] on icon at bounding box center [228, 393] width 25 height 22
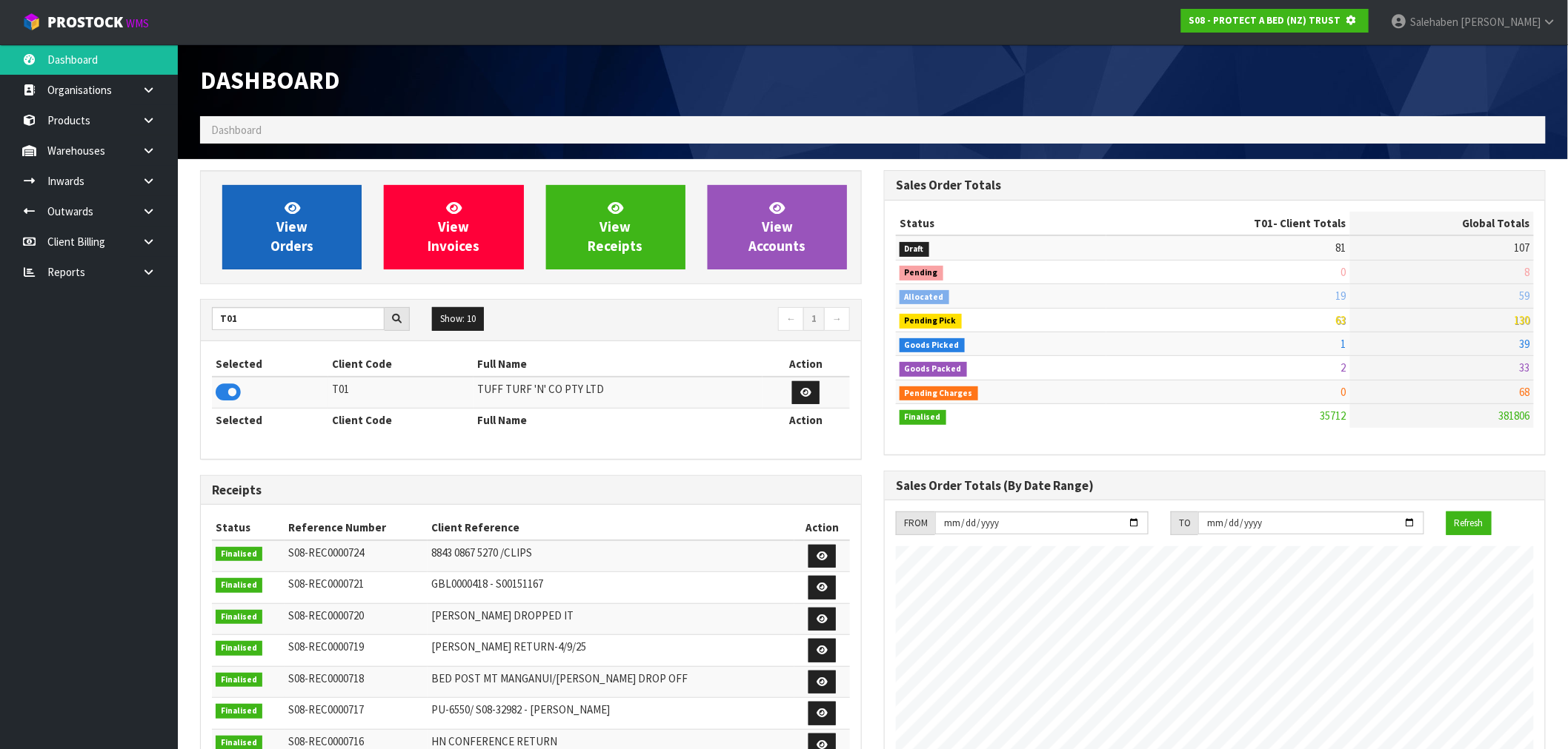
scroll to position [739504, 740199]
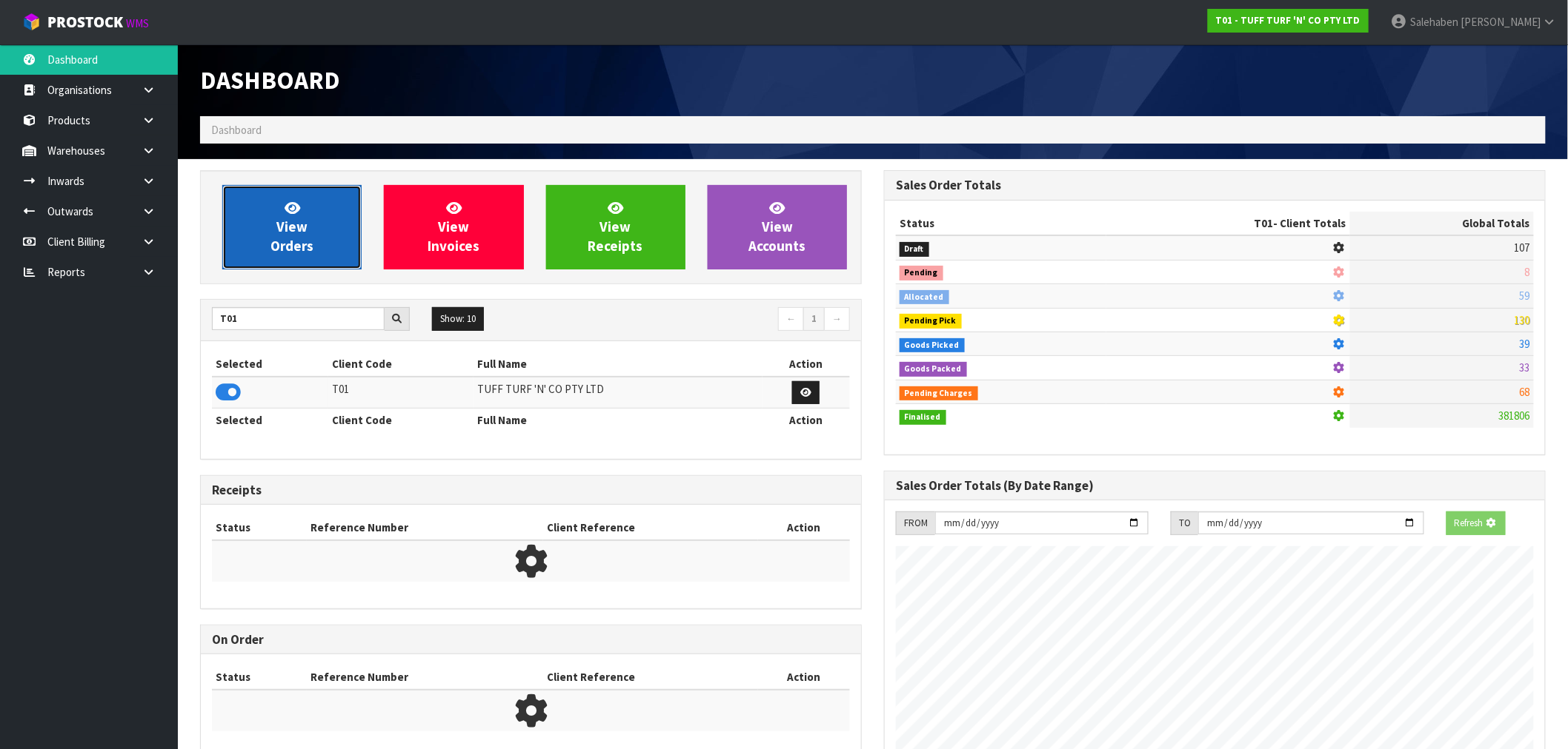
click at [284, 244] on span "View Orders" at bounding box center [292, 226] width 43 height 56
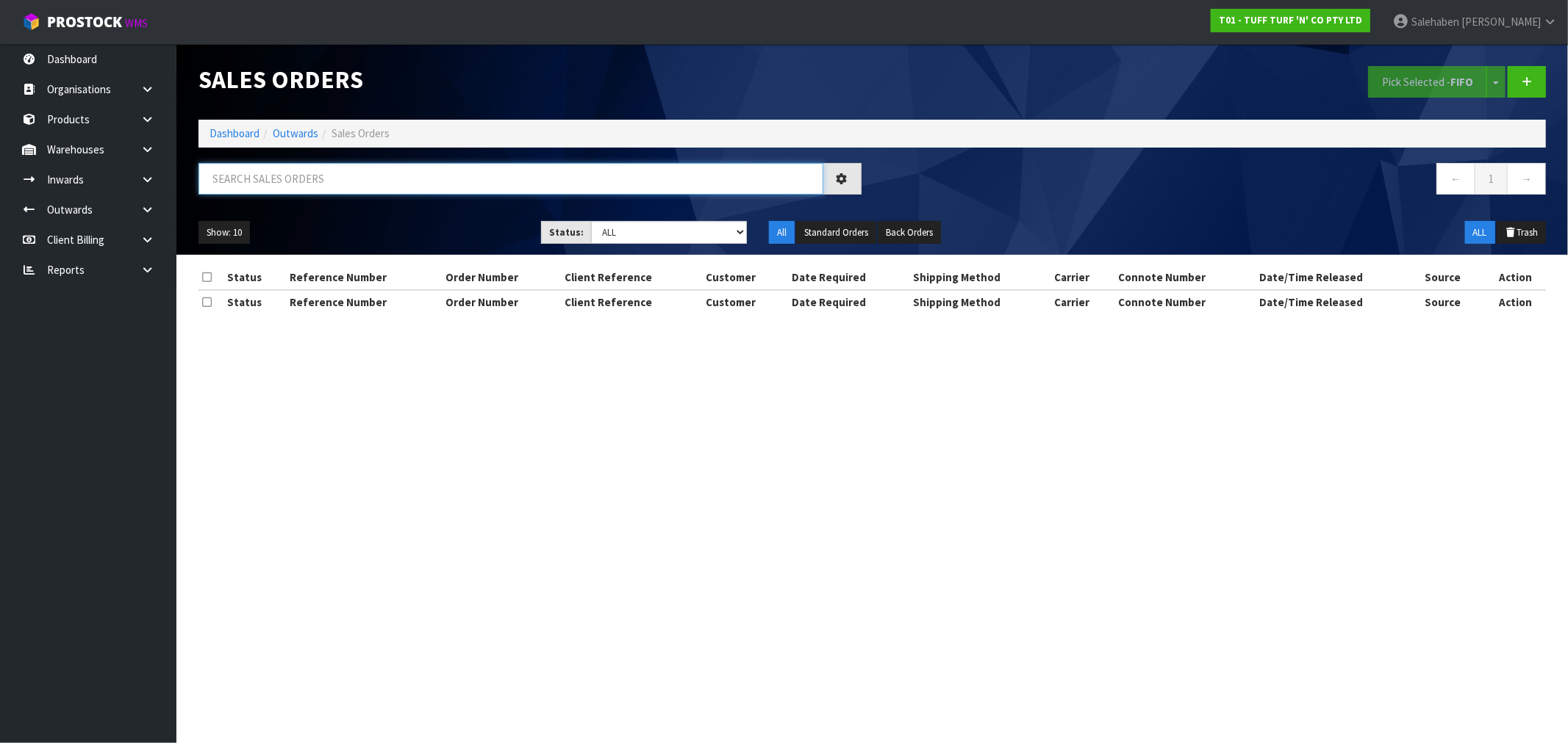
click at [355, 180] on input "text" at bounding box center [511, 178] width 625 height 32
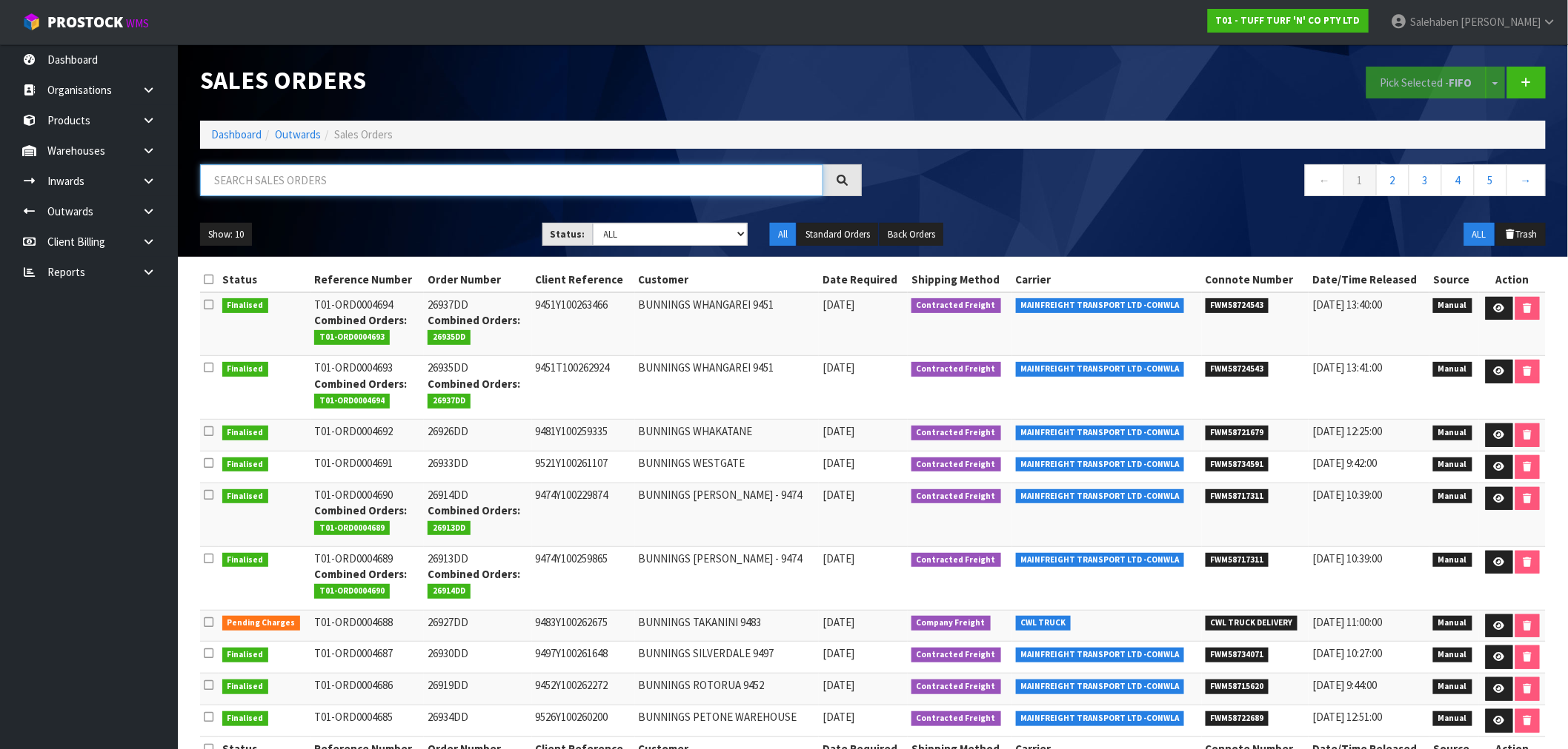
paste input "FWM58598931"
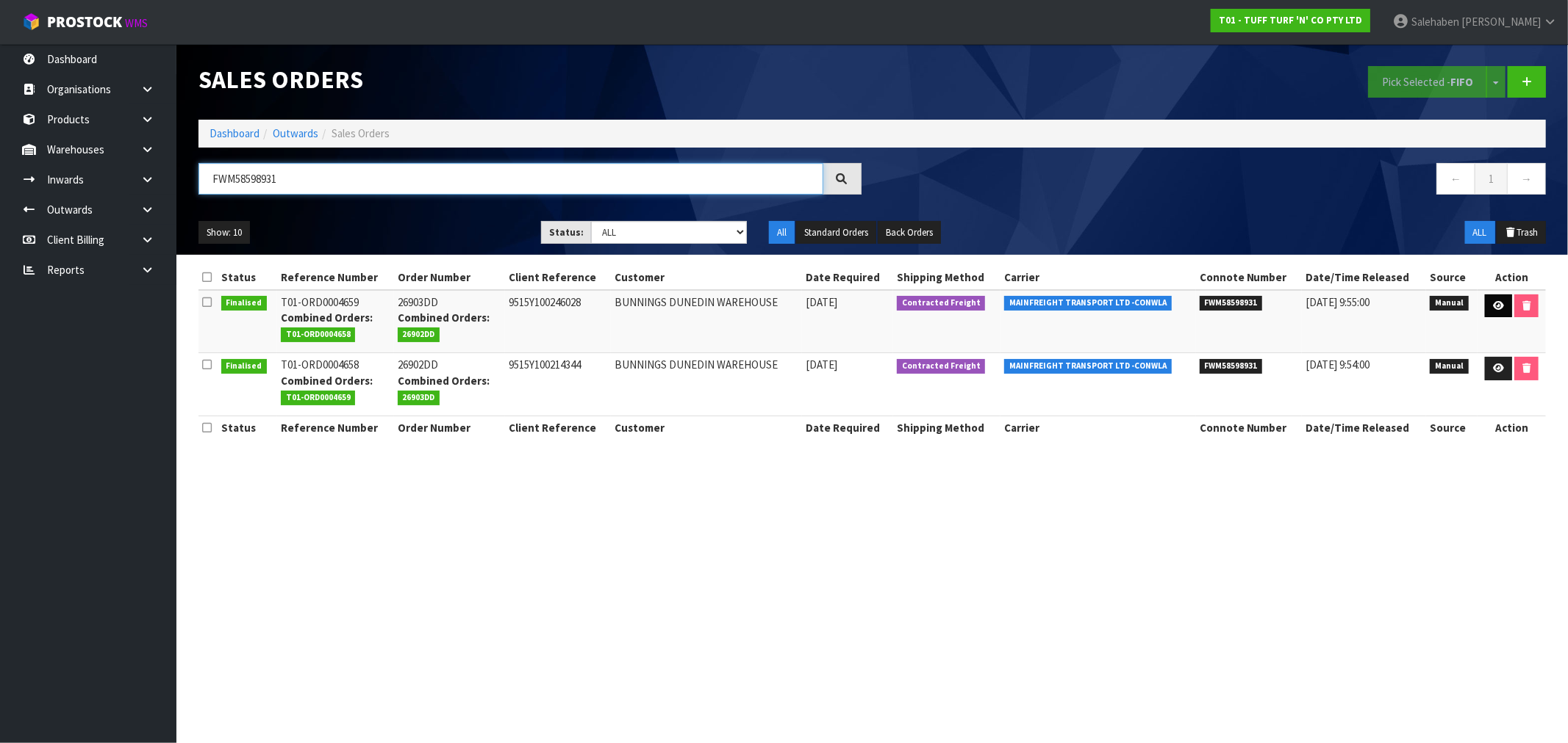
type input "FWM58598931"
click at [1493, 296] on link at bounding box center [1498, 306] width 27 height 24
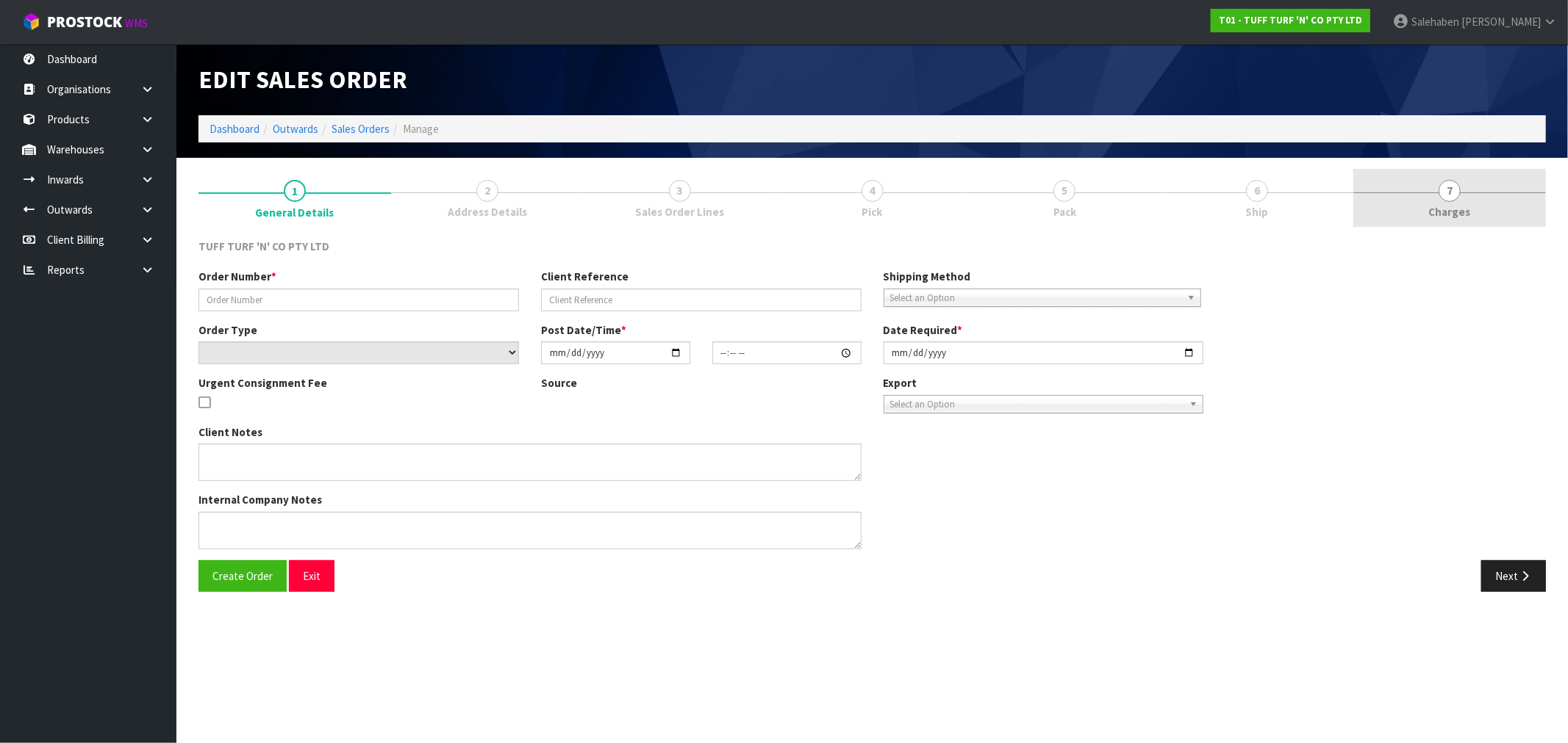
type input "26903DD"
type input "9515Y100246028"
select select "number:0"
type input "[DATE]"
type input "12:41:00.000"
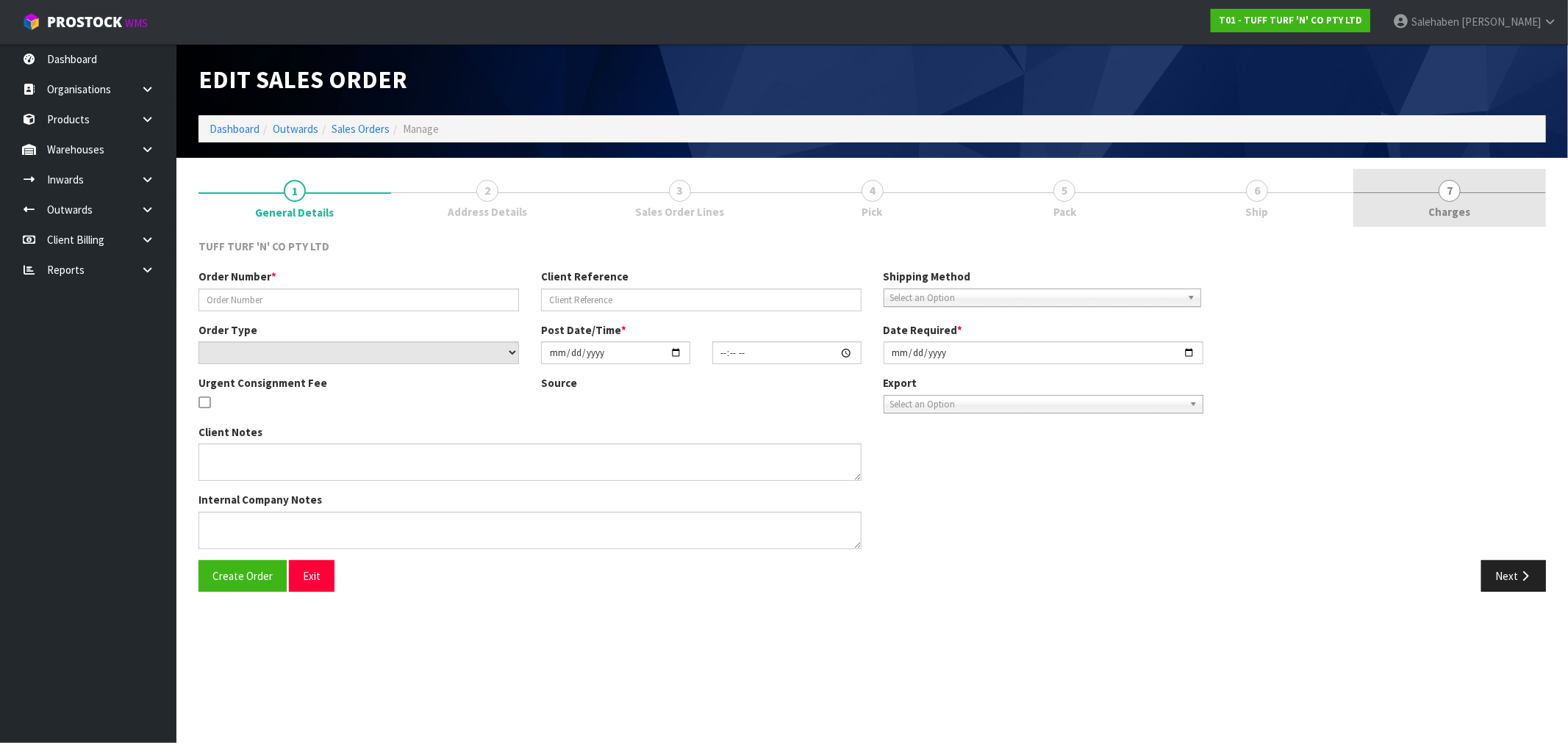
type input "[DATE]"
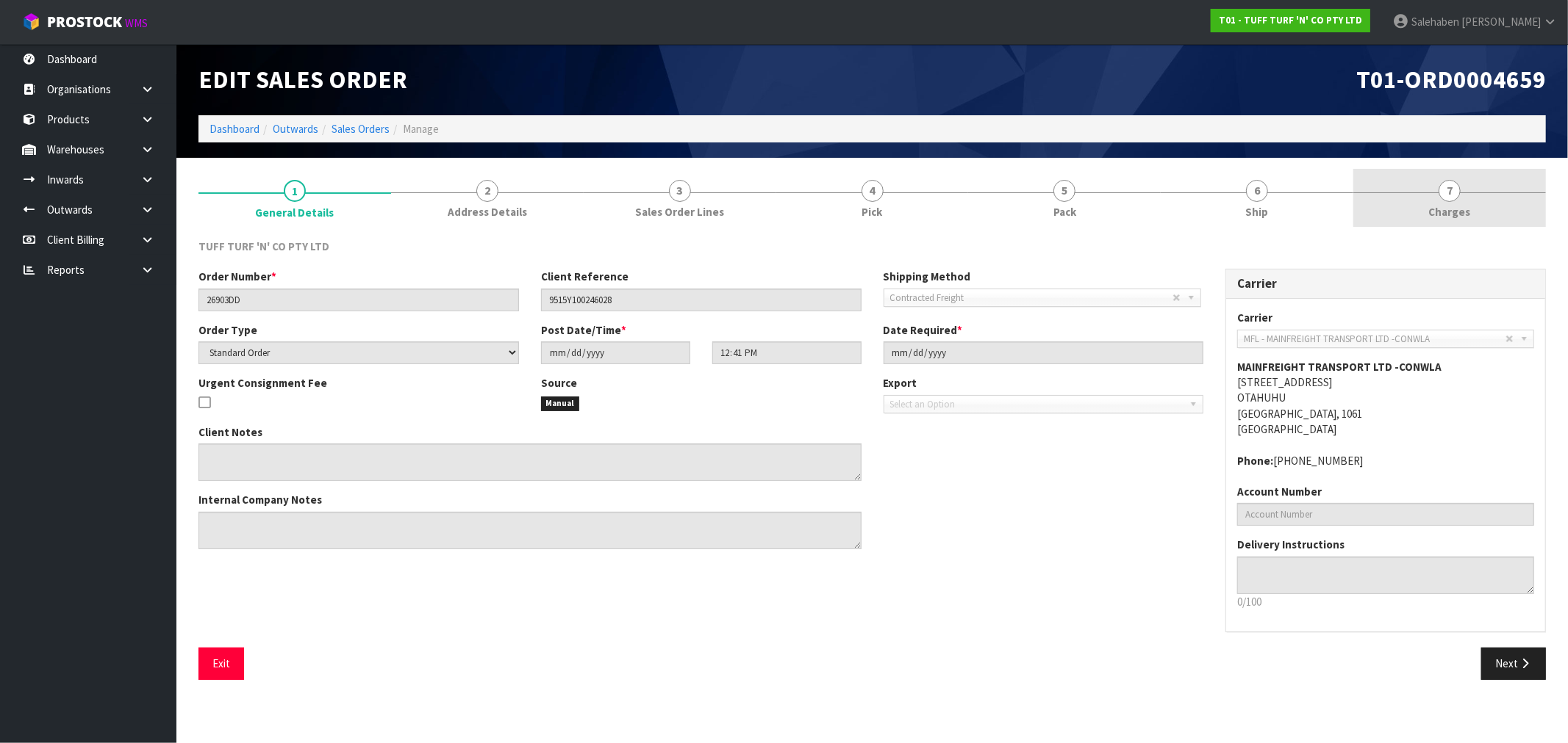
click at [1456, 204] on span "Charges" at bounding box center [1449, 211] width 42 height 15
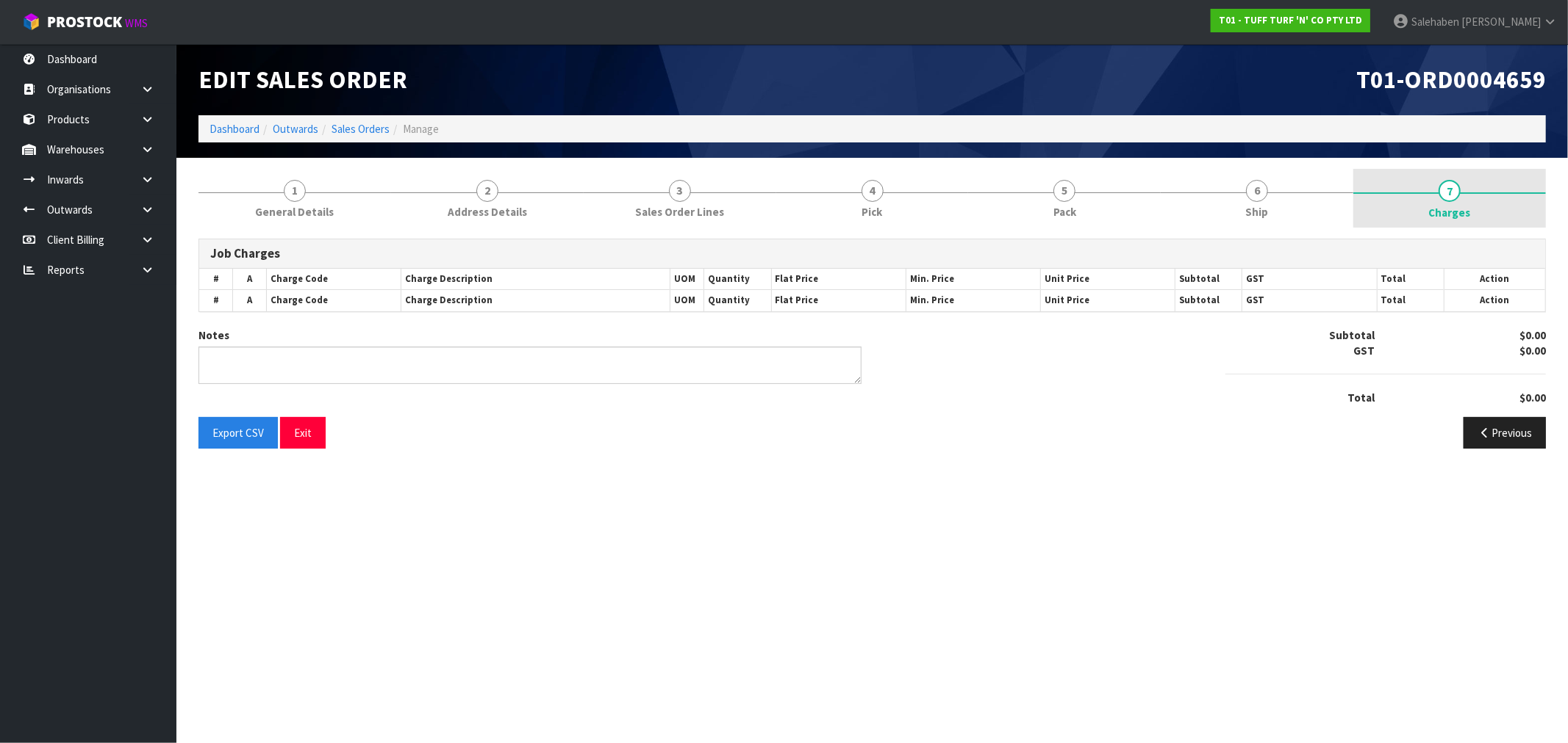
type textarea "COMBINE"
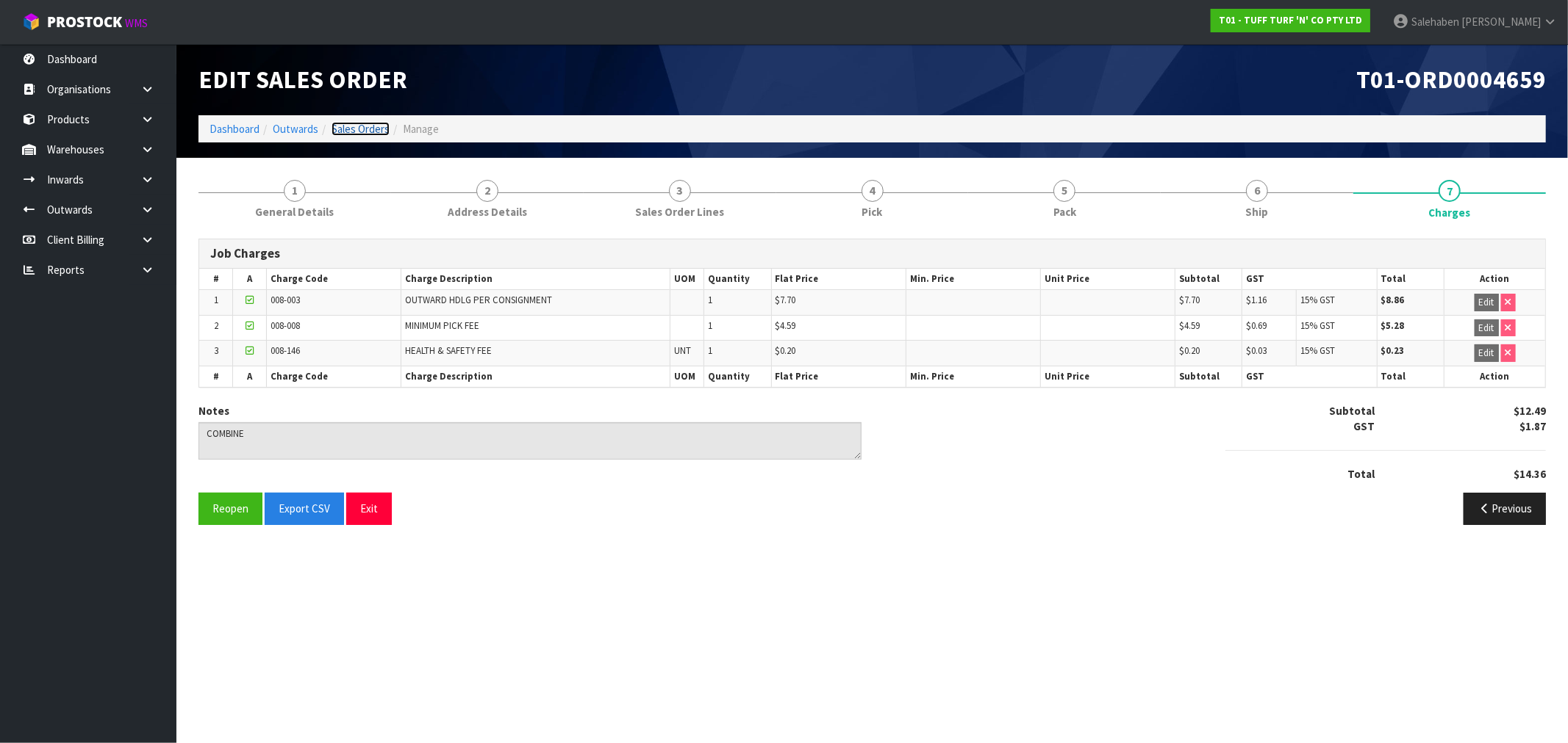
click at [365, 124] on link "Sales Orders" at bounding box center [360, 129] width 58 height 14
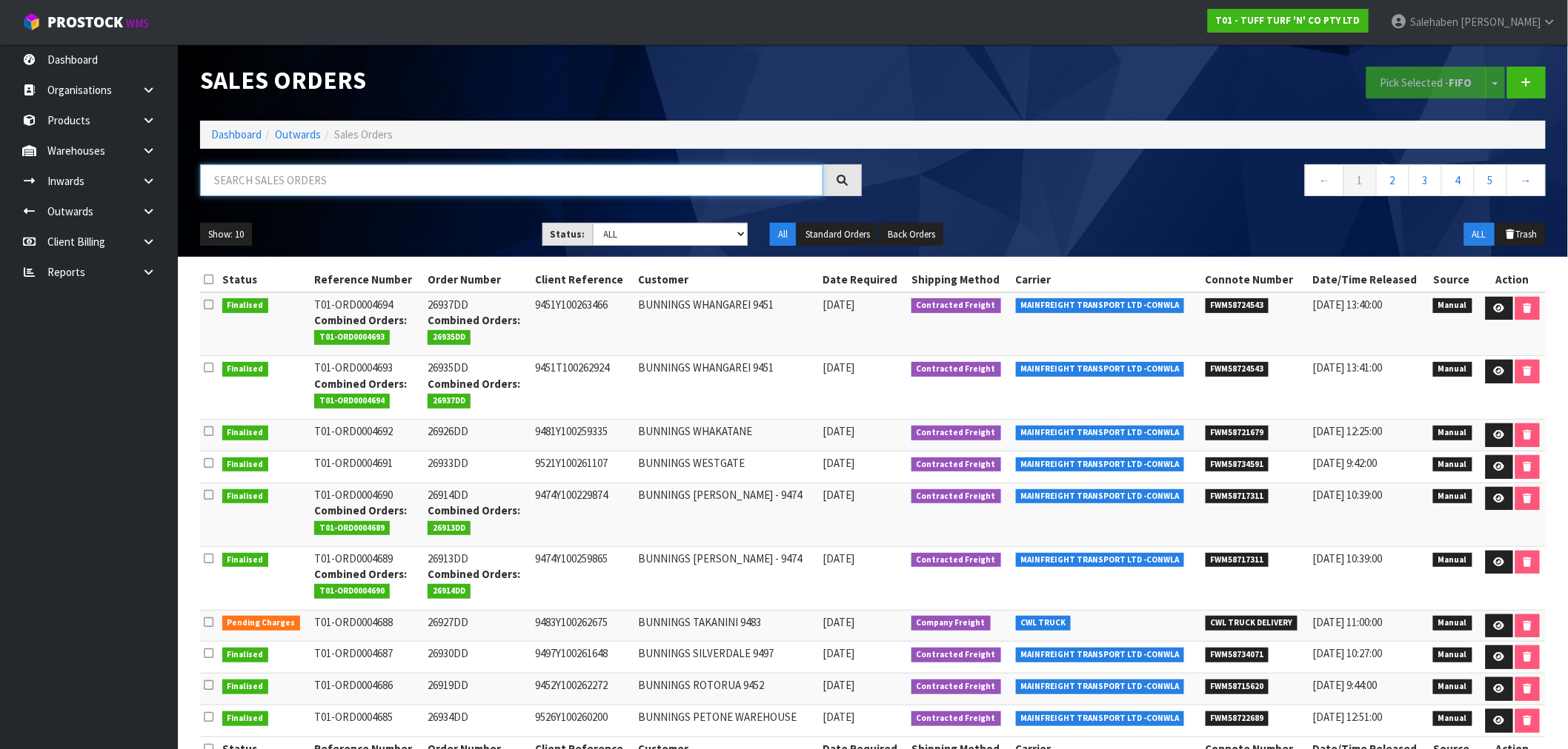
paste input "FWM58598931"
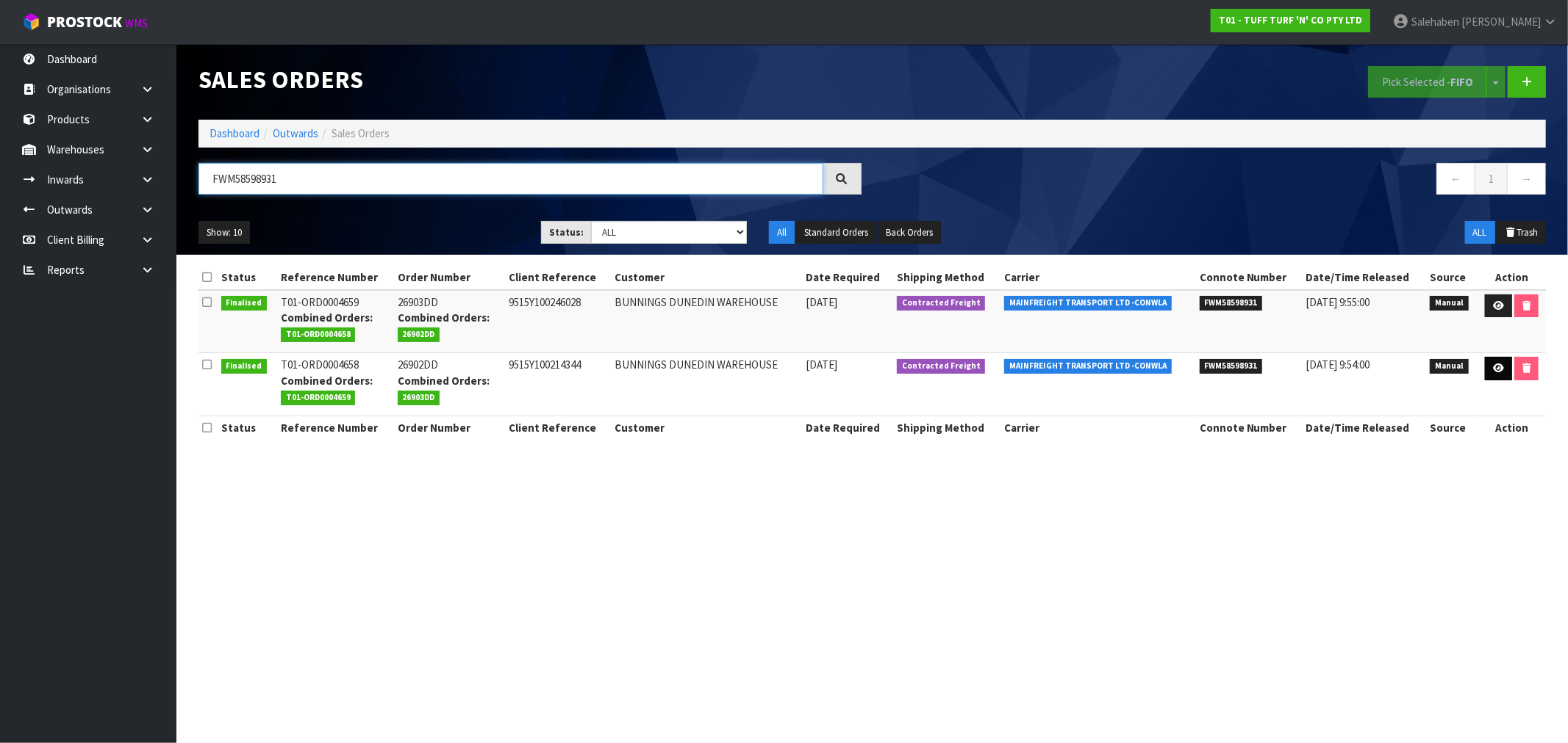
type input "FWM58598931"
click at [1493, 372] on icon at bounding box center [1498, 368] width 11 height 10
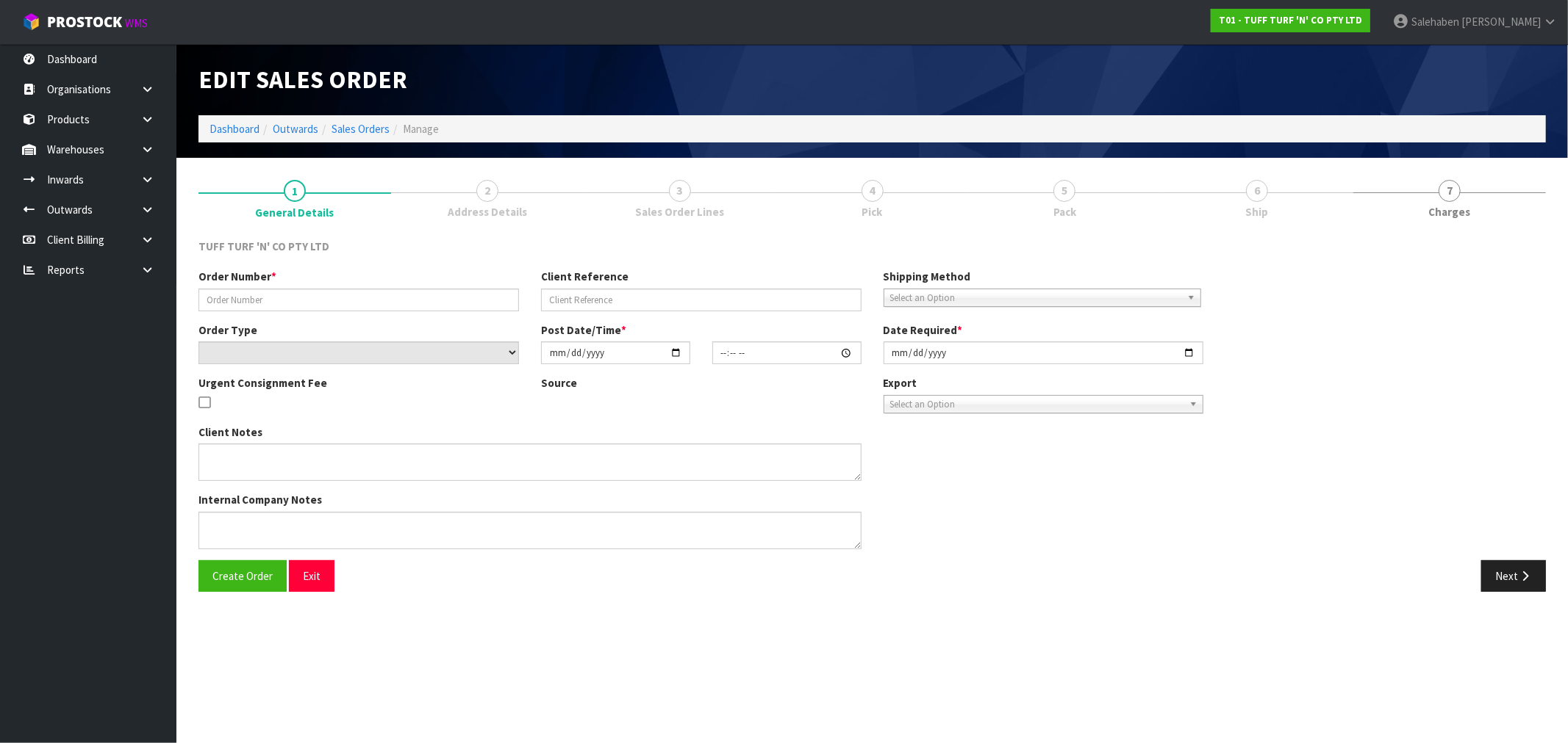
type input "26902DD"
type input "9515Y100214344"
select select "number:0"
type input "[DATE]"
type input "12:23:00.000"
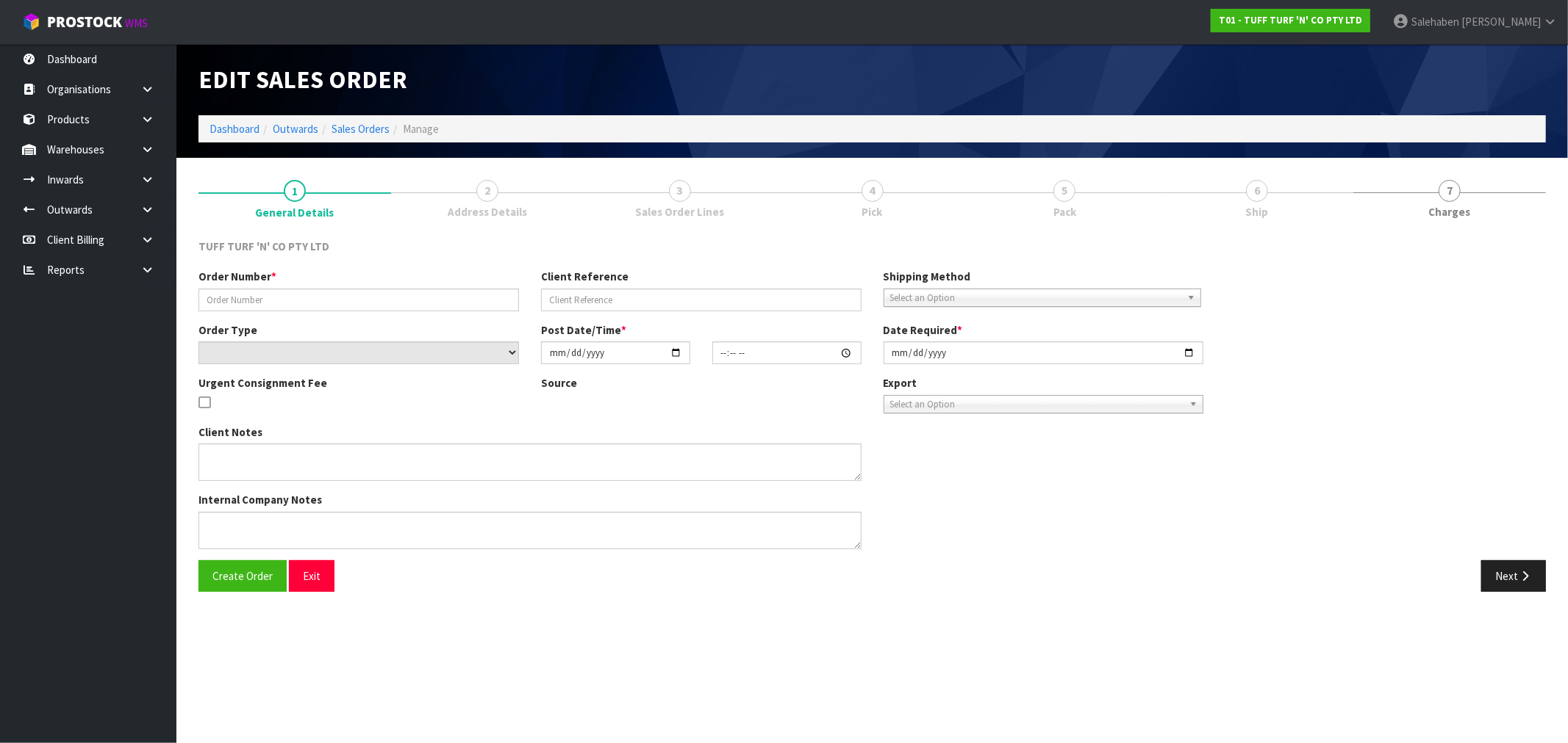
type input "[DATE]"
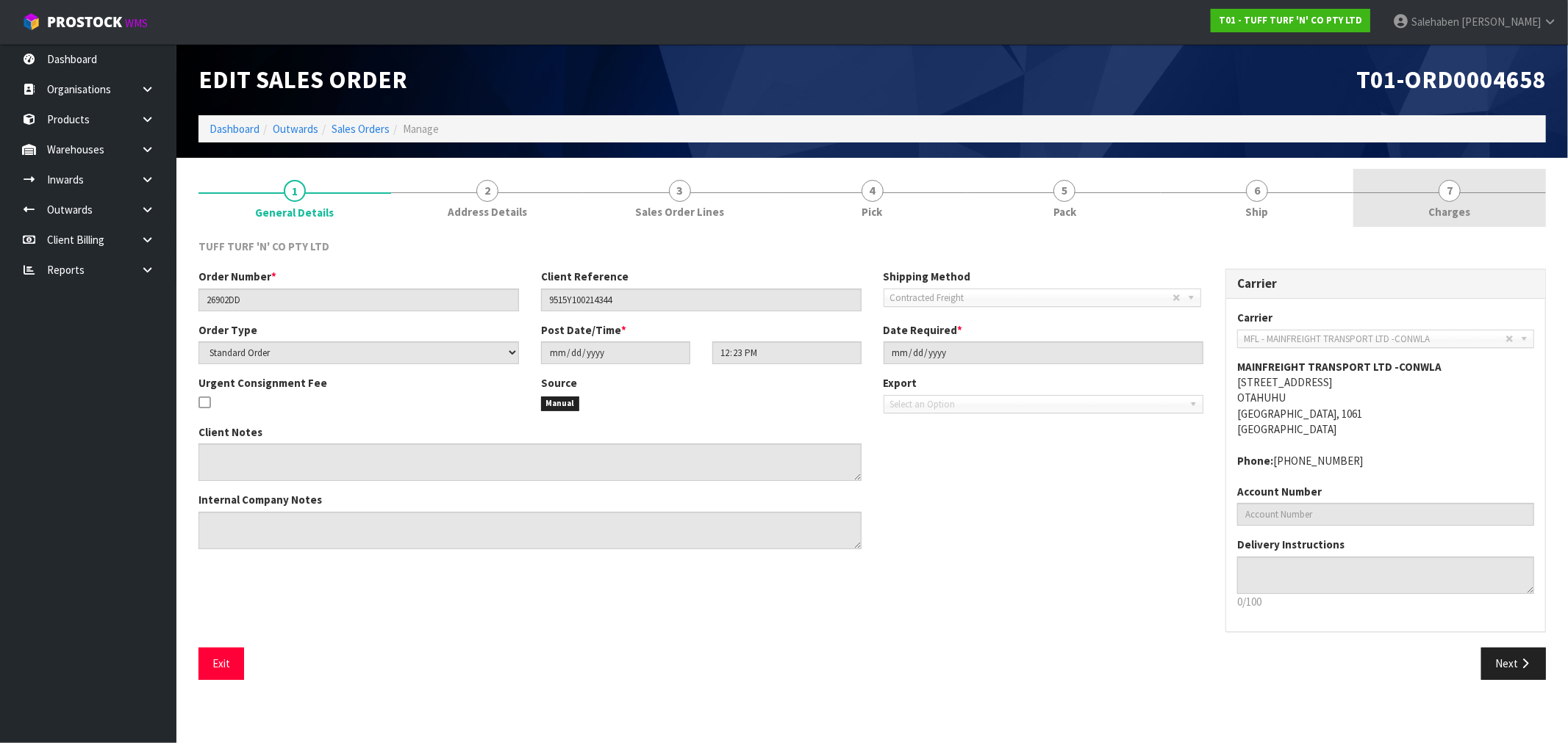
click at [1444, 221] on link "7 [GEOGRAPHIC_DATA]" at bounding box center [1449, 197] width 192 height 58
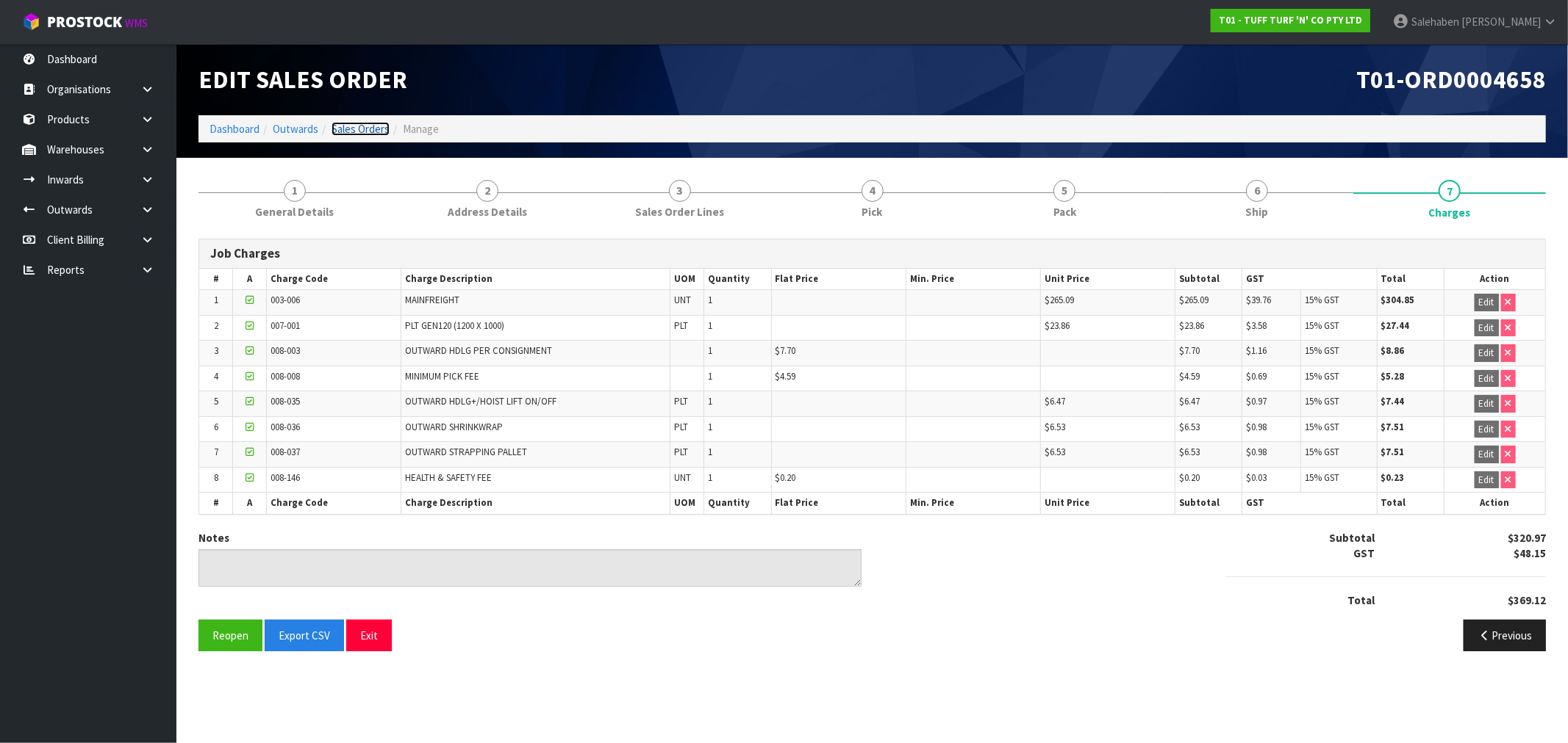
click at [359, 129] on link "Sales Orders" at bounding box center [360, 129] width 58 height 14
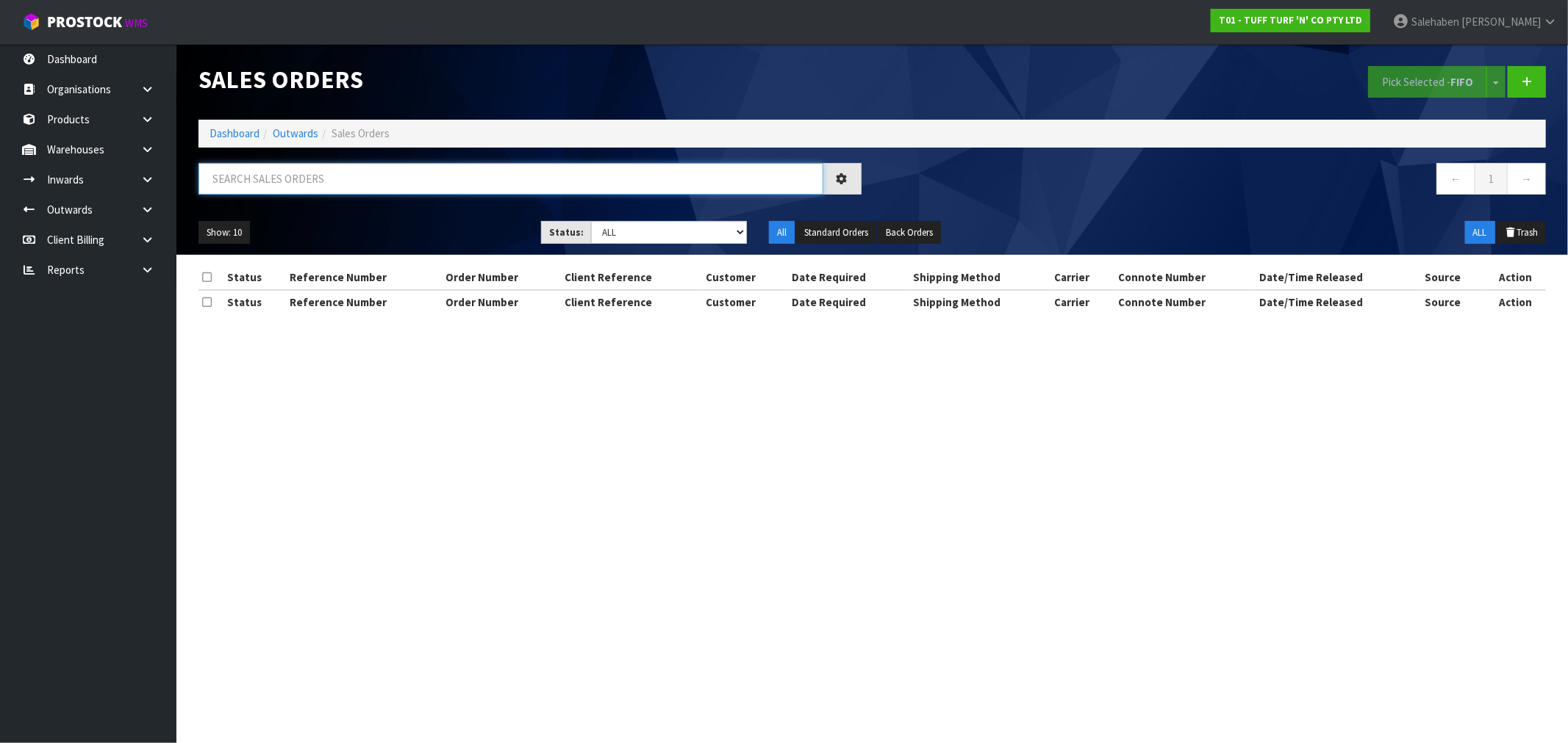
click at [279, 169] on input "text" at bounding box center [511, 178] width 625 height 32
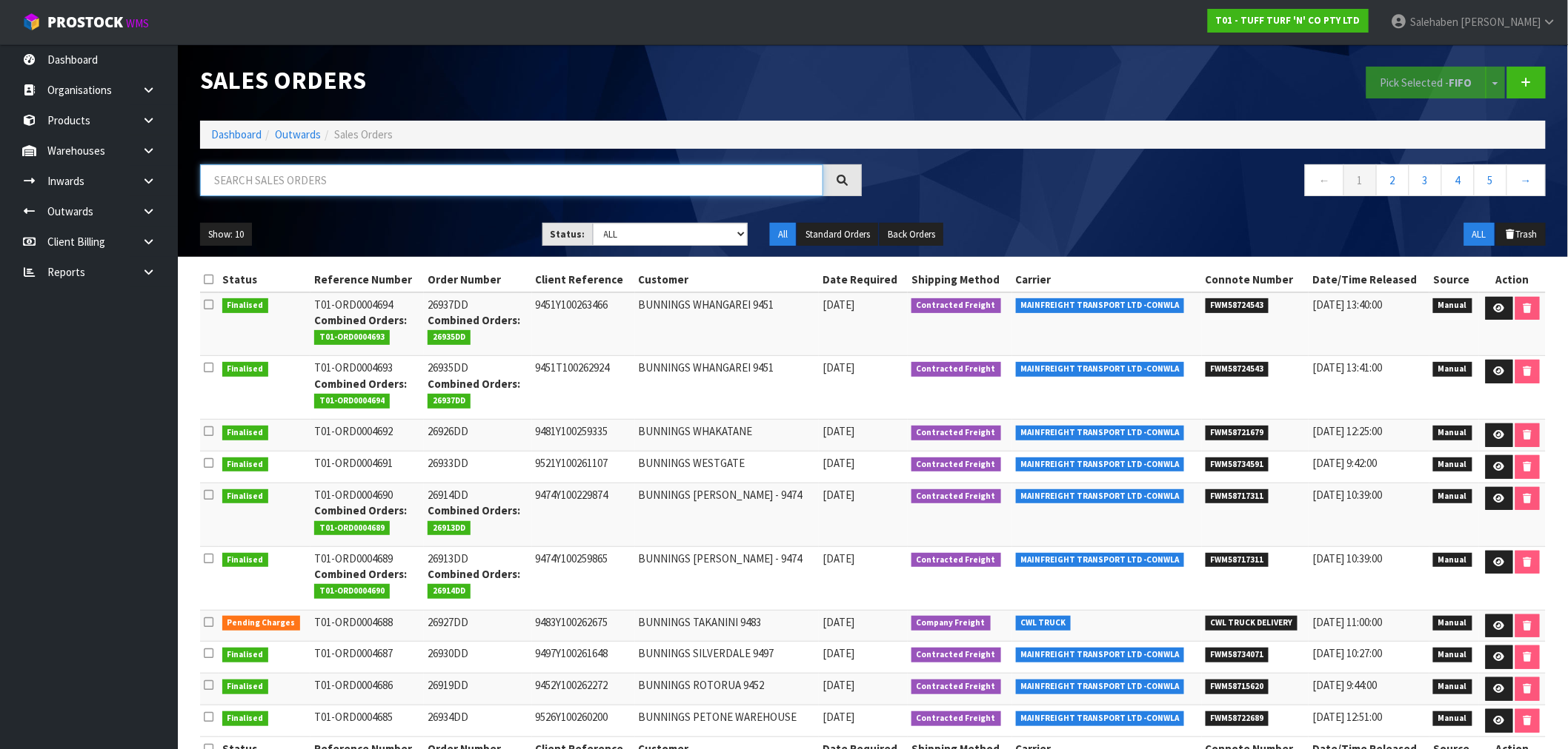
paste input "FWM58597517"
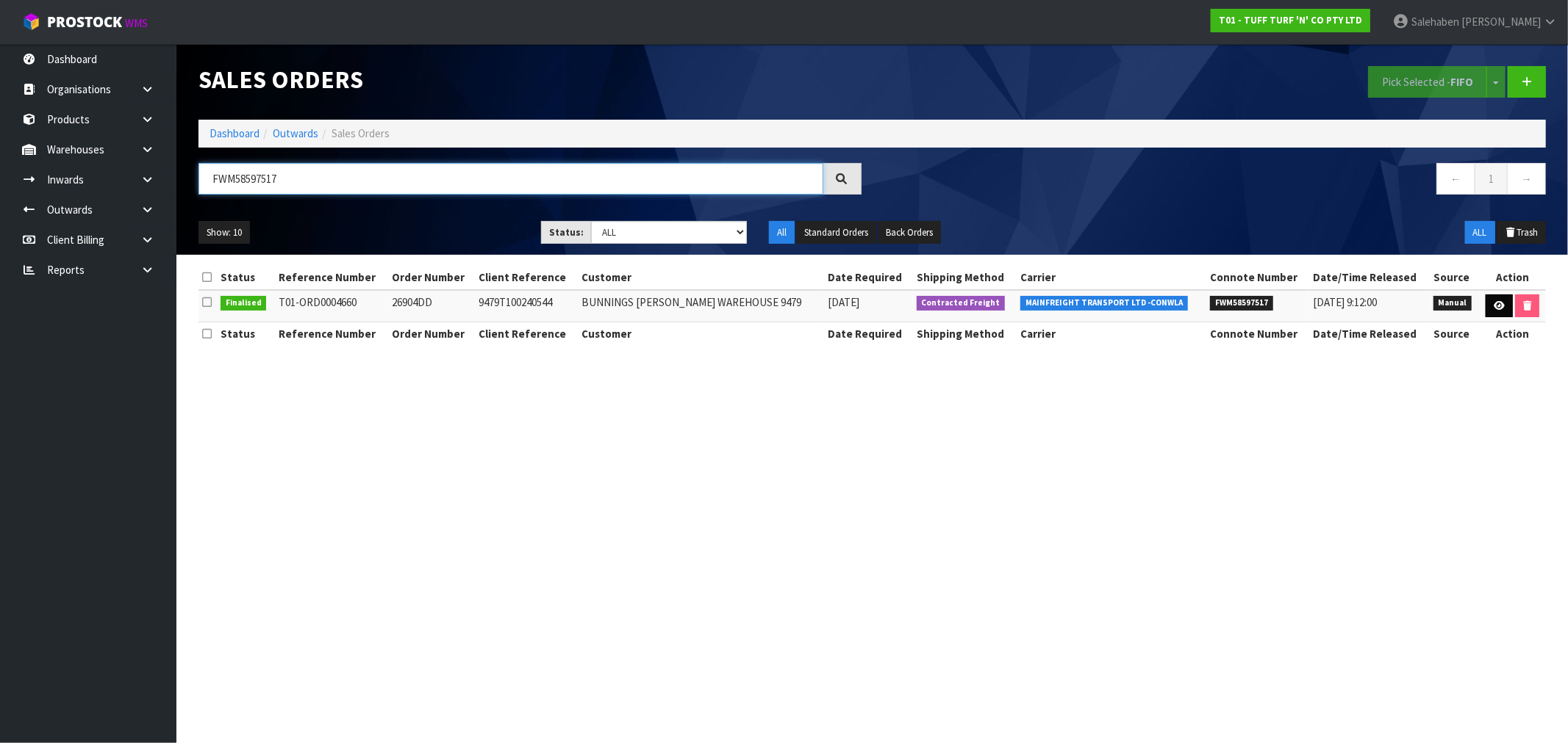
type input "FWM58597517"
click at [1492, 300] on link at bounding box center [1499, 306] width 27 height 24
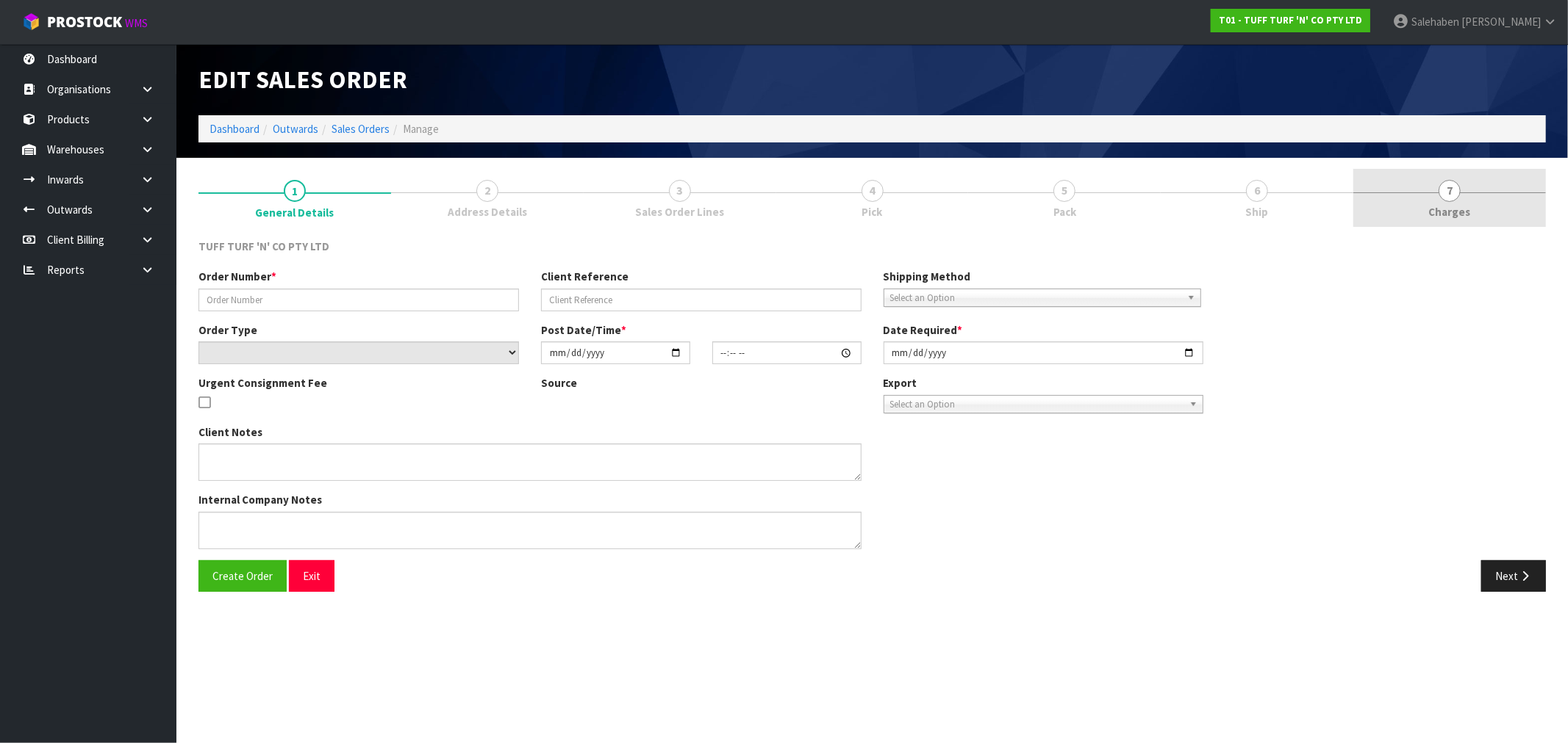
type input "26904DD"
type input "9479T100240544"
select select "number:0"
type input "[DATE]"
type input "12:50:00.000"
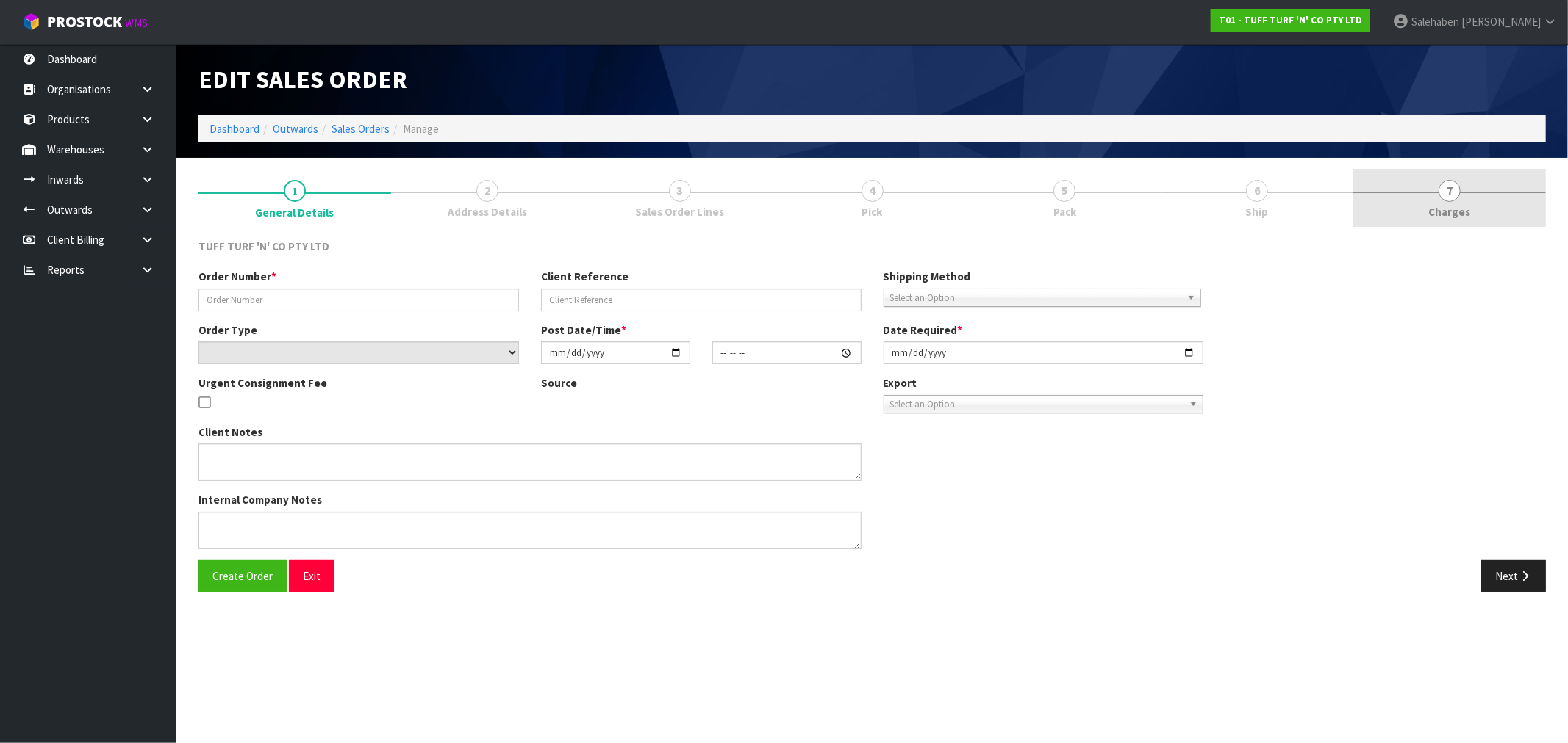
type input "[DATE]"
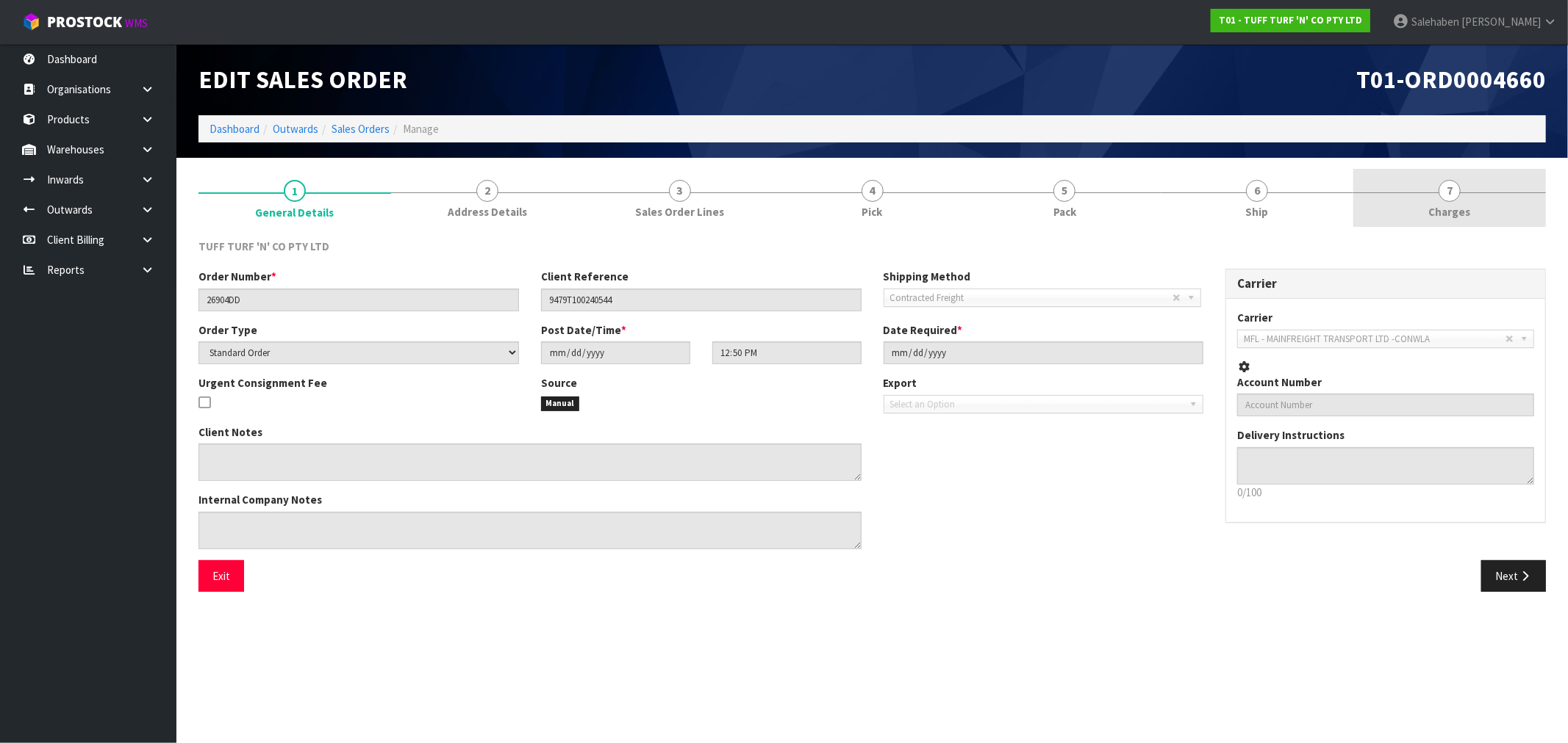
click at [1457, 216] on span "Charges" at bounding box center [1449, 211] width 42 height 15
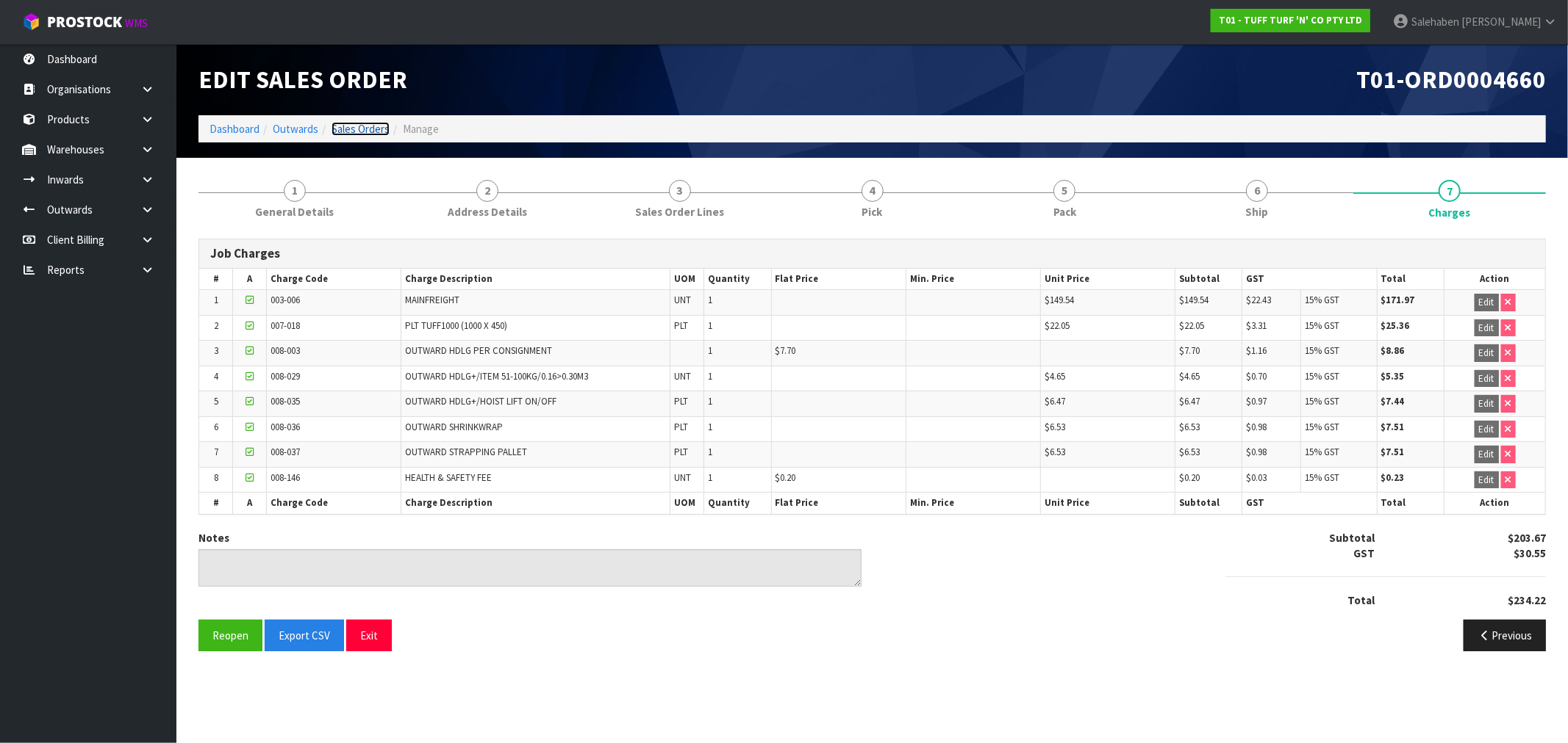
click at [369, 122] on link "Sales Orders" at bounding box center [360, 129] width 58 height 14
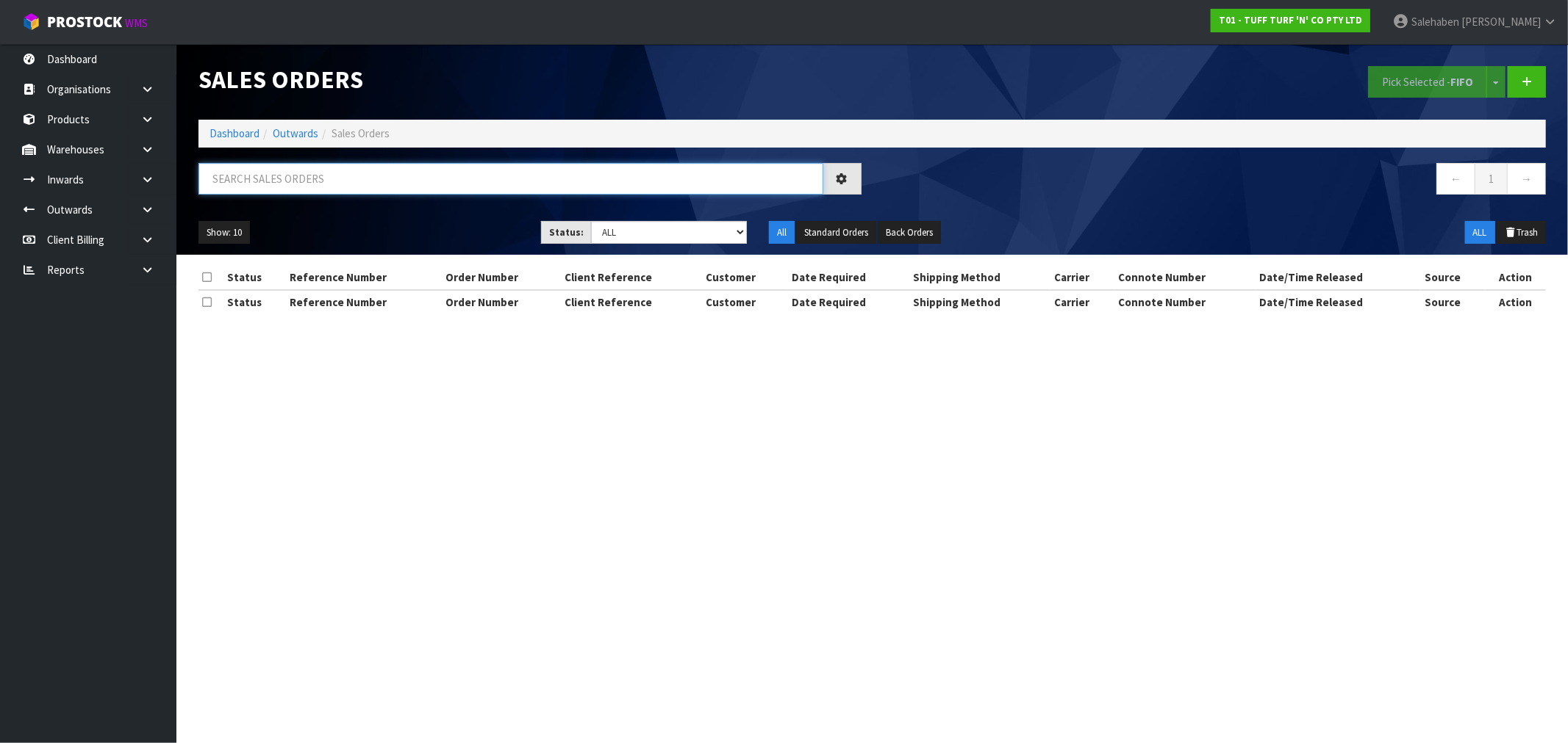
click at [341, 184] on input "text" at bounding box center [511, 178] width 625 height 32
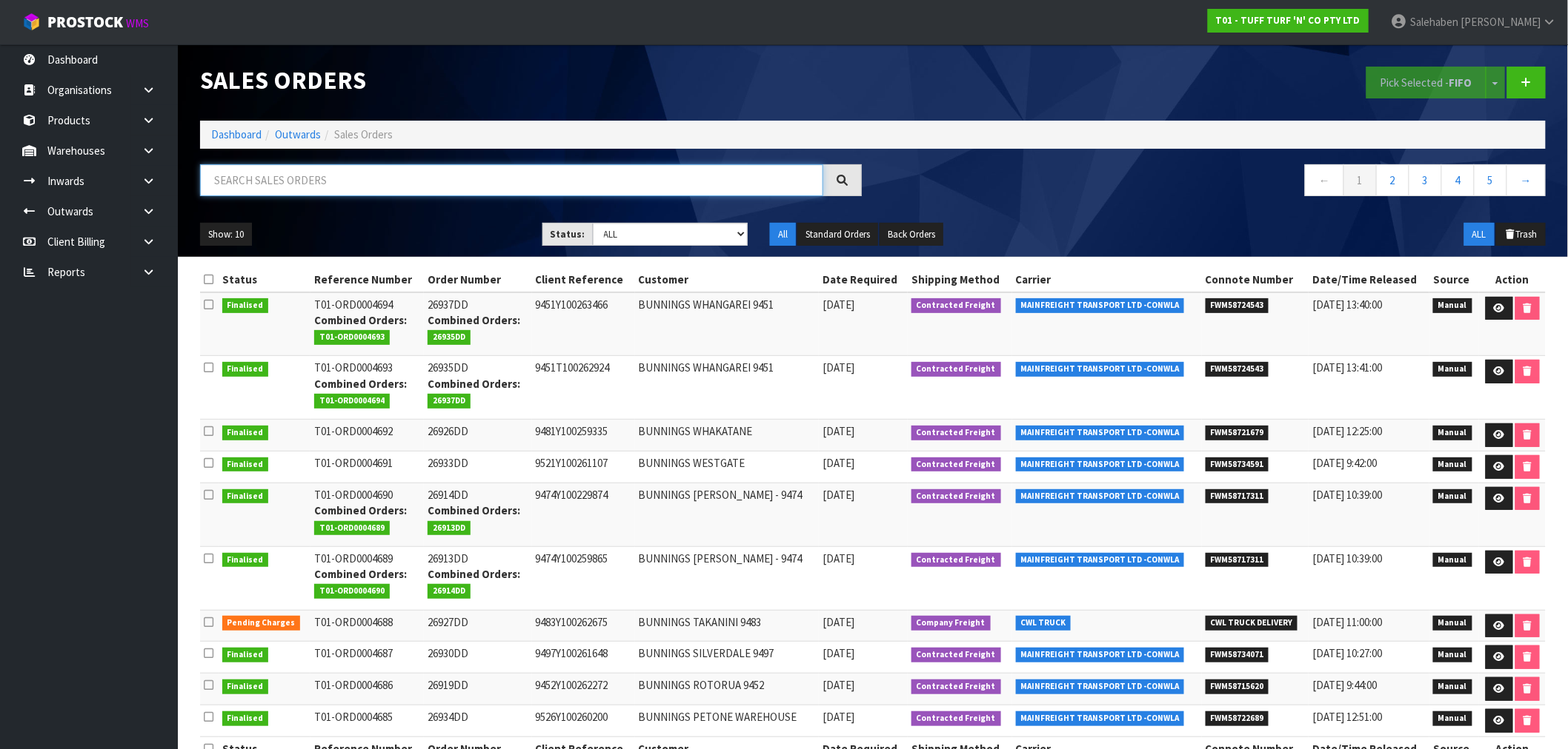
paste input "FWM58633806"
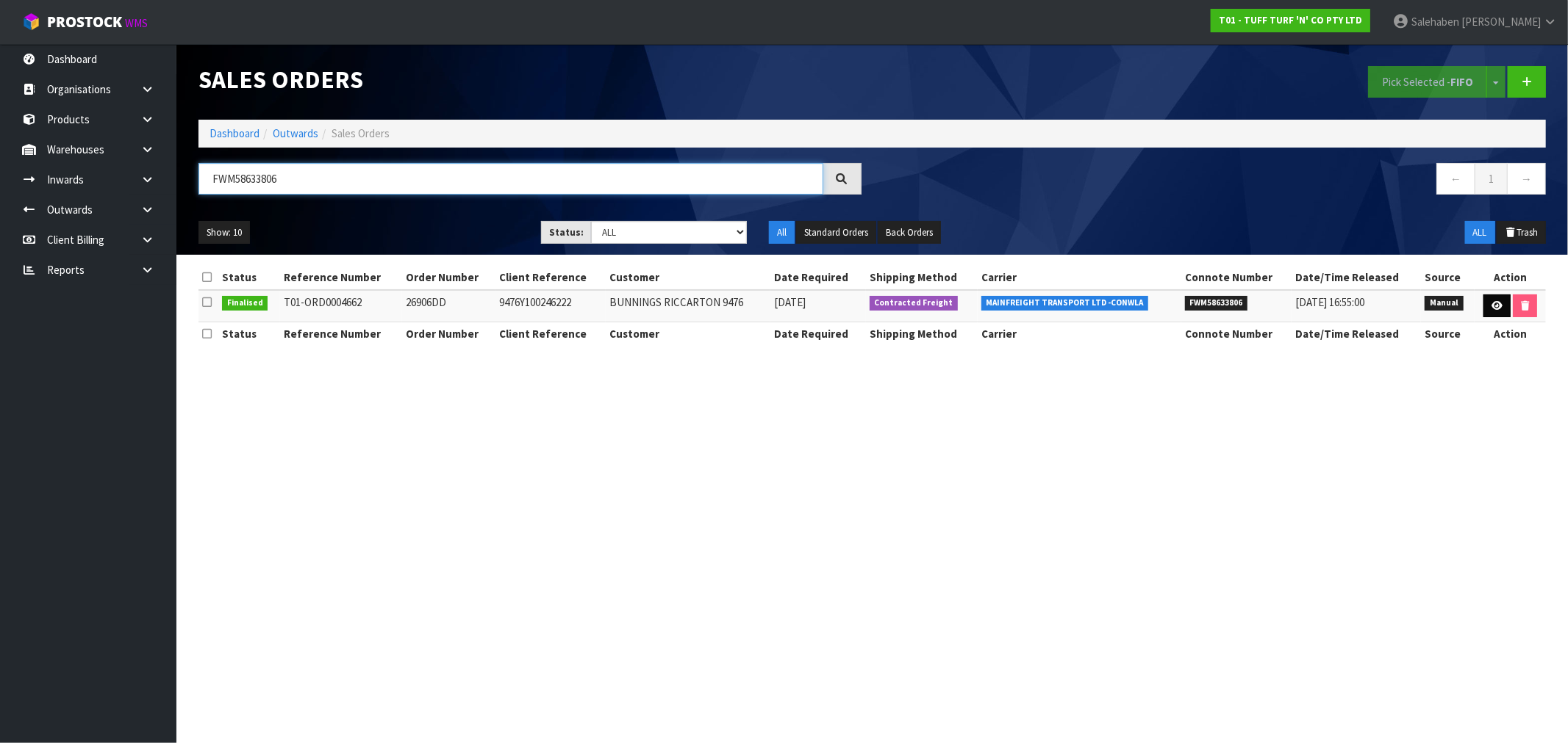
type input "FWM58633806"
drag, startPoint x: 1494, startPoint y: 311, endPoint x: 1487, endPoint y: 294, distance: 18.4
click at [1494, 310] on link at bounding box center [1497, 306] width 27 height 24
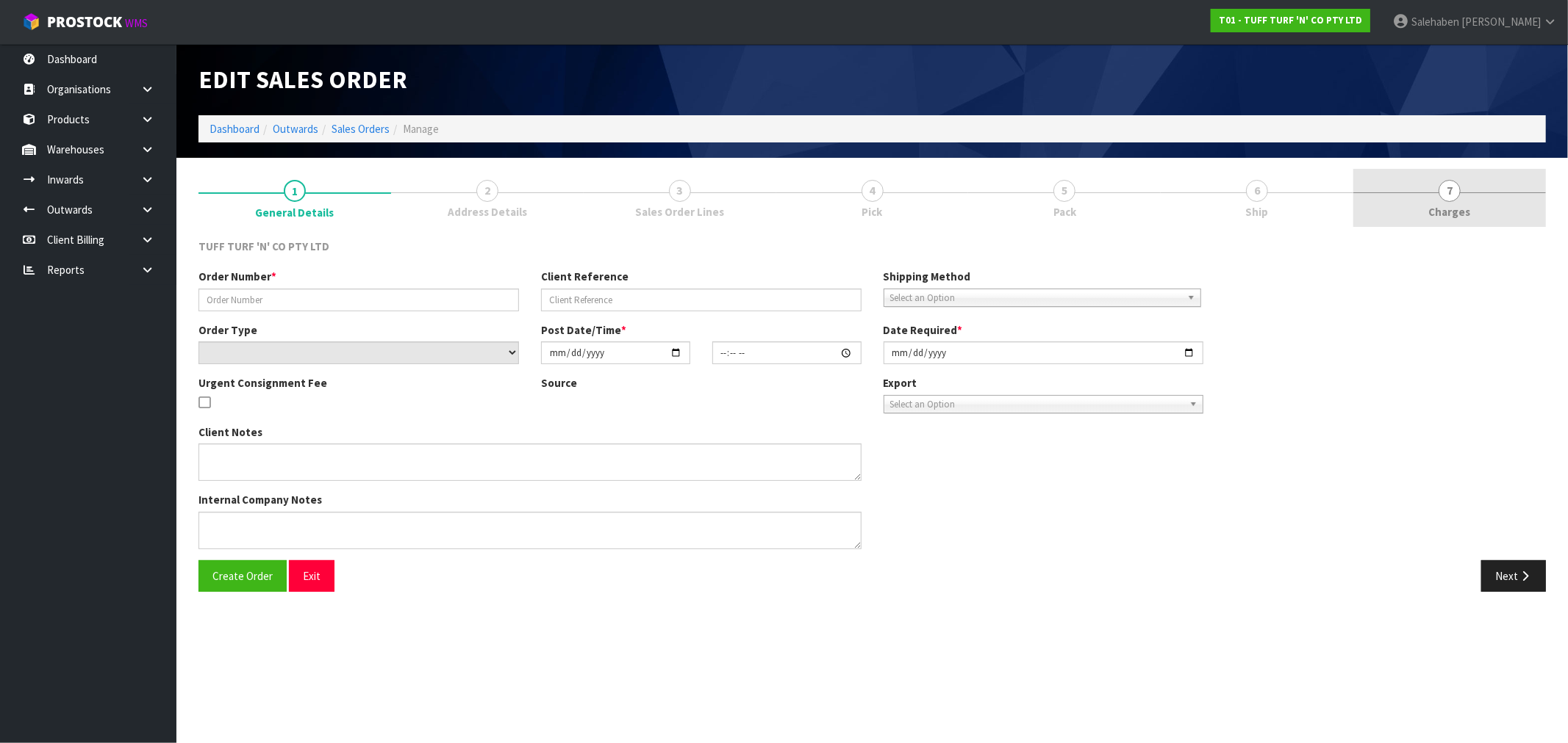
drag, startPoint x: 1449, startPoint y: 218, endPoint x: 1431, endPoint y: 214, distance: 18.4
click at [1448, 216] on span "Charges" at bounding box center [1449, 211] width 42 height 15
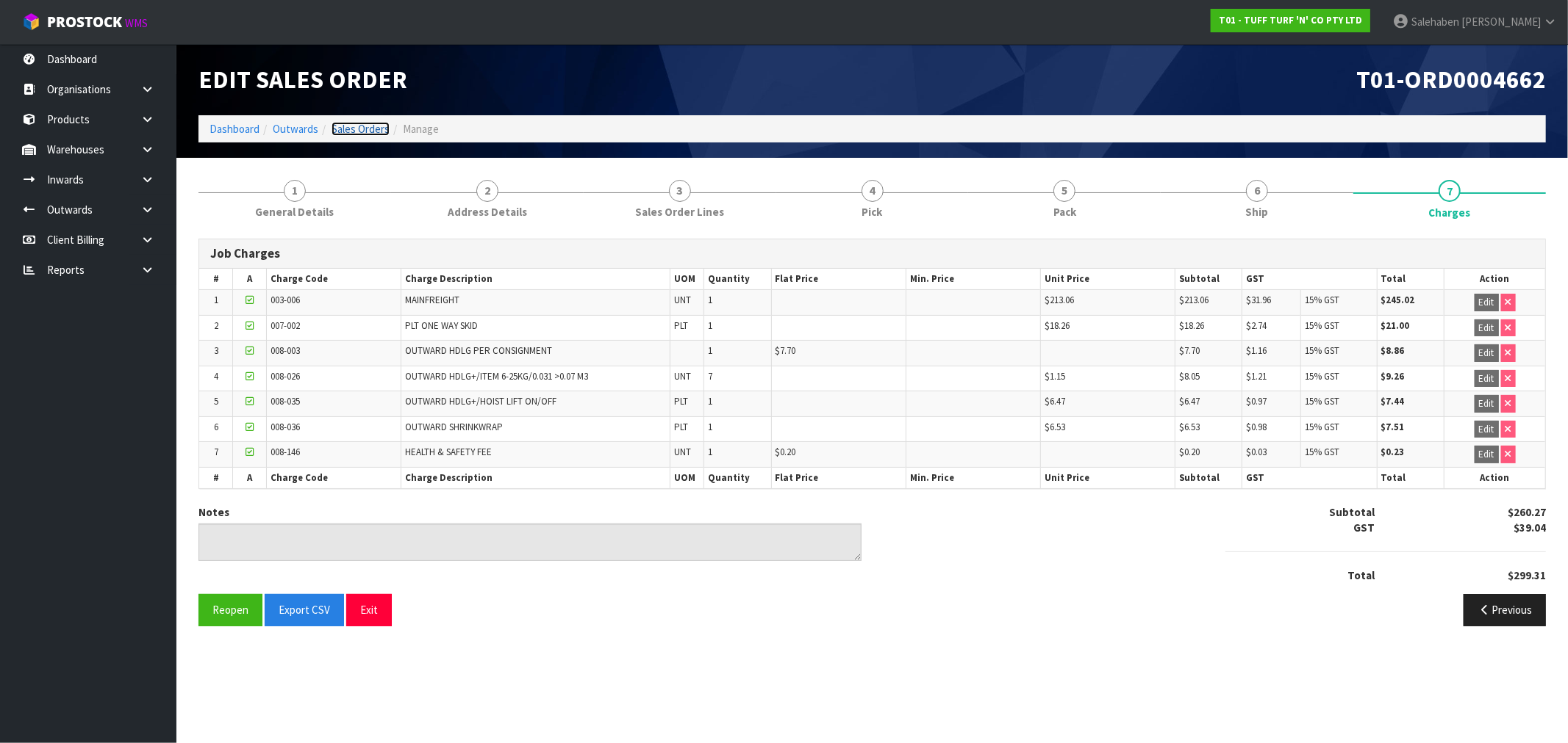
drag, startPoint x: 351, startPoint y: 129, endPoint x: 341, endPoint y: 138, distance: 13.5
click at [351, 129] on link "Sales Orders" at bounding box center [360, 129] width 58 height 14
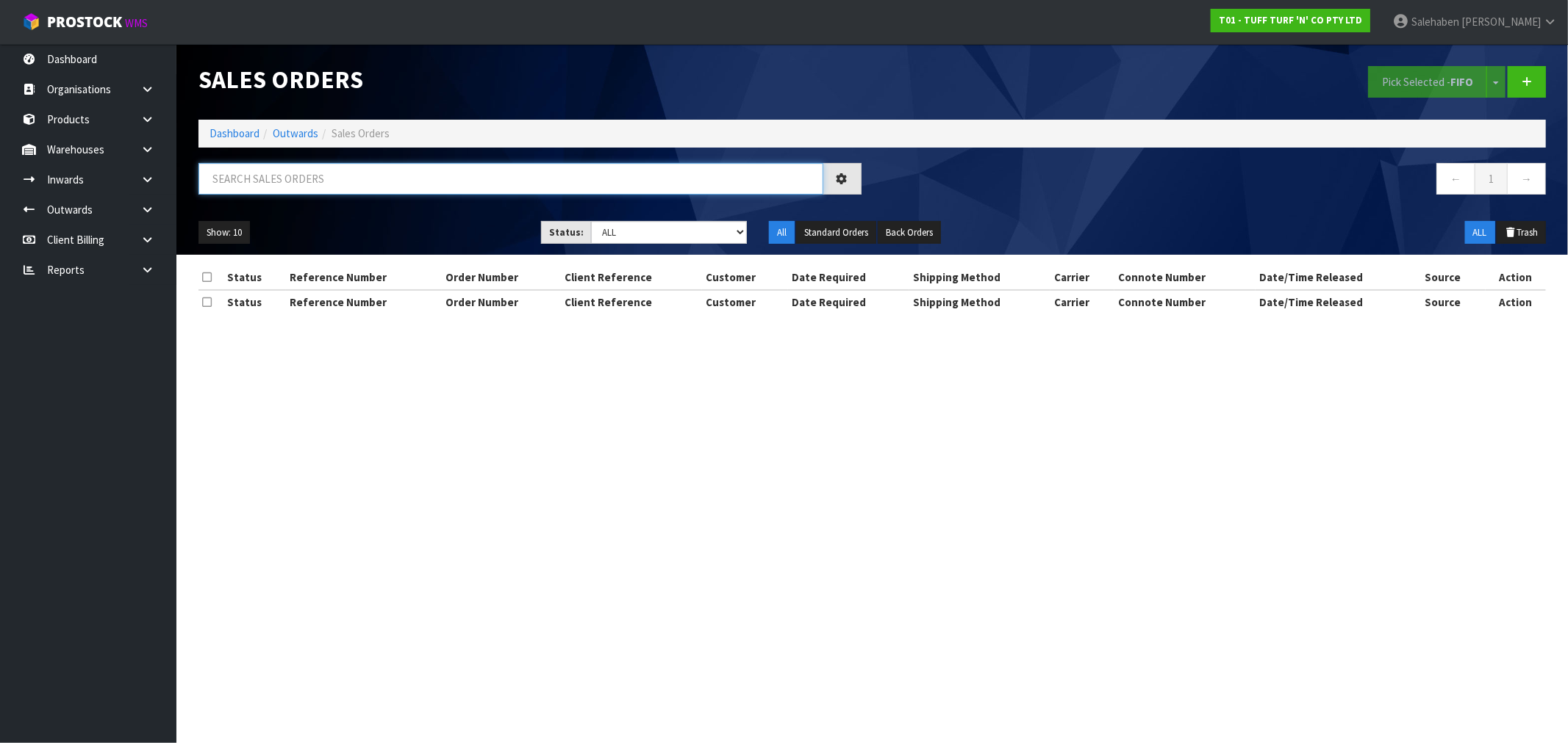
click at [305, 174] on input "text" at bounding box center [511, 178] width 625 height 32
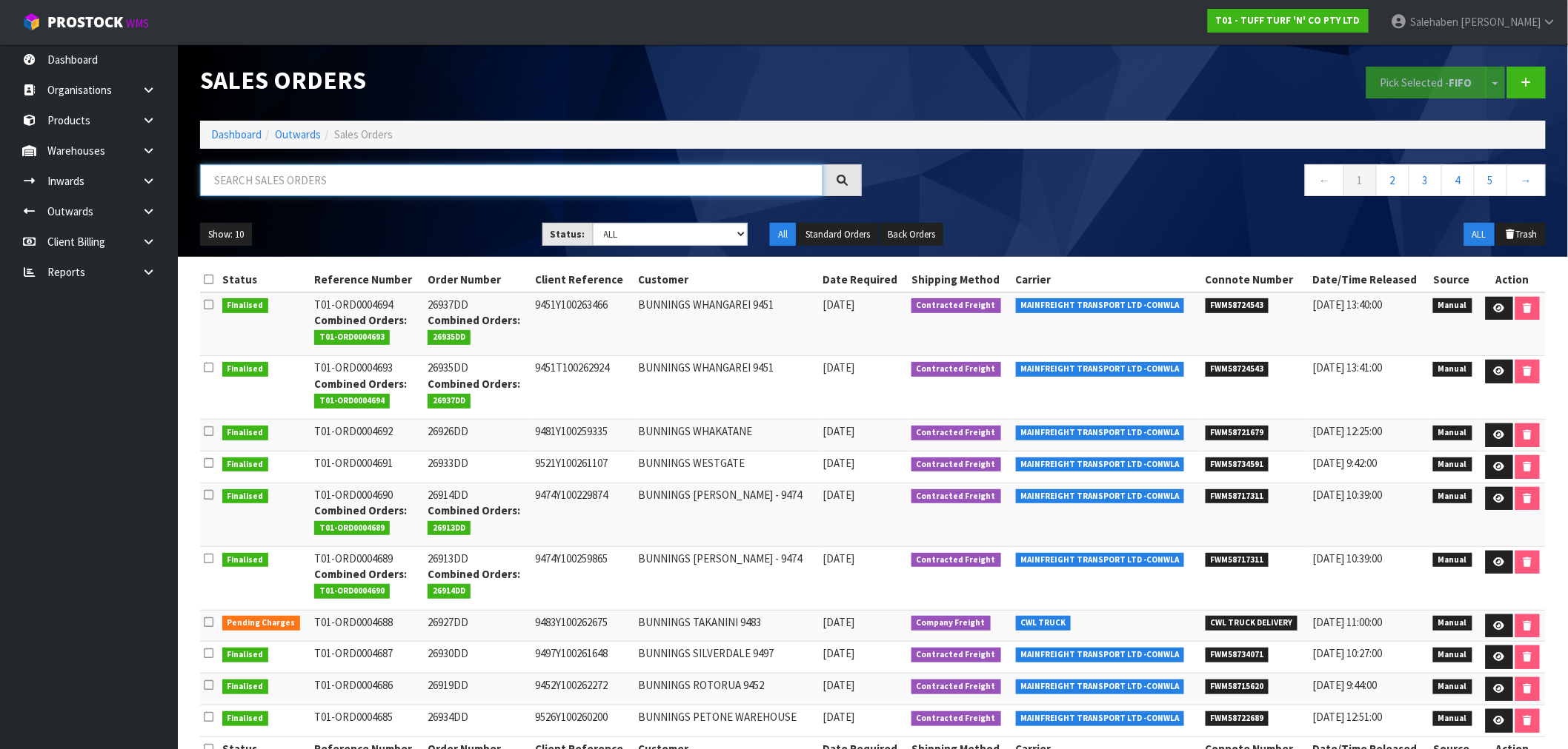
paste input "FWM58599104"
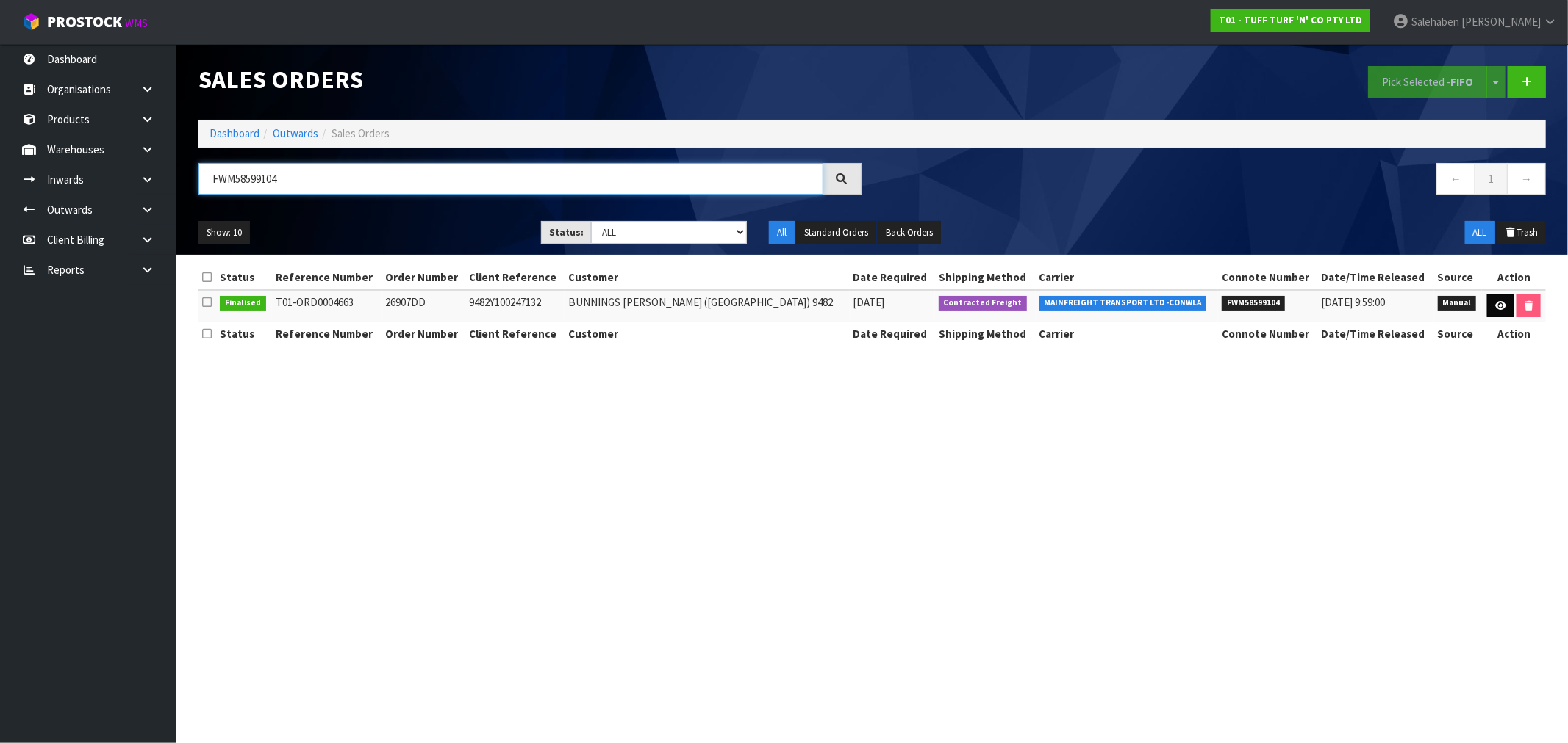
type input "FWM58599104"
click at [1487, 304] on link at bounding box center [1500, 306] width 27 height 24
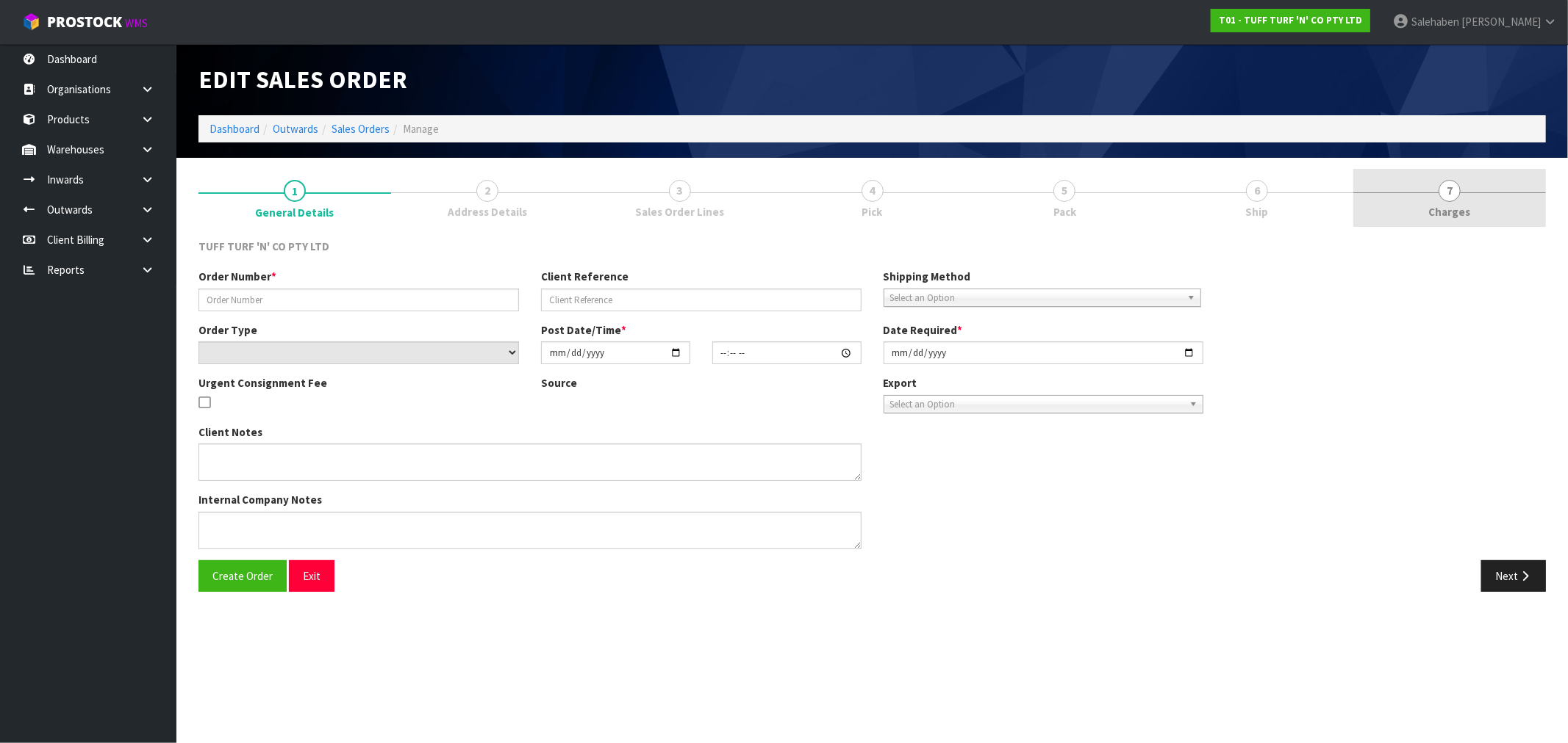
type input "26907DD"
type input "9482Y100247132"
select select "number:0"
type input "[DATE]"
type input "13:11:00.000"
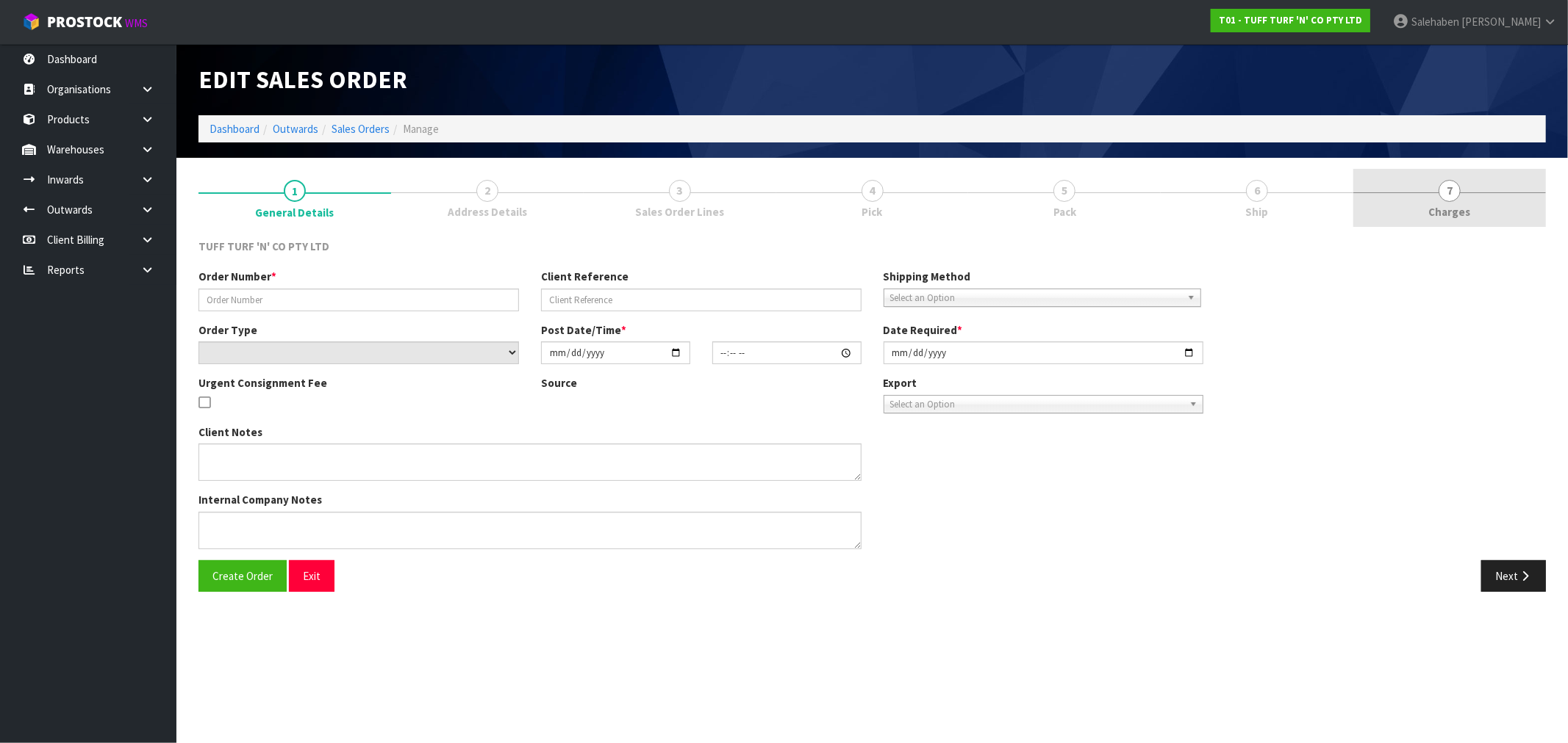
type input "[DATE]"
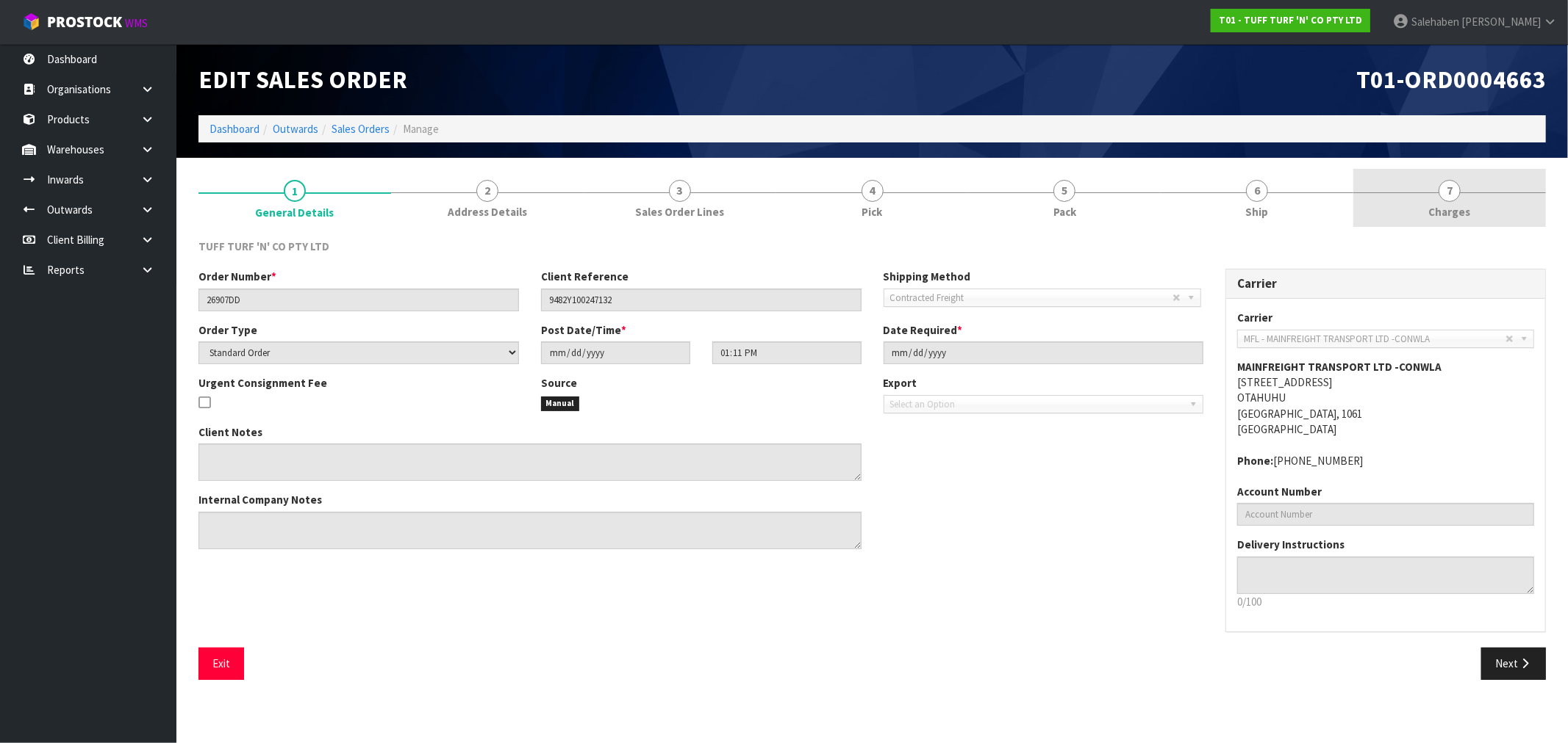
click at [1448, 211] on span "Charges" at bounding box center [1449, 211] width 42 height 15
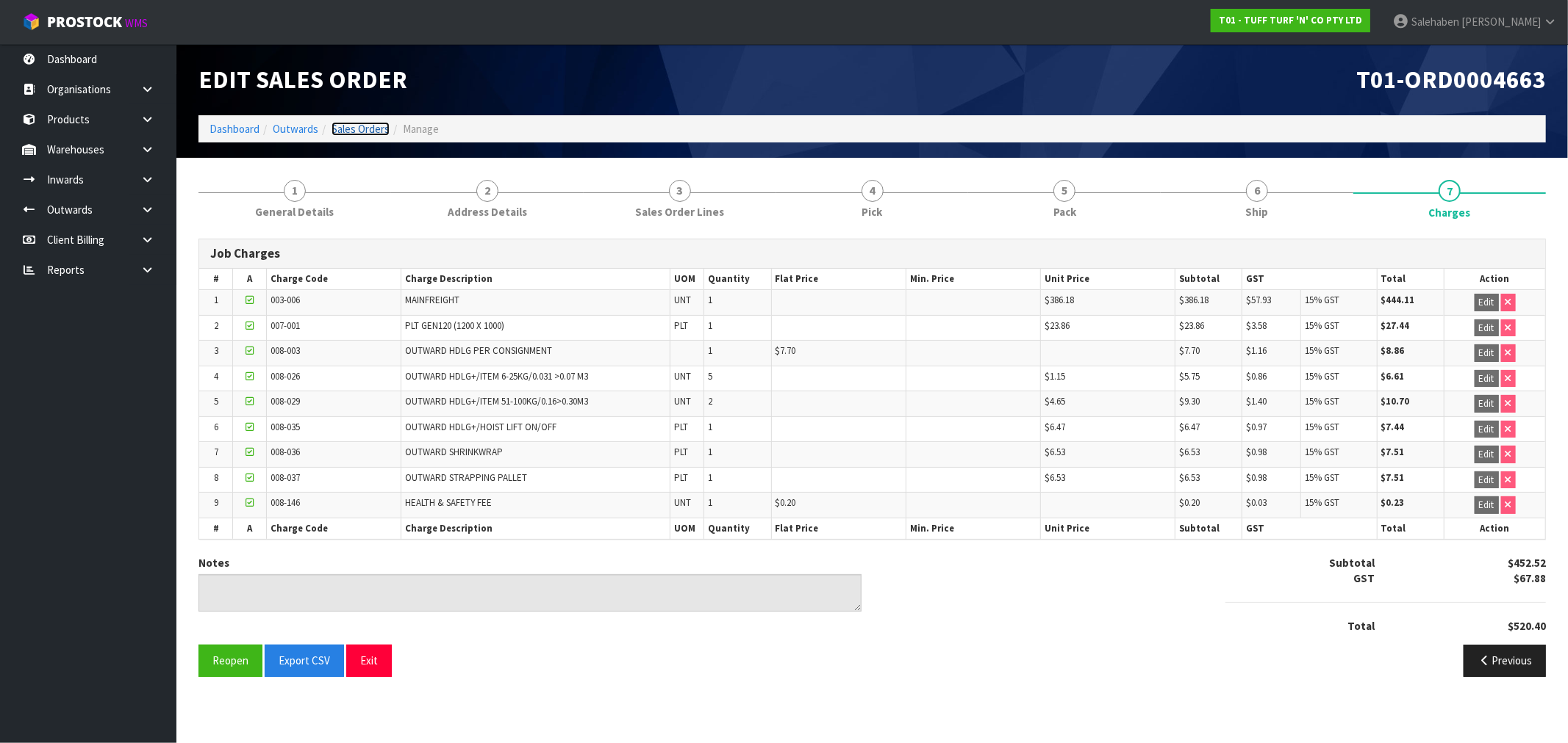
click at [350, 133] on link "Sales Orders" at bounding box center [360, 129] width 58 height 14
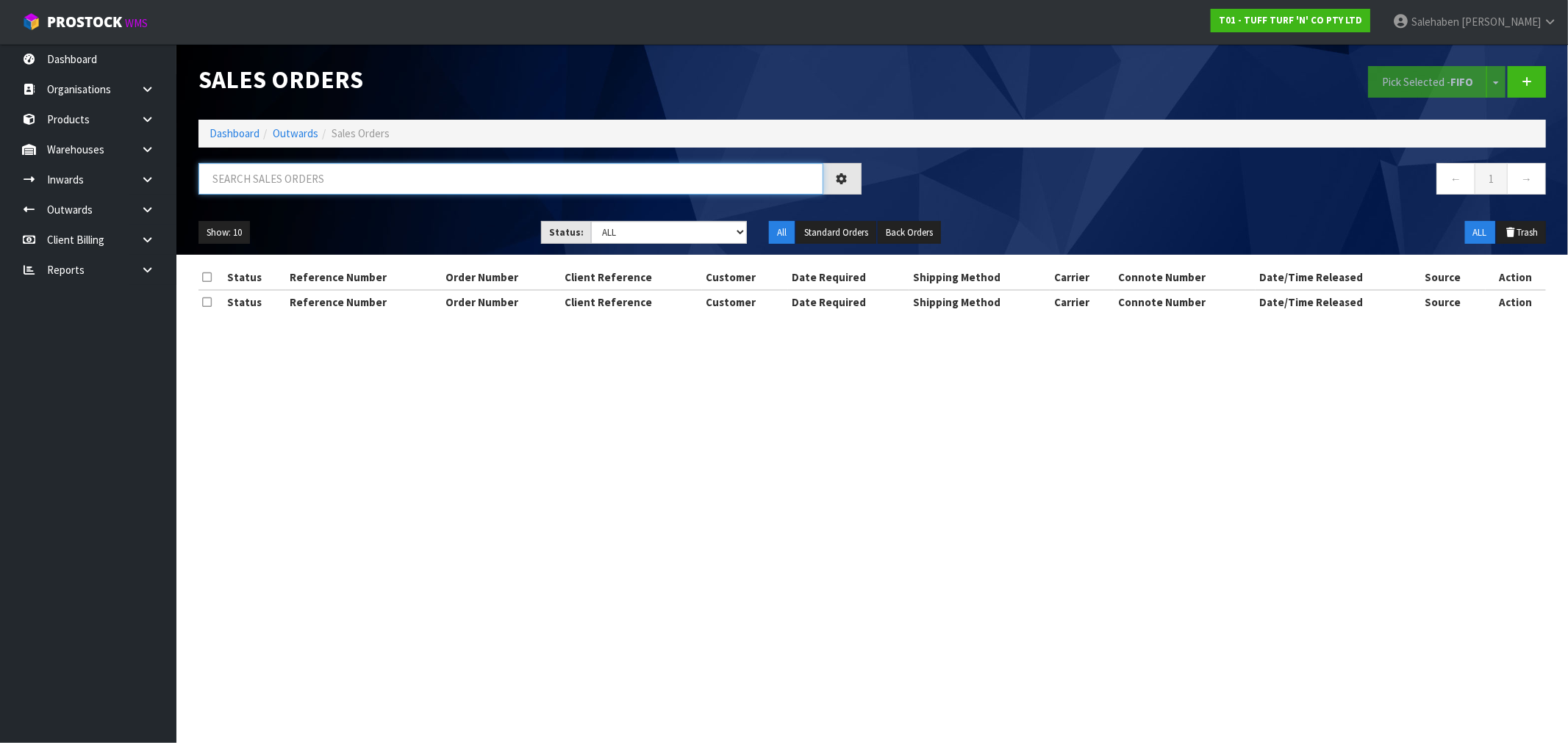
click at [368, 188] on input "text" at bounding box center [511, 178] width 625 height 32
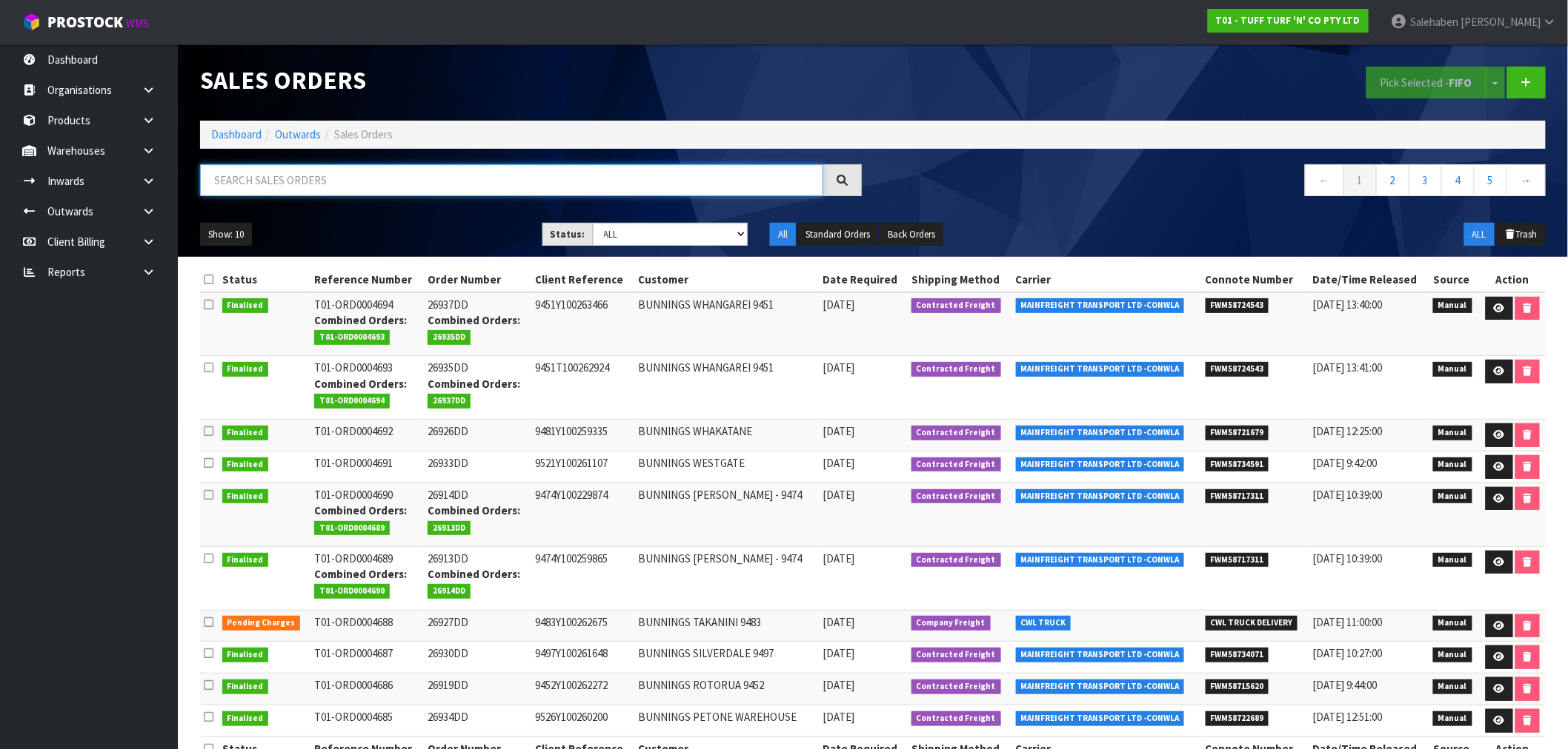
paste input "FWM58599104"
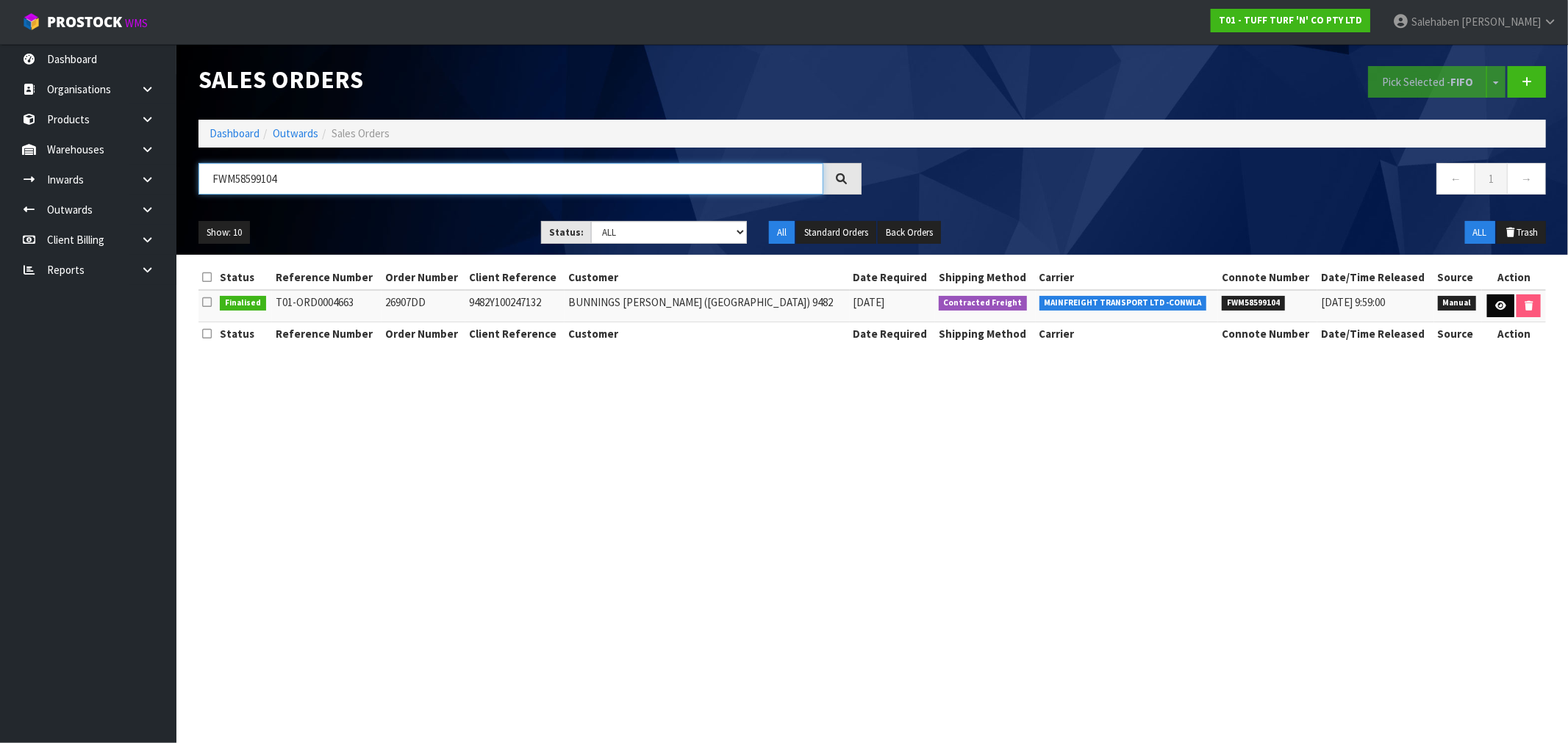
type input "FWM58599104"
click at [1497, 310] on icon at bounding box center [1500, 306] width 11 height 10
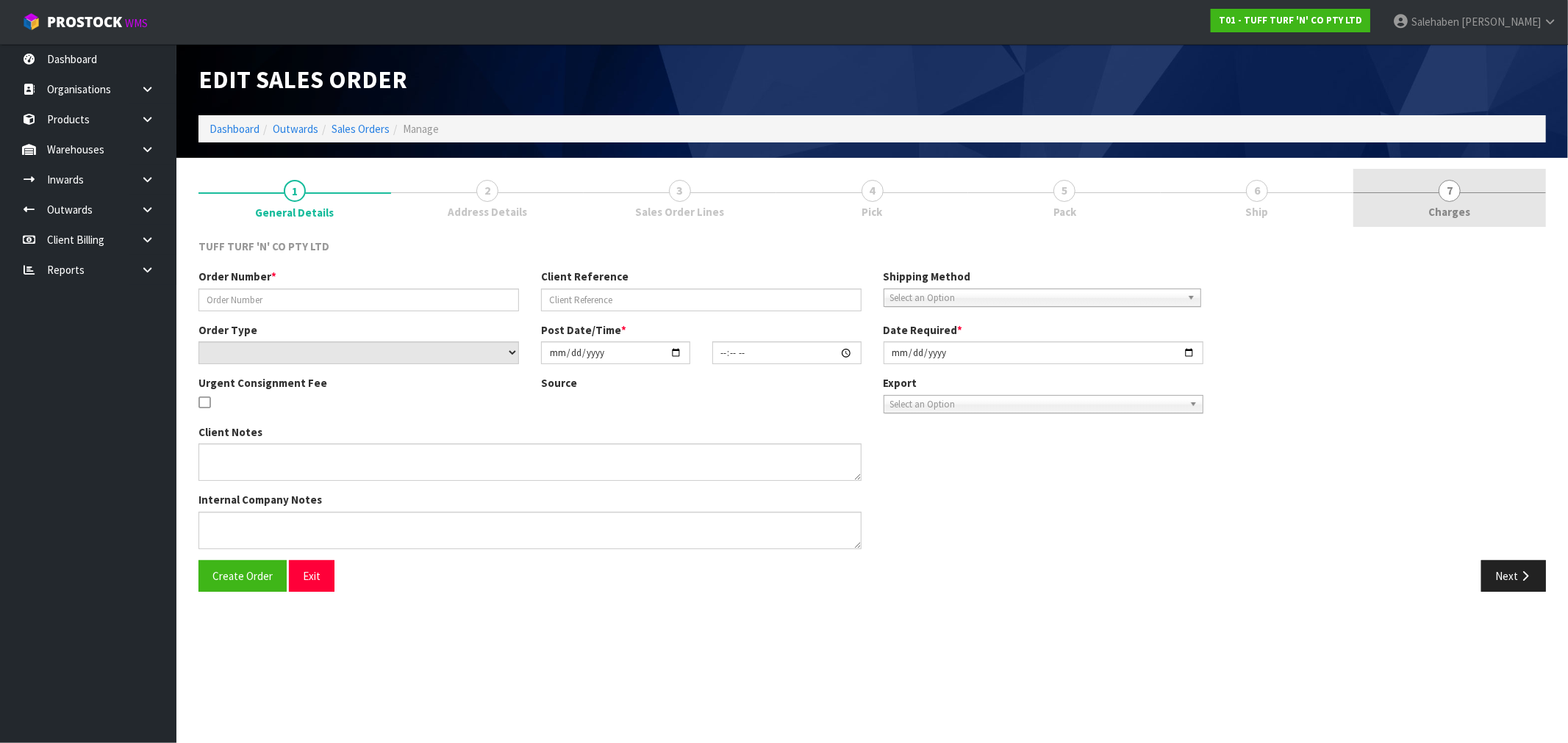
type input "26907DD"
type input "9482Y100247132"
select select "number:0"
type input "[DATE]"
type input "13:11:00.000"
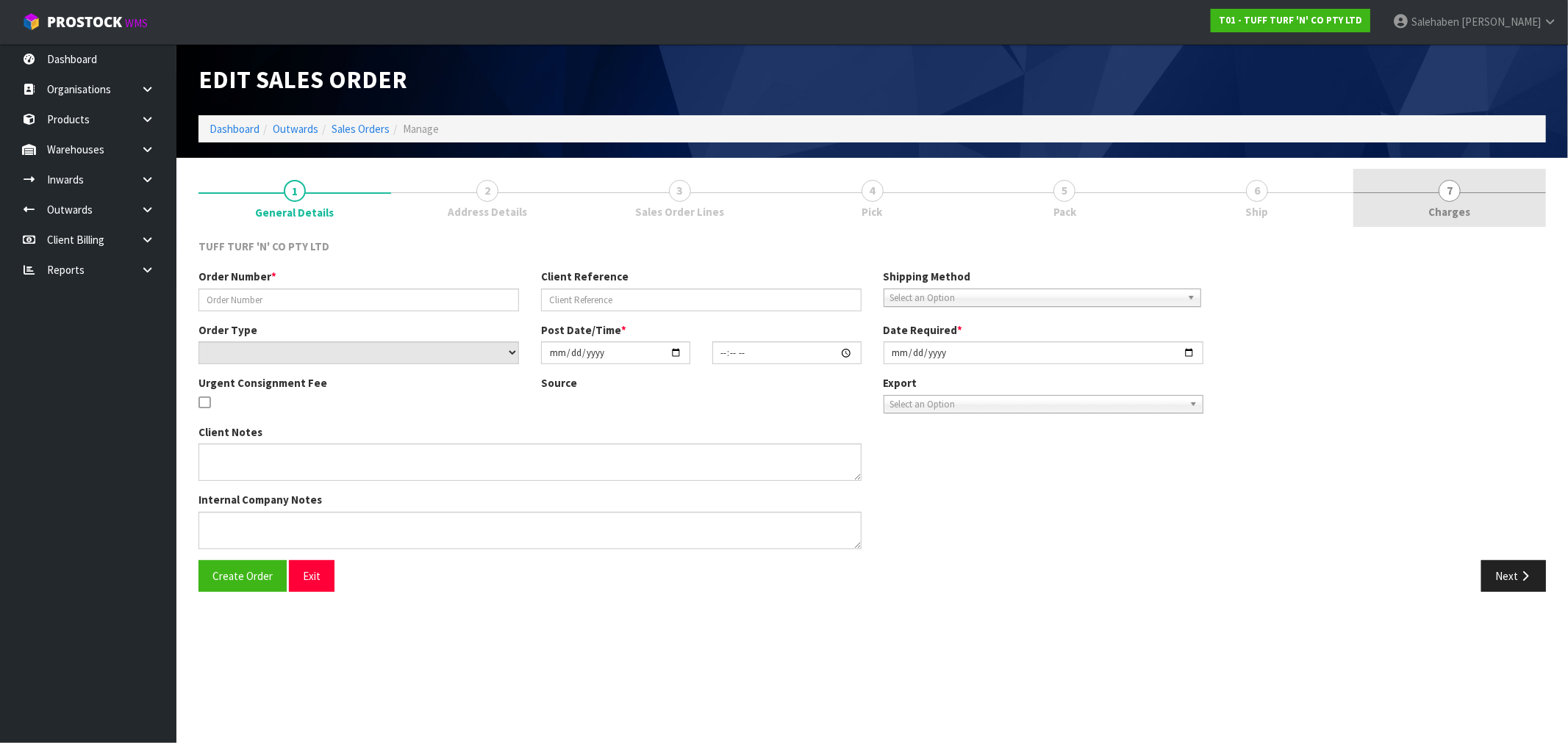
type input "[DATE]"
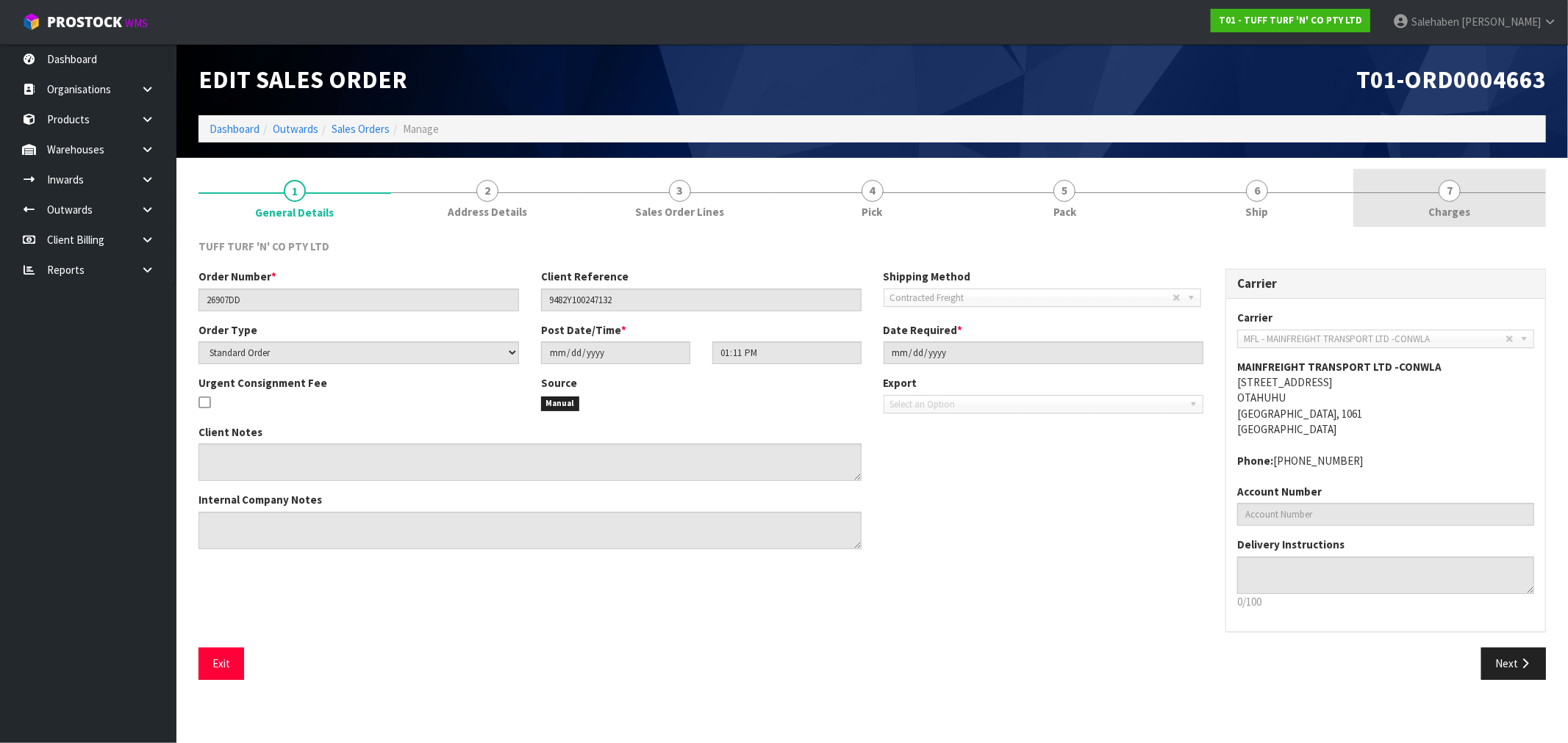
click at [1449, 208] on span "Charges" at bounding box center [1449, 211] width 42 height 15
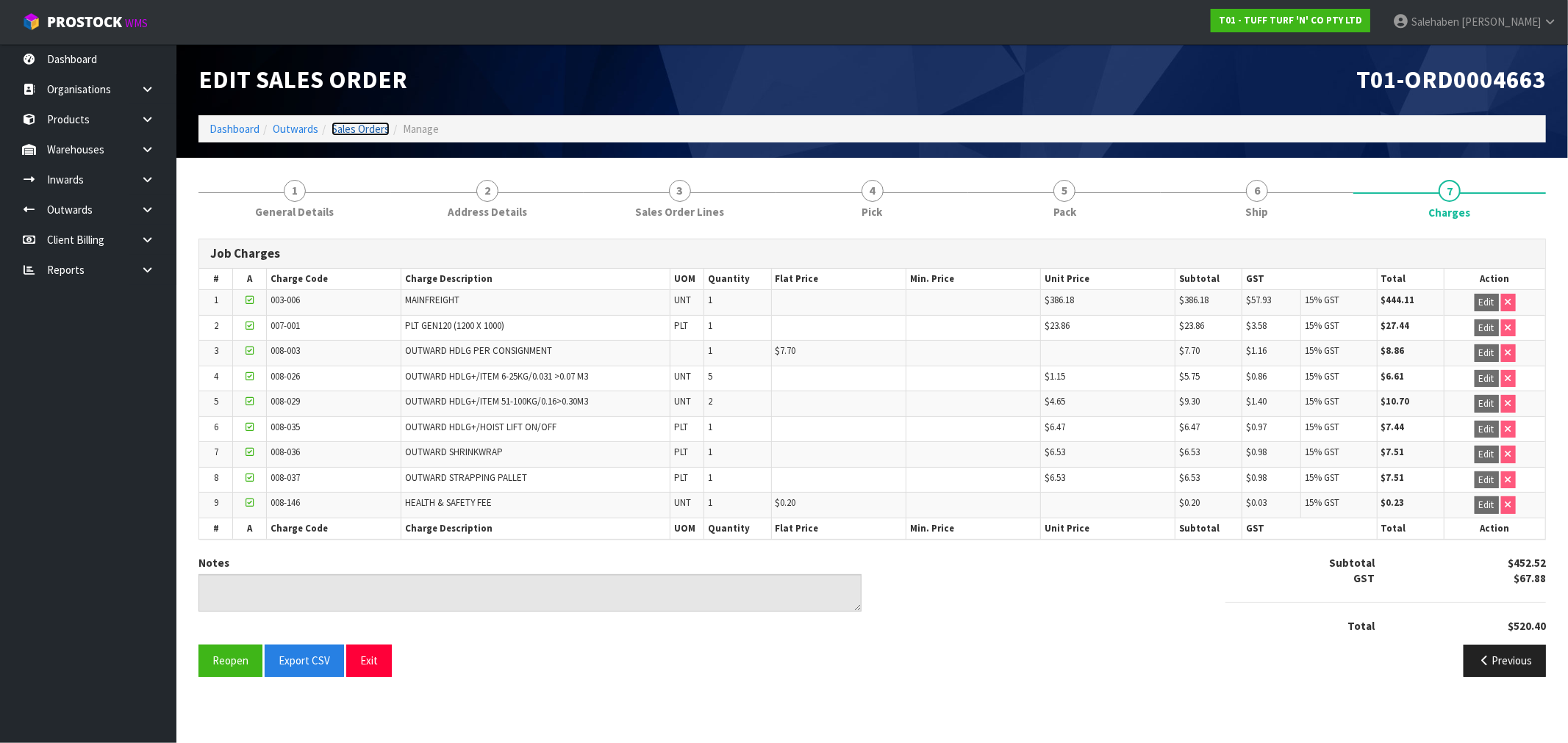
click at [361, 129] on link "Sales Orders" at bounding box center [360, 129] width 58 height 14
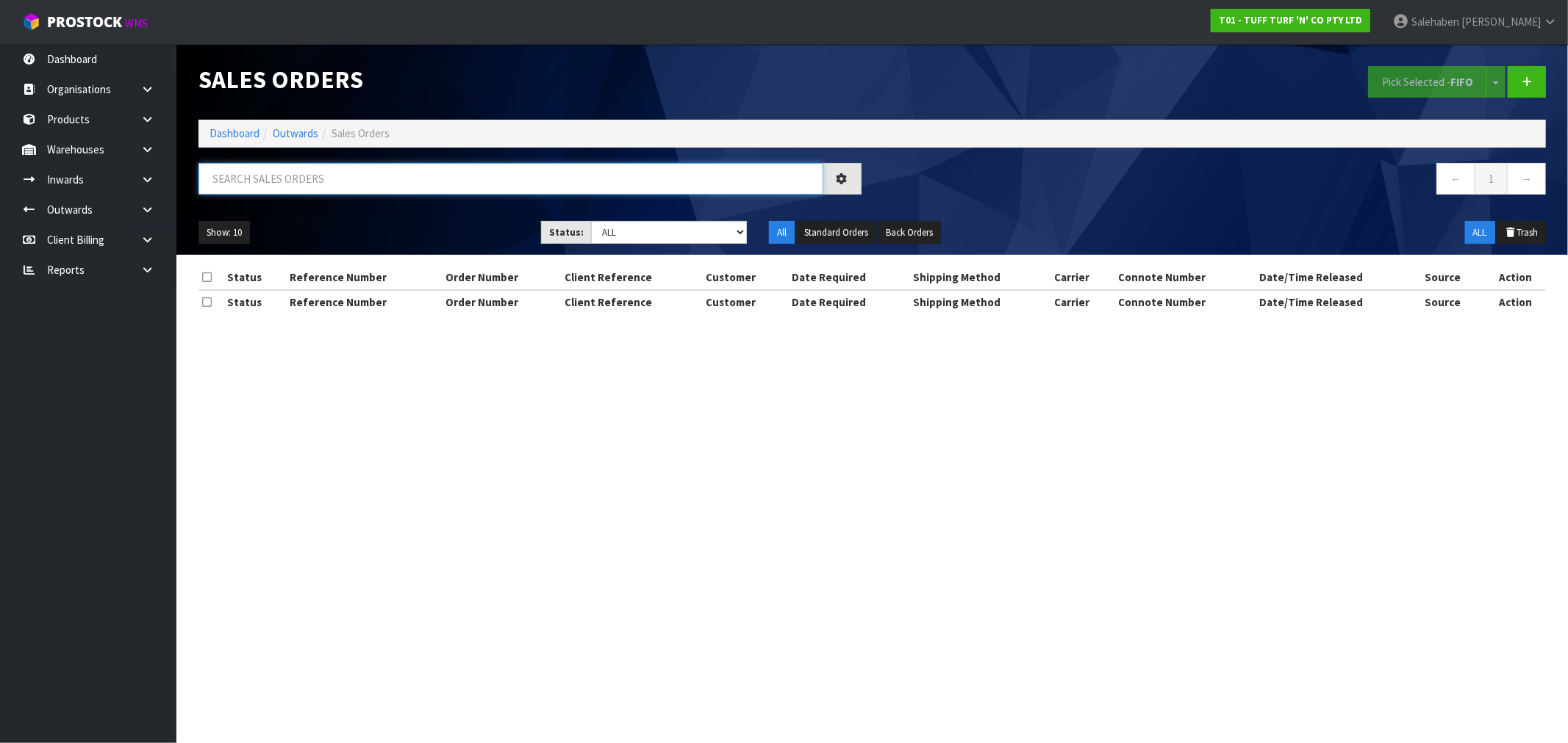
click at [304, 176] on input "text" at bounding box center [511, 178] width 625 height 32
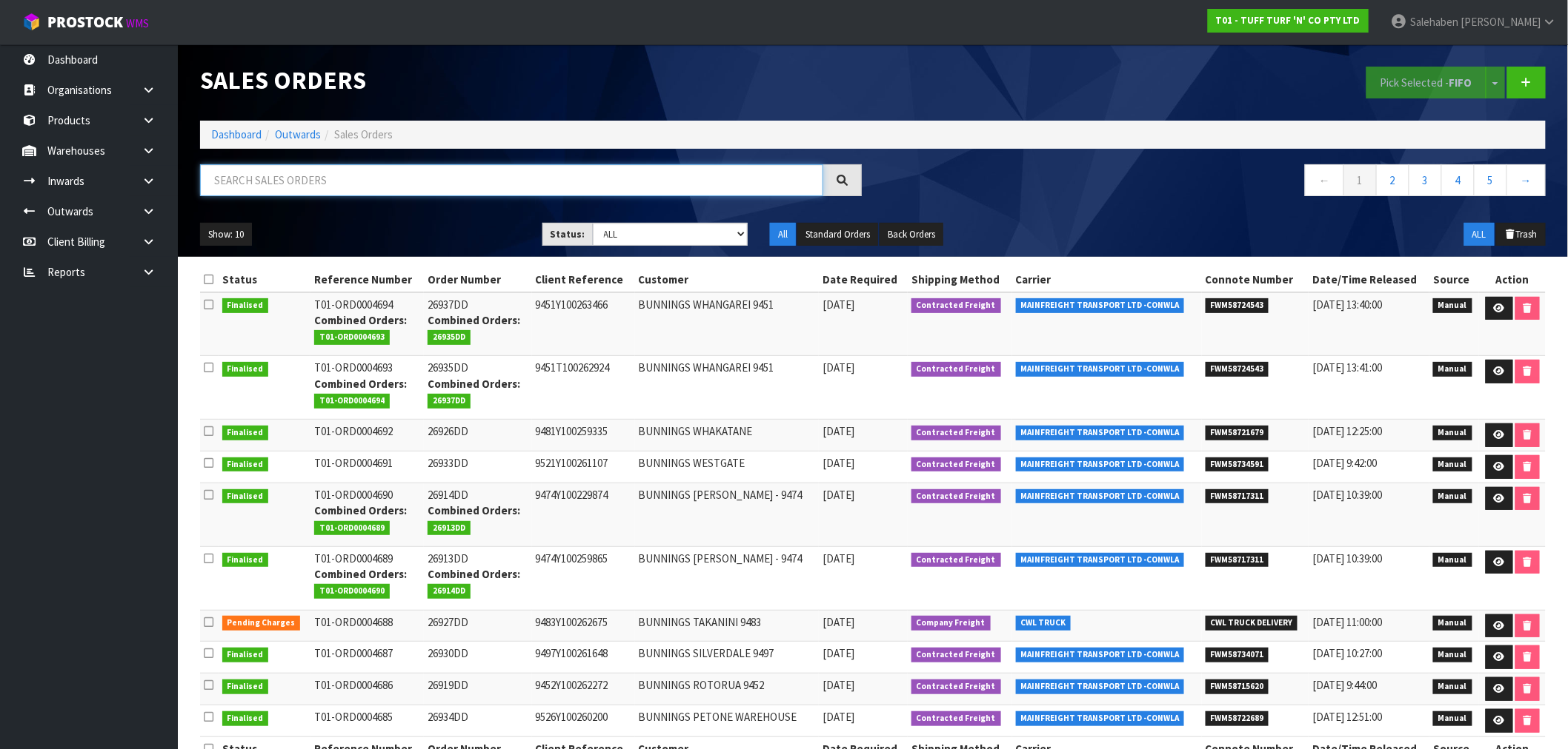
paste input "FWM58598226"
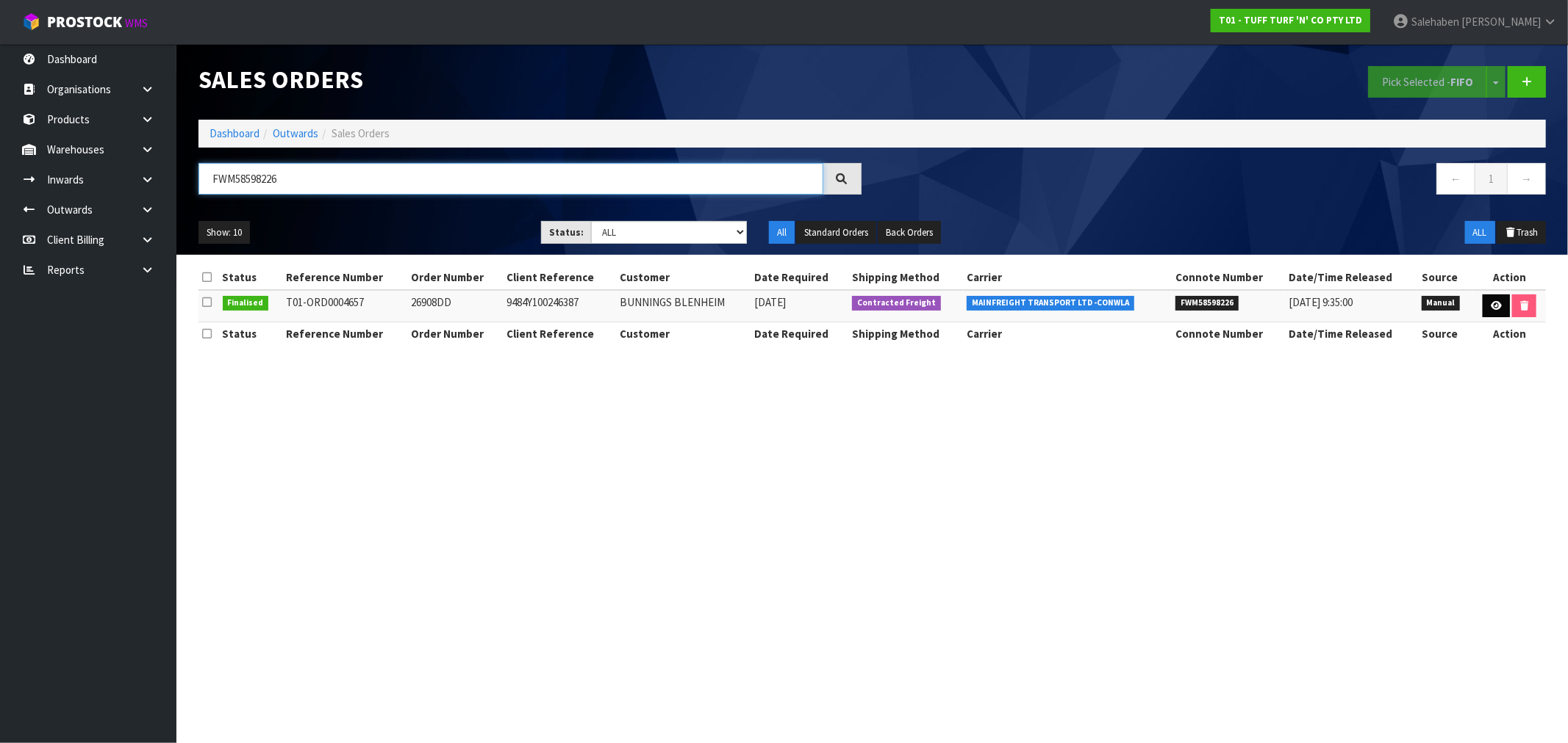
type input "FWM58598226"
click at [1498, 303] on icon at bounding box center [1496, 306] width 11 height 10
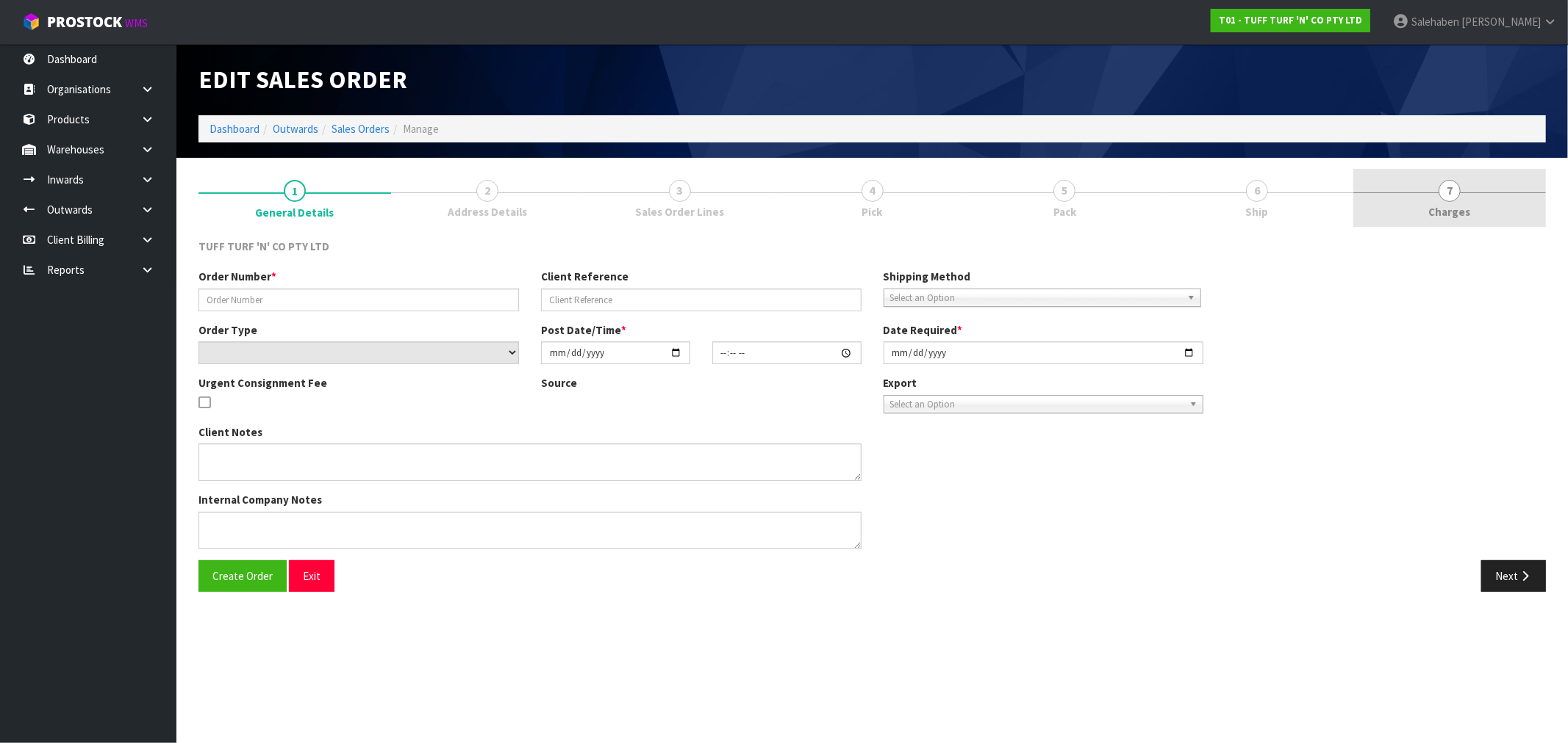
type input "26908DD"
type input "9484Y100246387"
select select "number:0"
type input "[DATE]"
type input "12:09:00.000"
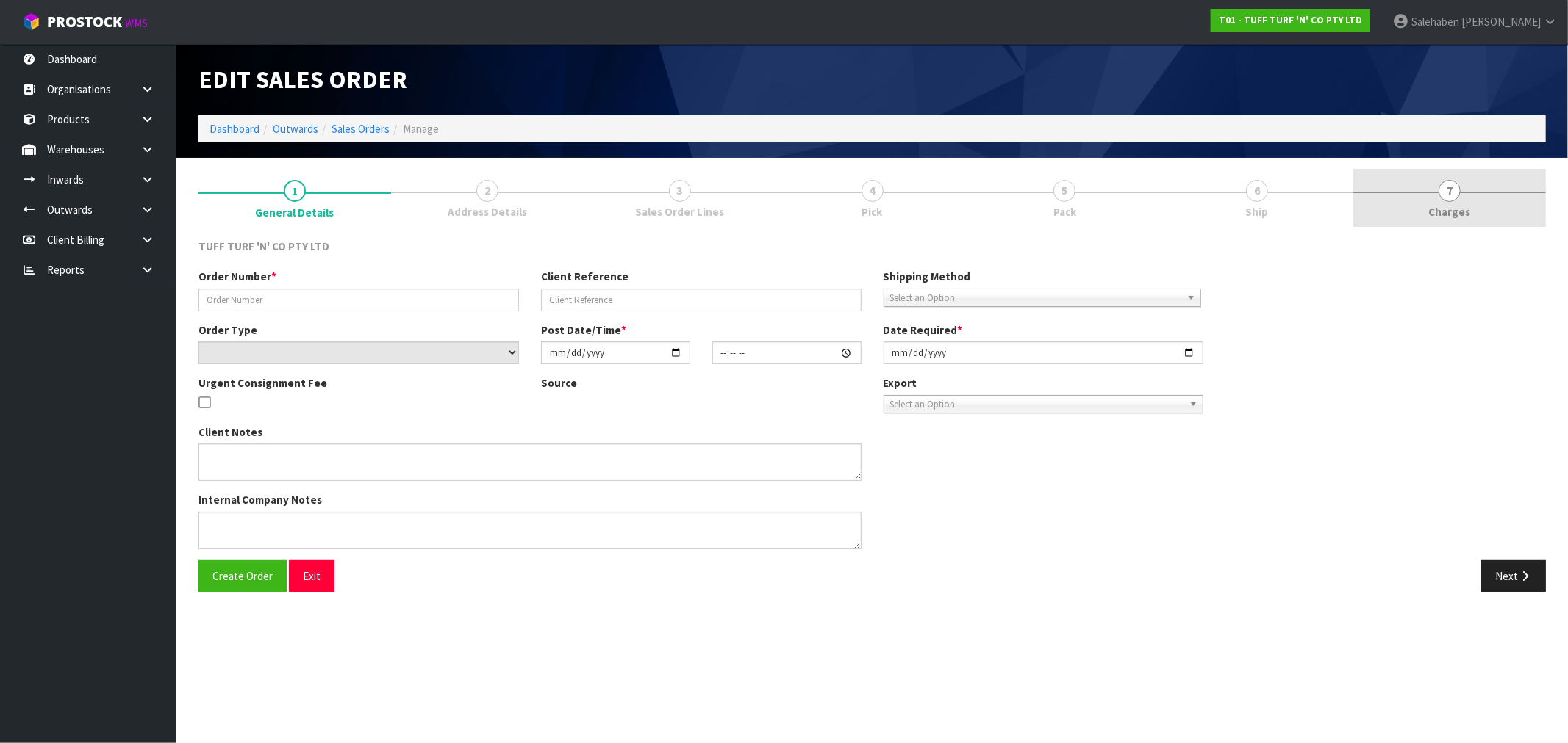
type input "[DATE]"
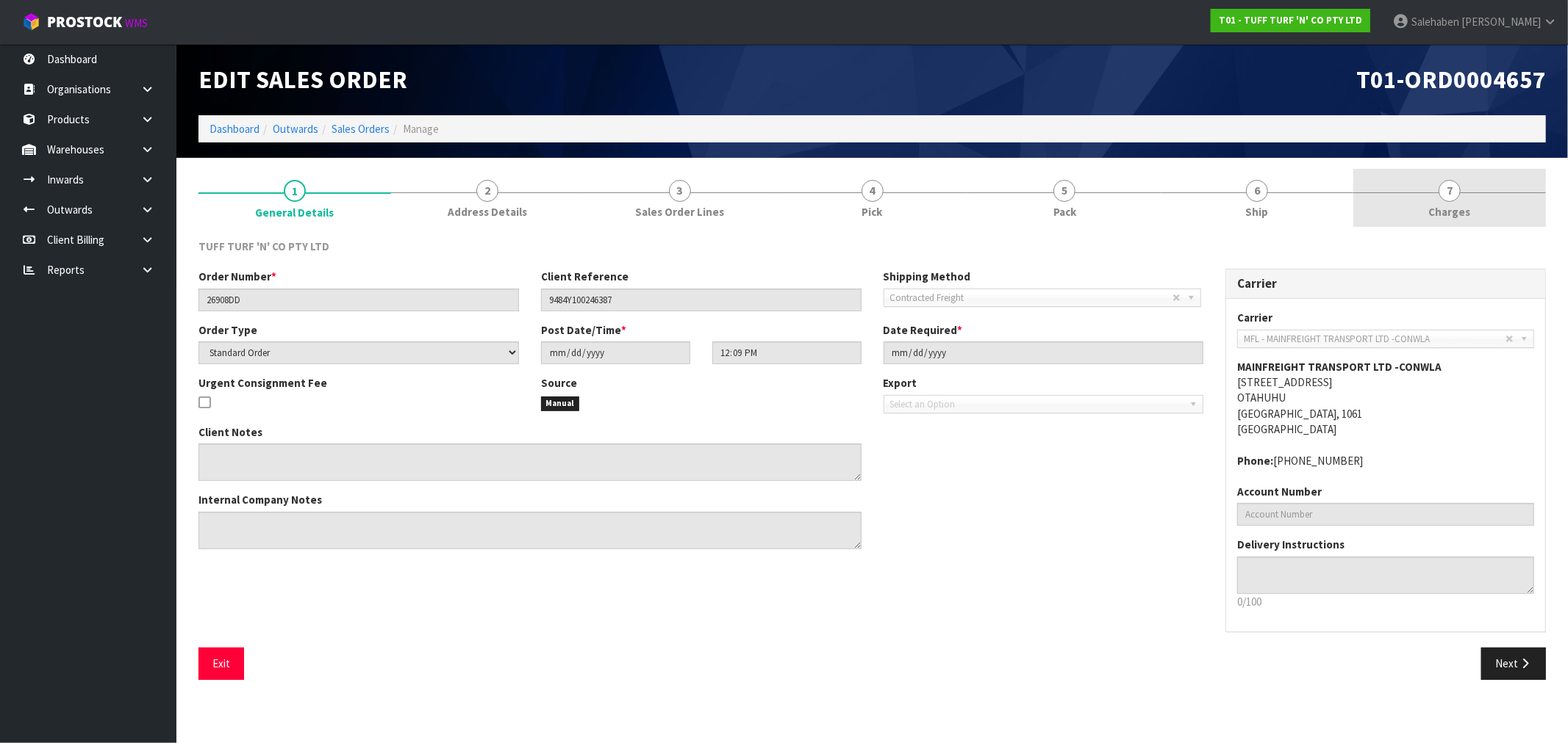
click at [1446, 215] on span "Charges" at bounding box center [1449, 211] width 42 height 15
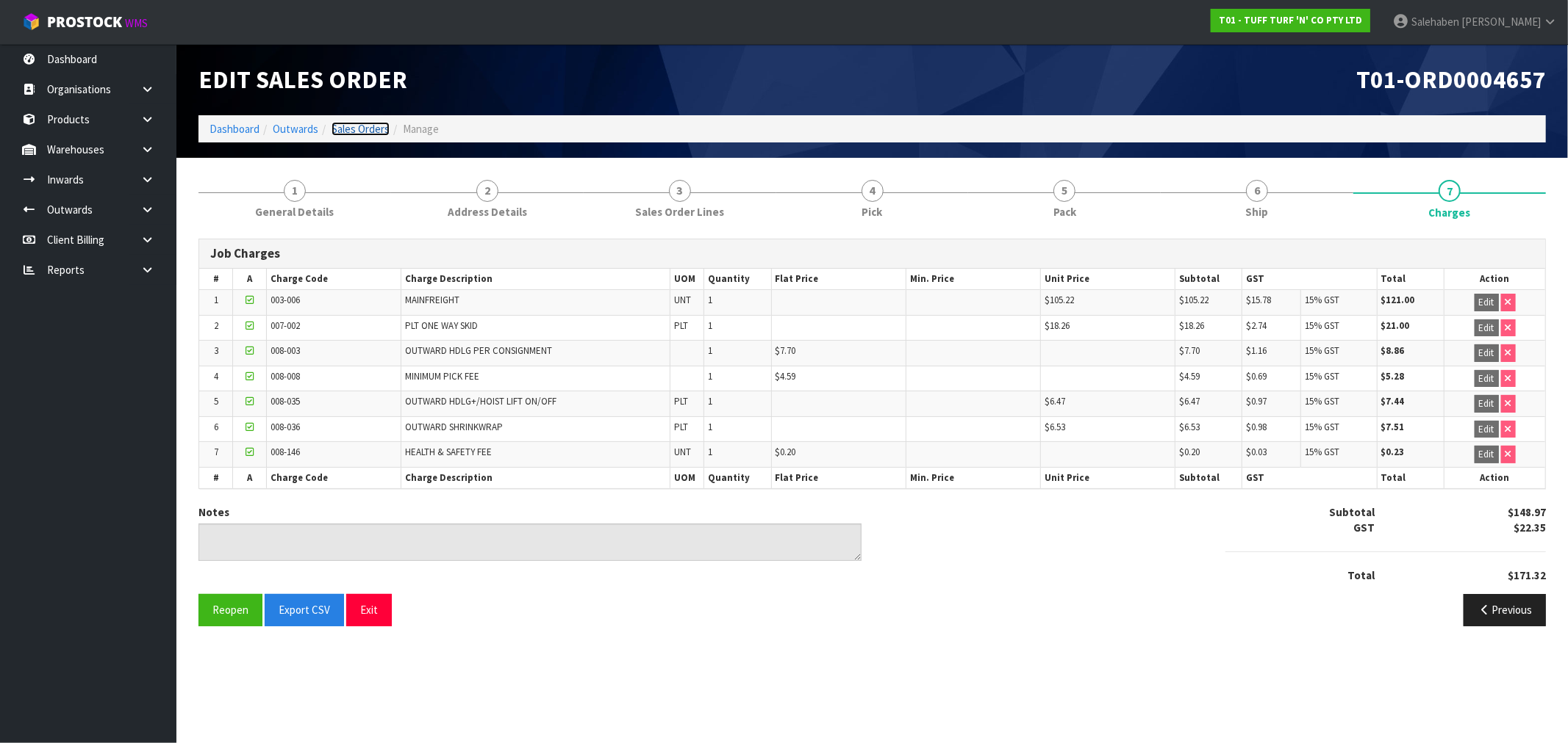
click at [357, 135] on link "Sales Orders" at bounding box center [360, 129] width 58 height 14
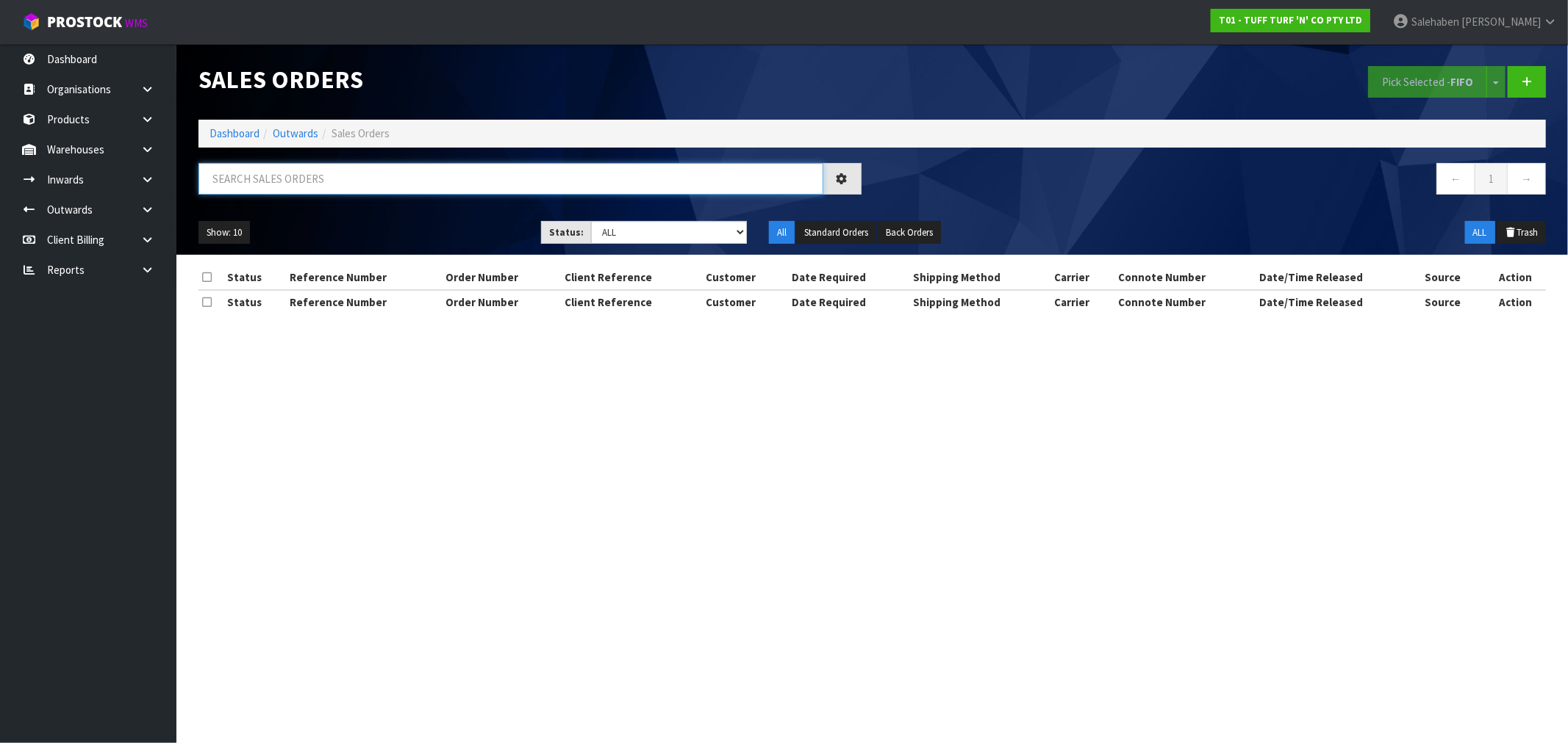
click at [274, 178] on input "text" at bounding box center [511, 178] width 625 height 32
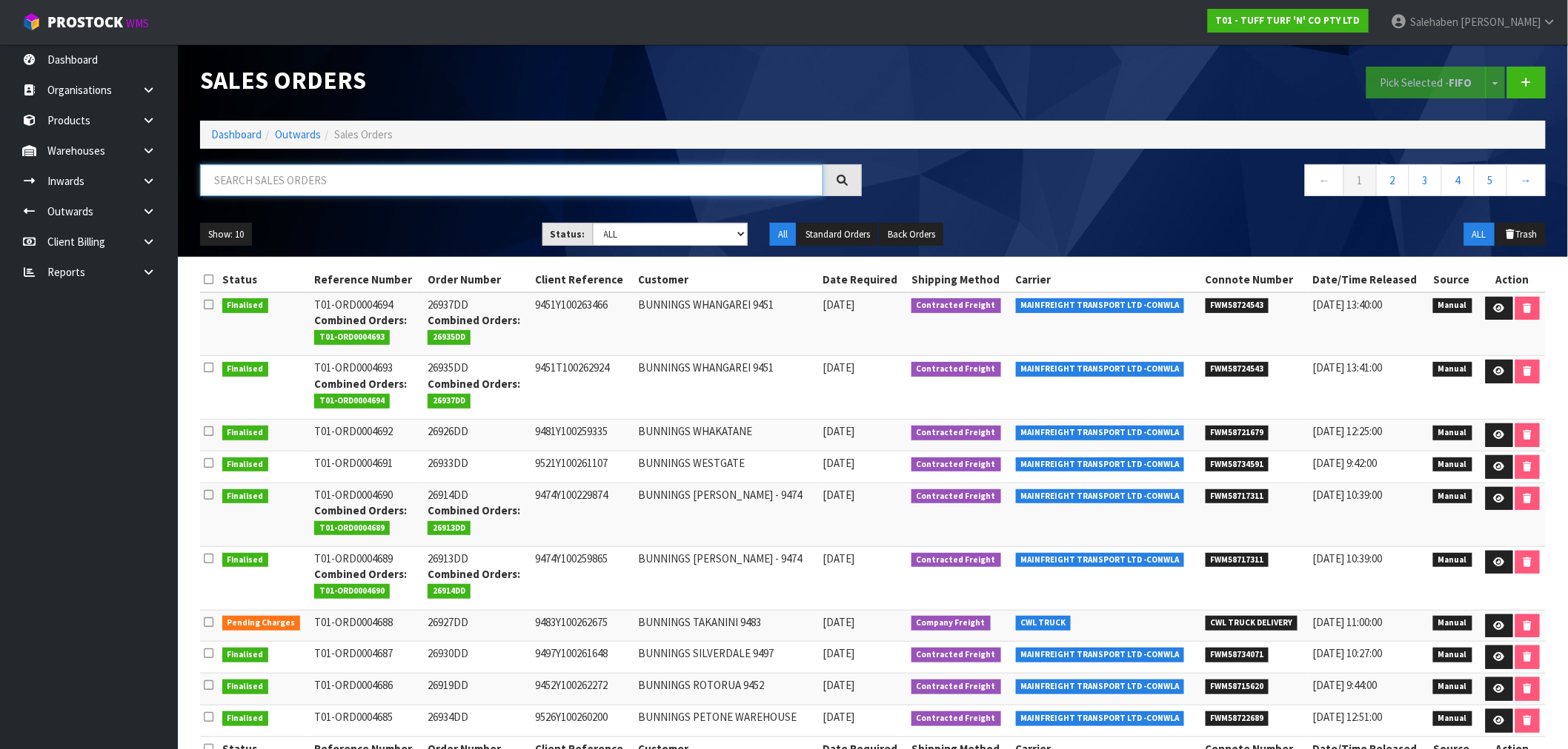
paste input "FWM58599006"
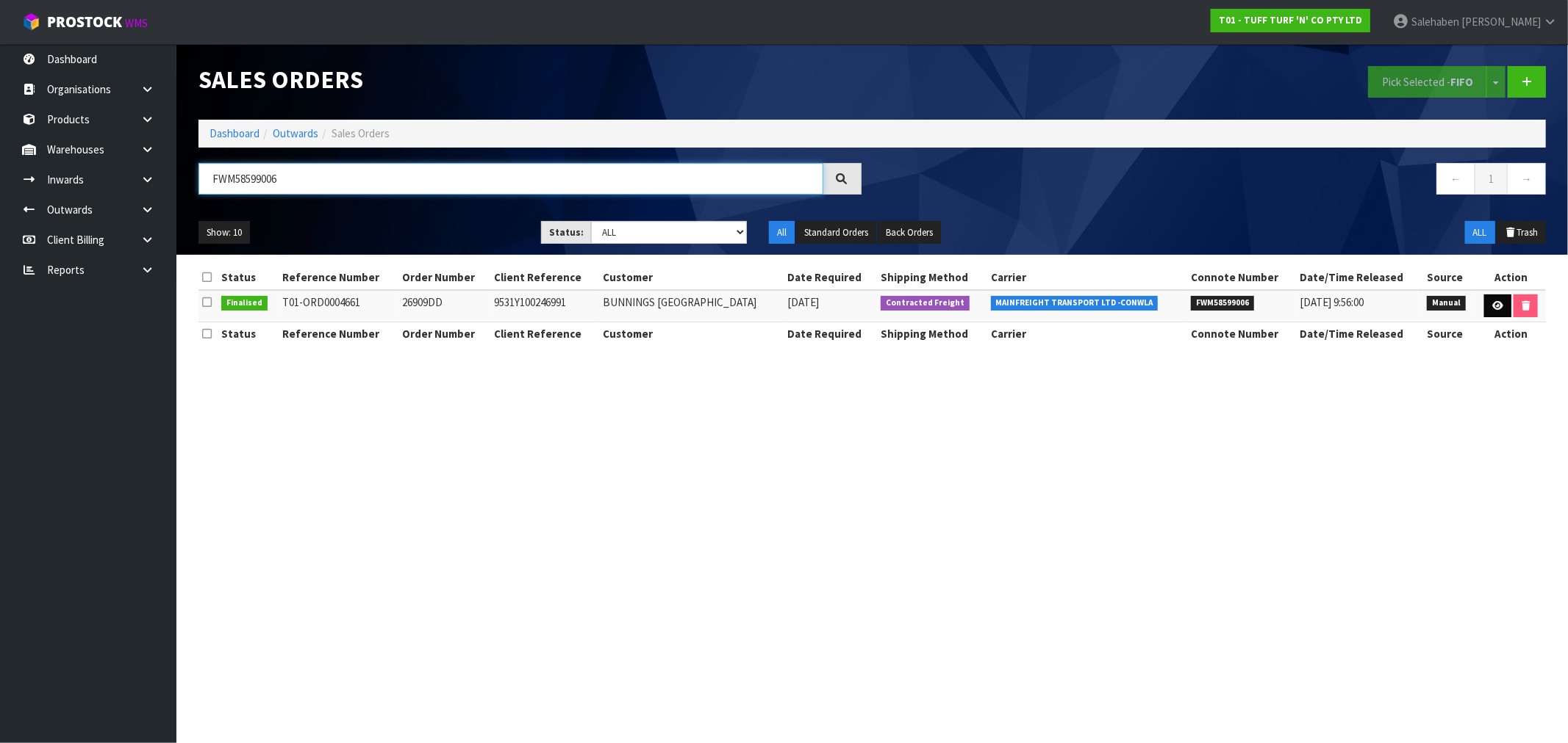
type input "FWM58599006"
click at [1497, 302] on icon at bounding box center [1497, 306] width 11 height 10
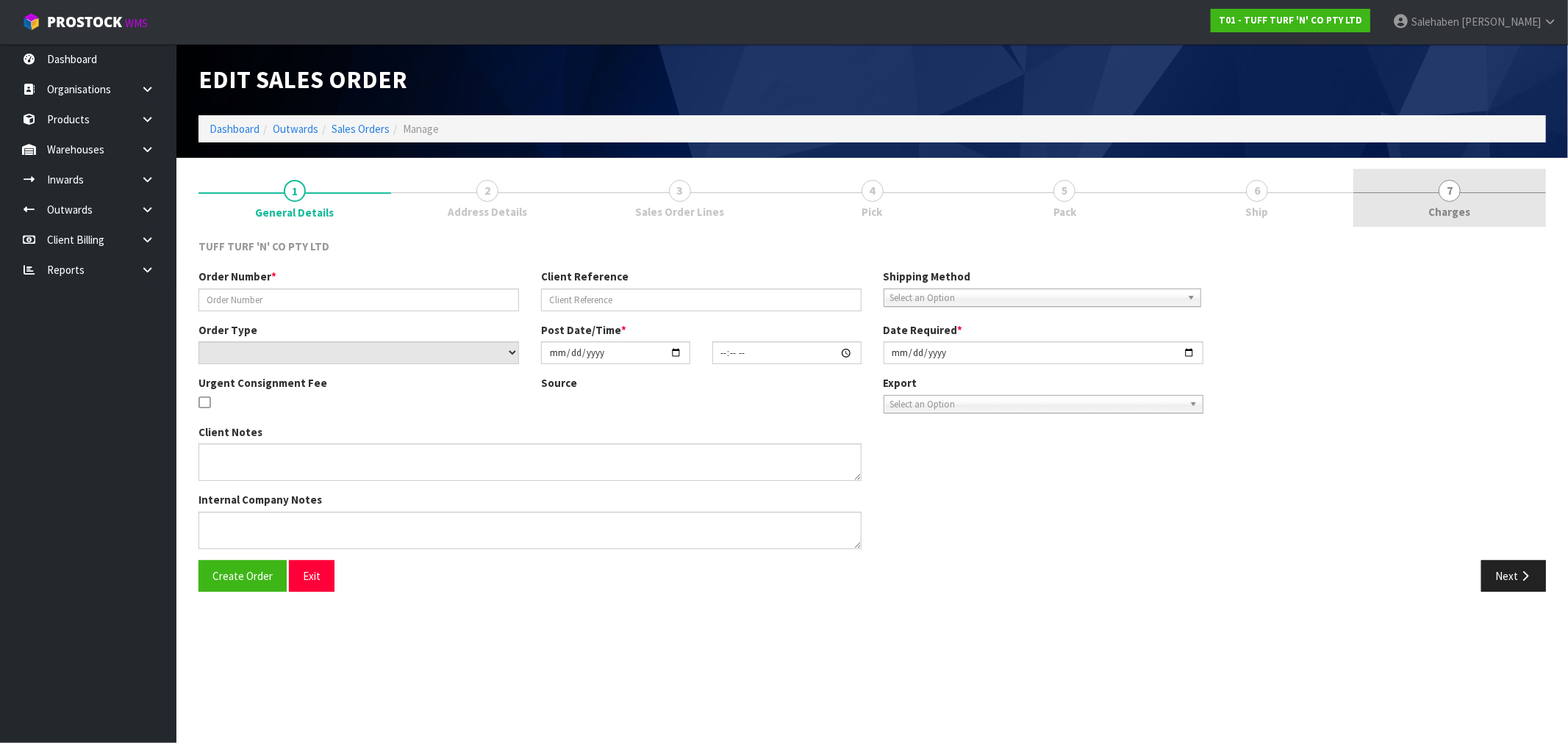
type input "26909DD"
type input "9531Y100246991"
select select "number:0"
type input "[DATE]"
type input "12:58:00.000"
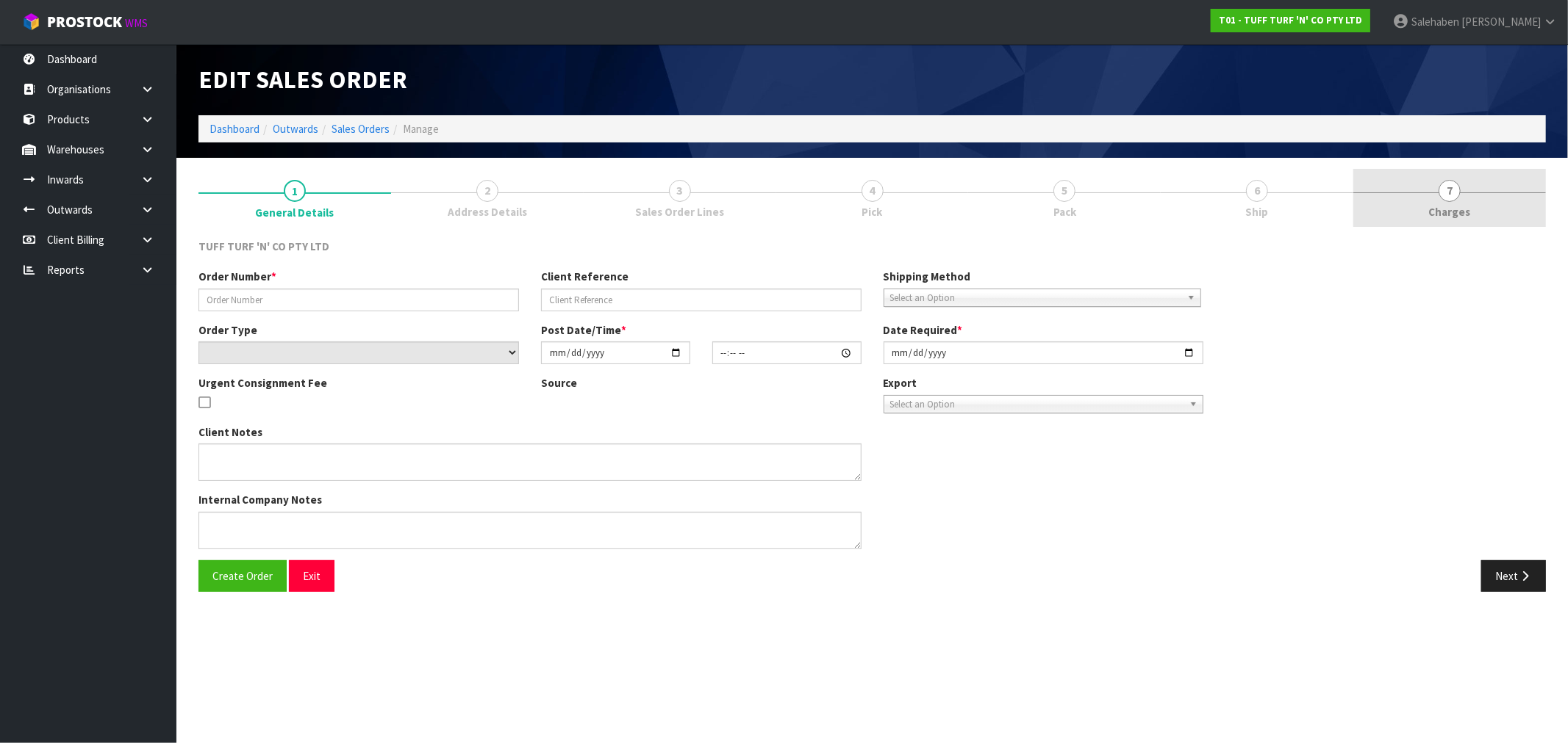
type input "[DATE]"
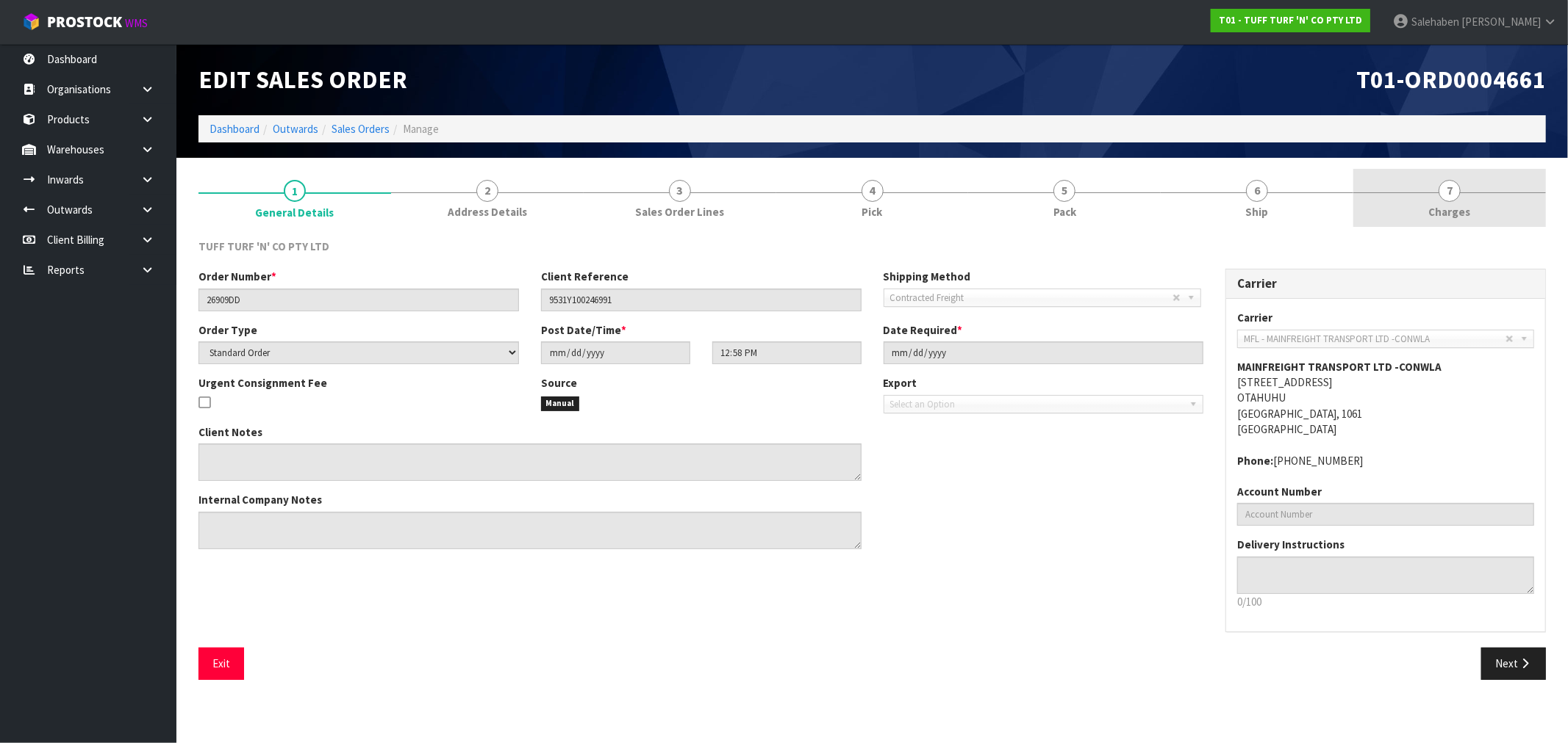
click at [1446, 209] on span "Charges" at bounding box center [1449, 211] width 42 height 15
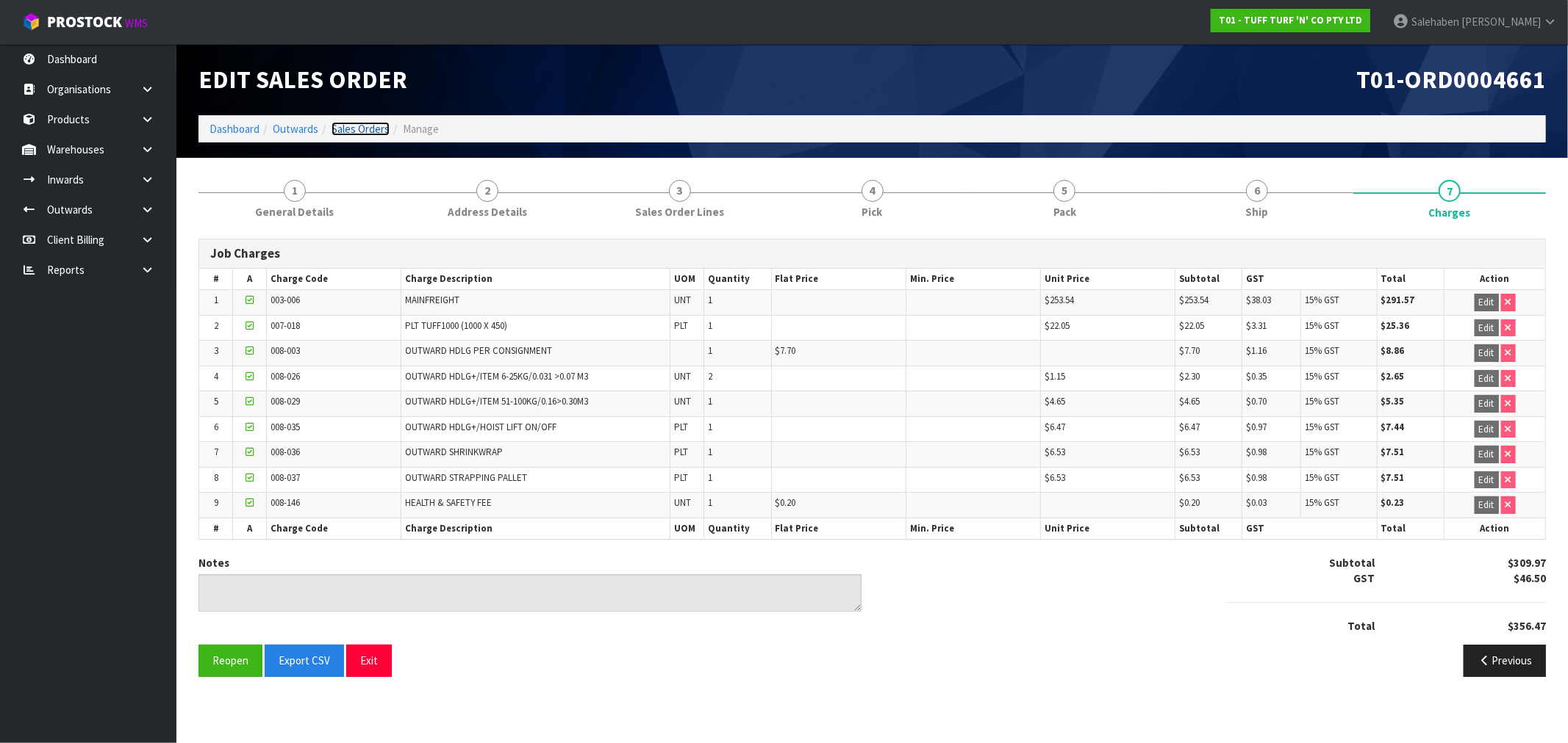
click at [350, 127] on link "Sales Orders" at bounding box center [360, 129] width 58 height 14
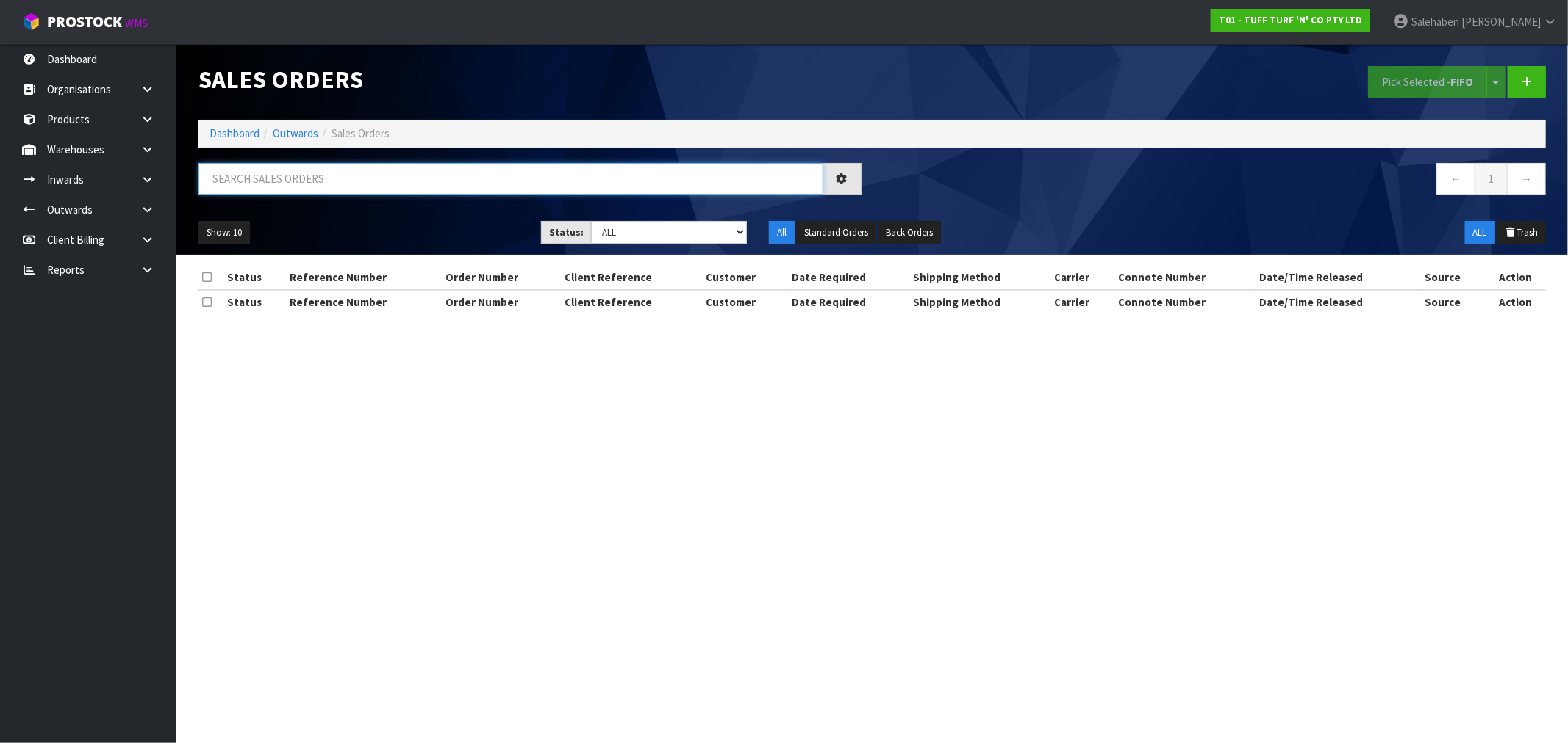
click at [287, 174] on input "text" at bounding box center [511, 178] width 625 height 32
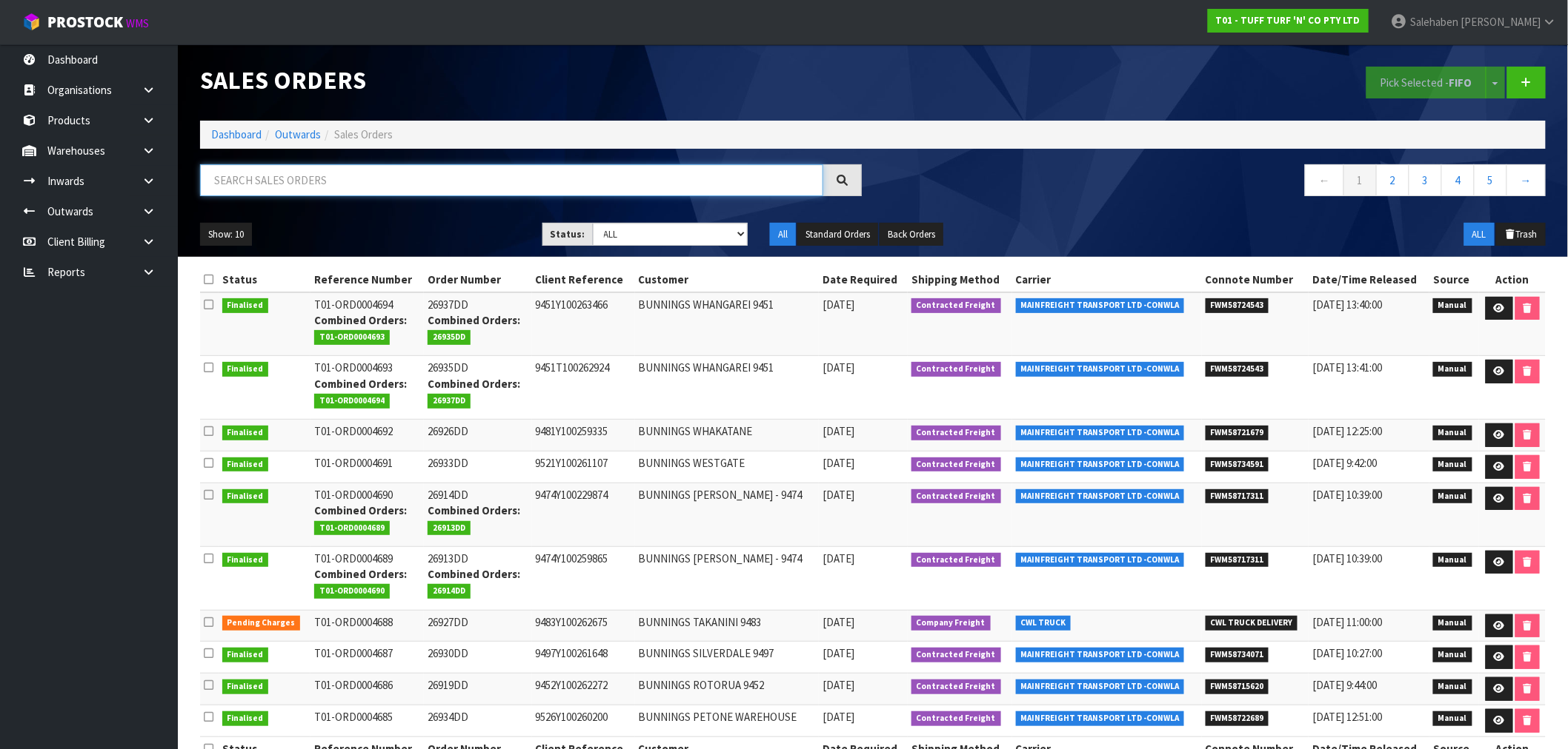
paste input "FWM58602732"
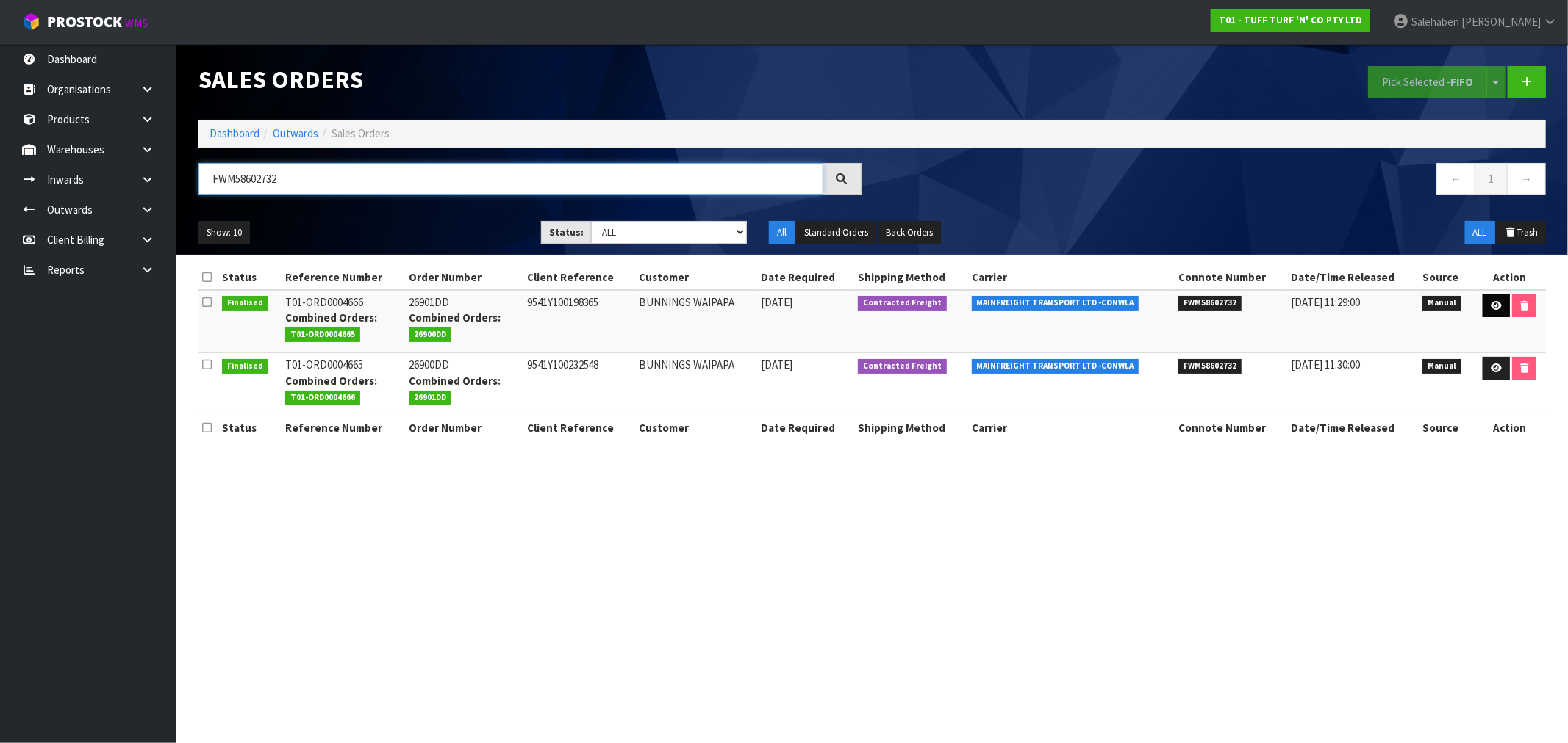
type input "FWM58602732"
click at [1497, 300] on link at bounding box center [1496, 306] width 27 height 24
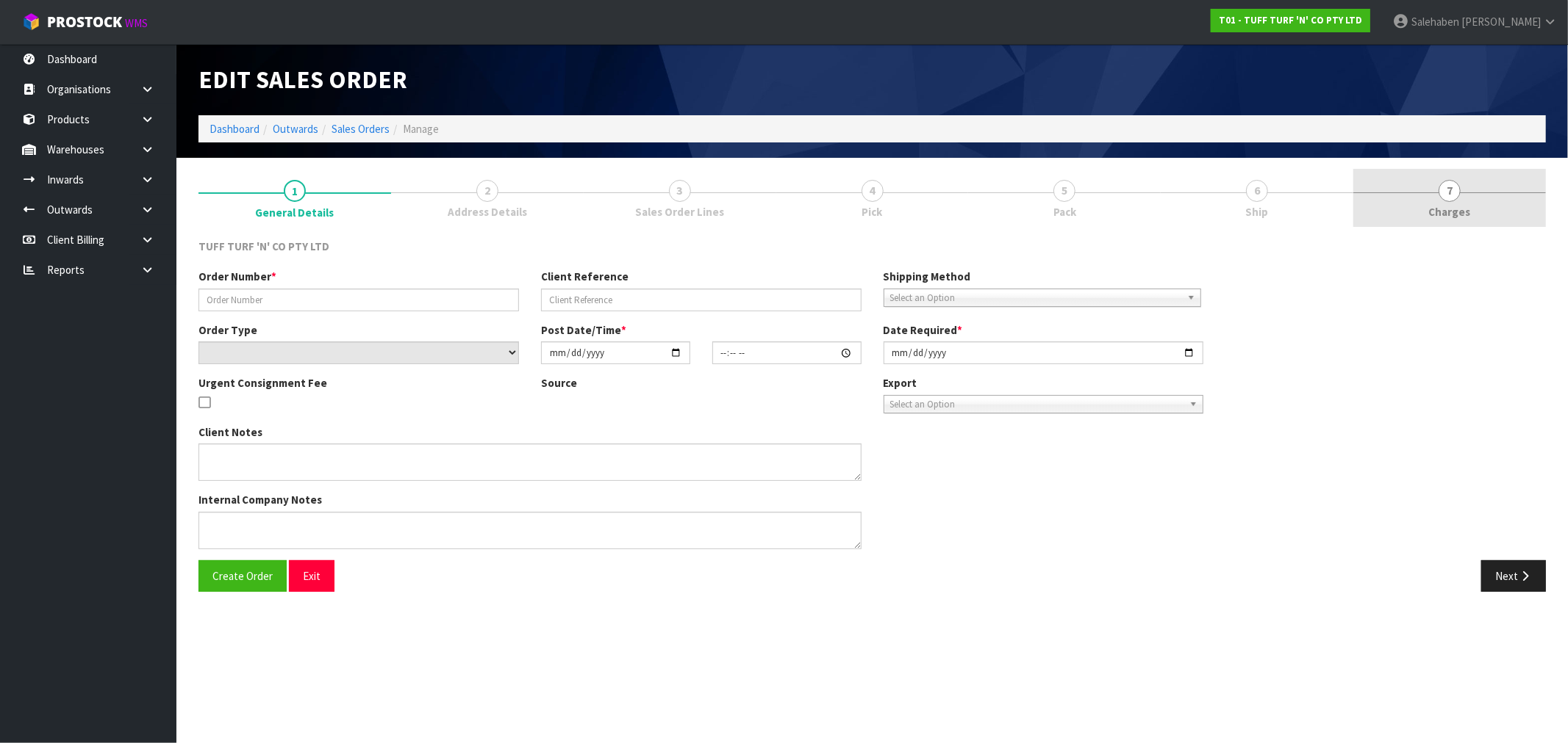
click at [1442, 204] on span "Charges" at bounding box center [1449, 211] width 42 height 15
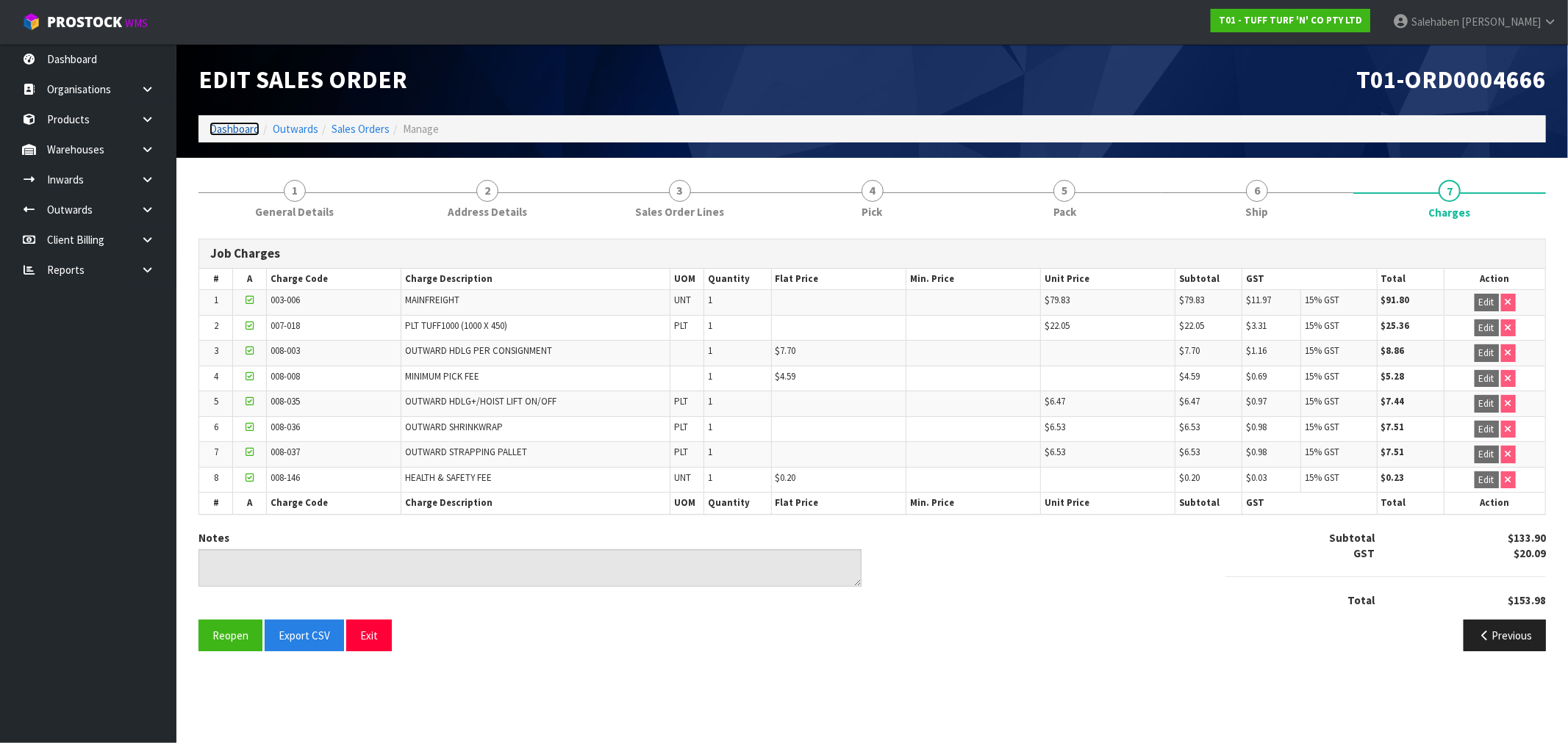
click at [224, 131] on link "Dashboard" at bounding box center [234, 129] width 50 height 14
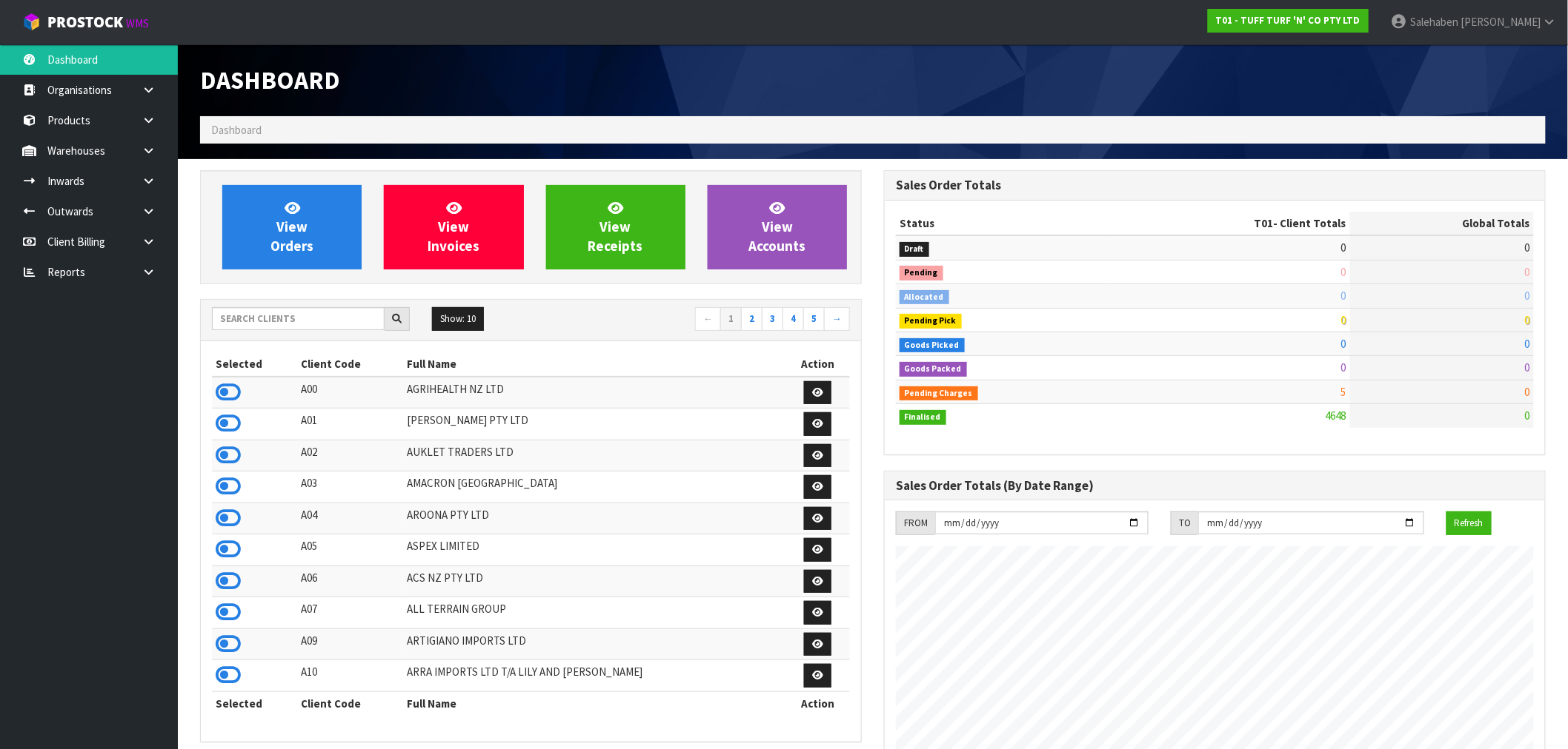
scroll to position [1122, 684]
click at [261, 314] on input "text" at bounding box center [298, 318] width 172 height 23
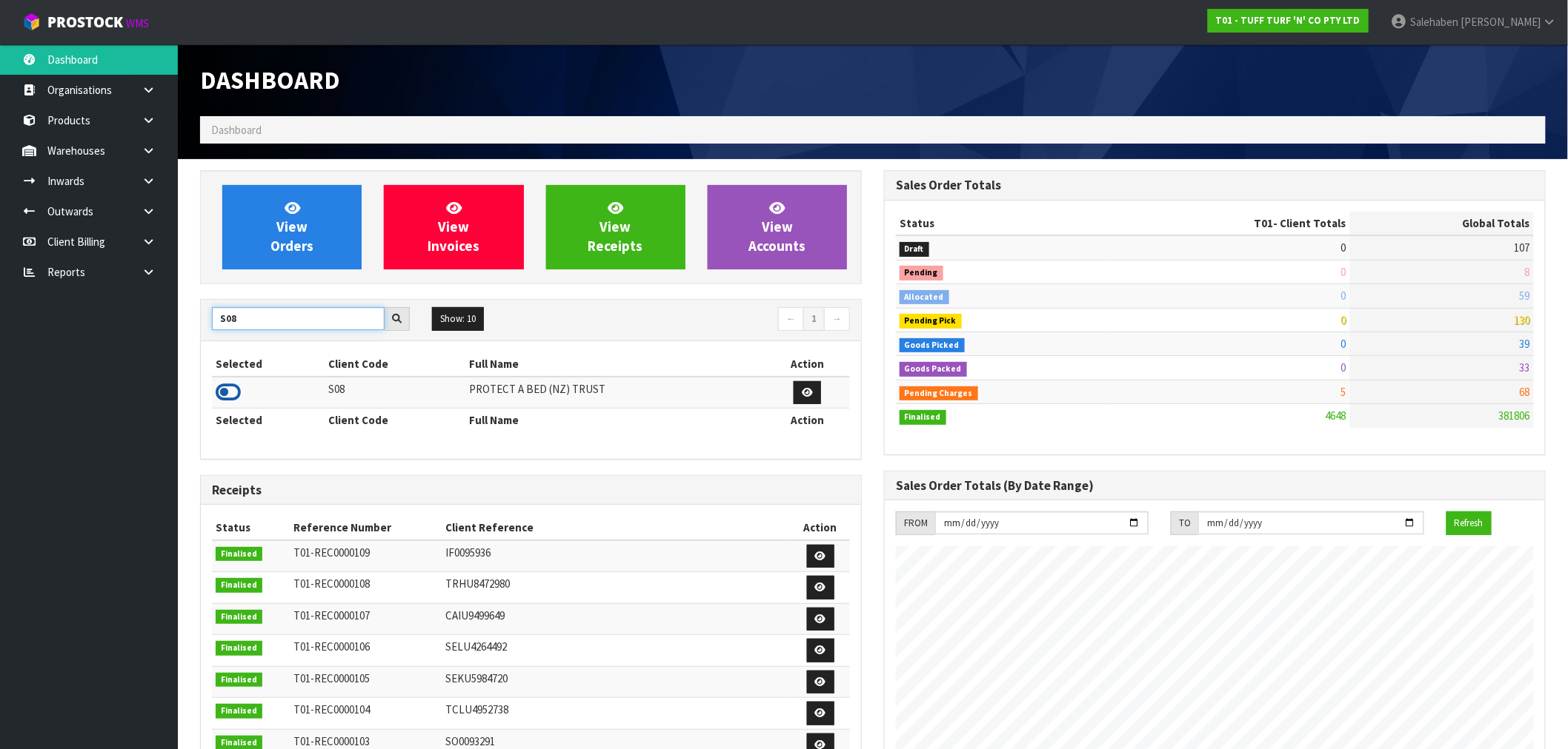
type input "S08"
click at [218, 395] on icon at bounding box center [228, 393] width 25 height 22
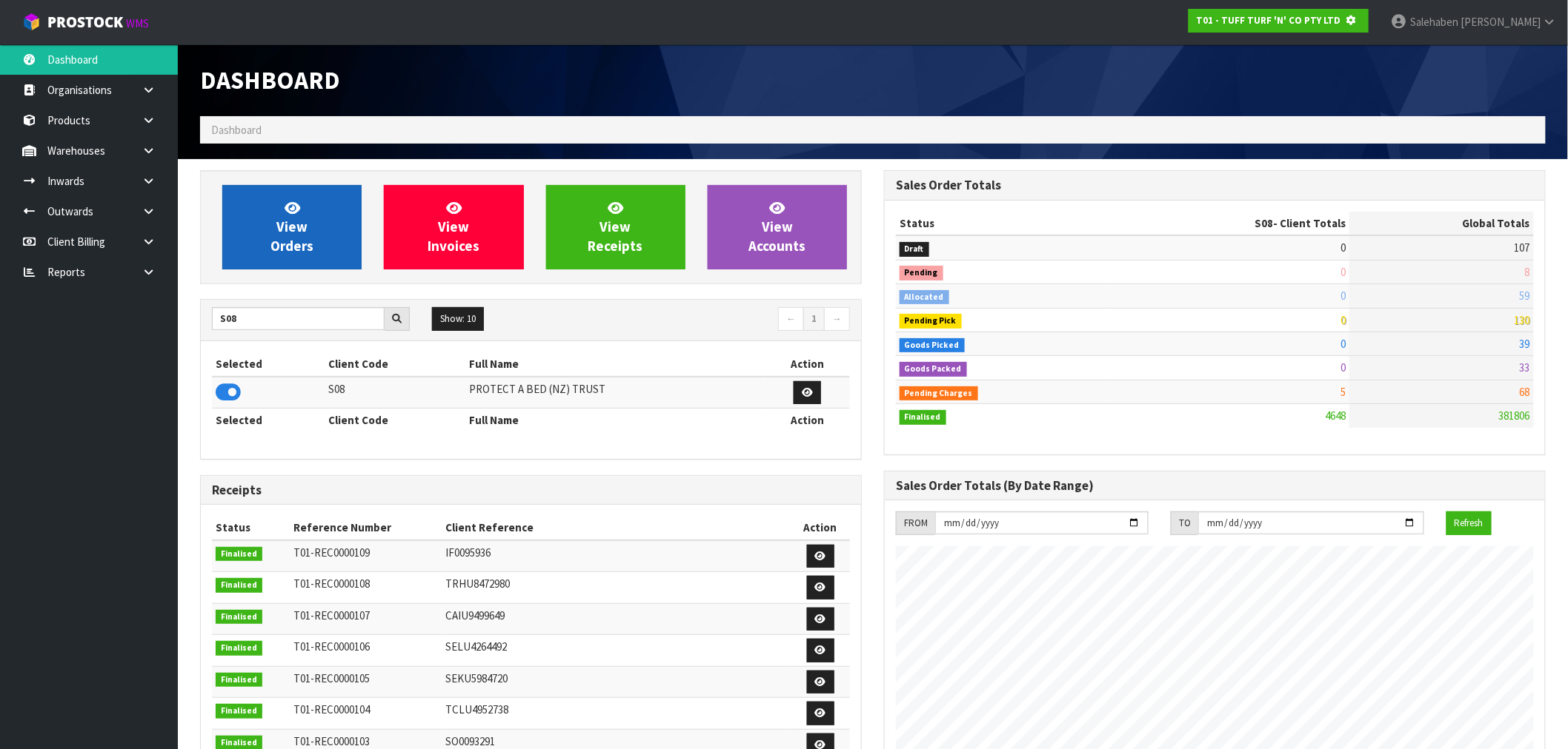
scroll to position [739504, 740199]
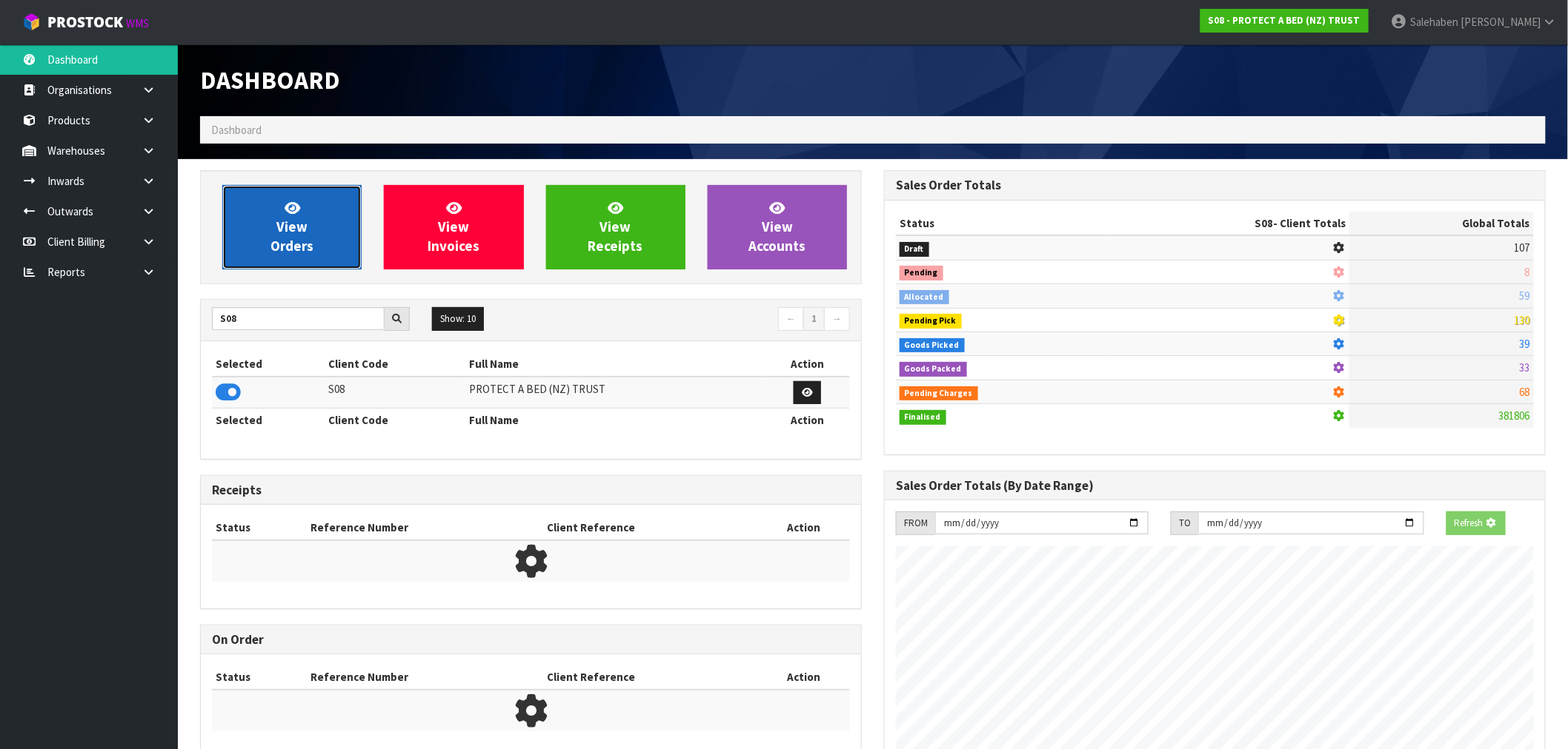
click at [313, 254] on link "View Orders" at bounding box center [292, 227] width 140 height 85
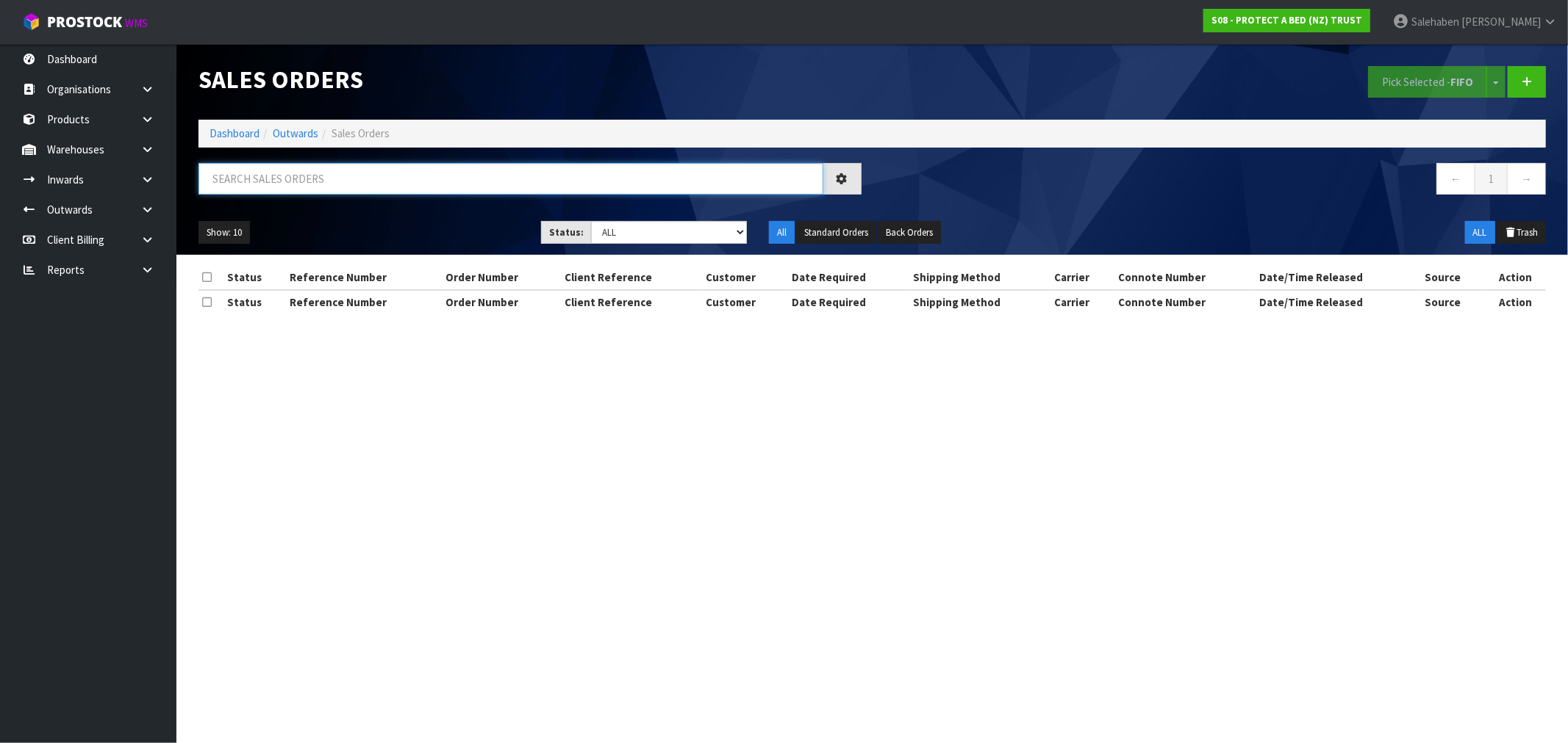
click at [441, 177] on input "text" at bounding box center [511, 178] width 625 height 32
paste input "FWM58656903"
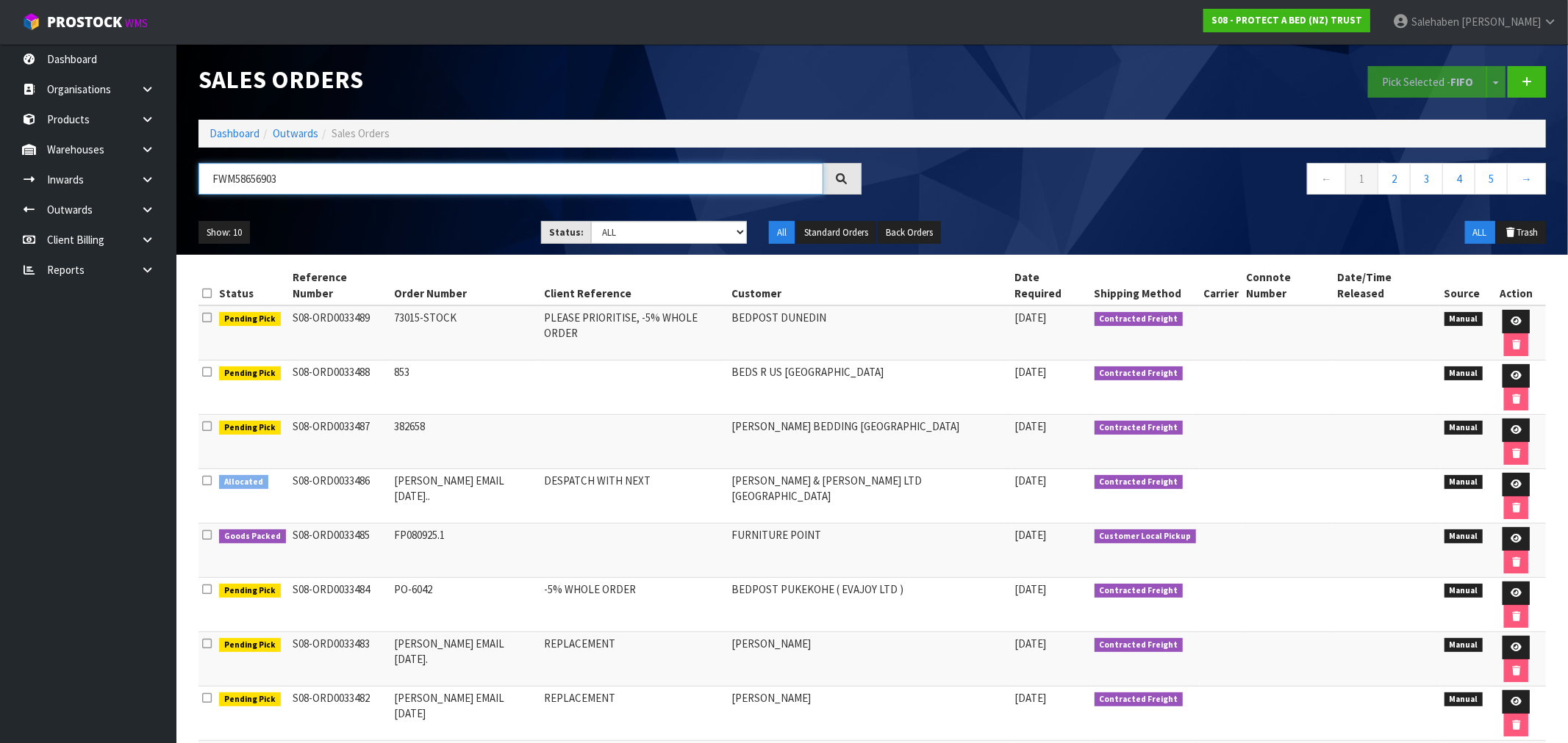
type input "FWM58656903"
click at [849, 179] on div at bounding box center [842, 178] width 38 height 32
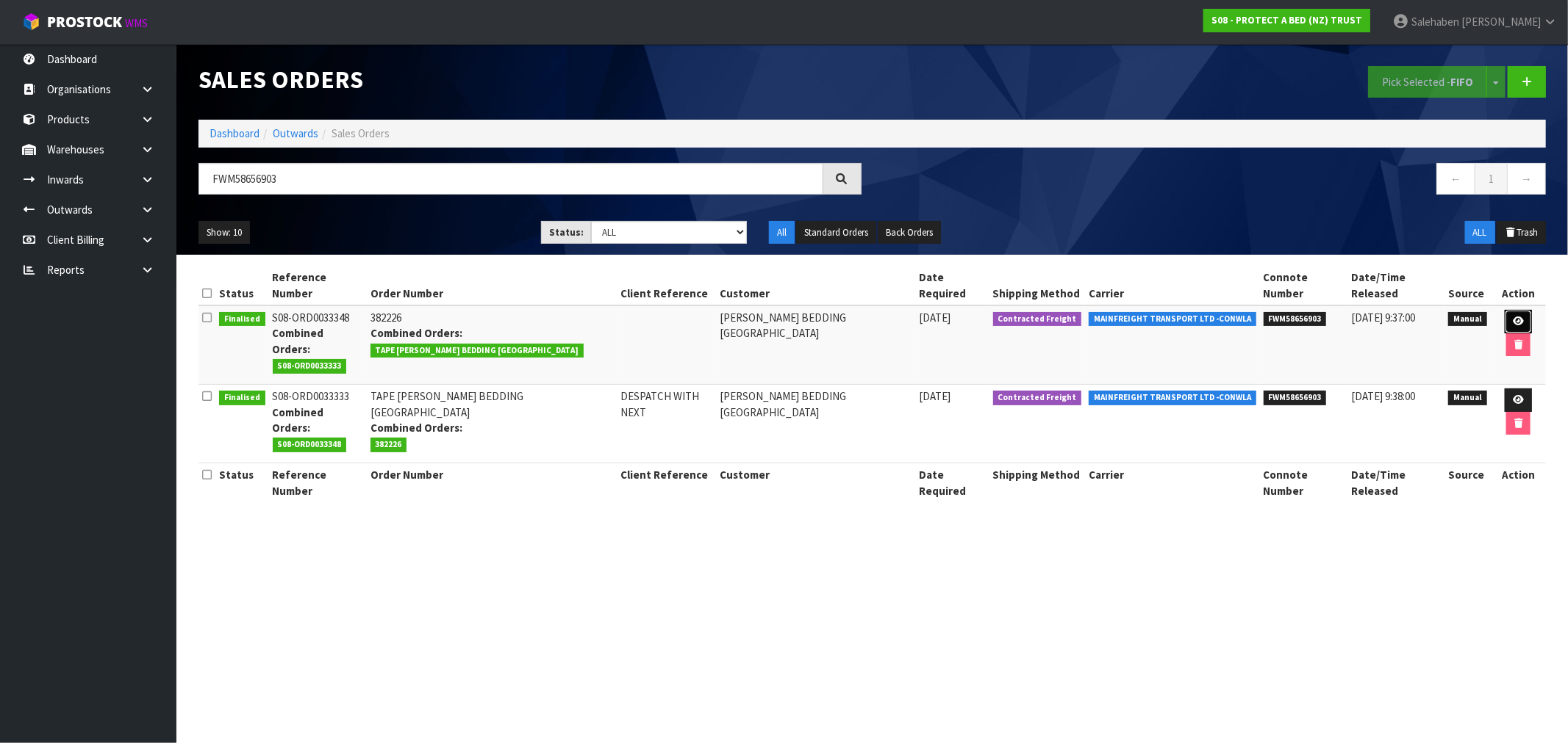
click at [1513, 320] on icon at bounding box center [1518, 321] width 11 height 10
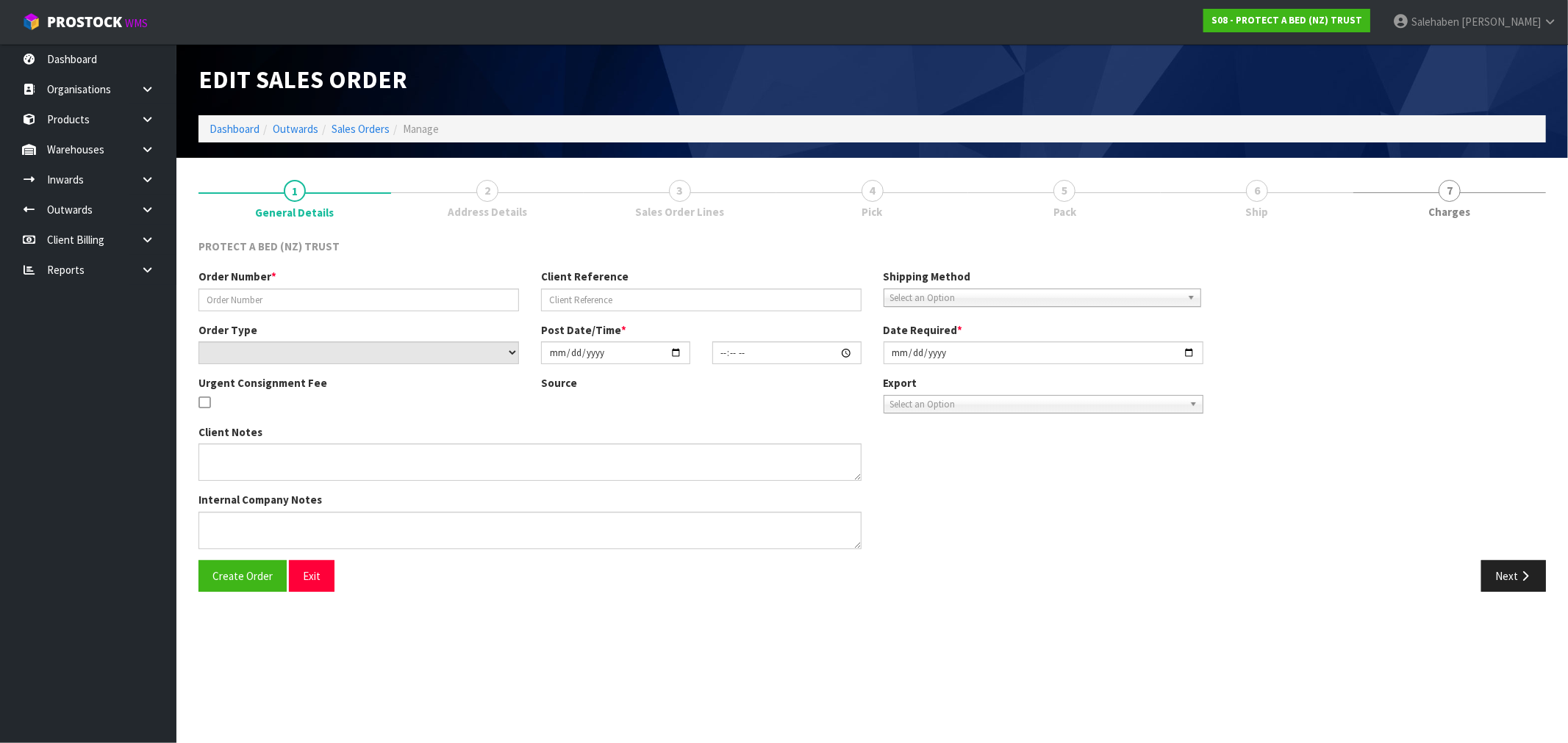
type input "382226"
select select "number:0"
type input "[DATE]"
type input "16:33:00.000"
type input "[DATE]"
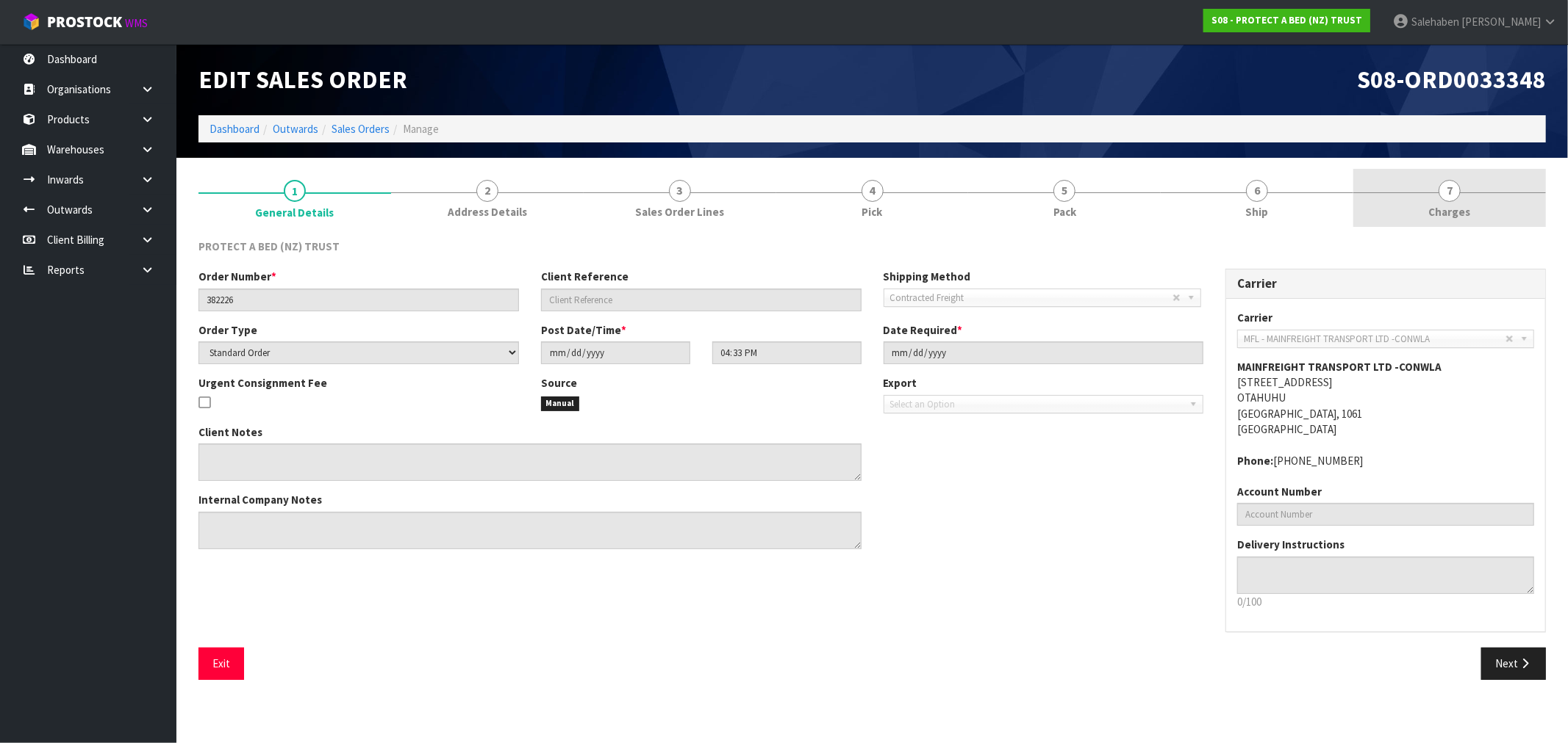
click at [1457, 207] on span "Charges" at bounding box center [1449, 211] width 42 height 15
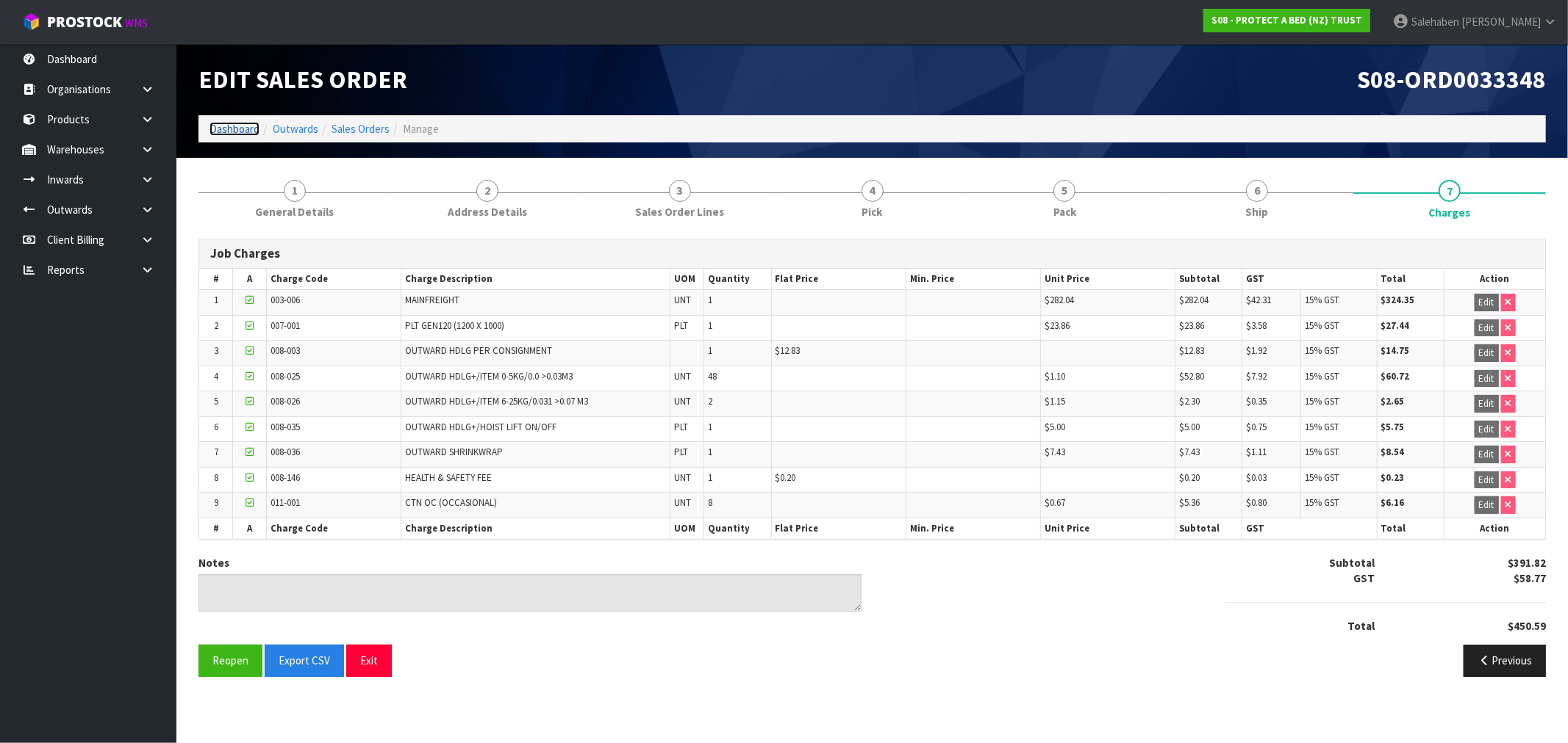
click at [224, 127] on link "Dashboard" at bounding box center [234, 129] width 50 height 14
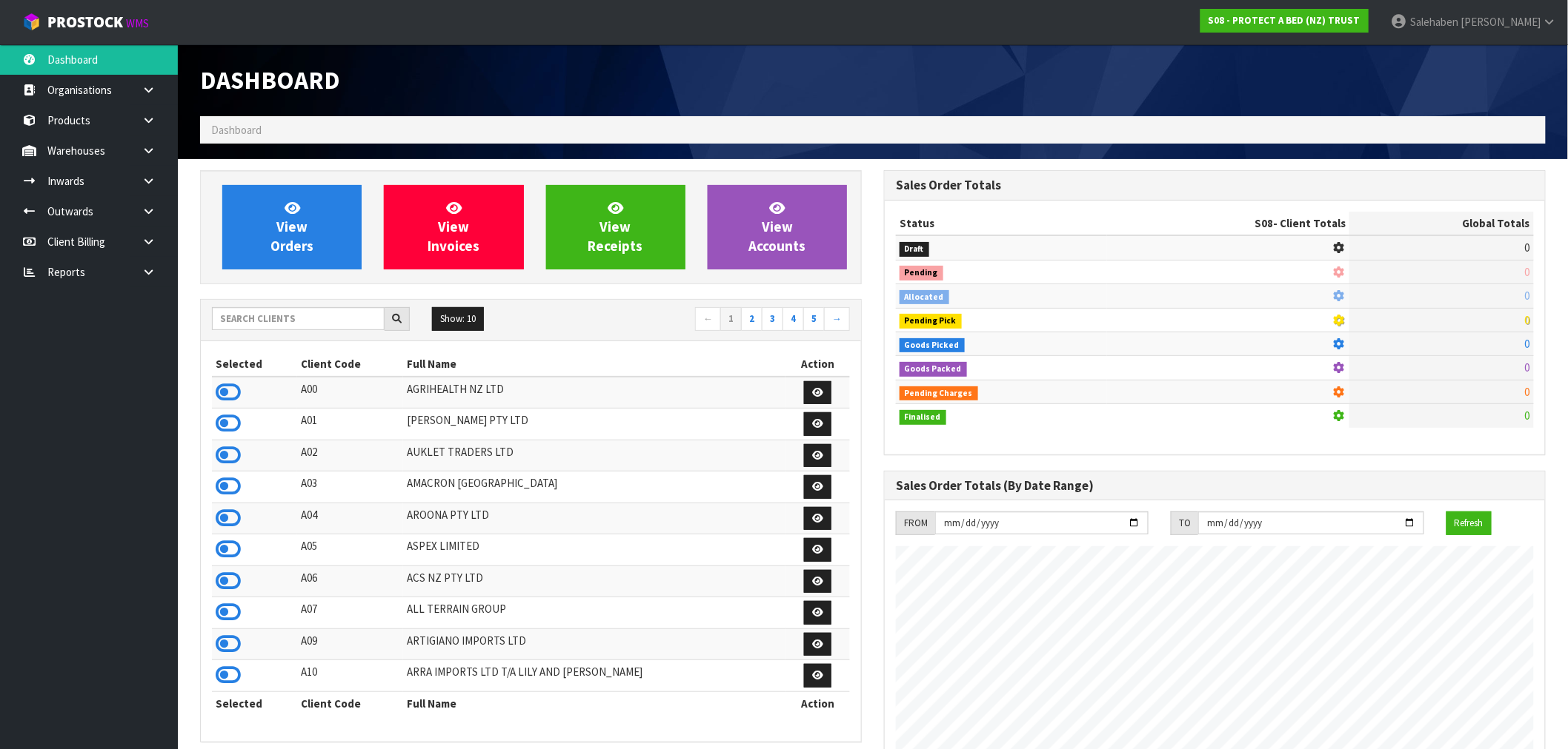
scroll to position [923, 684]
click at [267, 318] on input "text" at bounding box center [298, 318] width 172 height 23
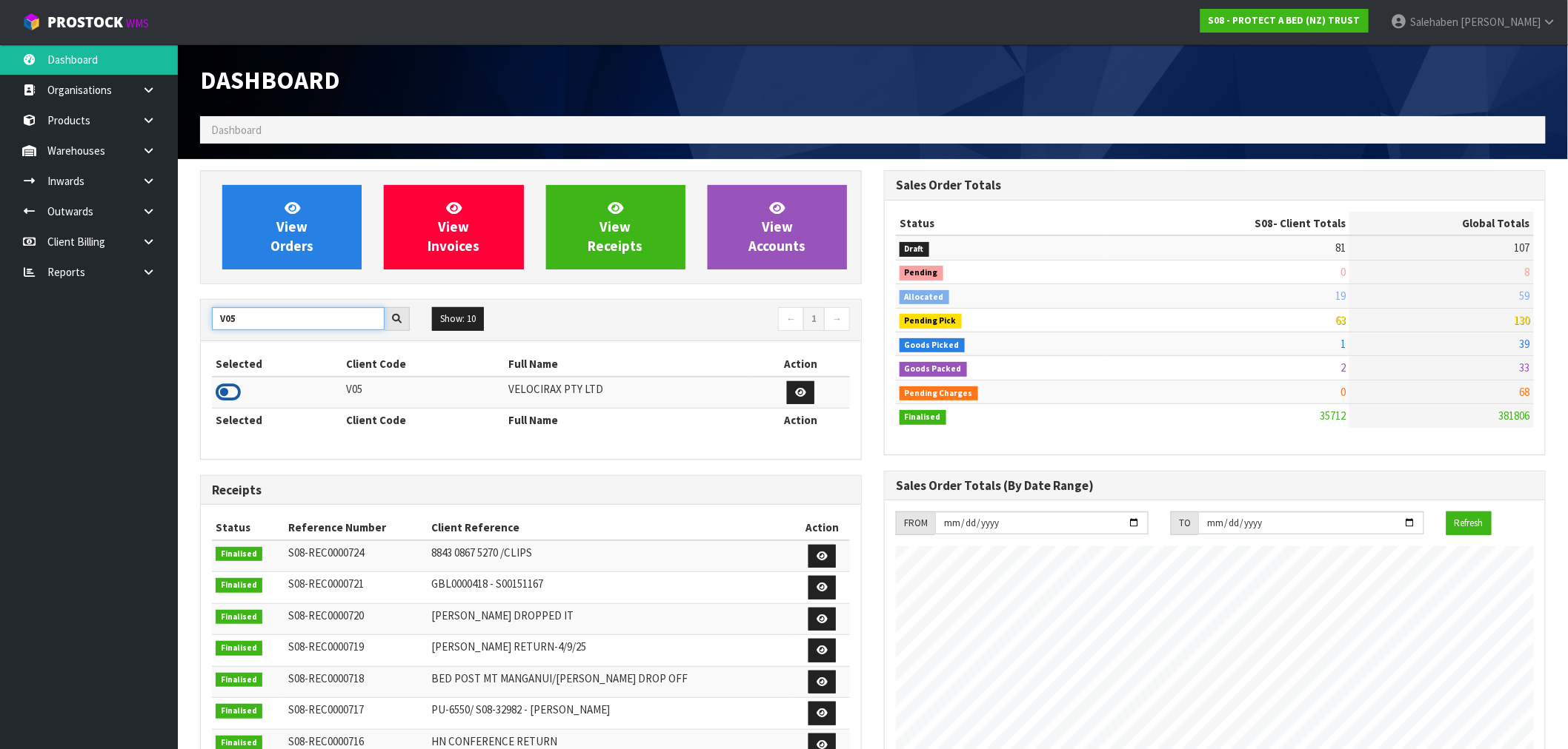
type input "V05"
click at [227, 402] on icon at bounding box center [228, 393] width 25 height 22
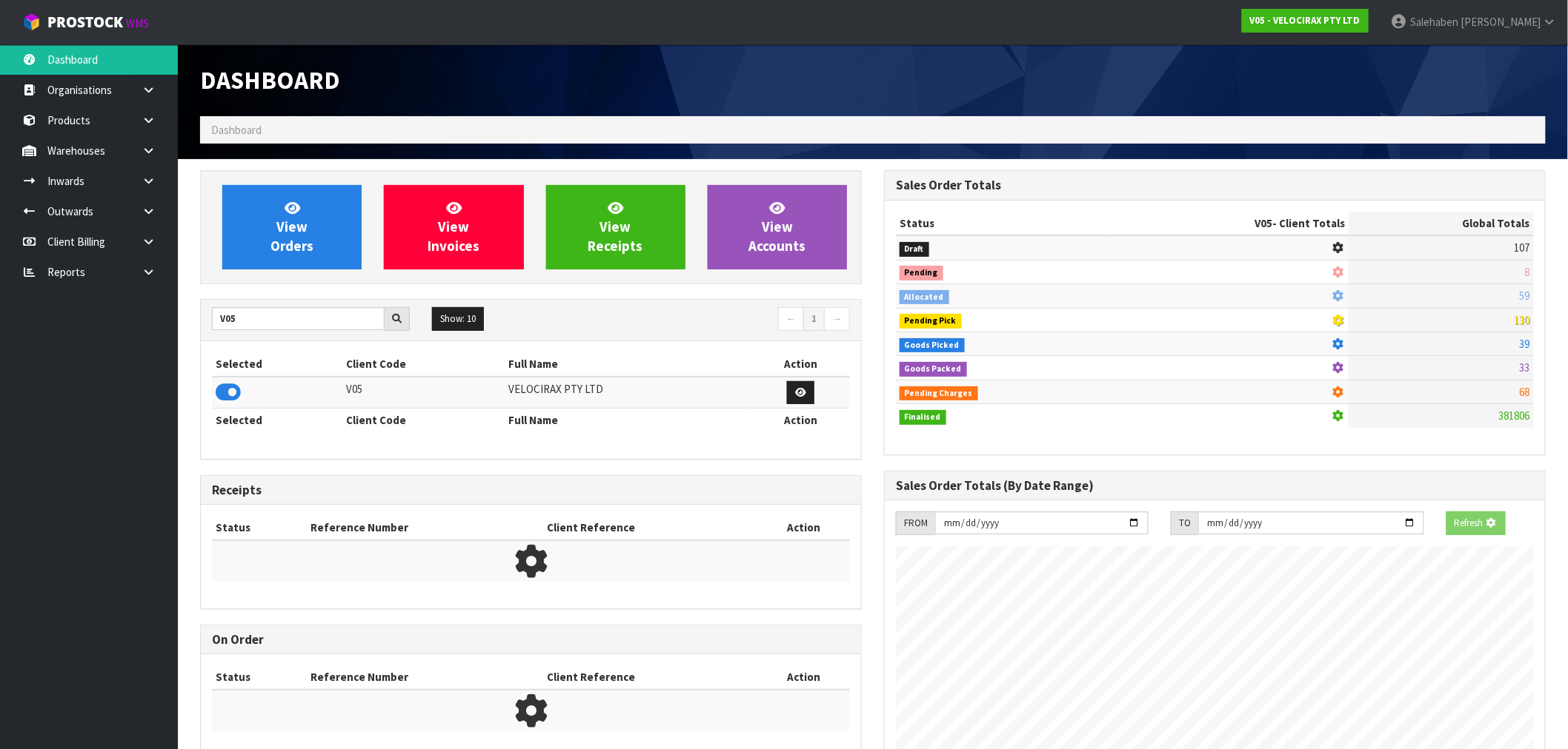
scroll to position [739504, 740199]
click at [308, 250] on span "View Orders" at bounding box center [292, 226] width 43 height 56
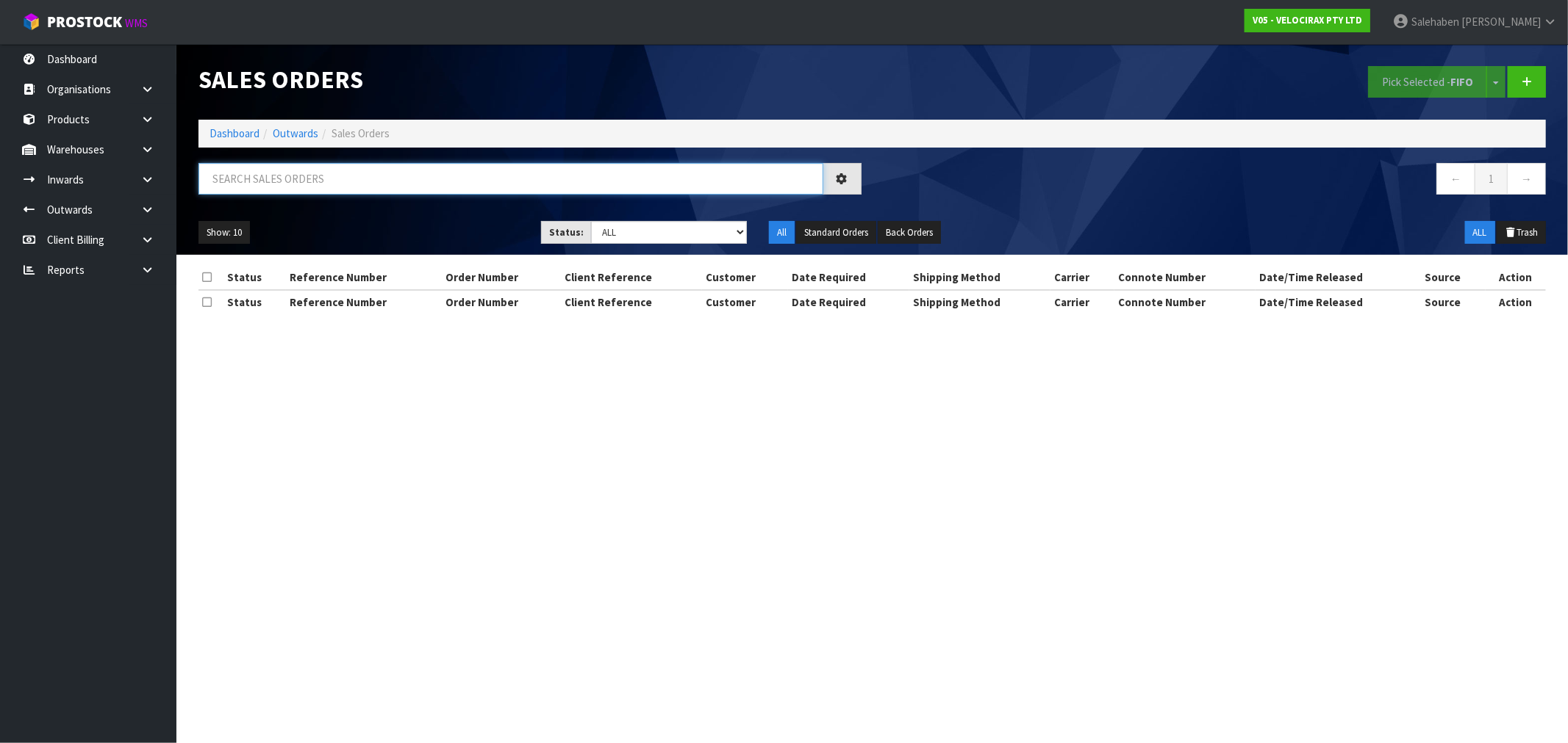
click at [531, 180] on input "text" at bounding box center [511, 178] width 625 height 32
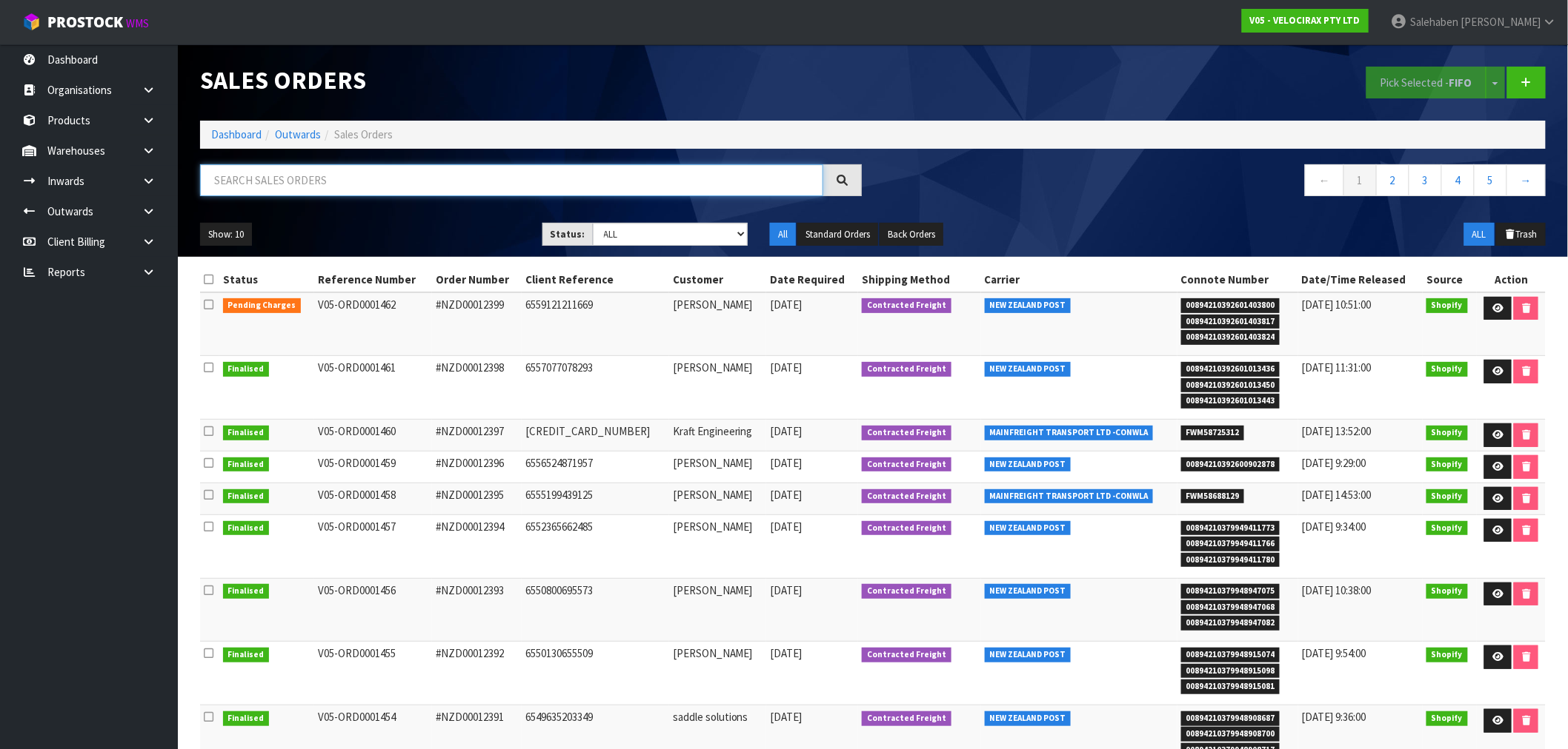
paste input "FWM58627680"
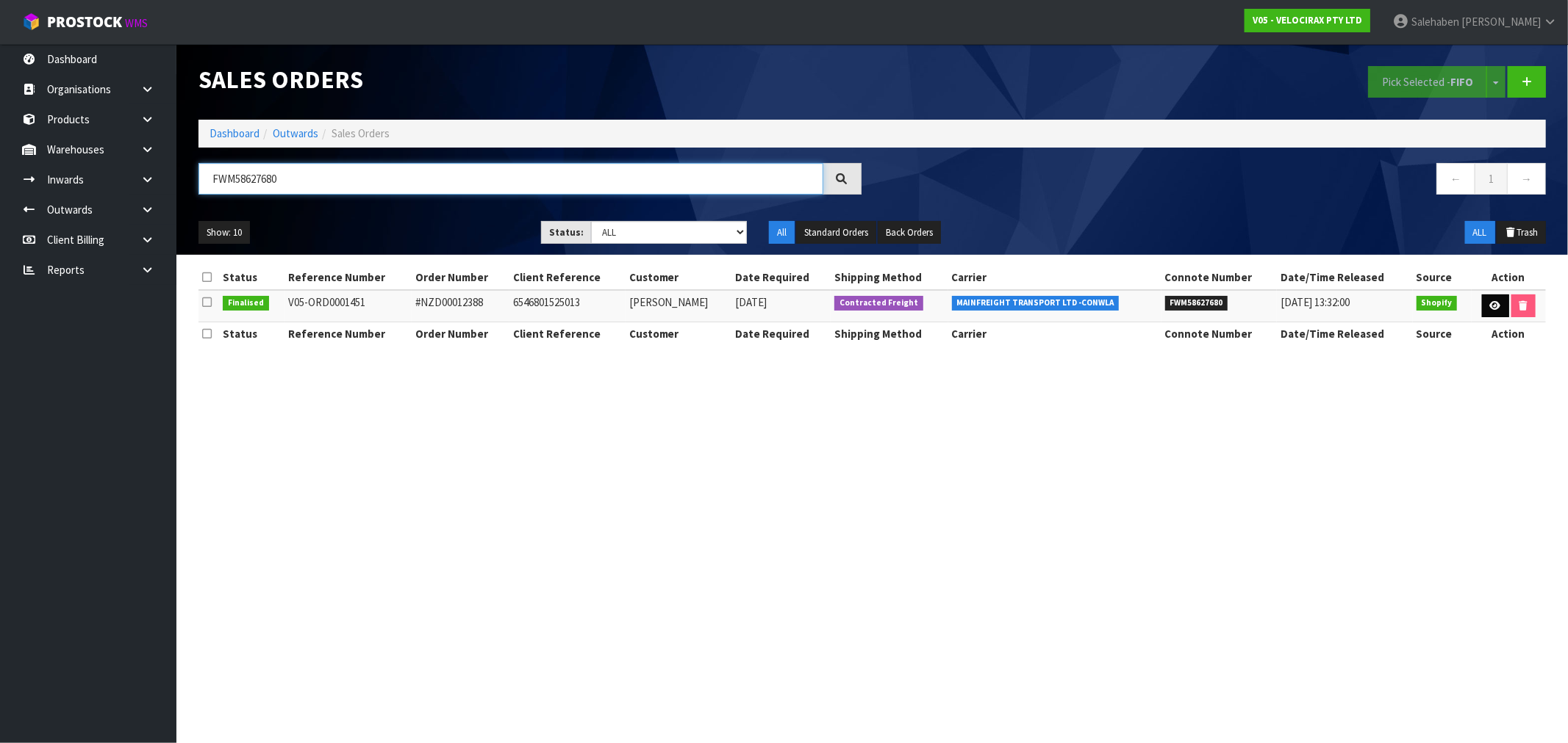
type input "FWM58627680"
click at [1485, 304] on link at bounding box center [1495, 306] width 27 height 24
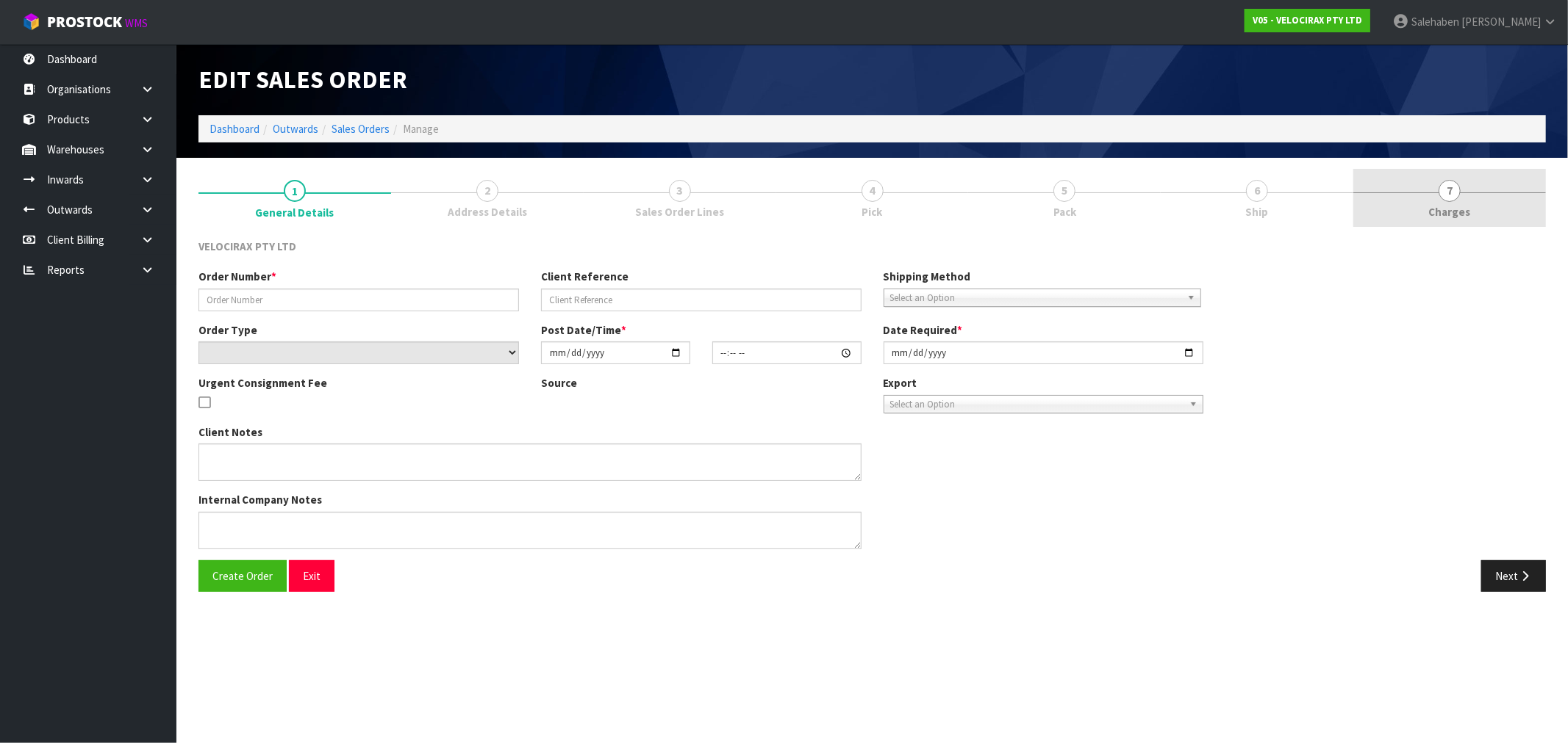
type input "#NZD00012388"
type input "6546801525013"
select select "number:0"
type input "[DATE]"
type input "13:17:02.000"
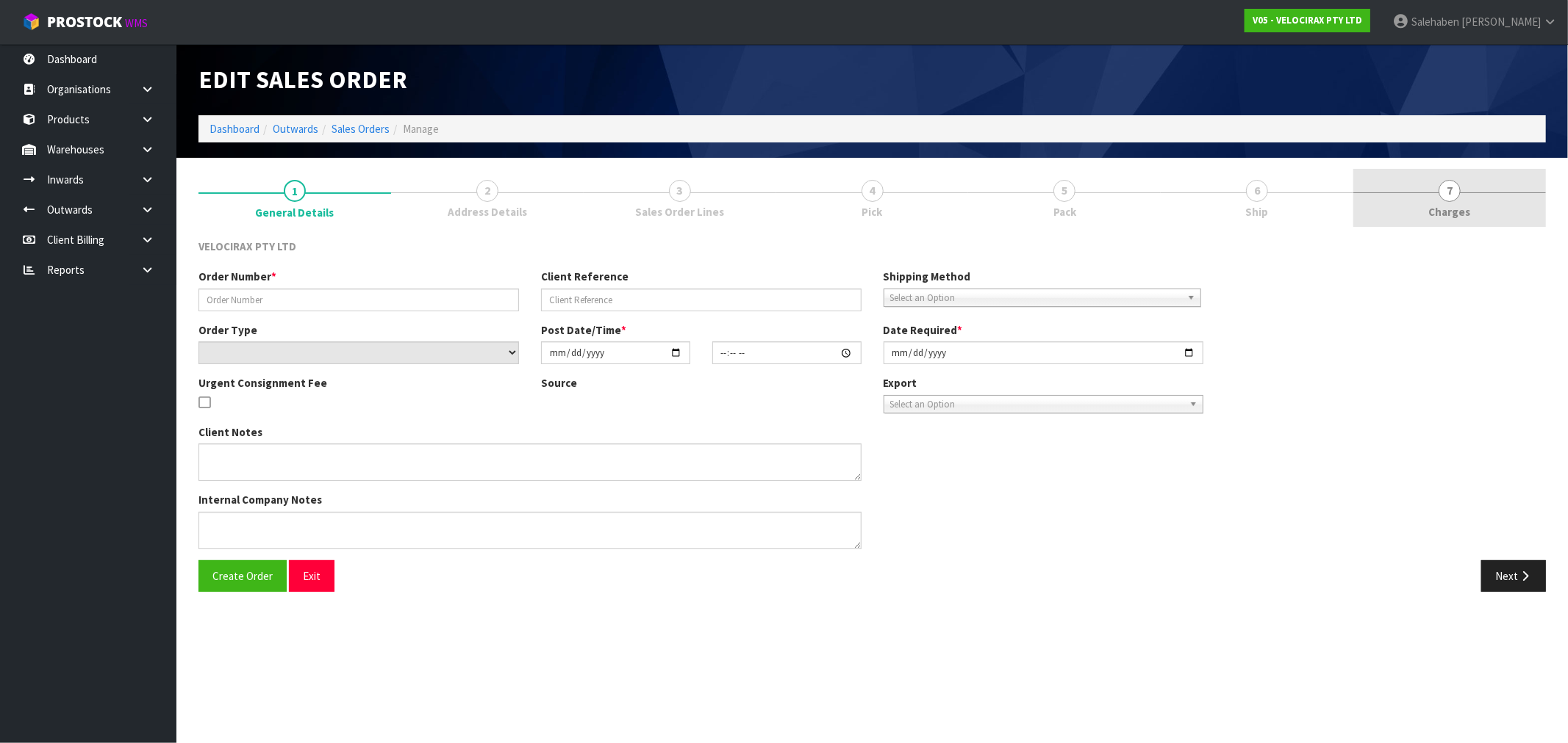
type input "[DATE]"
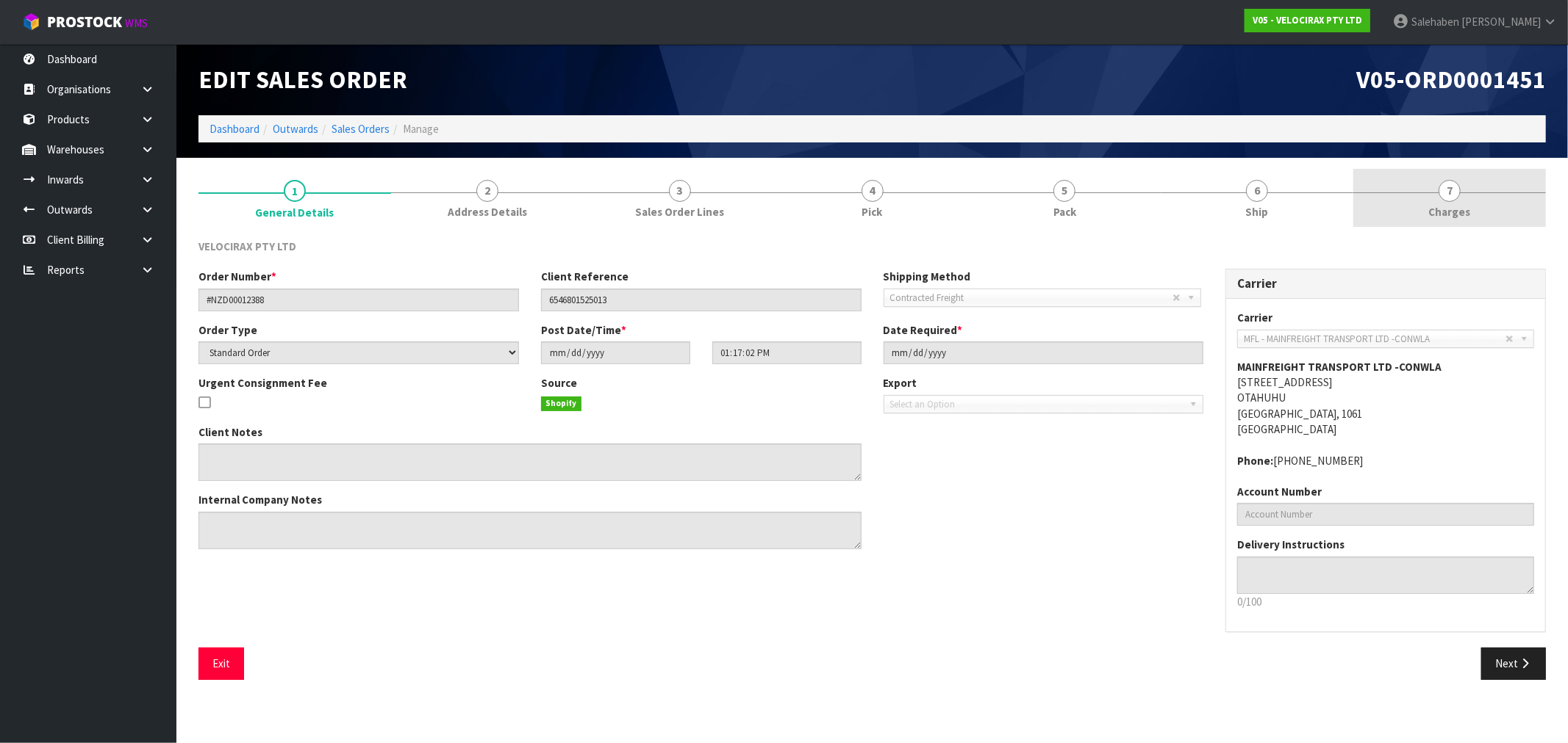
click at [1452, 209] on span "Charges" at bounding box center [1449, 211] width 42 height 15
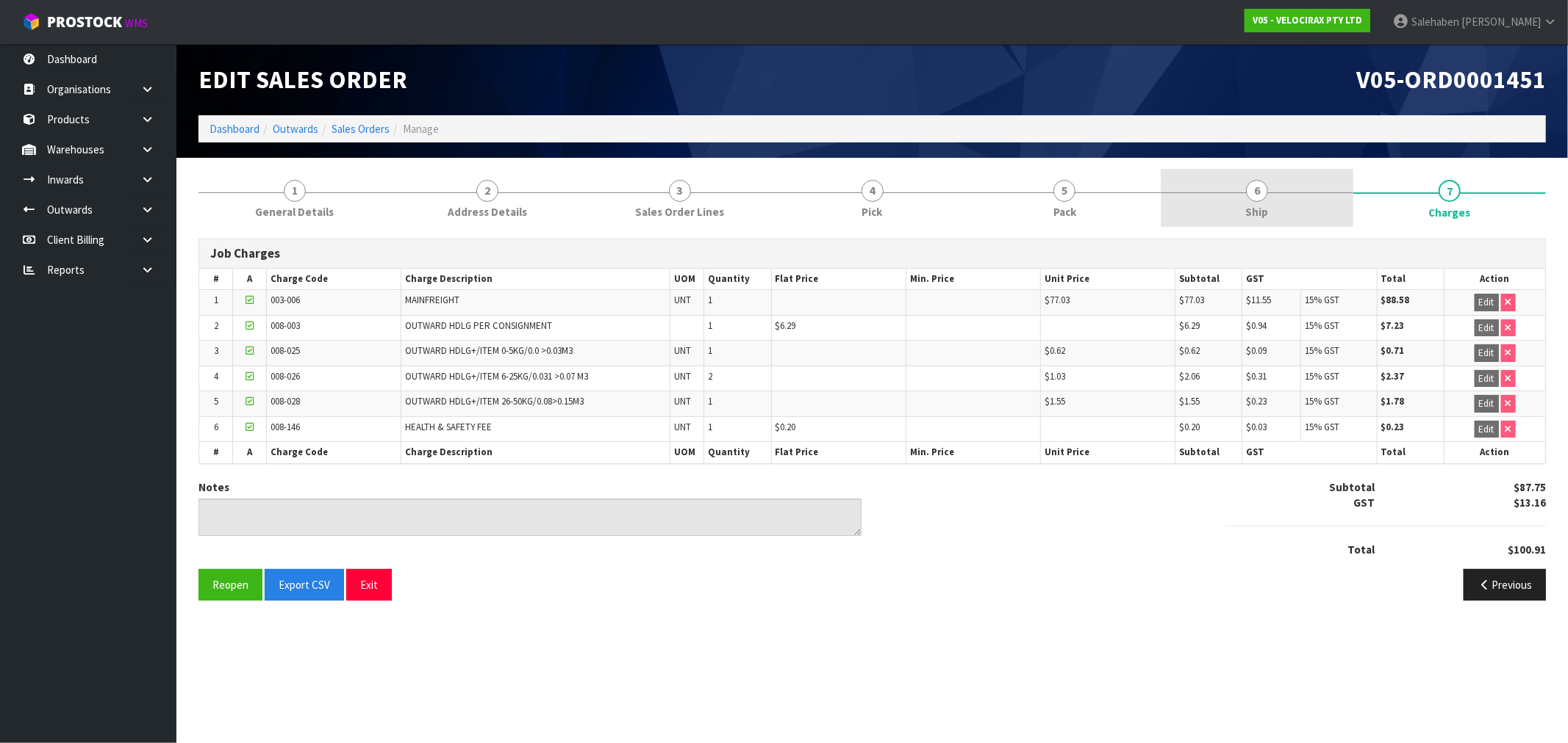
click at [1253, 204] on span "Ship" at bounding box center [1257, 211] width 23 height 15
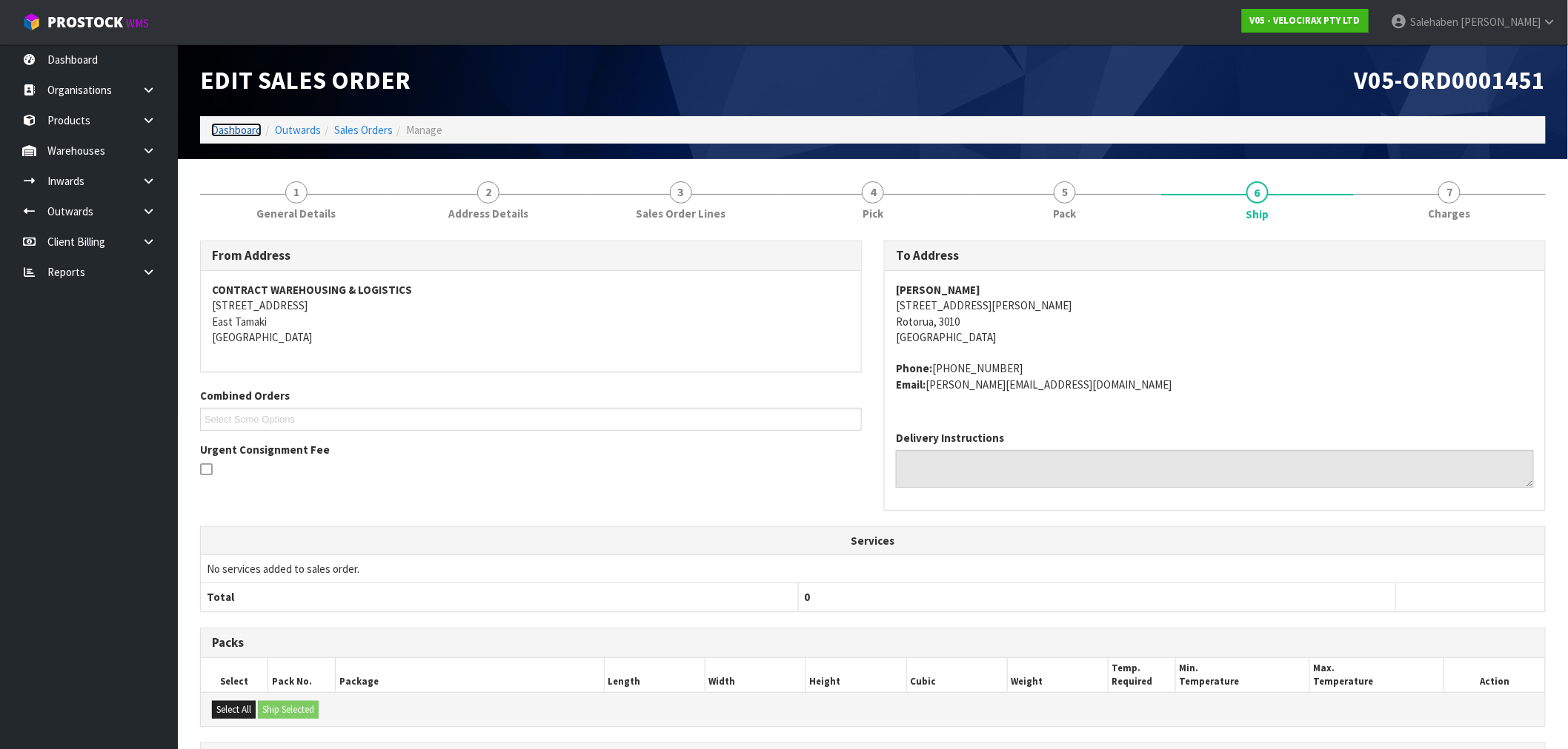
click at [233, 127] on link "Dashboard" at bounding box center [236, 130] width 51 height 14
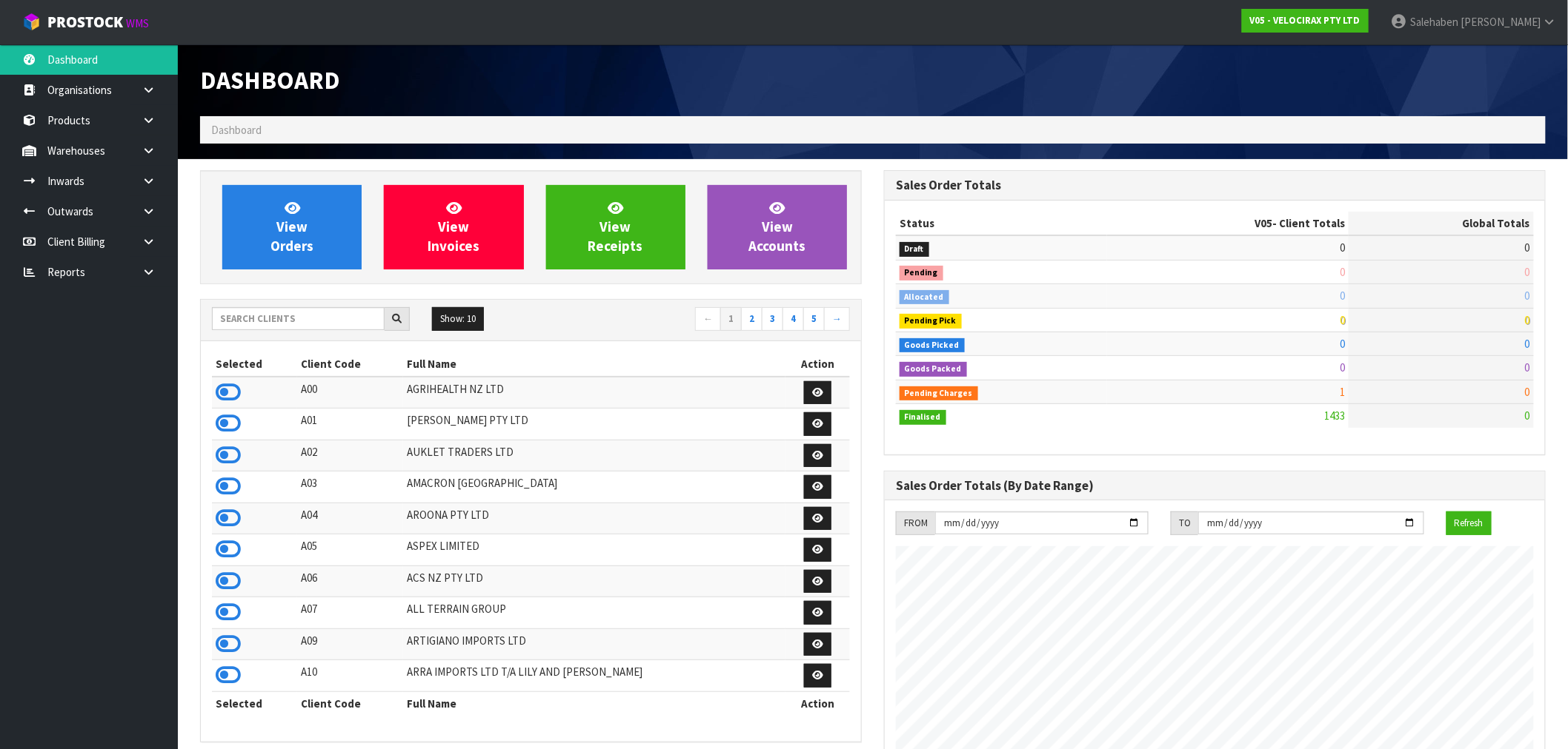
scroll to position [1122, 684]
drag, startPoint x: 306, startPoint y: 318, endPoint x: 306, endPoint y: 301, distance: 17.0
click at [306, 317] on input "text" at bounding box center [298, 318] width 172 height 23
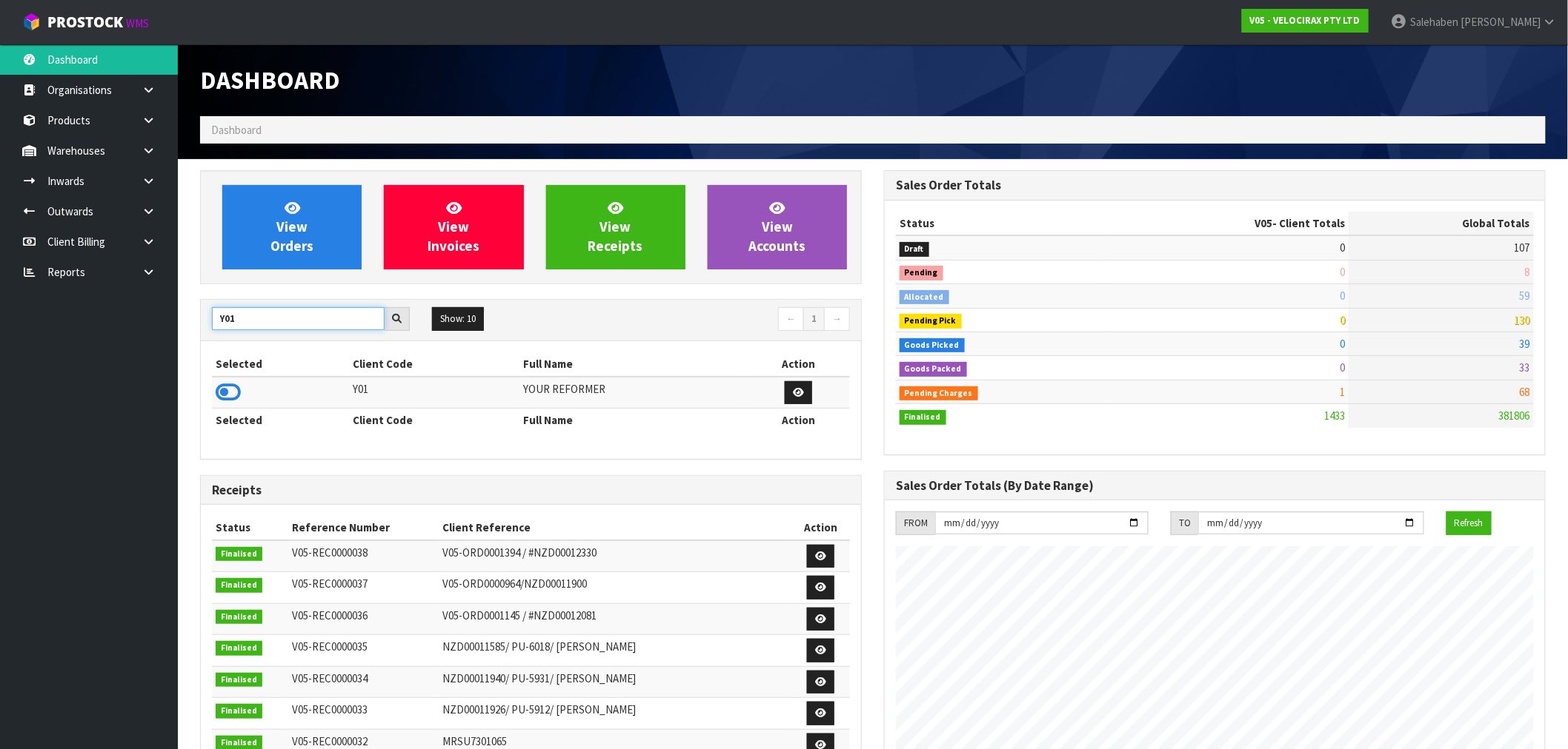
type input "Y01"
click at [231, 398] on icon at bounding box center [228, 393] width 25 height 22
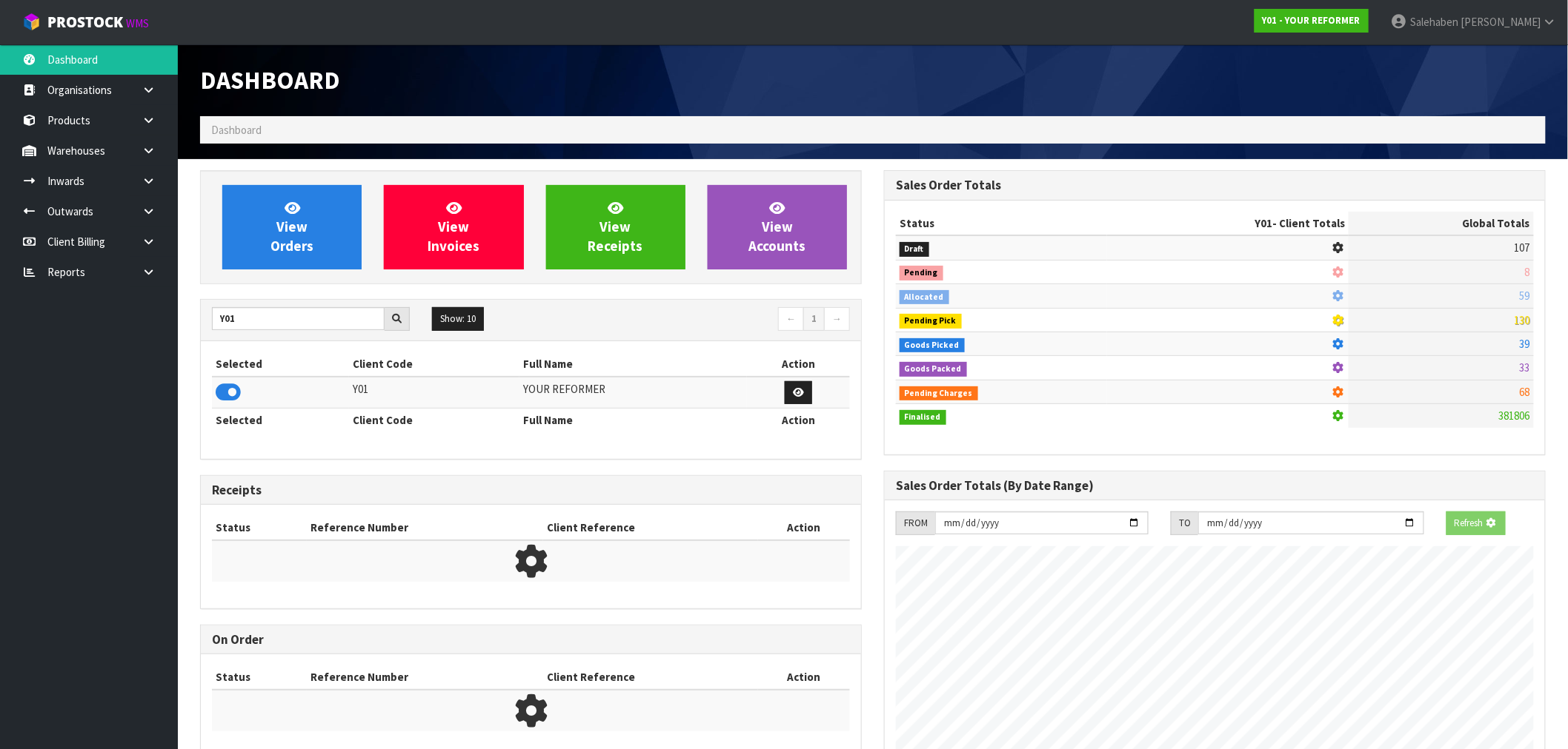
click at [325, 275] on div "View Orders View Invoices View Receipts View Accounts" at bounding box center [530, 227] width 662 height 114
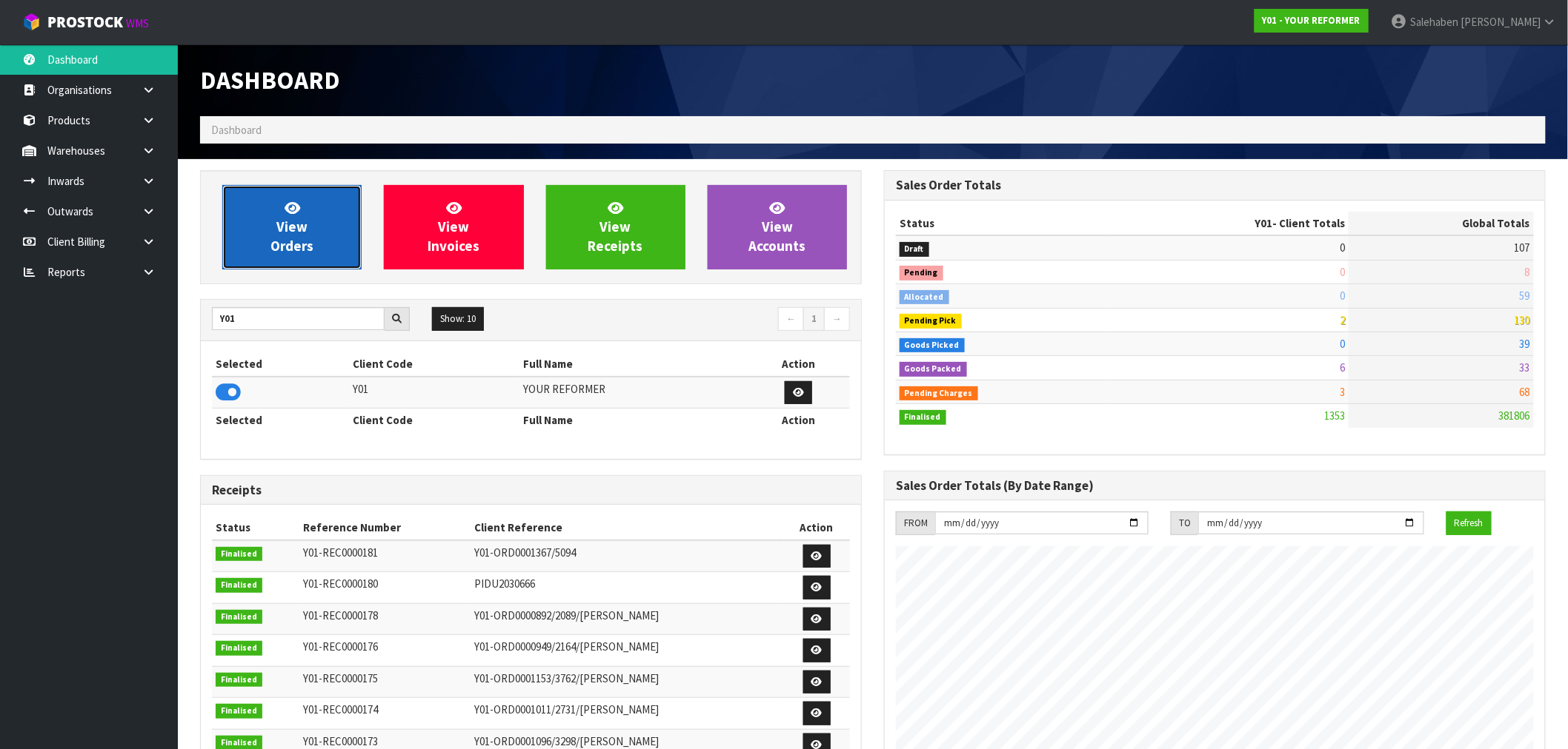
click at [327, 250] on link "View Orders" at bounding box center [292, 227] width 140 height 85
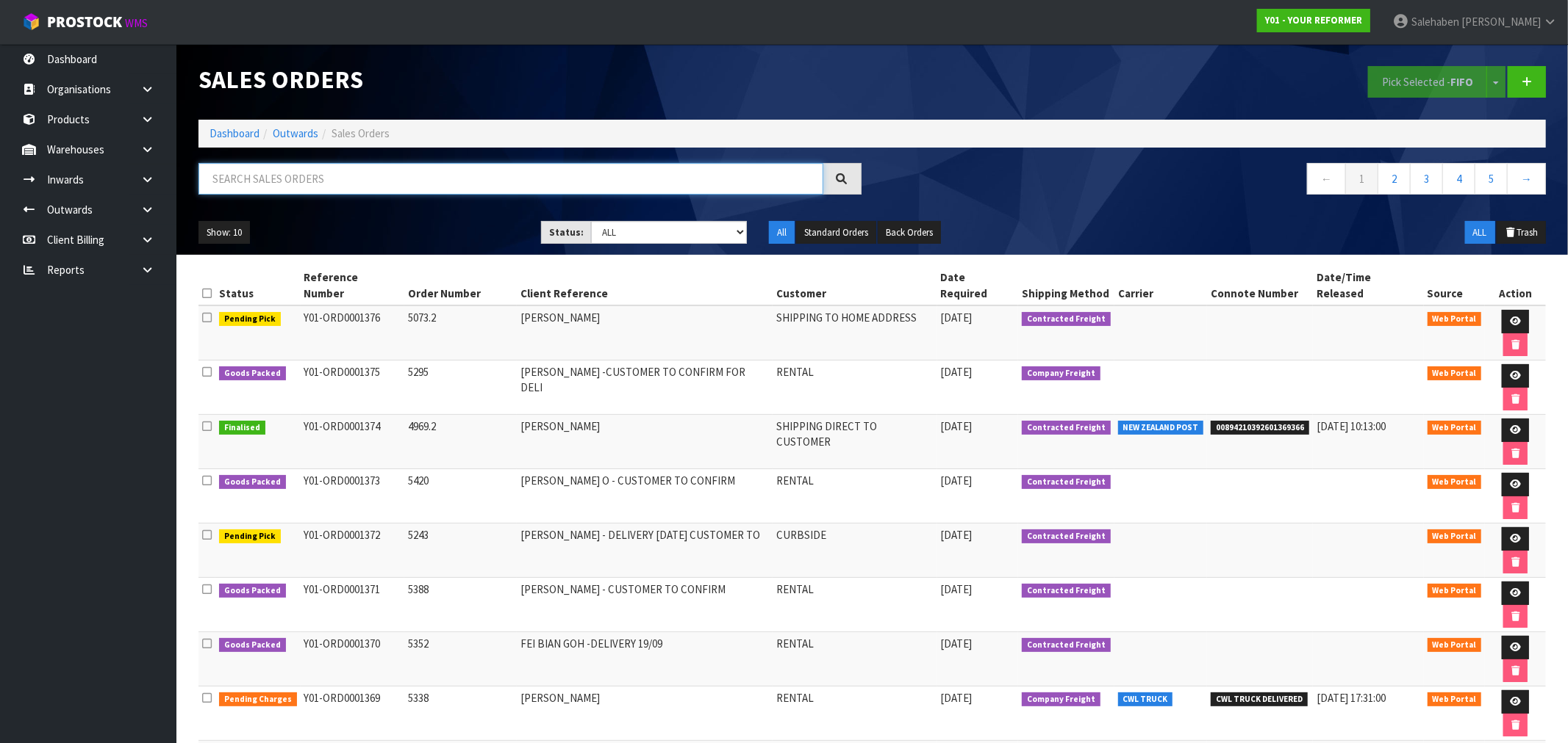
click at [471, 174] on input "text" at bounding box center [511, 178] width 625 height 32
paste input "FWM58625960"
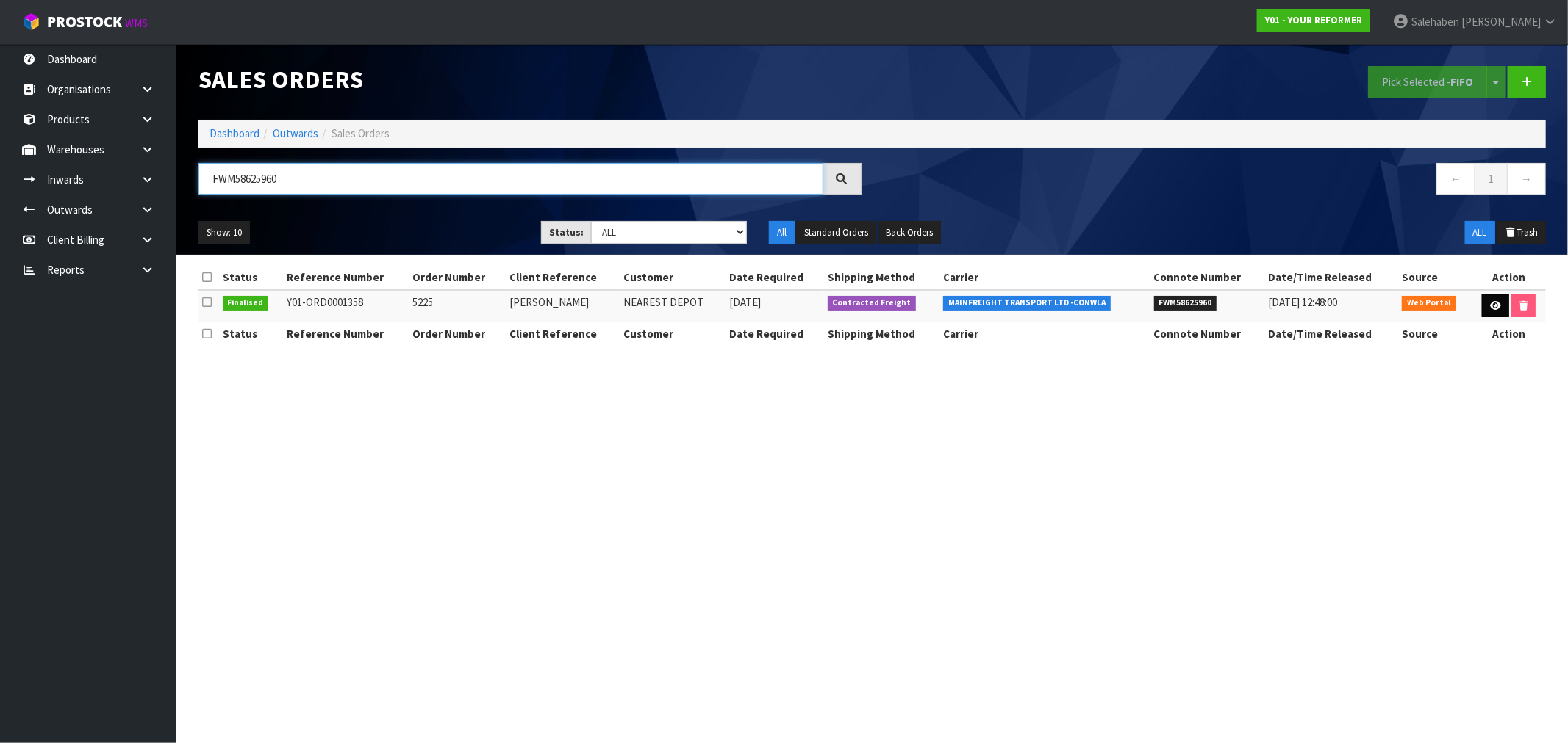
type input "FWM58625960"
click at [1492, 305] on icon at bounding box center [1495, 306] width 11 height 10
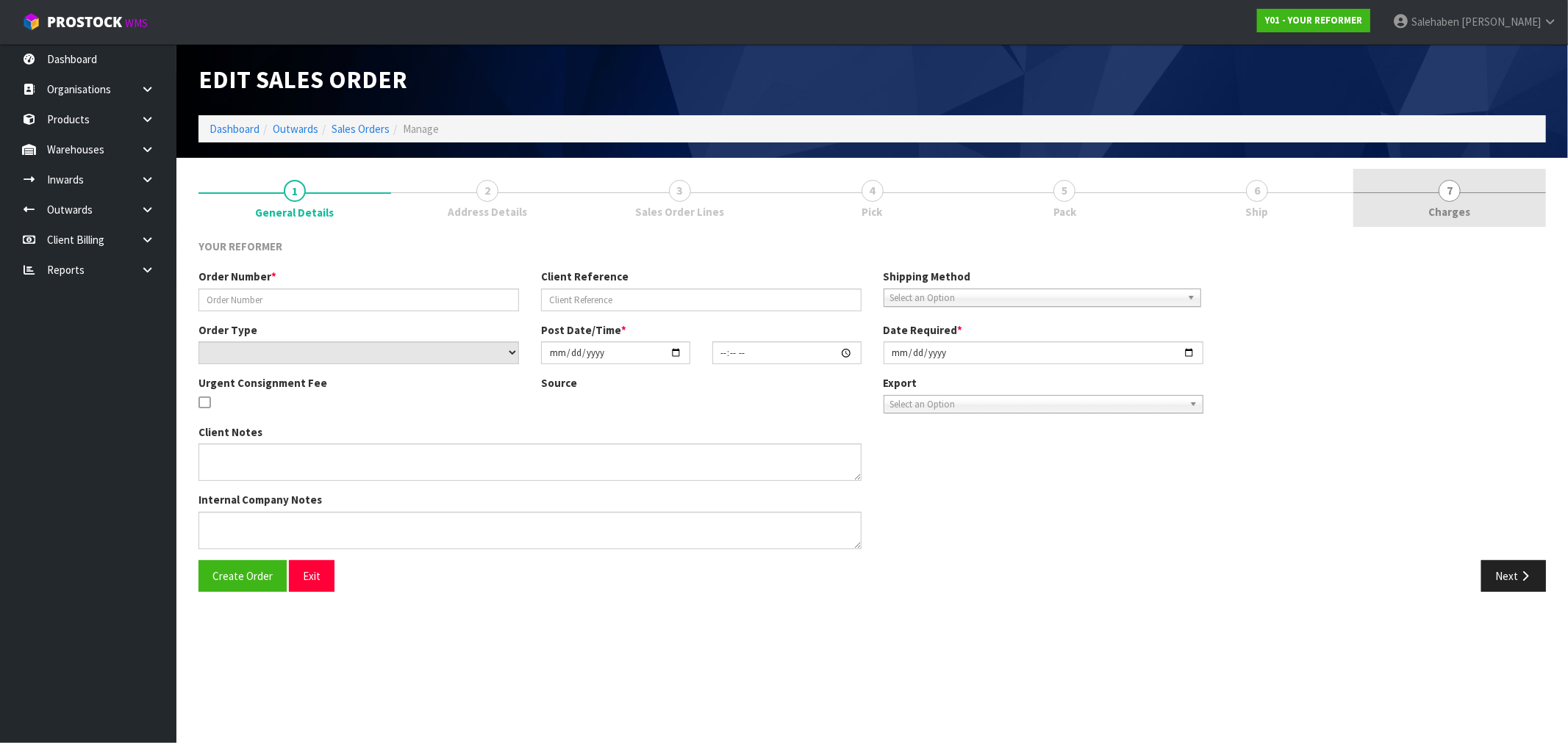
type input "5225"
type input "[PERSON_NAME]"
select select "number:0"
type input "[DATE]"
type input "12:12:00.000"
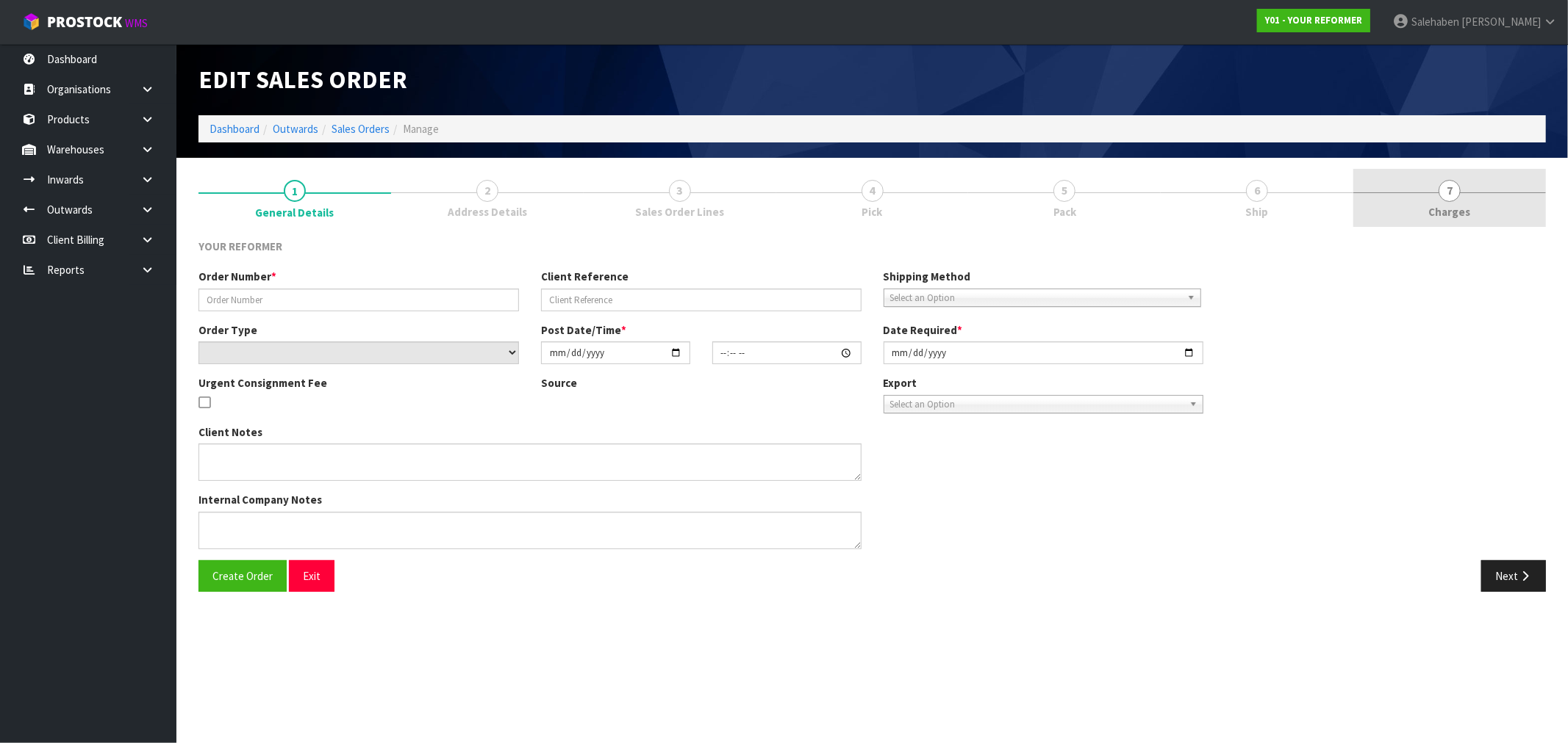
type input "[DATE]"
type textarea "[PERSON_NAME] [STREET_ADDRESS] [PHONE_NUMBER]"
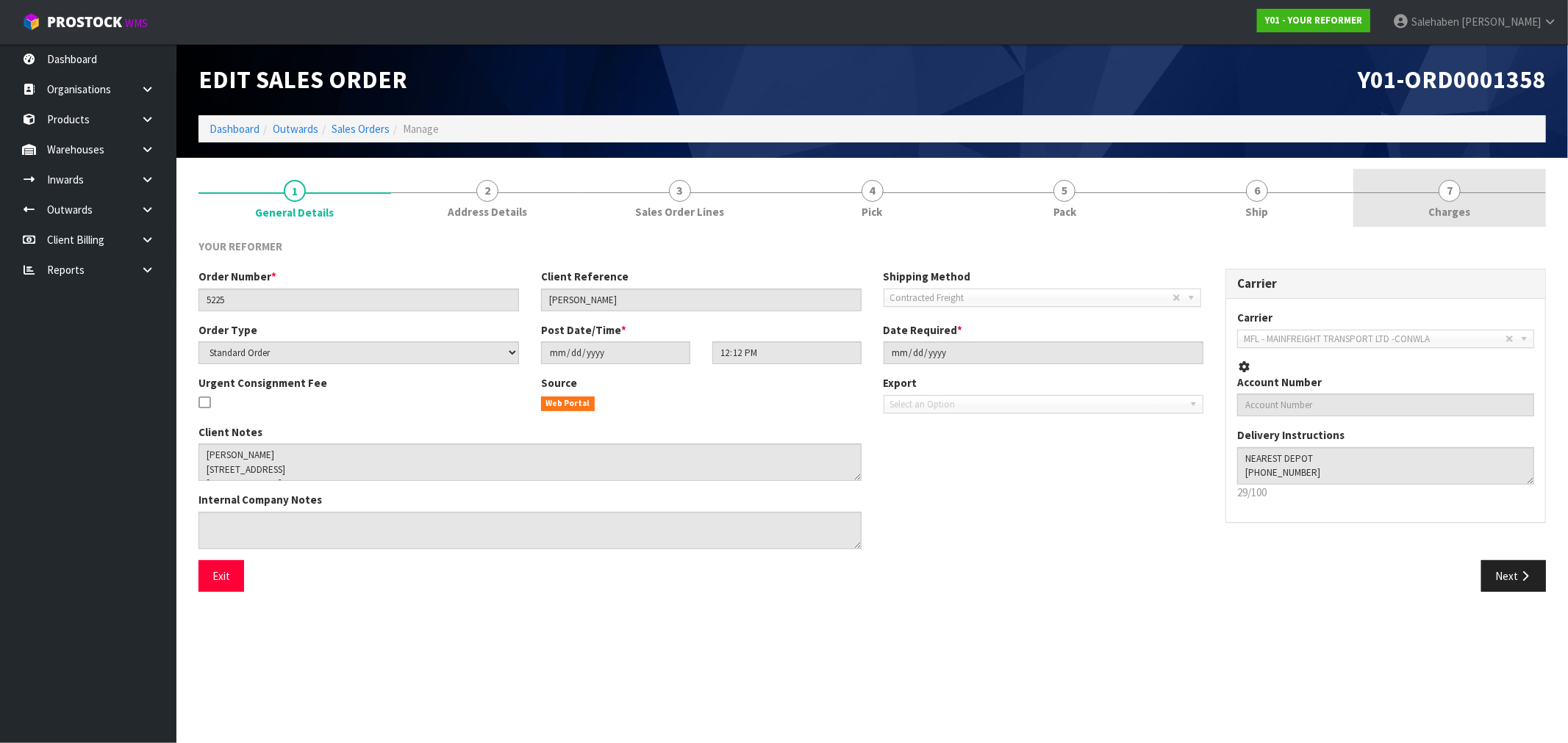
click at [1443, 210] on span "Charges" at bounding box center [1449, 211] width 42 height 15
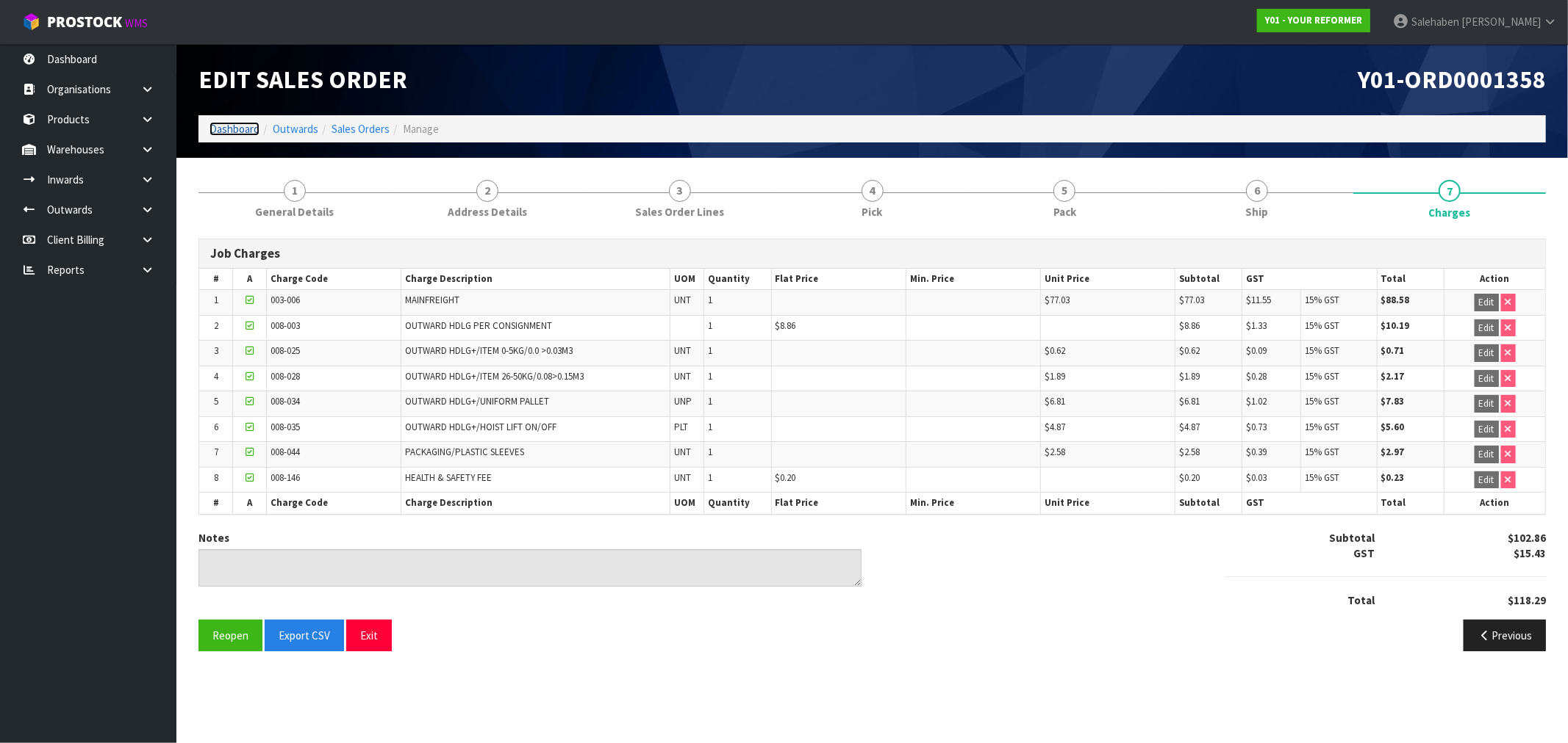
click at [219, 130] on link "Dashboard" at bounding box center [234, 129] width 50 height 14
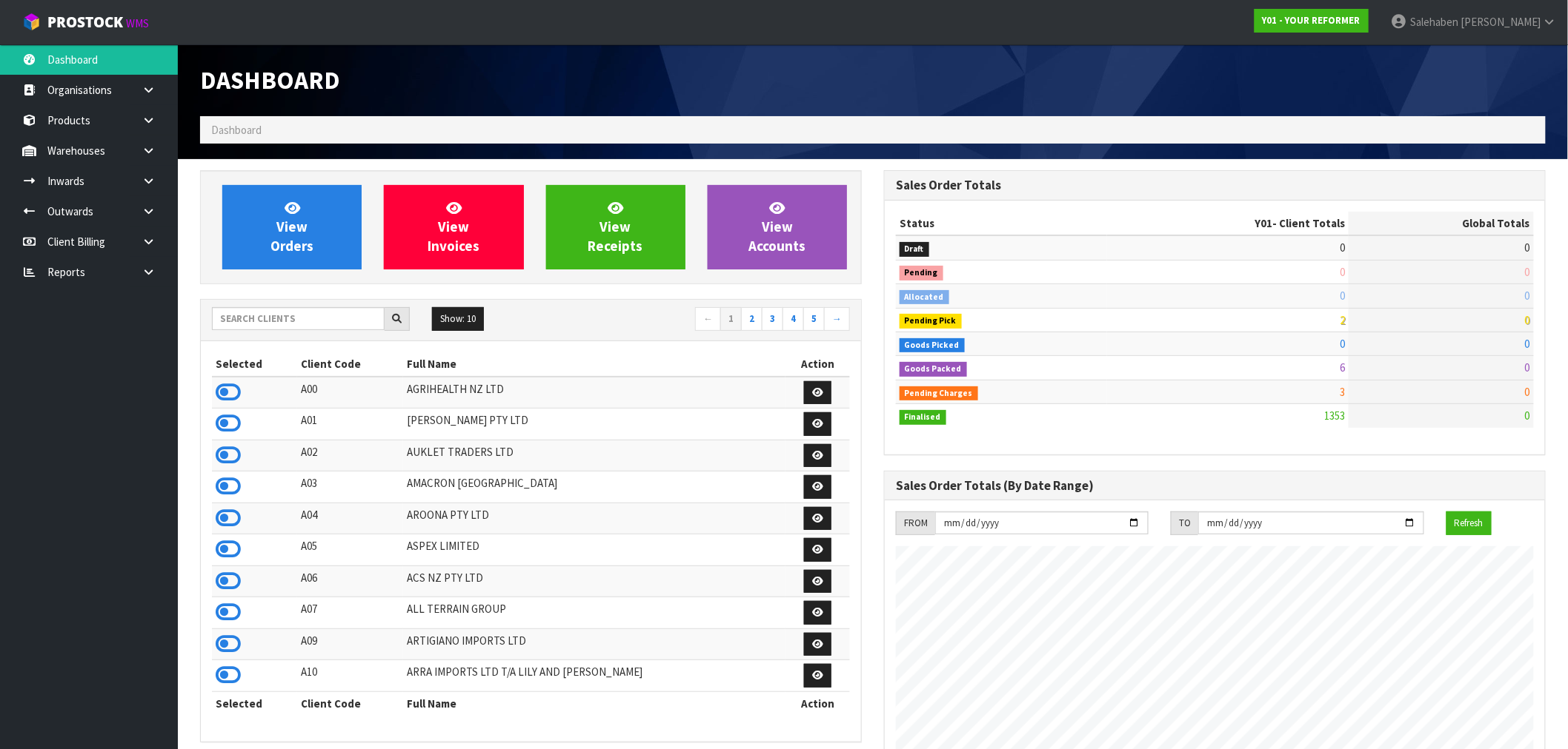
scroll to position [1122, 684]
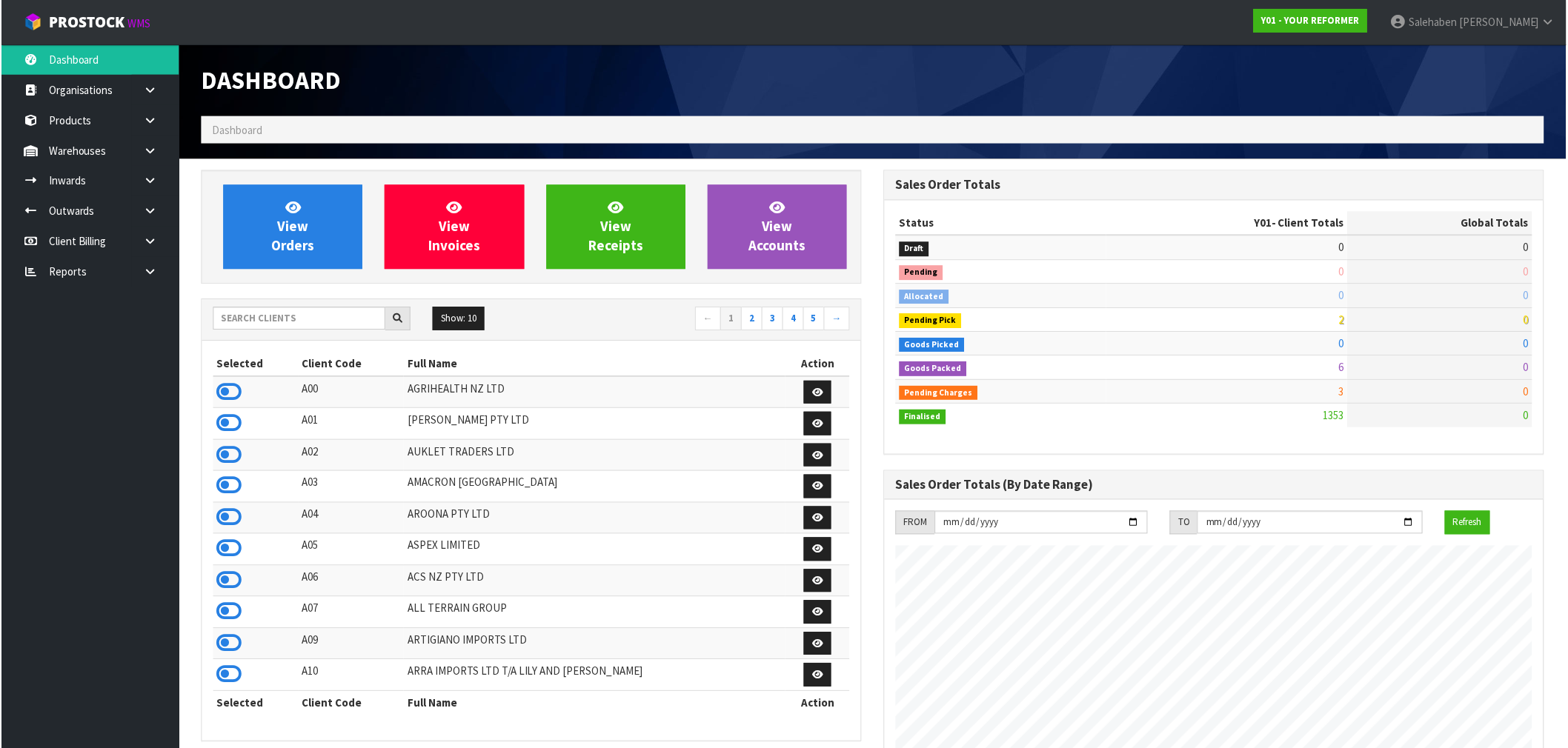
scroll to position [1122, 684]
